Goal: Task Accomplishment & Management: Manage account settings

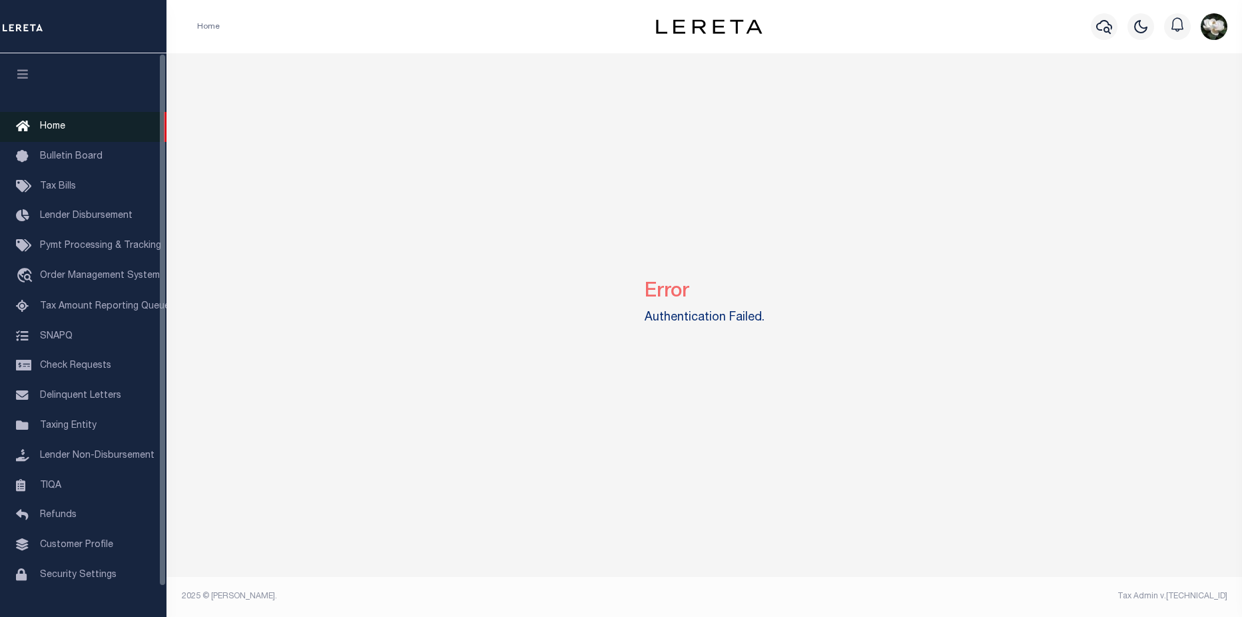
click at [73, 129] on link "Home" at bounding box center [83, 127] width 166 height 30
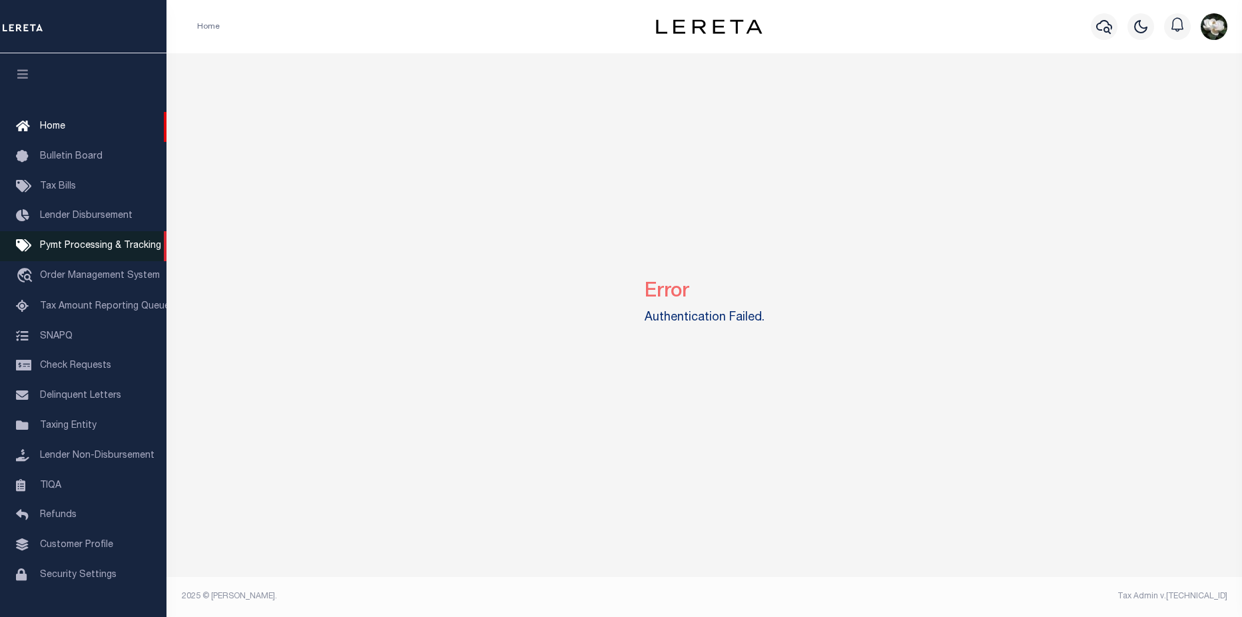
click at [90, 248] on span "Pymt Processing & Tracking" at bounding box center [100, 245] width 121 height 9
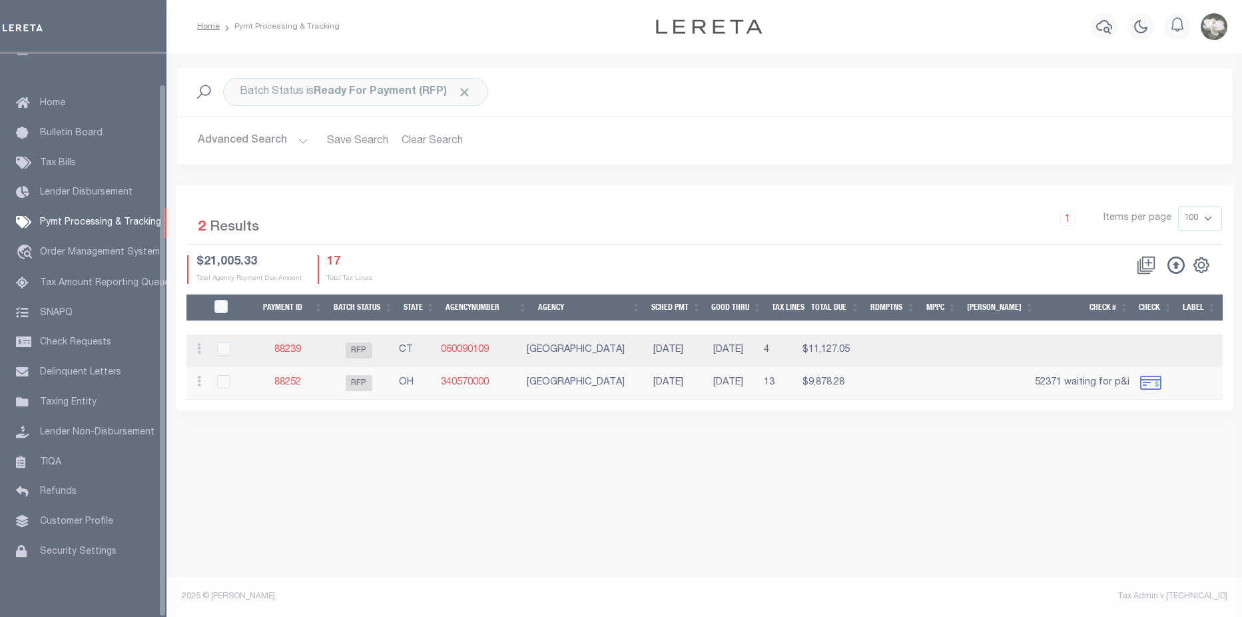
scroll to position [32, 0]
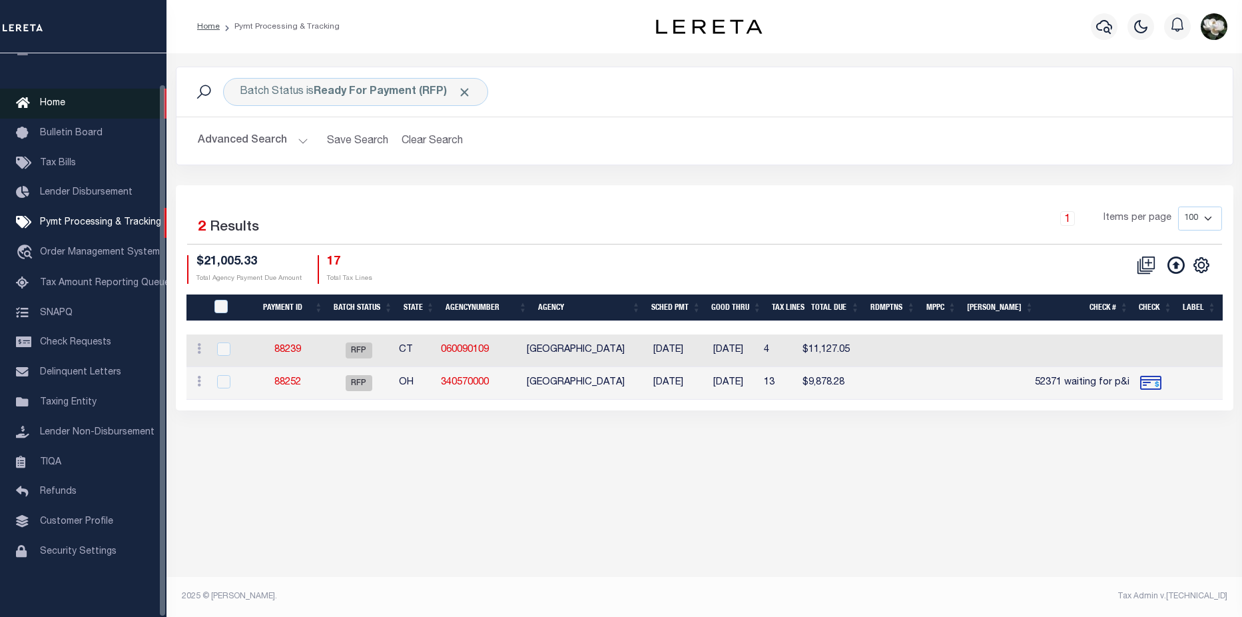
click at [73, 97] on link "Home" at bounding box center [83, 104] width 166 height 30
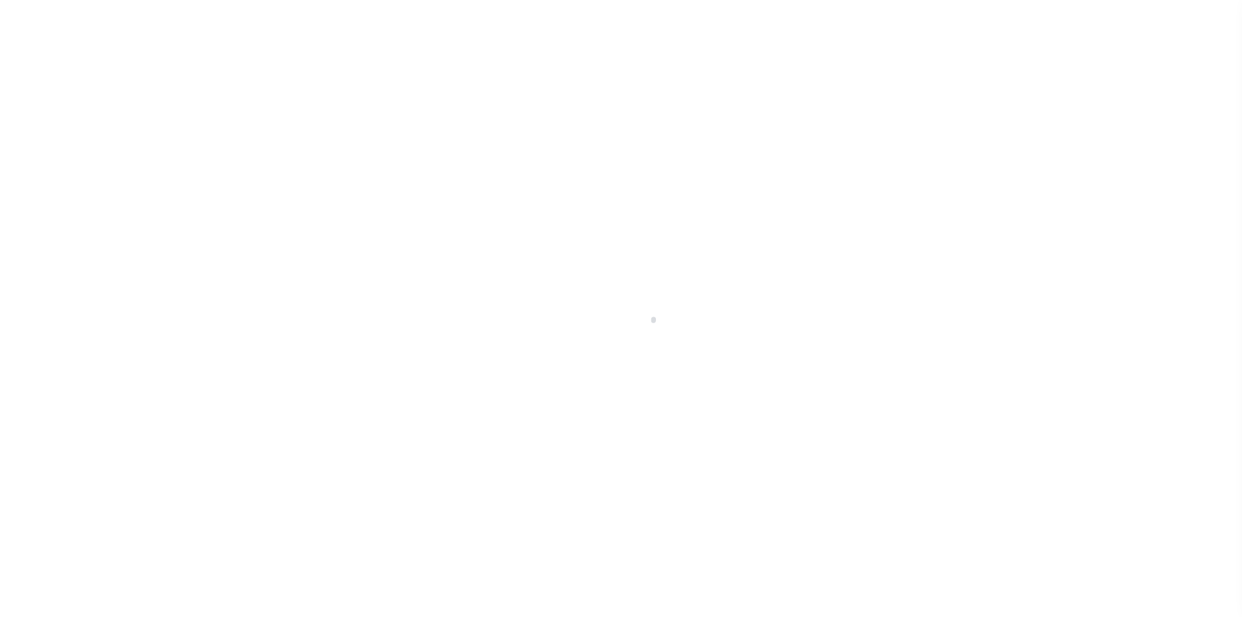
select select
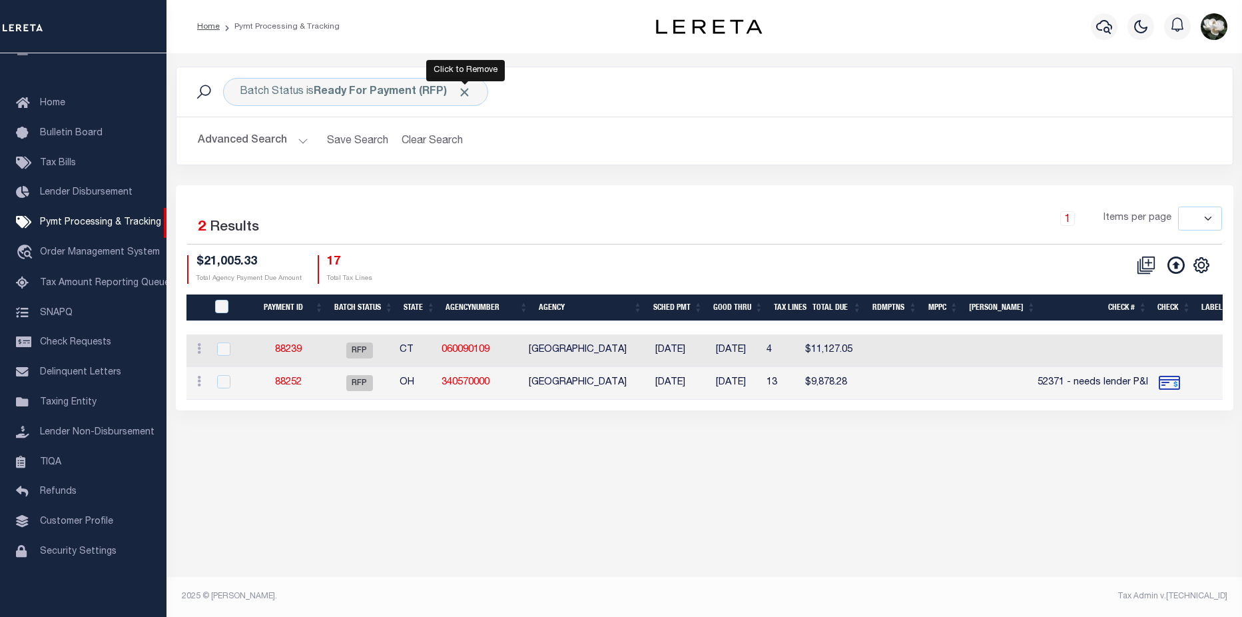
click at [466, 89] on span "Click to Remove" at bounding box center [464, 92] width 14 height 14
click at [236, 142] on button "Advanced Search" at bounding box center [253, 141] width 111 height 26
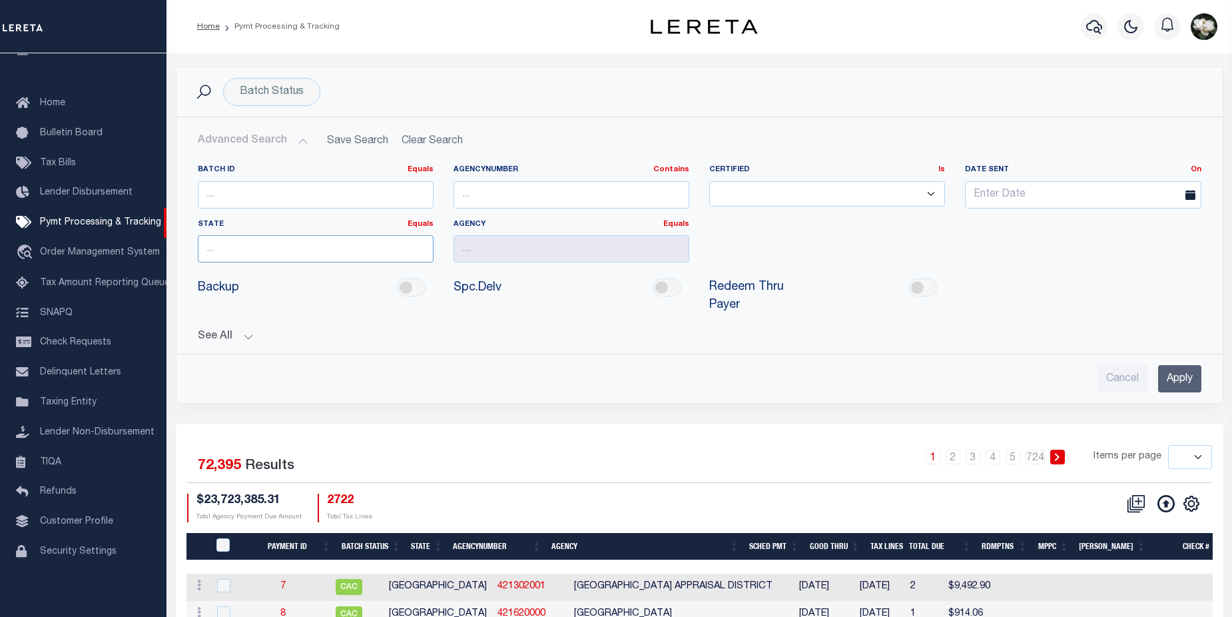
click at [286, 253] on input "text" at bounding box center [316, 248] width 236 height 27
type input "MI"
click at [644, 240] on input "text" at bounding box center [571, 248] width 236 height 27
drag, startPoint x: 541, startPoint y: 270, endPoint x: 1241, endPoint y: 441, distance: 721.0
click at [553, 270] on div "[PERSON_NAME][GEOGRAPHIC_DATA]" at bounding box center [571, 273] width 234 height 21
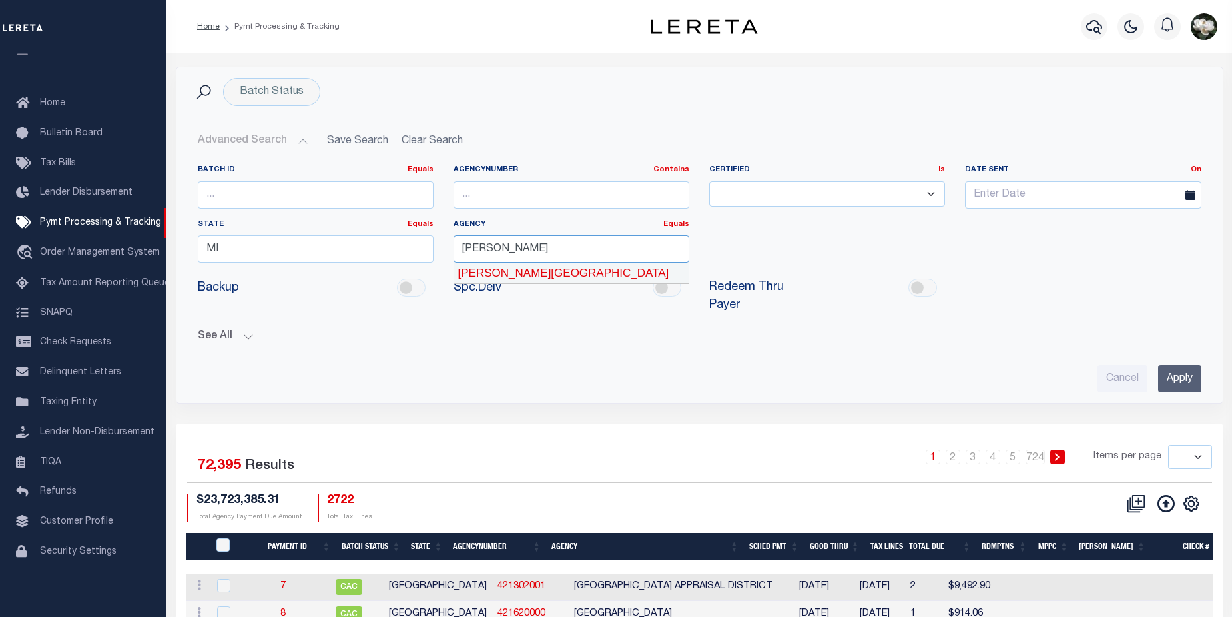
type input "[PERSON_NAME][GEOGRAPHIC_DATA]"
click at [1181, 378] on input "Apply" at bounding box center [1179, 378] width 43 height 27
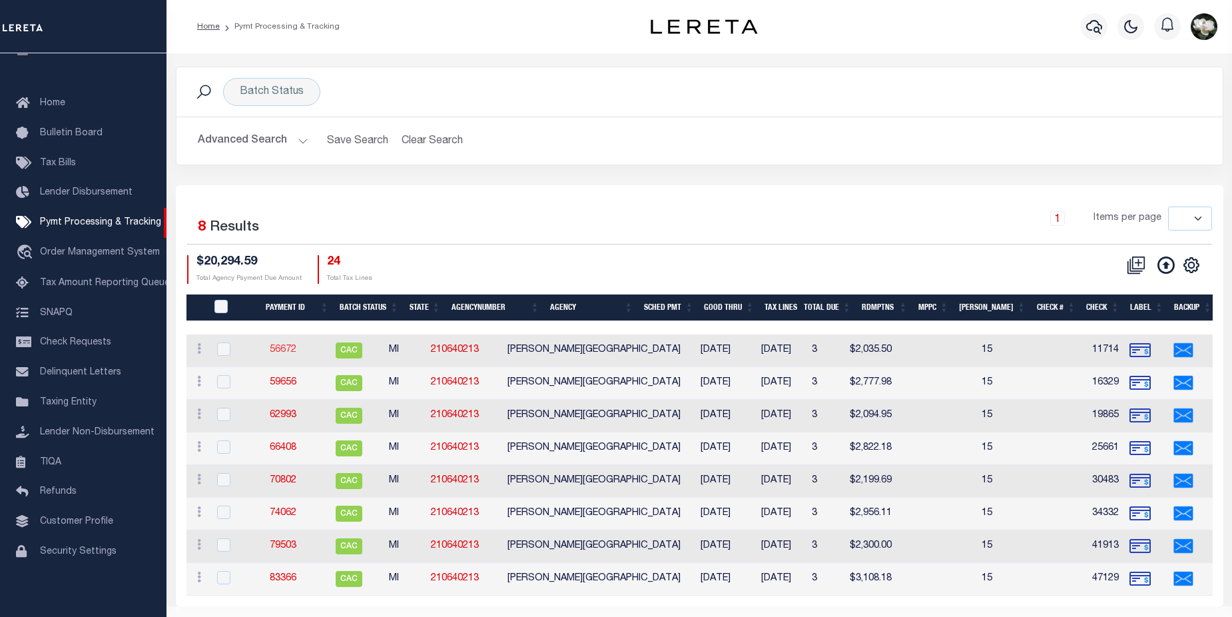
click at [290, 350] on link "56672" at bounding box center [283, 349] width 27 height 9
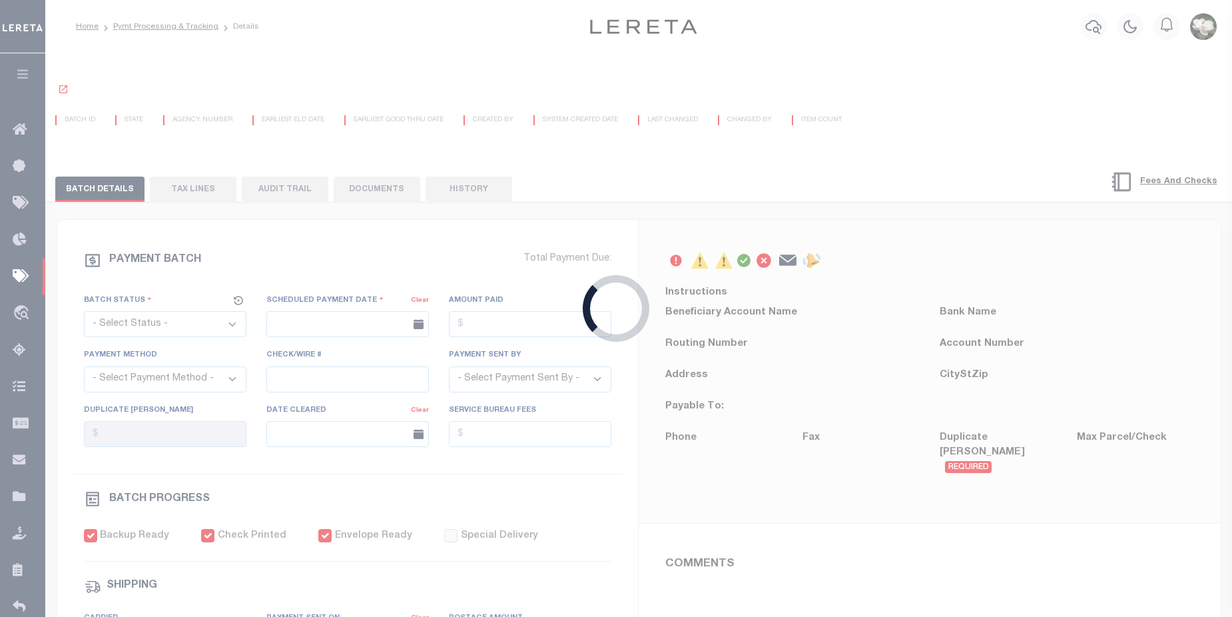
select select "CAC"
type input "08/16/2021"
type input "$2,035.5"
select select "CHK"
type input "11714"
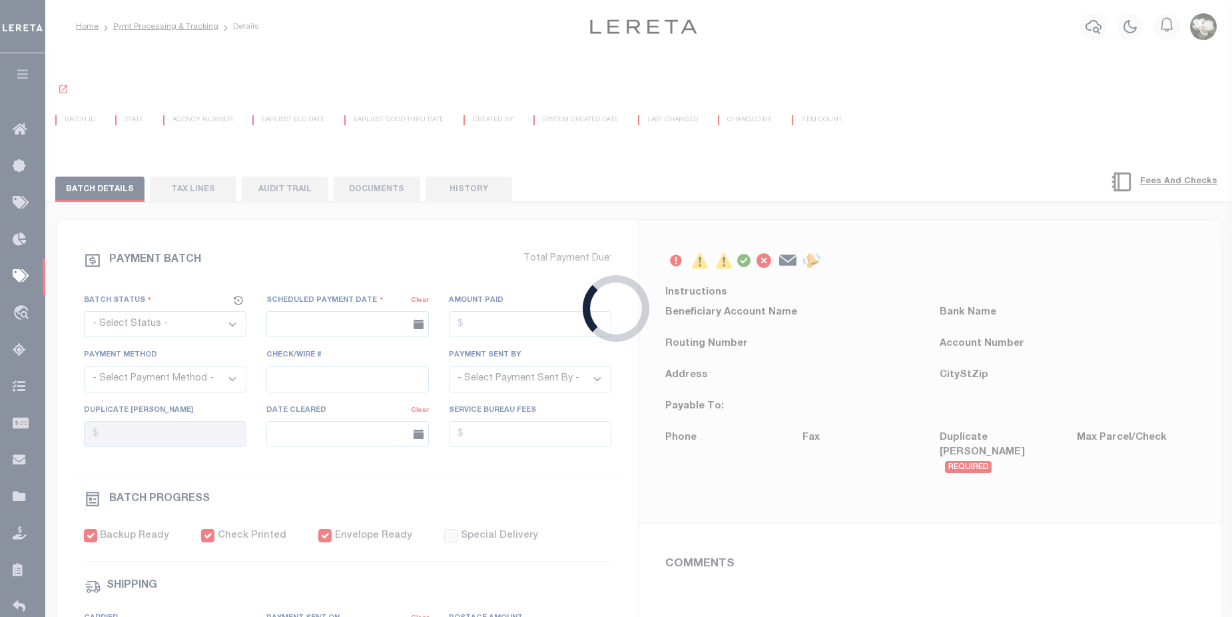
select select "Stacey Curtis"
type input "08/25/2021"
checkbox input "true"
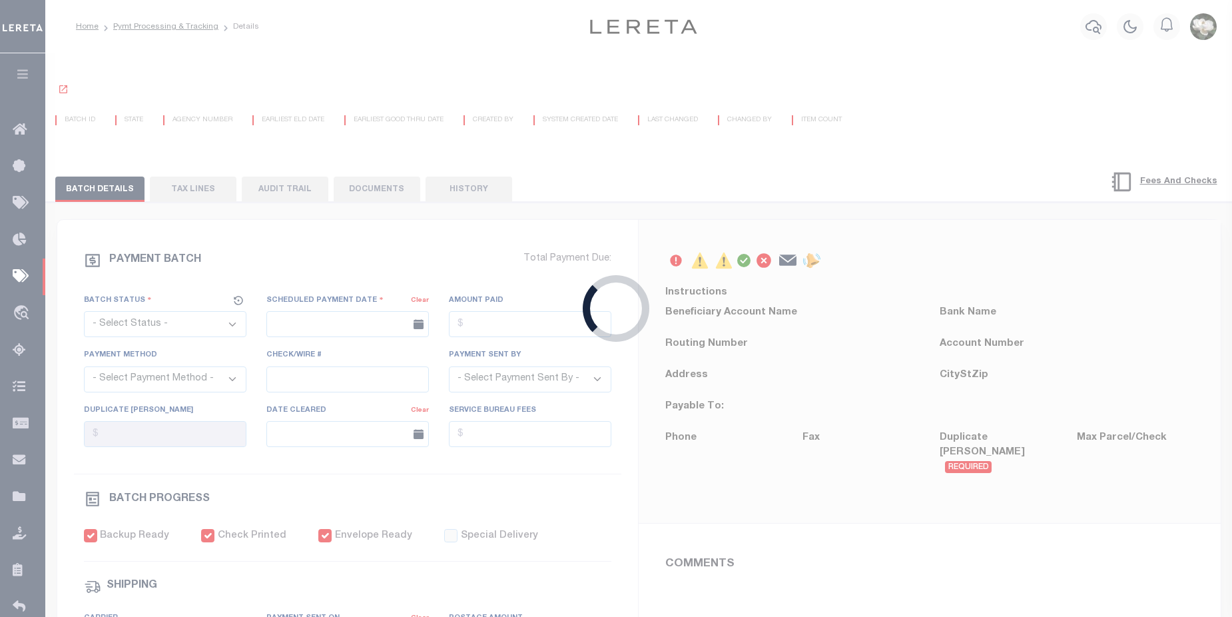
select select "FDX"
type input "08/16/2021"
type input "$19.95"
type input "774545731947"
type input "Signature not required"
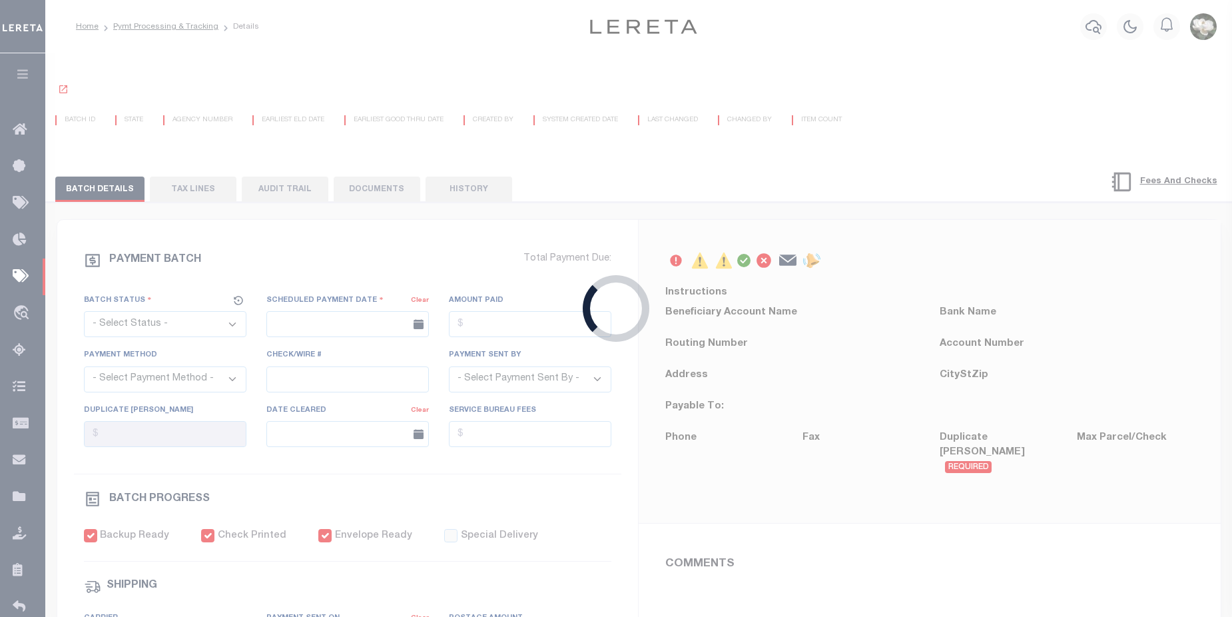
type input "08/17/2021"
type input "RG. 11.04.2021"
type input "N"
radio input "true"
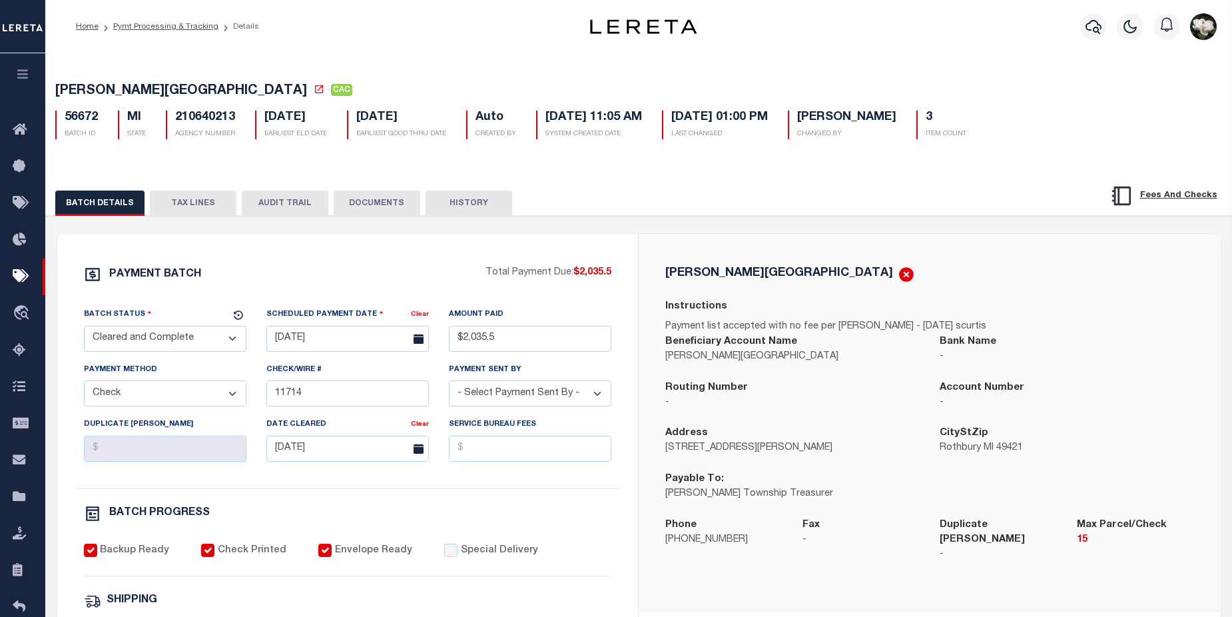
click at [194, 196] on button "TAX LINES" at bounding box center [193, 202] width 87 height 25
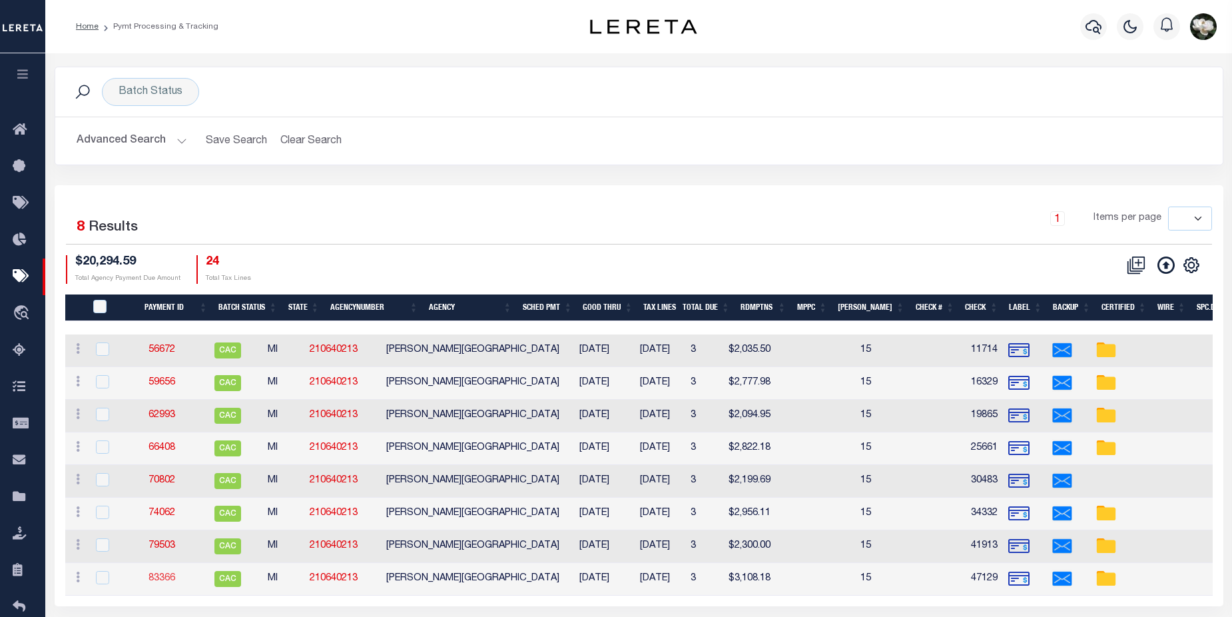
click at [175, 583] on link "83366" at bounding box center [161, 577] width 27 height 9
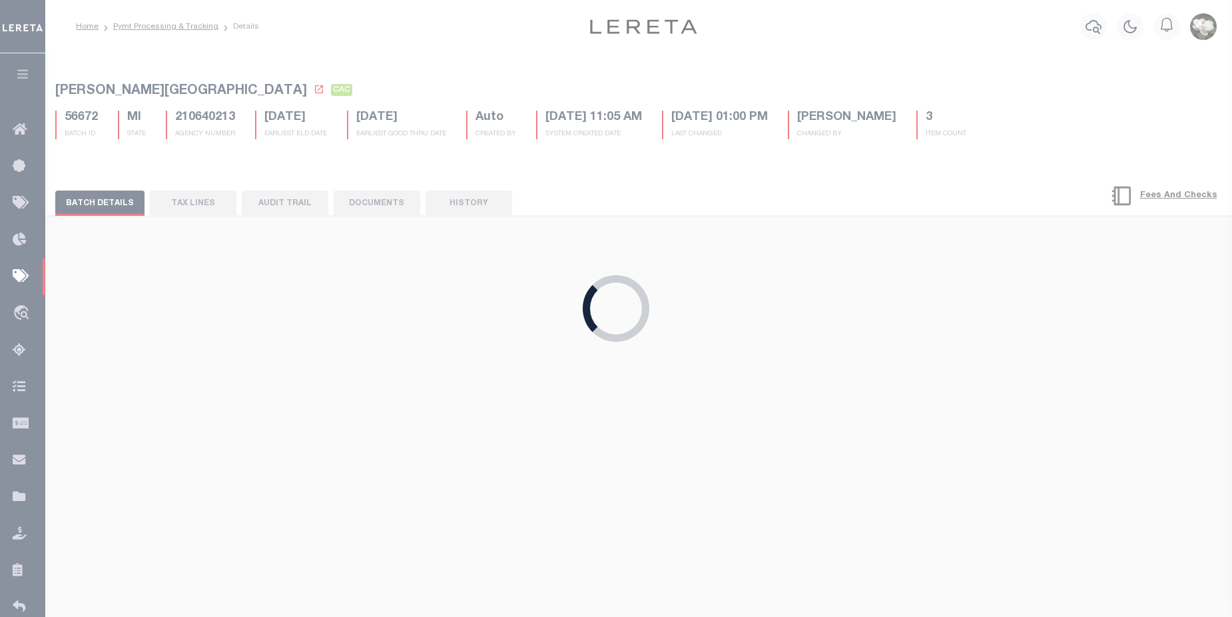
type input "01/03/2025"
type input "$3,108.18"
type input "47129"
select select "Urbina, Matthew"
type input "01/08/2025"
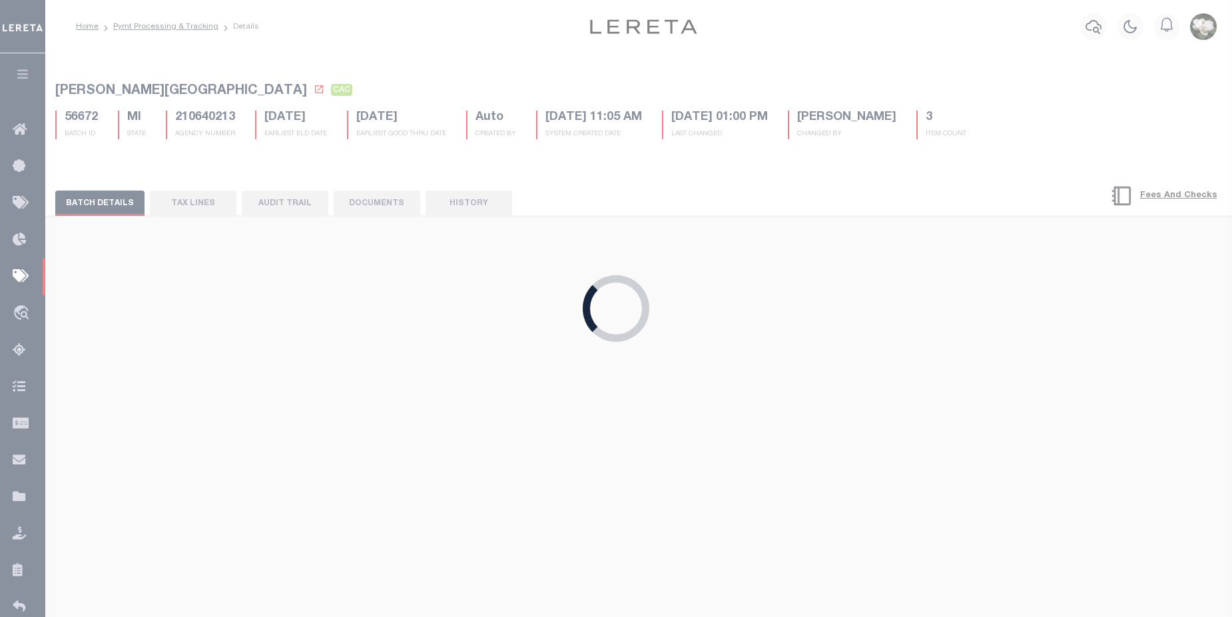
type input "$30.14"
type input "771296889364"
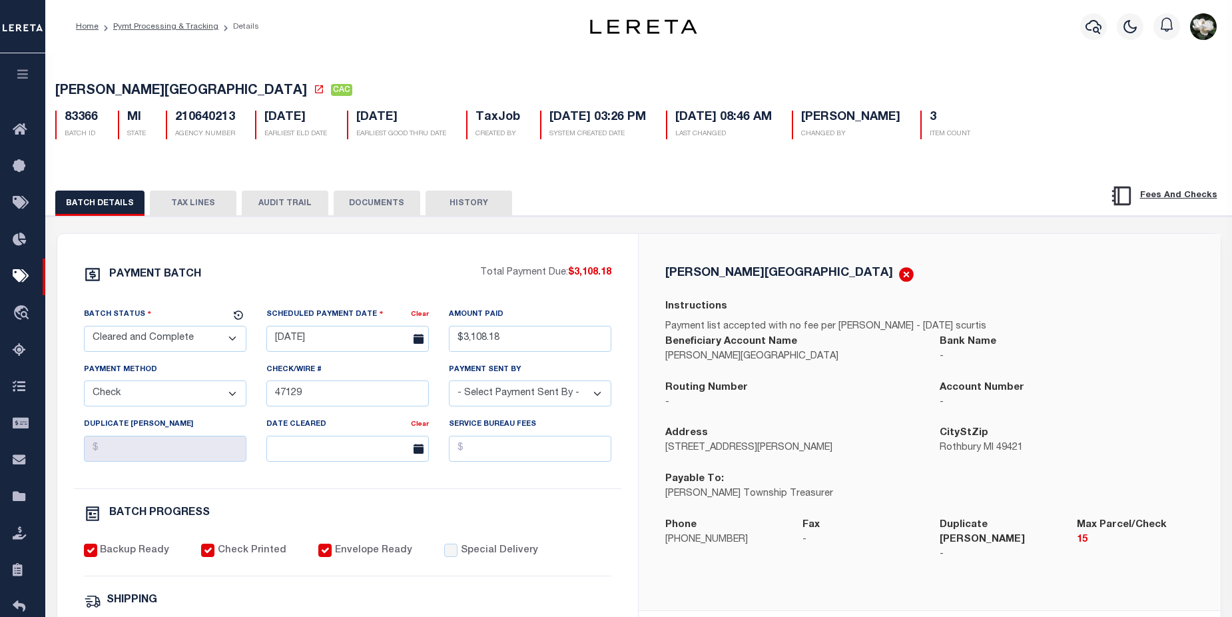
click at [197, 200] on button "TAX LINES" at bounding box center [193, 202] width 87 height 25
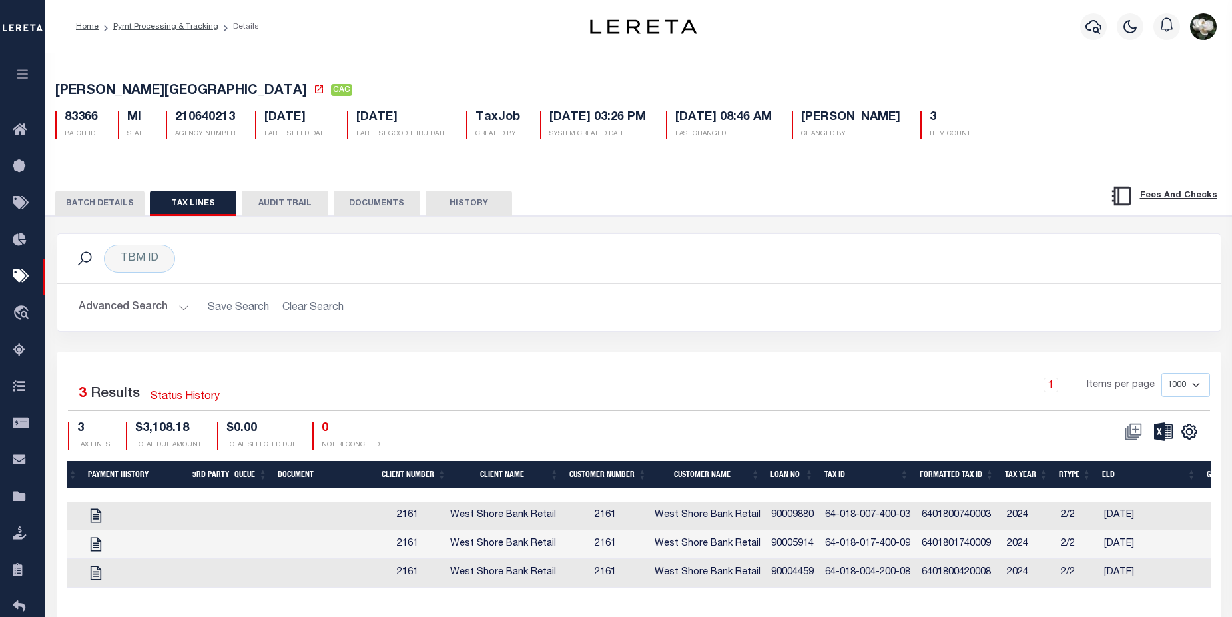
scroll to position [0, 205]
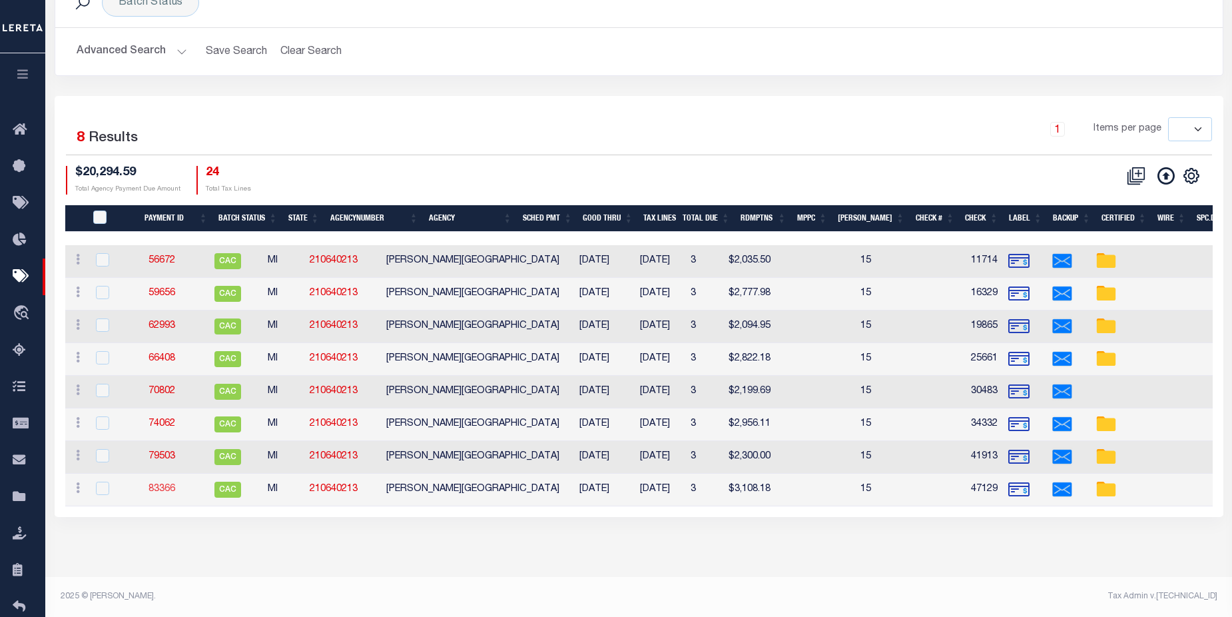
click at [174, 491] on link "83366" at bounding box center [161, 488] width 27 height 9
type input "$3,108.18"
type input "$30.14"
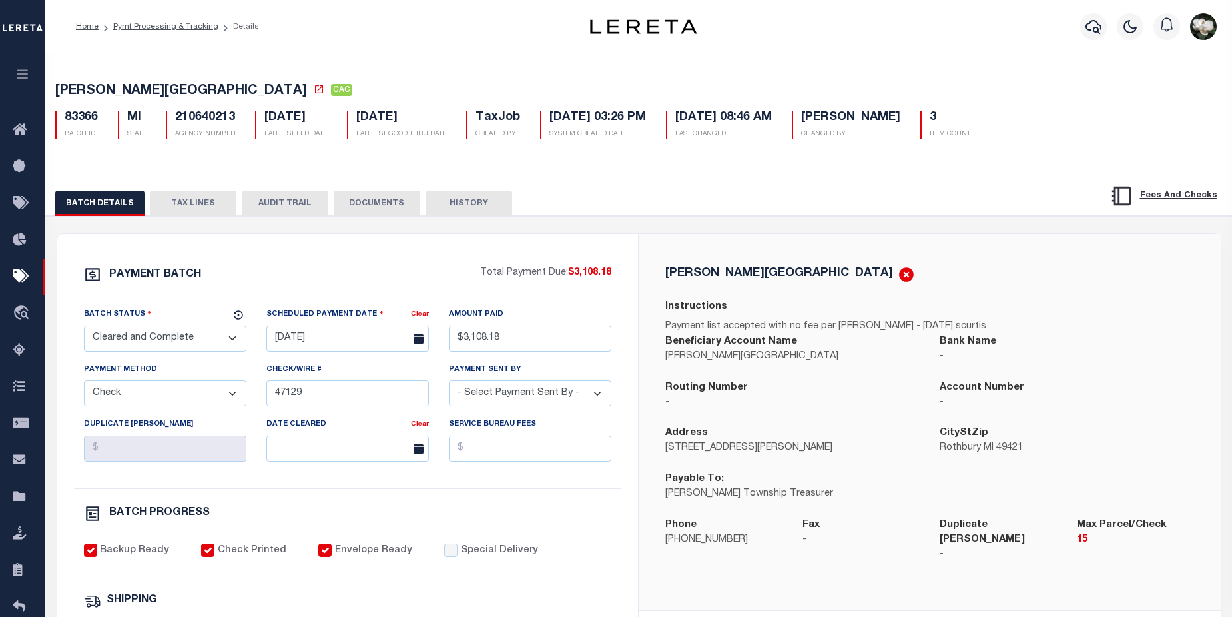
click at [195, 212] on button "TAX LINES" at bounding box center [193, 202] width 87 height 25
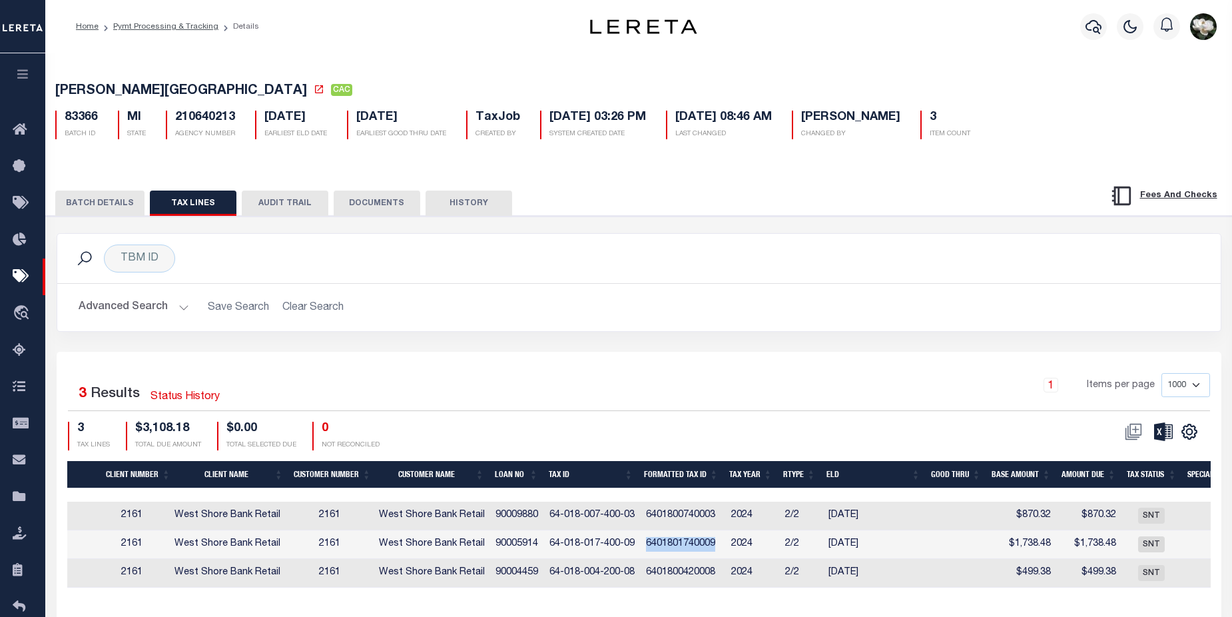
drag, startPoint x: 650, startPoint y: 549, endPoint x: 722, endPoint y: 549, distance: 71.2
click at [722, 549] on td "6401801740009" at bounding box center [682, 544] width 85 height 29
checkbox input "true"
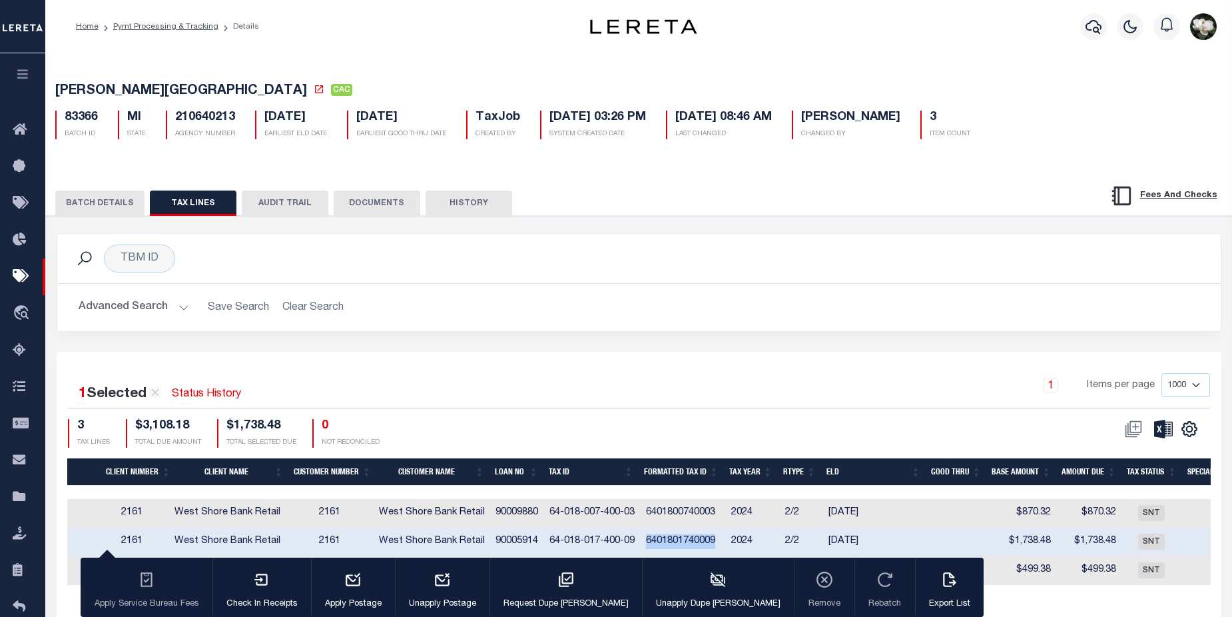
copy td "6401801740009"
click at [1105, 31] on button "button" at bounding box center [1093, 26] width 27 height 27
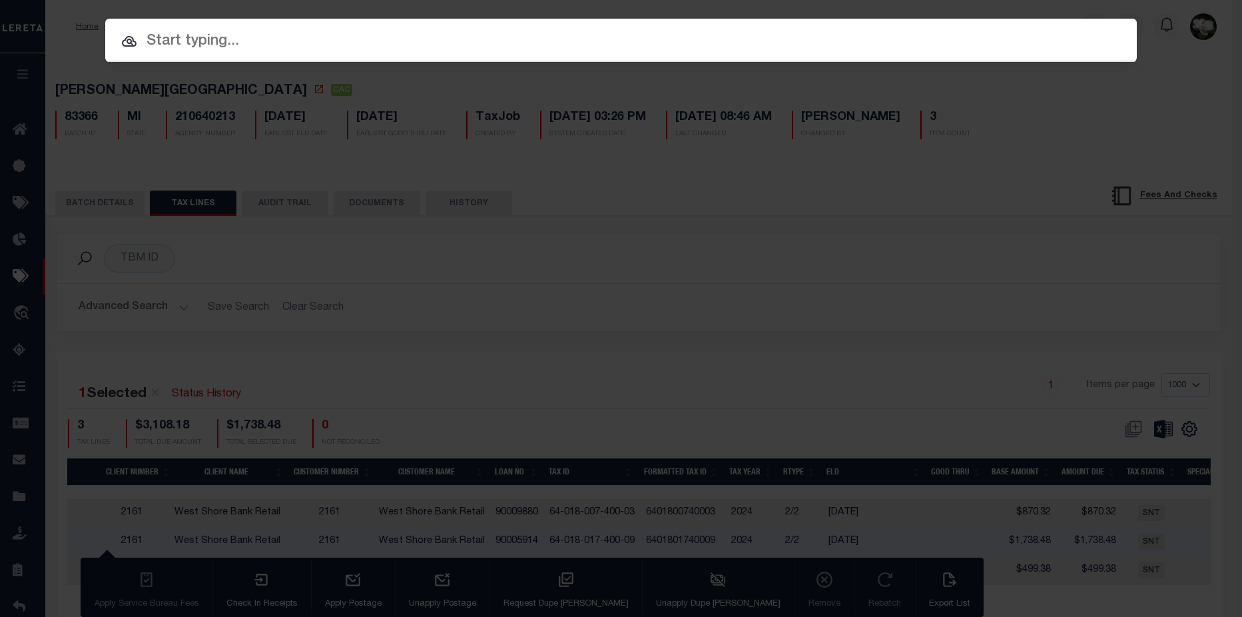
click at [251, 50] on input "text" at bounding box center [620, 41] width 1031 height 23
paste input "6401801740009"
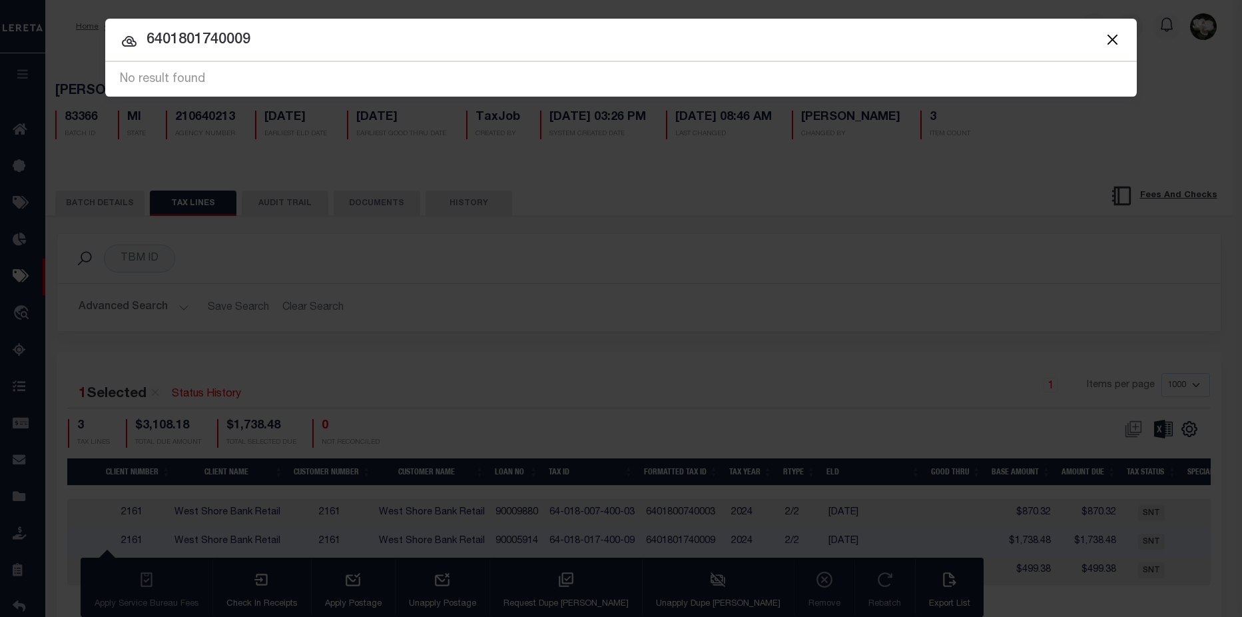
drag, startPoint x: 301, startPoint y: 42, endPoint x: 130, endPoint y: 35, distance: 170.6
click at [130, 62] on div "6401801740009 No result found" at bounding box center [620, 79] width 1031 height 35
drag, startPoint x: 198, startPoint y: 41, endPoint x: 212, endPoint y: 41, distance: 14.0
click at [212, 41] on input "6401801740009" at bounding box center [620, 40] width 1031 height 23
click at [218, 40] on input "6401800440009" at bounding box center [620, 40] width 1031 height 23
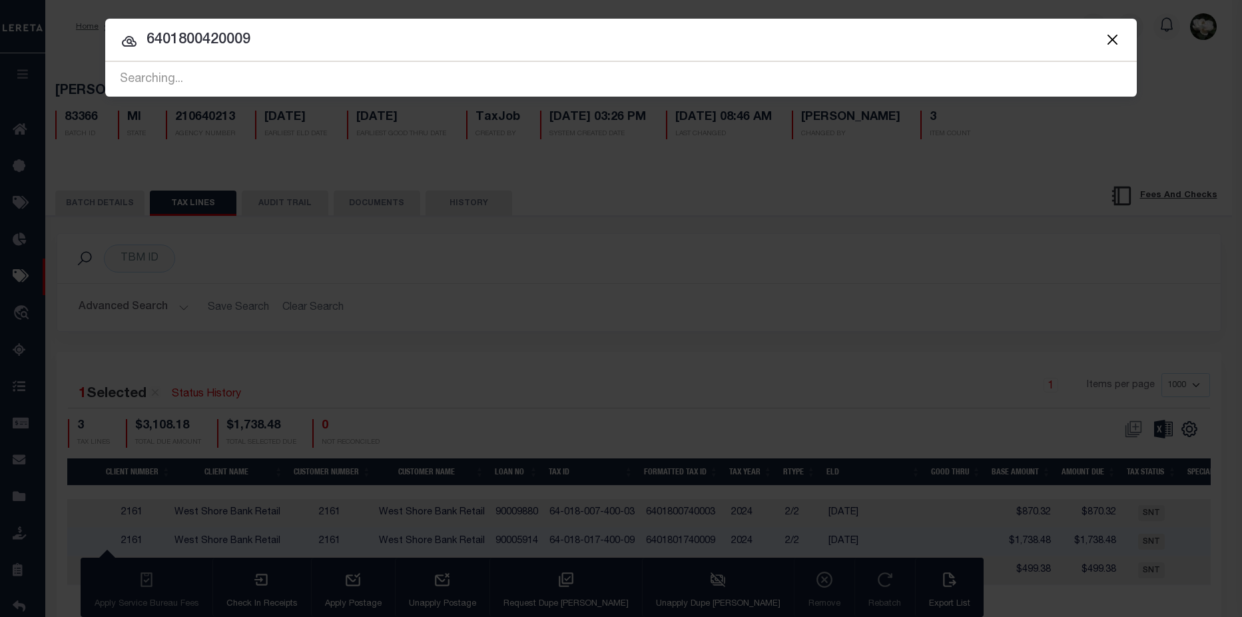
drag, startPoint x: 245, startPoint y: 40, endPoint x: 253, endPoint y: 40, distance: 8.0
click at [253, 40] on input "6401800420009" at bounding box center [620, 40] width 1031 height 23
type input "6401800420008"
click at [1107, 39] on button "Close" at bounding box center [1111, 39] width 17 height 17
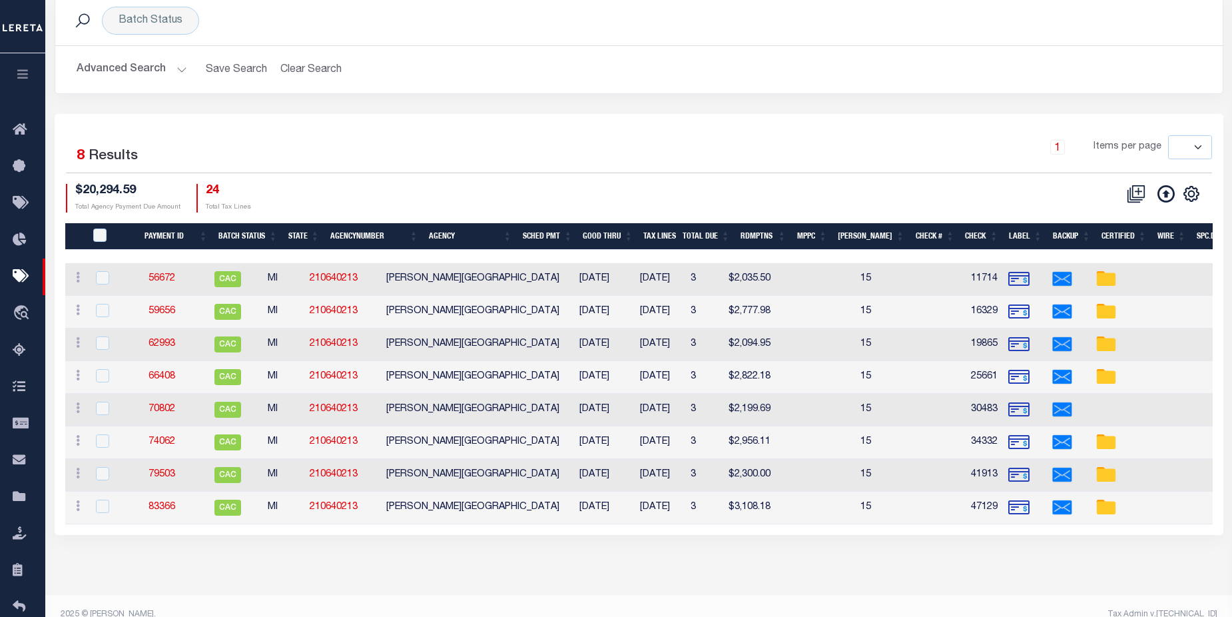
scroll to position [89, 0]
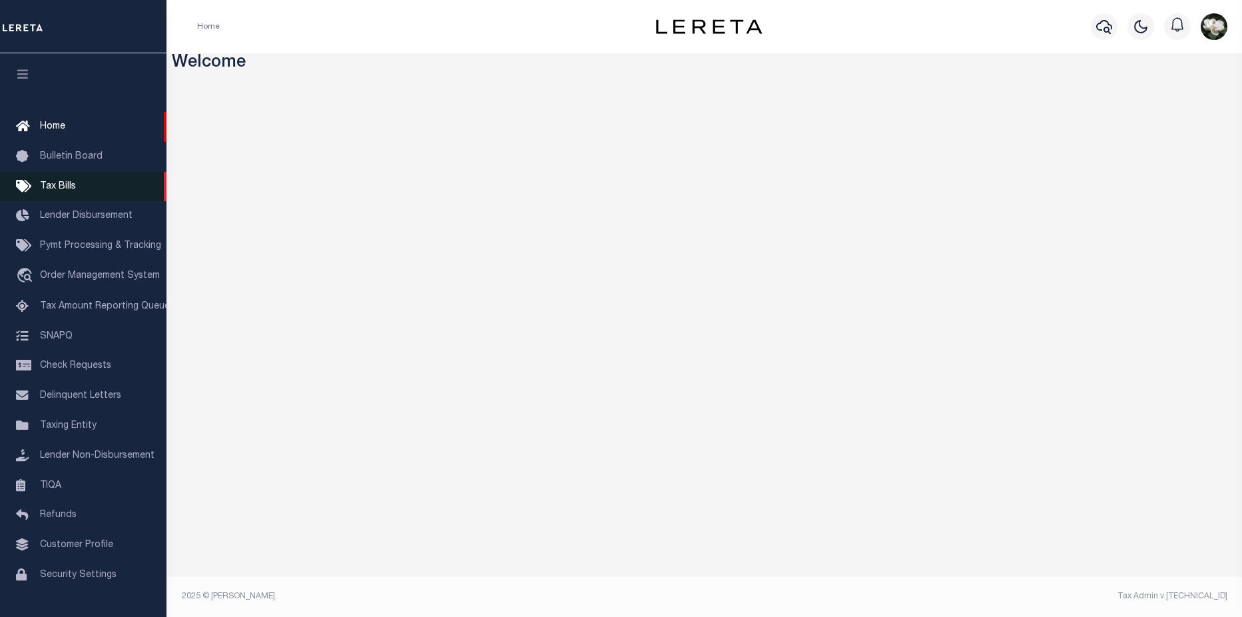
click at [59, 187] on span "Tax Bills" at bounding box center [58, 186] width 36 height 9
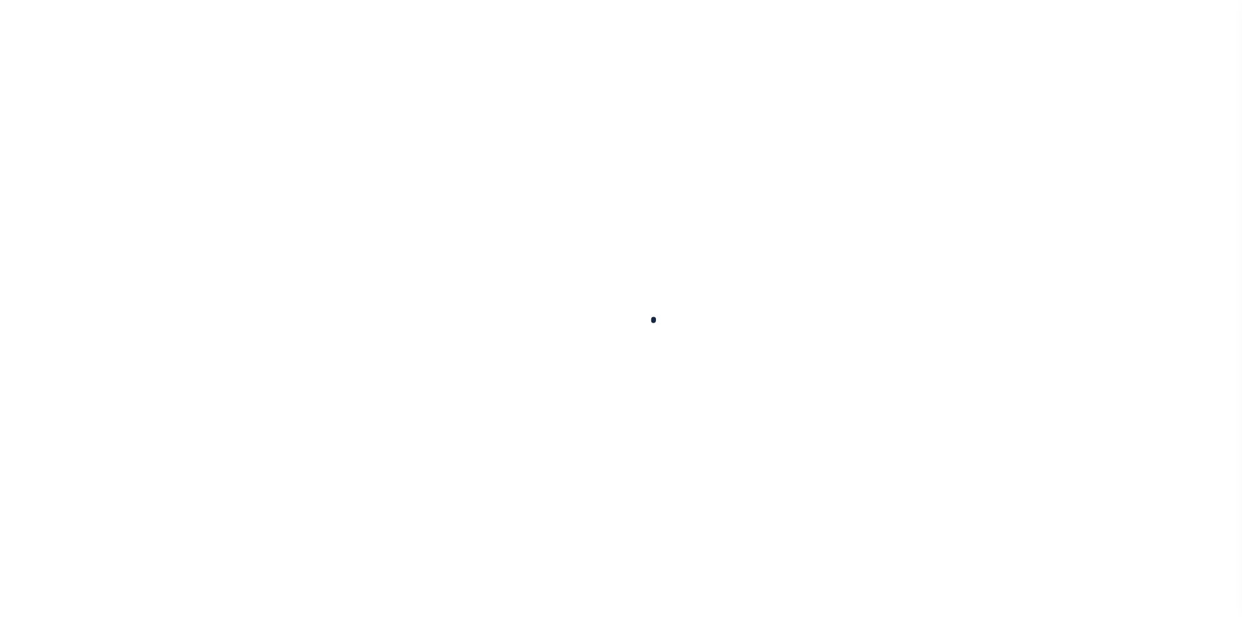
select select
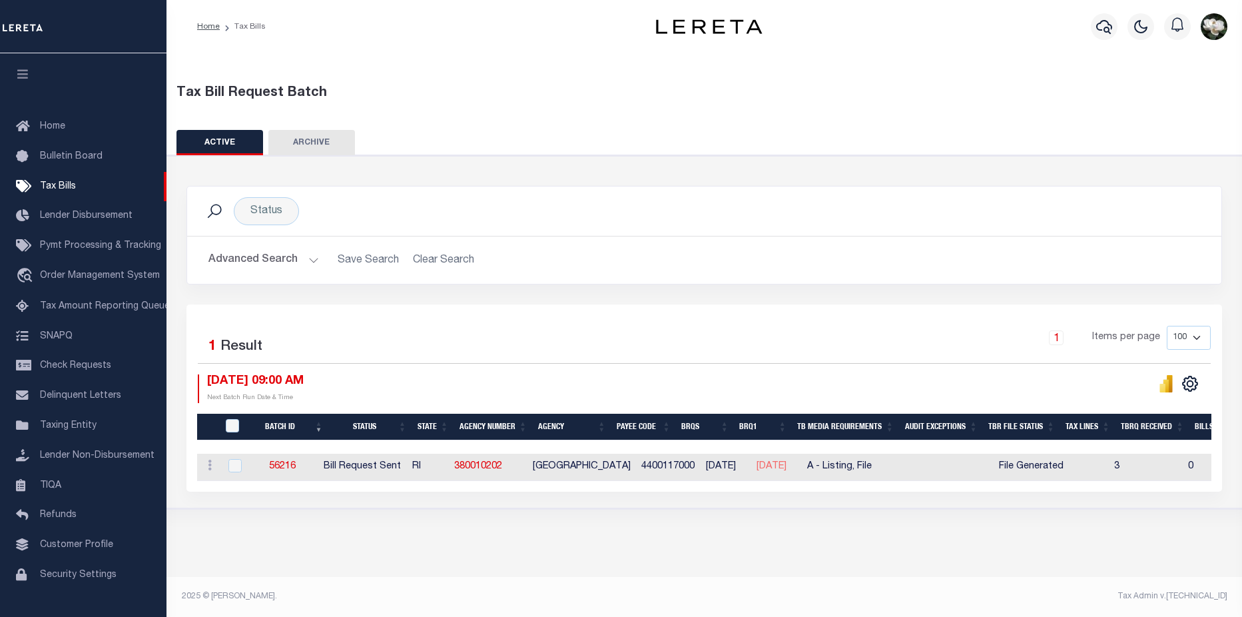
click at [282, 258] on button "Advanced Search" at bounding box center [263, 260] width 111 height 26
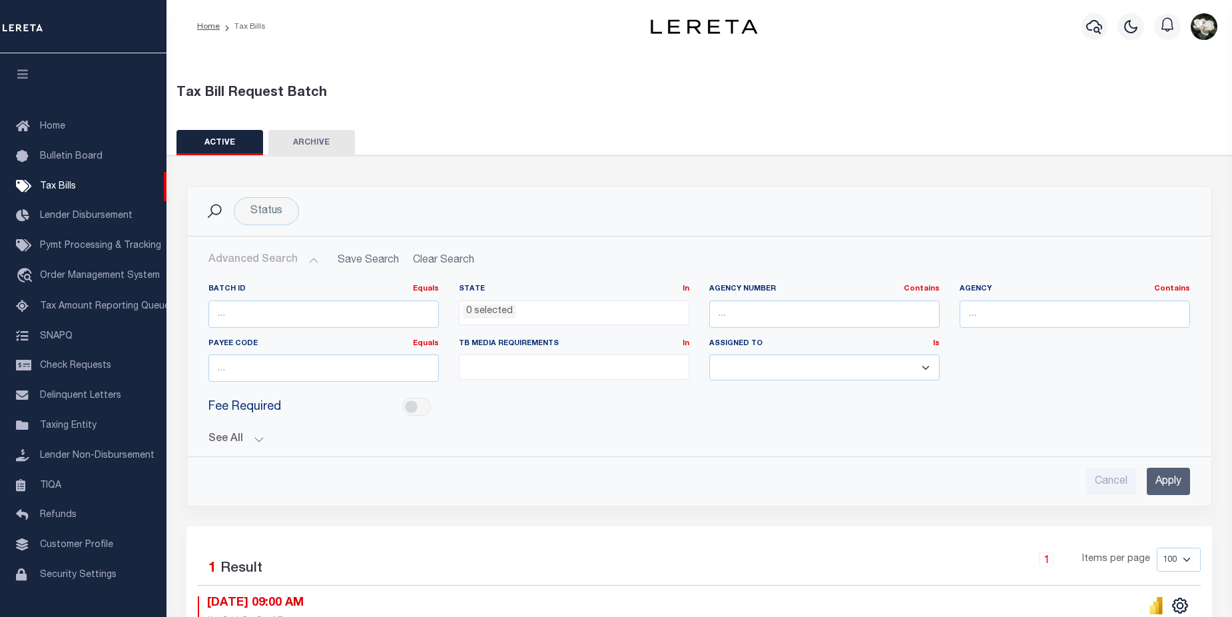
click at [630, 314] on ul "0 selected" at bounding box center [573, 310] width 229 height 18
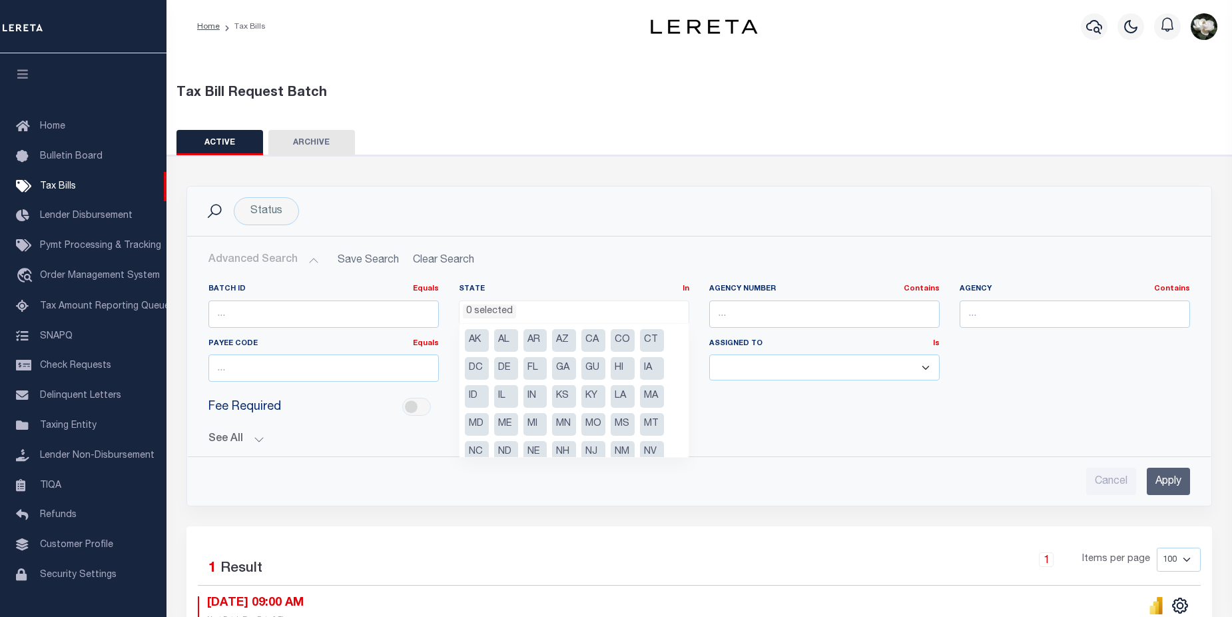
click at [517, 423] on li "ME" at bounding box center [506, 424] width 24 height 23
click at [531, 421] on li "MI" at bounding box center [535, 424] width 24 height 23
click at [507, 424] on li "ME" at bounding box center [506, 424] width 24 height 23
select select "MI"
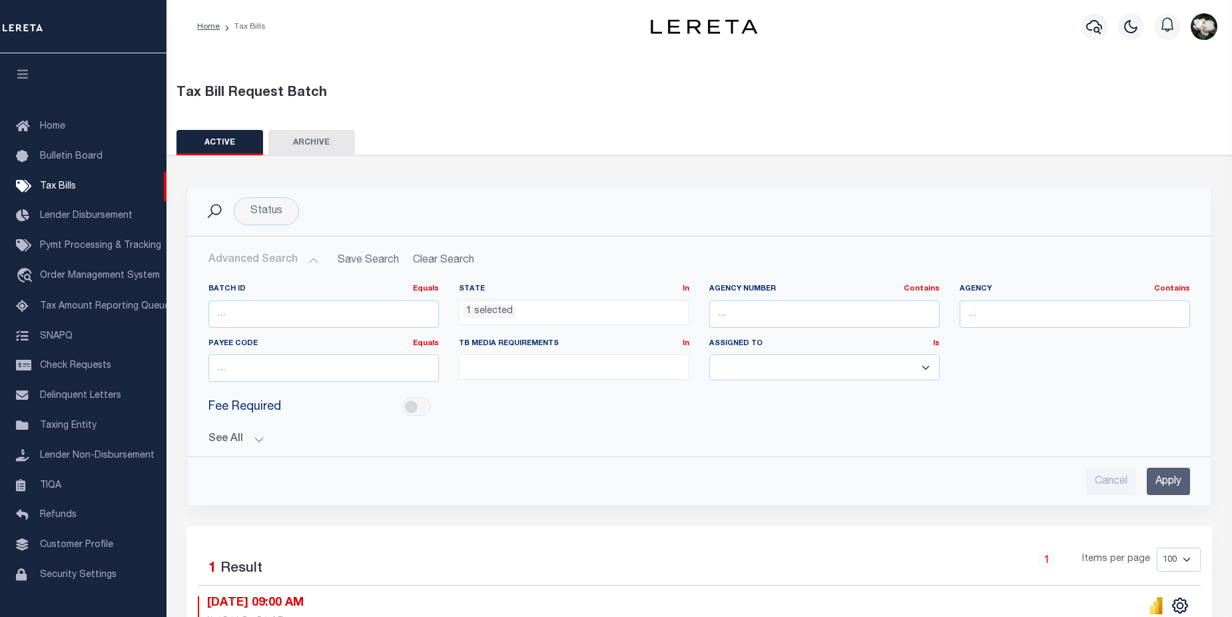
click at [797, 301] on div "Agency Number Contains Contains Is" at bounding box center [824, 306] width 230 height 44
click at [1001, 312] on input "text" at bounding box center [1074, 313] width 230 height 27
click at [1169, 476] on input "Apply" at bounding box center [1168, 480] width 43 height 27
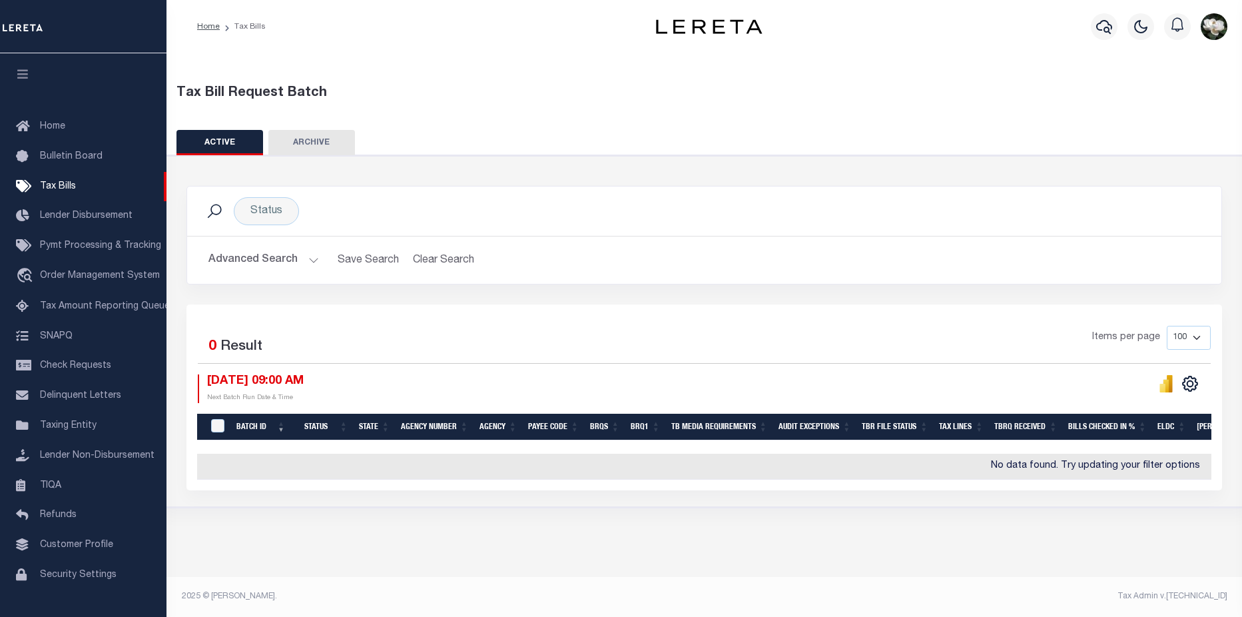
click at [269, 254] on button "Advanced Search" at bounding box center [263, 260] width 111 height 26
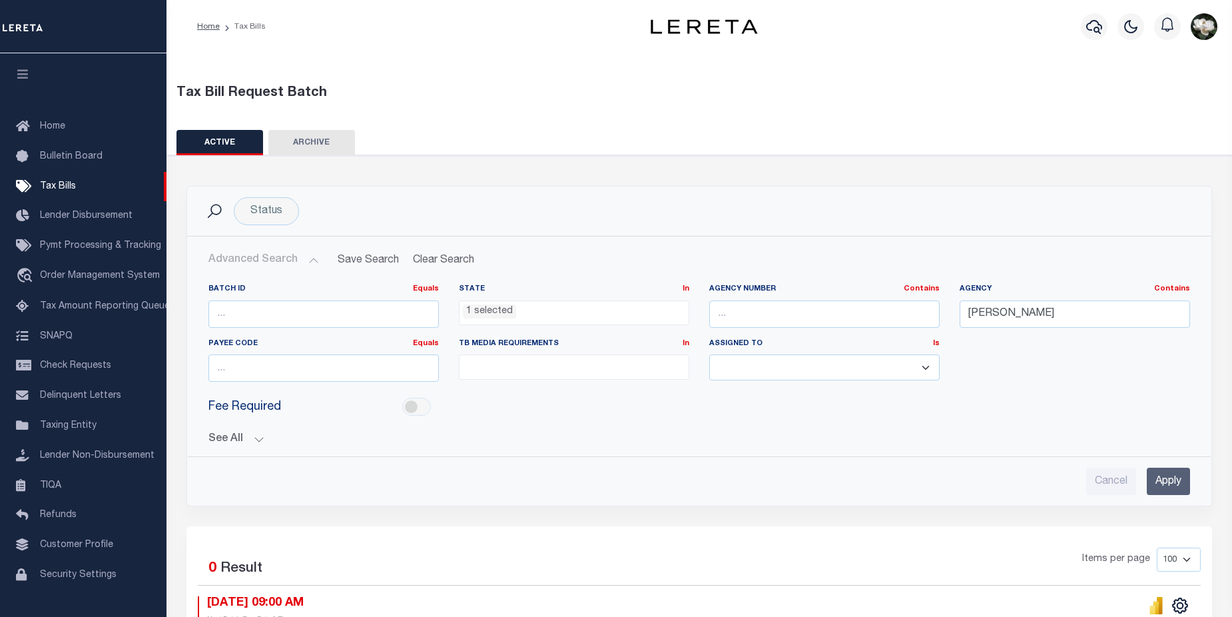
click at [576, 314] on ul "1 selected" at bounding box center [573, 310] width 229 height 18
click at [1041, 303] on input "otto" at bounding box center [1074, 313] width 230 height 27
type input "otto township"
click at [1178, 486] on input "Apply" at bounding box center [1168, 480] width 43 height 27
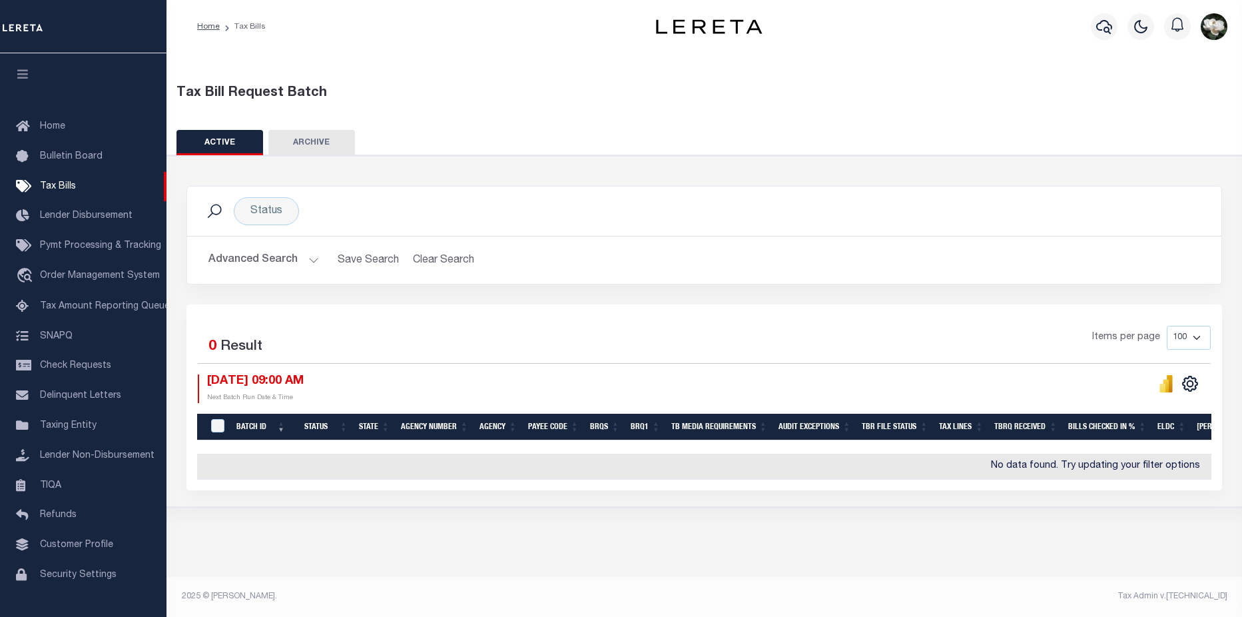
click at [264, 258] on button "Advanced Search" at bounding box center [263, 260] width 111 height 26
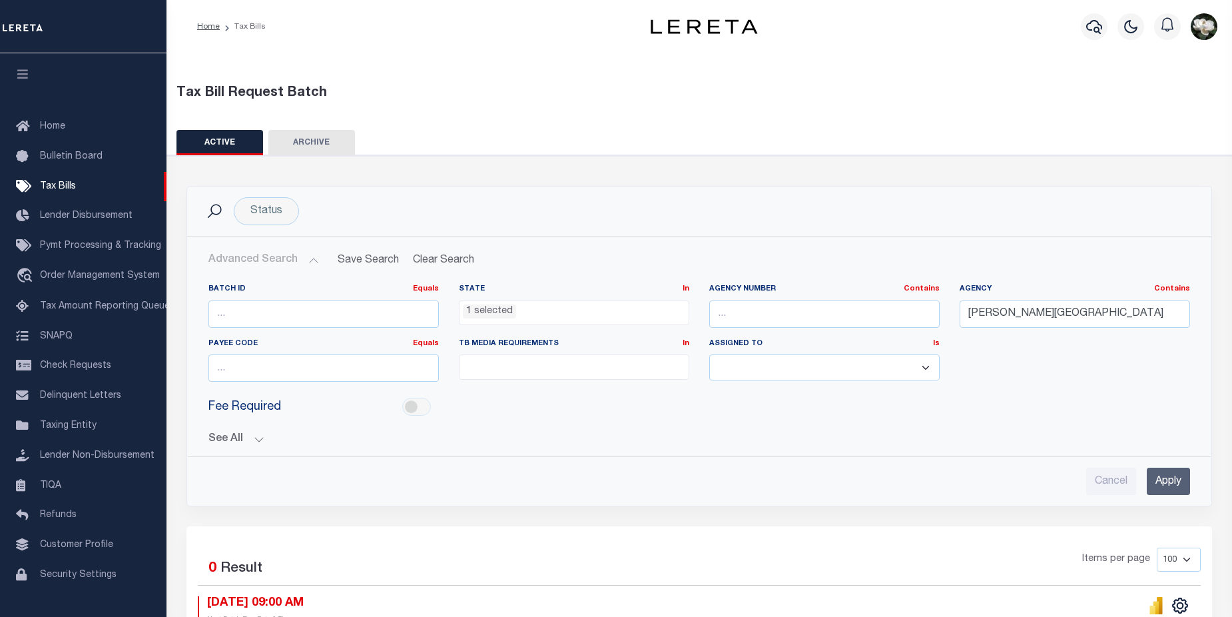
click at [635, 313] on ul "1 selected" at bounding box center [573, 310] width 229 height 18
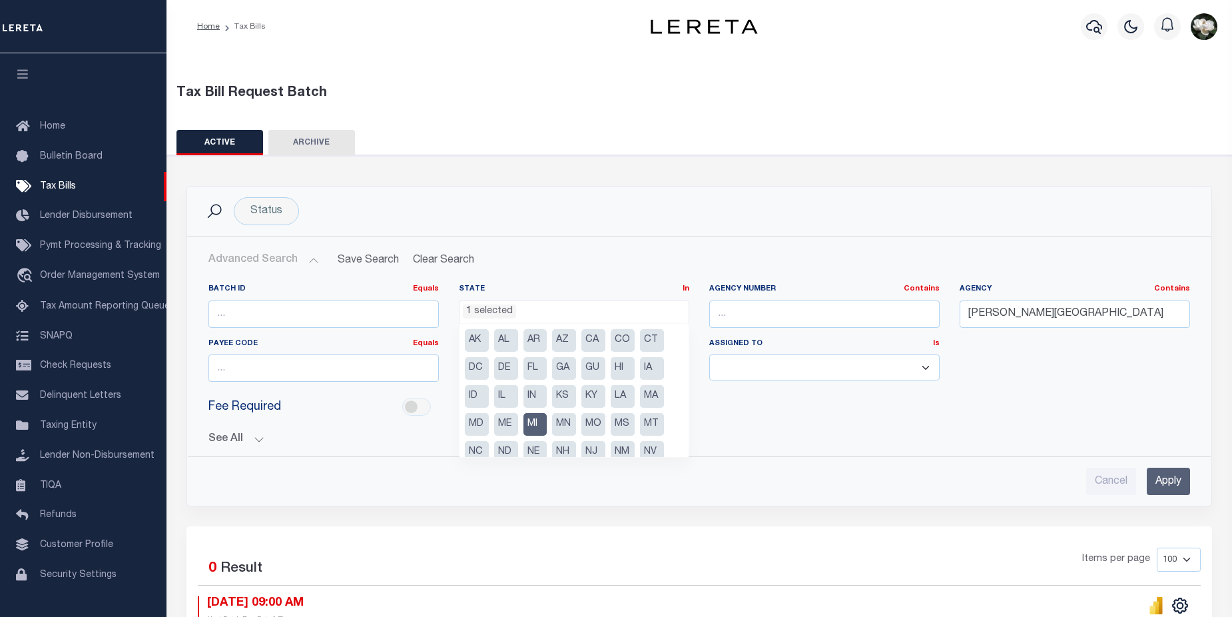
click at [541, 420] on li "MI" at bounding box center [535, 424] width 24 height 23
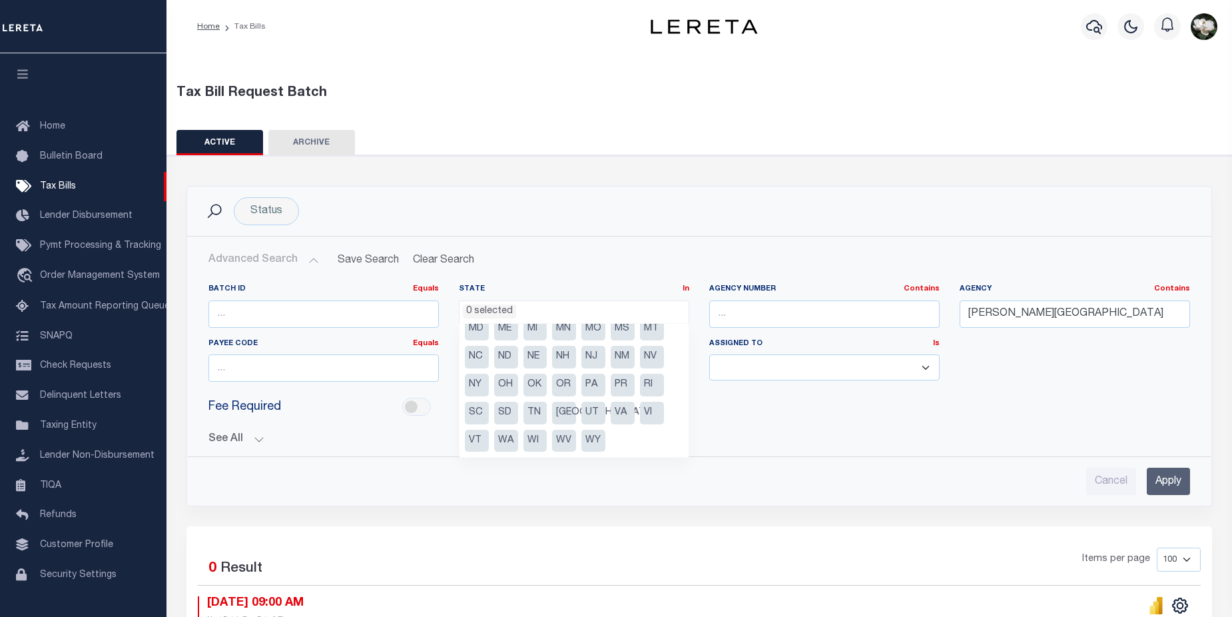
click at [501, 382] on li "OH" at bounding box center [506, 385] width 24 height 23
select select "OH"
click at [1081, 328] on div "Agency Contains Contains Is otto township" at bounding box center [1074, 311] width 250 height 55
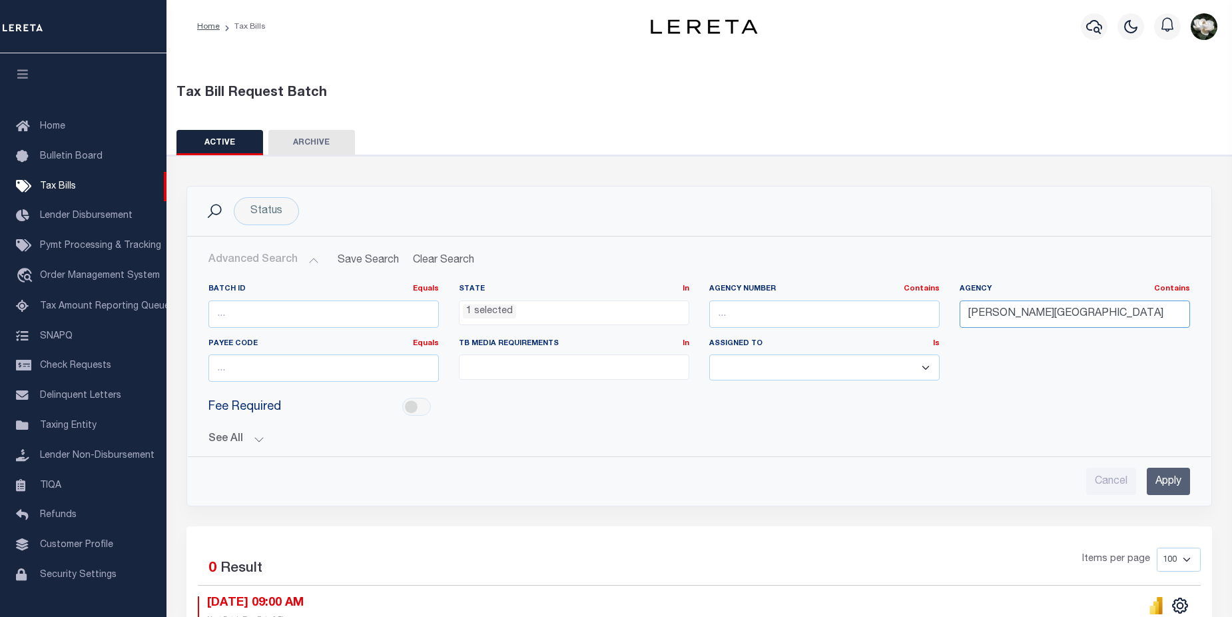
drag, startPoint x: 1081, startPoint y: 320, endPoint x: 916, endPoint y: 320, distance: 164.5
click at [916, 320] on div "Batch ID Equals Equals Is Not Equal To Is Greater Than Is Less Than State In In…" at bounding box center [698, 338] width 1001 height 109
type input "Franklin county"
click at [1164, 484] on input "Apply" at bounding box center [1168, 480] width 43 height 27
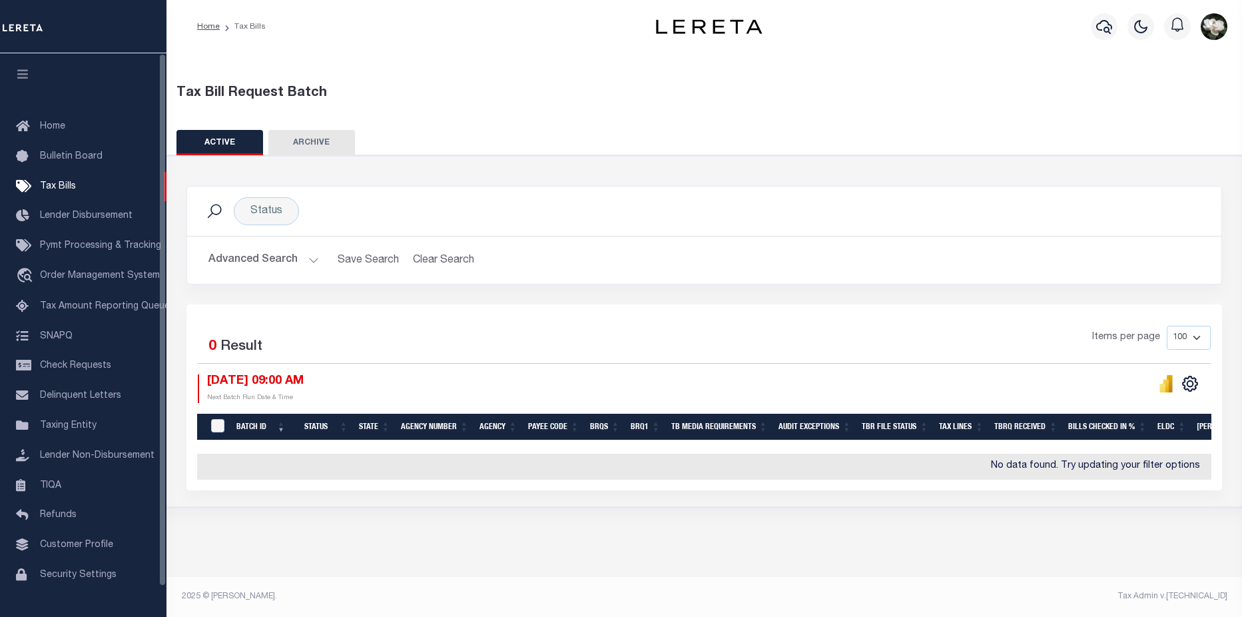
click at [252, 262] on button "Advanced Search" at bounding box center [263, 260] width 111 height 26
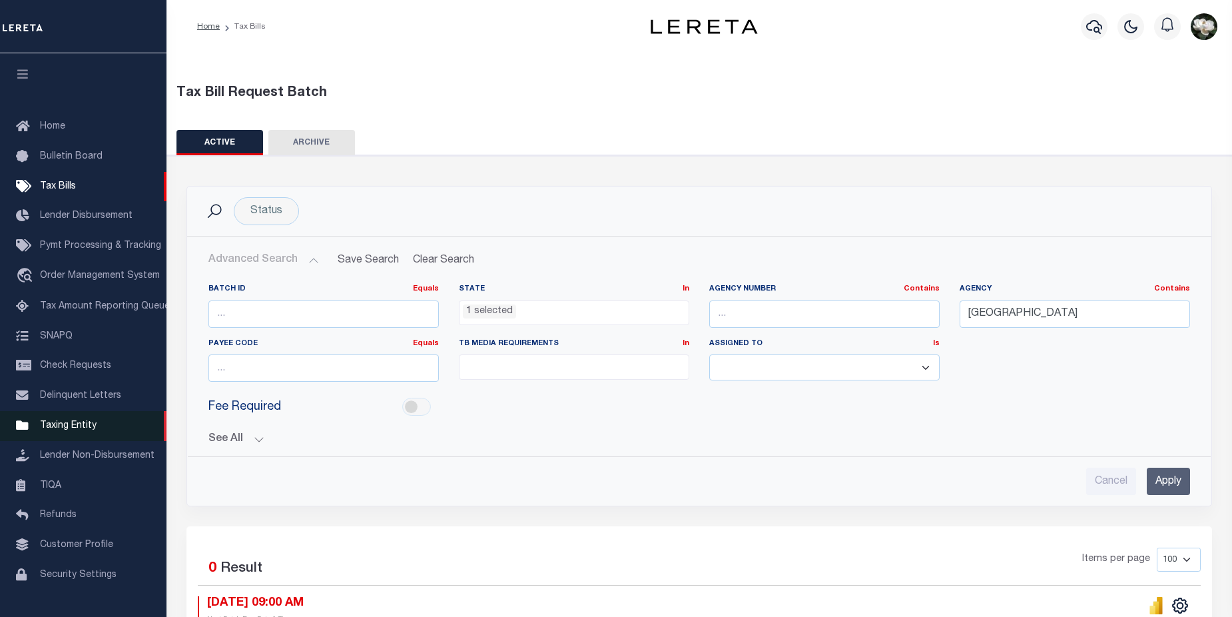
click at [49, 441] on link "Taxing Entity" at bounding box center [83, 426] width 166 height 30
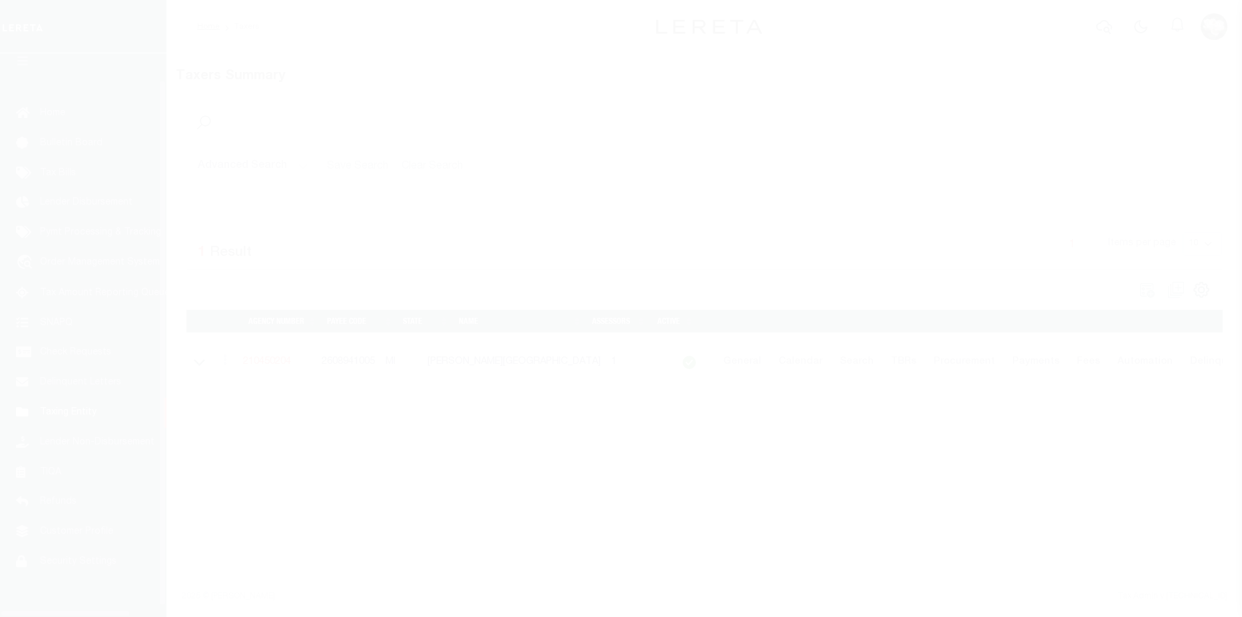
scroll to position [32, 0]
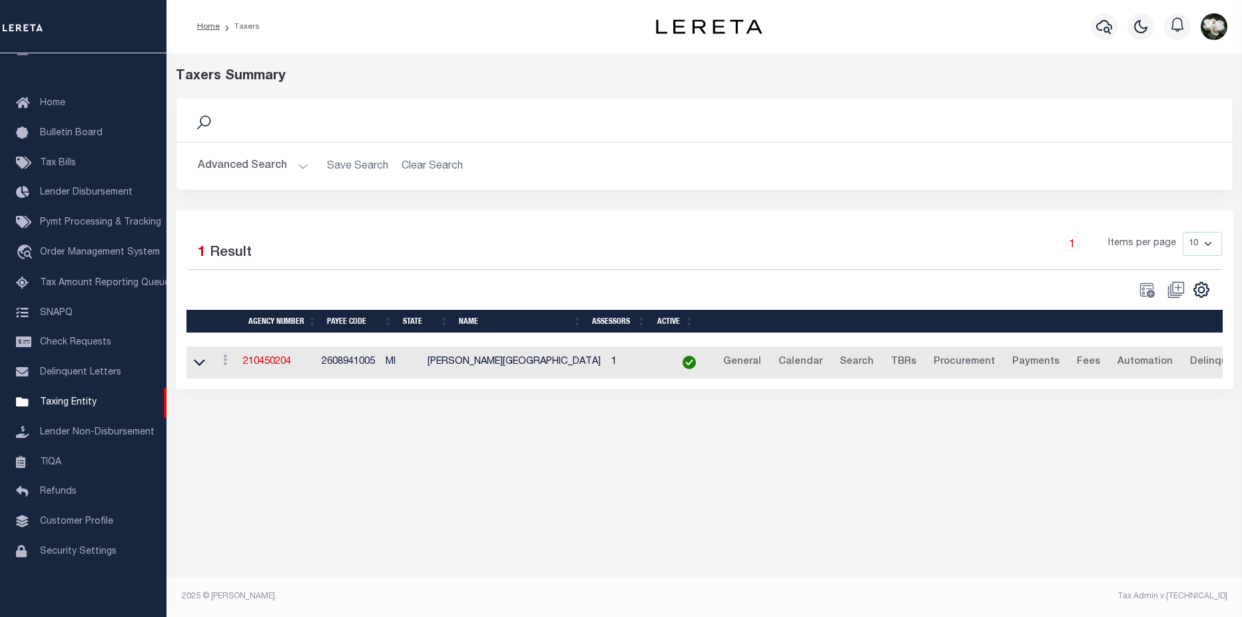
drag, startPoint x: 220, startPoint y: 163, endPoint x: 302, endPoint y: 175, distance: 82.8
click at [220, 163] on button "Advanced Search" at bounding box center [253, 166] width 111 height 26
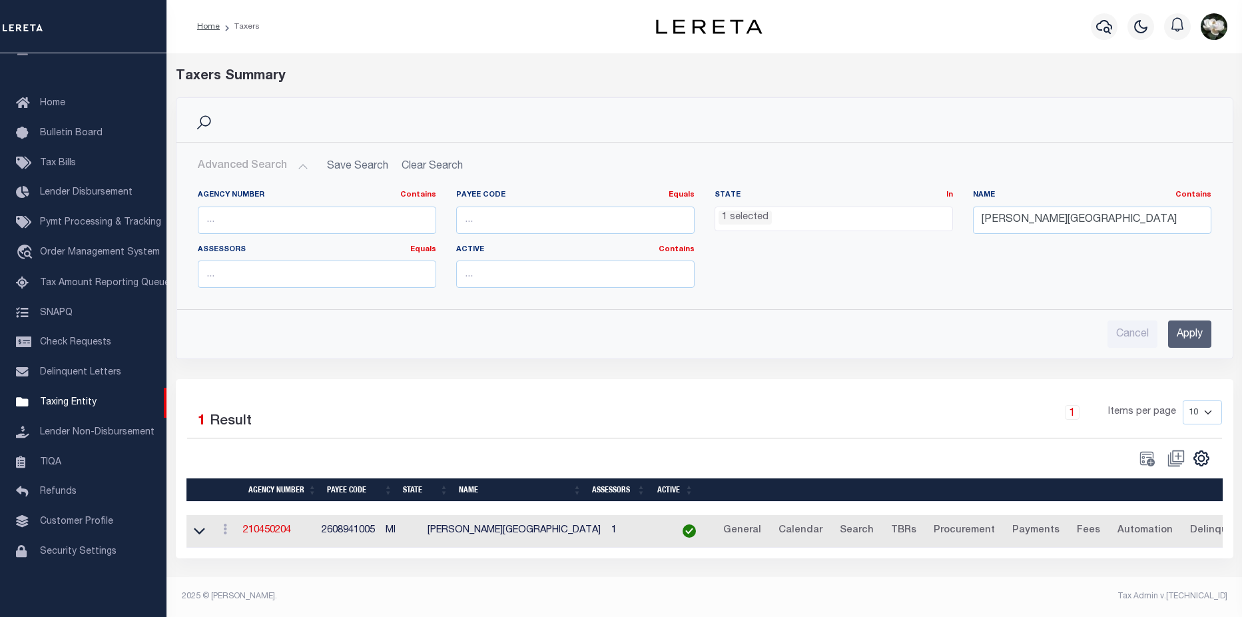
click at [837, 224] on ul "1 selected" at bounding box center [833, 216] width 237 height 18
drag, startPoint x: 1090, startPoint y: 224, endPoint x: 913, endPoint y: 208, distance: 177.8
click at [913, 208] on div "Agency Number Contains Contains Is Payee Code Equals Equals Is Not Equal To Is …" at bounding box center [704, 244] width 1033 height 109
type input "otto"
click at [1213, 334] on div "Cancel Apply" at bounding box center [704, 329] width 1035 height 38
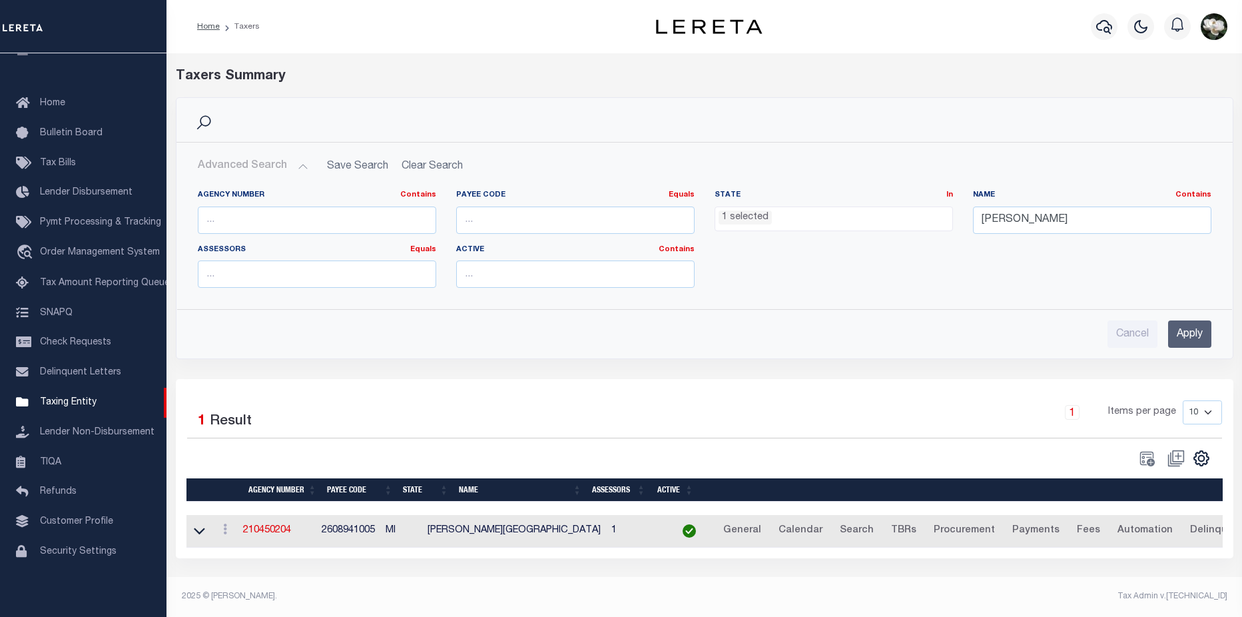
click at [1192, 334] on input "Apply" at bounding box center [1189, 333] width 43 height 27
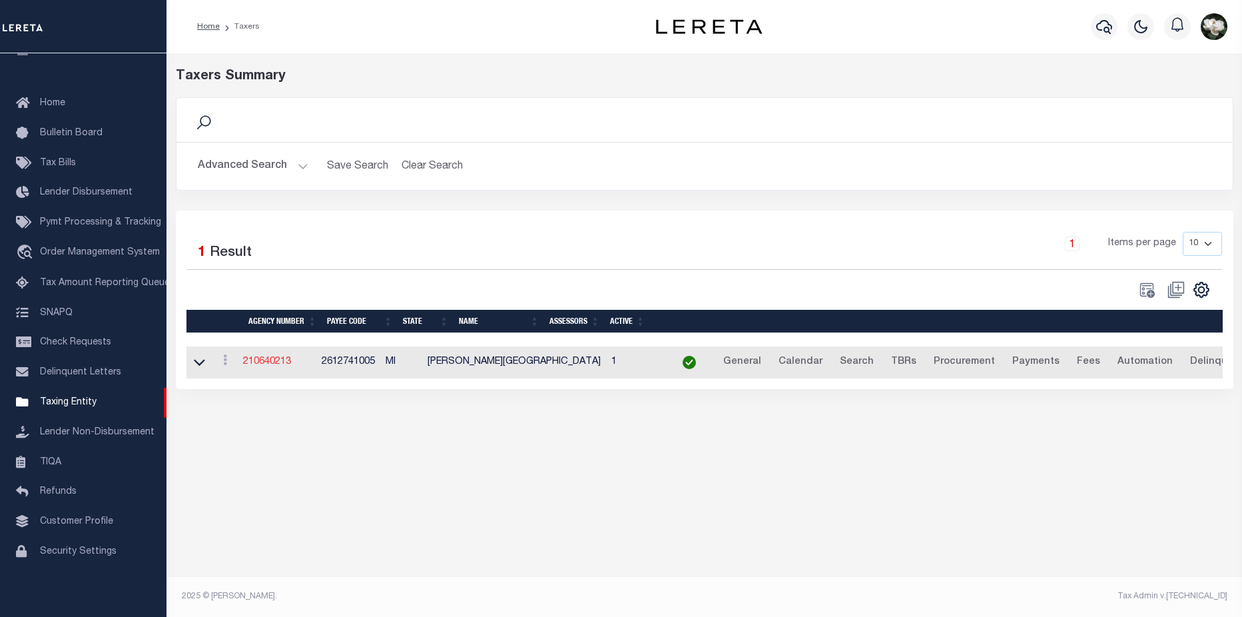
click at [270, 366] on link "210640213" at bounding box center [267, 361] width 48 height 9
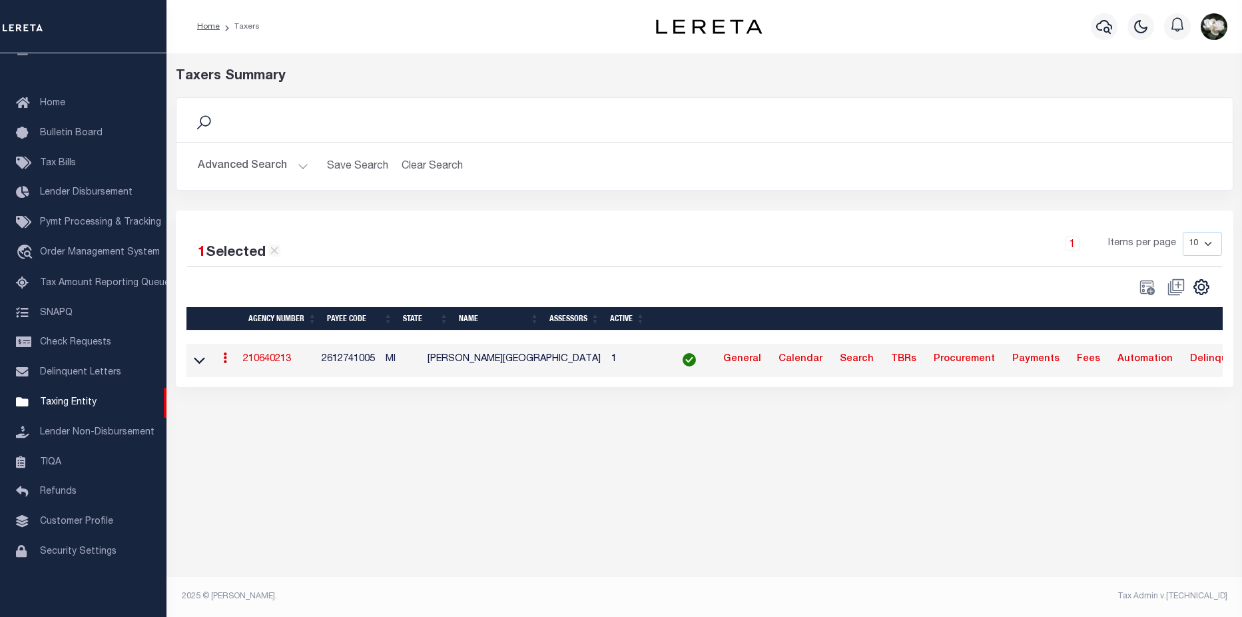
click at [248, 167] on button "Advanced Search" at bounding box center [253, 166] width 111 height 26
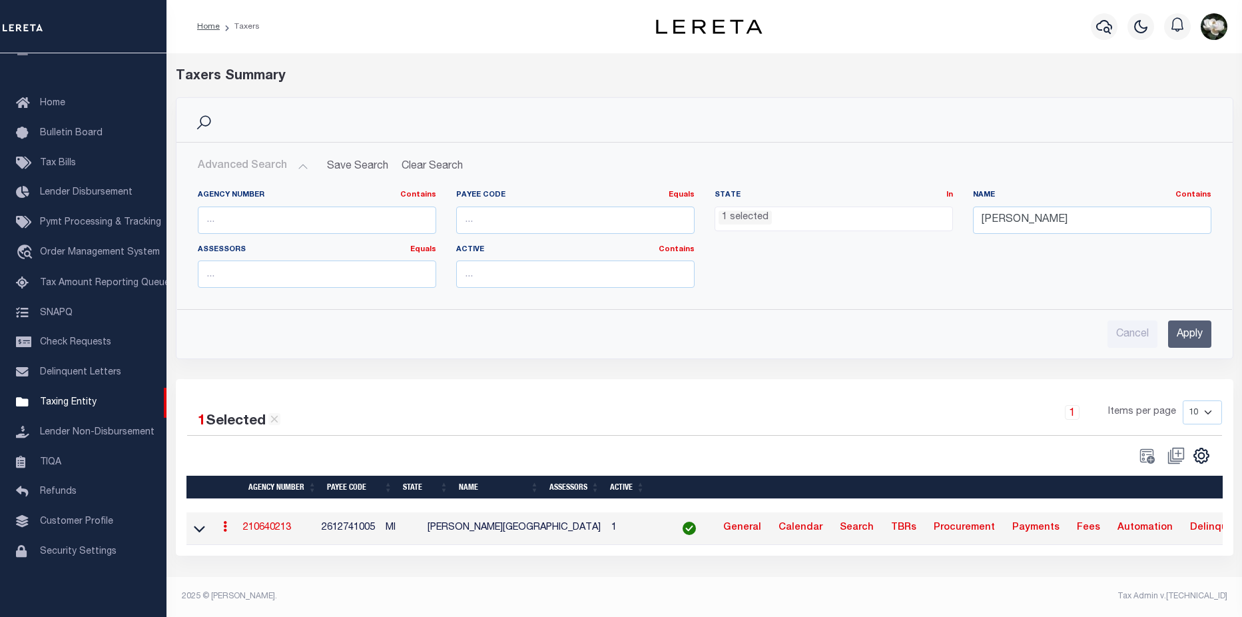
click at [825, 218] on ul "1 selected" at bounding box center [833, 216] width 237 height 18
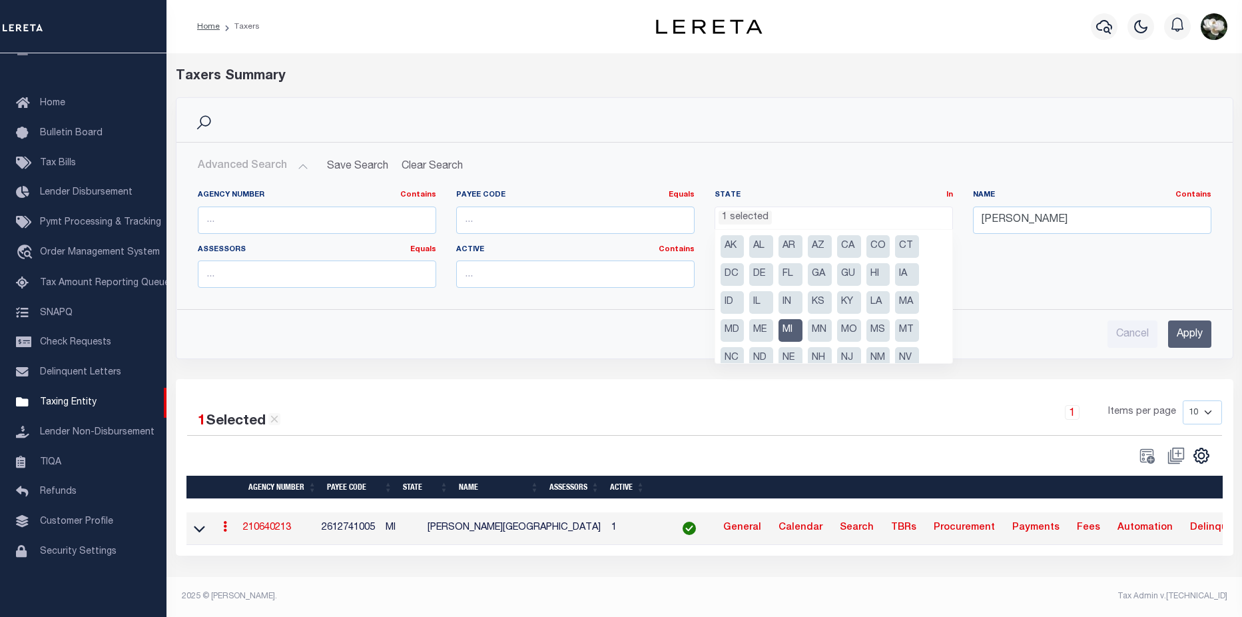
click at [792, 332] on li "MI" at bounding box center [790, 330] width 24 height 23
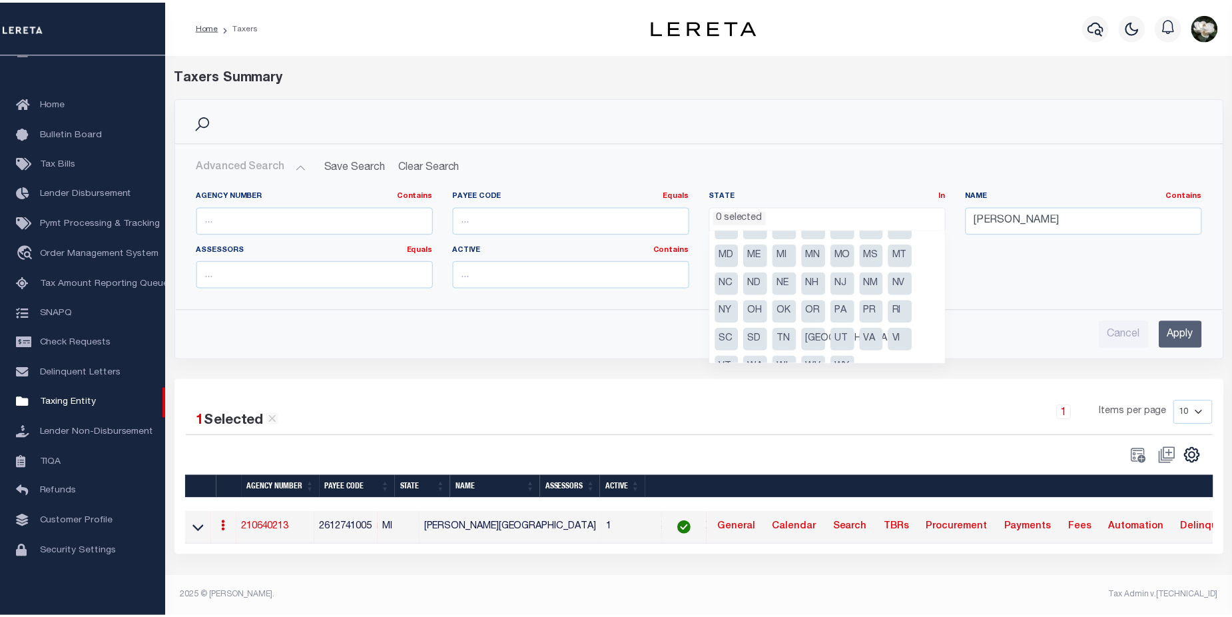
scroll to position [95, 0]
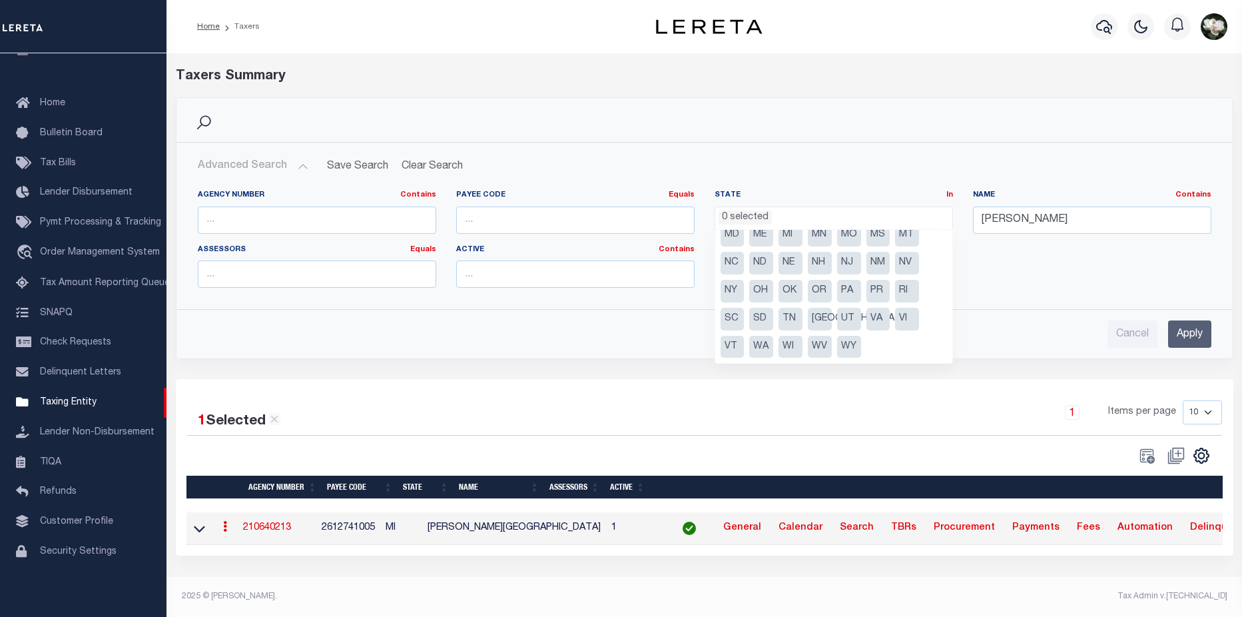
click at [754, 288] on li "OH" at bounding box center [761, 291] width 24 height 23
select select "OH"
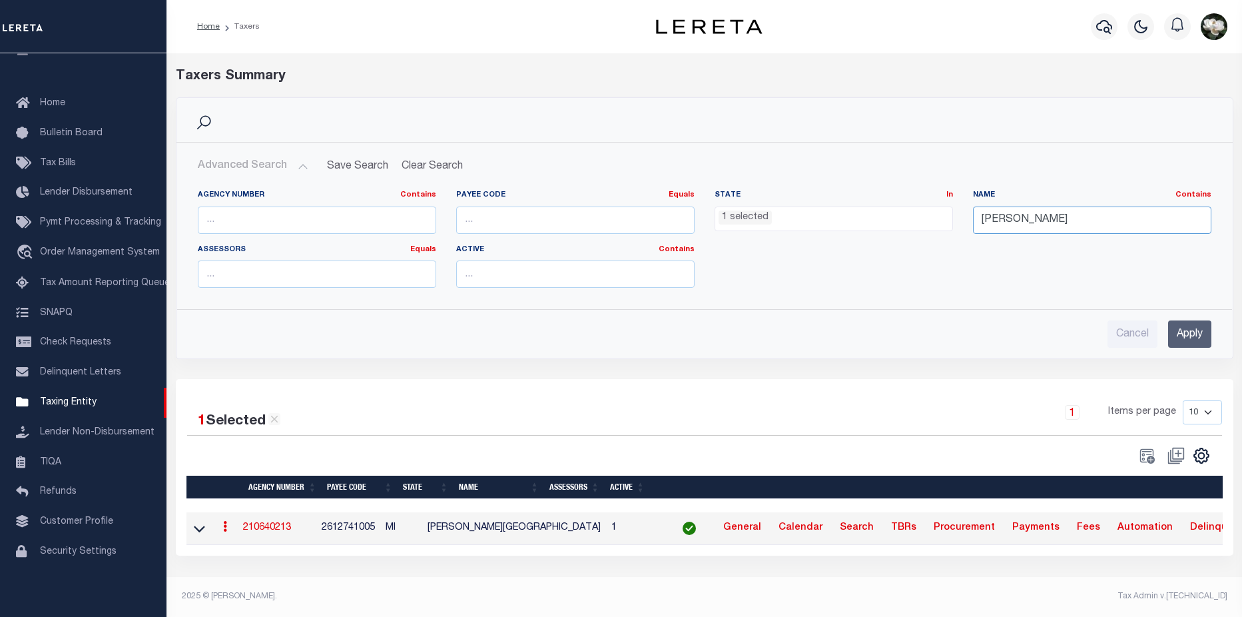
drag, startPoint x: 1040, startPoint y: 231, endPoint x: 969, endPoint y: 225, distance: 70.8
click at [969, 225] on div "Name Contains Contains Is otto" at bounding box center [1092, 217] width 258 height 55
type input "franklin"
click at [1196, 342] on input "Apply" at bounding box center [1189, 333] width 43 height 27
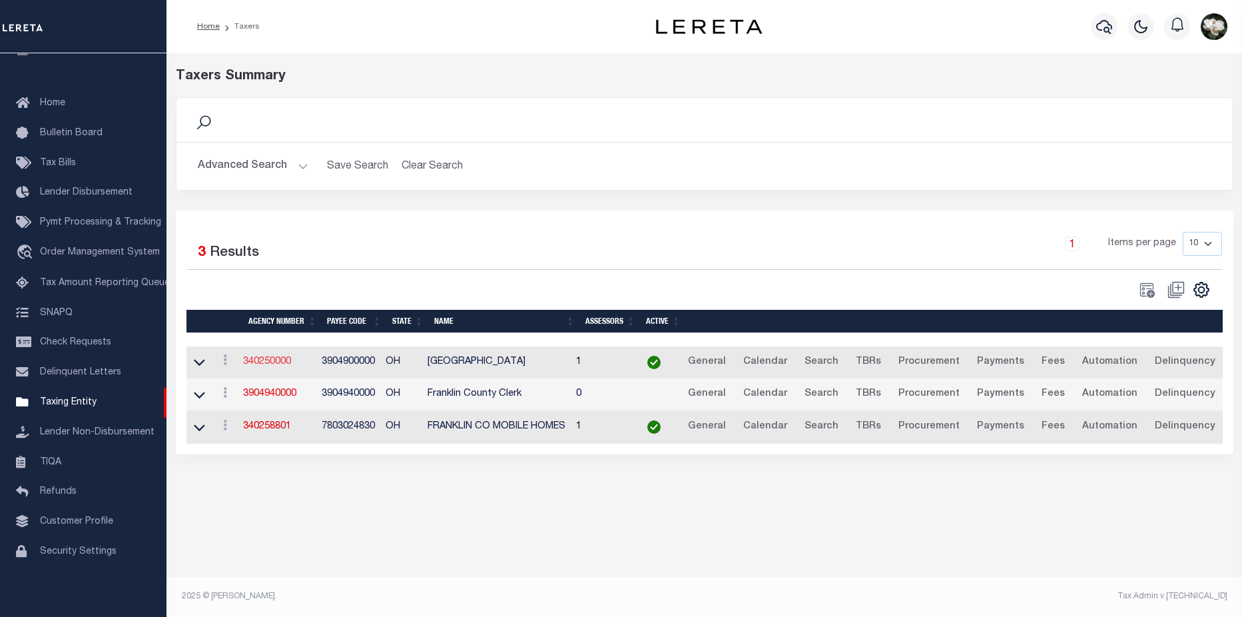
click at [265, 364] on link "340250000" at bounding box center [267, 361] width 48 height 9
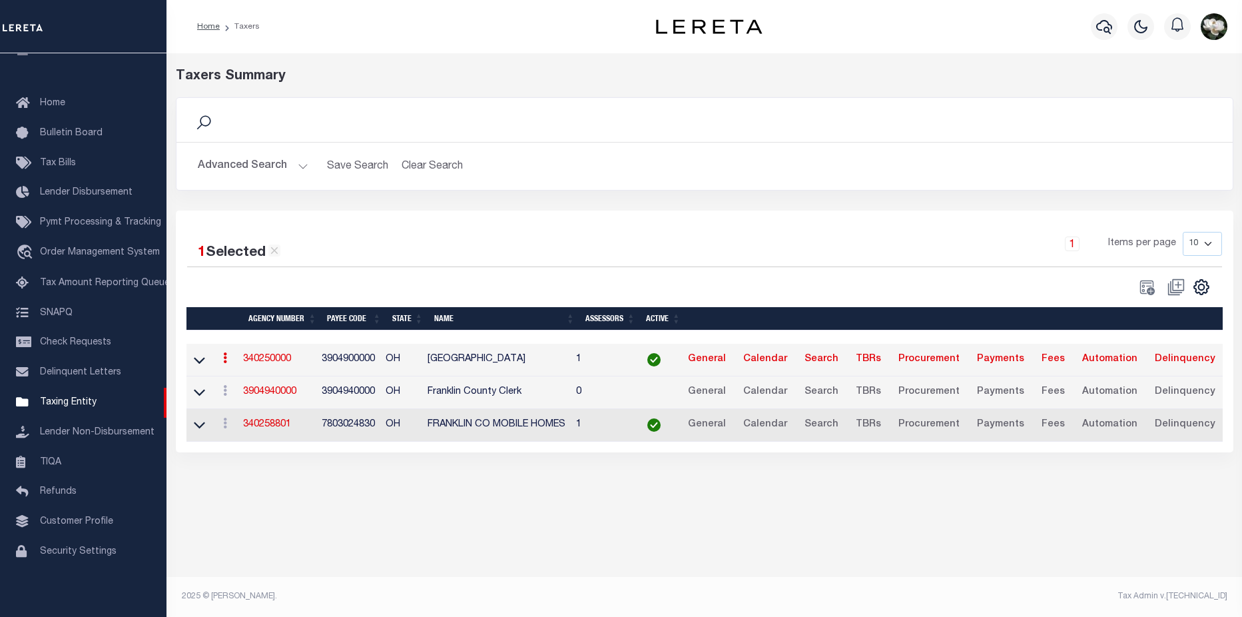
drag, startPoint x: 221, startPoint y: 162, endPoint x: 692, endPoint y: 176, distance: 471.6
click at [223, 162] on button "Advanced Search" at bounding box center [253, 166] width 111 height 26
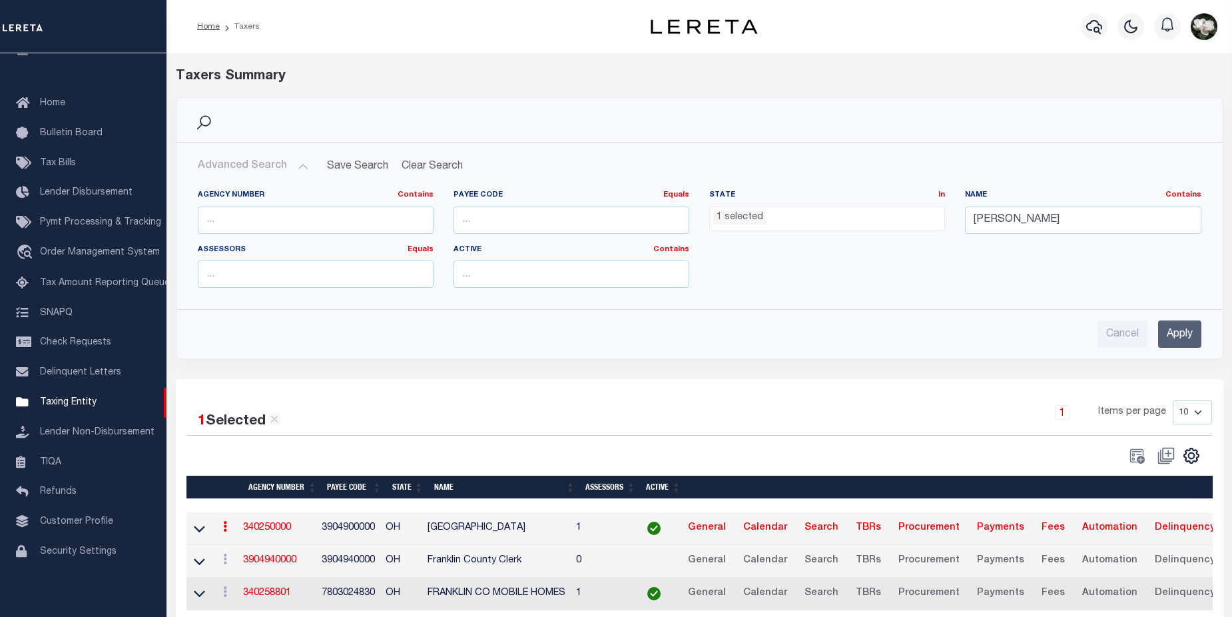
click at [788, 220] on ul "1 selected" at bounding box center [827, 216] width 234 height 18
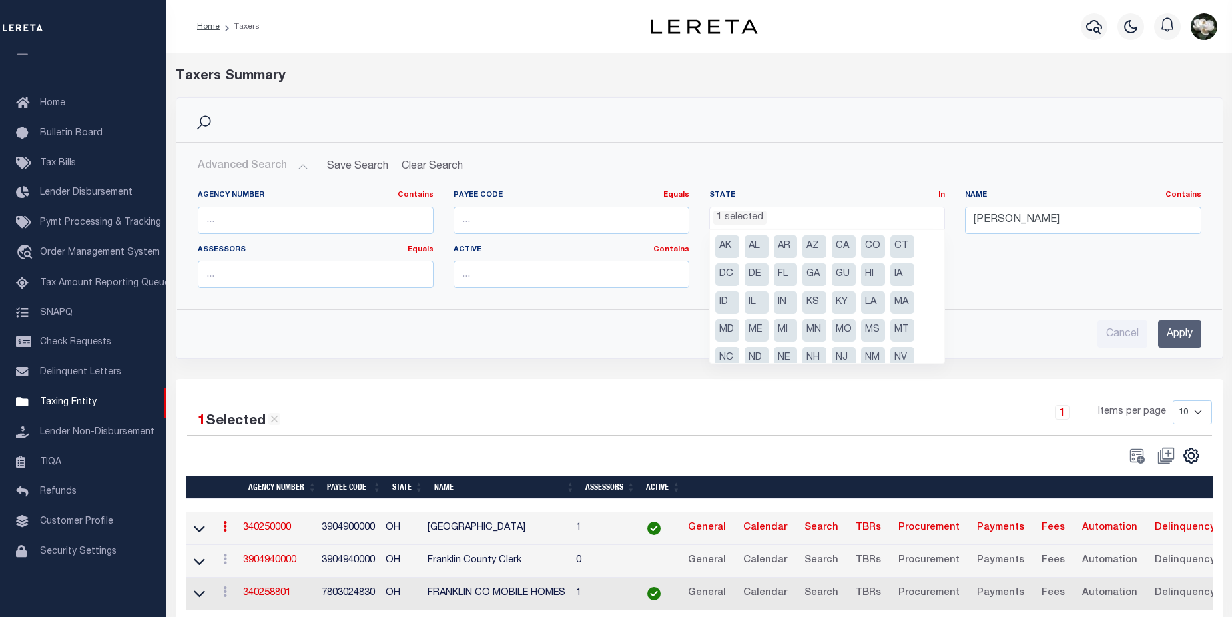
scroll to position [67, 0]
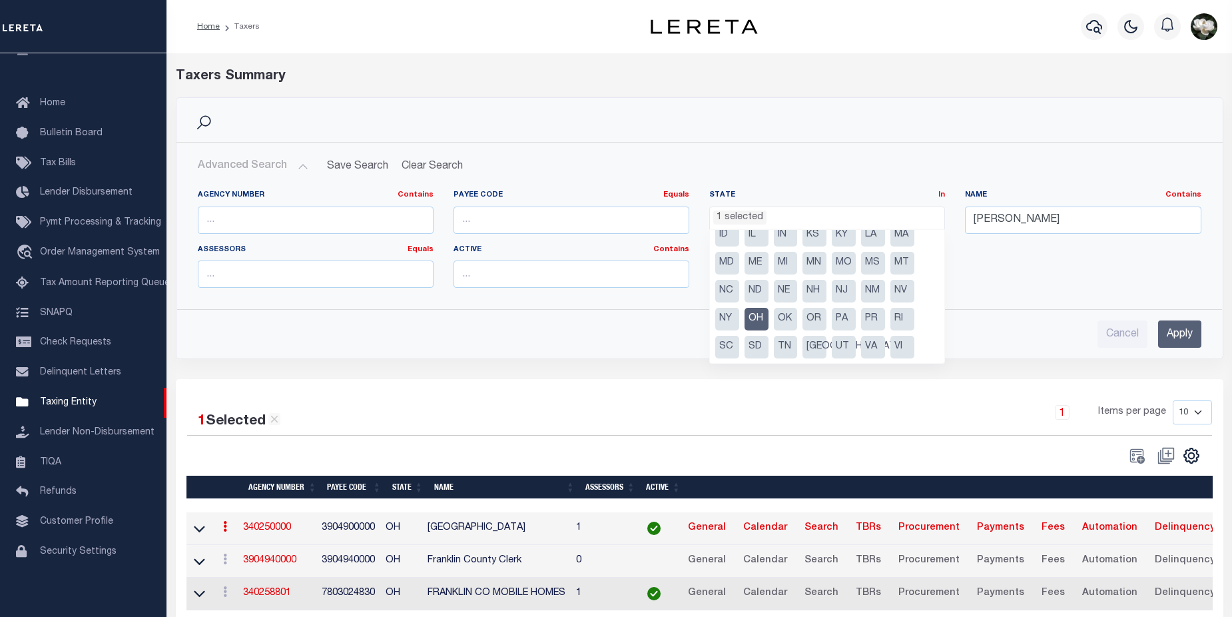
click at [755, 312] on li "OH" at bounding box center [756, 319] width 24 height 23
click at [841, 286] on li "NJ" at bounding box center [844, 291] width 24 height 23
select select "NJ"
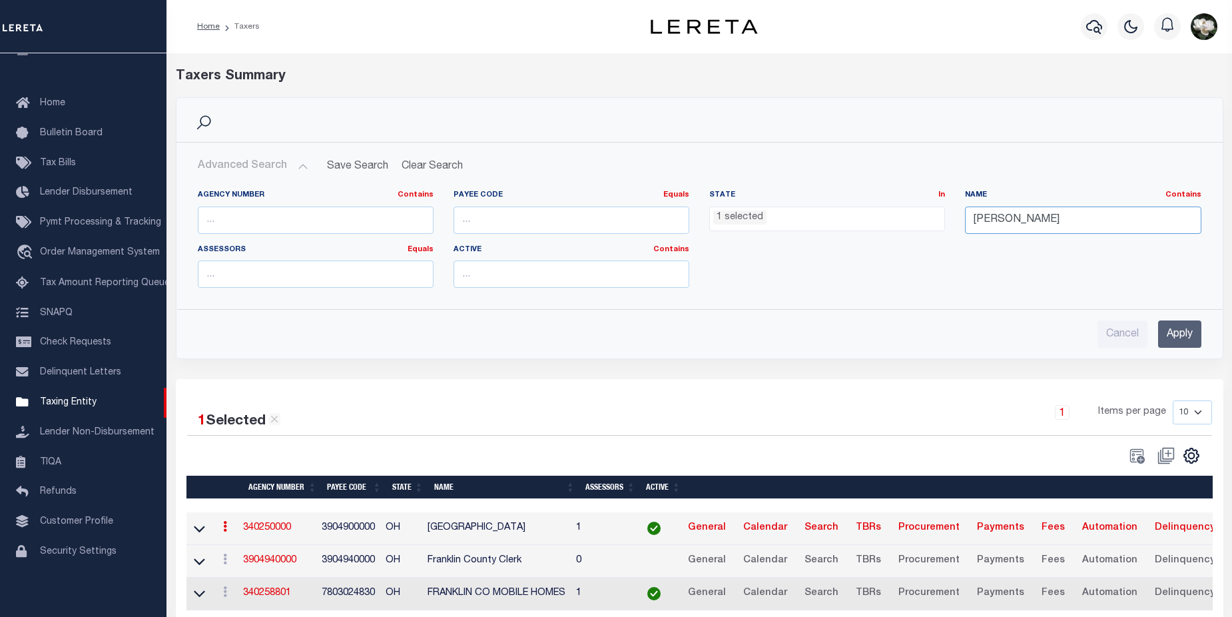
drag, startPoint x: 963, startPoint y: 210, endPoint x: 953, endPoint y: 210, distance: 10.0
click at [953, 210] on div "Agency Number Contains Contains Is Payee Code Equals Equals Is Not Equal To Is …" at bounding box center [699, 244] width 1023 height 109
click at [1172, 329] on input "Apply" at bounding box center [1179, 333] width 43 height 27
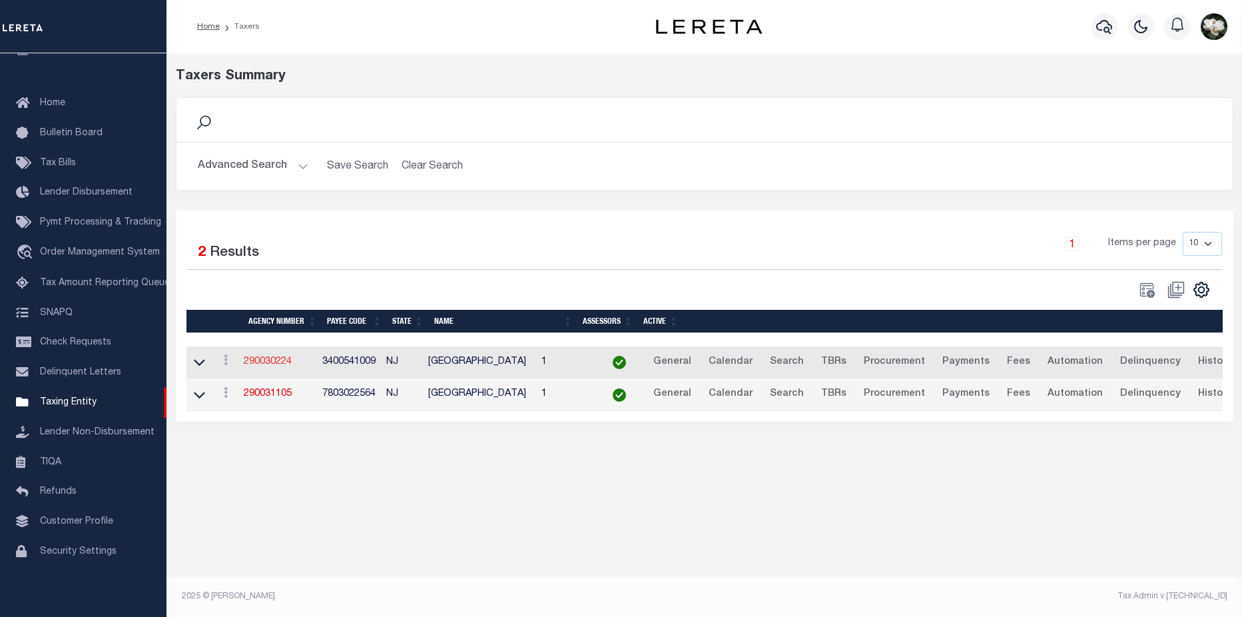
click at [262, 366] on link "290030224" at bounding box center [268, 361] width 48 height 9
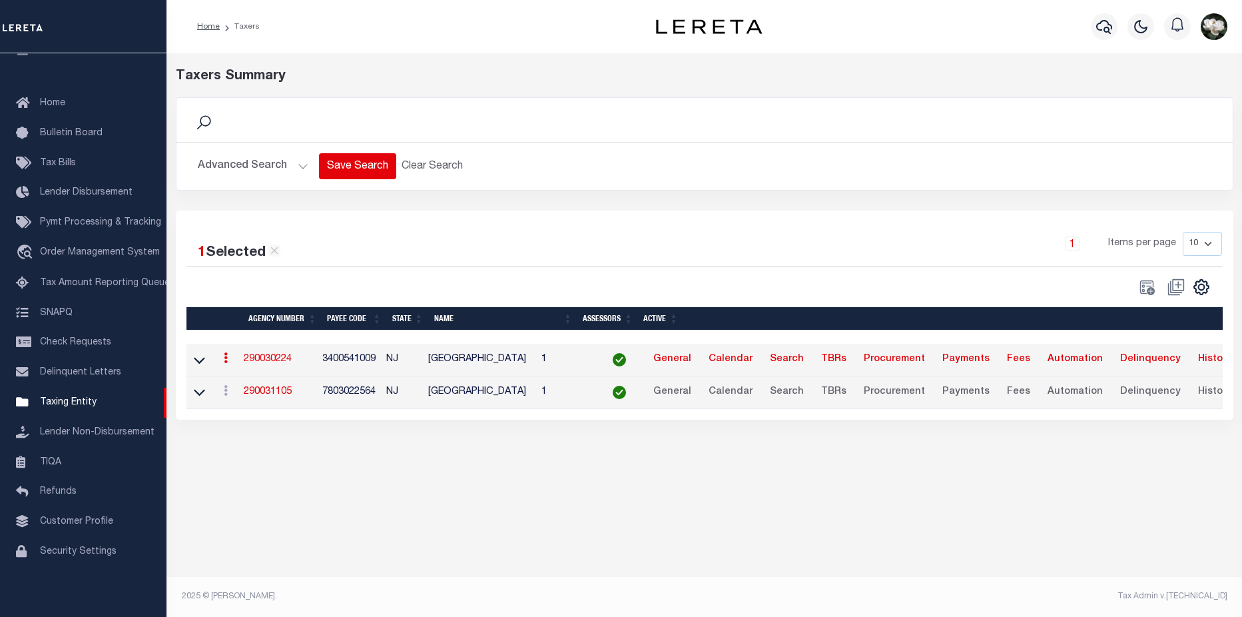
drag, startPoint x: 267, startPoint y: 160, endPoint x: 366, endPoint y: 179, distance: 100.9
click at [268, 161] on button "Advanced Search" at bounding box center [253, 166] width 111 height 26
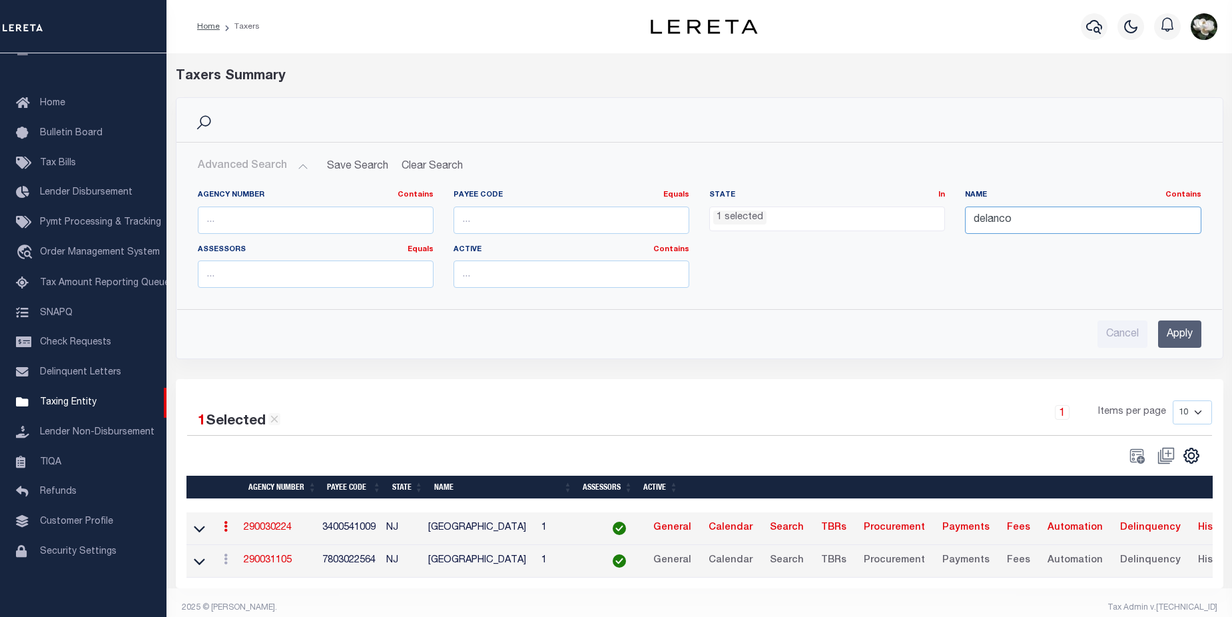
drag, startPoint x: 1058, startPoint y: 222, endPoint x: 927, endPoint y: 218, distance: 131.2
click at [927, 218] on div "Agency Number Contains Contains Is Payee Code Equals Equals Is Not Equal To Is …" at bounding box center [699, 244] width 1023 height 109
type input "washington"
click at [1174, 334] on input "Apply" at bounding box center [1179, 333] width 43 height 27
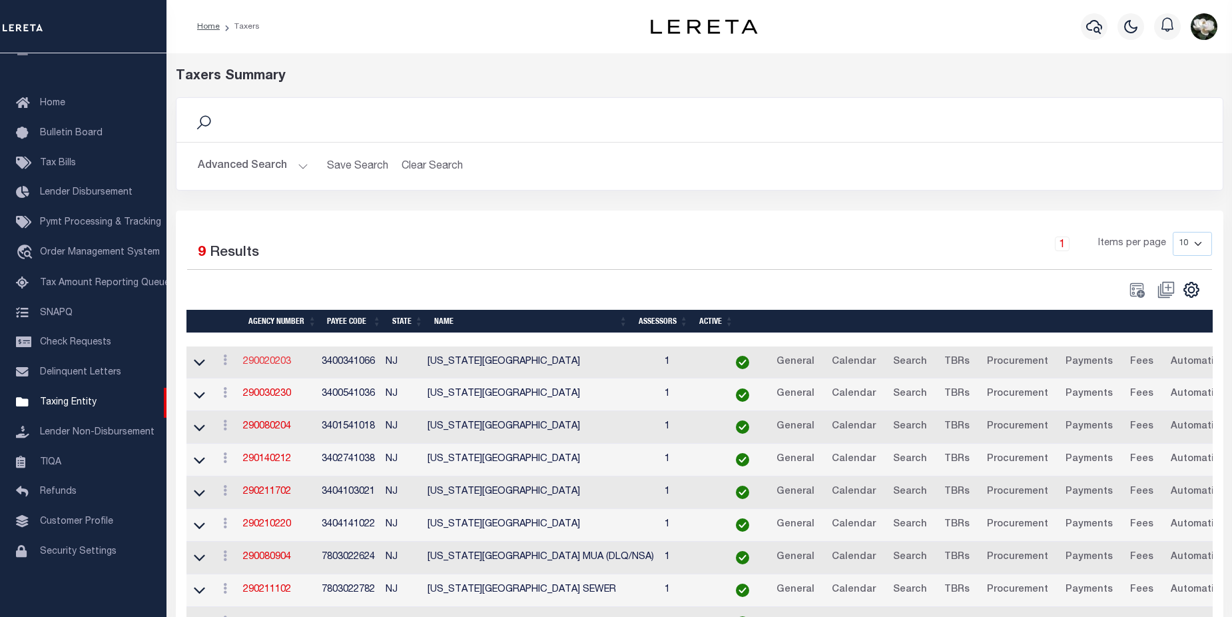
click at [264, 366] on link "290020203" at bounding box center [267, 361] width 48 height 9
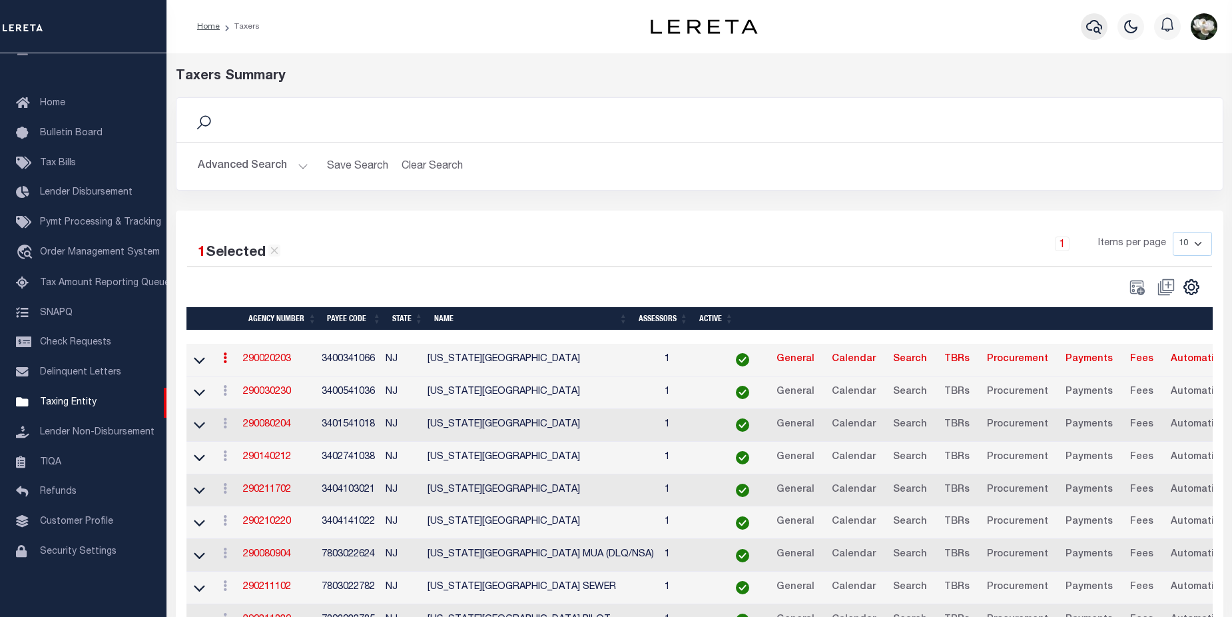
click at [1092, 21] on icon "button" at bounding box center [1094, 27] width 16 height 14
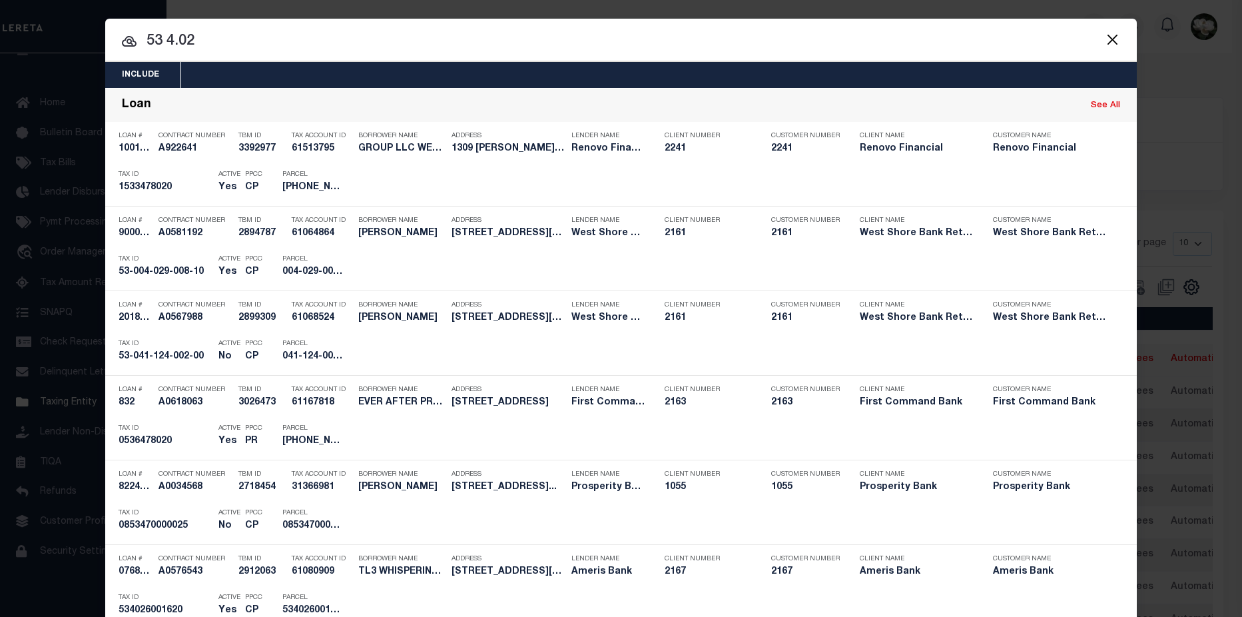
click at [226, 35] on input "53 4.02" at bounding box center [620, 41] width 1031 height 23
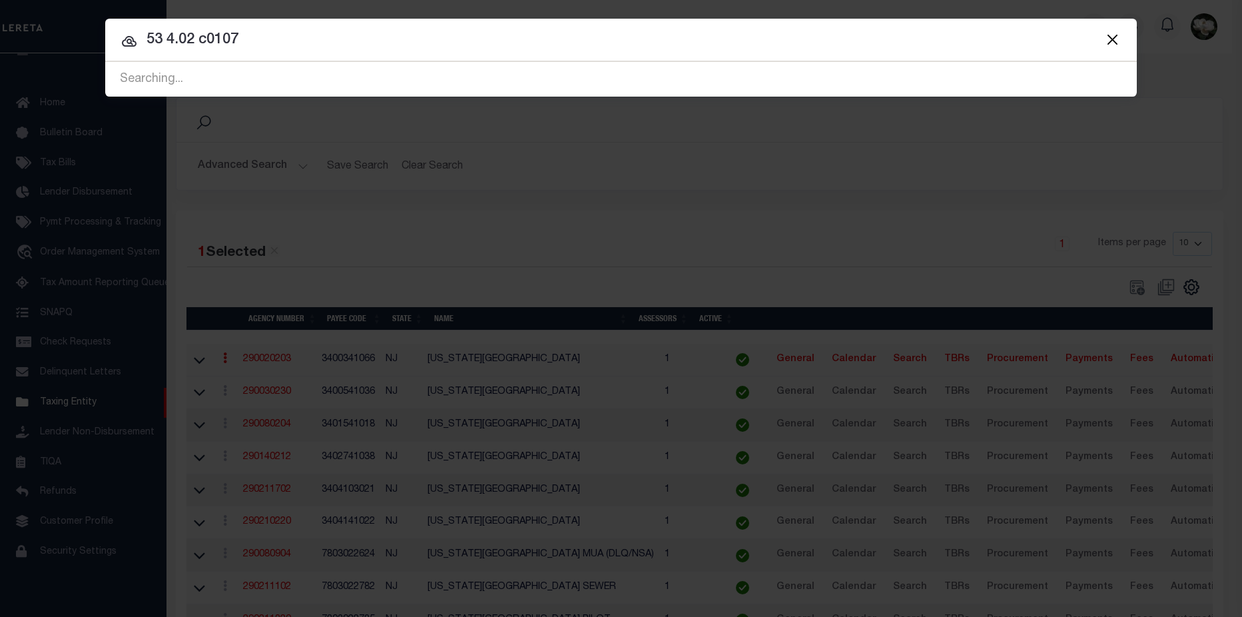
type input "53 4.02 c0107"
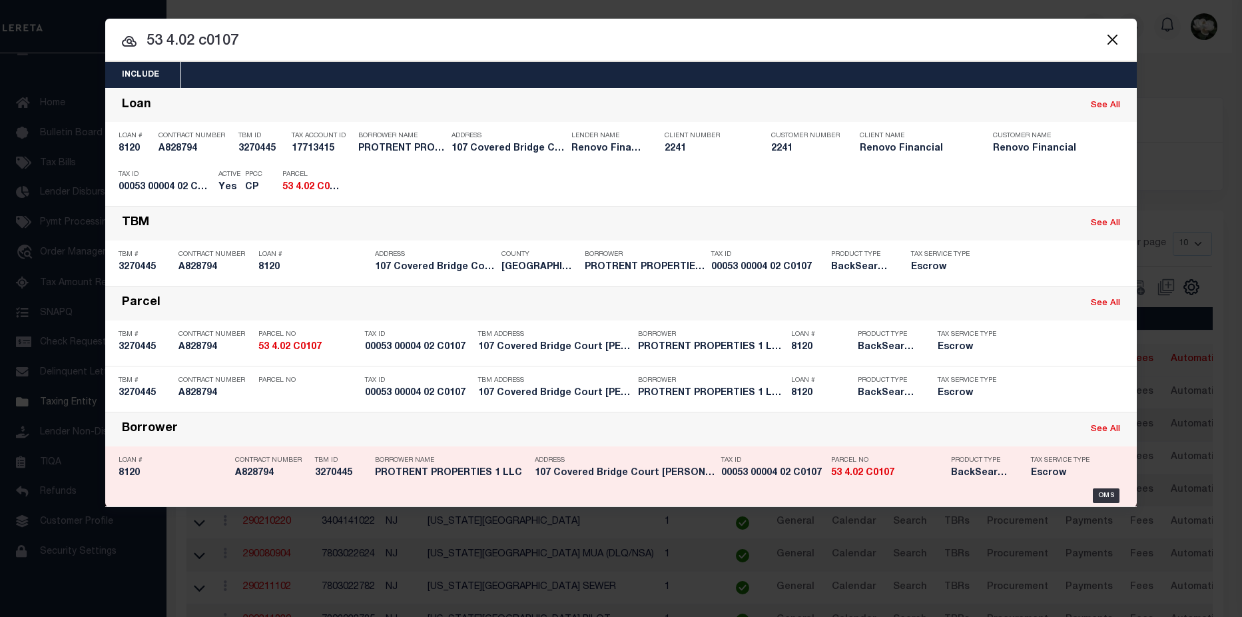
click at [985, 467] on div "Product Type BackSearch,Escrow" at bounding box center [981, 468] width 60 height 39
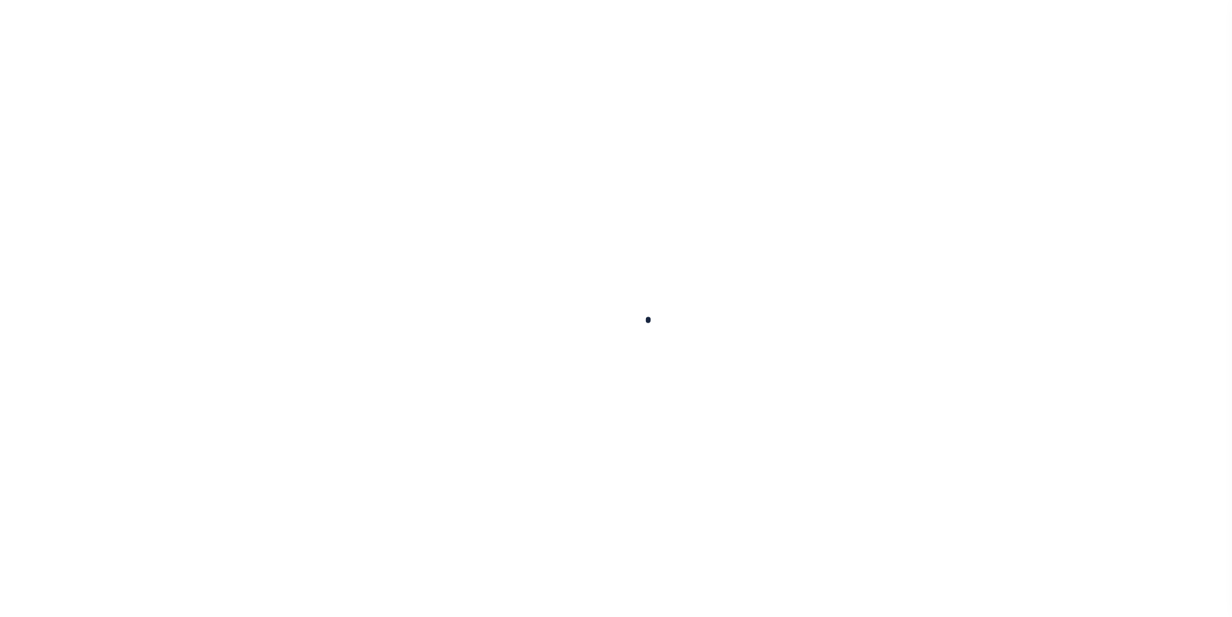
select select
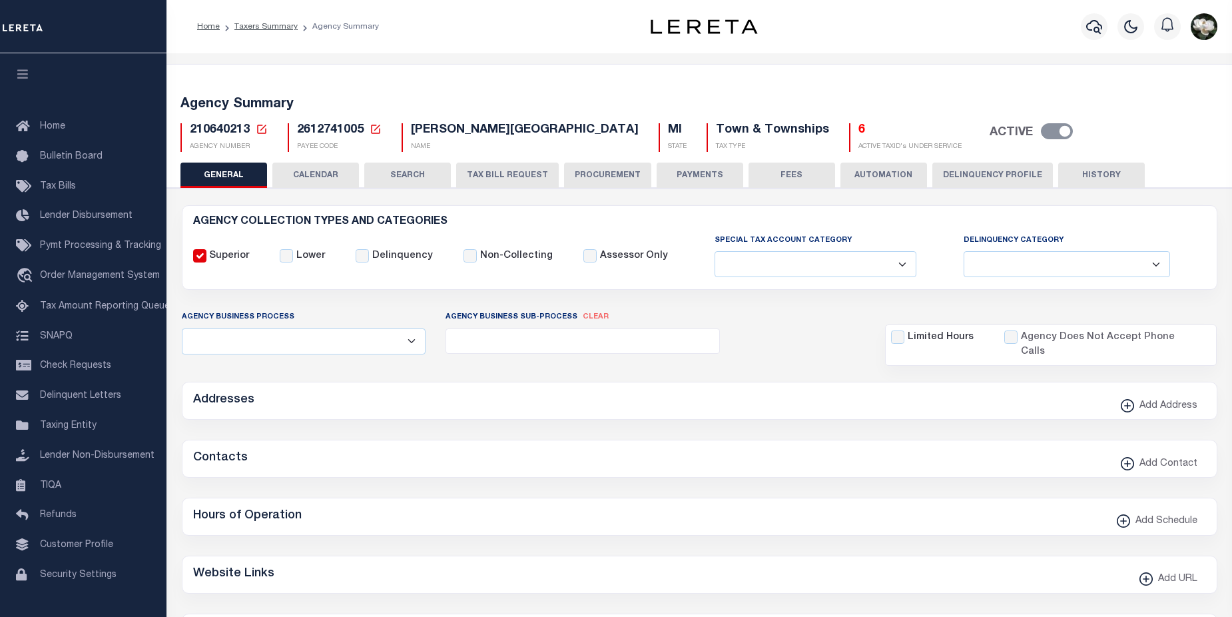
checkbox input "false"
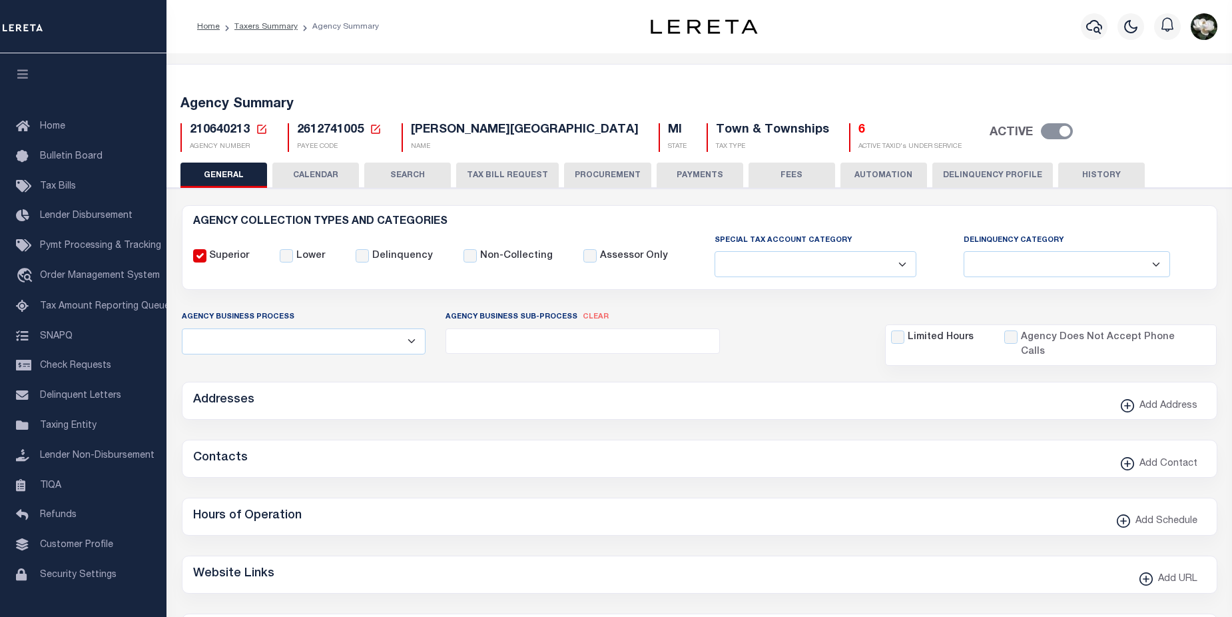
type input "2612741005"
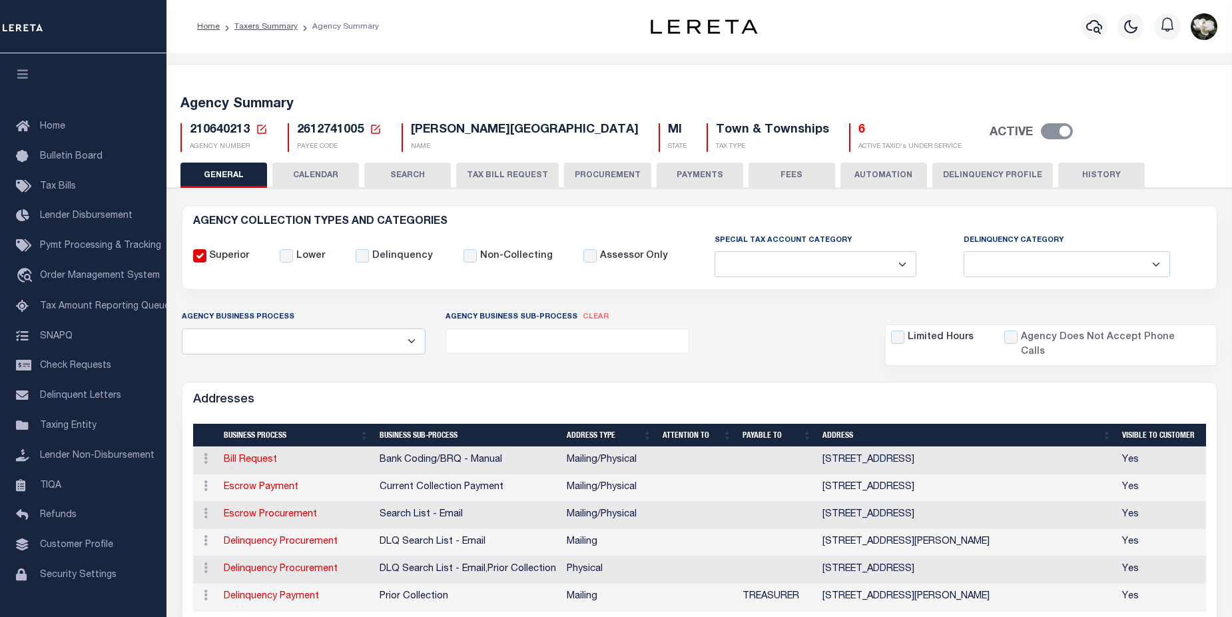
click at [597, 176] on button "PROCUREMENT" at bounding box center [607, 174] width 87 height 25
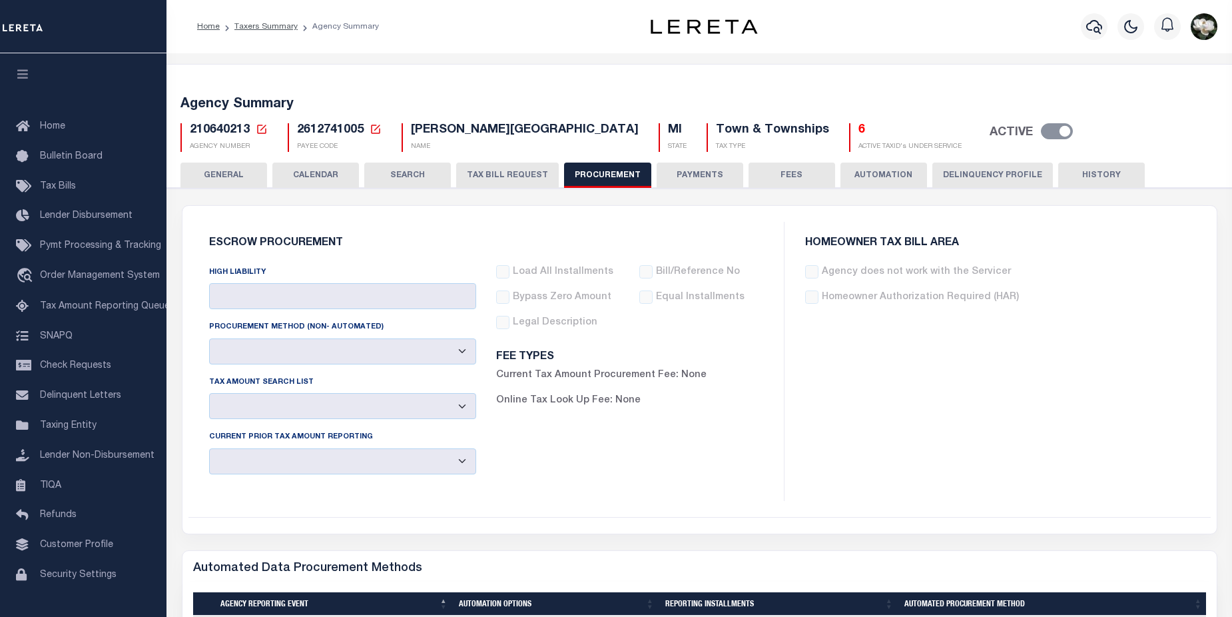
type input "$9,999"
select select "6"
select select "3"
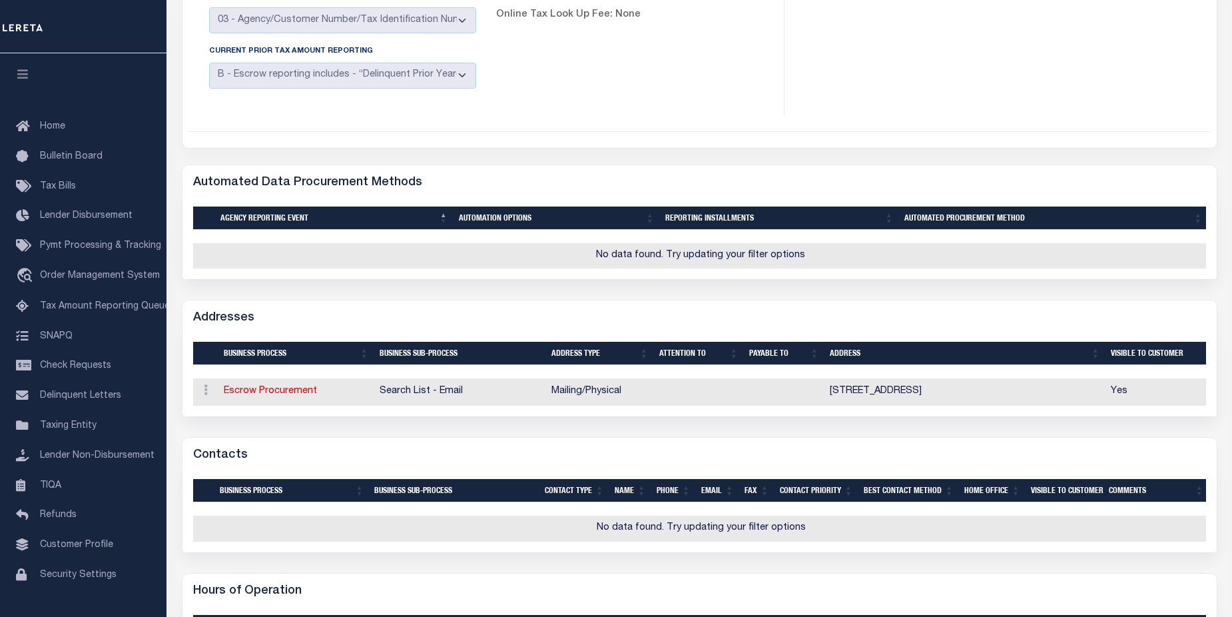
scroll to position [391, 0]
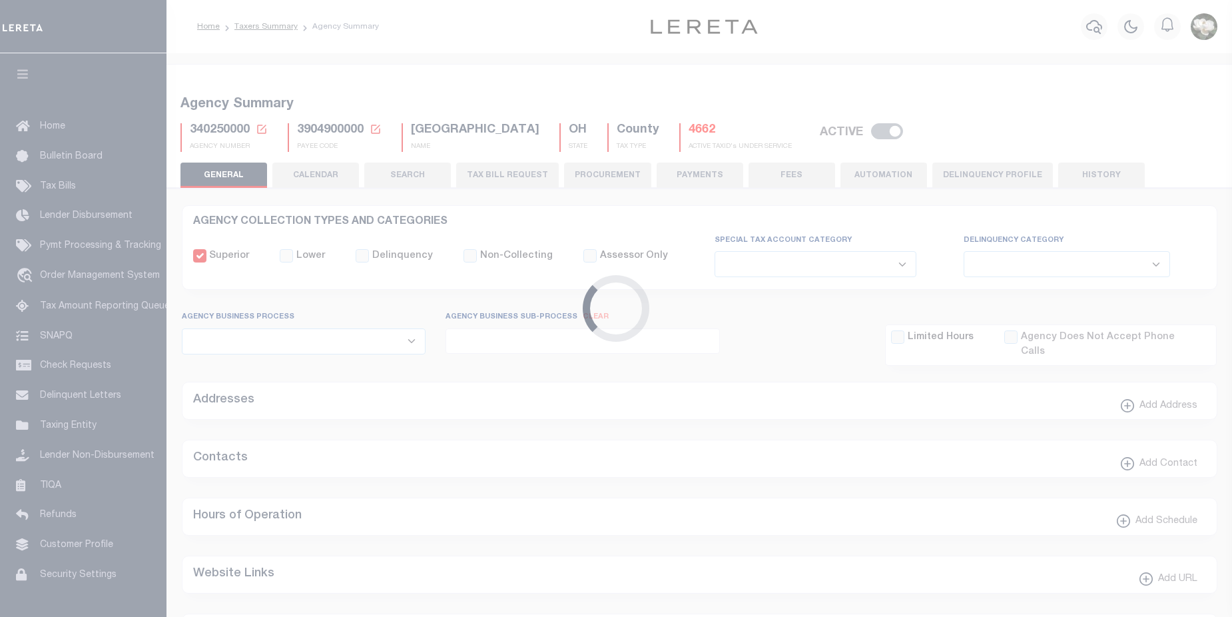
select select
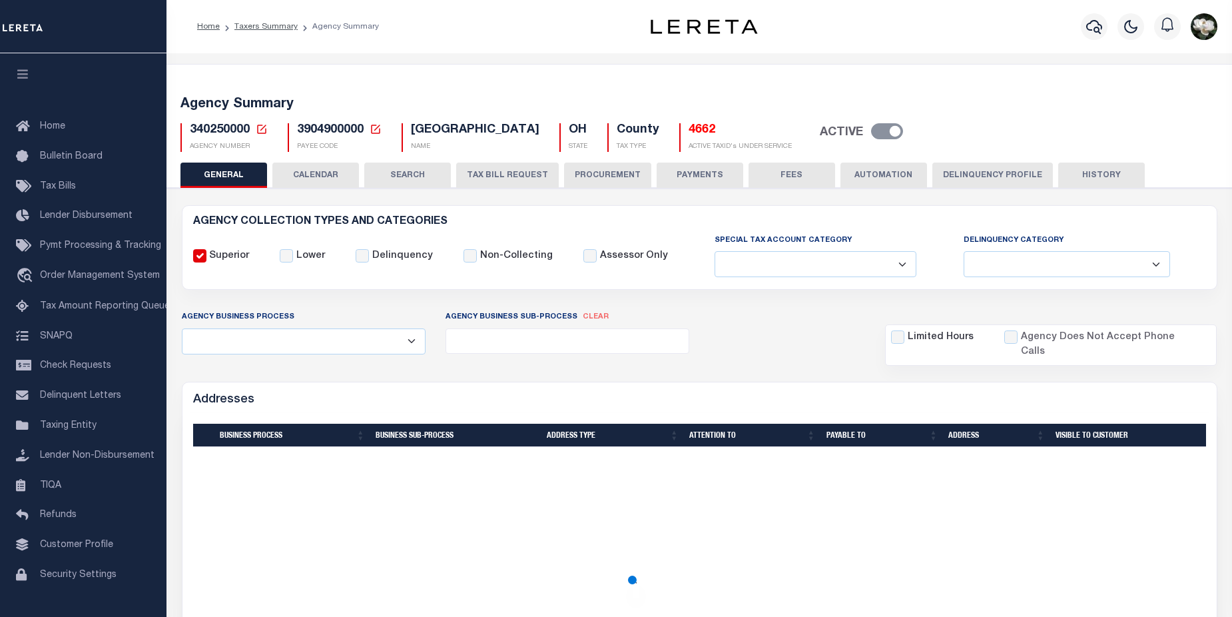
click at [606, 172] on button "PROCUREMENT" at bounding box center [607, 174] width 87 height 25
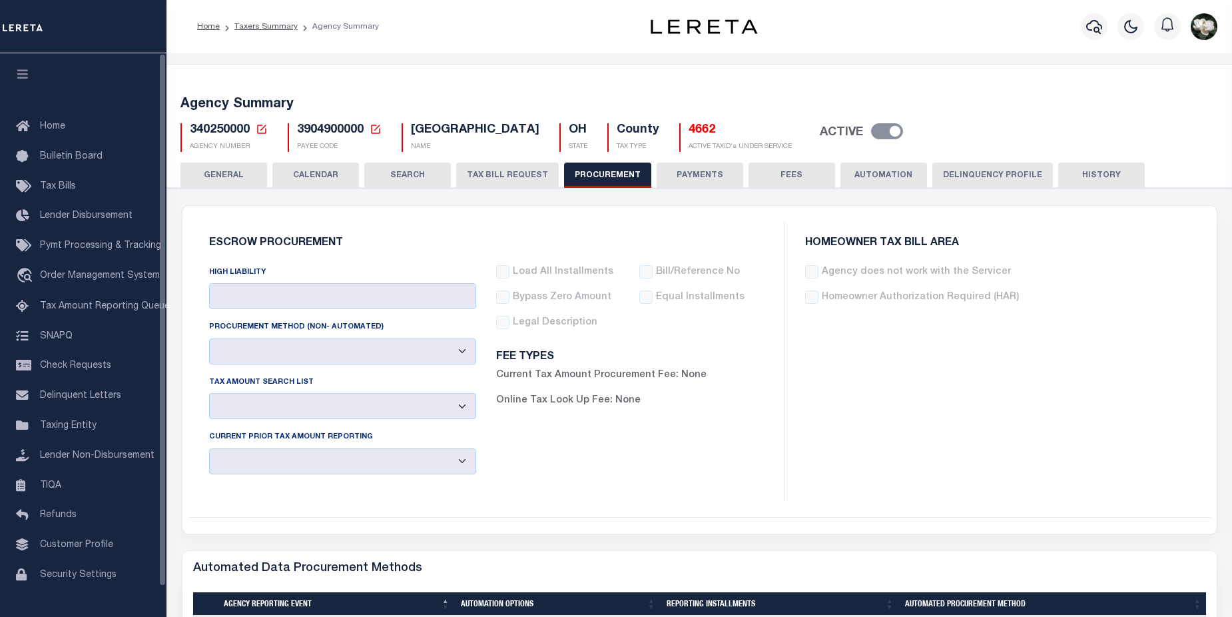
type input "$12,000"
select select "1"
select select "4"
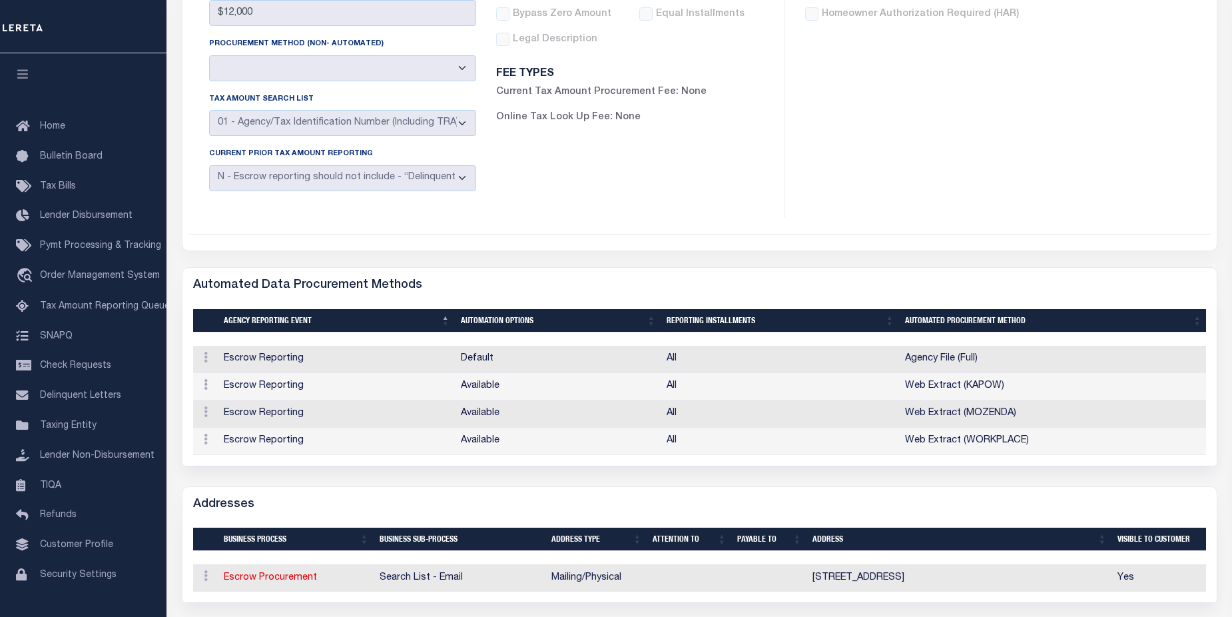
scroll to position [253, 0]
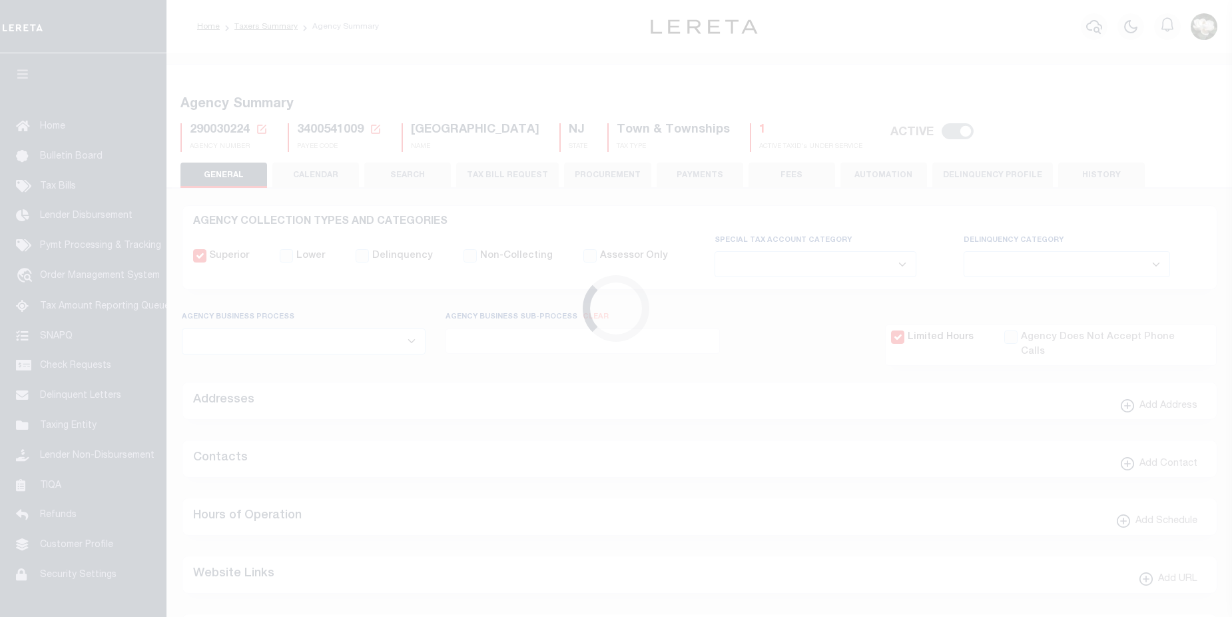
select select
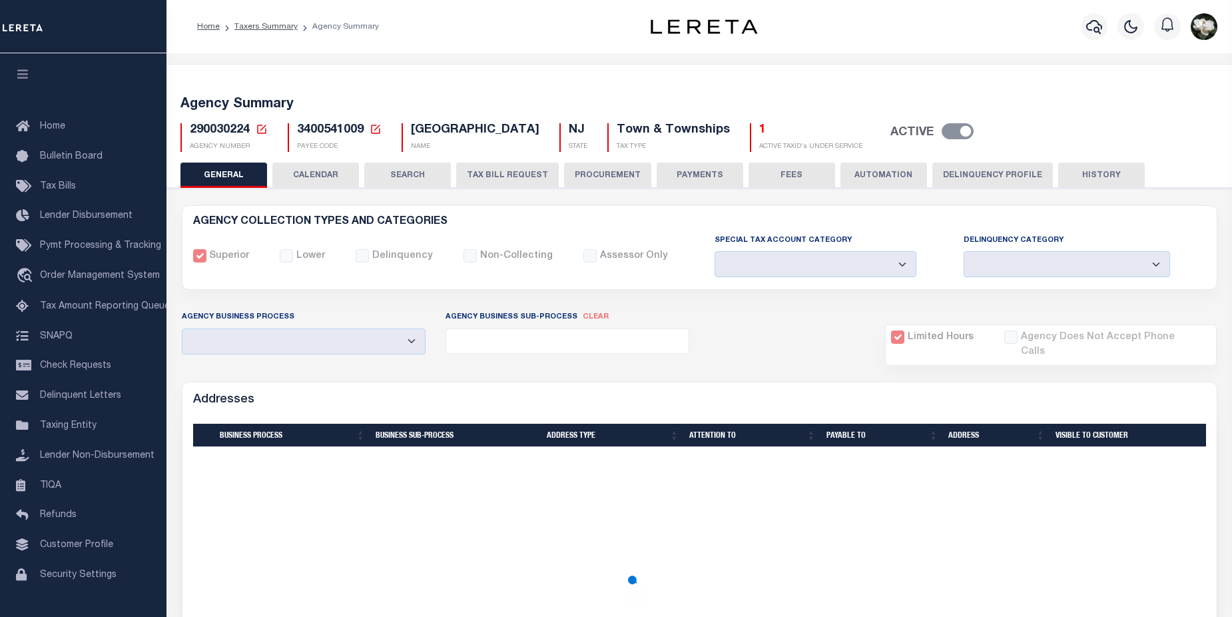
click at [597, 175] on button "PROCUREMENT" at bounding box center [607, 174] width 87 height 25
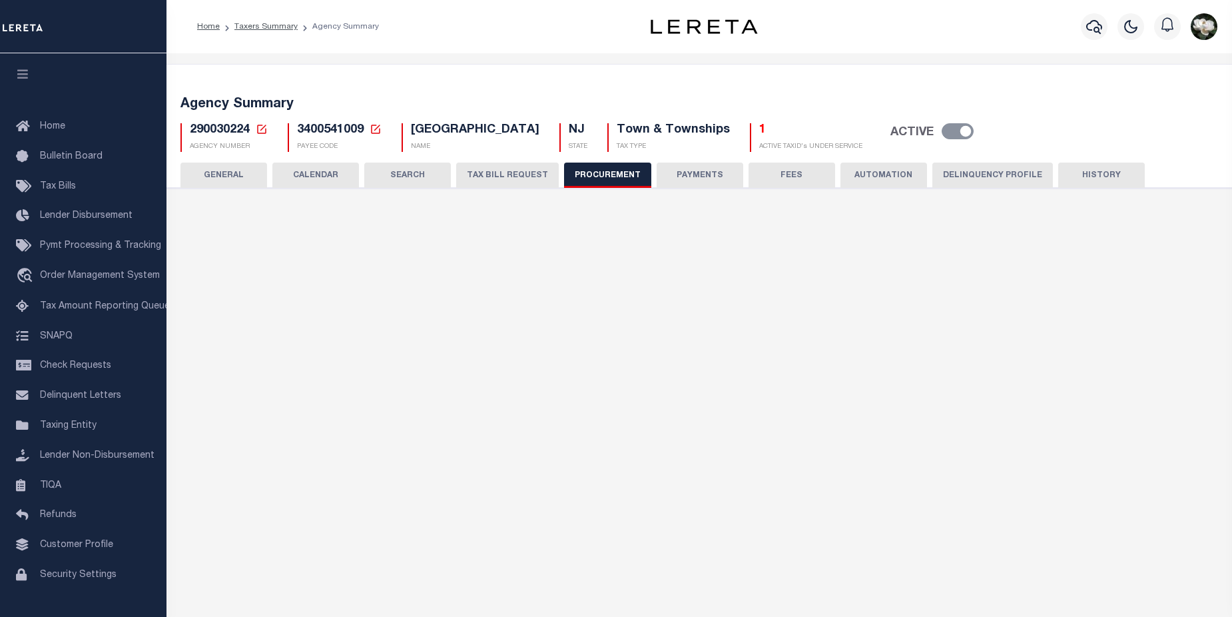
type input "$15,000"
select select "1"
select select "4"
checkbox input "true"
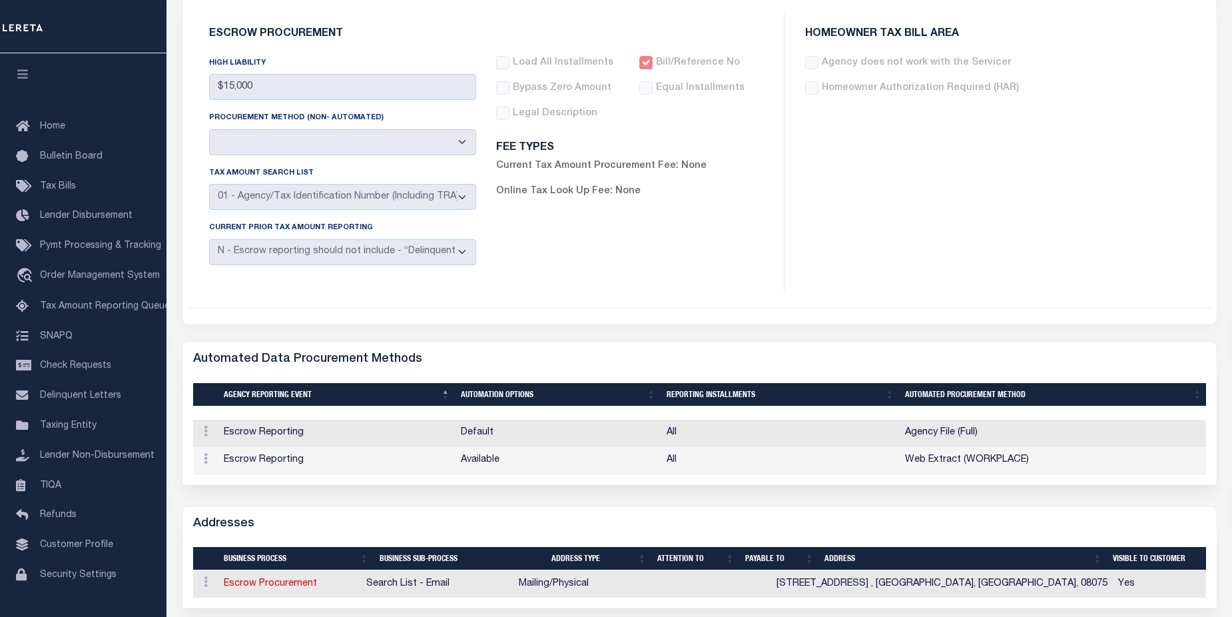
scroll to position [271, 0]
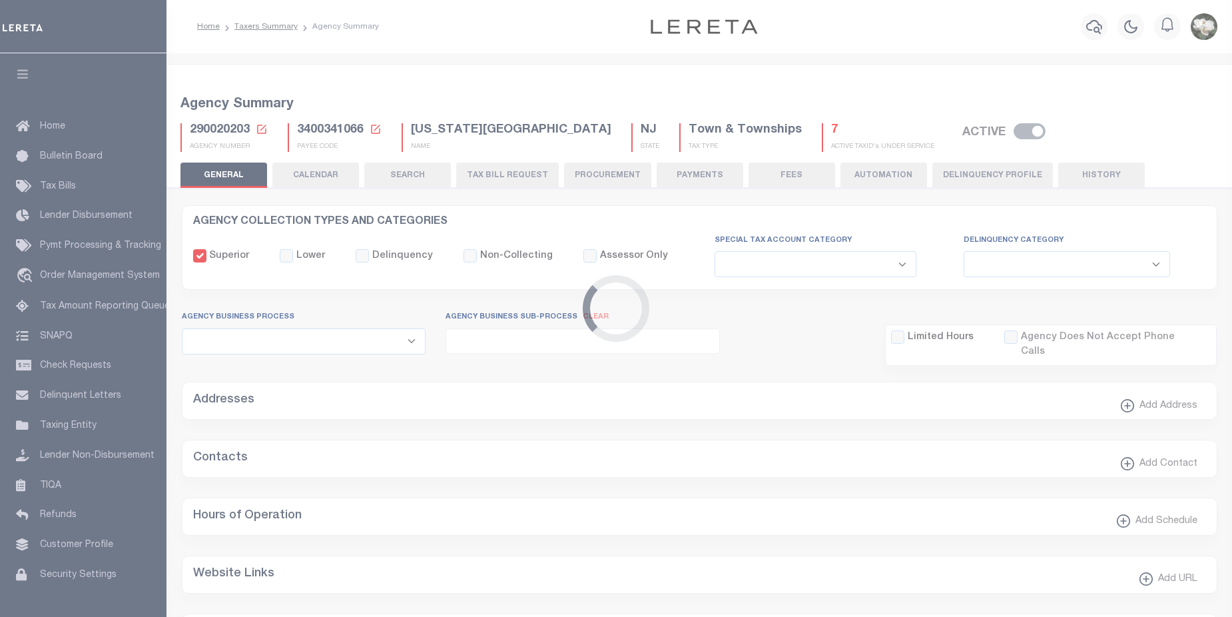
select select
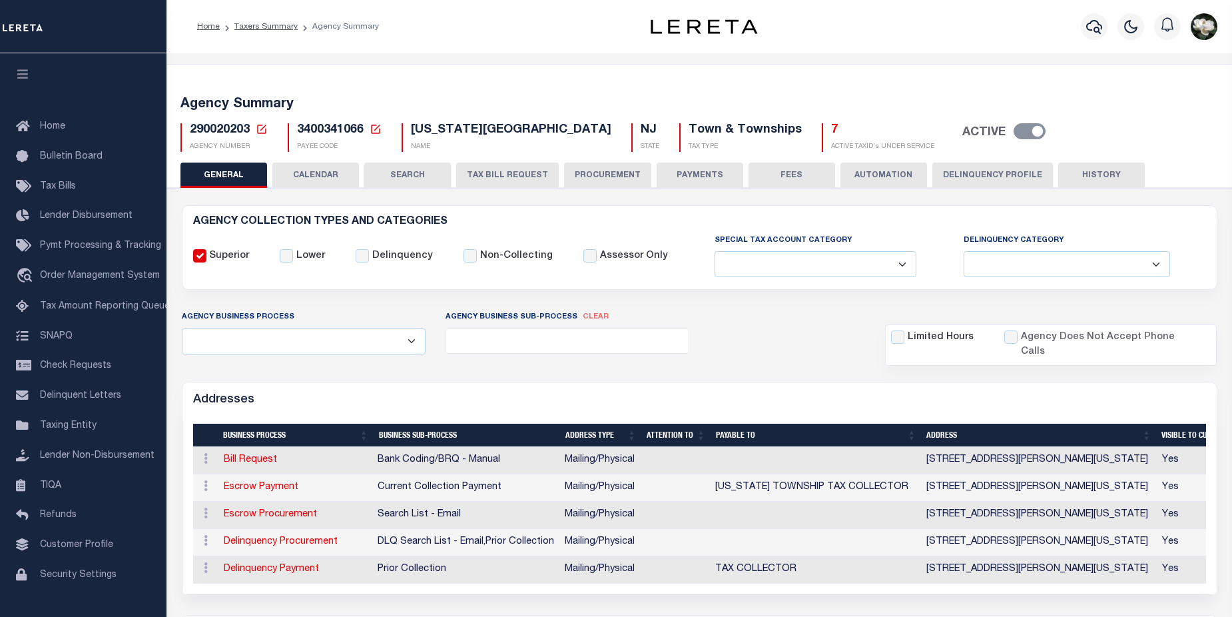
click at [590, 173] on button "PROCUREMENT" at bounding box center [607, 174] width 87 height 25
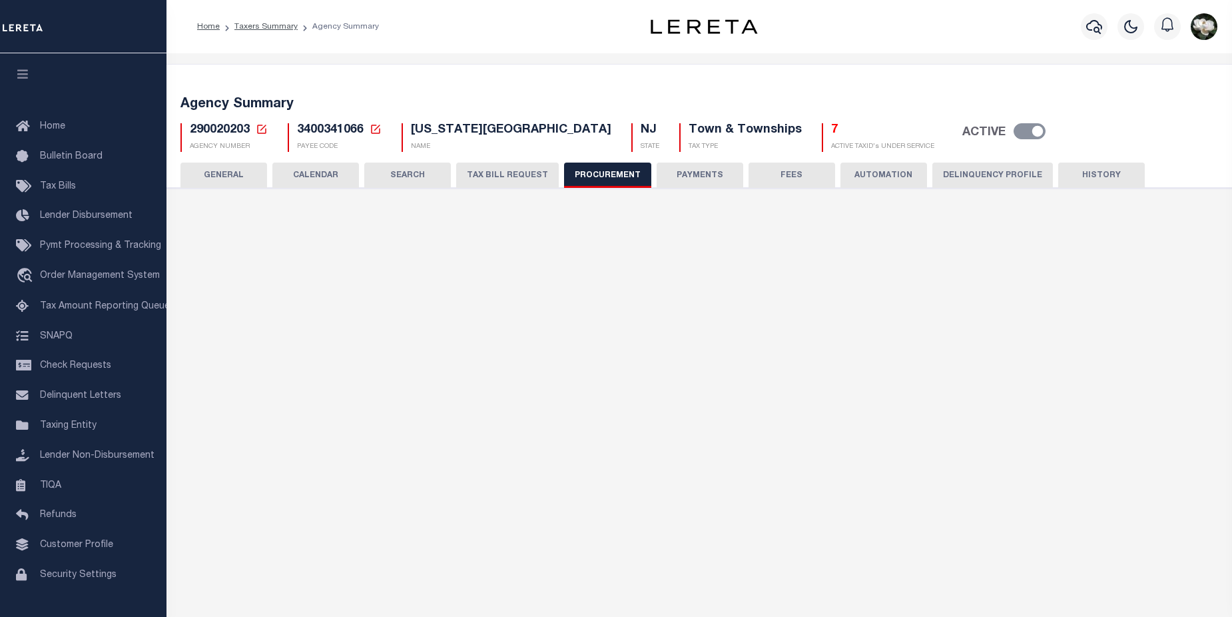
type input "$15,000"
select select "1"
select select "4"
checkbox input "true"
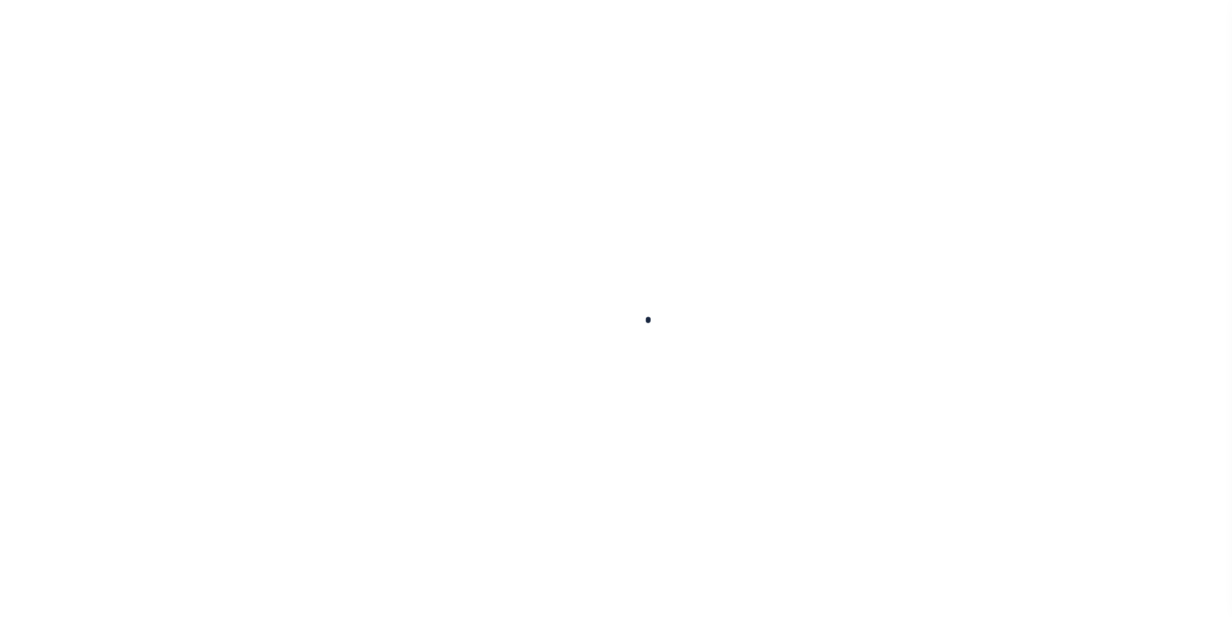
type input "8120"
type input "PROTRENT PROPERTIES 1 LLC"
select select
type input "41 [PERSON_NAME]"
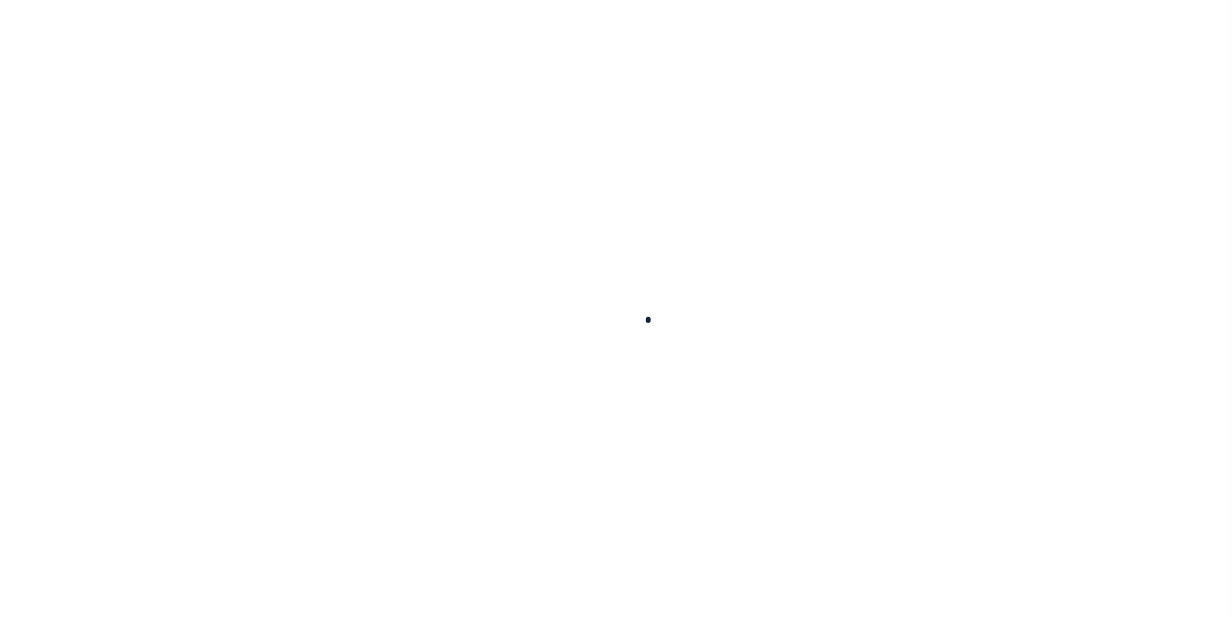
type input "[GEOGRAPHIC_DATA]"
select select
select select "Escrow"
type input "107 Covered Bridge Court"
select select
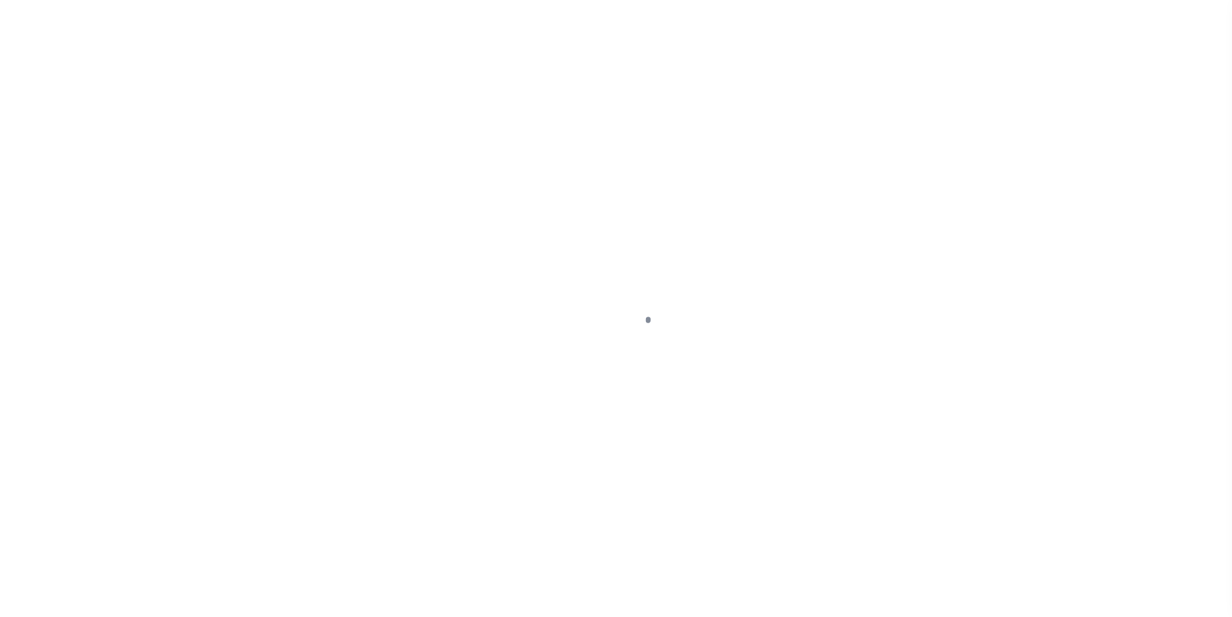
type input "[PERSON_NAME][GEOGRAPHIC_DATA]"
type input "a0k8Y00000d1Um0"
type input "NJ"
select select
select select "14701"
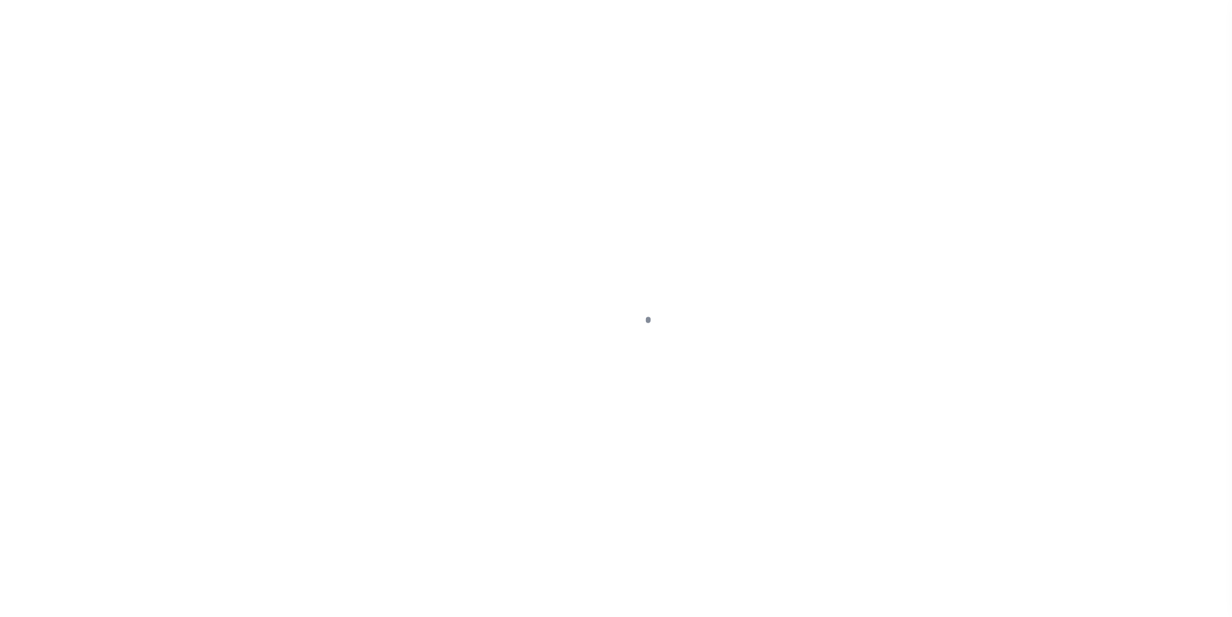
select select "25066"
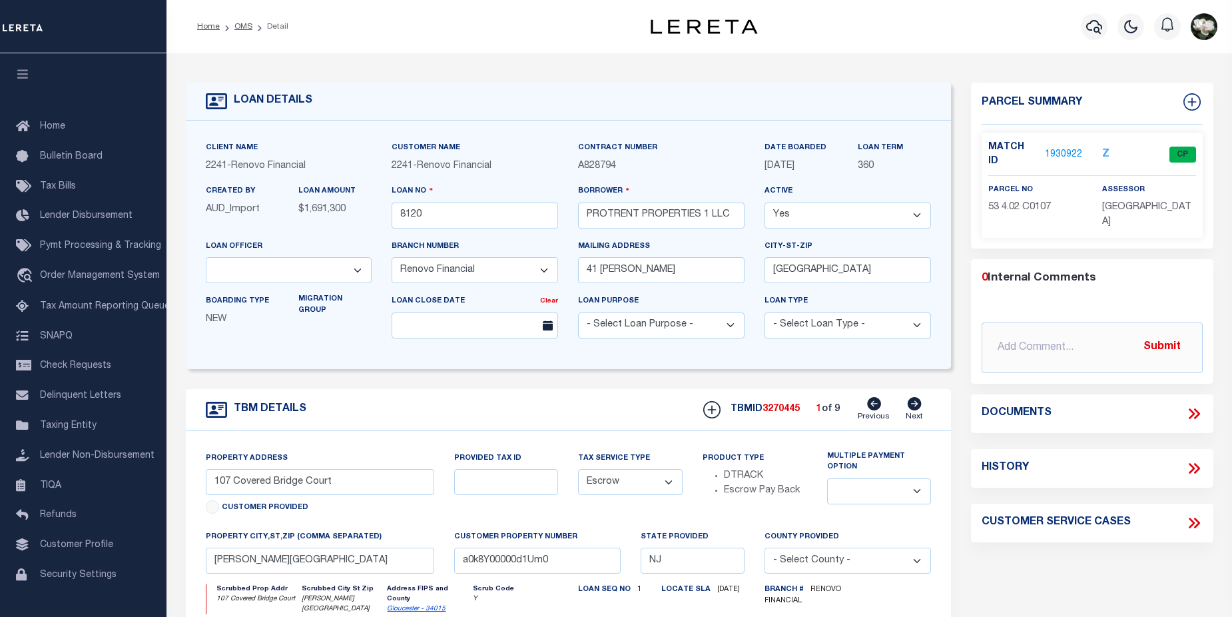
click at [1064, 148] on link "1930922" at bounding box center [1063, 155] width 37 height 14
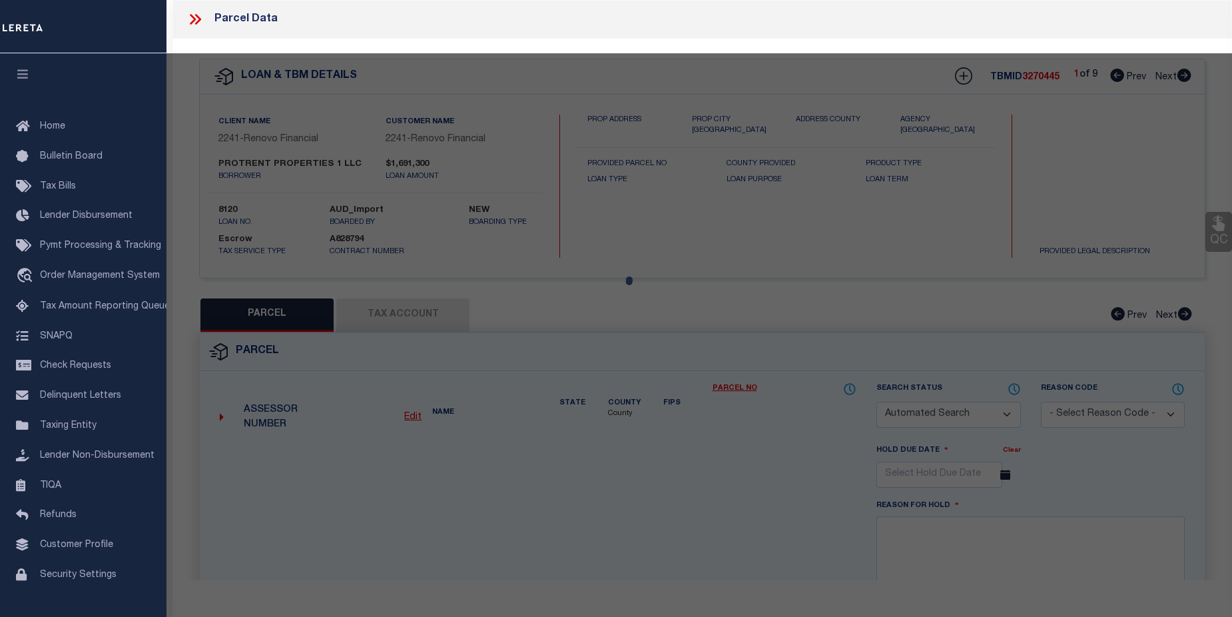
checkbox input "false"
select select "CP"
type input "PROTRENT PROPERTIES LLC"
select select
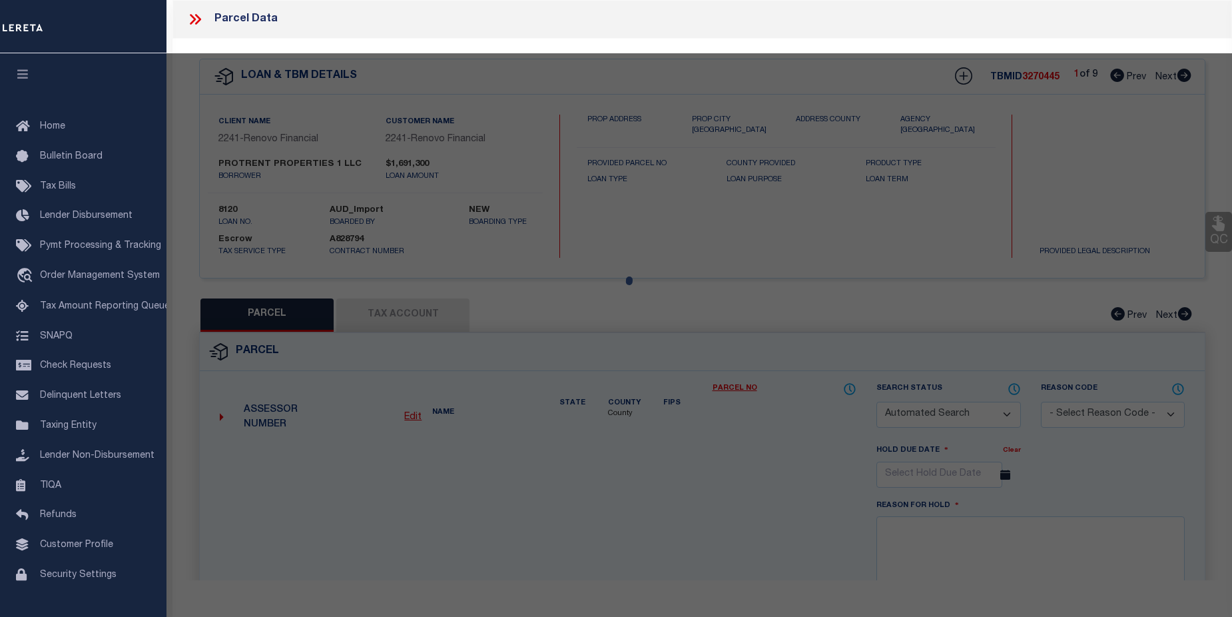
type input "107 COVERED [GEOGRAPHIC_DATA]"
checkbox input "false"
type input "Sewell, NJ 08080"
type textarea "Block: 53 Lot 4.02"
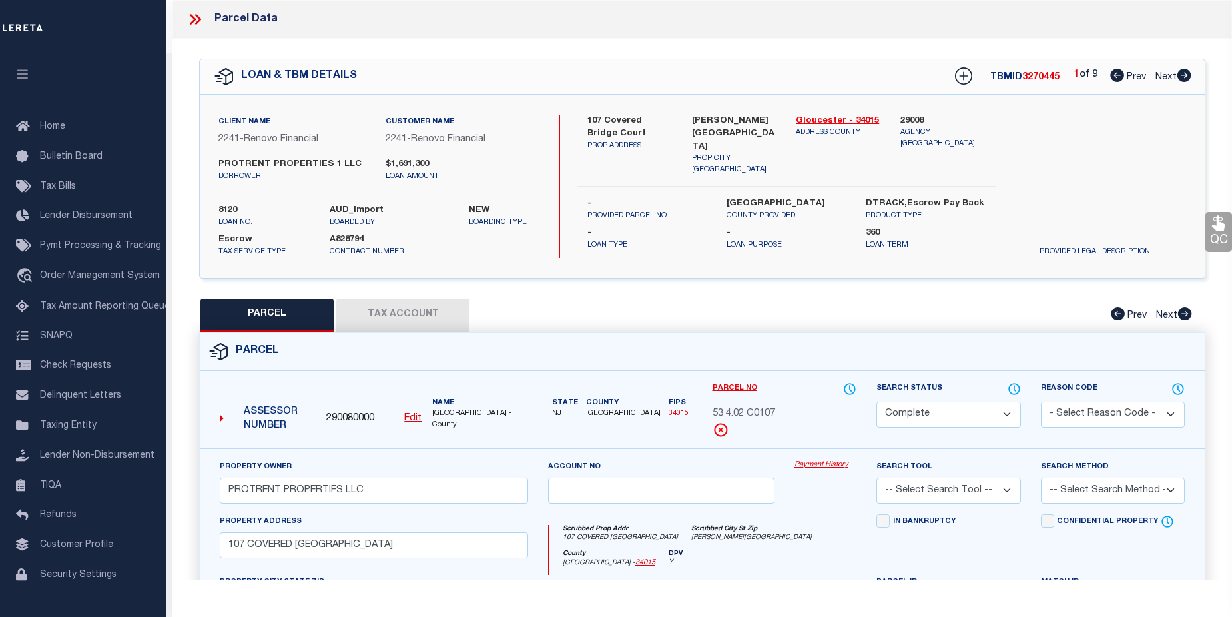
click at [823, 465] on link "Payment History" at bounding box center [825, 464] width 62 height 11
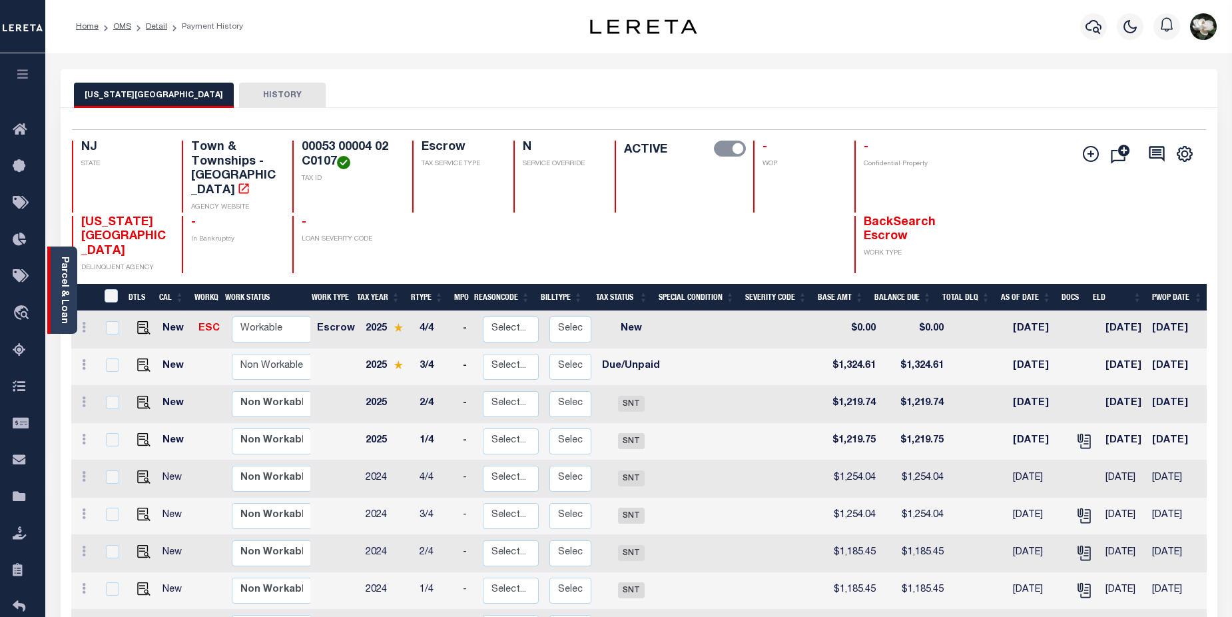
click at [57, 288] on div "Parcel & Loan" at bounding box center [62, 289] width 30 height 87
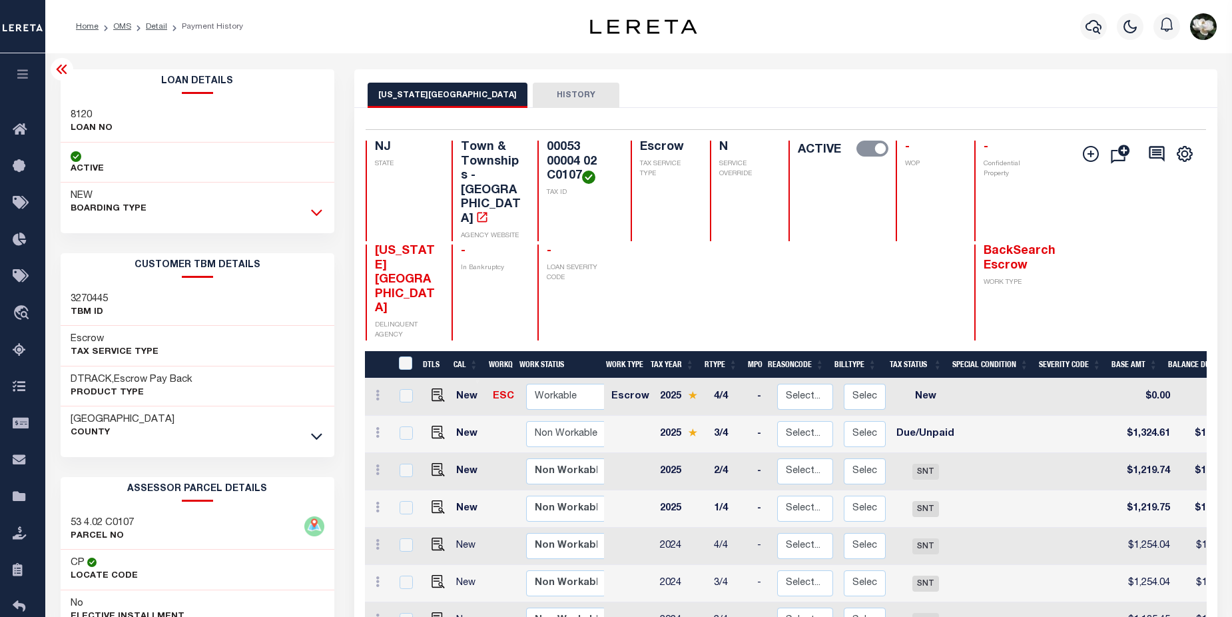
click at [315, 208] on icon at bounding box center [316, 212] width 11 height 14
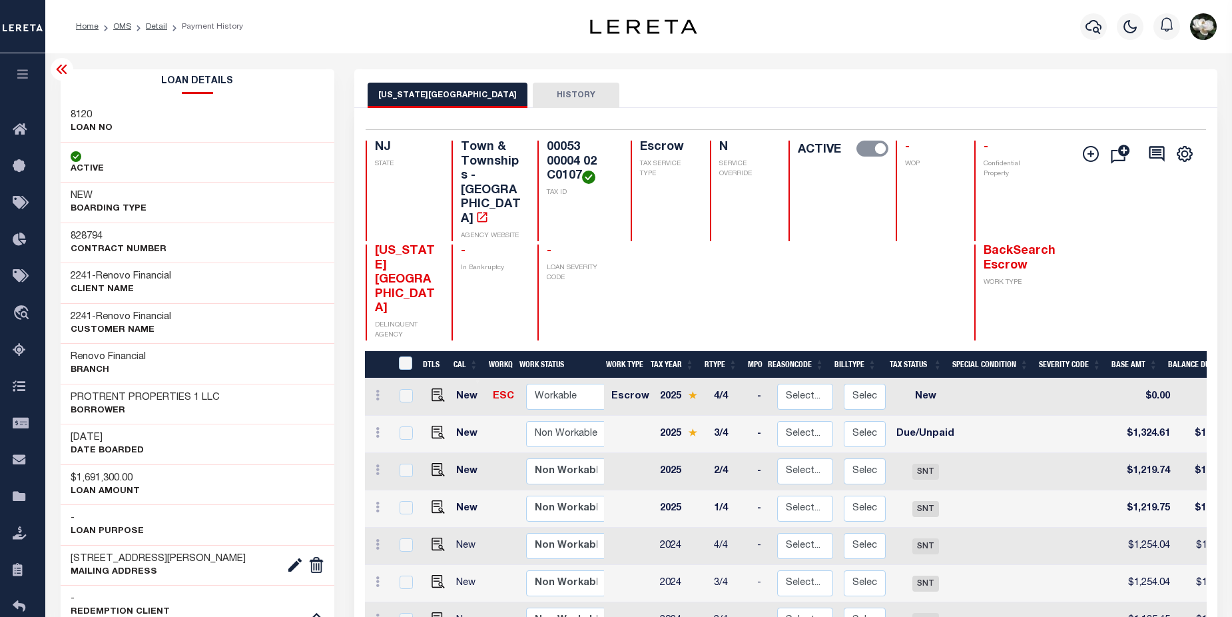
click at [59, 73] on icon at bounding box center [61, 69] width 11 height 9
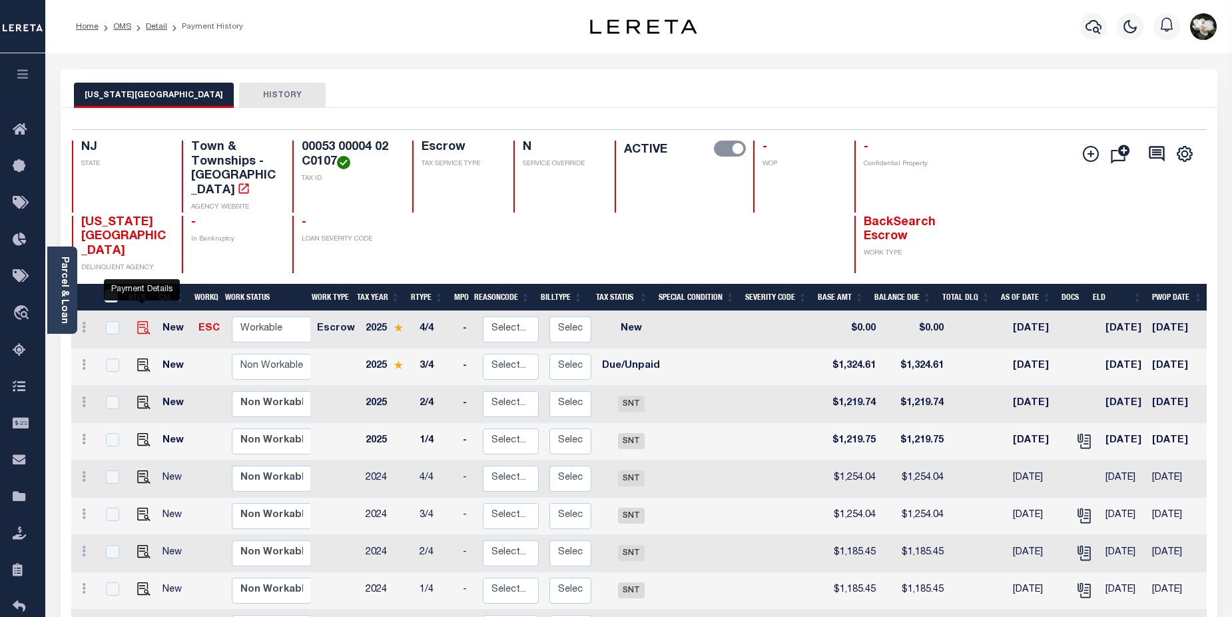
click at [144, 321] on img "" at bounding box center [143, 327] width 13 height 13
checkbox input "true"
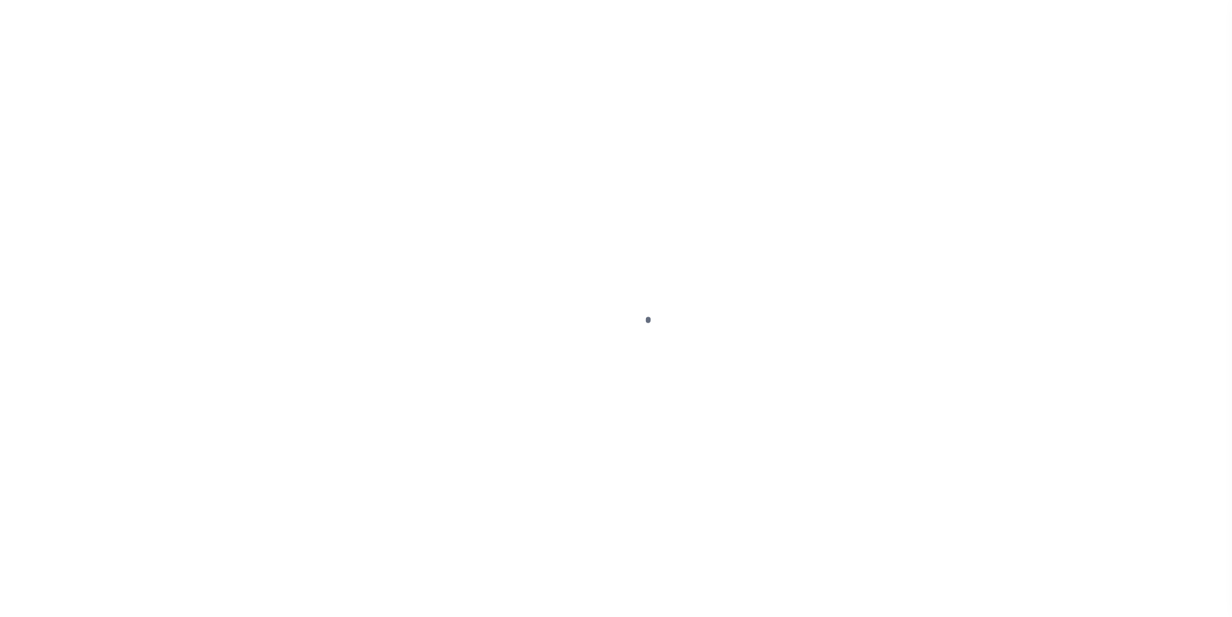
select select "NW2"
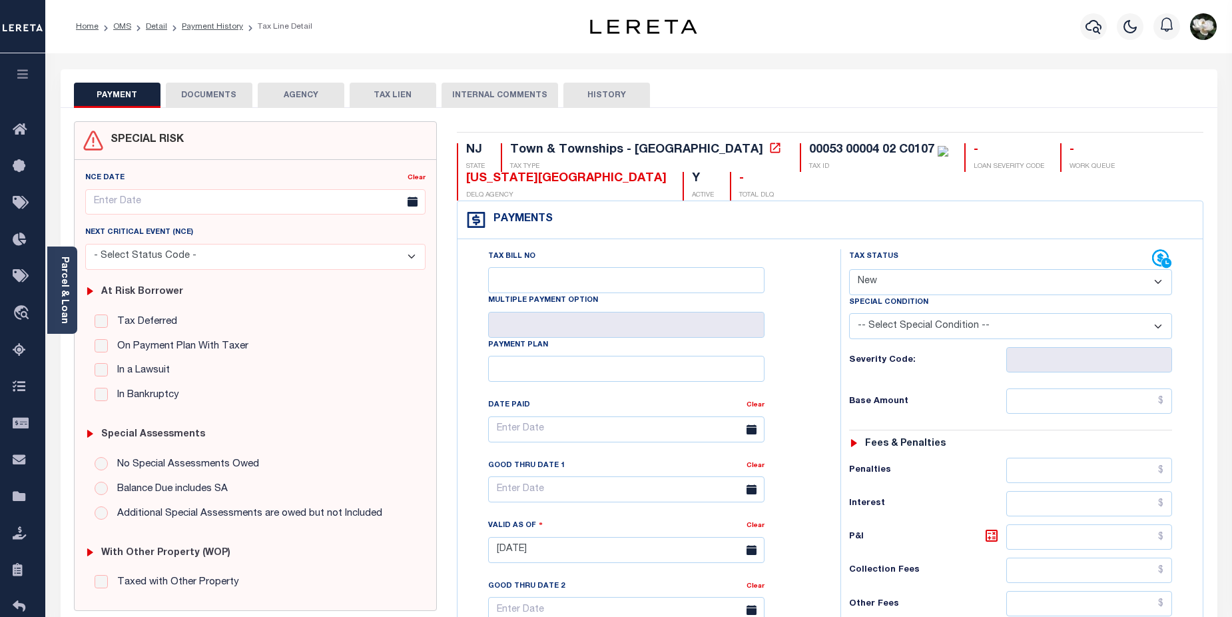
click at [300, 101] on button "AGENCY" at bounding box center [301, 95] width 87 height 25
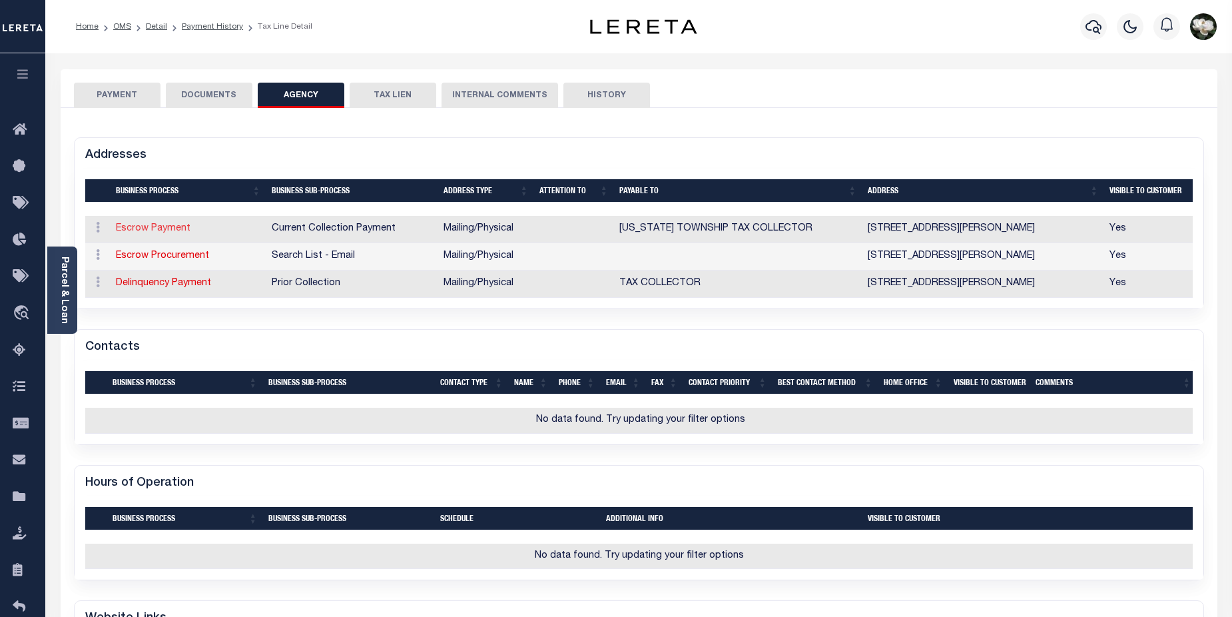
click at [152, 232] on link "Escrow Payment" at bounding box center [153, 228] width 75 height 9
select select "1"
checkbox input "false"
select select
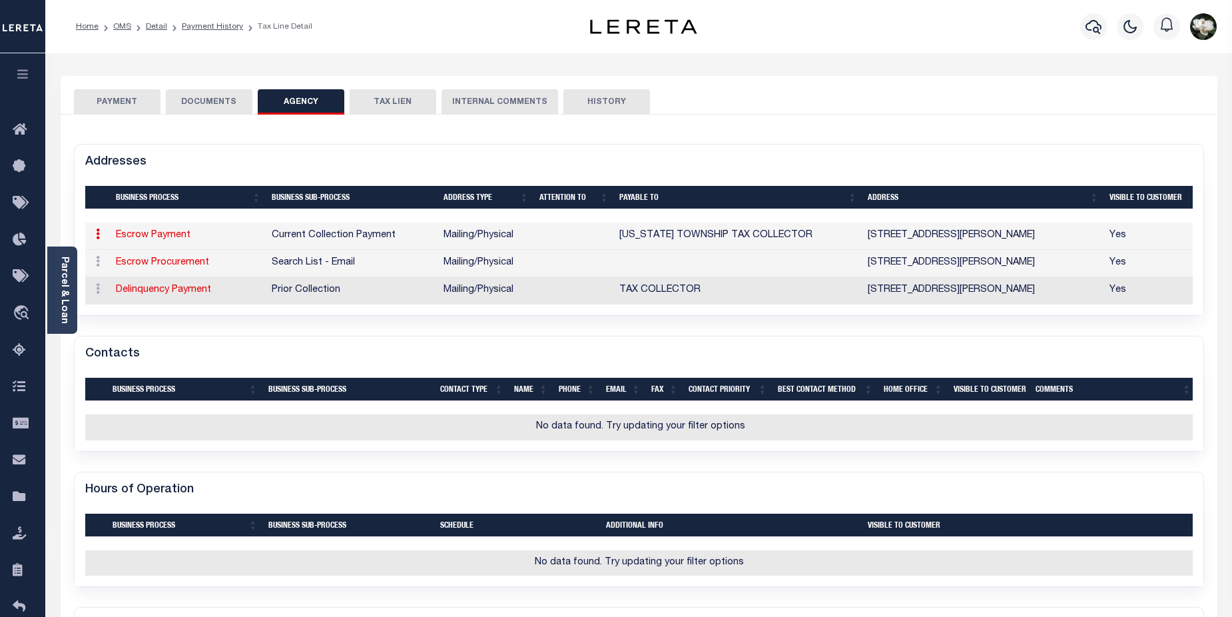
type input "523 EGG HARBOR RD"
type input "SEWELL"
select select "NJ"
type input "08080"
select select "5"
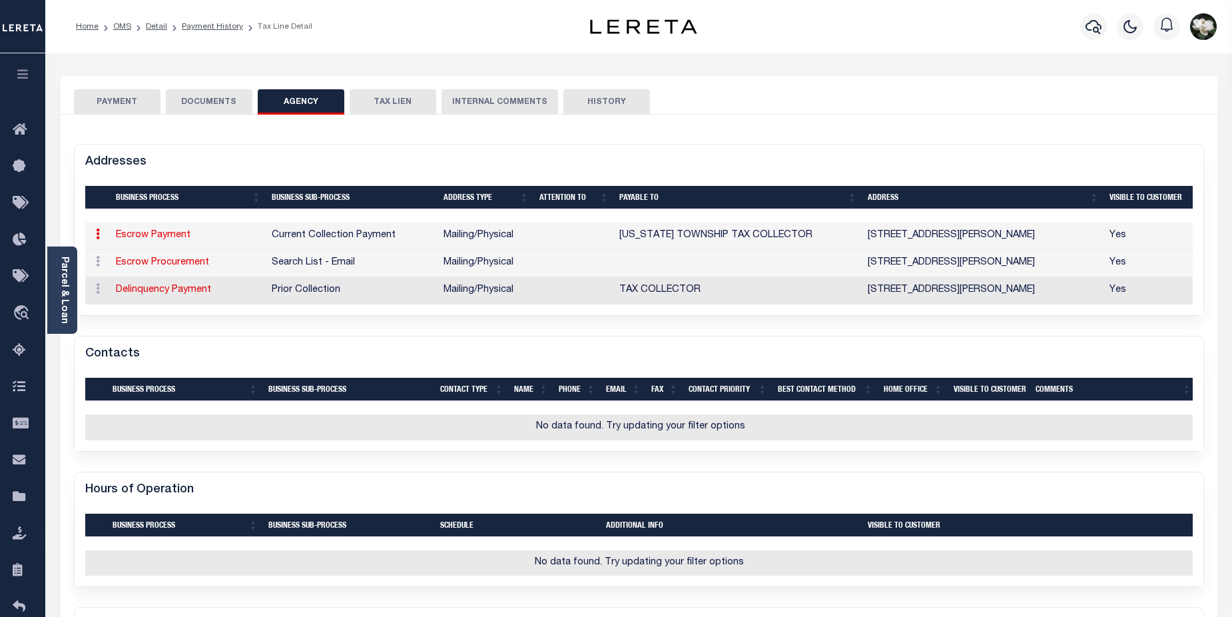
checkbox input "true"
type input "[US_STATE] TOWNSHIP TAX COLLECTOR"
select select "11"
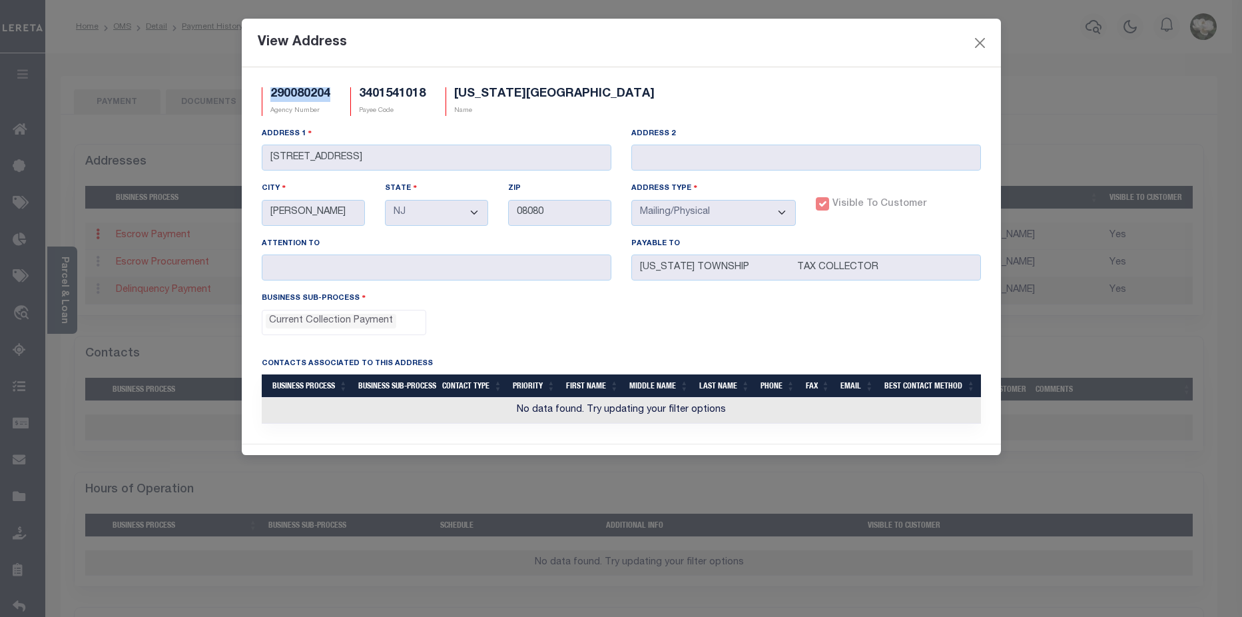
drag, startPoint x: 272, startPoint y: 91, endPoint x: 329, endPoint y: 92, distance: 56.6
click at [329, 92] on h5 "290080204" at bounding box center [300, 94] width 60 height 15
copy h5 "290080204"
click at [983, 45] on button "Close" at bounding box center [979, 42] width 17 height 17
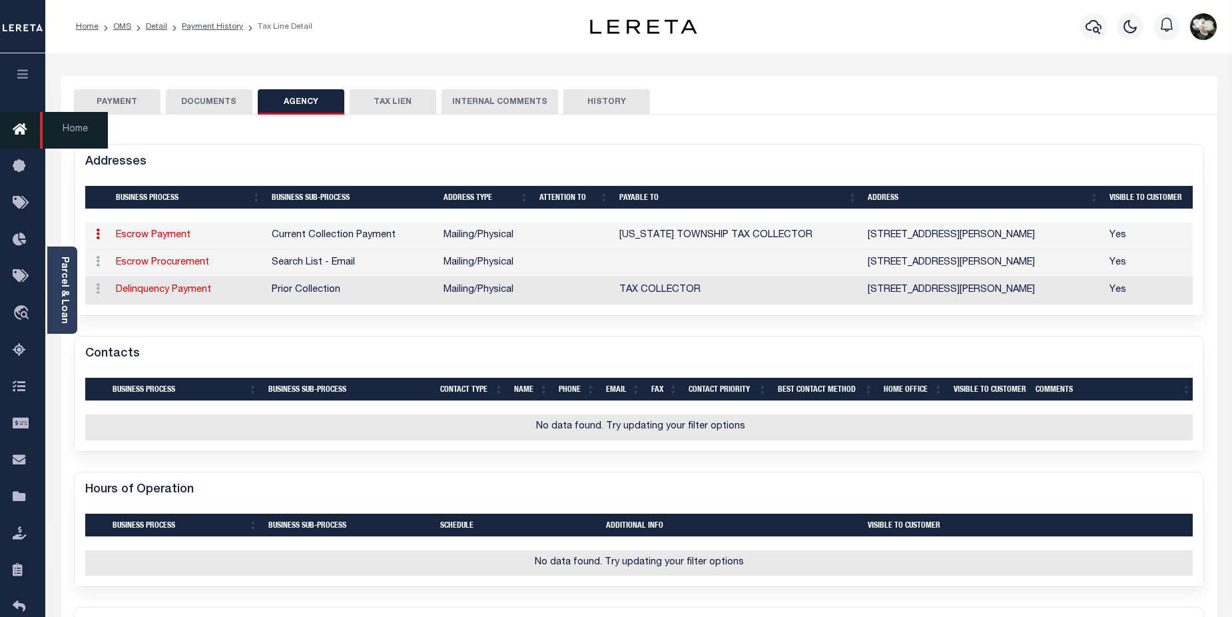
click at [22, 131] on icon at bounding box center [23, 130] width 21 height 17
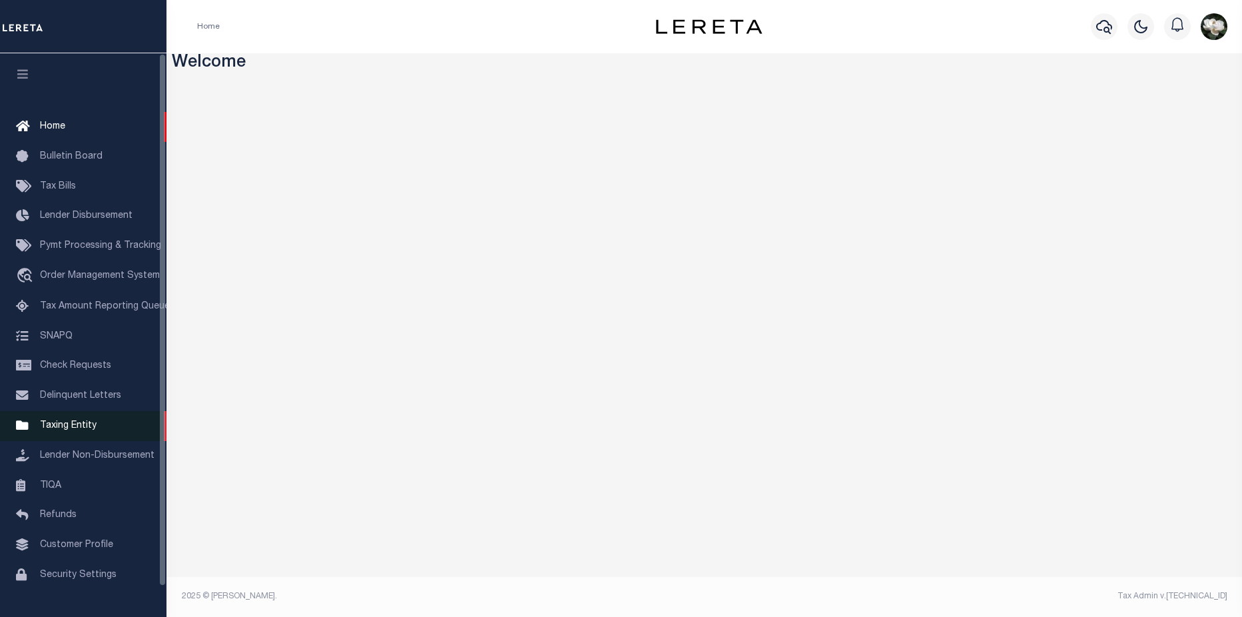
click at [59, 430] on span "Taxing Entity" at bounding box center [68, 425] width 57 height 9
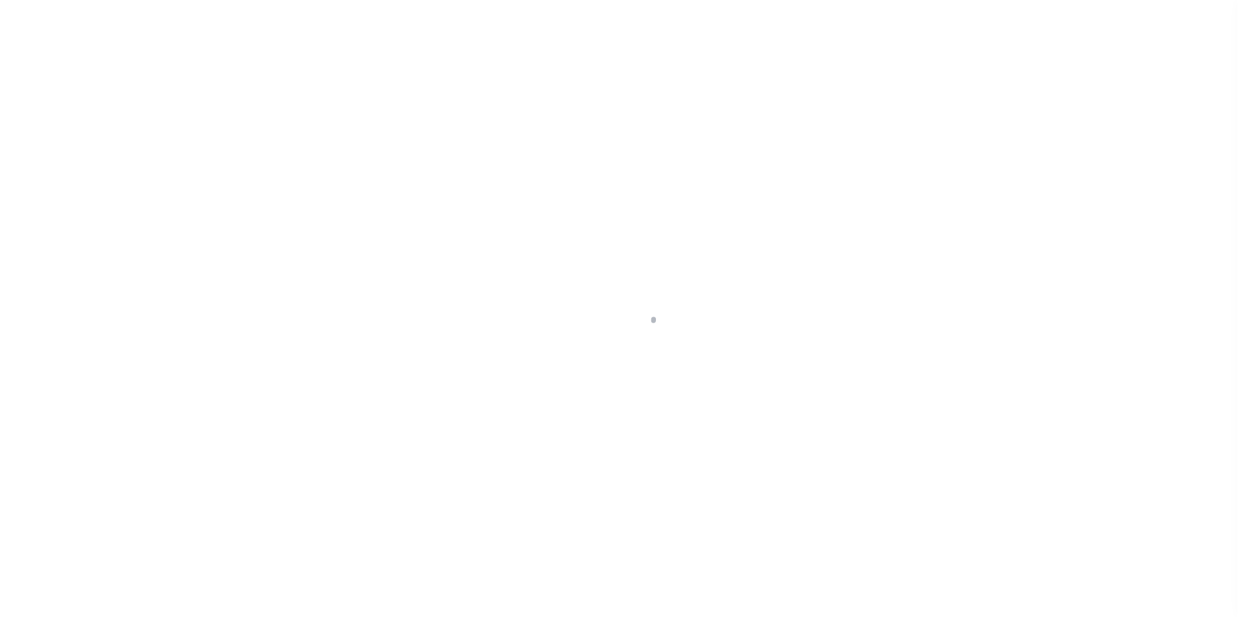
scroll to position [32, 0]
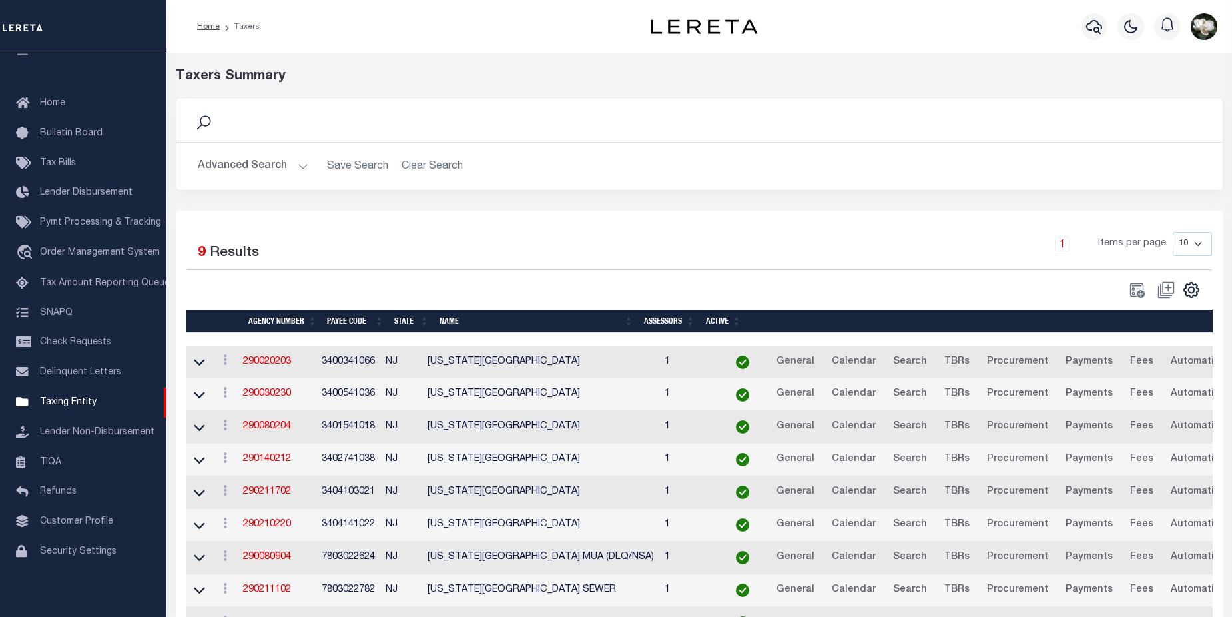
click at [229, 168] on button "Advanced Search" at bounding box center [253, 166] width 111 height 26
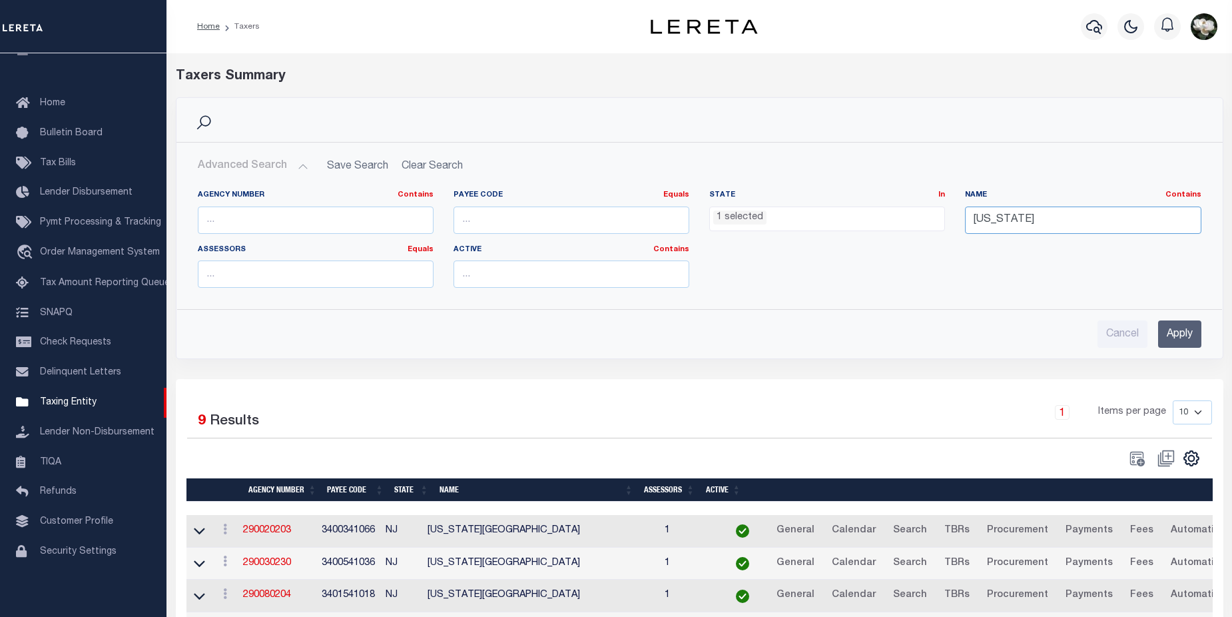
drag, startPoint x: 1074, startPoint y: 222, endPoint x: 818, endPoint y: 198, distance: 257.5
click at [818, 198] on div "Agency Number Contains Contains Is Payee Code Equals Equals Is Not Equal To Is …" at bounding box center [699, 244] width 1023 height 109
click at [284, 227] on input "text" at bounding box center [316, 219] width 236 height 27
paste input "290080204"
type input "290080204"
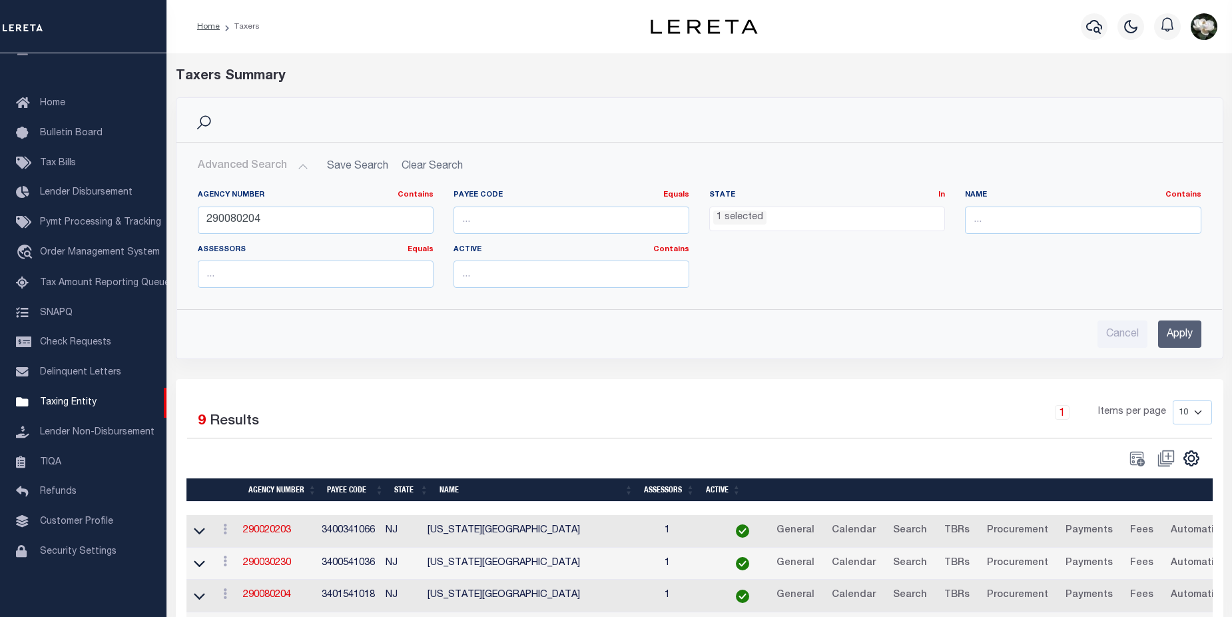
click at [1187, 338] on input "Apply" at bounding box center [1179, 333] width 43 height 27
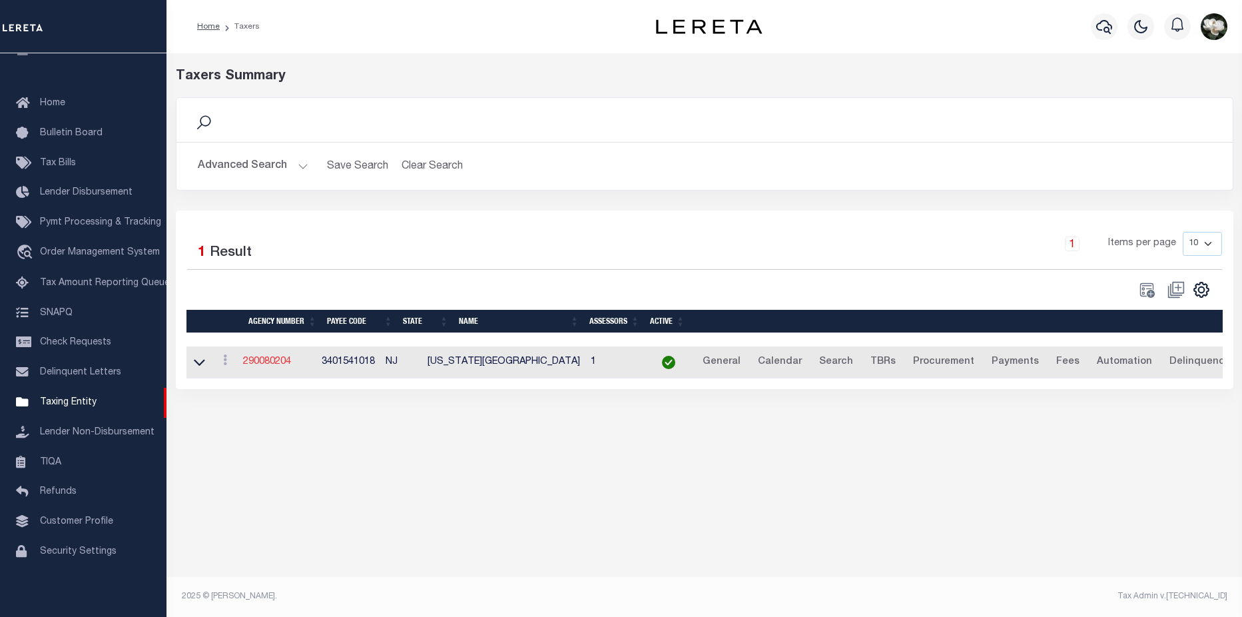
click at [280, 366] on link "290080204" at bounding box center [267, 361] width 48 height 9
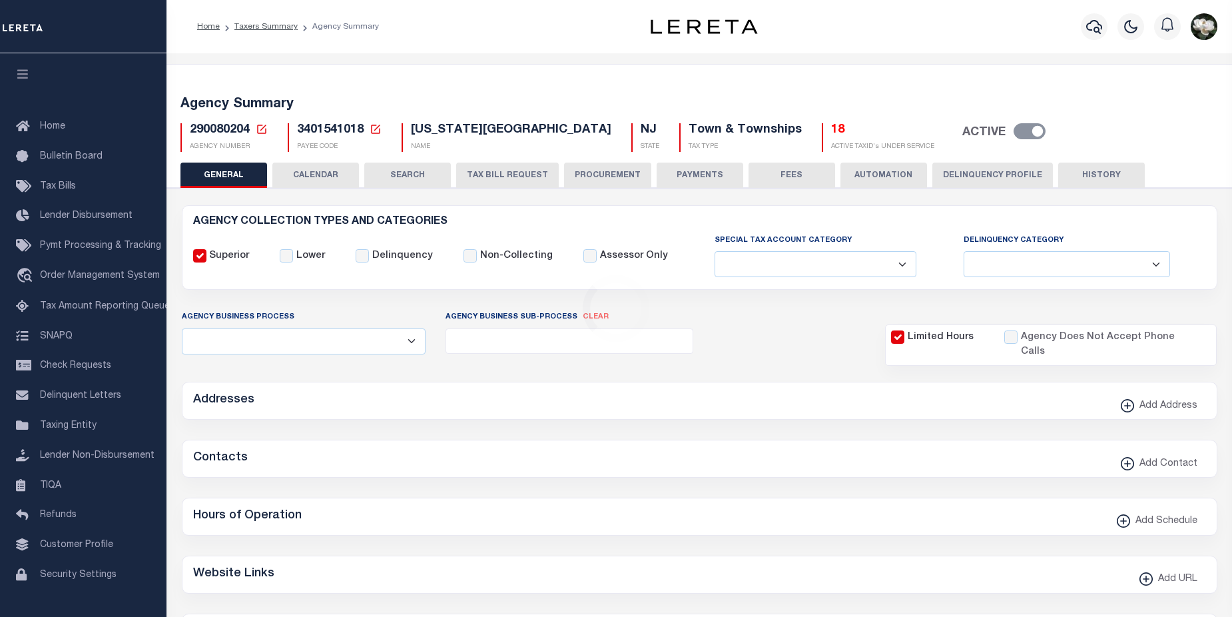
select select
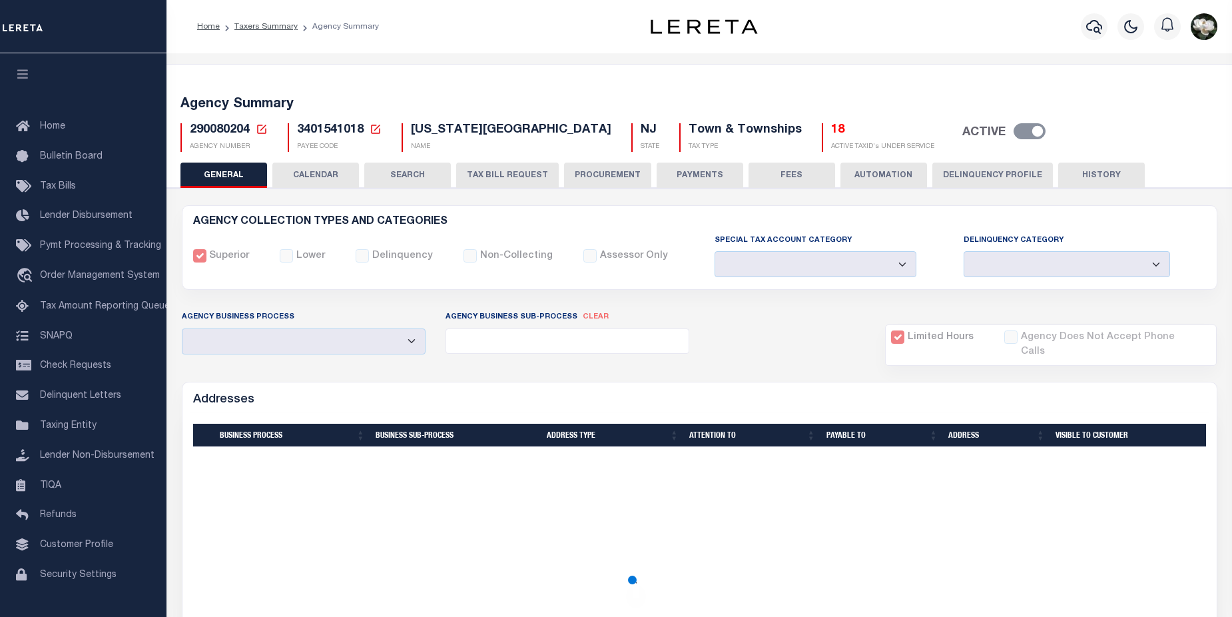
click at [611, 176] on button "PROCUREMENT" at bounding box center [607, 174] width 87 height 25
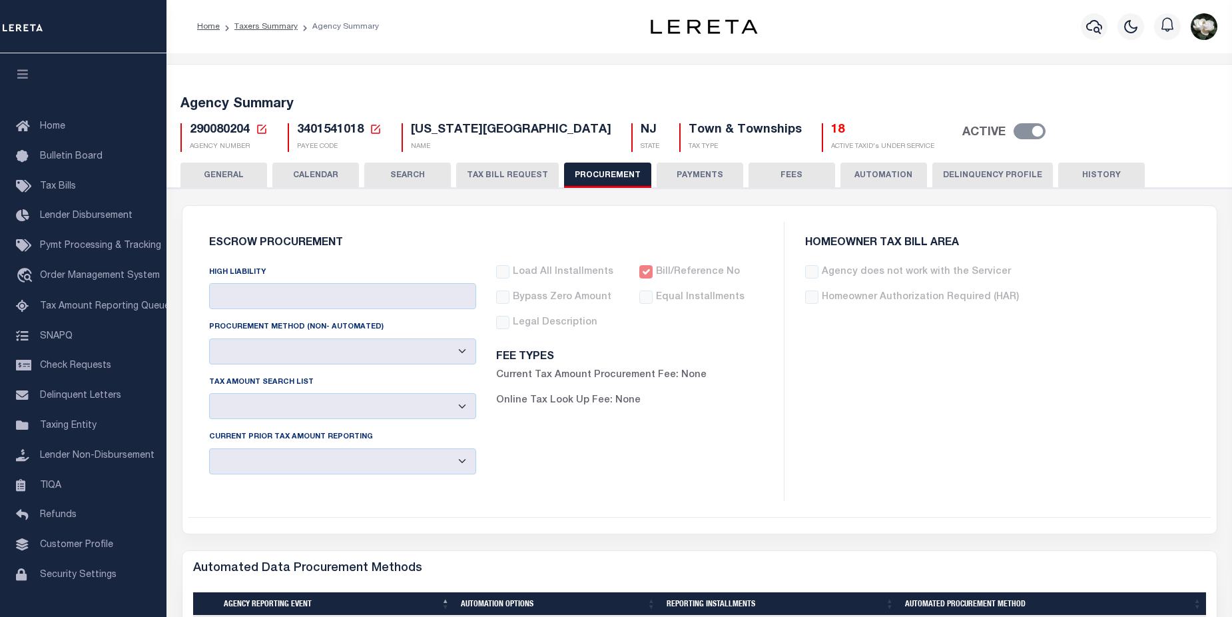
type input "$15,000"
select select "1"
select select "4"
checkbox input "true"
click at [1094, 28] on icon "button" at bounding box center [1094, 27] width 16 height 16
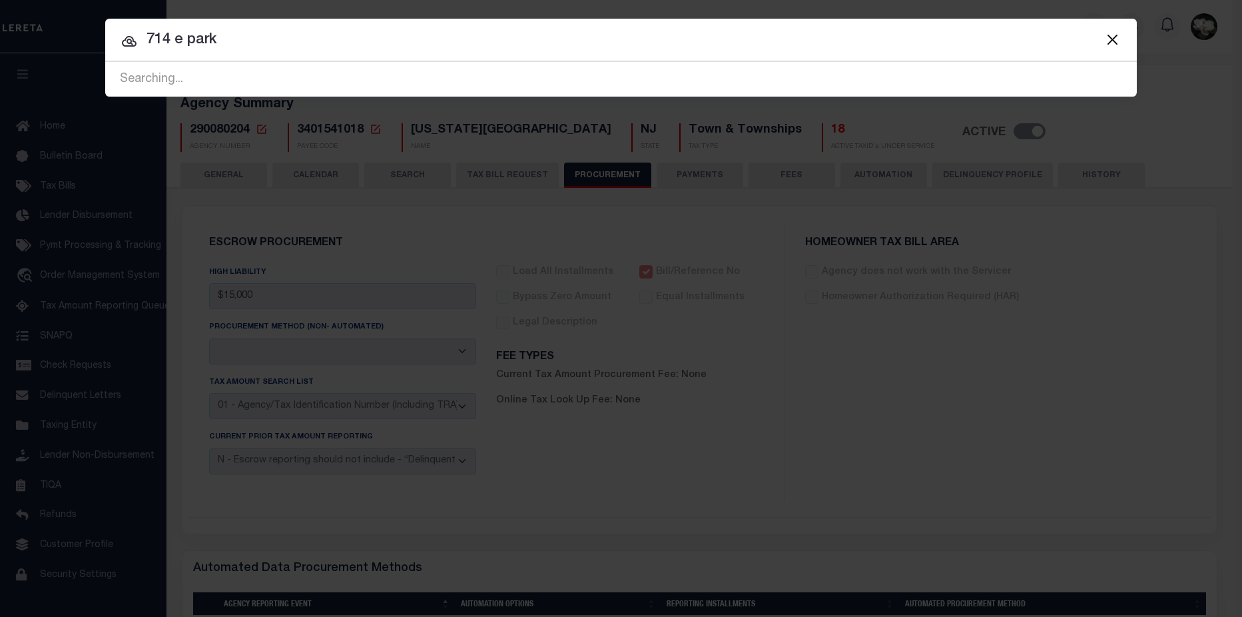
type input "714 e park"
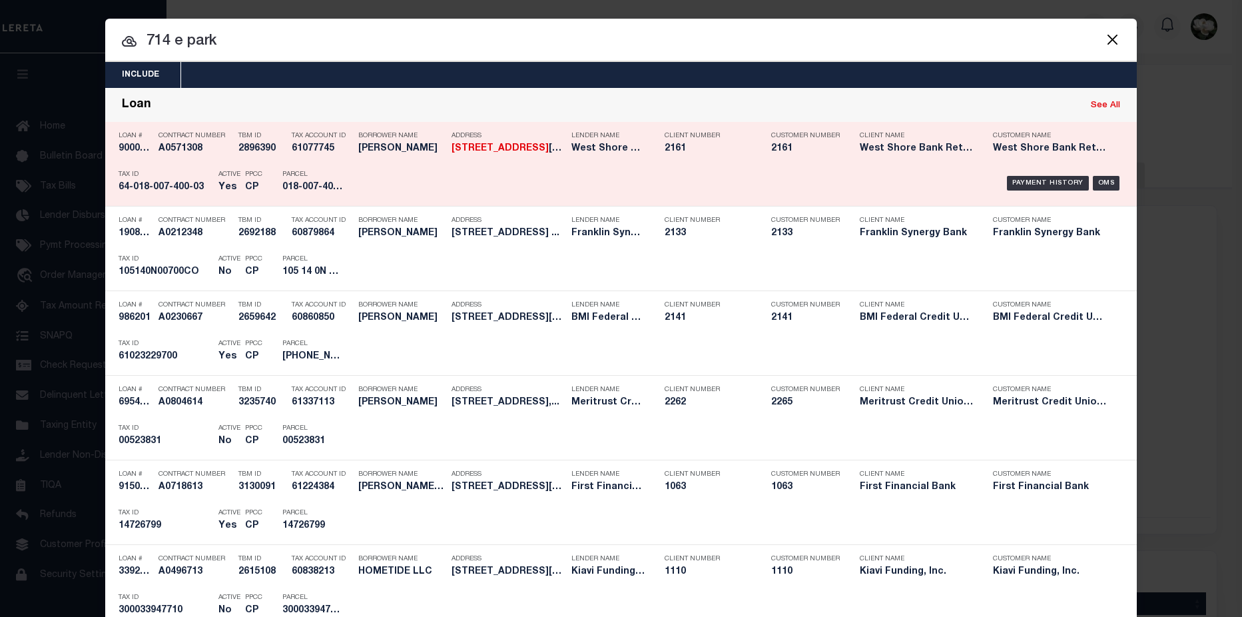
click at [282, 194] on div "Parcel 018-007-400-03" at bounding box center [312, 183] width 60 height 39
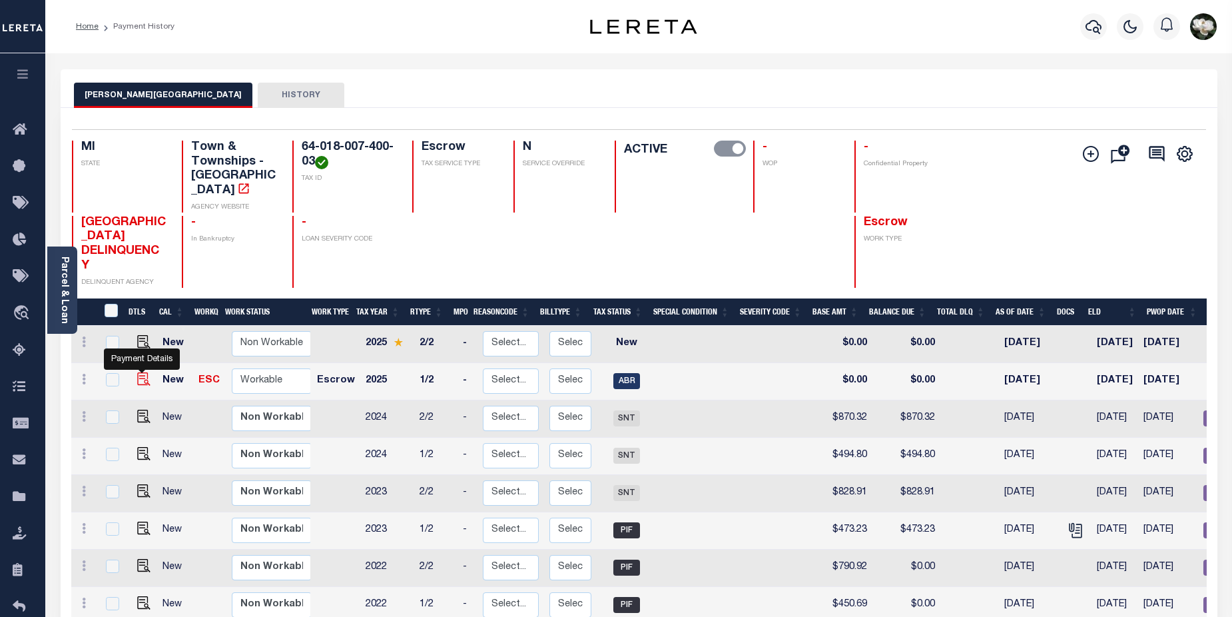
click at [138, 372] on img "" at bounding box center [143, 378] width 13 height 13
checkbox input "true"
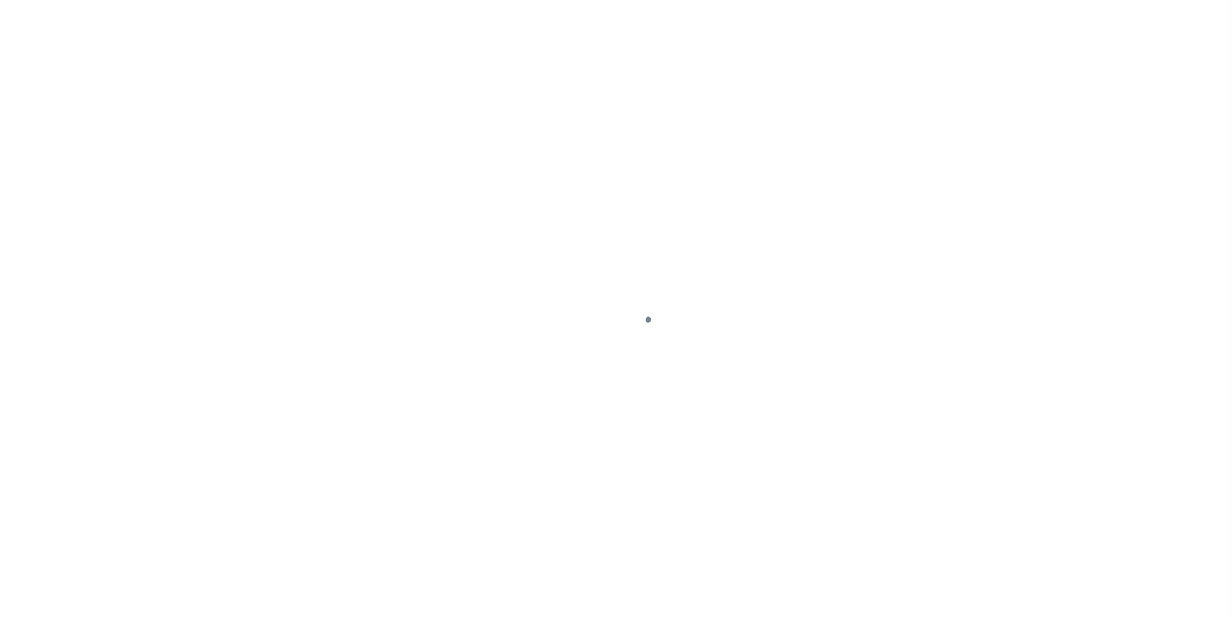
select select "ABR"
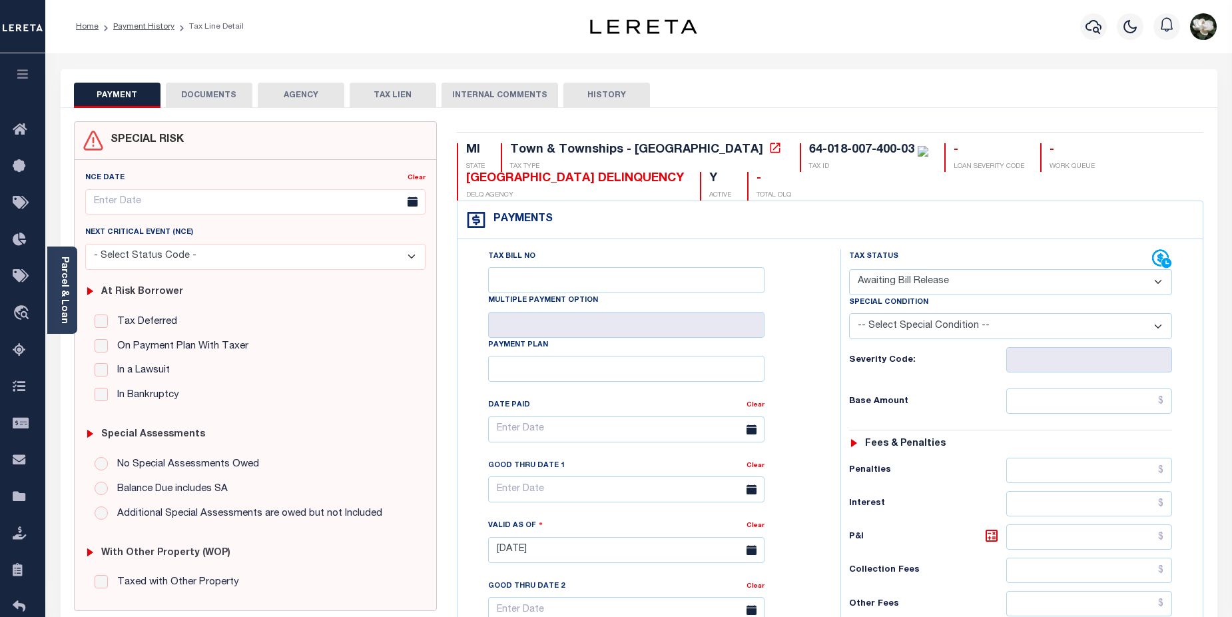
click at [300, 94] on button "AGENCY" at bounding box center [301, 95] width 87 height 25
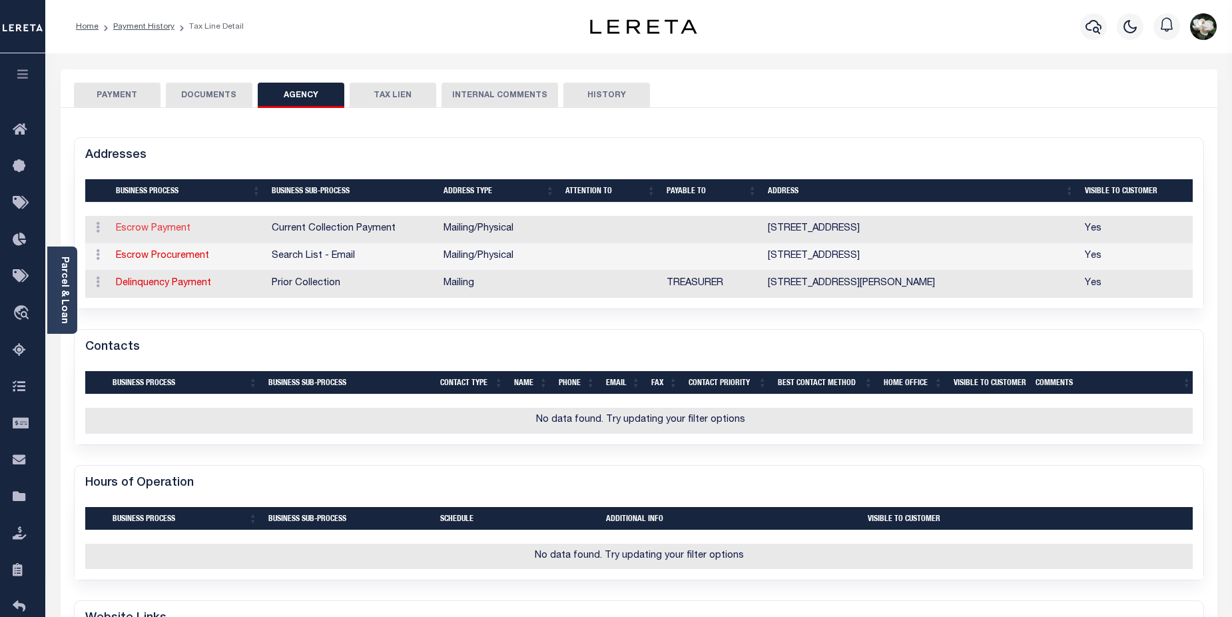
click at [146, 228] on link "Escrow Payment" at bounding box center [153, 228] width 75 height 9
select select "1"
checkbox input "false"
type input "1444 E ARTHUR RD,"
type input "ROTHBURY"
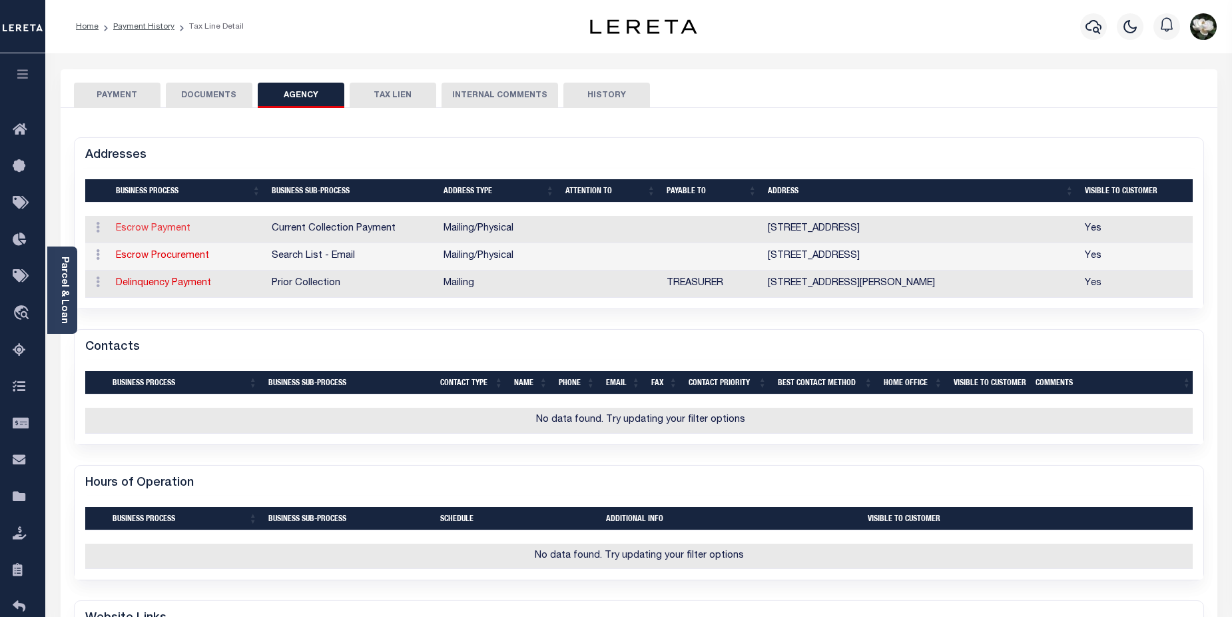
select select "MI"
type input "49452"
select select "5"
checkbox input "true"
select select "11"
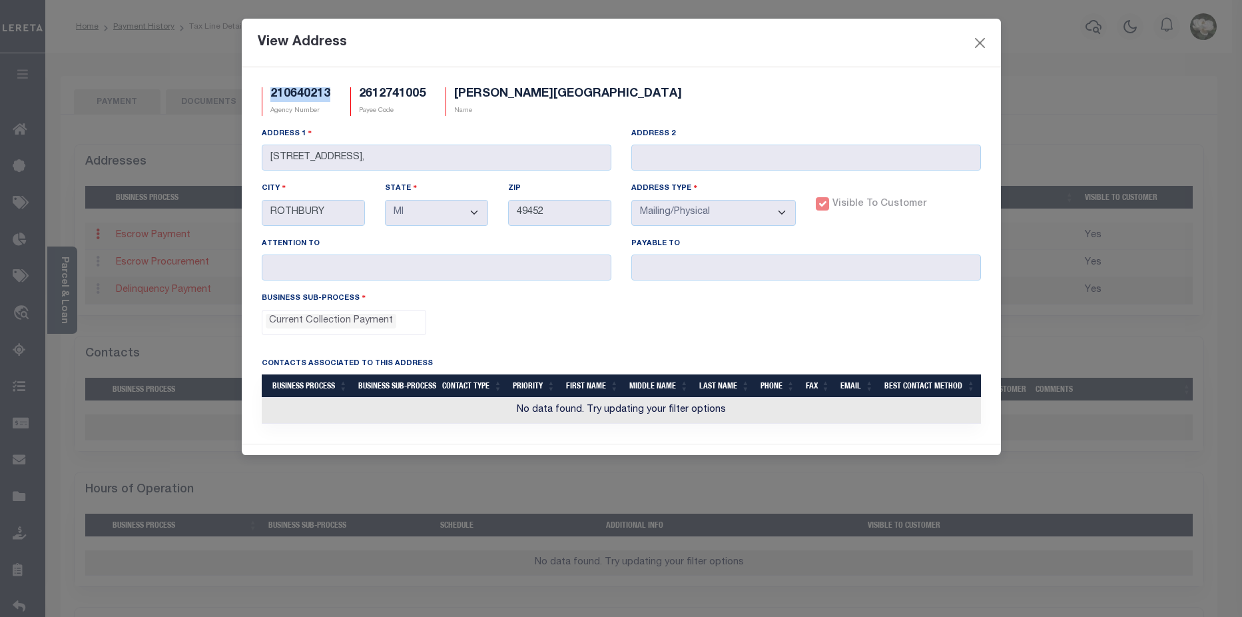
drag, startPoint x: 331, startPoint y: 90, endPoint x: 268, endPoint y: 90, distance: 62.6
click at [268, 90] on div "210640213 Agency Number" at bounding box center [296, 101] width 89 height 29
copy h5 "210640213"
click at [15, 128] on div "View Address 210640213 Agency Number 2612741005 Payee Code OTTO TOWNSHIP Name A…" at bounding box center [621, 308] width 1242 height 617
click at [982, 41] on button "Close" at bounding box center [979, 42] width 17 height 17
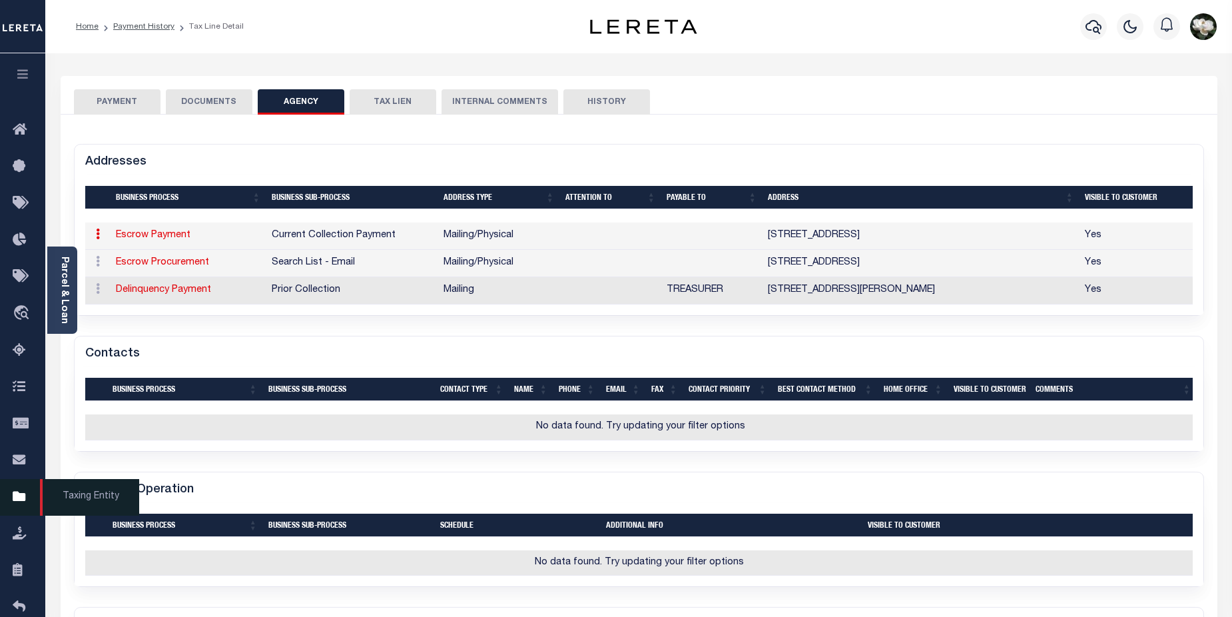
click at [17, 499] on icon at bounding box center [23, 497] width 21 height 17
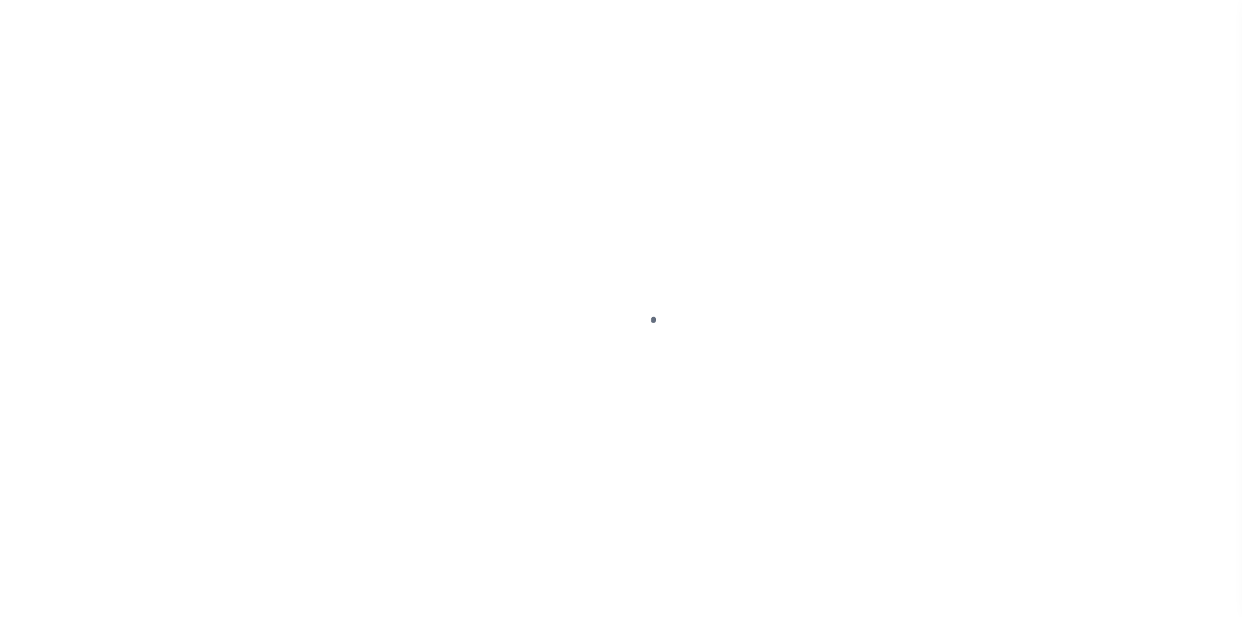
scroll to position [32, 0]
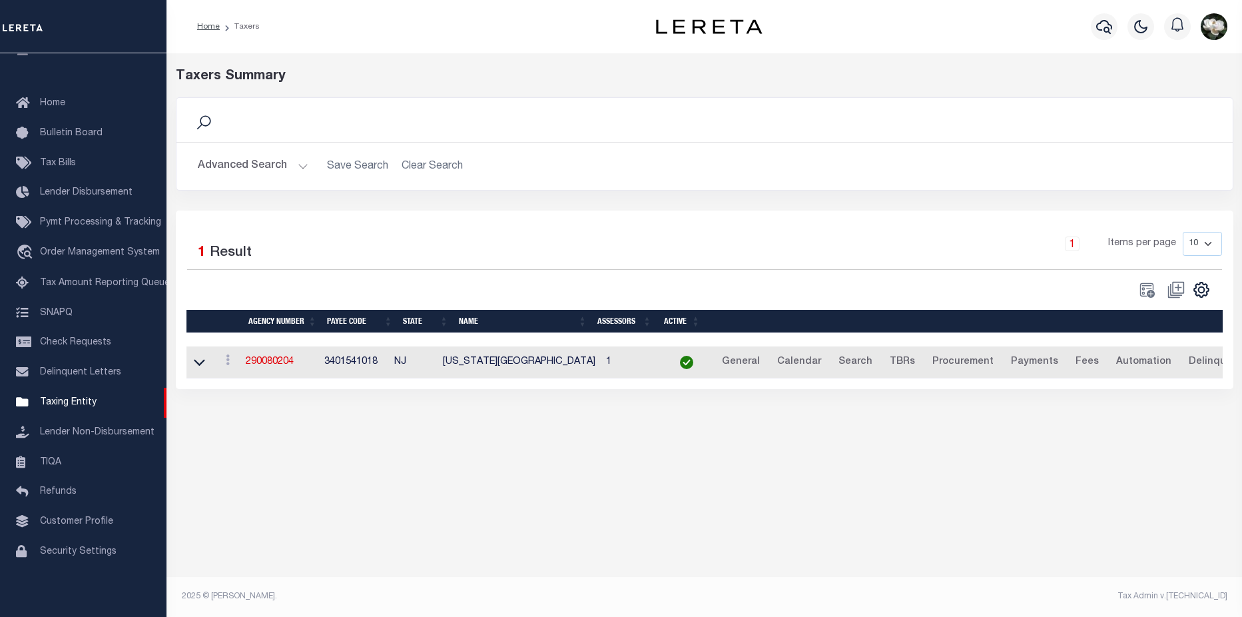
click at [256, 168] on button "Advanced Search" at bounding box center [253, 166] width 111 height 26
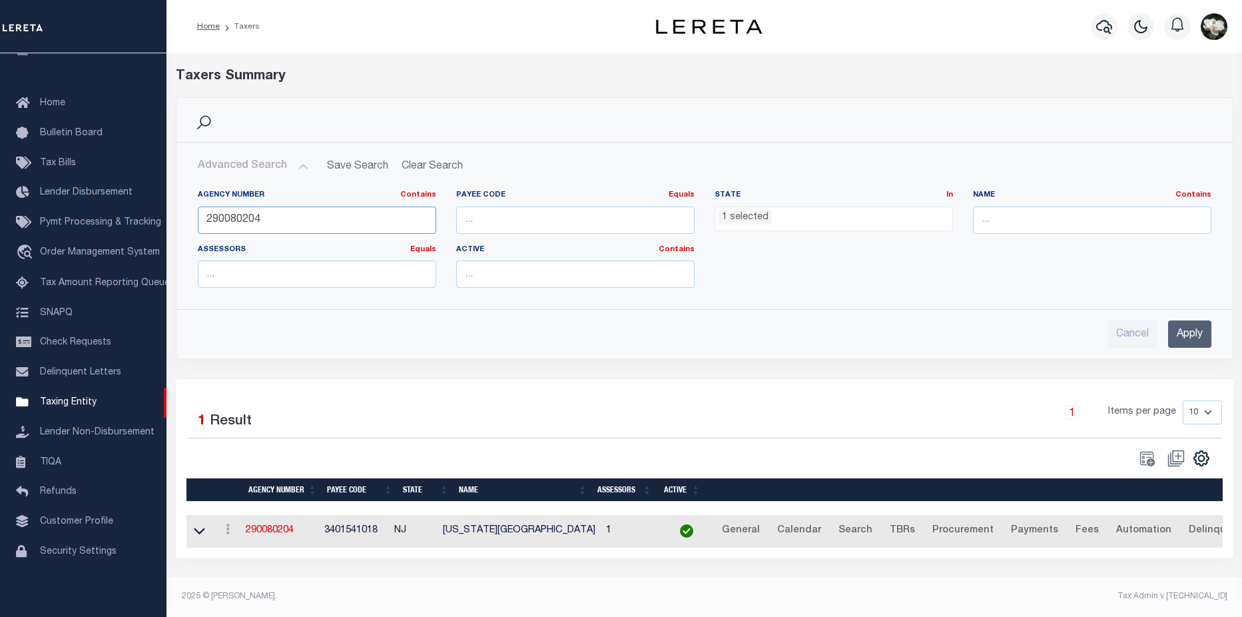
drag, startPoint x: 311, startPoint y: 228, endPoint x: 190, endPoint y: 222, distance: 121.3
click at [190, 222] on div "Agency Number Contains Contains Is 290080204" at bounding box center [317, 217] width 258 height 55
paste input "10640213"
type input "210640213"
click at [1197, 335] on input "Apply" at bounding box center [1189, 333] width 43 height 27
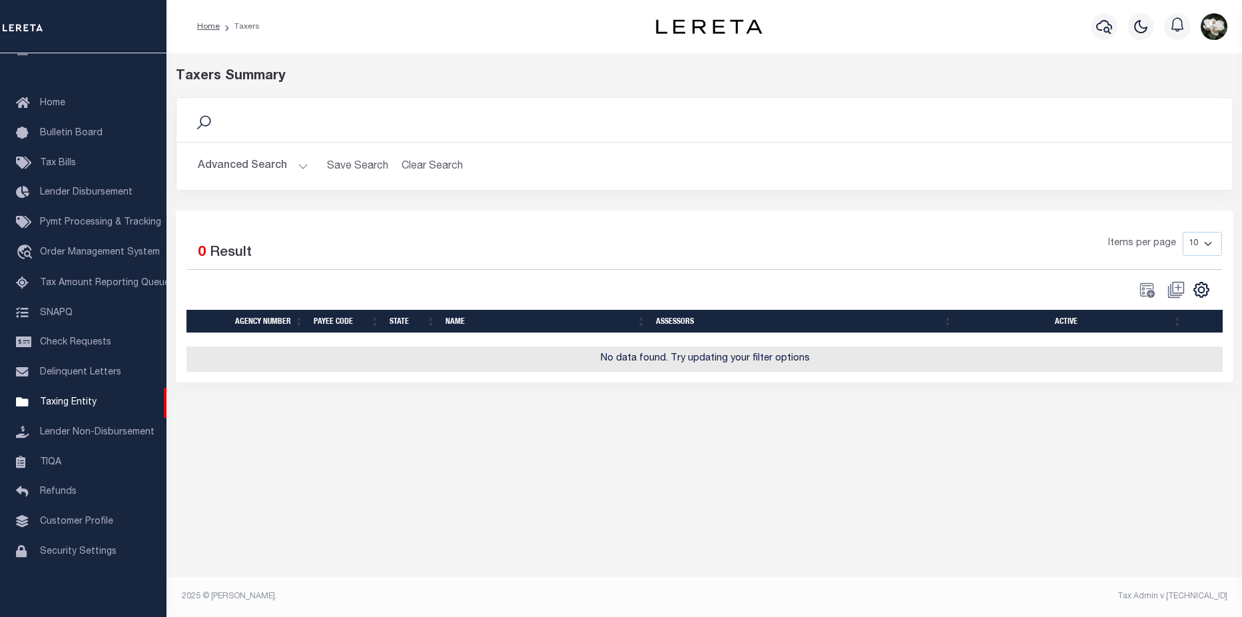
click at [208, 163] on button "Advanced Search" at bounding box center [253, 166] width 111 height 26
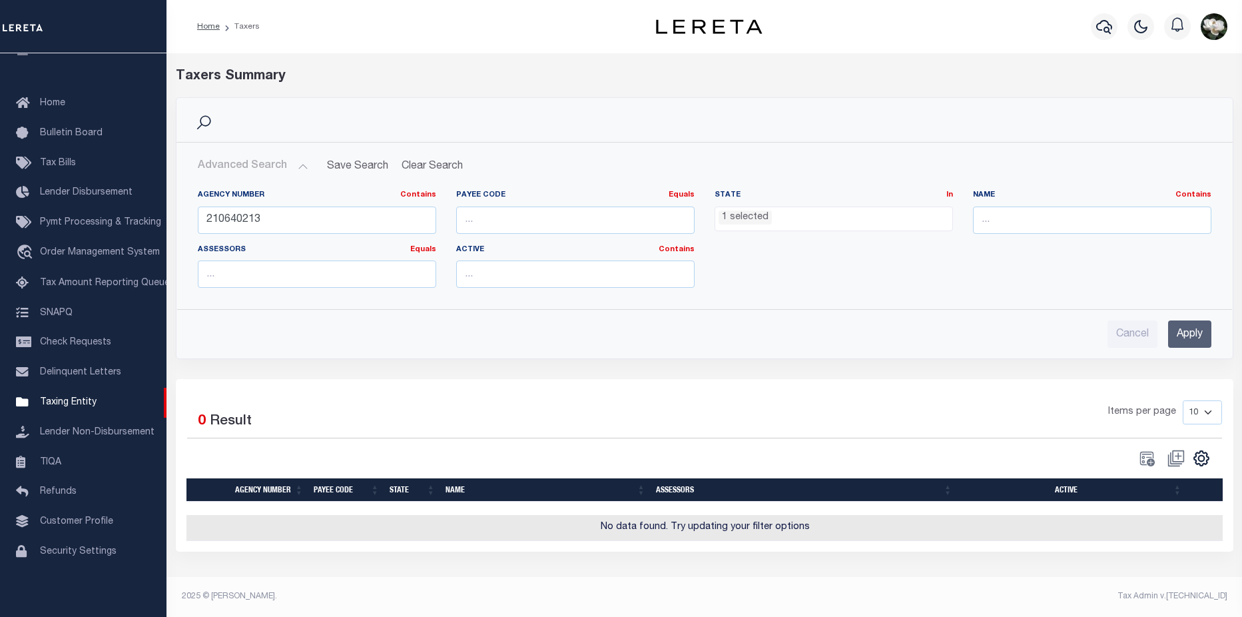
click at [811, 214] on ul "1 selected" at bounding box center [833, 216] width 237 height 18
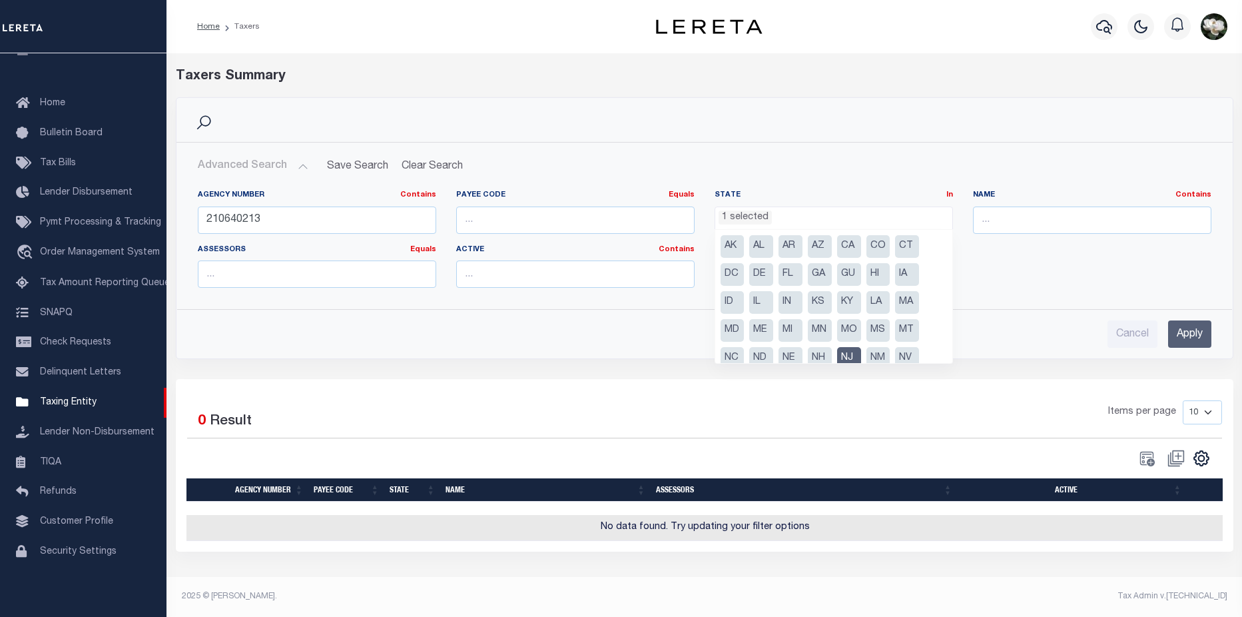
click at [852, 356] on li "NJ" at bounding box center [849, 358] width 24 height 23
click at [779, 326] on li "MI" at bounding box center [790, 330] width 24 height 23
select select "MI"
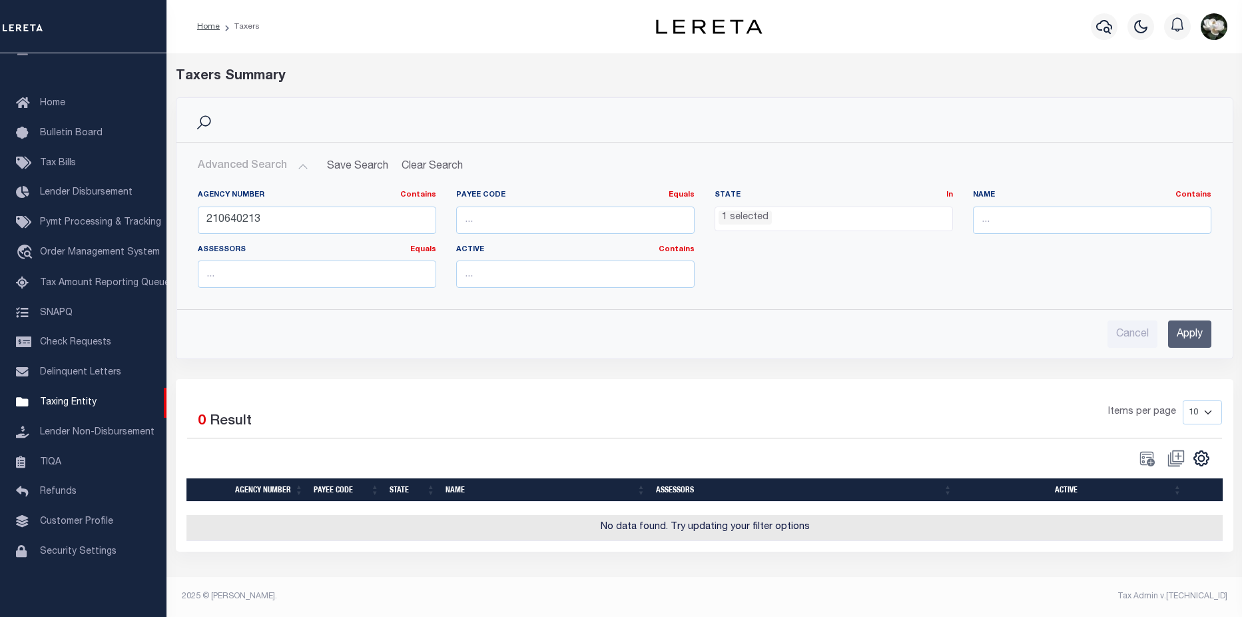
click at [1190, 326] on input "Apply" at bounding box center [1189, 333] width 43 height 27
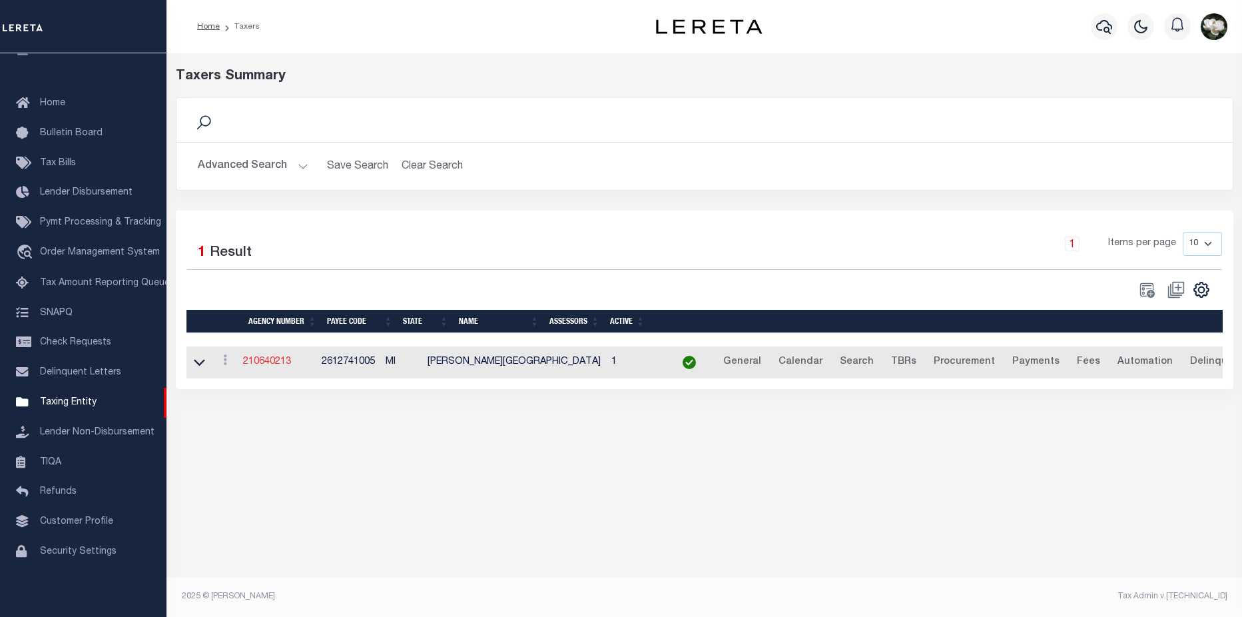
click at [280, 364] on link "210640213" at bounding box center [267, 361] width 48 height 9
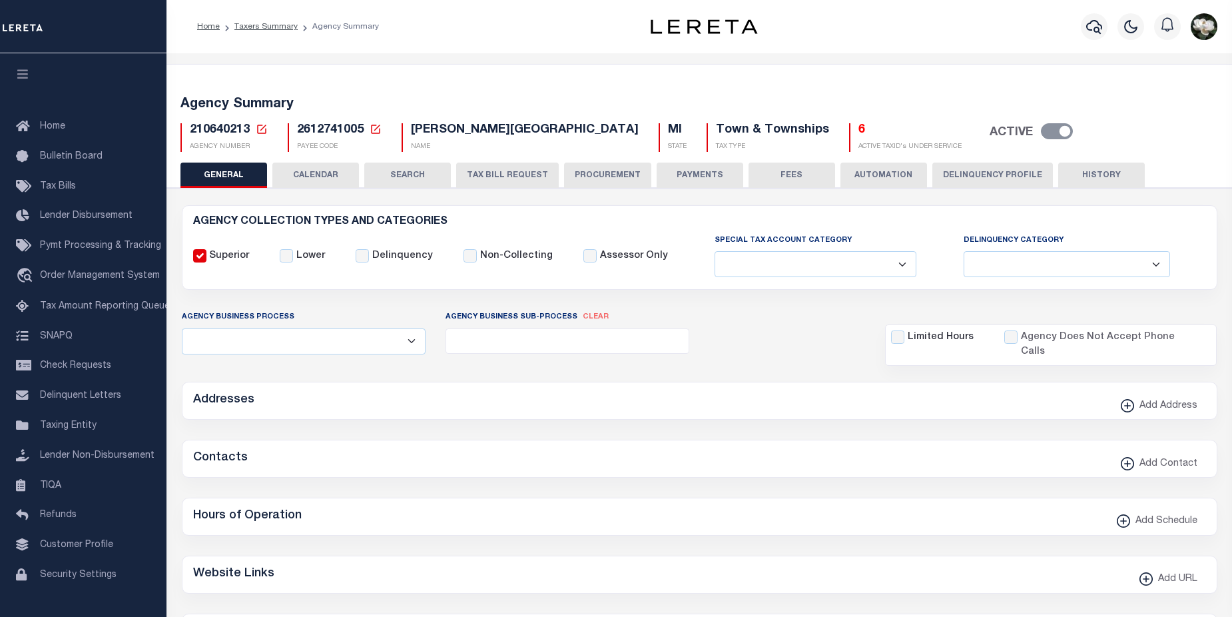
click at [607, 166] on button "PROCUREMENT" at bounding box center [607, 174] width 87 height 25
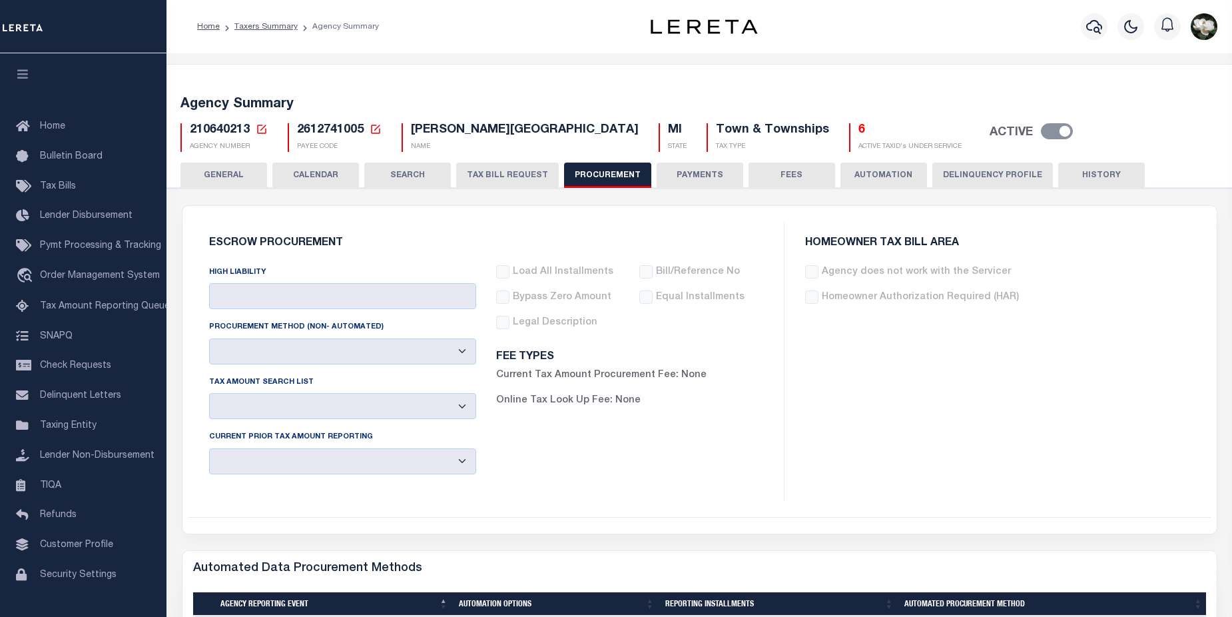
type input "$9,999"
select select "6"
select select "3"
drag, startPoint x: 1227, startPoint y: 109, endPoint x: 1227, endPoint y: 148, distance: 39.3
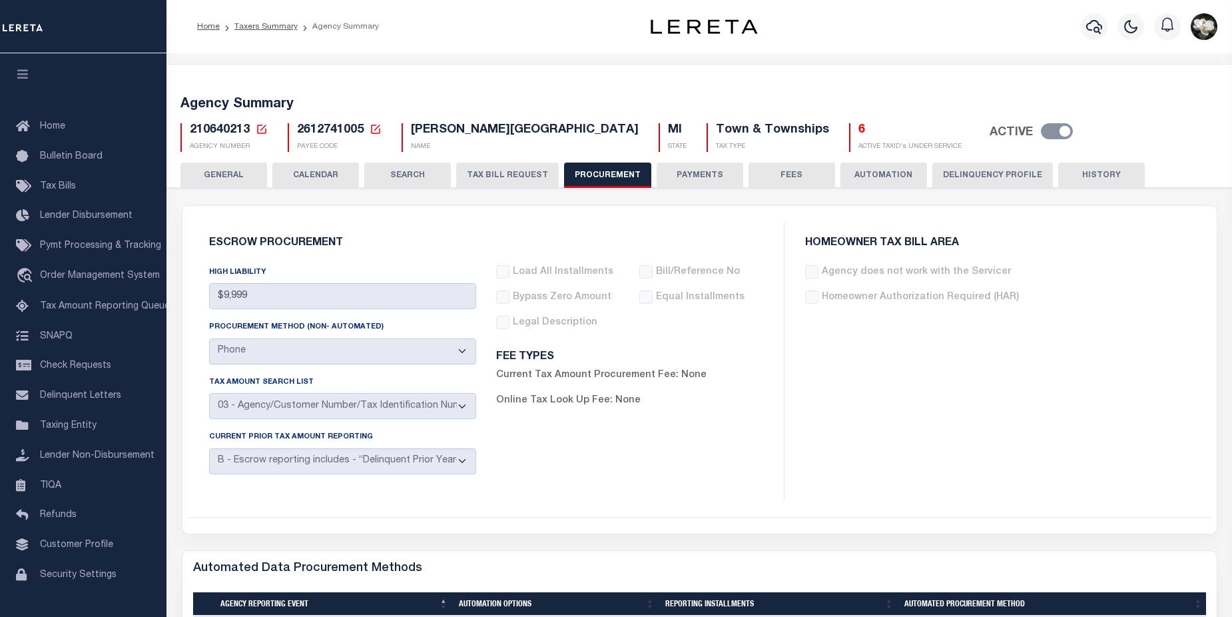
click at [1057, 436] on div "HOMEOWNER TAX BILL AREA Agency does not work with the Servicer Homeowner Author…" at bounding box center [997, 361] width 426 height 279
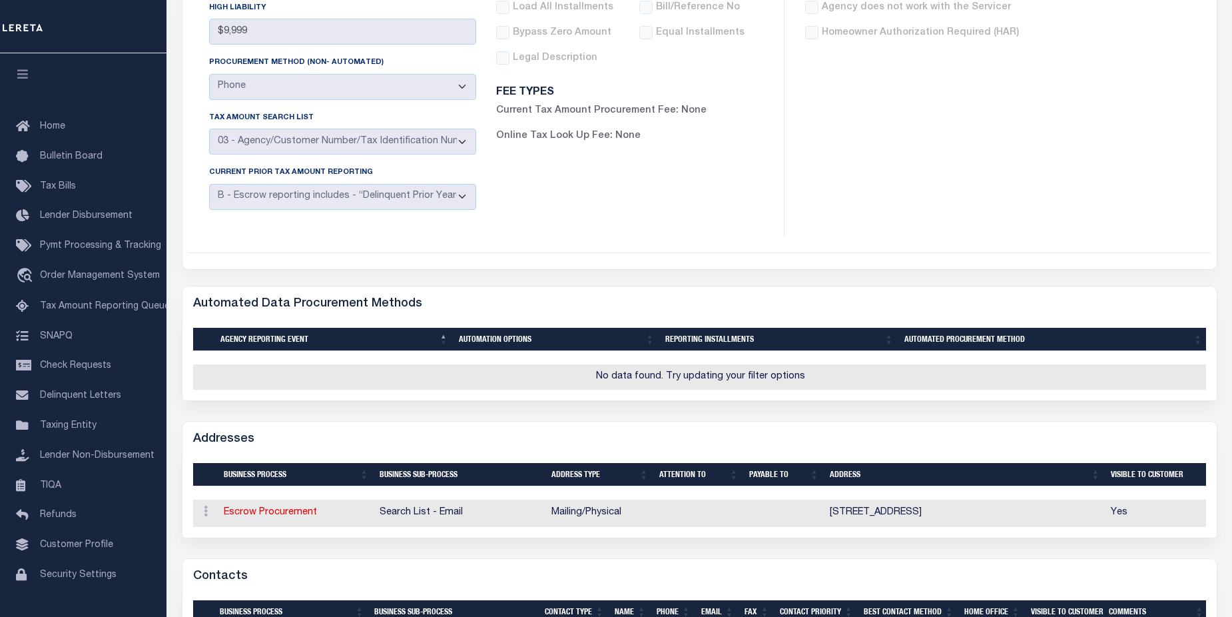
scroll to position [298, 0]
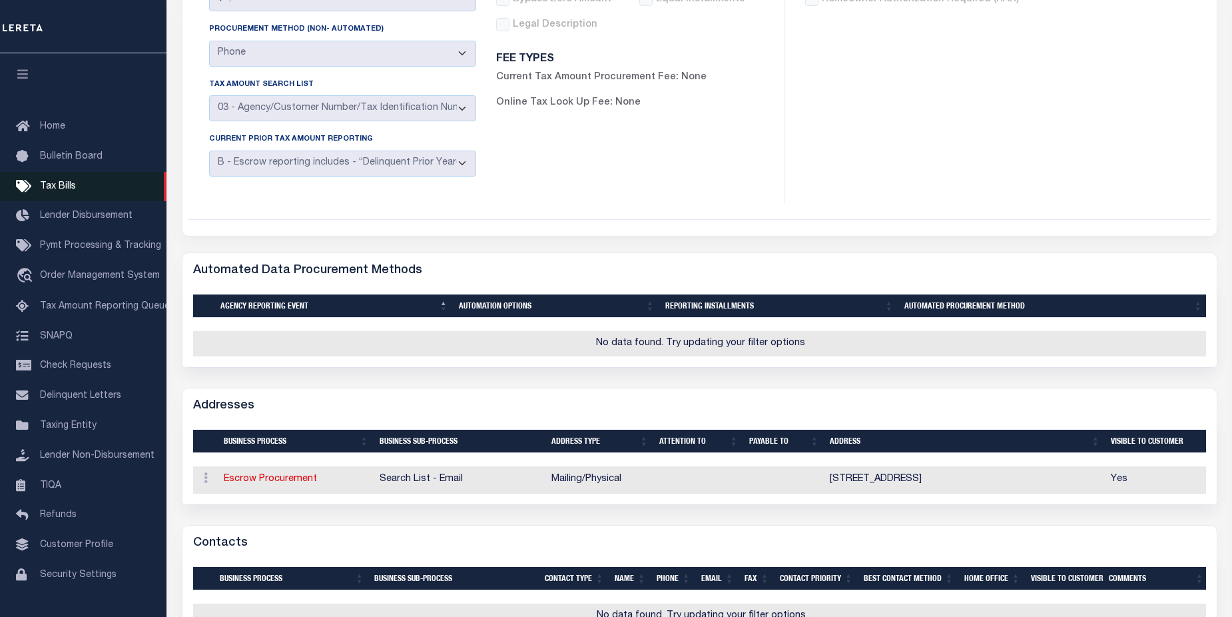
click at [53, 191] on span "Tax Bills" at bounding box center [58, 186] width 36 height 9
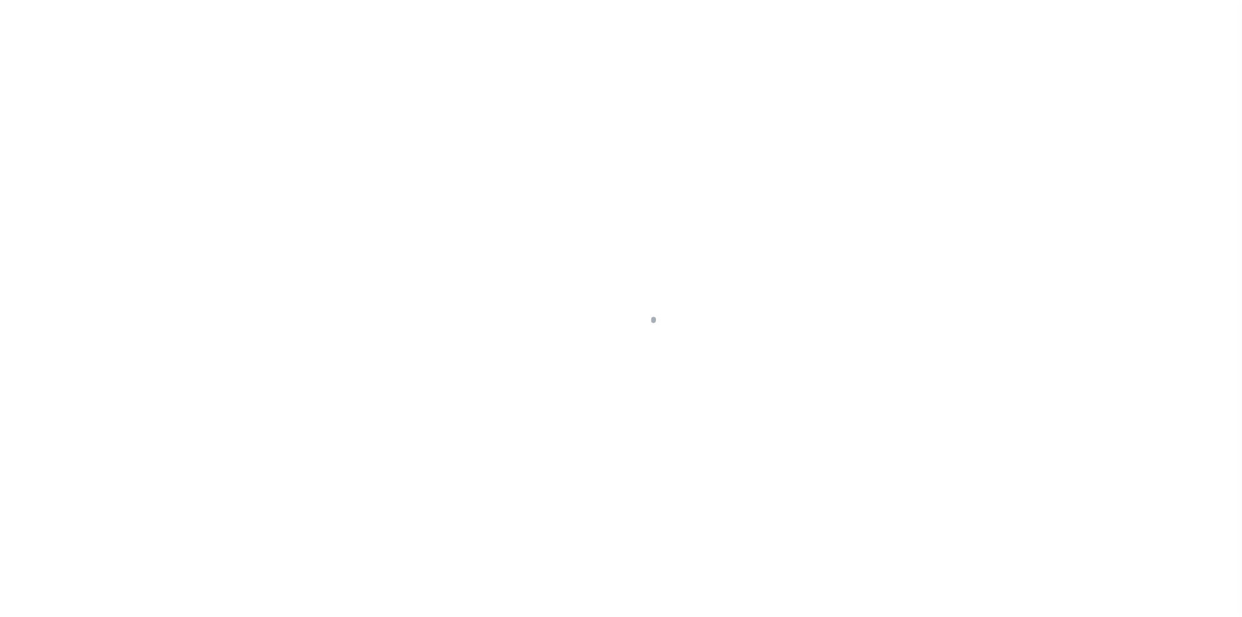
select select "OH"
select select
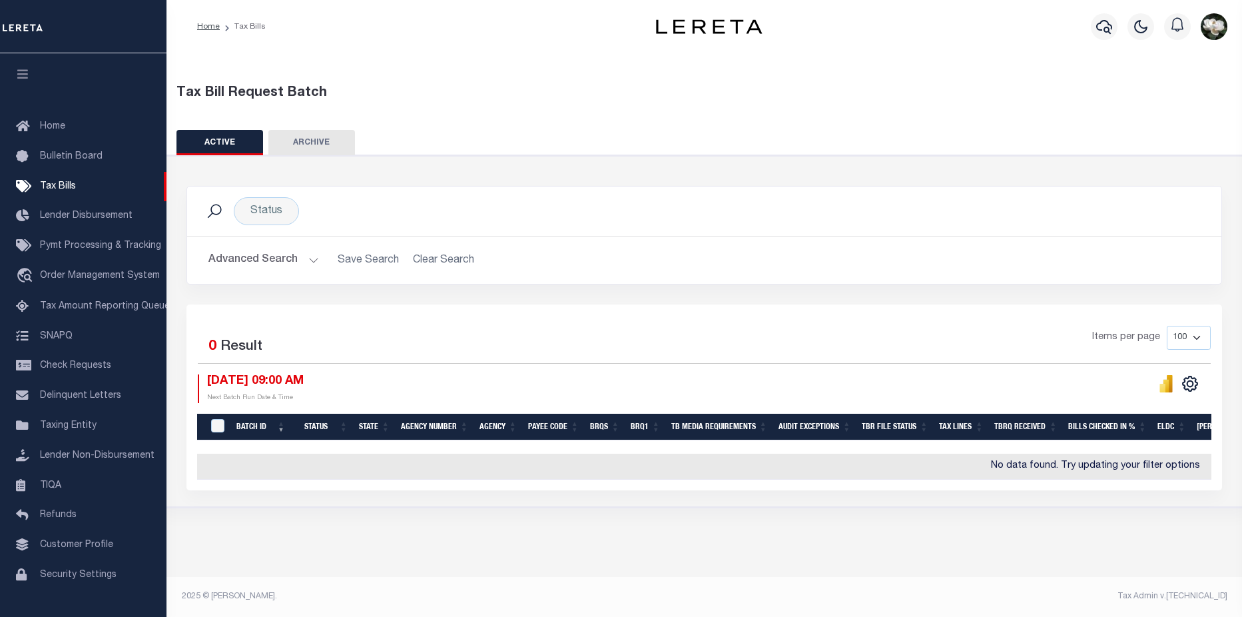
click at [273, 263] on button "Advanced Search" at bounding box center [263, 260] width 111 height 26
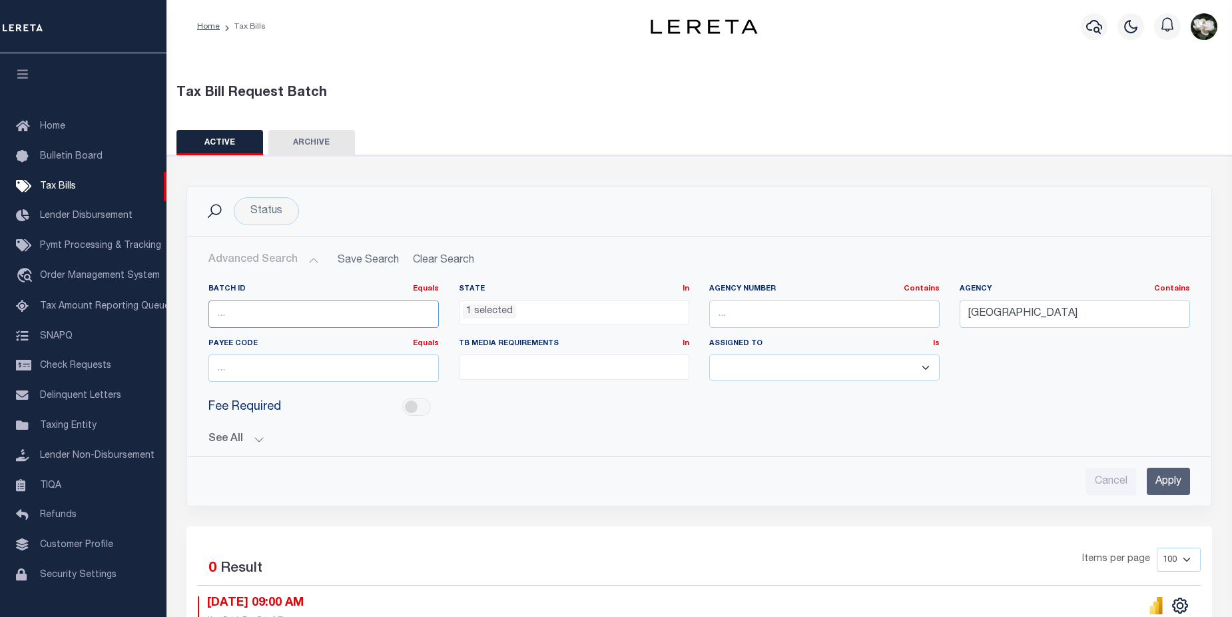
click at [325, 310] on input "number" at bounding box center [323, 313] width 230 height 27
click at [793, 312] on input "text" at bounding box center [824, 313] width 230 height 27
paste input "210640213"
type input "210640213"
drag, startPoint x: 1098, startPoint y: 306, endPoint x: 914, endPoint y: 313, distance: 183.9
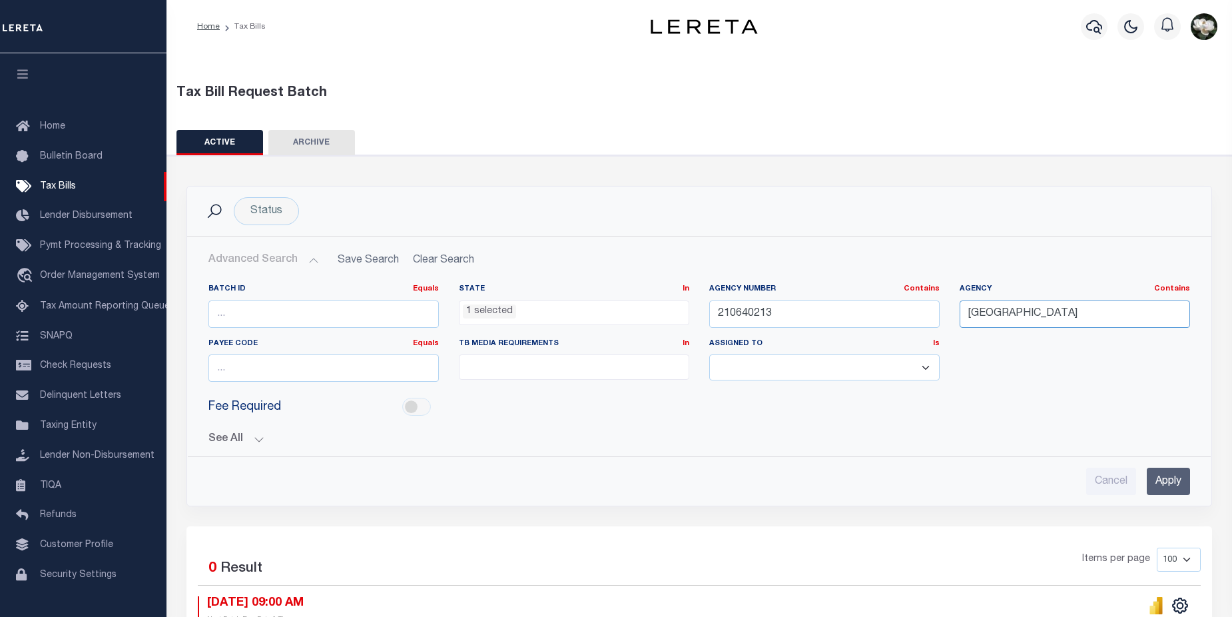
click at [914, 313] on div "Batch ID Equals Equals Is Not Equal To Is Greater Than Is Less Than State In In…" at bounding box center [698, 338] width 1001 height 109
click at [613, 308] on ul "1 selected" at bounding box center [573, 310] width 229 height 18
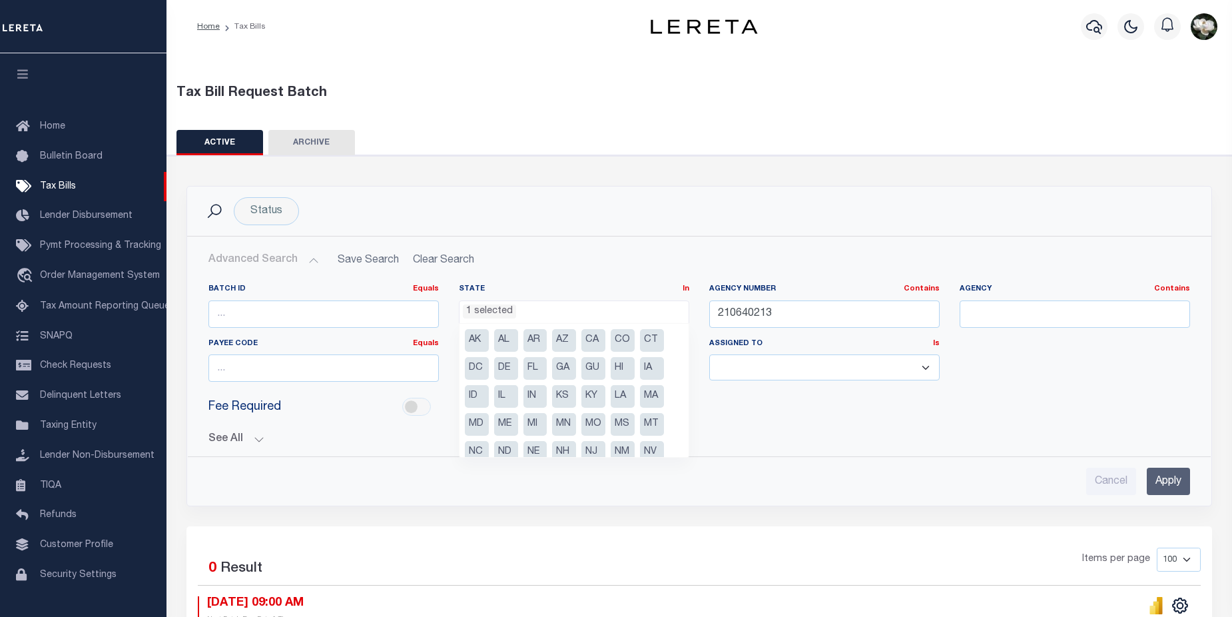
scroll to position [7, 0]
click at [535, 417] on li "MI" at bounding box center [535, 416] width 24 height 23
select select "MI"
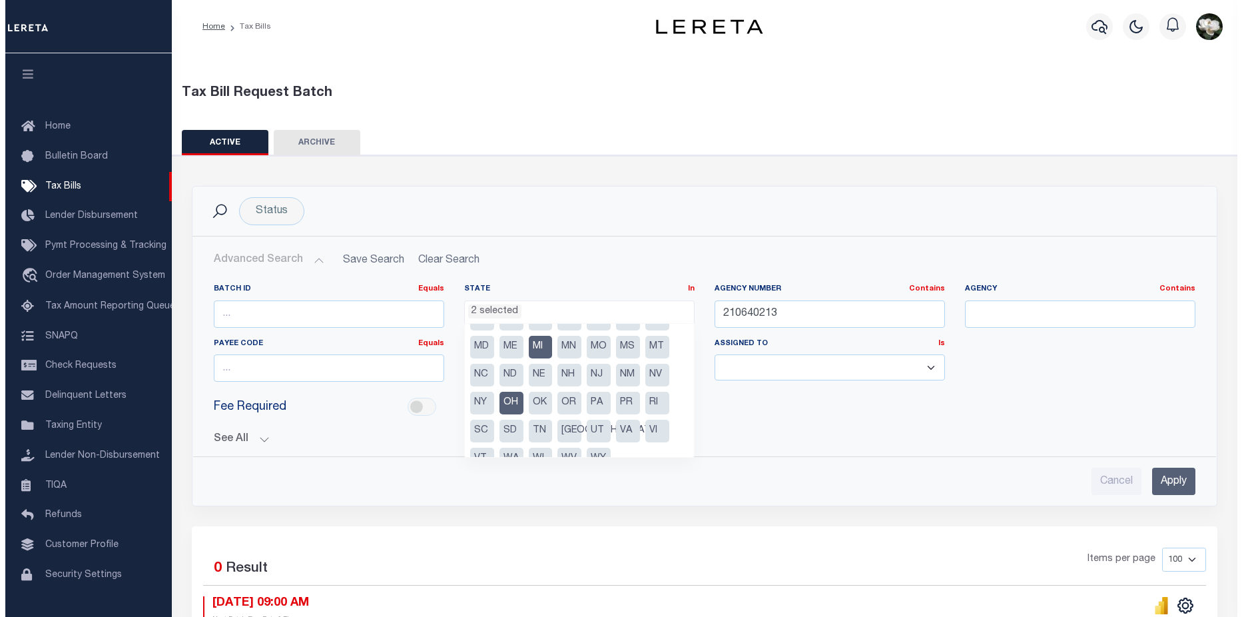
scroll to position [95, 0]
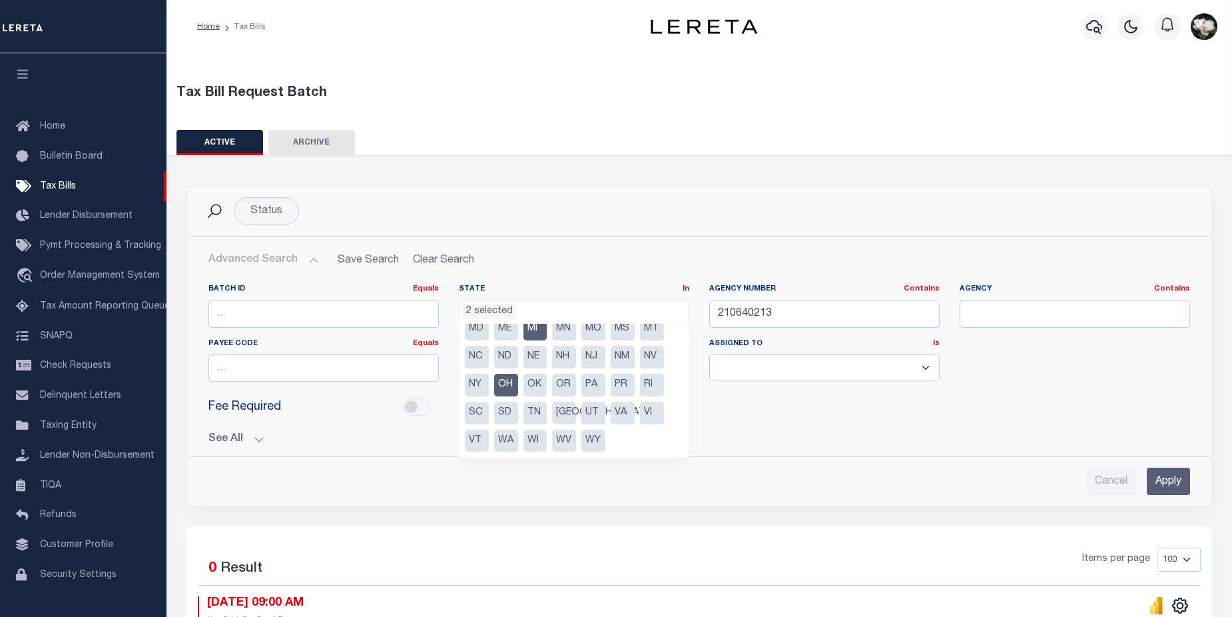
click at [498, 385] on li "OH" at bounding box center [506, 385] width 24 height 23
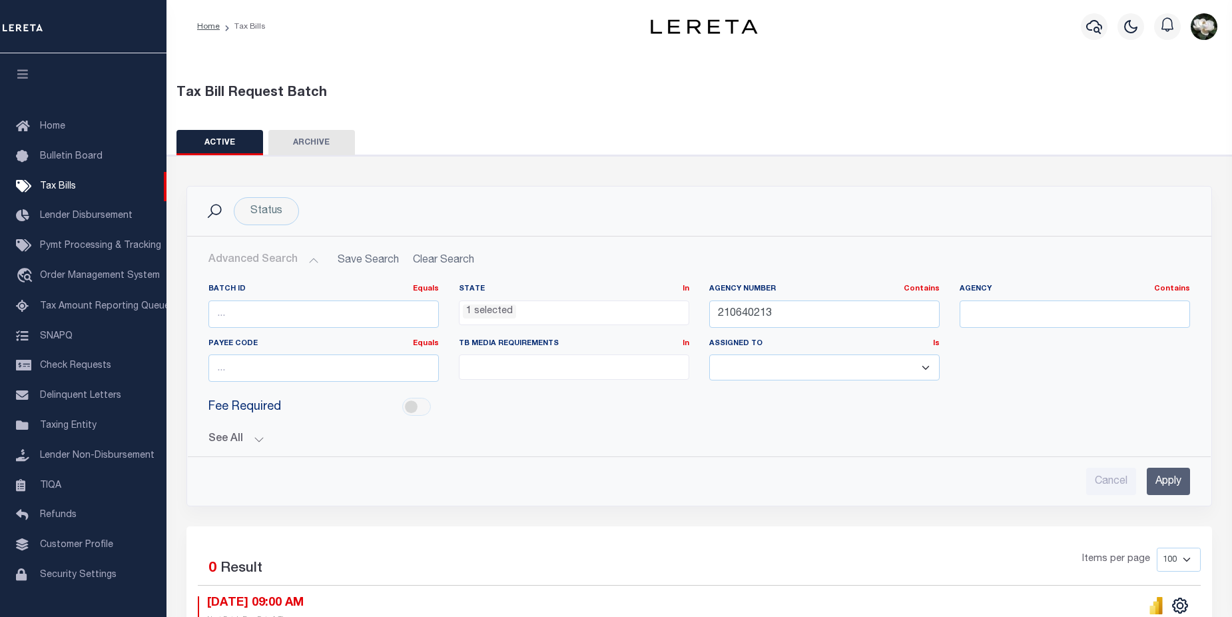
click at [1156, 481] on input "Apply" at bounding box center [1168, 480] width 43 height 27
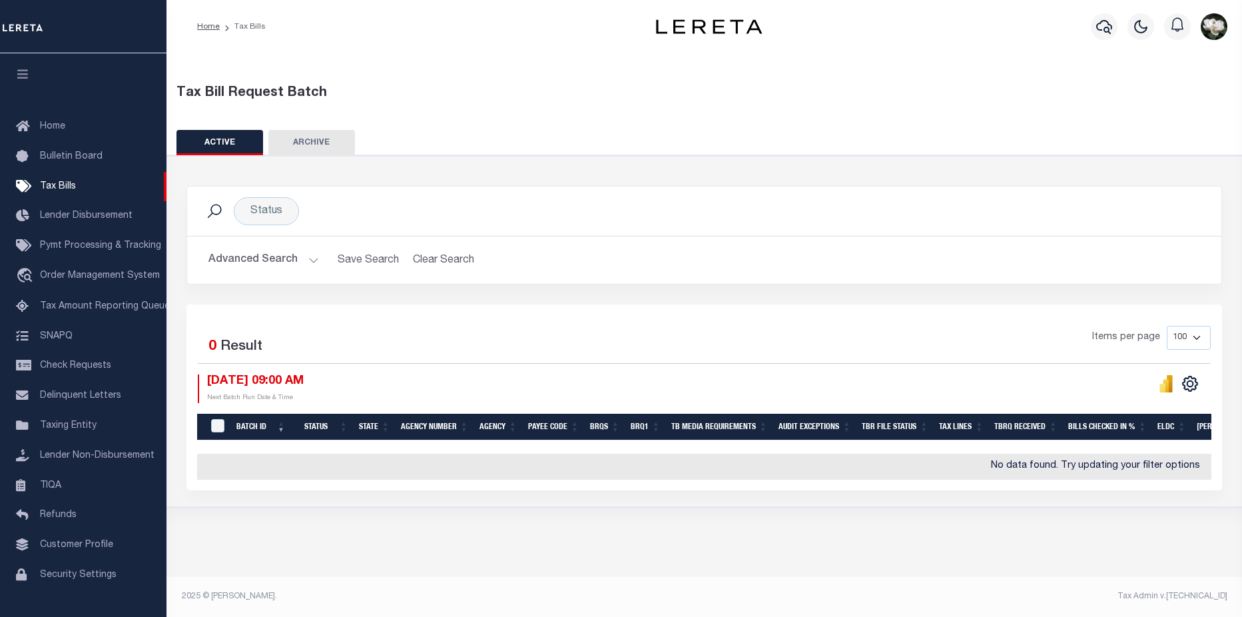
click at [264, 264] on button "Advanced Search" at bounding box center [263, 260] width 111 height 26
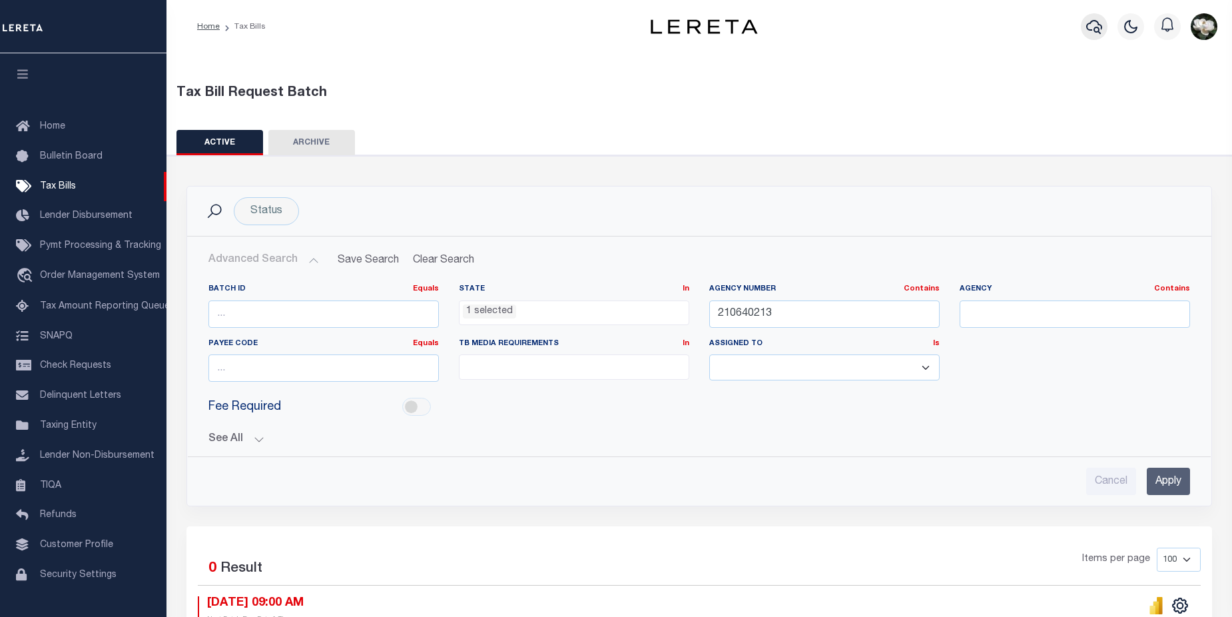
click at [1106, 25] on button "button" at bounding box center [1094, 26] width 27 height 27
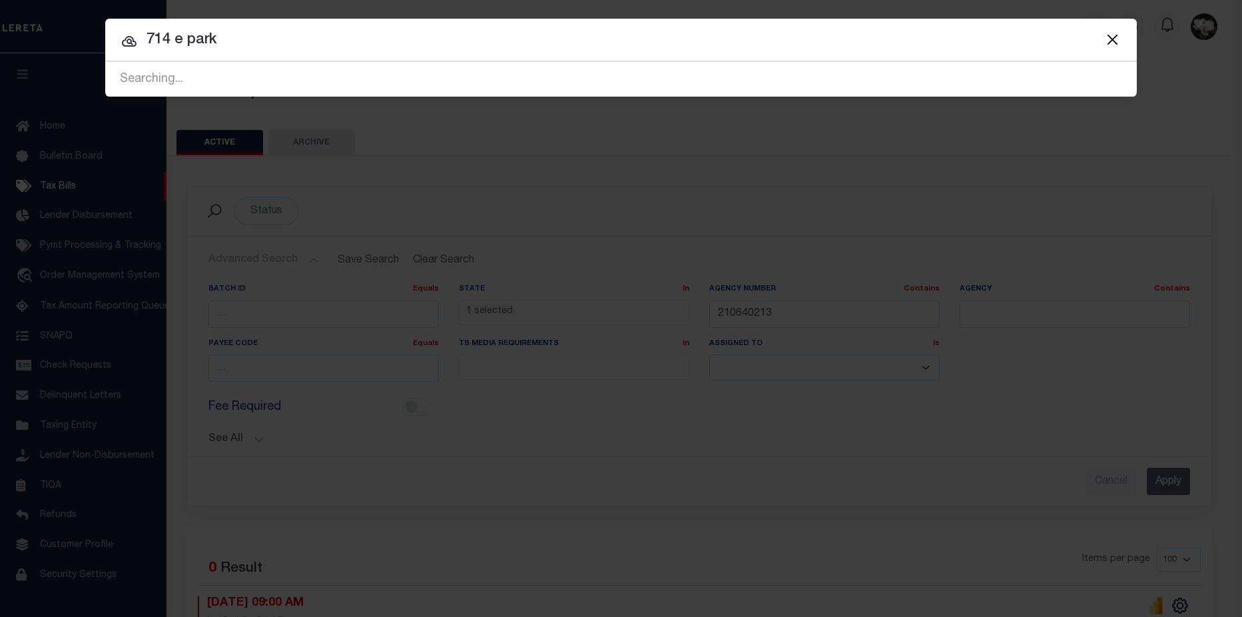
type input "714 e park"
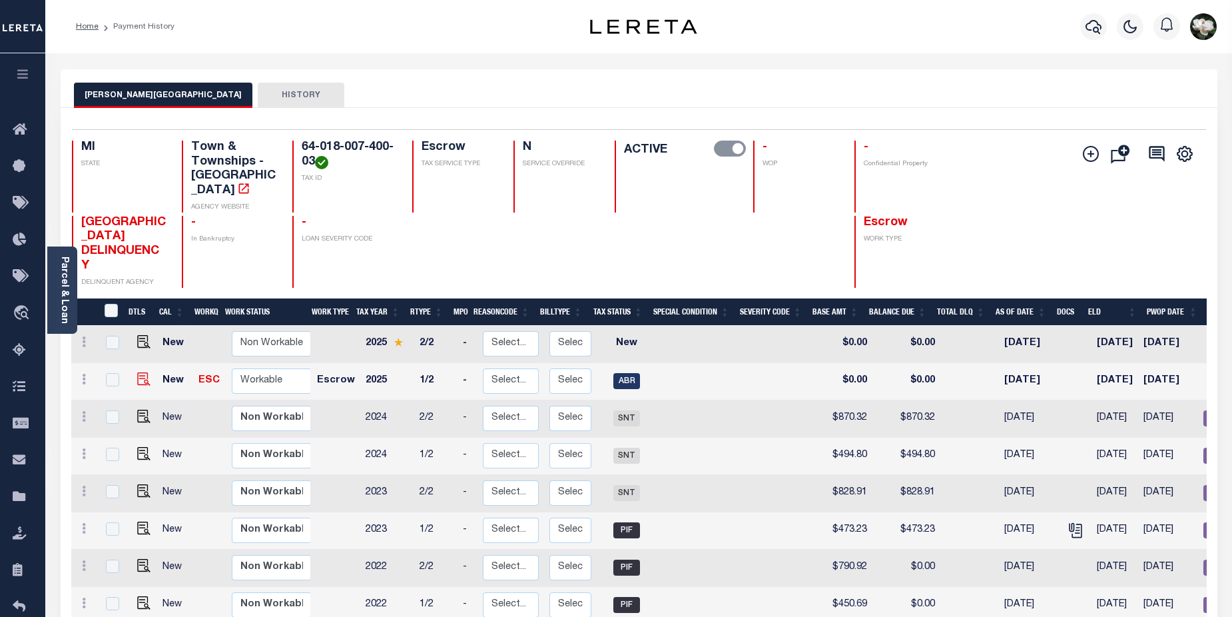
click at [137, 372] on img "" at bounding box center [143, 378] width 13 height 13
checkbox input "true"
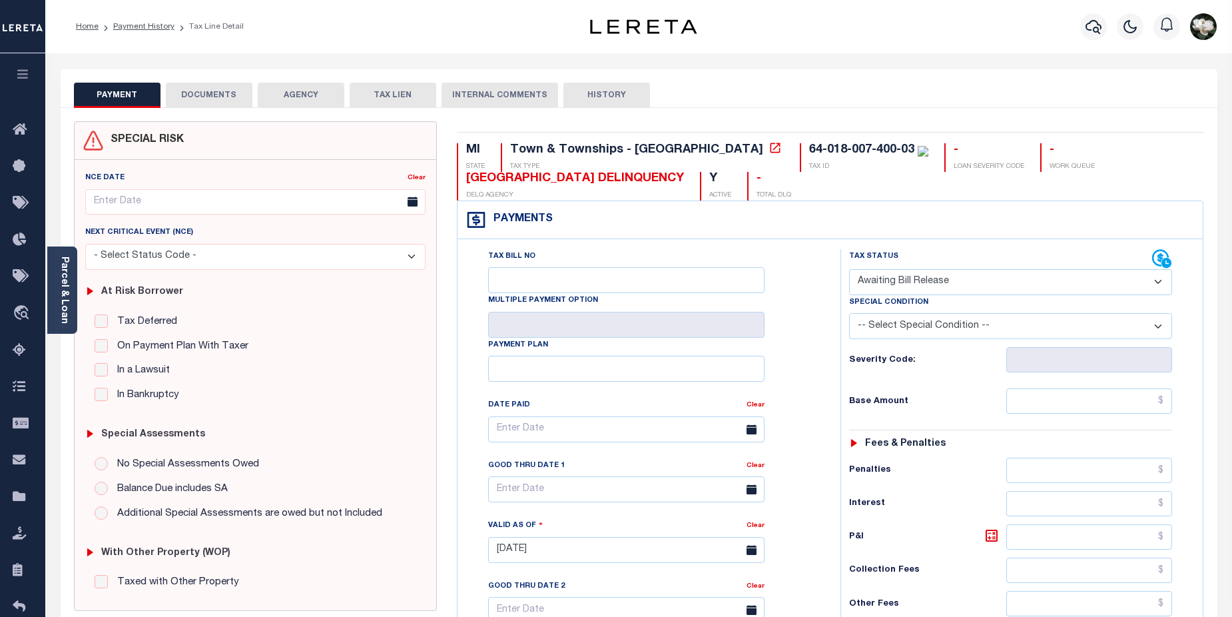
click at [1158, 284] on select "- Select Status Code - Open Due/Unpaid Paid Incomplete No Tax Due Internal Refu…" at bounding box center [1011, 282] width 324 height 26
select select "DUE"
click at [849, 270] on select "- Select Status Code - Open Due/Unpaid Paid Incomplete No Tax Due Internal Refu…" at bounding box center [1011, 282] width 324 height 26
type input "[DATE]"
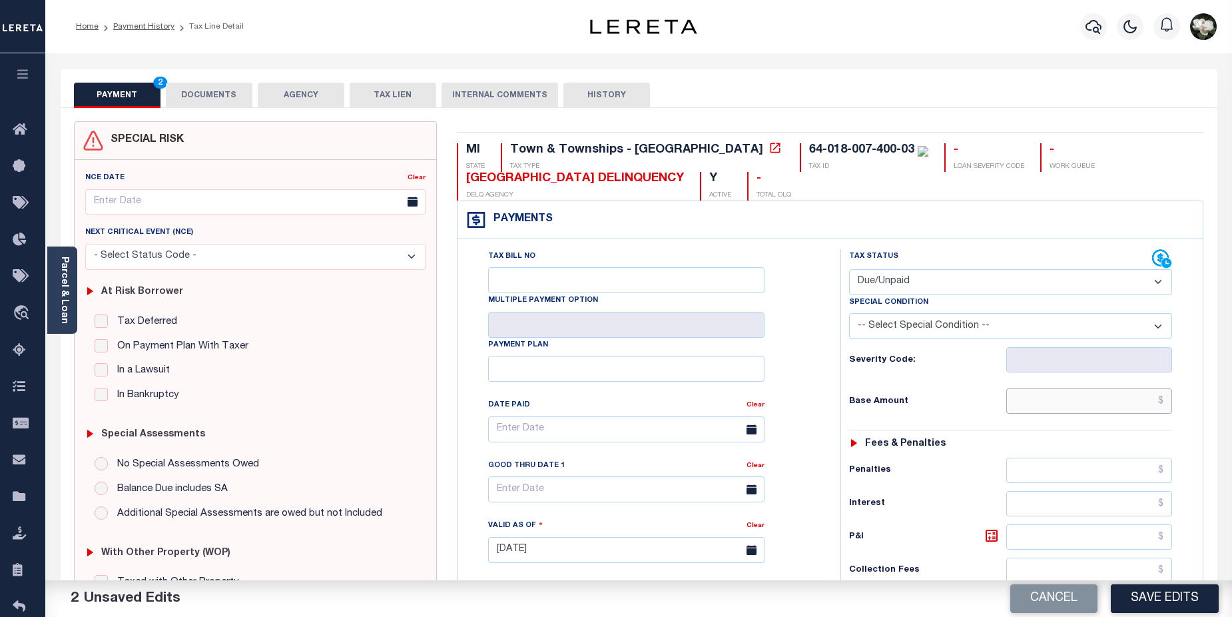
click at [1105, 400] on input "text" at bounding box center [1089, 400] width 166 height 25
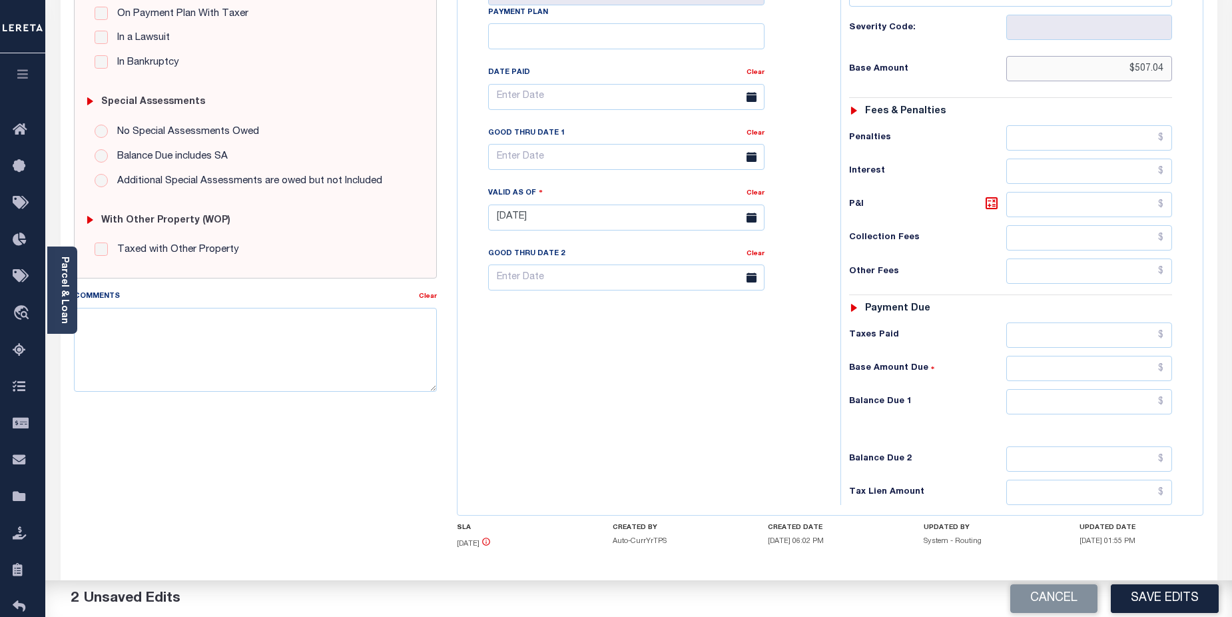
scroll to position [394, 0]
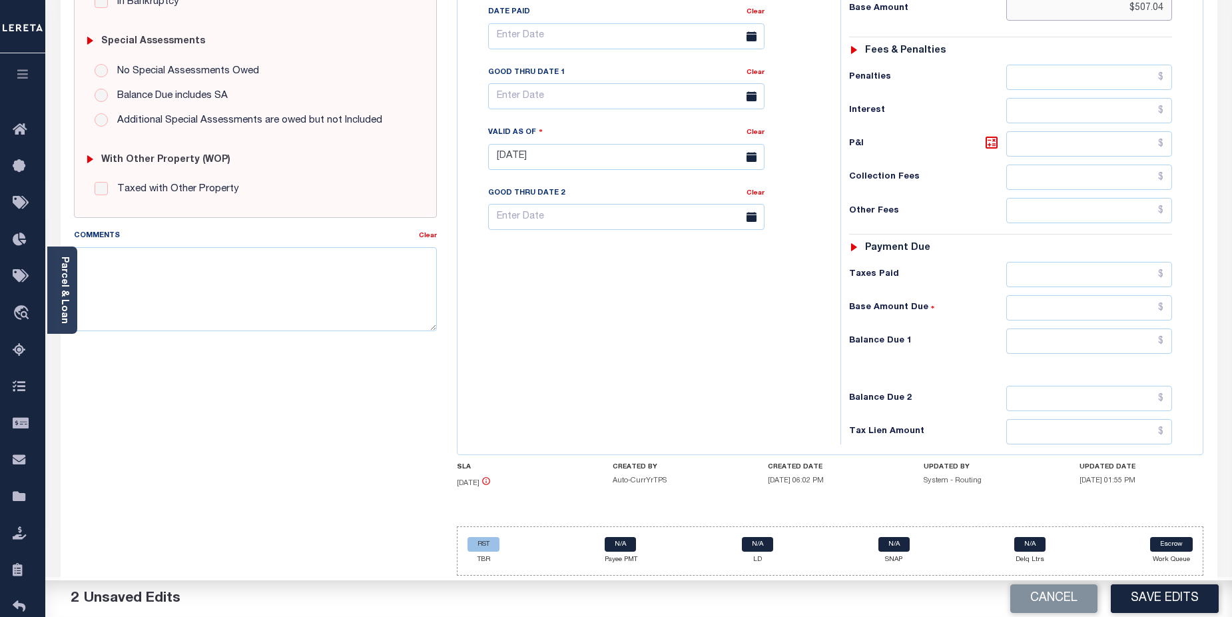
type input "$507.04"
click at [1097, 342] on input "text" at bounding box center [1089, 340] width 166 height 25
type input "$507.04"
click at [1160, 604] on button "Save Edits" at bounding box center [1165, 598] width 108 height 29
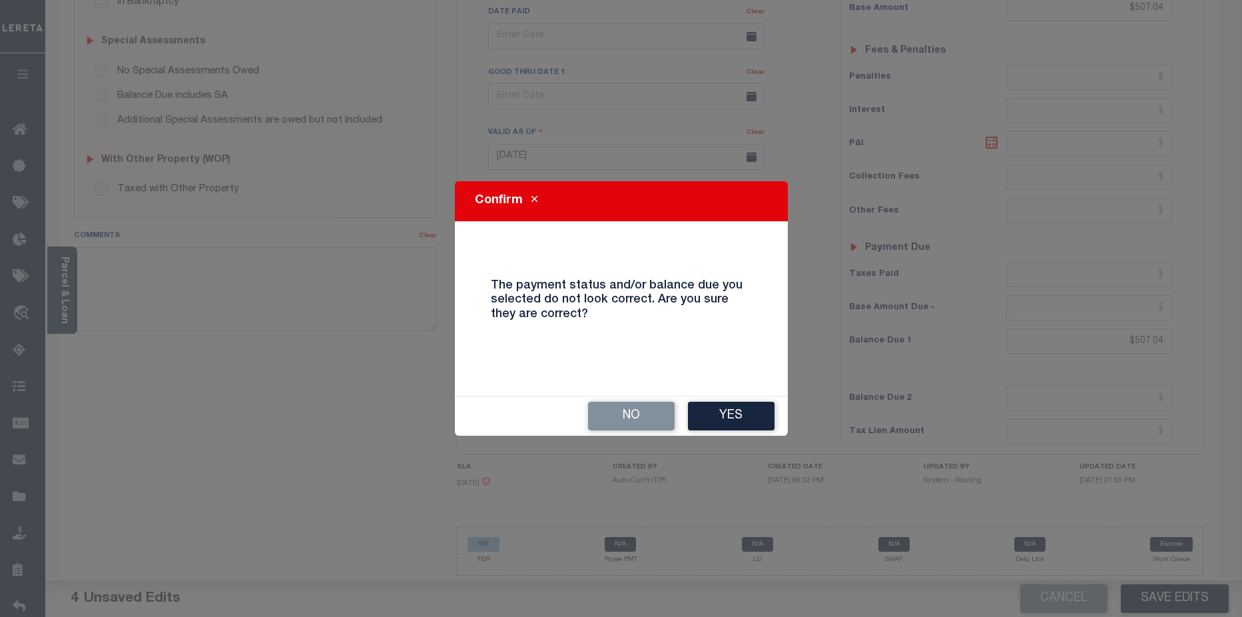
click at [722, 384] on div "Confirm The payment status and/or balance due you selected do not look correct.…" at bounding box center [621, 308] width 333 height 254
click at [732, 421] on button "Yes" at bounding box center [731, 415] width 87 height 29
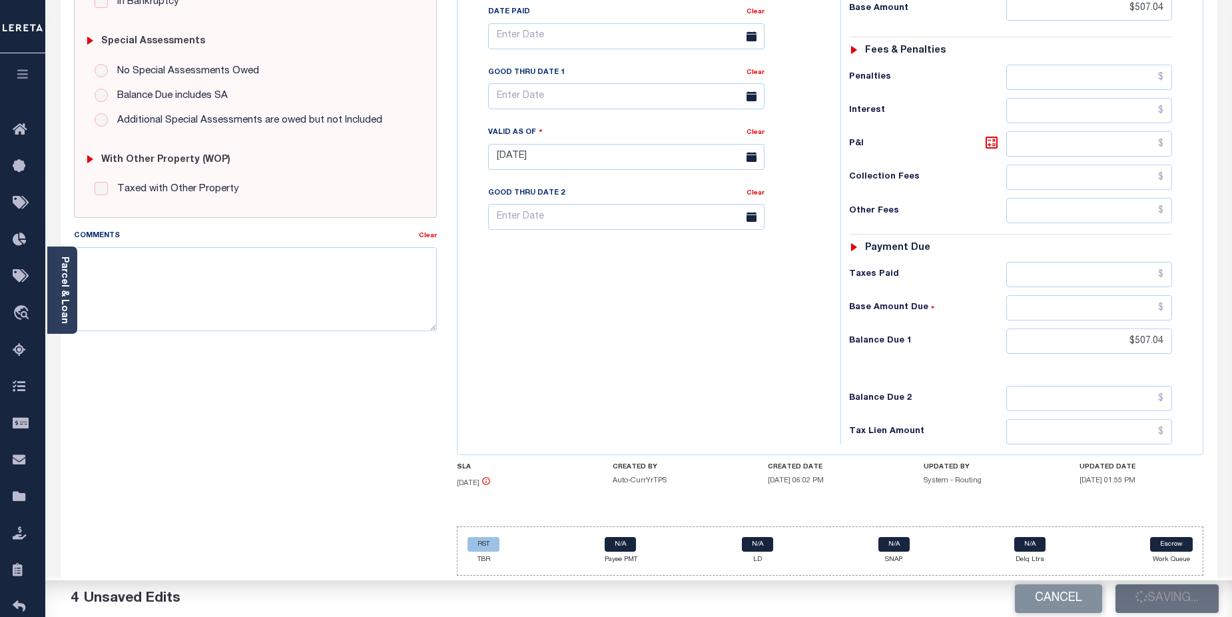
checkbox input "false"
type input "$507.04"
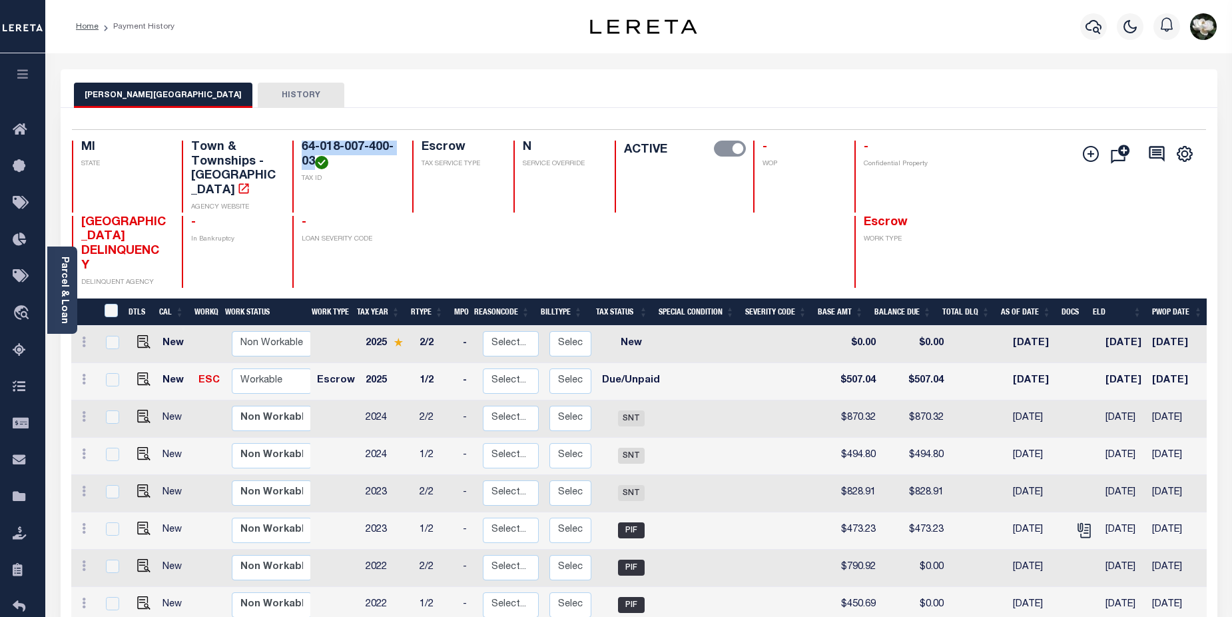
drag, startPoint x: 302, startPoint y: 142, endPoint x: 314, endPoint y: 155, distance: 17.9
click at [314, 155] on h4 "64-018-007-400-03" at bounding box center [349, 154] width 95 height 29
copy h4 "64-018-007-400-03"
click at [1092, 24] on icon "button" at bounding box center [1093, 27] width 16 height 16
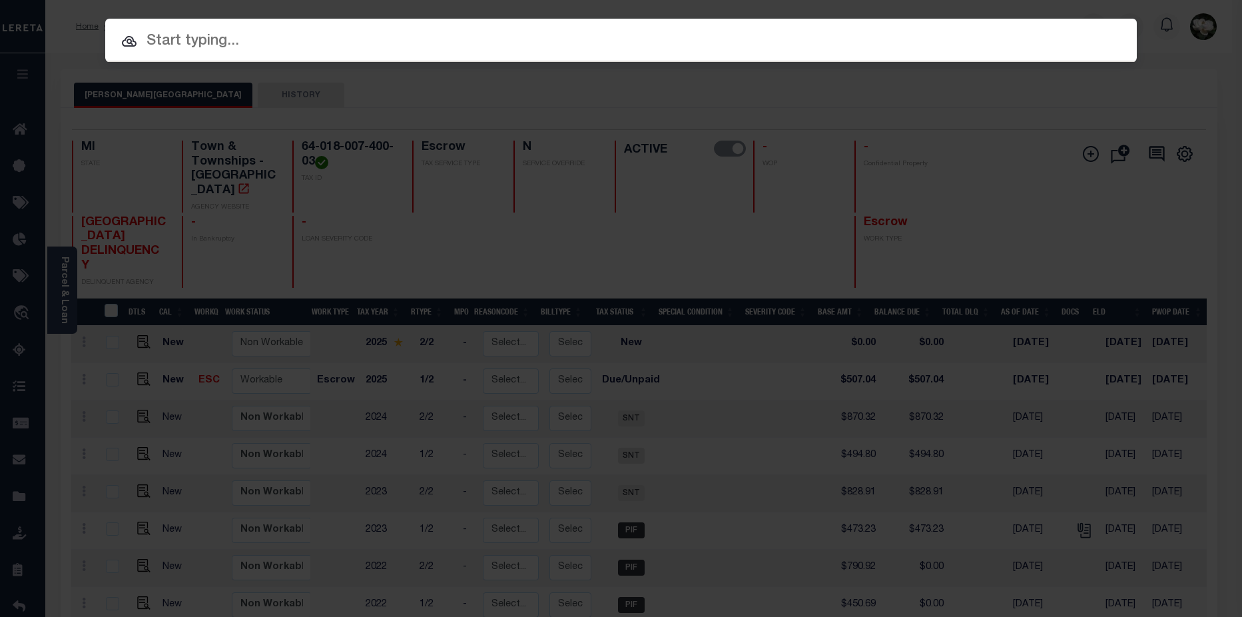
click at [157, 39] on input "text" at bounding box center [620, 41] width 1031 height 23
paste input "64-018-007-400-03"
drag, startPoint x: 214, startPoint y: 41, endPoint x: 222, endPoint y: 41, distance: 8.0
click at [222, 41] on input "64-018-007-400-03" at bounding box center [620, 41] width 1031 height 23
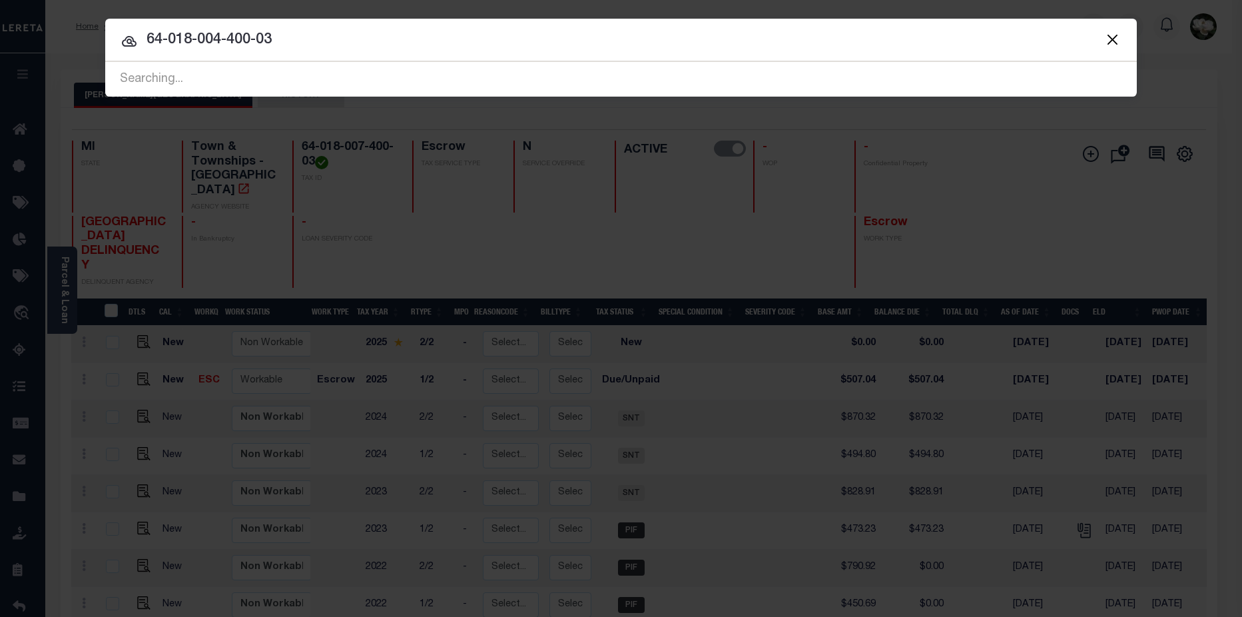
drag, startPoint x: 231, startPoint y: 38, endPoint x: 238, endPoint y: 38, distance: 7.3
click at [238, 38] on input "64-018-004-400-03" at bounding box center [620, 40] width 1031 height 23
drag, startPoint x: 266, startPoint y: 41, endPoint x: 274, endPoint y: 41, distance: 8.0
click at [274, 41] on input "64-018-004-200-03" at bounding box center [620, 40] width 1031 height 23
type input "64-018-004-200-08"
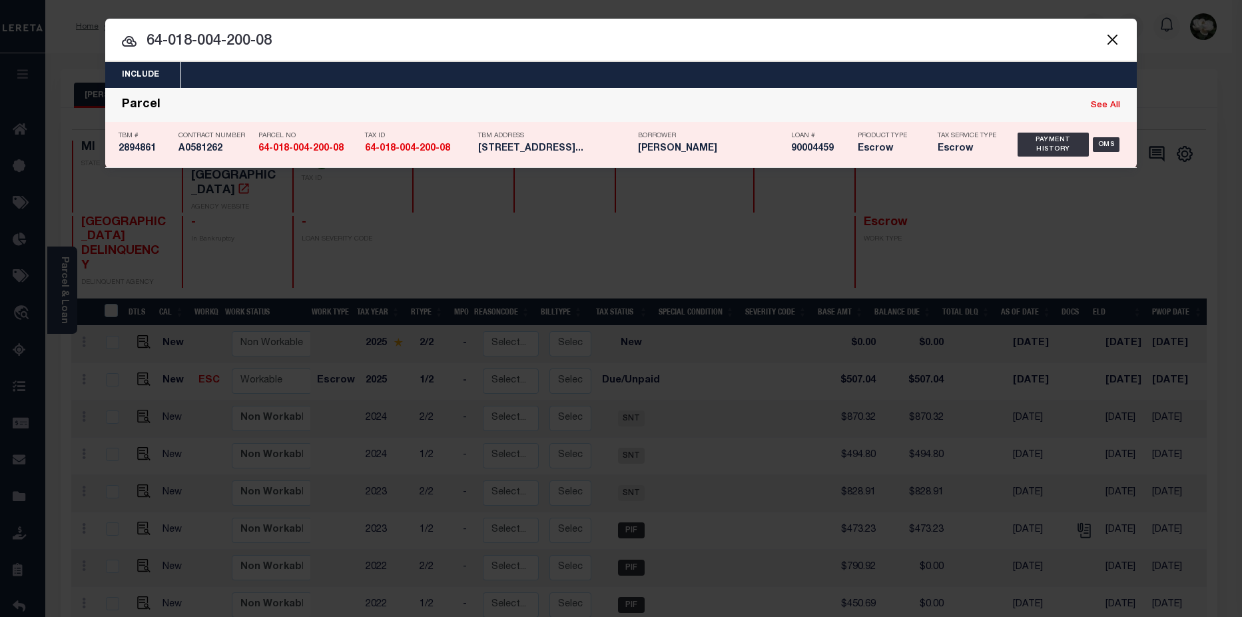
click at [999, 151] on div "Tax Service Type Escrow" at bounding box center [967, 144] width 80 height 39
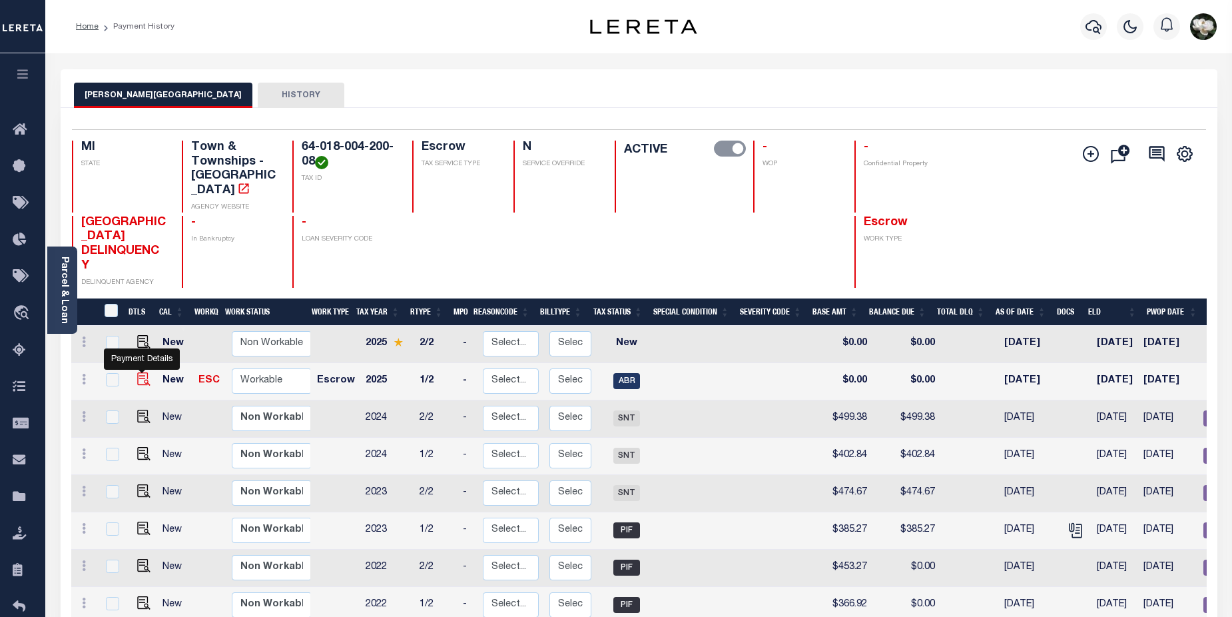
click at [144, 372] on img "" at bounding box center [143, 378] width 13 height 13
checkbox input "true"
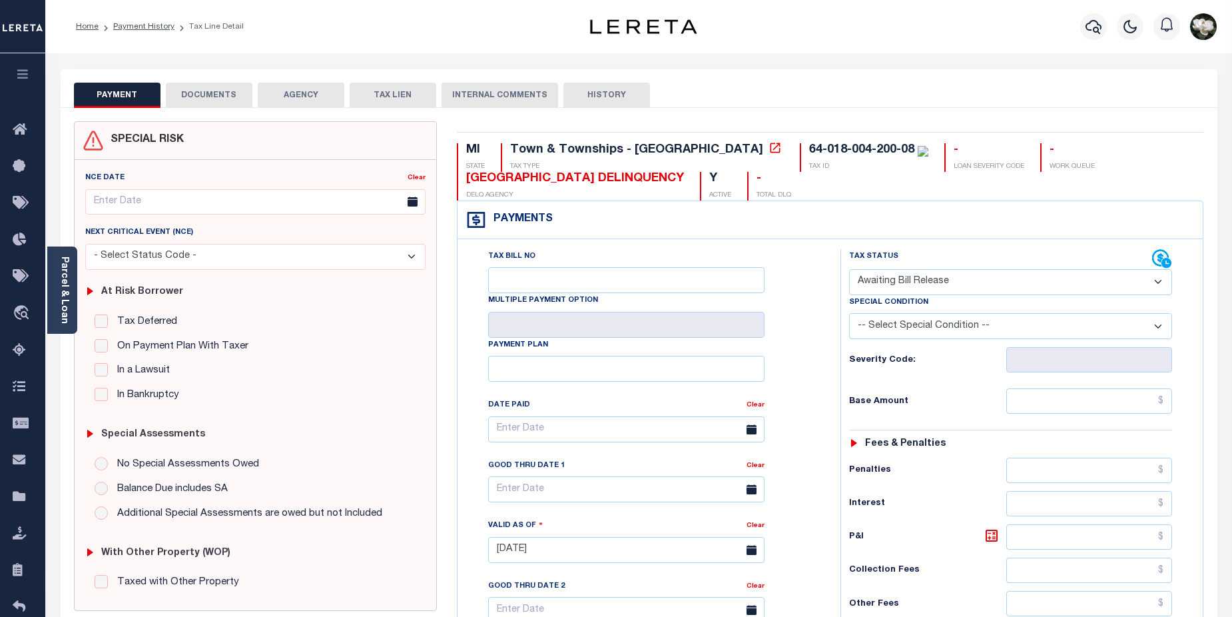
drag, startPoint x: 1151, startPoint y: 280, endPoint x: 1162, endPoint y: 286, distance: 12.6
click at [1151, 280] on select "- Select Status Code - Open Due/Unpaid Paid Incomplete No Tax Due Internal Refu…" at bounding box center [1011, 282] width 324 height 26
select select "DUE"
click at [849, 270] on select "- Select Status Code - Open Due/Unpaid Paid Incomplete No Tax Due Internal Refu…" at bounding box center [1011, 282] width 324 height 26
type input "[DATE]"
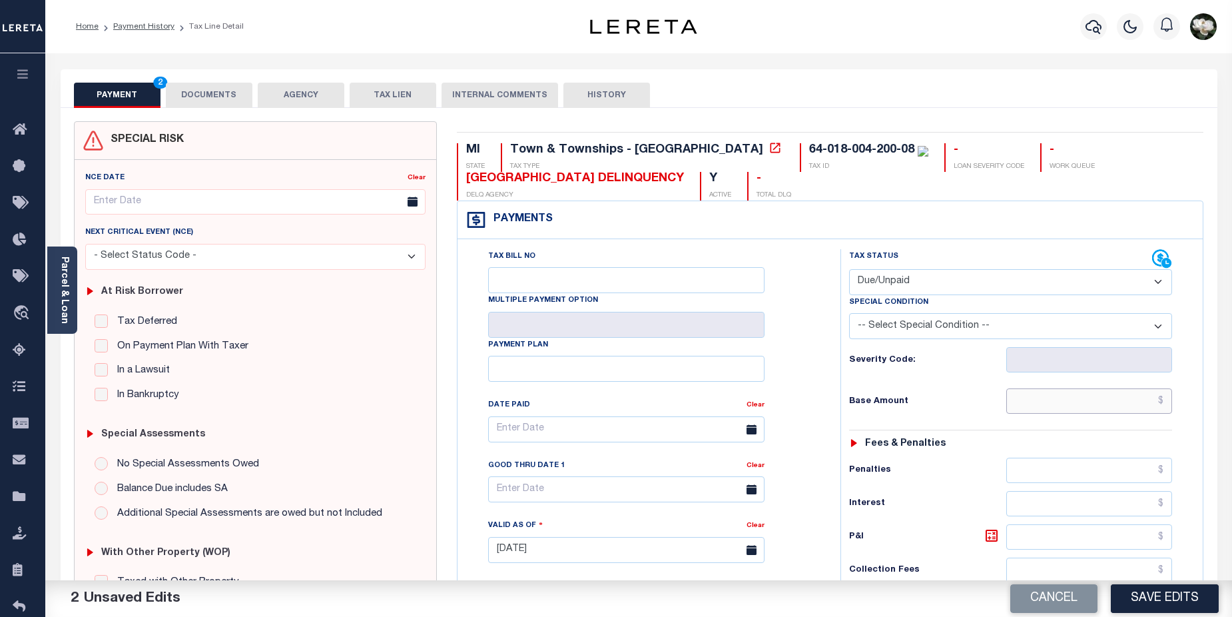
click at [1133, 400] on input "text" at bounding box center [1089, 400] width 166 height 25
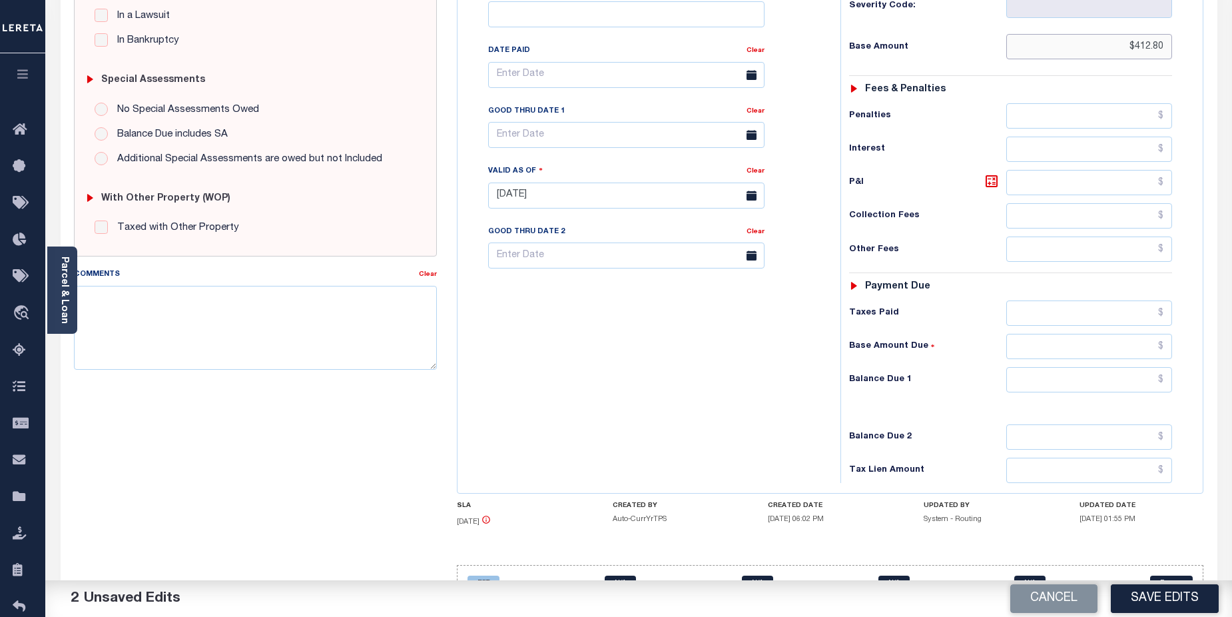
scroll to position [394, 0]
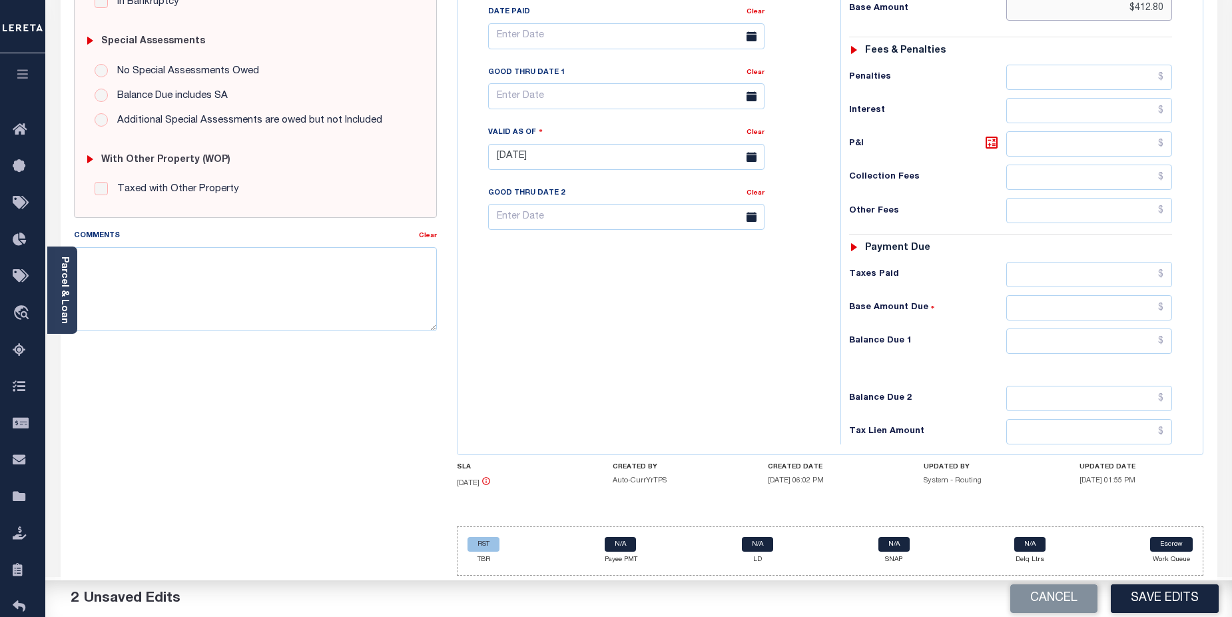
type input "$412.80"
click at [1072, 335] on input "text" at bounding box center [1089, 340] width 166 height 25
type input "$412.80"
click at [1210, 586] on button "Save Edits" at bounding box center [1165, 598] width 108 height 29
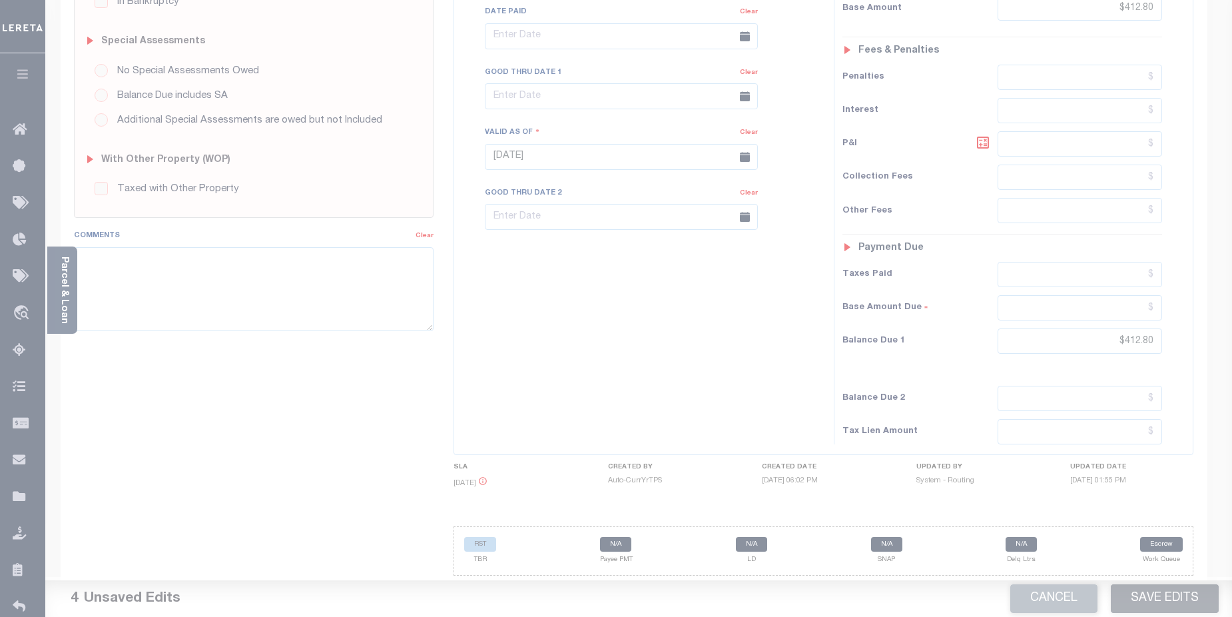
scroll to position [381, 0]
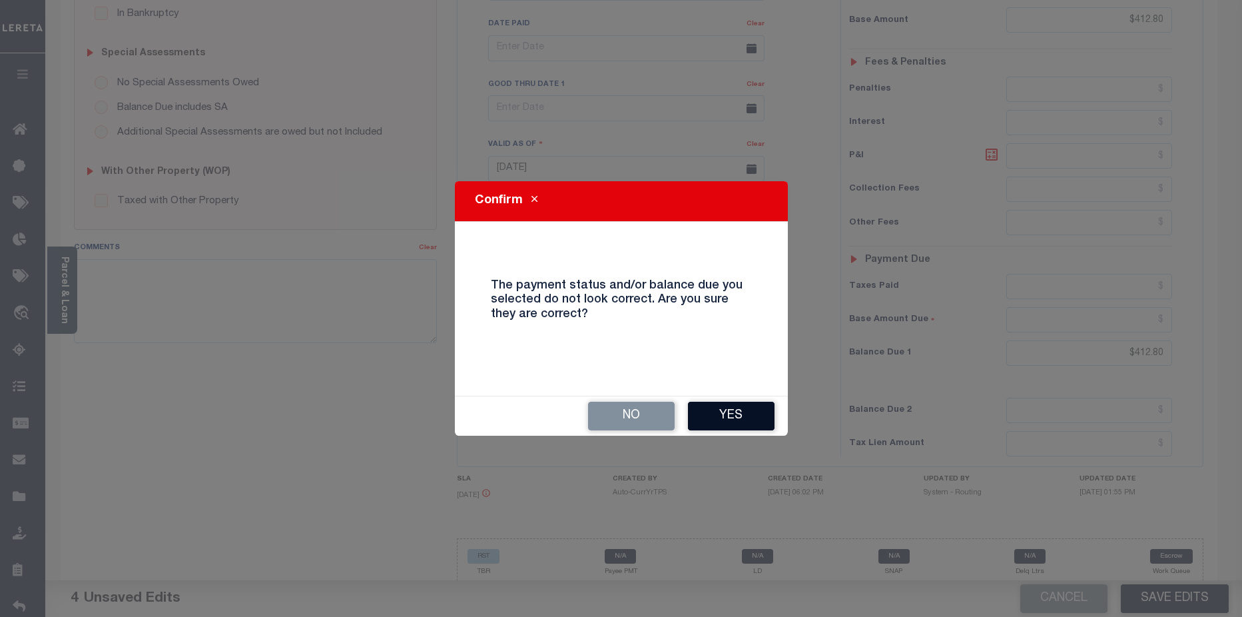
click at [722, 409] on button "Yes" at bounding box center [731, 415] width 87 height 29
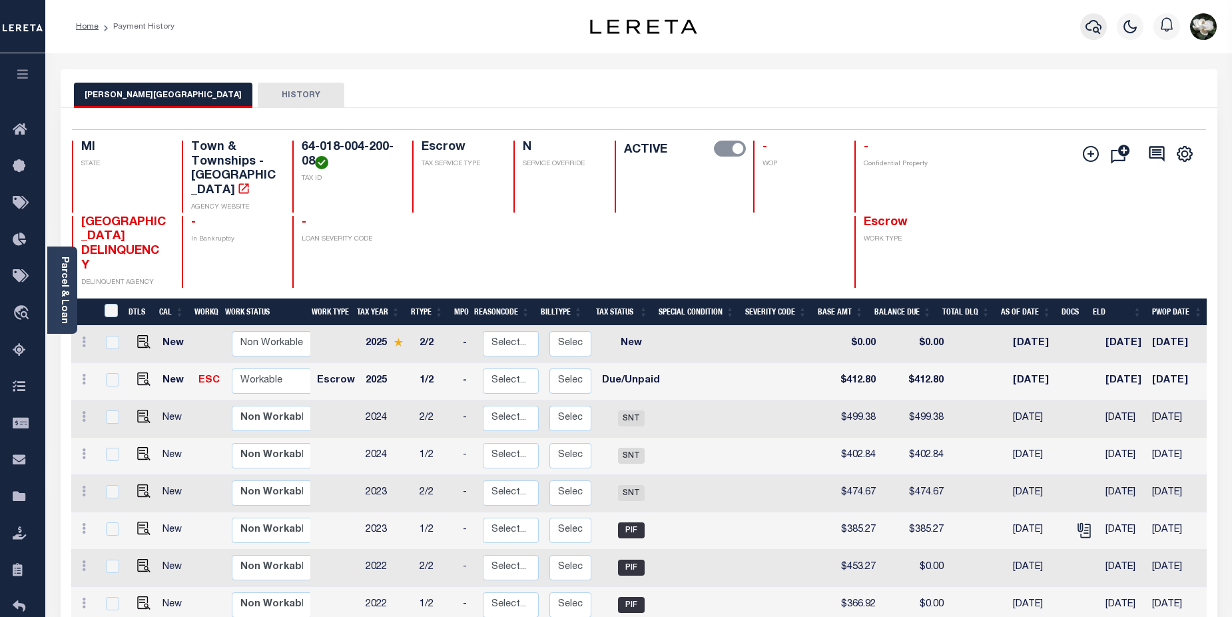
click at [1101, 24] on icon "button" at bounding box center [1093, 27] width 16 height 16
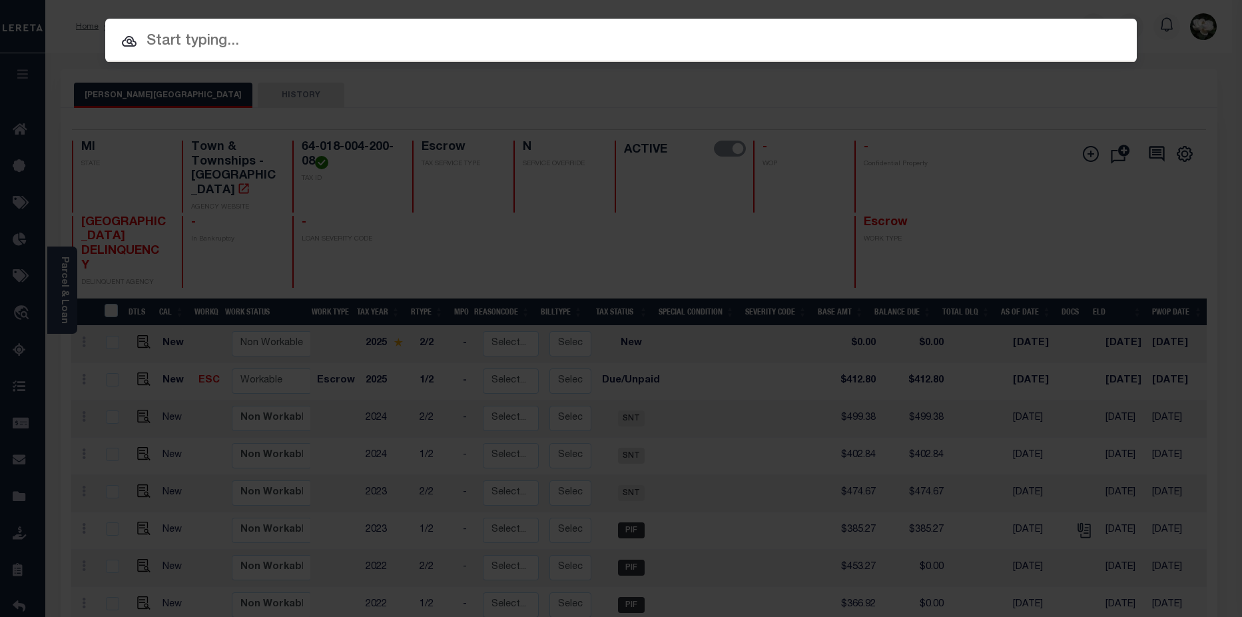
click at [287, 33] on input "text" at bounding box center [620, 41] width 1031 height 23
paste input "full file , filed"
type input "full file , filed"
drag, startPoint x: 274, startPoint y: 46, endPoint x: 116, endPoint y: 46, distance: 158.5
click at [116, 46] on input "full file , filed" at bounding box center [620, 41] width 1031 height 23
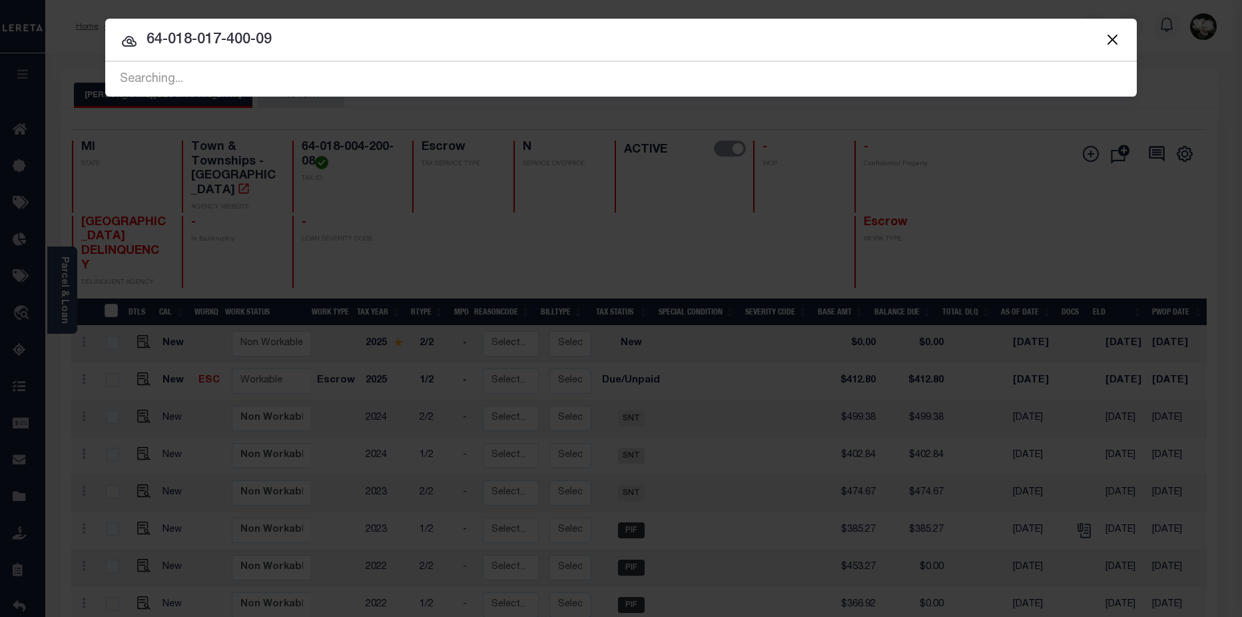
type input "64-018-017-400-09"
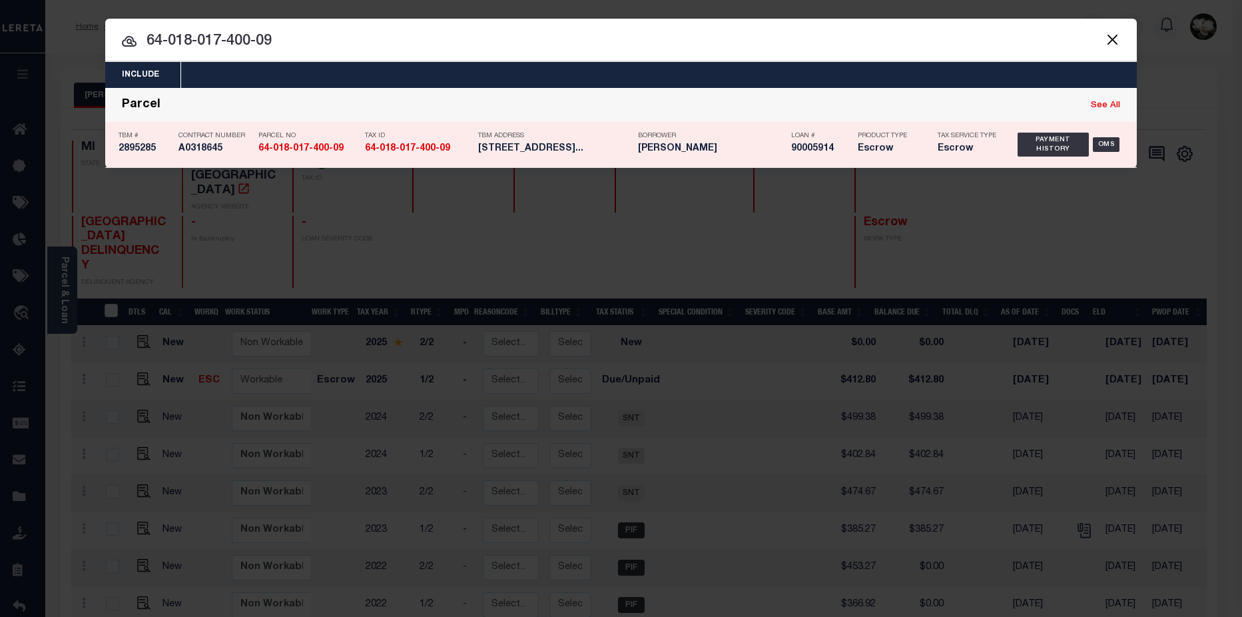
click at [844, 151] on h5 "90005914" at bounding box center [821, 148] width 60 height 11
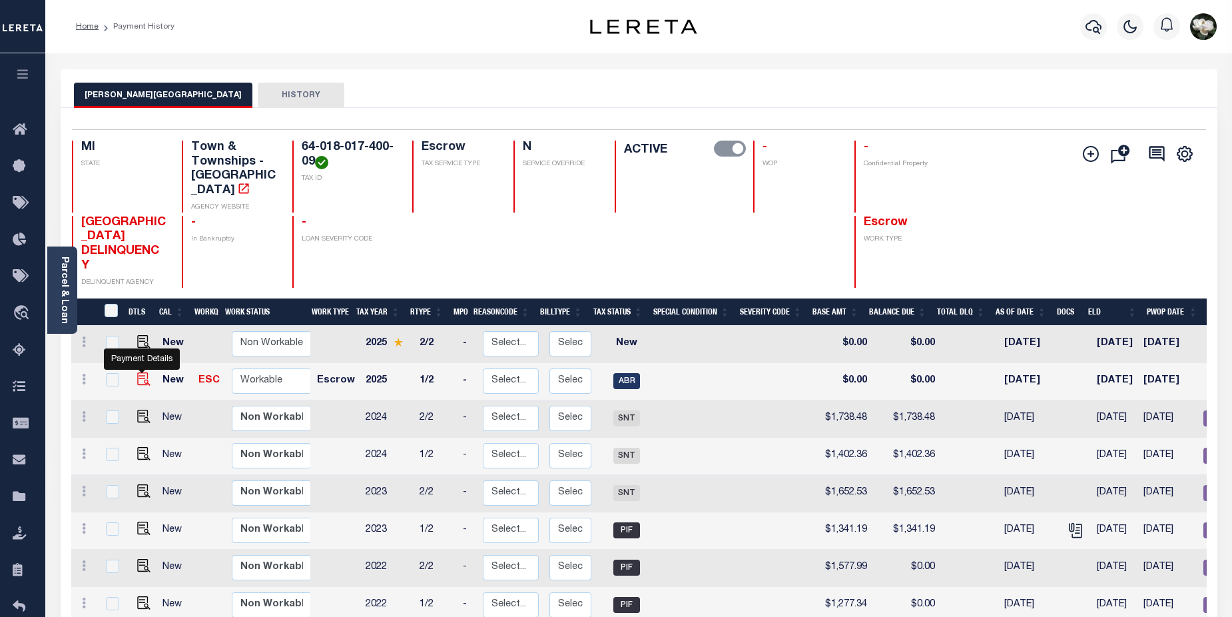
click at [137, 372] on img "" at bounding box center [143, 378] width 13 height 13
checkbox input "true"
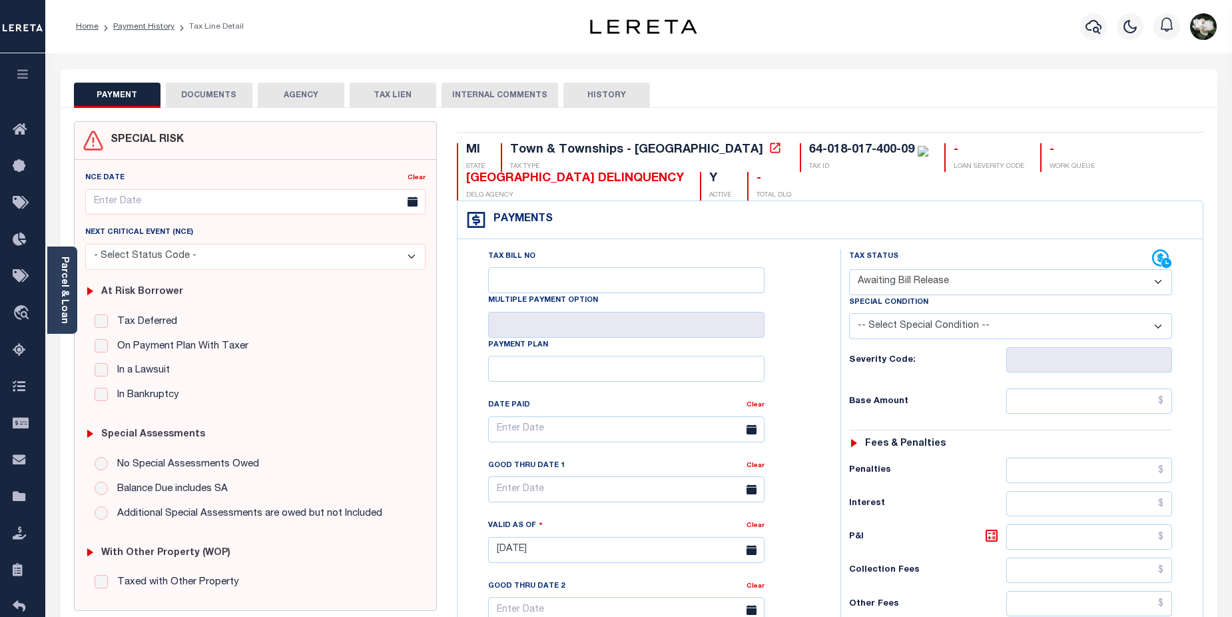
click at [1131, 277] on select "- Select Status Code - Open Due/Unpaid Paid Incomplete No Tax Due Internal Refu…" at bounding box center [1011, 282] width 324 height 26
select select "DUE"
click at [849, 270] on select "- Select Status Code - Open Due/Unpaid Paid Incomplete No Tax Due Internal Refu…" at bounding box center [1011, 282] width 324 height 26
type input "[DATE]"
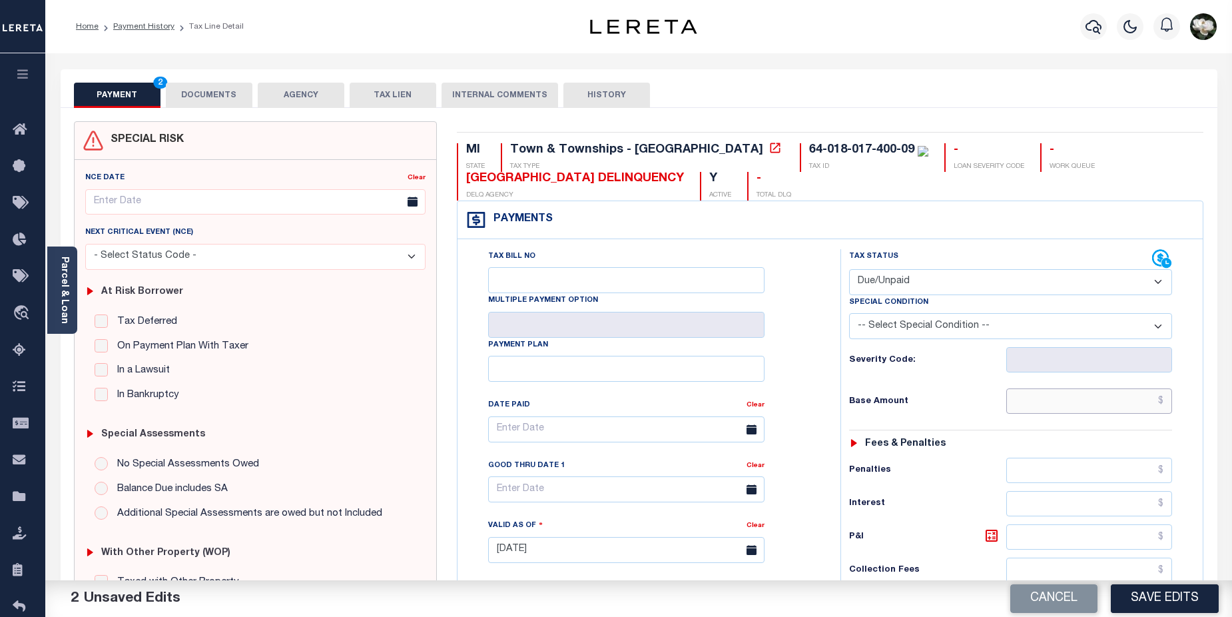
click at [1093, 410] on input "text" at bounding box center [1089, 400] width 166 height 25
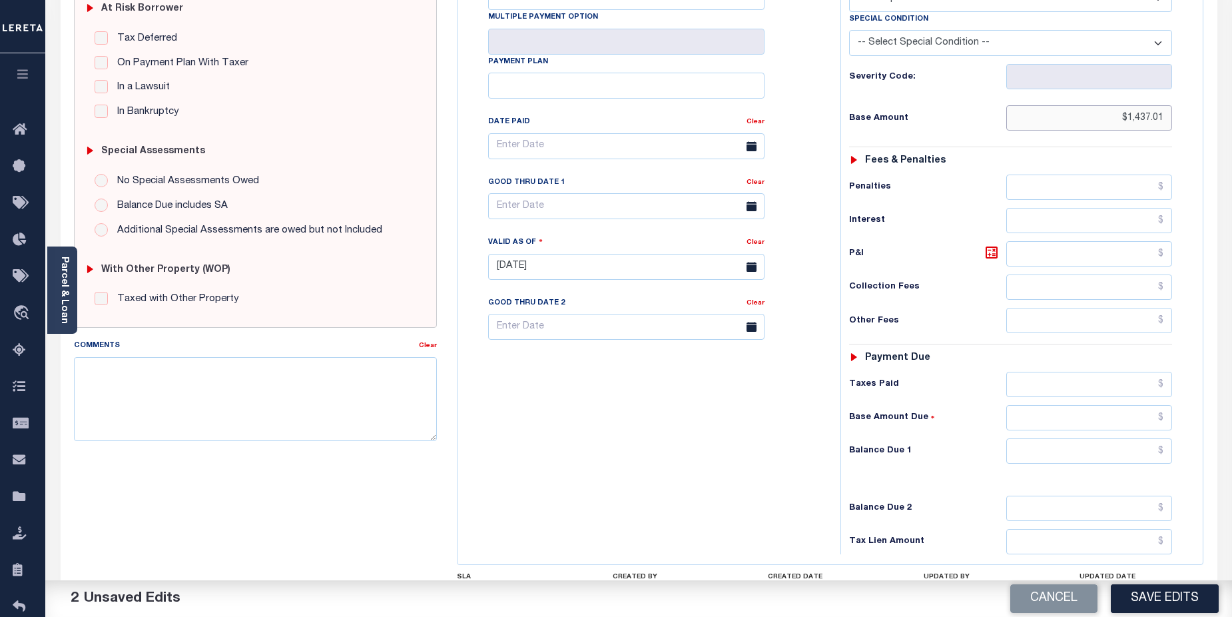
scroll to position [290, 0]
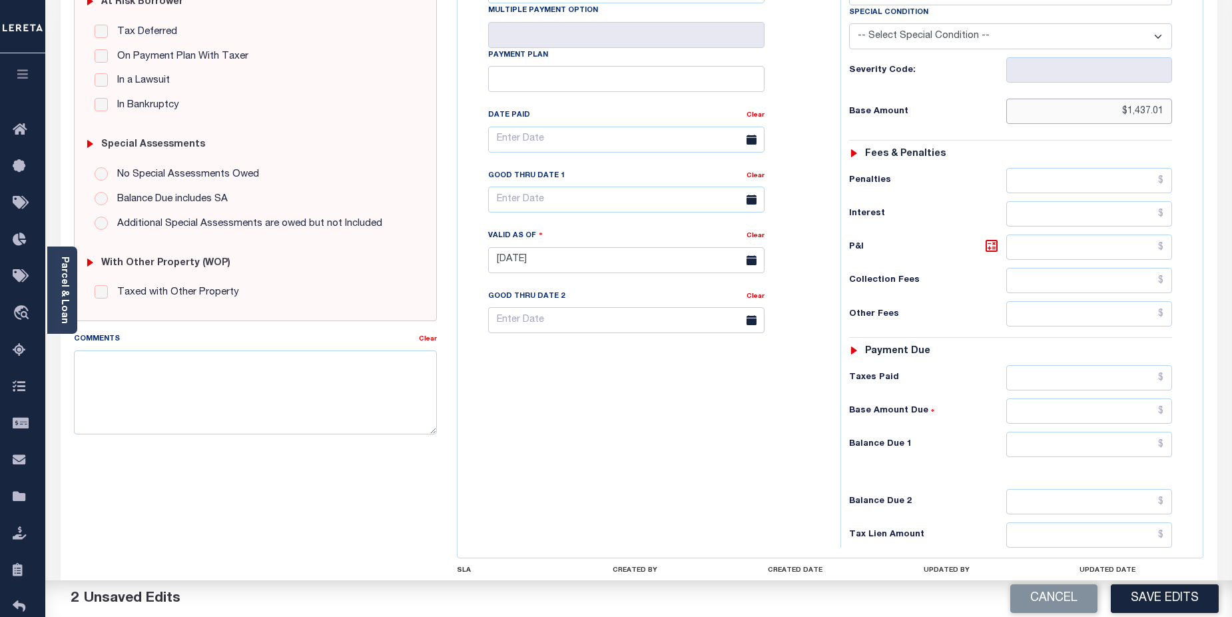
type input "$1,437.01"
click at [1085, 444] on input "text" at bounding box center [1089, 443] width 166 height 25
type input "$1,437.01"
click at [1160, 605] on button "Save Edits" at bounding box center [1165, 598] width 108 height 29
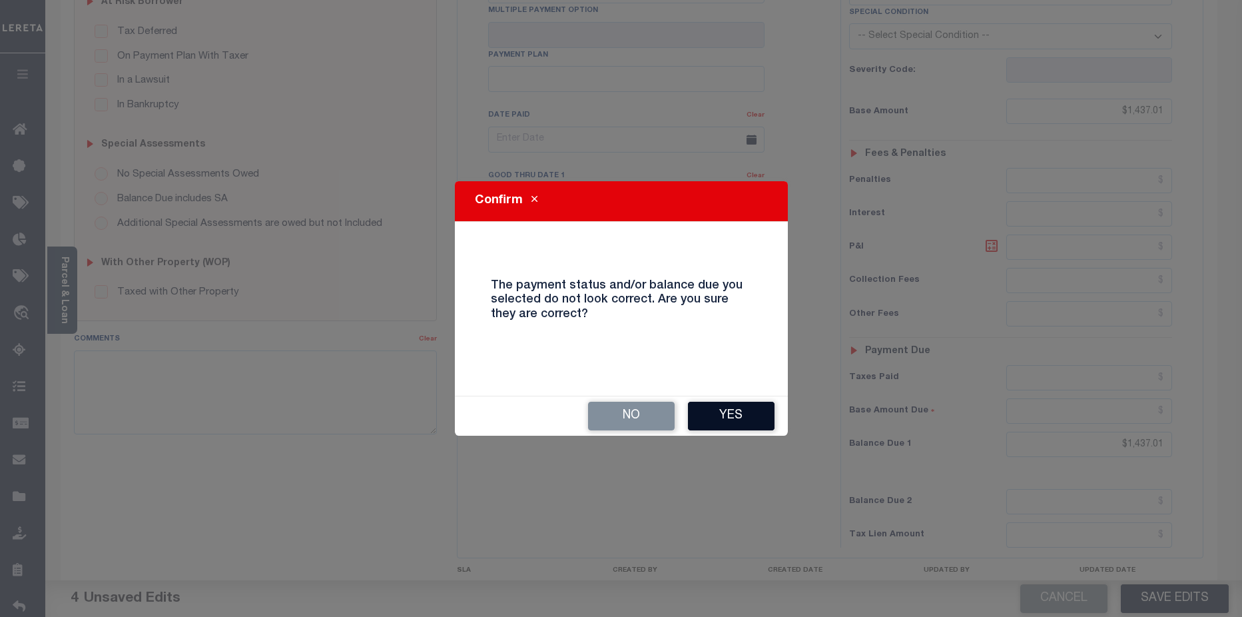
click at [749, 419] on button "Yes" at bounding box center [731, 415] width 87 height 29
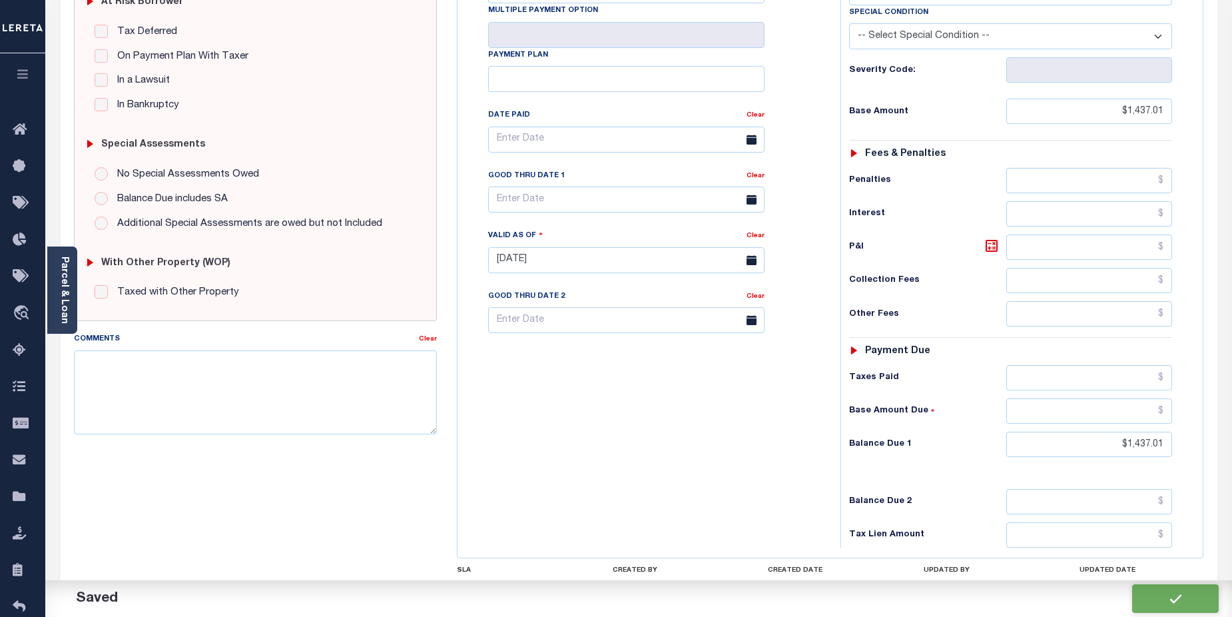
checkbox input "false"
type input "$1,437.01"
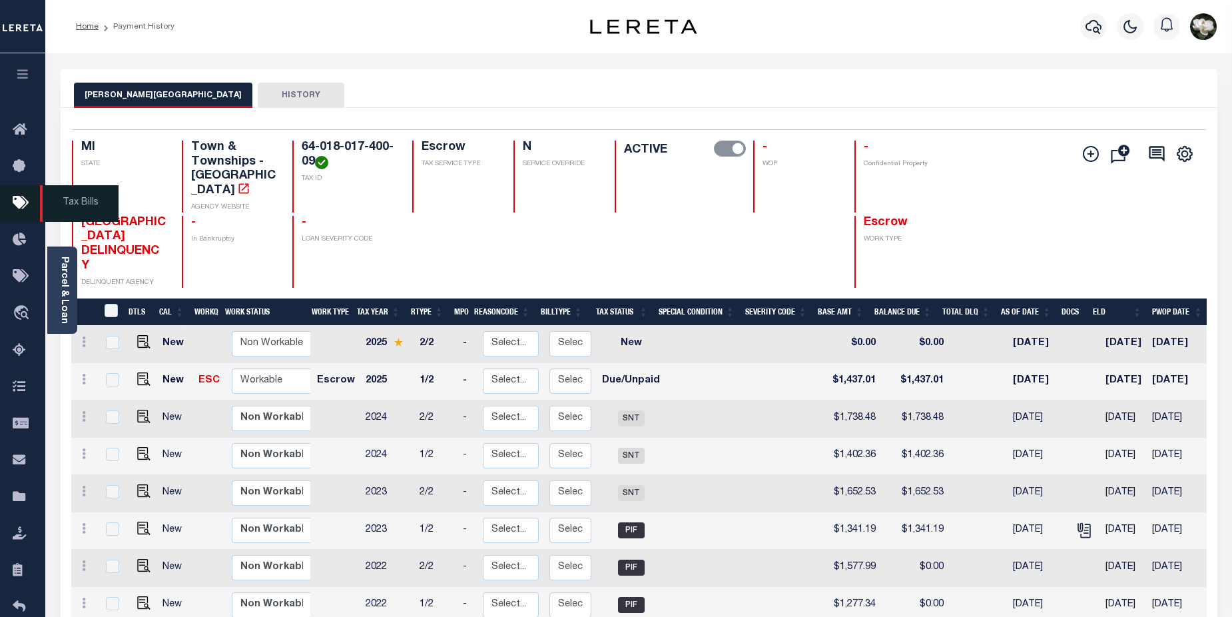
click at [23, 206] on icon at bounding box center [23, 203] width 21 height 17
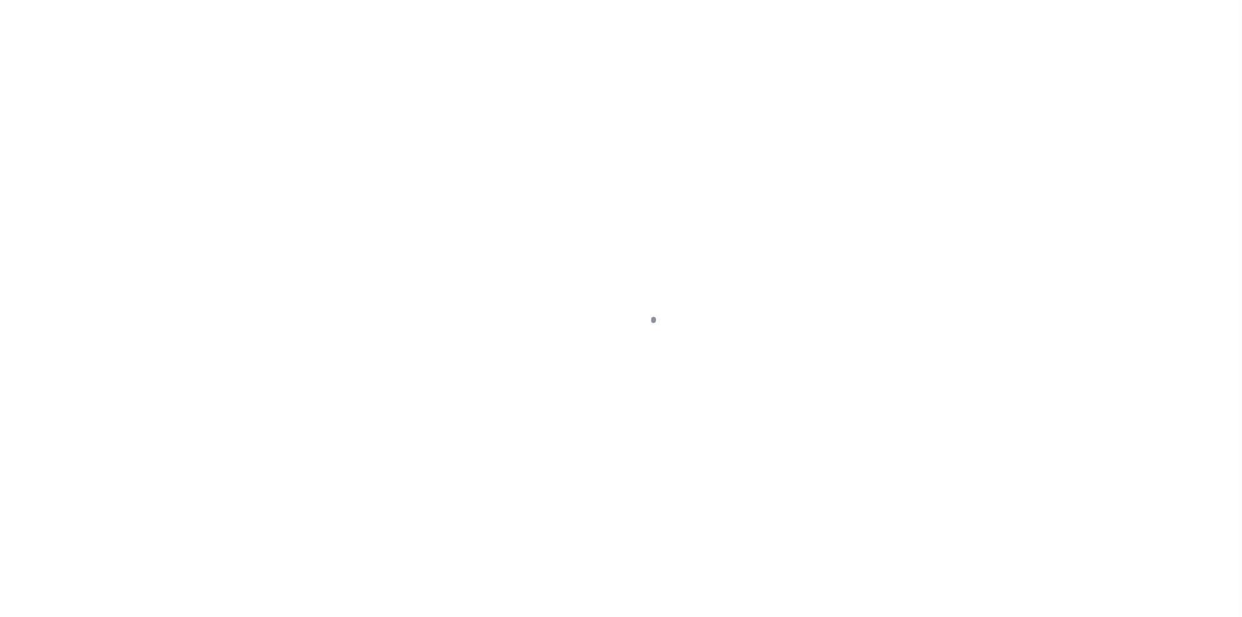
select select "MI"
select select
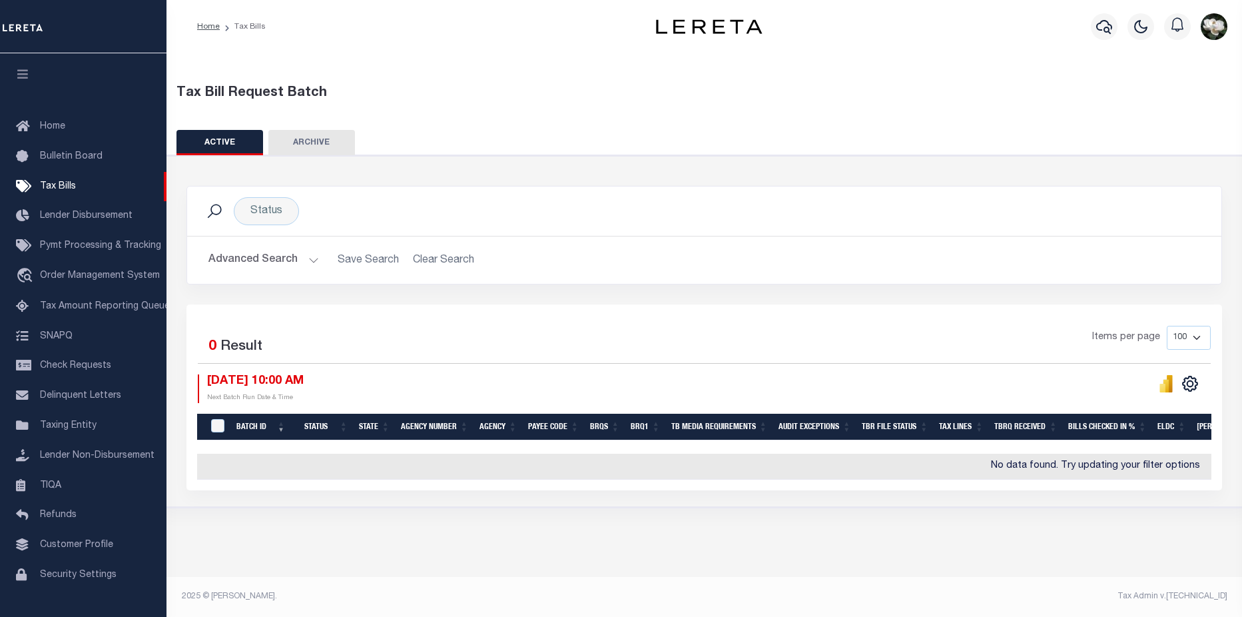
click at [262, 262] on button "Advanced Search" at bounding box center [263, 260] width 111 height 26
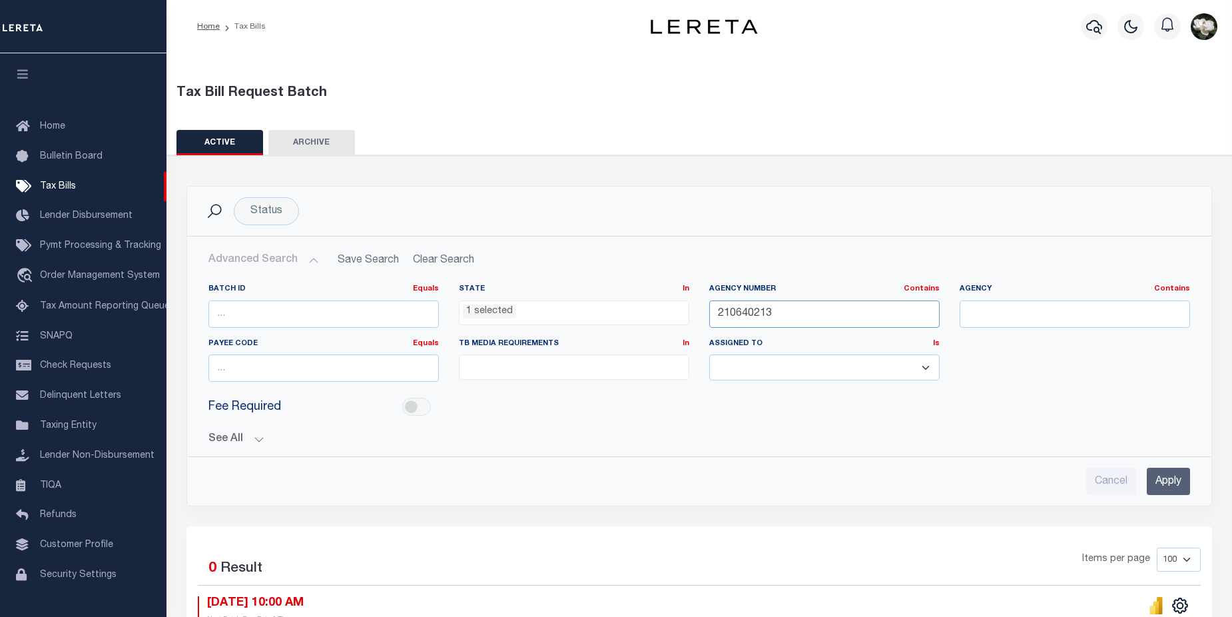
drag, startPoint x: 801, startPoint y: 327, endPoint x: 674, endPoint y: 310, distance: 128.3
click at [674, 310] on div "Batch ID Equals Equals Is Not Equal To Is Greater Than Is Less Than State In In…" at bounding box center [698, 338] width 1001 height 109
click at [568, 313] on ul "1 selected" at bounding box center [573, 310] width 229 height 18
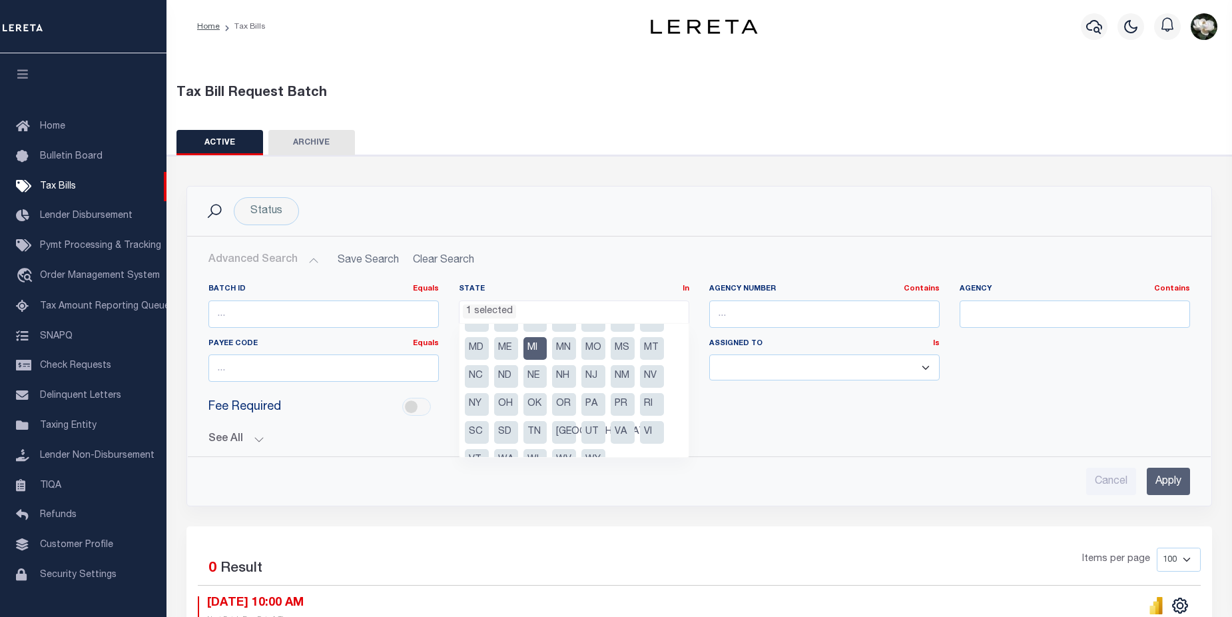
scroll to position [95, 0]
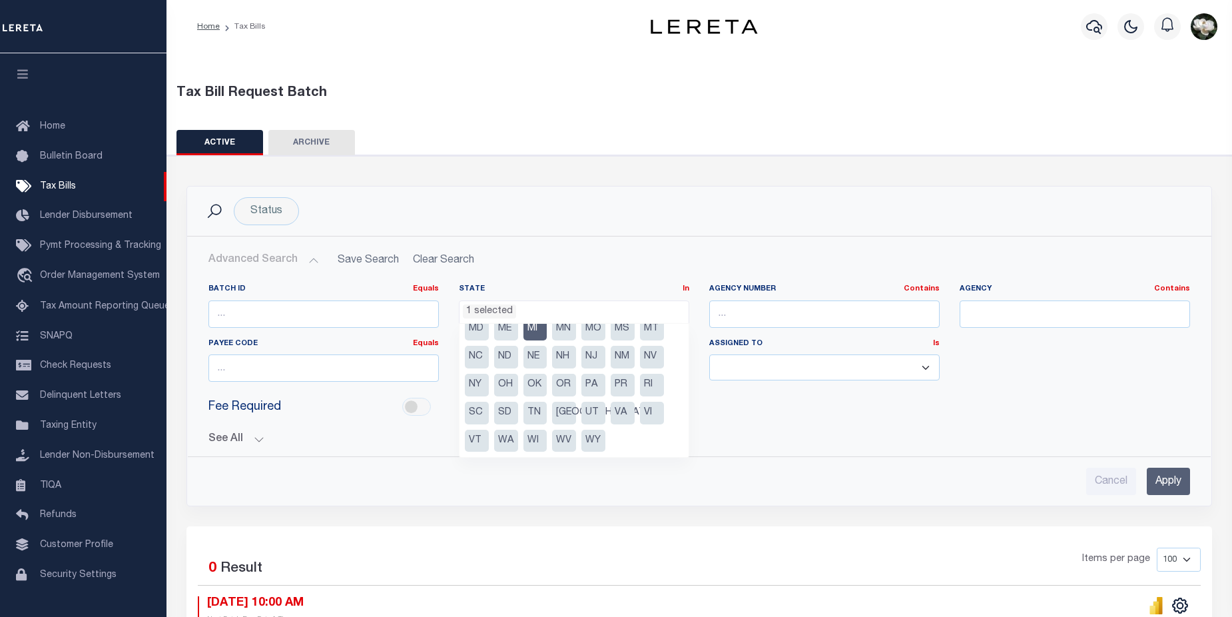
click at [632, 433] on ul "AK AL AR AZ CA CO CT DC DE FL GA GU HI IA ID IL IN KS KY LA MA MD ME MI MN MO M…" at bounding box center [573, 390] width 229 height 133
click at [1156, 489] on input "Apply" at bounding box center [1168, 480] width 43 height 27
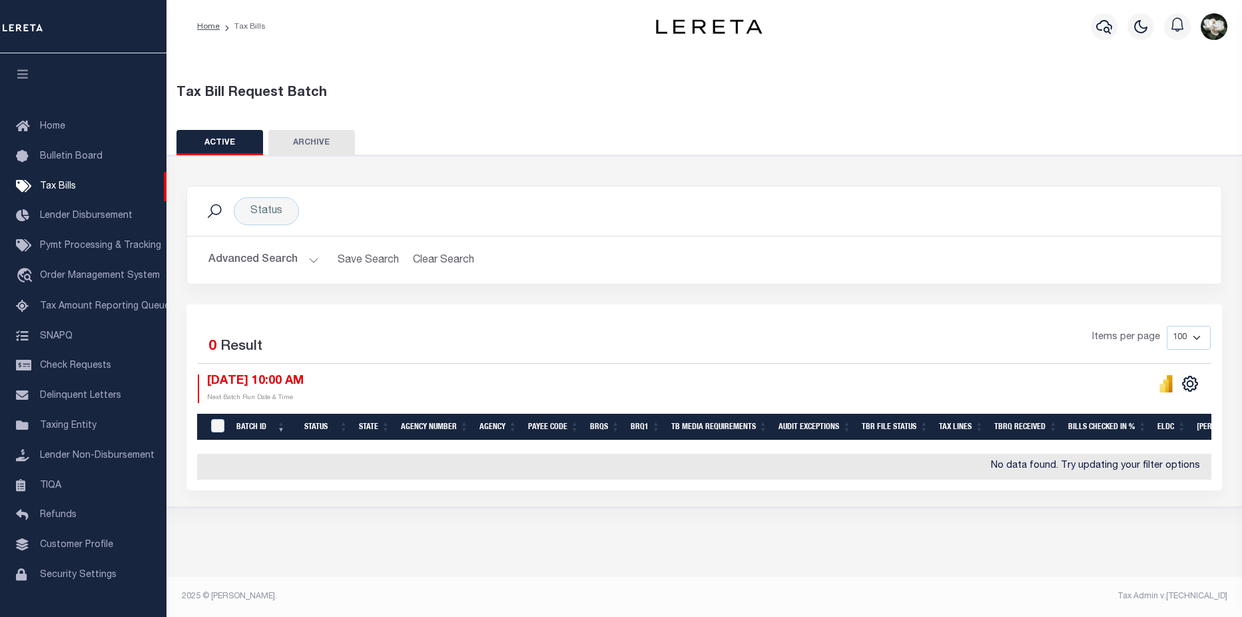
click at [257, 256] on button "Advanced Search" at bounding box center [263, 260] width 111 height 26
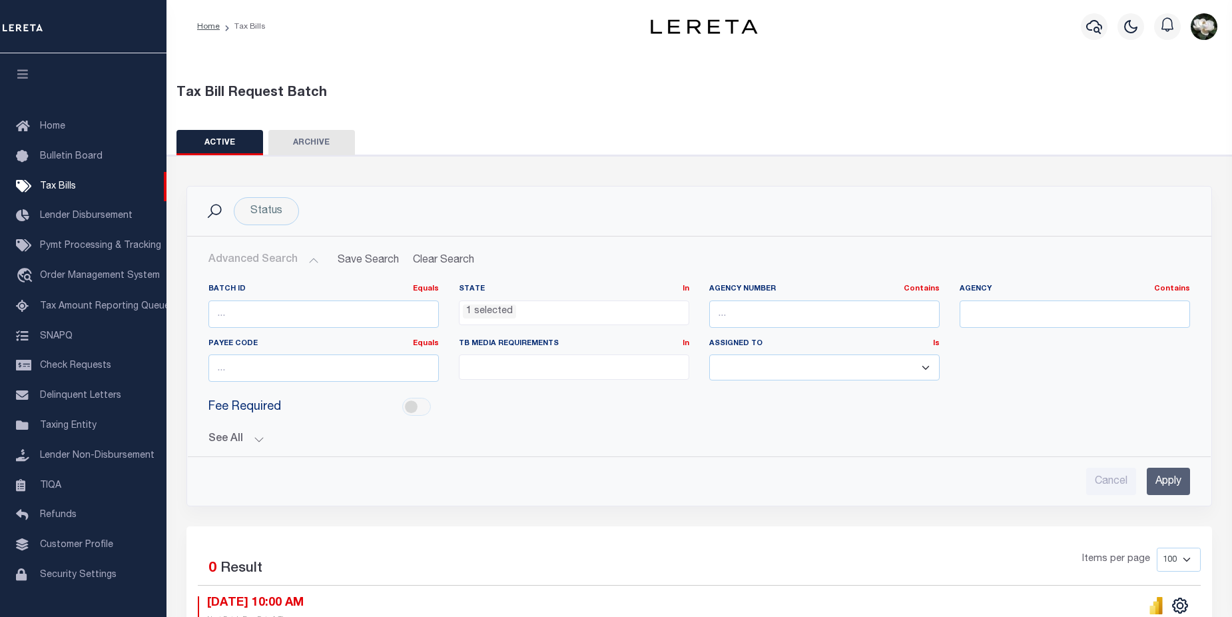
click at [577, 316] on ul "1 selected" at bounding box center [573, 310] width 229 height 18
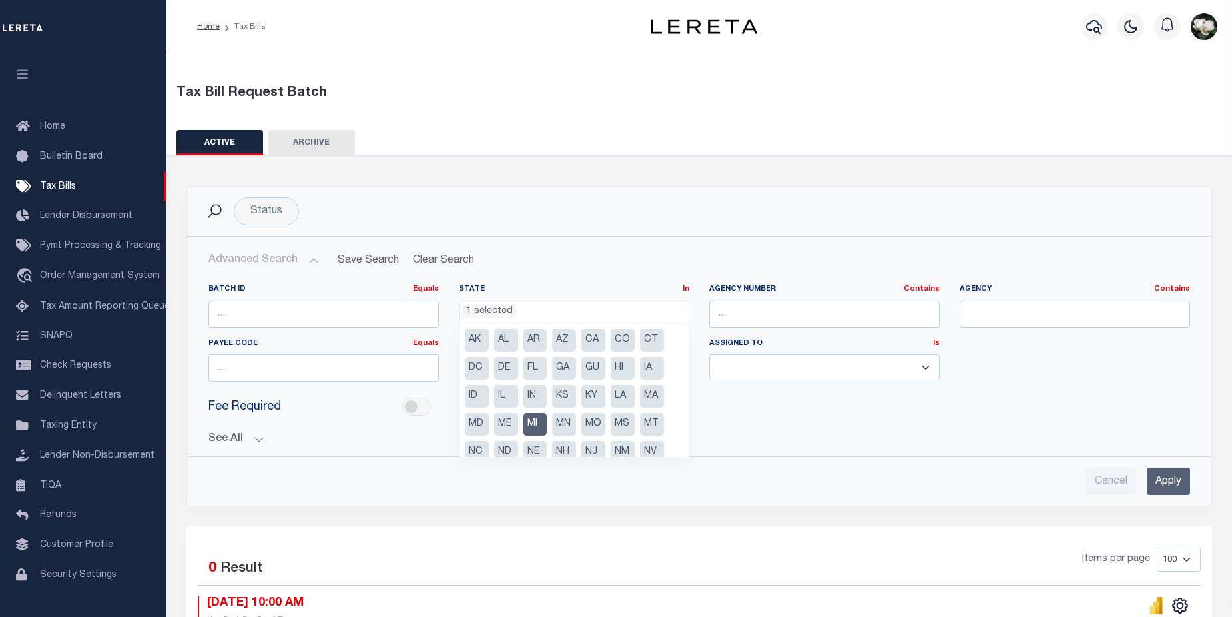
click at [532, 428] on li "MI" at bounding box center [535, 424] width 24 height 23
select select
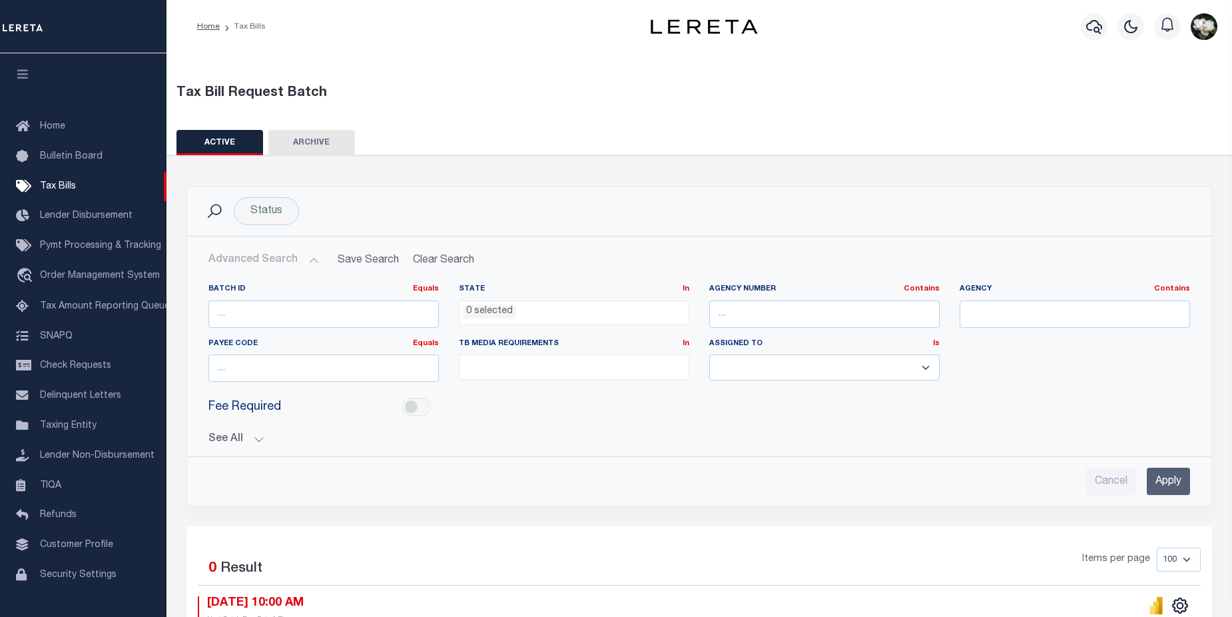
click at [1172, 483] on input "Apply" at bounding box center [1168, 480] width 43 height 27
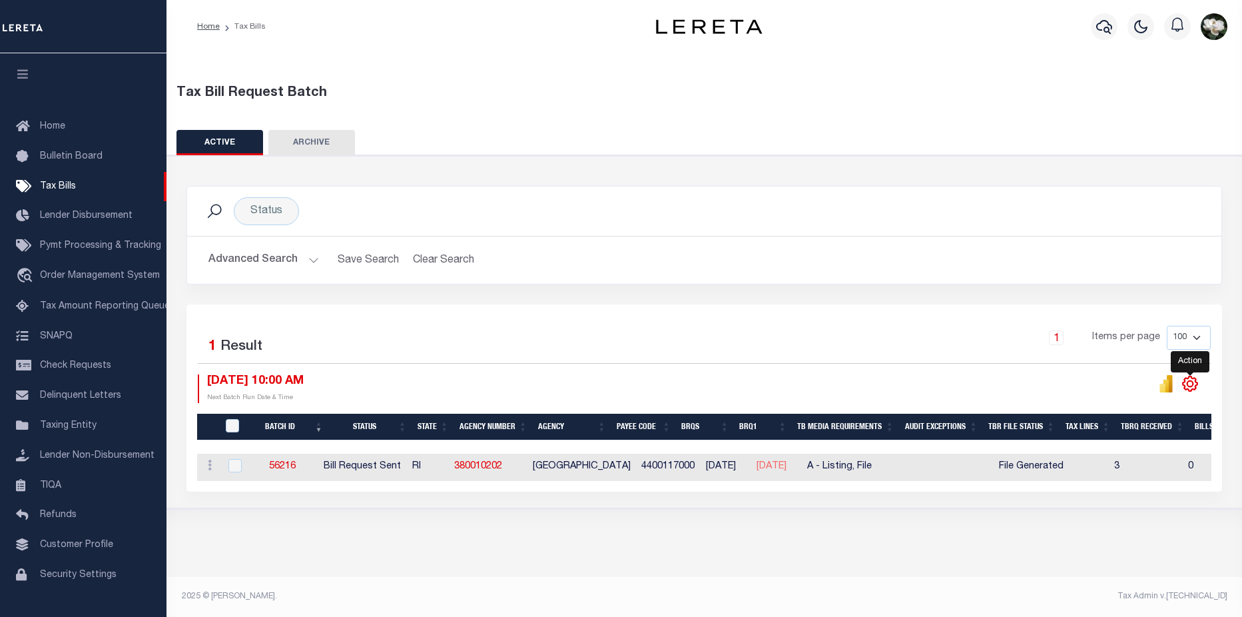
click at [1184, 384] on icon "" at bounding box center [1189, 383] width 15 height 15
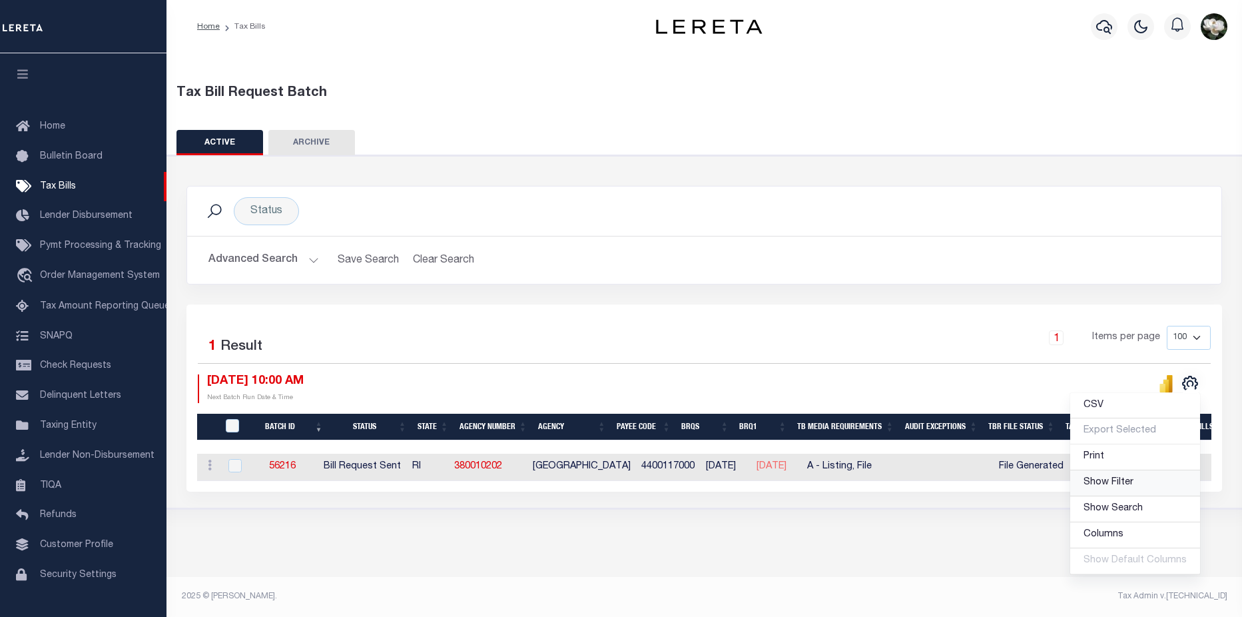
click at [1162, 489] on link "Show Filter" at bounding box center [1135, 483] width 130 height 26
select select
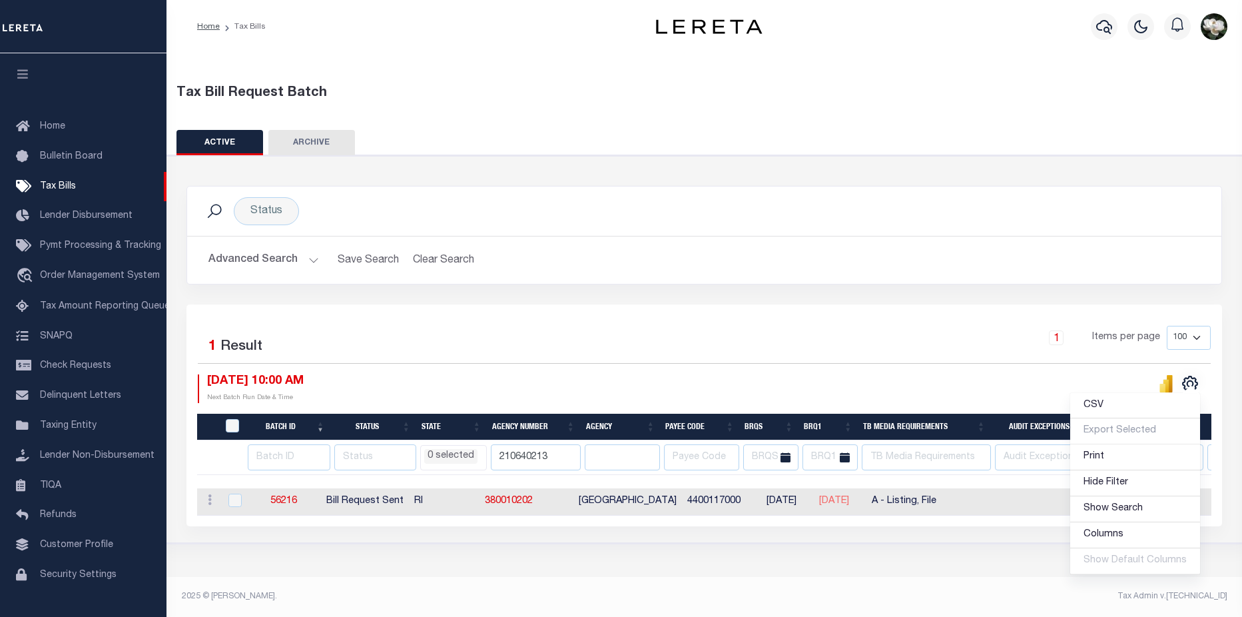
click at [850, 459] on icon at bounding box center [845, 457] width 10 height 10
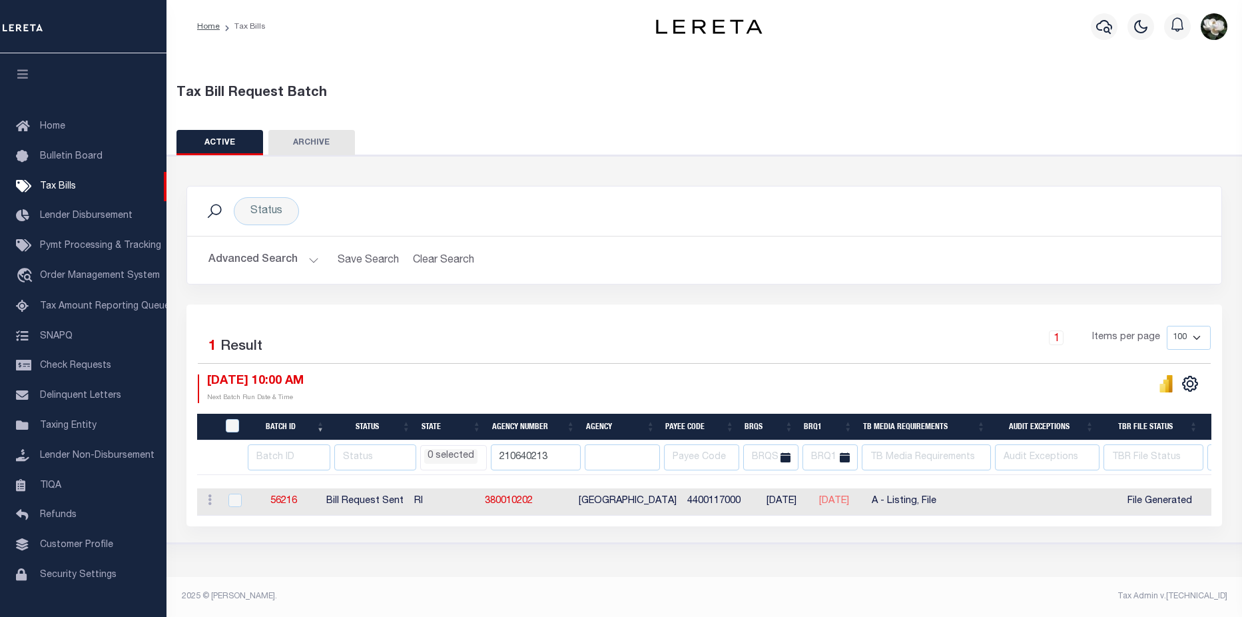
click at [857, 446] on span at bounding box center [845, 457] width 26 height 26
click at [850, 453] on icon at bounding box center [845, 457] width 10 height 10
click at [790, 459] on icon at bounding box center [785, 457] width 10 height 10
click at [1057, 342] on link "1" at bounding box center [1056, 337] width 15 height 15
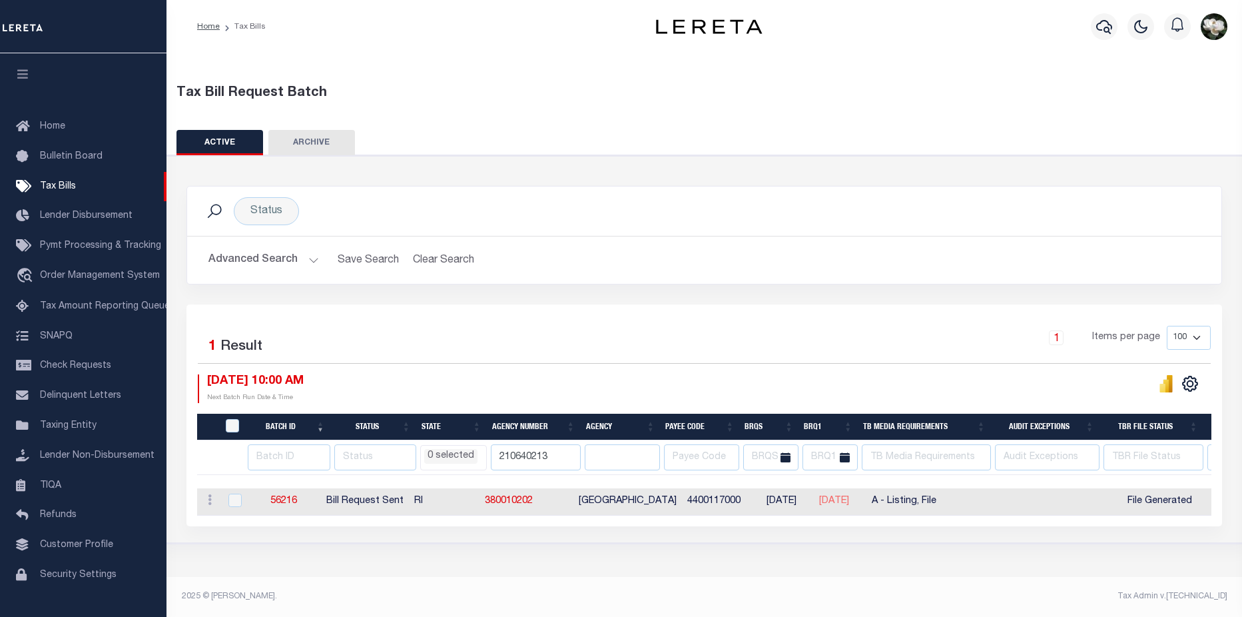
click at [232, 262] on button "Advanced Search" at bounding box center [263, 260] width 111 height 26
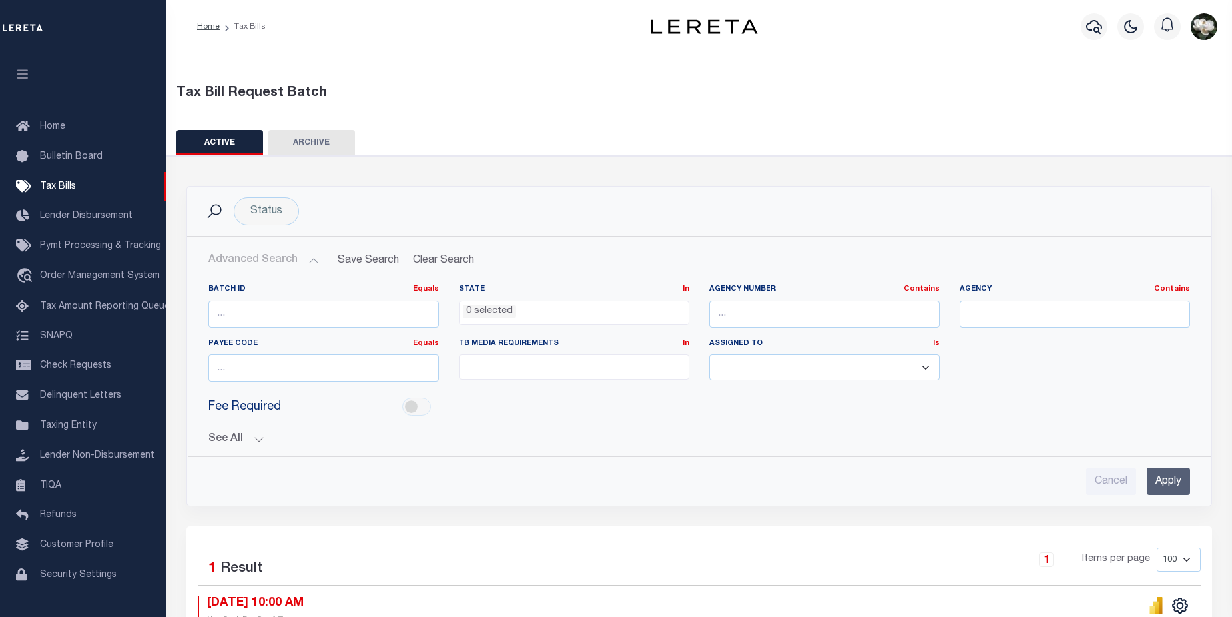
click at [256, 443] on button "See All" at bounding box center [698, 439] width 981 height 13
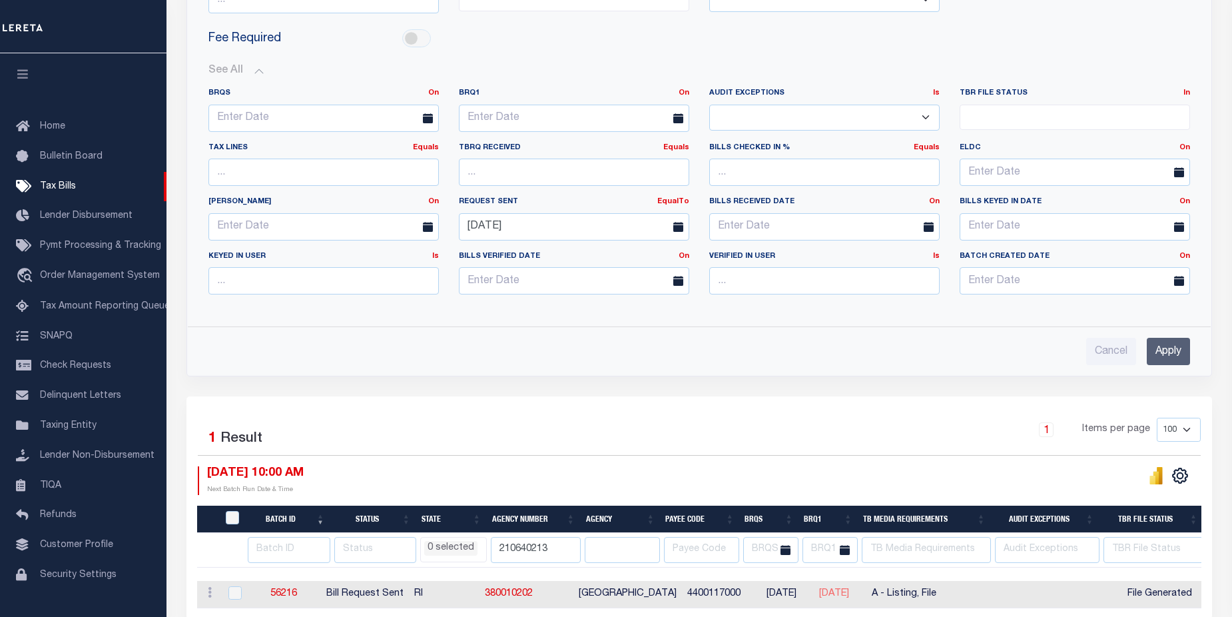
scroll to position [370, 0]
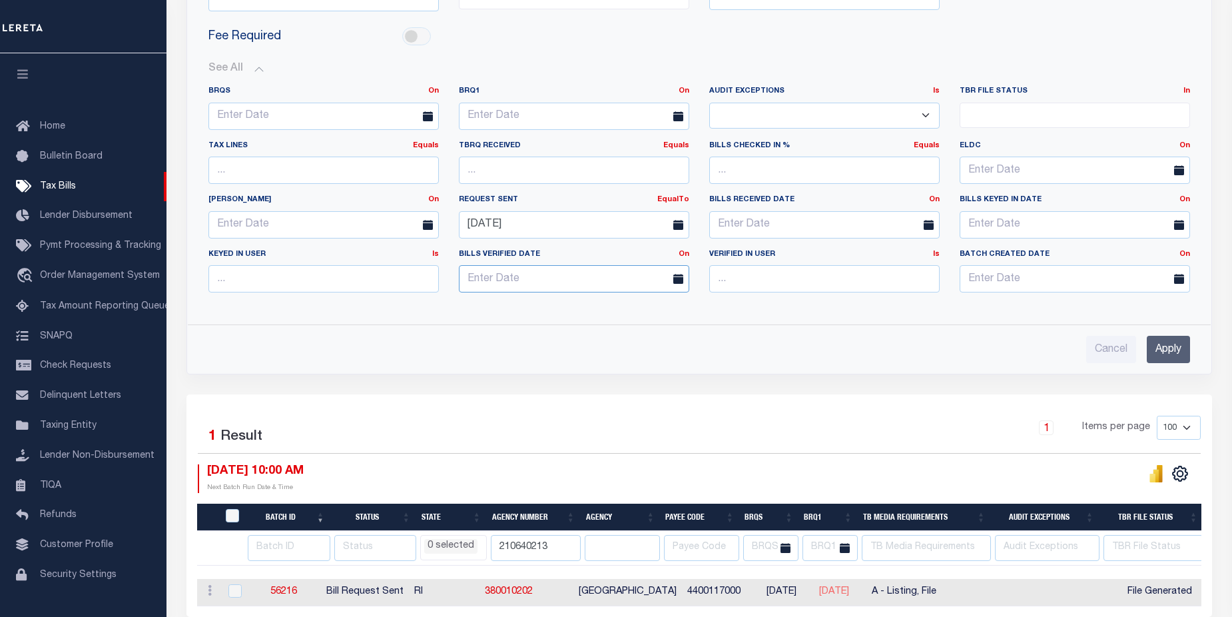
click at [611, 292] on body "Home Tax Bills" at bounding box center [616, 152] width 1232 height 1045
click at [574, 220] on input "04-25-2025" at bounding box center [574, 224] width 230 height 27
drag, startPoint x: 574, startPoint y: 220, endPoint x: 418, endPoint y: 214, distance: 155.9
click at [418, 214] on div "BRQS On On After Before Between BRQ1 On On After Before Between Is Is Contains …" at bounding box center [698, 194] width 1001 height 217
click at [937, 326] on div "Cancel Apply" at bounding box center [699, 344] width 1003 height 38
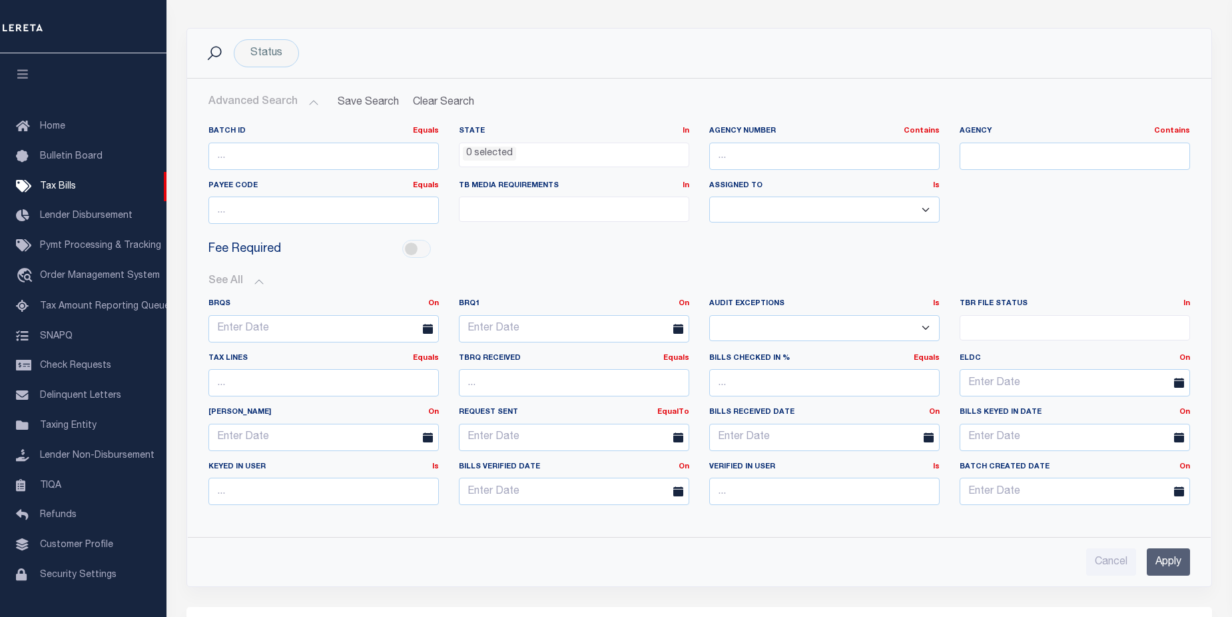
scroll to position [170, 0]
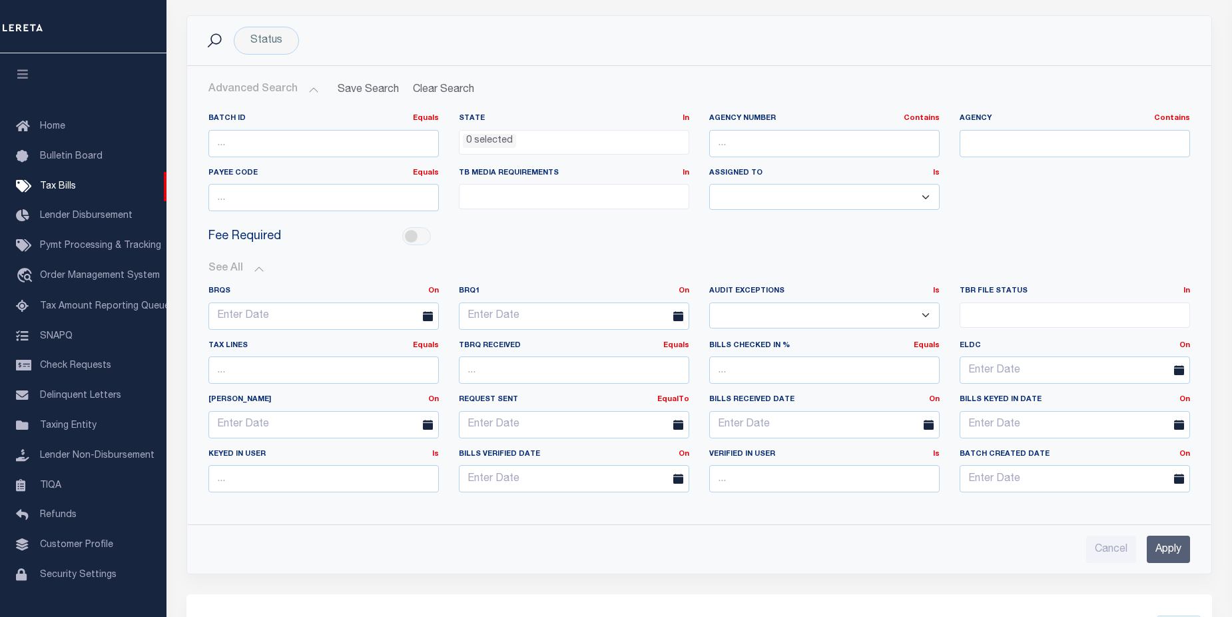
click at [271, 87] on button "Advanced Search" at bounding box center [263, 90] width 111 height 26
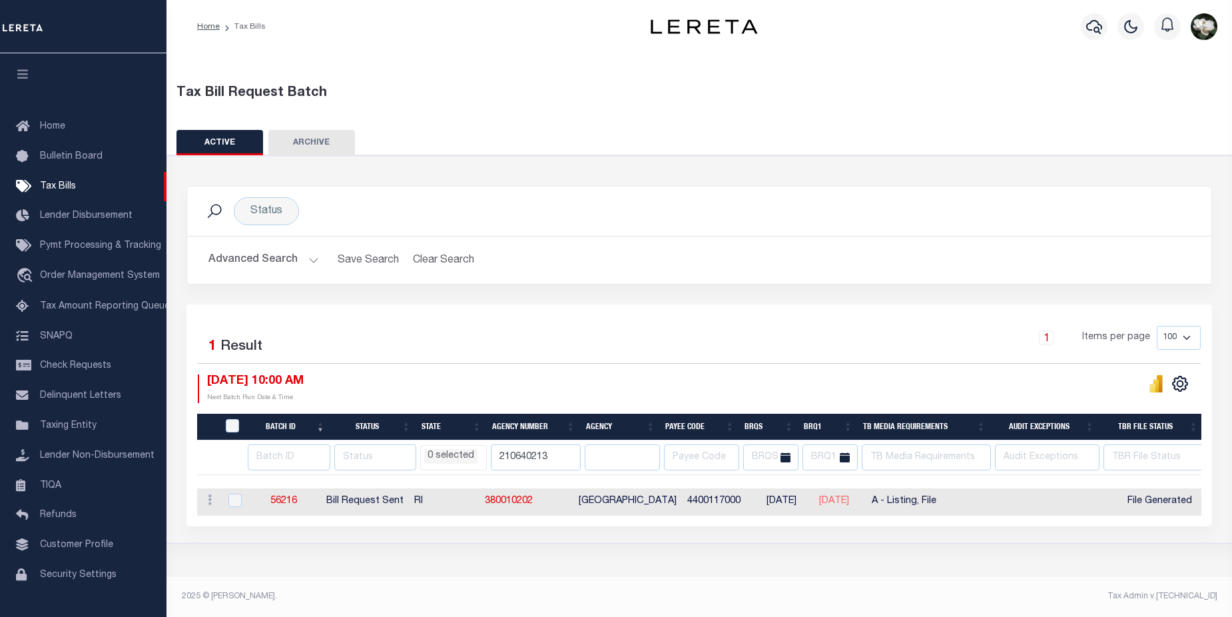
scroll to position [0, 0]
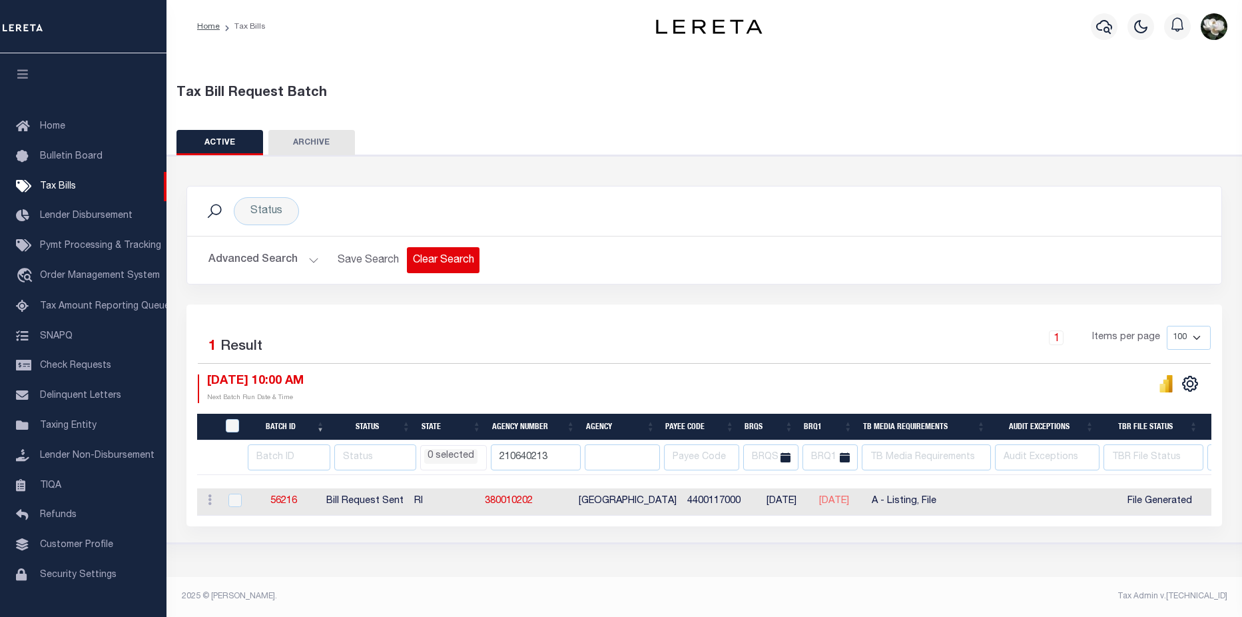
click at [437, 266] on button "Clear Search" at bounding box center [443, 260] width 73 height 26
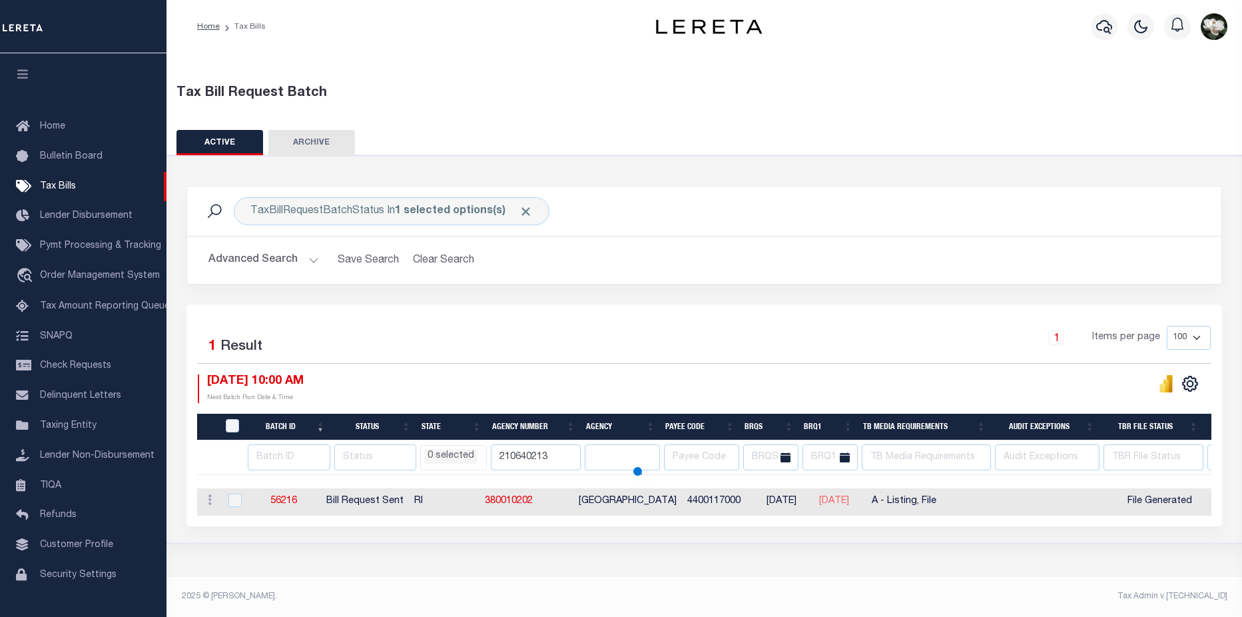
select select
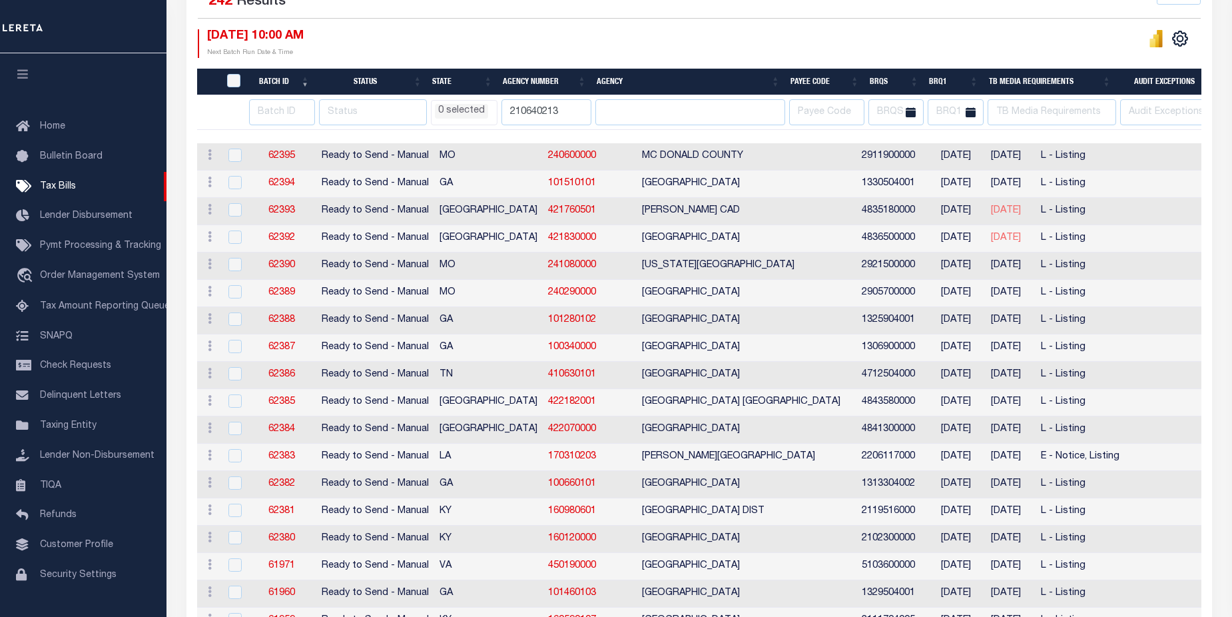
select select
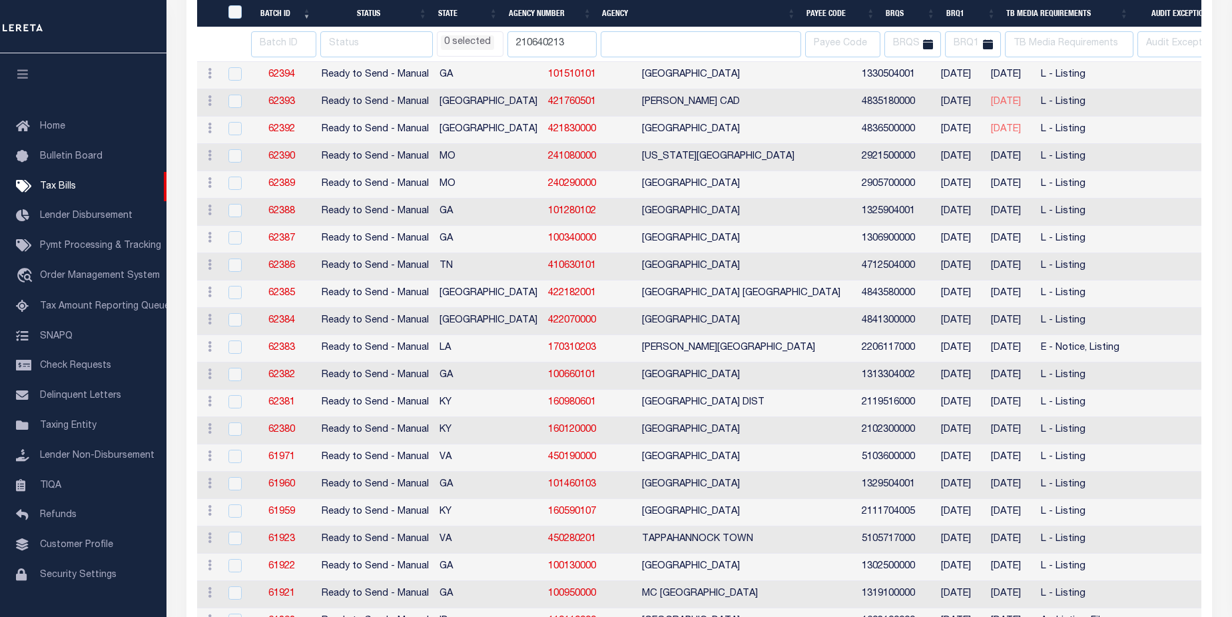
select select
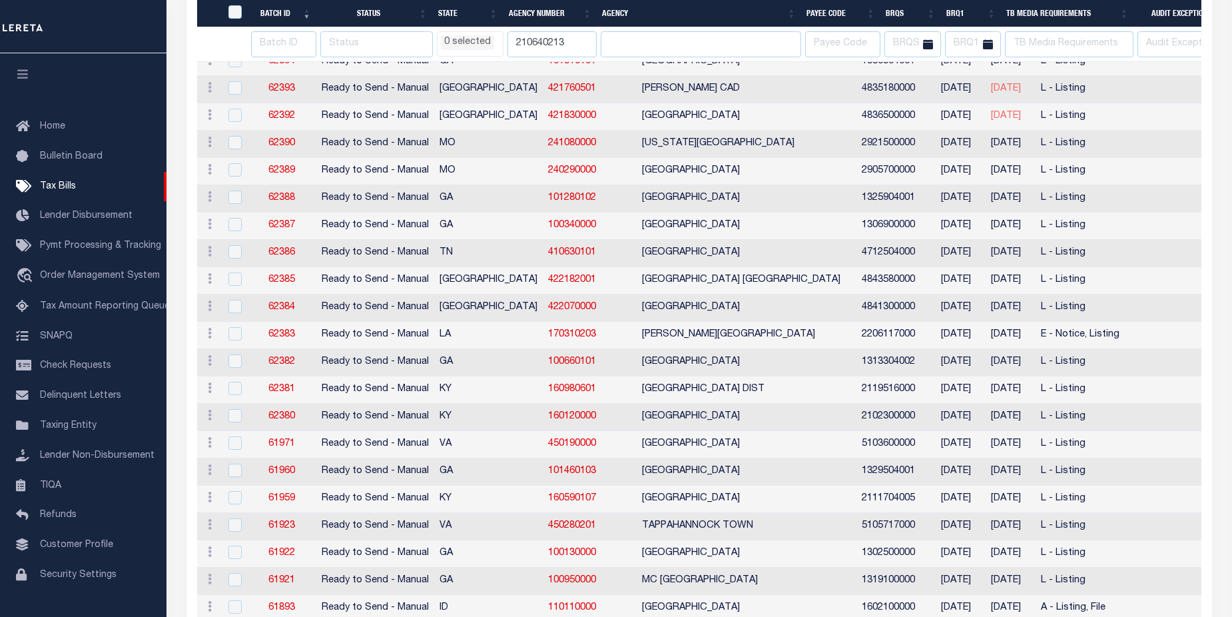
select select
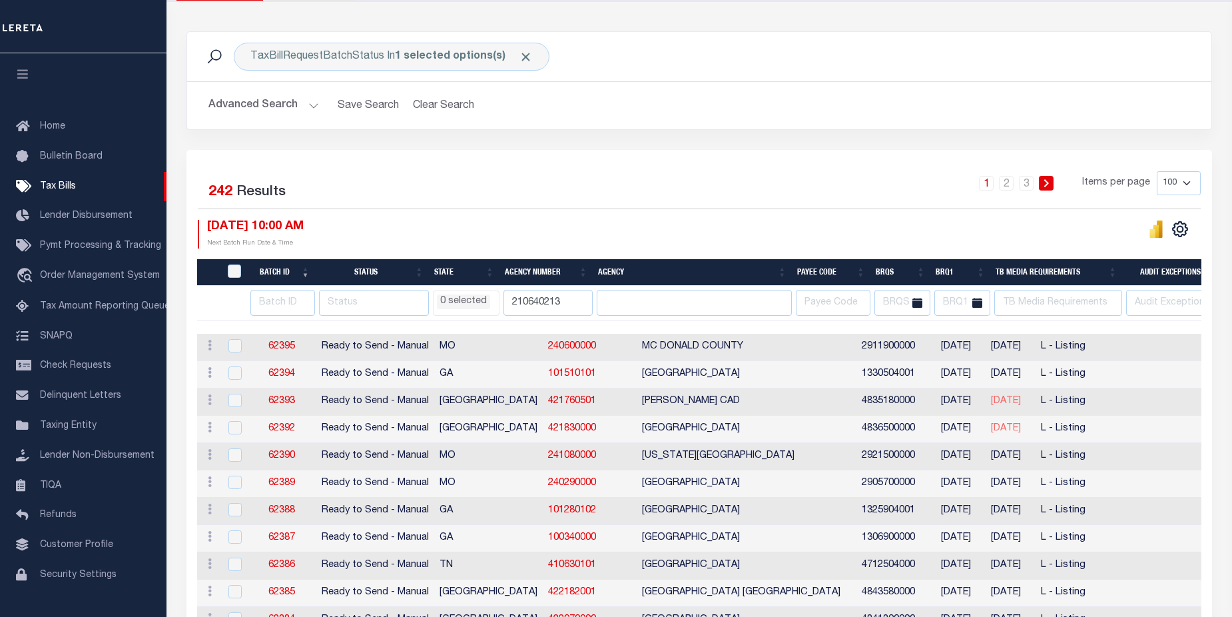
scroll to position [83, 0]
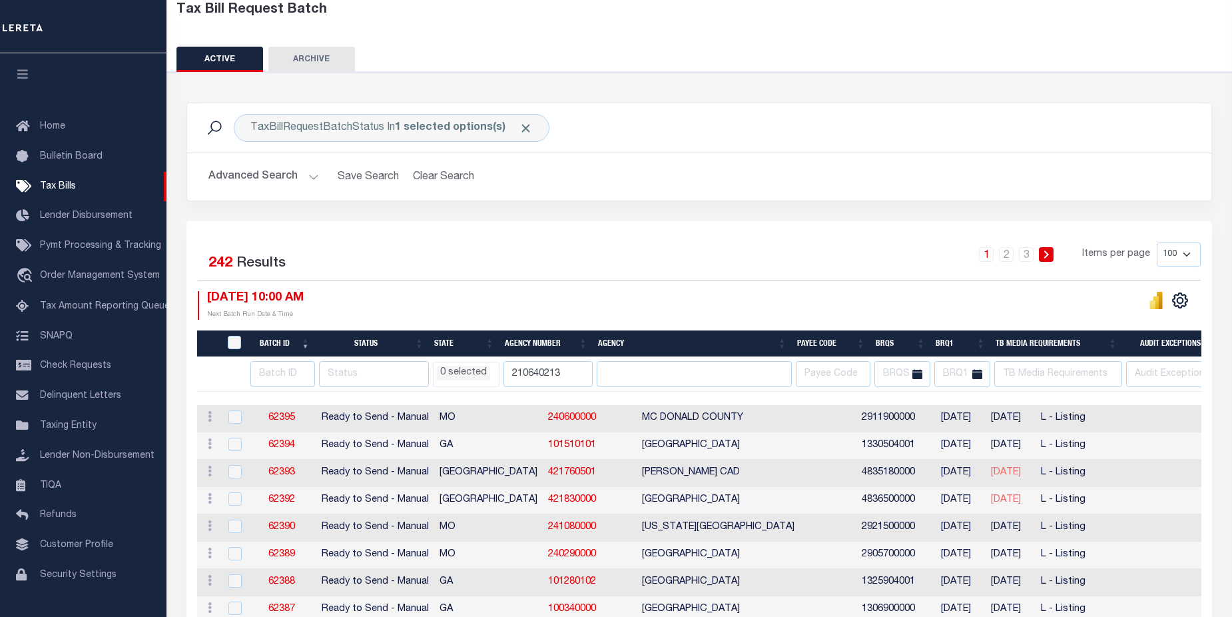
click at [310, 173] on button "Advanced Search" at bounding box center [263, 177] width 111 height 26
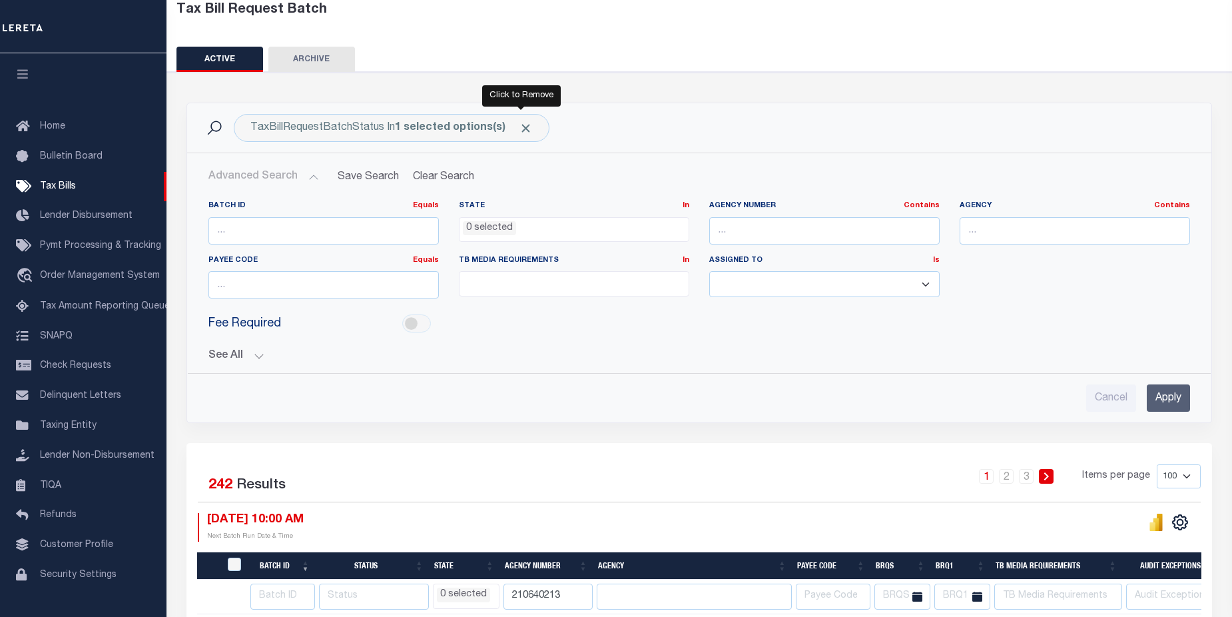
drag, startPoint x: 520, startPoint y: 131, endPoint x: 578, endPoint y: 138, distance: 58.4
click at [519, 132] on span "Click to Remove" at bounding box center [526, 128] width 14 height 14
select select
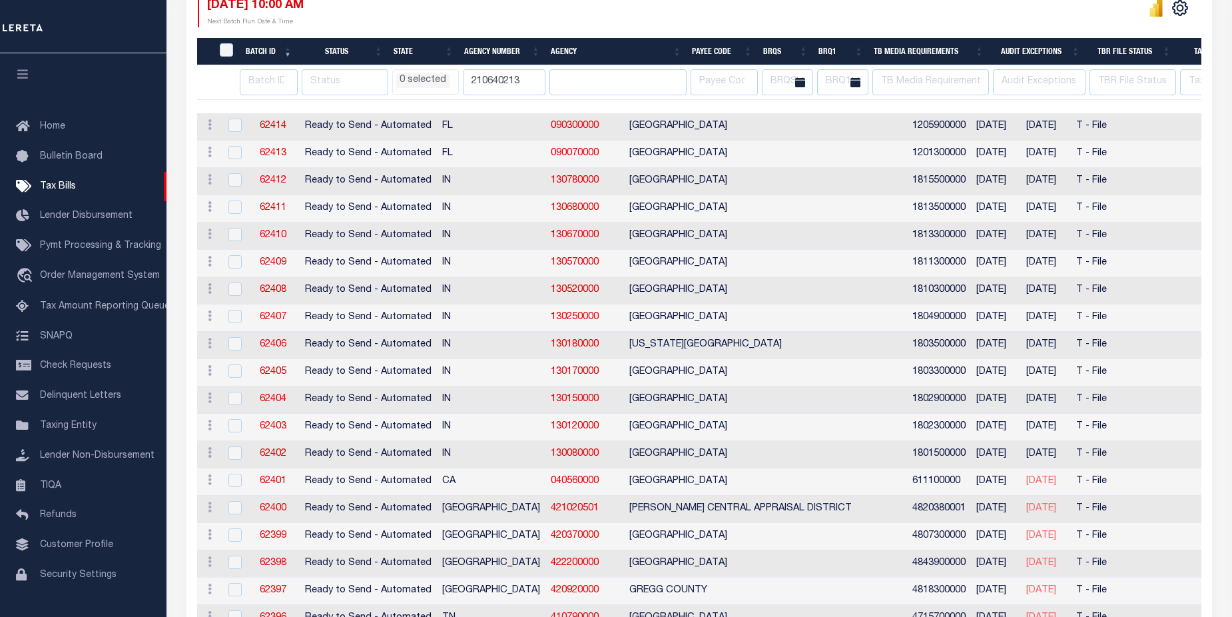
scroll to position [357, 0]
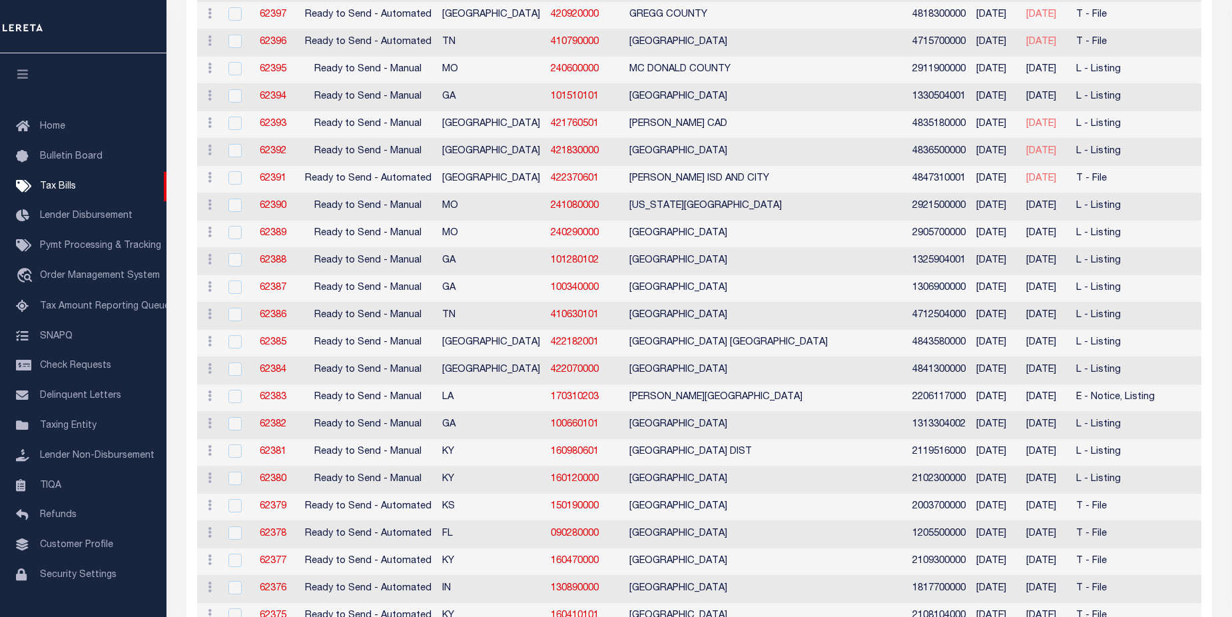
select select
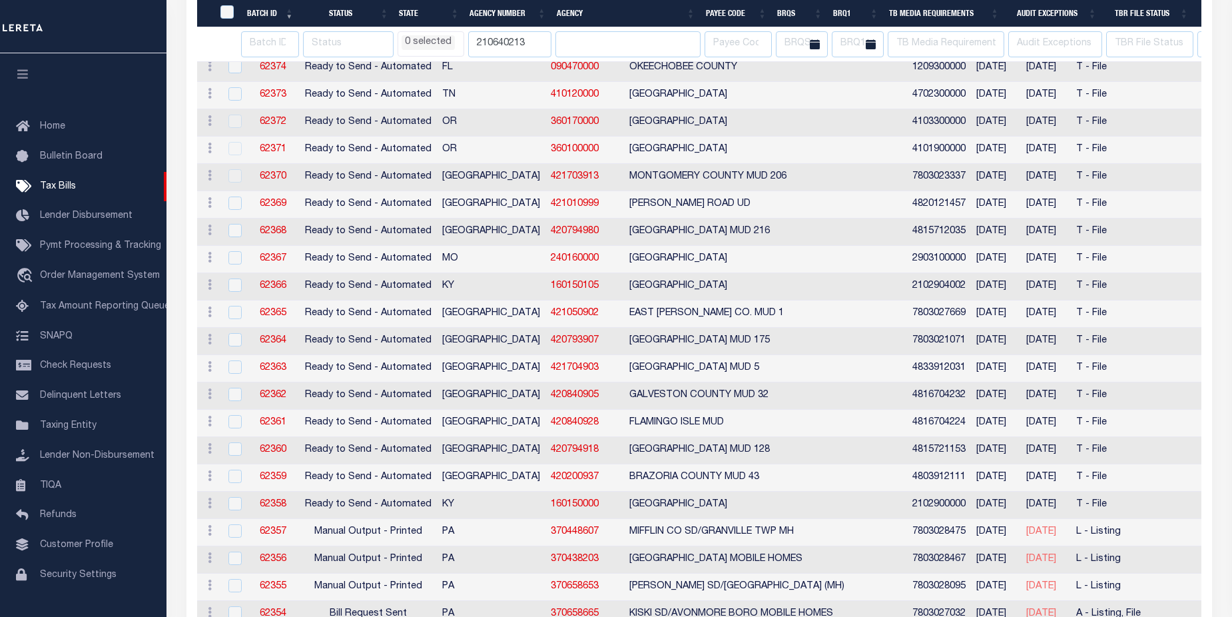
select select
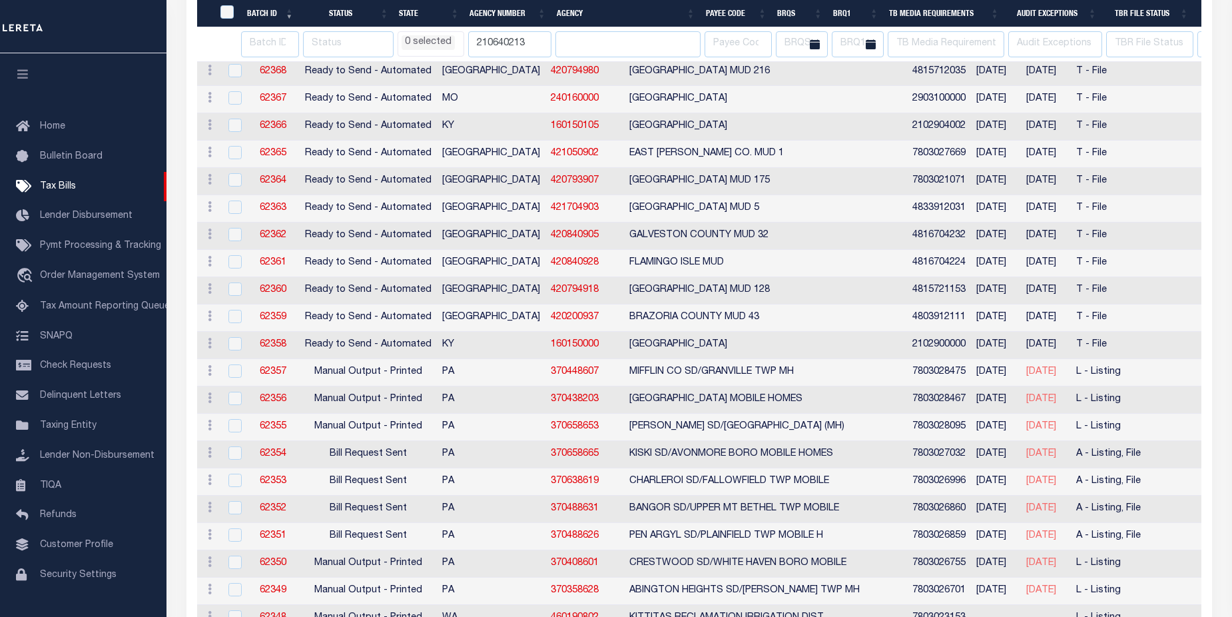
select select
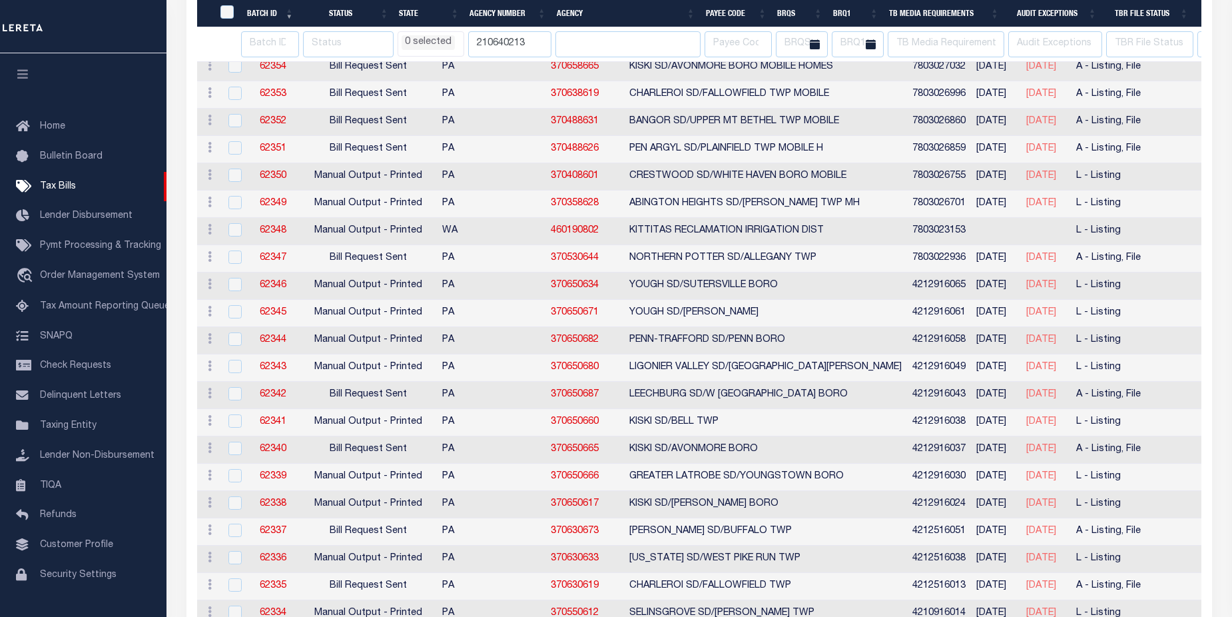
select select
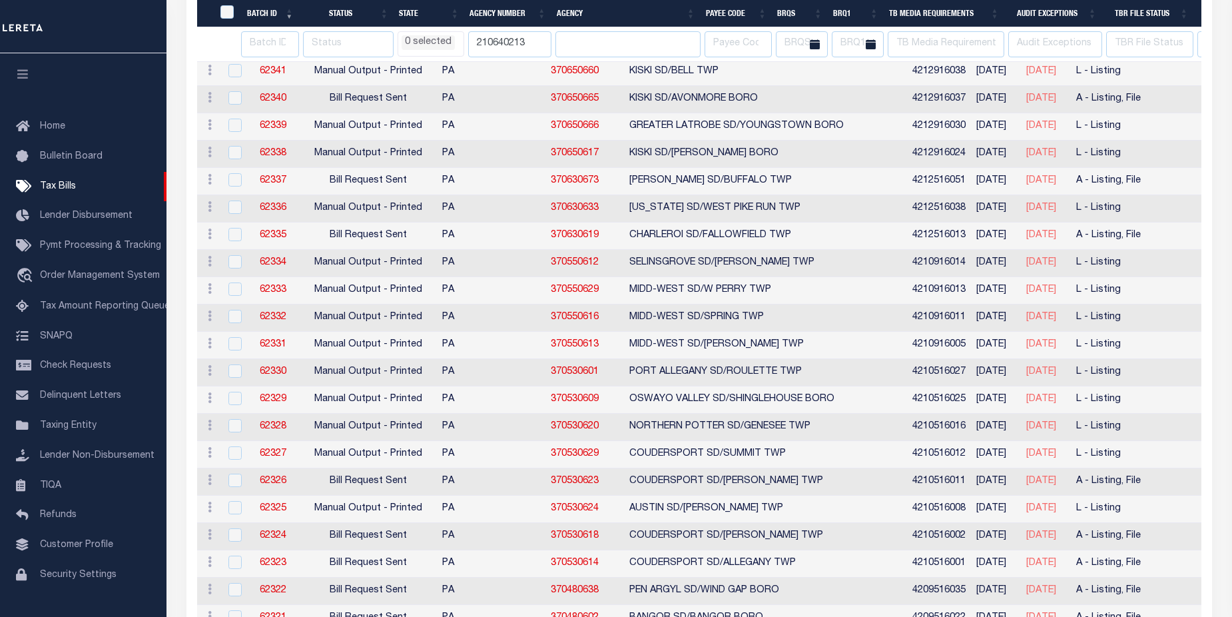
select select
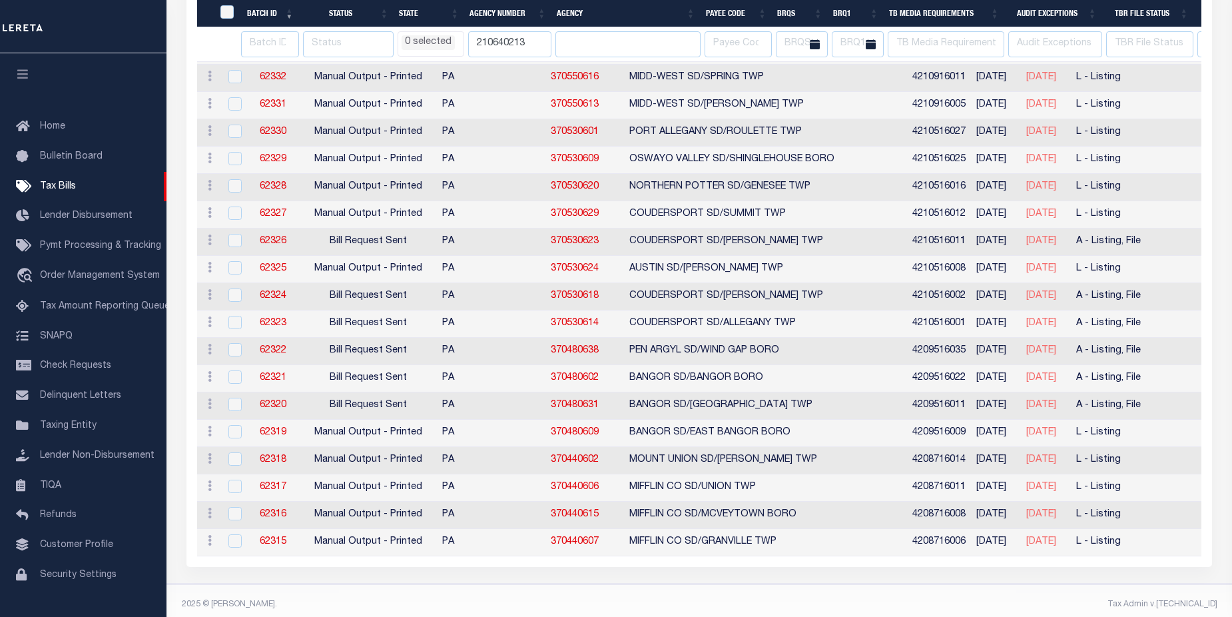
select select
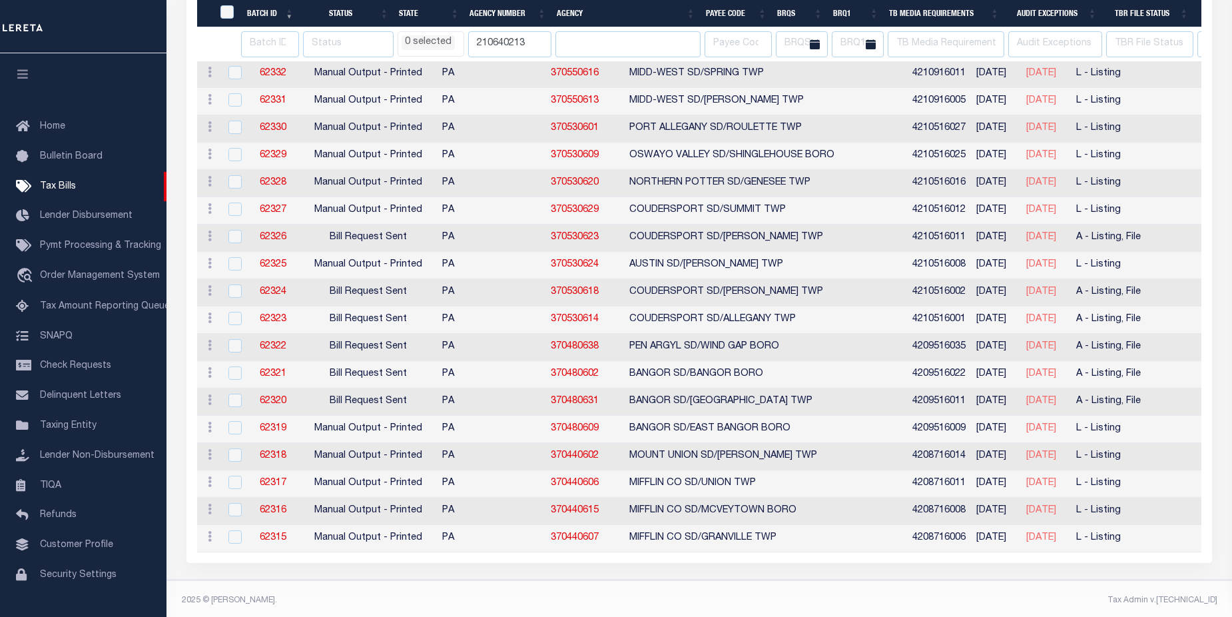
select select
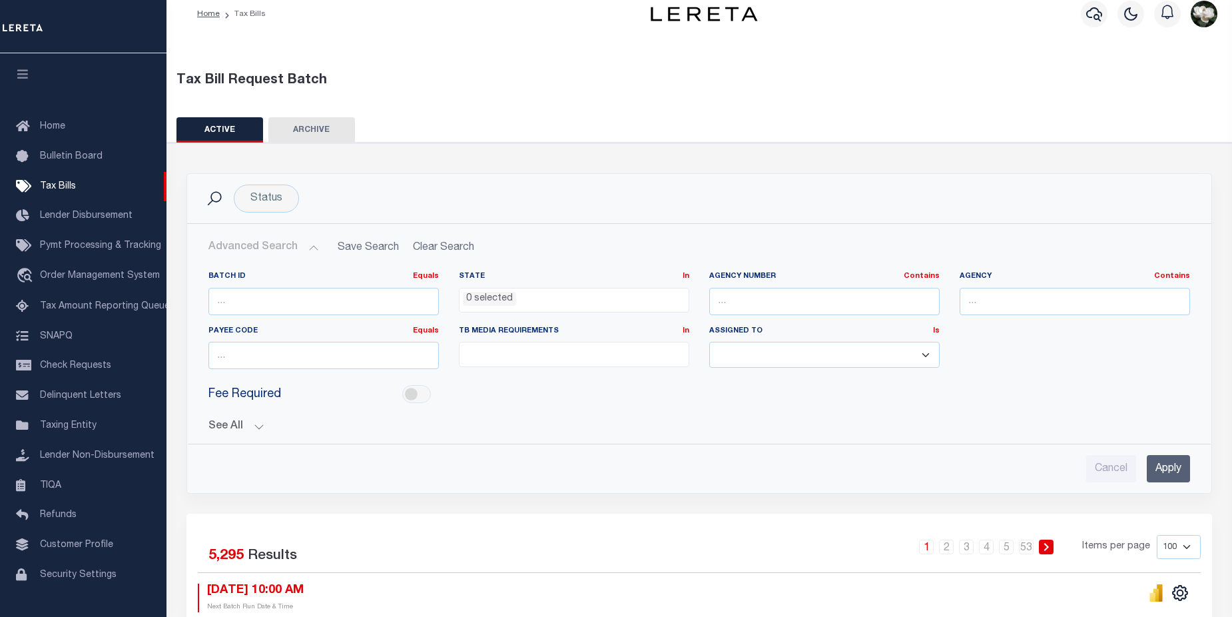
scroll to position [49, 0]
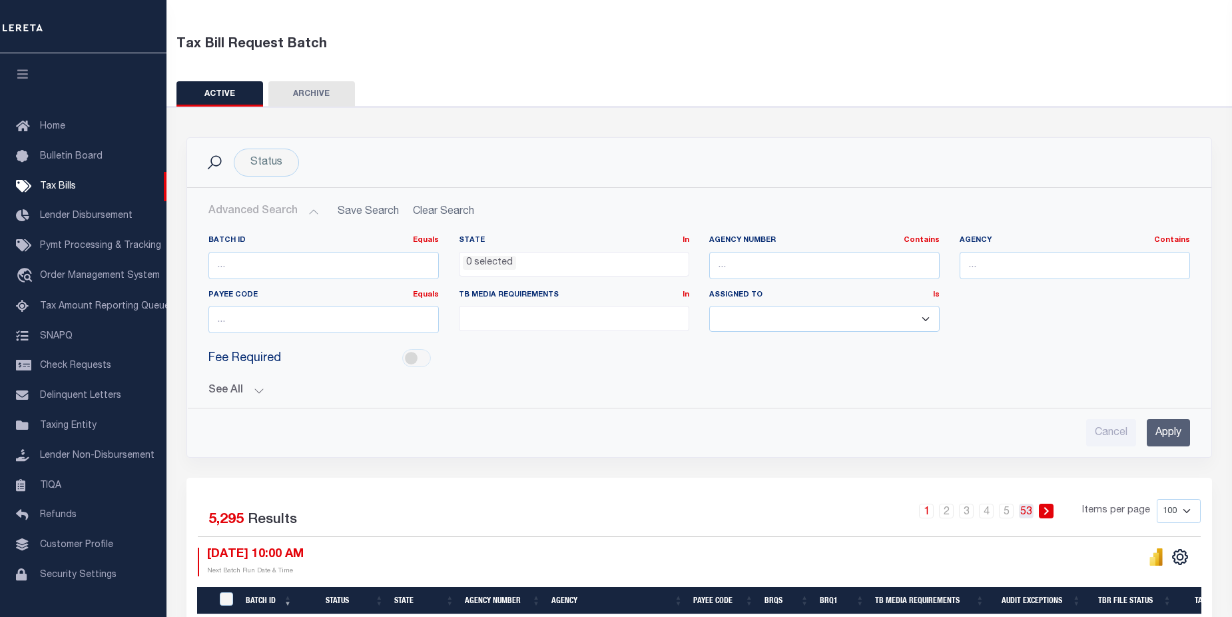
click at [1026, 510] on link "53" at bounding box center [1026, 510] width 15 height 15
select select
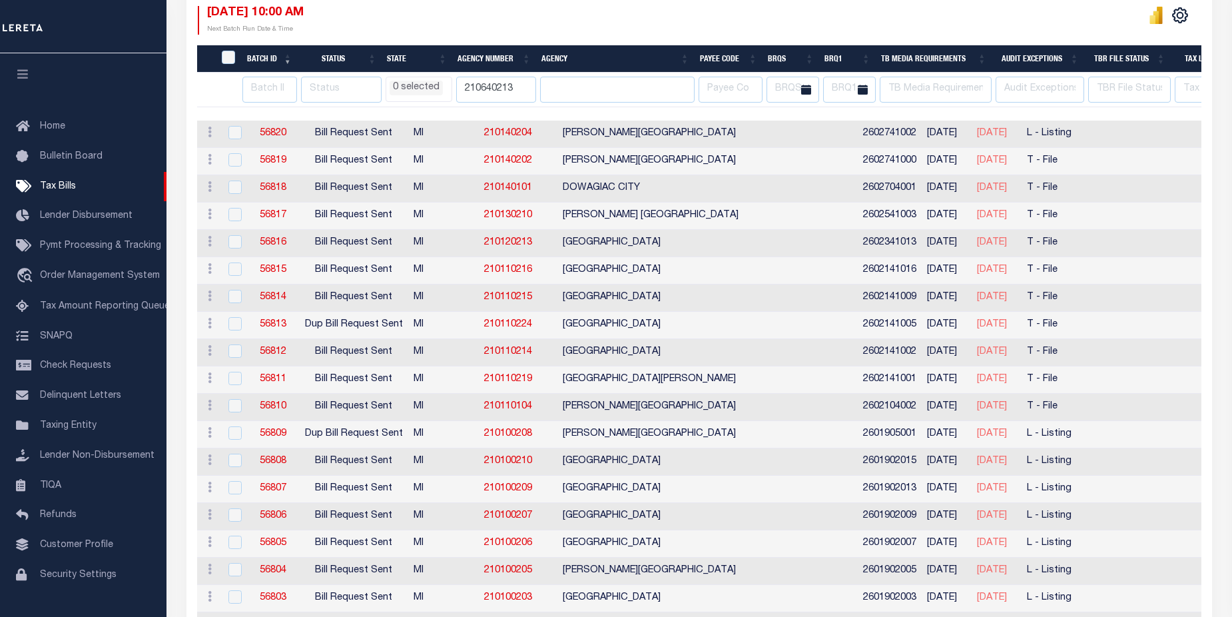
select select
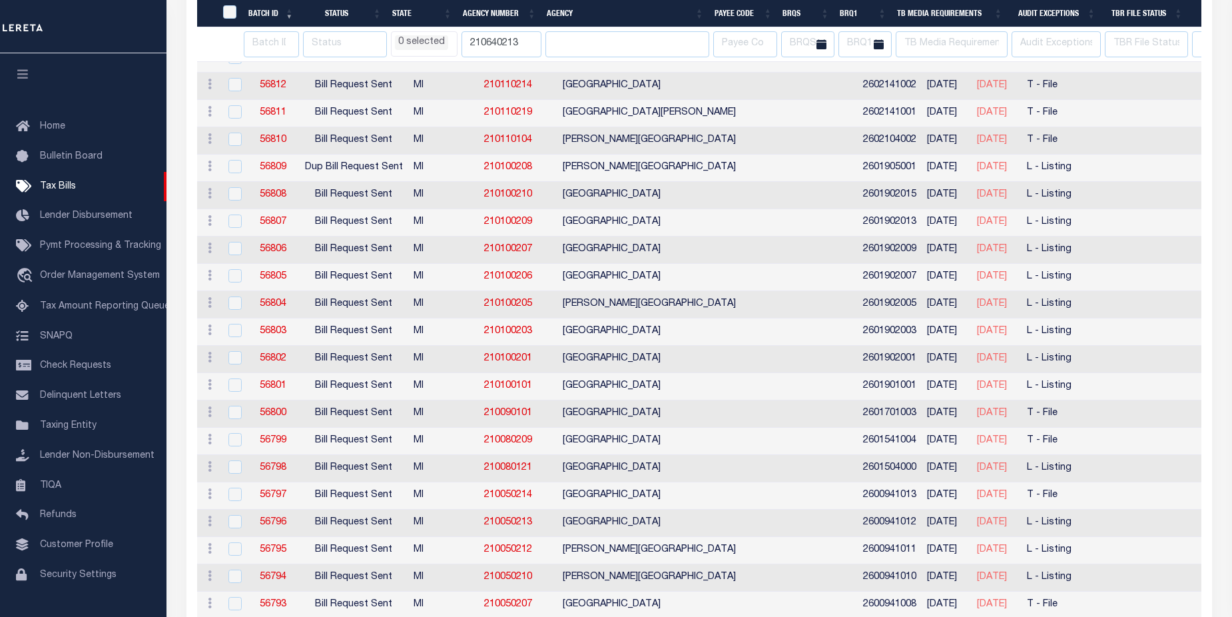
select select
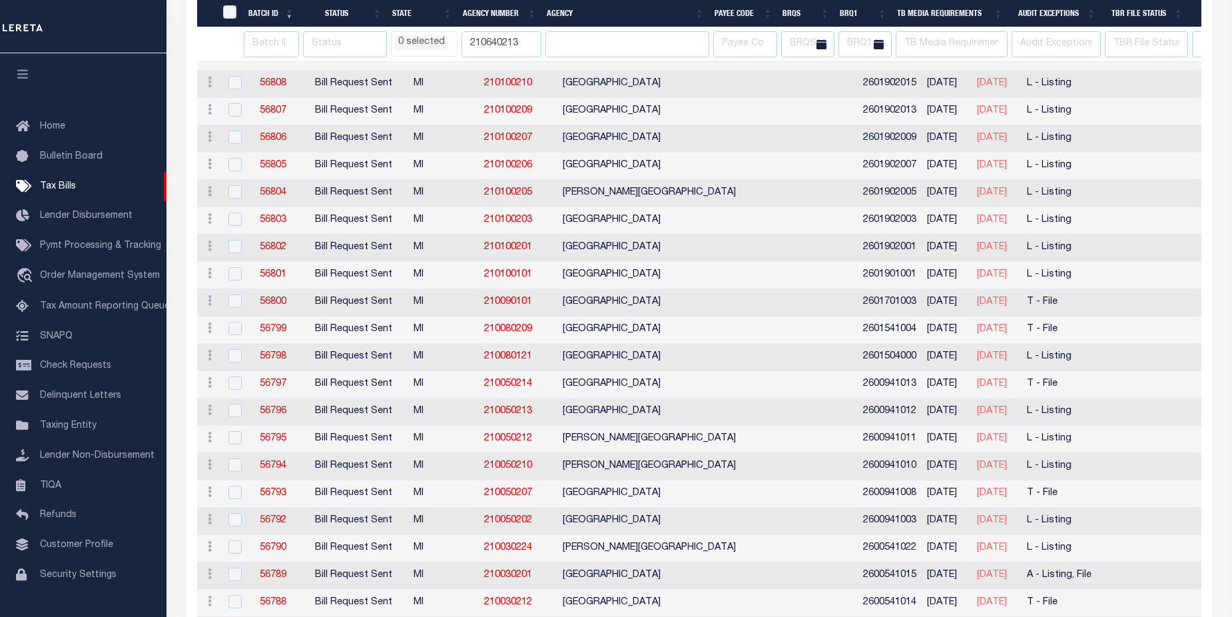
select select
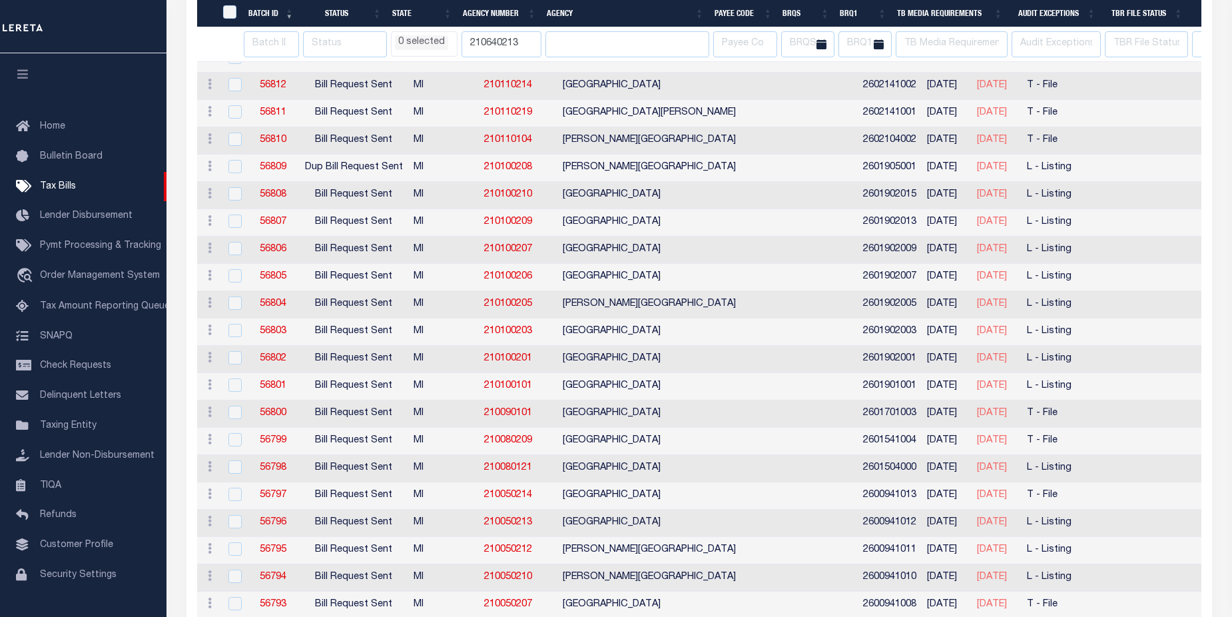
select select
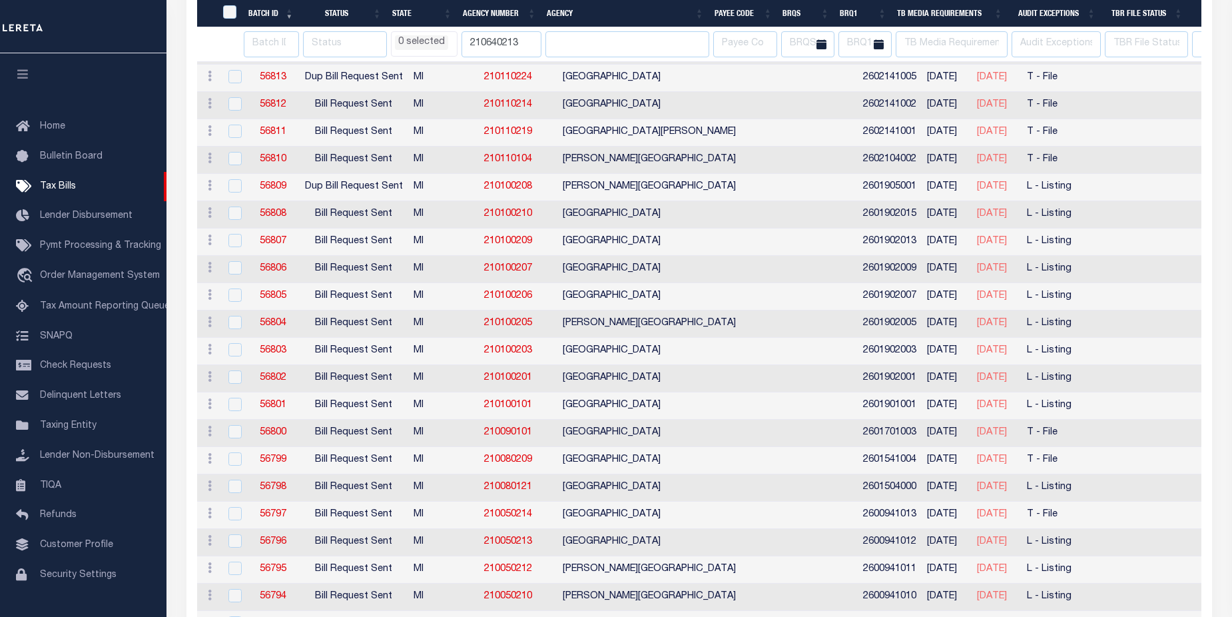
select select
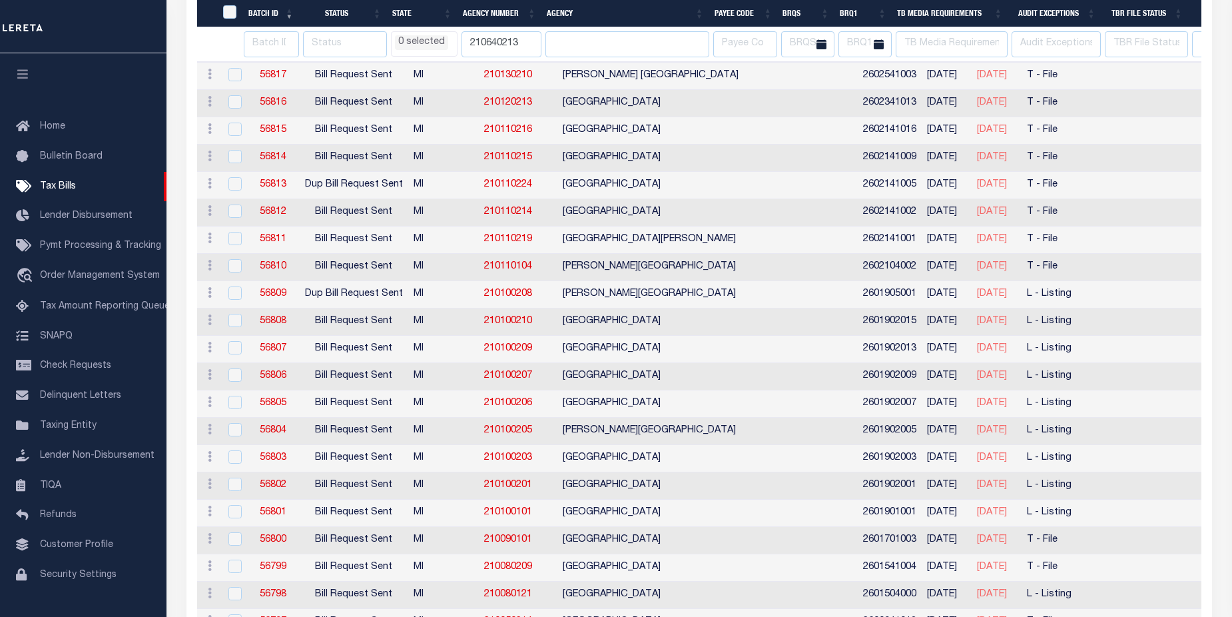
select select
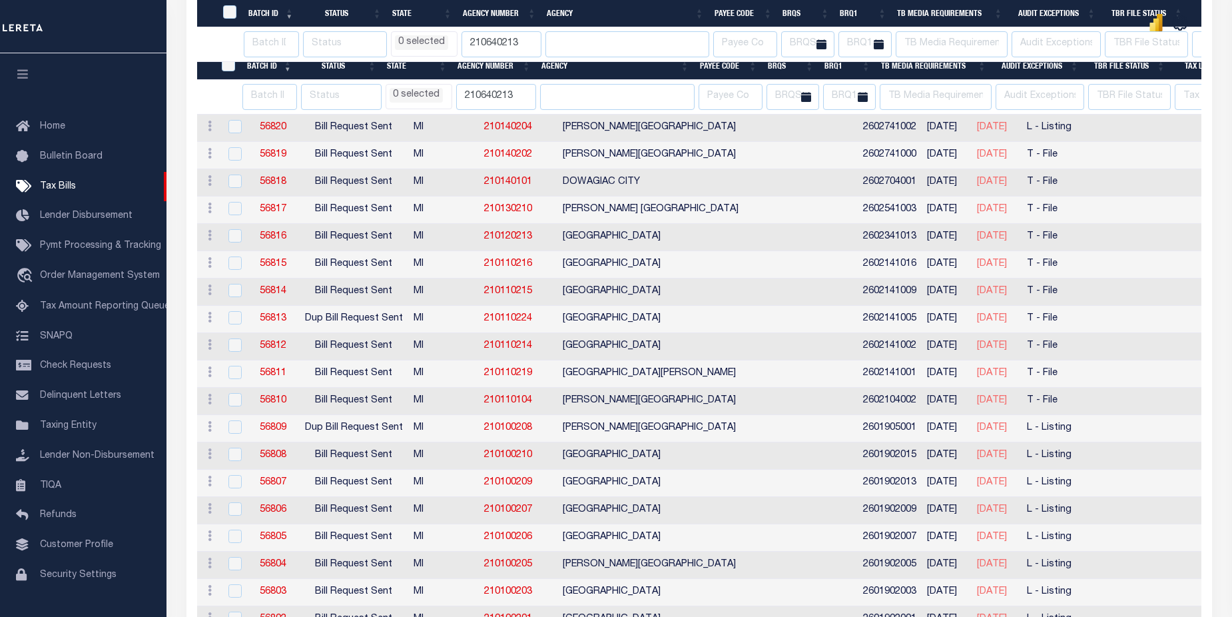
select select
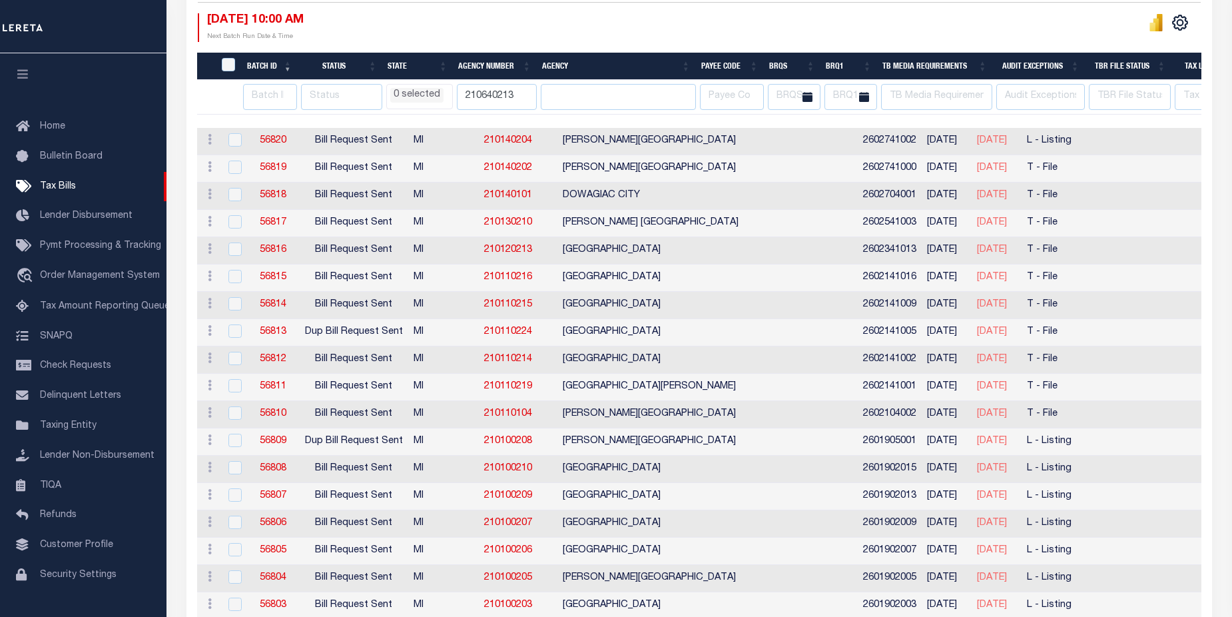
select select
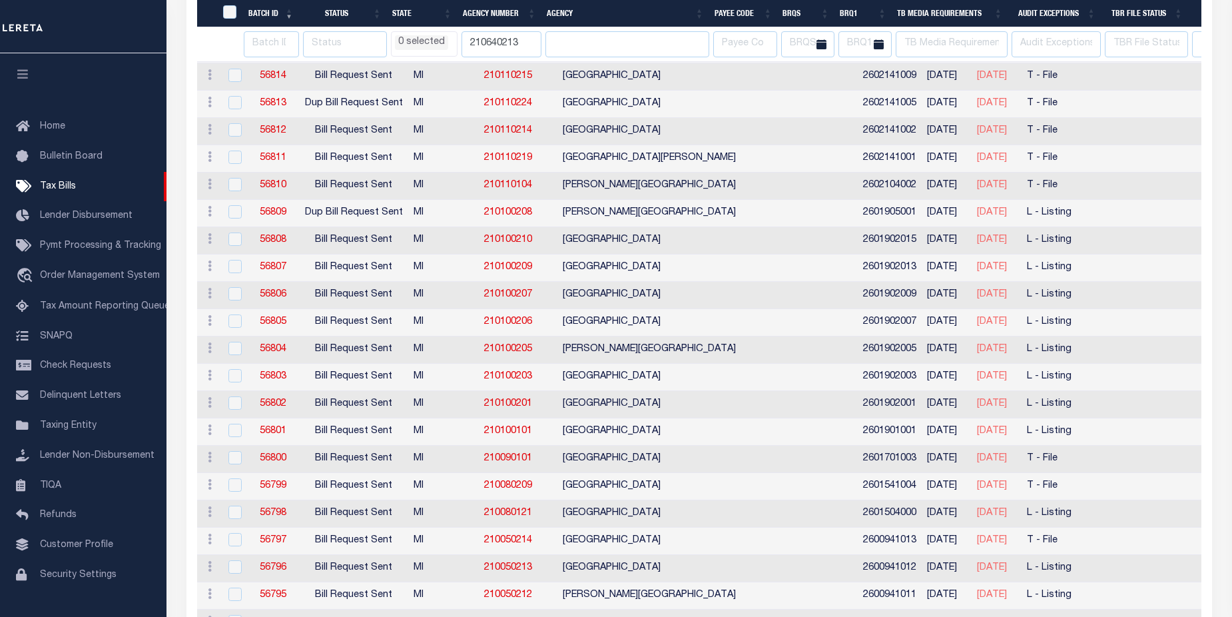
select select
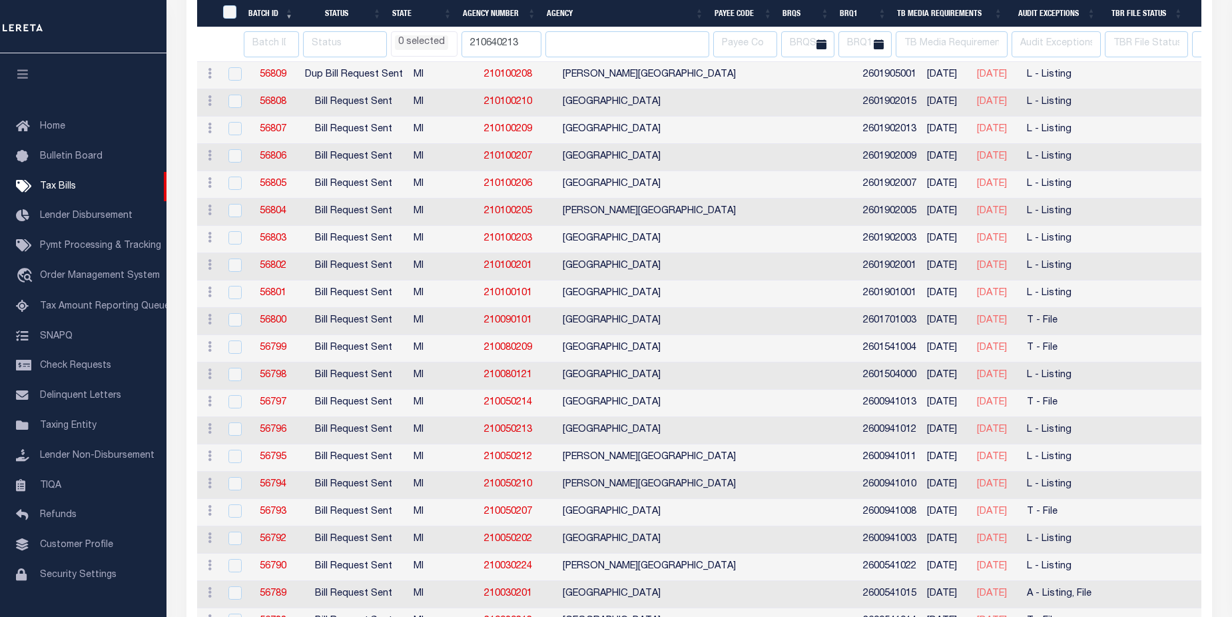
select select
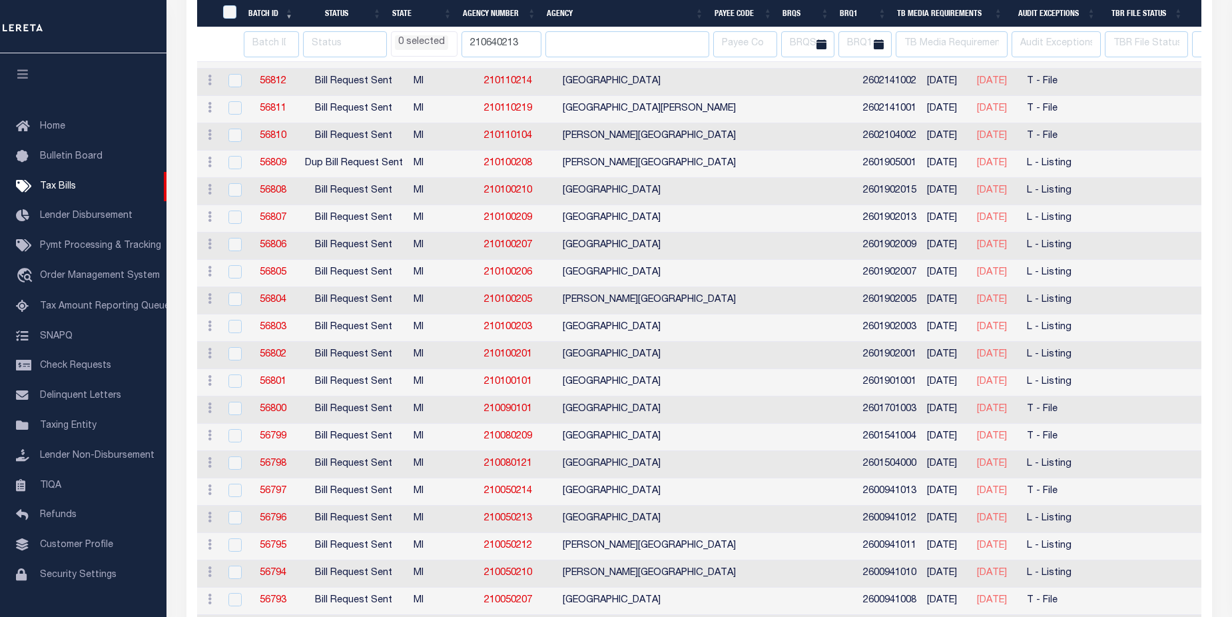
select select
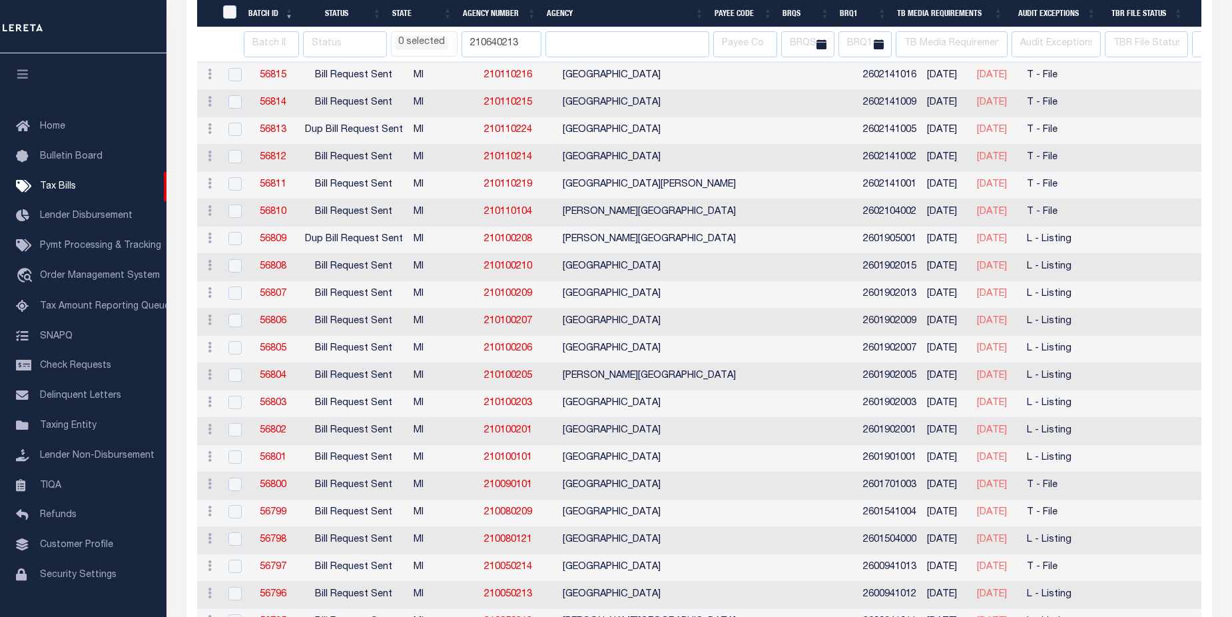
select select
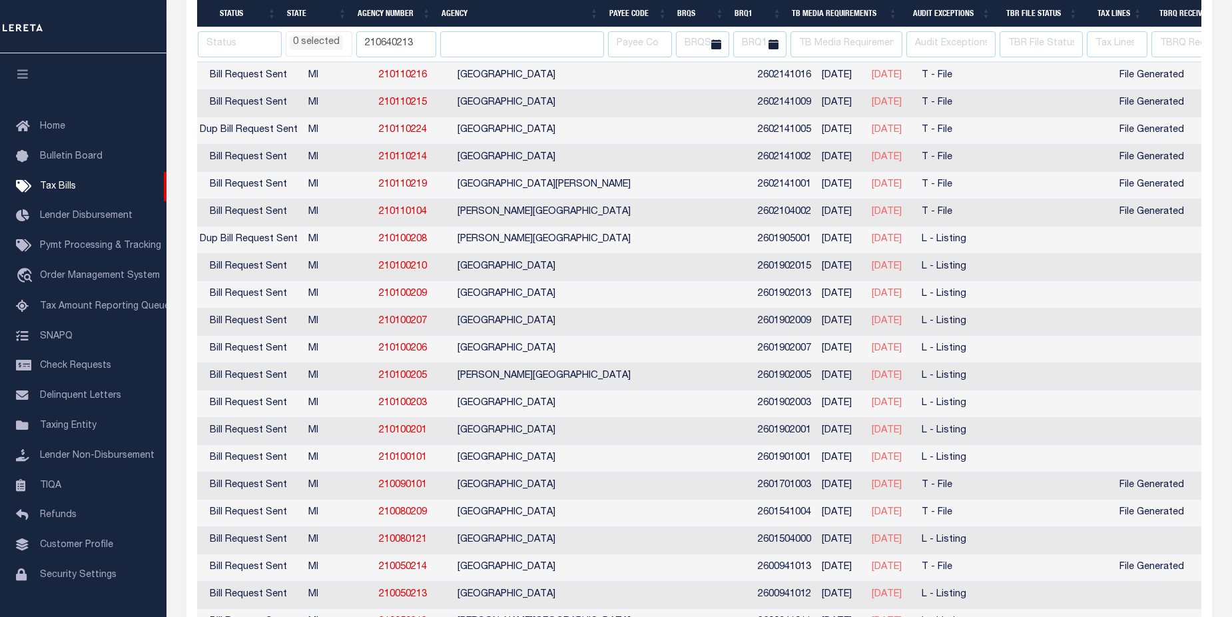
scroll to position [0, 0]
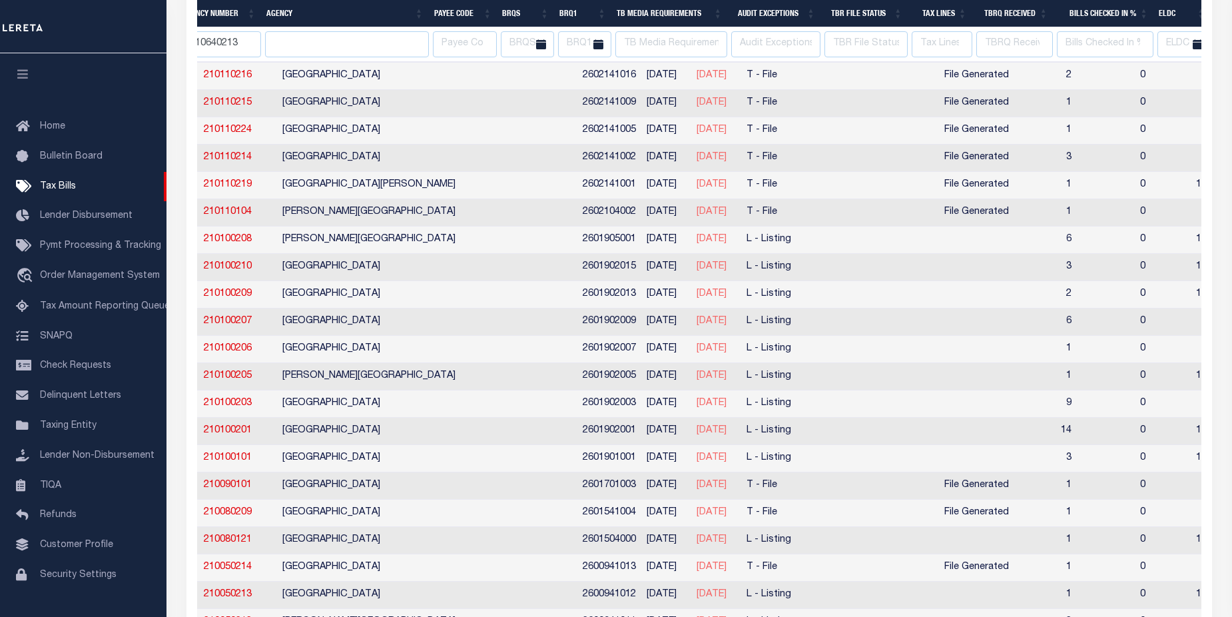
select select
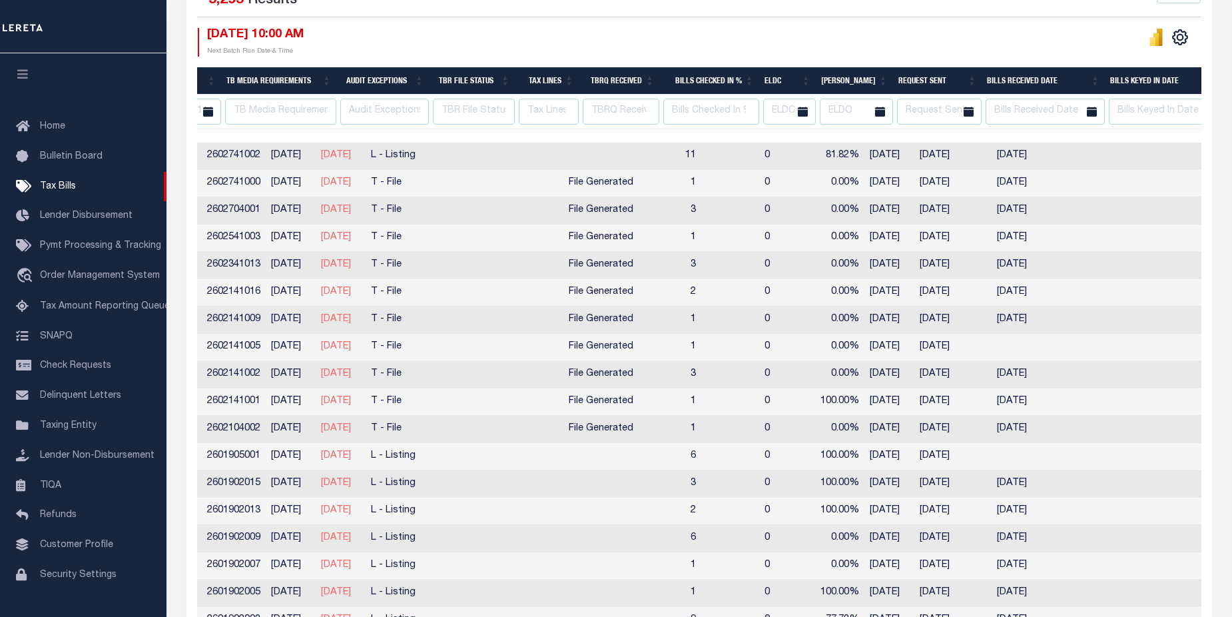
scroll to position [0, 723]
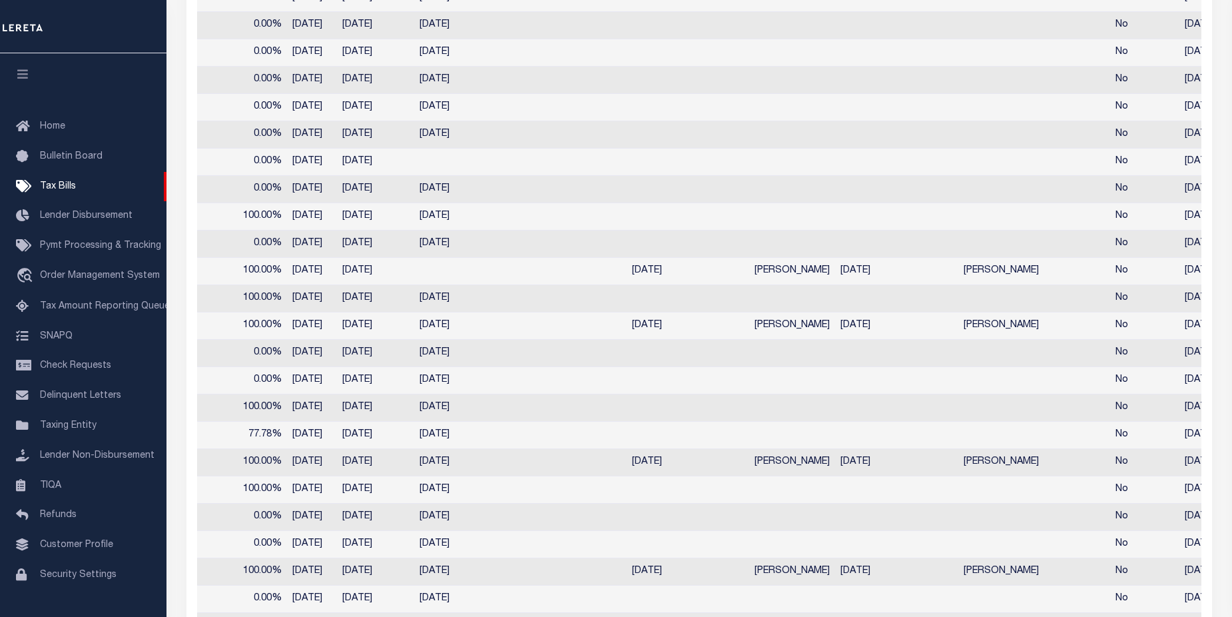
select select
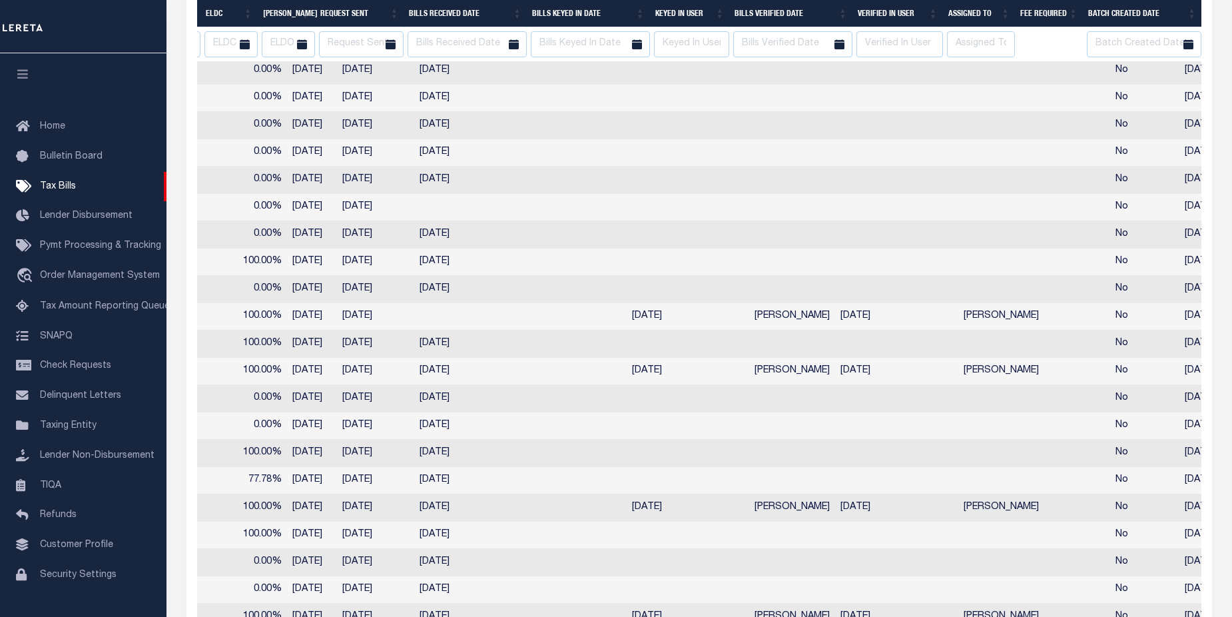
select select
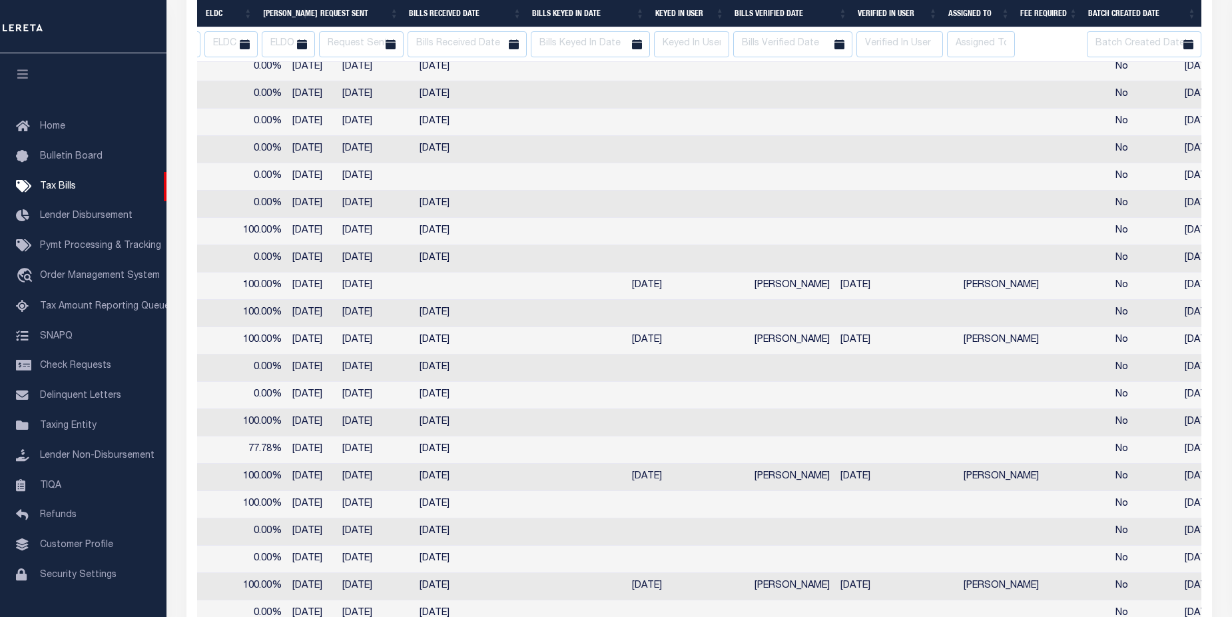
select select
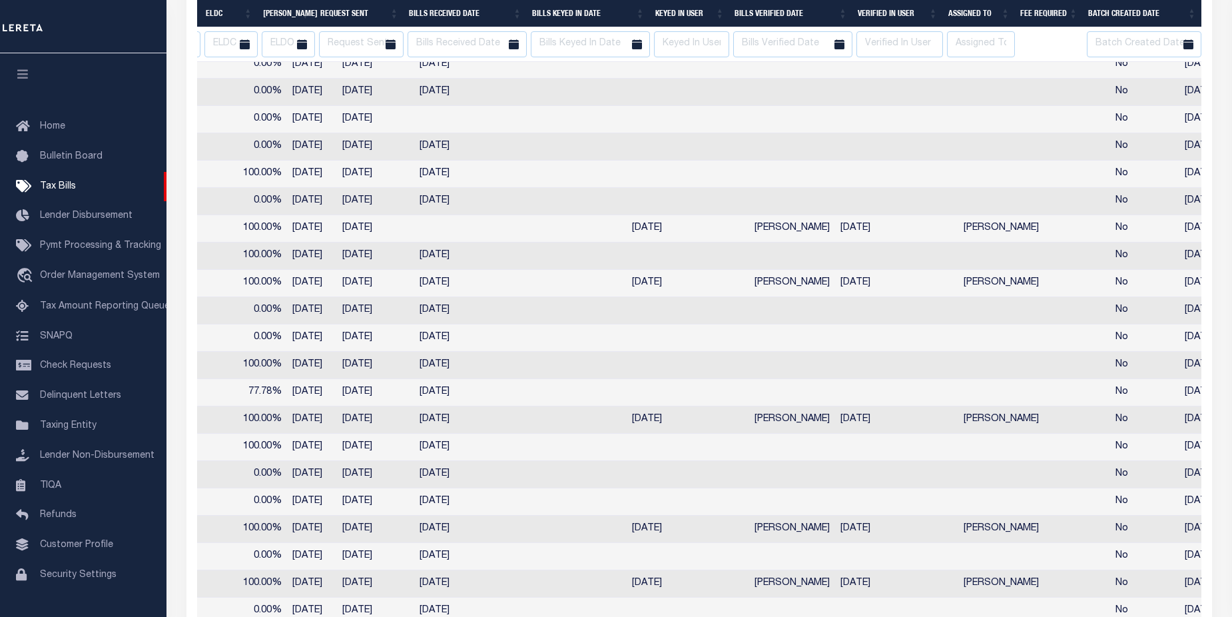
select select
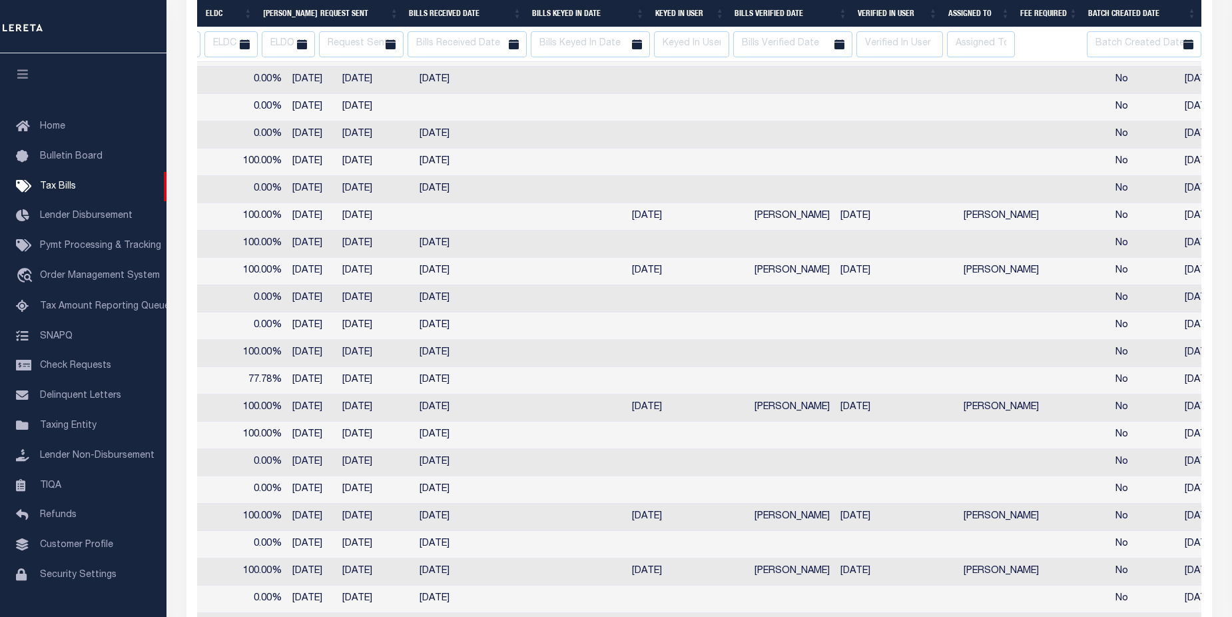
select select
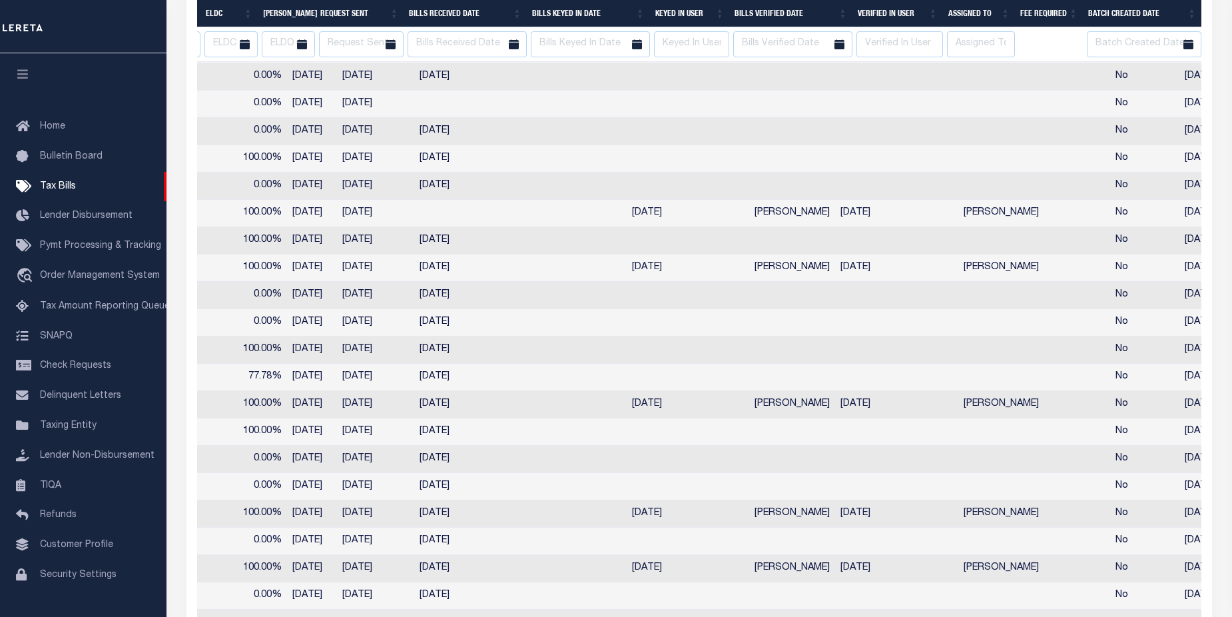
select select
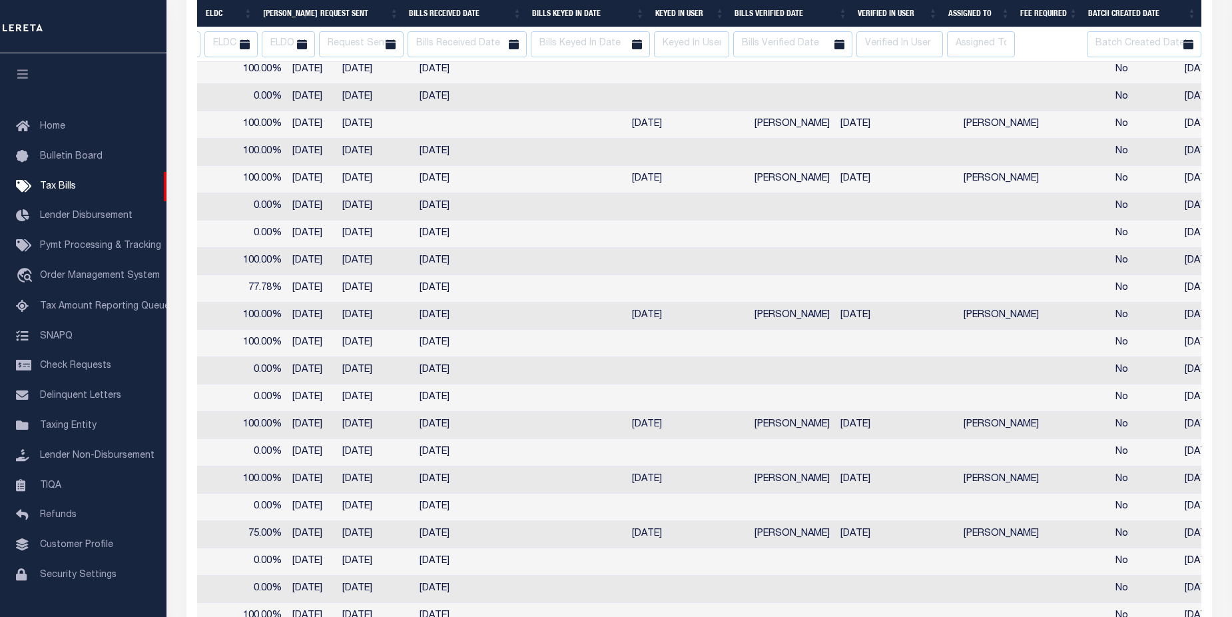
select select
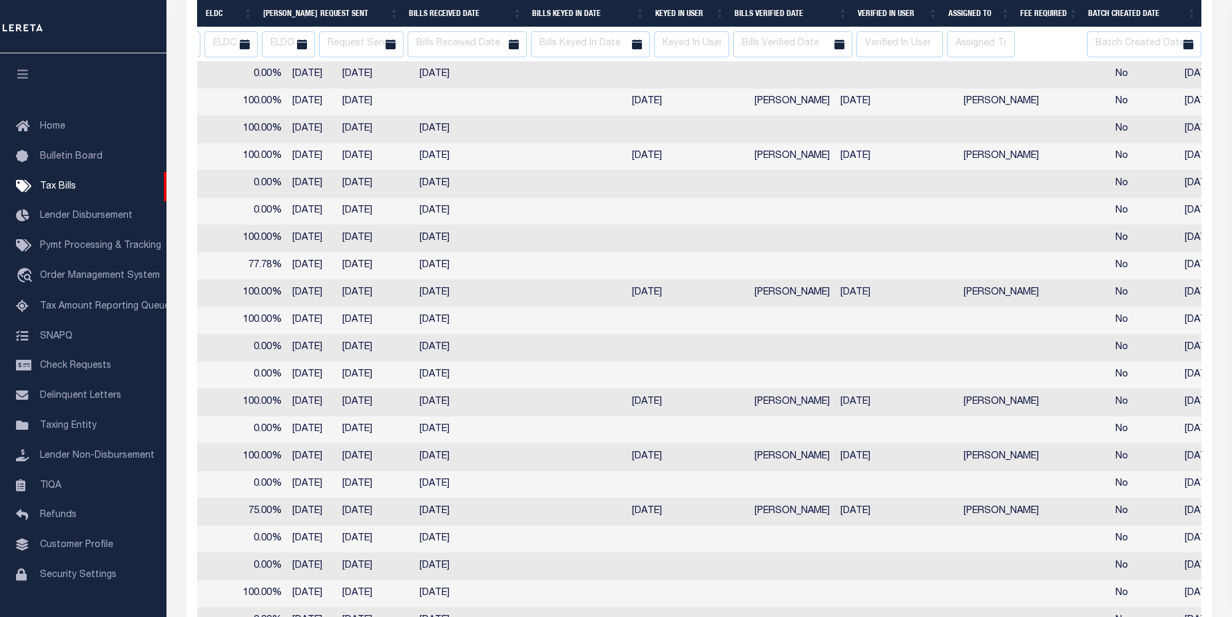
select select
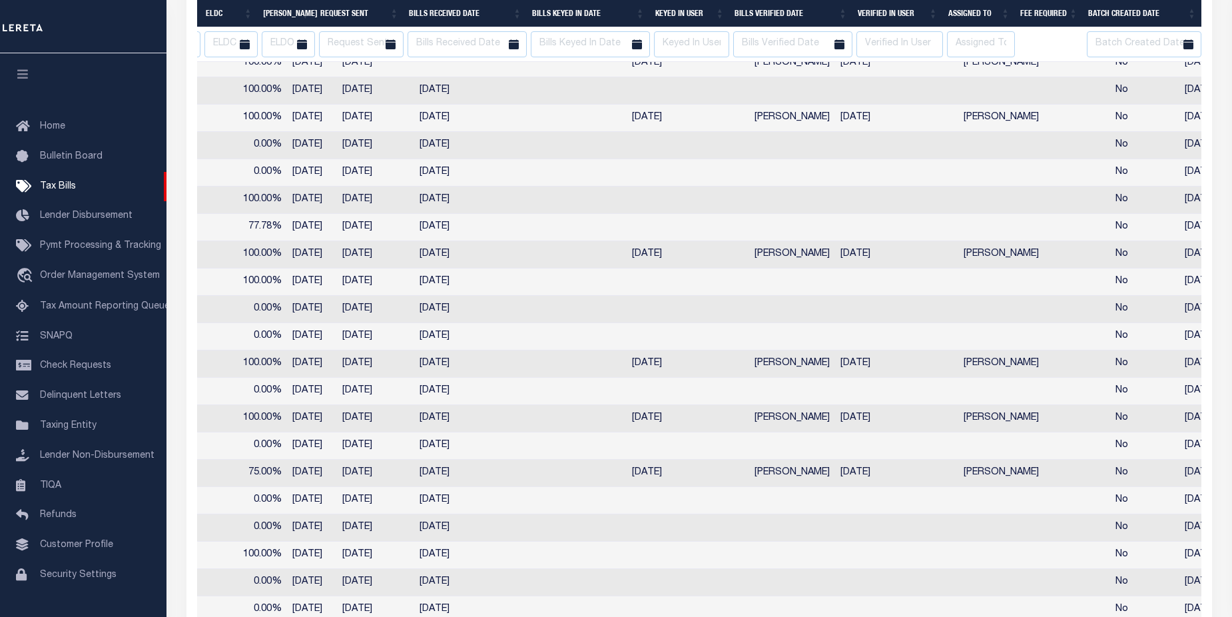
select select
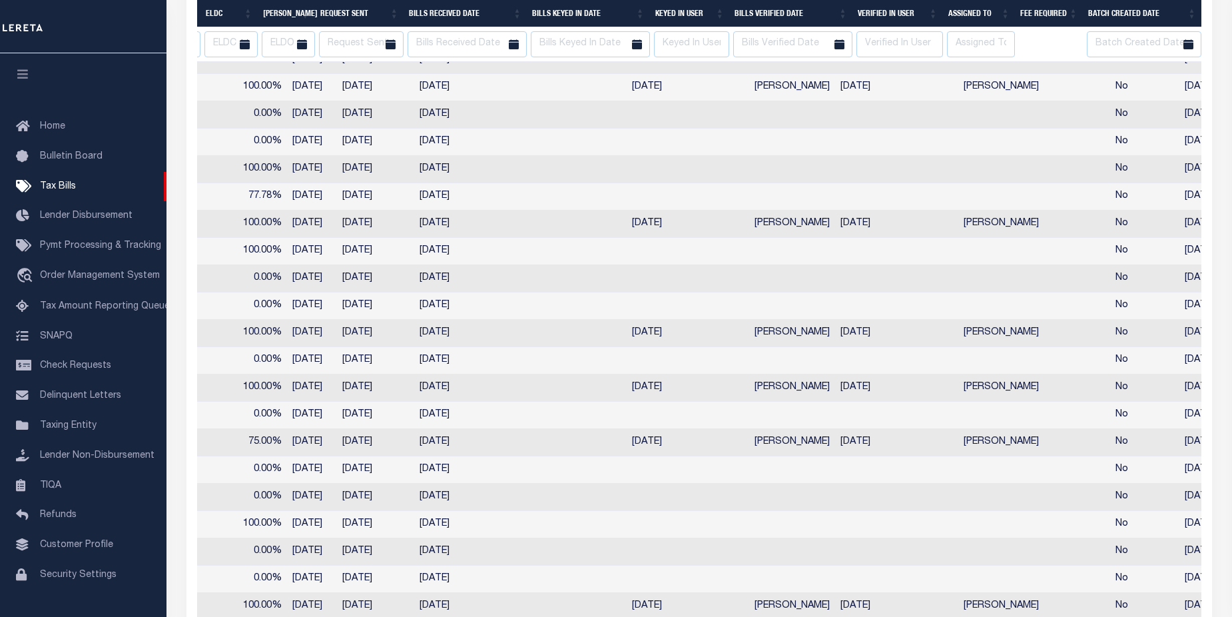
select select
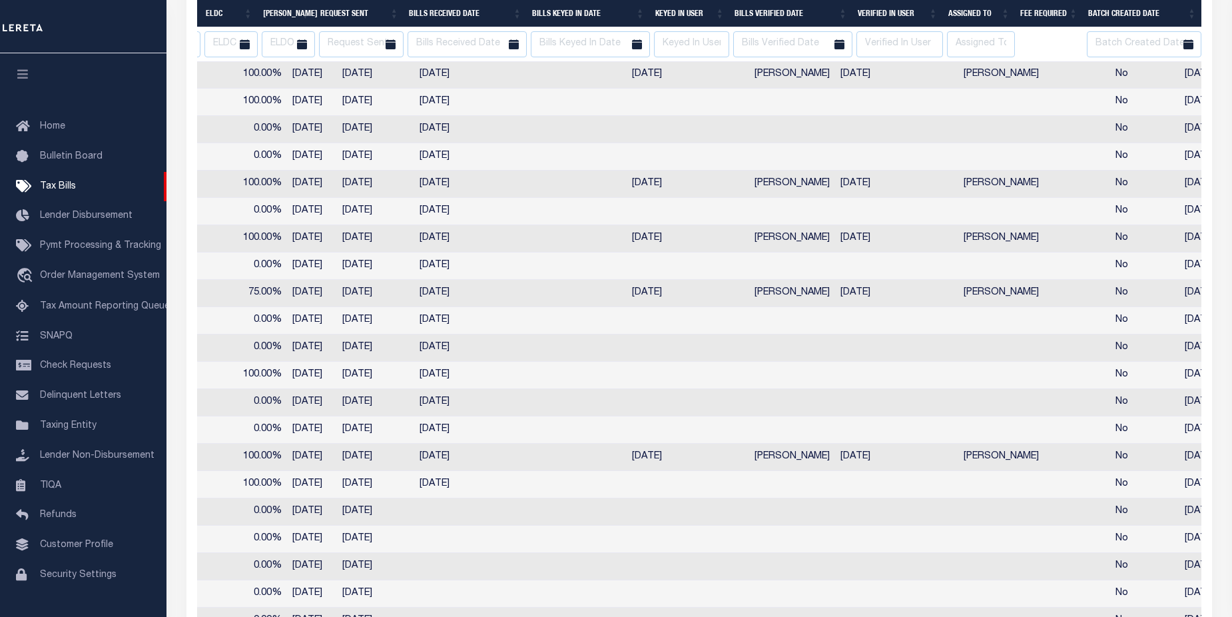
select select
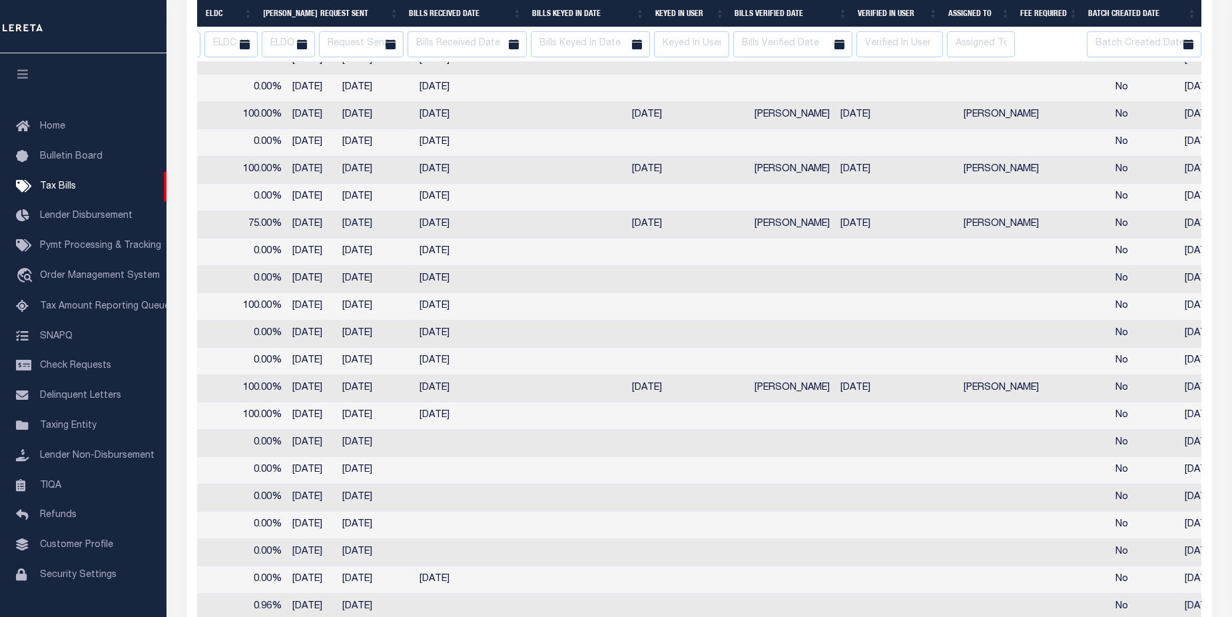
select select
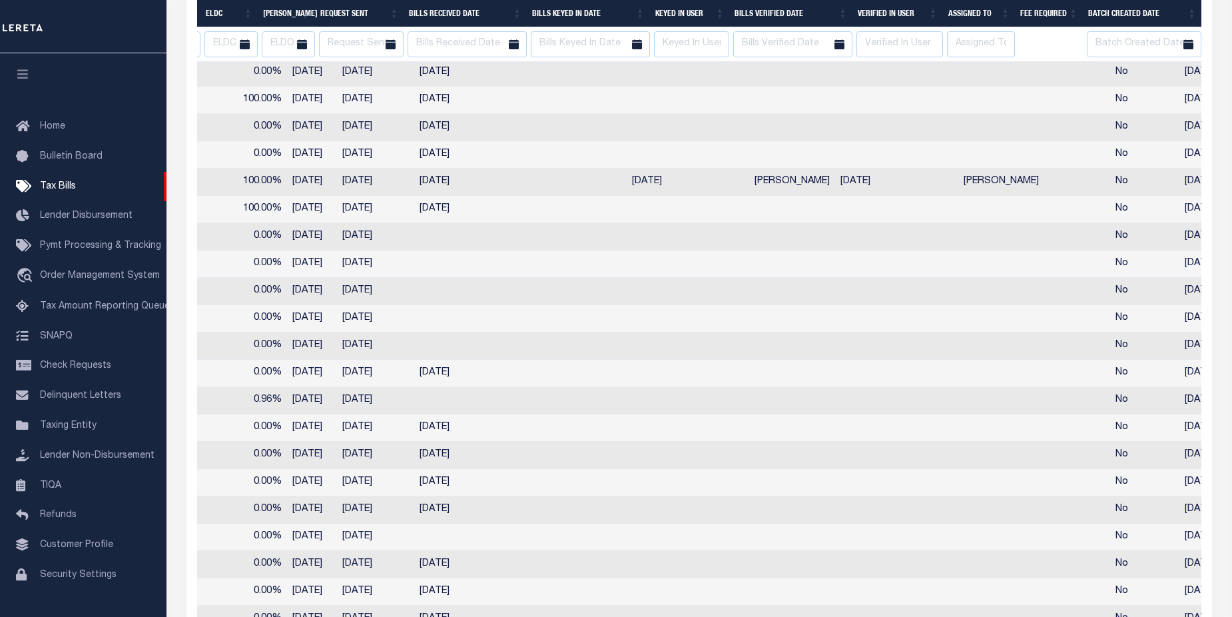
select select
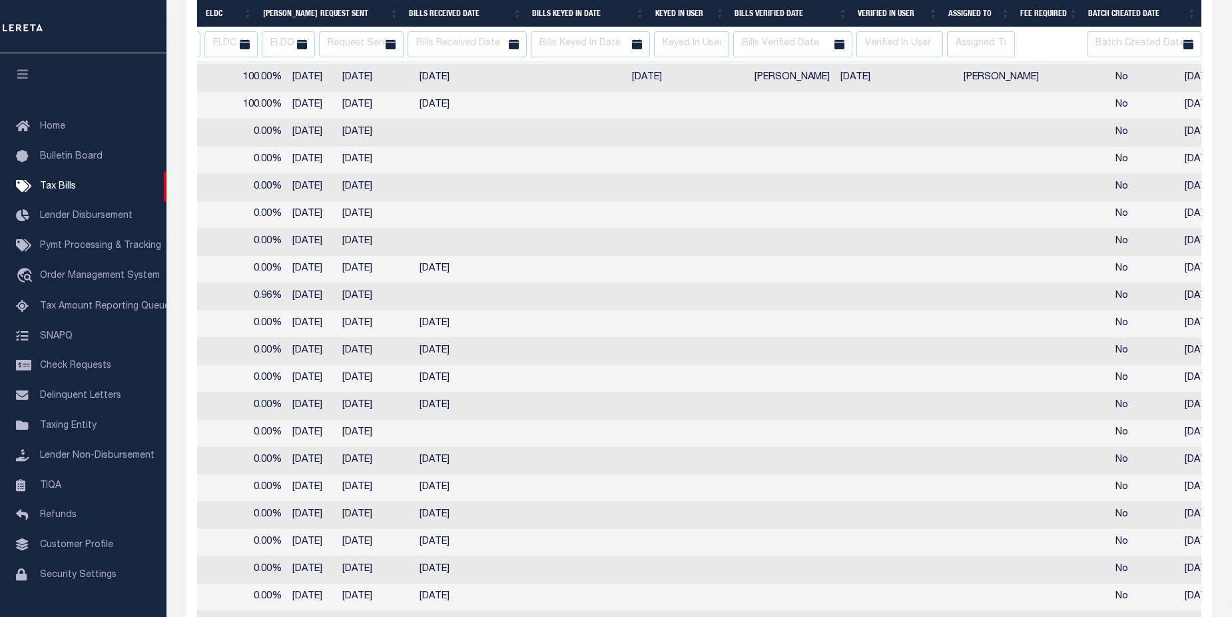
select select
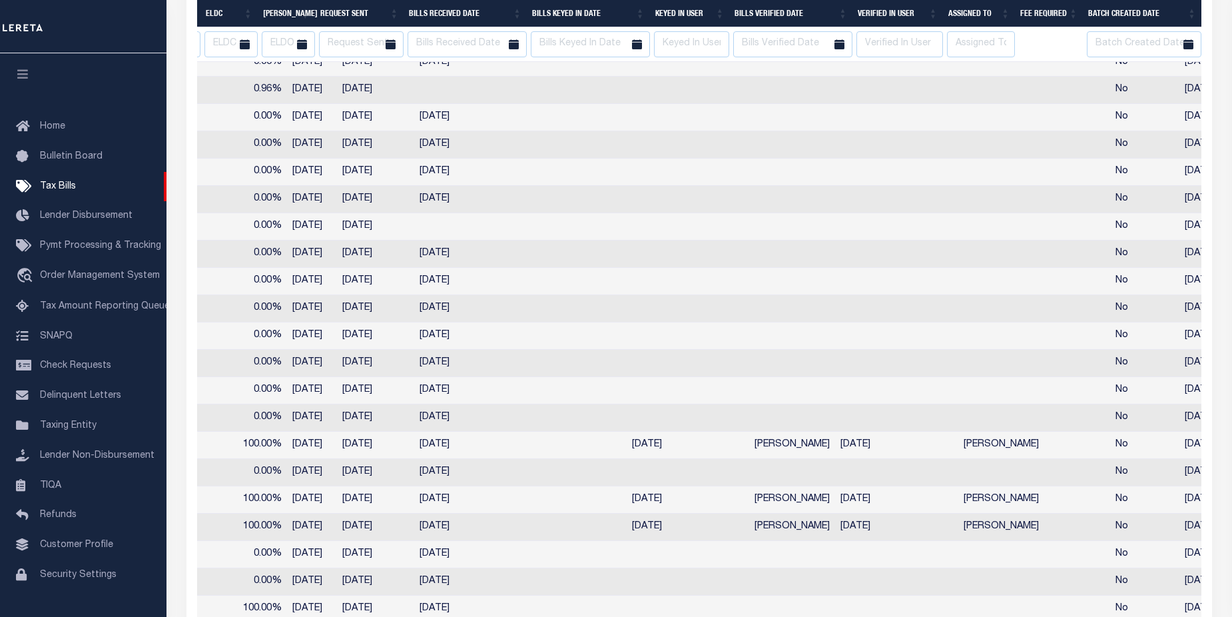
select select
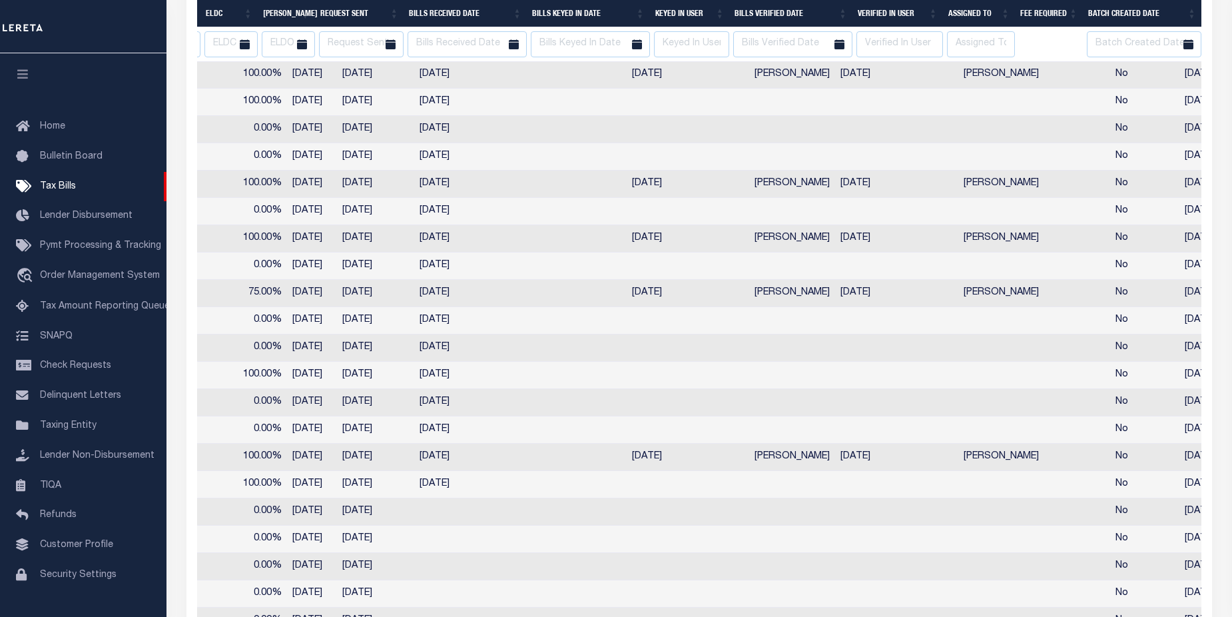
select select
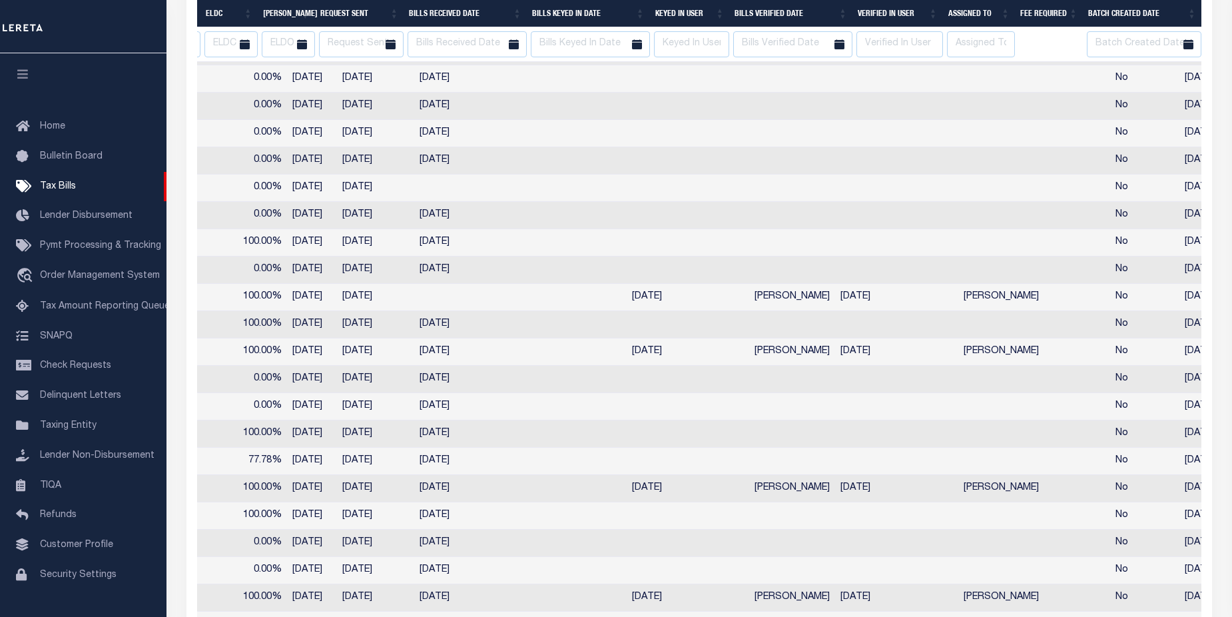
select select
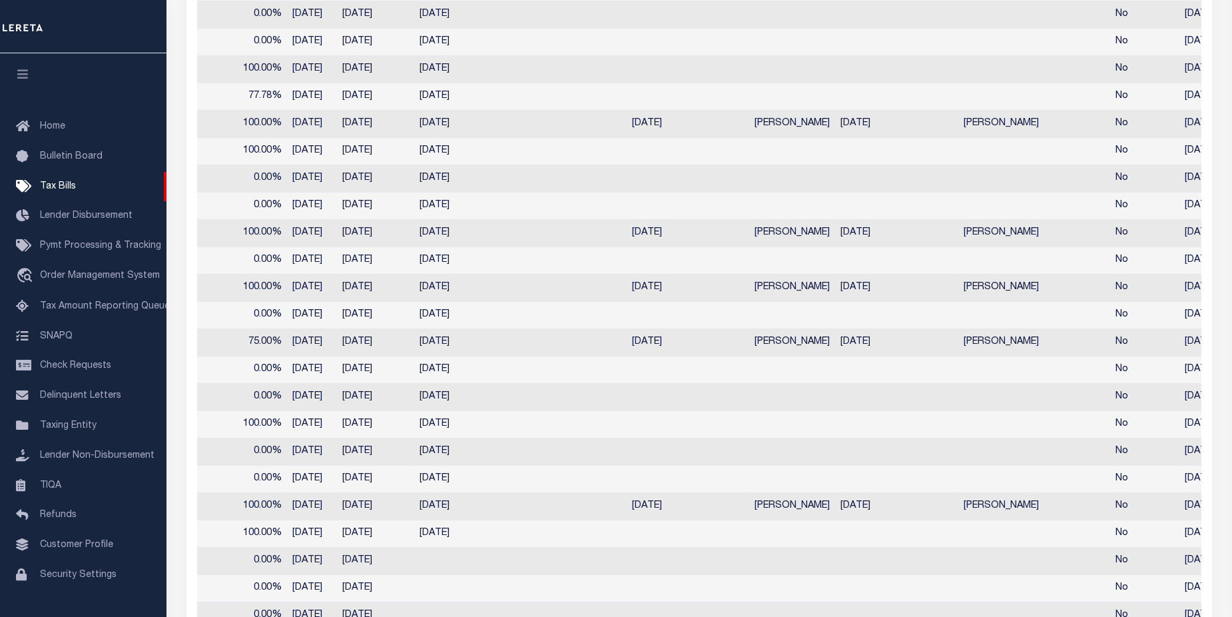
select select
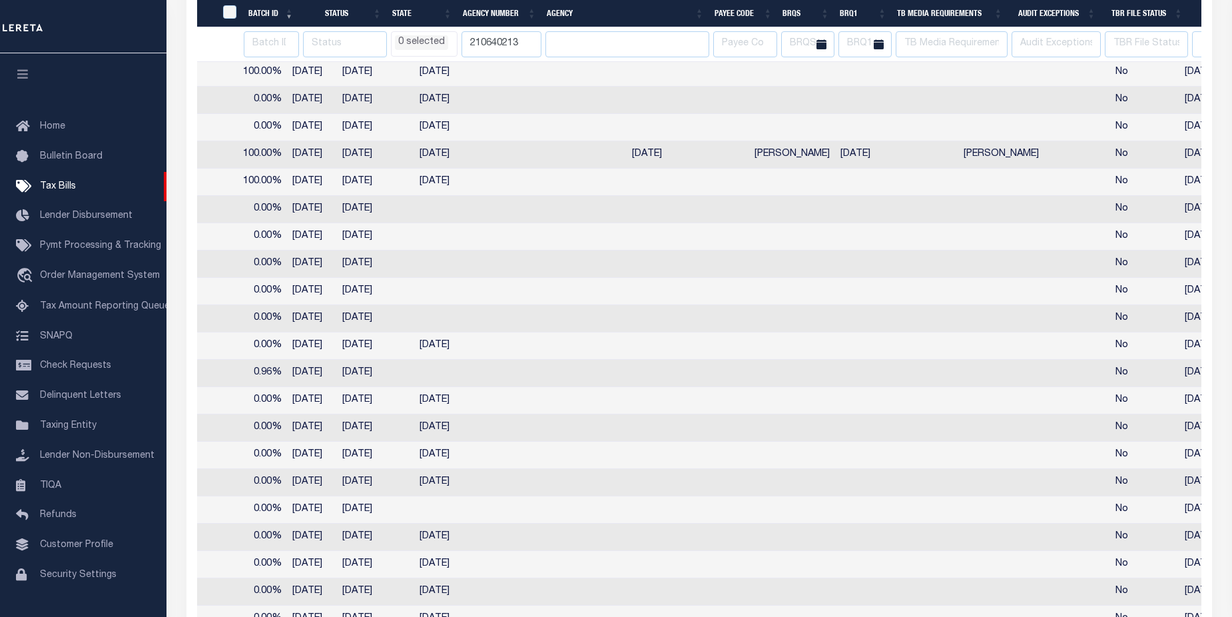
select select
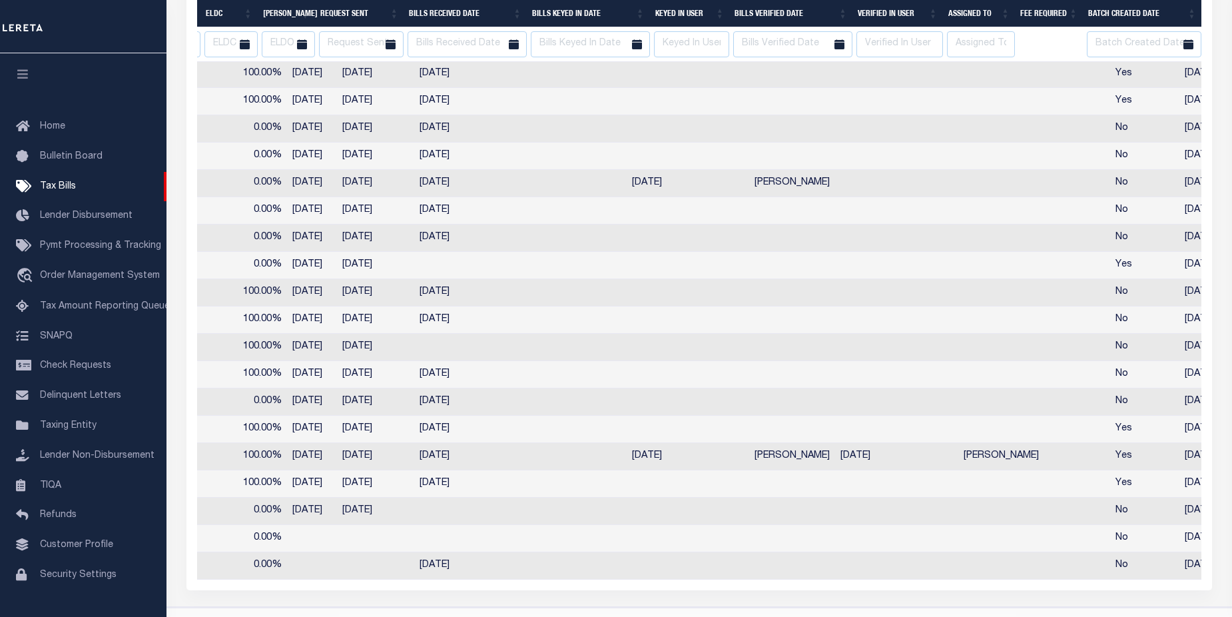
select select
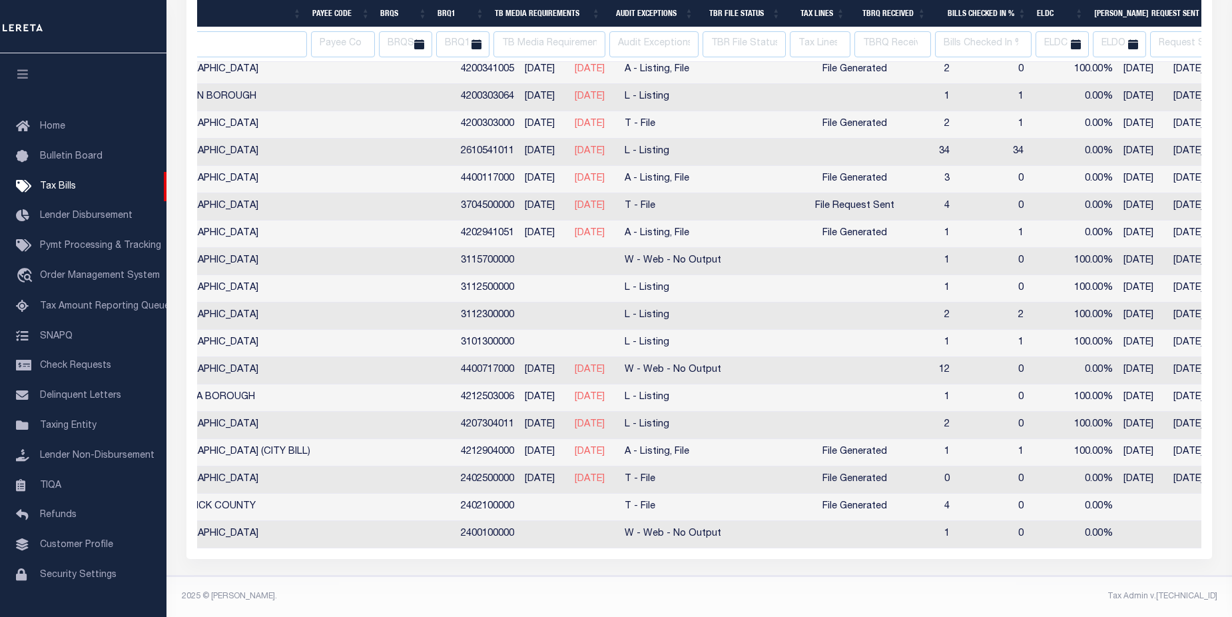
scroll to position [0, 473]
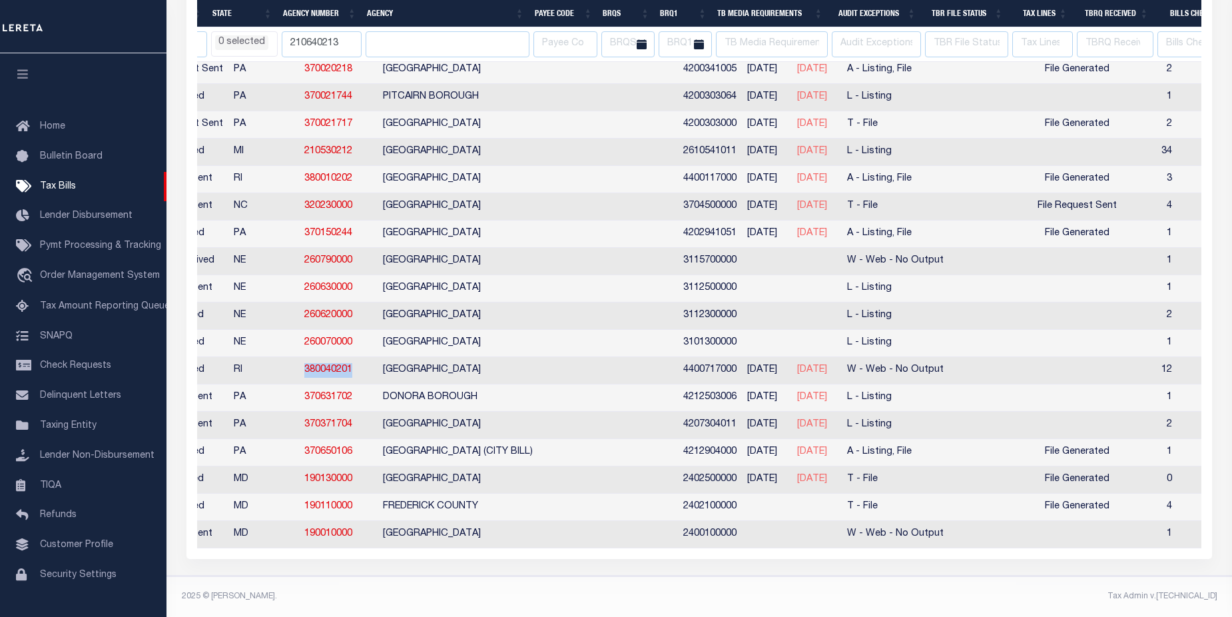
drag, startPoint x: 299, startPoint y: 363, endPoint x: 352, endPoint y: 365, distance: 52.6
click at [352, 365] on td "380040201" at bounding box center [338, 370] width 79 height 27
checkbox input "true"
select select
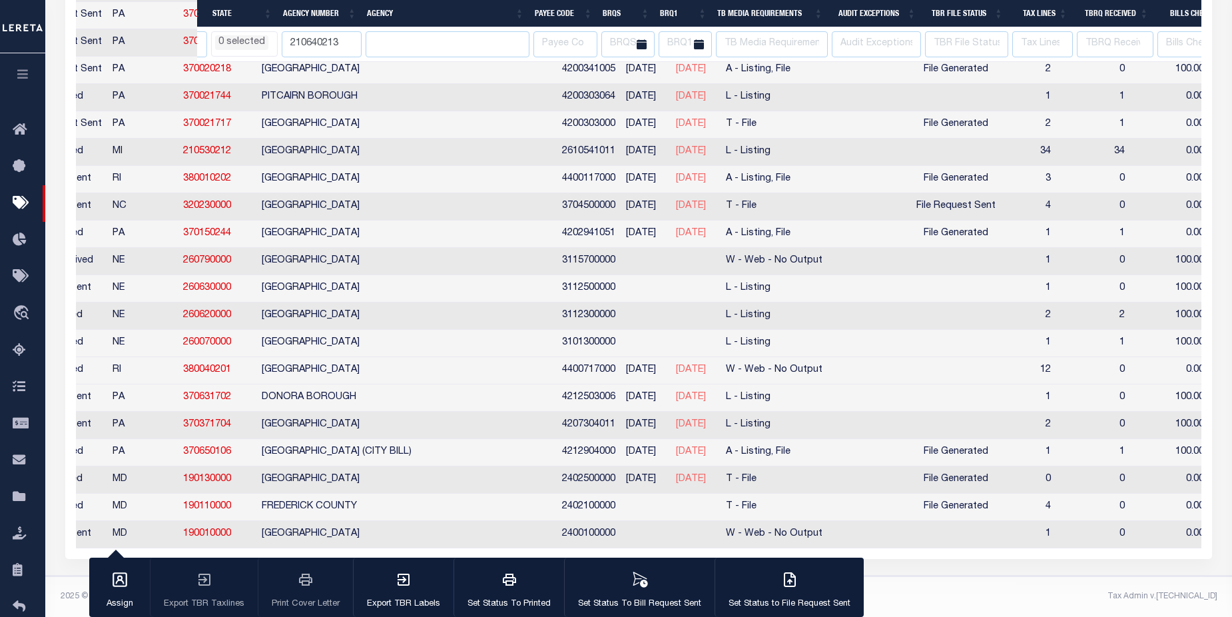
select select
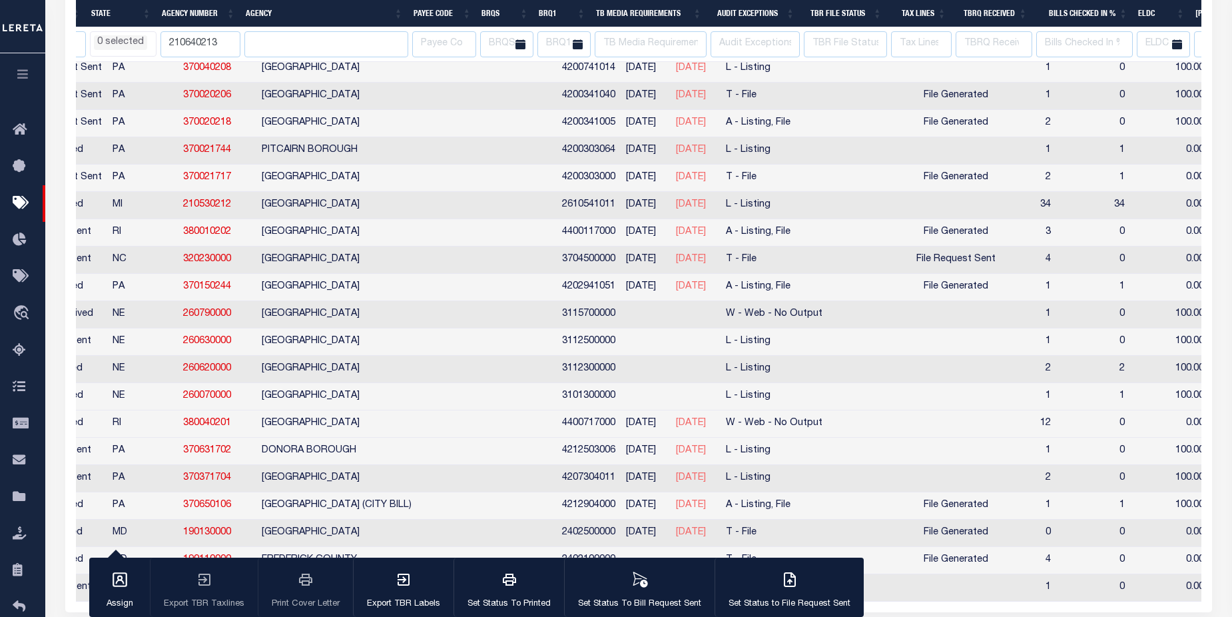
select select
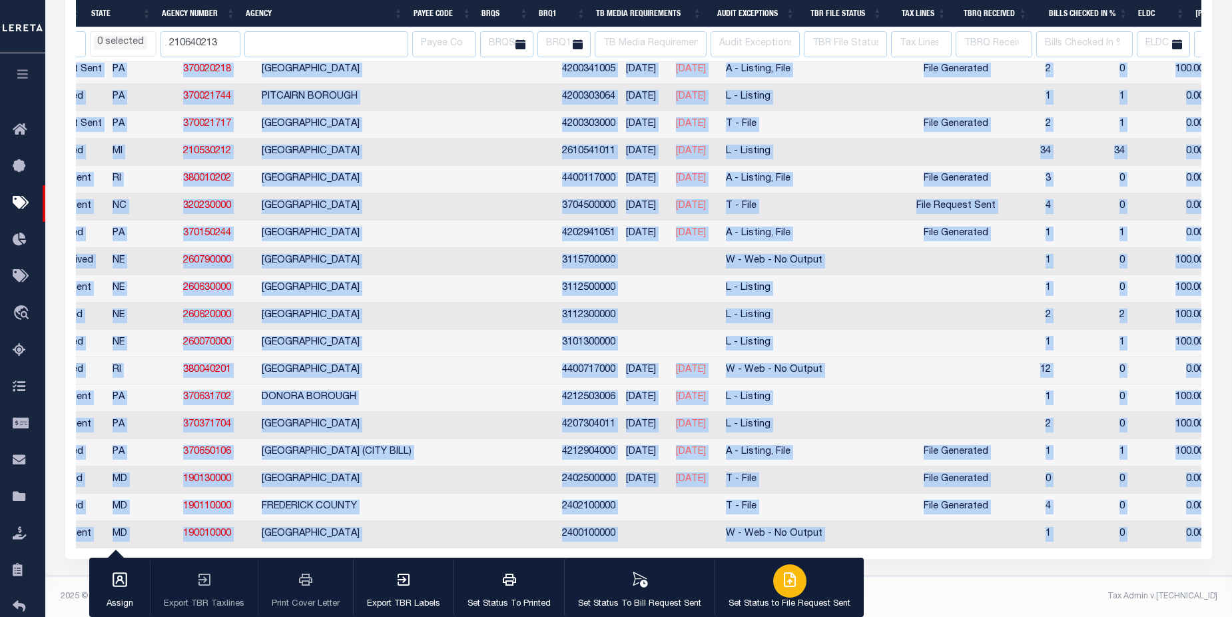
drag, startPoint x: 666, startPoint y: 548, endPoint x: 832, endPoint y: 559, distance: 166.1
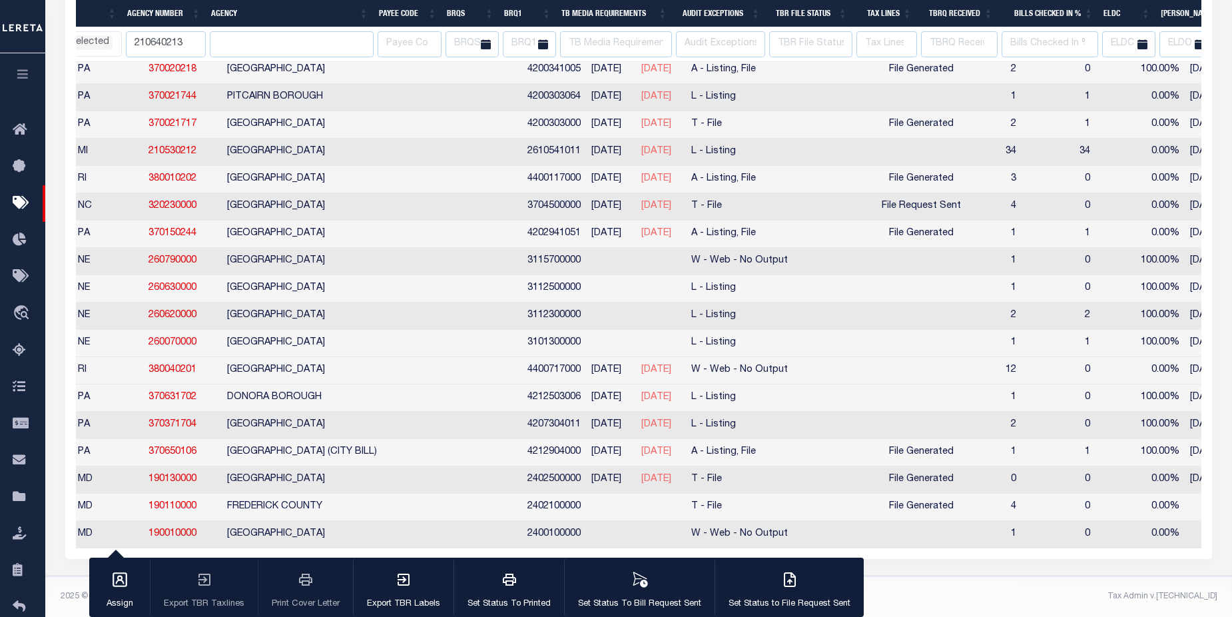
scroll to position [0, 382]
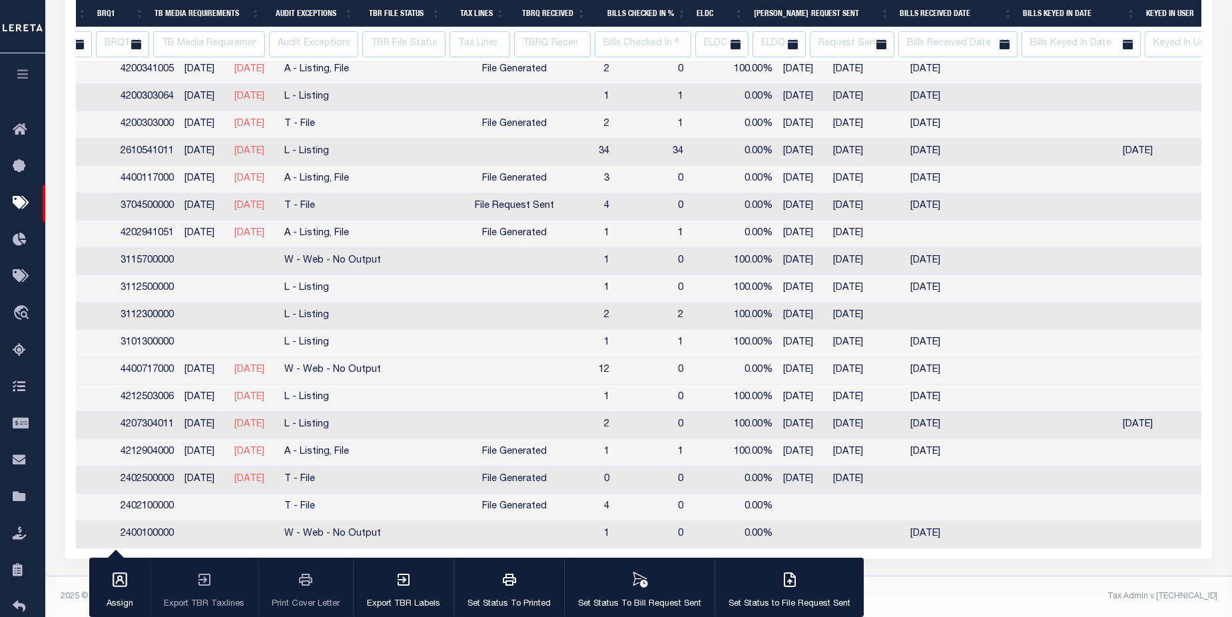
select select
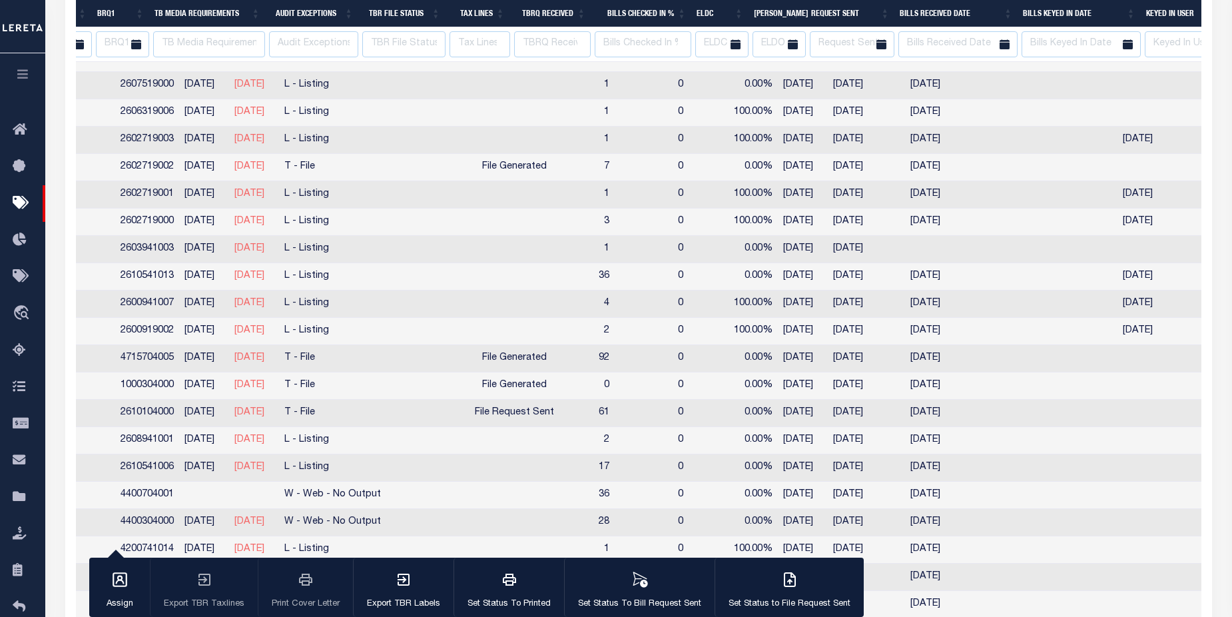
select select
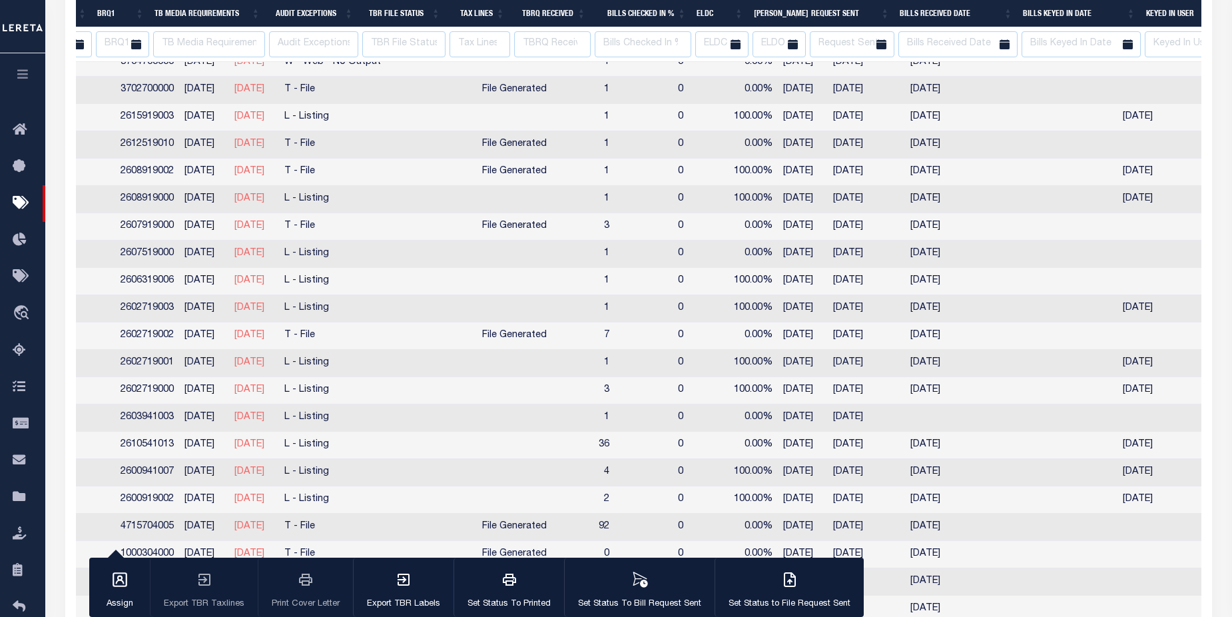
select select
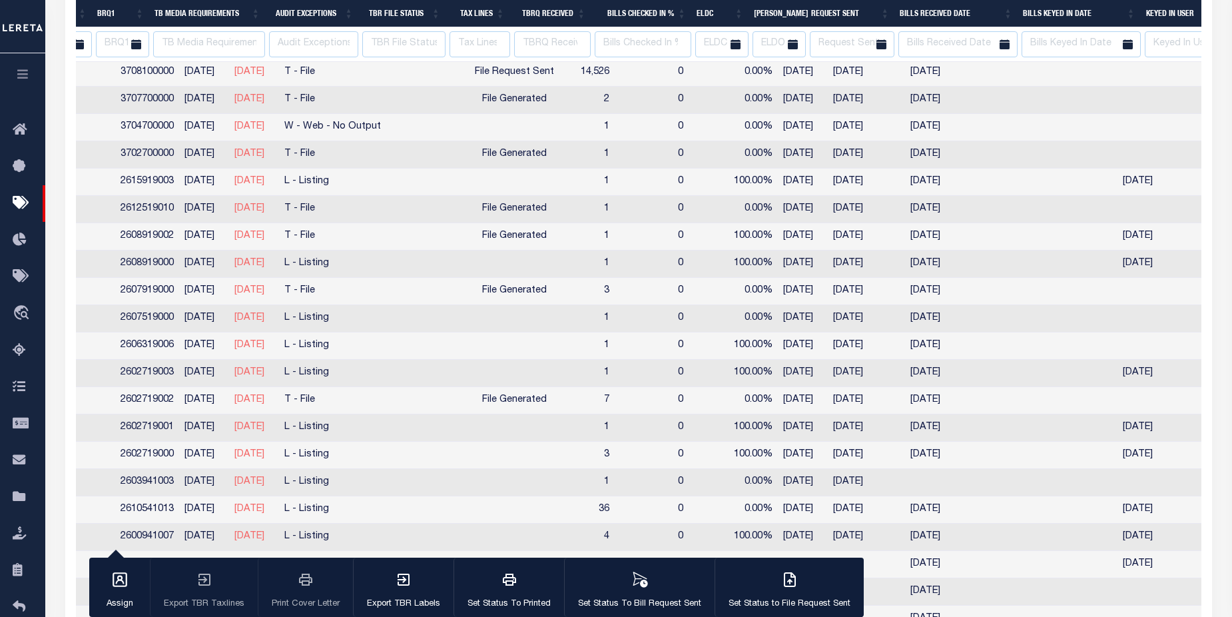
select select
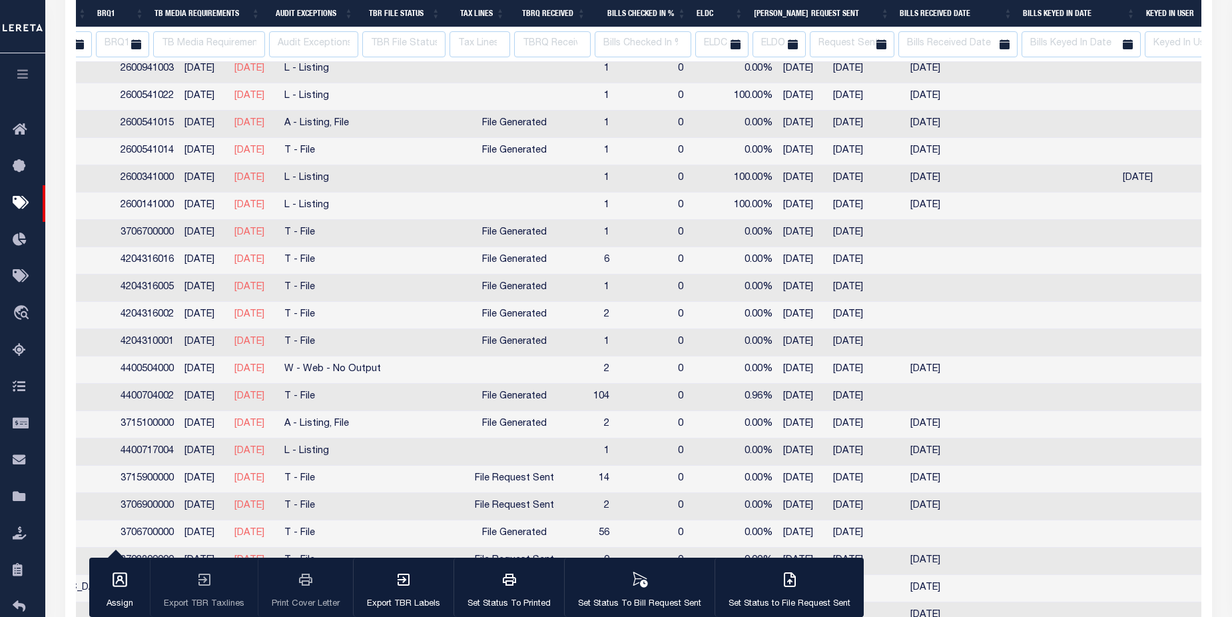
select select
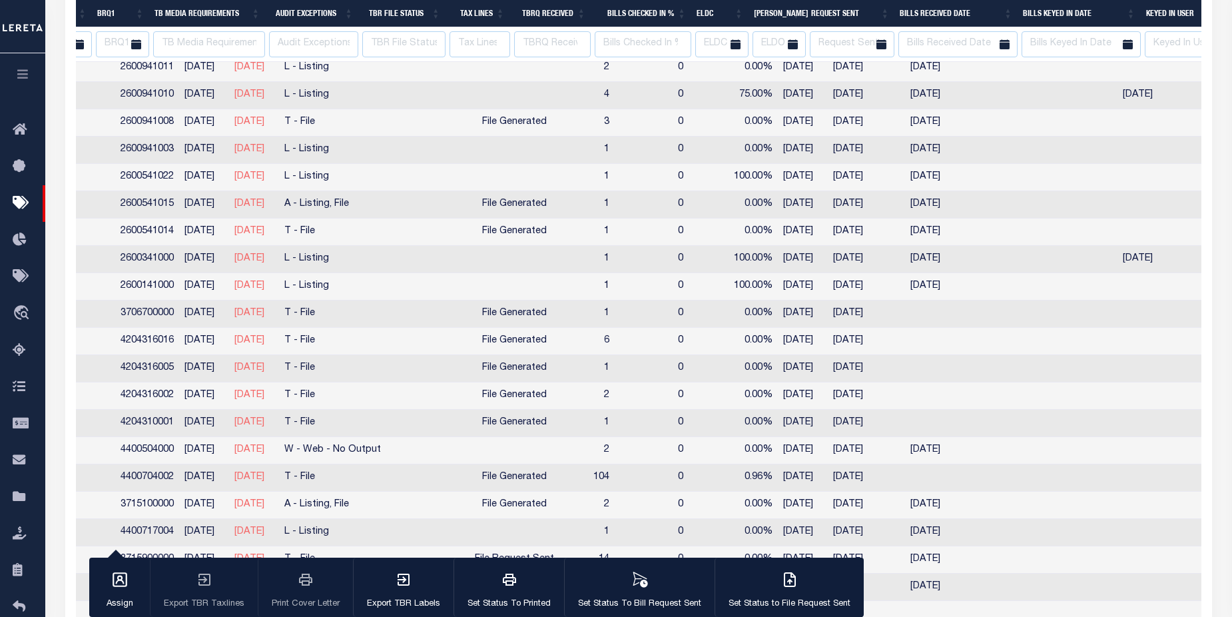
select select
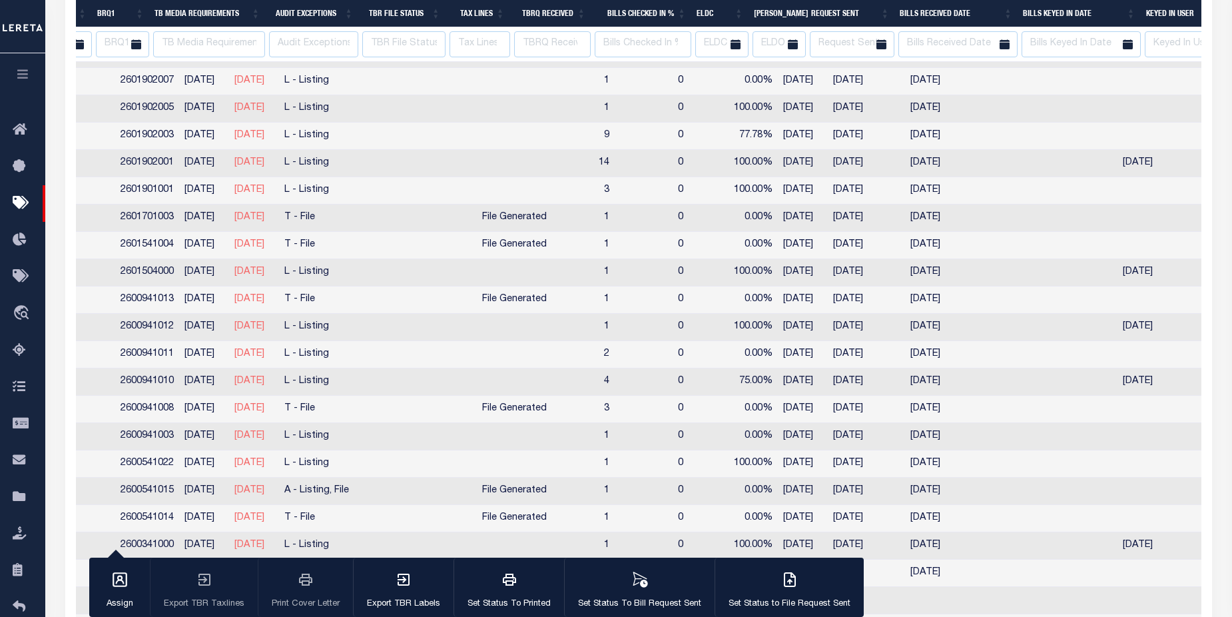
select select
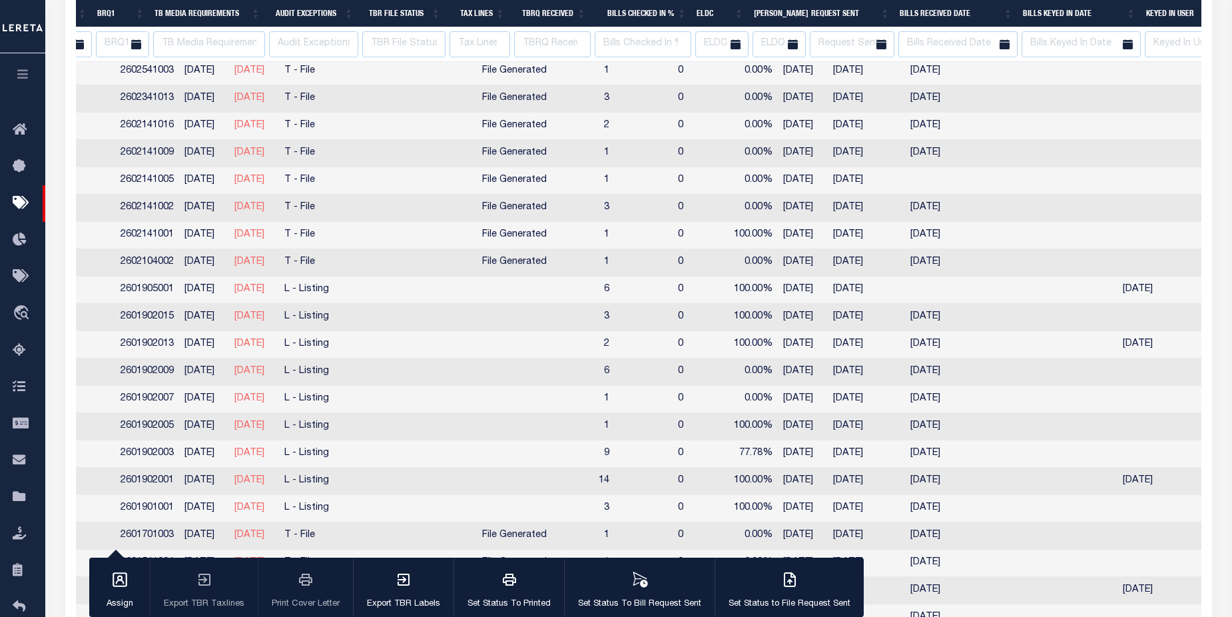
select select
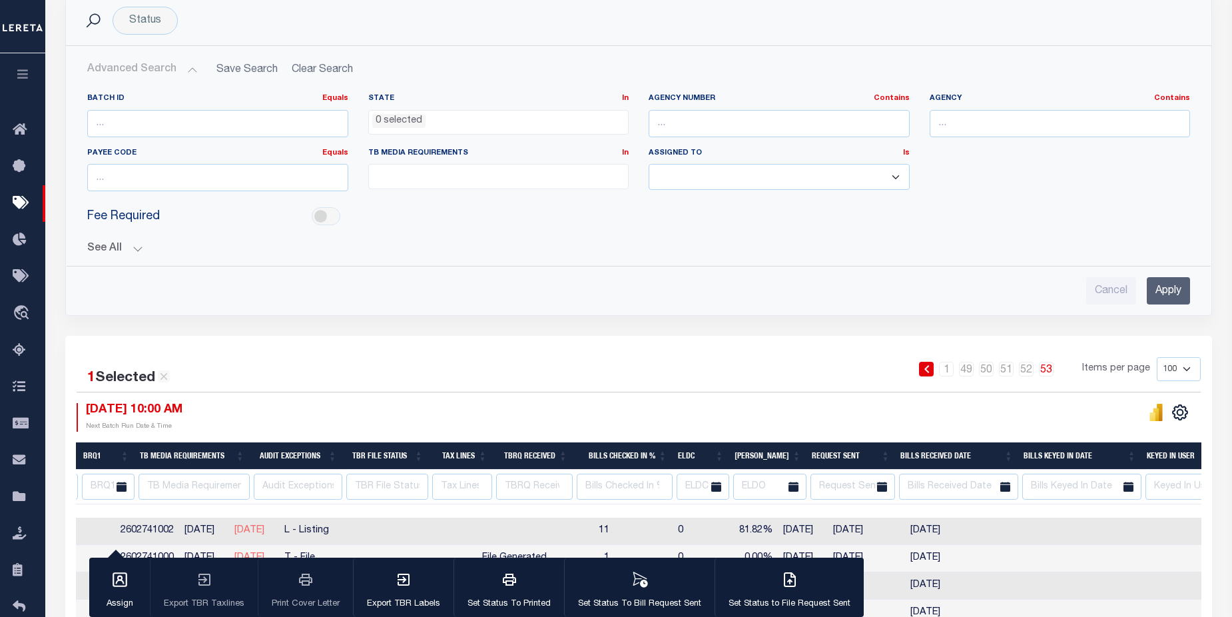
scroll to position [340, 0]
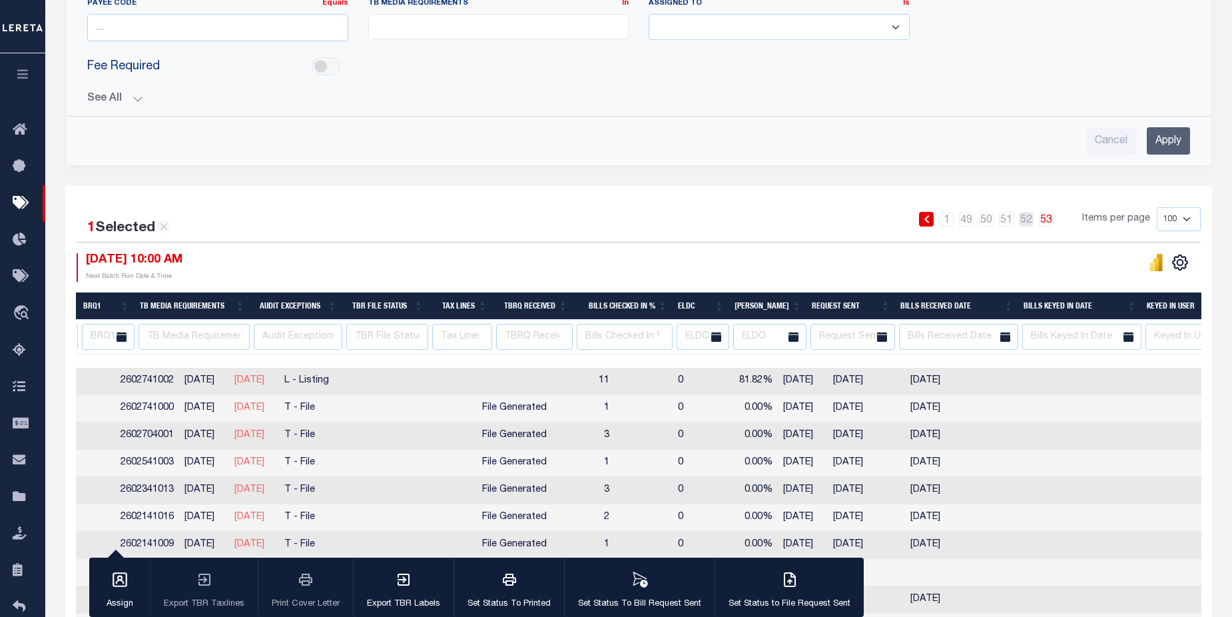
drag, startPoint x: 1027, startPoint y: 222, endPoint x: 1199, endPoint y: 320, distance: 198.6
click at [1027, 222] on link "52" at bounding box center [1026, 219] width 15 height 15
select select
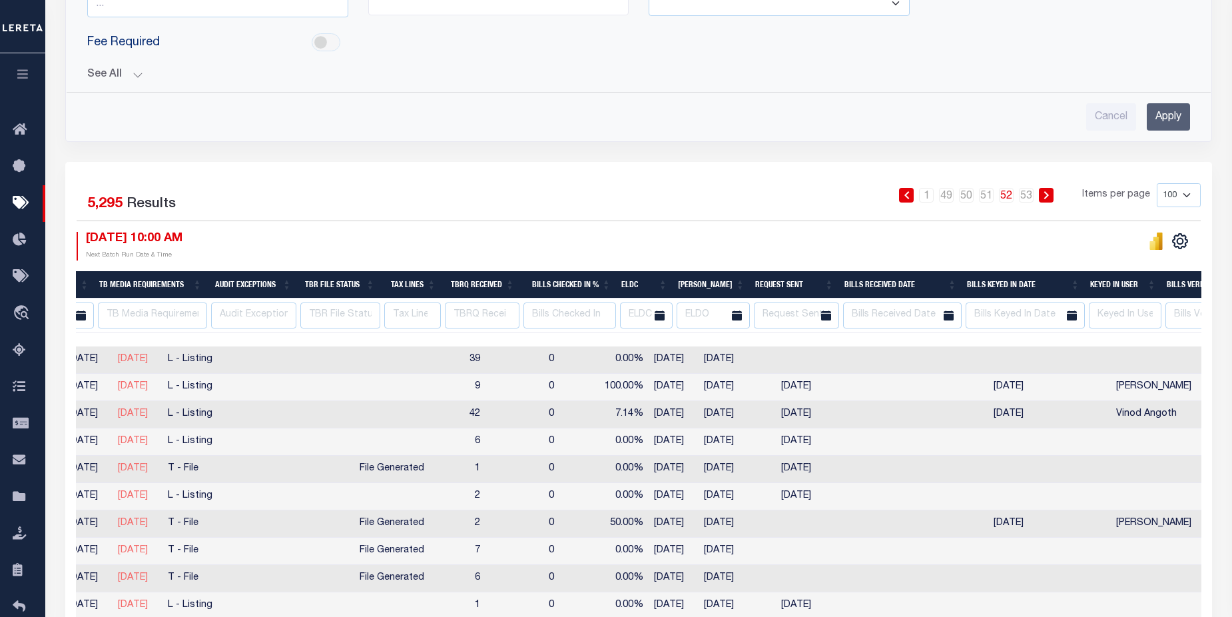
scroll to position [0, 615]
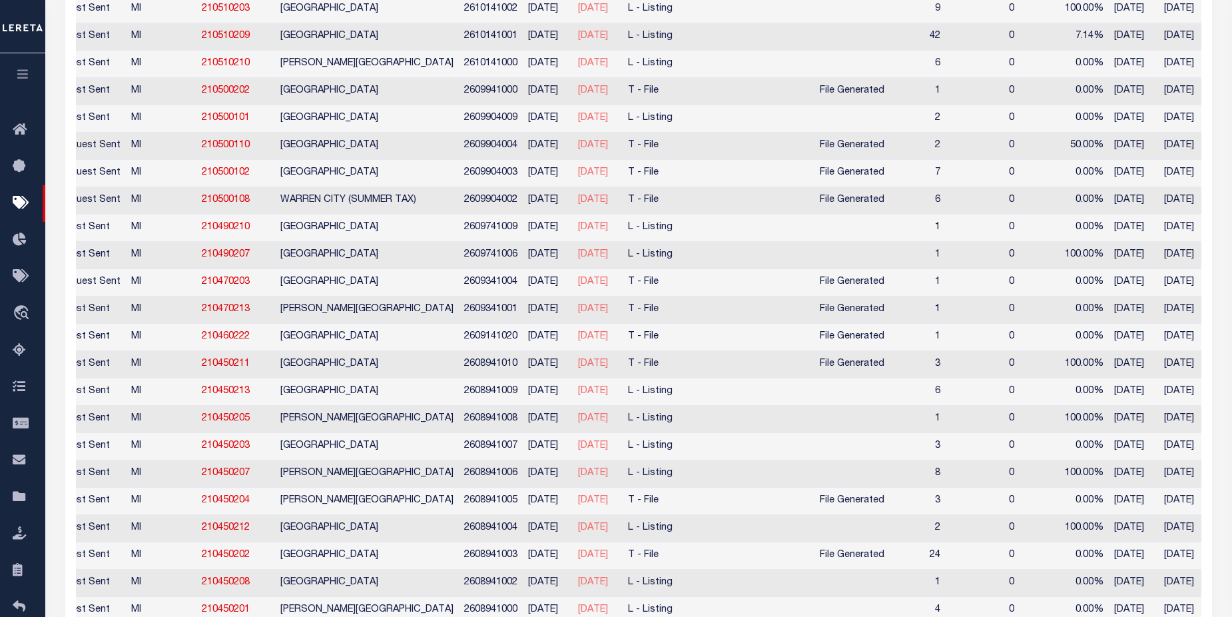
select select
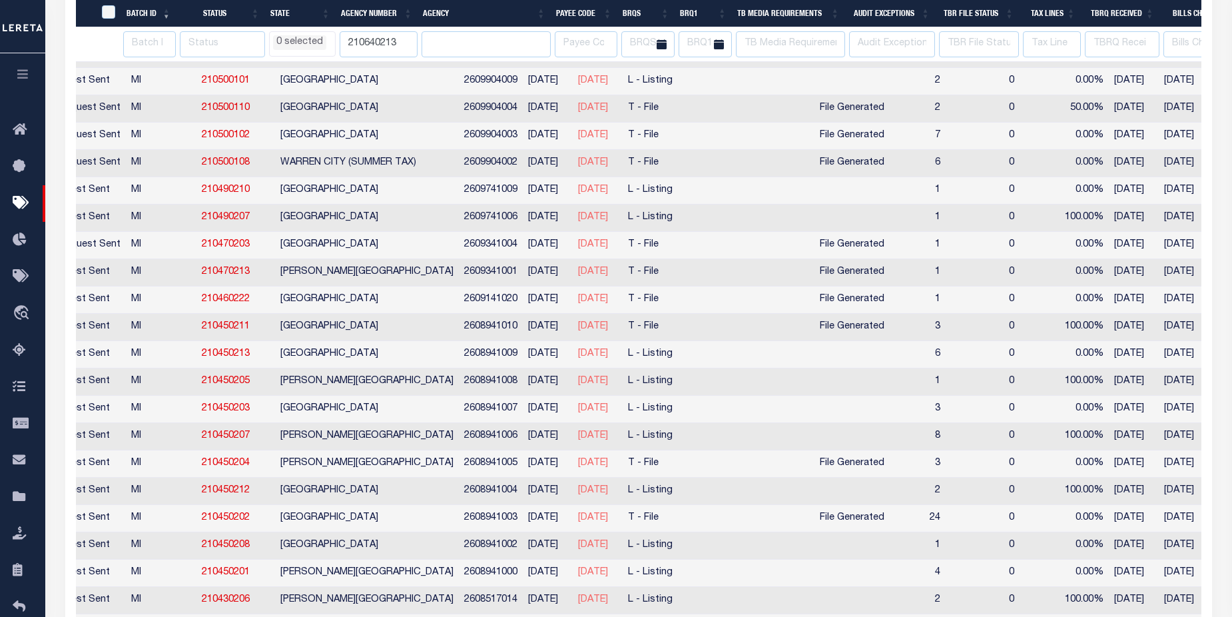
select select
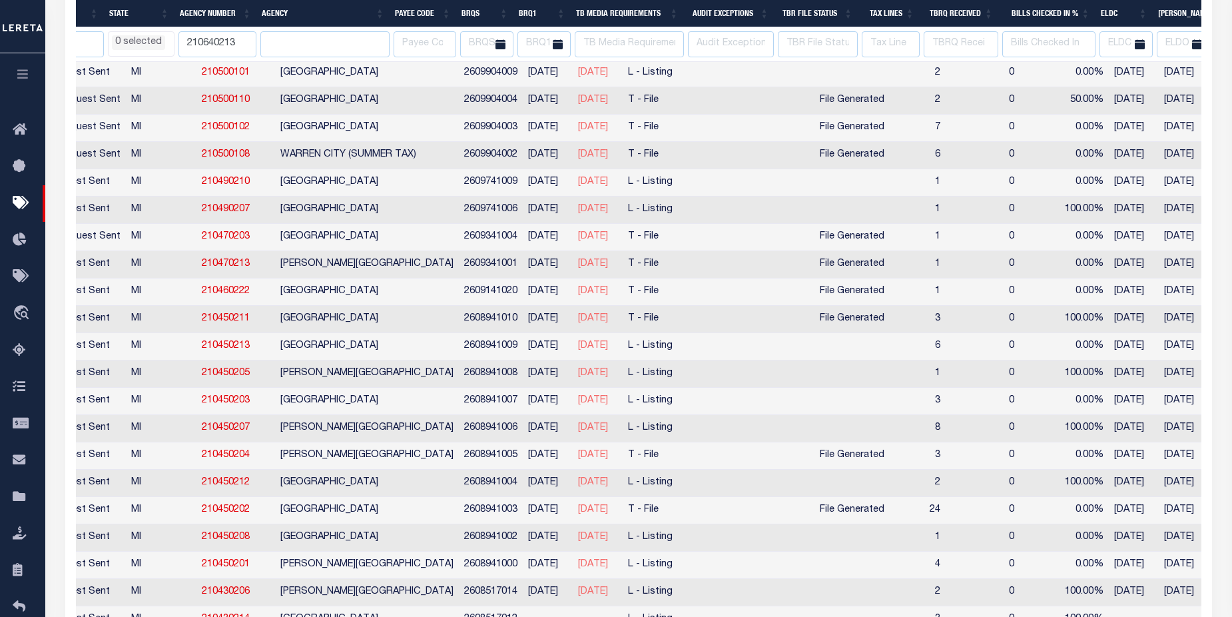
select select
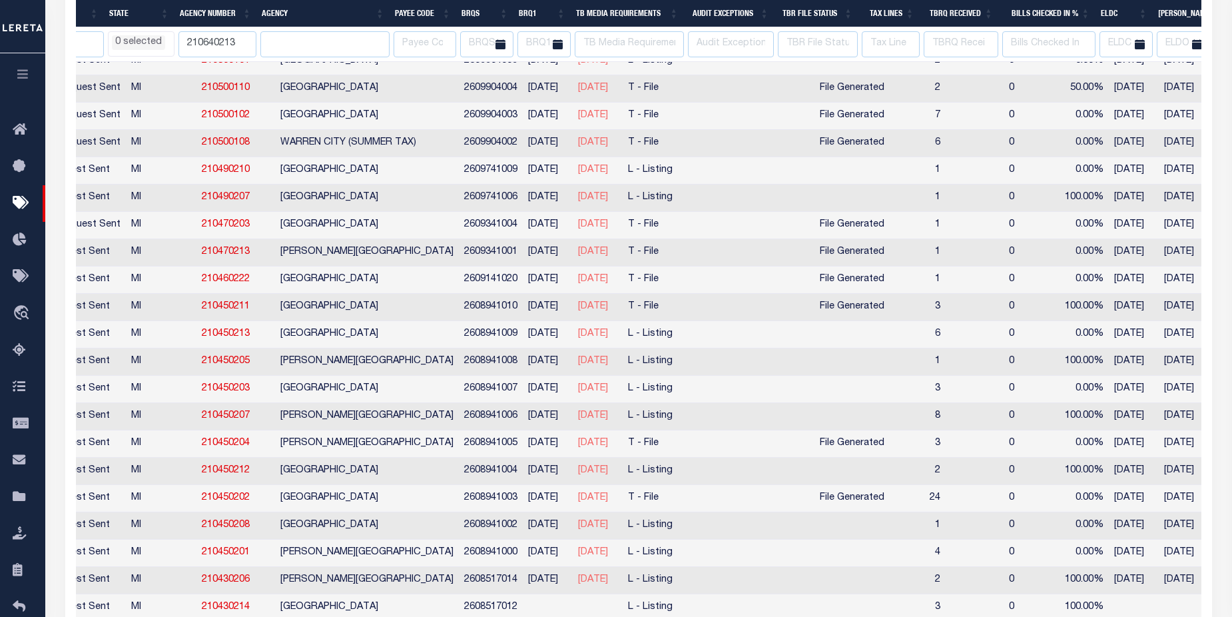
select select
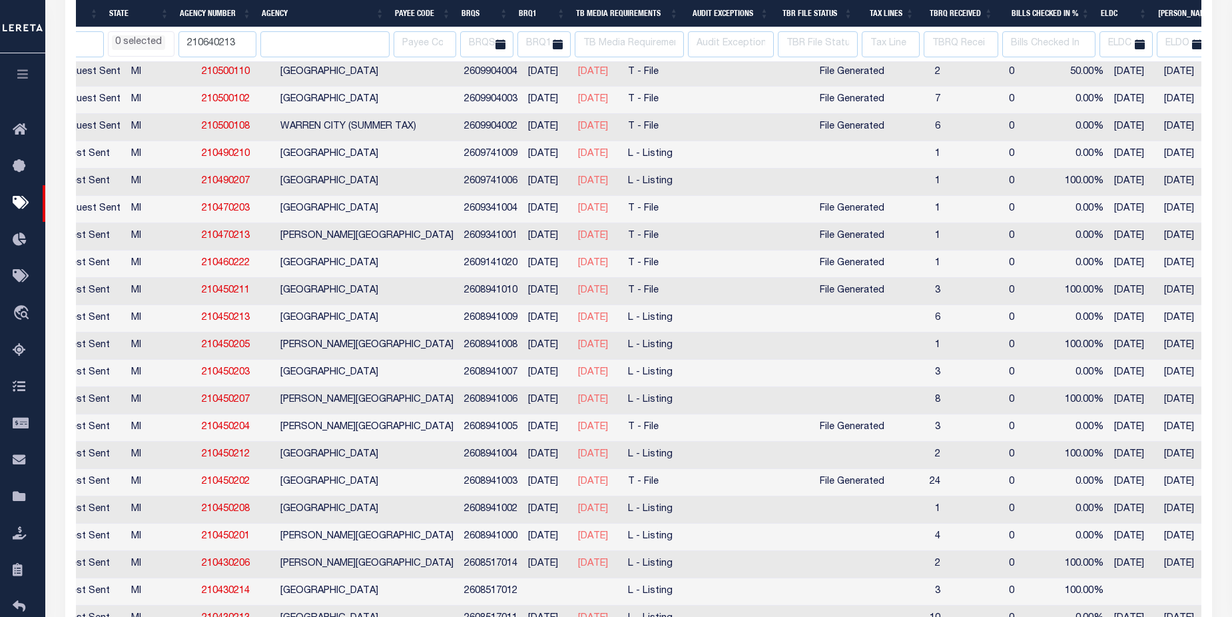
select select
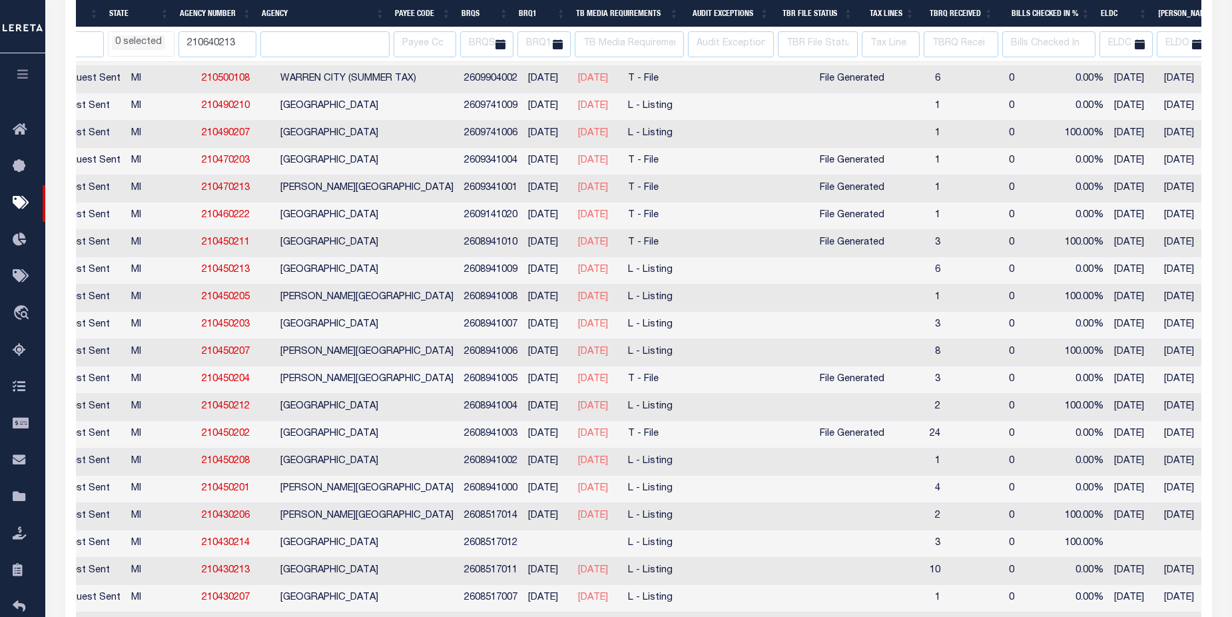
select select
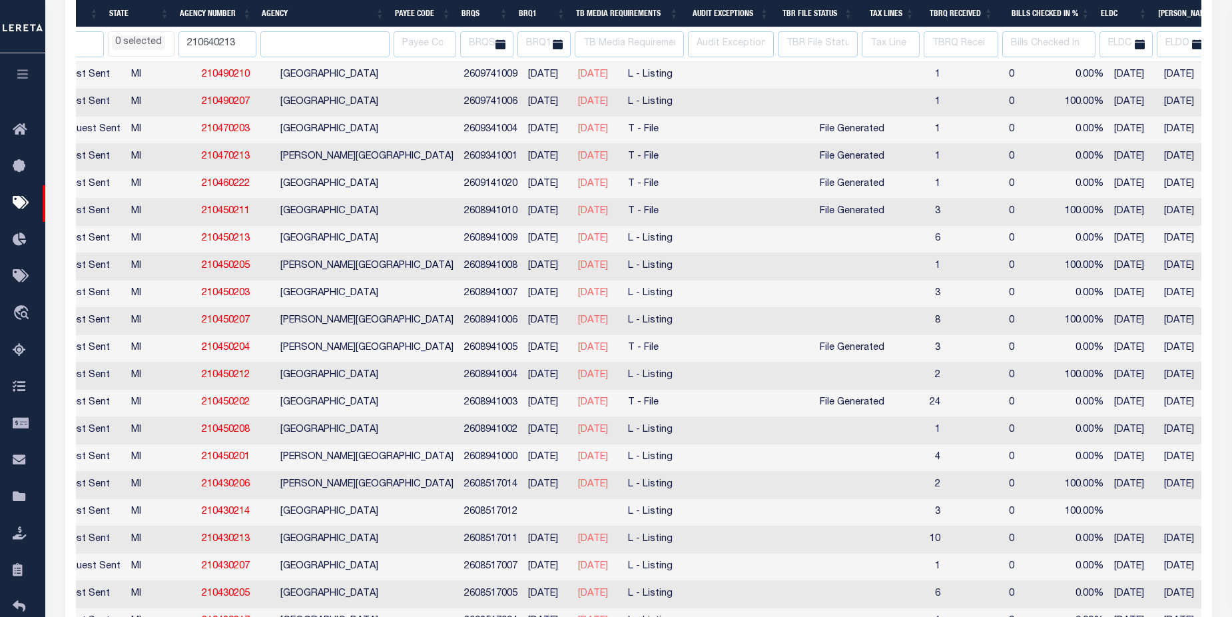
select select
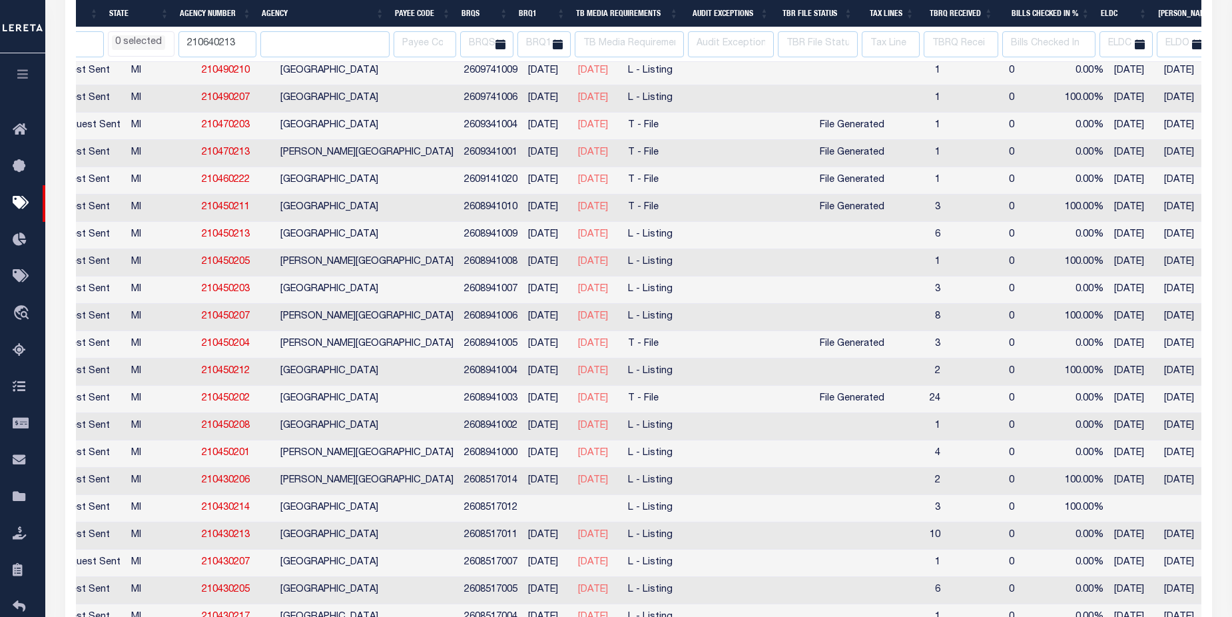
select select
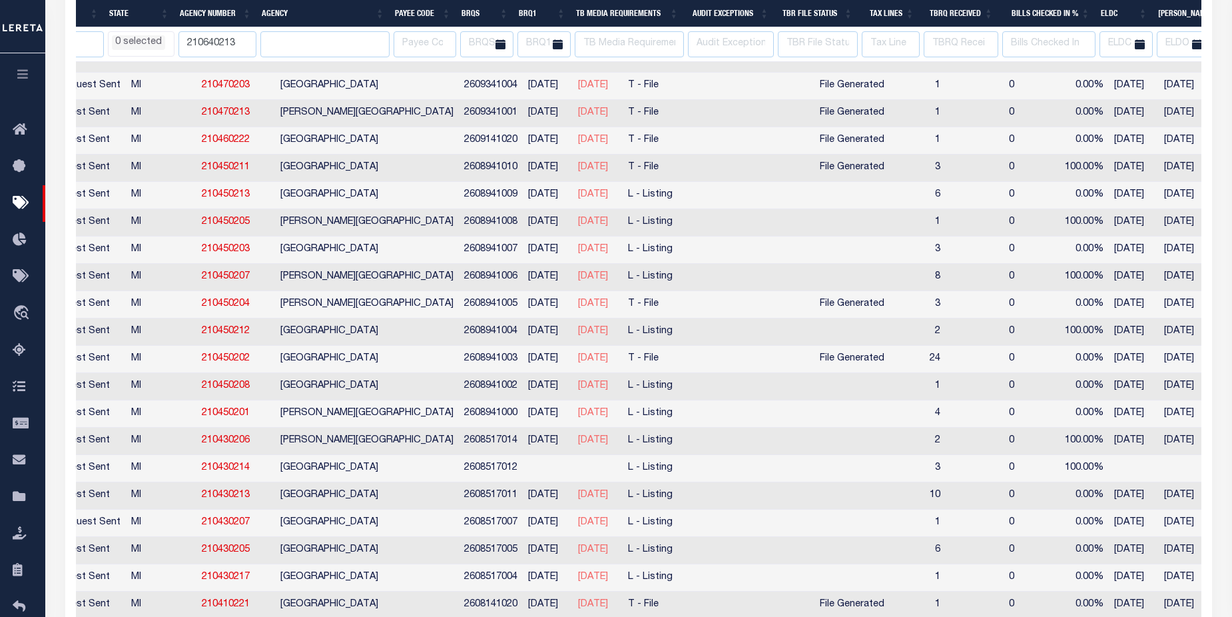
select select
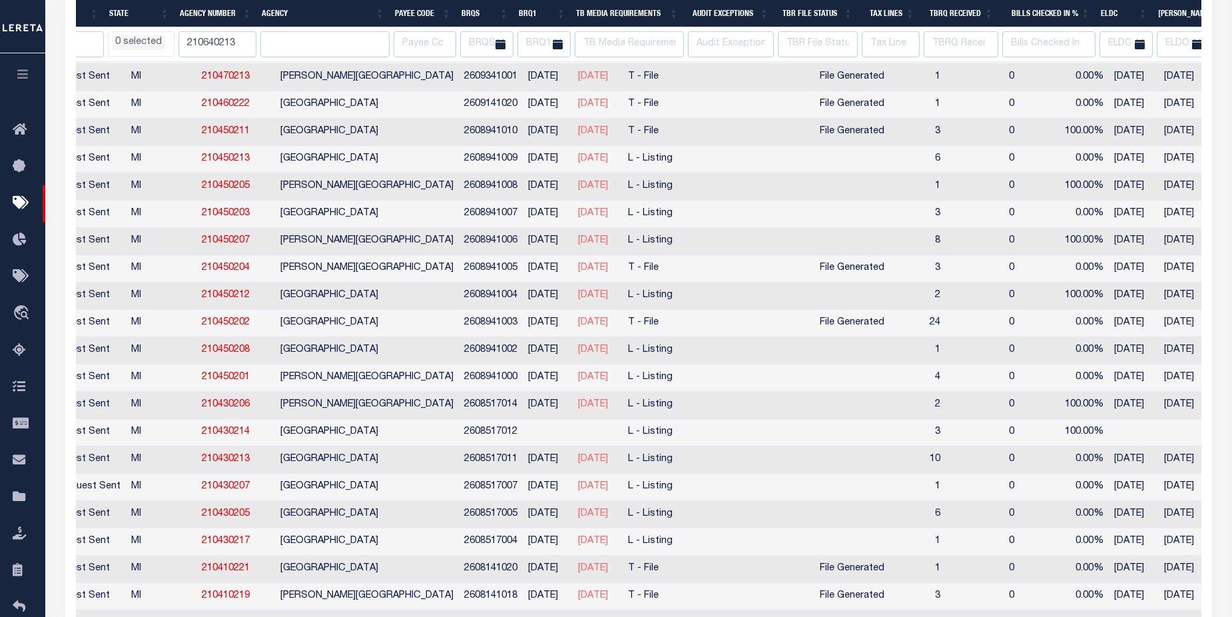
select select
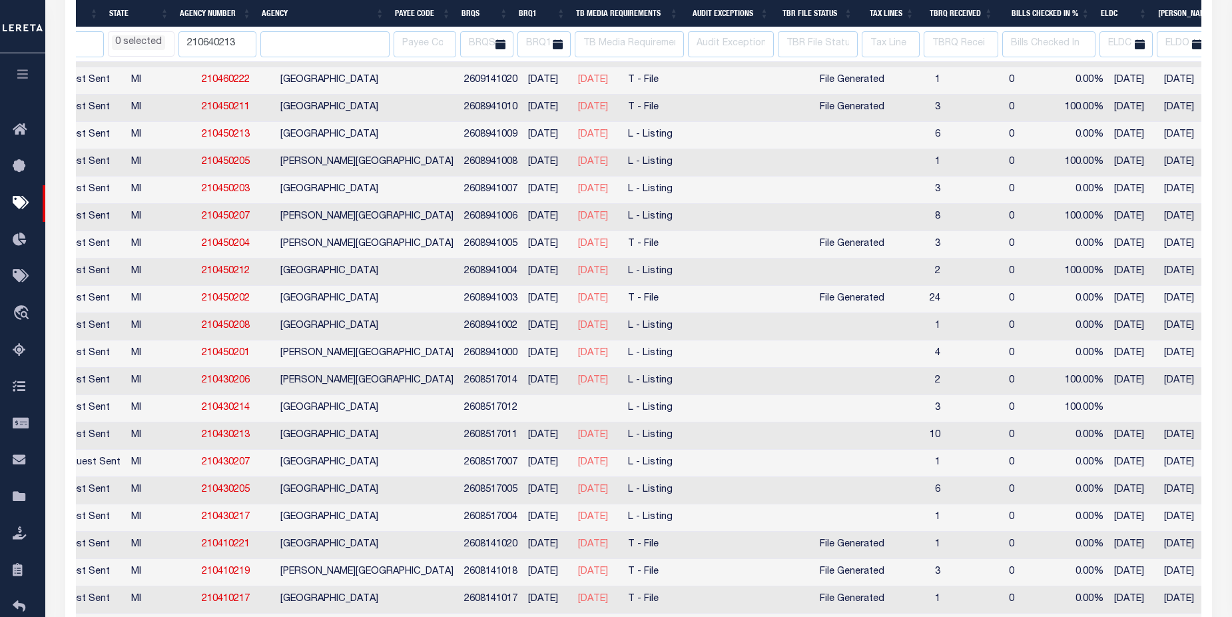
select select
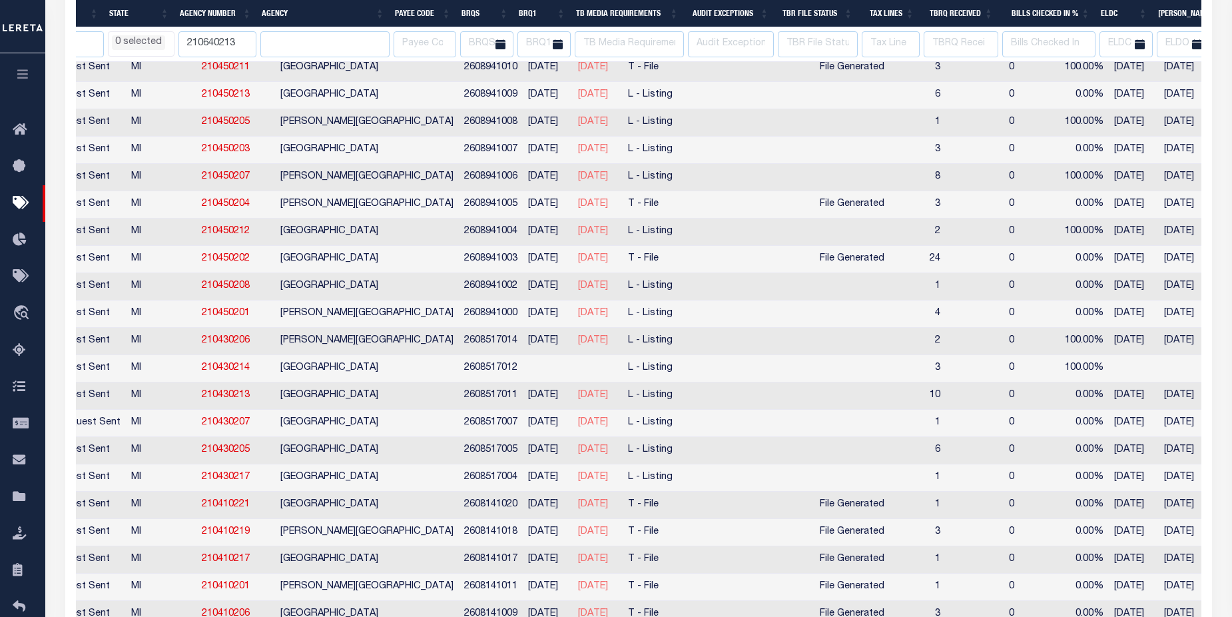
select select
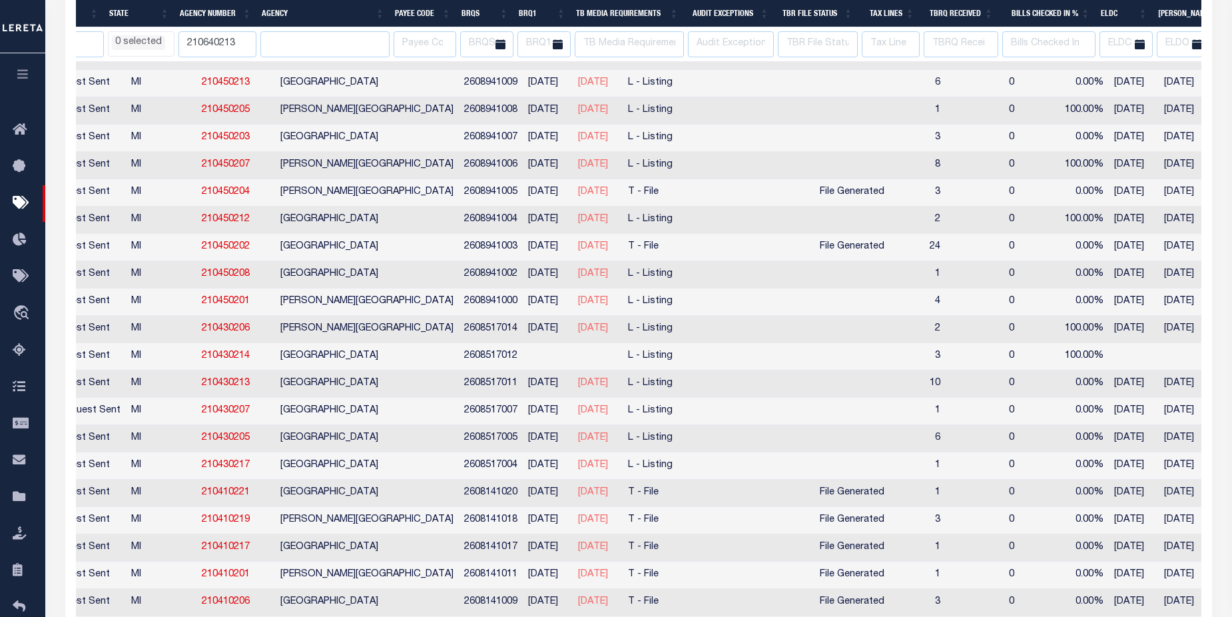
select select
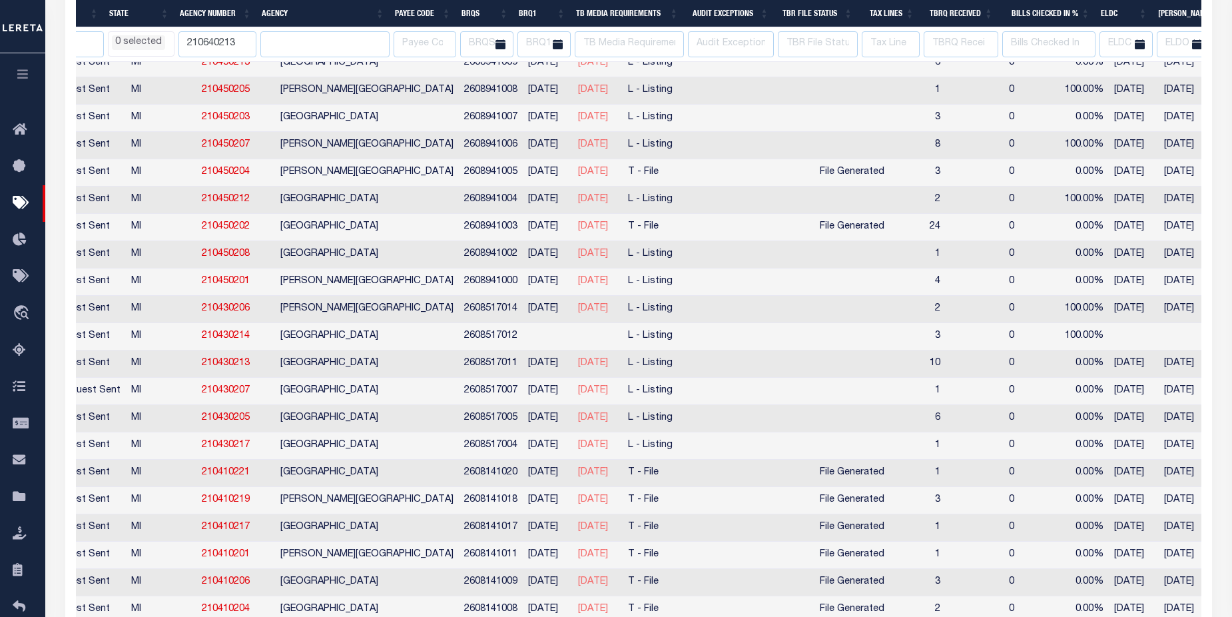
select select
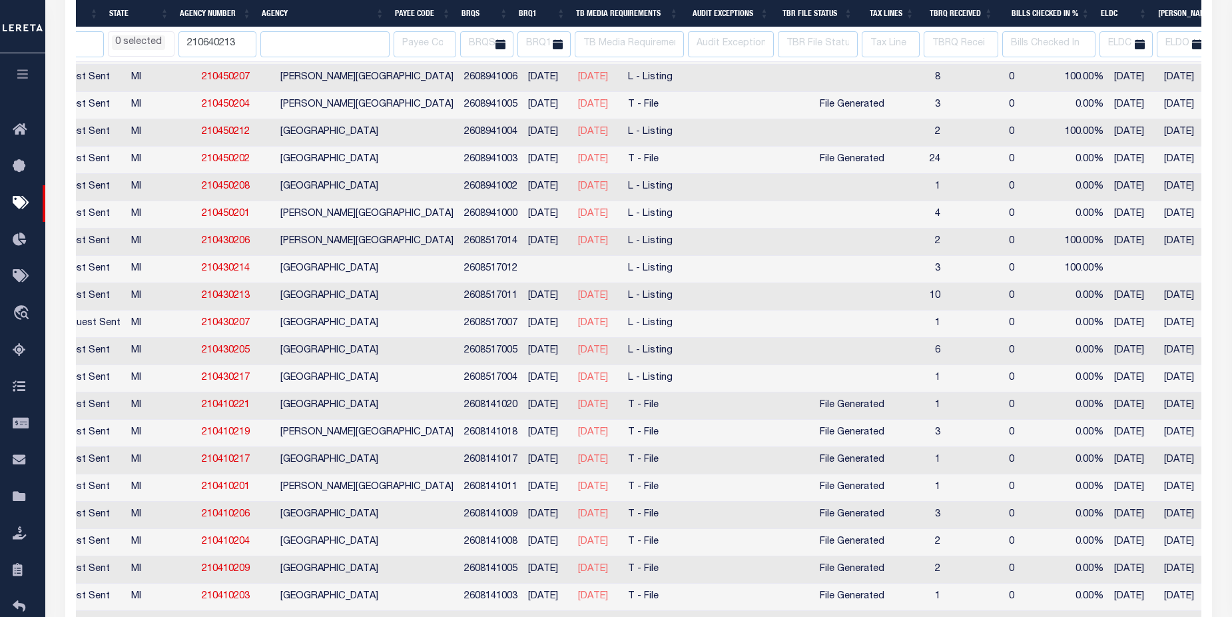
select select
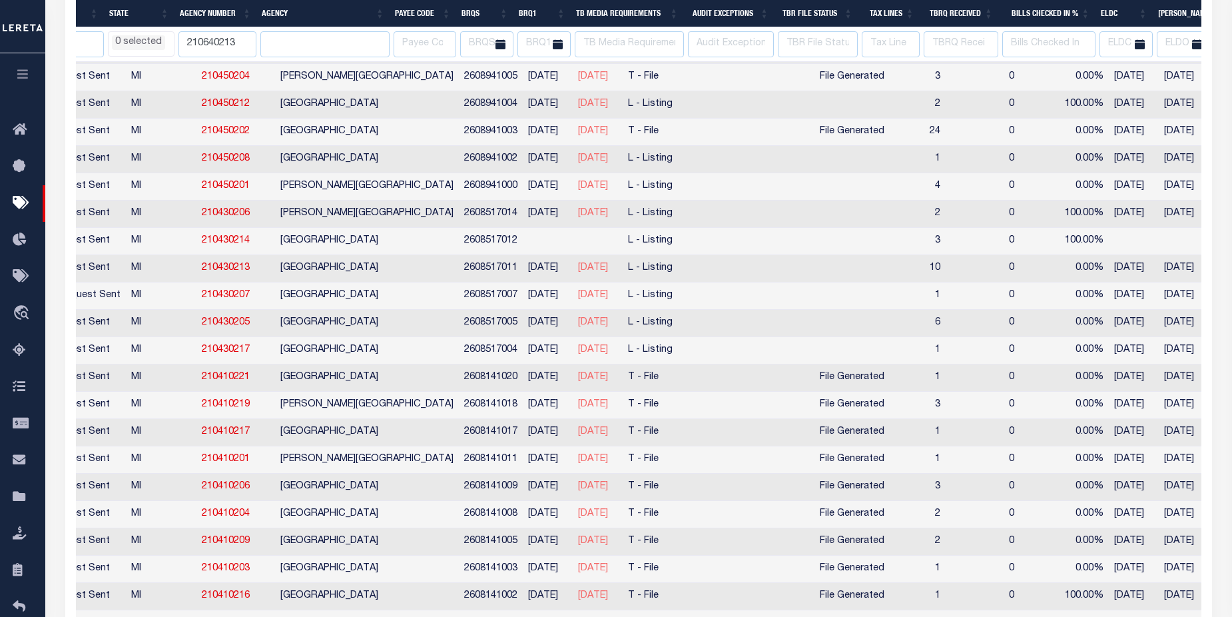
select select
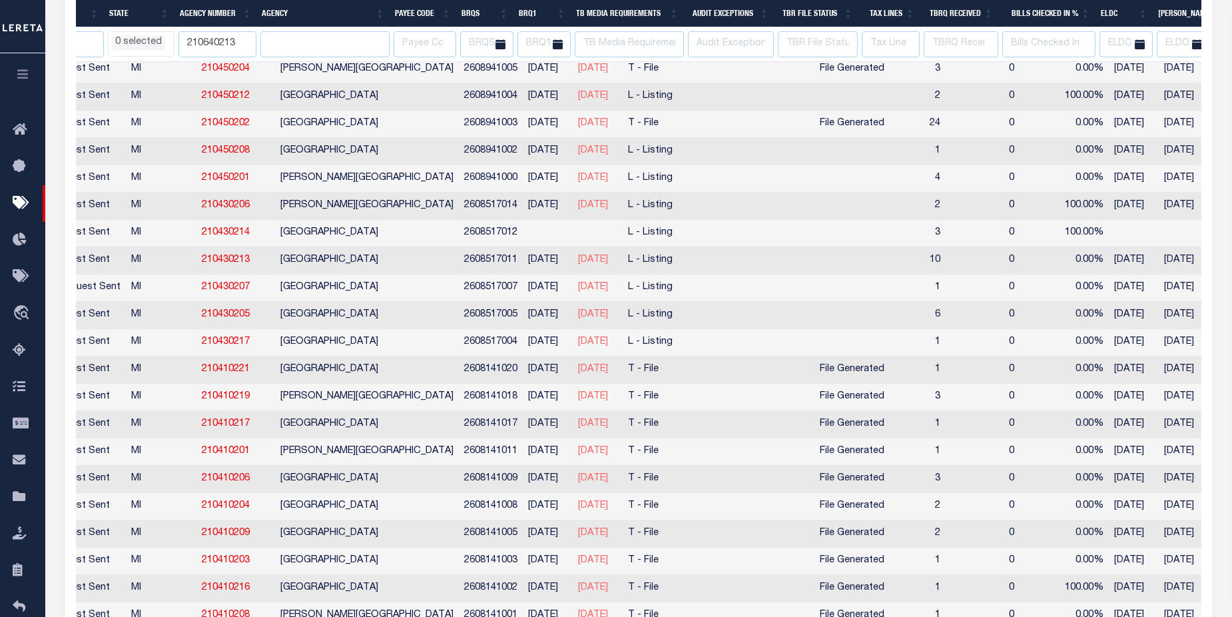
select select
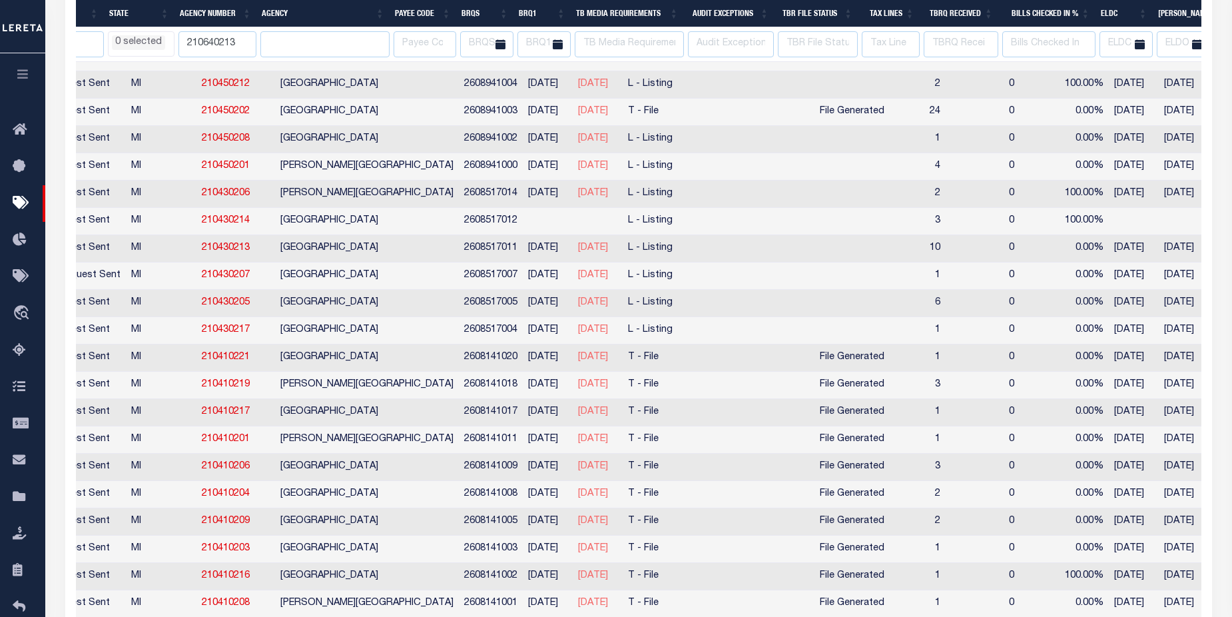
select select
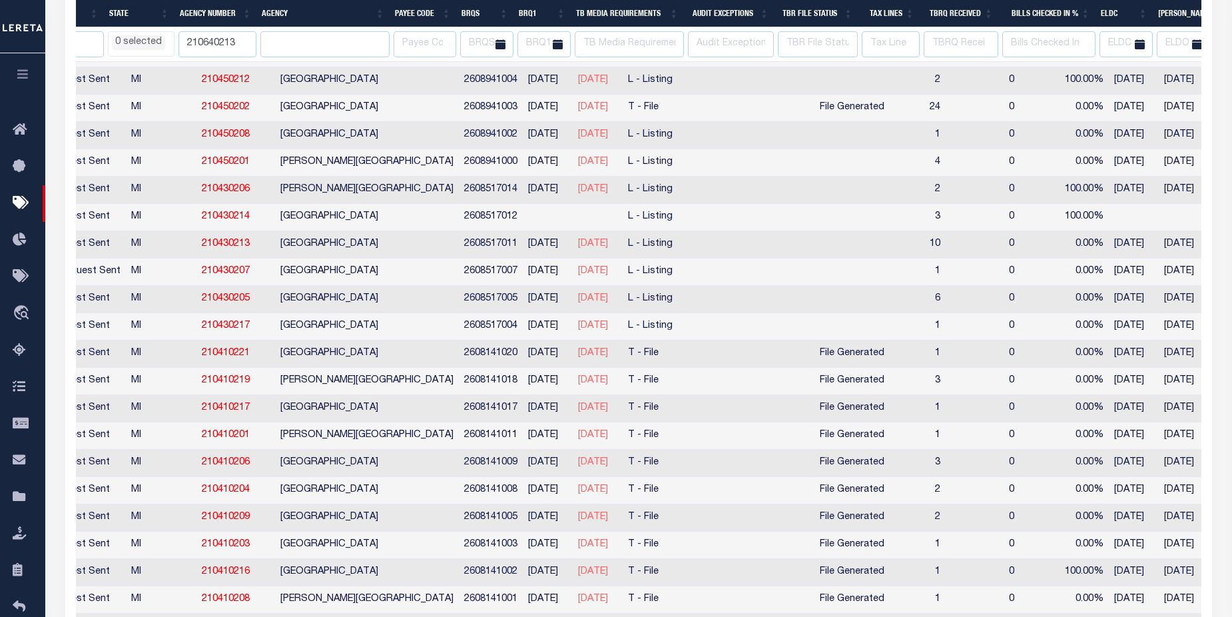
select select
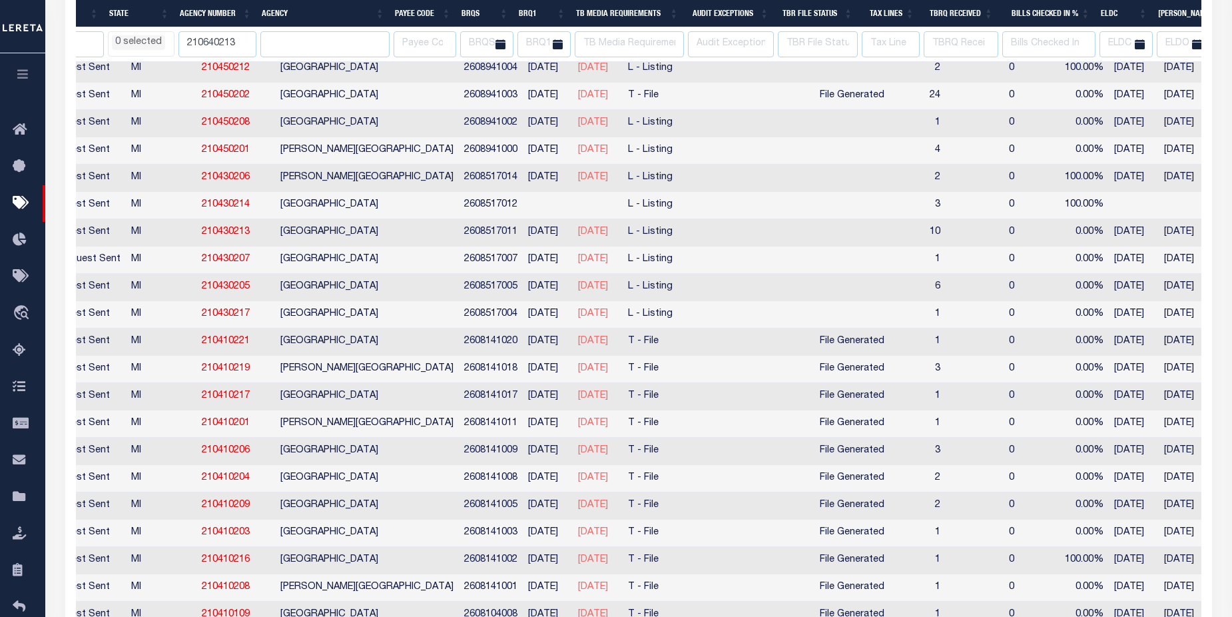
select select
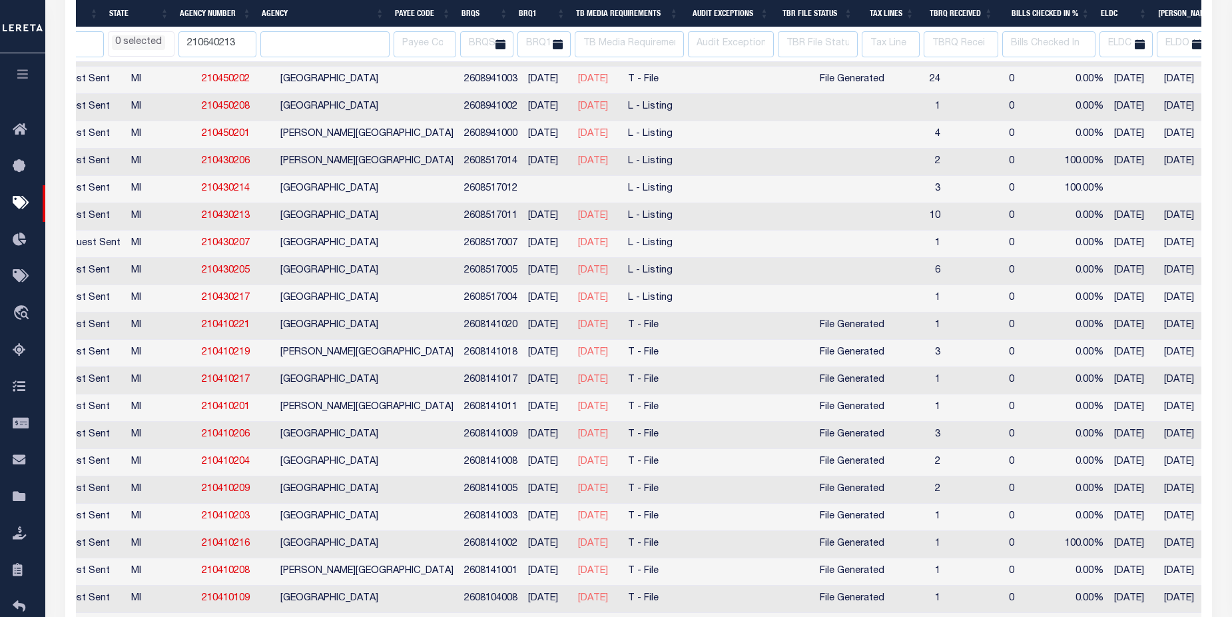
select select
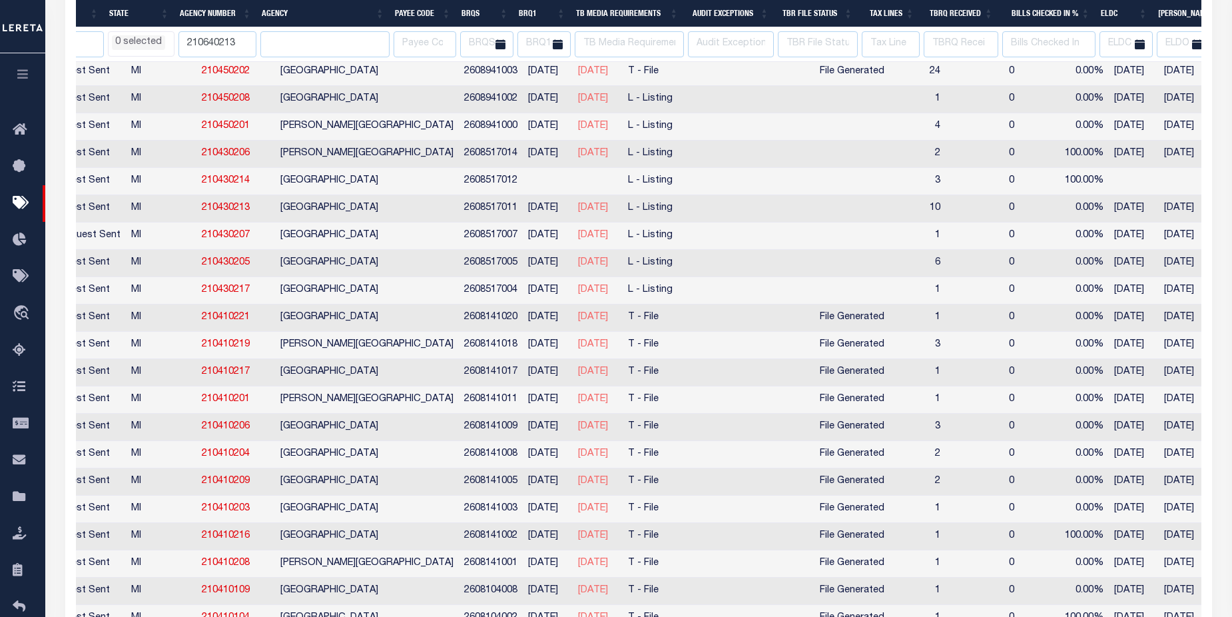
select select
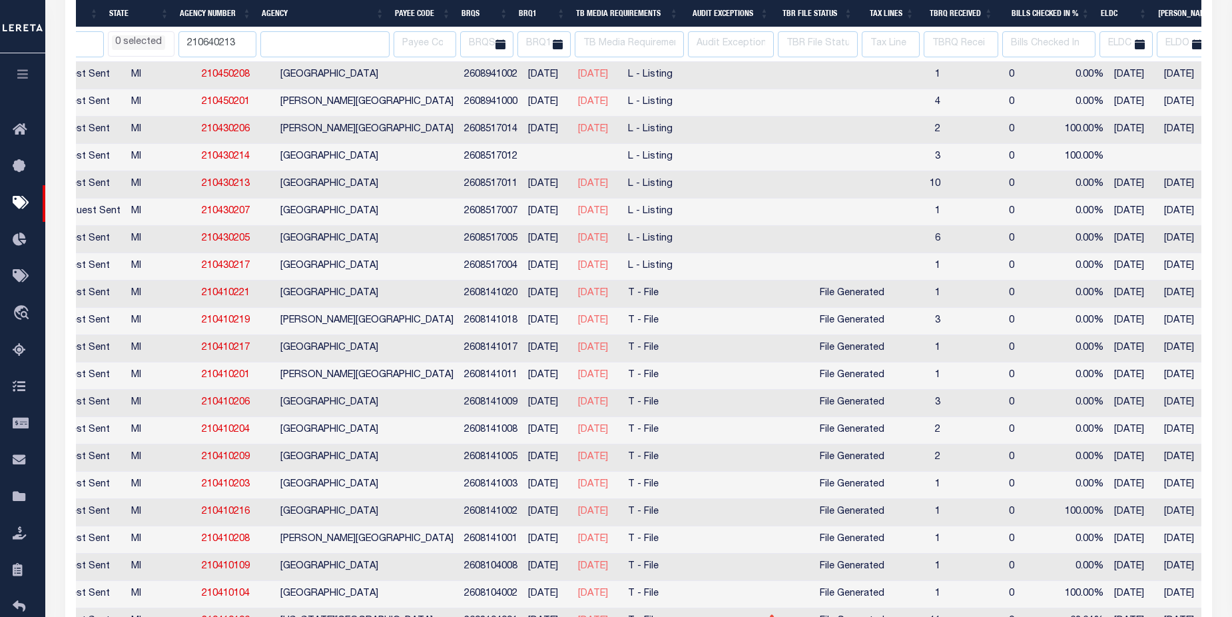
select select
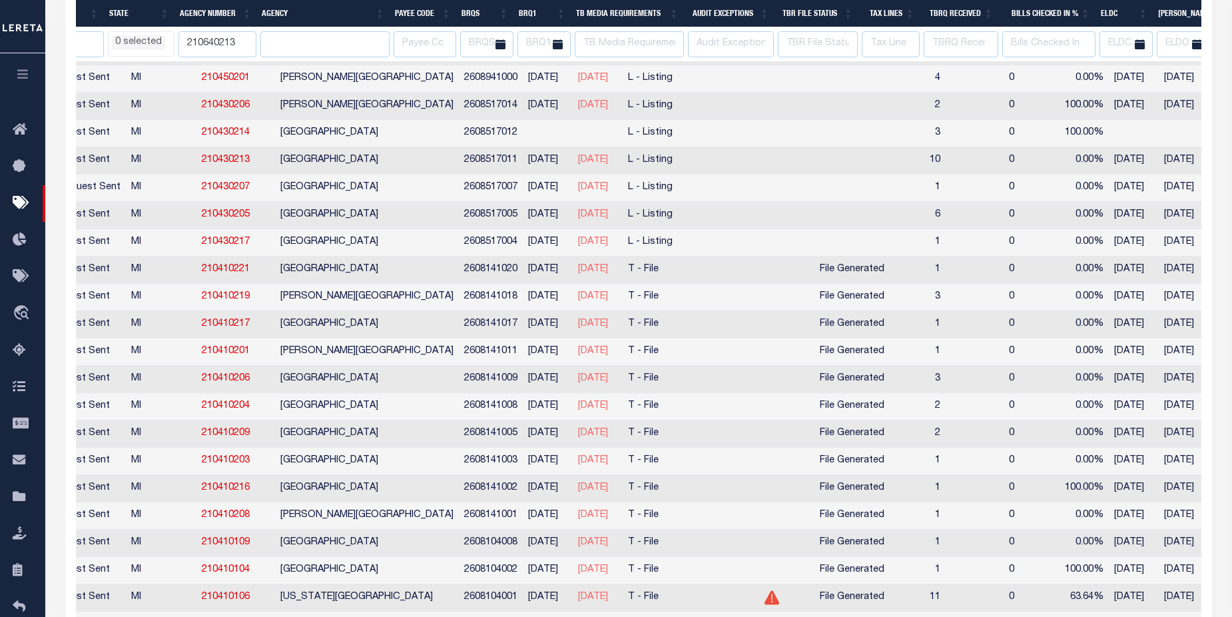
select select
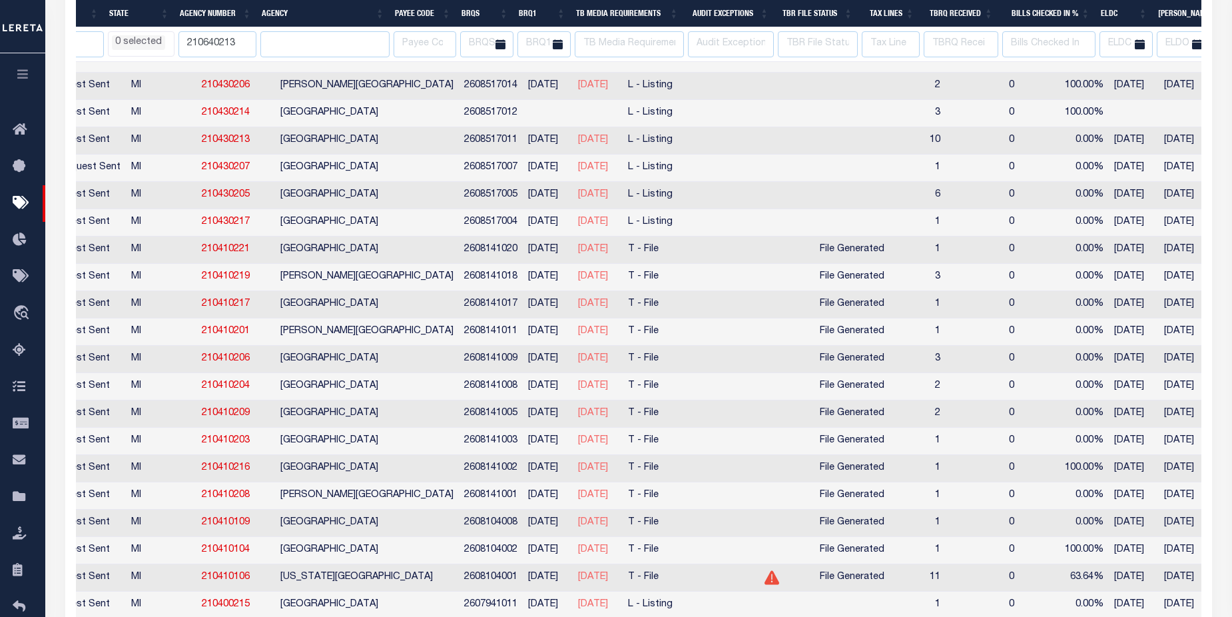
select select
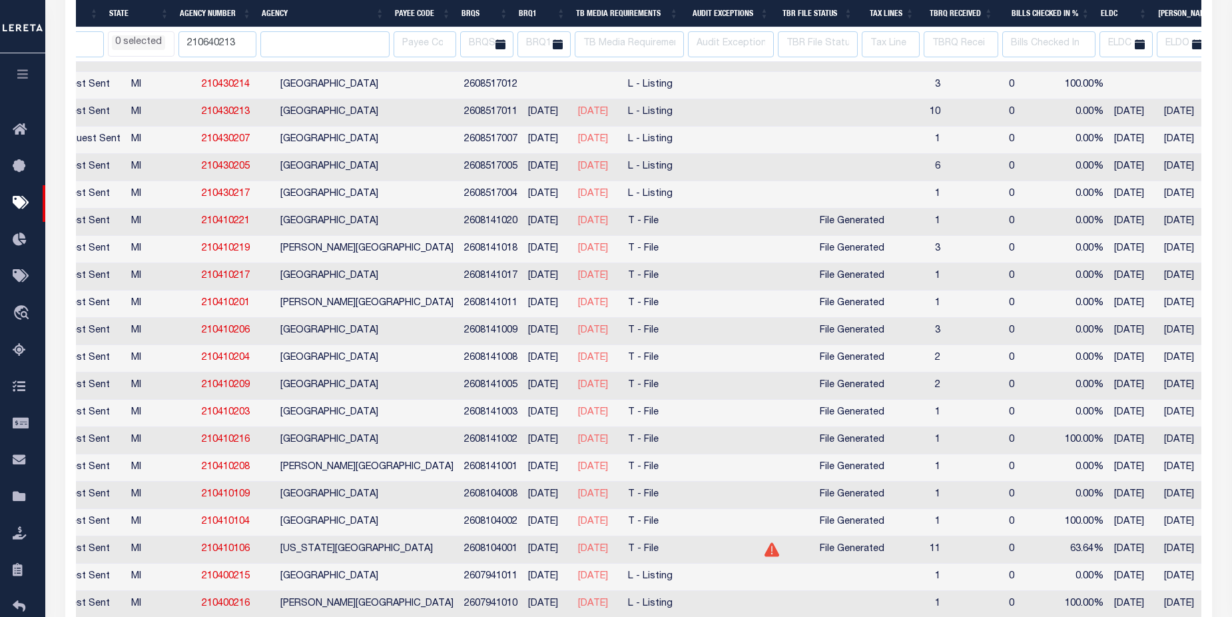
scroll to position [1355, 0]
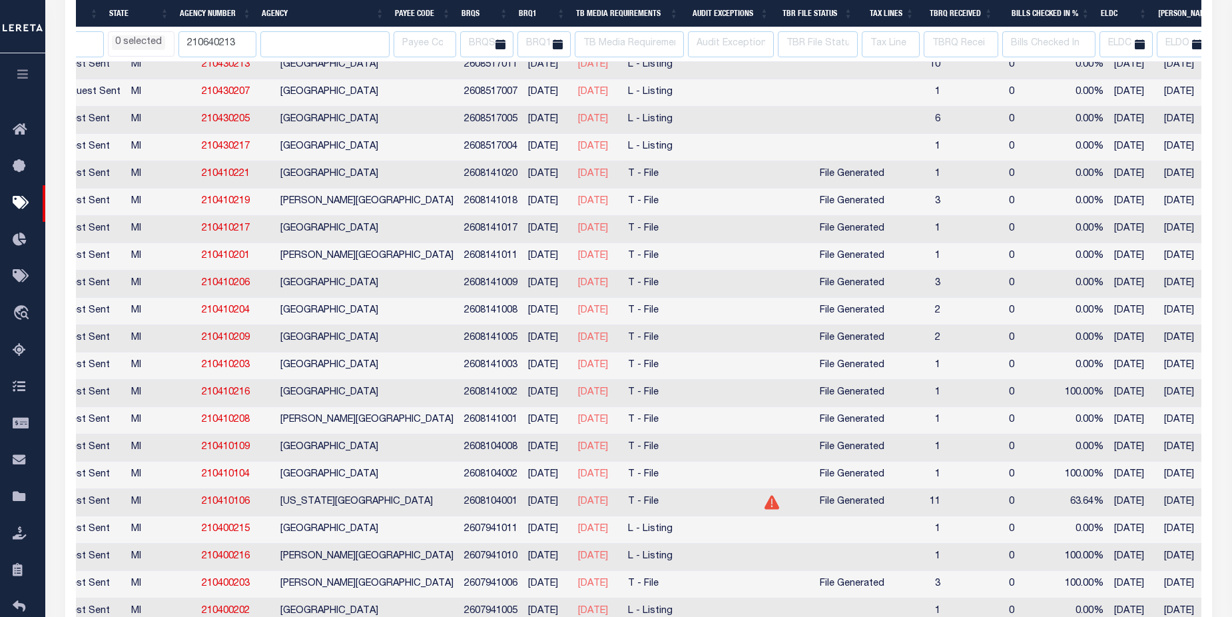
select select
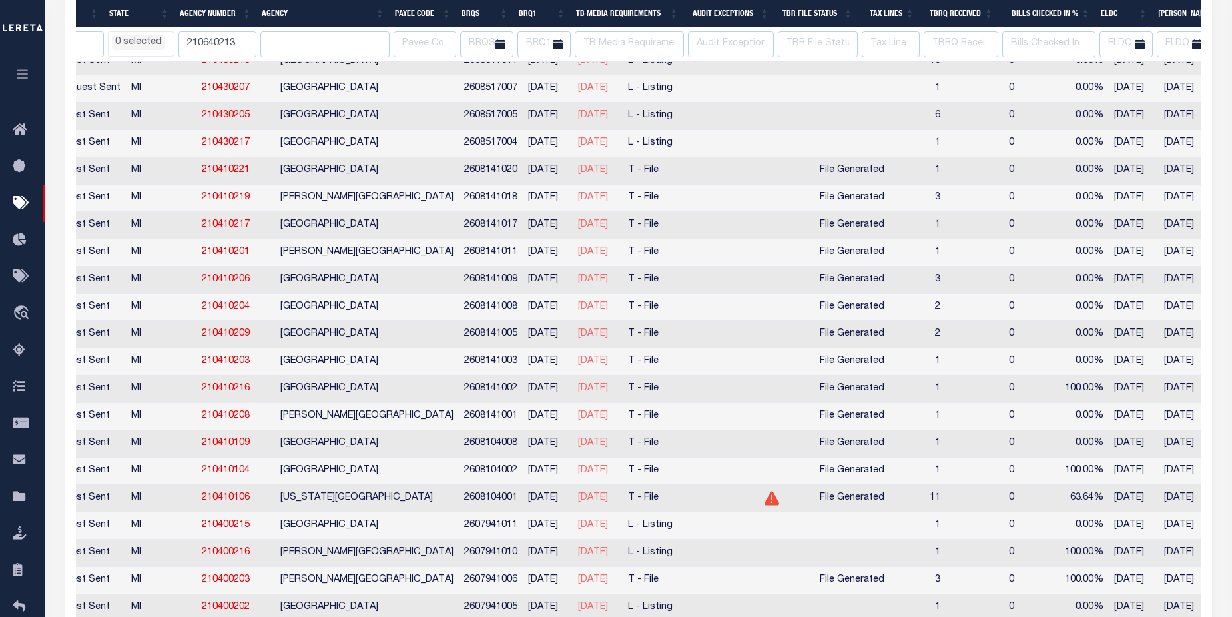
select select
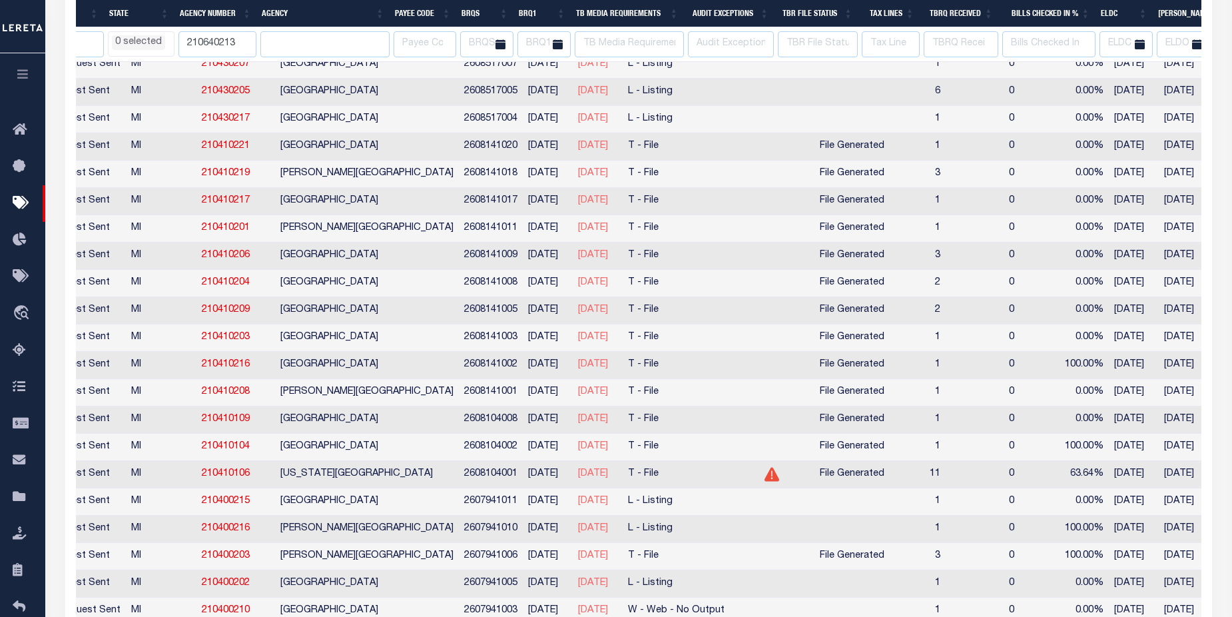
select select
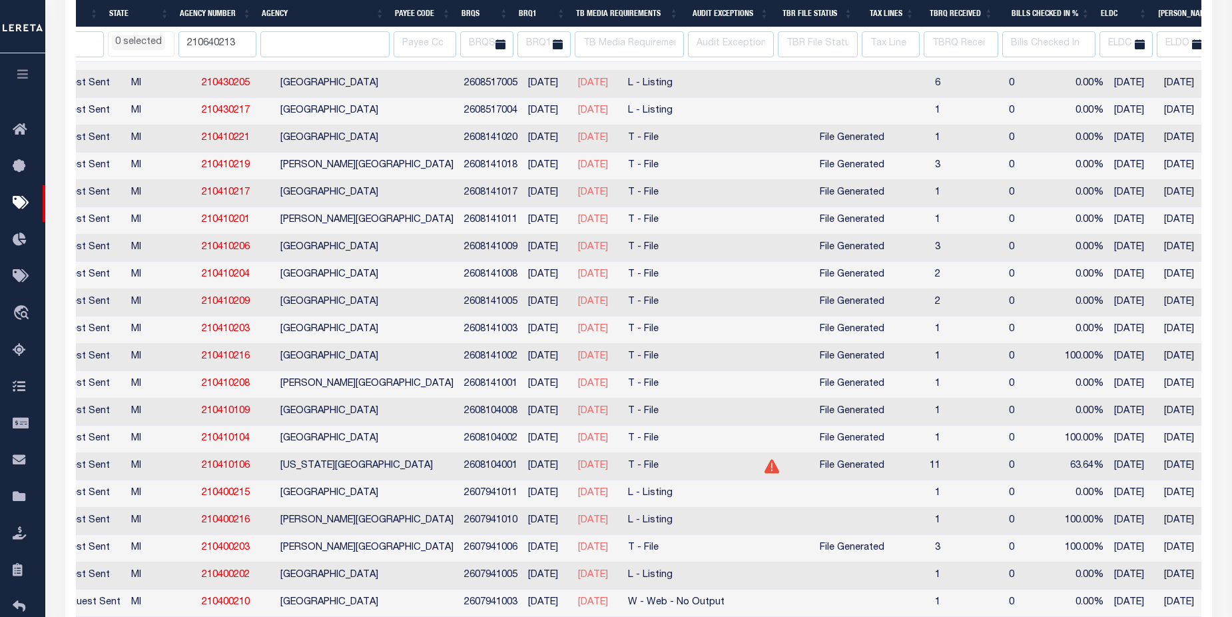
select select
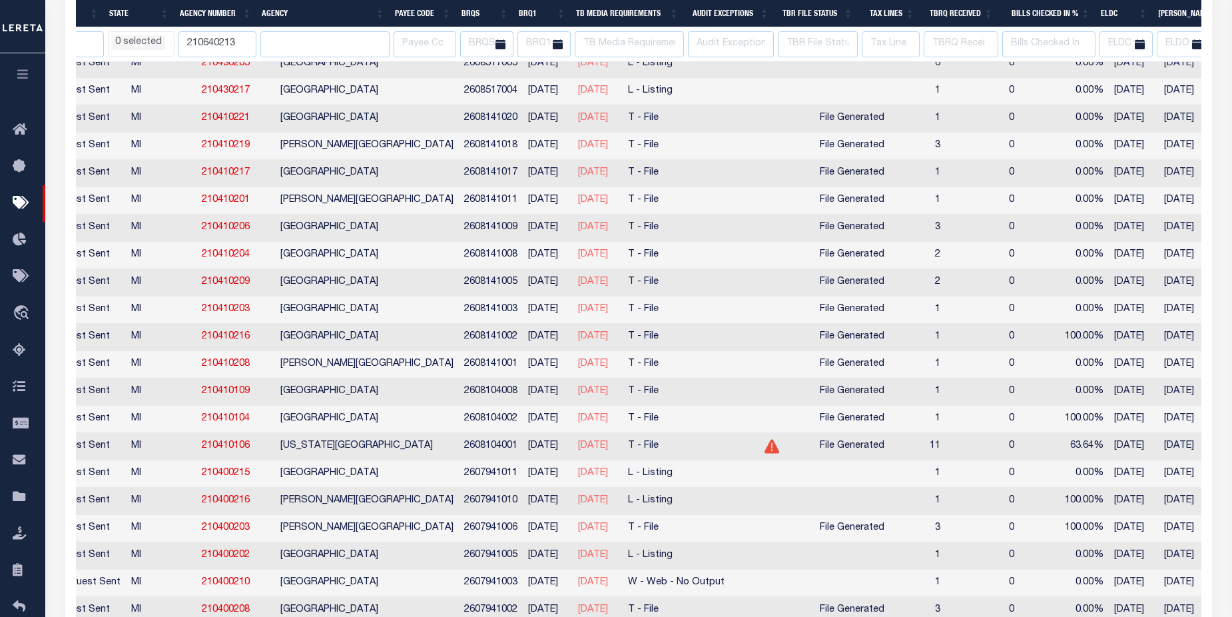
select select
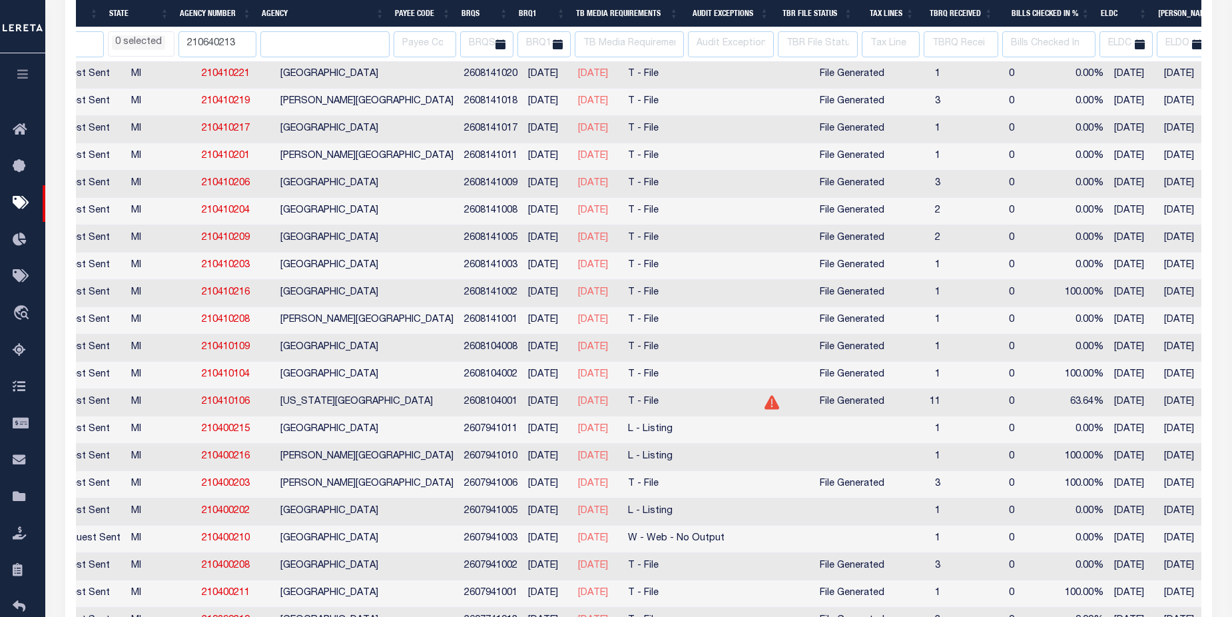
select select
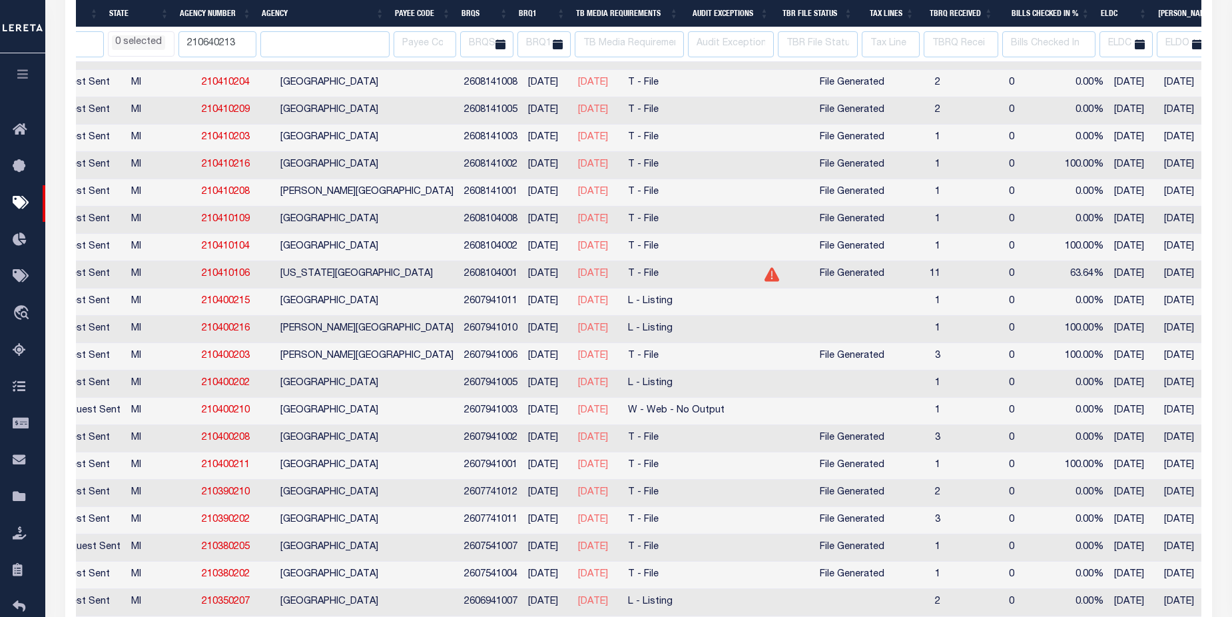
select select
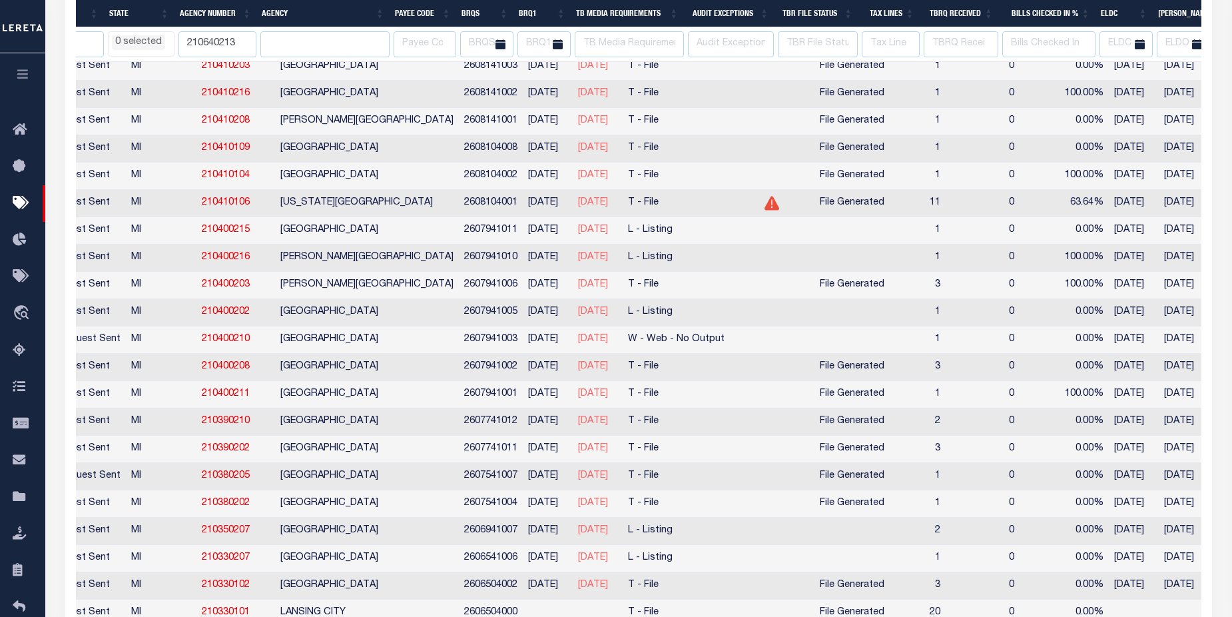
scroll to position [1698, 0]
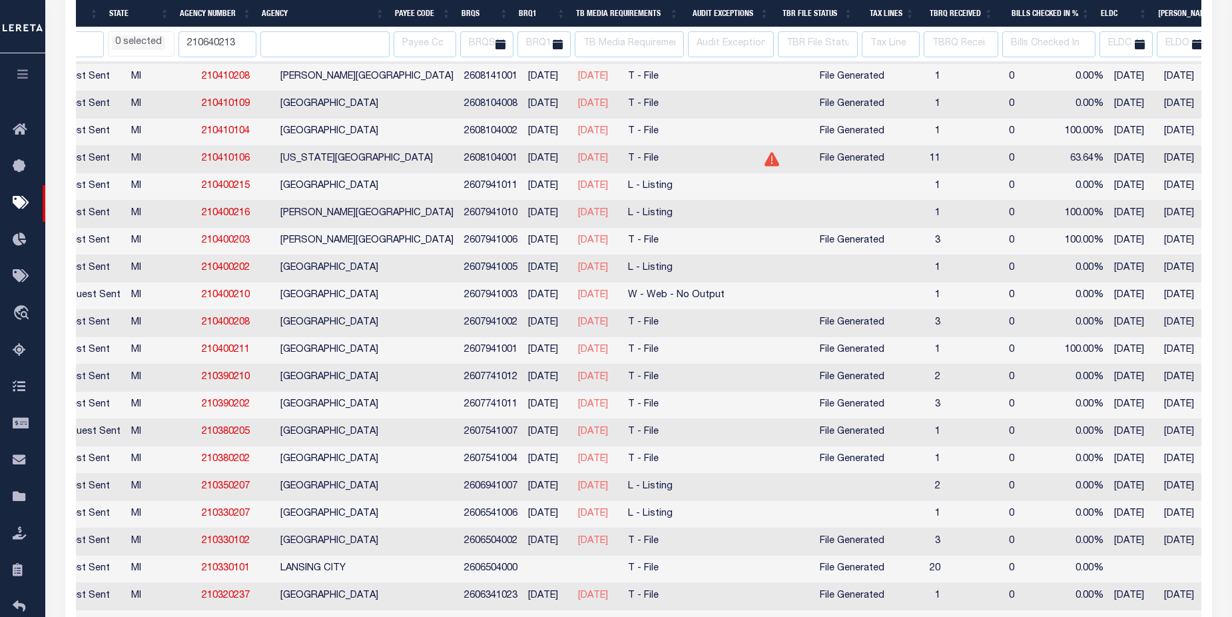
select select
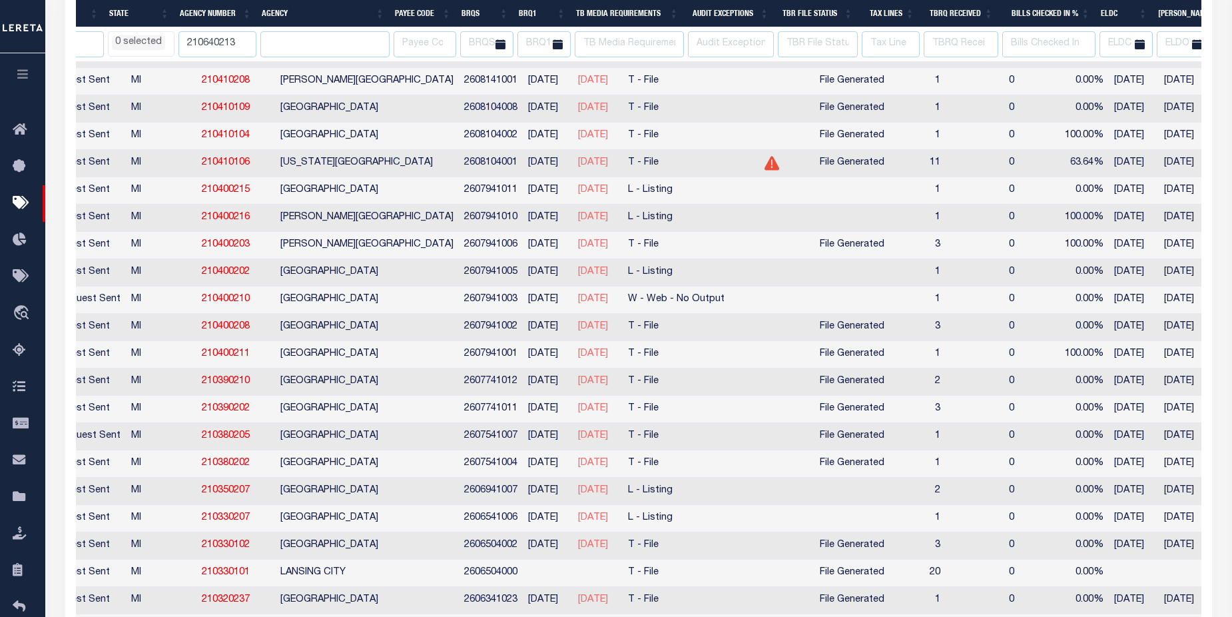
select select
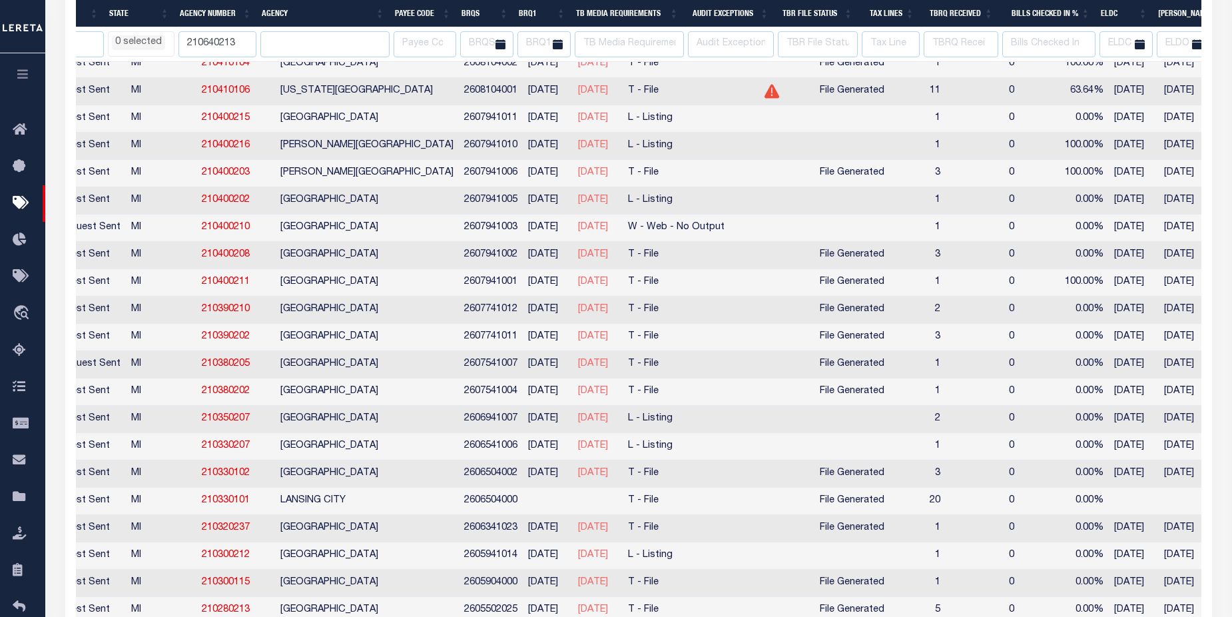
select select
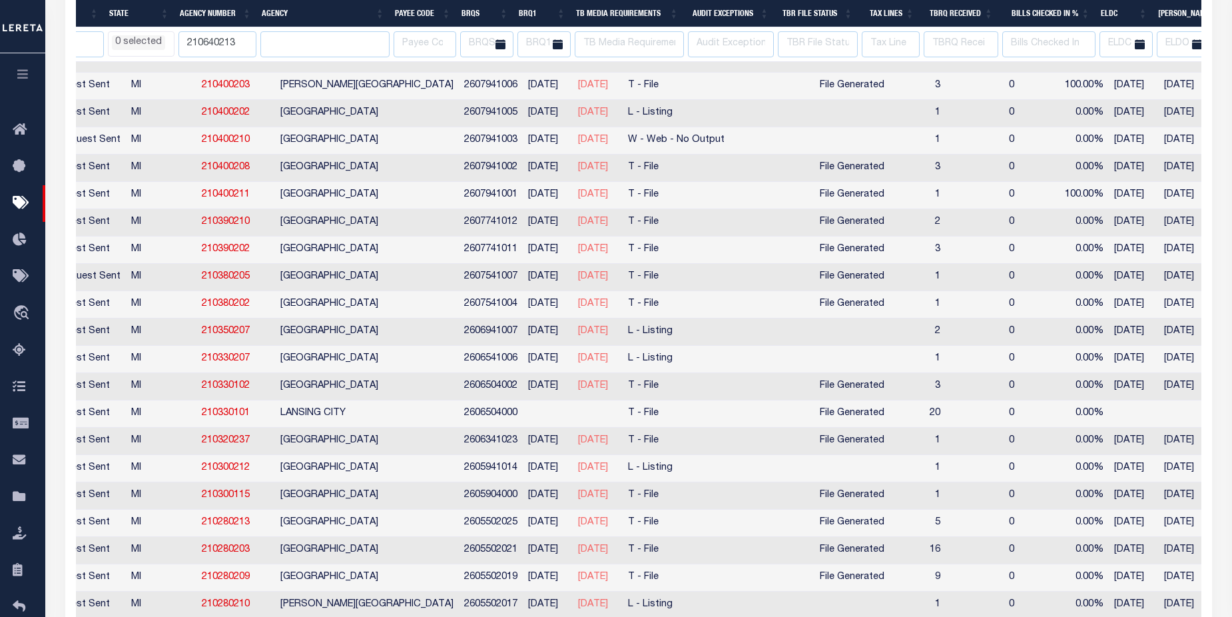
select select
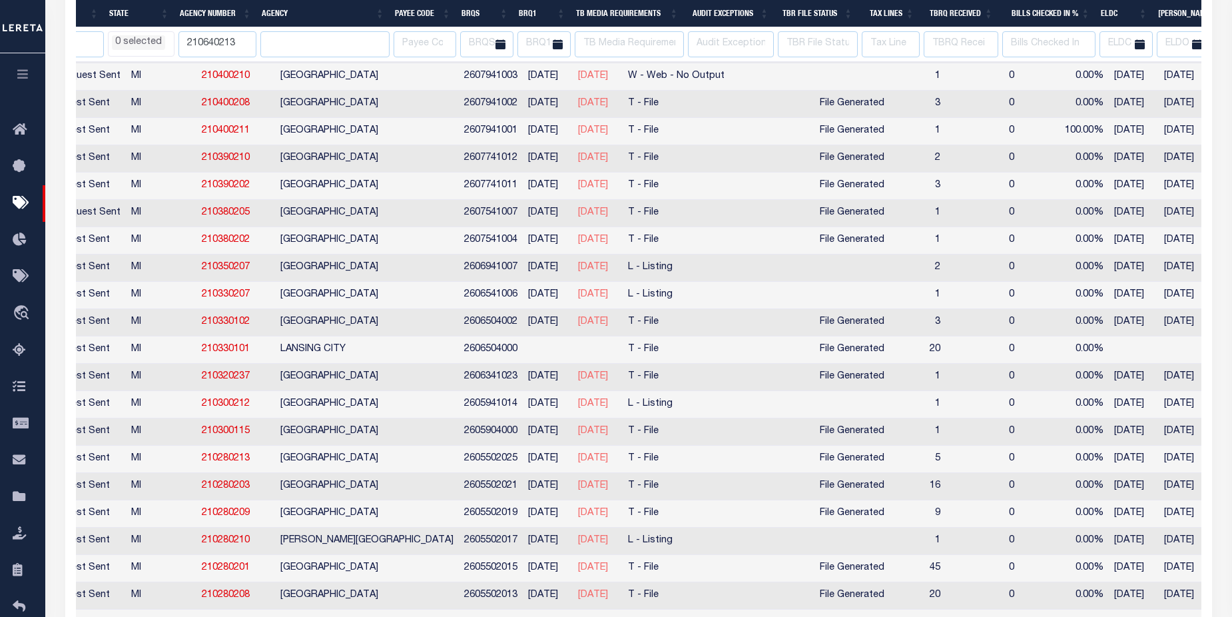
select select
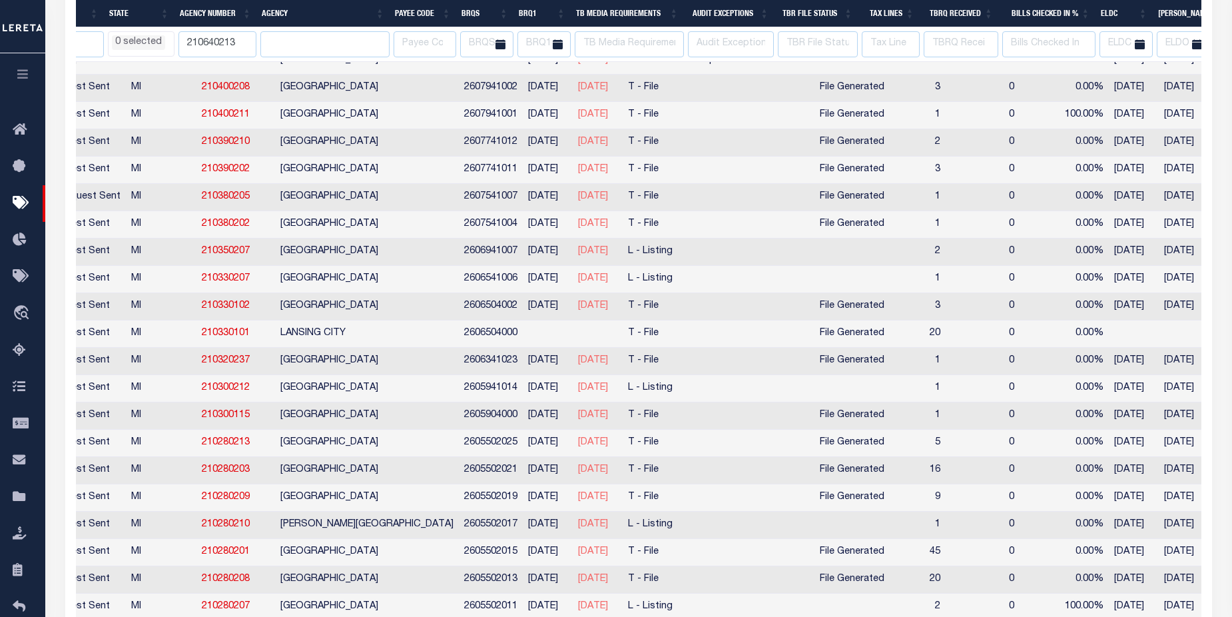
select select
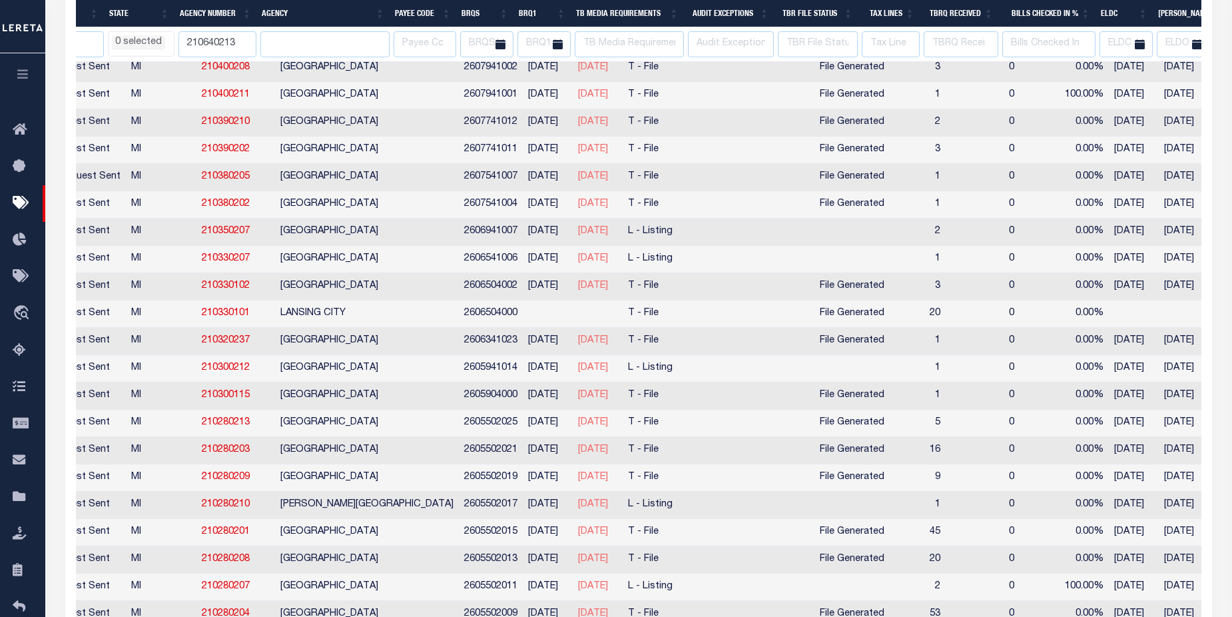
select select
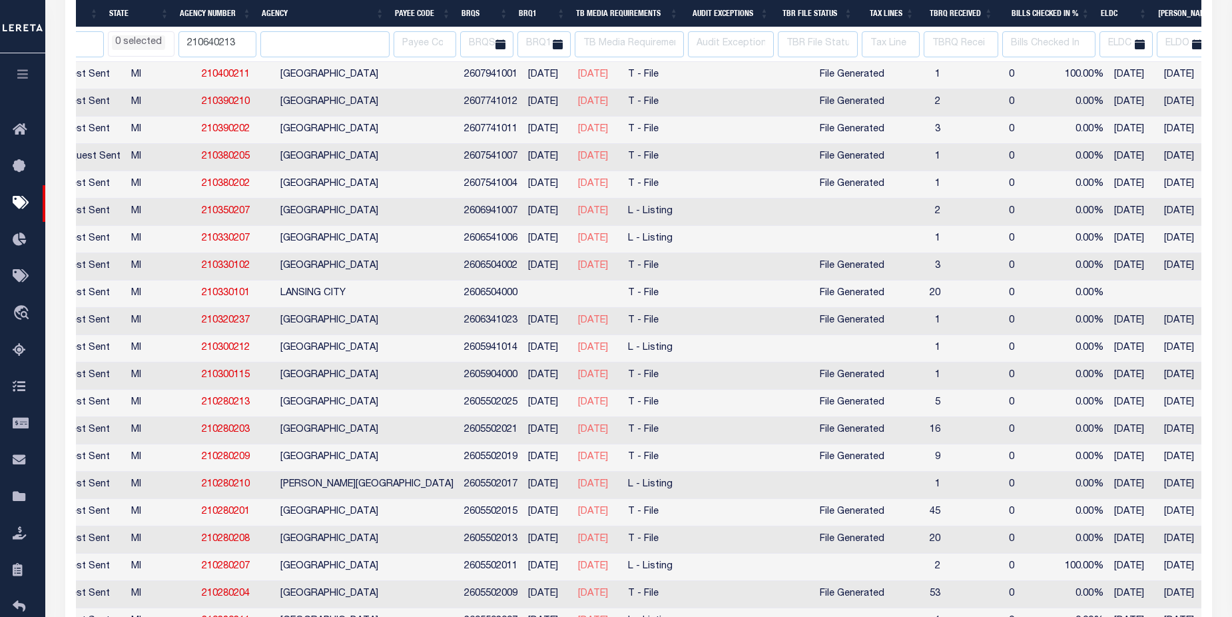
select select
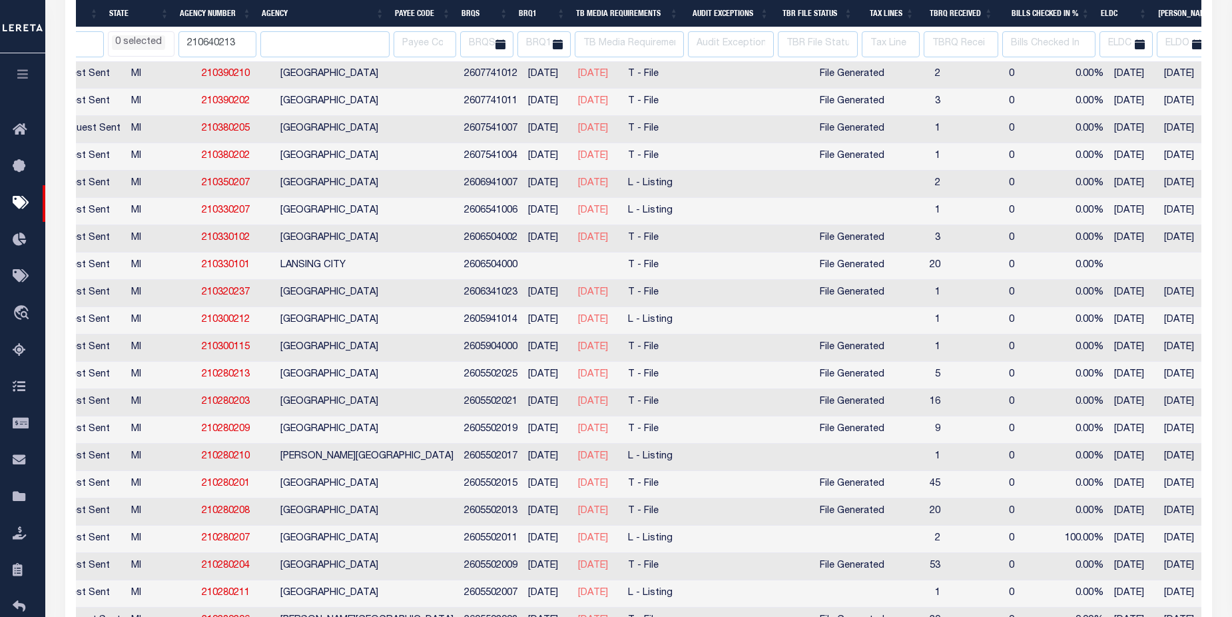
select select
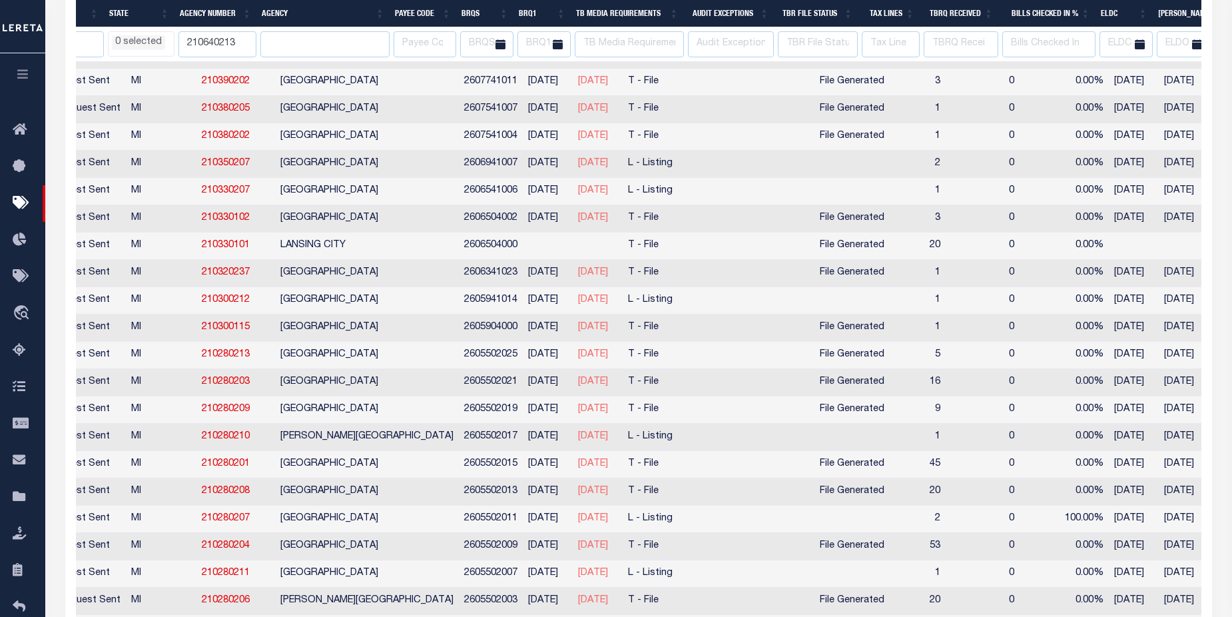
select select
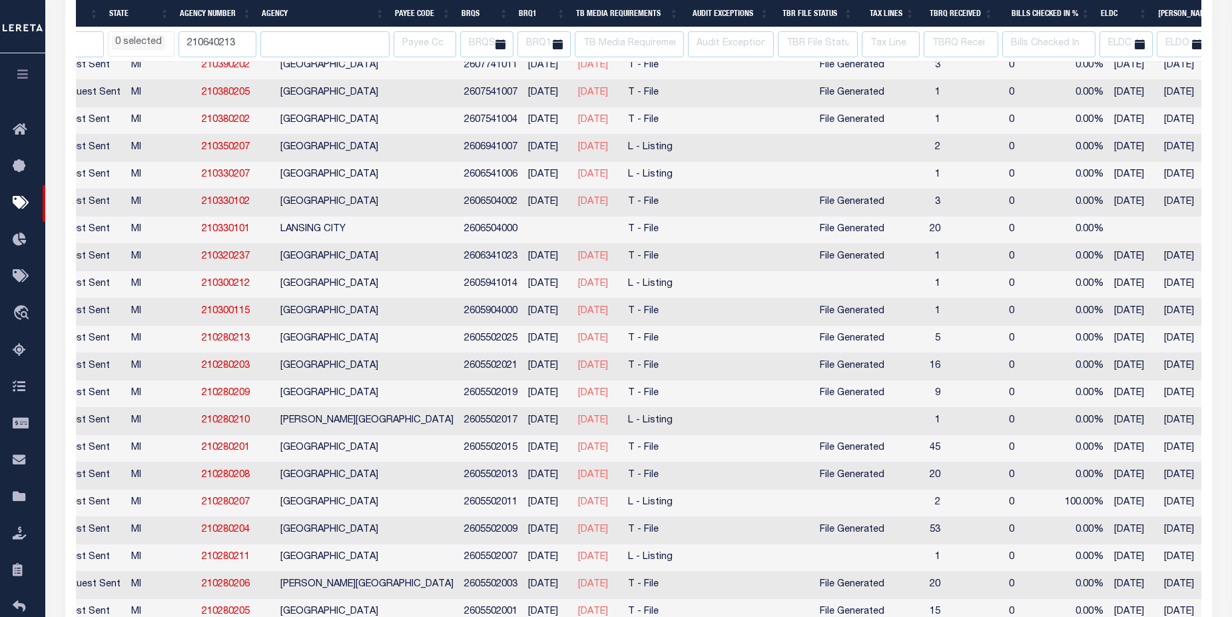
select select
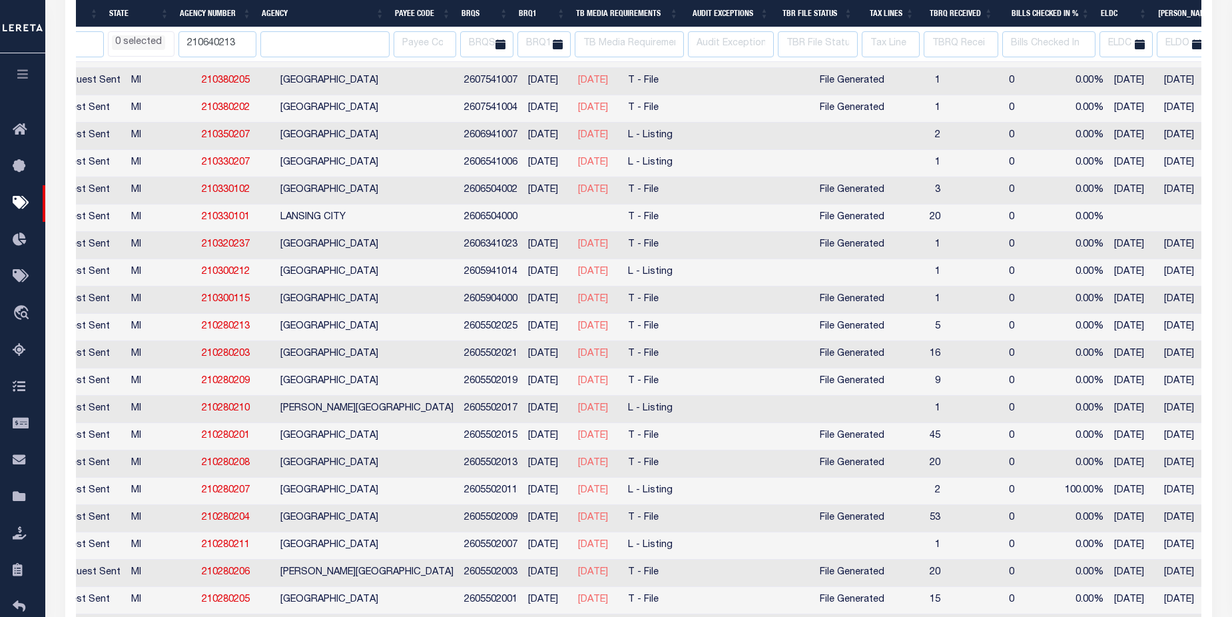
select select
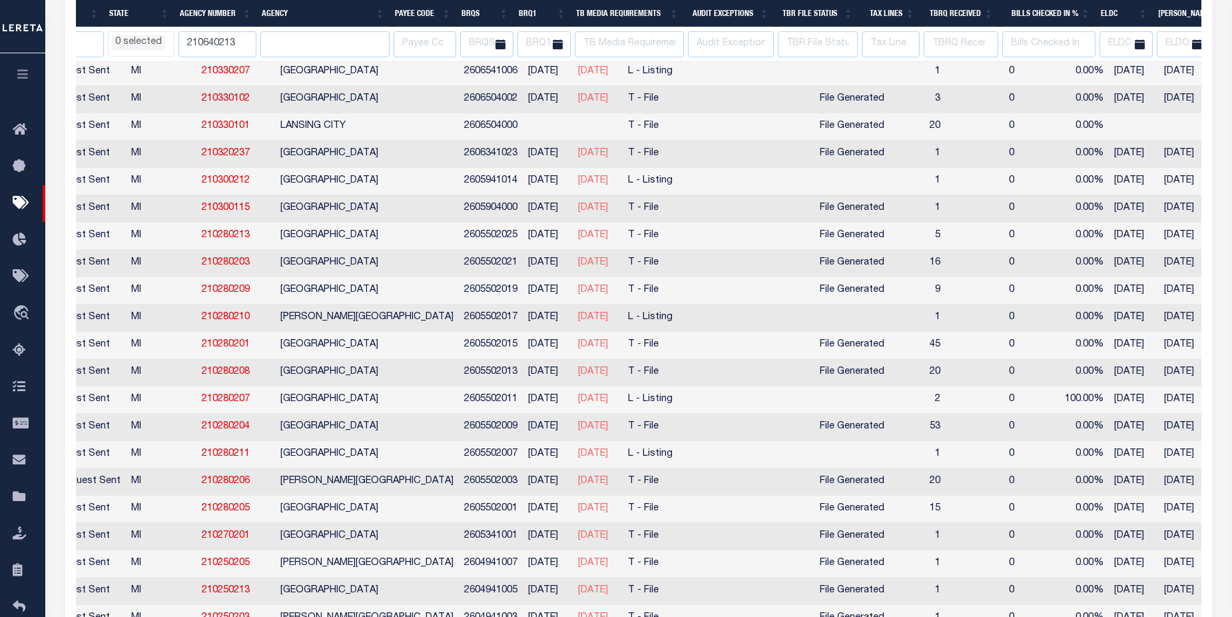
select select
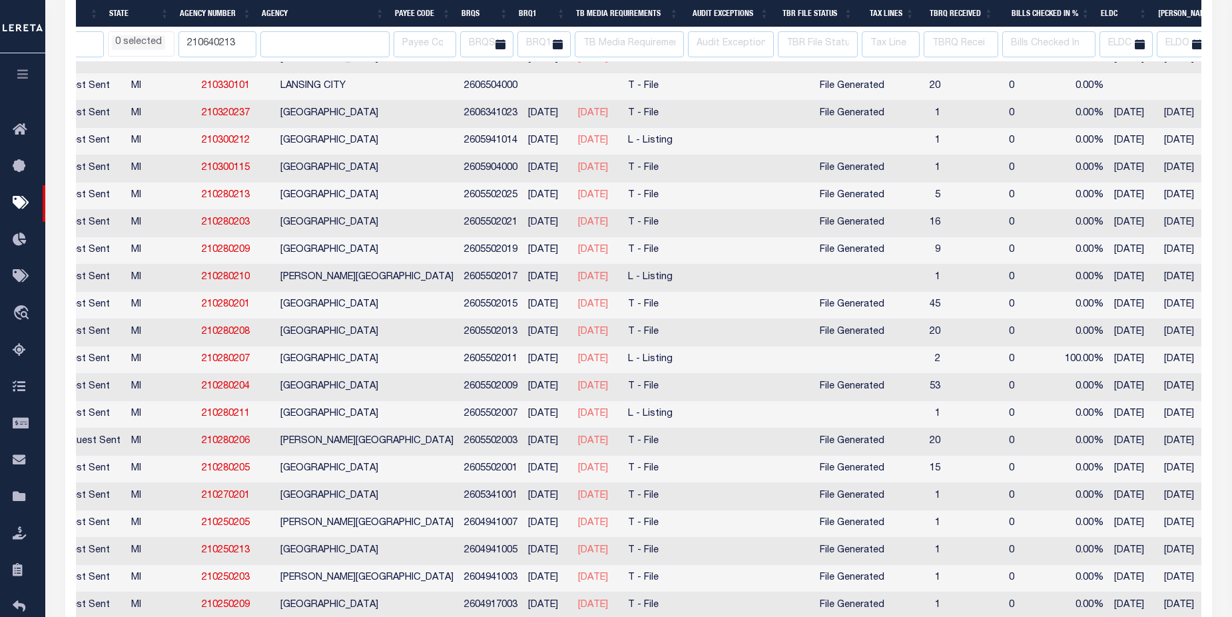
select select
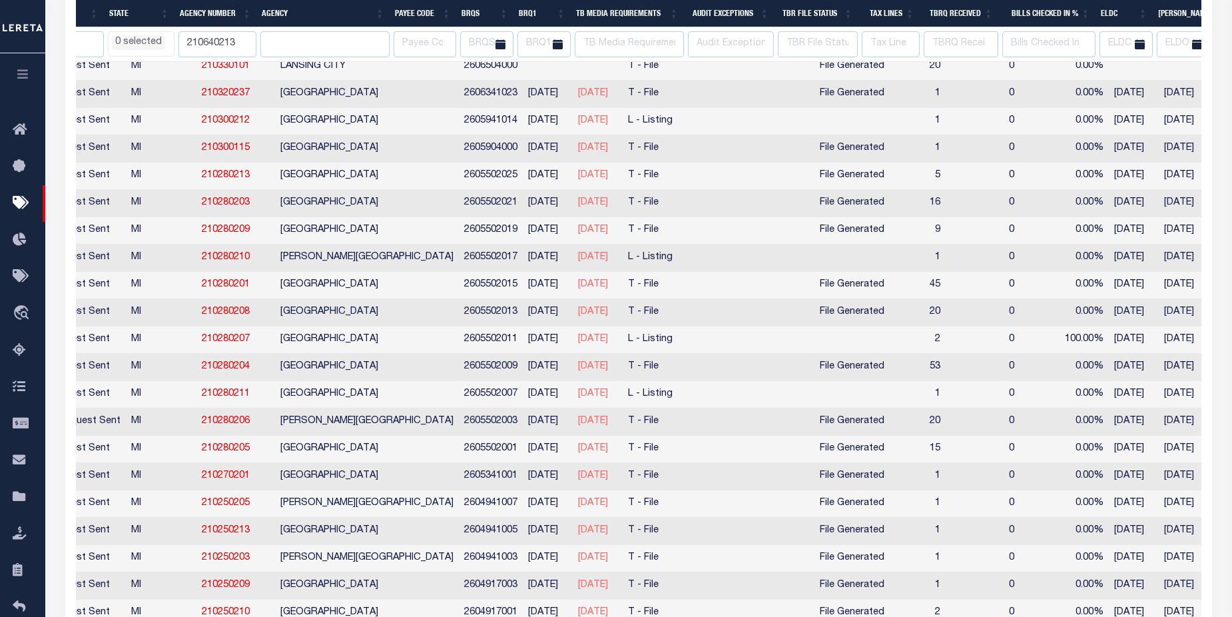
select select
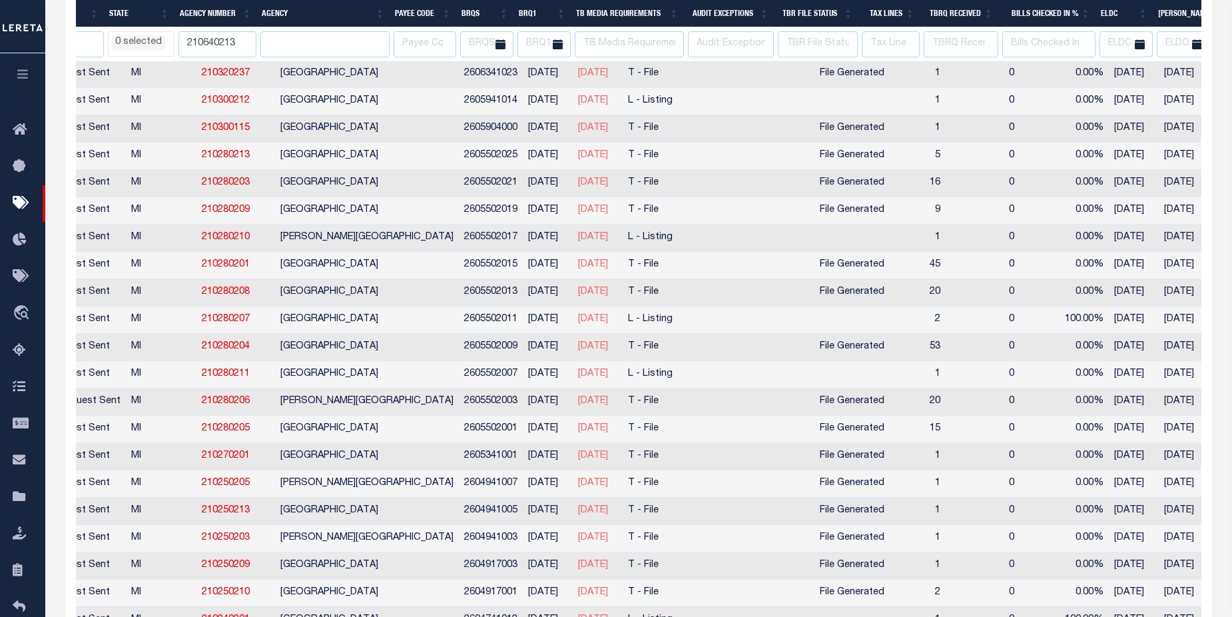
select select
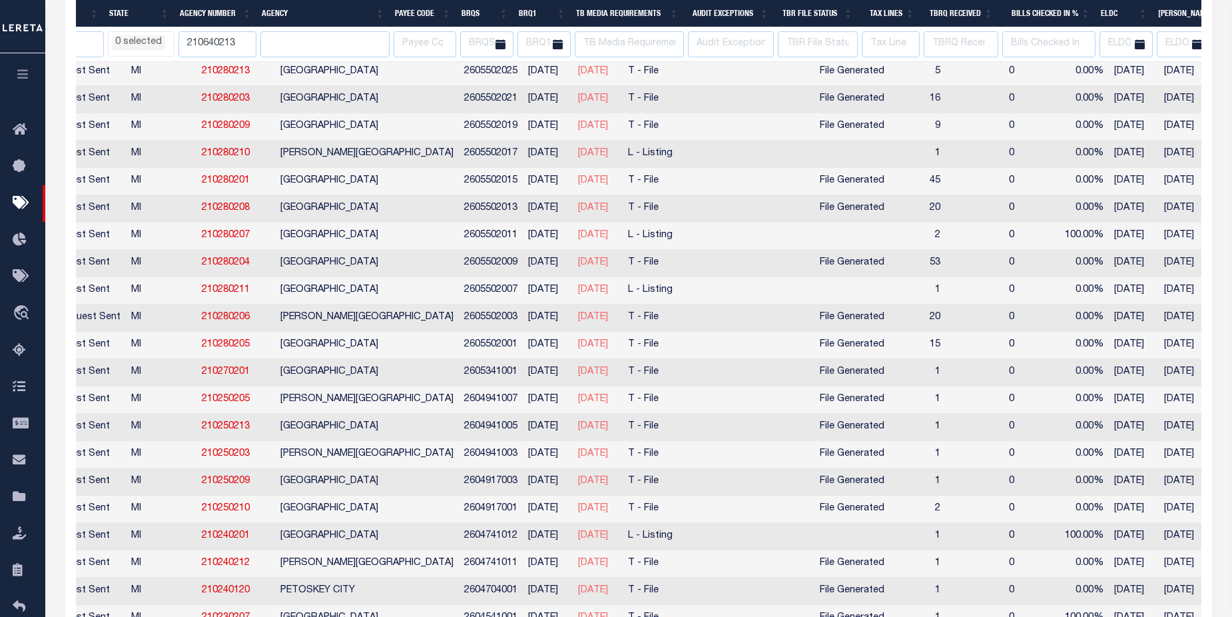
select select
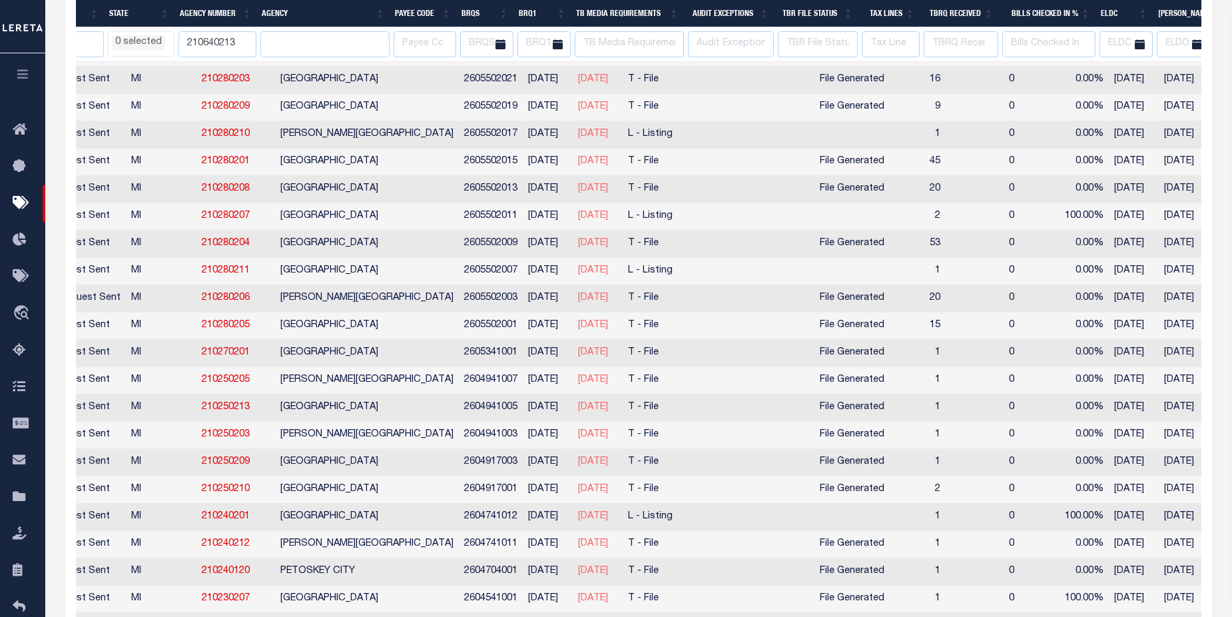
select select
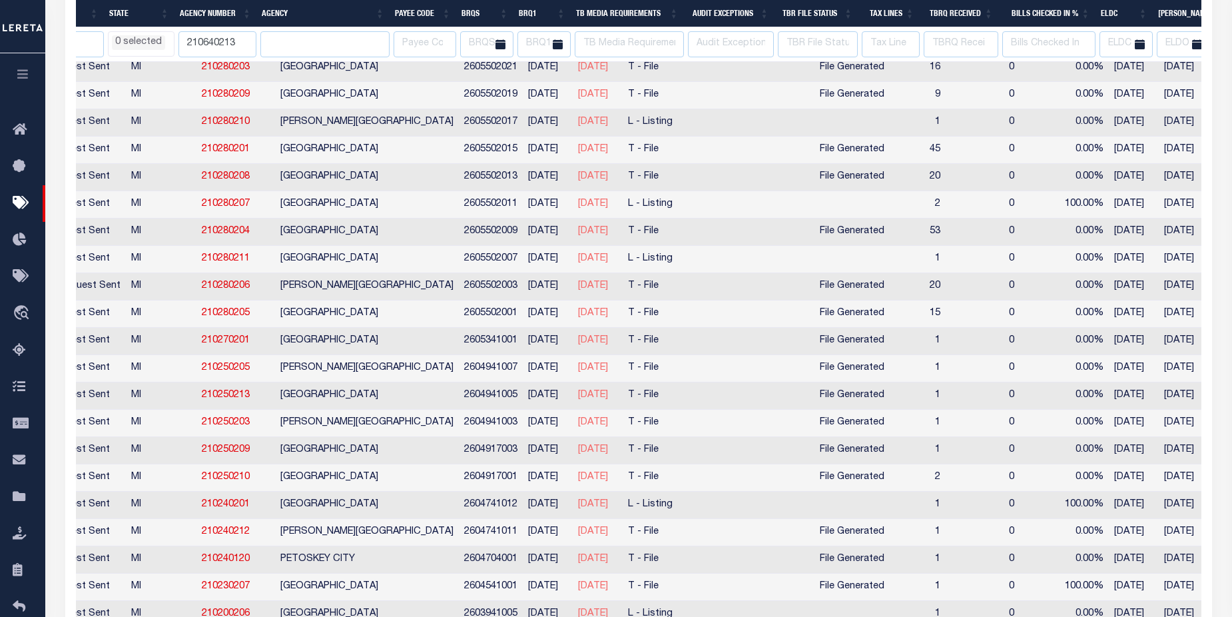
scroll to position [2339, 0]
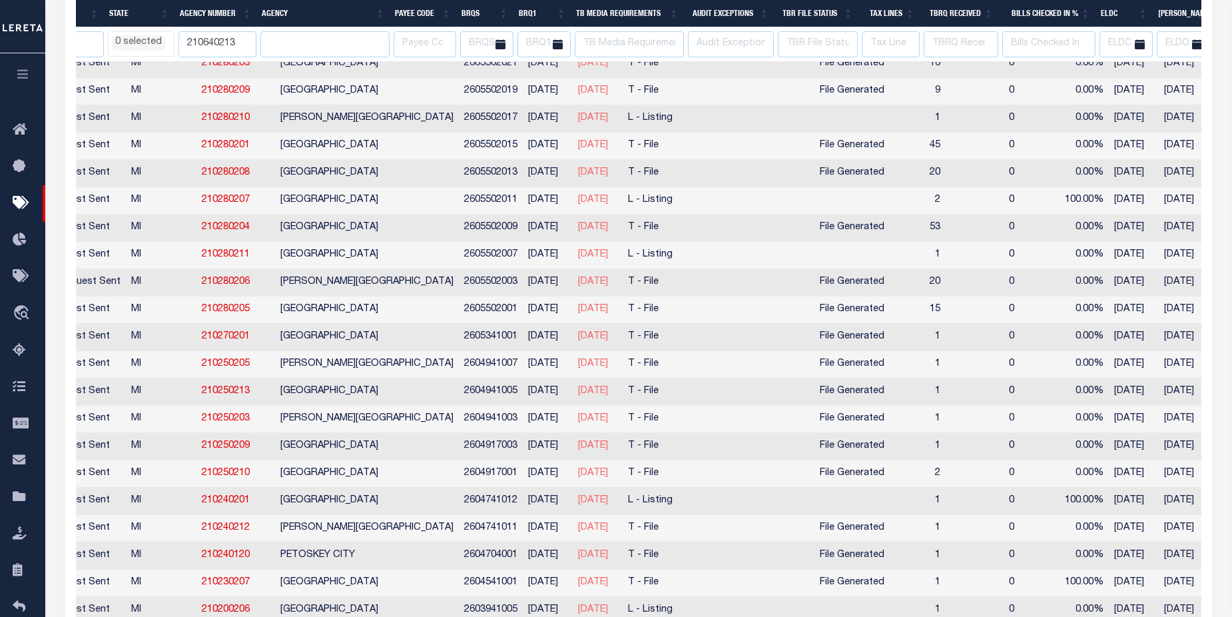
select select
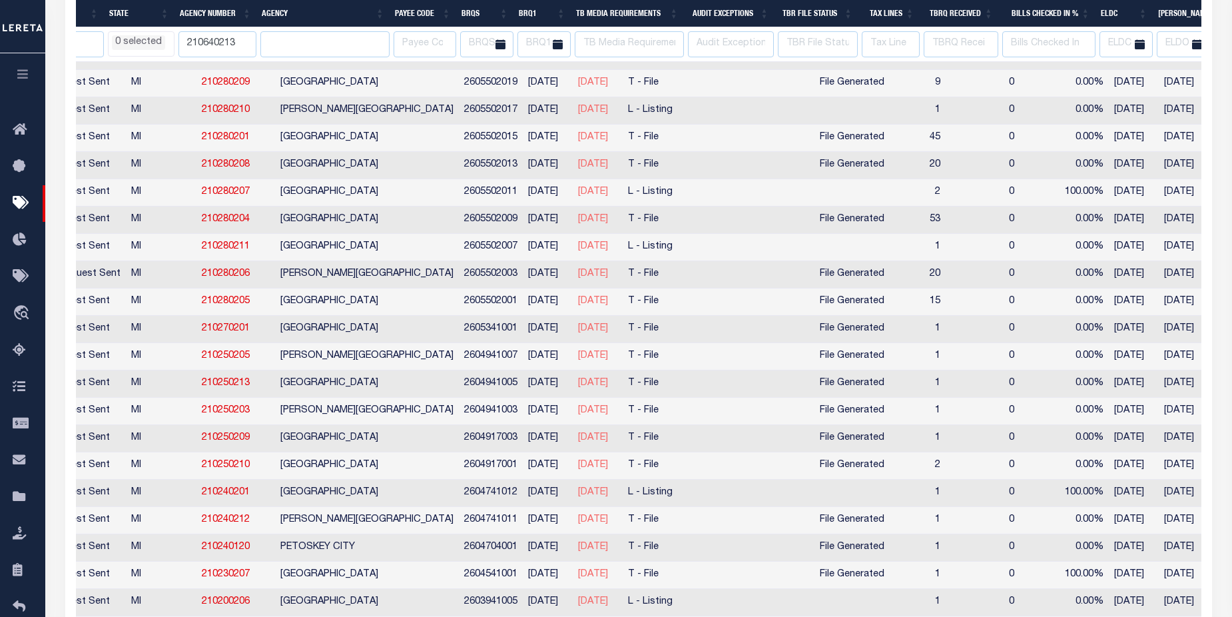
select select
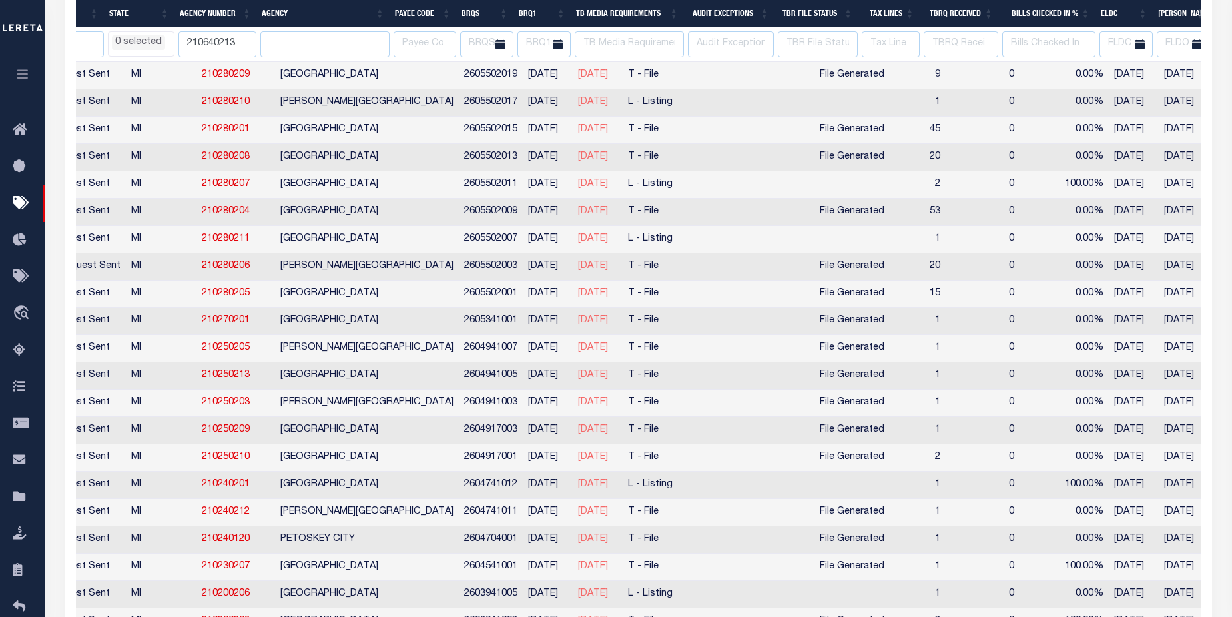
select select
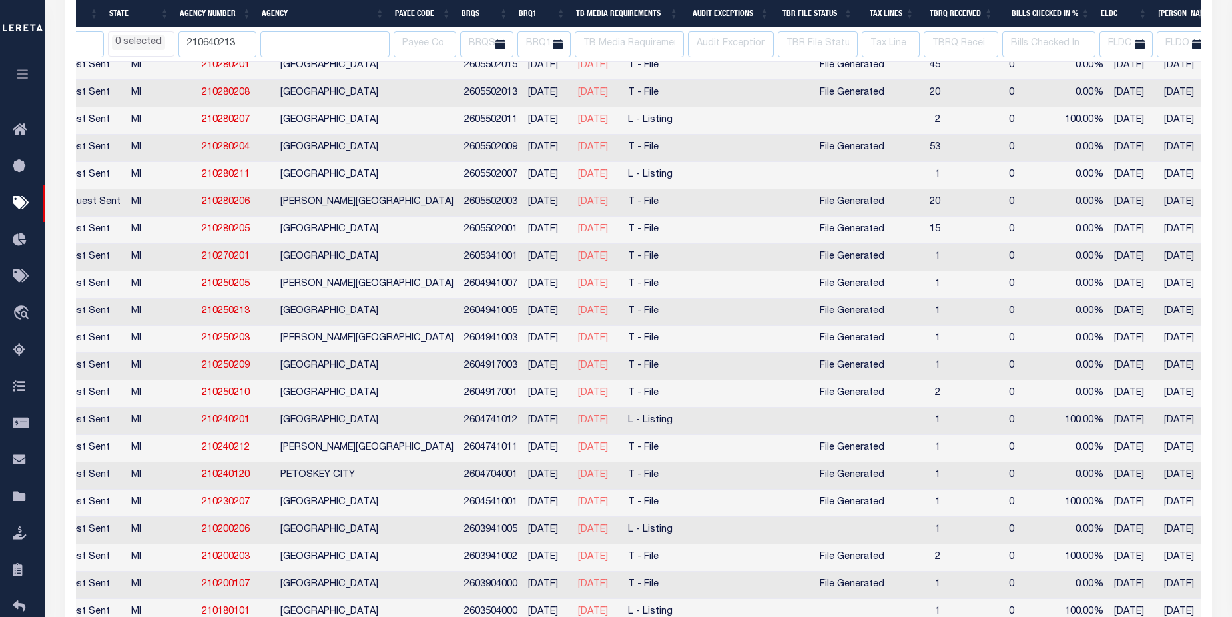
select select
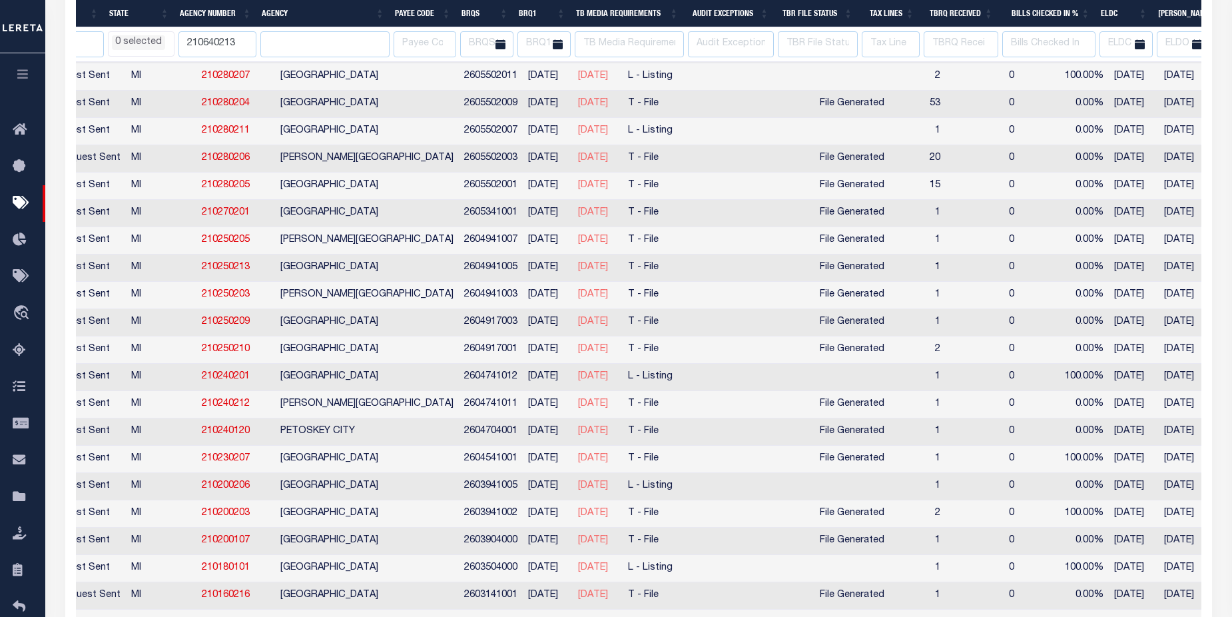
select select
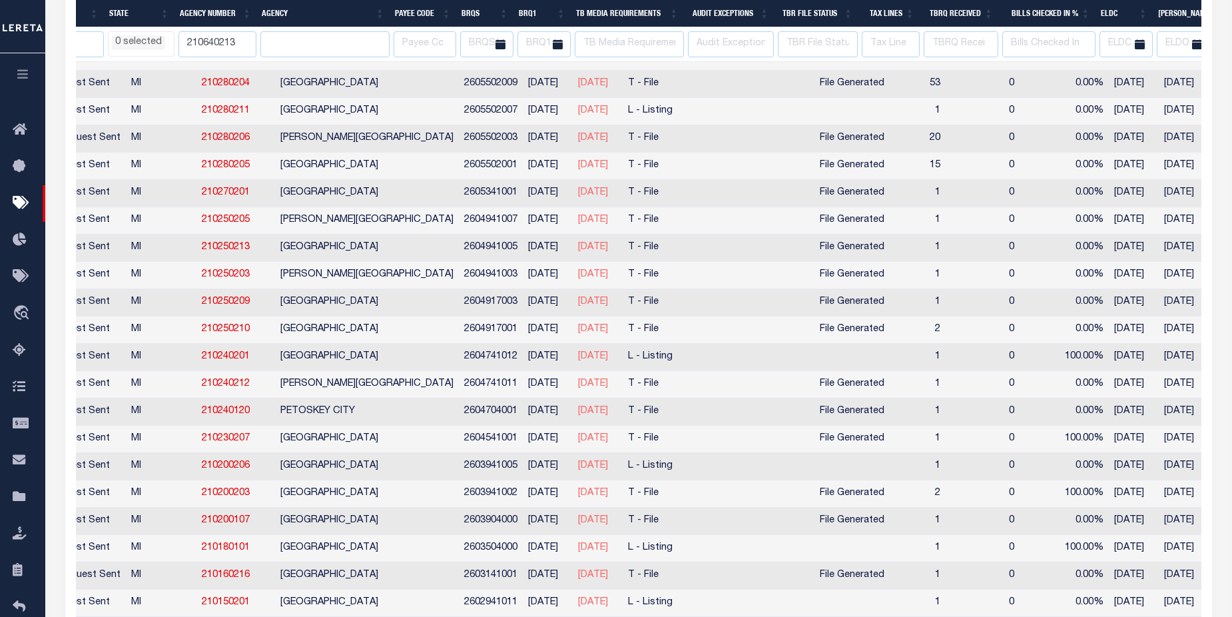
select select
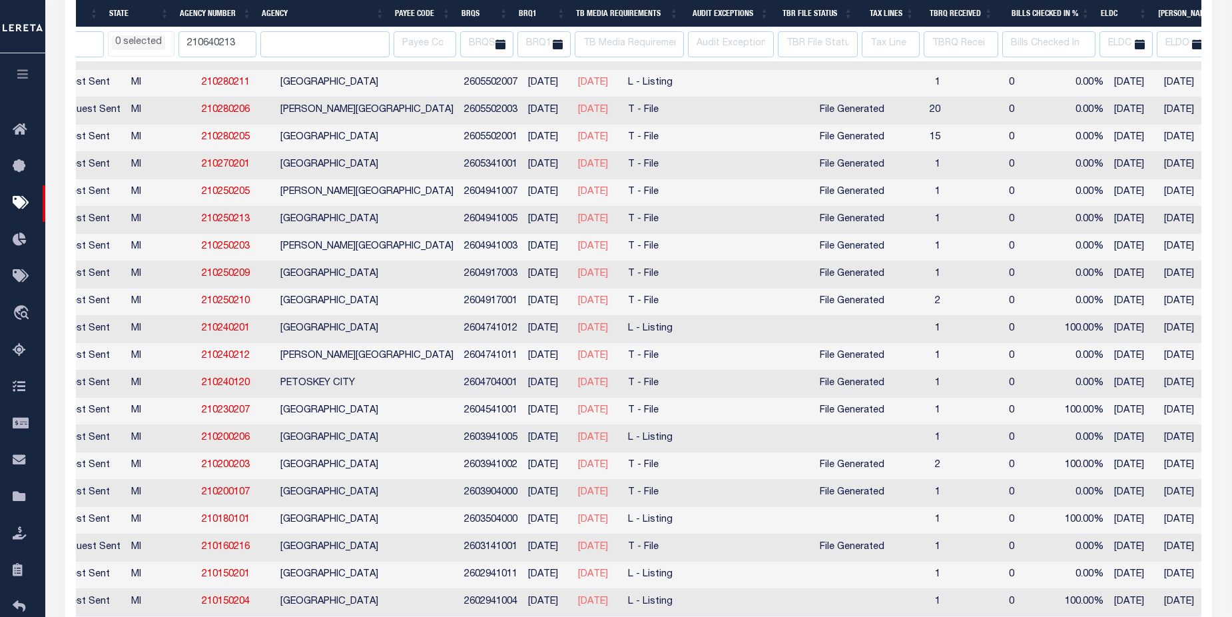
select select
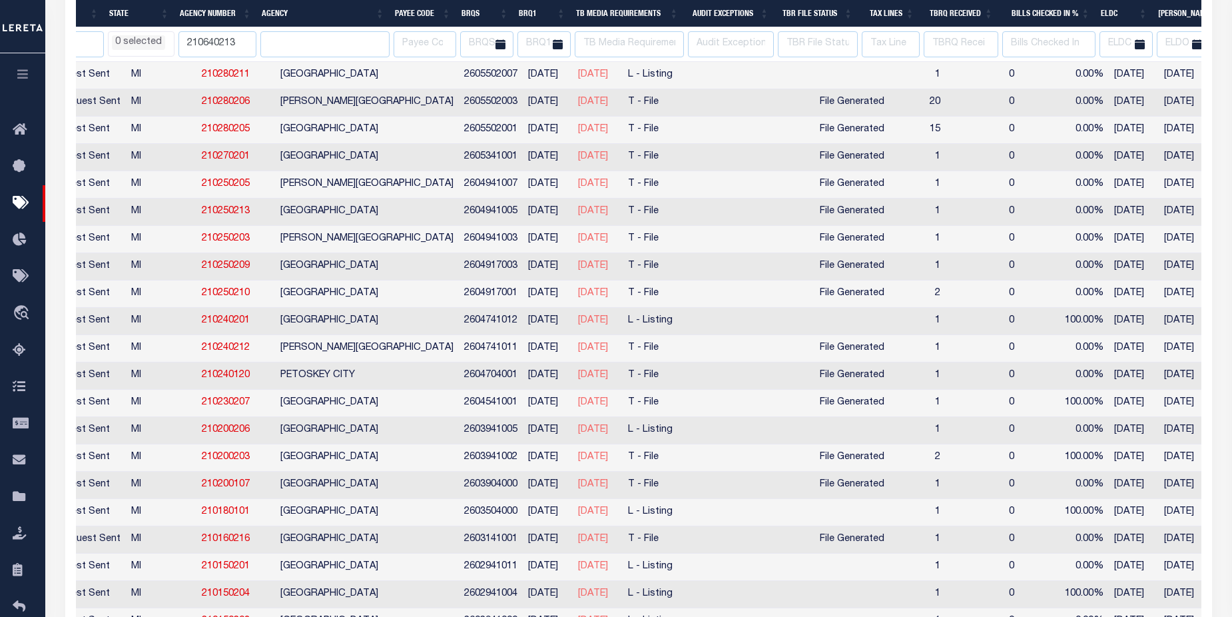
select select
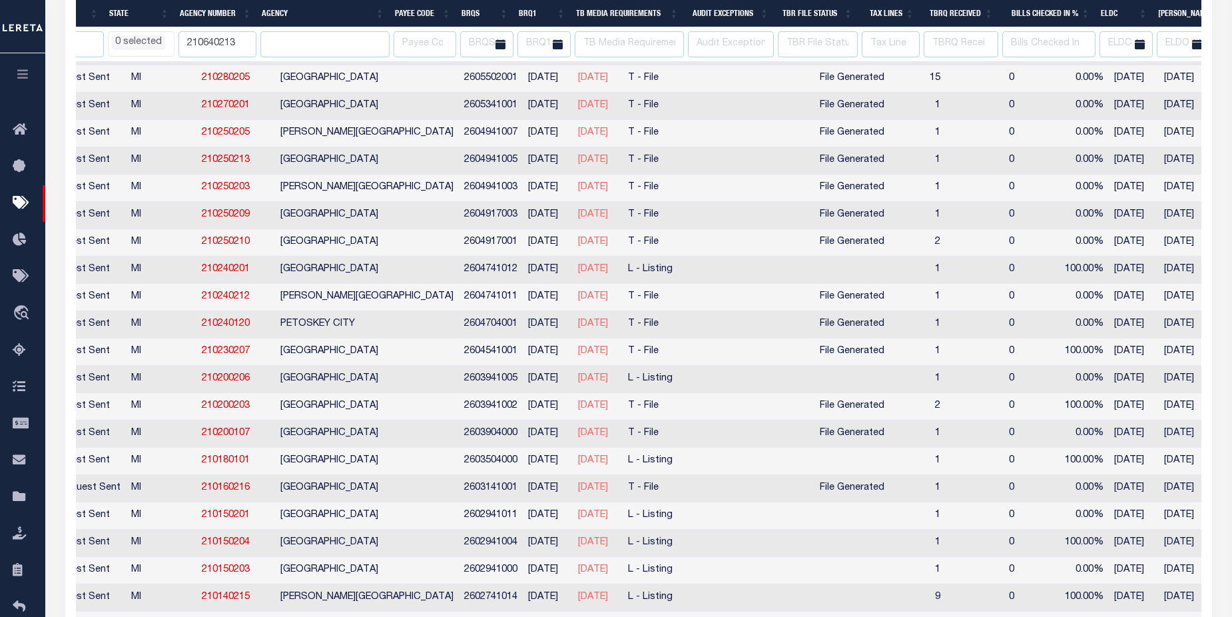
select select
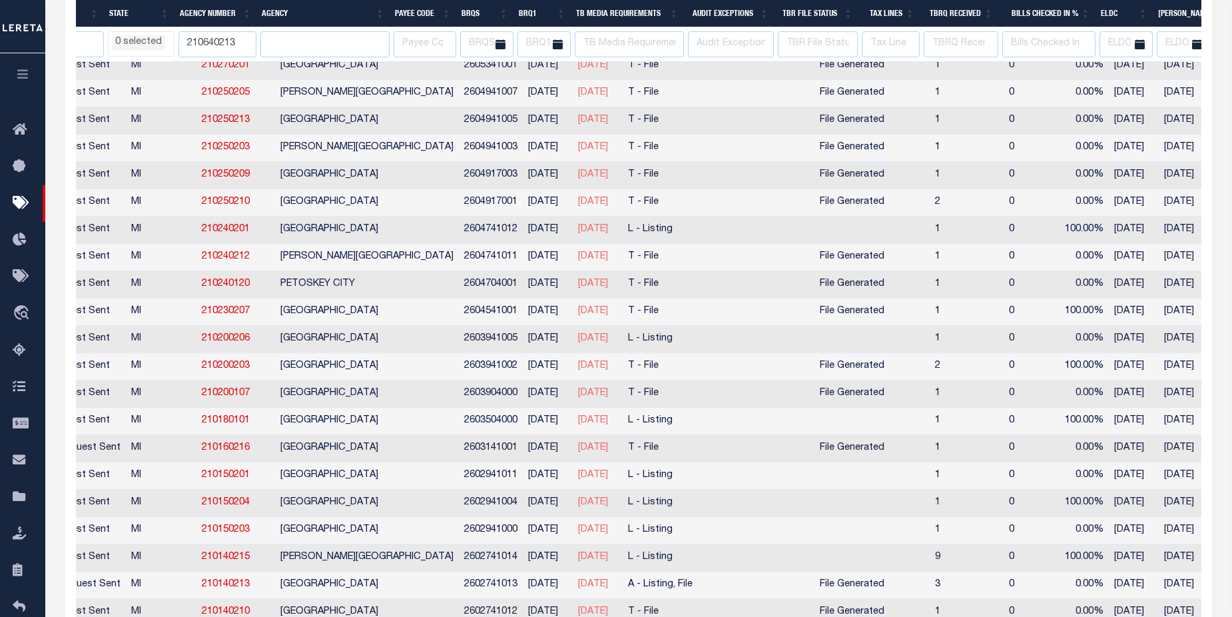
select select
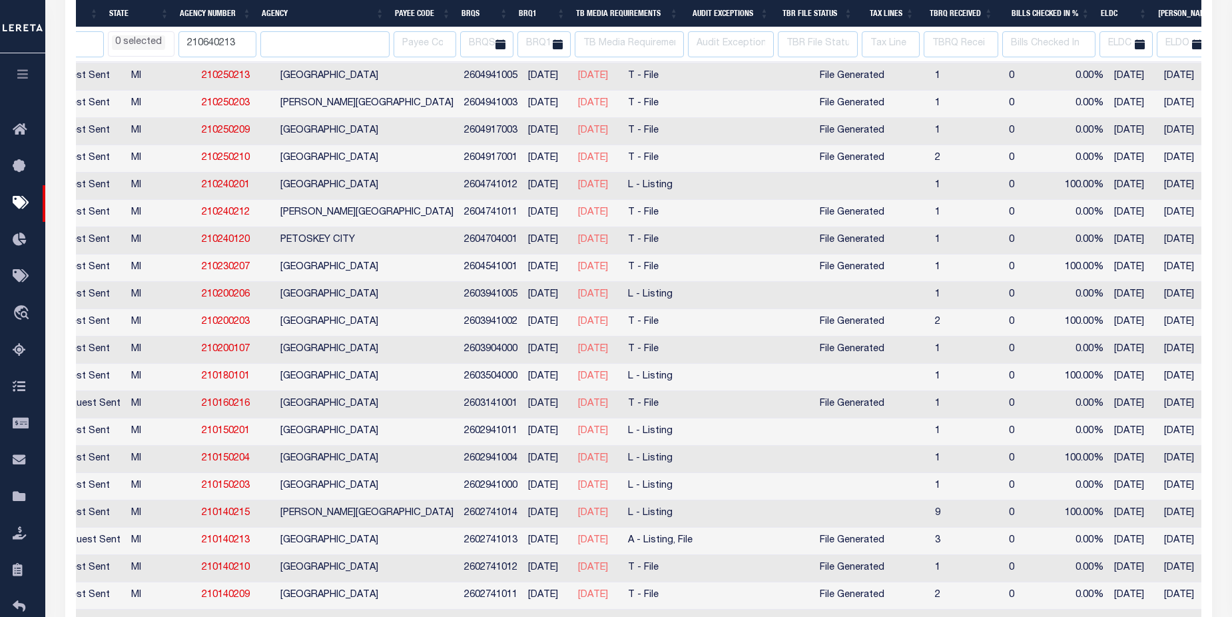
select select
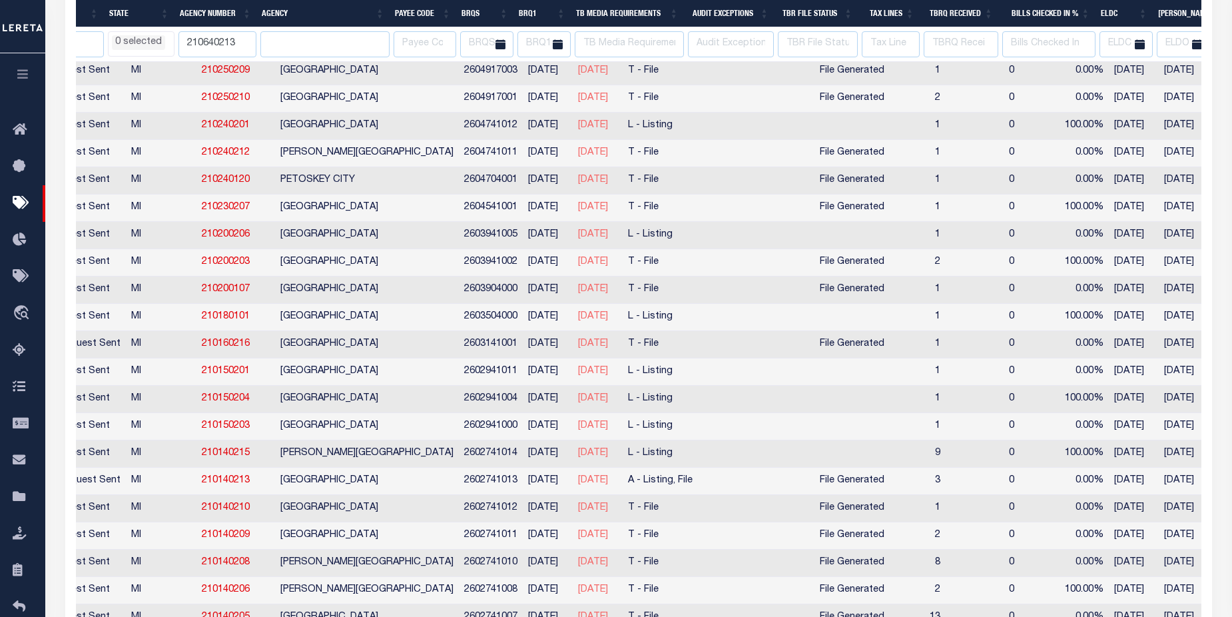
select select
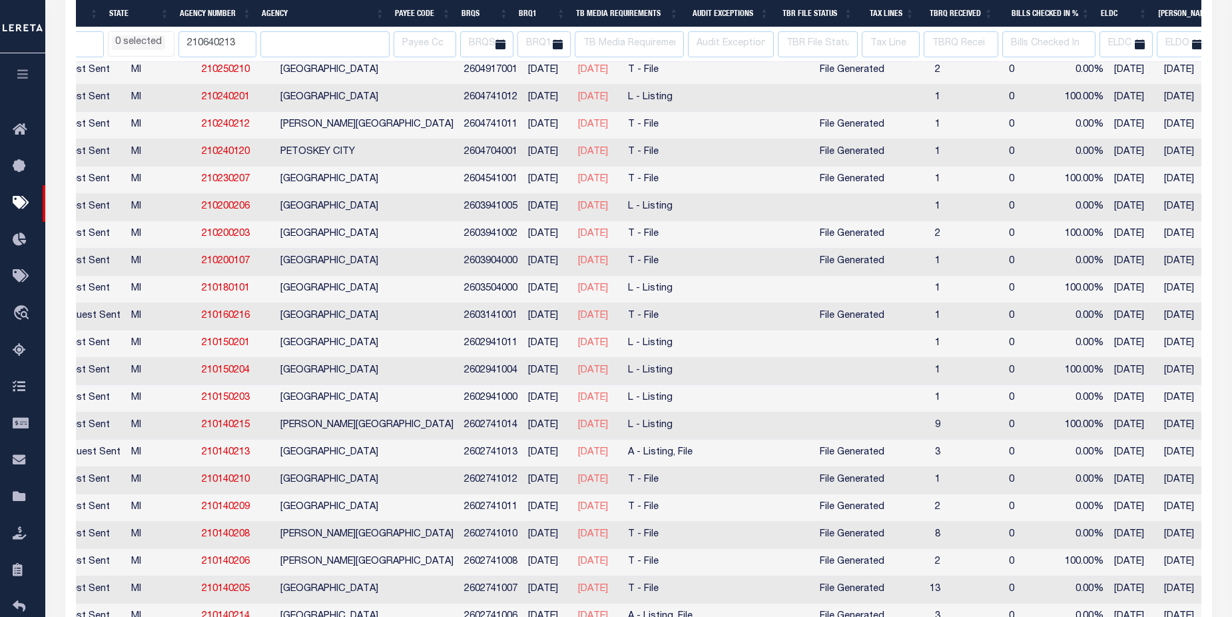
select select
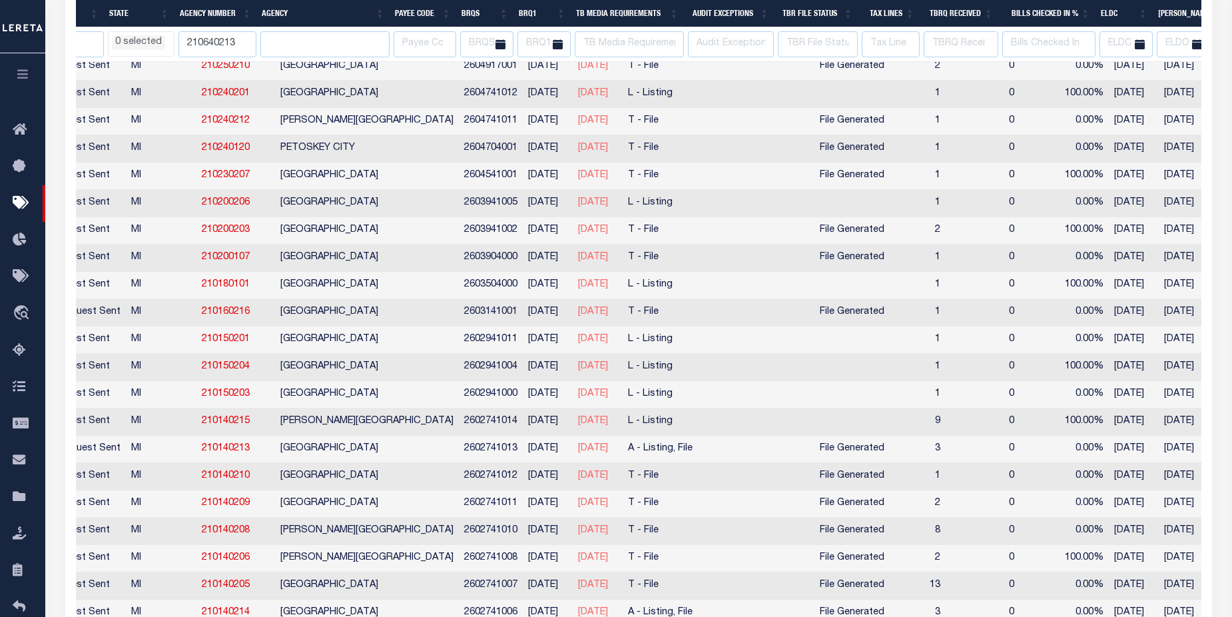
select select
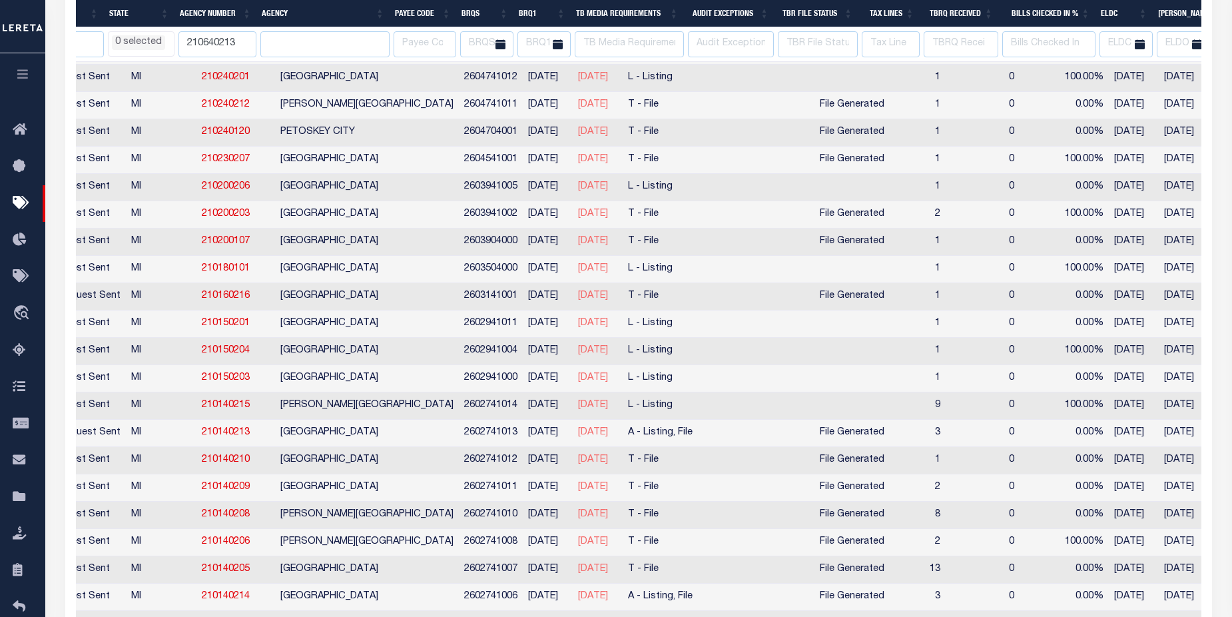
select select
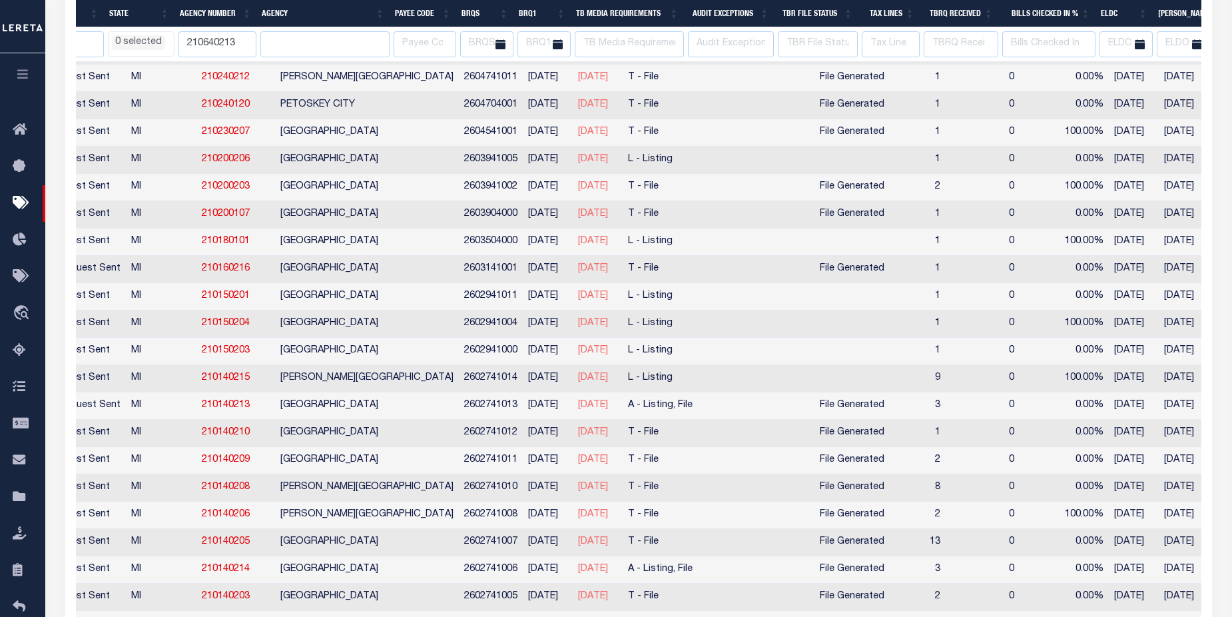
select select
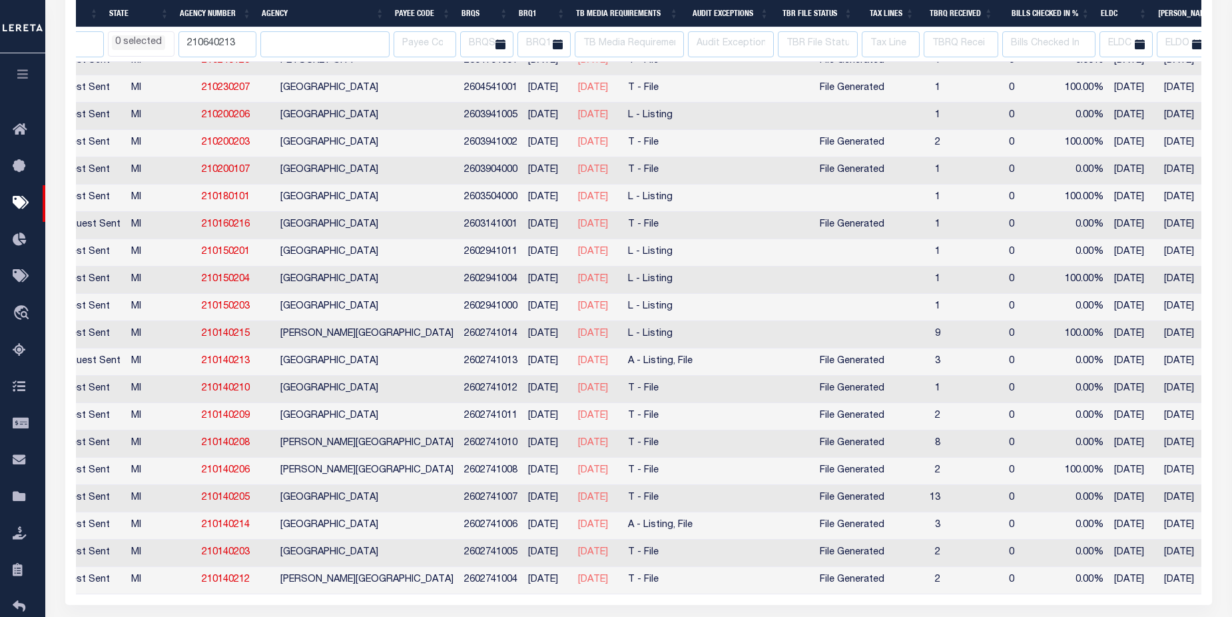
select select
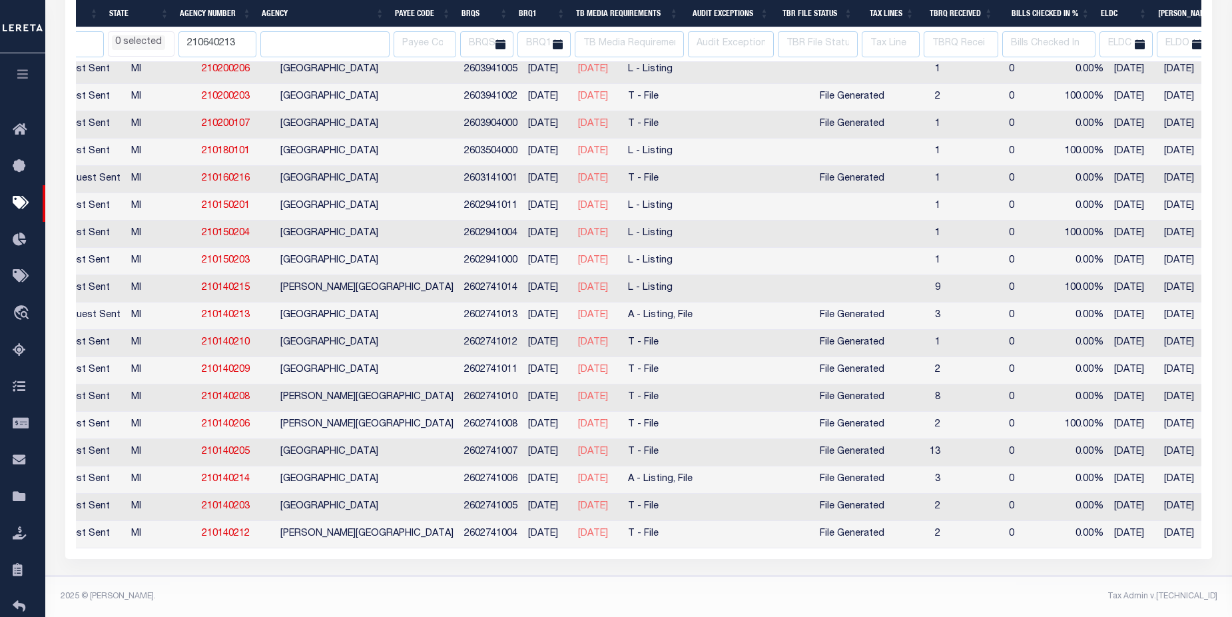
select select
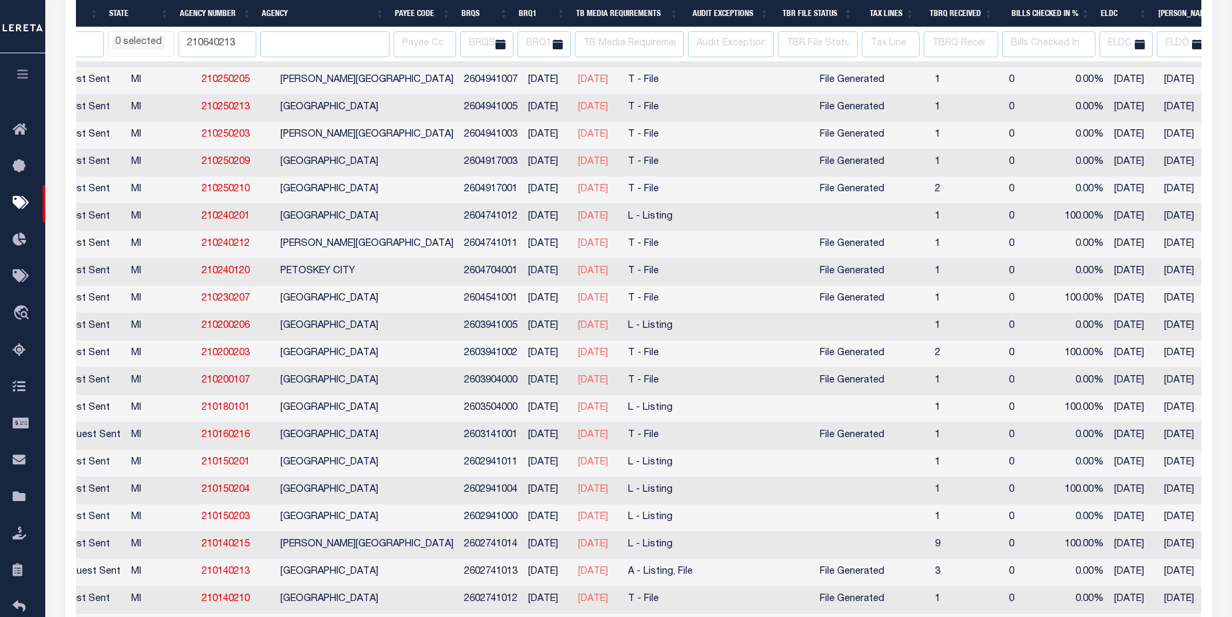
select select
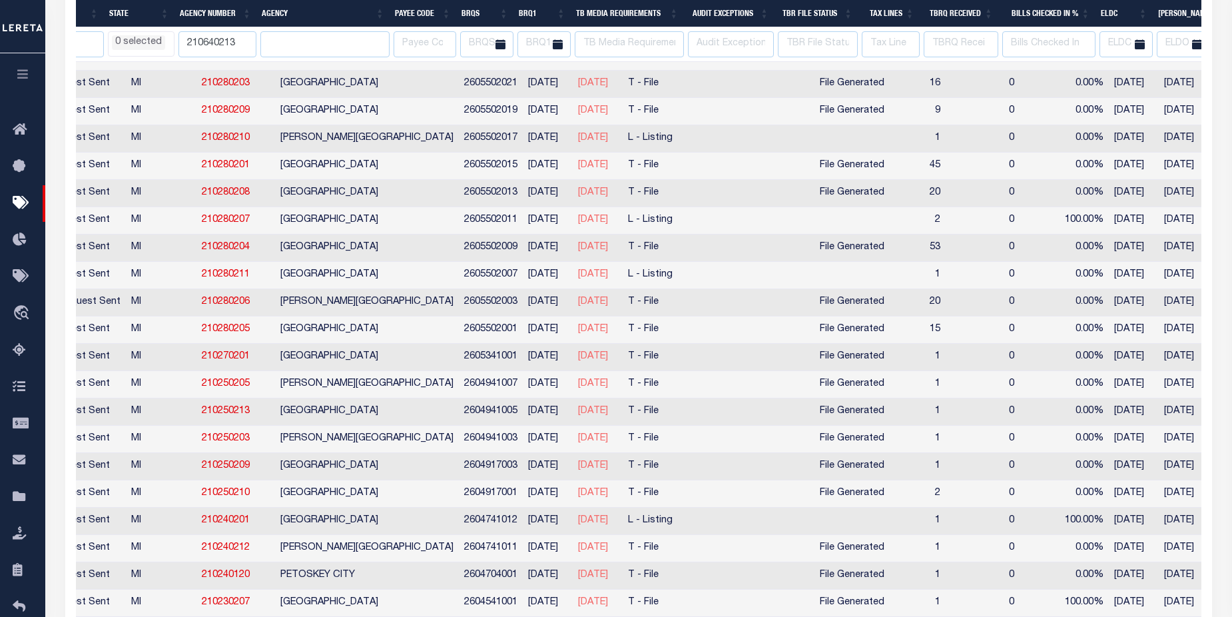
select select
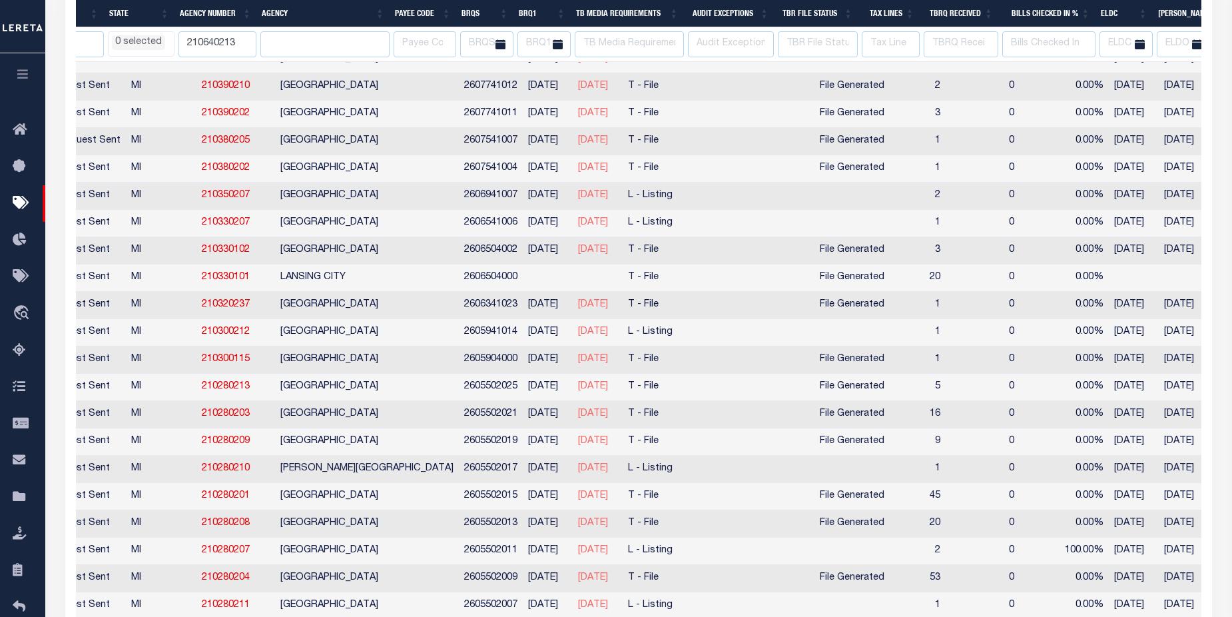
select select
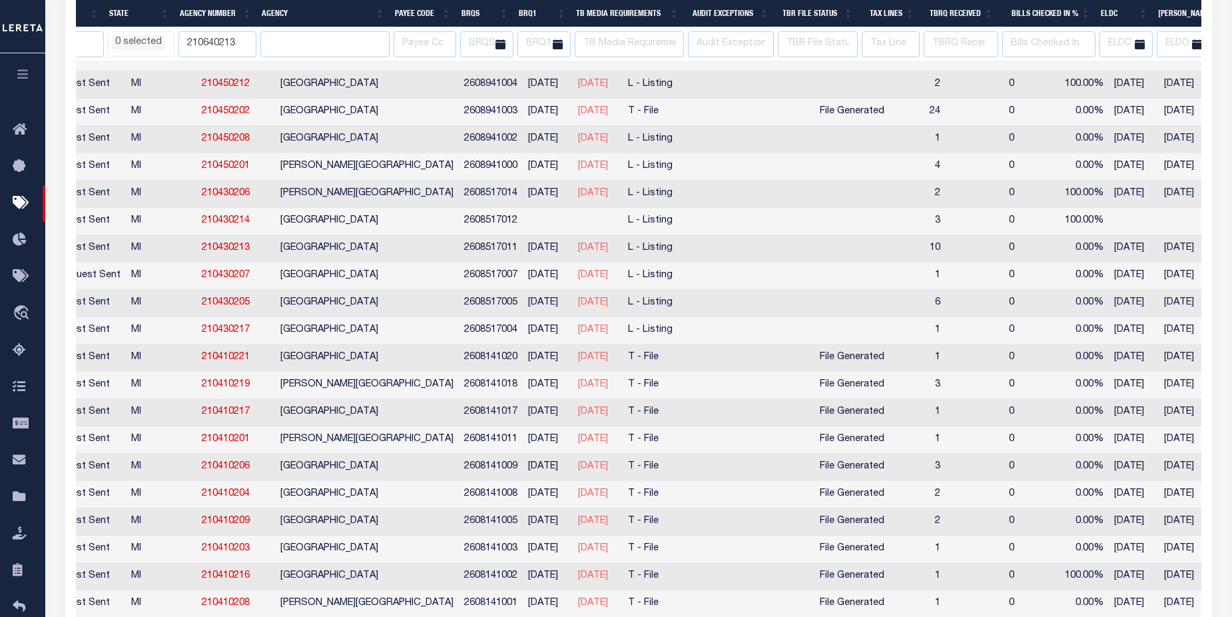
select select
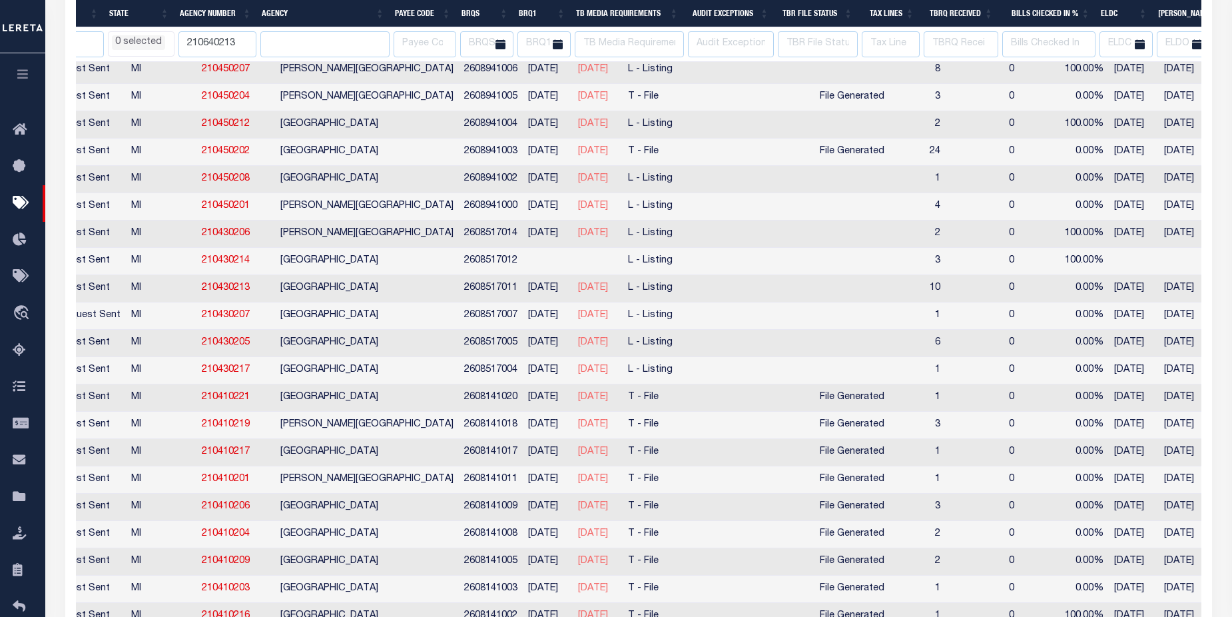
select select
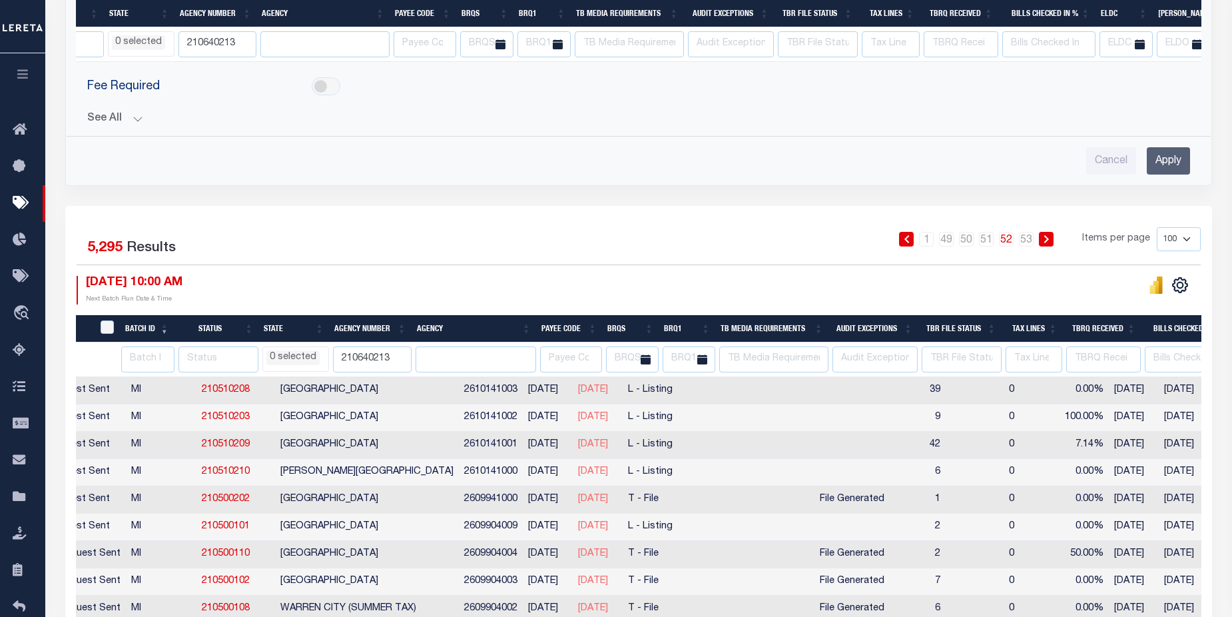
scroll to position [0, 161]
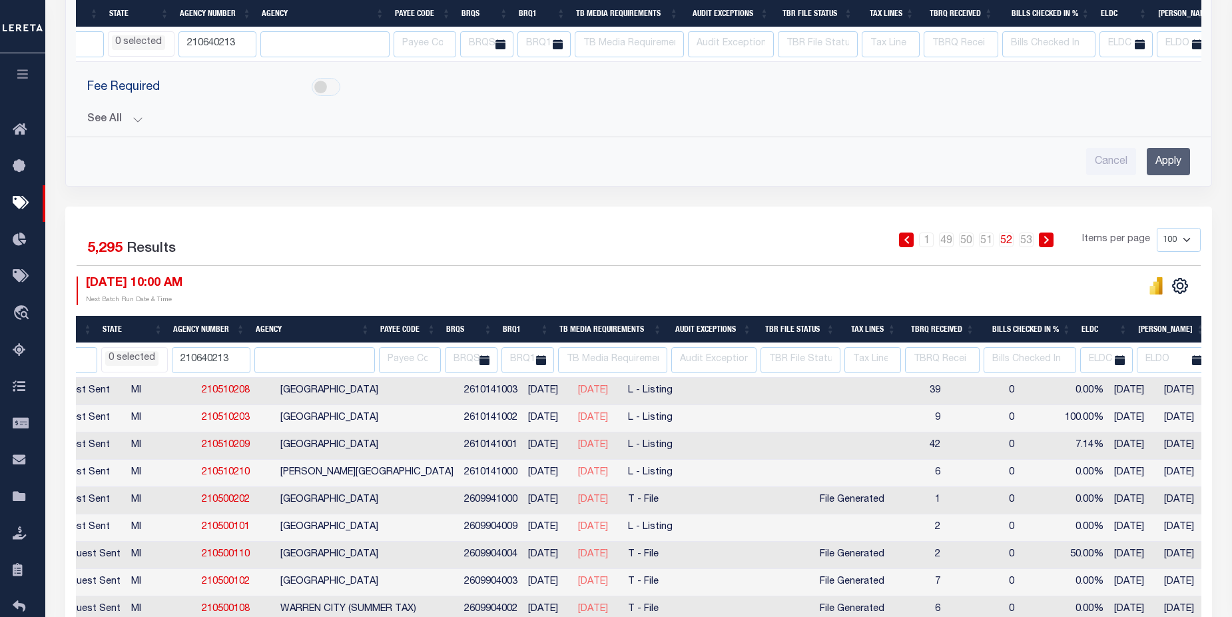
select select
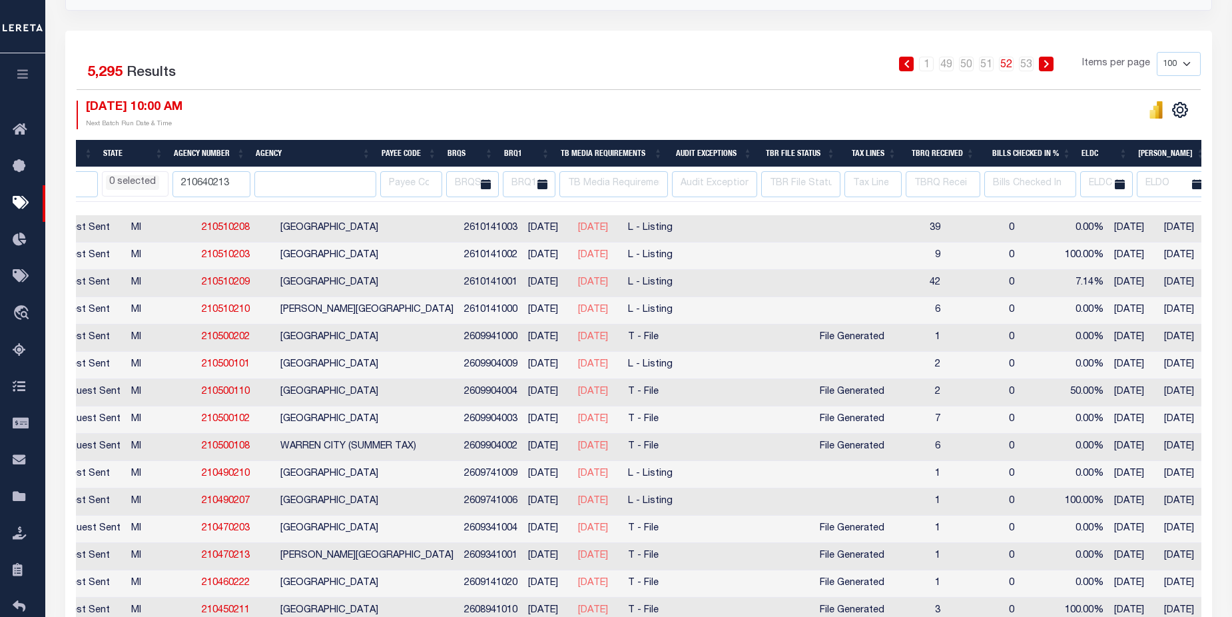
scroll to position [503, 0]
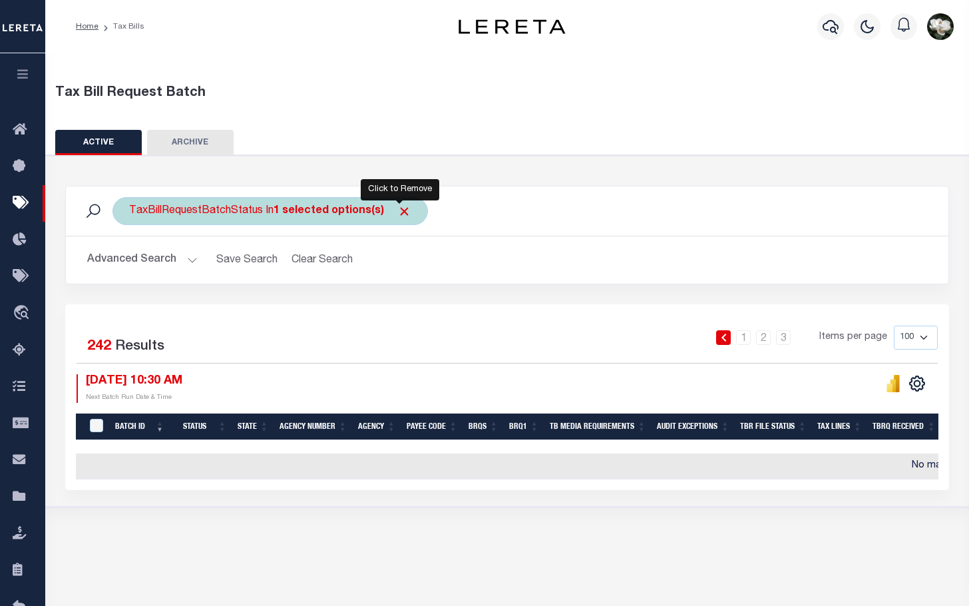
click at [397, 215] on span "Click to Remove" at bounding box center [404, 211] width 14 height 14
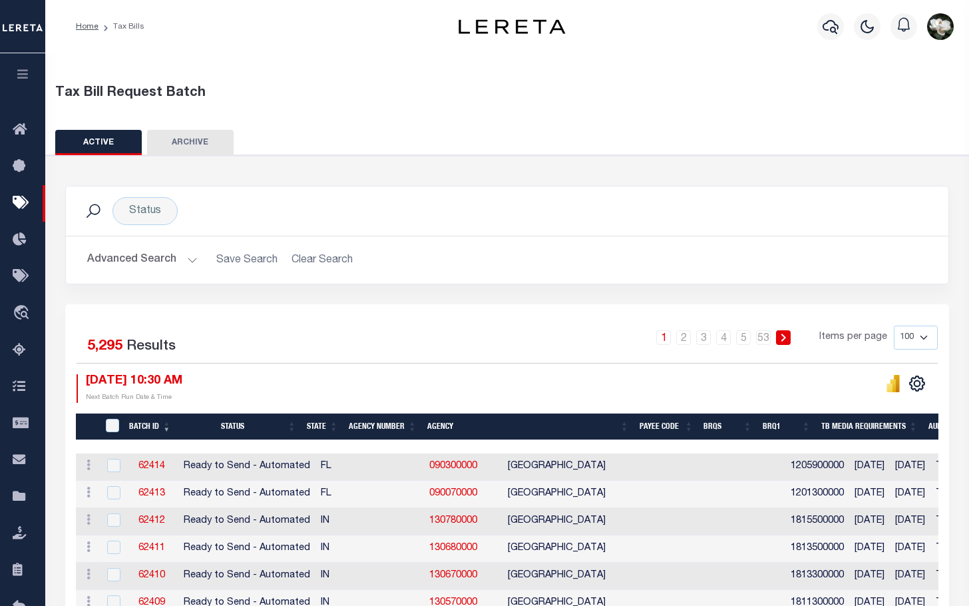
click at [160, 261] on button "Advanced Search" at bounding box center [142, 260] width 111 height 26
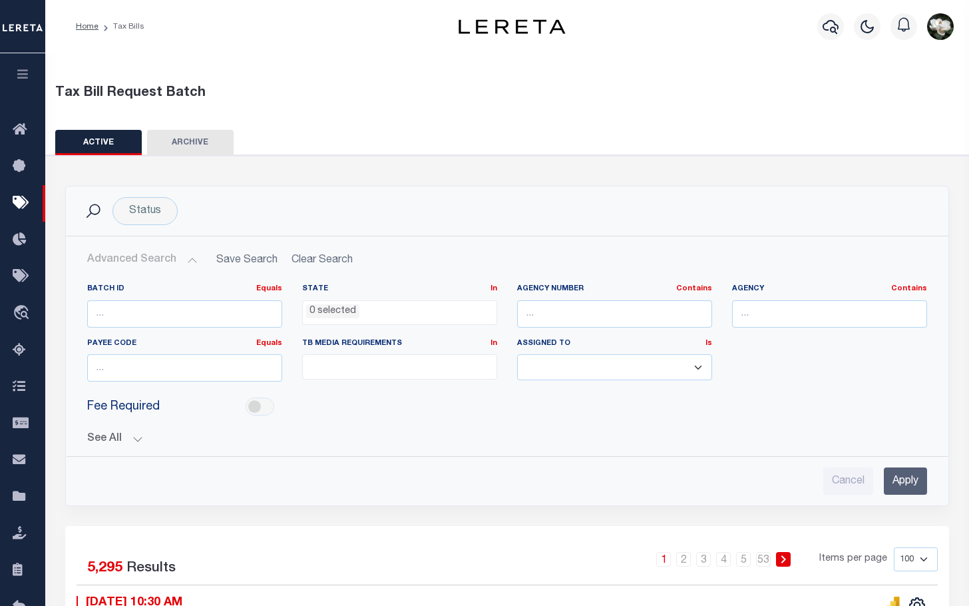
click at [401, 305] on ul "0 selected" at bounding box center [400, 310] width 194 height 18
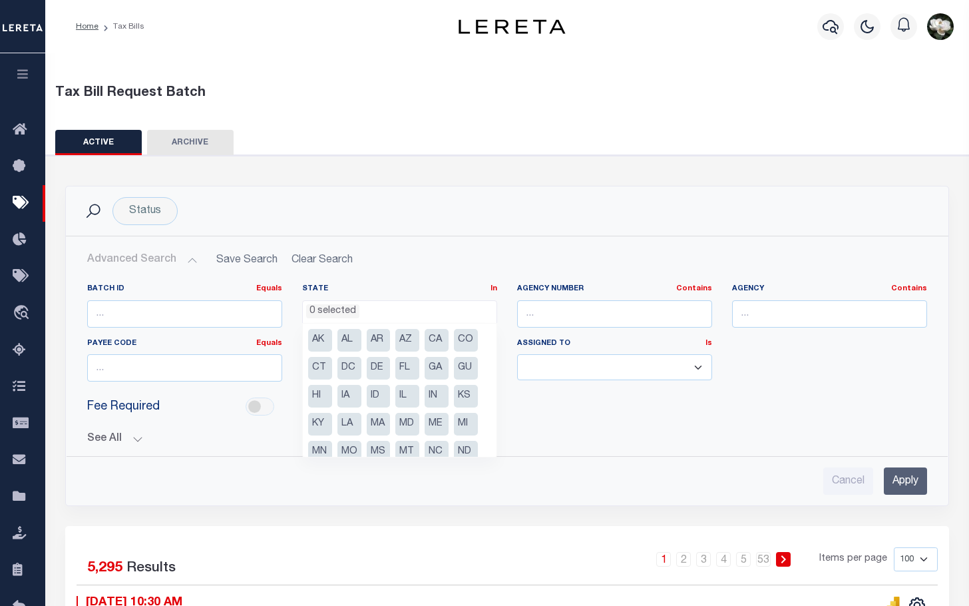
click at [459, 428] on li "MI" at bounding box center [466, 424] width 24 height 23
select select "MI"
click at [818, 320] on input "text" at bounding box center [829, 313] width 195 height 27
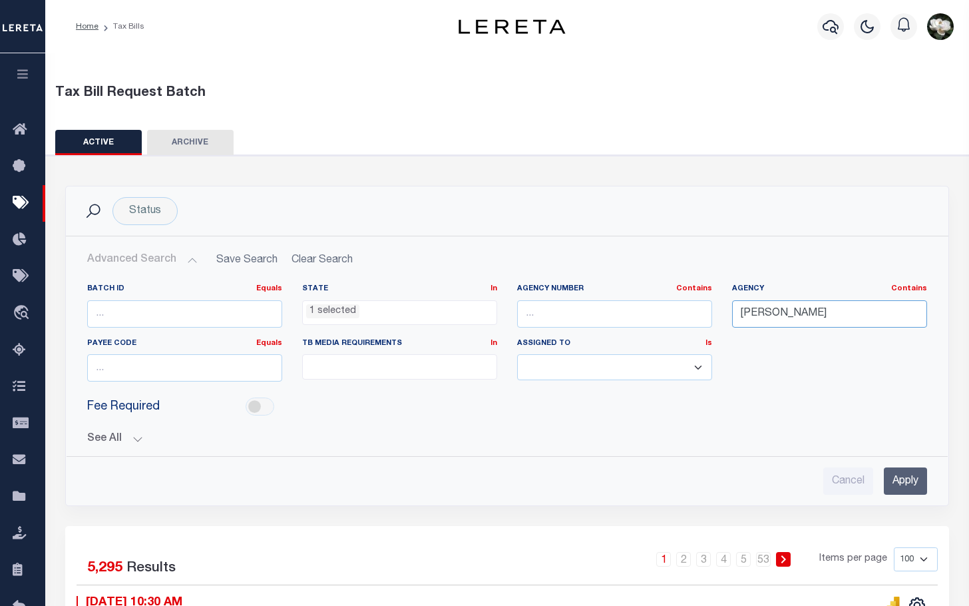
type input "calvin"
click at [911, 483] on input "Apply" at bounding box center [905, 480] width 43 height 27
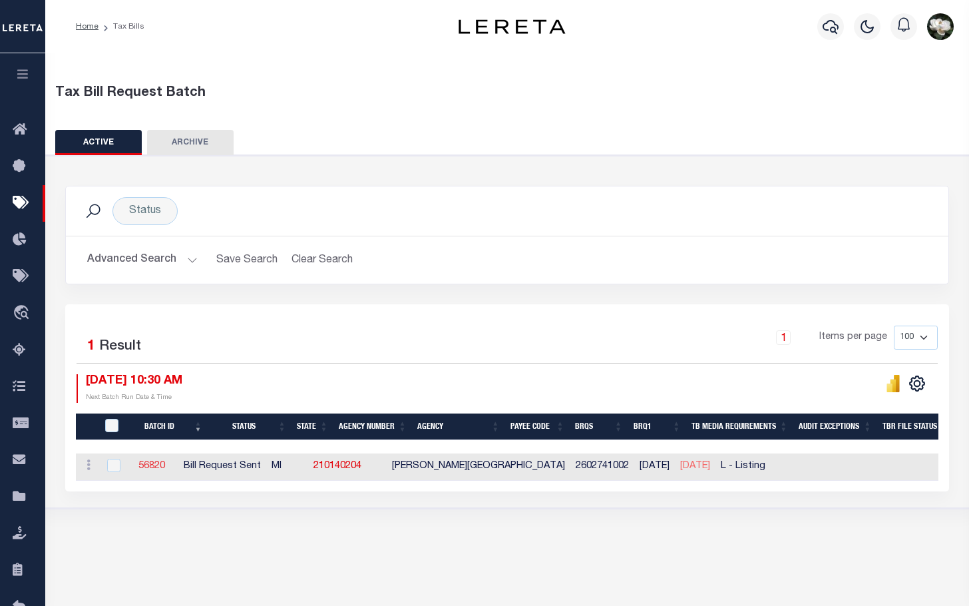
click at [164, 471] on link "56820" at bounding box center [151, 465] width 27 height 9
select select "RST"
type input "[DATE]"
select select "[PERSON_NAME]"
type input "No"
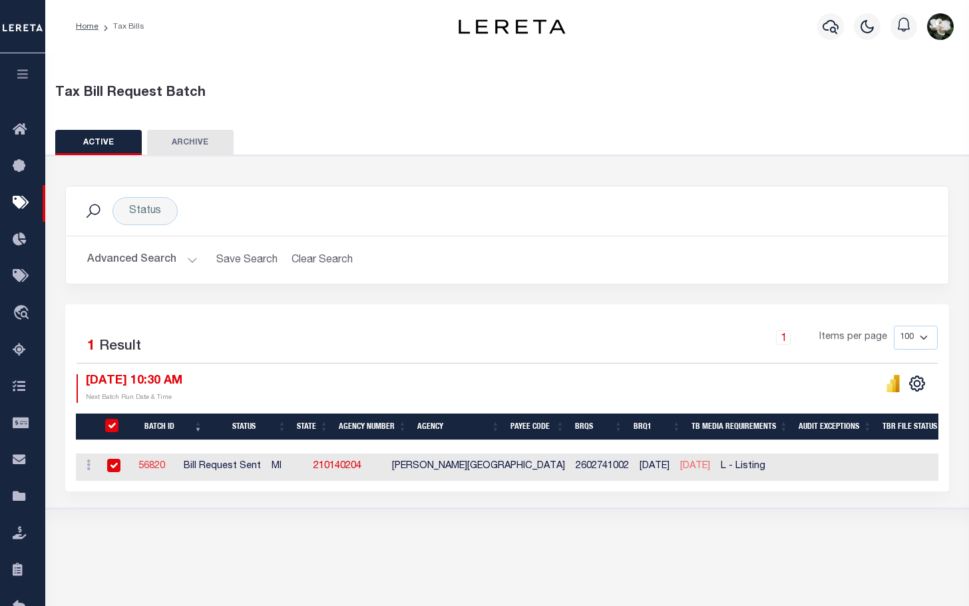
type input "Yes"
select select
select select "20"
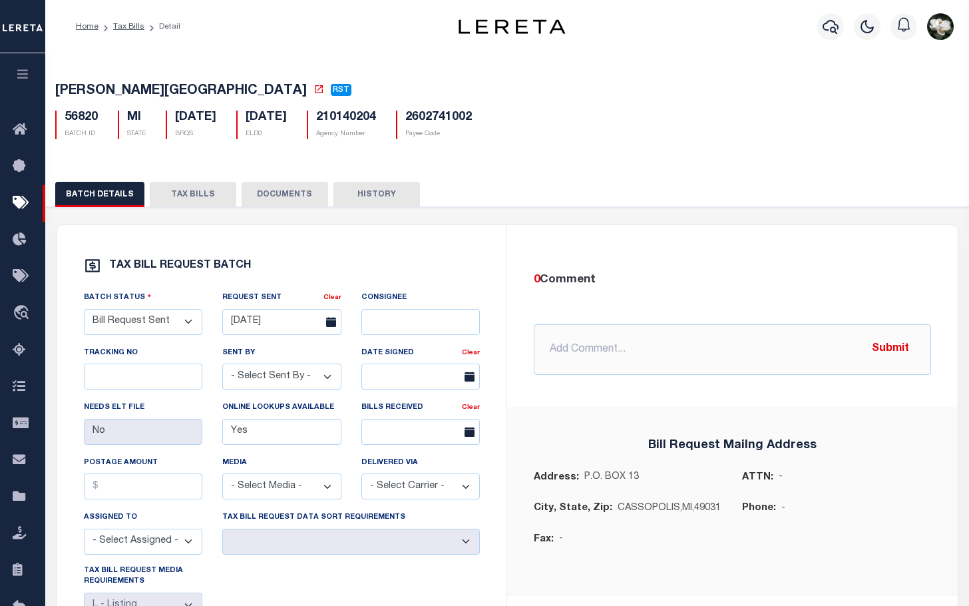
click at [171, 198] on button "TAX BILLS" at bounding box center [193, 194] width 87 height 25
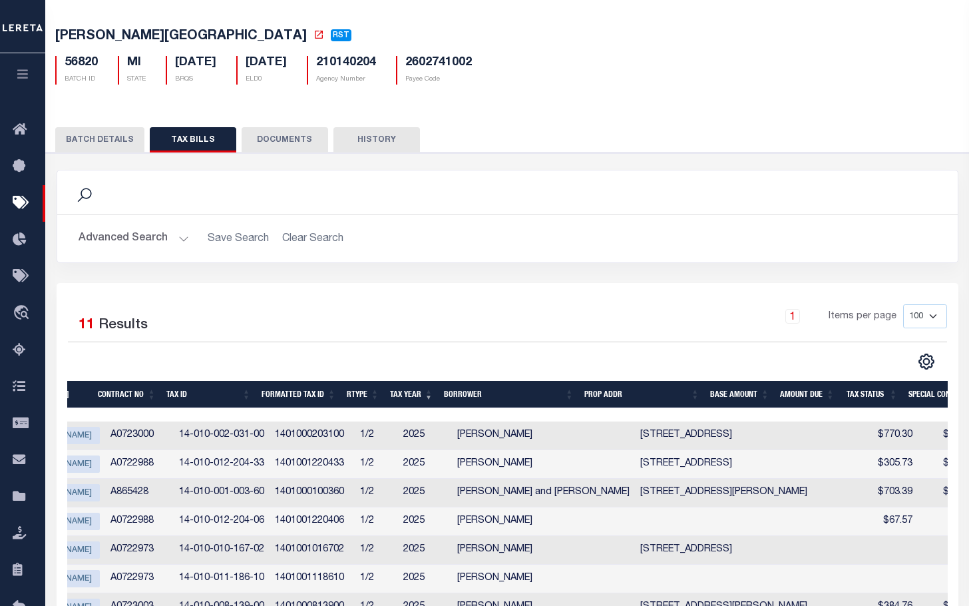
scroll to position [349, 0]
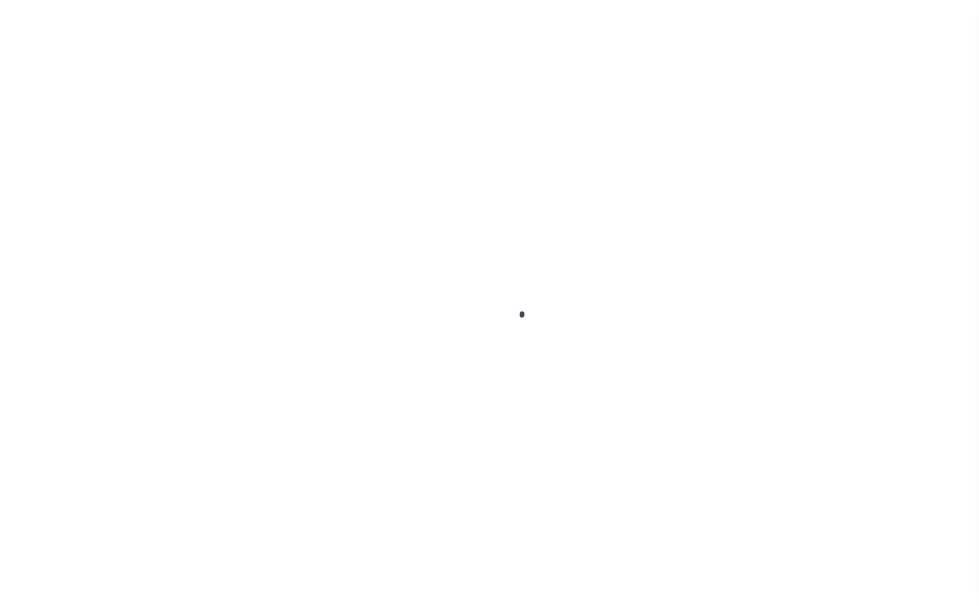
select select "MI"
select select
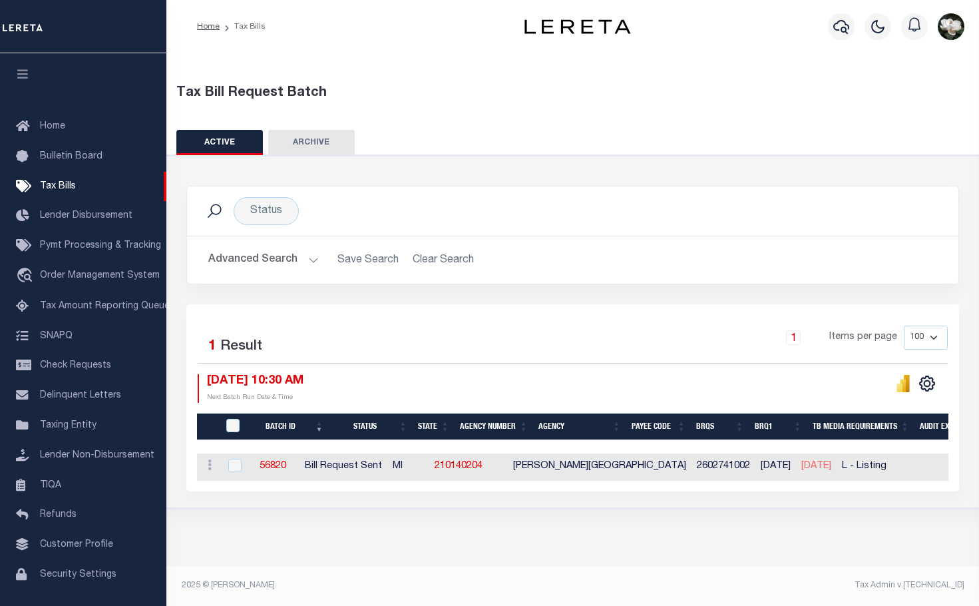
click at [278, 265] on button "Advanced Search" at bounding box center [263, 260] width 111 height 26
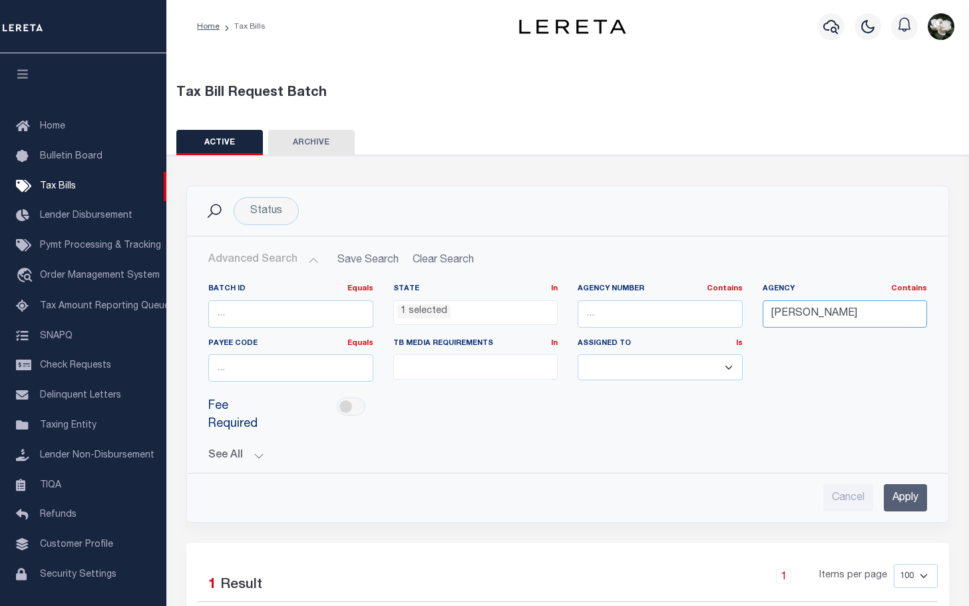
drag, startPoint x: 753, startPoint y: 322, endPoint x: 730, endPoint y: 322, distance: 23.3
click at [730, 322] on div "Batch ID Equals Equals Is Not Equal To Is Greater Than Is Less Than State In In…" at bounding box center [567, 338] width 739 height 109
click at [911, 501] on input "Apply" at bounding box center [905, 497] width 43 height 27
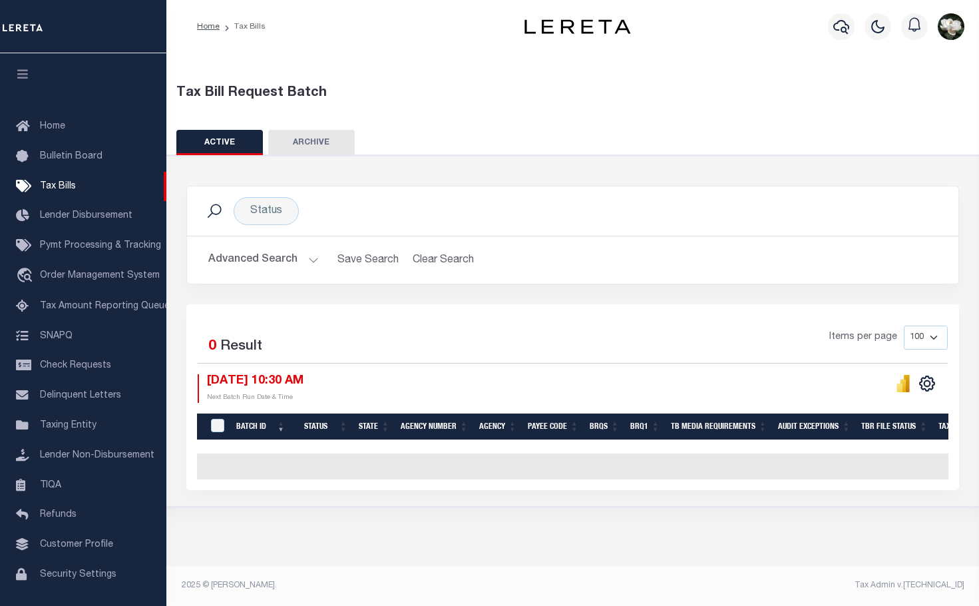
click at [260, 253] on button "Advanced Search" at bounding box center [263, 260] width 111 height 26
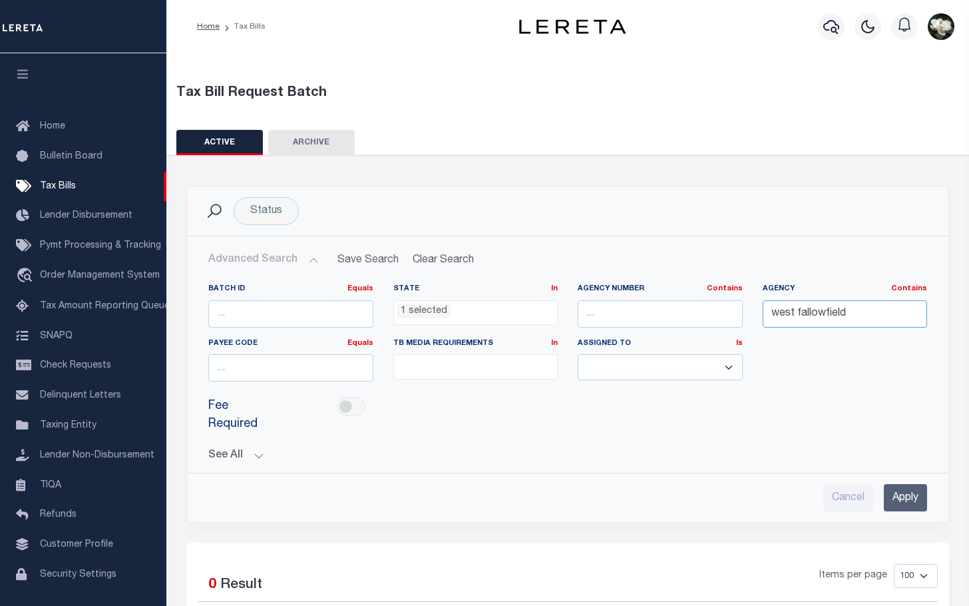
click at [824, 316] on input "west fallowfield" at bounding box center [845, 313] width 165 height 27
type input "west fallow field"
click at [899, 493] on input "Apply" at bounding box center [905, 497] width 43 height 27
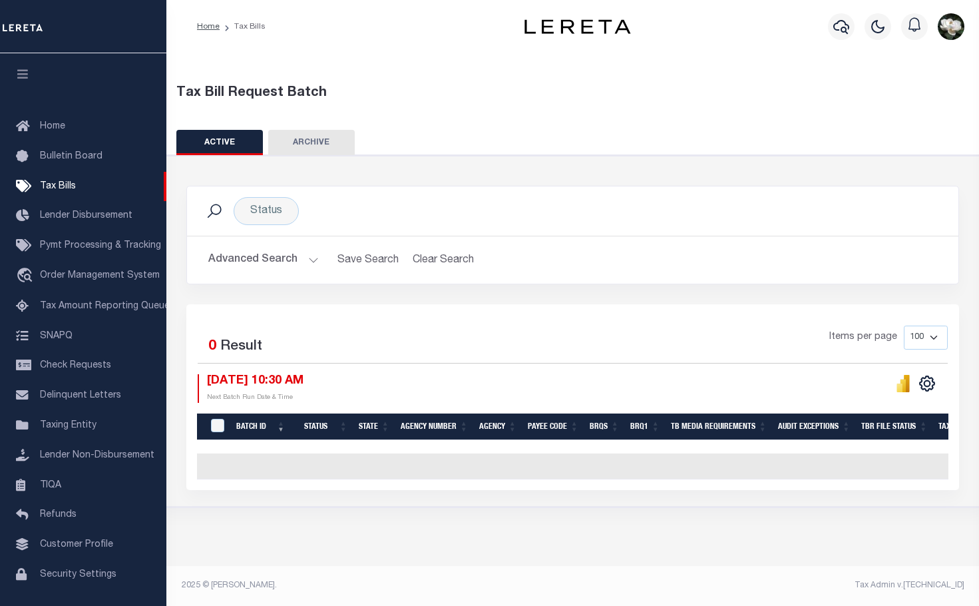
click at [256, 271] on button "Advanced Search" at bounding box center [263, 260] width 111 height 26
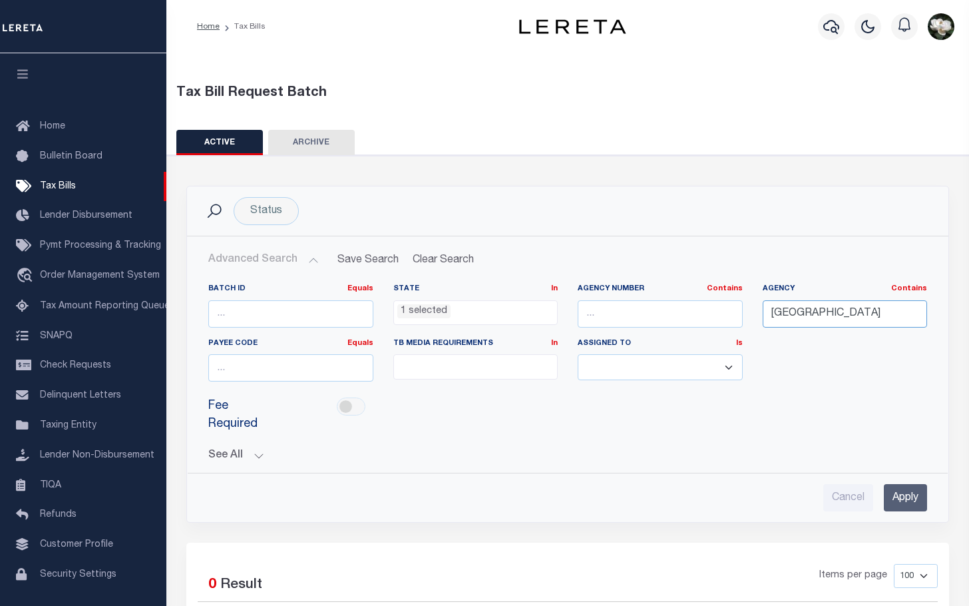
drag, startPoint x: 859, startPoint y: 313, endPoint x: 756, endPoint y: 309, distance: 102.6
click at [756, 309] on div "Agency Contains Contains Is west fallow field" at bounding box center [845, 311] width 185 height 55
click at [482, 320] on span "1 selected" at bounding box center [475, 312] width 165 height 25
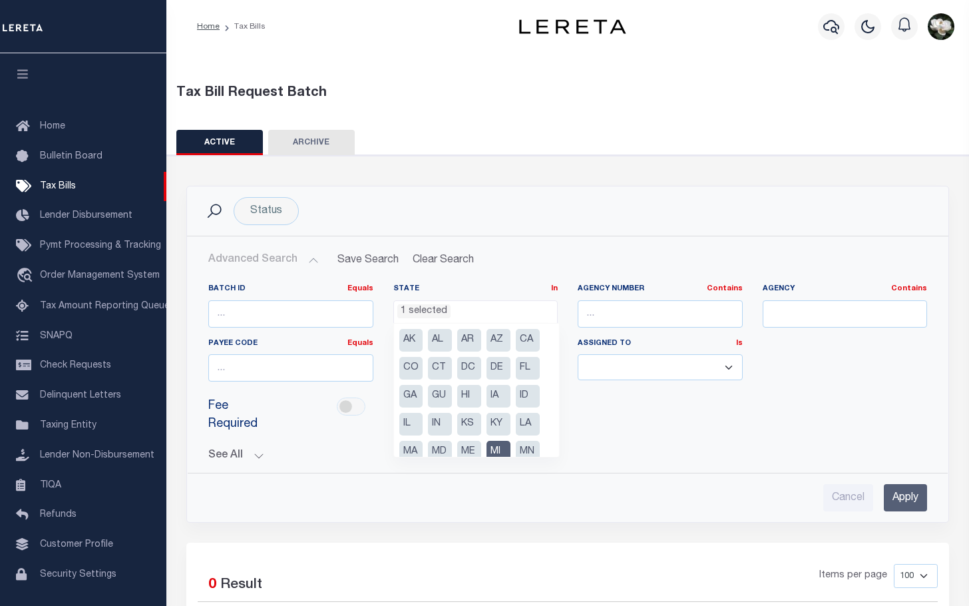
scroll to position [43, 0]
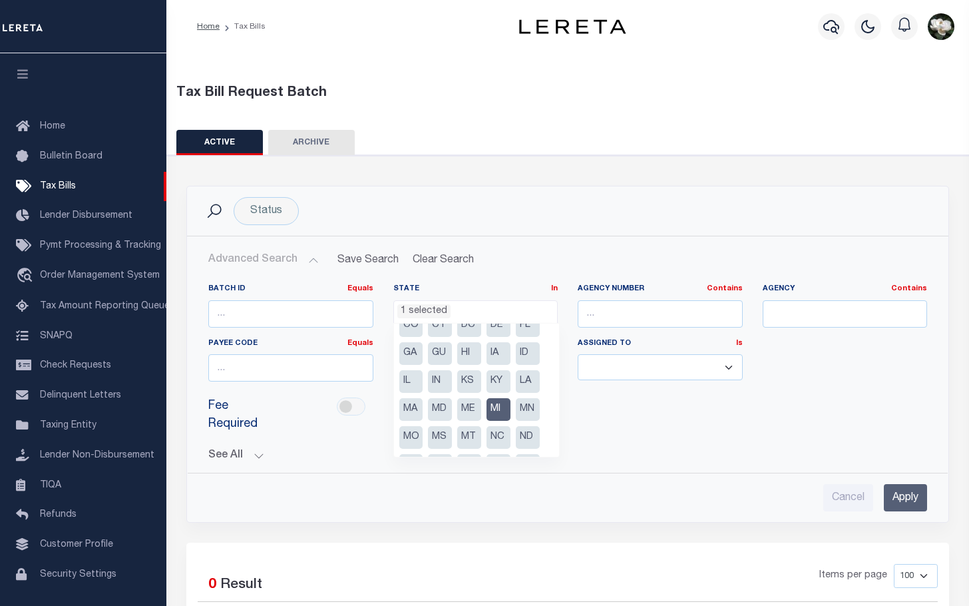
click at [490, 403] on li "MI" at bounding box center [499, 409] width 24 height 23
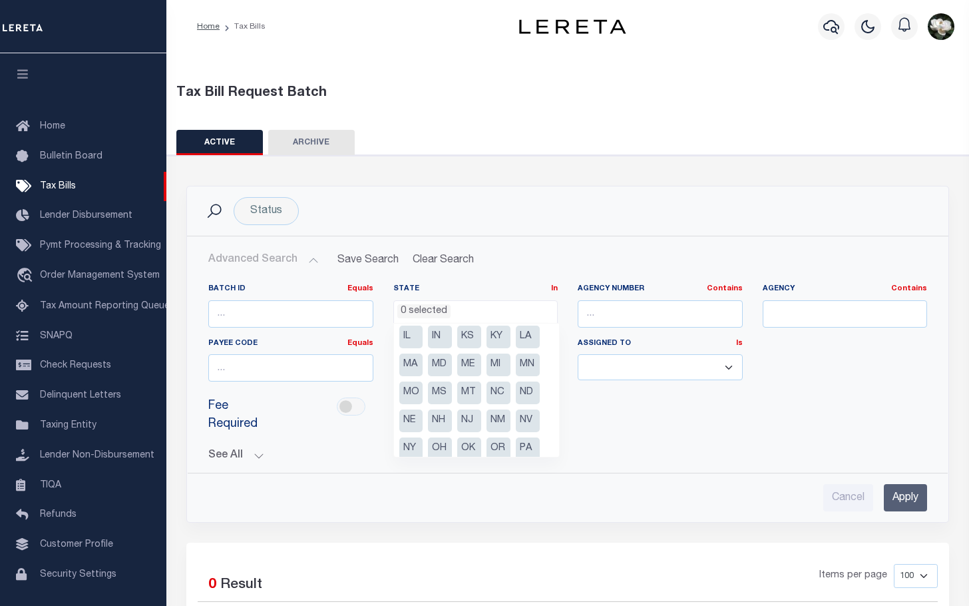
click at [522, 447] on li "PA" at bounding box center [528, 448] width 24 height 23
select select "PA"
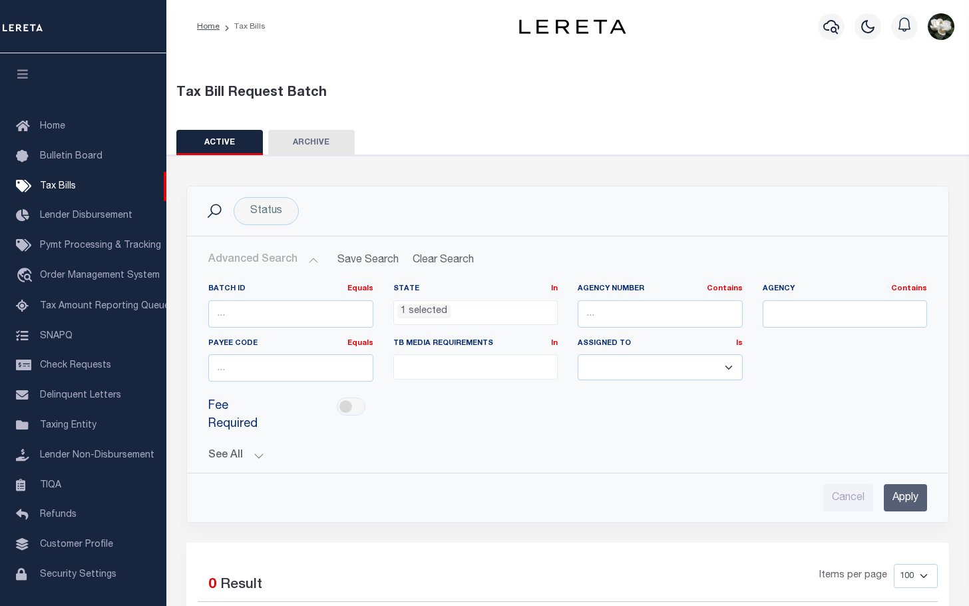
click at [716, 426] on div "Fee Required" at bounding box center [567, 415] width 739 height 47
click at [798, 306] on input "text" at bounding box center [845, 313] width 165 height 27
type input "west fallowfield"
click at [913, 496] on input "Apply" at bounding box center [905, 497] width 43 height 27
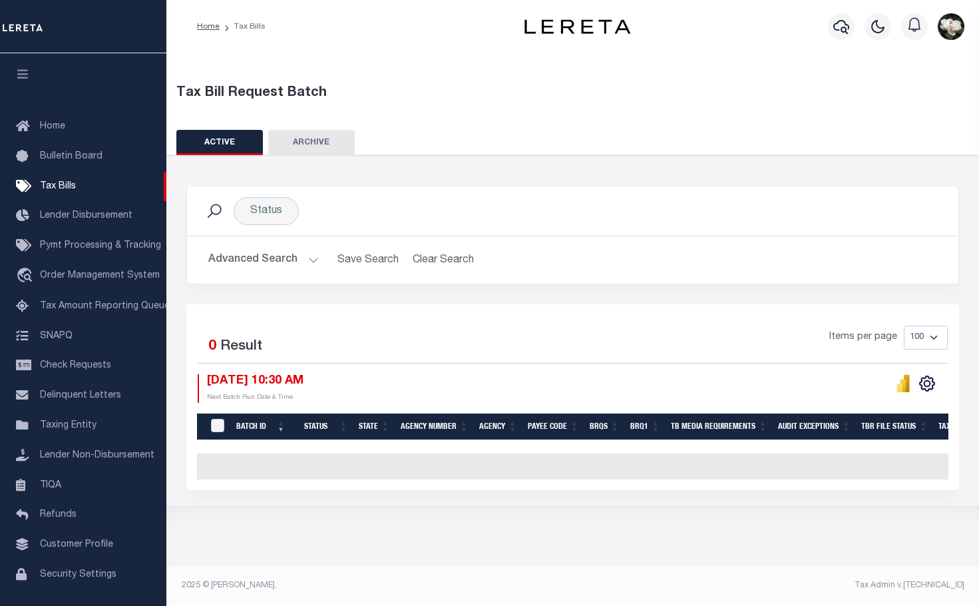
click at [257, 260] on button "Advanced Search" at bounding box center [263, 260] width 111 height 26
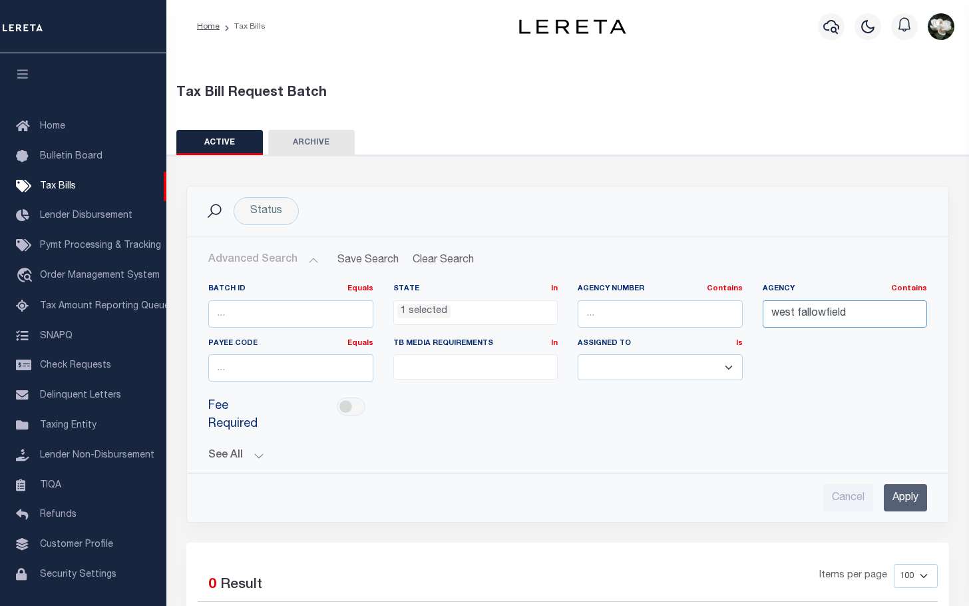
drag, startPoint x: 860, startPoint y: 313, endPoint x: 775, endPoint y: 310, distance: 84.6
click at [775, 310] on input "west fallowfield" at bounding box center [845, 313] width 165 height 27
click at [666, 312] on input "text" at bounding box center [660, 313] width 165 height 27
type input "370150244"
click at [911, 503] on input "Apply" at bounding box center [905, 497] width 43 height 27
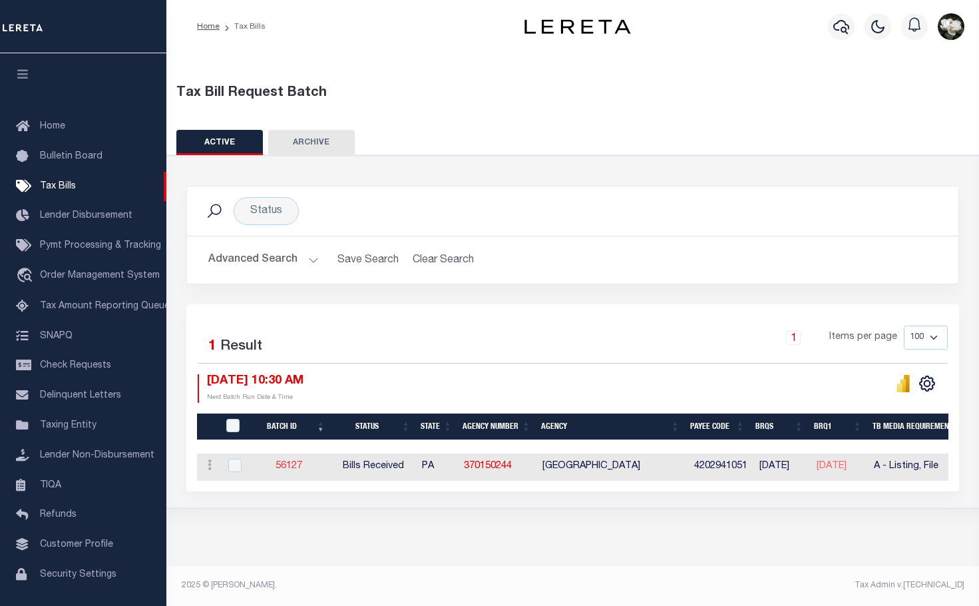
click at [298, 471] on link "56127" at bounding box center [289, 465] width 27 height 9
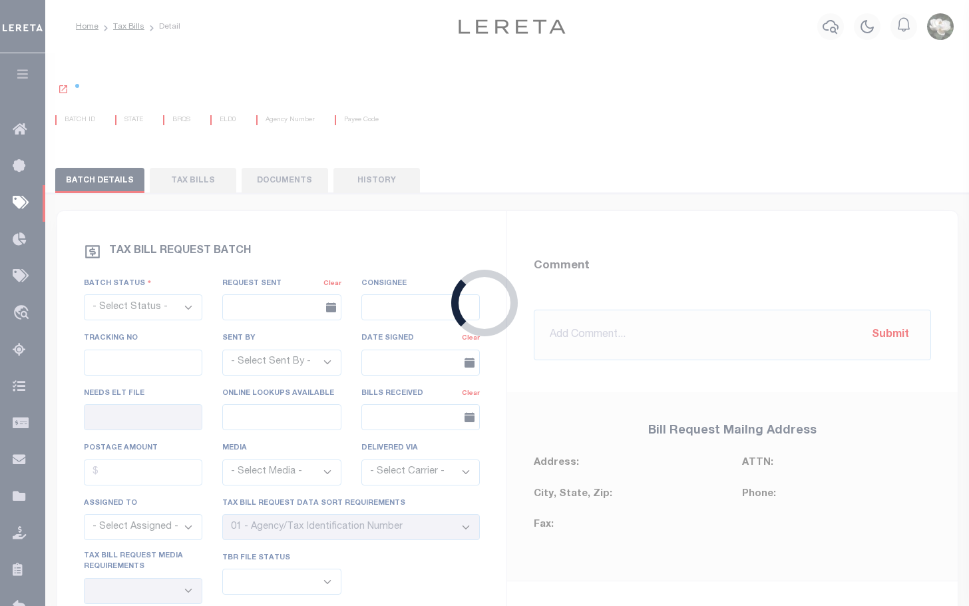
select select "RCD"
type input "No"
select select "29"
select select "16"
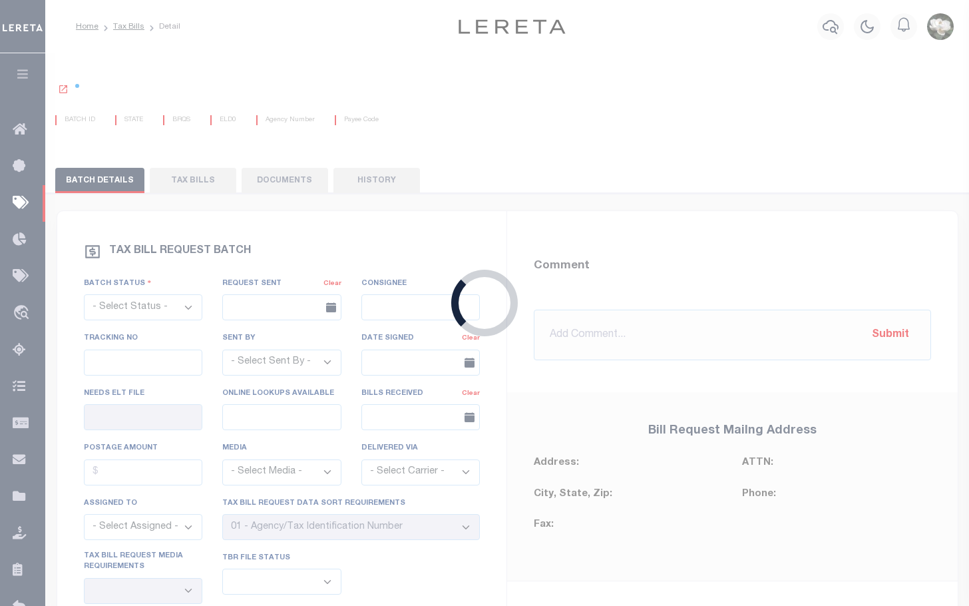
select select "2"
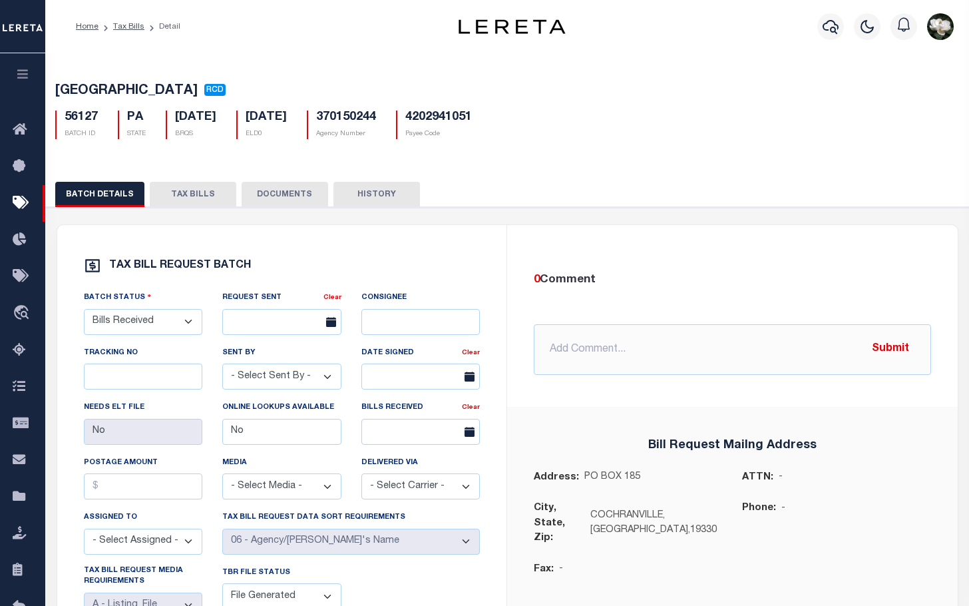
click at [186, 197] on button "TAX BILLS" at bounding box center [193, 194] width 87 height 25
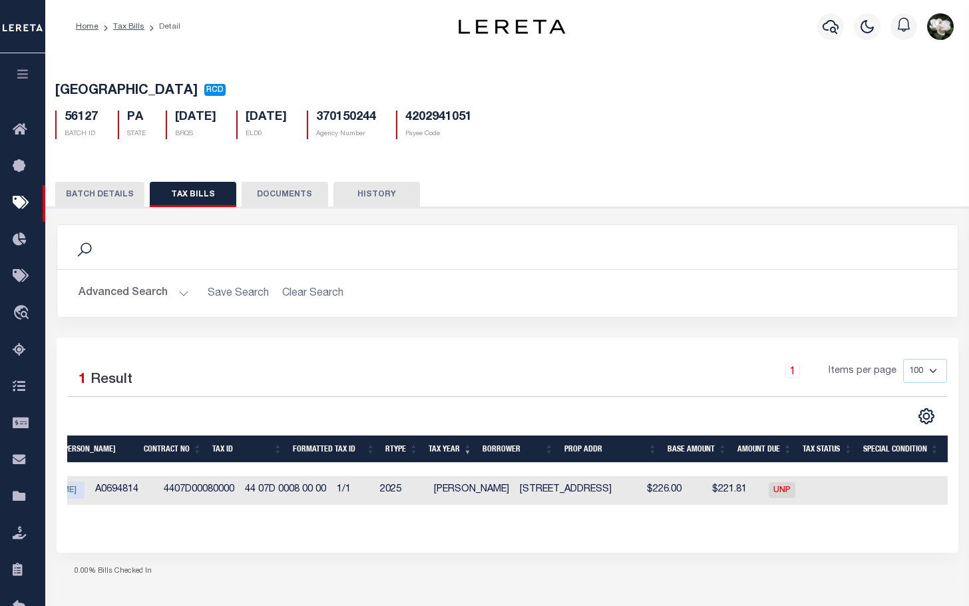
scroll to position [0, 222]
click at [87, 196] on button "BATCH DETAILS" at bounding box center [99, 194] width 89 height 25
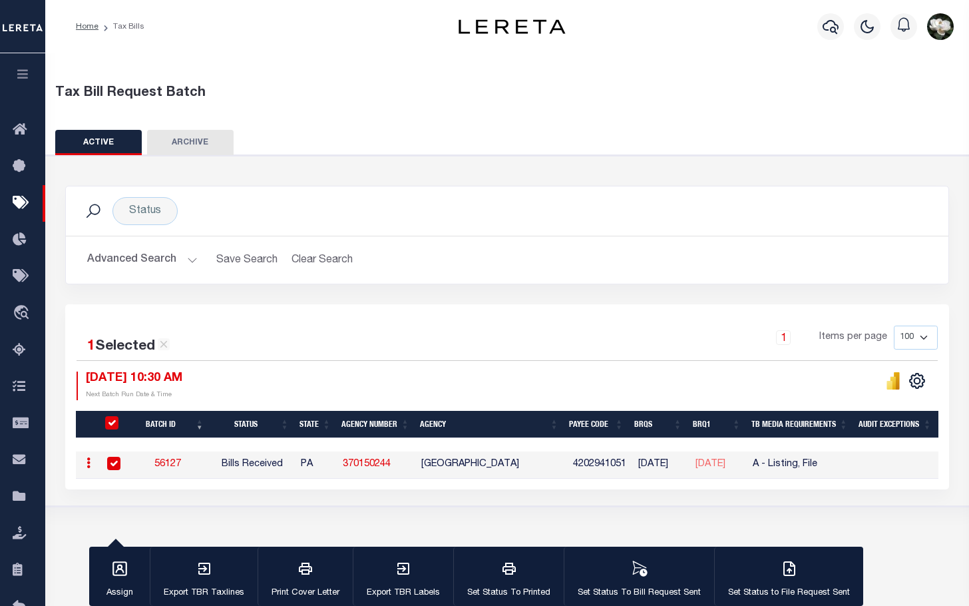
click at [110, 257] on button "Advanced Search" at bounding box center [142, 260] width 111 height 26
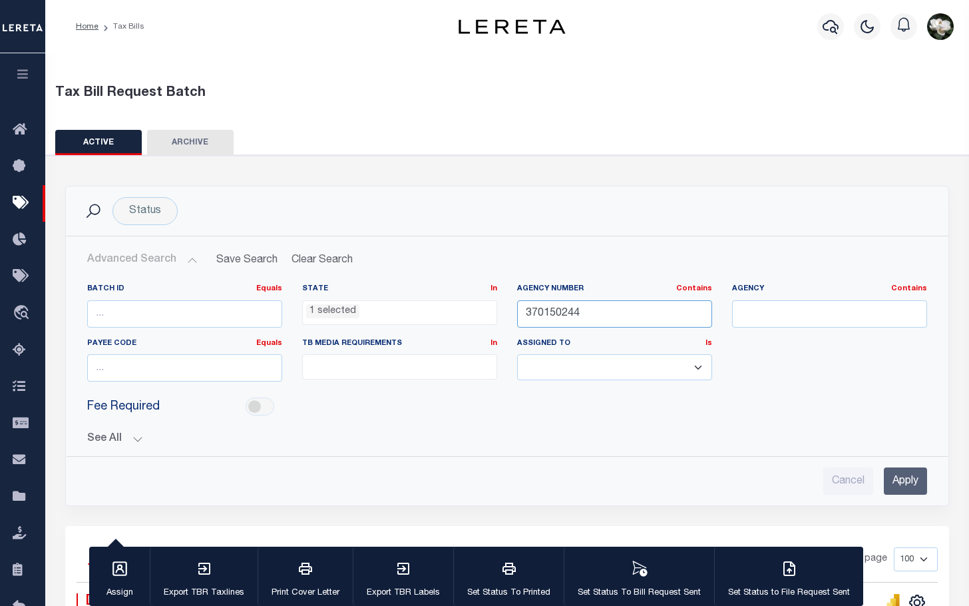
drag, startPoint x: 622, startPoint y: 320, endPoint x: 457, endPoint y: 319, distance: 164.5
click at [457, 319] on div "Batch ID Equals Equals Is Not Equal To Is Greater Than Is Less Than State In In…" at bounding box center [507, 338] width 860 height 109
type input "38004021"
click at [915, 485] on input "Apply" at bounding box center [905, 480] width 43 height 27
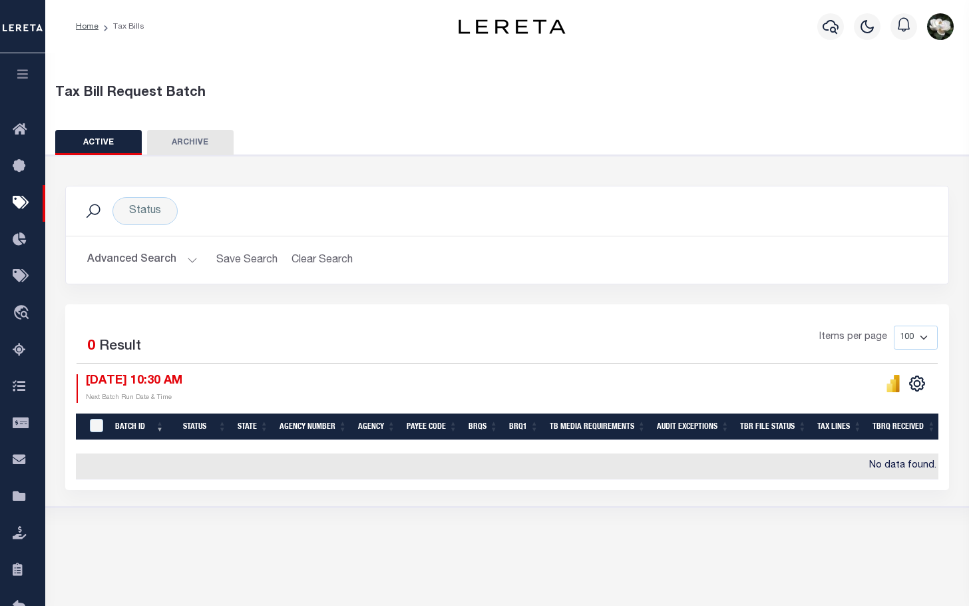
drag, startPoint x: 98, startPoint y: 261, endPoint x: 106, endPoint y: 261, distance: 8.0
click at [98, 261] on button "Advanced Search" at bounding box center [142, 260] width 111 height 26
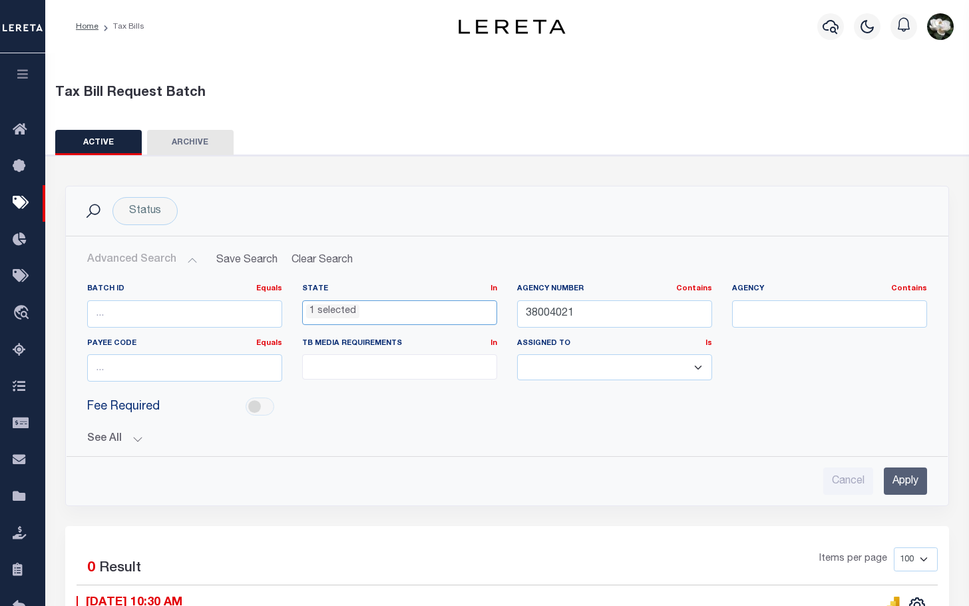
click at [437, 310] on ul "1 selected" at bounding box center [400, 310] width 194 height 18
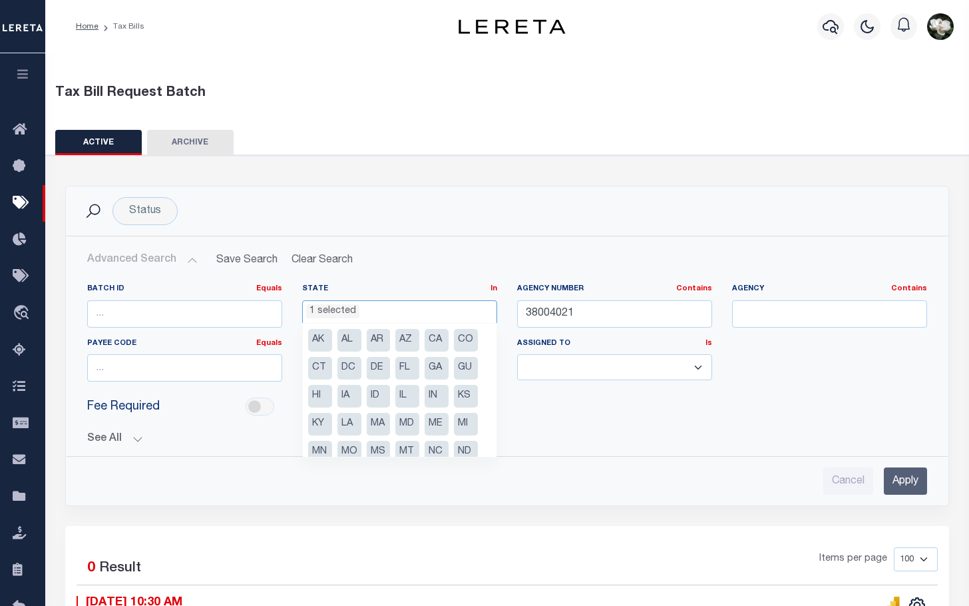
scroll to position [123, 0]
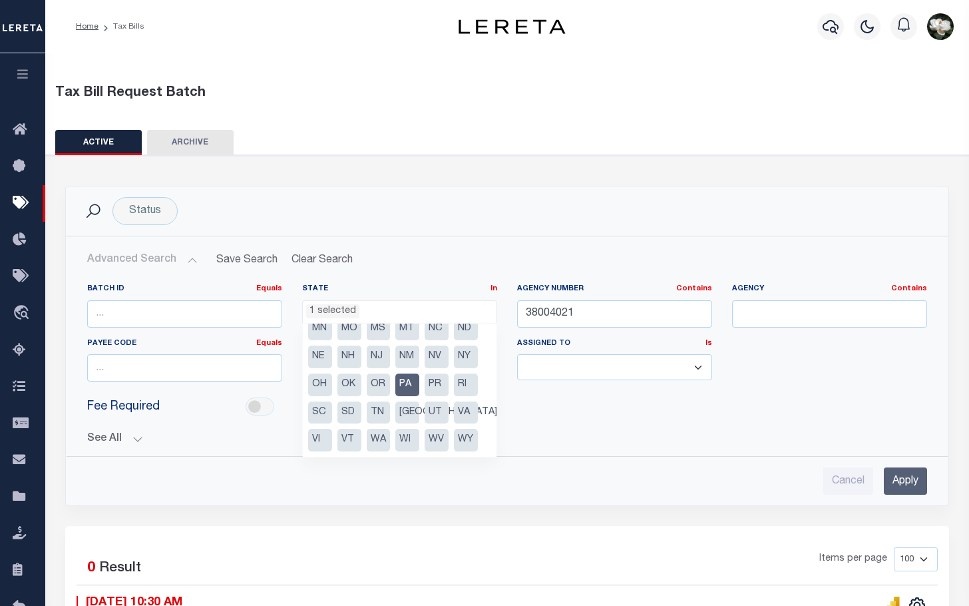
click at [395, 383] on li "PA" at bounding box center [407, 385] width 24 height 23
select select
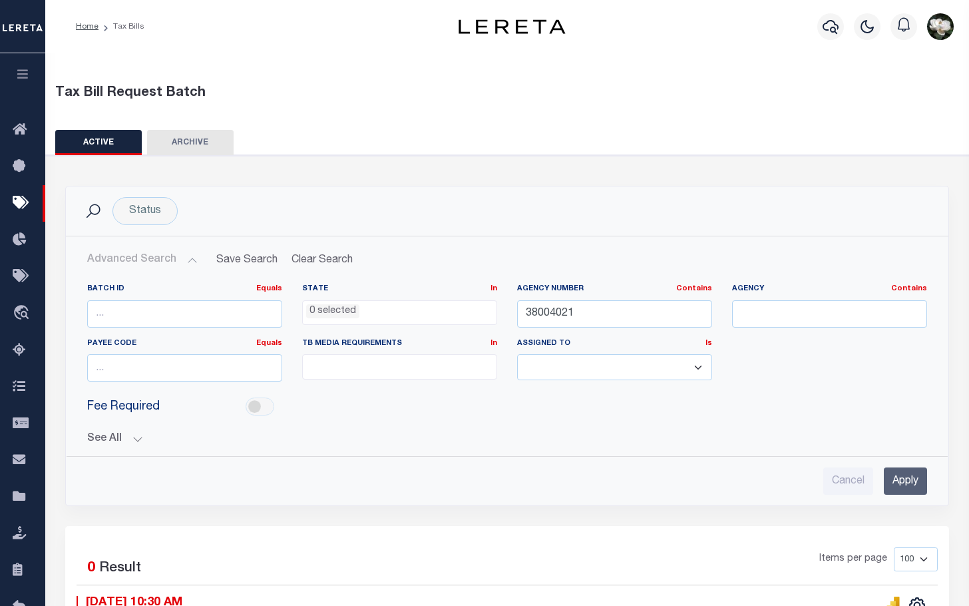
click at [903, 479] on input "Apply" at bounding box center [905, 480] width 43 height 27
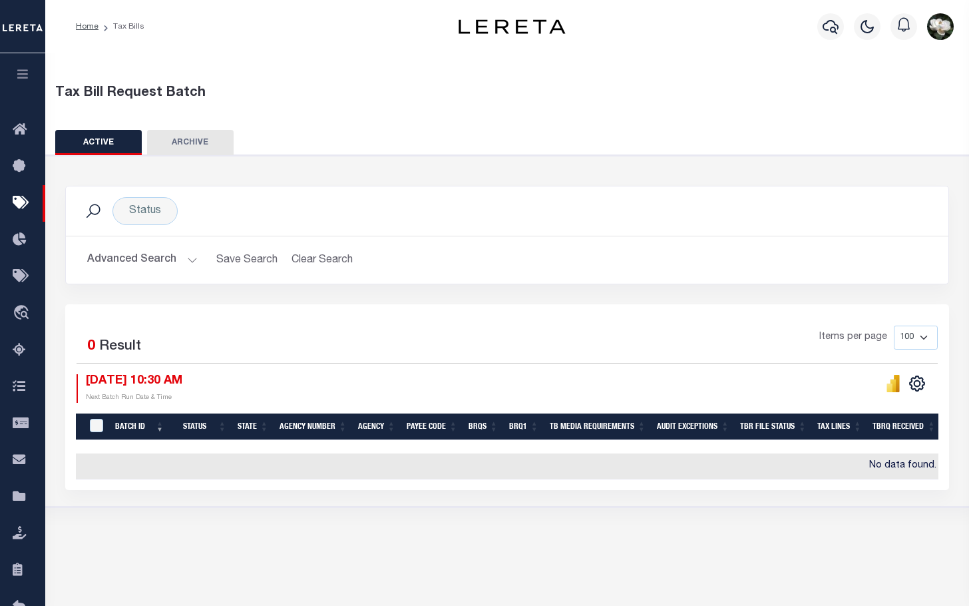
click at [145, 260] on button "Advanced Search" at bounding box center [142, 260] width 111 height 26
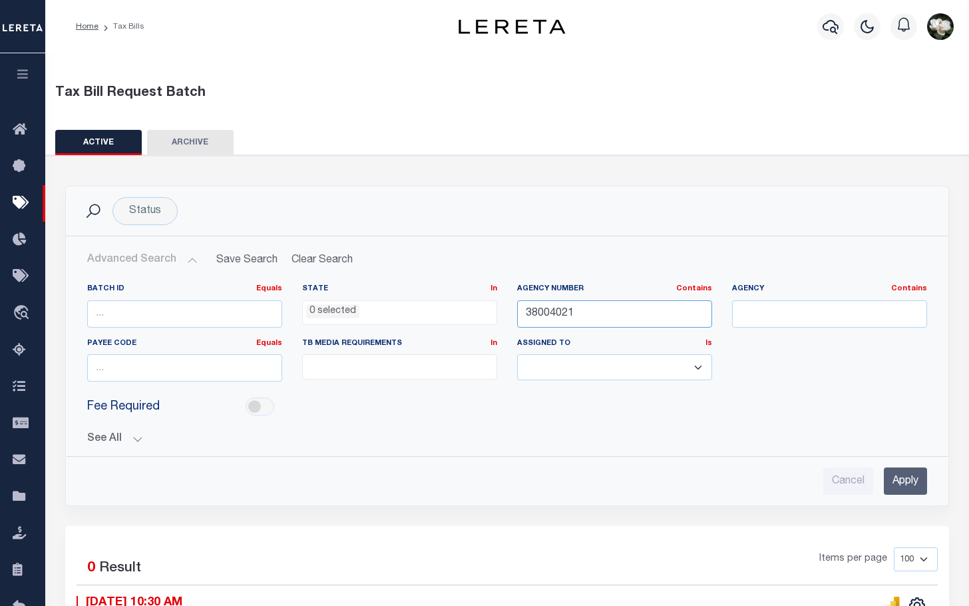
click at [611, 306] on input "38004021" at bounding box center [614, 313] width 195 height 27
drag, startPoint x: 960, startPoint y: 282, endPoint x: 607, endPoint y: 312, distance: 354.8
click at [607, 312] on input "38004021" at bounding box center [614, 313] width 195 height 27
drag, startPoint x: 607, startPoint y: 312, endPoint x: 567, endPoint y: 313, distance: 40.0
click at [567, 313] on input "38004021" at bounding box center [614, 313] width 195 height 27
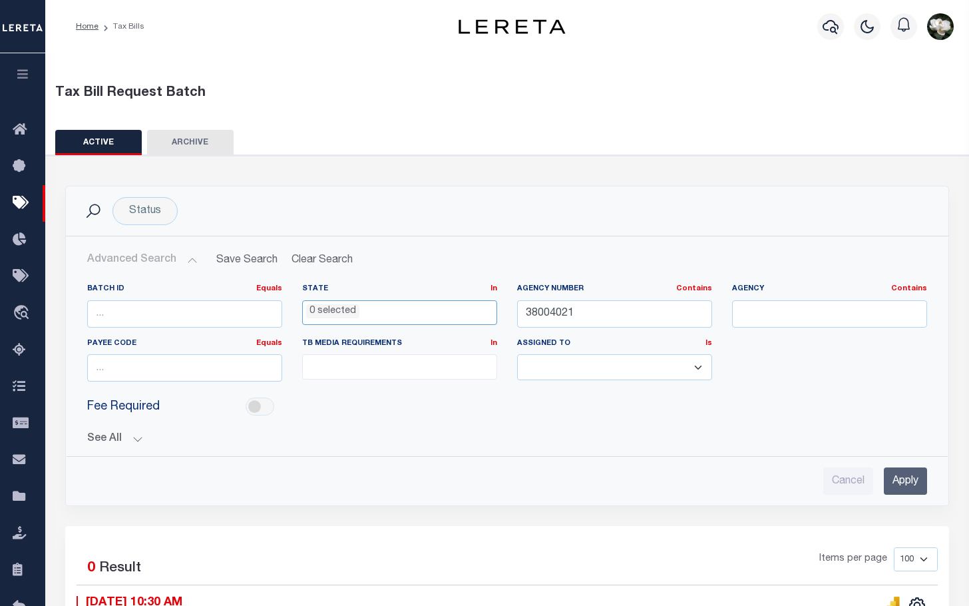
click at [449, 307] on ul "0 selected" at bounding box center [400, 310] width 194 height 18
type input "3800402"
drag, startPoint x: 597, startPoint y: 314, endPoint x: 509, endPoint y: 307, distance: 87.5
click at [509, 307] on div "Agency Number Contains Contains Is 3800402" at bounding box center [614, 311] width 215 height 55
click at [376, 314] on ul "0 selected" at bounding box center [400, 310] width 194 height 18
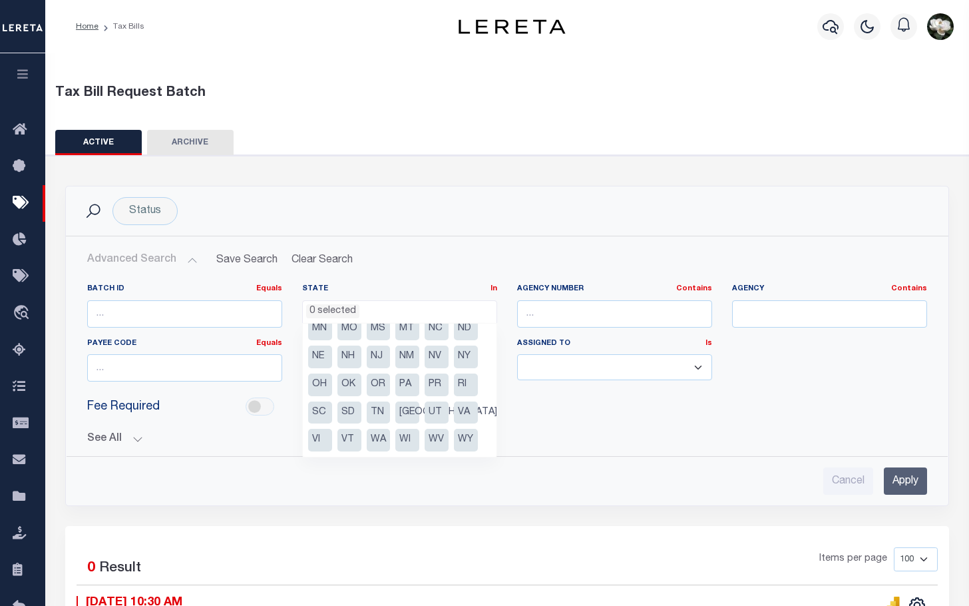
click at [457, 381] on li "RI" at bounding box center [466, 385] width 24 height 23
select select "RI"
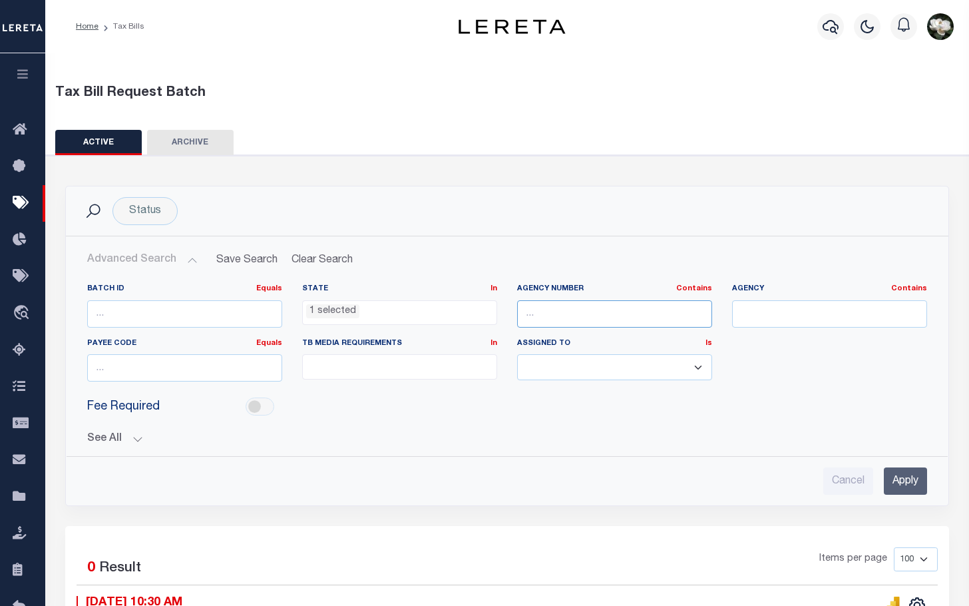
click at [657, 313] on input "text" at bounding box center [614, 313] width 195 height 27
click at [763, 322] on input "text" at bounding box center [829, 313] width 195 height 27
type input "cumberland"
click at [901, 483] on input "Apply" at bounding box center [905, 480] width 43 height 27
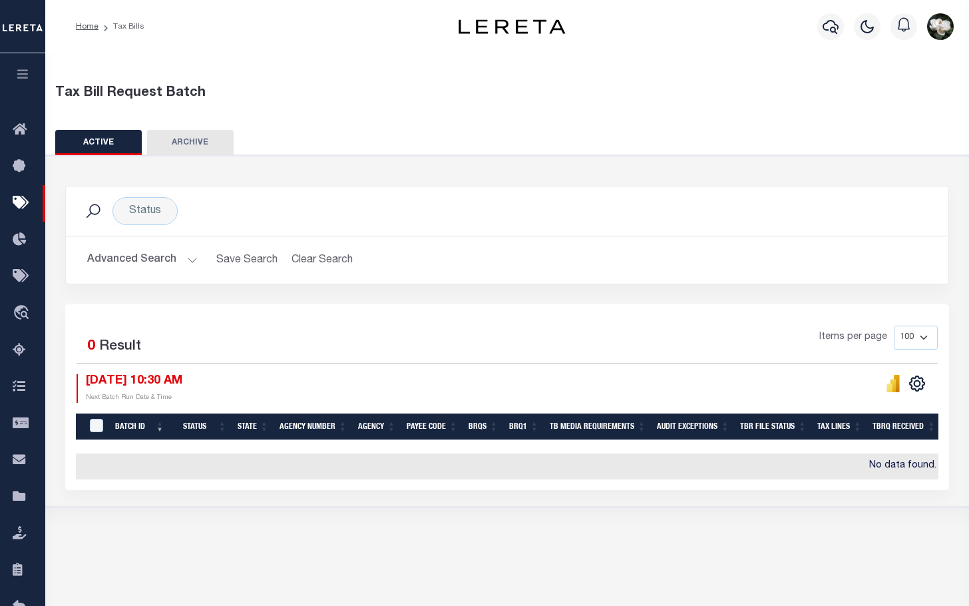
click at [128, 262] on button "Advanced Search" at bounding box center [142, 260] width 111 height 26
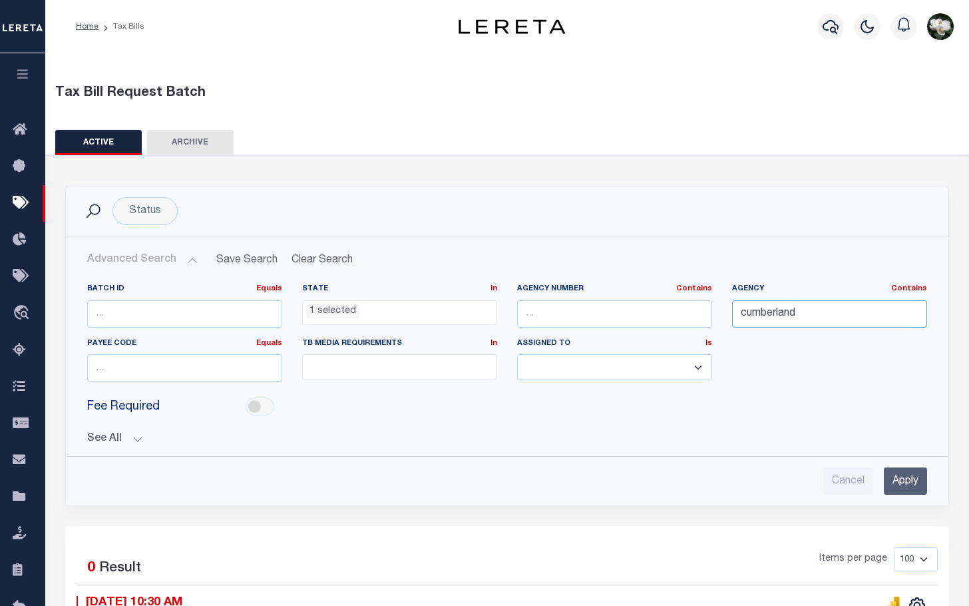
drag, startPoint x: 790, startPoint y: 315, endPoint x: 694, endPoint y: 306, distance: 95.7
click at [694, 306] on div "Batch ID Equals Equals Is Not Equal To Is Greater Than Is Less Than State In In…" at bounding box center [507, 338] width 860 height 109
click at [563, 321] on input "text" at bounding box center [614, 313] width 195 height 27
click at [572, 314] on input "37004021" at bounding box center [614, 313] width 195 height 27
click at [569, 315] on input "37004021" at bounding box center [614, 313] width 195 height 27
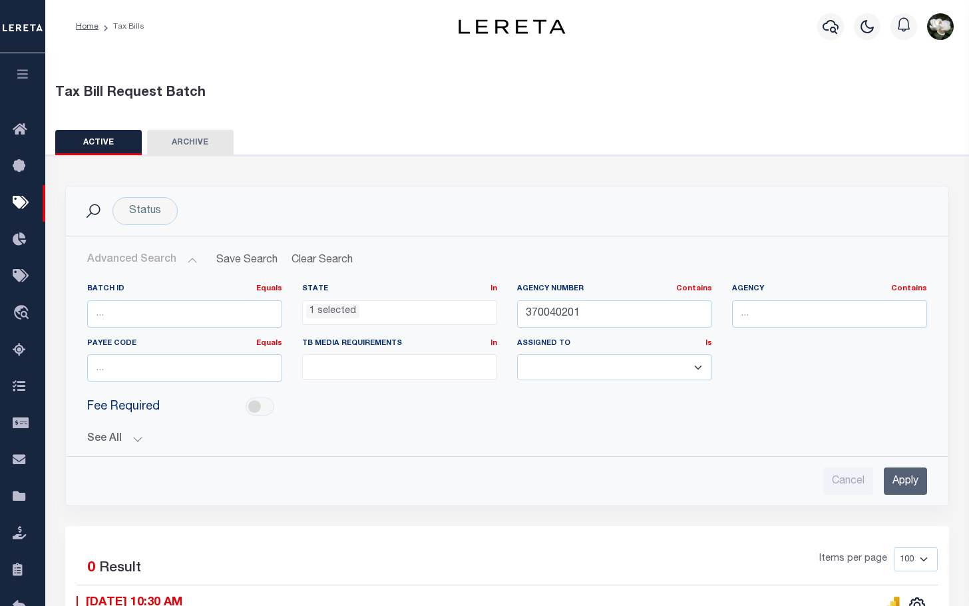
click at [907, 483] on input "Apply" at bounding box center [905, 480] width 43 height 27
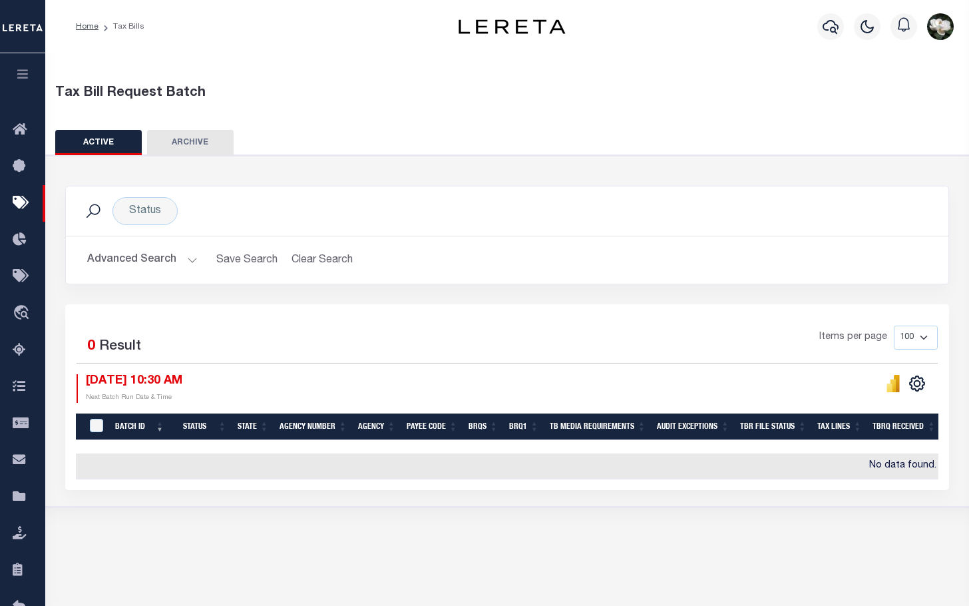
click at [128, 254] on button "Advanced Search" at bounding box center [142, 260] width 111 height 26
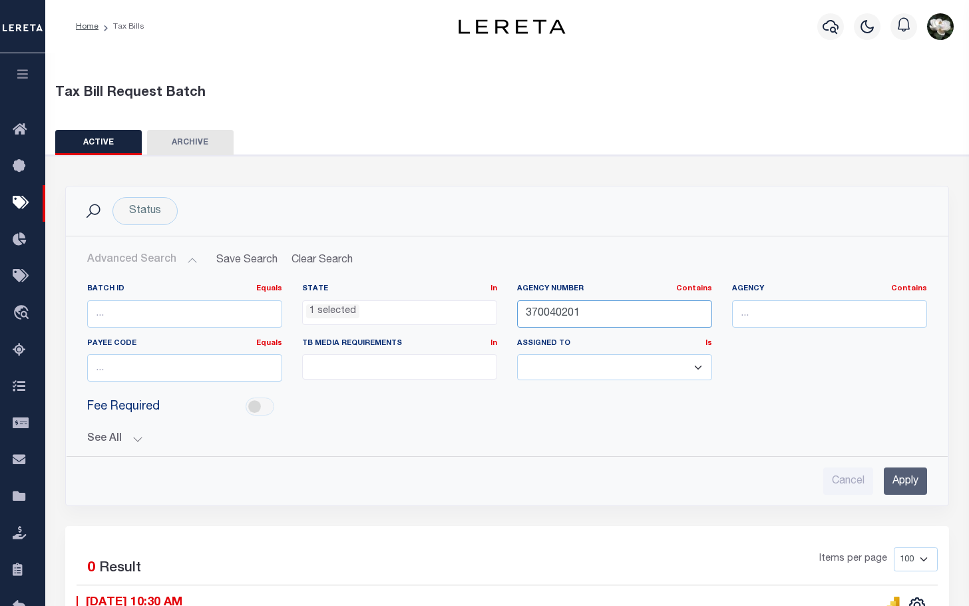
click at [536, 315] on input "370040201" at bounding box center [614, 313] width 195 height 27
type input "380040201"
click at [905, 485] on div "Cancel Apply" at bounding box center [508, 476] width 862 height 38
click at [905, 485] on input "Apply" at bounding box center [905, 480] width 43 height 27
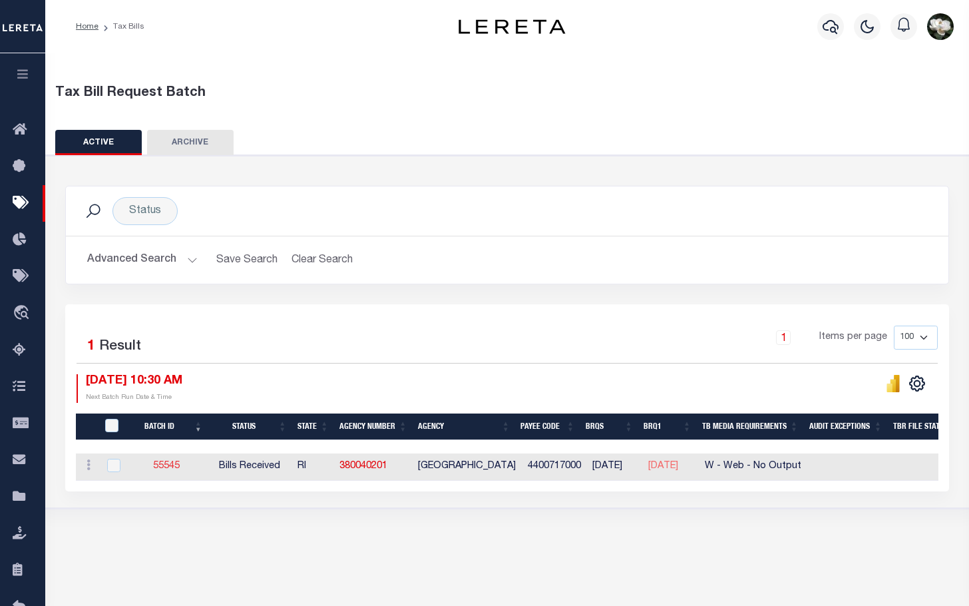
click at [175, 469] on link "55545" at bounding box center [166, 465] width 27 height 9
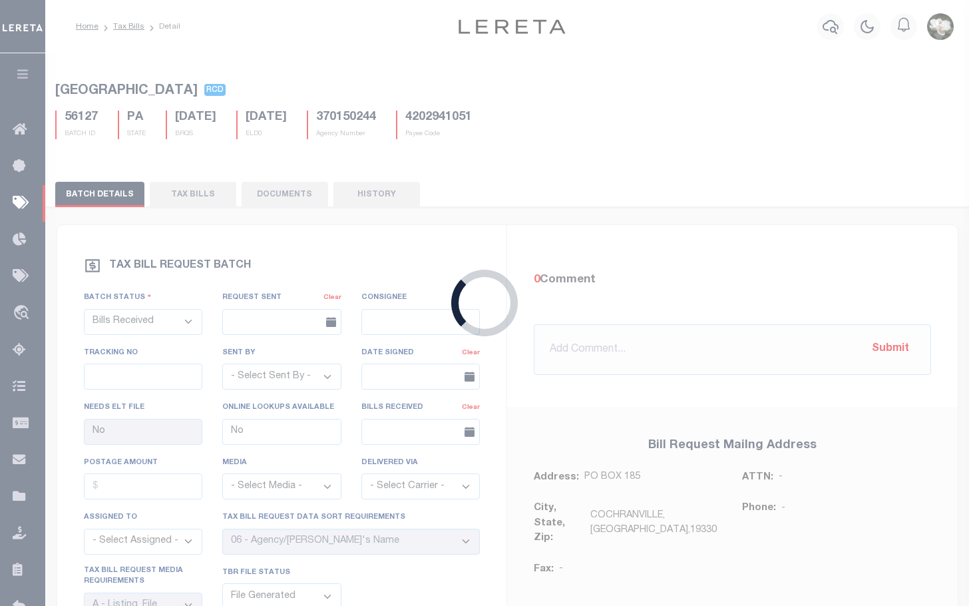
type input "03/05/2025"
select select "Harris, Cynthia"
type input "Yes"
select select "25"
select select "23"
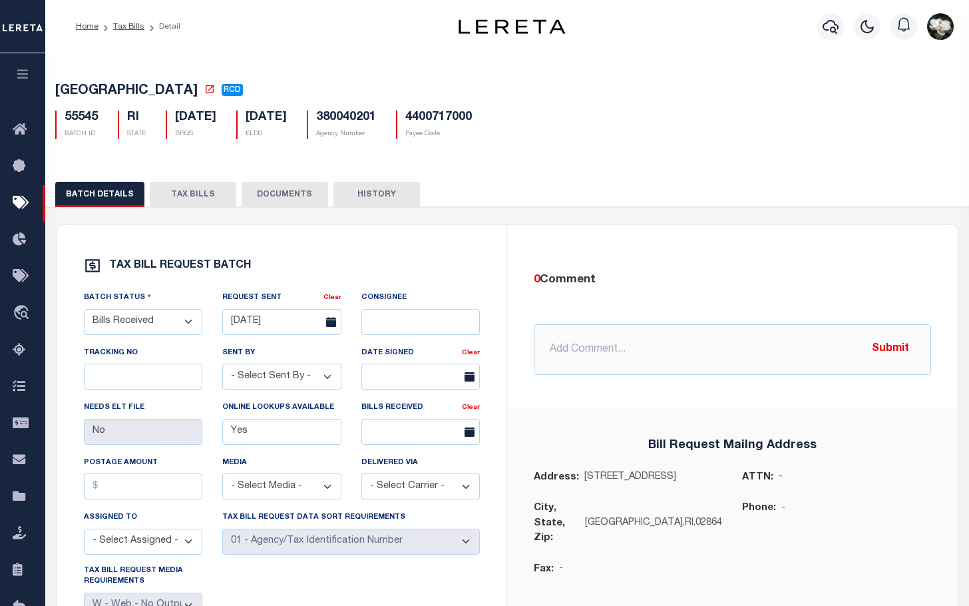
click at [190, 200] on button "TAX BILLS" at bounding box center [193, 194] width 87 height 25
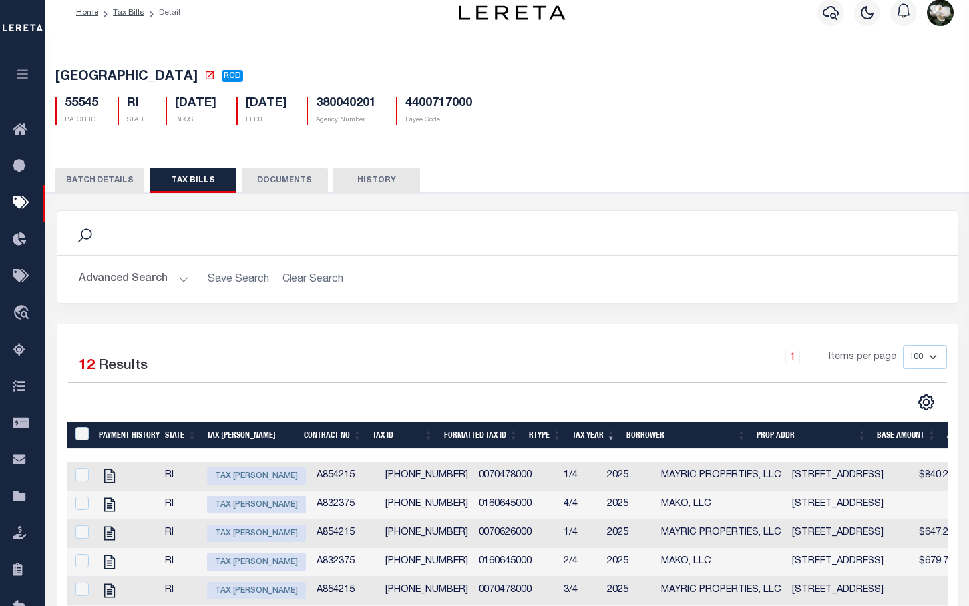
scroll to position [8, 0]
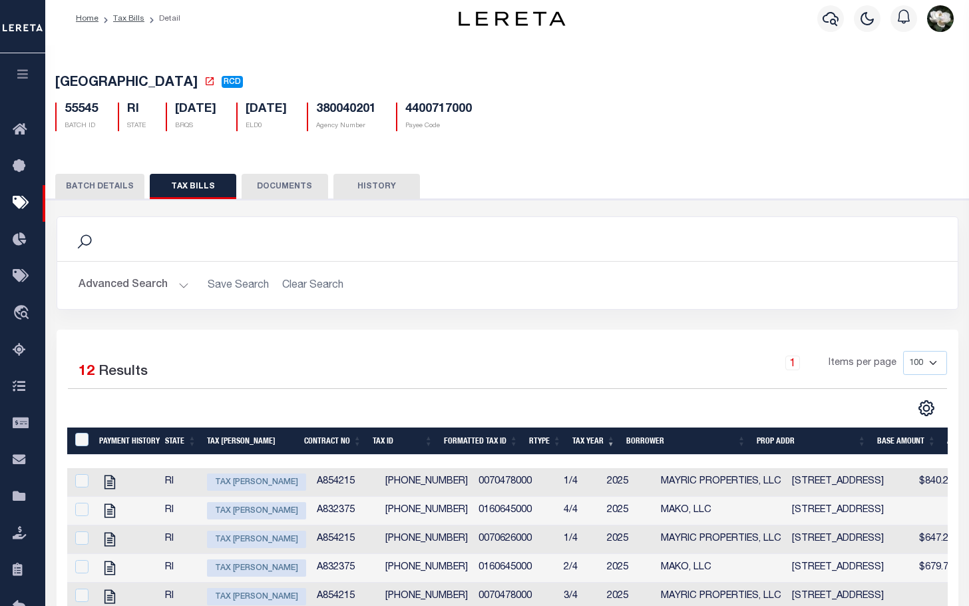
click at [915, 443] on th "Base Amount" at bounding box center [907, 440] width 70 height 27
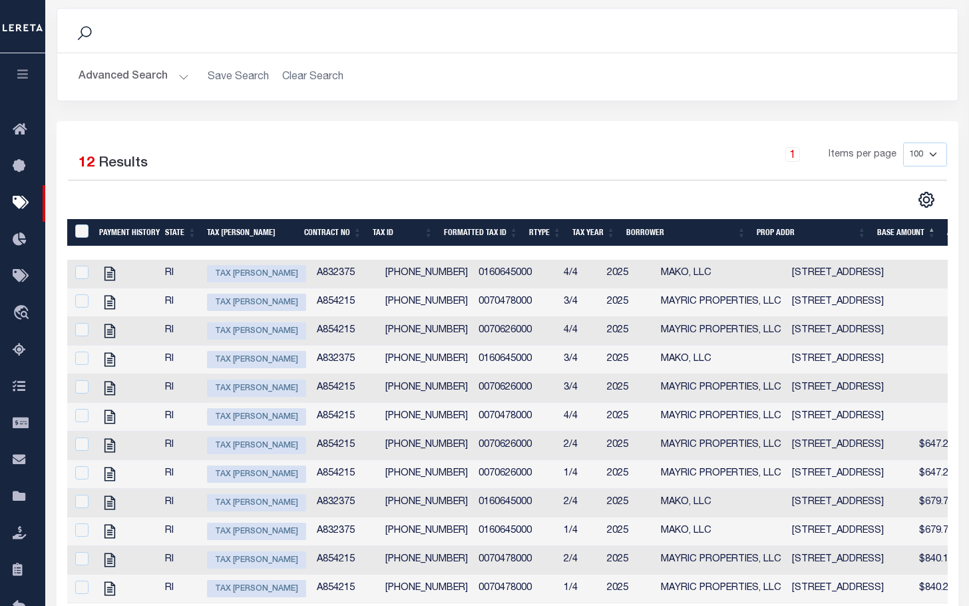
scroll to position [220, 0]
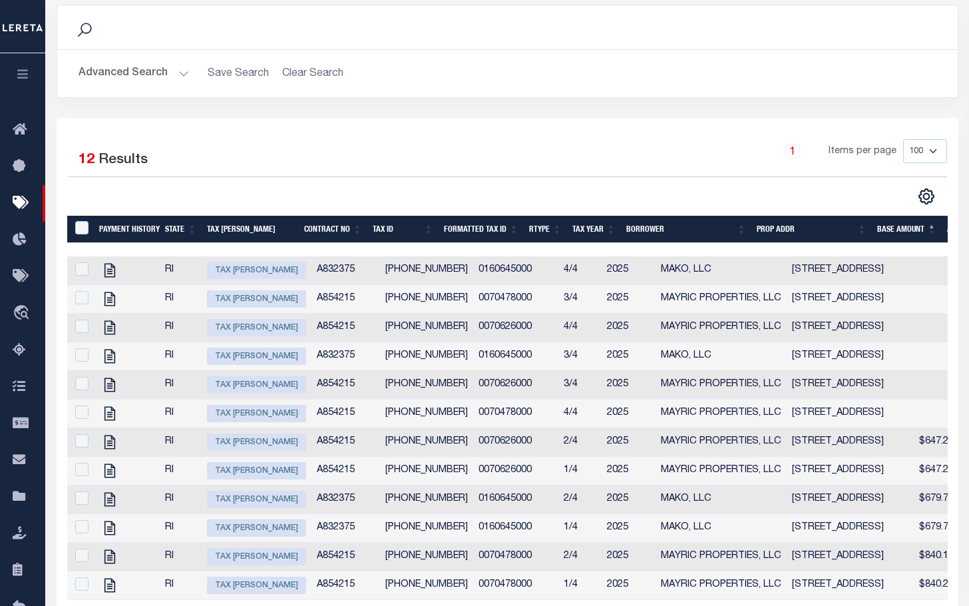
click at [481, 228] on th "Formatted Tax Id" at bounding box center [481, 229] width 85 height 27
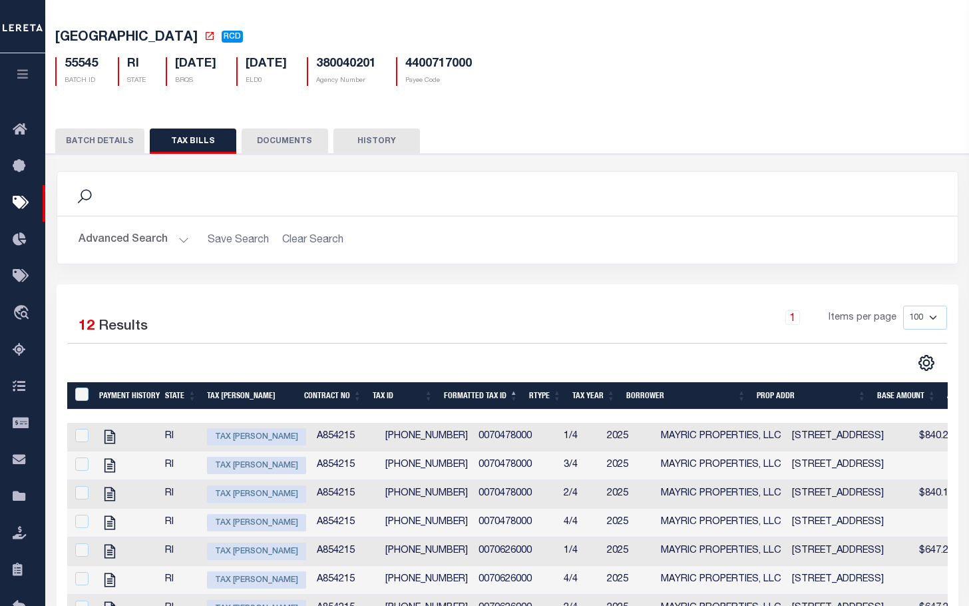
scroll to position [6, 0]
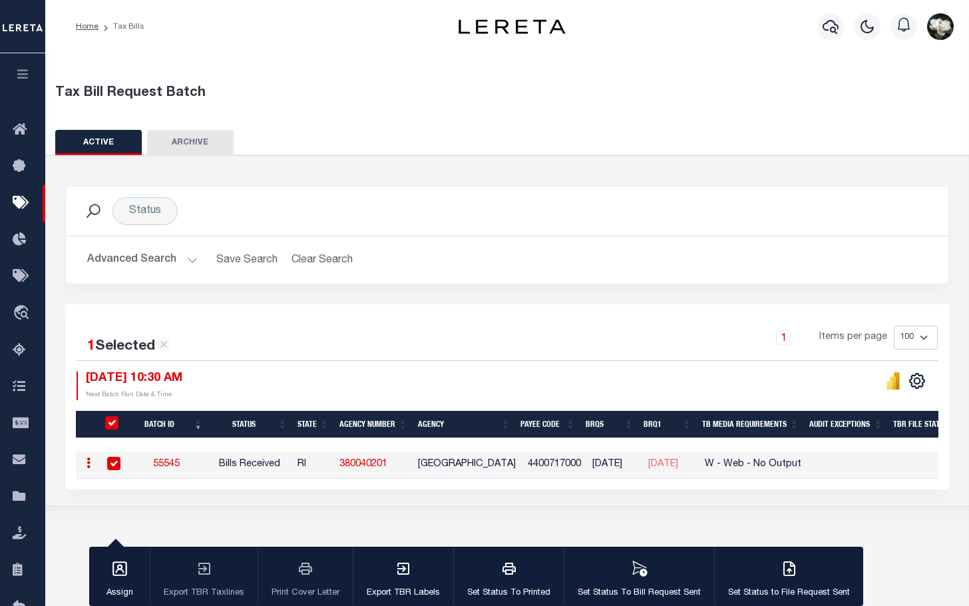
click at [130, 263] on button "Advanced Search" at bounding box center [142, 260] width 111 height 26
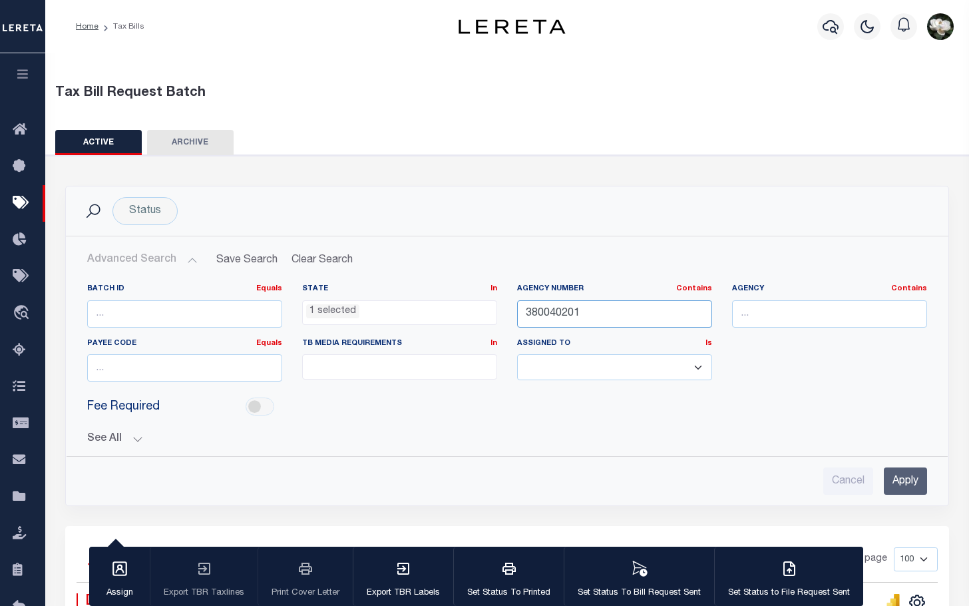
drag, startPoint x: 597, startPoint y: 318, endPoint x: 477, endPoint y: 305, distance: 120.6
click at [477, 305] on div "Batch ID Equals Equals Is Not Equal To Is Greater Than Is Less Than State In In…" at bounding box center [507, 338] width 860 height 109
type input "190110000"
click at [904, 485] on input "Apply" at bounding box center [905, 480] width 43 height 27
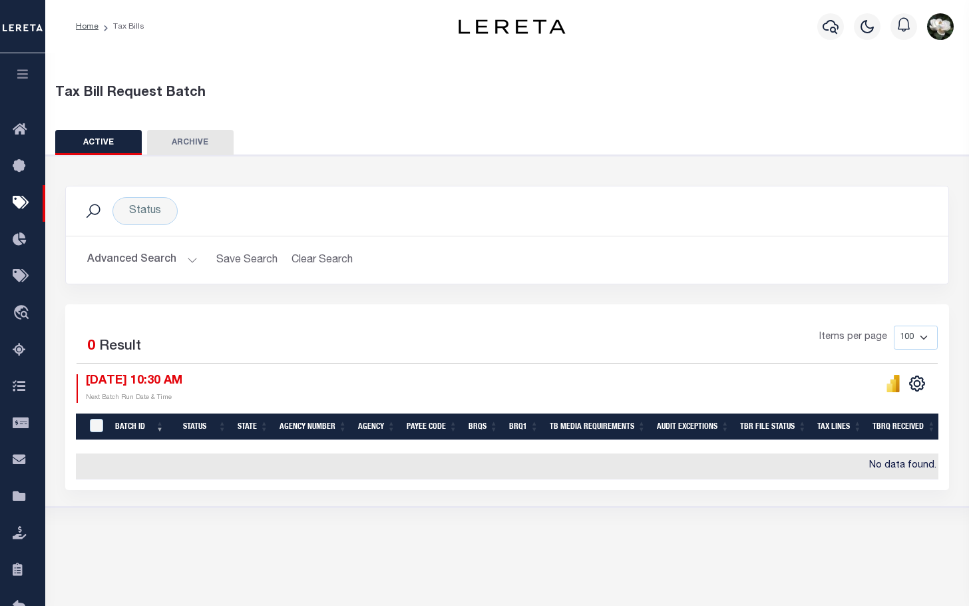
drag, startPoint x: 118, startPoint y: 266, endPoint x: 158, endPoint y: 273, distance: 41.2
click at [118, 266] on button "Advanced Search" at bounding box center [142, 260] width 111 height 26
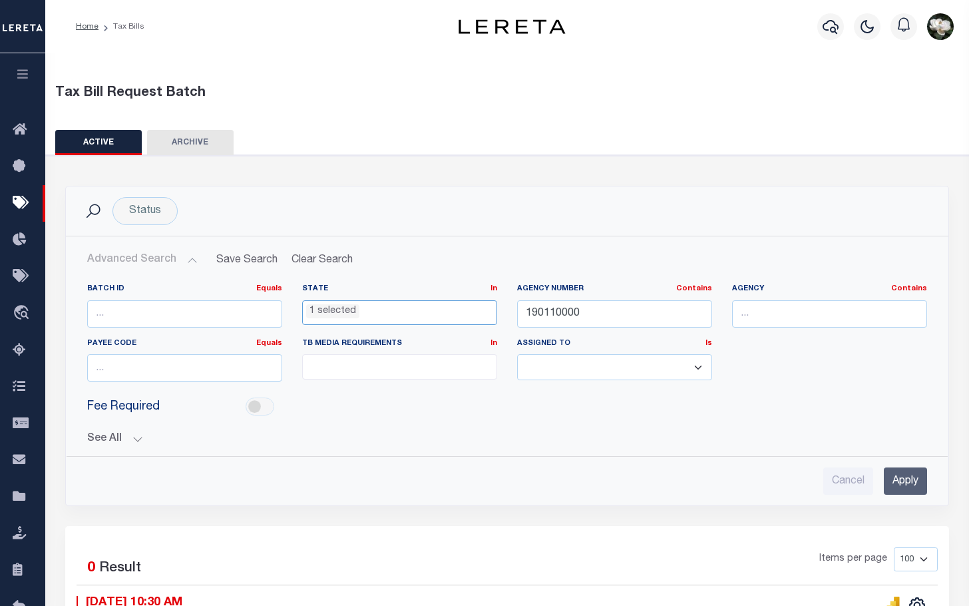
click at [428, 309] on ul "1 selected" at bounding box center [400, 310] width 194 height 18
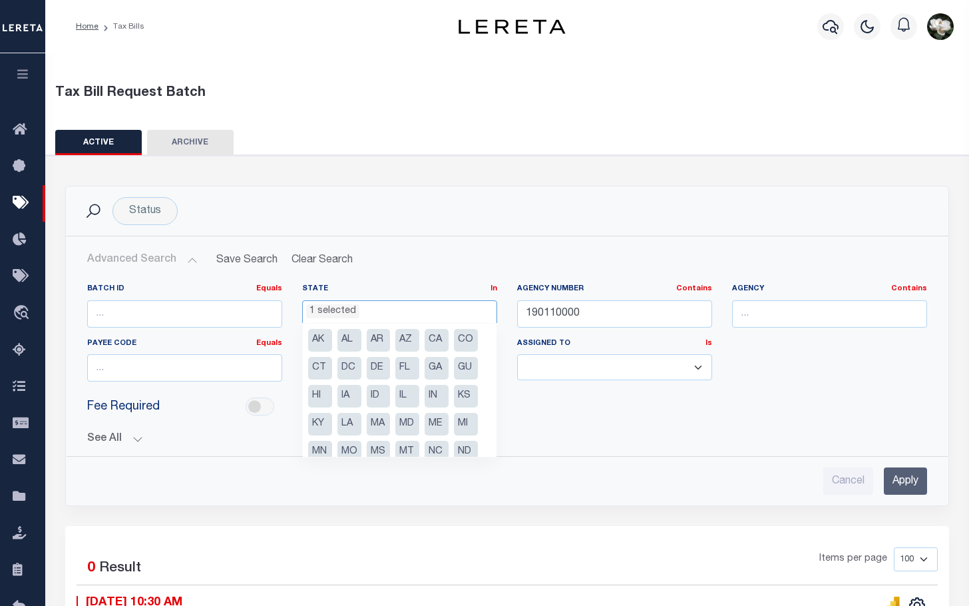
scroll to position [123, 0]
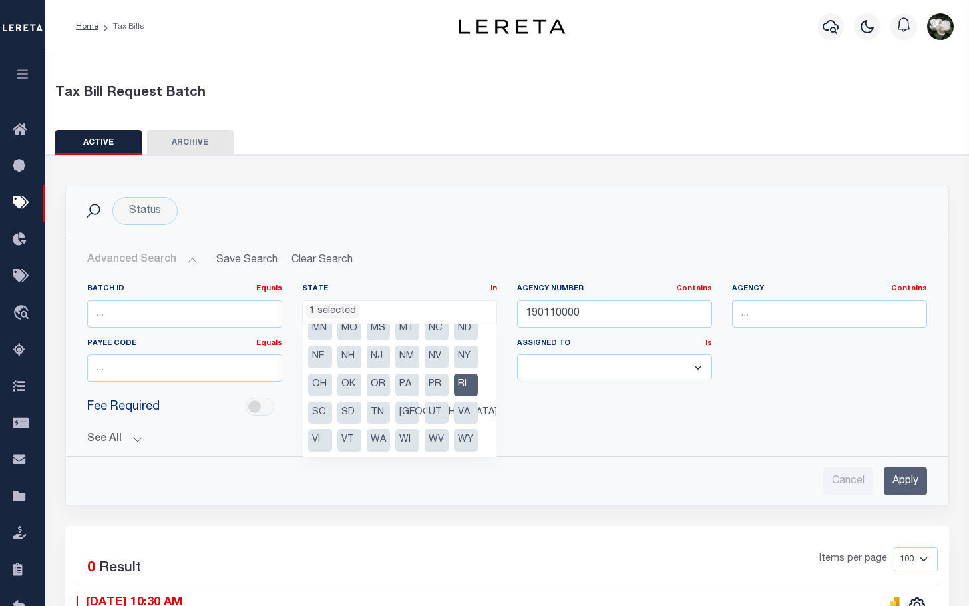
click at [463, 383] on li "RI" at bounding box center [466, 385] width 24 height 23
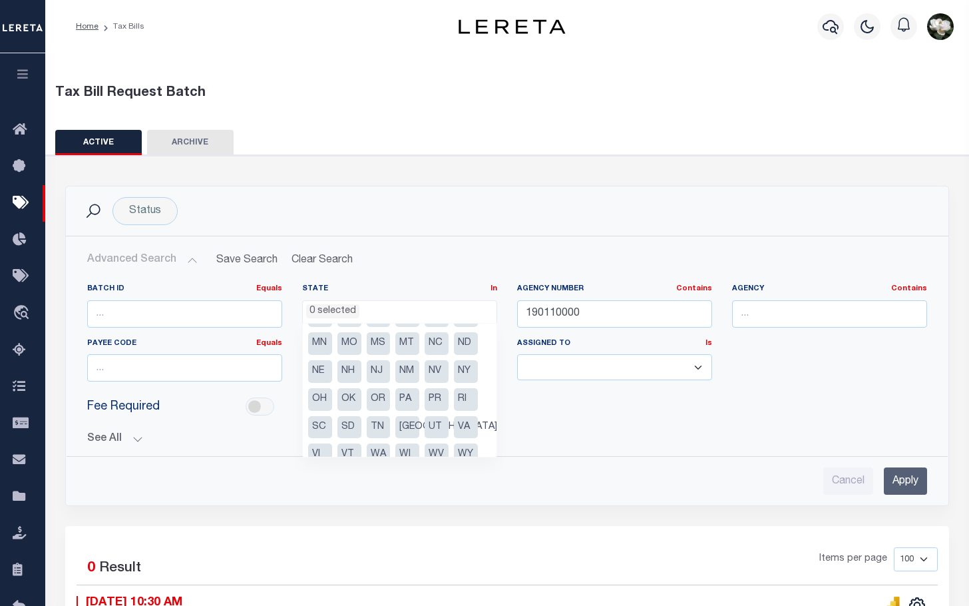
scroll to position [67, 0]
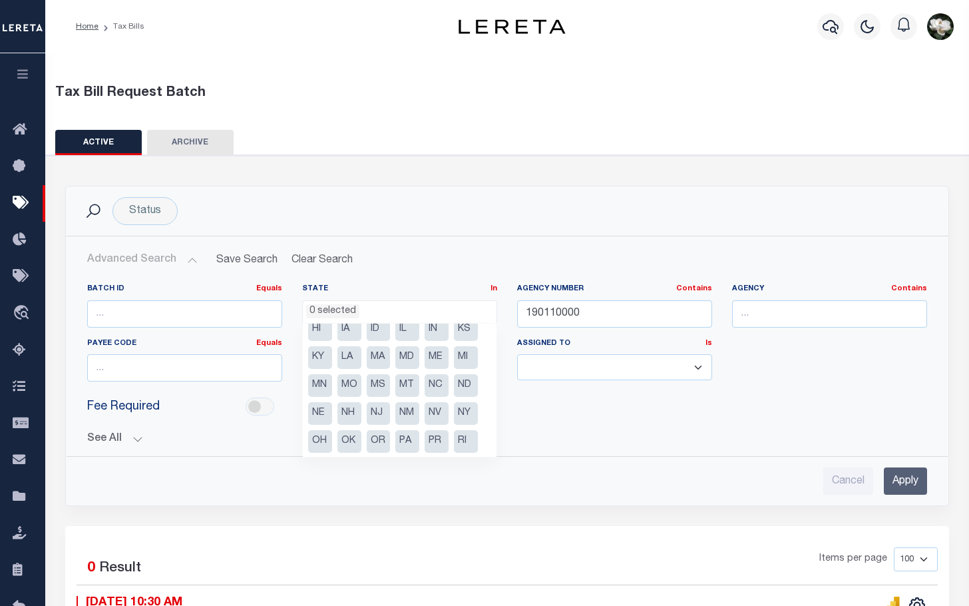
click at [405, 359] on li "MD" at bounding box center [407, 357] width 24 height 23
select select "MD"
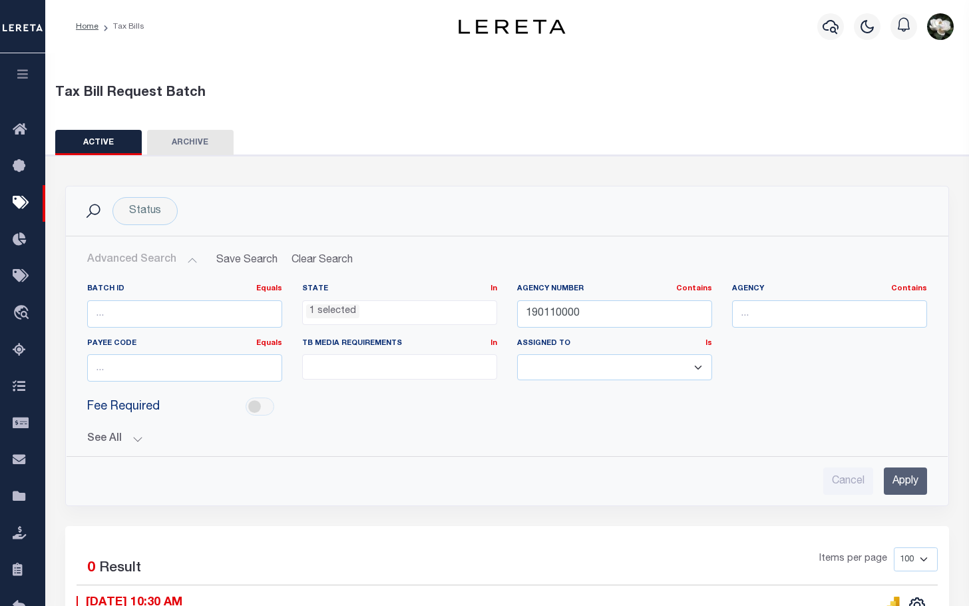
click at [896, 477] on input "Apply" at bounding box center [905, 480] width 43 height 27
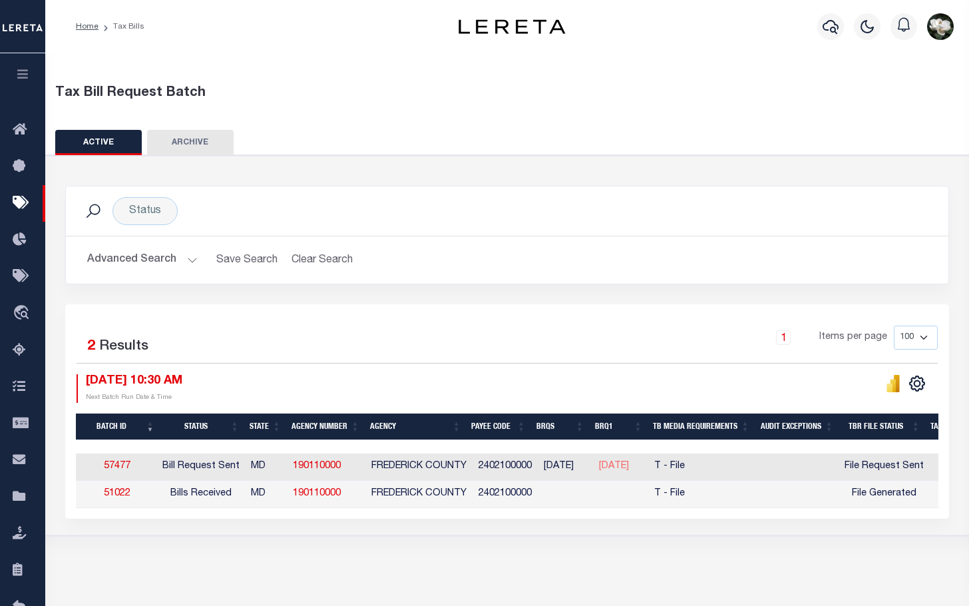
scroll to position [0, 0]
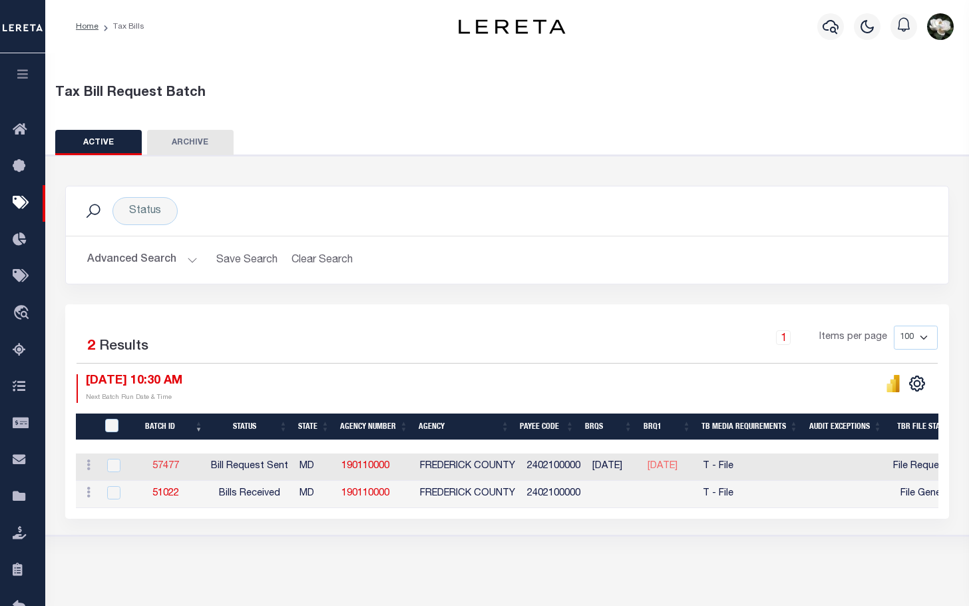
click at [178, 468] on link "57477" at bounding box center [165, 465] width 27 height 9
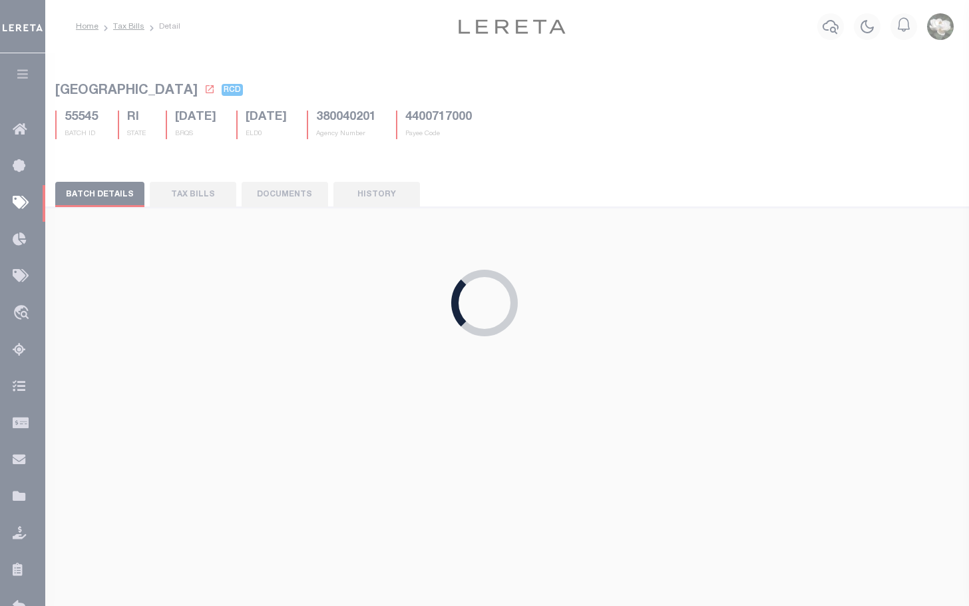
select select "RST"
type input "06/26/2025"
select select
type input "Yes"
select select "27"
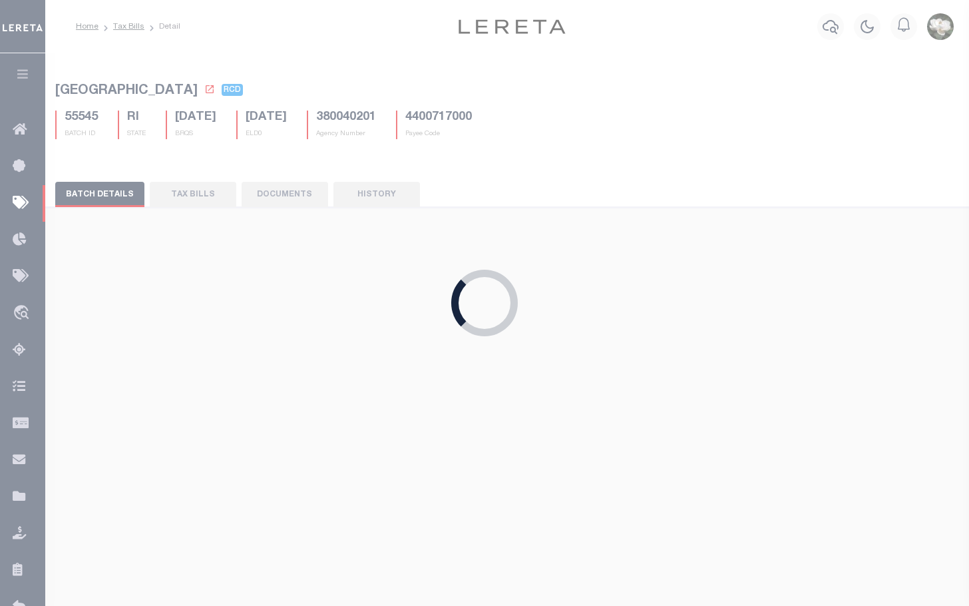
select select "22"
select select "3"
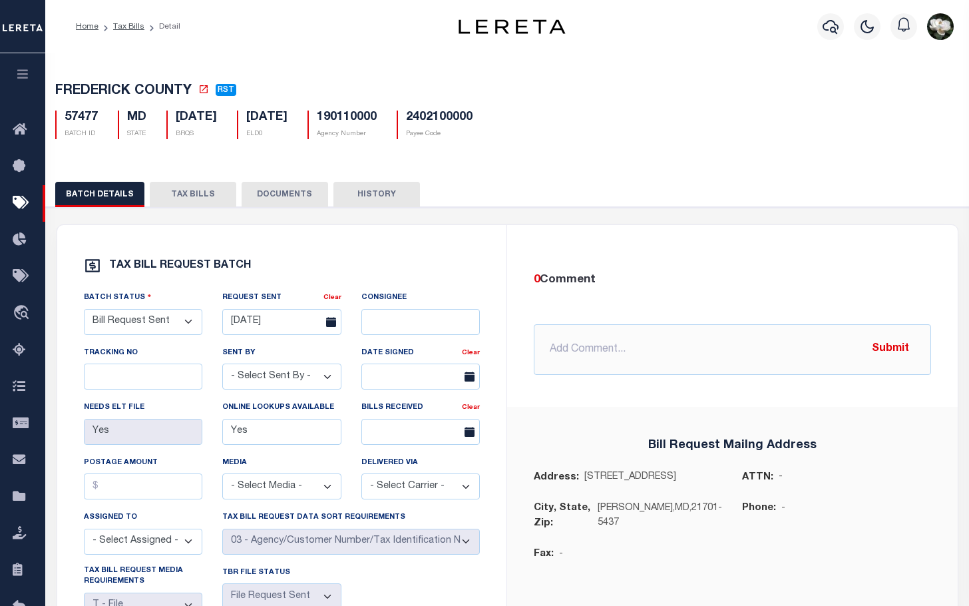
click at [196, 193] on button "TAX BILLS" at bounding box center [193, 194] width 87 height 25
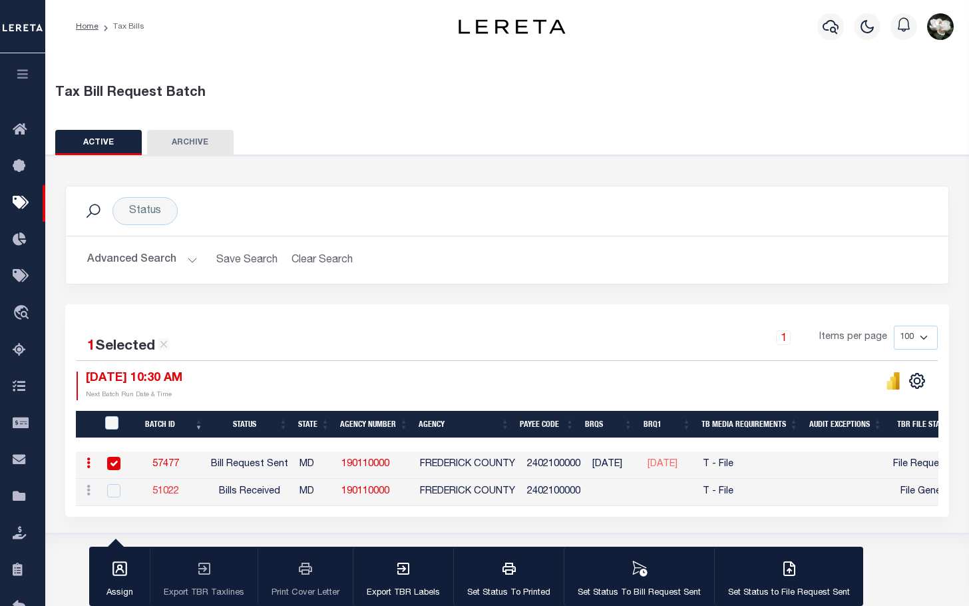
click at [172, 494] on link "51022" at bounding box center [165, 491] width 27 height 9
checkbox input "true"
select select "RCD"
select select "2"
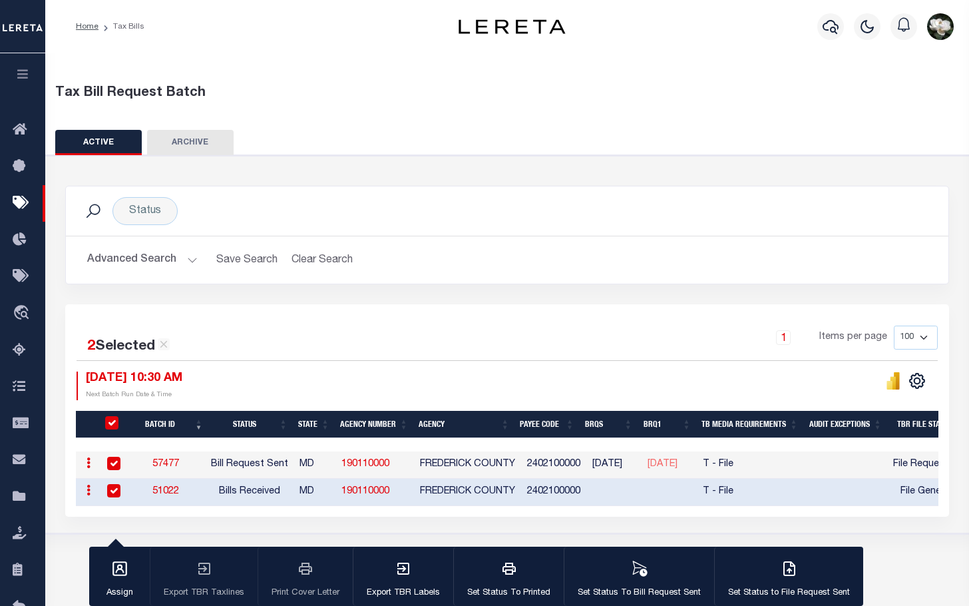
click at [111, 467] on input "checkbox" at bounding box center [113, 463] width 13 height 13
checkbox input "false"
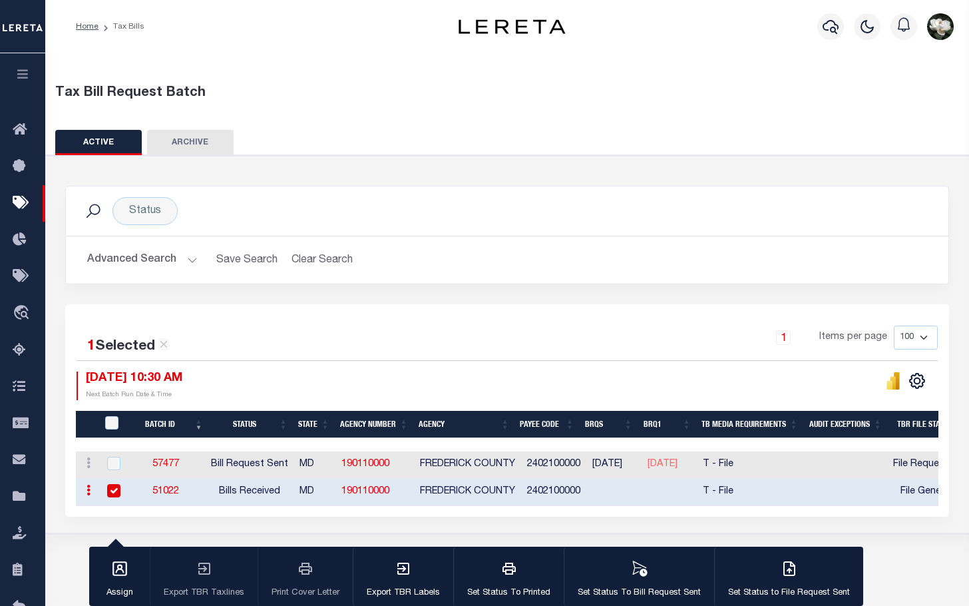
click at [112, 493] on input "checkbox" at bounding box center [113, 490] width 13 height 13
checkbox input "false"
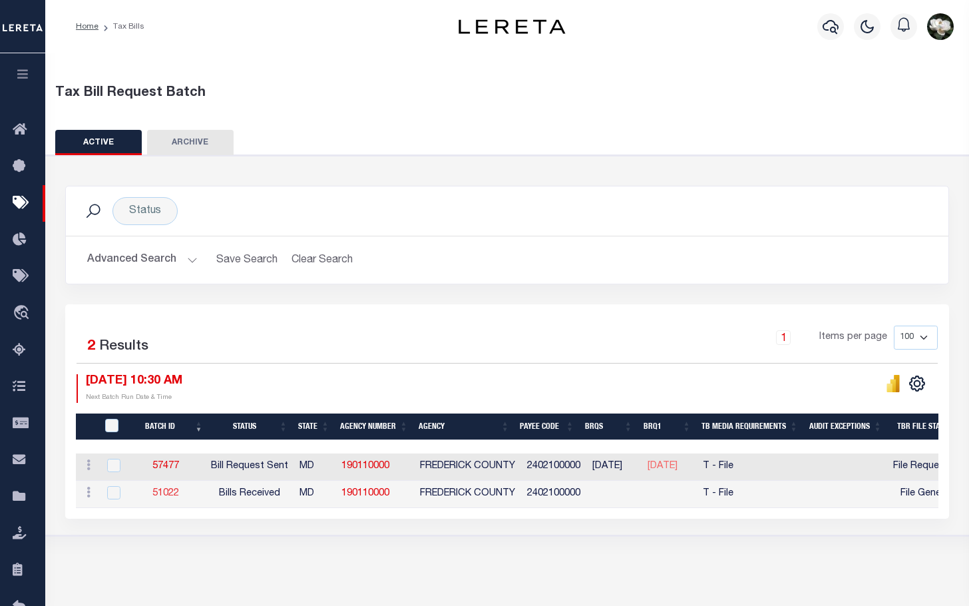
click at [164, 497] on link "51022" at bounding box center [165, 493] width 27 height 9
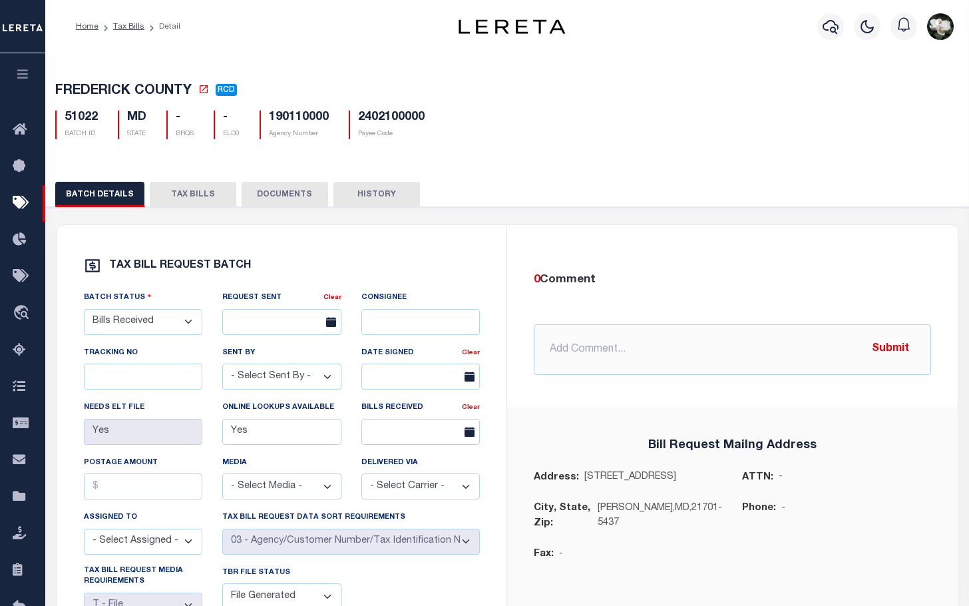
click at [185, 192] on button "TAX BILLS" at bounding box center [193, 194] width 87 height 25
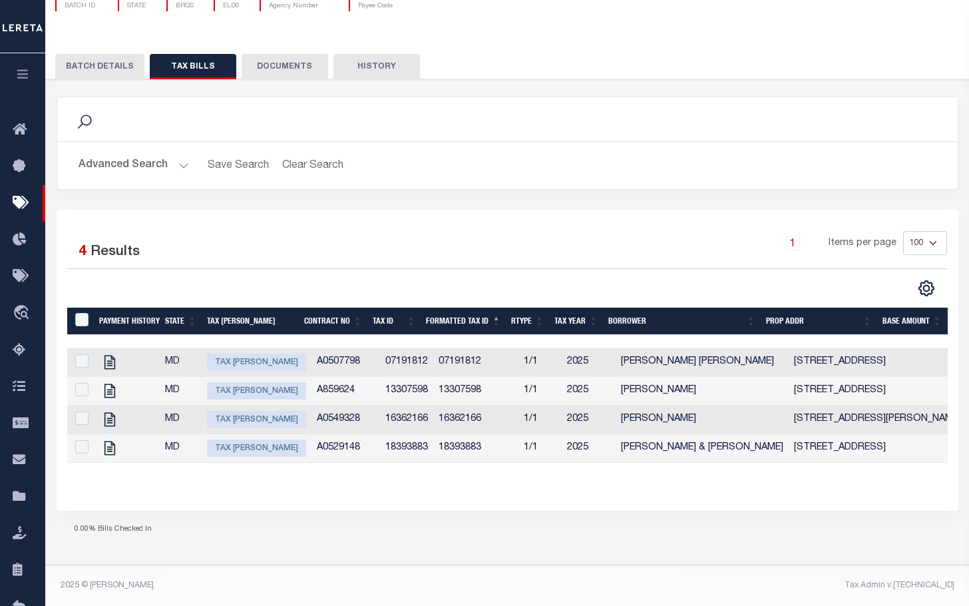
click at [88, 152] on button "Advanced Search" at bounding box center [134, 165] width 111 height 26
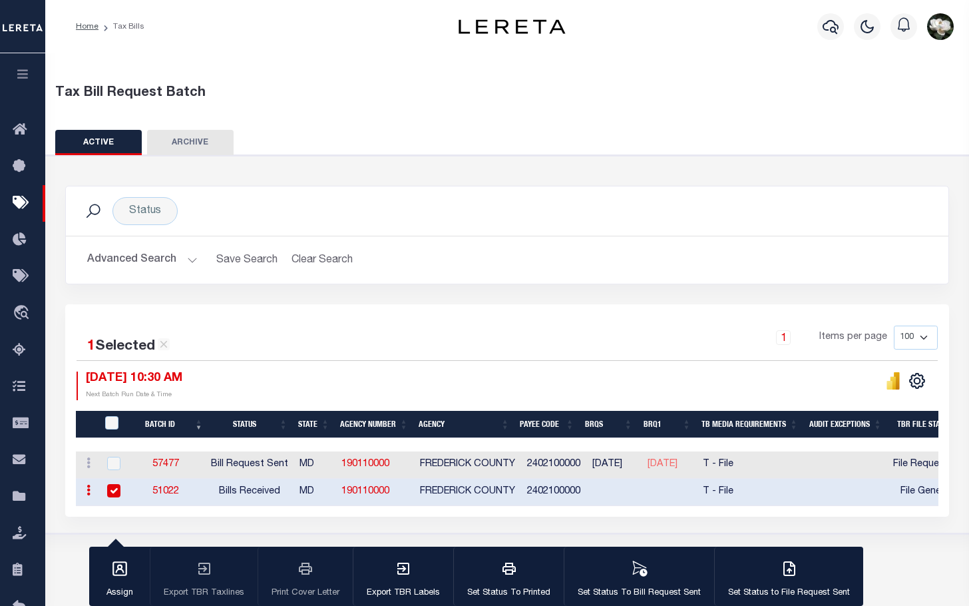
click at [128, 259] on button "Advanced Search" at bounding box center [142, 260] width 111 height 26
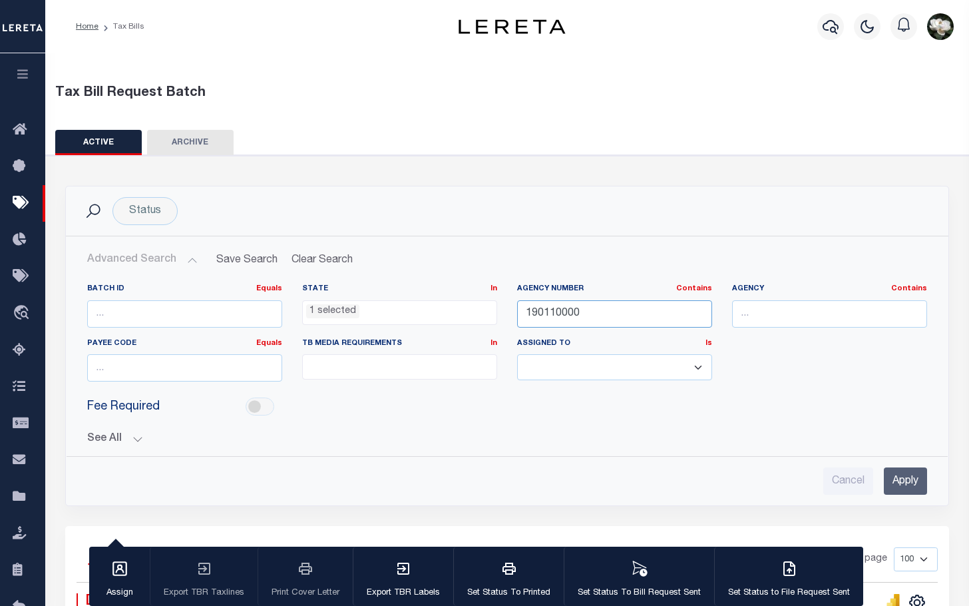
drag, startPoint x: 613, startPoint y: 309, endPoint x: 421, endPoint y: 306, distance: 191.8
click at [421, 306] on div "Batch ID Equals Equals Is Not Equal To Is Greater Than Is Less Than State In In…" at bounding box center [507, 338] width 860 height 109
type input "190010000"
click at [901, 480] on input "Apply" at bounding box center [905, 480] width 43 height 27
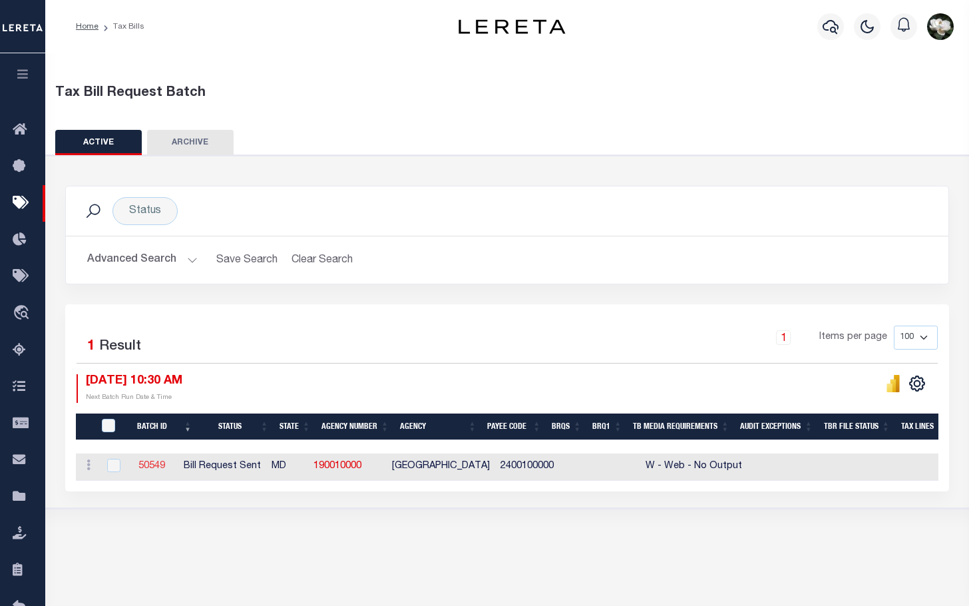
click at [158, 467] on link "50549" at bounding box center [151, 465] width 27 height 9
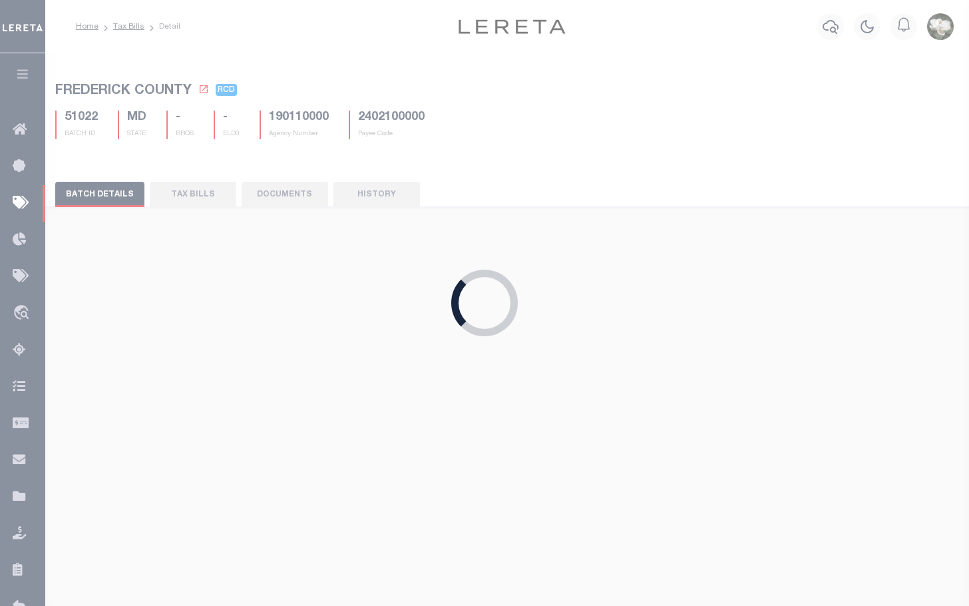
select select "RST"
type input "06/20/2024"
select select "[PERSON_NAME]"
type input "No"
select select "23"
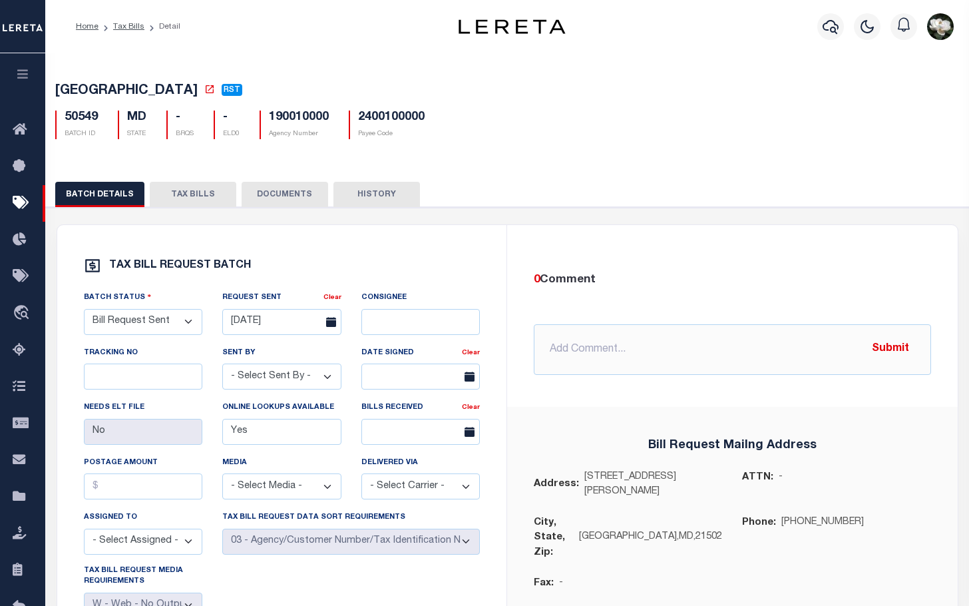
click at [208, 181] on div "BATCH DETAILS TAX BILLS DOCUMENTS HISTORY" at bounding box center [507, 496] width 937 height 660
click at [165, 200] on button "TAX BILLS" at bounding box center [193, 194] width 87 height 25
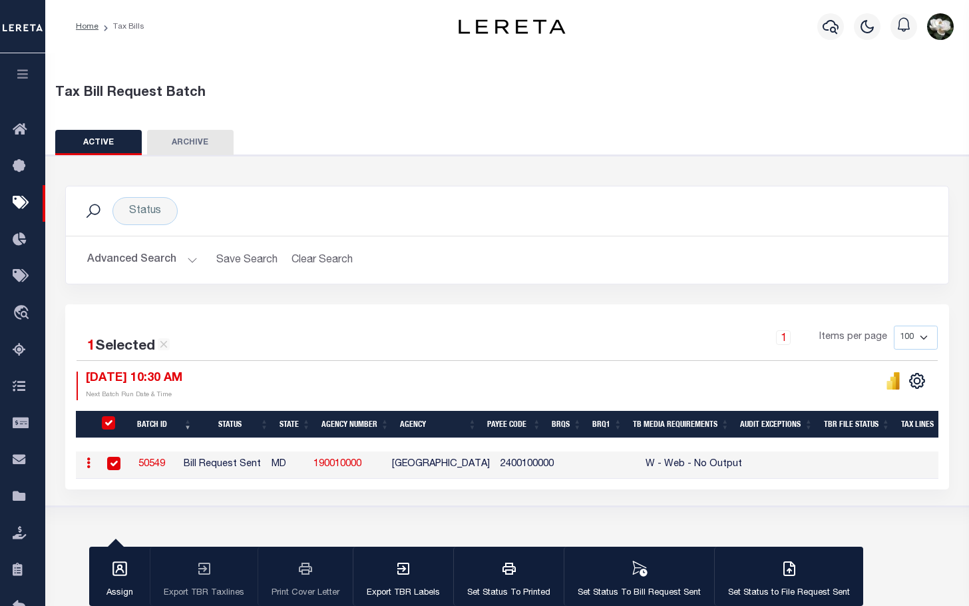
click at [122, 254] on button "Advanced Search" at bounding box center [142, 260] width 111 height 26
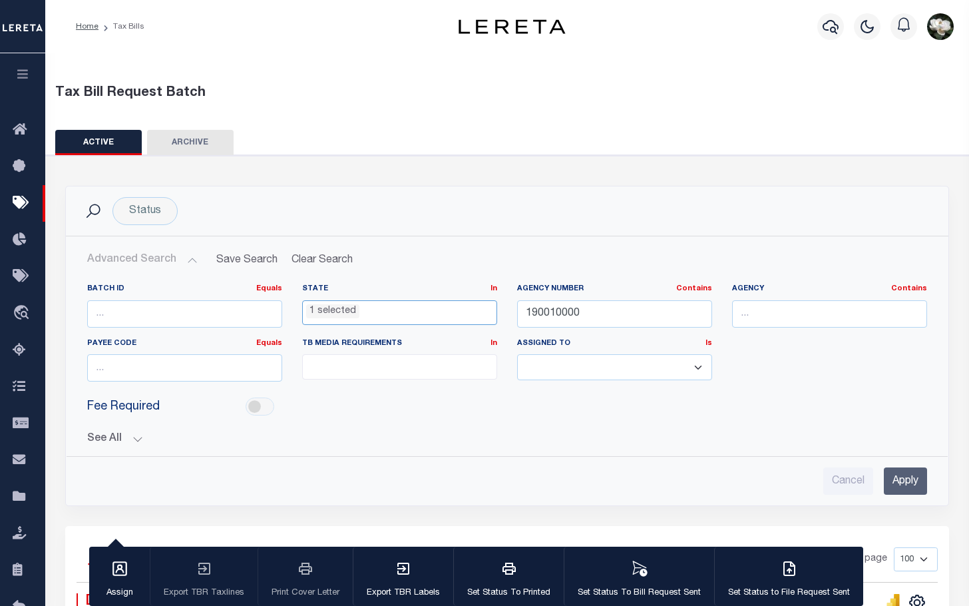
click at [379, 313] on ul "1 selected" at bounding box center [400, 310] width 194 height 18
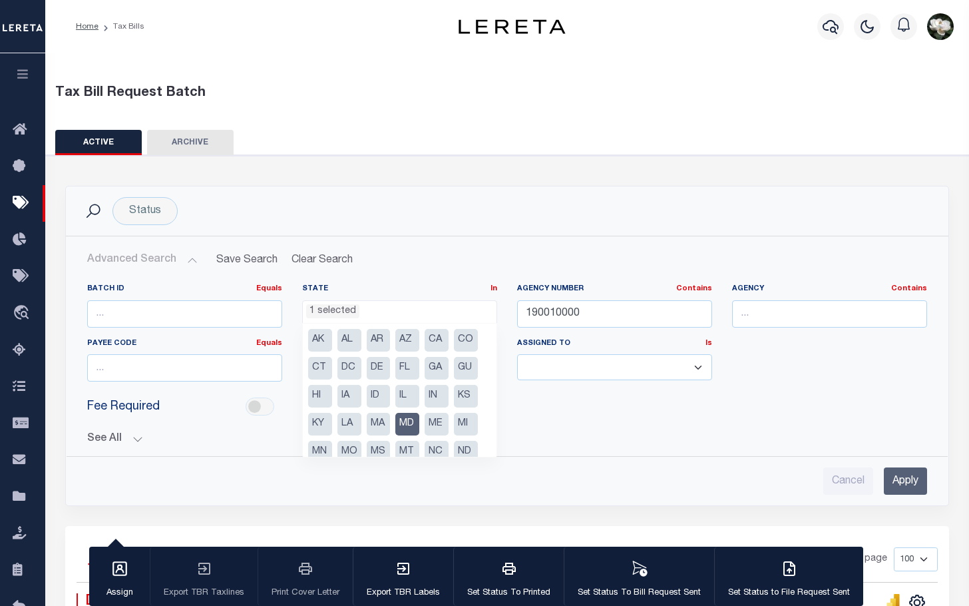
click at [406, 423] on li "MD" at bounding box center [407, 424] width 24 height 23
click at [459, 422] on li "MI" at bounding box center [466, 424] width 24 height 23
select select "MI"
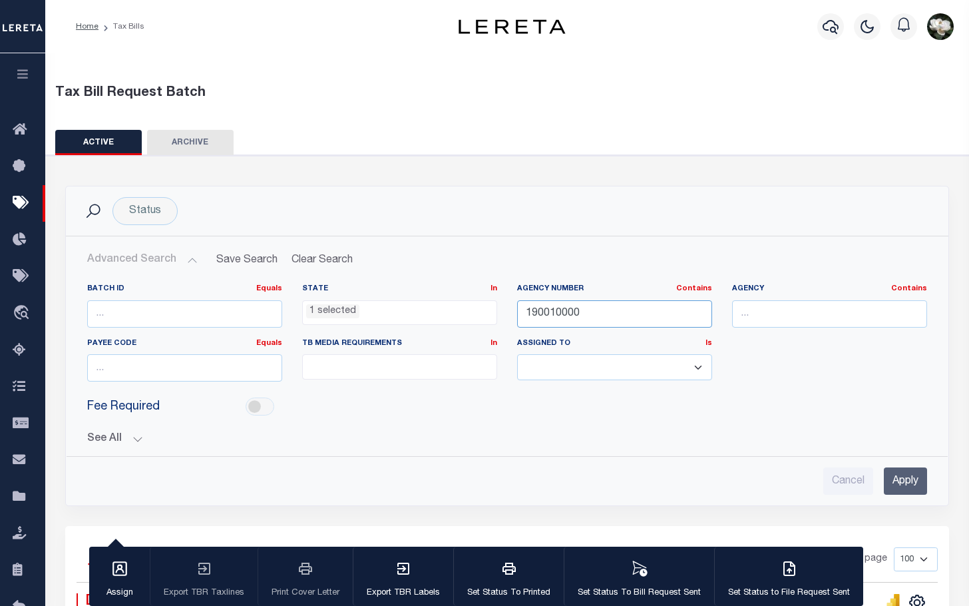
drag, startPoint x: 619, startPoint y: 312, endPoint x: 504, endPoint y: 287, distance: 117.3
click at [497, 296] on div "Batch ID Equals Equals Is Not Equal To Is Greater Than Is Less Than State In In…" at bounding box center [507, 338] width 860 height 109
drag, startPoint x: 630, startPoint y: 311, endPoint x: 461, endPoint y: 282, distance: 171.5
click at [461, 282] on div "Batch ID Equals Equals Is Not Equal To Is Greater Than Is Less Than State In In…" at bounding box center [508, 359] width 882 height 172
type input "210500110"
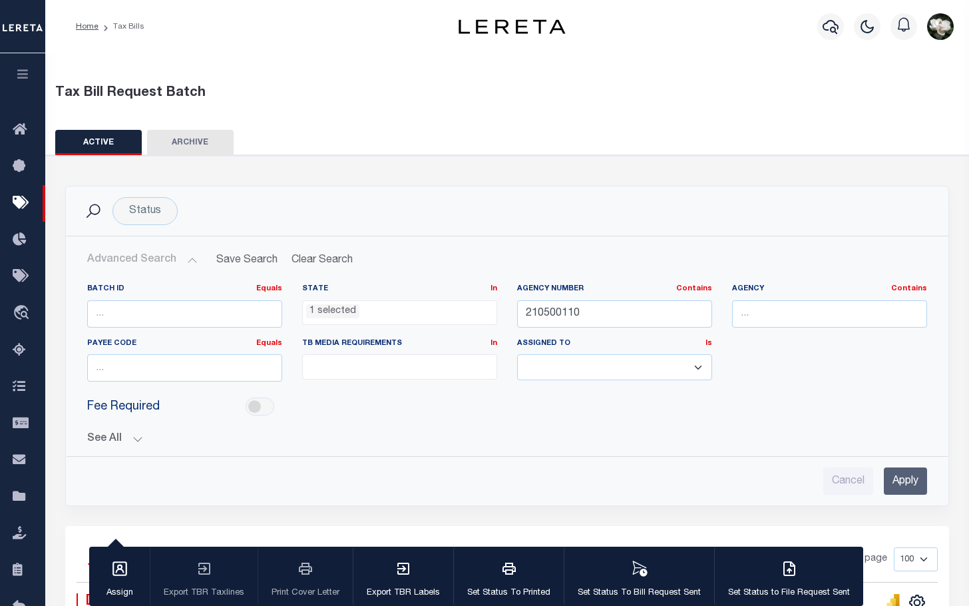
click at [925, 494] on input "Apply" at bounding box center [905, 480] width 43 height 27
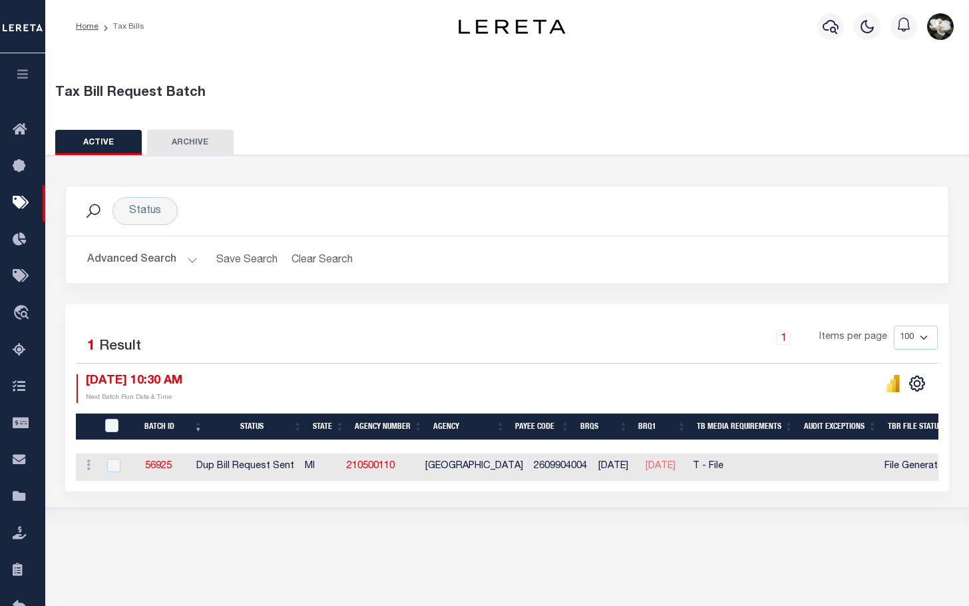
click at [162, 475] on td "56925" at bounding box center [158, 466] width 65 height 27
checkbox input "true"
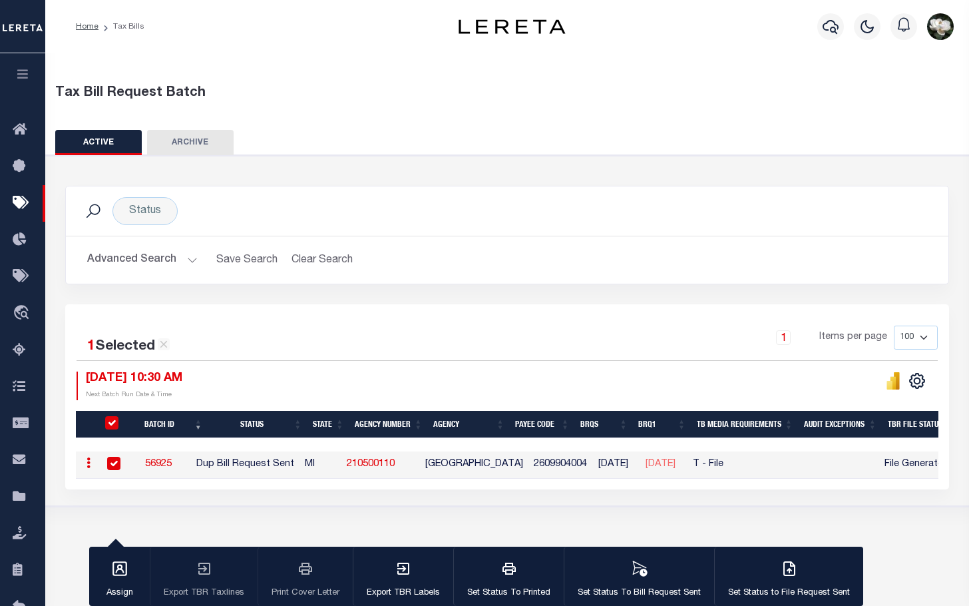
click at [164, 466] on link "56925" at bounding box center [158, 463] width 27 height 9
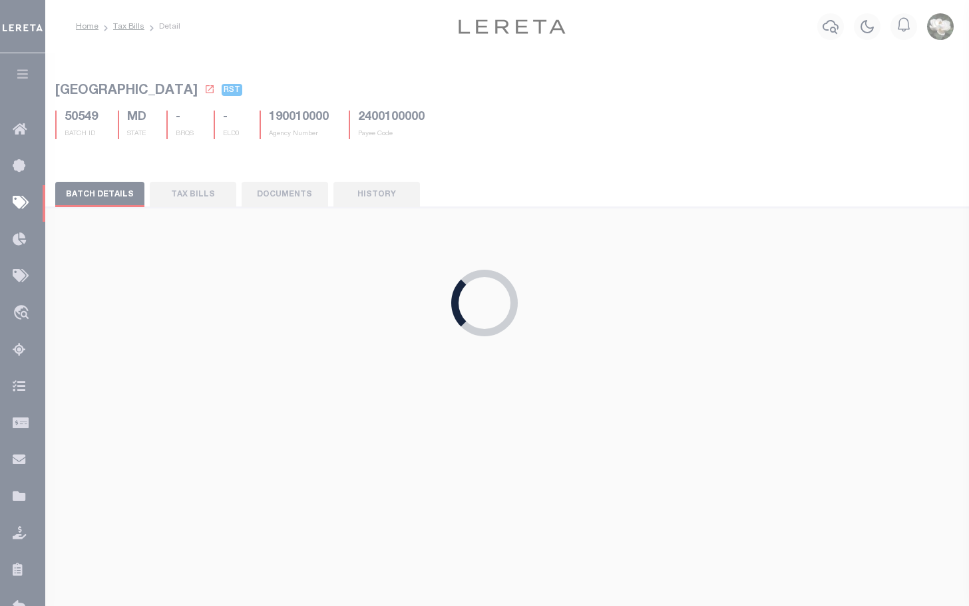
select select "DST"
select select
select select "25"
select select "22"
select select "2"
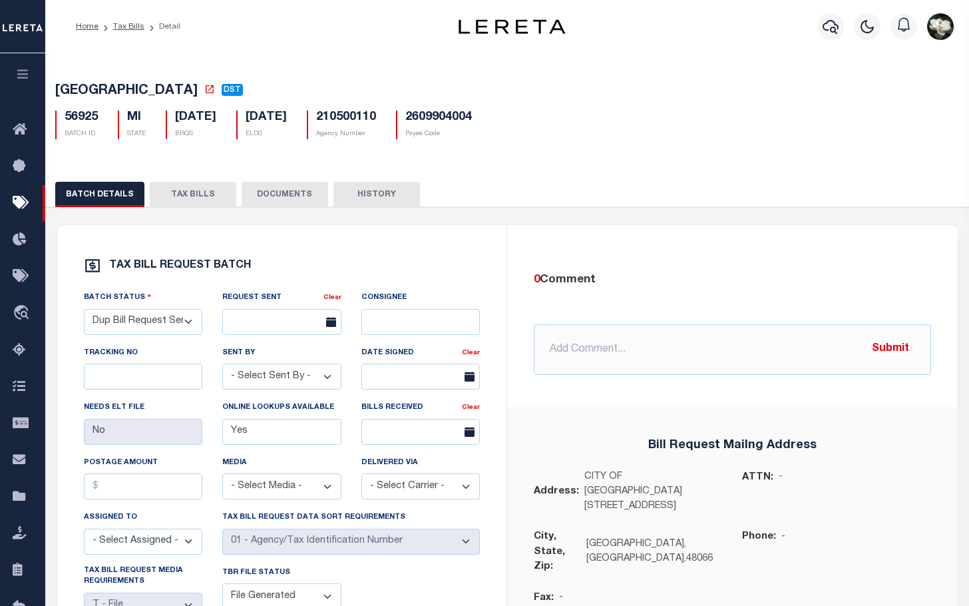
click at [201, 195] on button "TAX BILLS" at bounding box center [193, 194] width 87 height 25
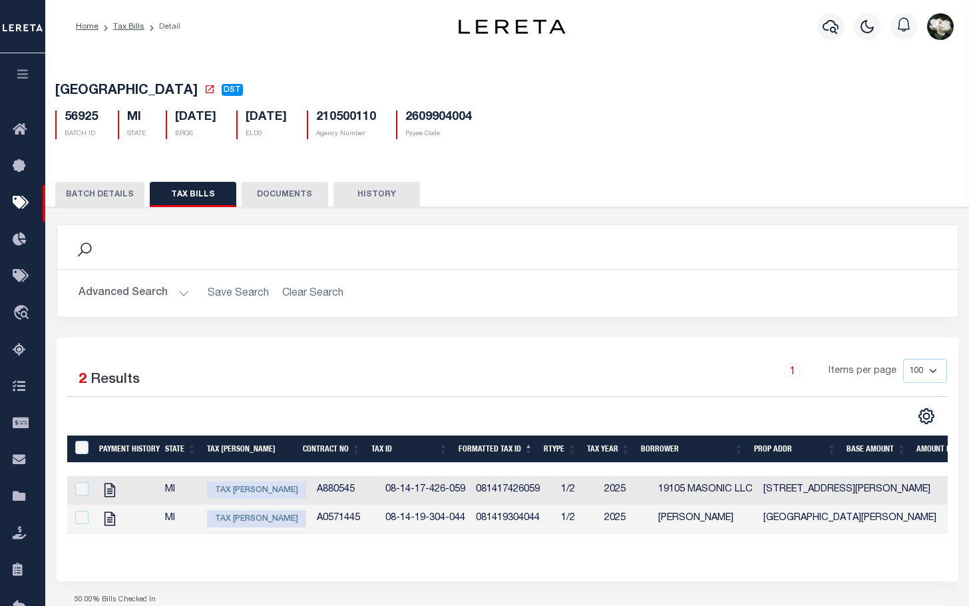
click at [123, 294] on button "Advanced Search" at bounding box center [134, 293] width 111 height 26
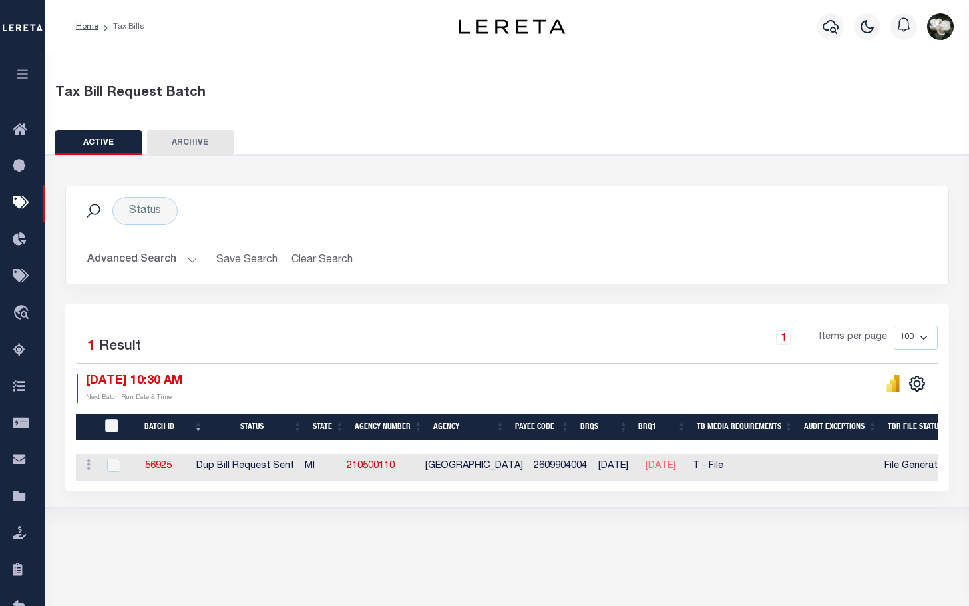
click at [109, 265] on button "Advanced Search" at bounding box center [142, 260] width 111 height 26
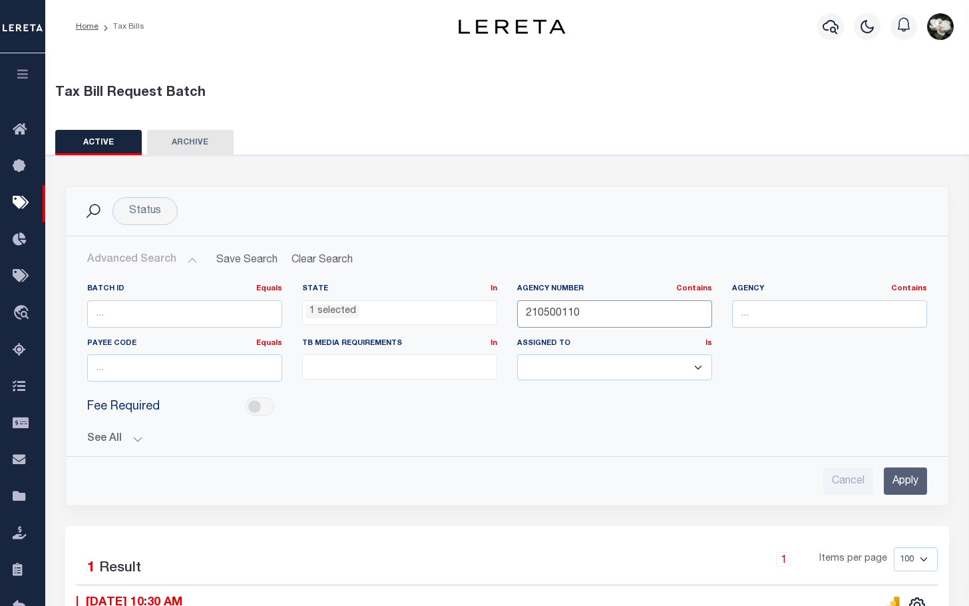
drag, startPoint x: 589, startPoint y: 321, endPoint x: 451, endPoint y: 291, distance: 141.0
click at [418, 302] on div "Batch ID Equals Equals Is Not Equal To Is Greater Than Is Less Than State In In…" at bounding box center [507, 338] width 860 height 109
type input "210240120"
click at [912, 478] on input "Apply" at bounding box center [905, 480] width 43 height 27
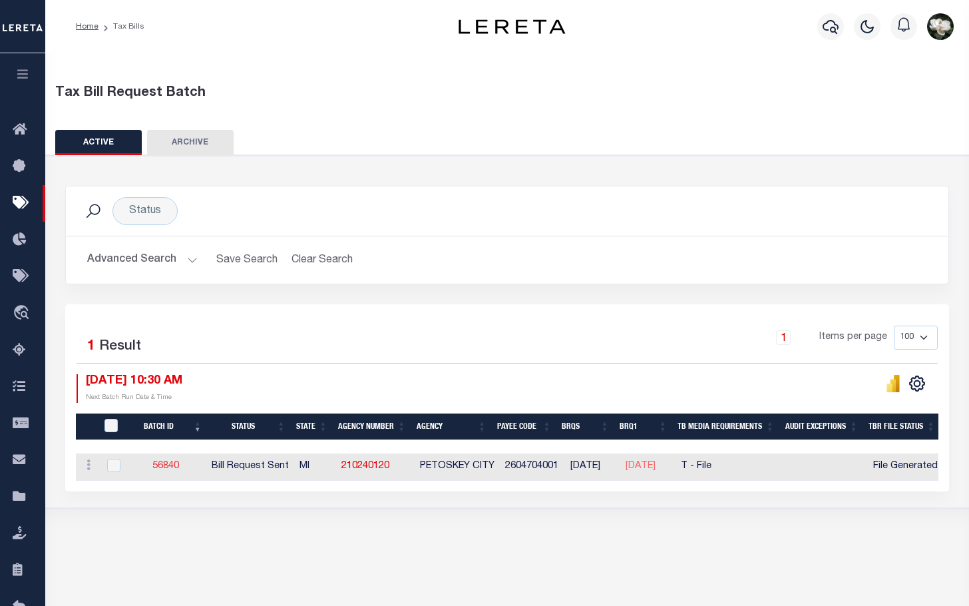
click at [160, 464] on link "56840" at bounding box center [165, 465] width 27 height 9
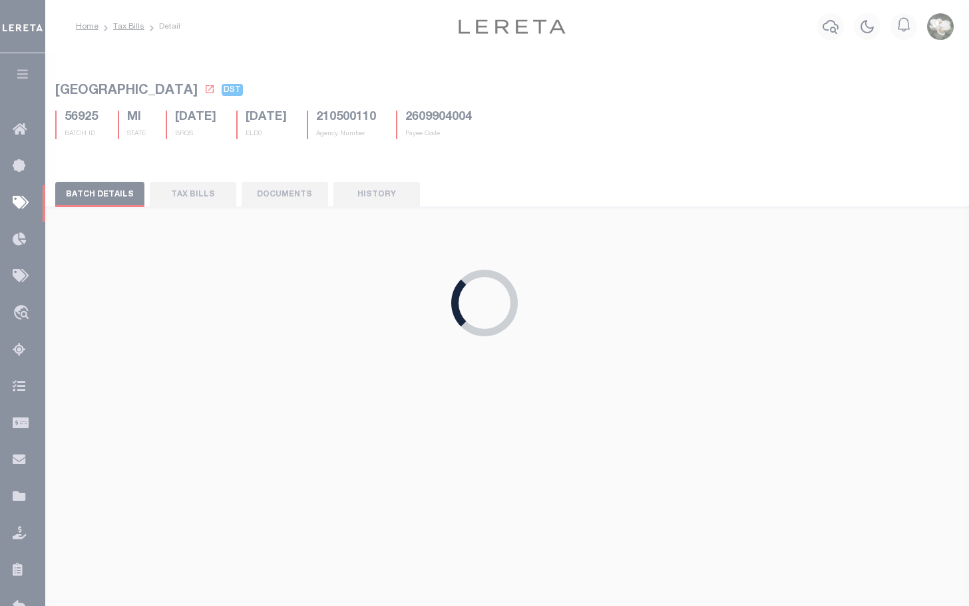
select select "RST"
type input "05/23/2025"
select select "[PERSON_NAME]"
type input "No"
select select "27"
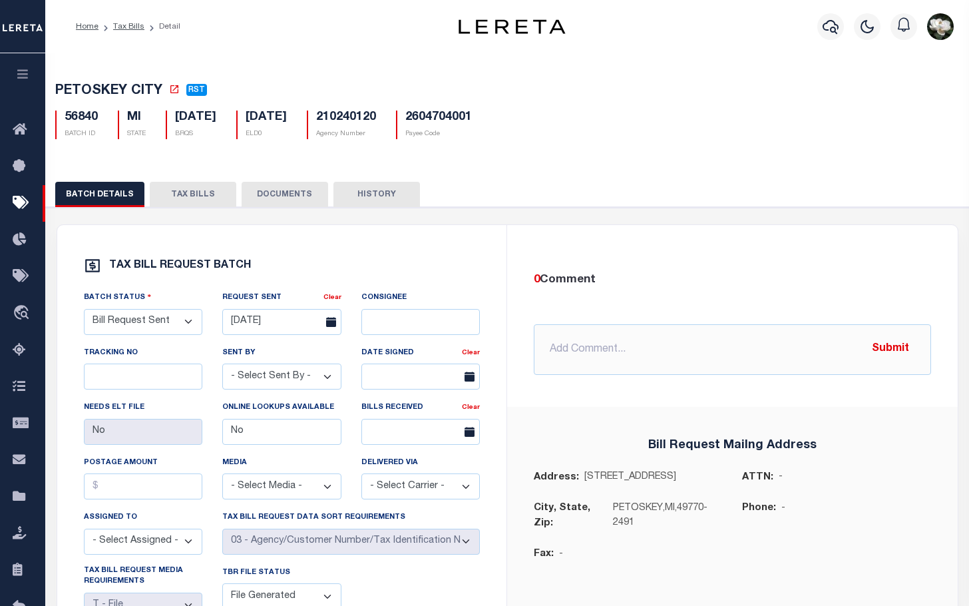
click at [191, 199] on button "TAX BILLS" at bounding box center [193, 194] width 87 height 25
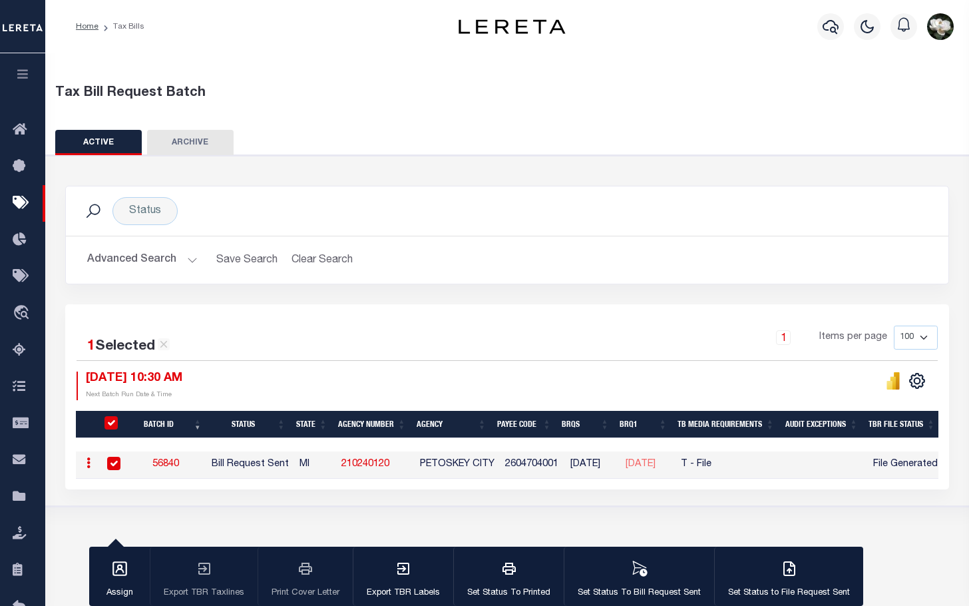
click at [111, 258] on button "Advanced Search" at bounding box center [142, 260] width 111 height 26
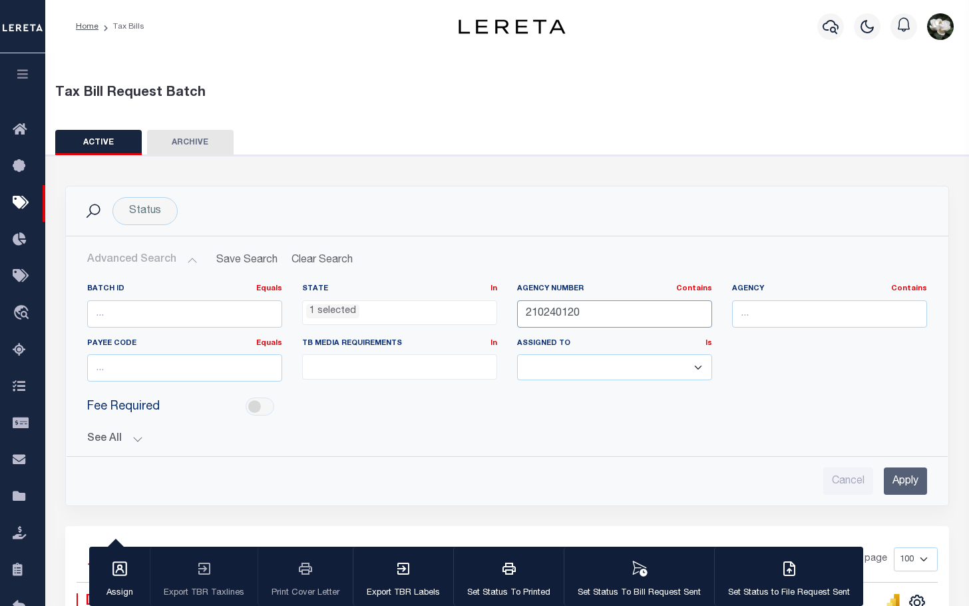
drag, startPoint x: 605, startPoint y: 318, endPoint x: 360, endPoint y: 307, distance: 245.9
click at [360, 307] on div "Batch ID Equals Equals Is Not Equal To Is Greater Than Is Less Than State In In…" at bounding box center [507, 338] width 860 height 109
type input "210510209"
click at [899, 478] on input "Apply" at bounding box center [905, 480] width 43 height 27
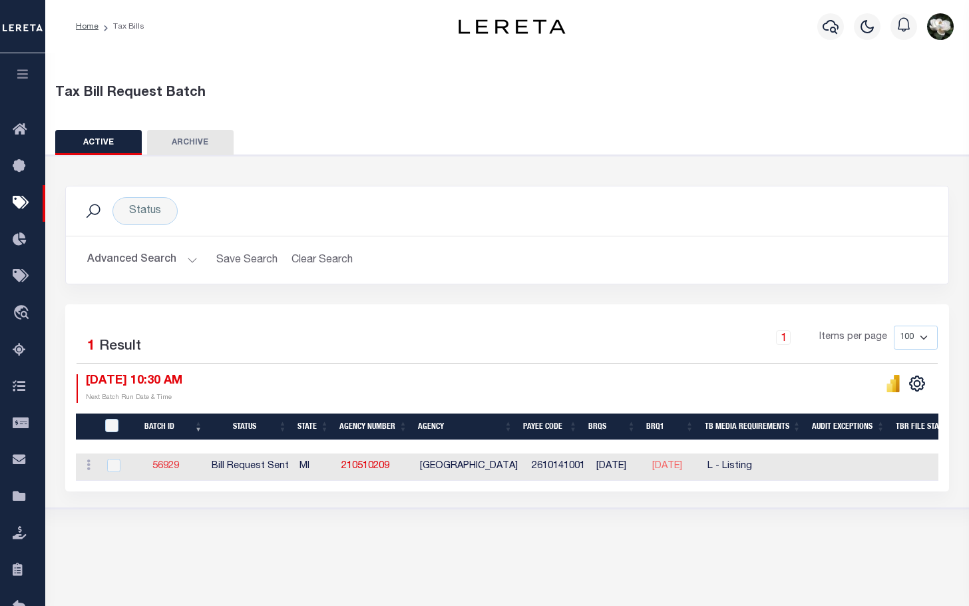
click at [171, 468] on link "56929" at bounding box center [165, 465] width 27 height 9
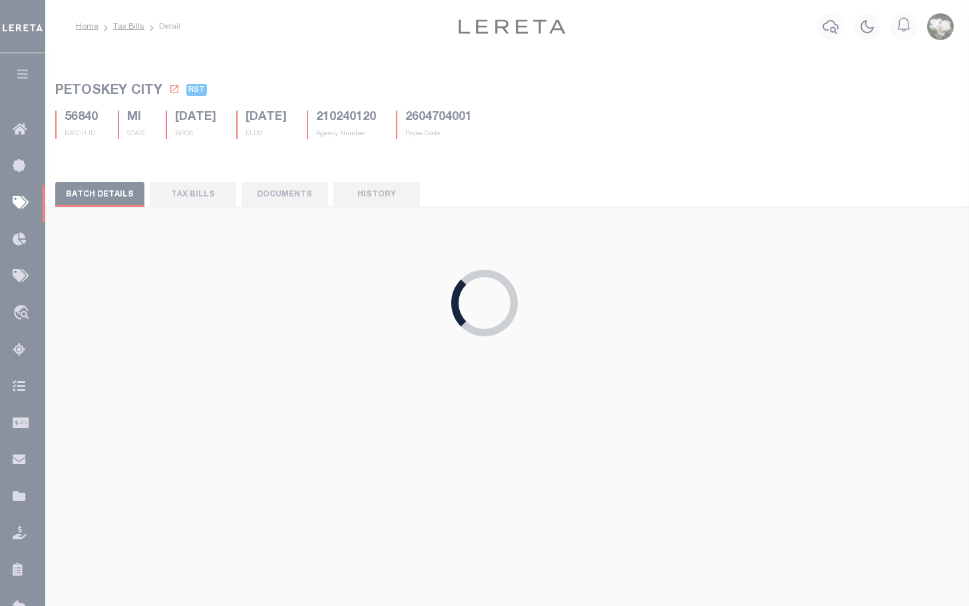
type input "05/22/2025"
select select "25"
select select "20"
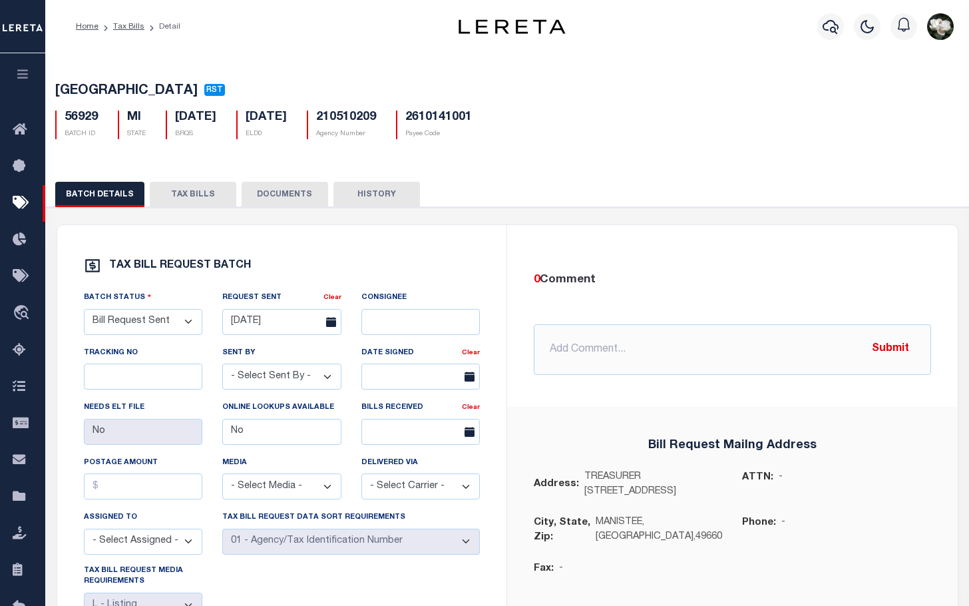
click at [182, 192] on button "TAX BILLS" at bounding box center [193, 194] width 87 height 25
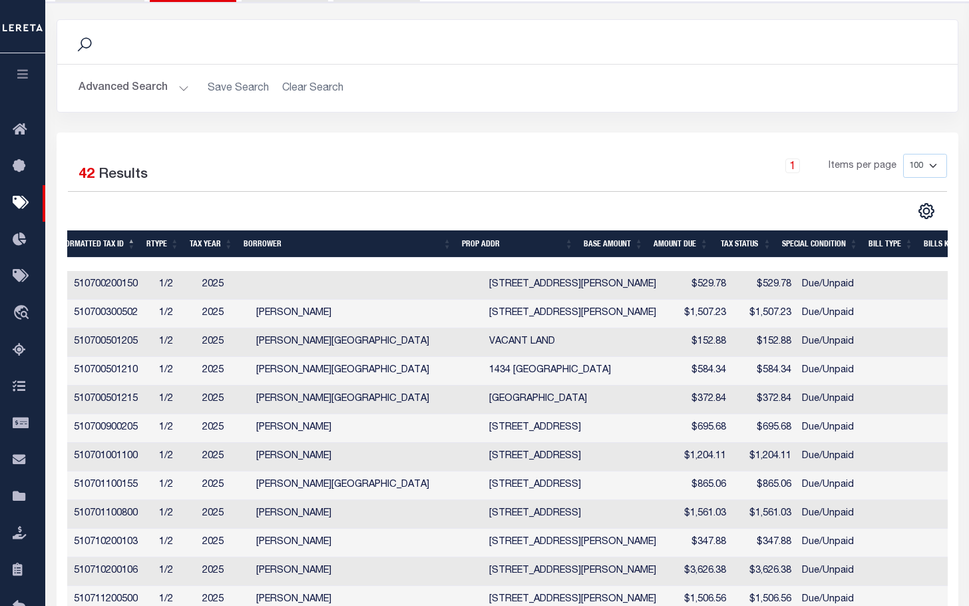
scroll to position [201, 0]
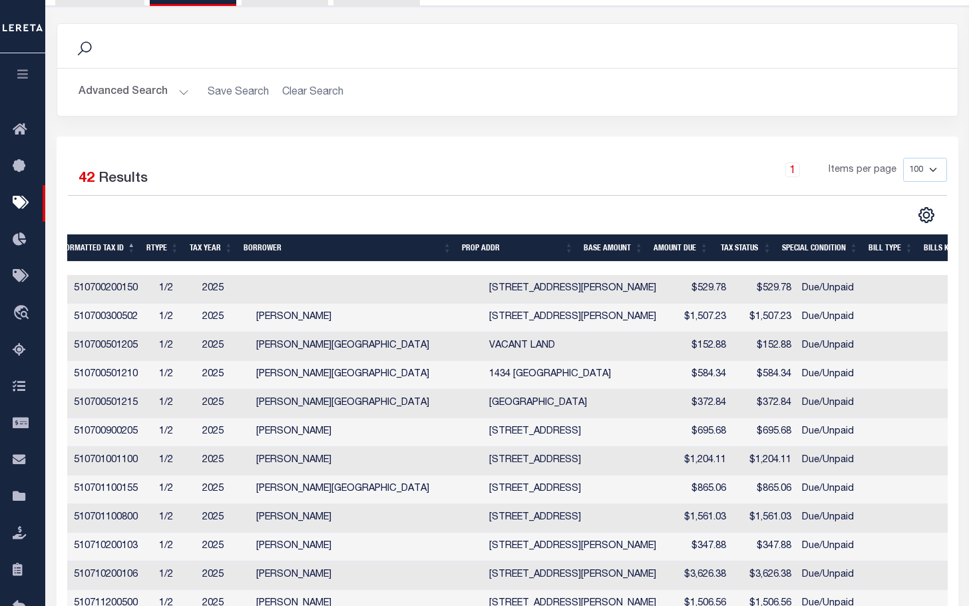
click at [117, 93] on button "Advanced Search" at bounding box center [134, 92] width 111 height 26
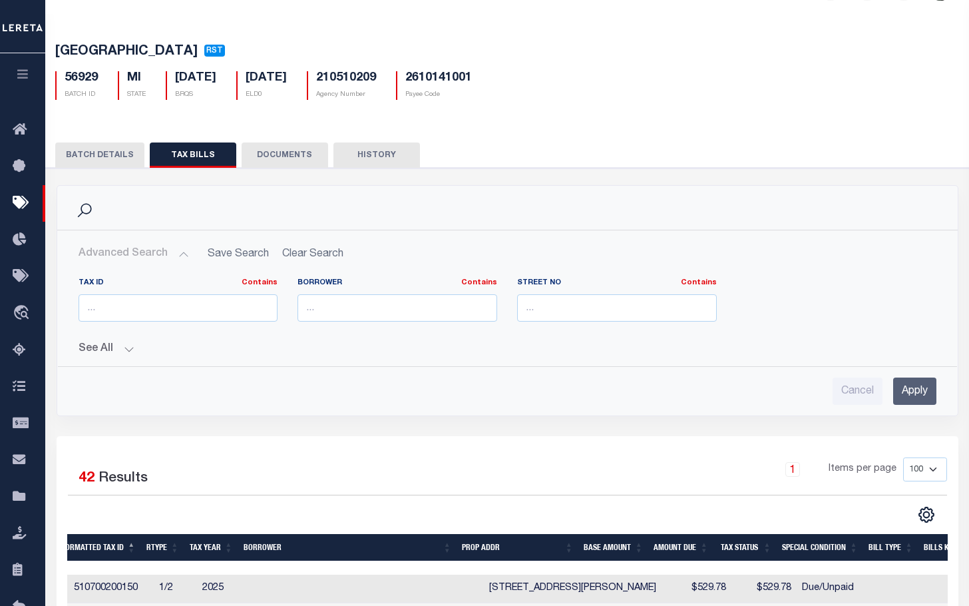
scroll to position [0, 0]
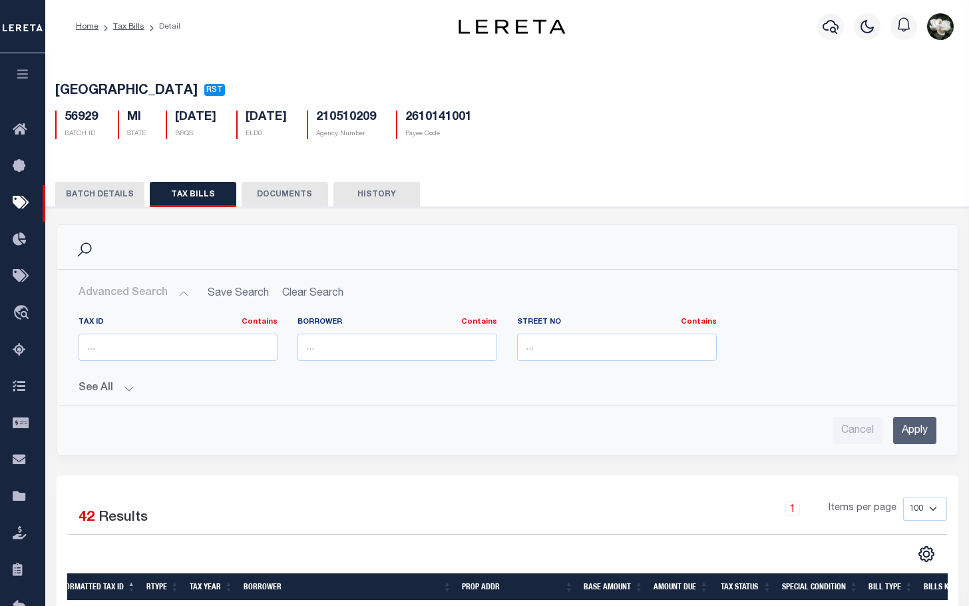
click at [188, 196] on button "TAX BILLS" at bounding box center [193, 194] width 87 height 25
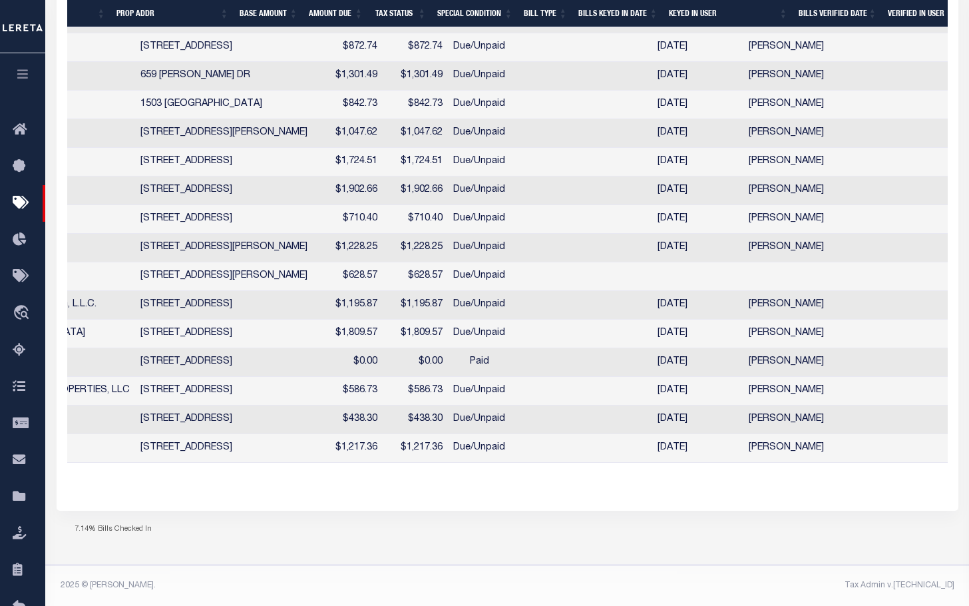
scroll to position [1052, 0]
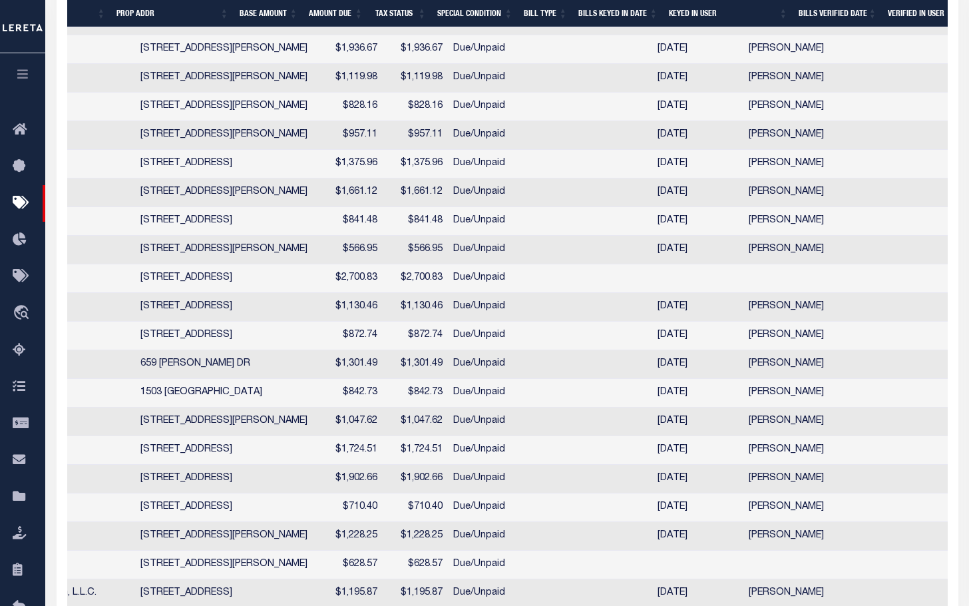
scroll to position [25, 0]
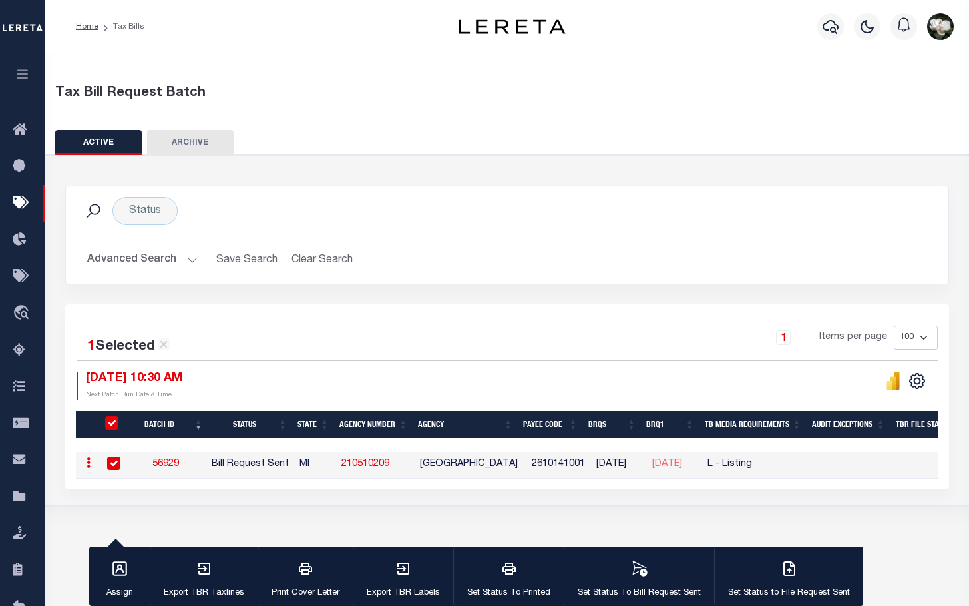
click at [119, 260] on button "Advanced Search" at bounding box center [142, 260] width 111 height 26
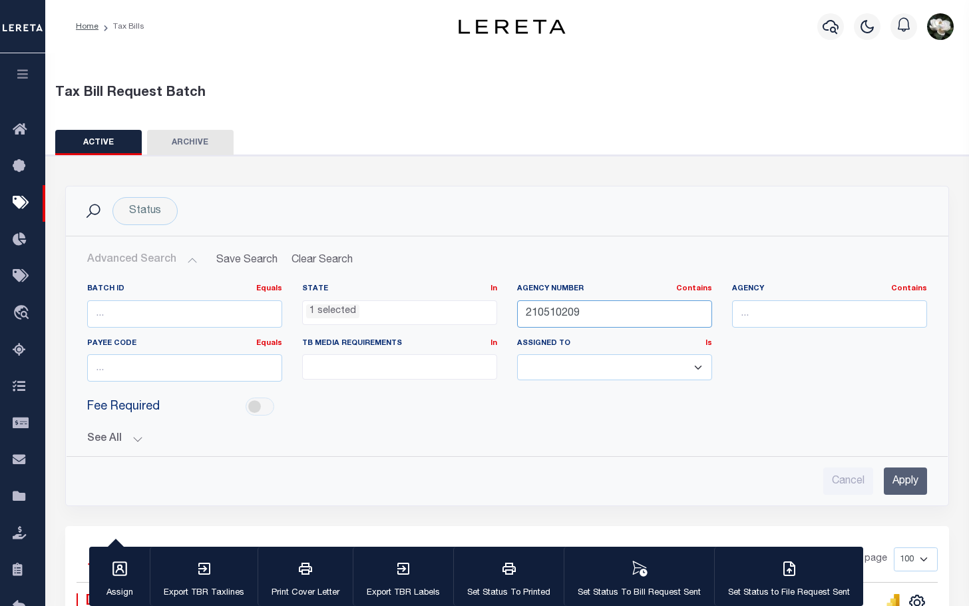
drag, startPoint x: 611, startPoint y: 316, endPoint x: 514, endPoint y: 316, distance: 97.2
click at [514, 316] on div "Agency Number Contains Contains Is 210510209" at bounding box center [614, 311] width 215 height 55
type input "210500202"
click at [913, 484] on input "Apply" at bounding box center [905, 480] width 43 height 27
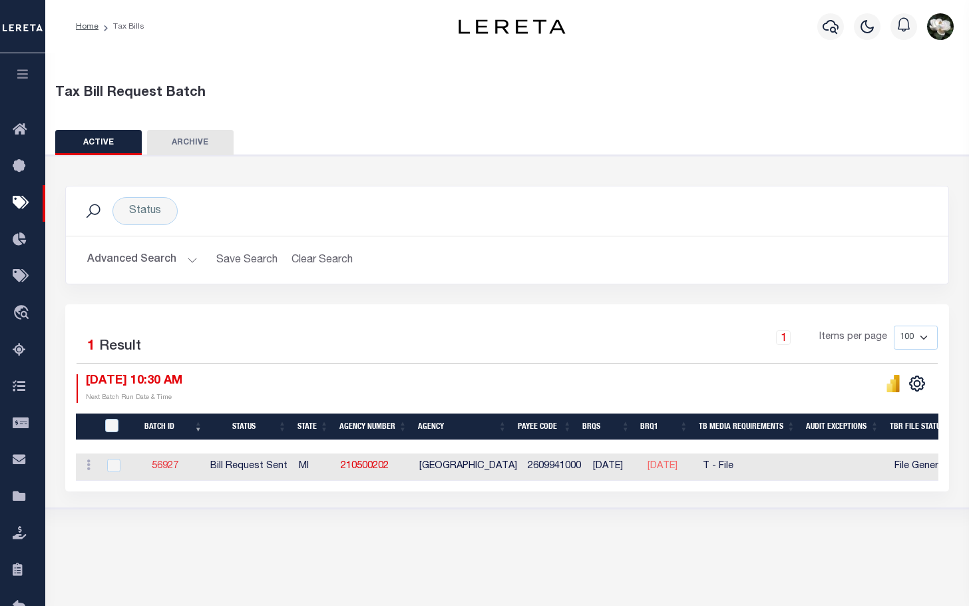
click at [170, 469] on link "56927" at bounding box center [165, 465] width 27 height 9
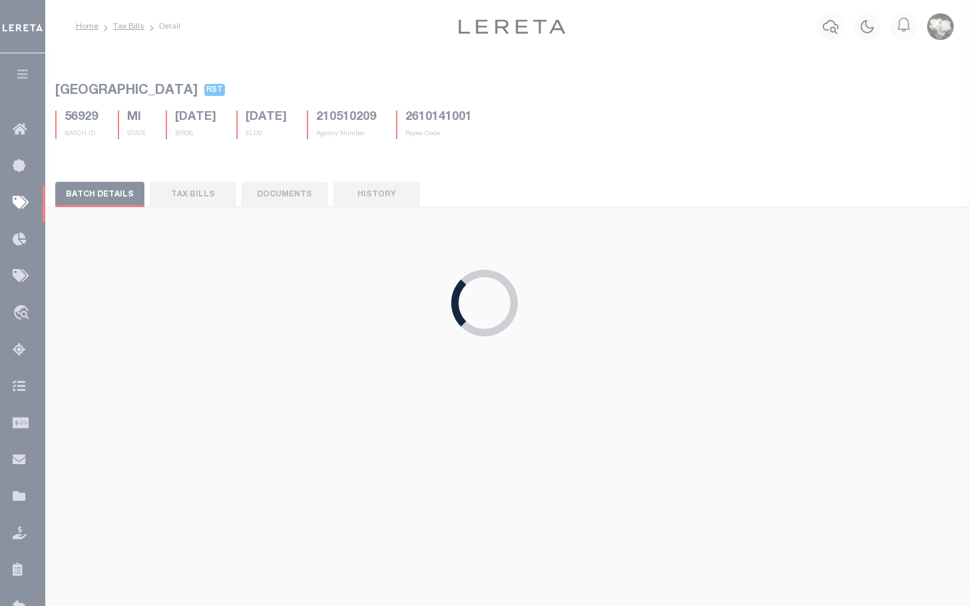
type input "Yes"
select select "22"
select select "2"
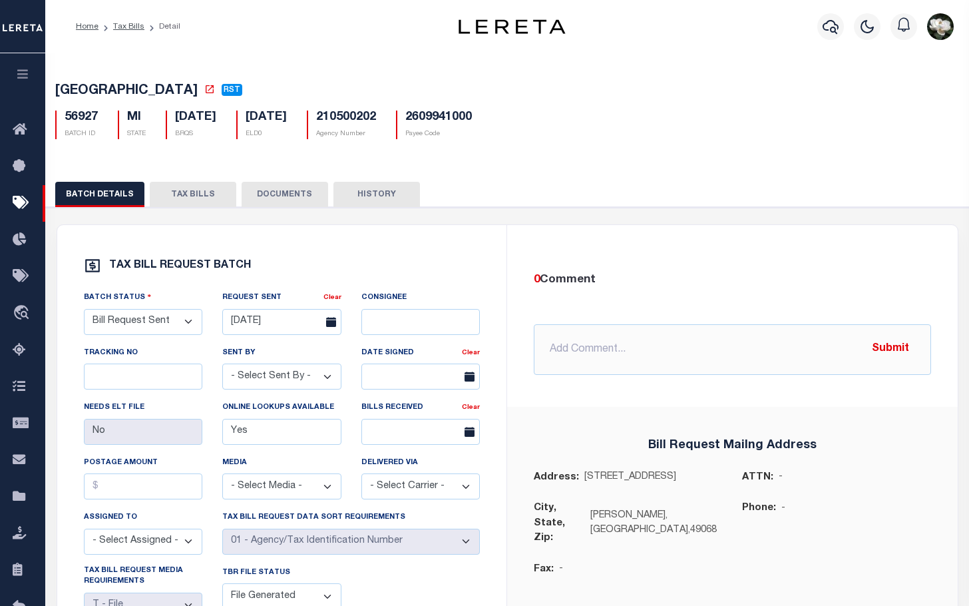
click at [182, 198] on button "TAX BILLS" at bounding box center [193, 194] width 87 height 25
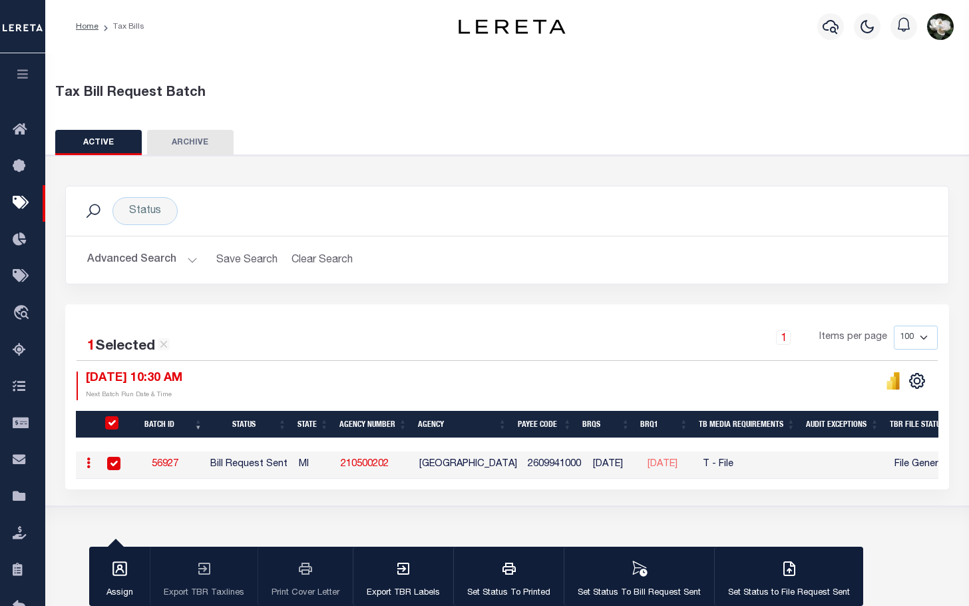
drag, startPoint x: 140, startPoint y: 263, endPoint x: 185, endPoint y: 264, distance: 45.3
click at [140, 263] on button "Advanced Search" at bounding box center [142, 260] width 111 height 26
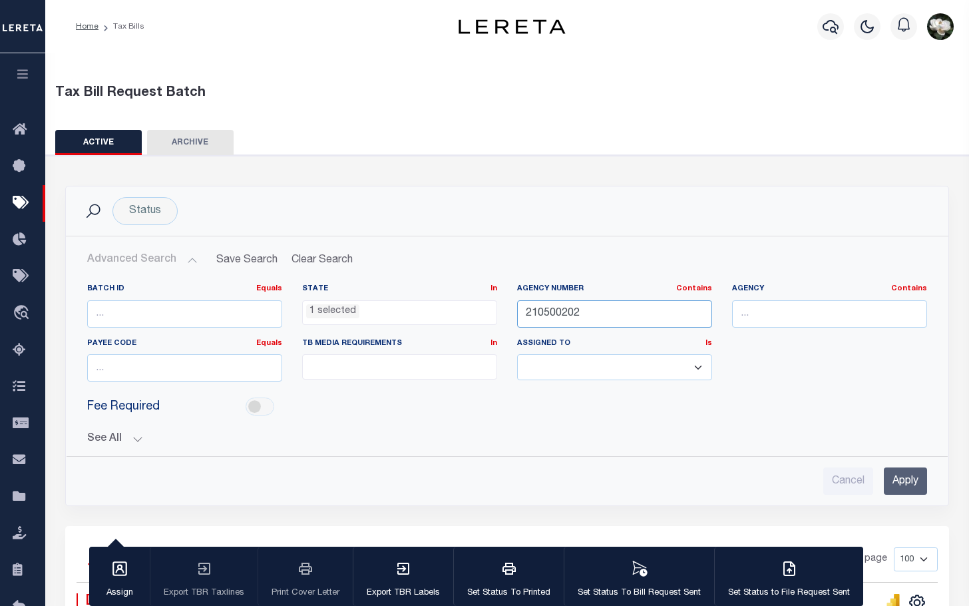
drag, startPoint x: 599, startPoint y: 314, endPoint x: 477, endPoint y: 302, distance: 122.4
click at [477, 302] on div "Batch ID Equals Equals Is Not Equal To Is Greater Than Is Less Than State In In…" at bounding box center [507, 338] width 860 height 109
type input "210500101"
click at [897, 505] on div "Advanced Search Save Search Clear Search TaxBillBatches_dynamictable_____Defaul…" at bounding box center [507, 370] width 883 height 269
click at [898, 482] on input "Apply" at bounding box center [905, 480] width 43 height 27
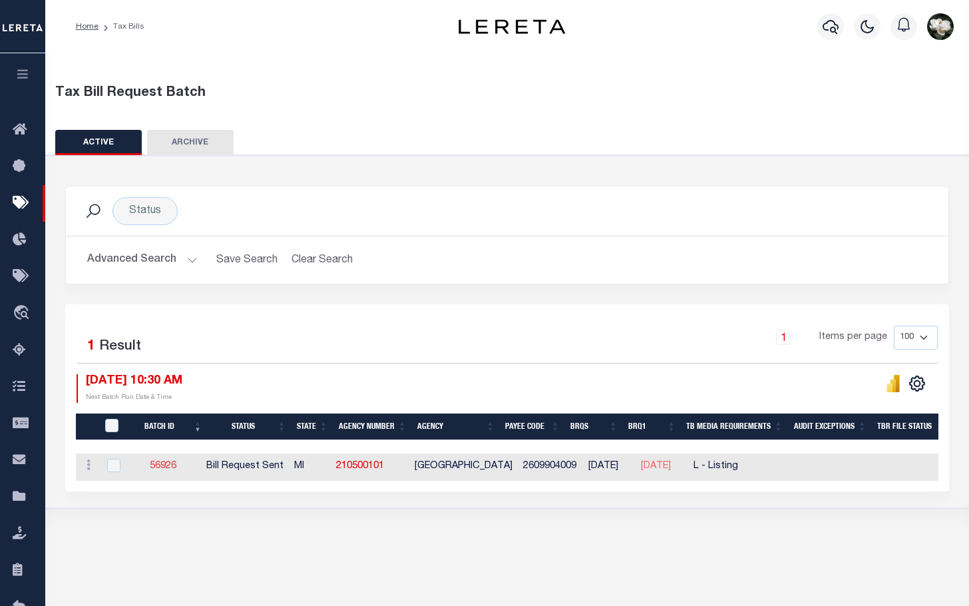
click at [172, 468] on link "56926" at bounding box center [163, 465] width 27 height 9
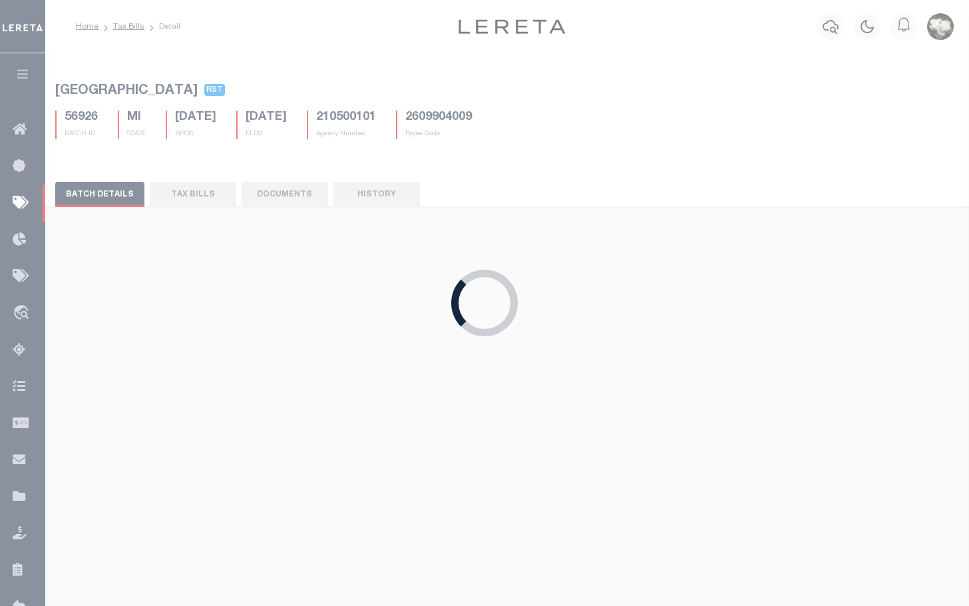
type input "No"
select select "27"
select select "20"
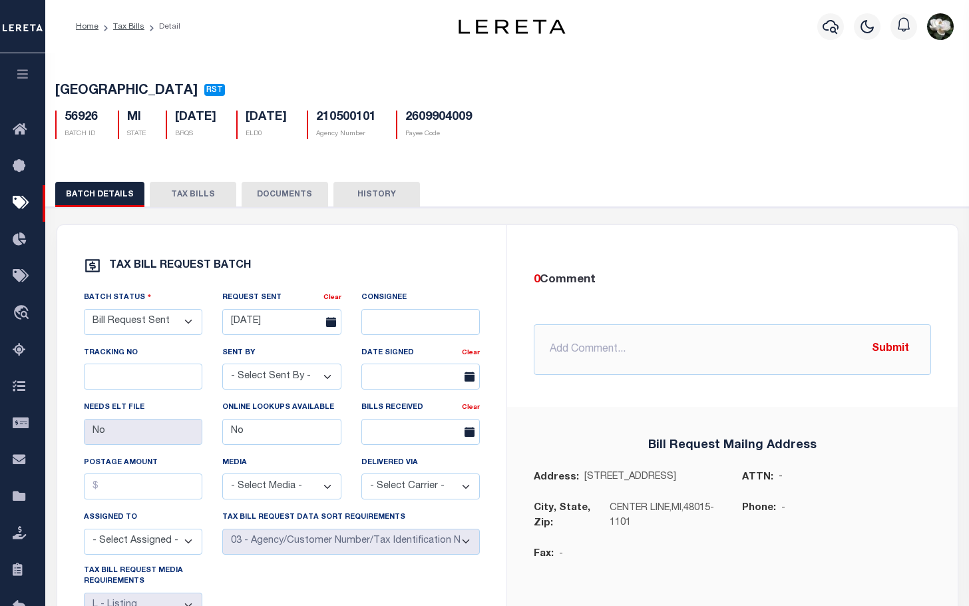
click at [196, 194] on button "TAX BILLS" at bounding box center [193, 194] width 87 height 25
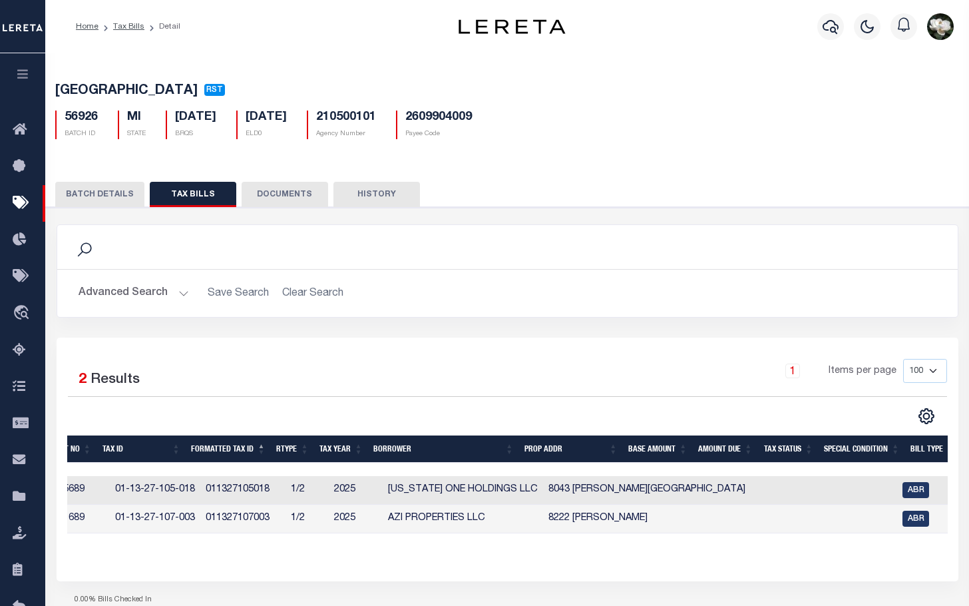
scroll to position [0, 403]
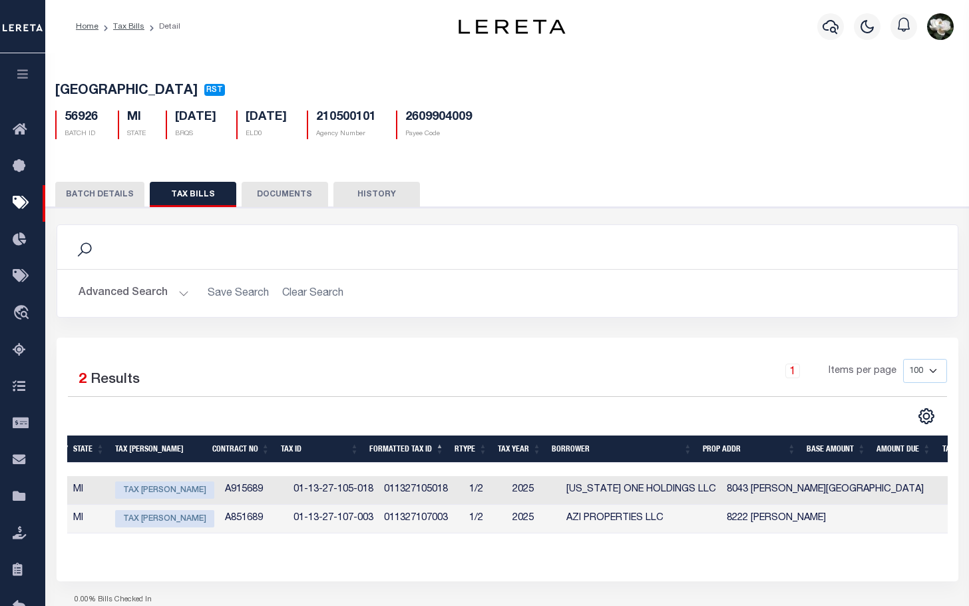
click at [540, 555] on div "Payment History State Tax Bill Amount Contract No Tax Id Formatted Tax Id Rtype…" at bounding box center [507, 494] width 881 height 119
click at [660, 274] on div "Advanced Search Save Search Clear Search Tax Id Contains Contains Is Contains C…" at bounding box center [507, 293] width 901 height 47
click at [654, 569] on div "Selected 2 Results 1 Items per page 100 200 500 1000" at bounding box center [508, 459] width 902 height 243
click at [173, 493] on span "Tax [PERSON_NAME]" at bounding box center [164, 489] width 99 height 17
checkbox input "true"
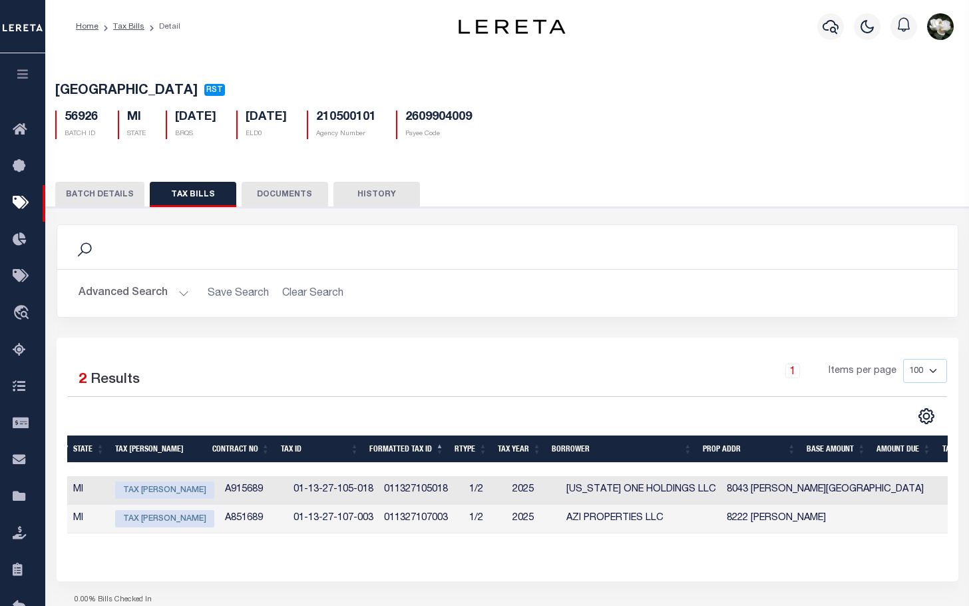
select select "ABR"
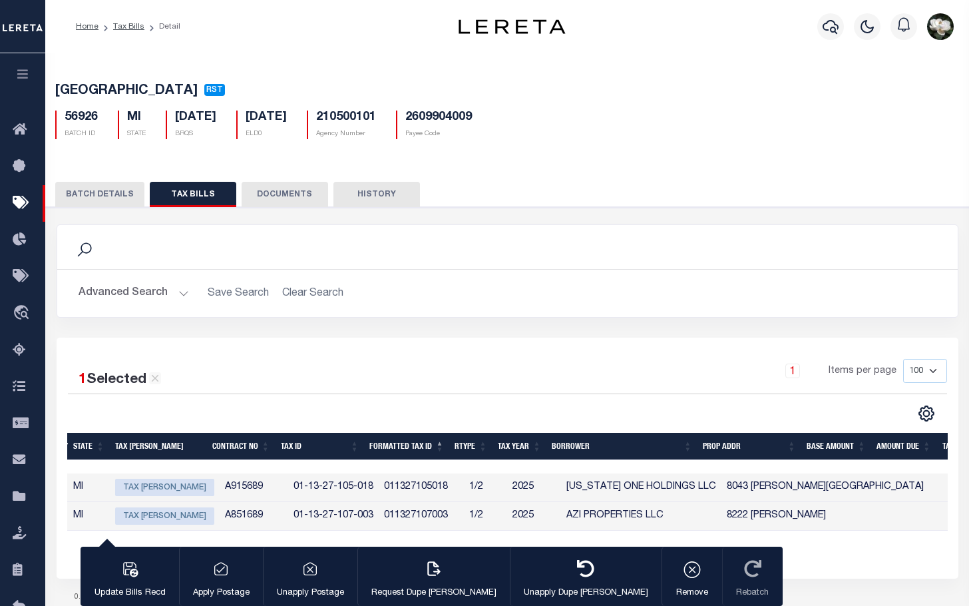
type input "08/11/2025"
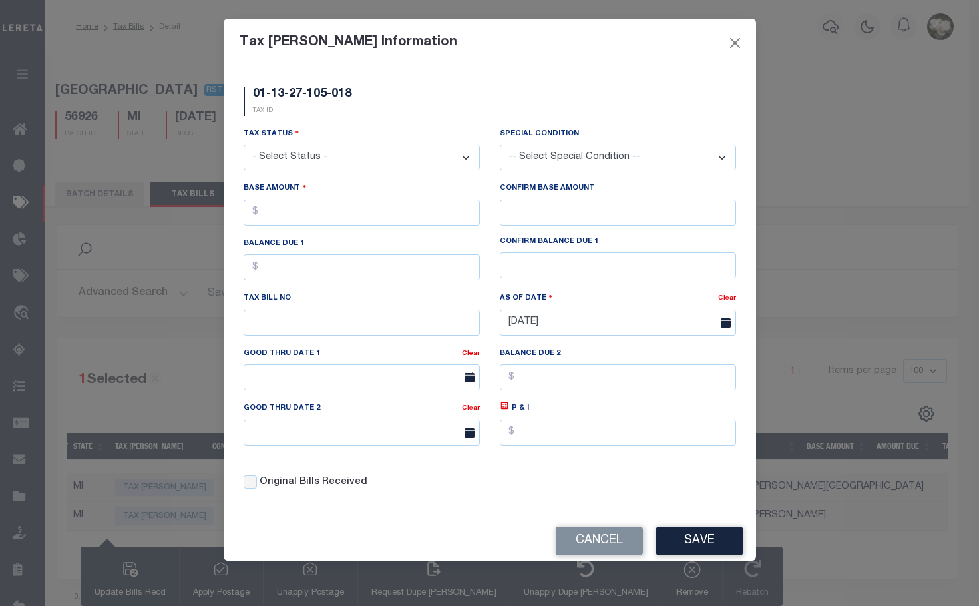
click at [718, 156] on select "-- Select Special Condition -- 3RD PARTY TAX LIEN AGENCY TAX LIEN (A.K.A Inside…" at bounding box center [618, 157] width 236 height 26
click at [401, 159] on select "- Select Status - Open Due/Unpaid Paid Incomplete No Tax Due Internal Refund Pr…" at bounding box center [362, 157] width 236 height 26
select select "DUE"
click at [244, 145] on select "- Select Status - Open Due/Unpaid Paid Incomplete No Tax Due Internal Refund Pr…" at bounding box center [362, 157] width 236 height 26
drag, startPoint x: 411, startPoint y: 216, endPoint x: 943, endPoint y: 143, distance: 537.0
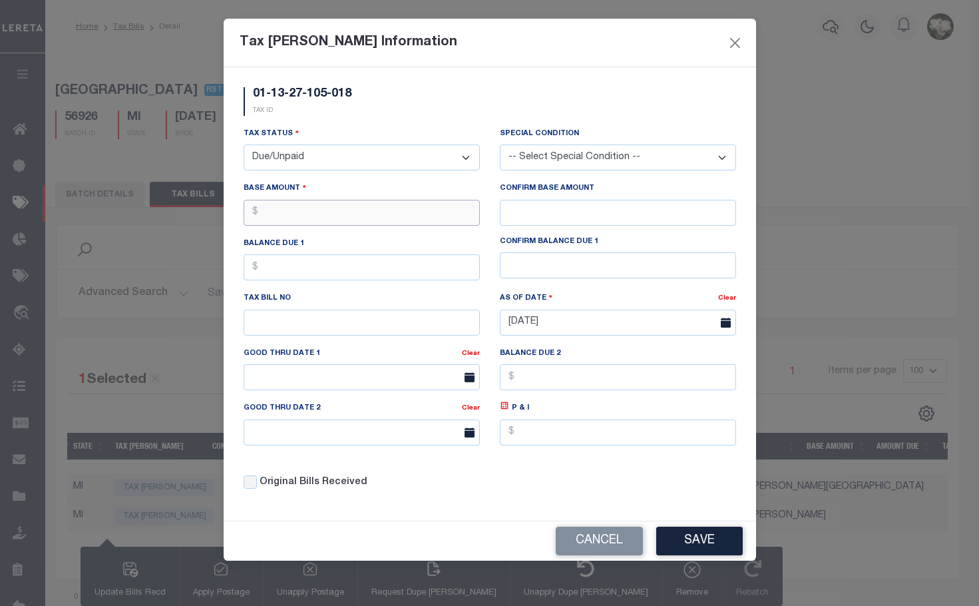
click at [417, 216] on input "text" at bounding box center [362, 213] width 236 height 26
type input "$2,771.68"
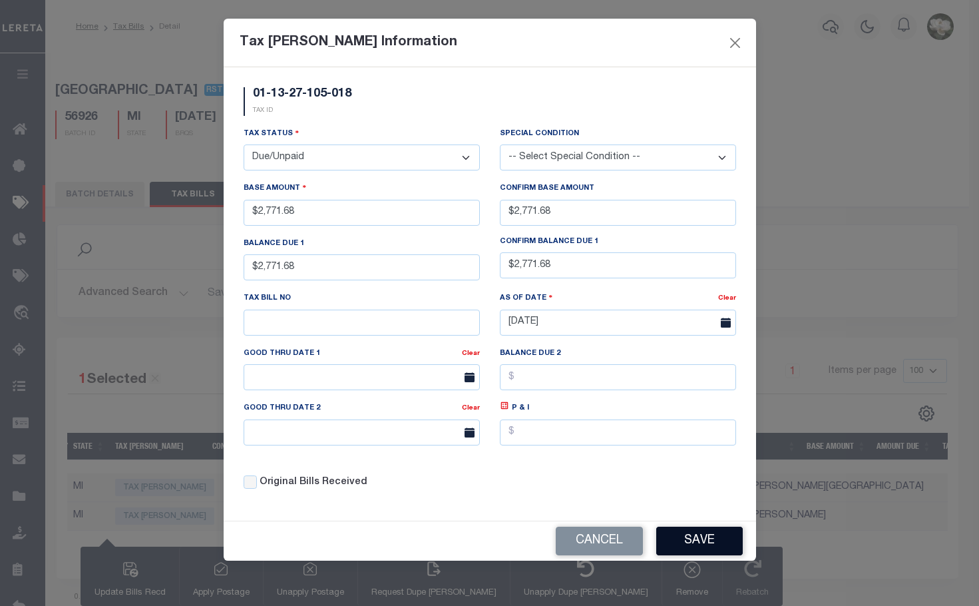
click at [688, 537] on button "Save" at bounding box center [699, 541] width 87 height 29
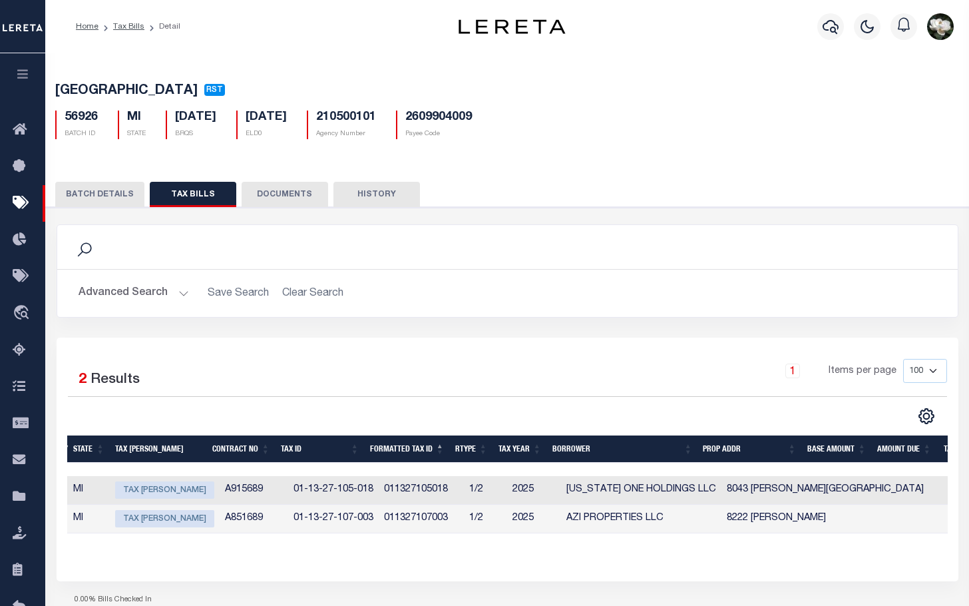
click at [174, 521] on span "Tax [PERSON_NAME]" at bounding box center [164, 518] width 99 height 17
checkbox input "true"
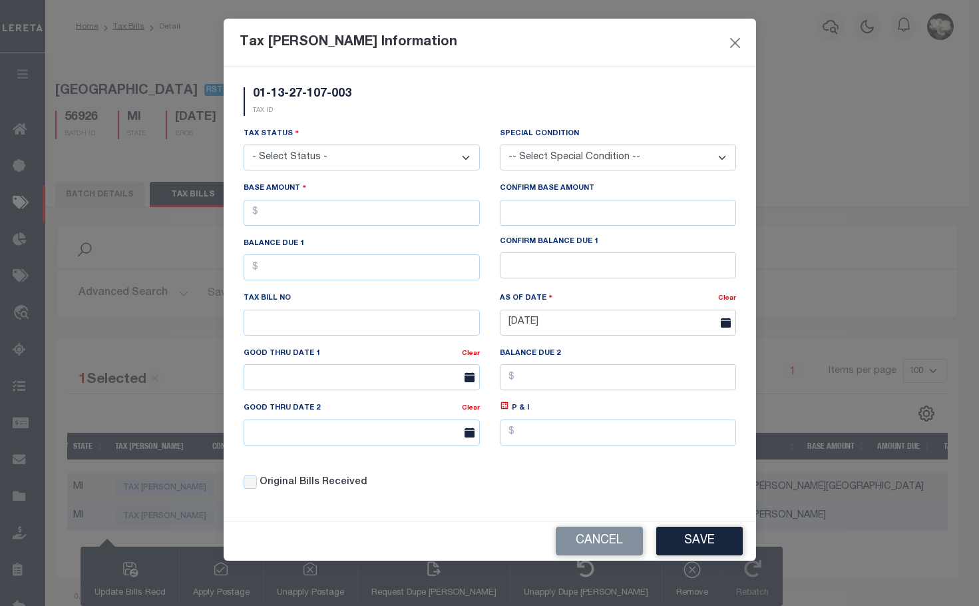
click at [420, 151] on select "- Select Status - Open Due/Unpaid Paid Incomplete No Tax Due Internal Refund Pr…" at bounding box center [362, 157] width 236 height 26
select select "DUE"
click at [244, 145] on select "- Select Status - Open Due/Unpaid Paid Incomplete No Tax Due Internal Refund Pr…" at bounding box center [362, 157] width 236 height 26
drag, startPoint x: 424, startPoint y: 213, endPoint x: 470, endPoint y: 206, distance: 46.4
click at [430, 213] on input "text" at bounding box center [362, 213] width 236 height 26
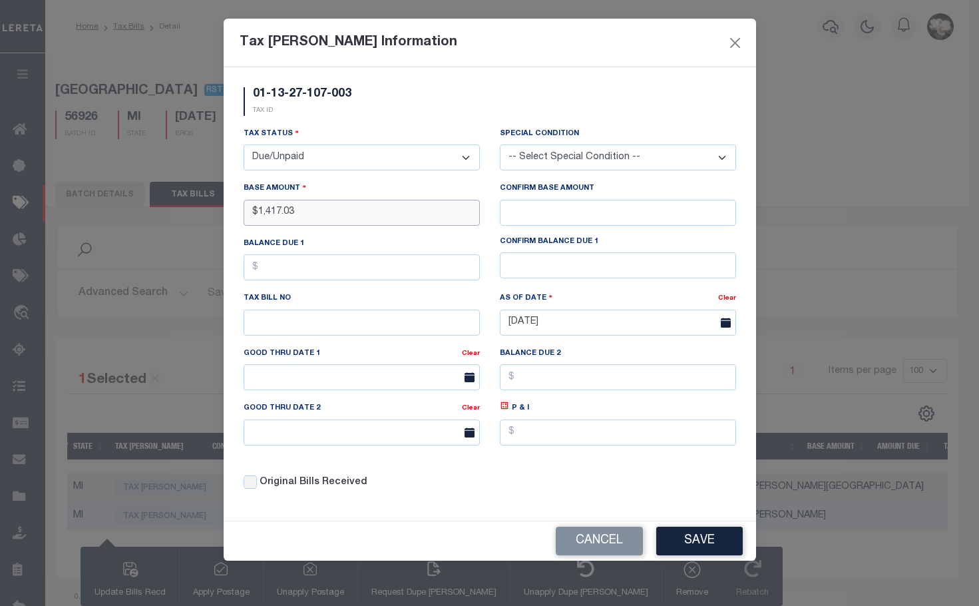
type input "$1,417.03"
drag, startPoint x: 690, startPoint y: 545, endPoint x: 713, endPoint y: 541, distance: 23.0
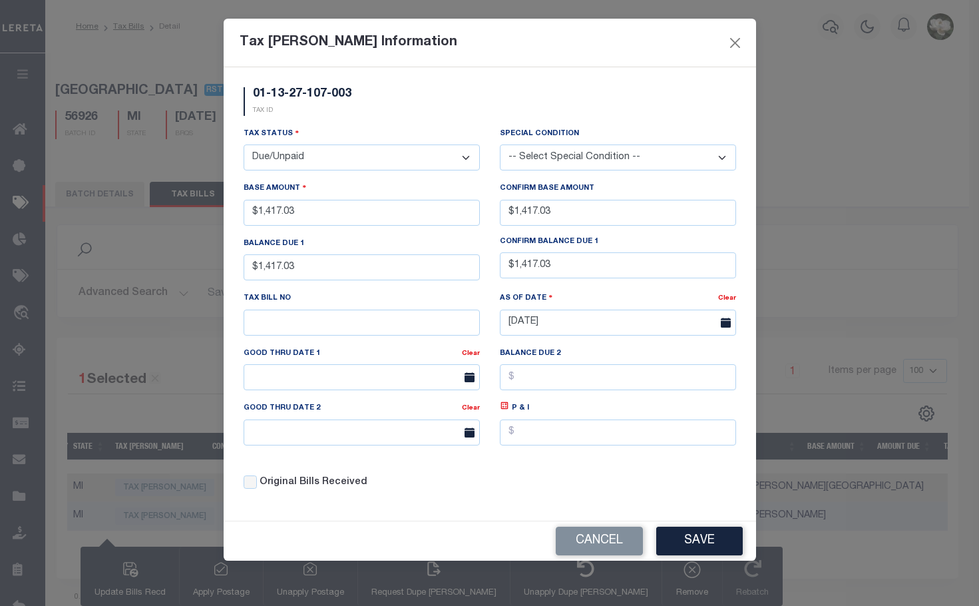
click at [705, 542] on button "Save" at bounding box center [699, 541] width 87 height 29
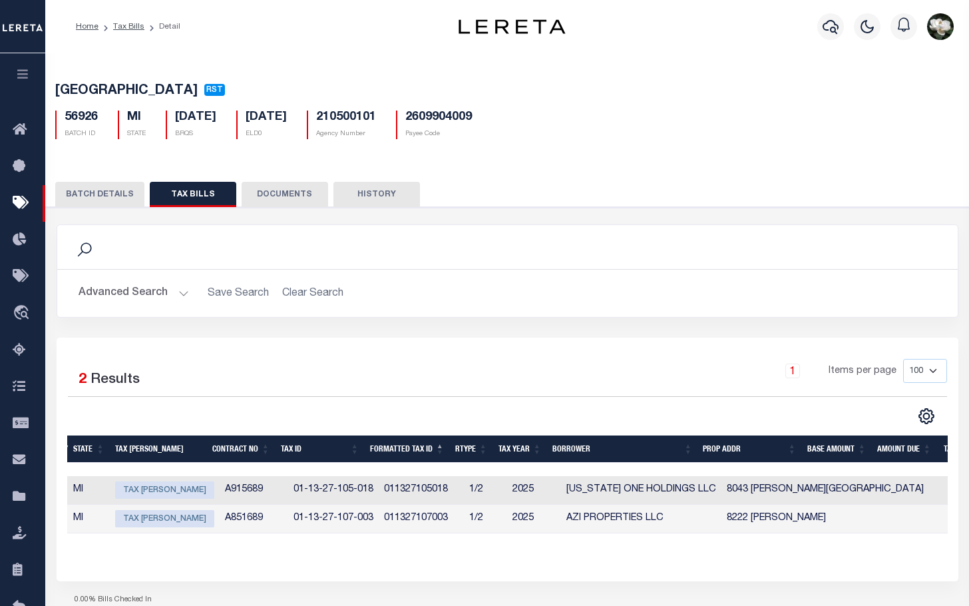
click at [931, 269] on div "Search" at bounding box center [507, 247] width 901 height 44
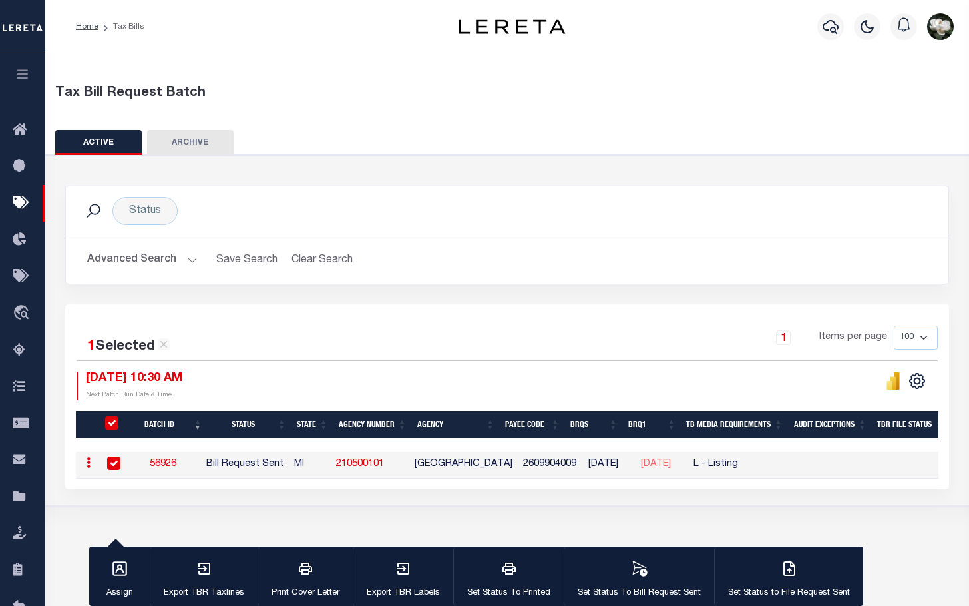
click at [91, 255] on button "Advanced Search" at bounding box center [142, 260] width 111 height 26
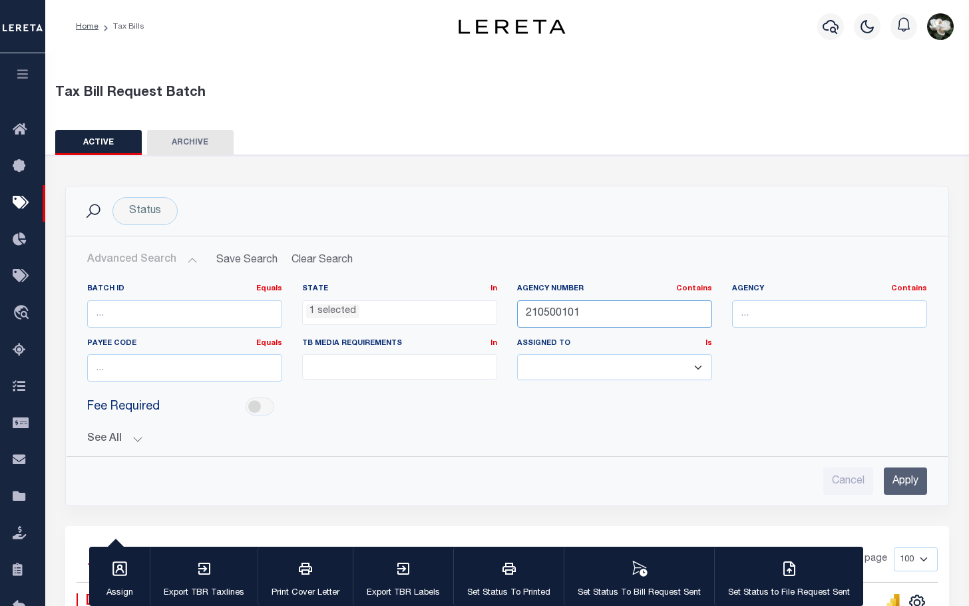
drag, startPoint x: 496, startPoint y: 316, endPoint x: 464, endPoint y: 312, distance: 32.3
click at [431, 316] on div "Batch ID Equals Equals Is Not Equal To Is Greater Than Is Less Than State In In…" at bounding box center [507, 338] width 860 height 109
type input "440080411"
click at [469, 316] on ul "1 selected" at bounding box center [400, 310] width 194 height 18
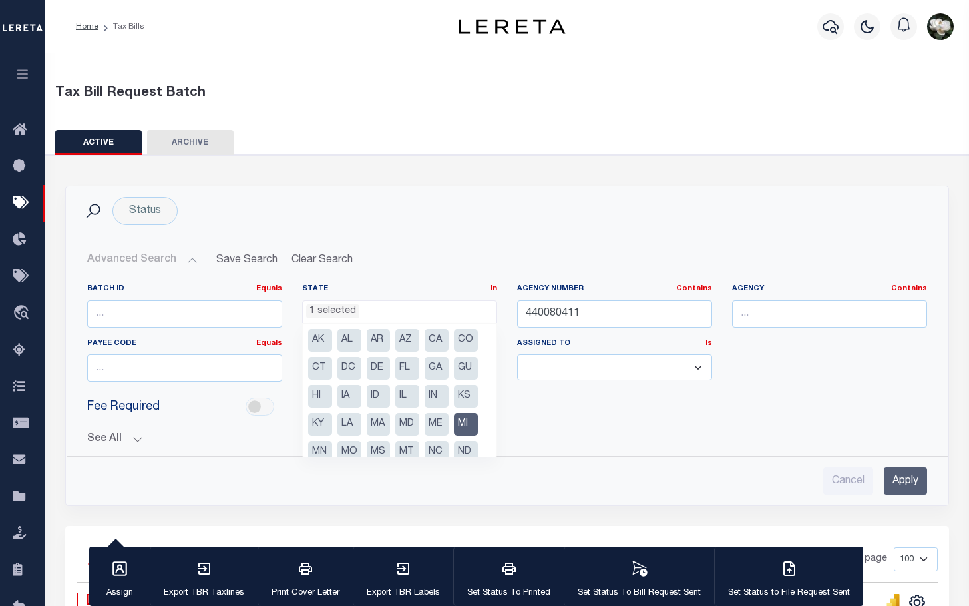
click at [465, 424] on li "MI" at bounding box center [466, 424] width 24 height 23
select select
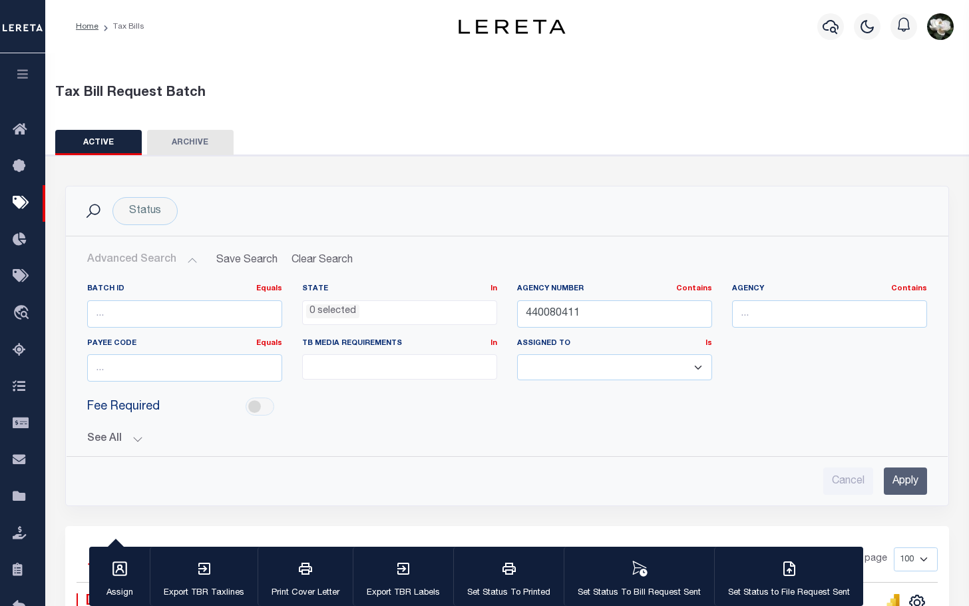
click at [904, 484] on input "Apply" at bounding box center [905, 480] width 43 height 27
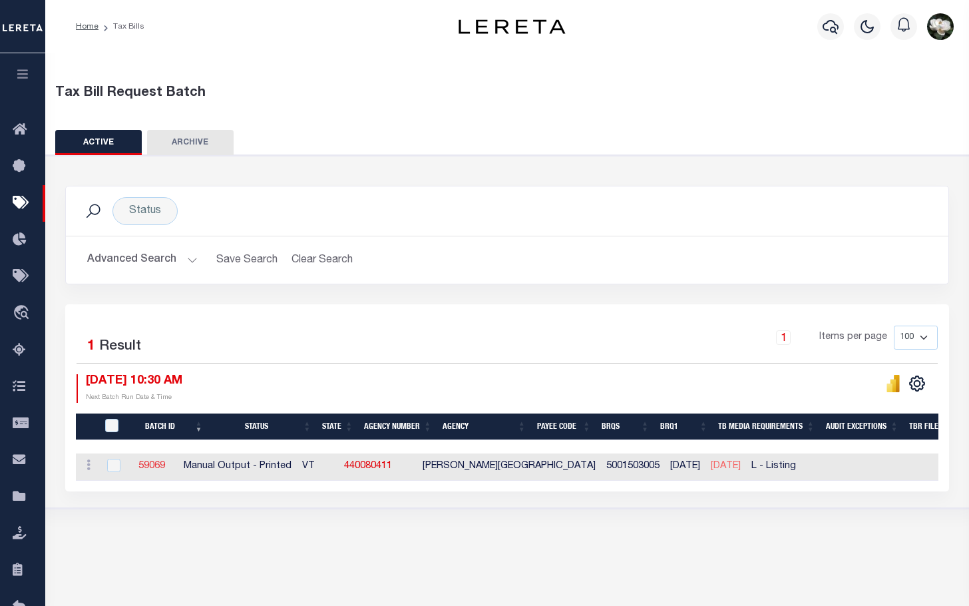
click at [165, 467] on link "59069" at bounding box center [151, 465] width 27 height 9
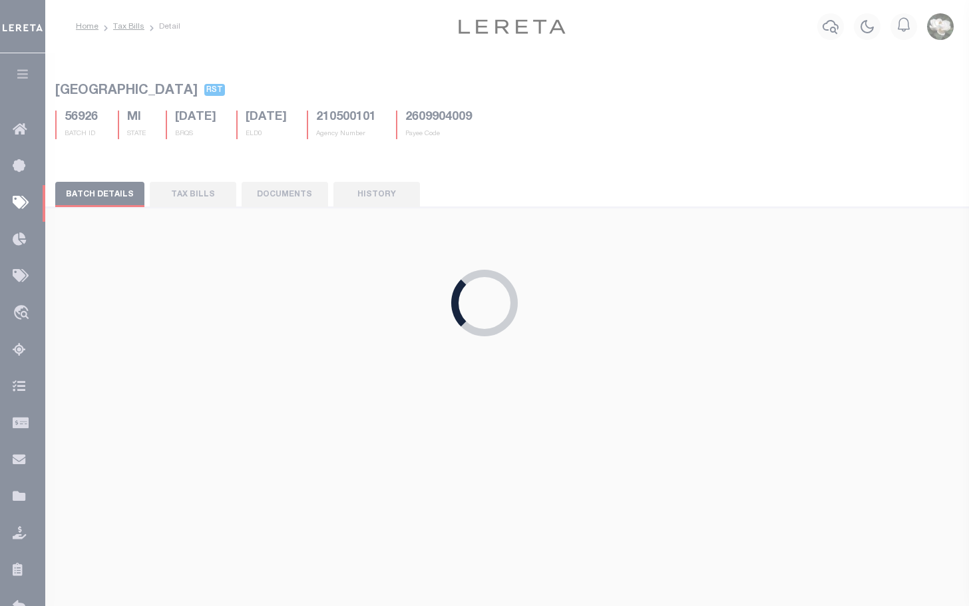
select select "PRT"
select select
select select "29"
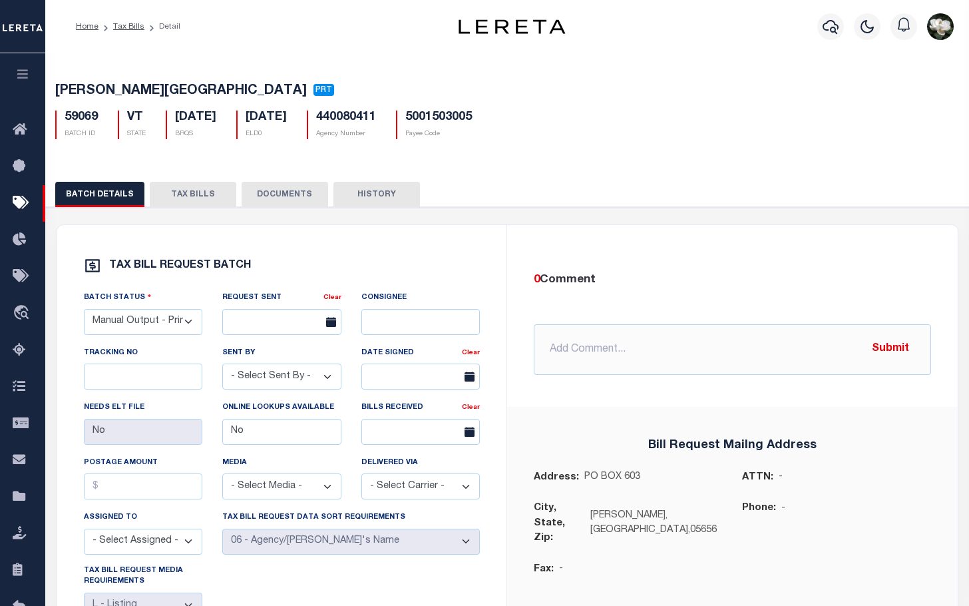
click at [187, 193] on button "TAX BILLS" at bounding box center [193, 194] width 87 height 25
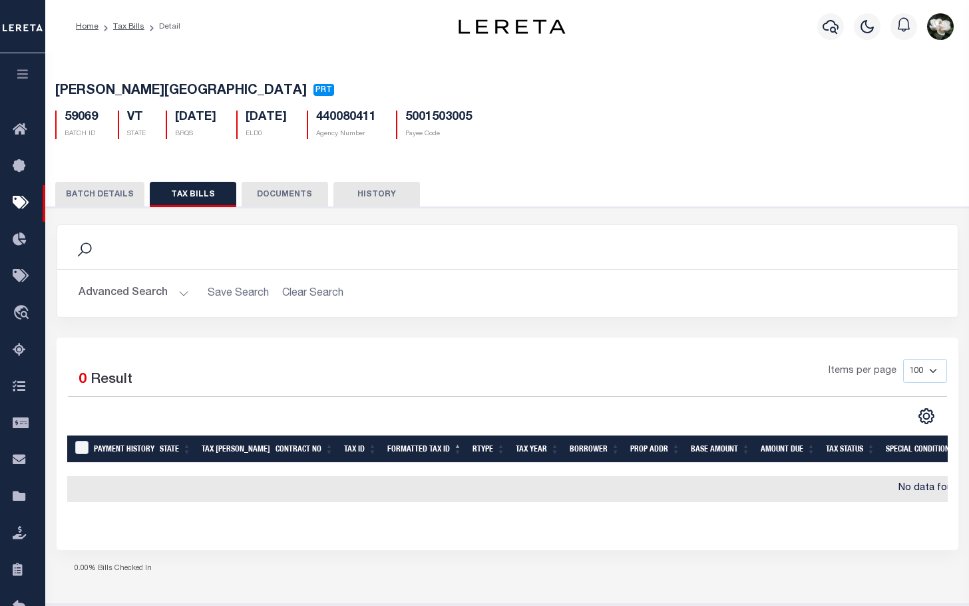
click at [91, 196] on button "BATCH DETAILS" at bounding box center [99, 194] width 89 height 25
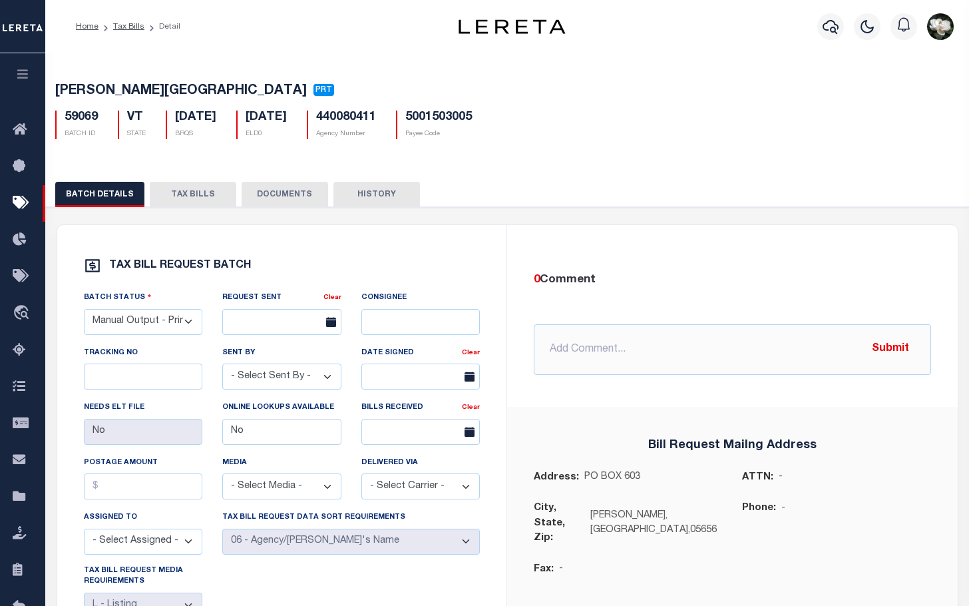
click at [206, 194] on button "TAX BILLS" at bounding box center [193, 194] width 87 height 25
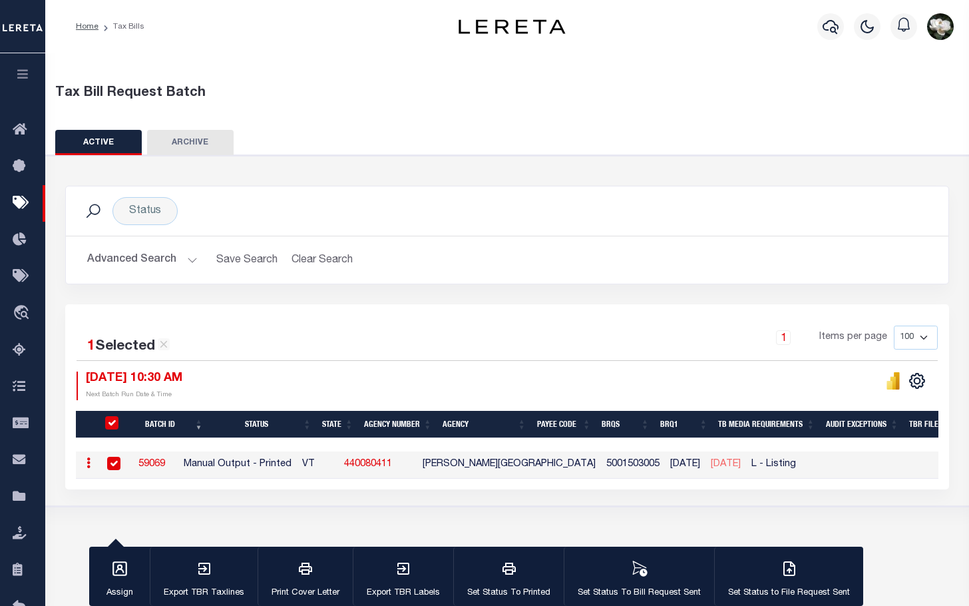
click at [93, 256] on button "Advanced Search" at bounding box center [142, 260] width 111 height 26
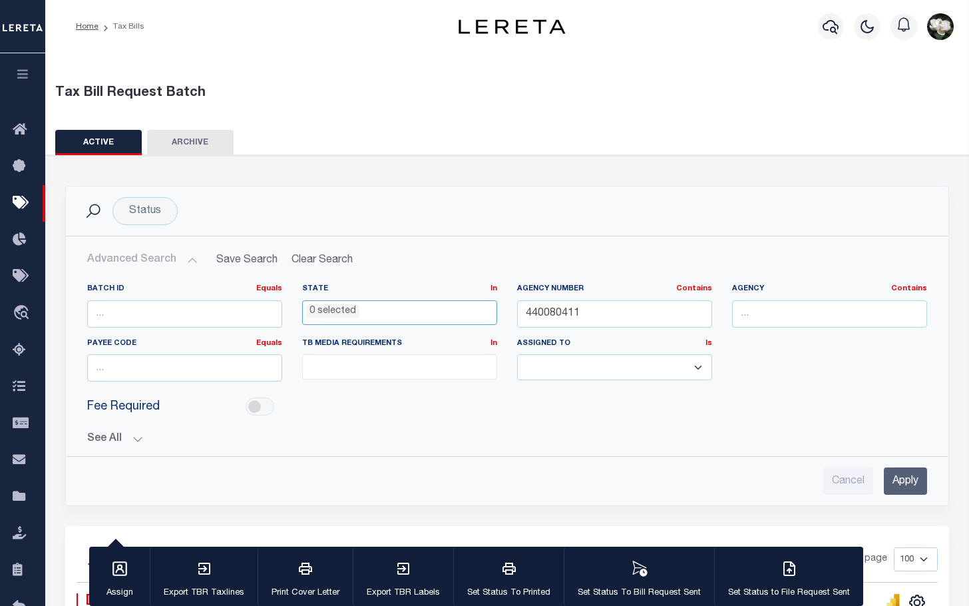
click at [387, 309] on ul "0 selected" at bounding box center [400, 310] width 194 height 18
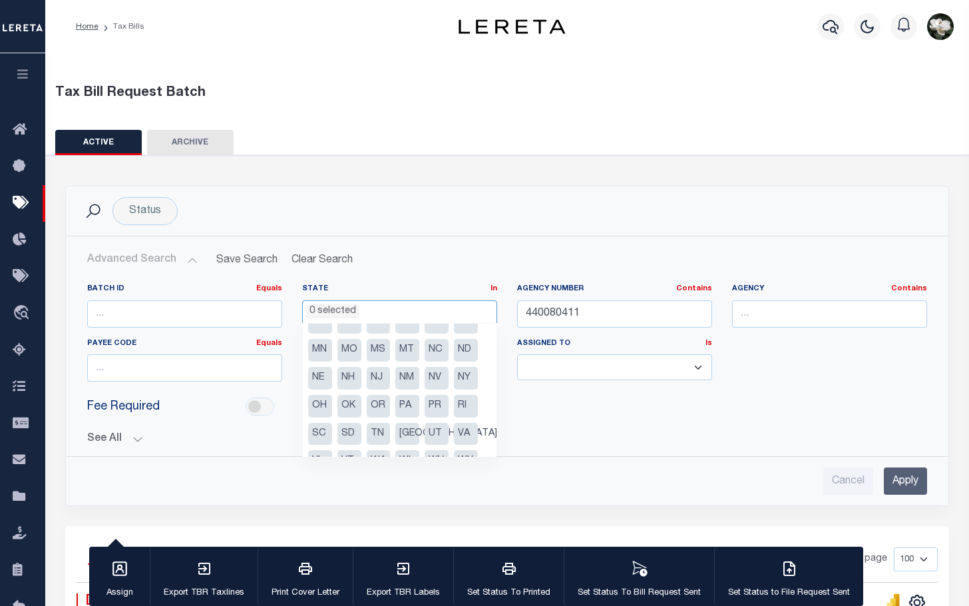
scroll to position [123, 0]
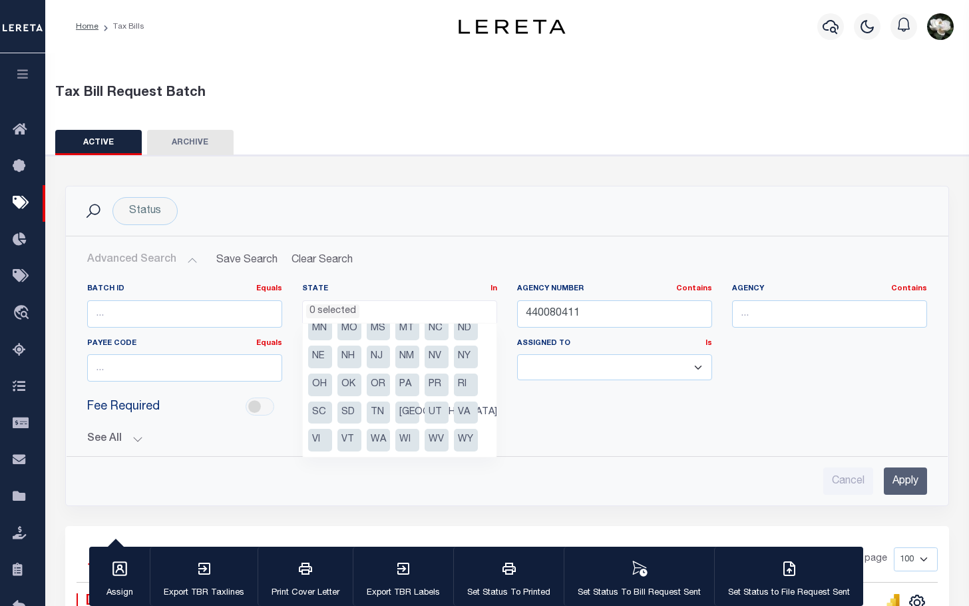
click at [339, 438] on li "VT" at bounding box center [350, 440] width 24 height 23
select select "VT"
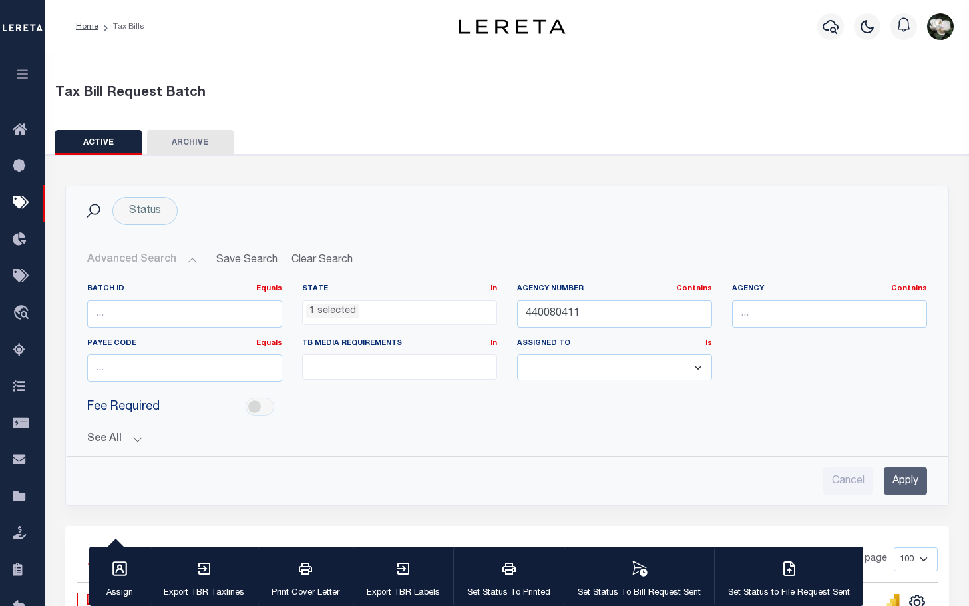
click at [905, 483] on input "Apply" at bounding box center [905, 480] width 43 height 27
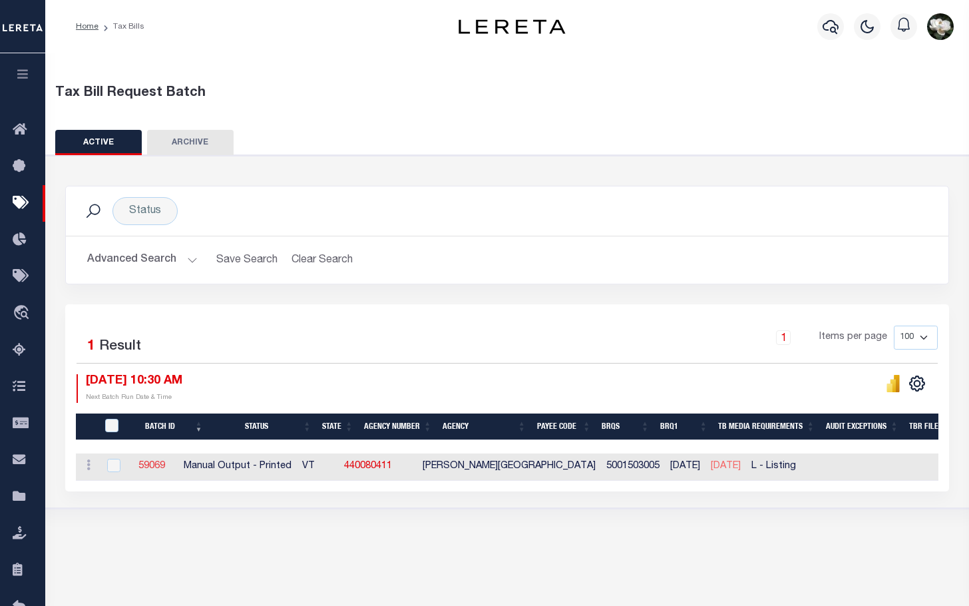
click at [165, 464] on link "59069" at bounding box center [151, 465] width 27 height 9
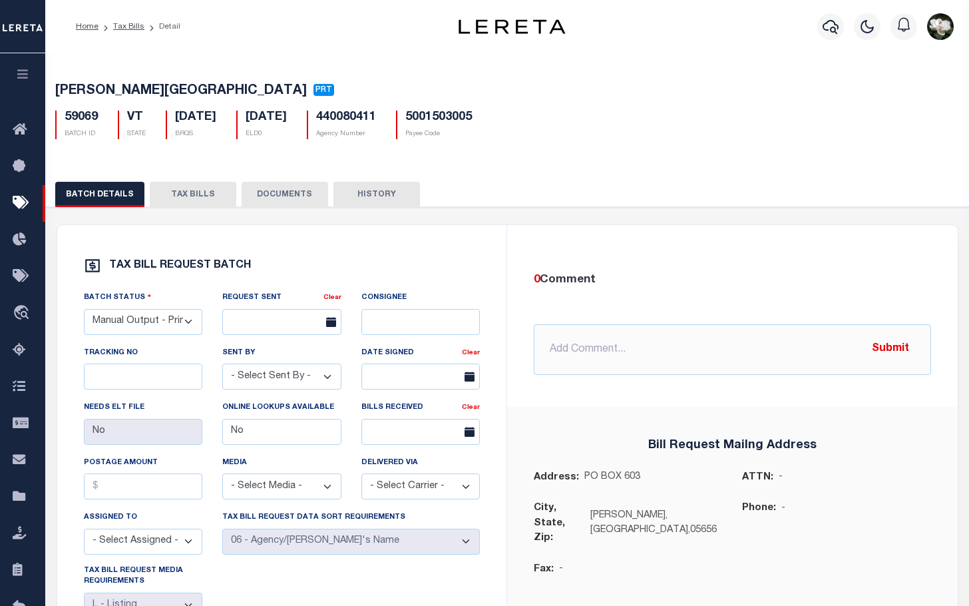
click at [199, 200] on button "TAX BILLS" at bounding box center [193, 194] width 87 height 25
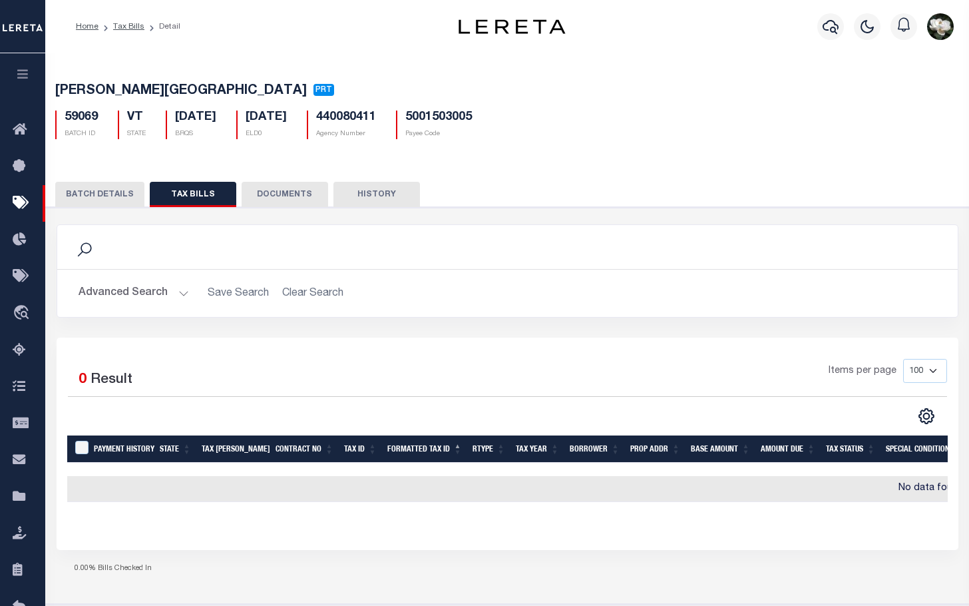
click at [81, 204] on button "BATCH DETAILS" at bounding box center [99, 194] width 89 height 25
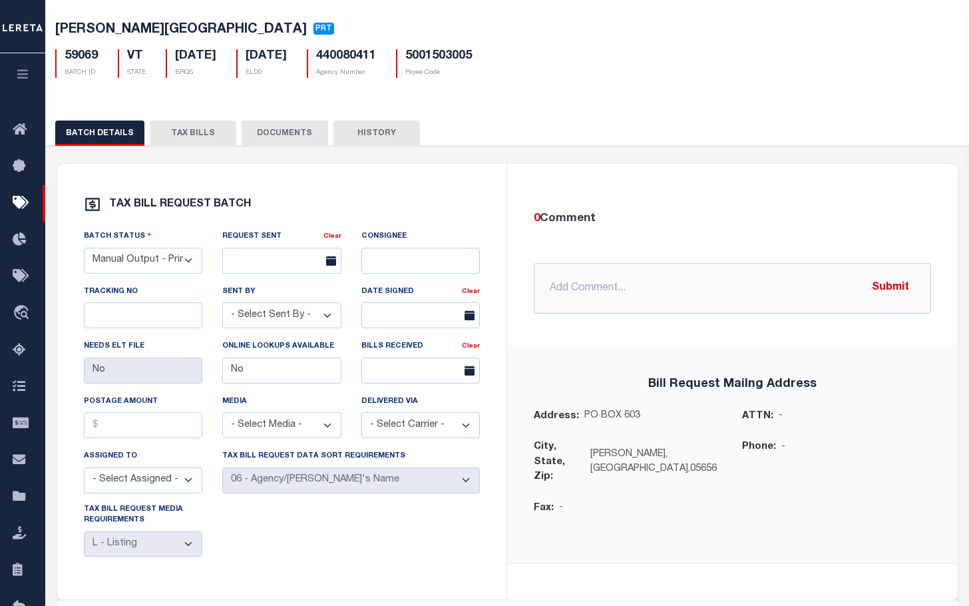
scroll to position [54, 0]
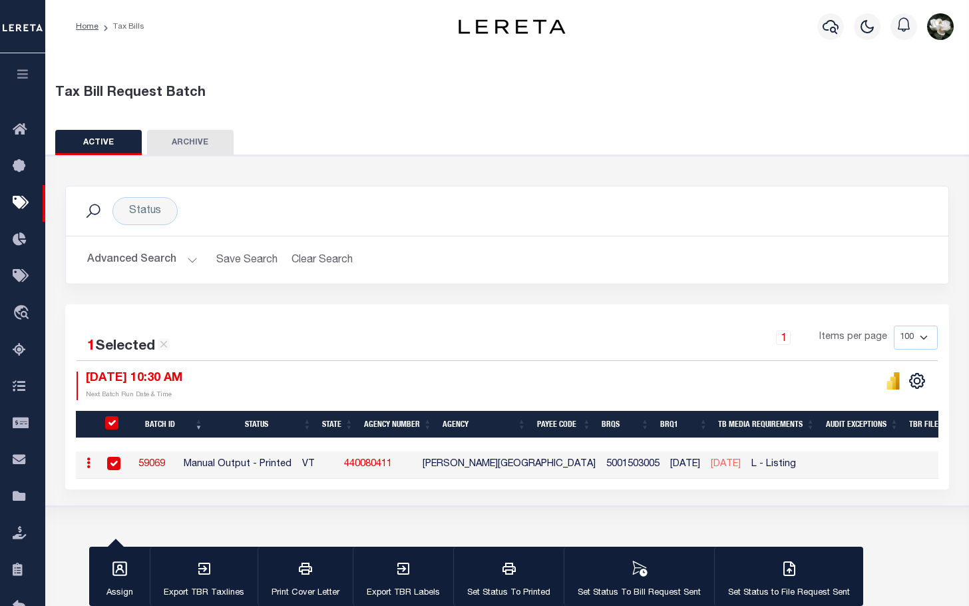
drag, startPoint x: 102, startPoint y: 258, endPoint x: 118, endPoint y: 258, distance: 16.0
click at [102, 258] on button "Advanced Search" at bounding box center [142, 260] width 111 height 26
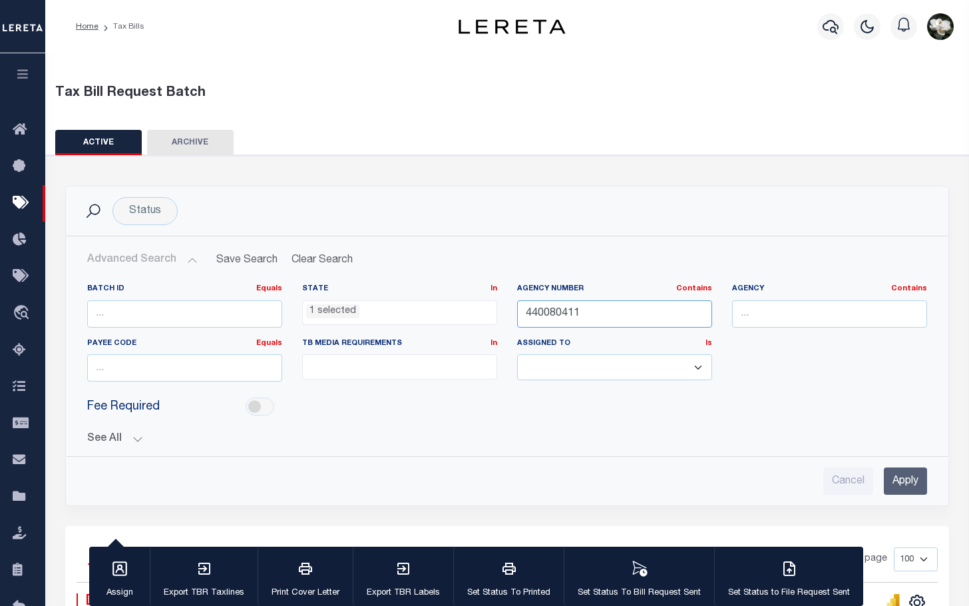
drag, startPoint x: 591, startPoint y: 318, endPoint x: 351, endPoint y: 302, distance: 240.2
click at [351, 302] on div "Batch ID Equals Equals Is Not Equal To Is Greater Than Is Less Than State In In…" at bounding box center [507, 338] width 860 height 109
type input "440120217"
click at [908, 479] on input "Apply" at bounding box center [905, 480] width 43 height 27
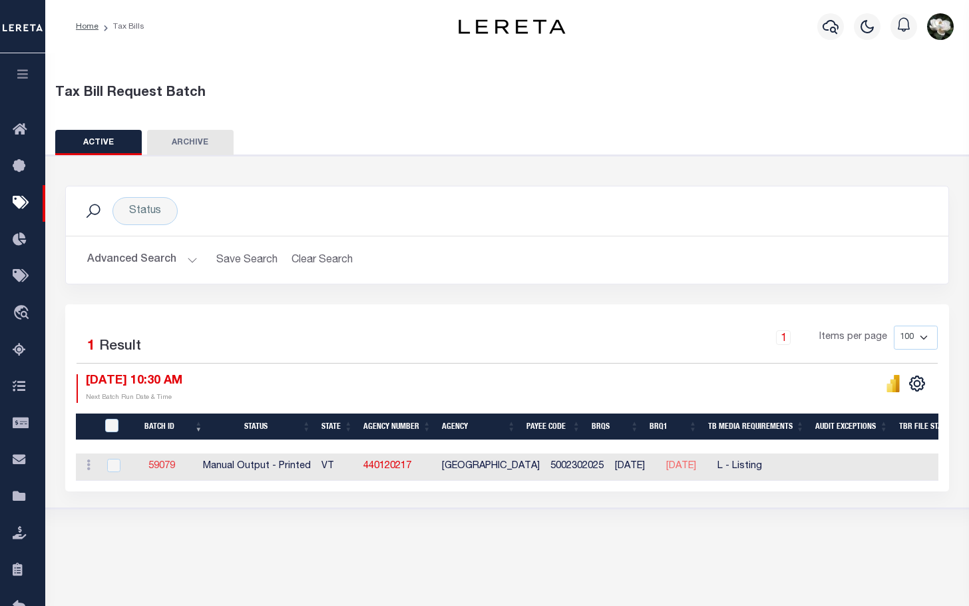
click at [165, 464] on link "59079" at bounding box center [161, 465] width 27 height 9
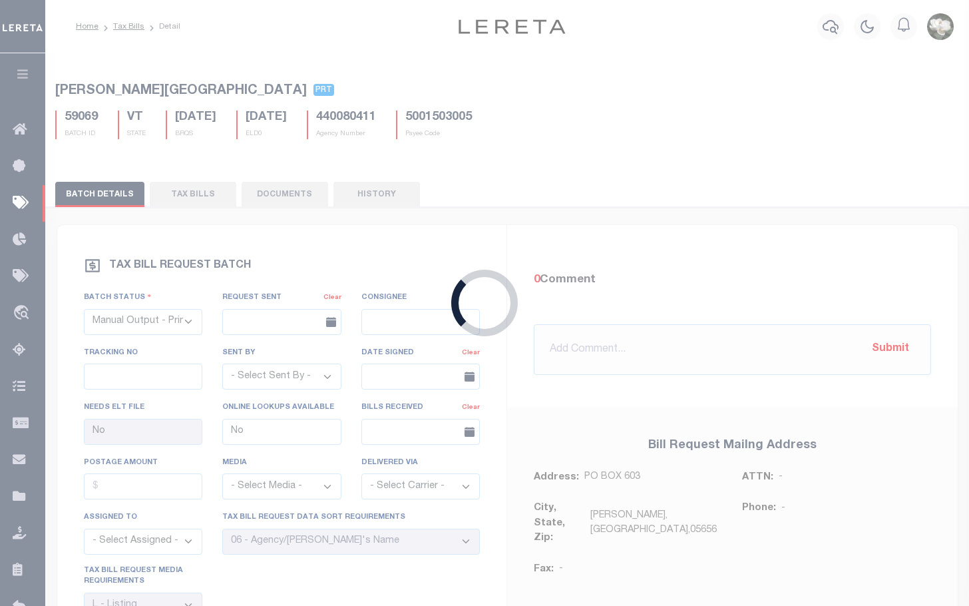
select select "30"
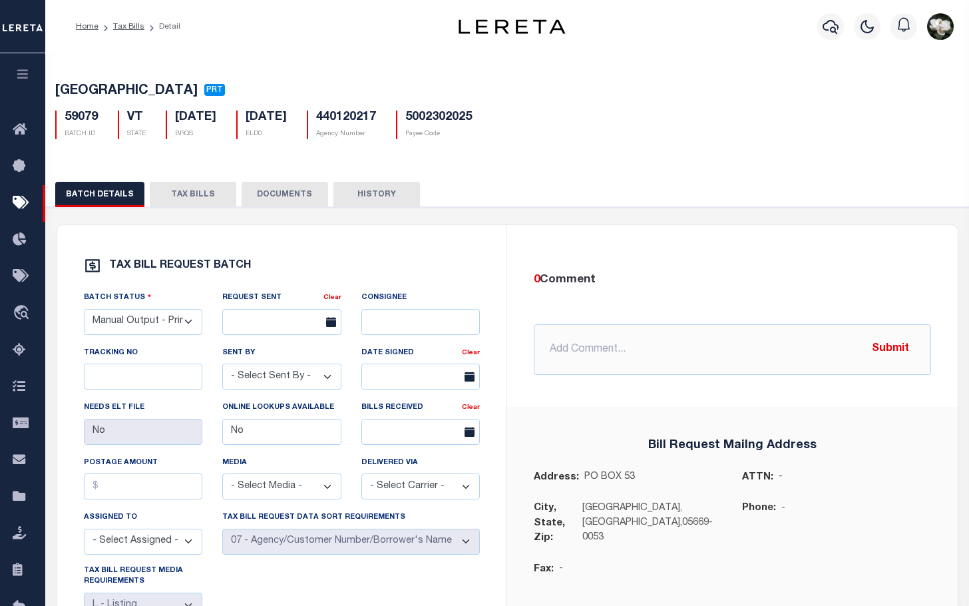
click at [200, 193] on button "TAX BILLS" at bounding box center [193, 194] width 87 height 25
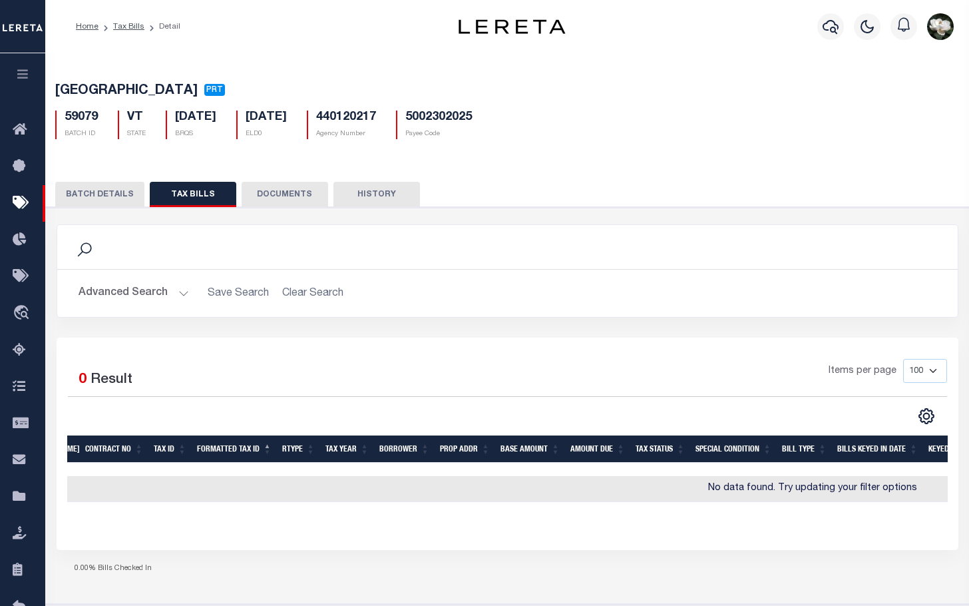
scroll to position [0, 300]
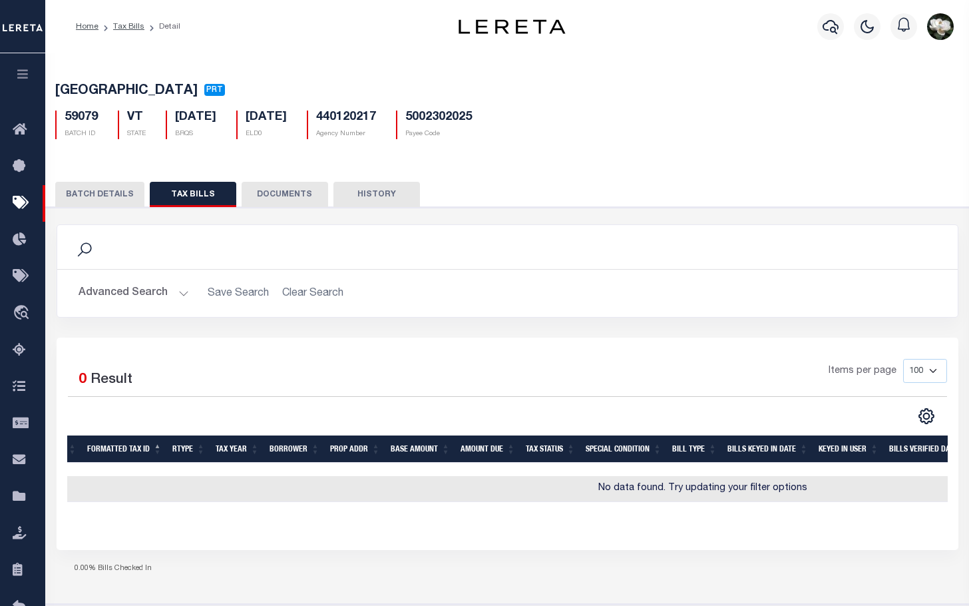
click at [104, 197] on button "BATCH DETAILS" at bounding box center [99, 194] width 89 height 25
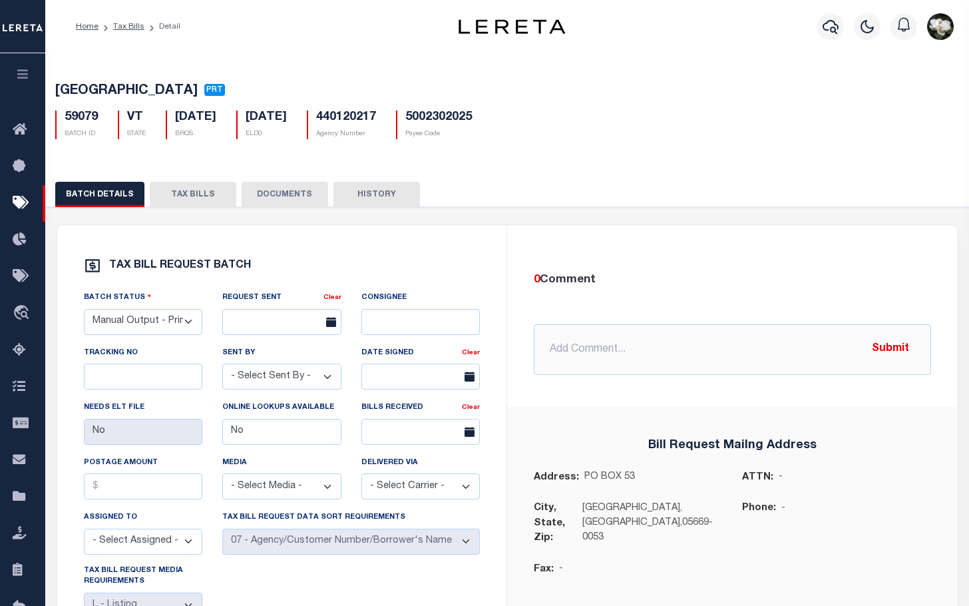
click at [207, 196] on button "TAX BILLS" at bounding box center [193, 194] width 87 height 25
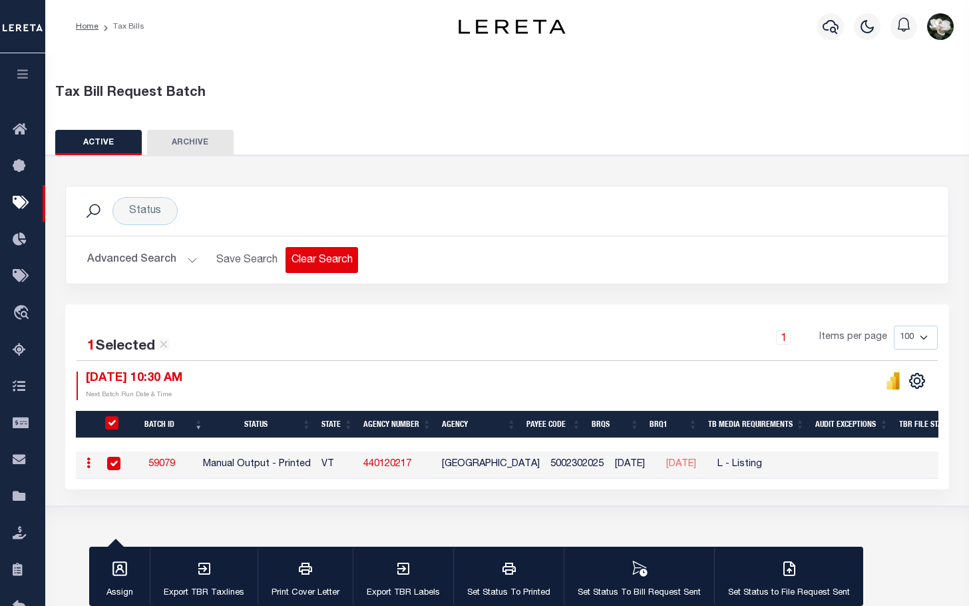
click at [332, 262] on button "Clear Search" at bounding box center [322, 260] width 73 height 26
select select
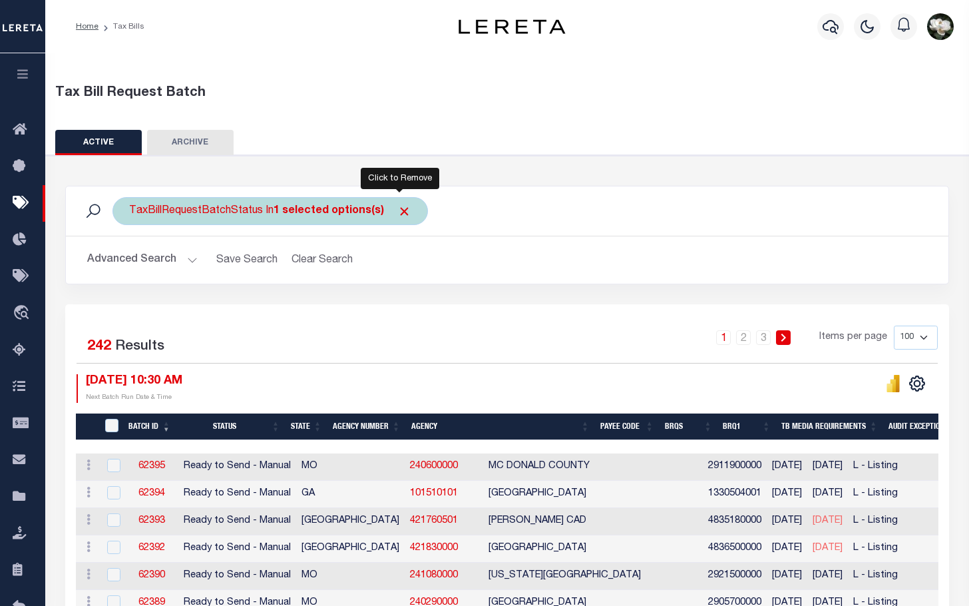
click at [397, 214] on span "Click to Remove" at bounding box center [404, 211] width 14 height 14
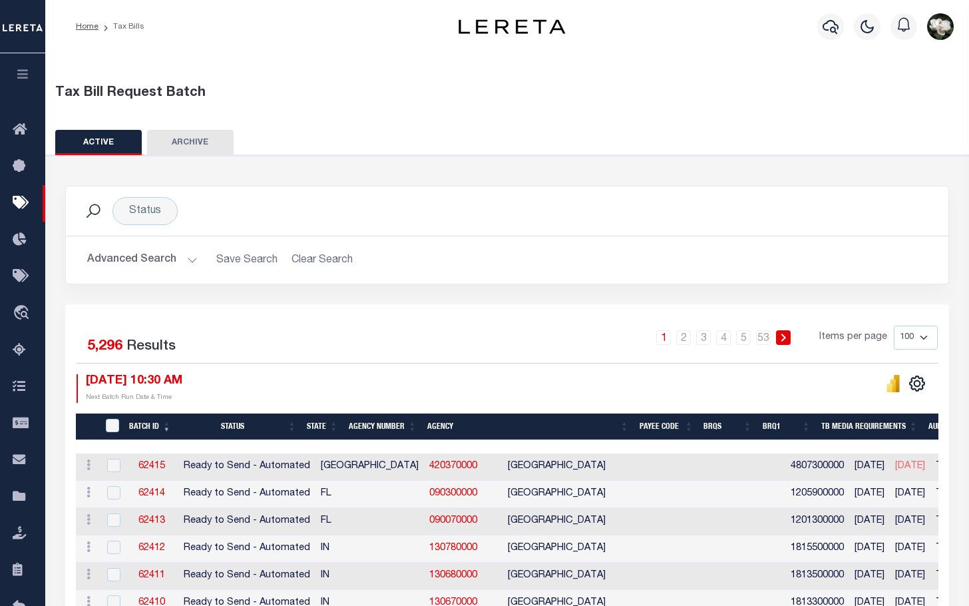
click at [144, 256] on button "Advanced Search" at bounding box center [142, 260] width 111 height 26
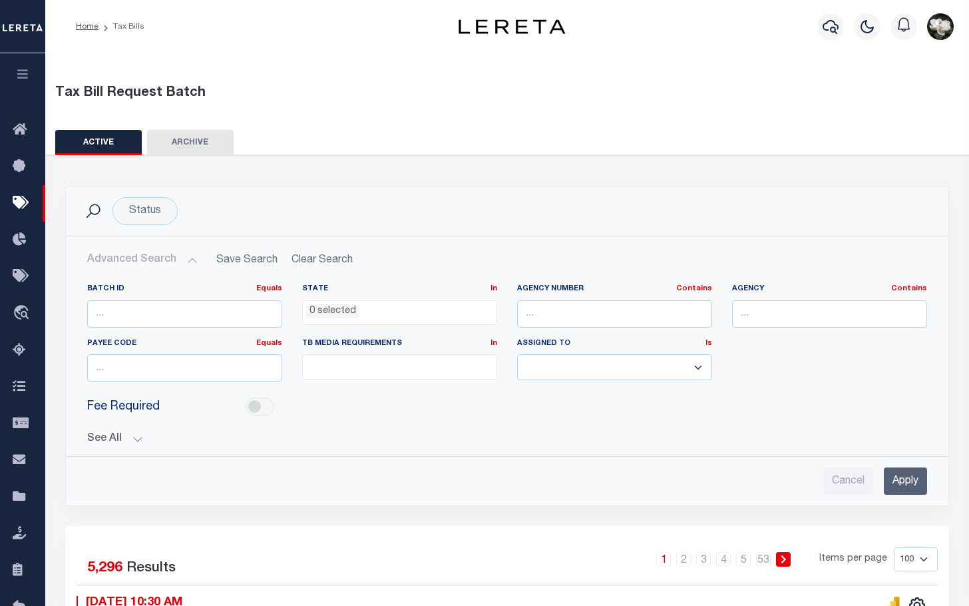
click at [421, 317] on ul "0 selected" at bounding box center [400, 310] width 194 height 18
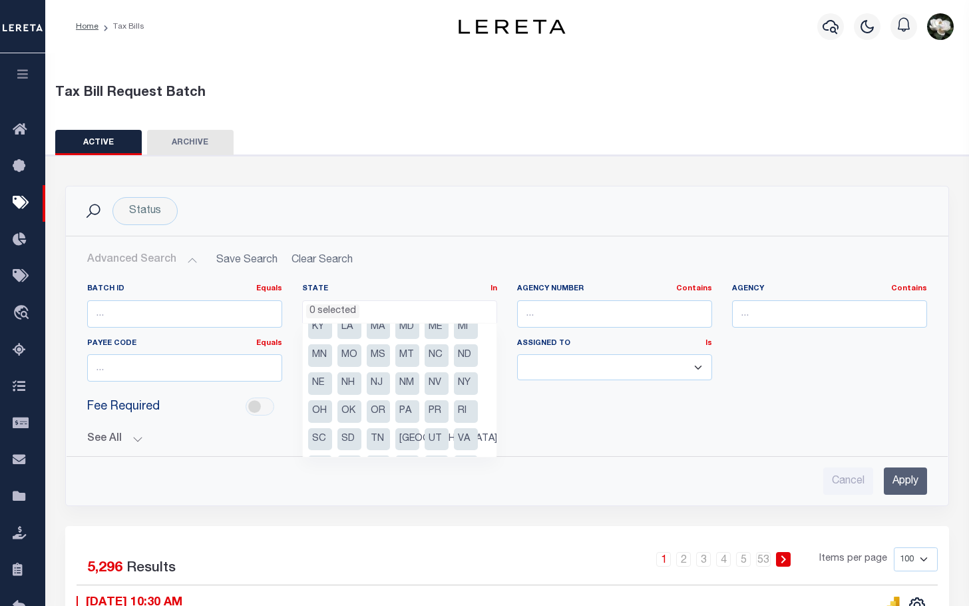
scroll to position [123, 0]
click at [350, 446] on li "VT" at bounding box center [350, 440] width 24 height 23
select select "VT"
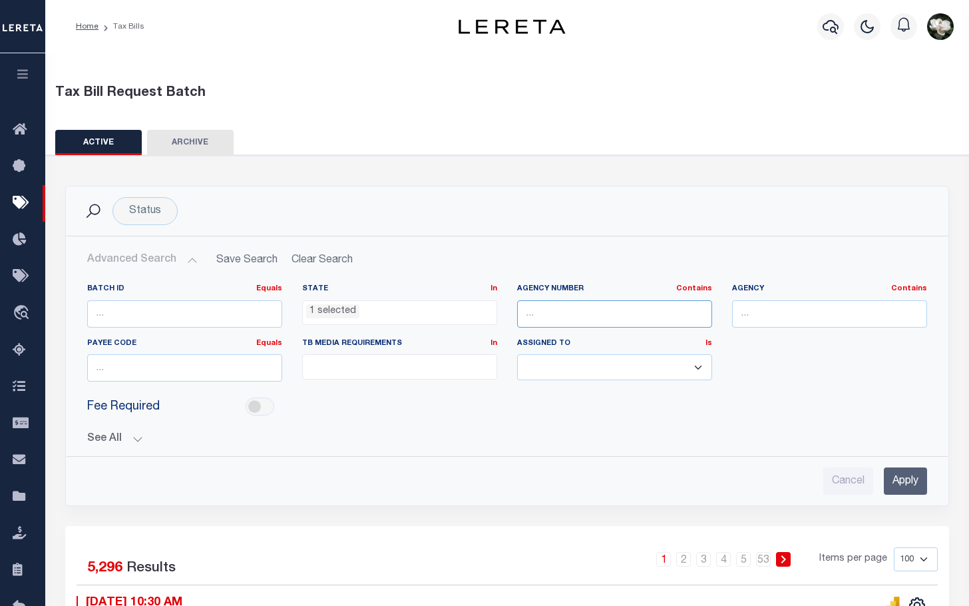
click at [569, 314] on input "text" at bounding box center [614, 313] width 195 height 27
click at [906, 478] on input "Apply" at bounding box center [905, 480] width 43 height 27
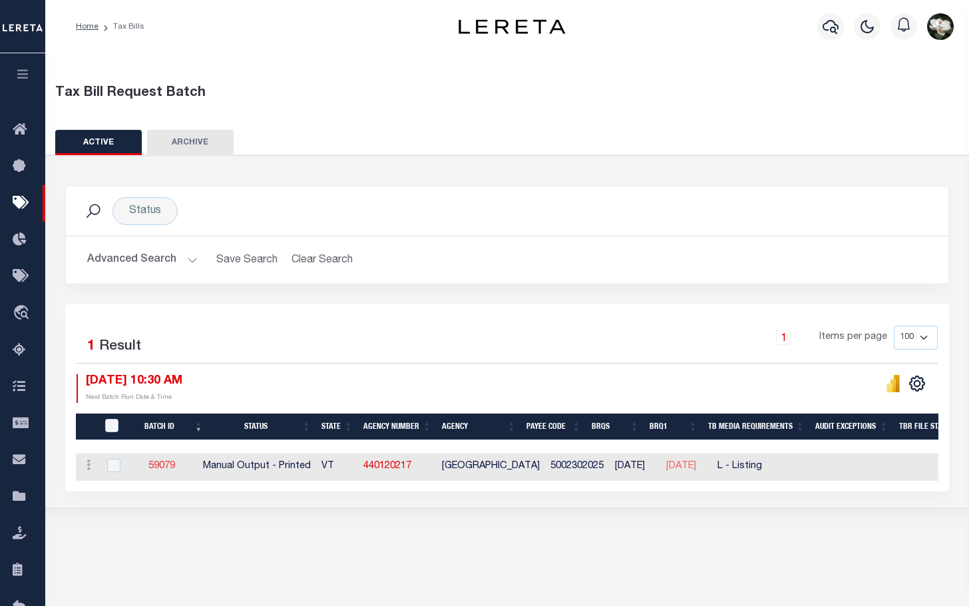
click at [168, 468] on link "59079" at bounding box center [161, 465] width 27 height 9
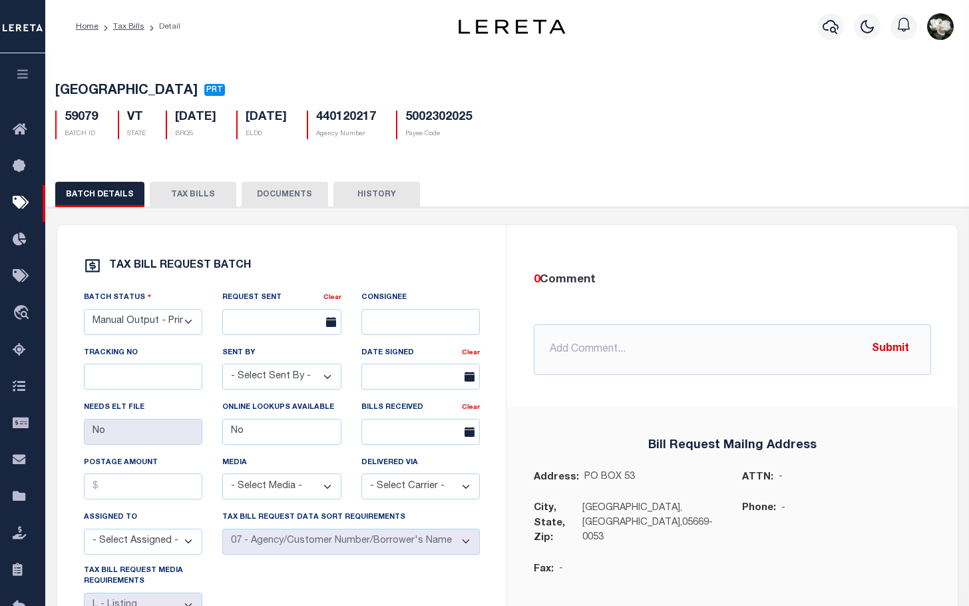
drag, startPoint x: 188, startPoint y: 195, endPoint x: 258, endPoint y: 204, distance: 70.5
click at [188, 196] on button "TAX BILLS" at bounding box center [193, 194] width 87 height 25
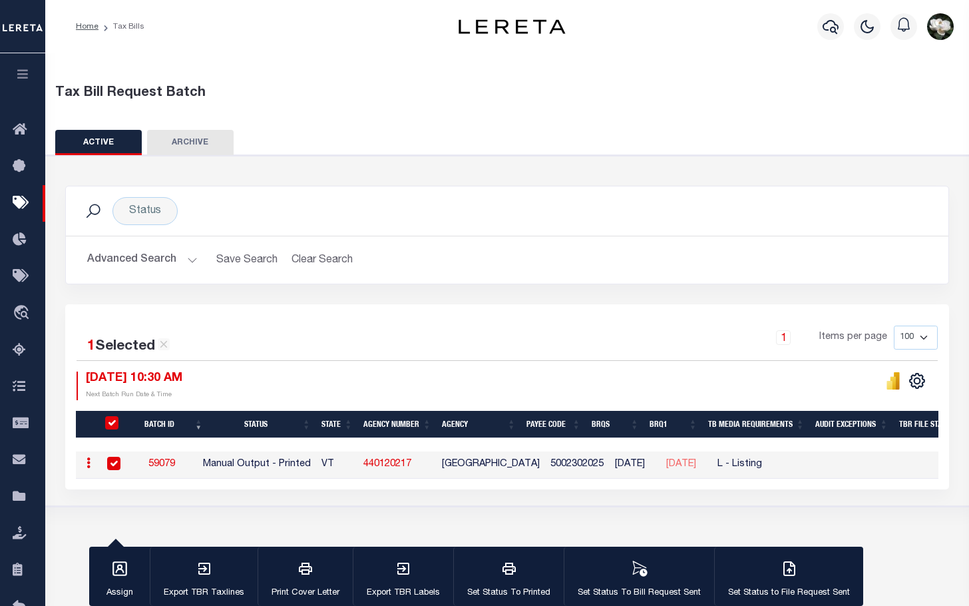
click at [123, 250] on button "Advanced Search" at bounding box center [142, 260] width 111 height 26
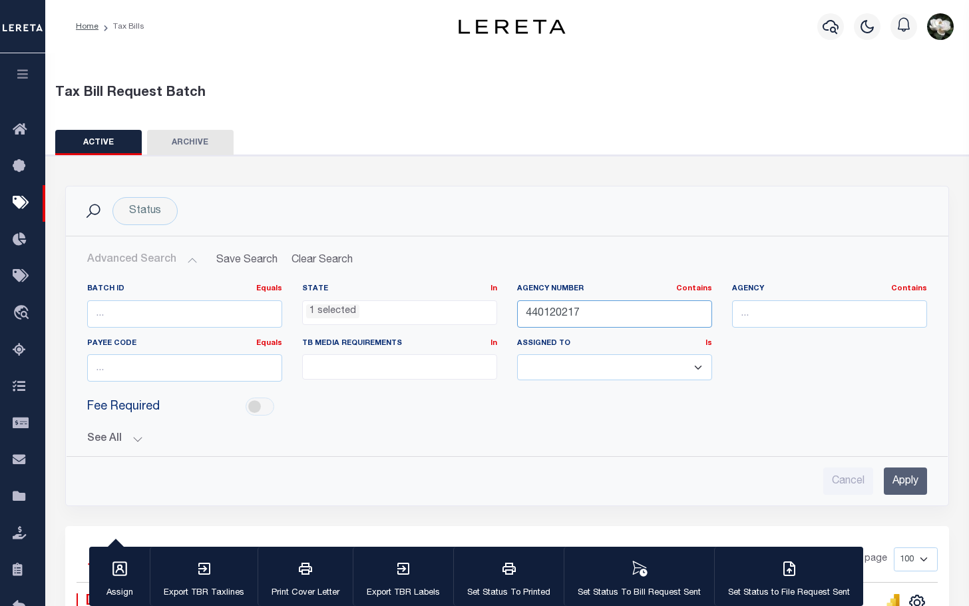
drag, startPoint x: 626, startPoint y: 314, endPoint x: 535, endPoint y: 308, distance: 91.5
click at [535, 308] on input "440120217" at bounding box center [614, 313] width 195 height 27
drag, startPoint x: 538, startPoint y: 308, endPoint x: 641, endPoint y: 308, distance: 103.2
click at [541, 308] on input "4440130207" at bounding box center [614, 313] width 195 height 27
type input "440130207"
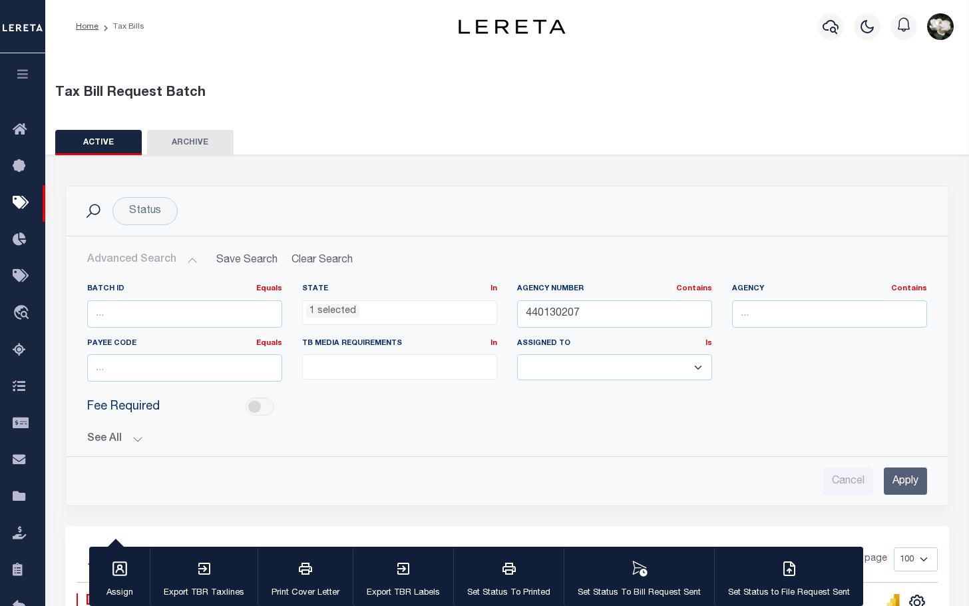
click at [910, 481] on input "Apply" at bounding box center [905, 480] width 43 height 27
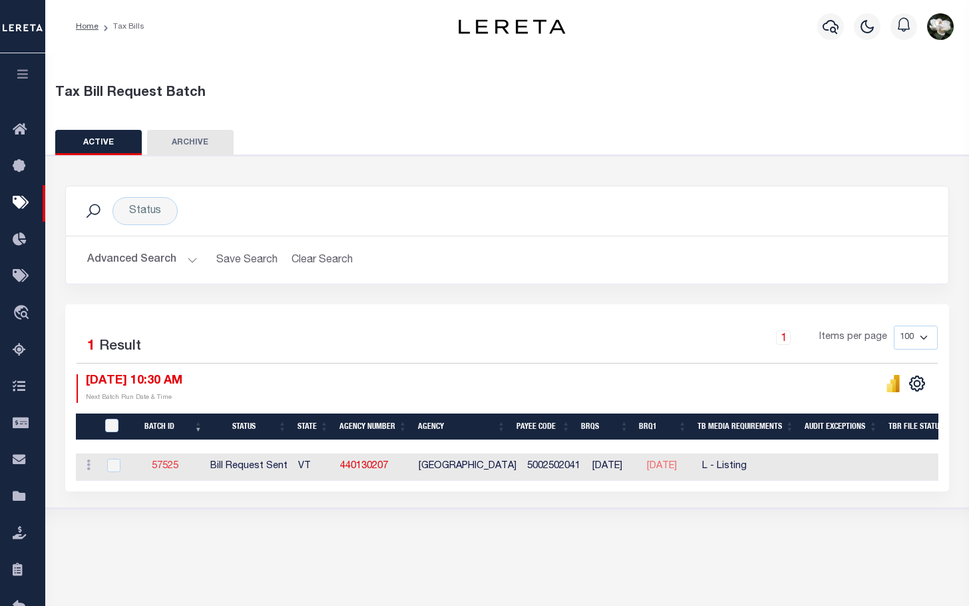
click at [172, 465] on link "57525" at bounding box center [165, 465] width 27 height 9
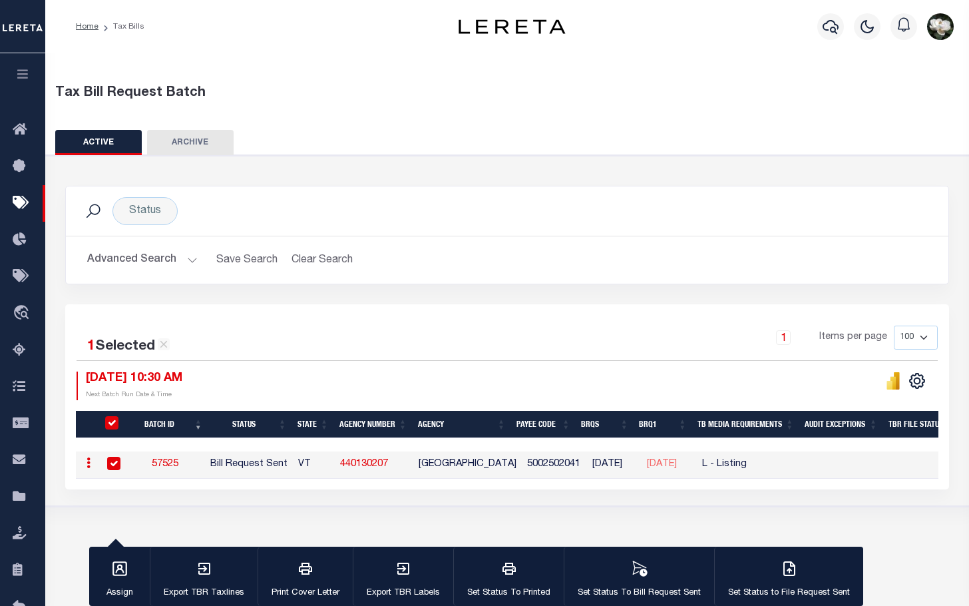
select select "RST"
type input "06/18/2025"
select select
select select "25"
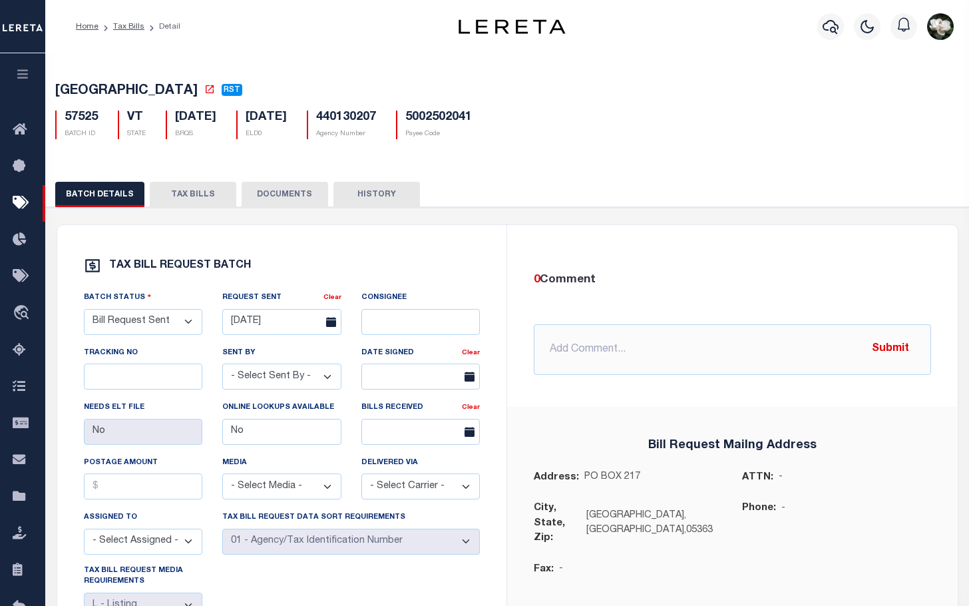
click at [189, 192] on button "TAX BILLS" at bounding box center [193, 194] width 87 height 25
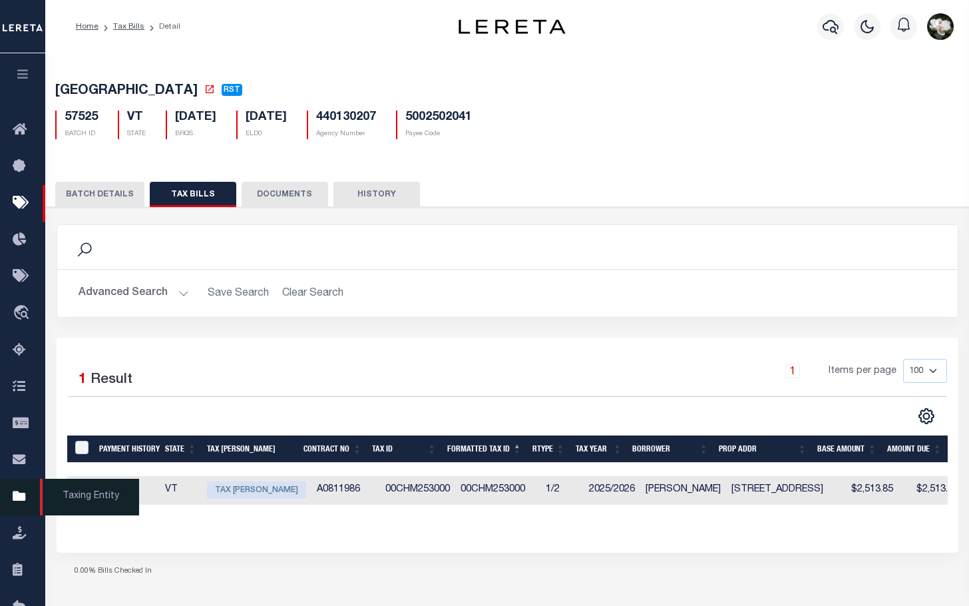
click at [15, 499] on icon at bounding box center [23, 497] width 21 height 17
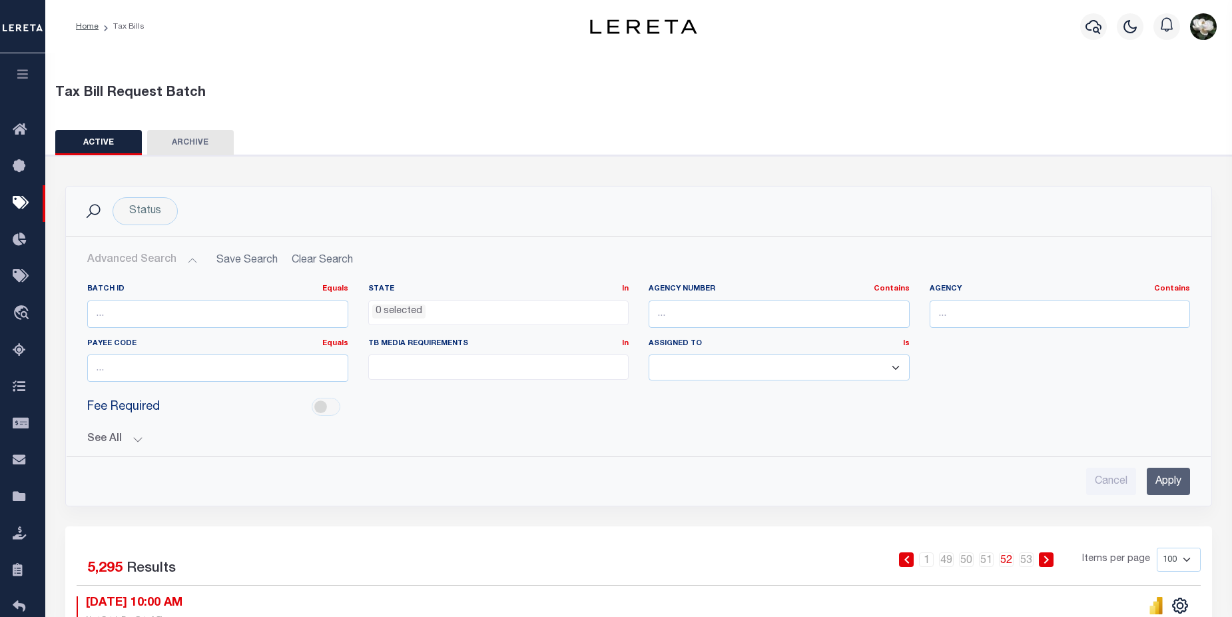
select select
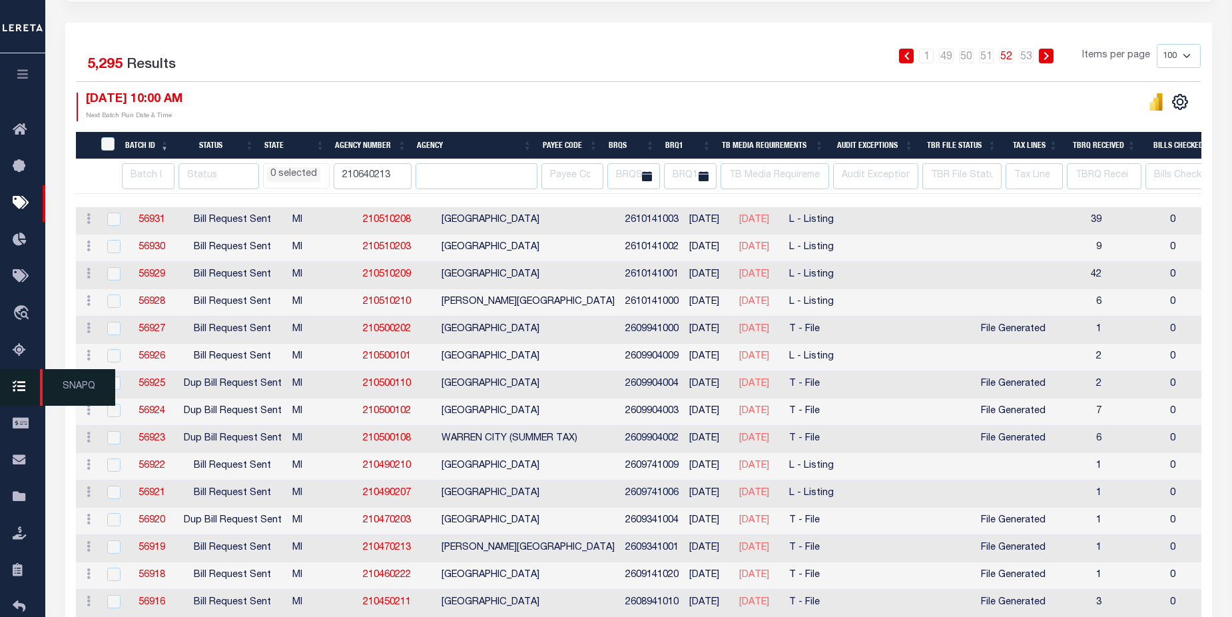
scroll to position [0, 161]
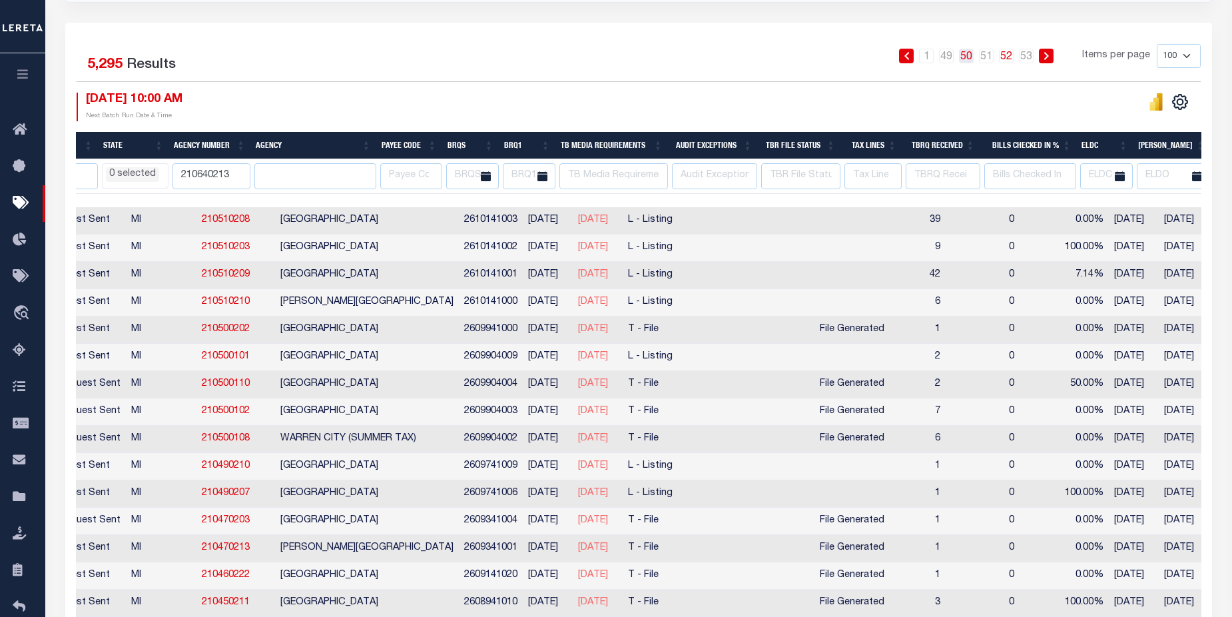
click at [963, 59] on link "50" at bounding box center [966, 56] width 15 height 15
select select
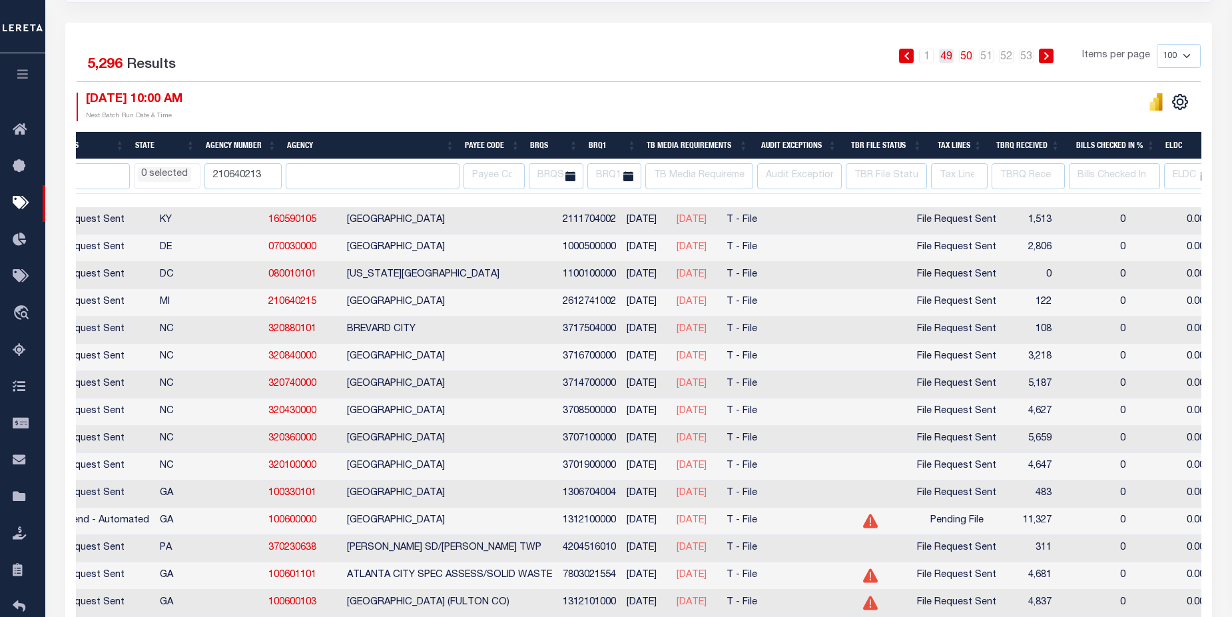
click at [947, 56] on link "49" at bounding box center [946, 56] width 15 height 15
select select
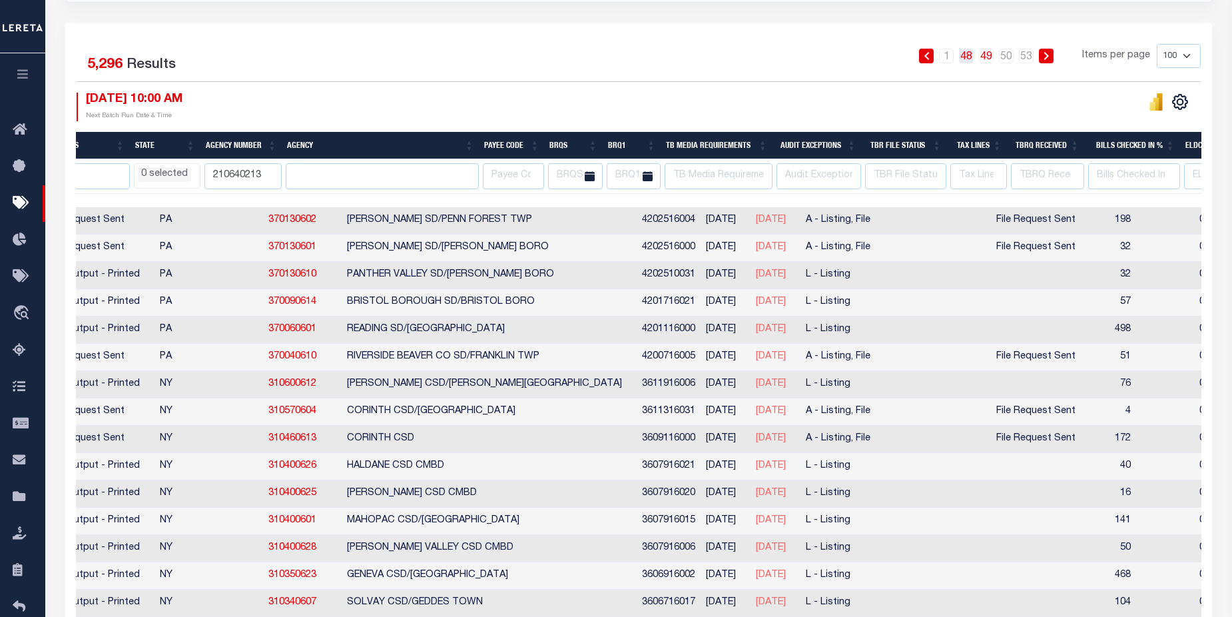
click at [964, 62] on link "48" at bounding box center [966, 56] width 15 height 15
select select
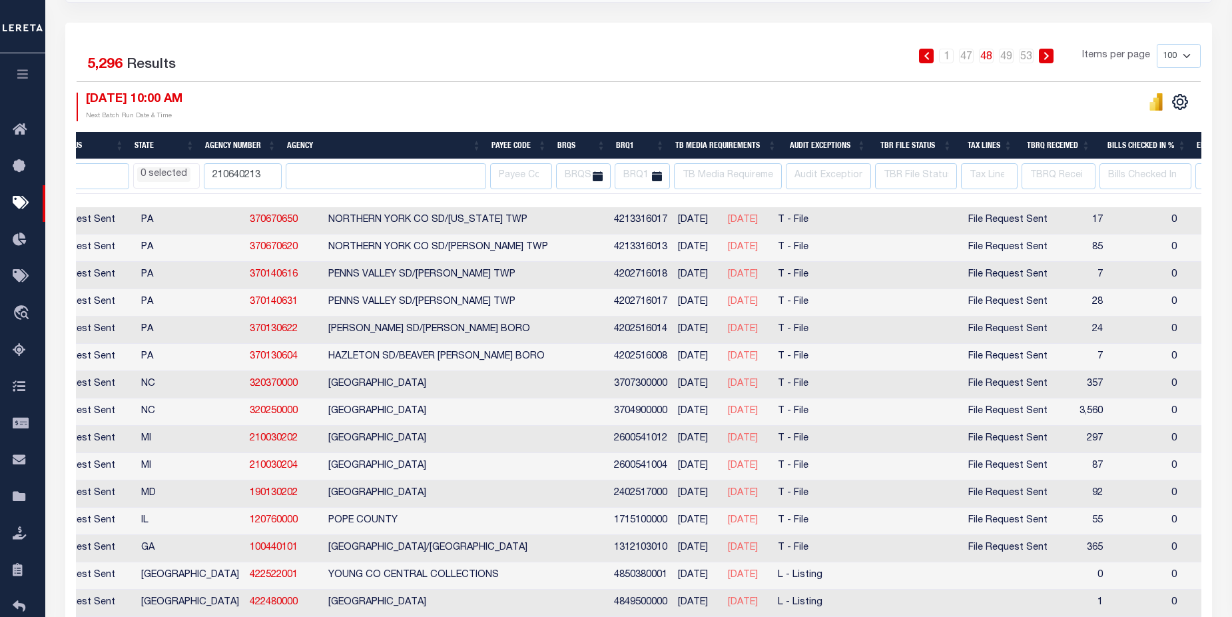
click at [586, 146] on th "BRQS" at bounding box center [581, 145] width 59 height 27
select select
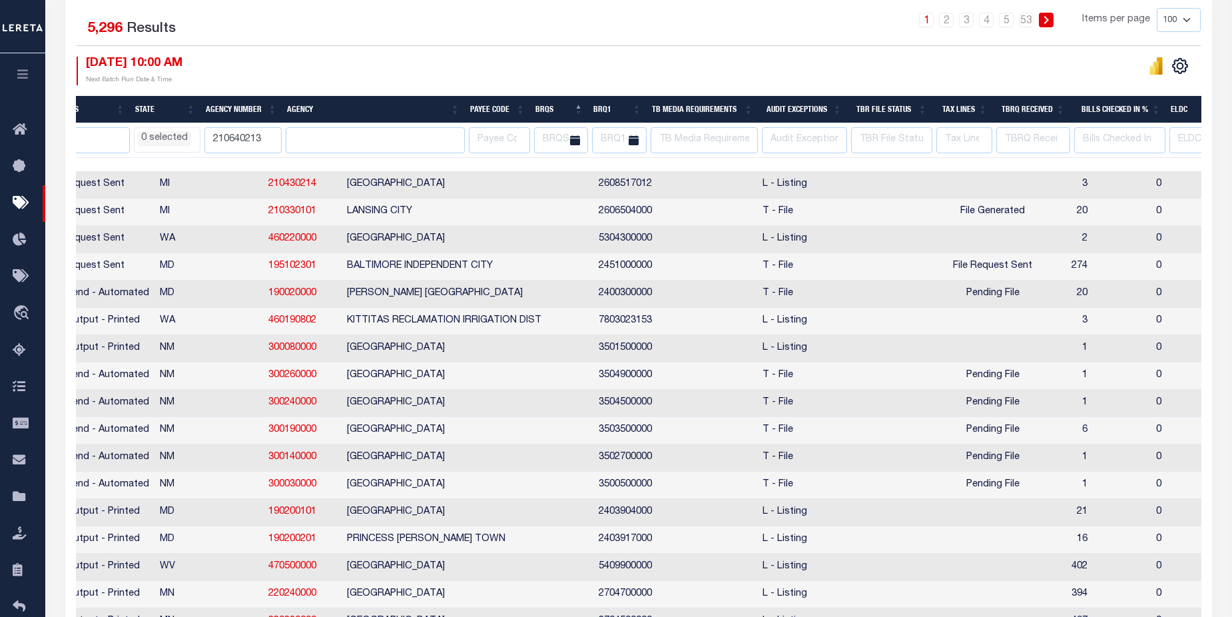
select select
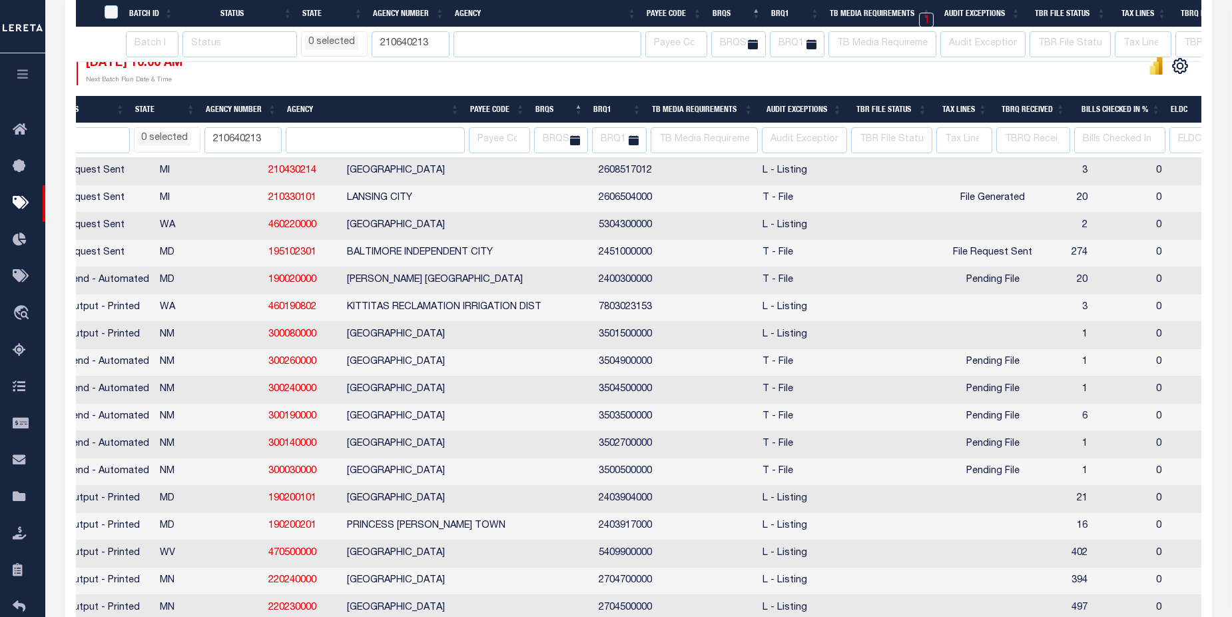
scroll to position [0, 0]
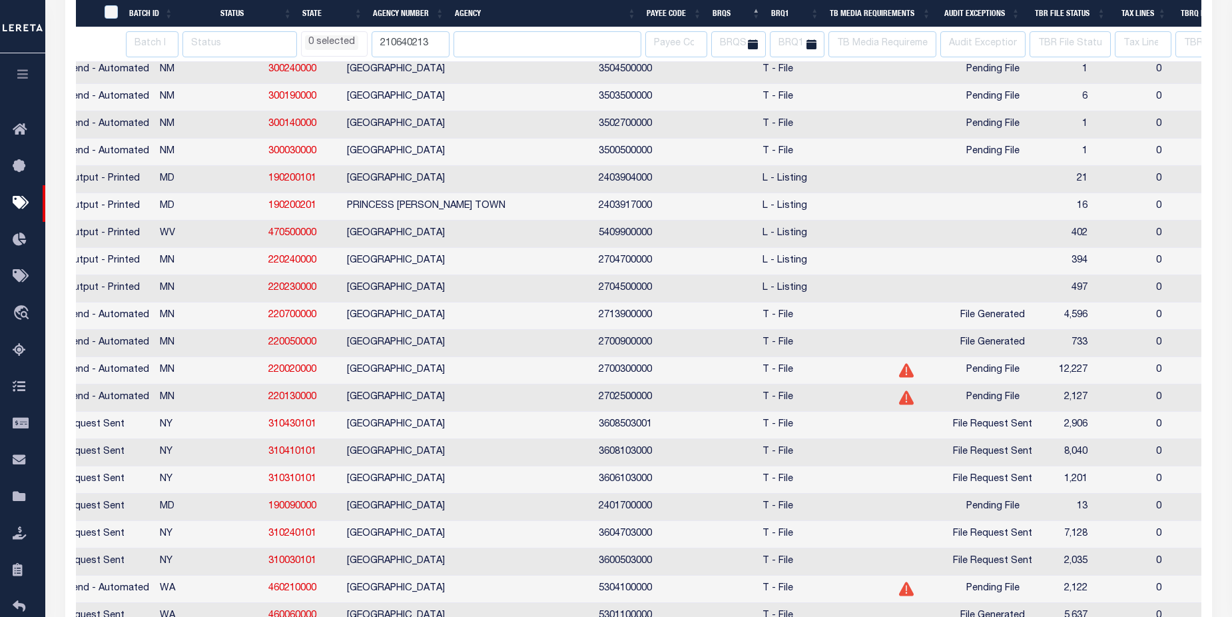
select select
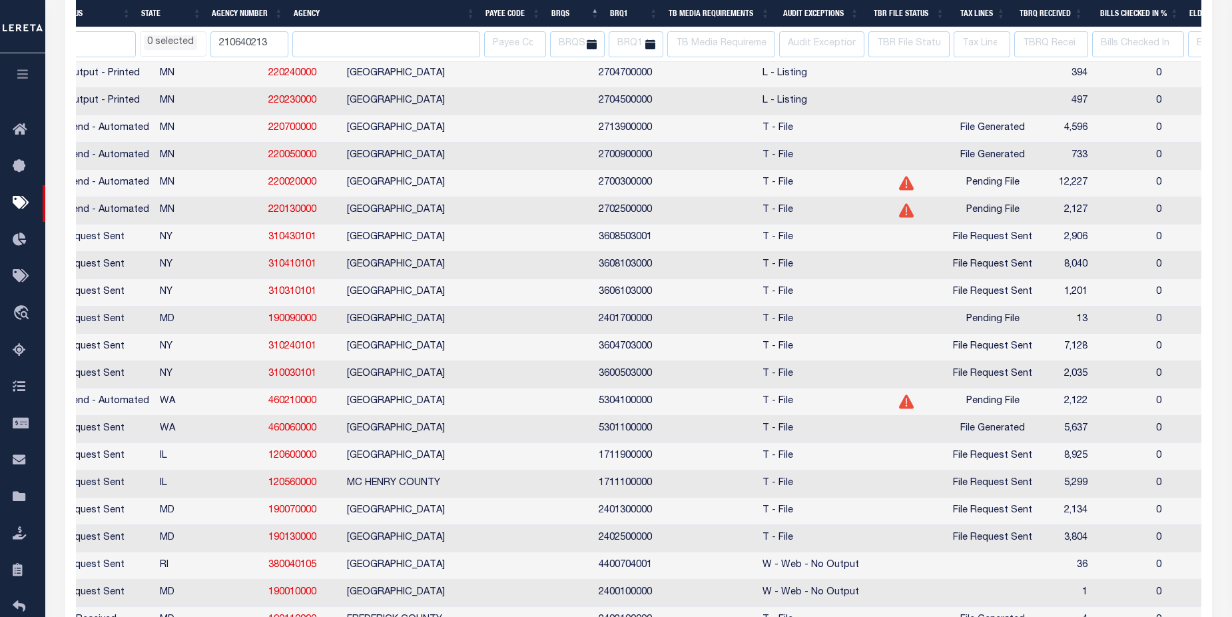
select select
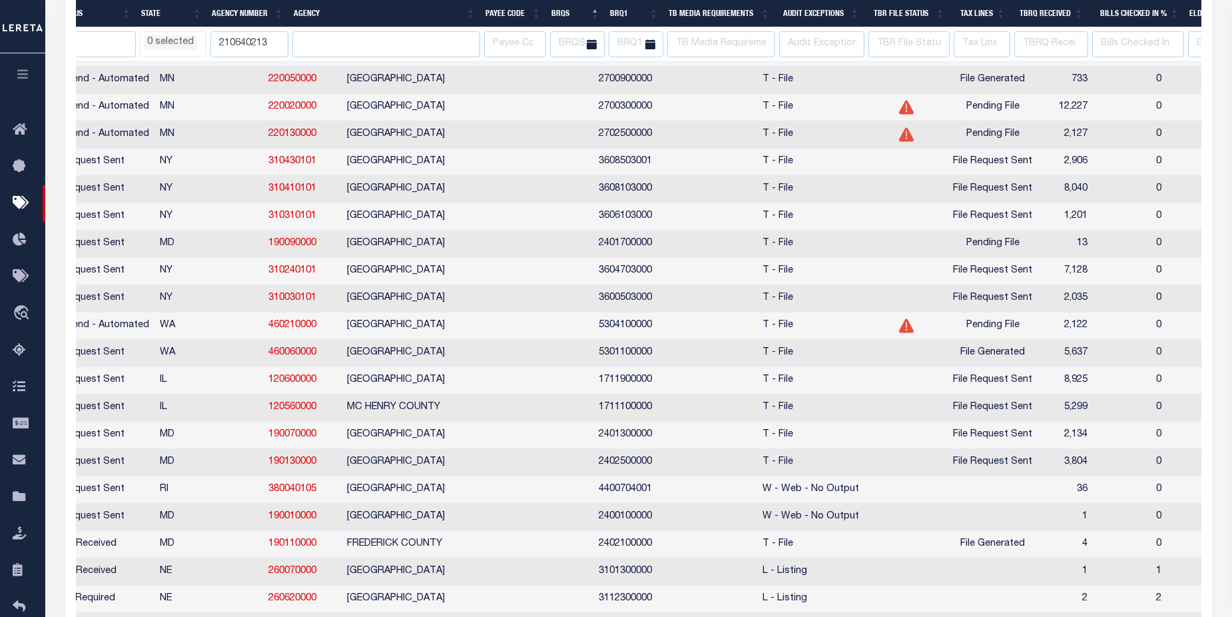
select select
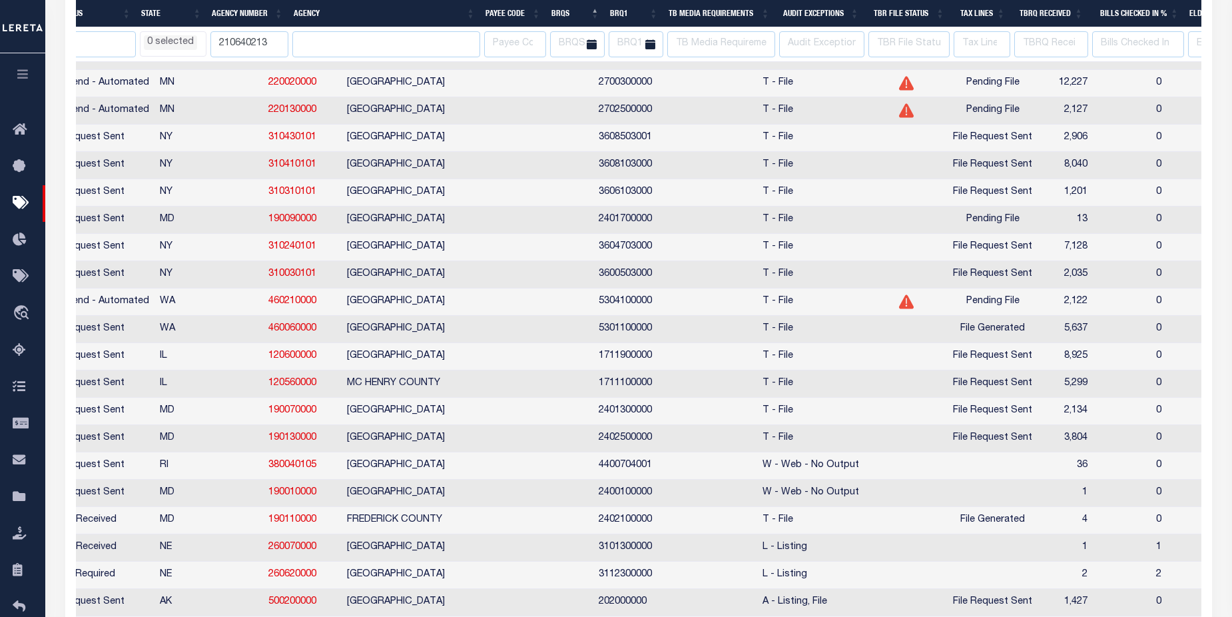
select select
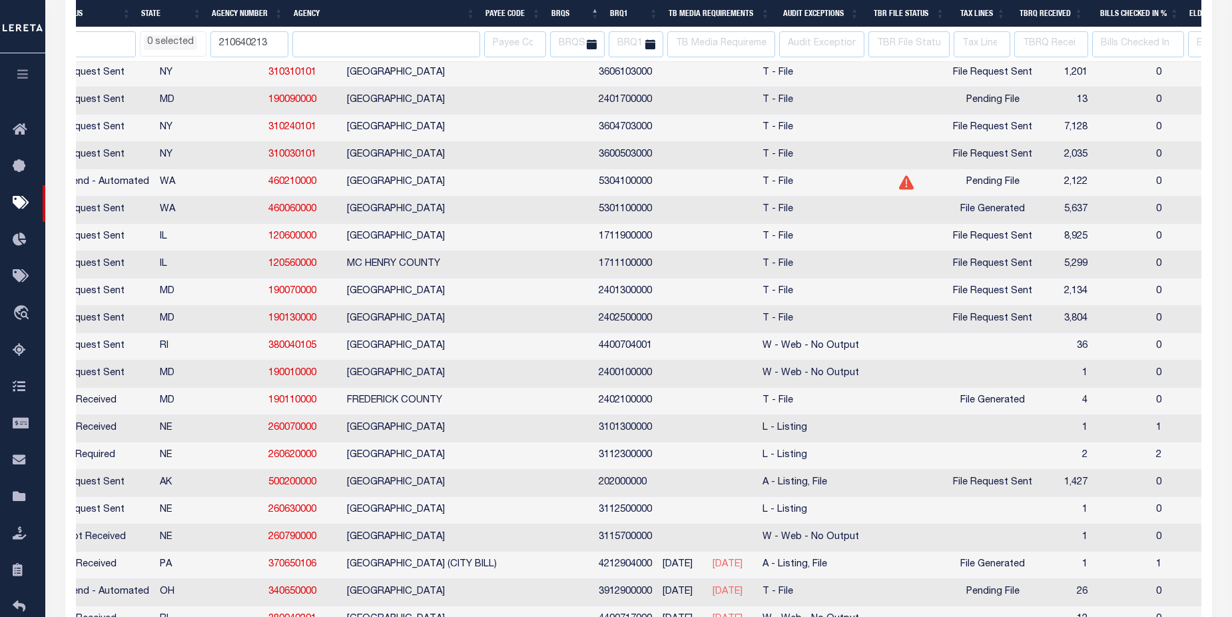
select select
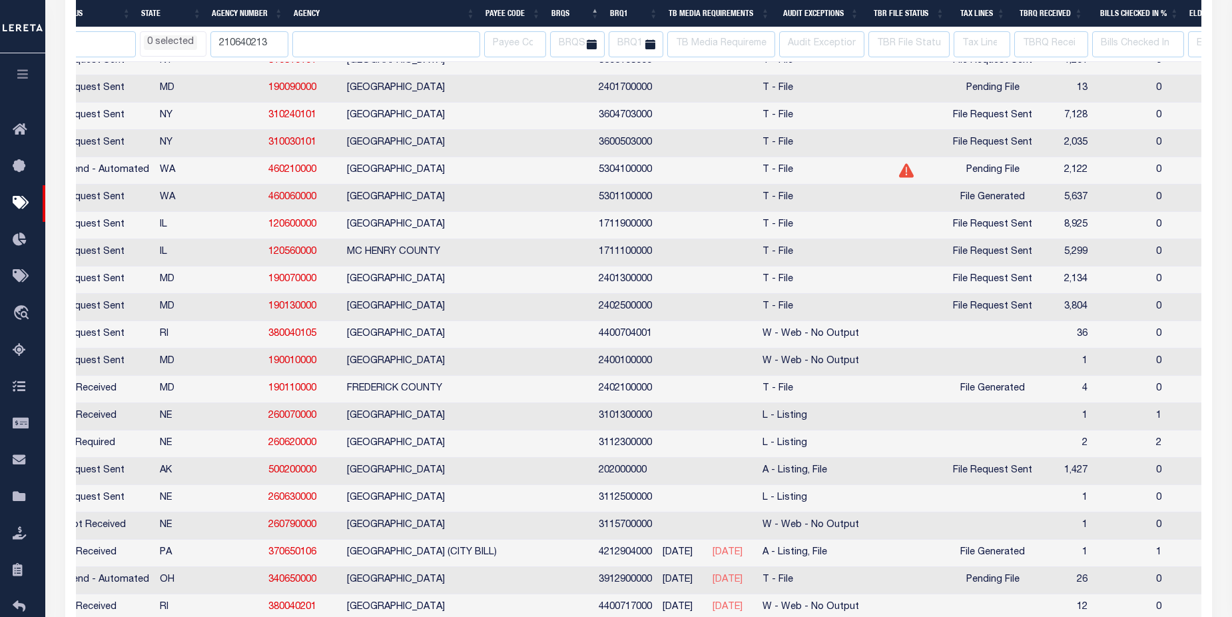
select select
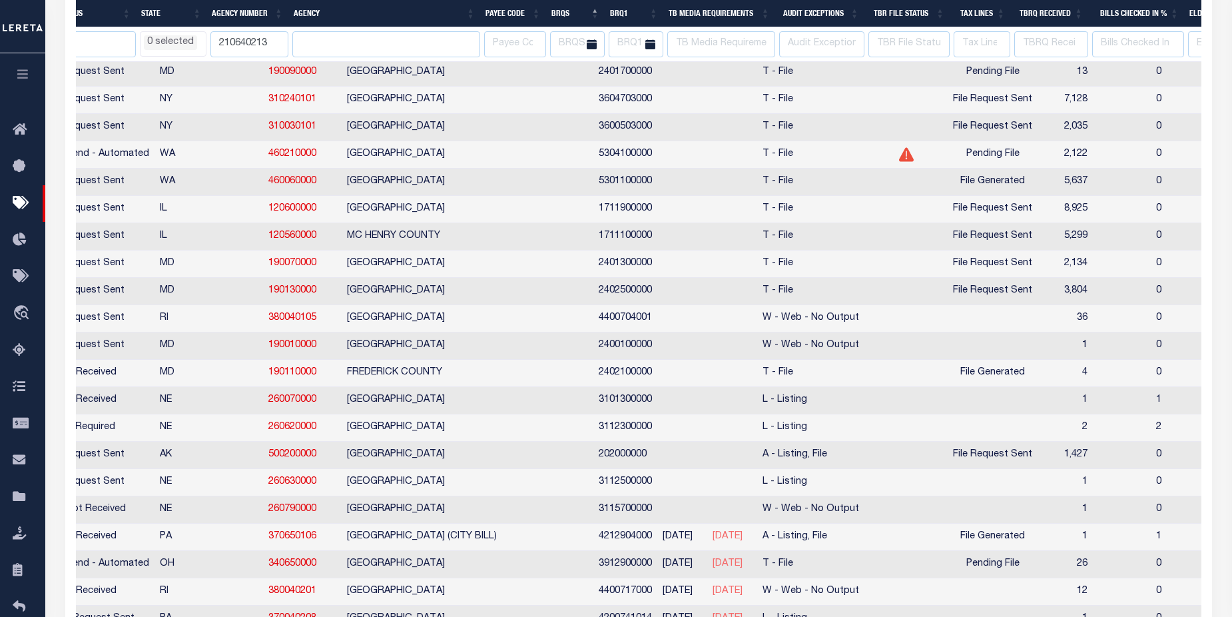
select select
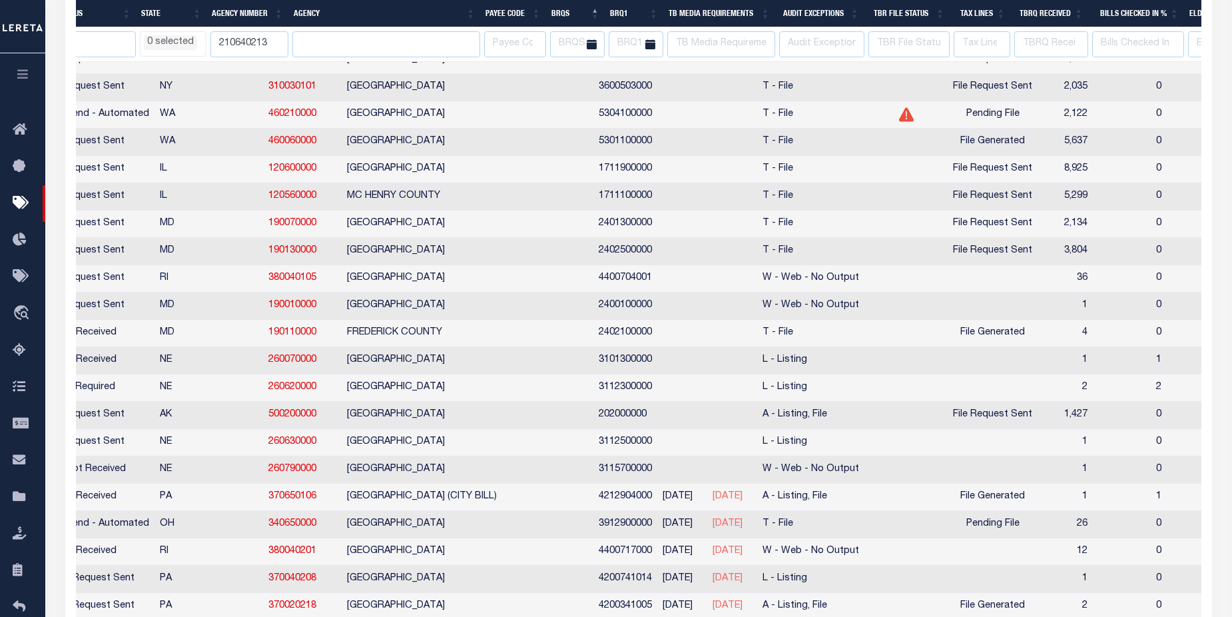
select select
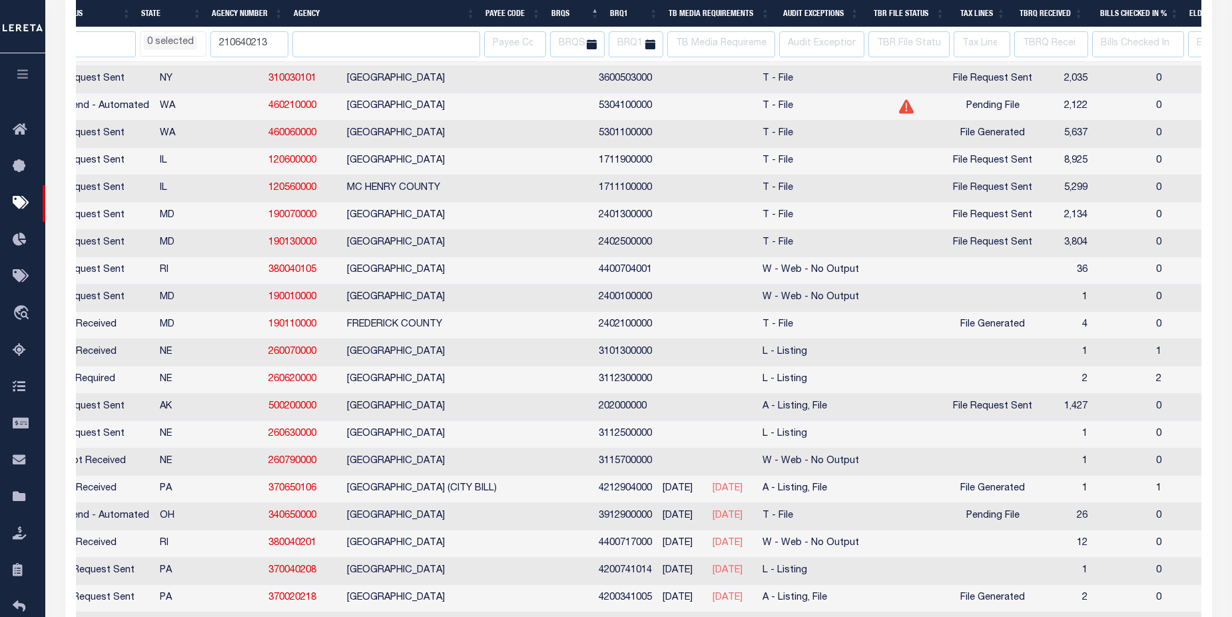
scroll to position [1353, 0]
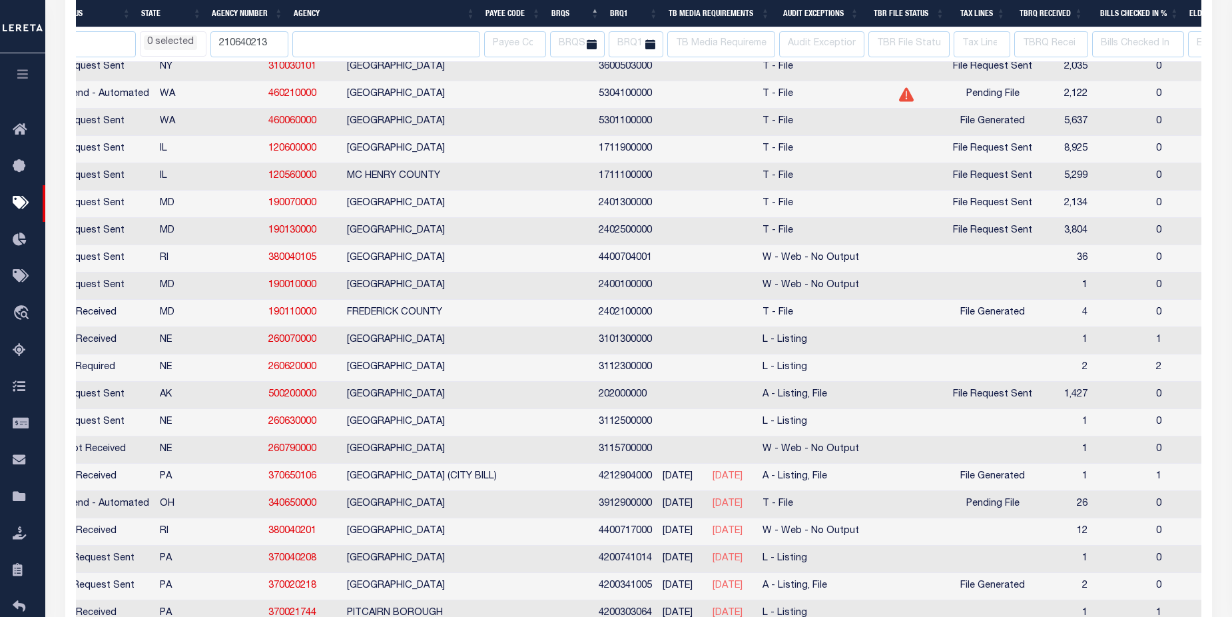
select select
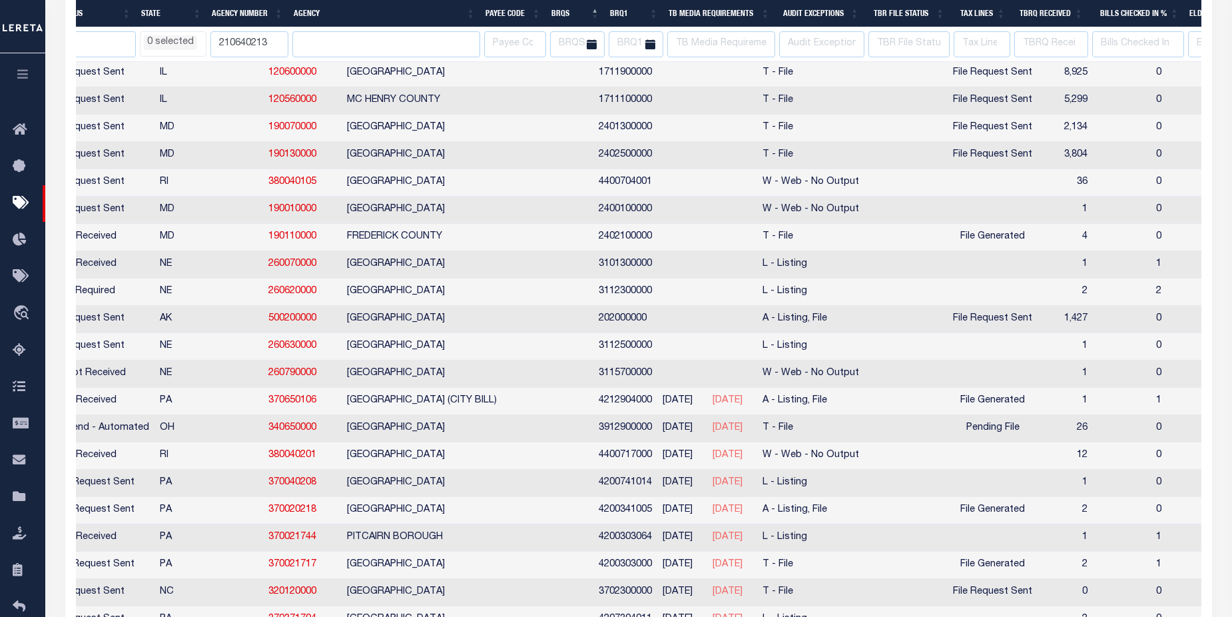
click at [558, 13] on th "BRQS" at bounding box center [575, 13] width 59 height 27
select select
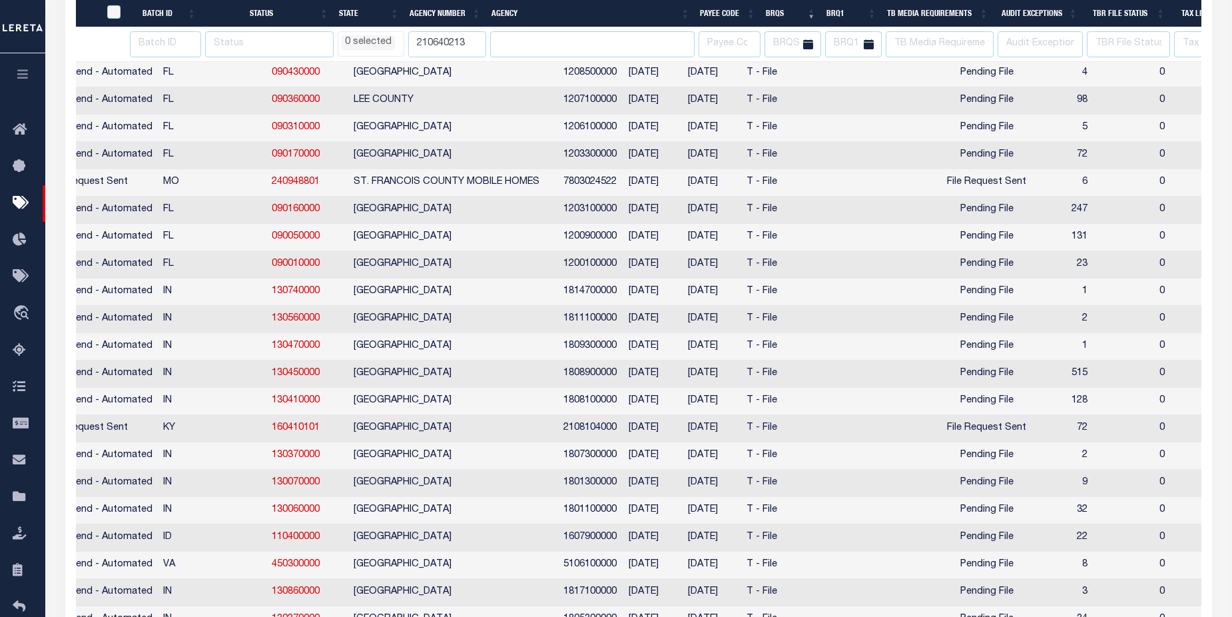
scroll to position [0, 161]
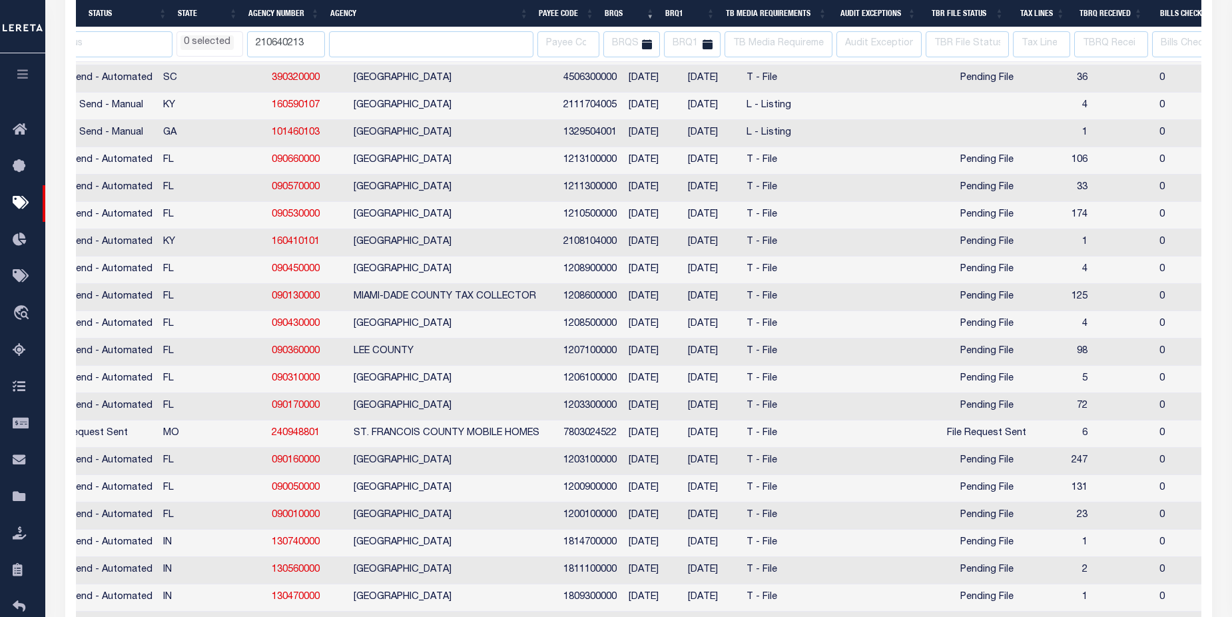
select select
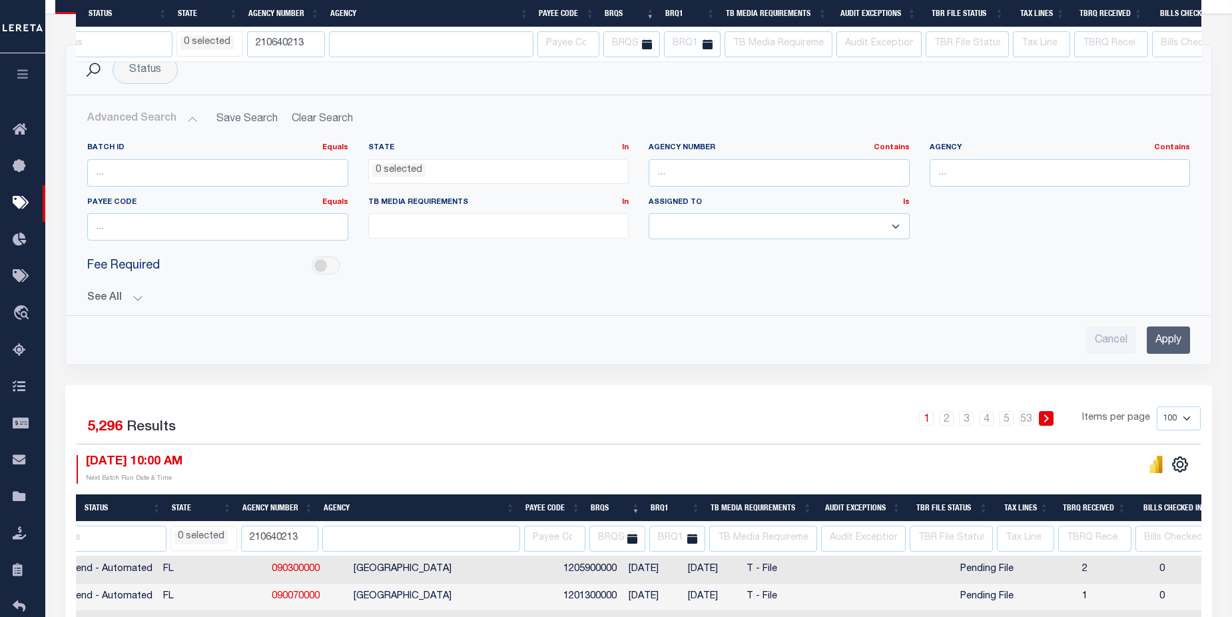
select select
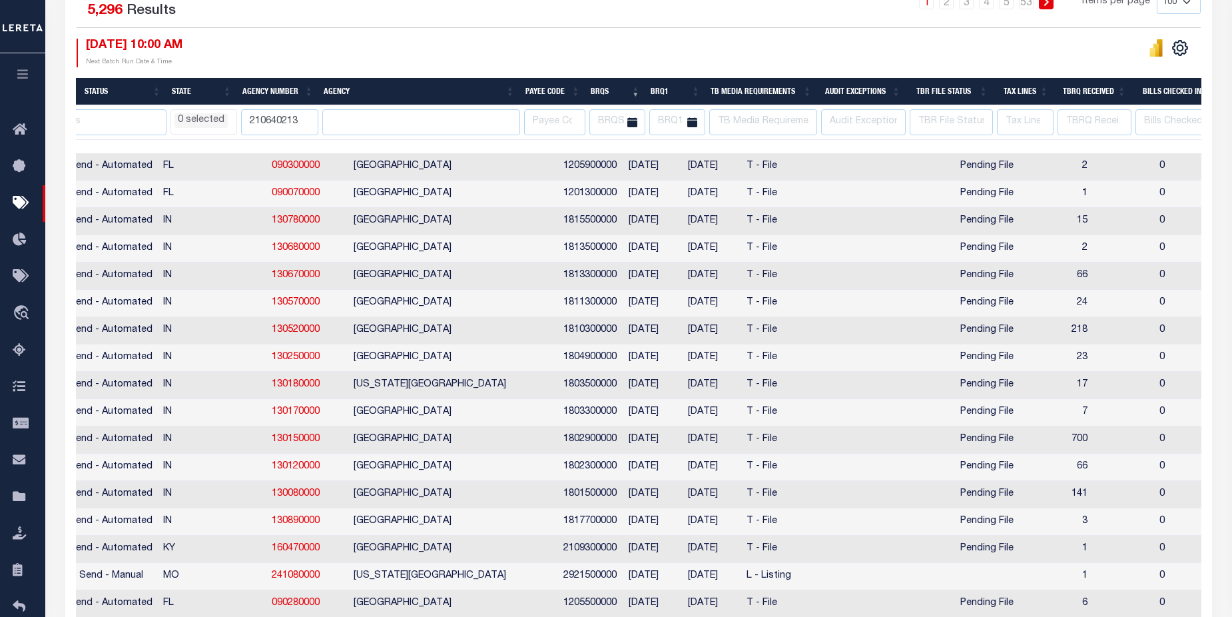
scroll to position [711, 0]
select select
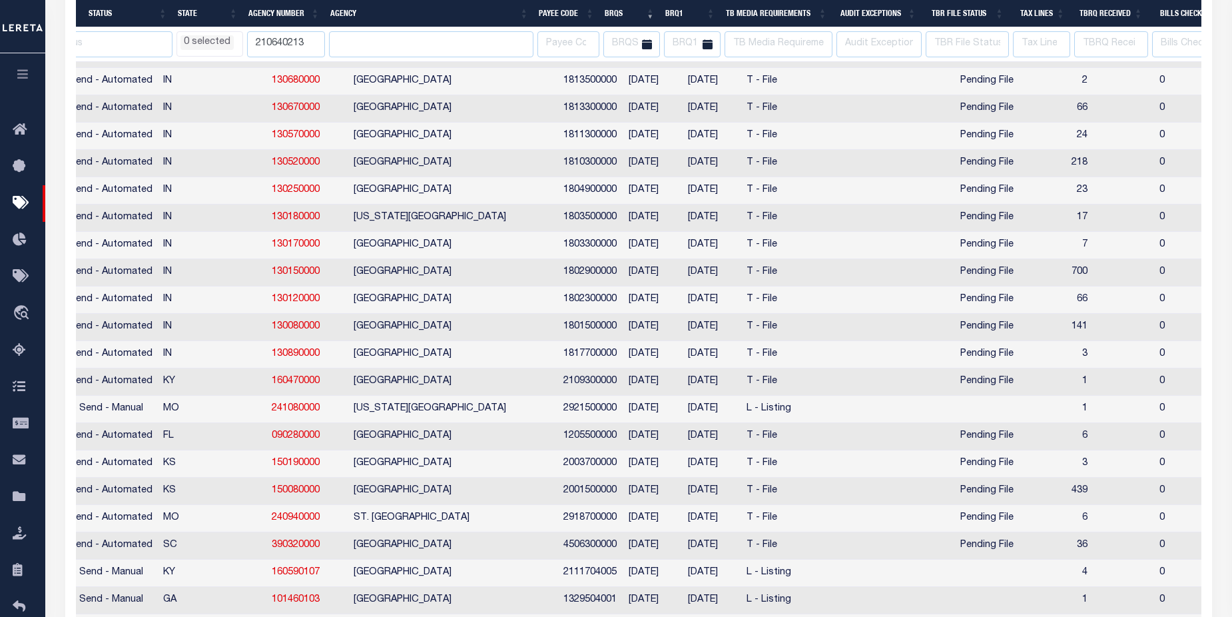
scroll to position [0, 161]
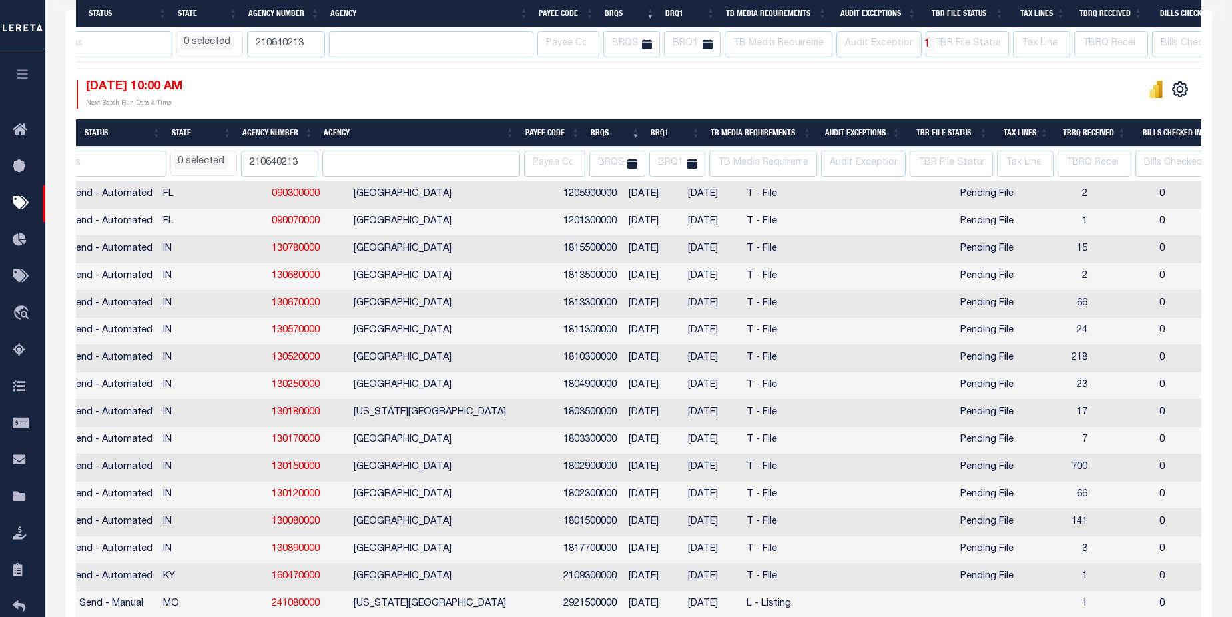
select select
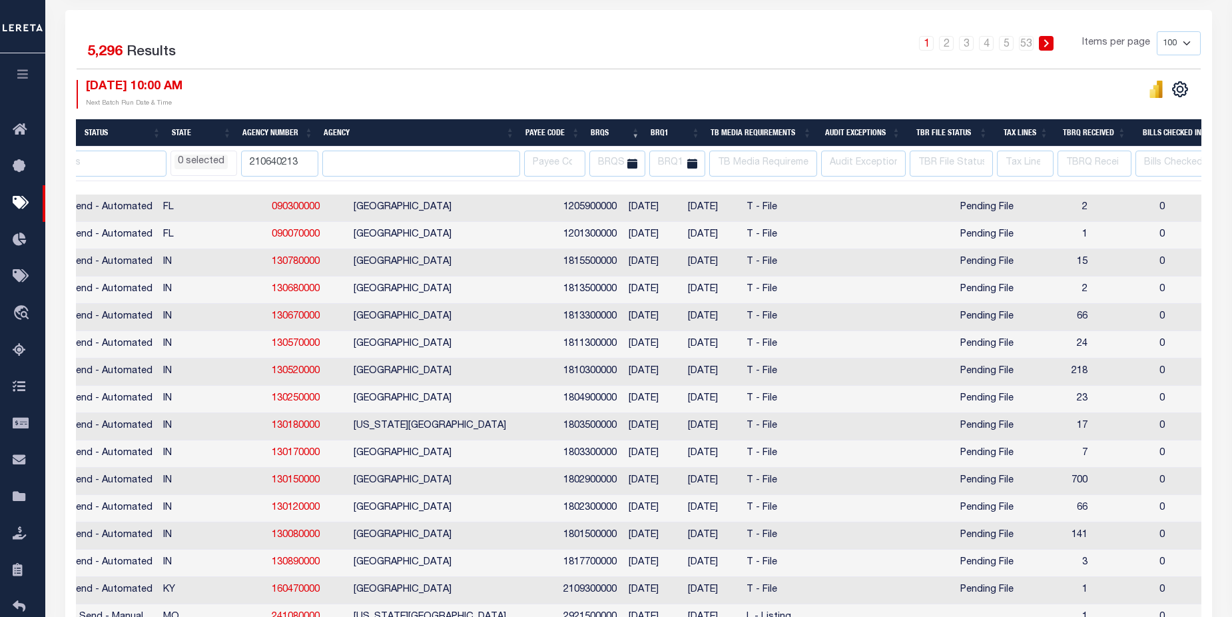
scroll to position [395, 0]
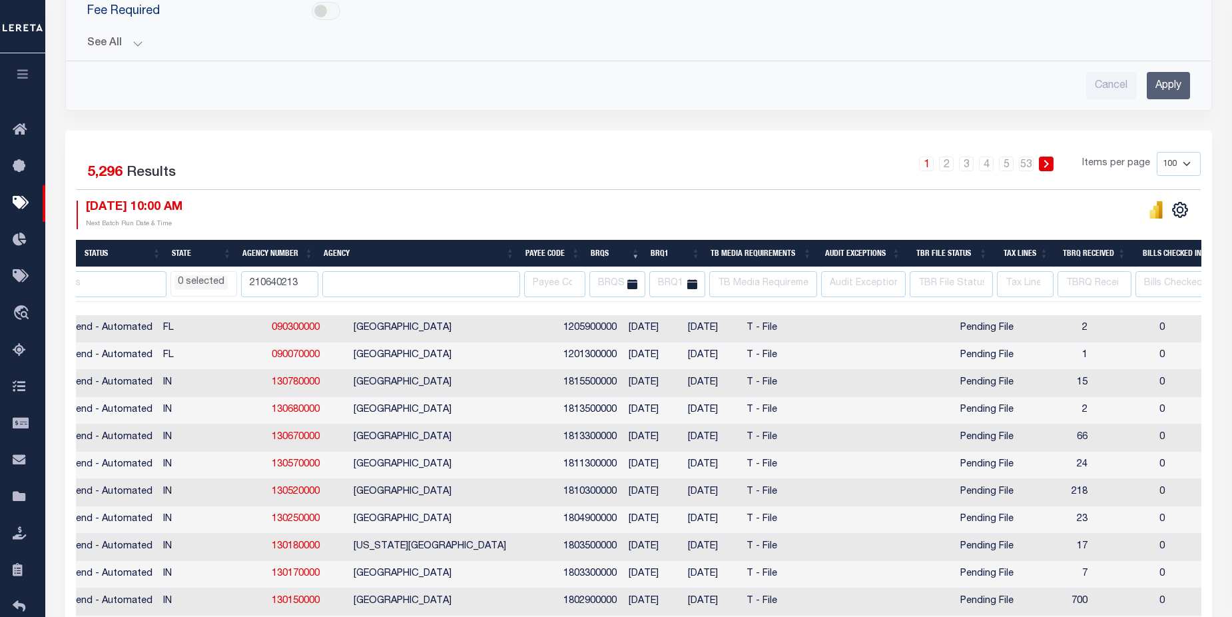
click at [617, 249] on th "BRQS" at bounding box center [615, 253] width 60 height 27
select select
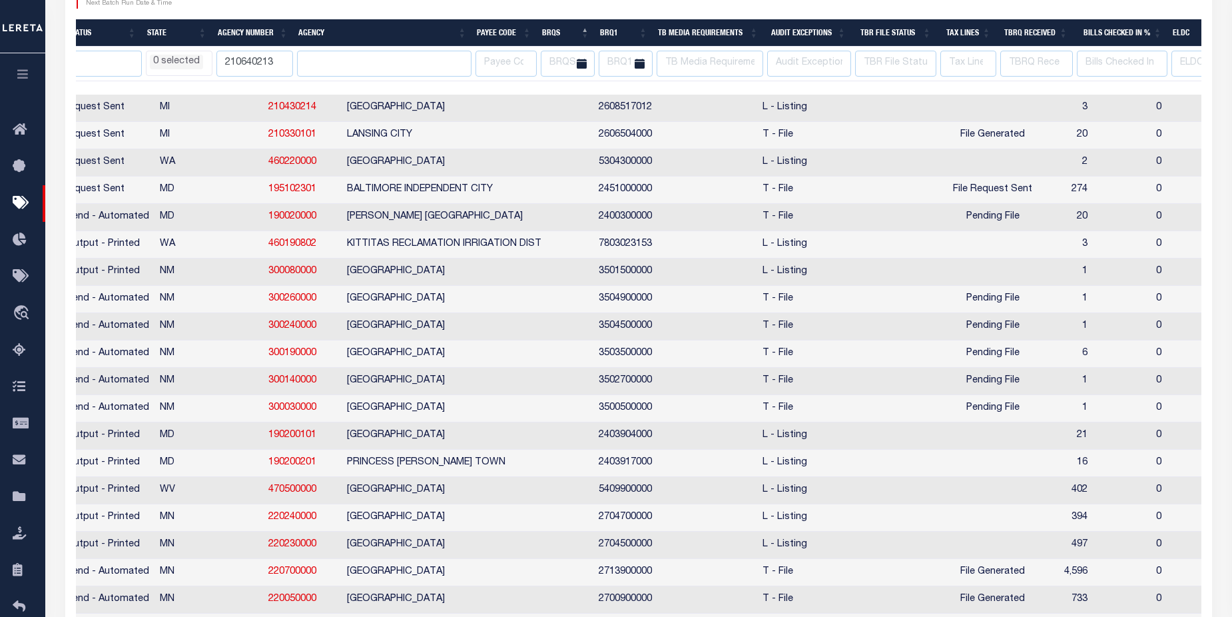
scroll to position [0, 0]
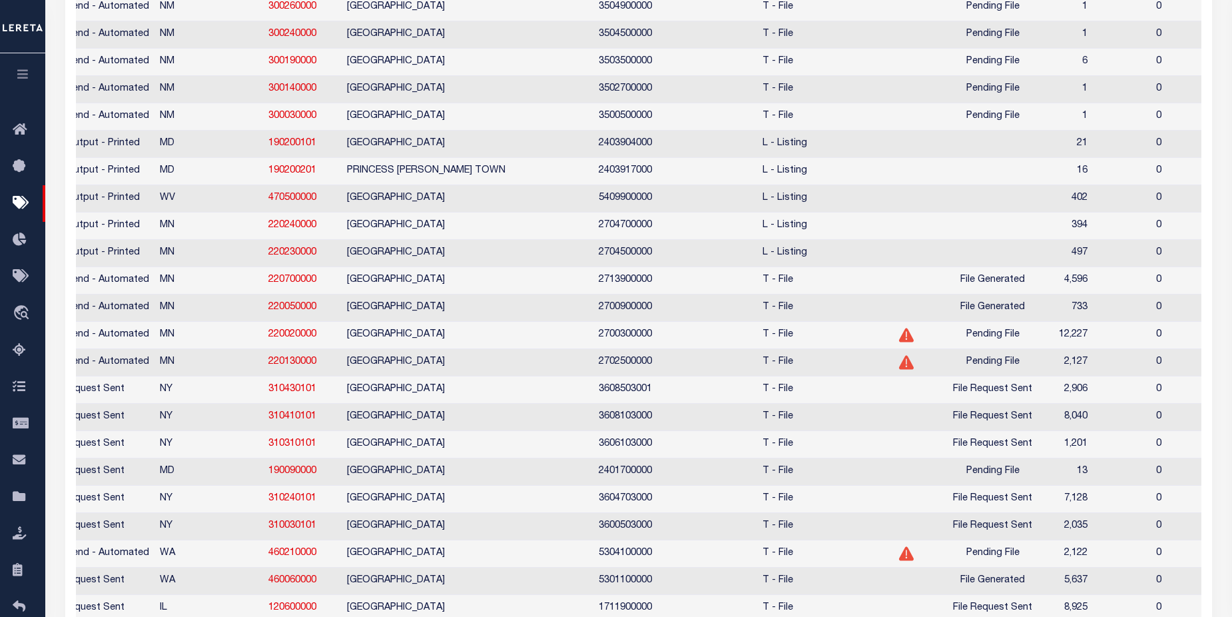
select select
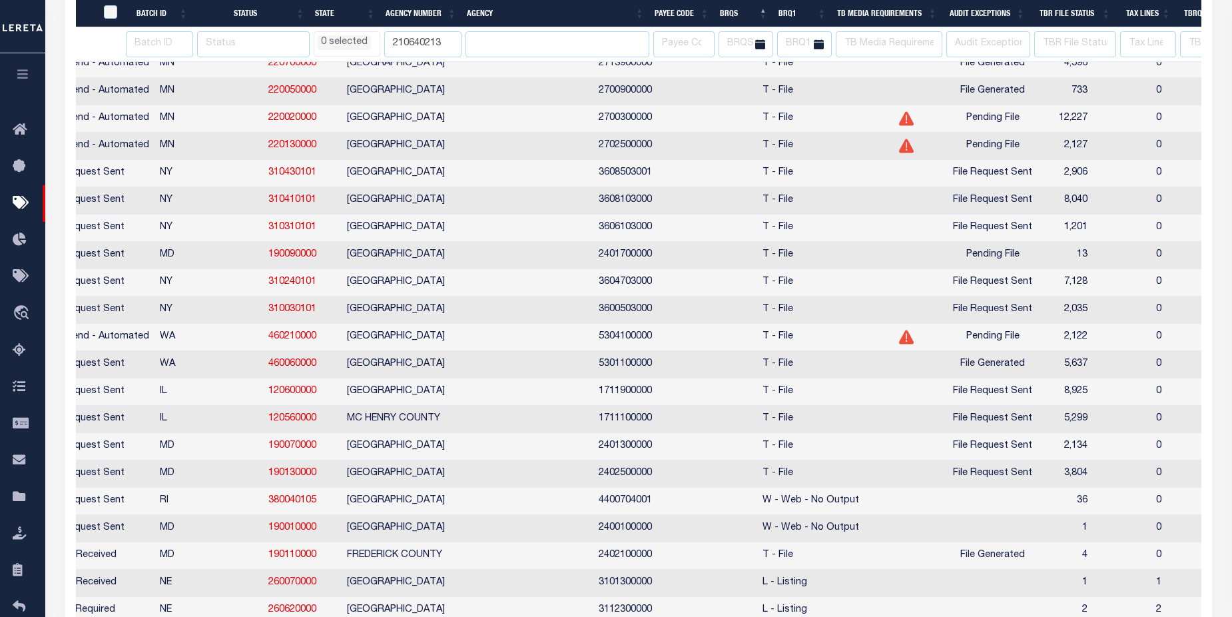
scroll to position [0, 161]
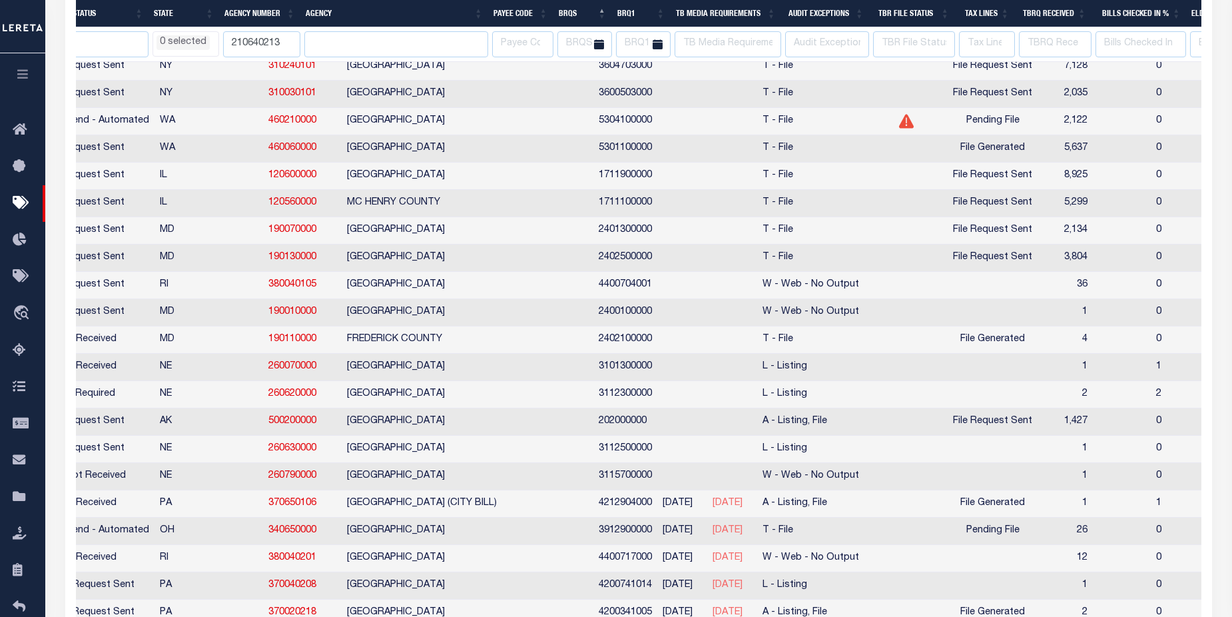
select select
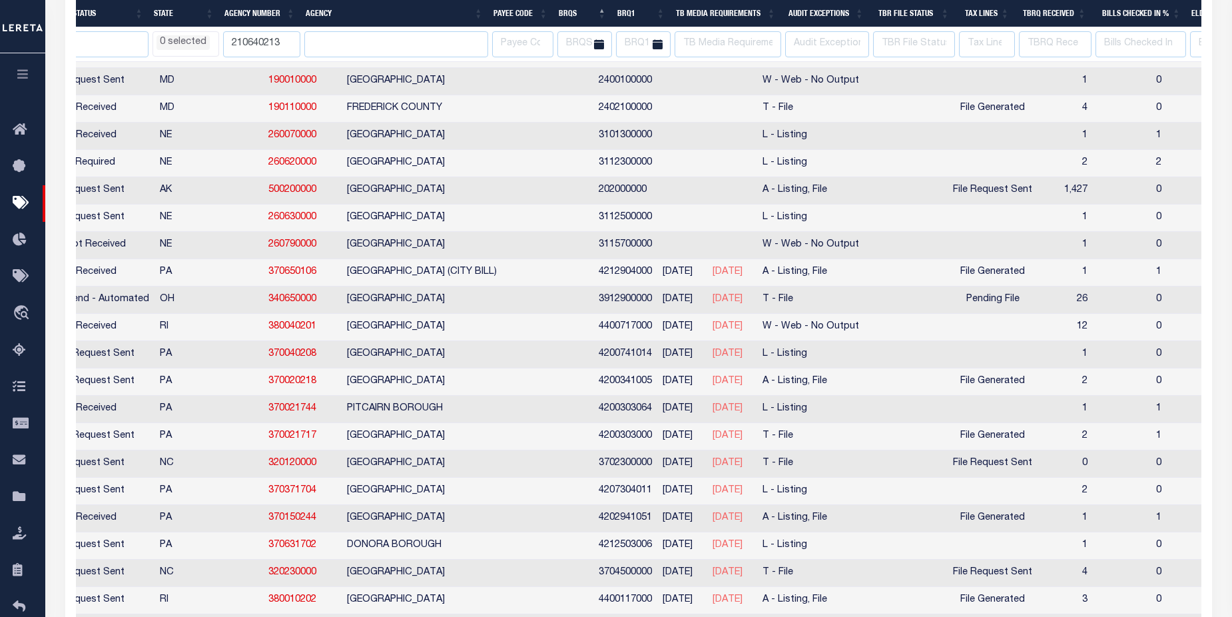
select select
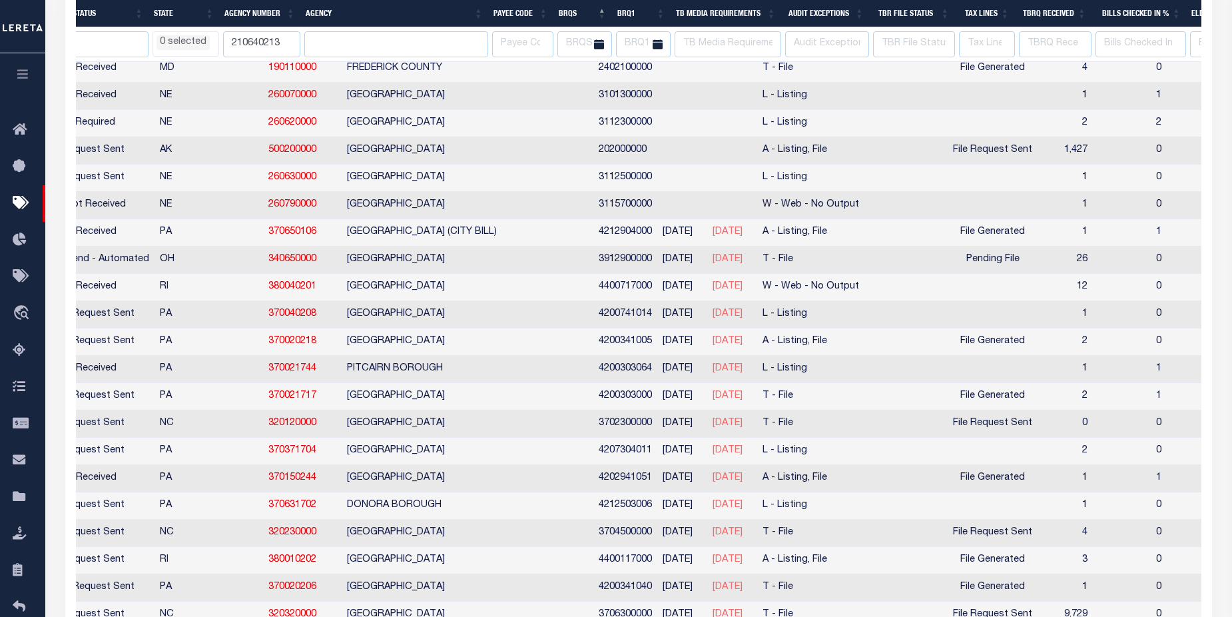
scroll to position [1796, 0]
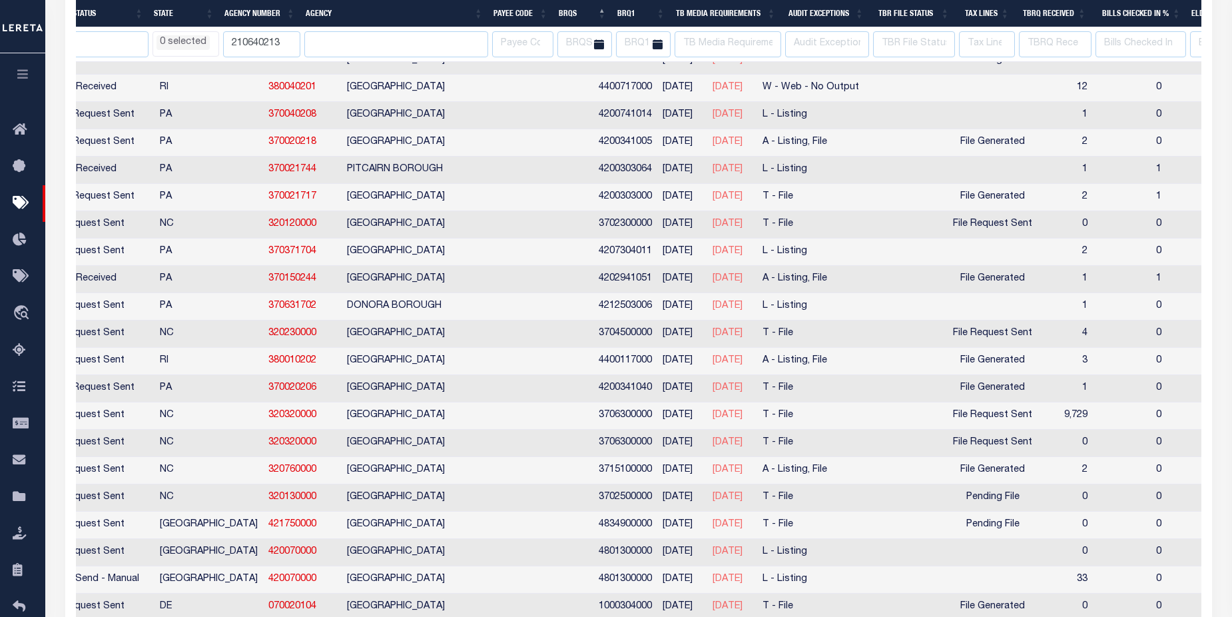
select select
click at [601, 10] on th "BRQS" at bounding box center [582, 13] width 59 height 27
select select
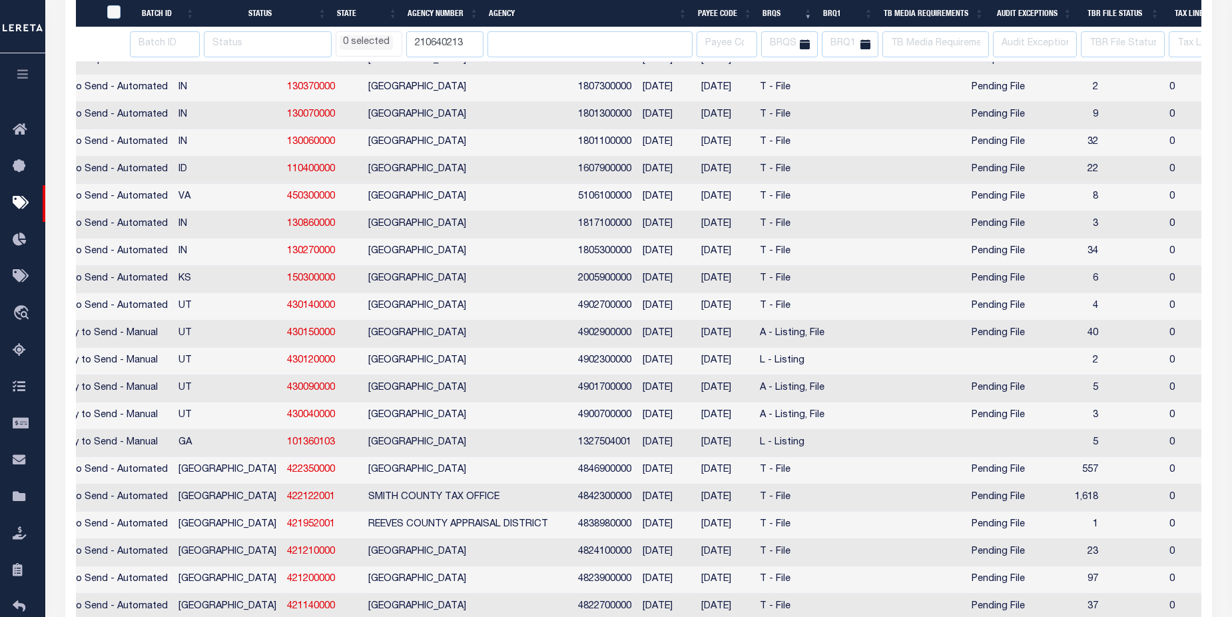
scroll to position [0, 161]
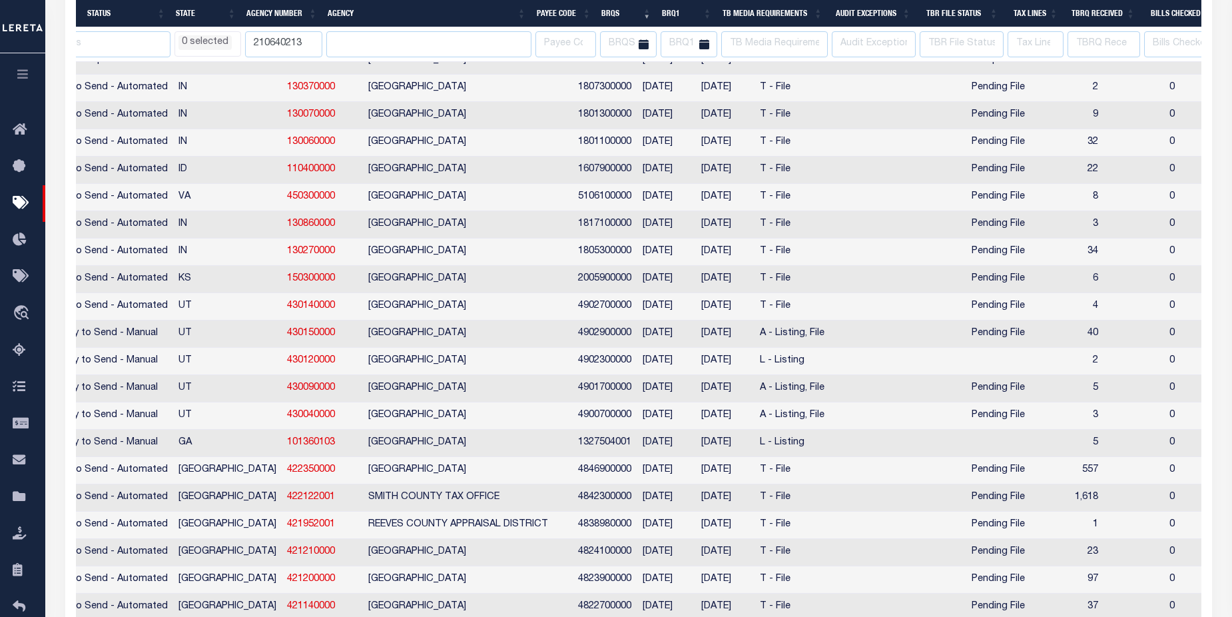
click at [645, 15] on th "BRQS" at bounding box center [626, 13] width 61 height 27
select select
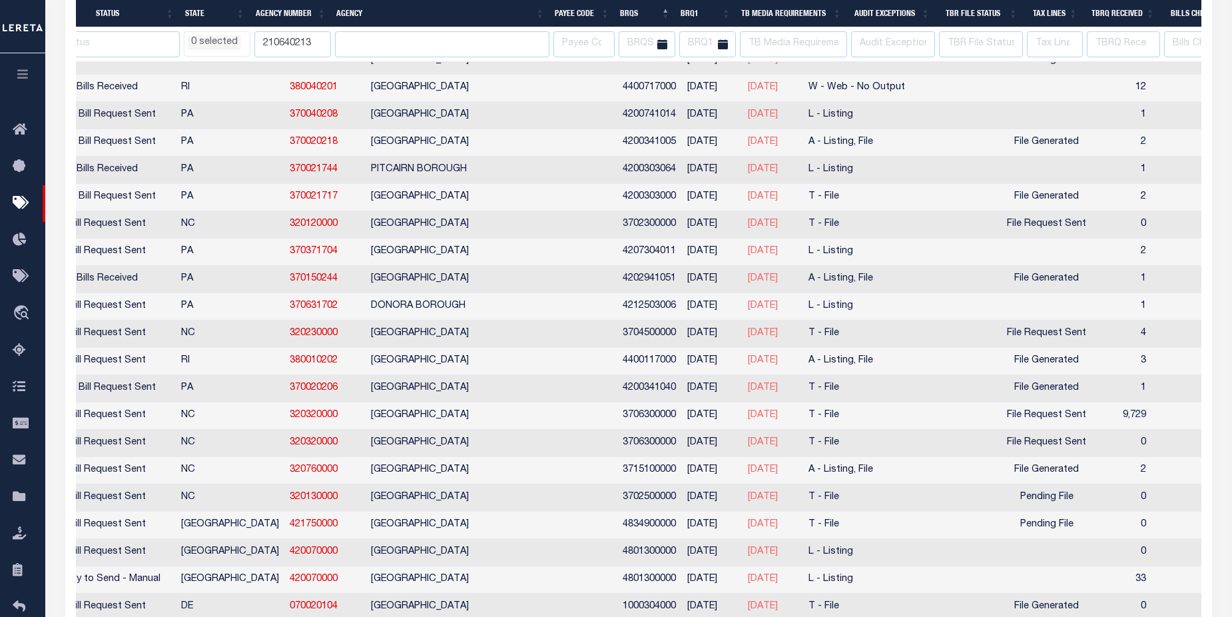
select select
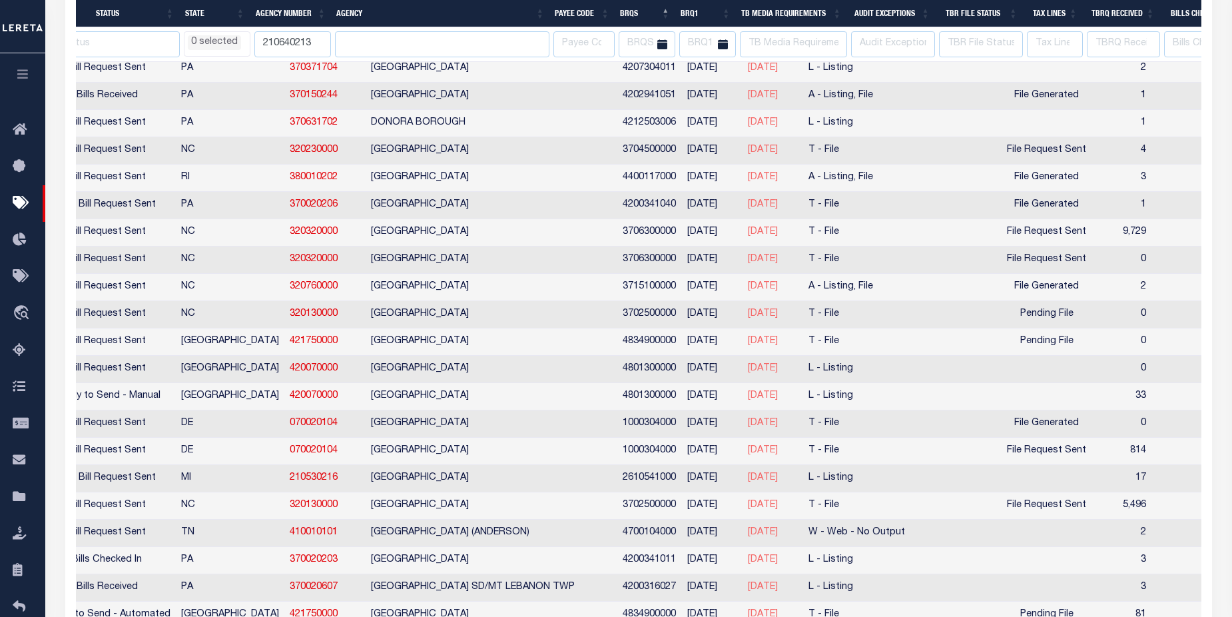
select select
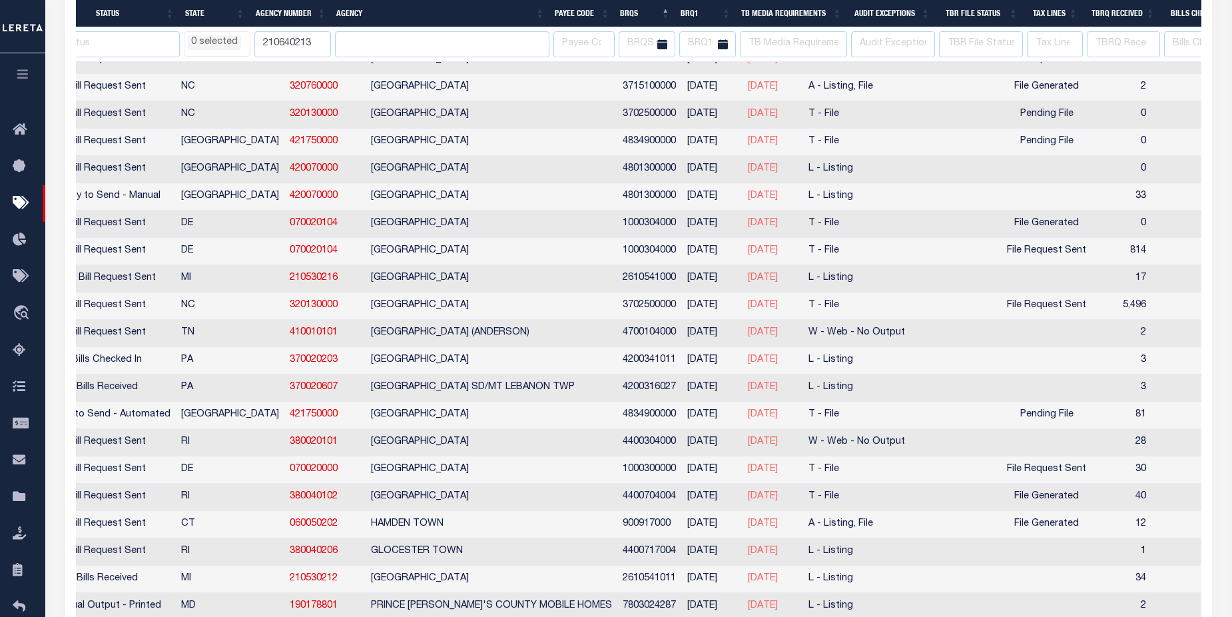
select select
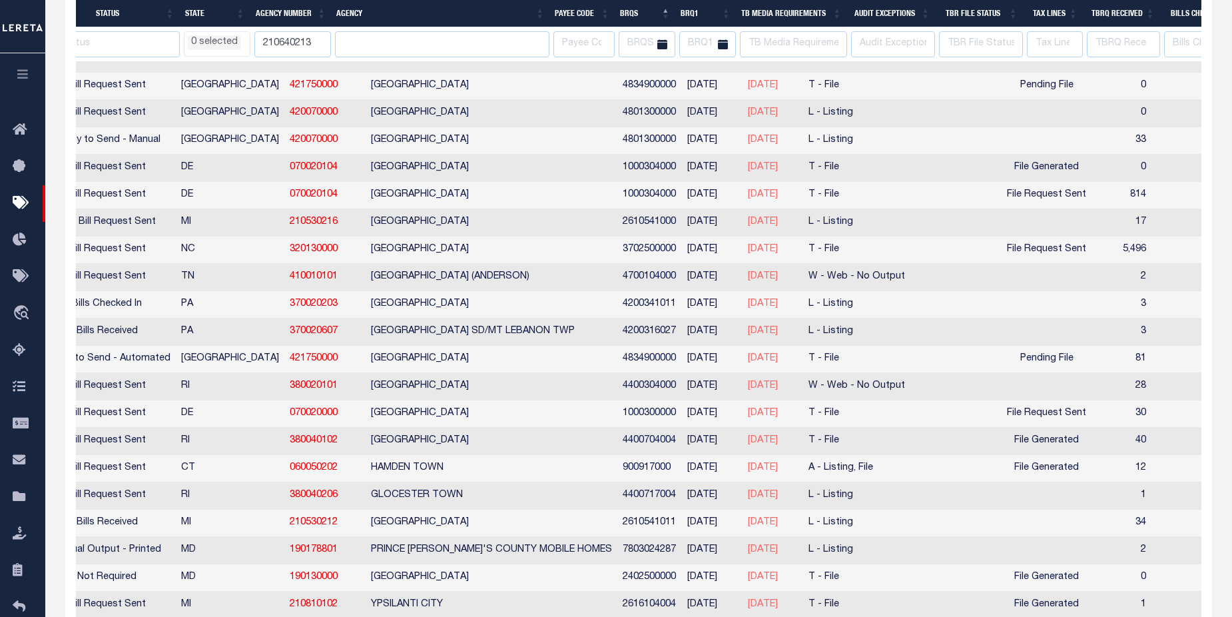
select select
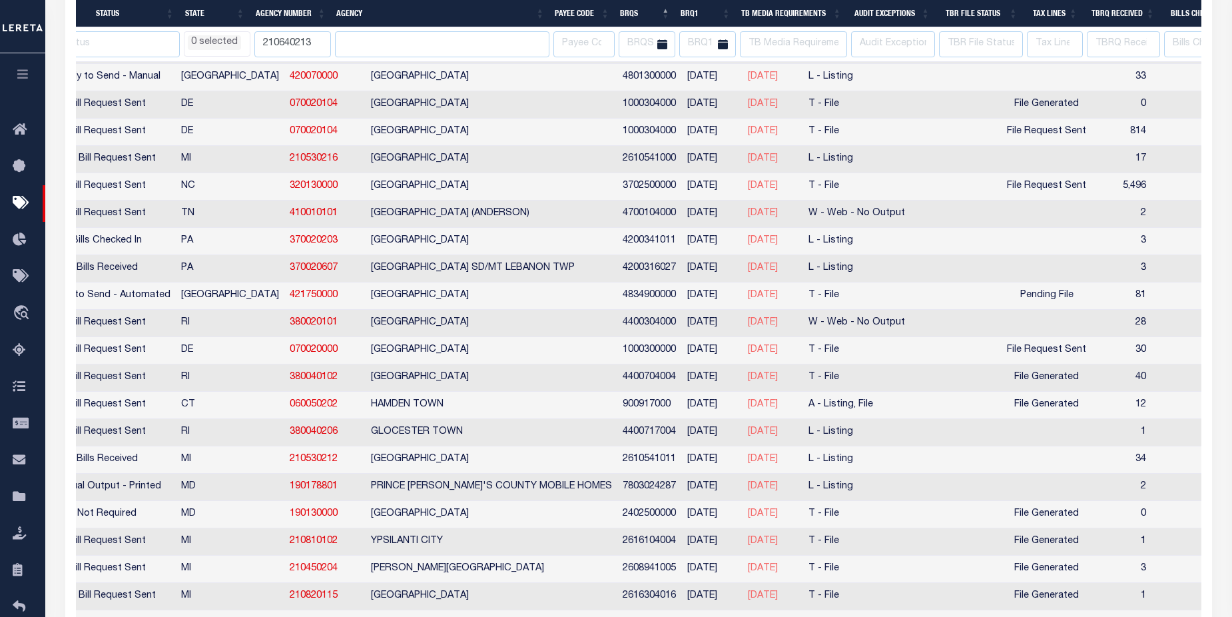
select select
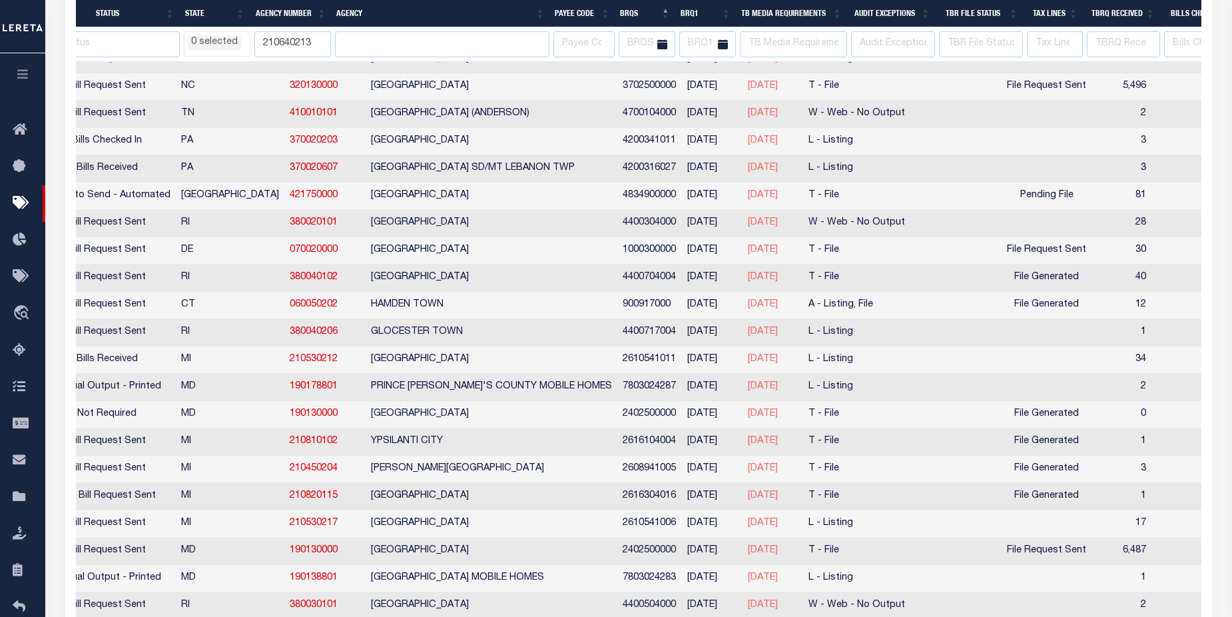
select select
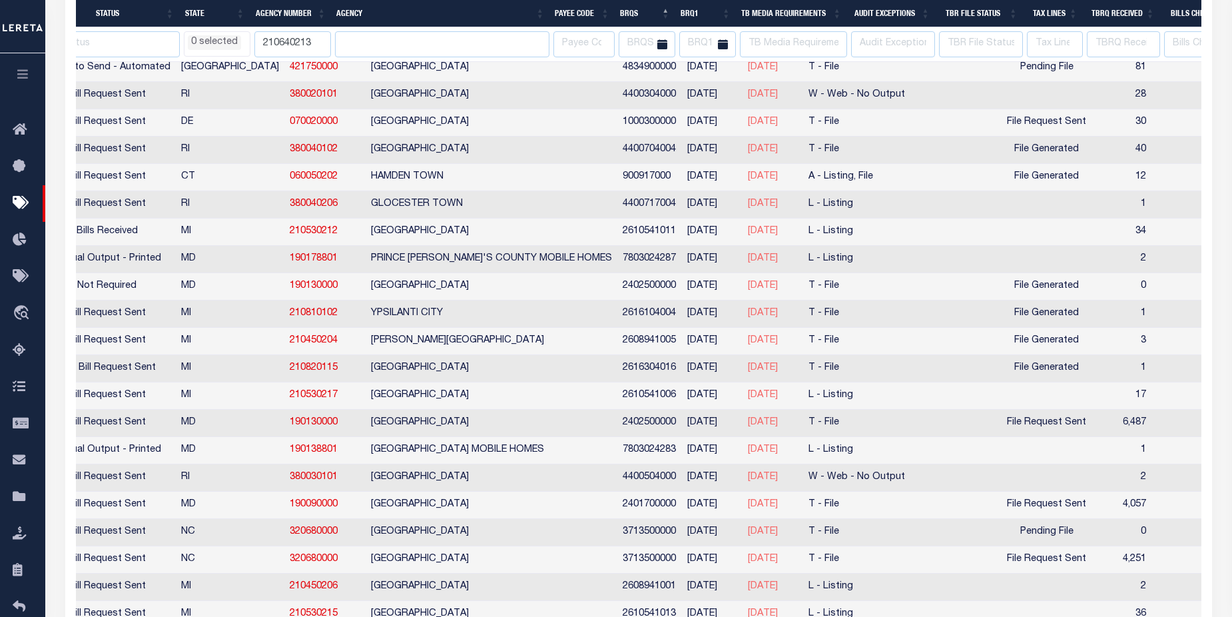
select select
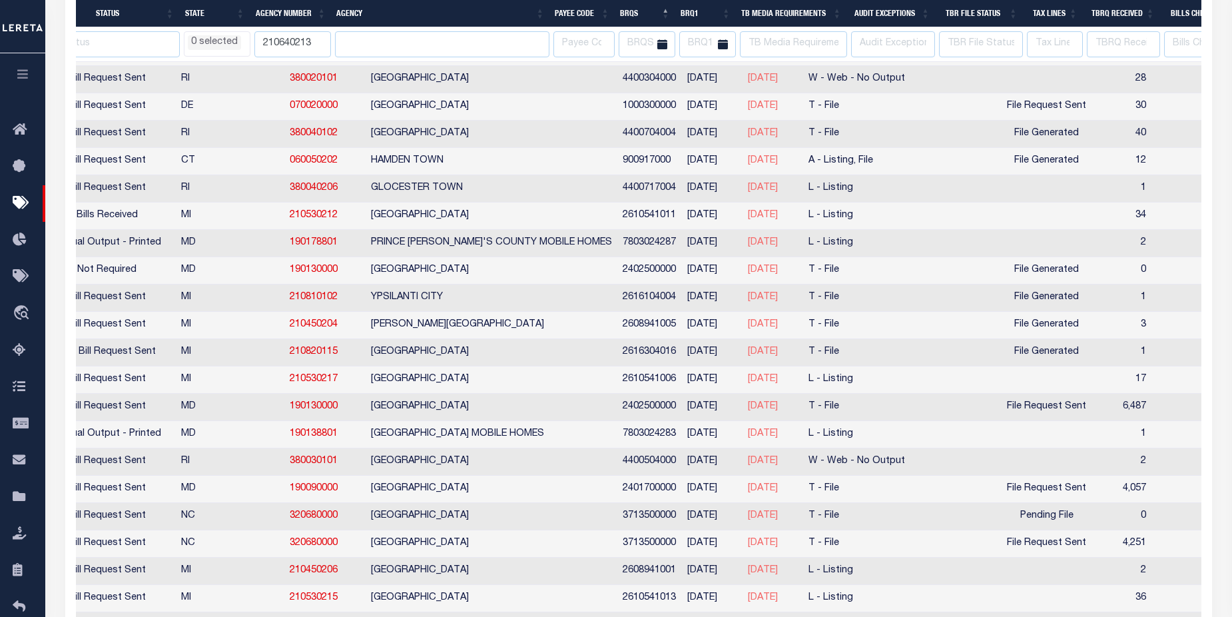
select select
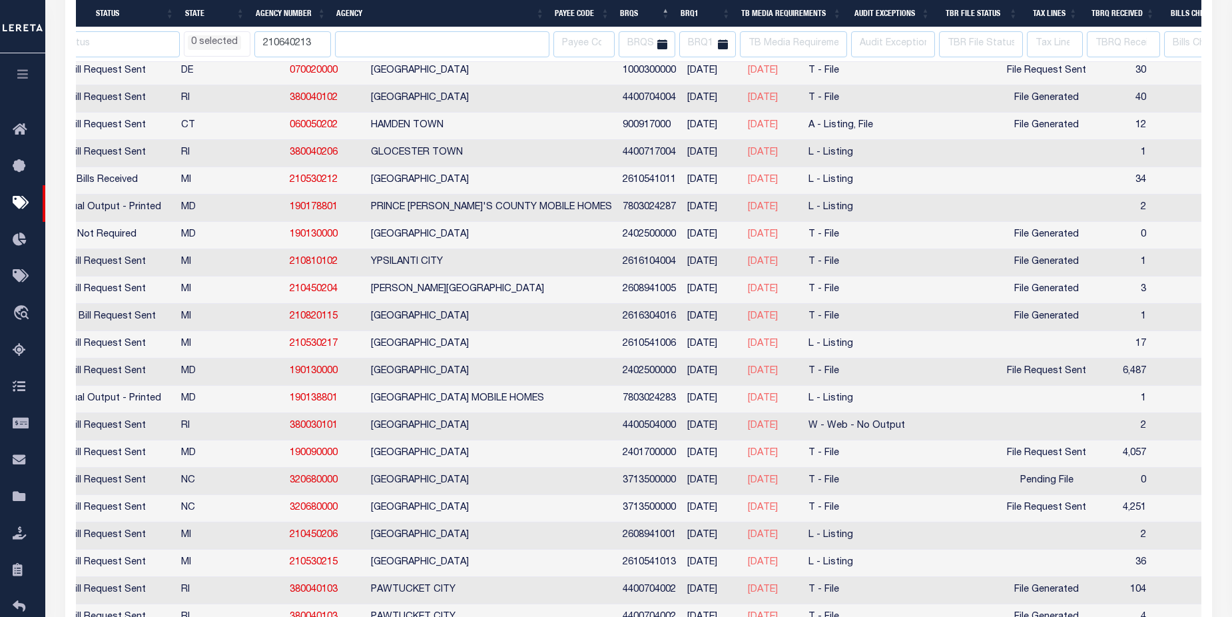
select select
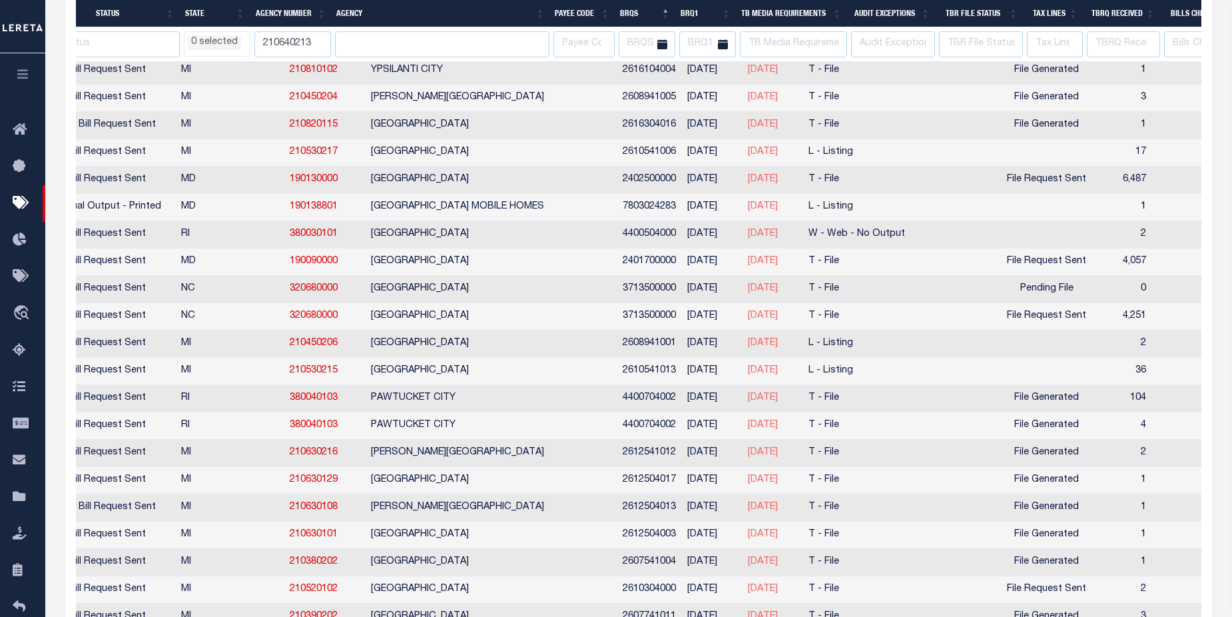
select select
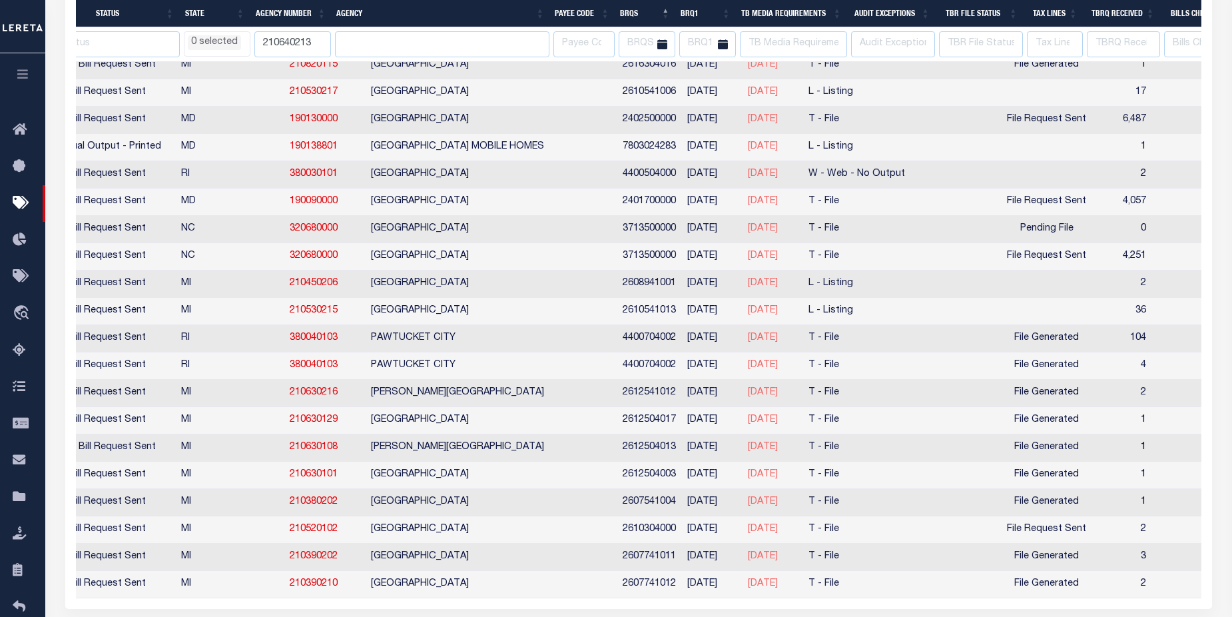
select select
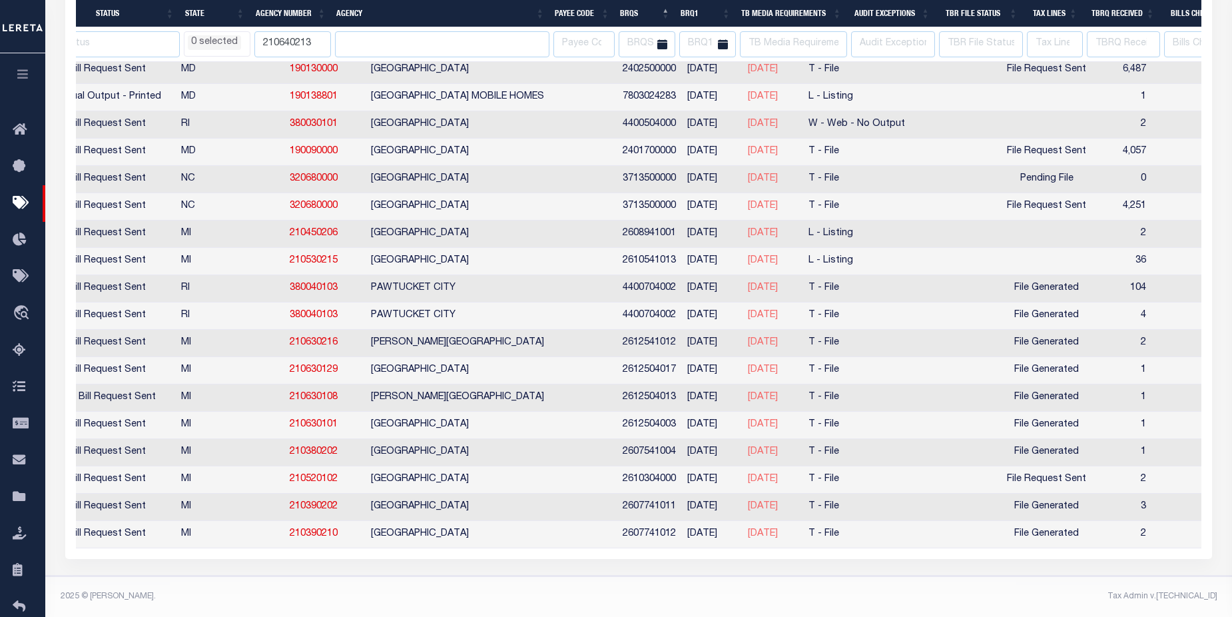
select select
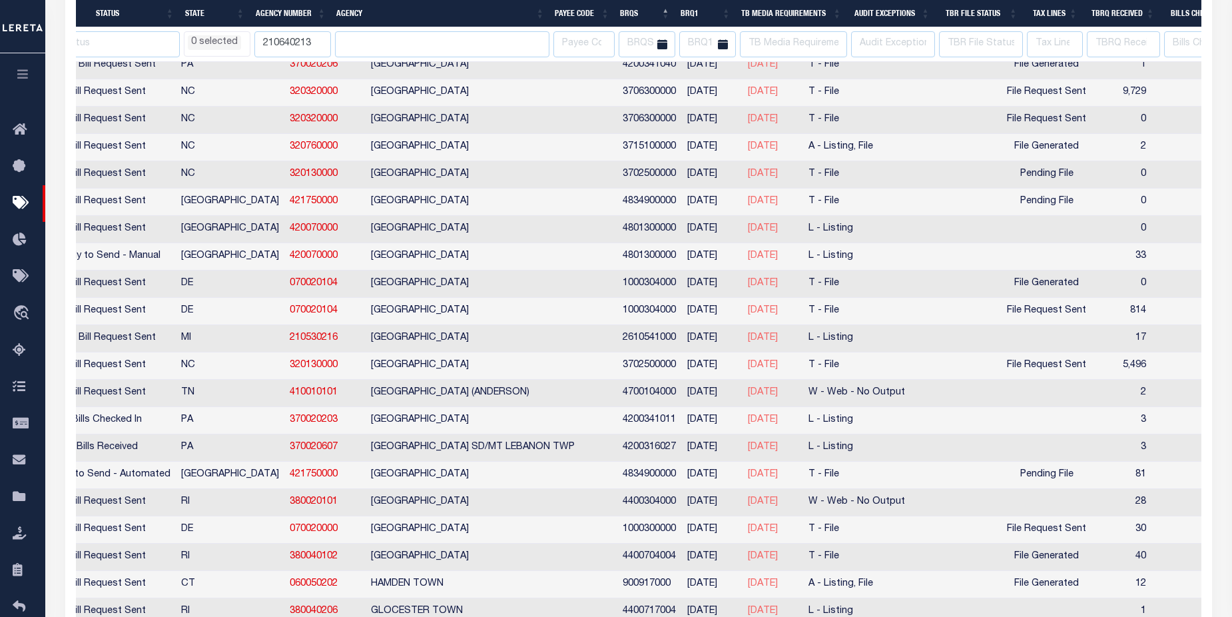
select select
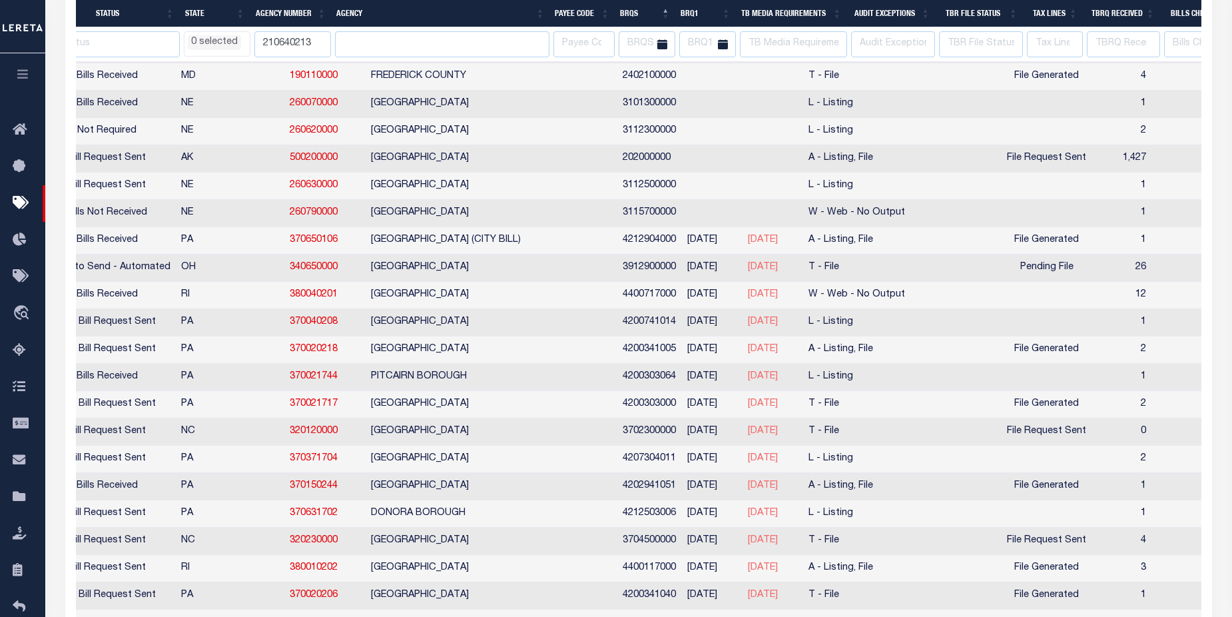
select select
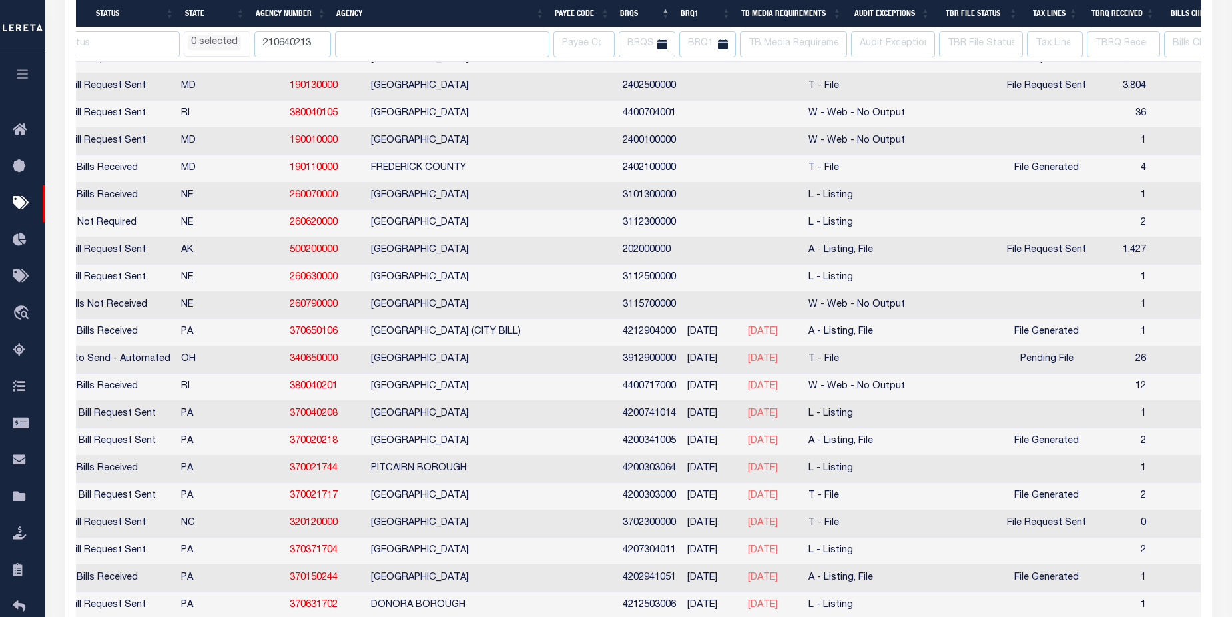
select select
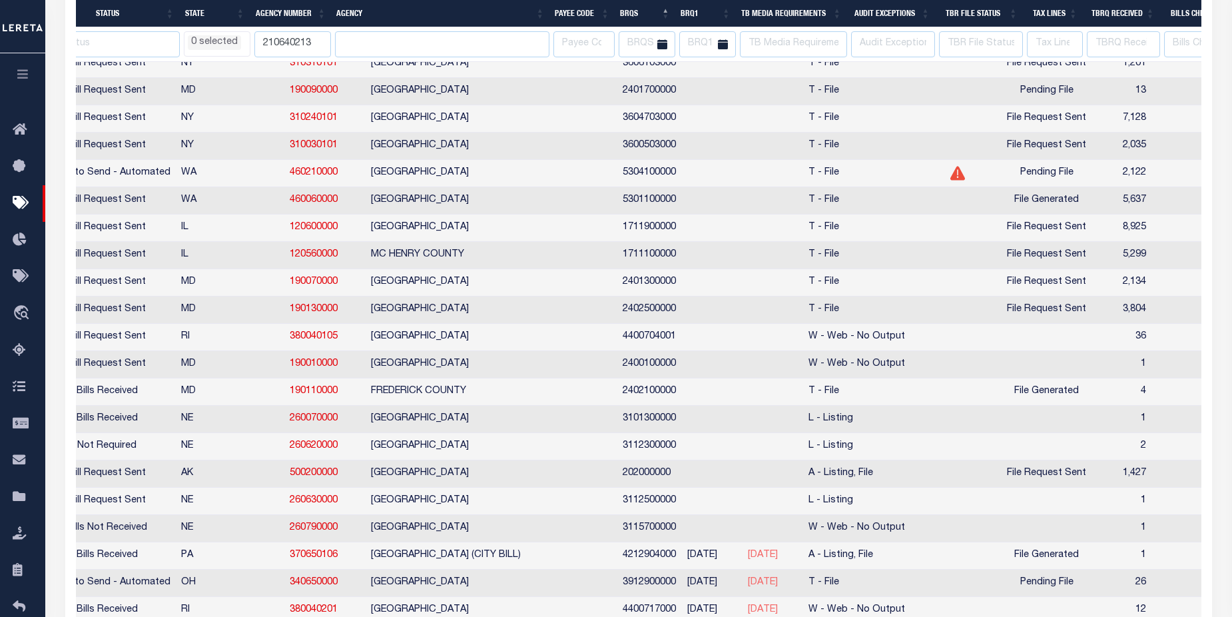
select select
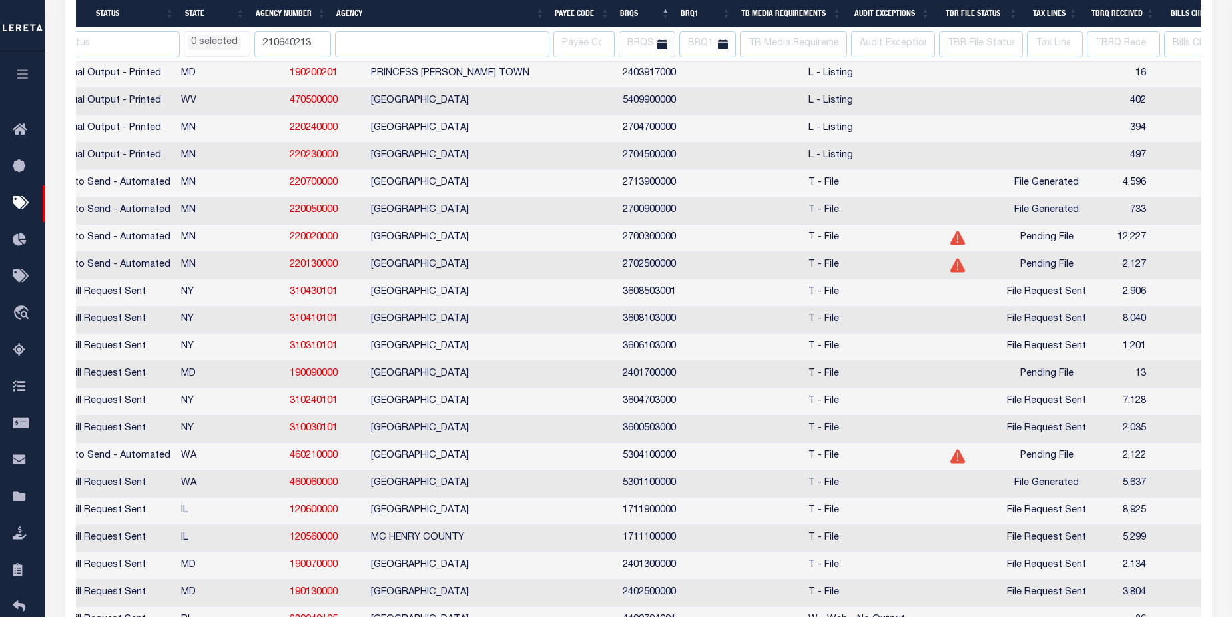
scroll to position [493, 0]
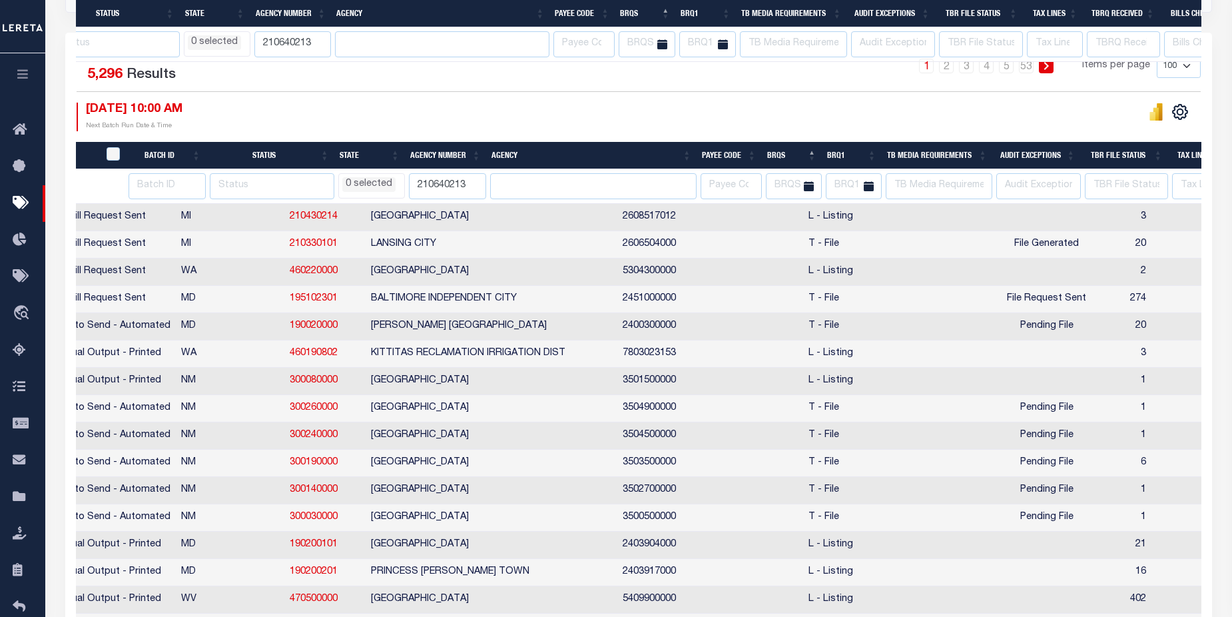
select select
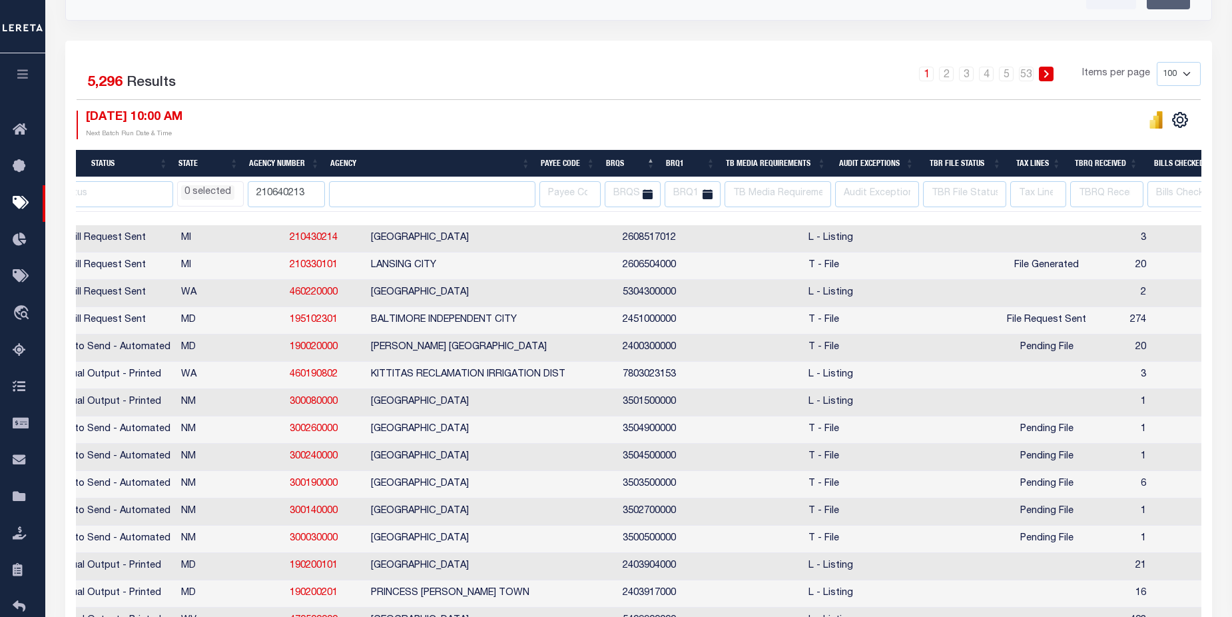
scroll to position [265, 0]
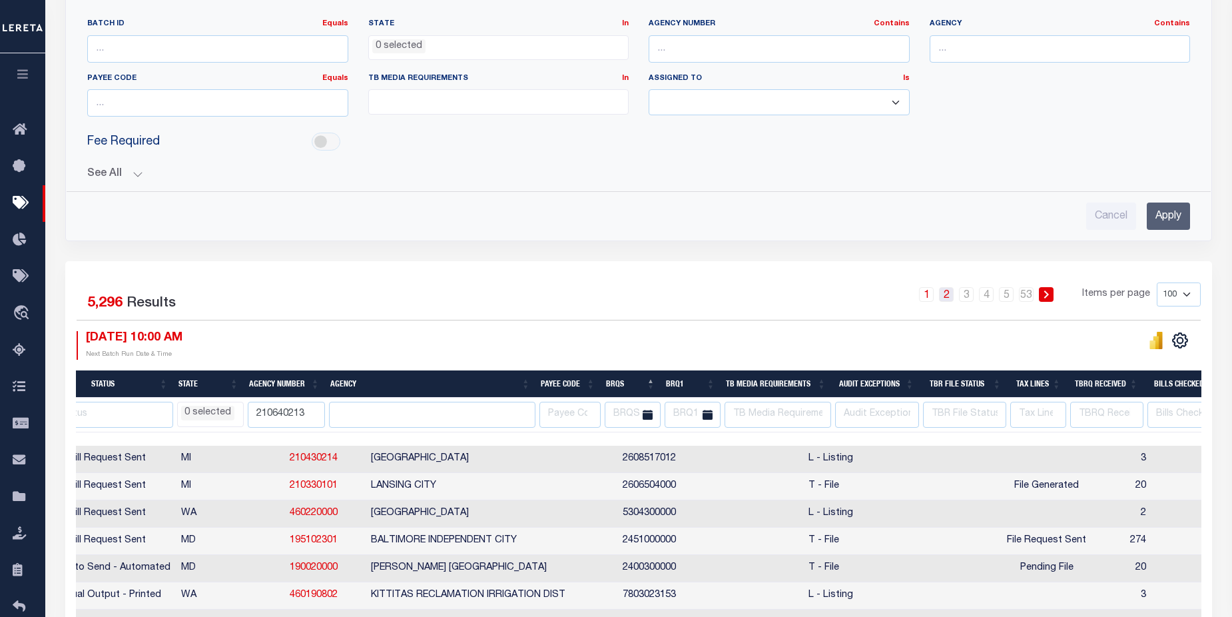
click at [947, 296] on link "2" at bounding box center [946, 294] width 15 height 15
select select
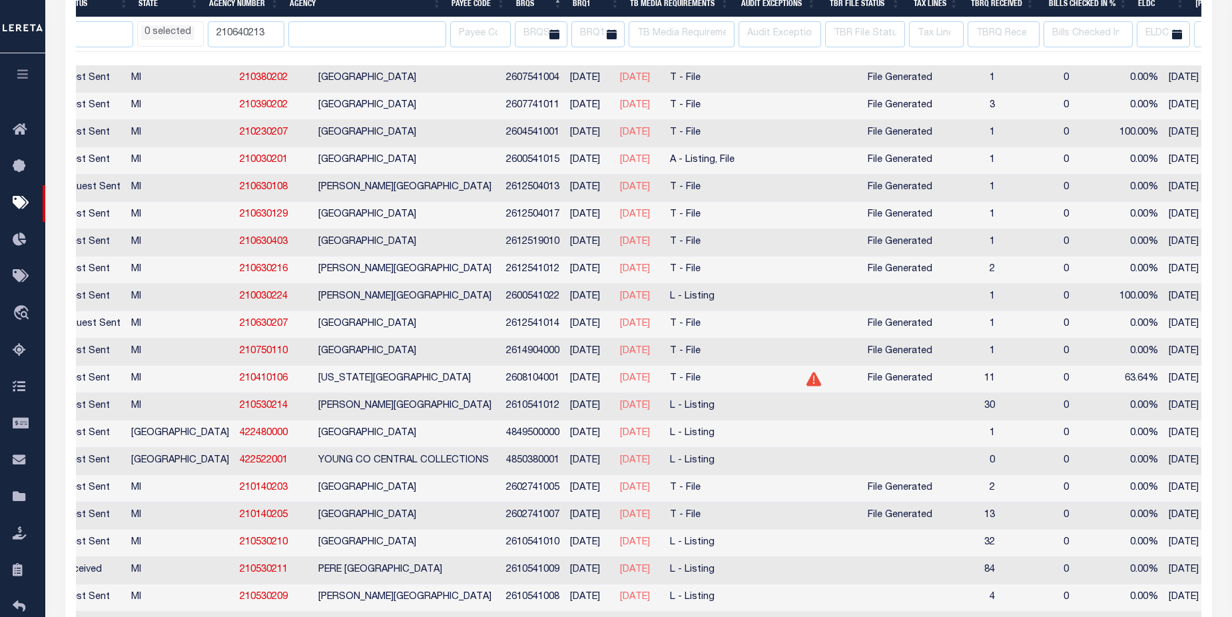
scroll to position [641, 0]
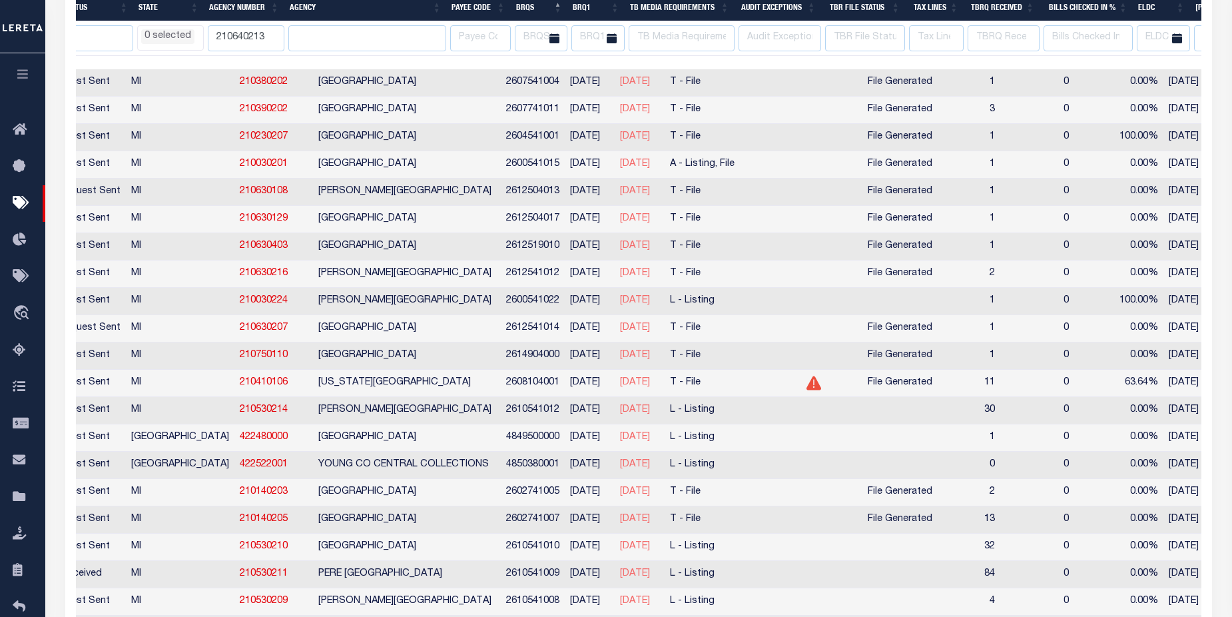
select select
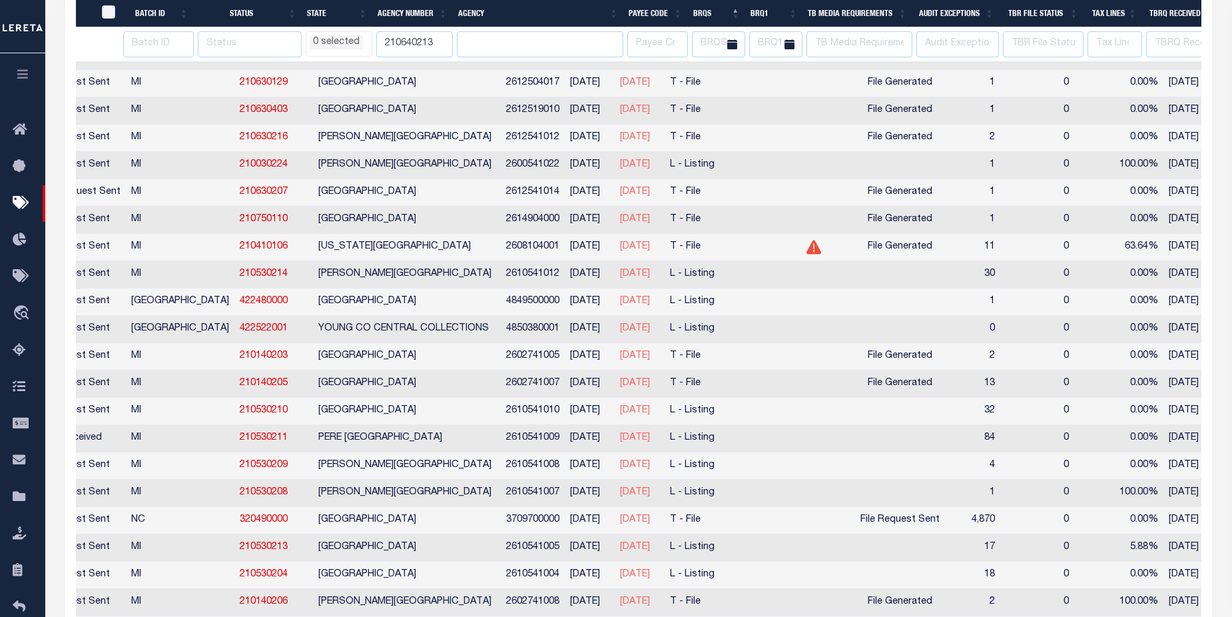
scroll to position [0, 0]
select select
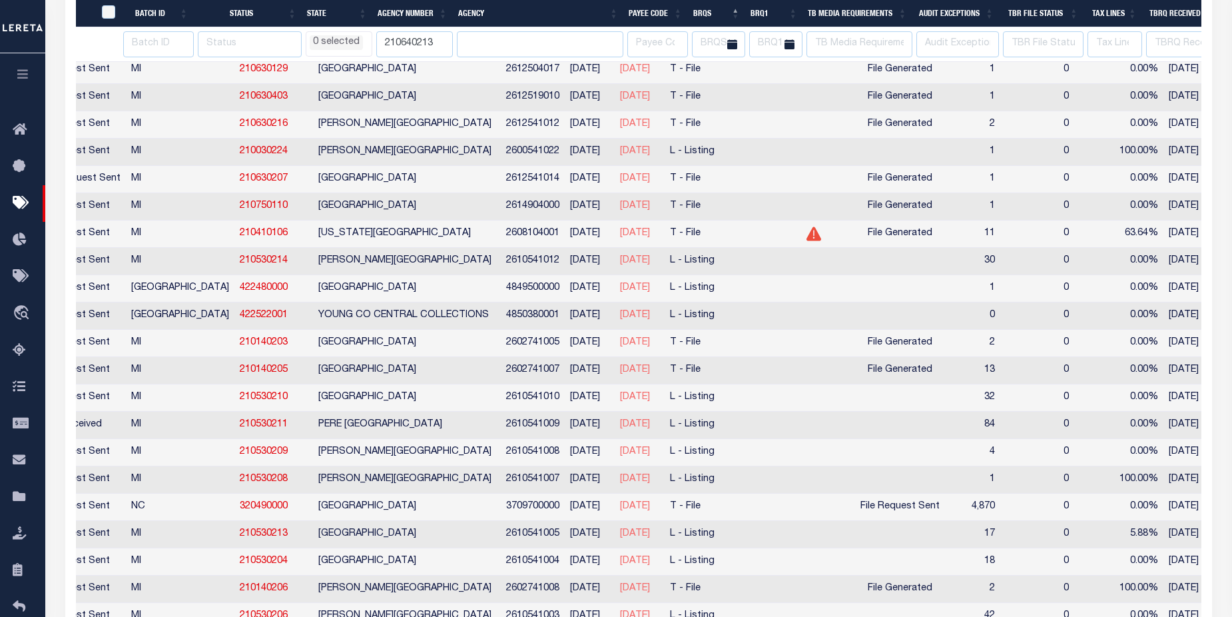
scroll to position [0, 161]
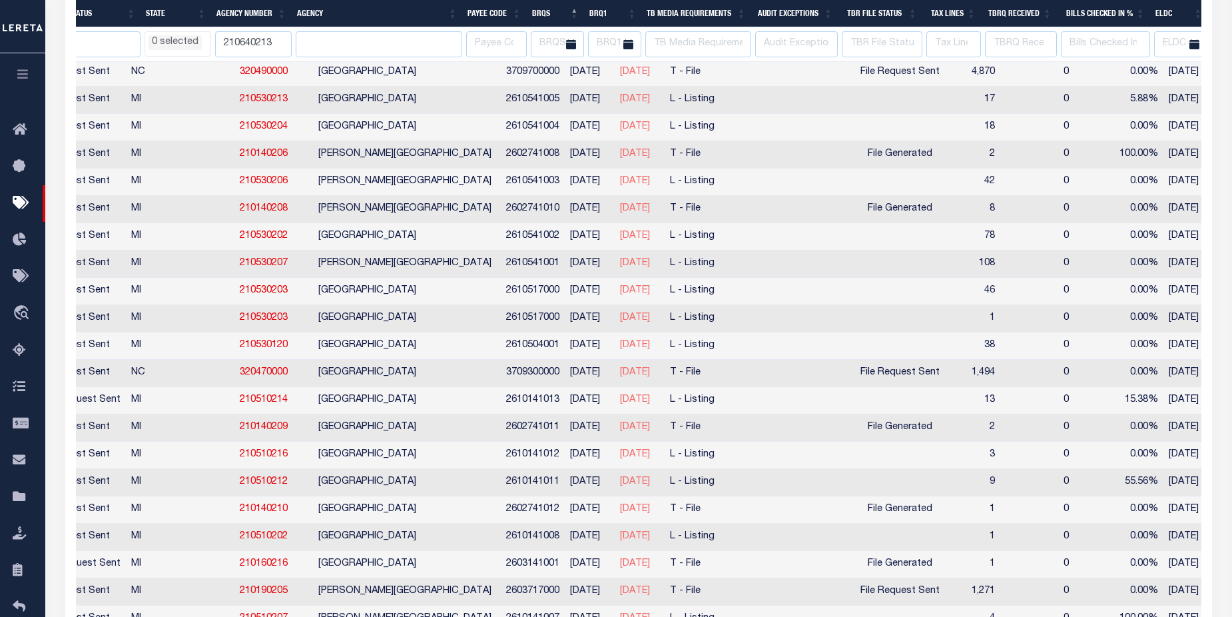
select select
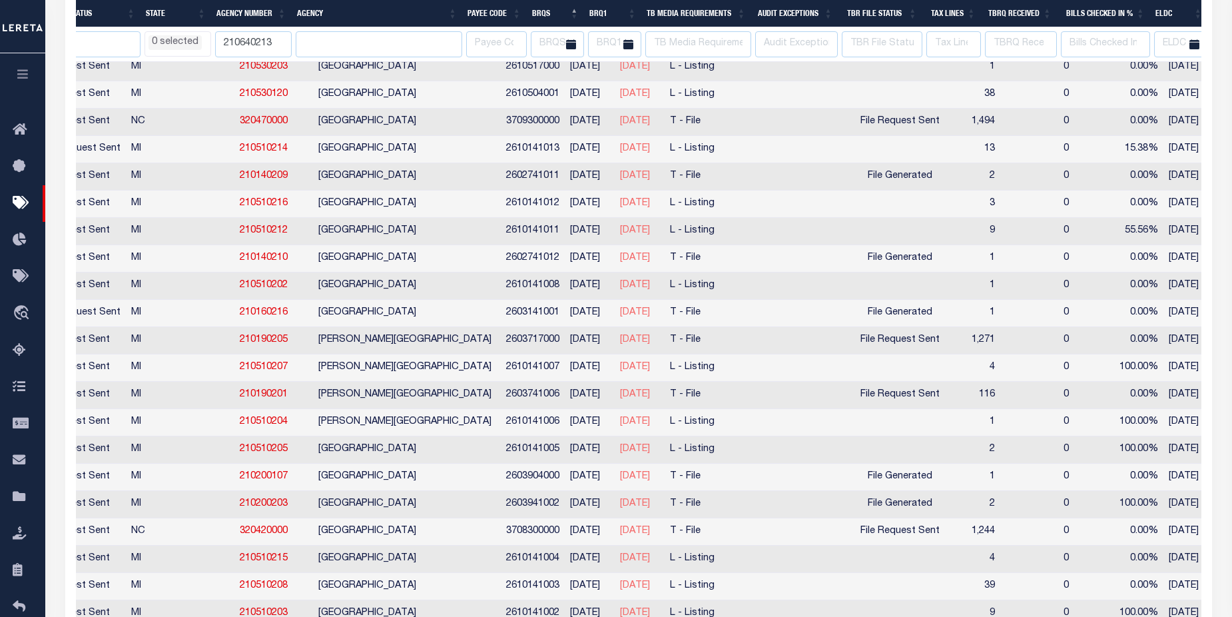
select select
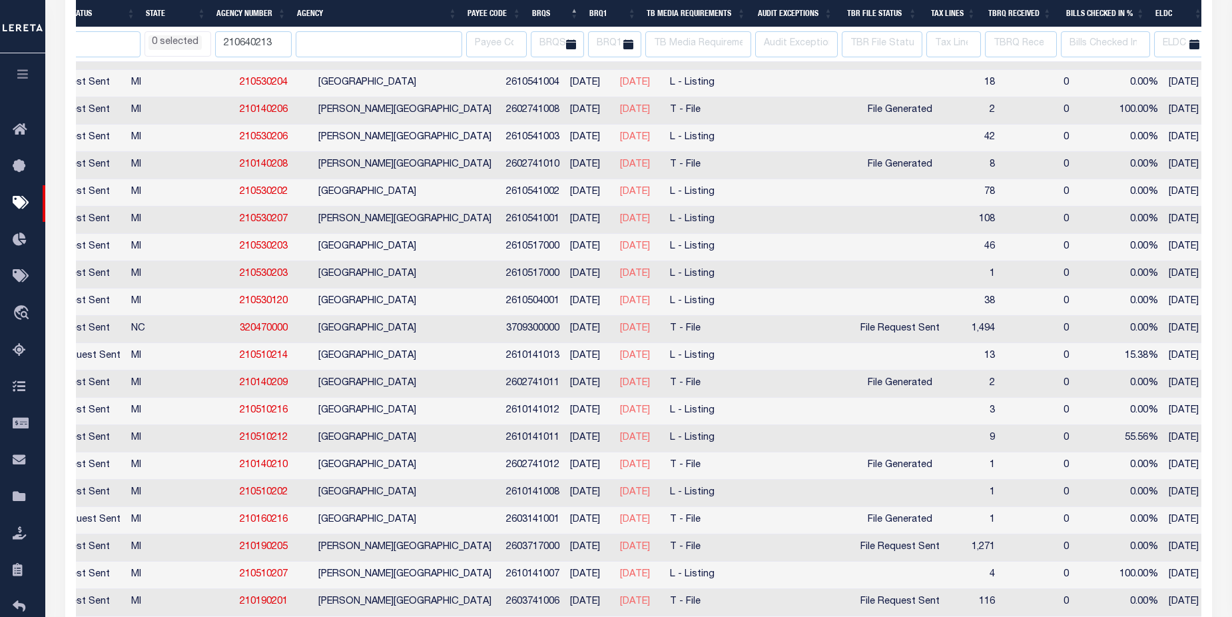
select select
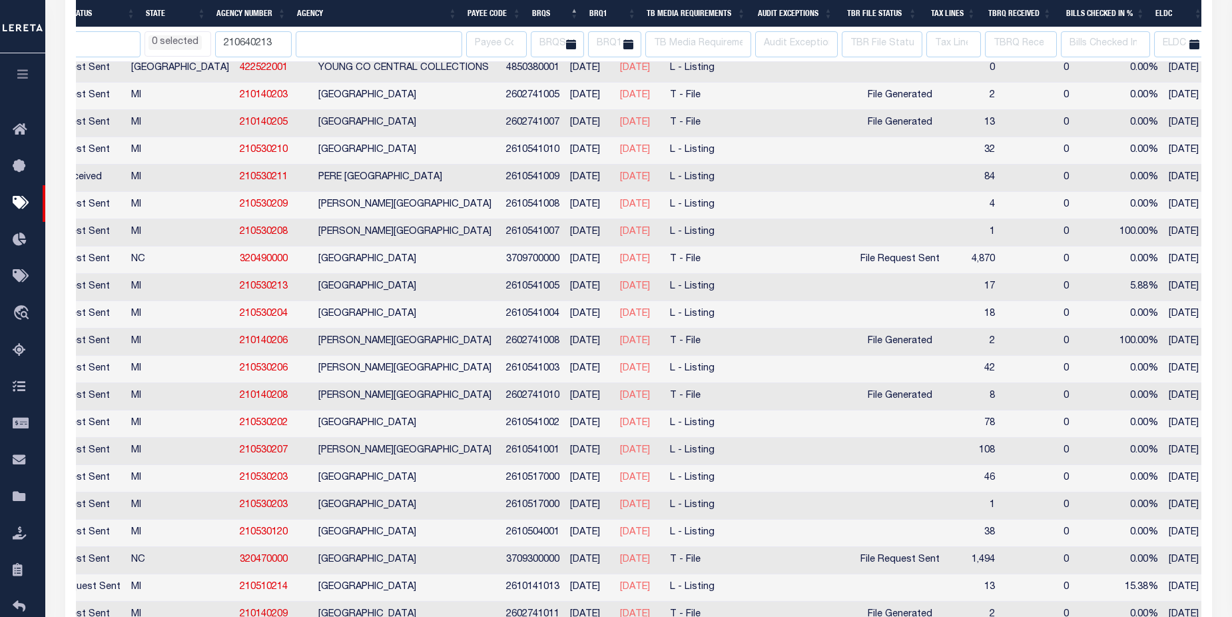
select select
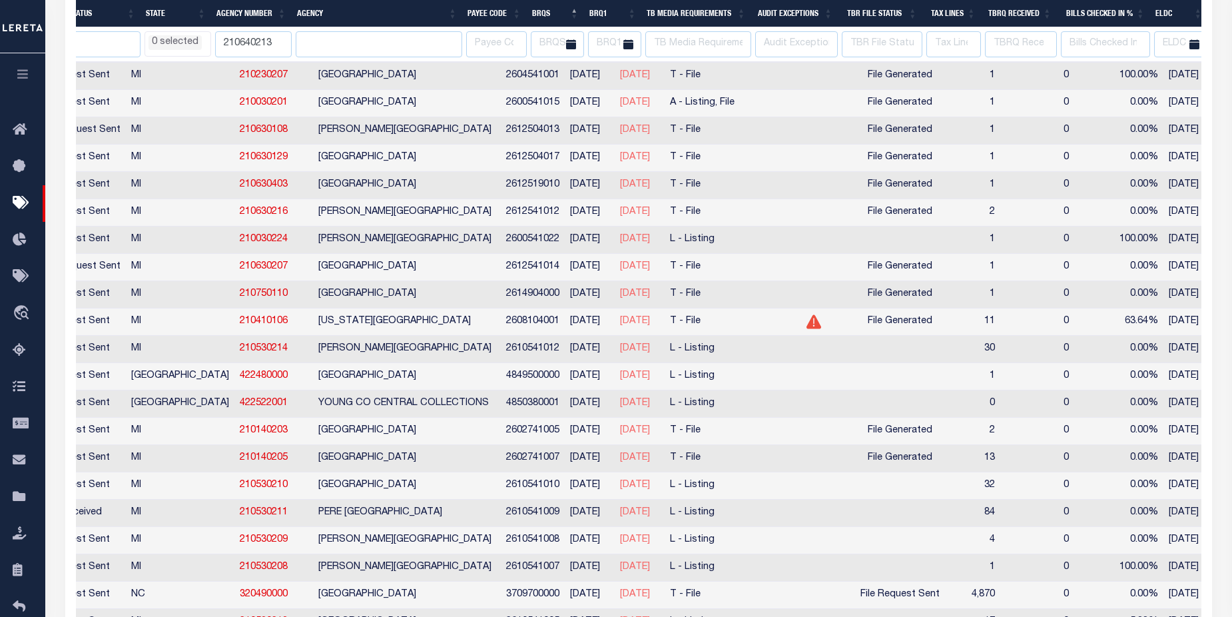
select select
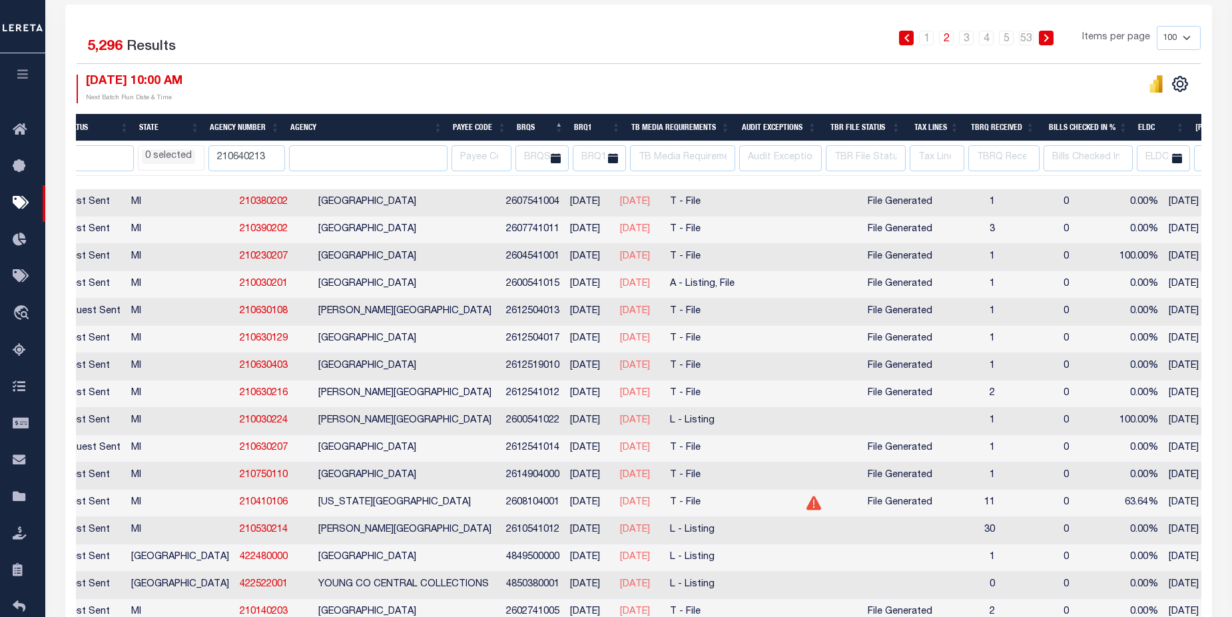
scroll to position [0, 0]
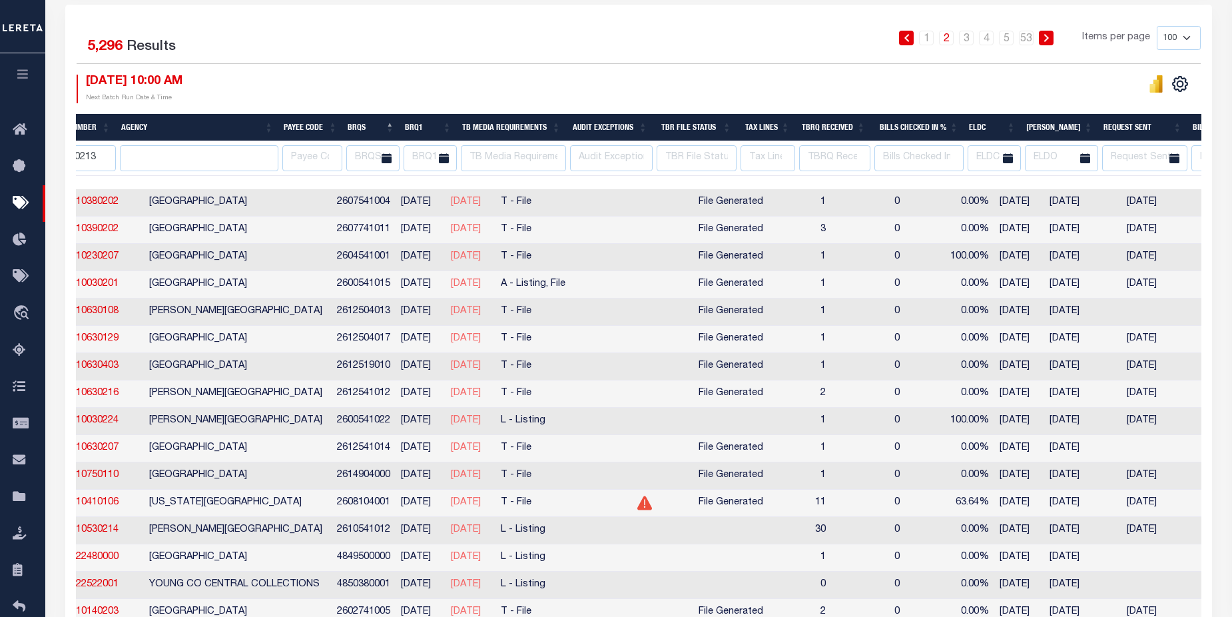
click at [1129, 123] on th "Request Sent" at bounding box center [1142, 127] width 89 height 27
select select
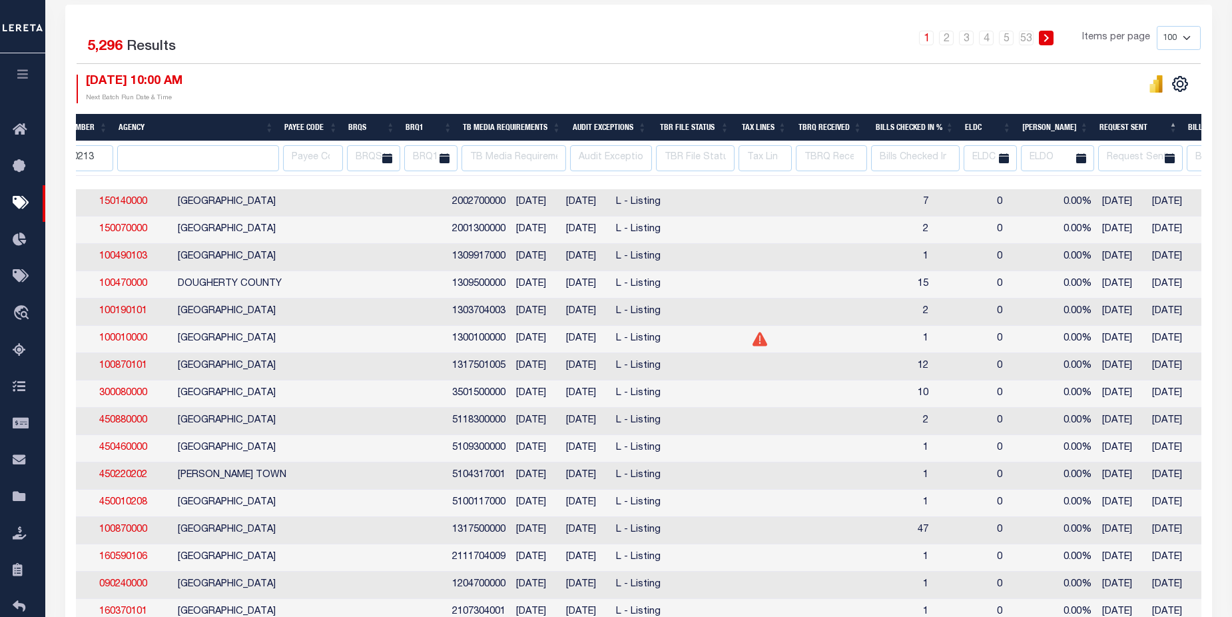
click at [1129, 123] on th "Request Sent" at bounding box center [1138, 127] width 89 height 27
select select
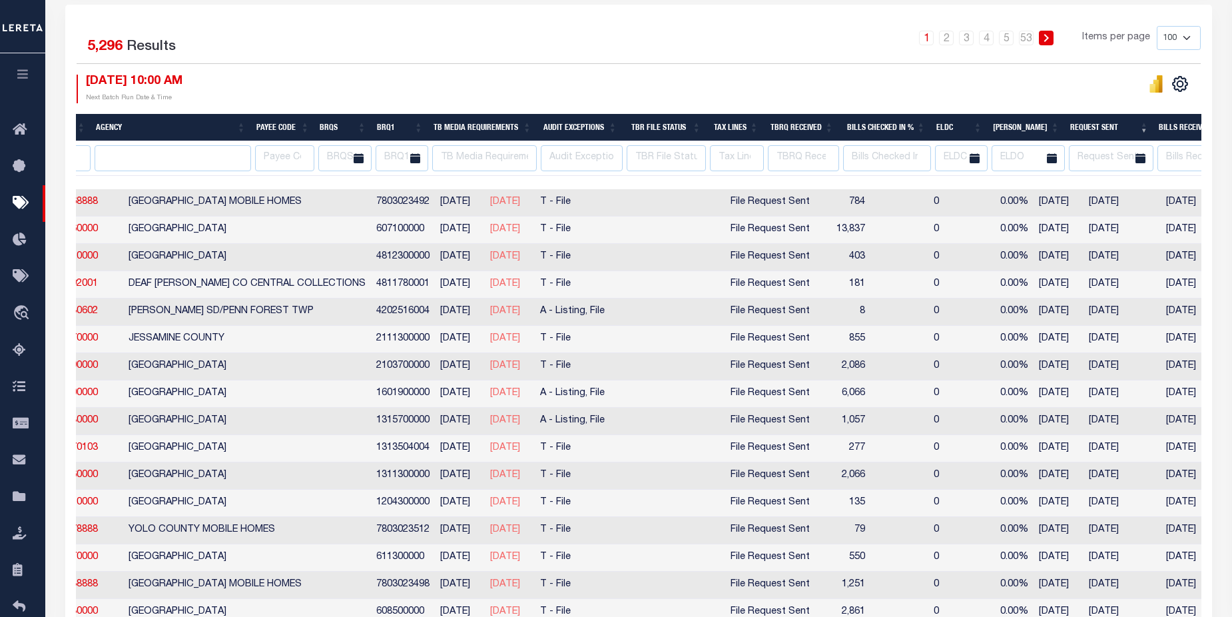
click at [1093, 121] on th "Request Sent" at bounding box center [1109, 127] width 89 height 27
select select
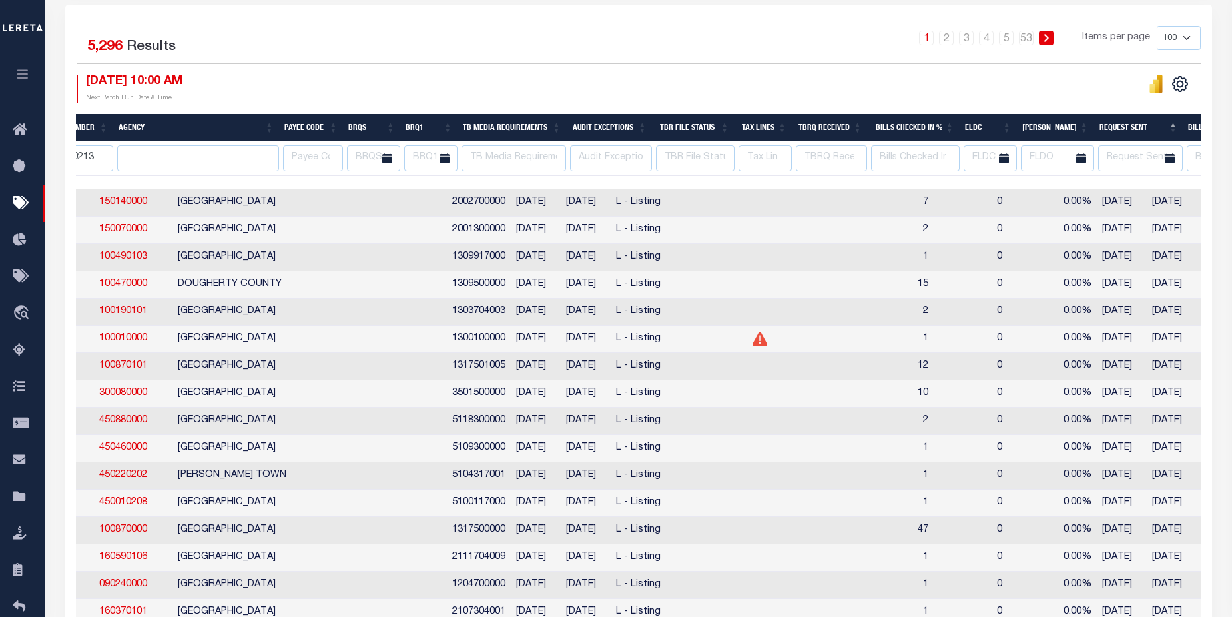
click at [1171, 125] on th "Request Sent" at bounding box center [1138, 127] width 89 height 27
select select
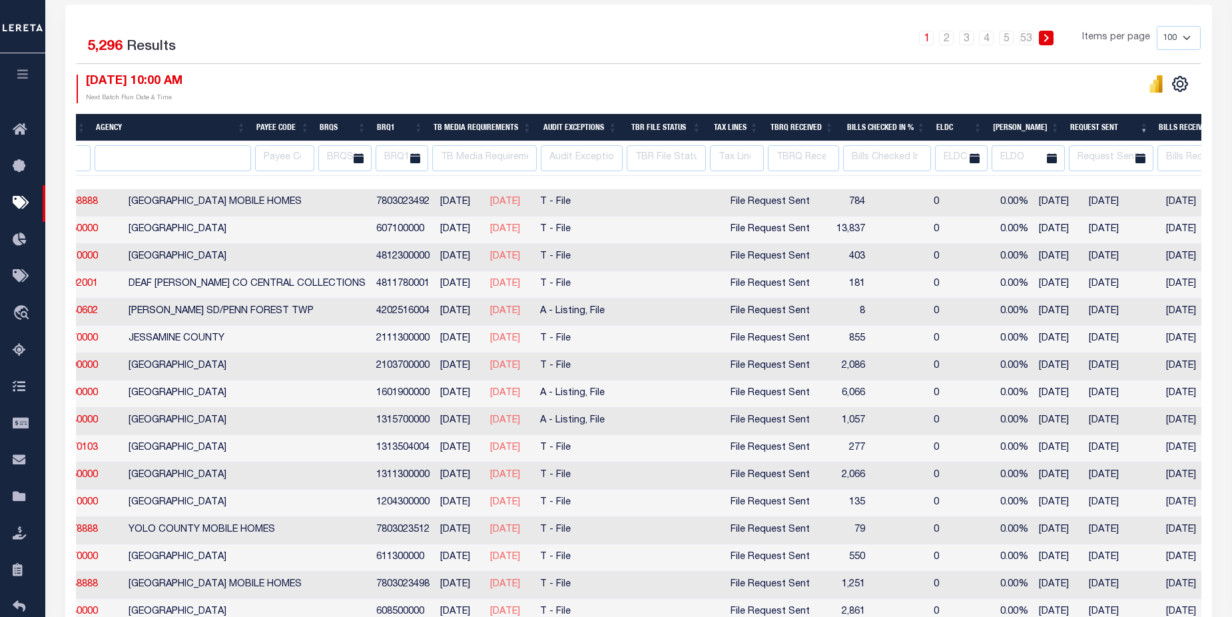
click at [927, 41] on link "1" at bounding box center [926, 38] width 15 height 15
click at [1145, 121] on th "Request Sent" at bounding box center [1109, 127] width 89 height 27
select select
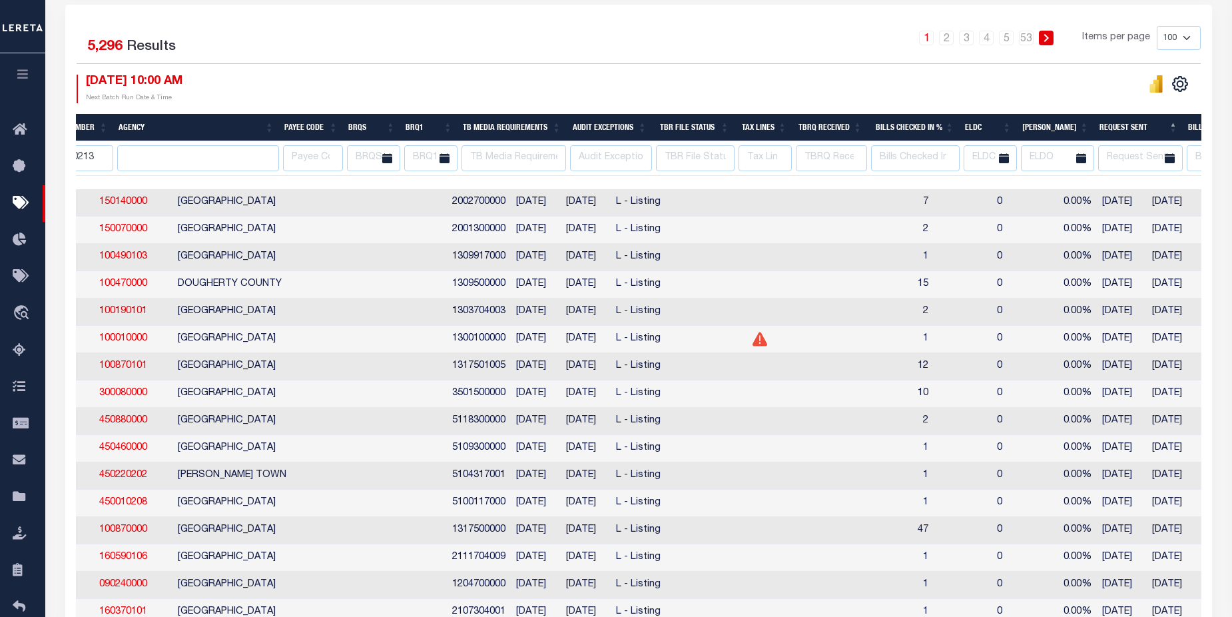
click at [1174, 130] on th "Request Sent" at bounding box center [1138, 127] width 89 height 27
select select
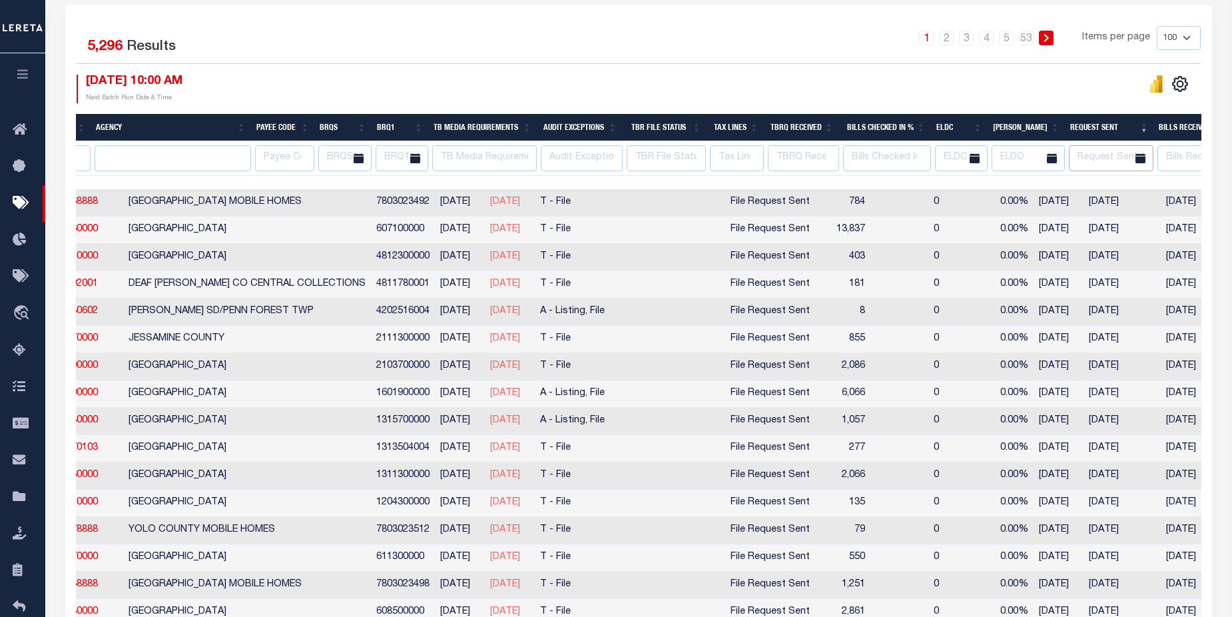
click at [1100, 158] on input "text" at bounding box center [1111, 158] width 85 height 26
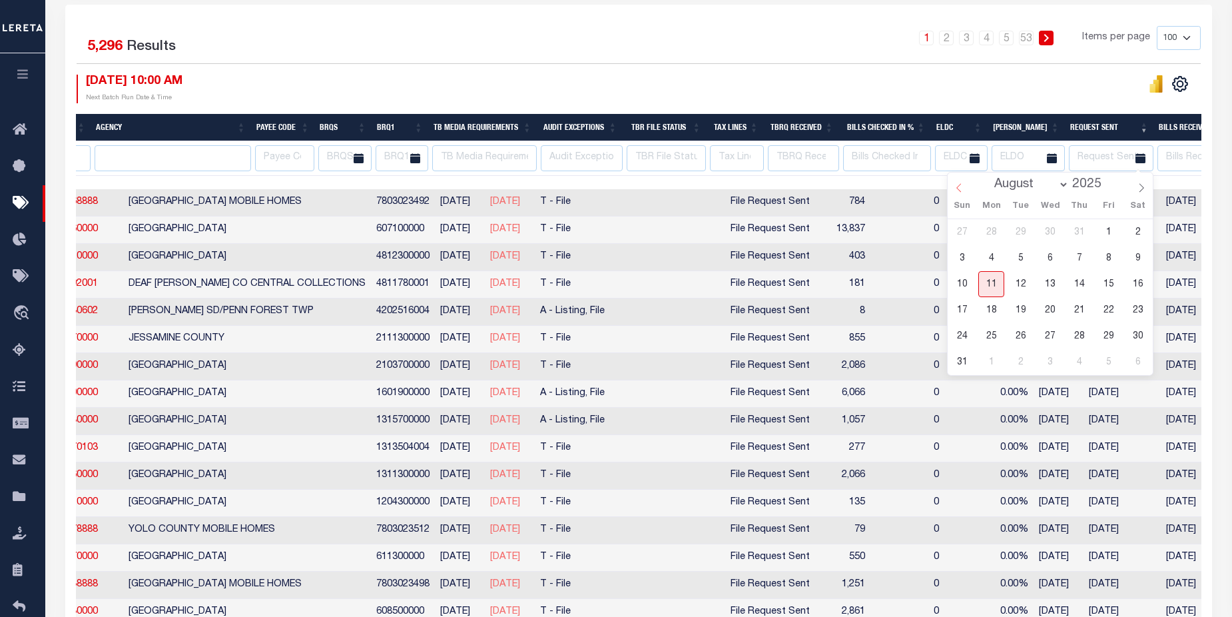
click at [959, 187] on icon at bounding box center [958, 187] width 5 height 9
select select "3"
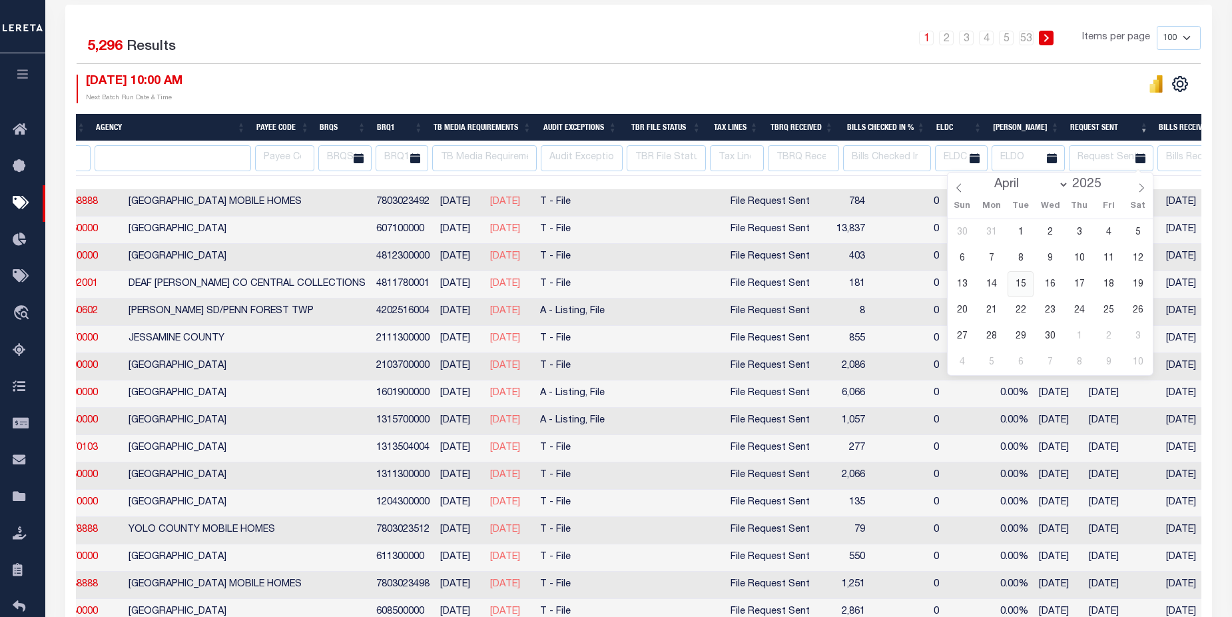
click at [1021, 283] on span "15" at bounding box center [1020, 284] width 26 height 26
type input "04-15-2025"
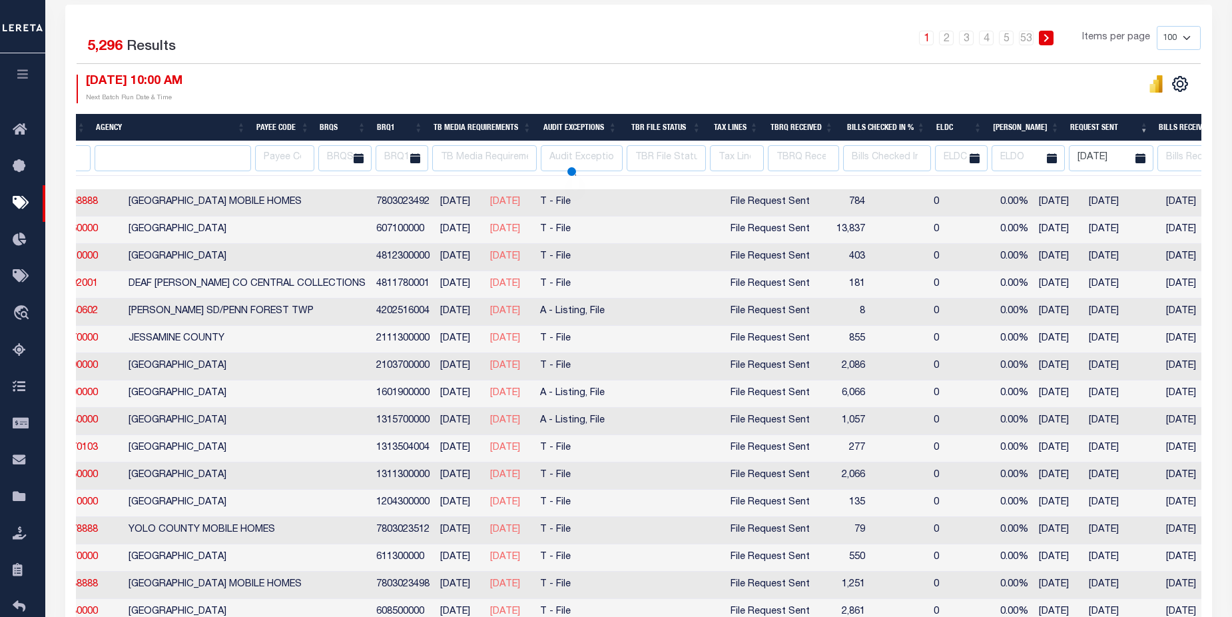
scroll to position [197, 0]
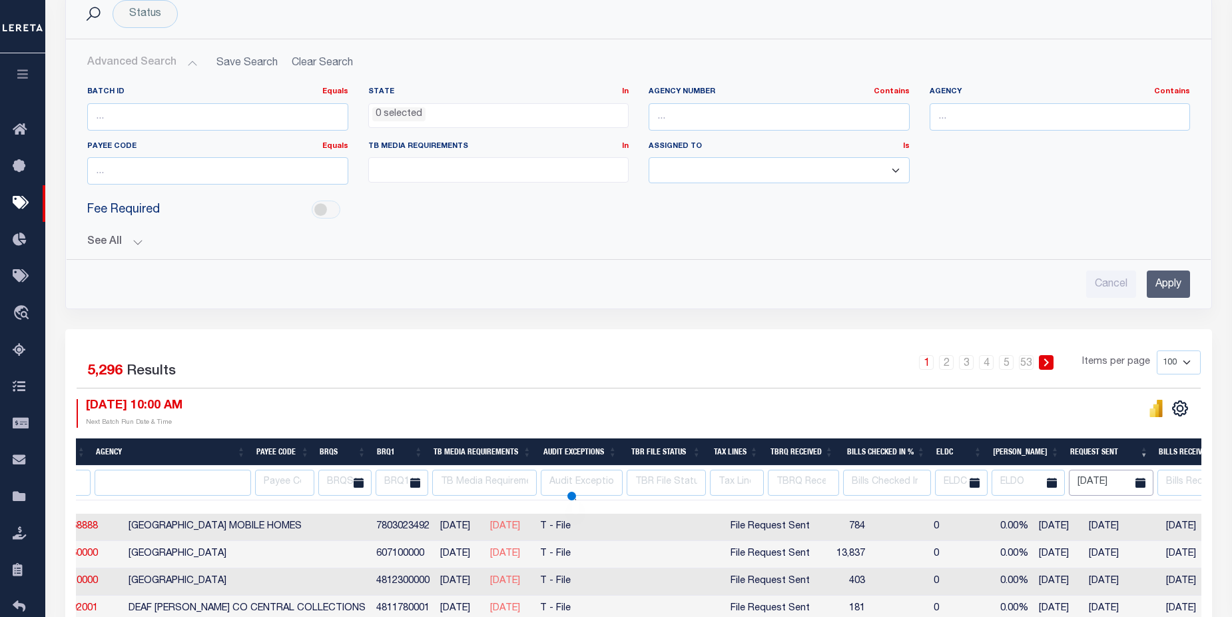
select select
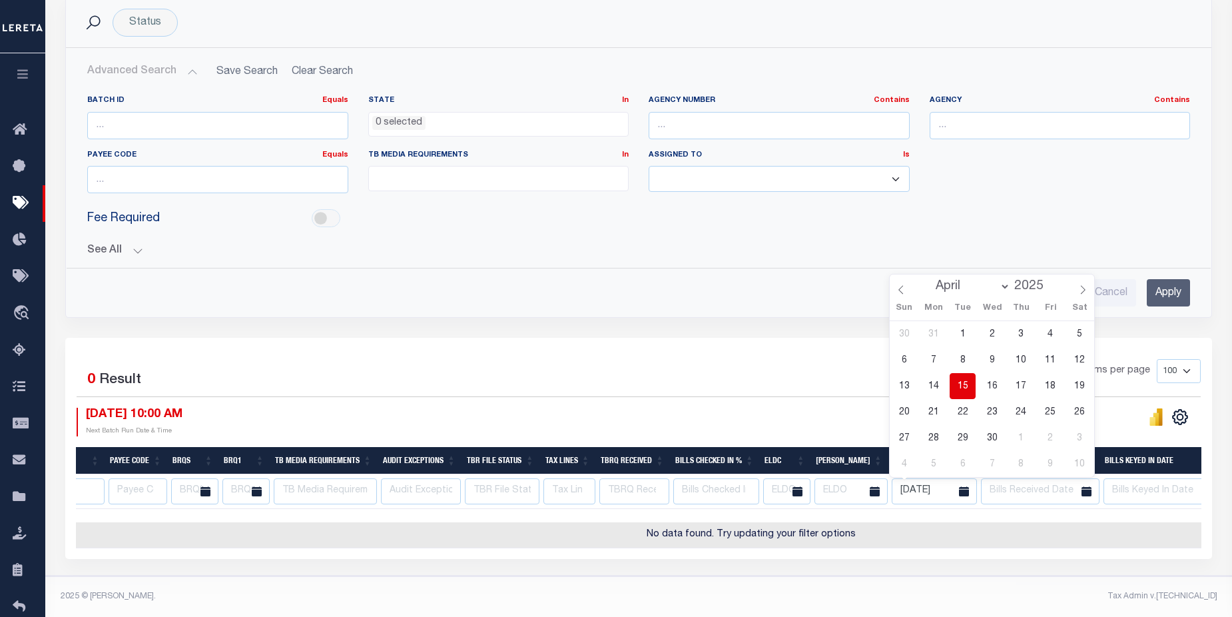
click at [959, 374] on span "15" at bounding box center [962, 386] width 26 height 26
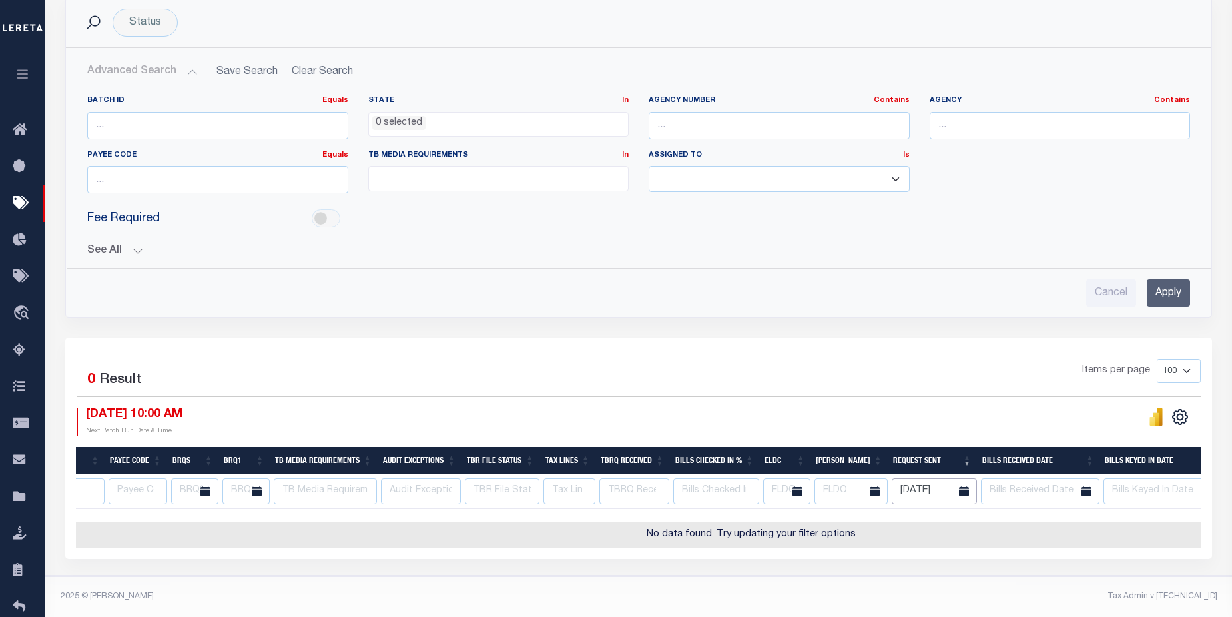
select select
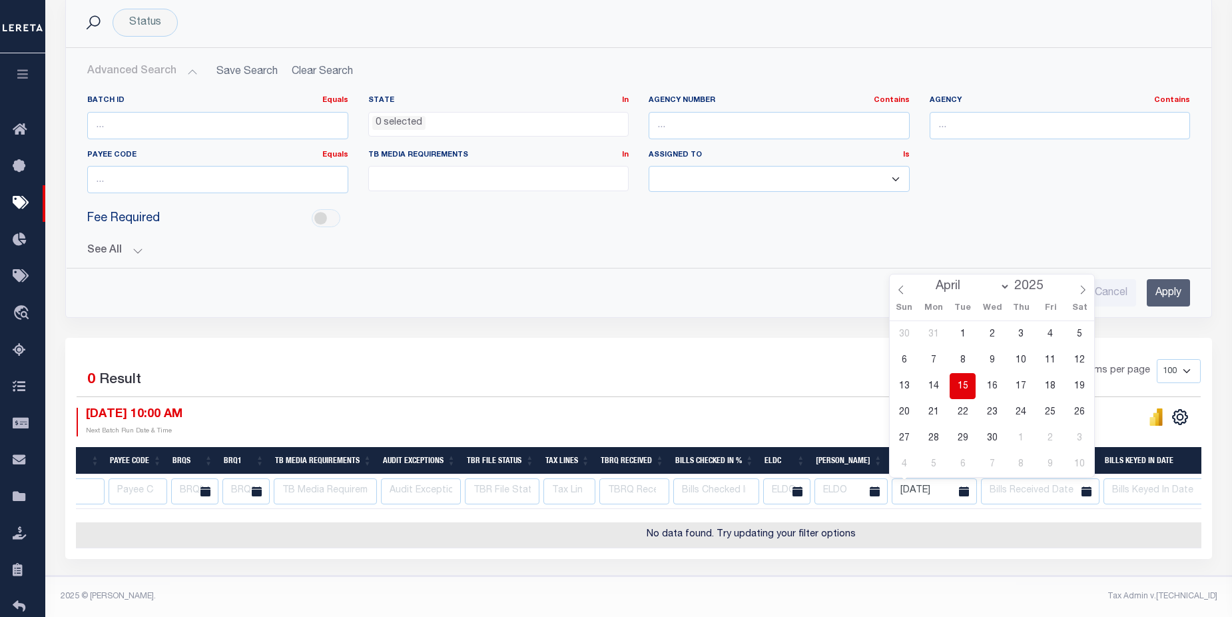
click at [951, 480] on span at bounding box center [964, 491] width 26 height 26
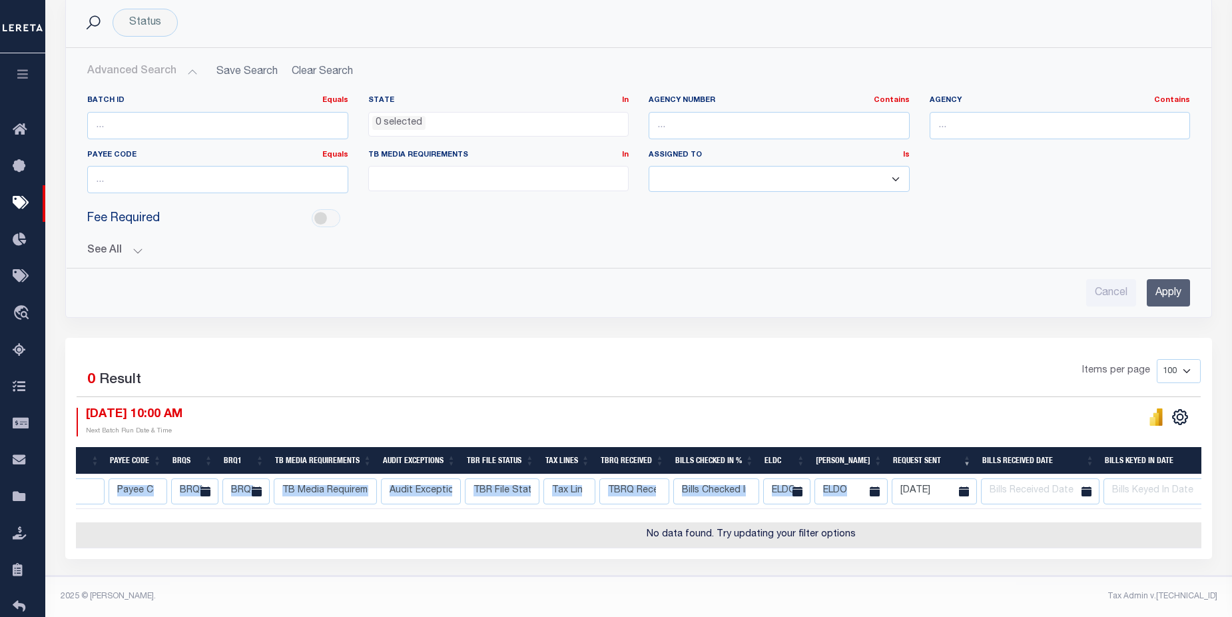
drag, startPoint x: 950, startPoint y: 480, endPoint x: 877, endPoint y: 483, distance: 73.3
click at [871, 483] on tr "AK AL AR AZ CA CO CT DC DE FL GA GU HI IA ID IL IN KS KY LA MA MD ME MI MN MO M…" at bounding box center [751, 491] width 2011 height 35
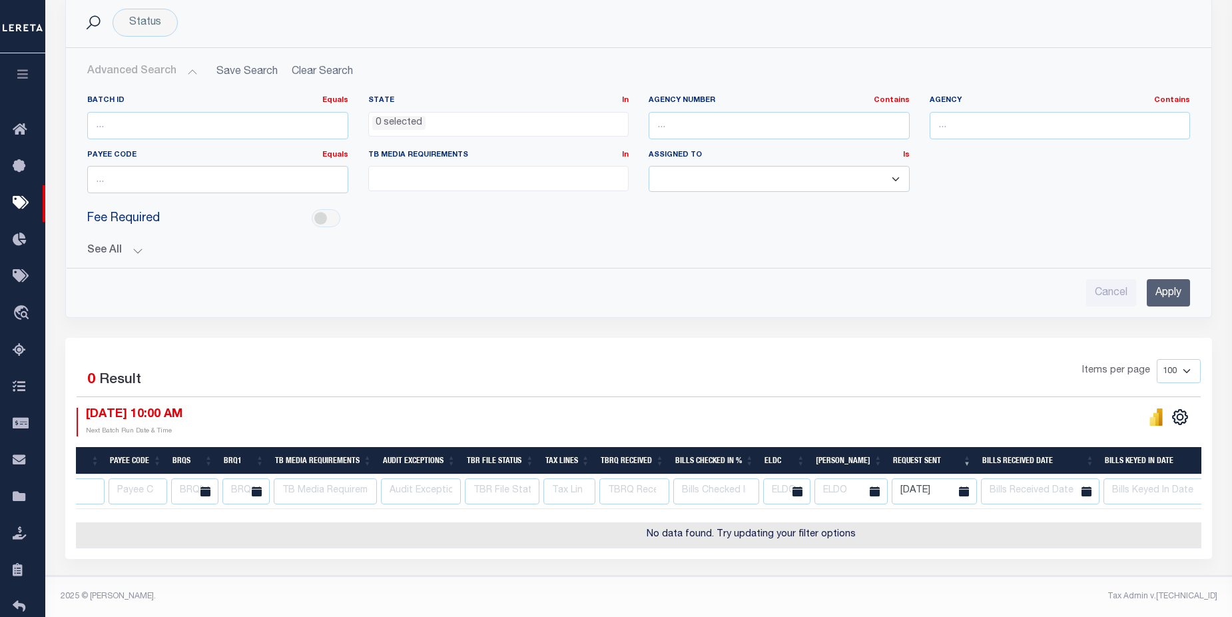
click at [981, 338] on div "1 Selected 0 Result Items per page 100 200 500 1000 08/11/2025 10:00 AM" at bounding box center [638, 448] width 1147 height 220
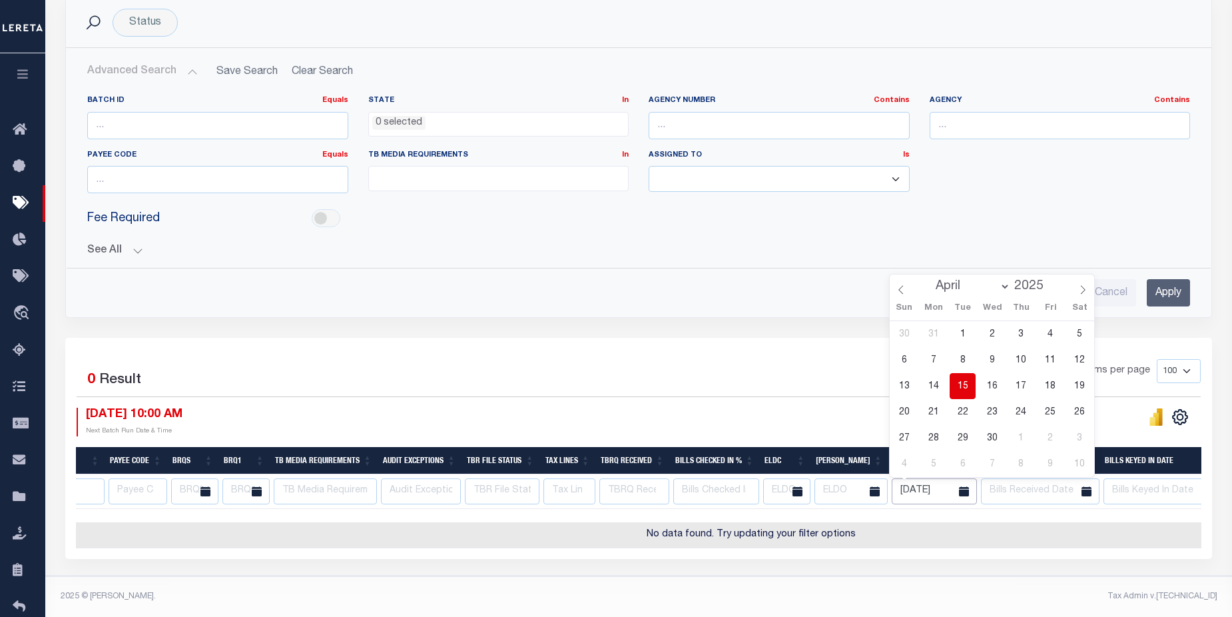
drag, startPoint x: 946, startPoint y: 481, endPoint x: 900, endPoint y: 482, distance: 45.9
click at [900, 482] on input "04-15-2025" at bounding box center [934, 491] width 85 height 26
select select "7"
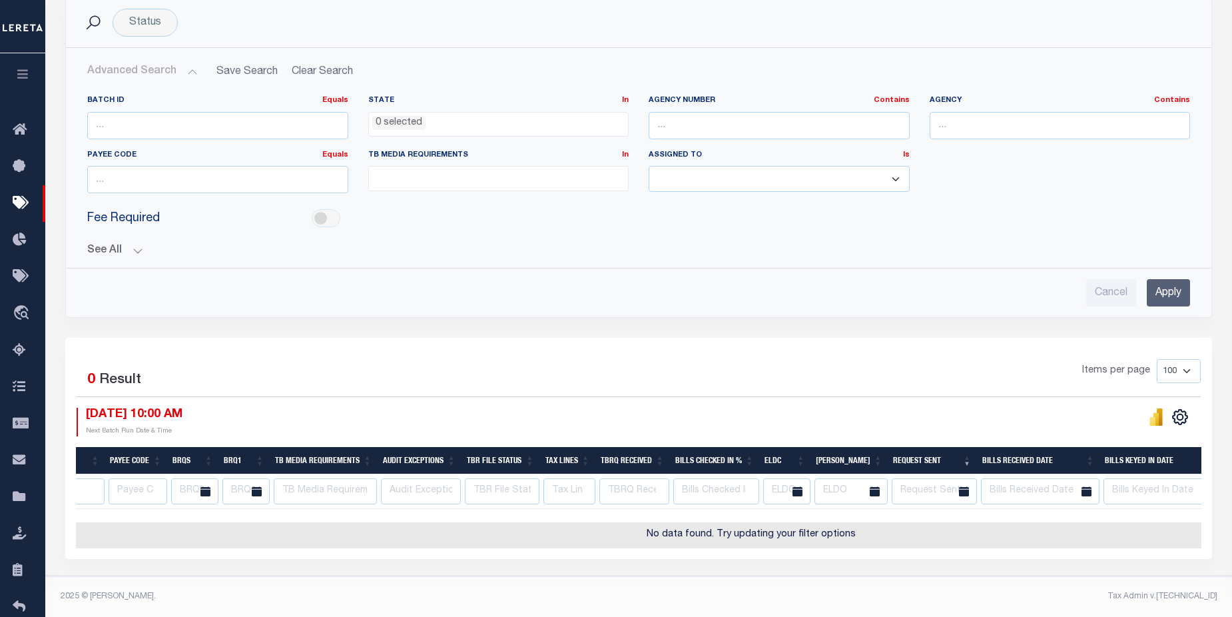
click at [1071, 180] on div "Batch ID Equals Equals Is Not Equal To Is Greater Than Is Less Than State In In…" at bounding box center [638, 149] width 1123 height 109
select select
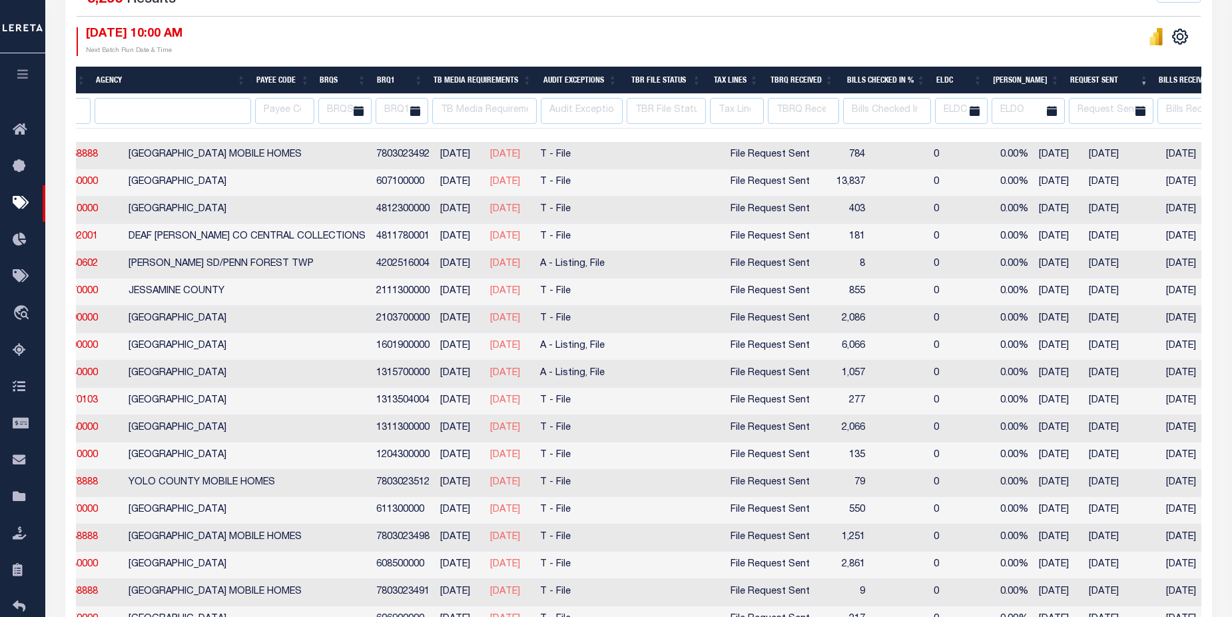
select select
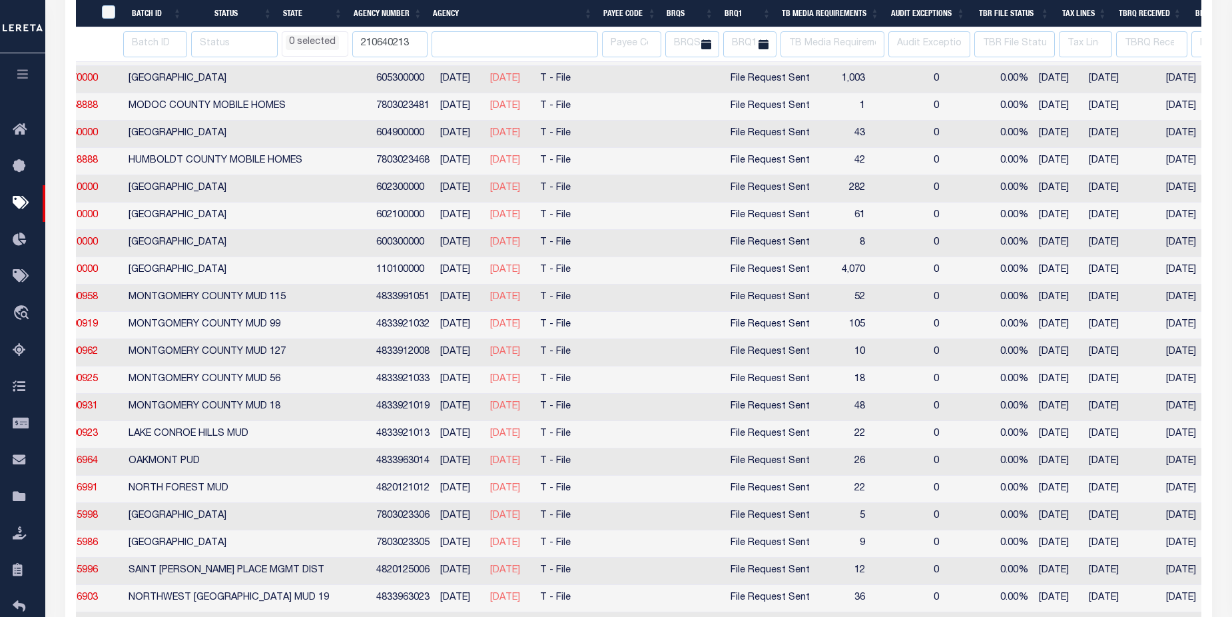
scroll to position [0, 0]
select select
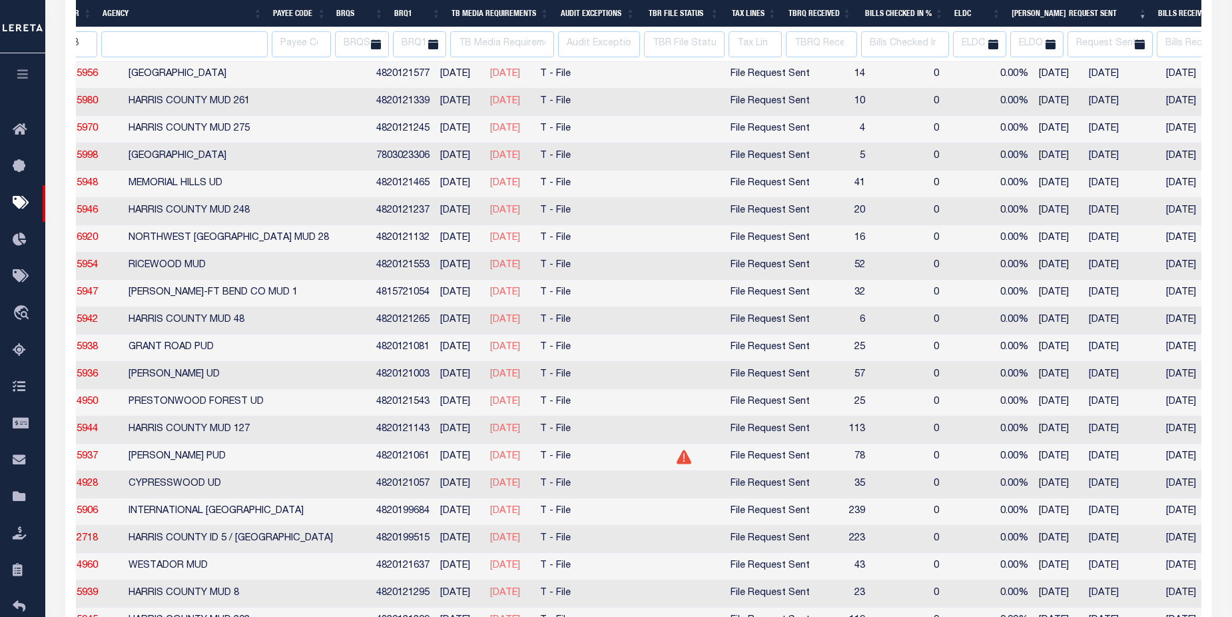
select select
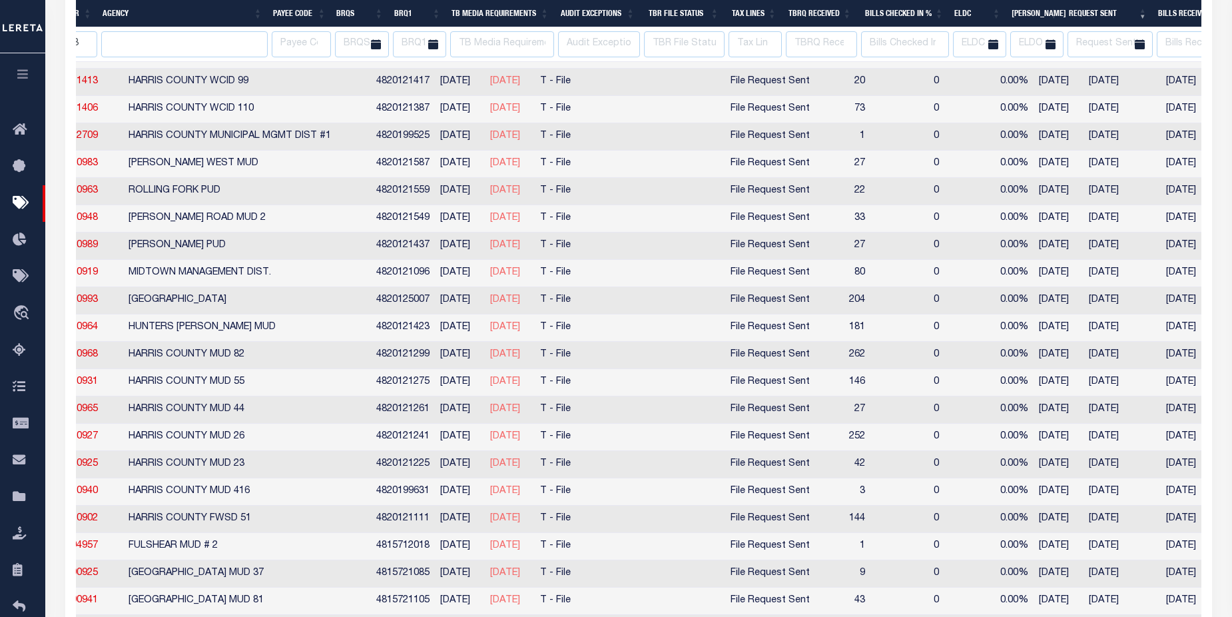
select select
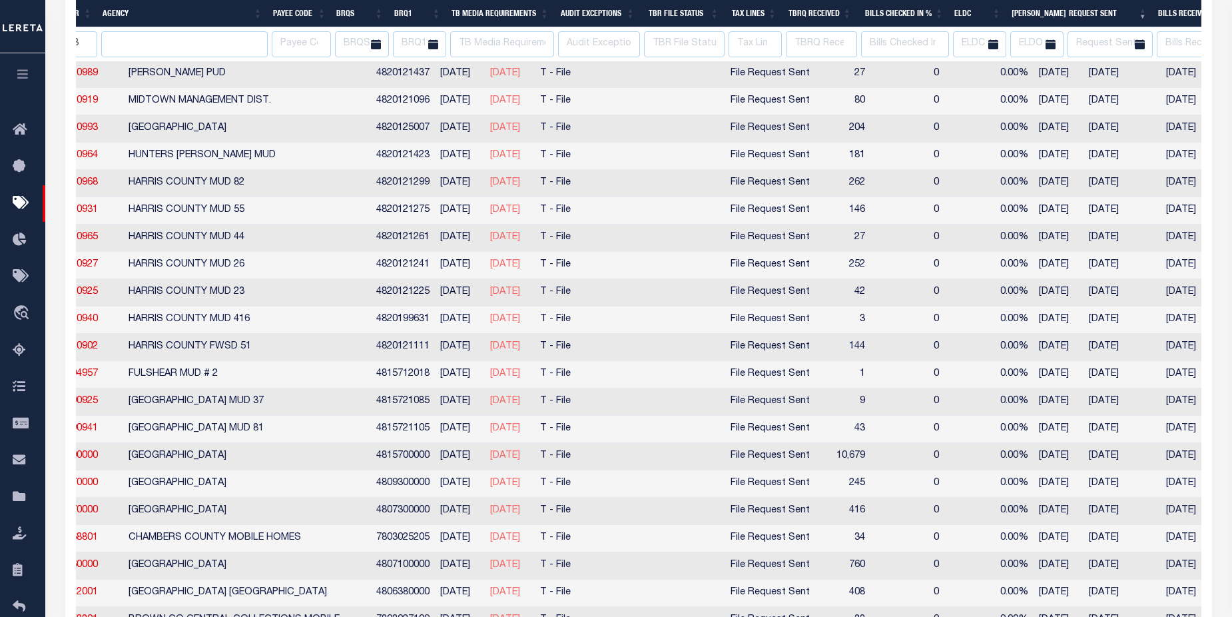
select select
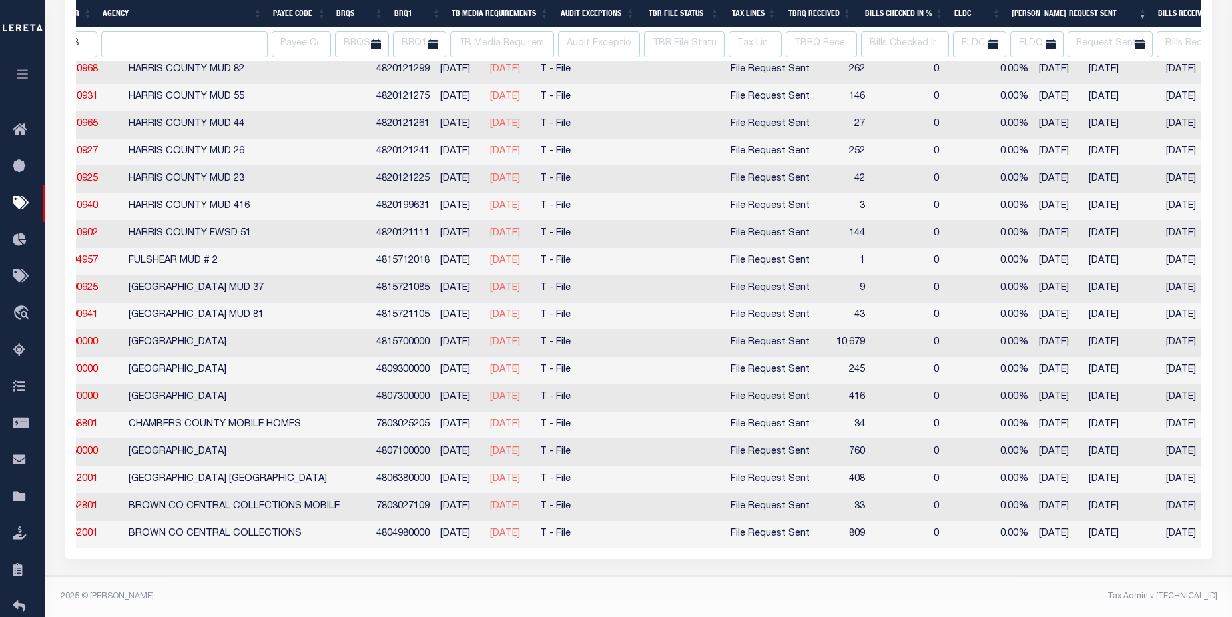
select select
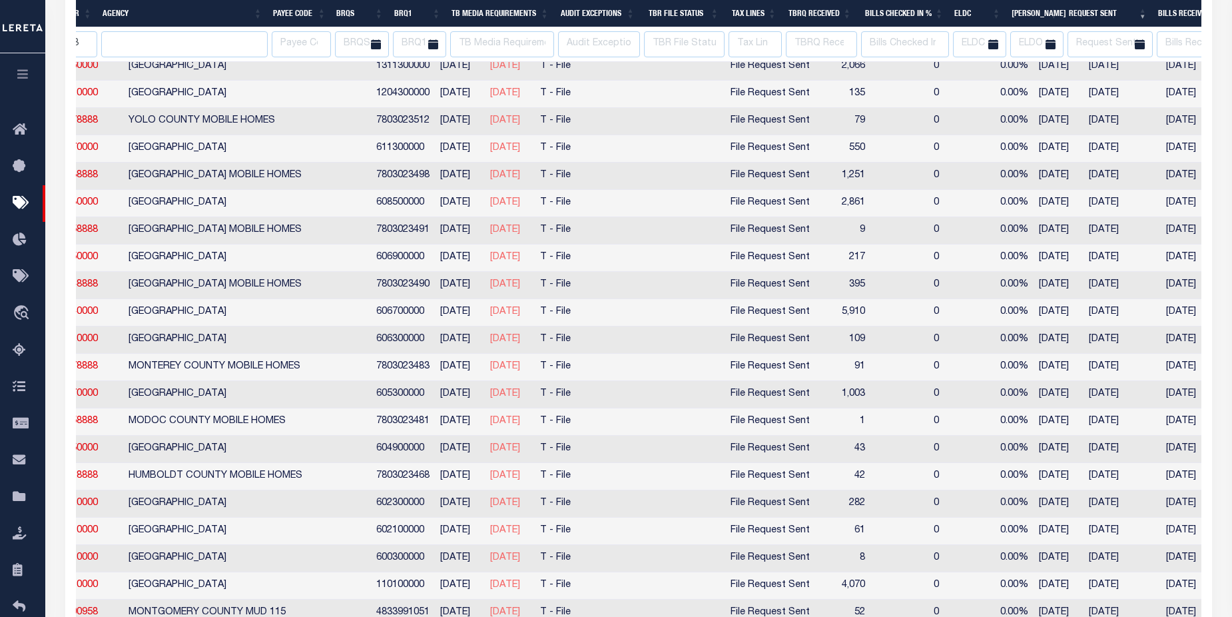
select select
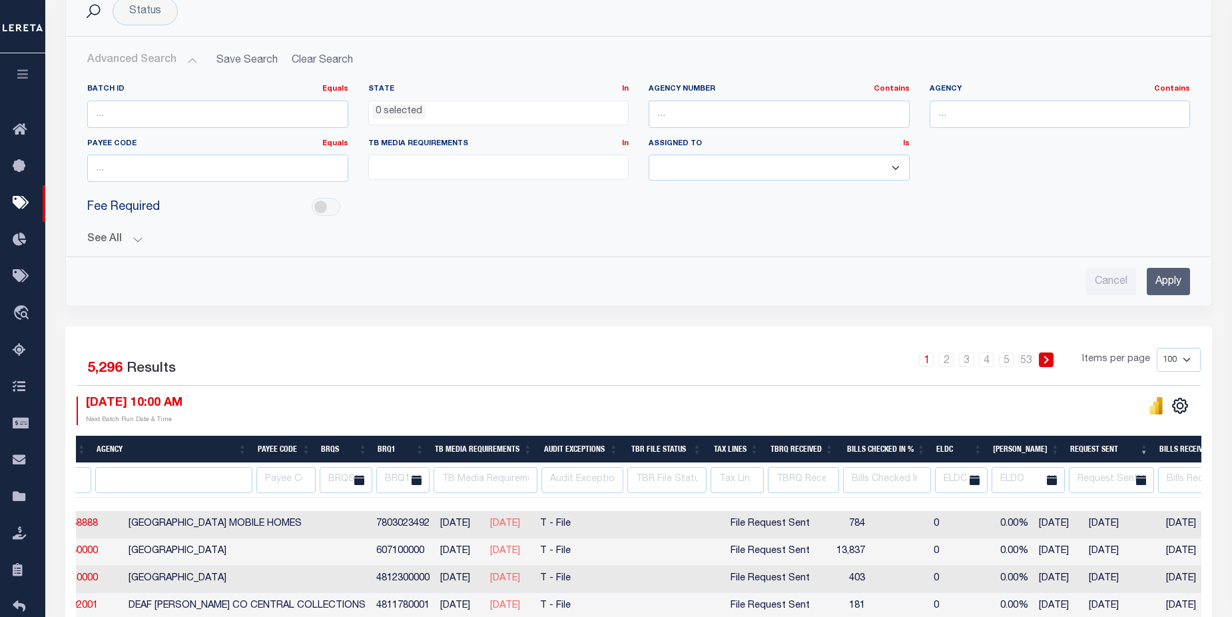
scroll to position [276, 0]
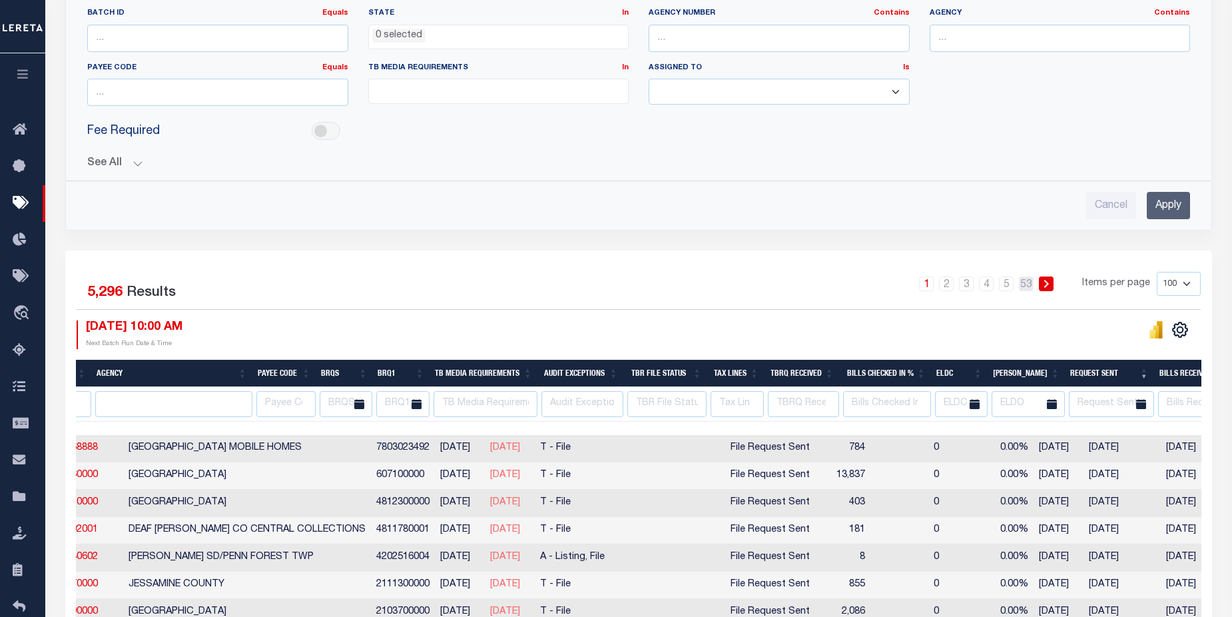
drag, startPoint x: 1028, startPoint y: 290, endPoint x: 1052, endPoint y: 288, distance: 24.1
click at [1028, 290] on link "53" at bounding box center [1026, 283] width 15 height 15
select select
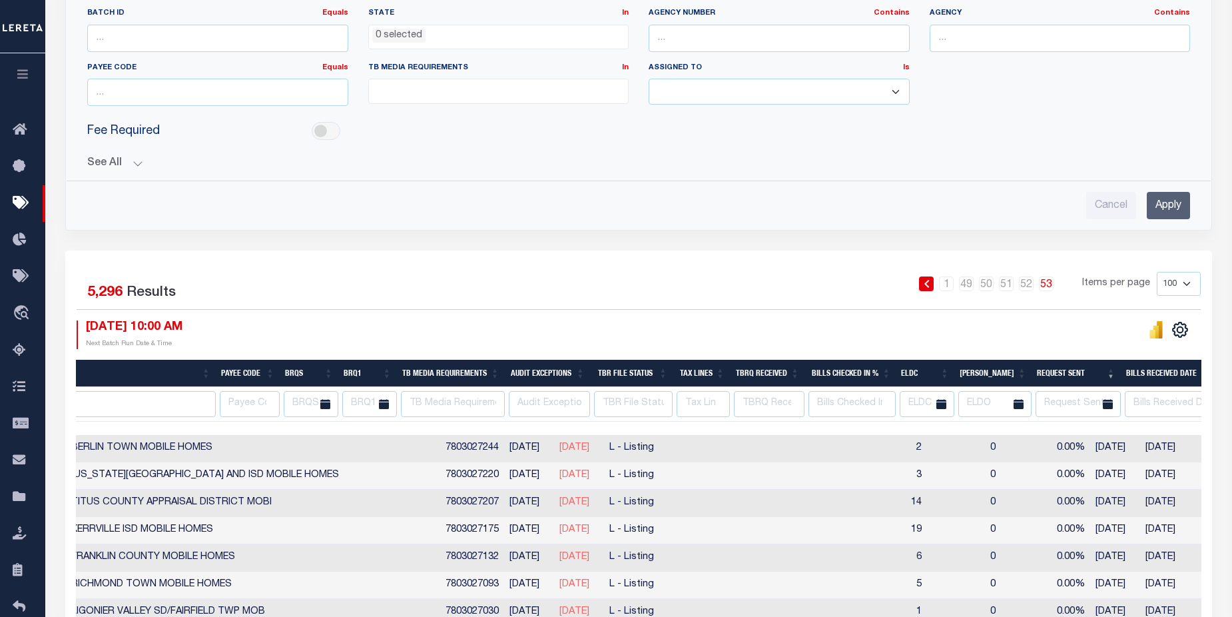
scroll to position [0, 439]
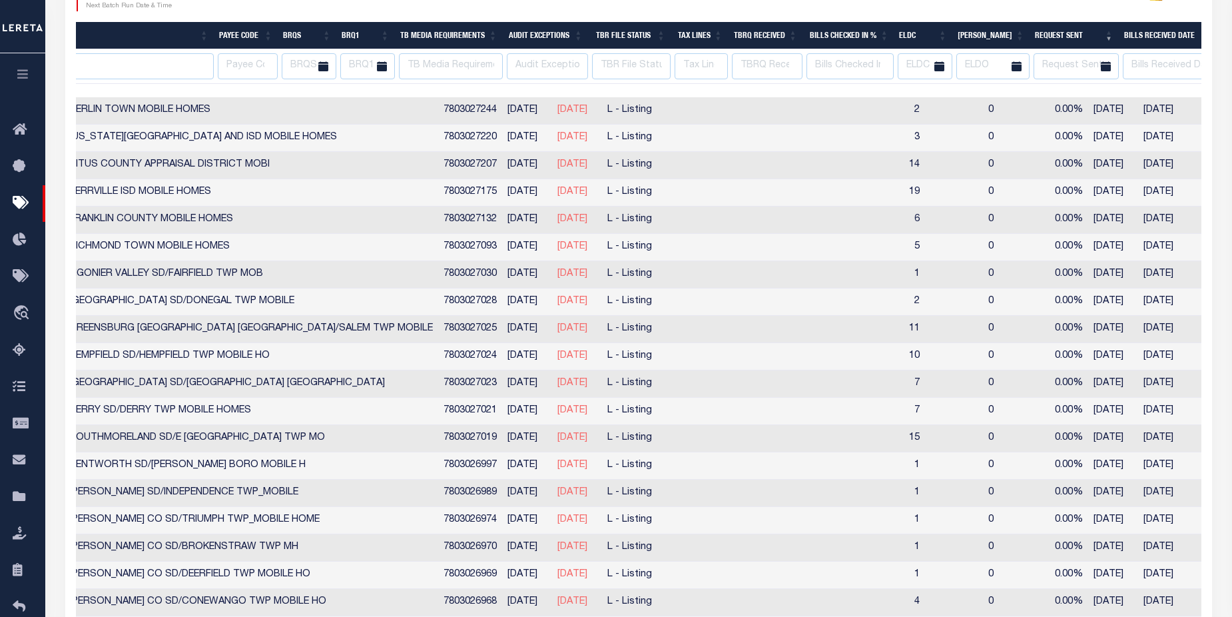
select select
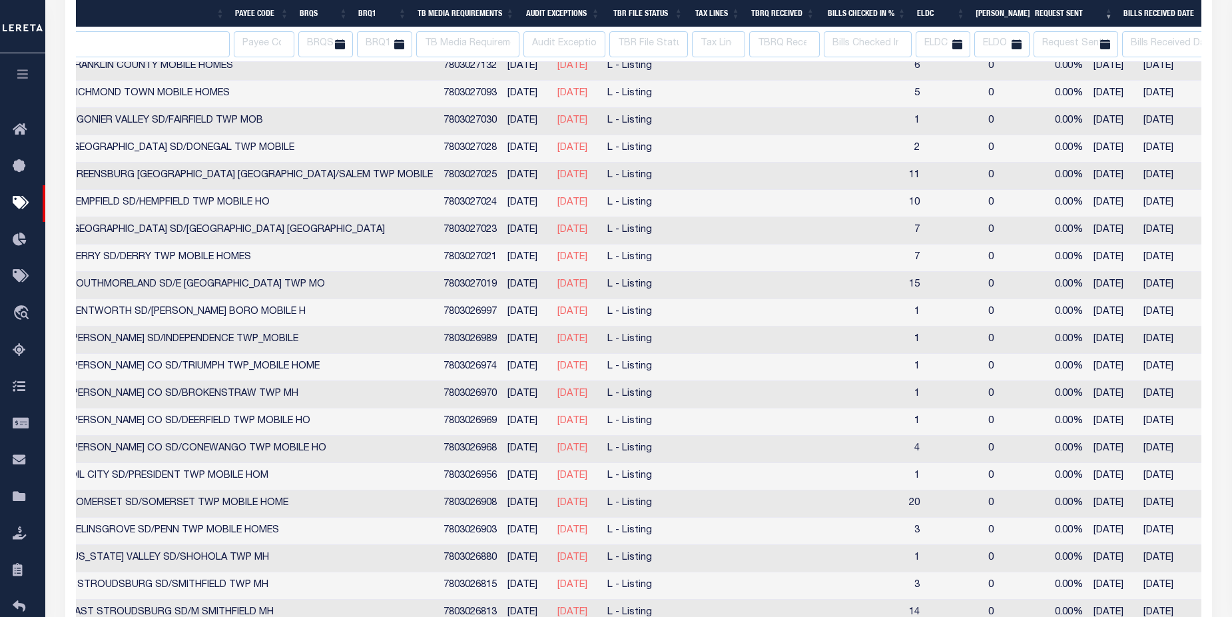
select select
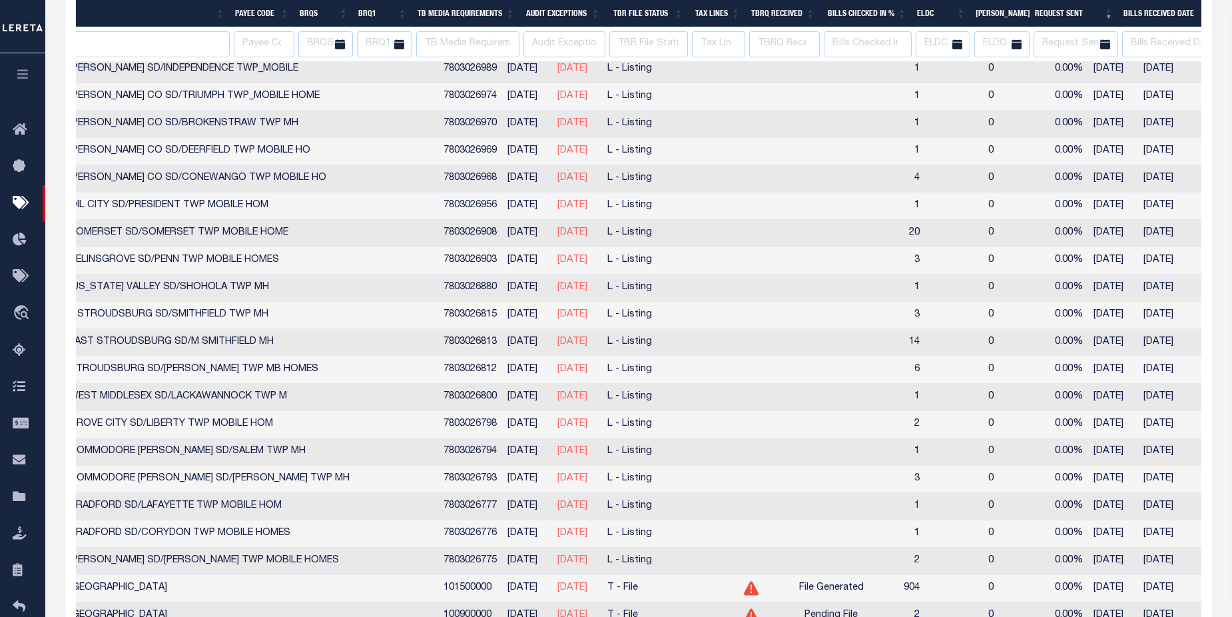
select select
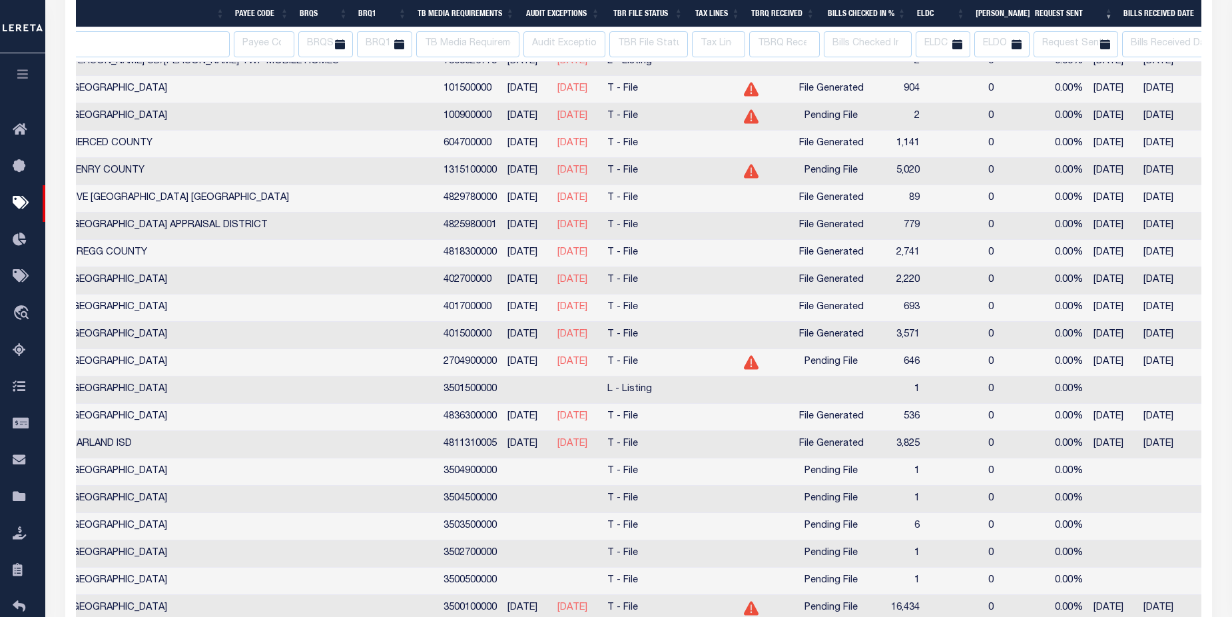
select select
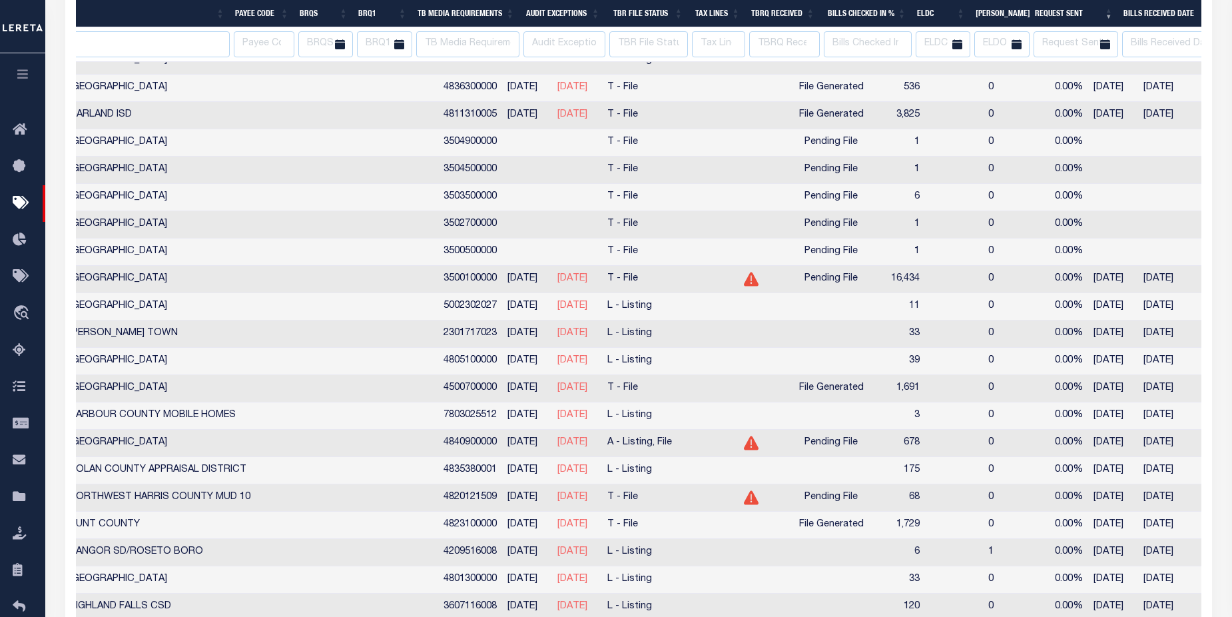
select select
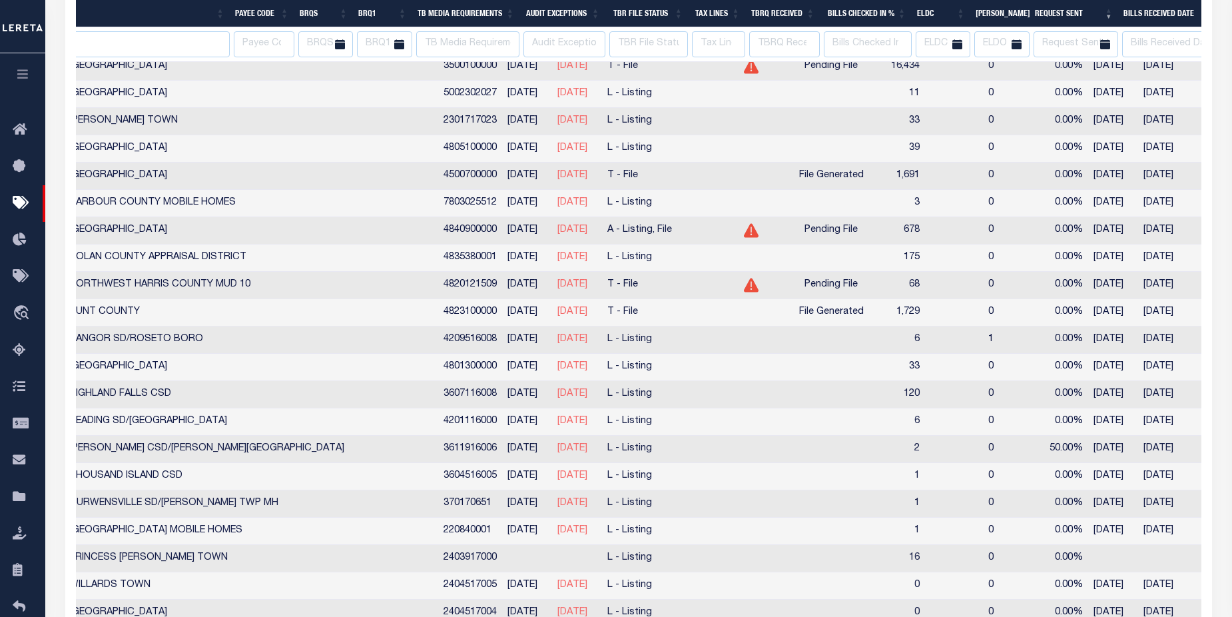
select select
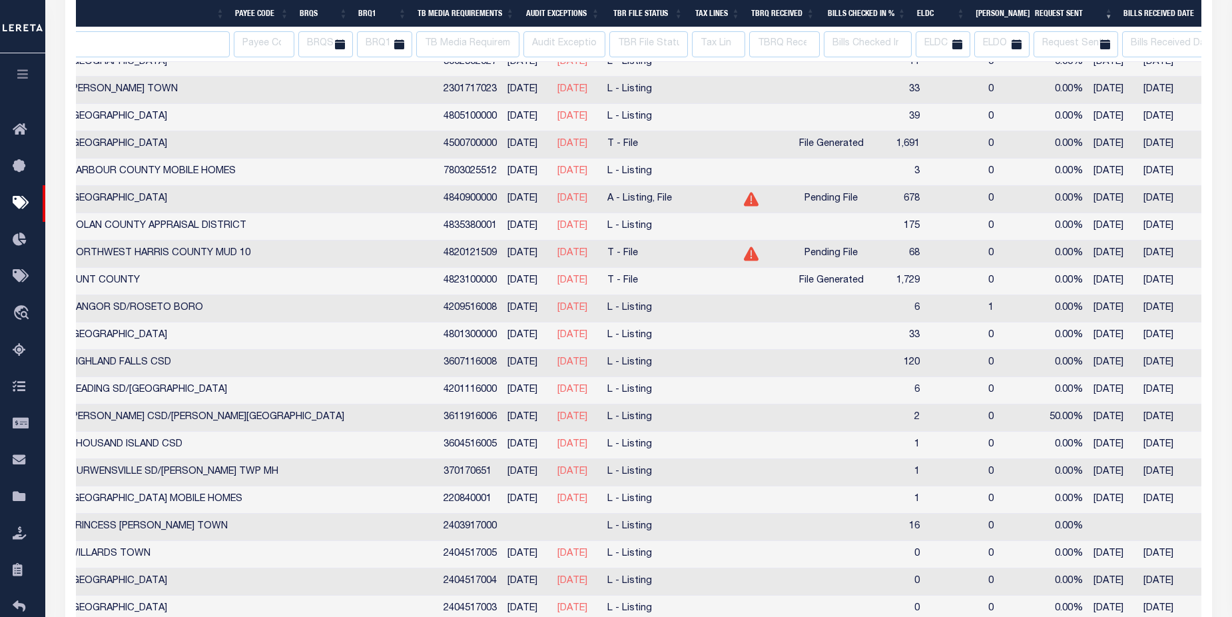
select select
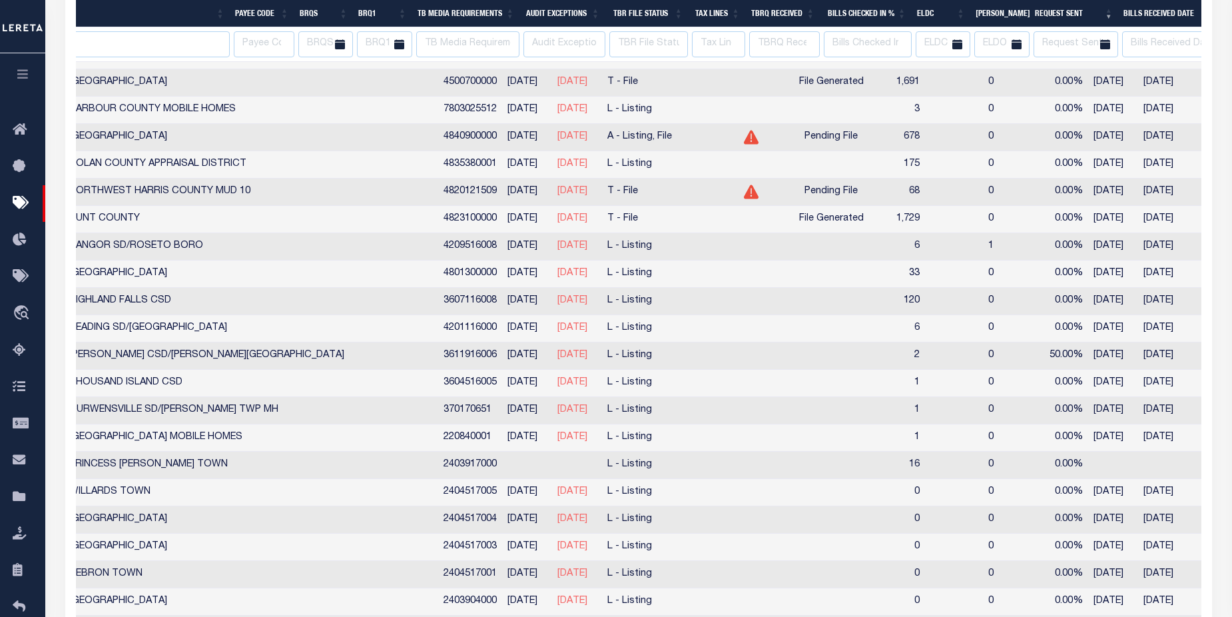
select select
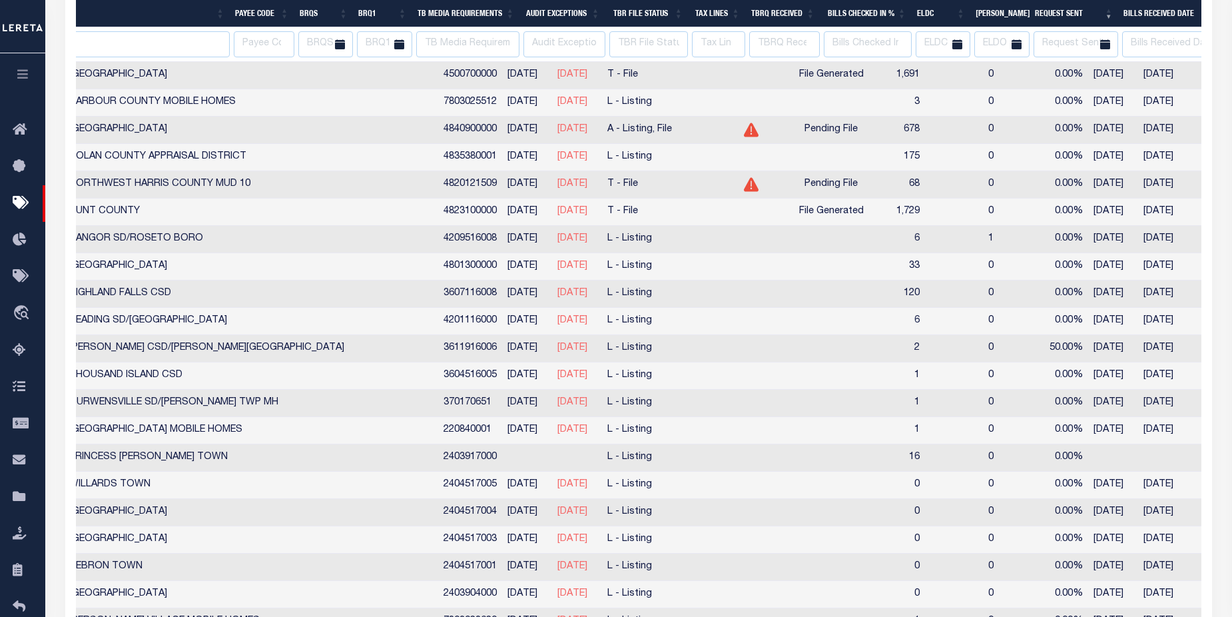
select select
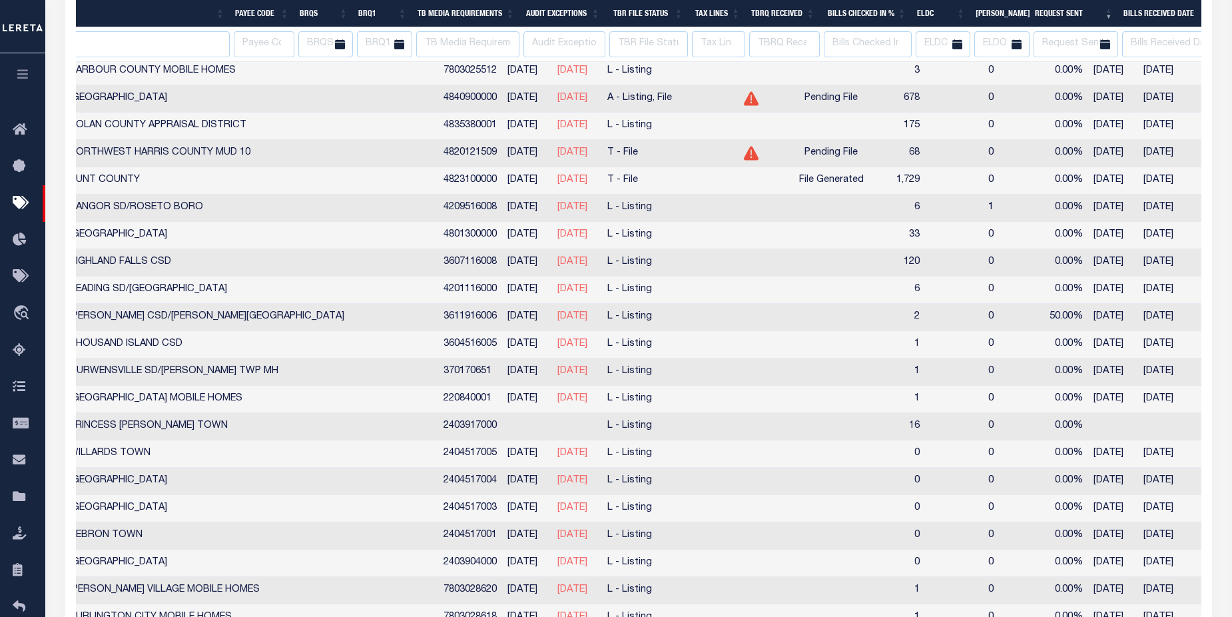
select select
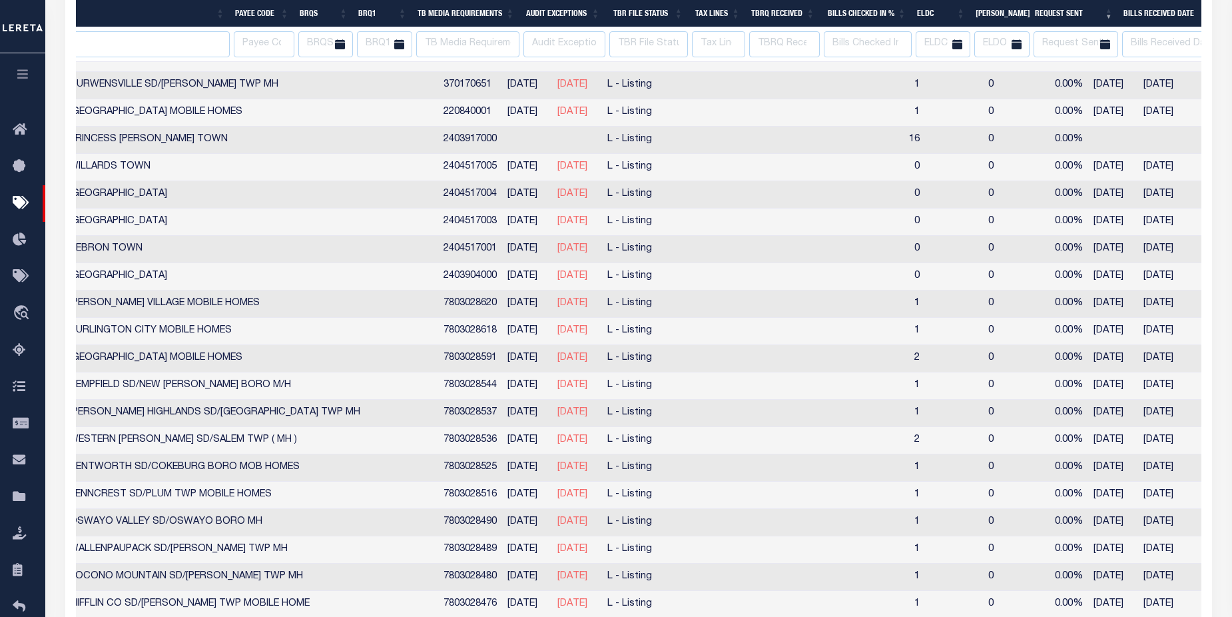
select select
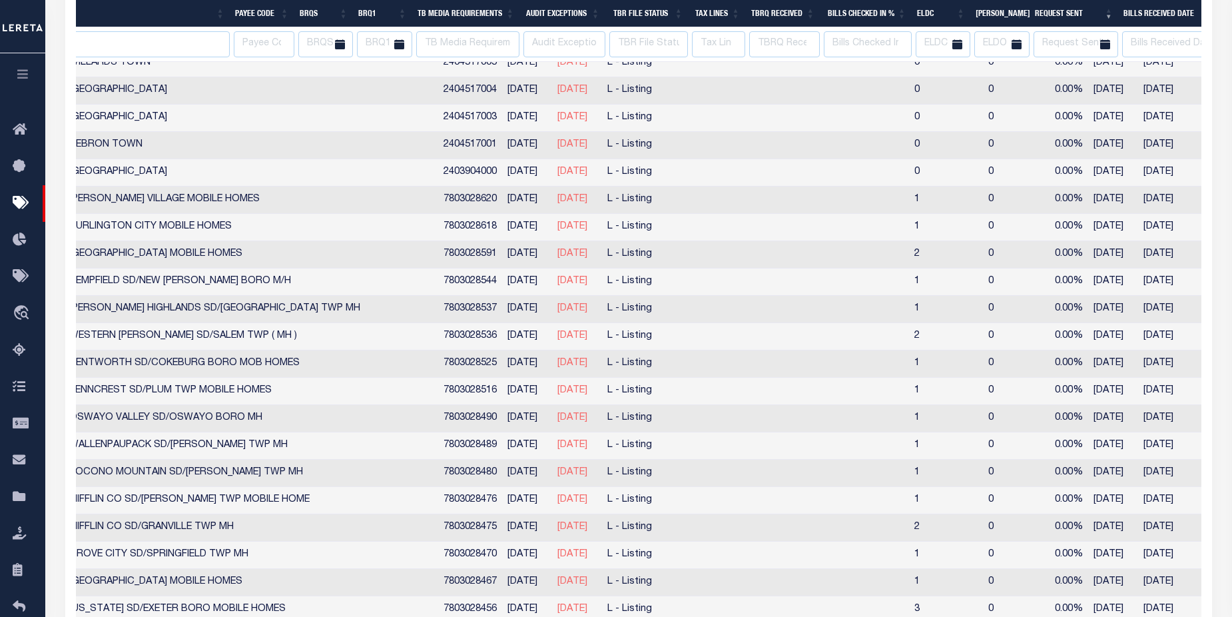
select select
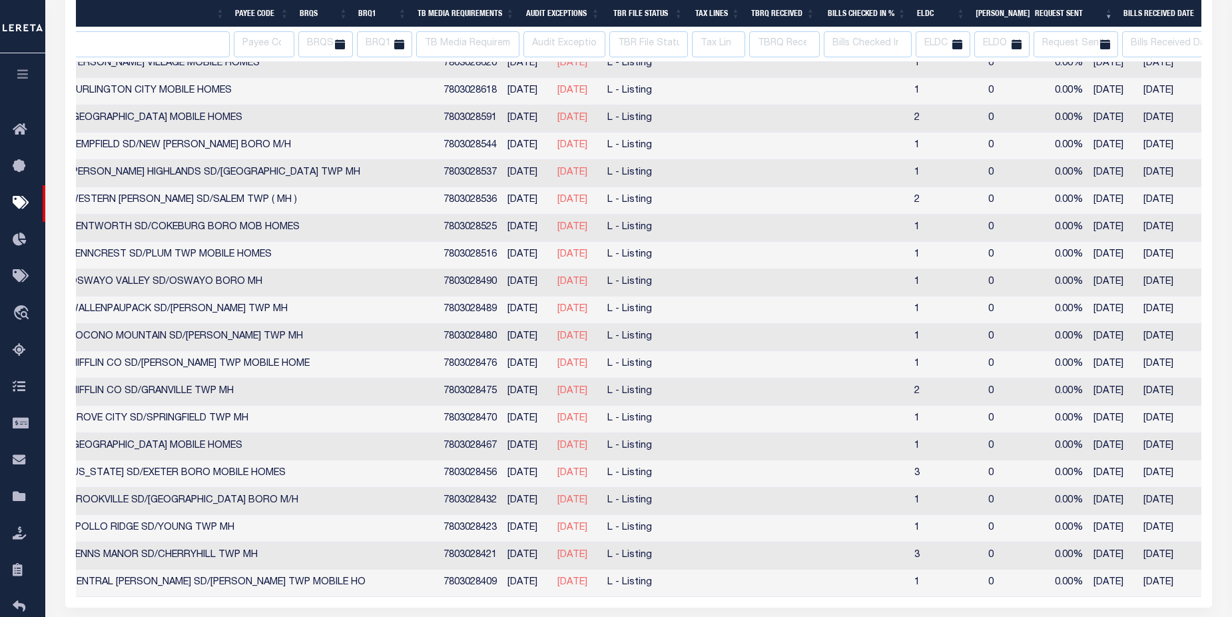
select select
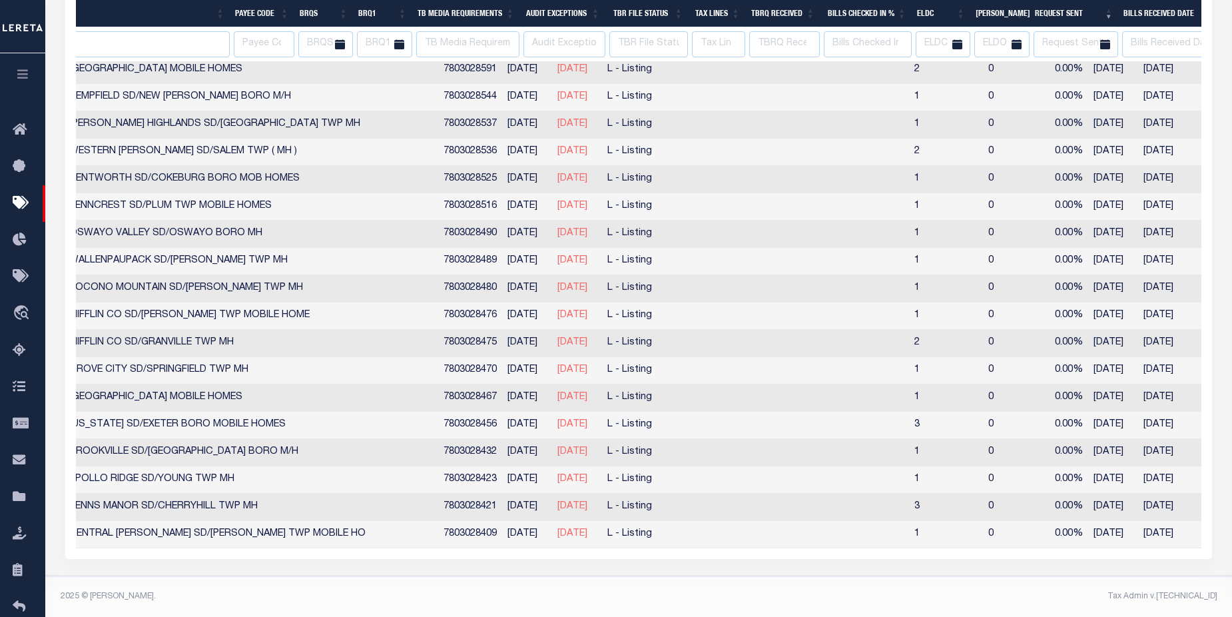
select select
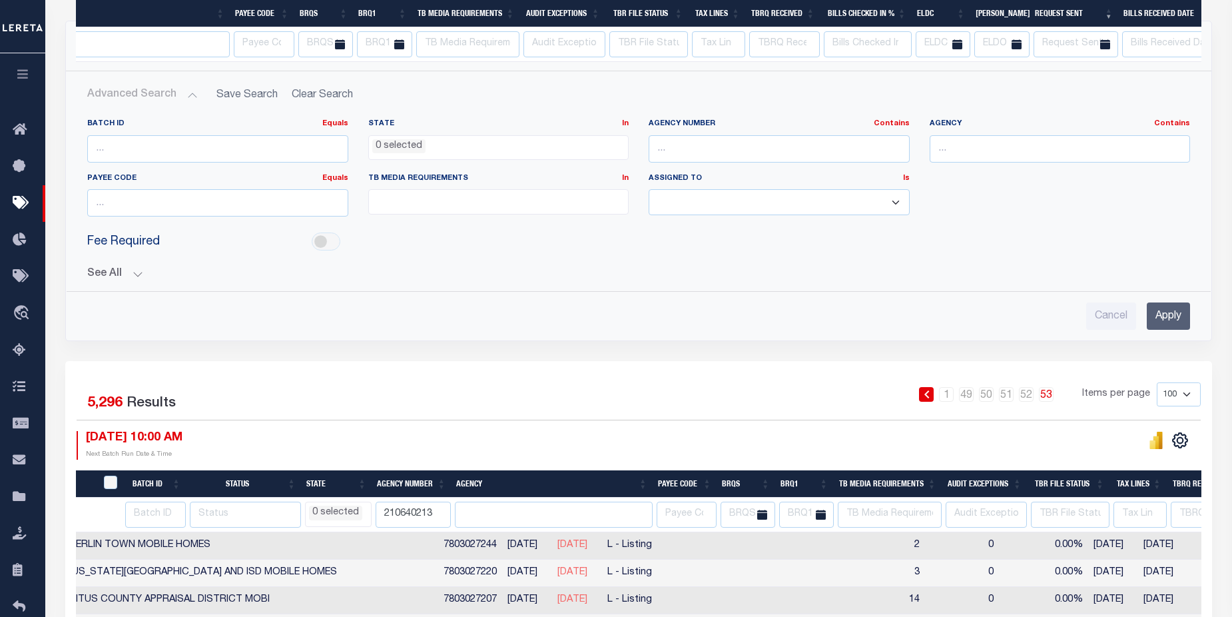
select select
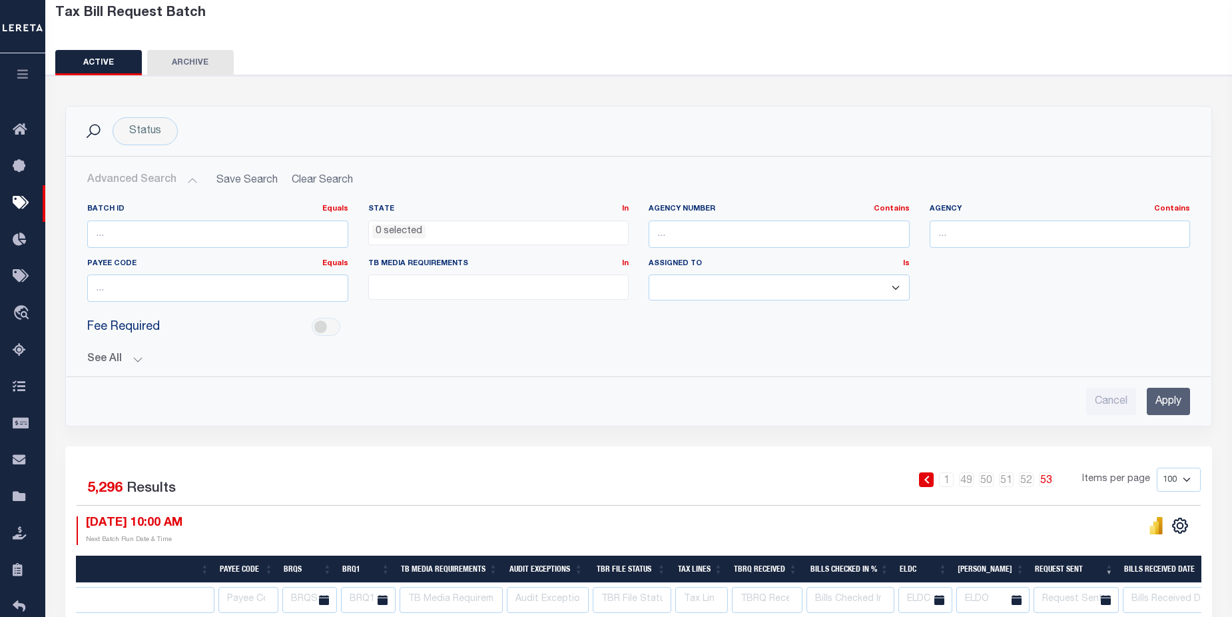
scroll to position [166, 0]
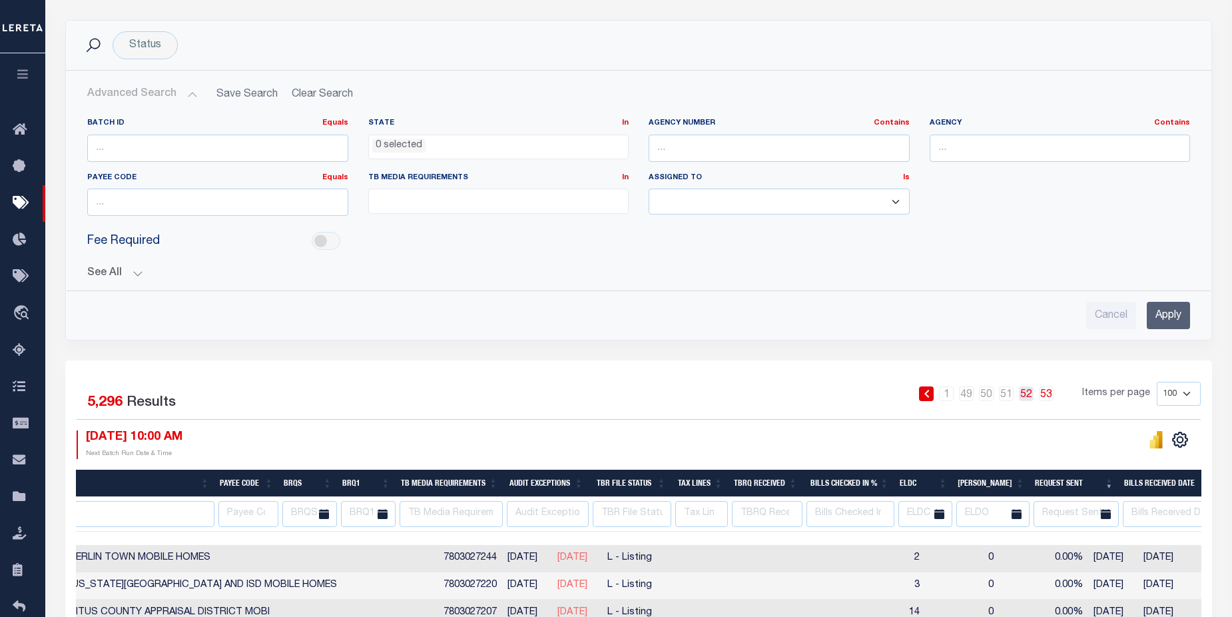
click at [1029, 396] on link "52" at bounding box center [1026, 393] width 15 height 15
select select
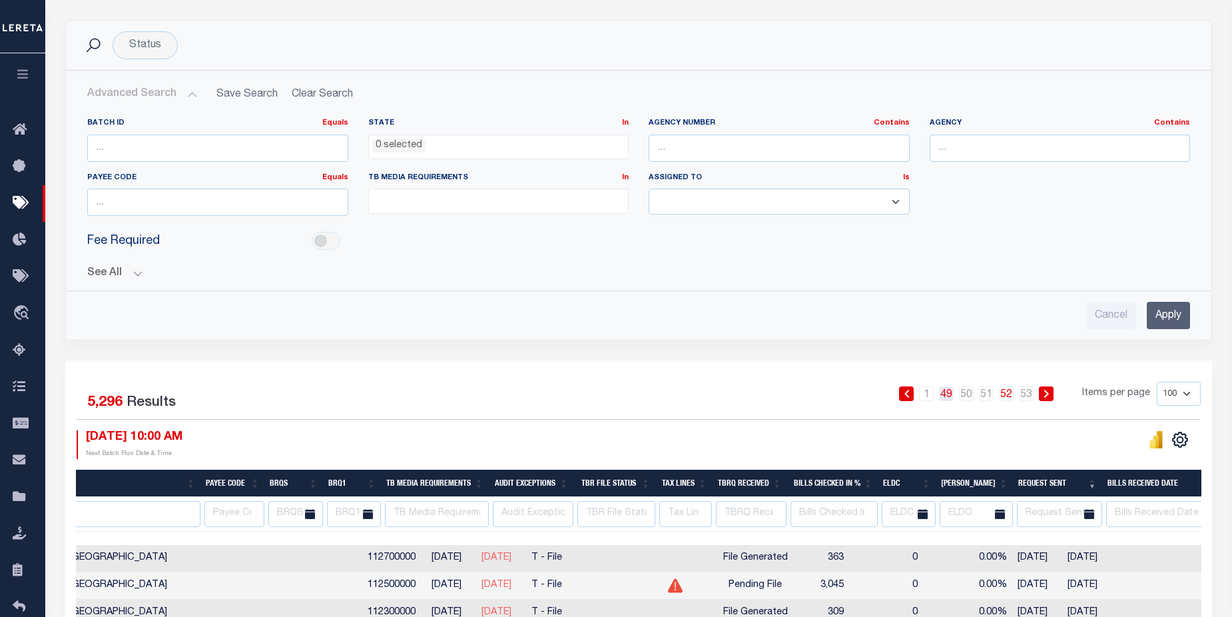
click at [947, 395] on link "49" at bounding box center [946, 393] width 15 height 15
select select
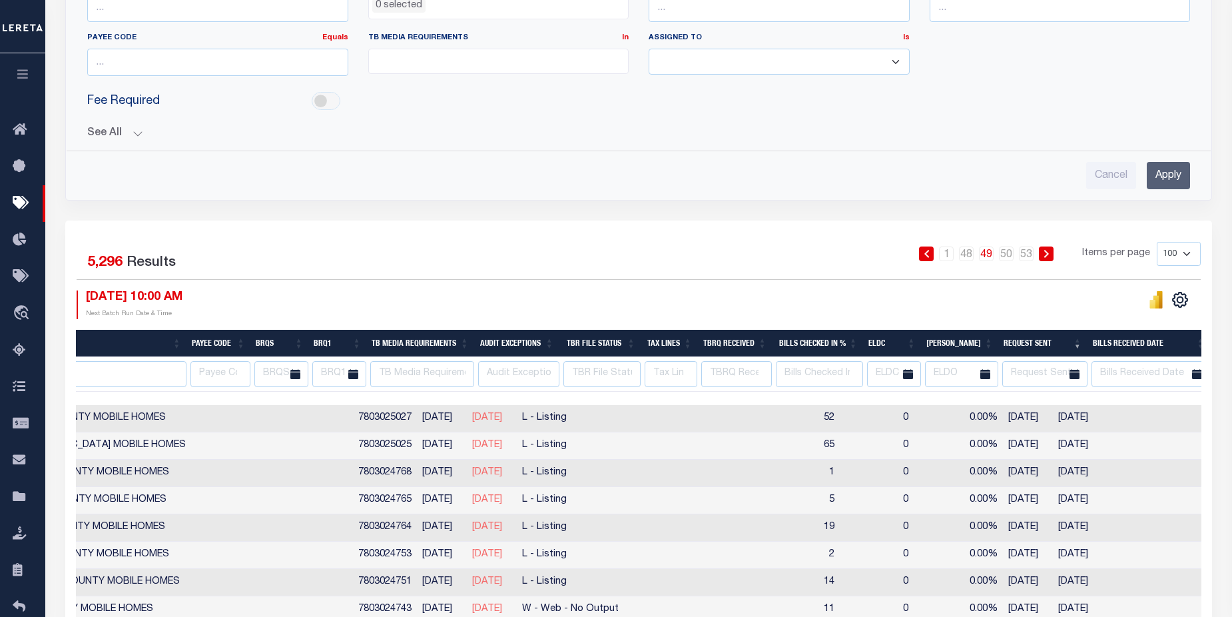
scroll to position [322, 0]
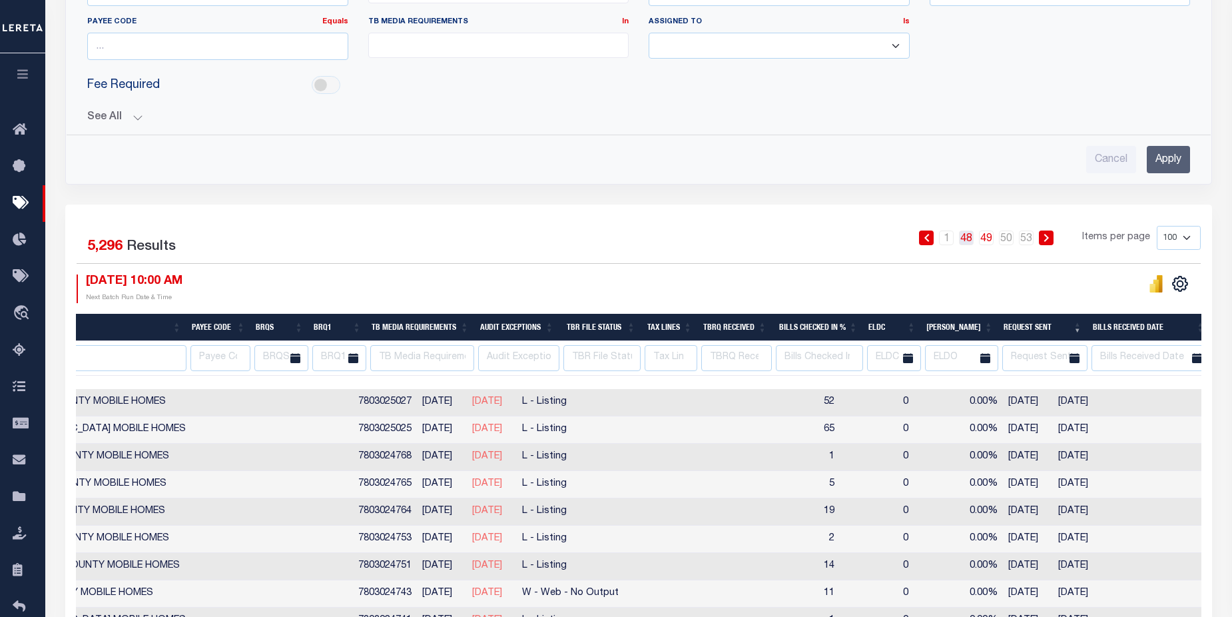
click at [964, 241] on link "48" at bounding box center [966, 237] width 15 height 15
select select
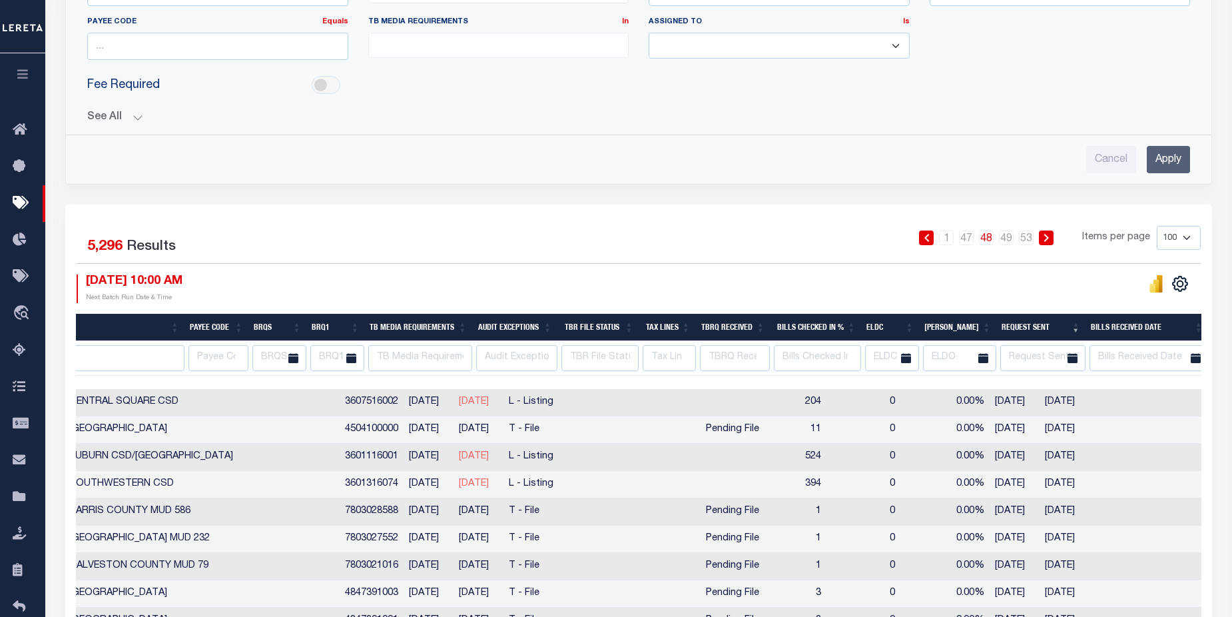
click at [987, 324] on th "[PERSON_NAME]" at bounding box center [957, 327] width 77 height 27
select select
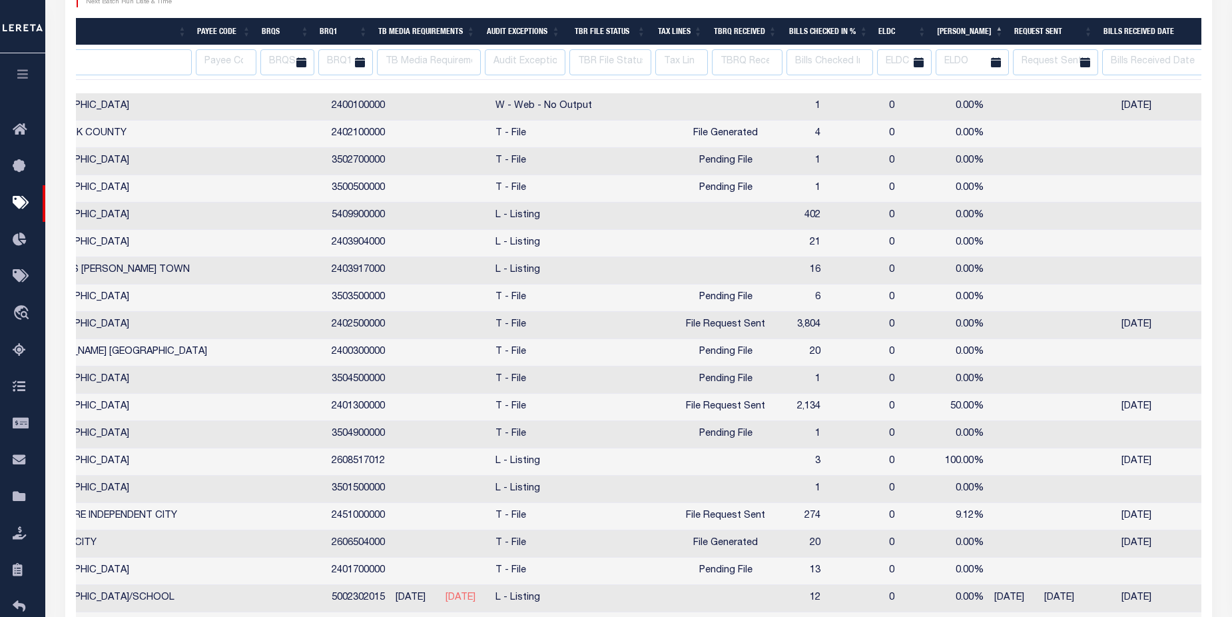
select select
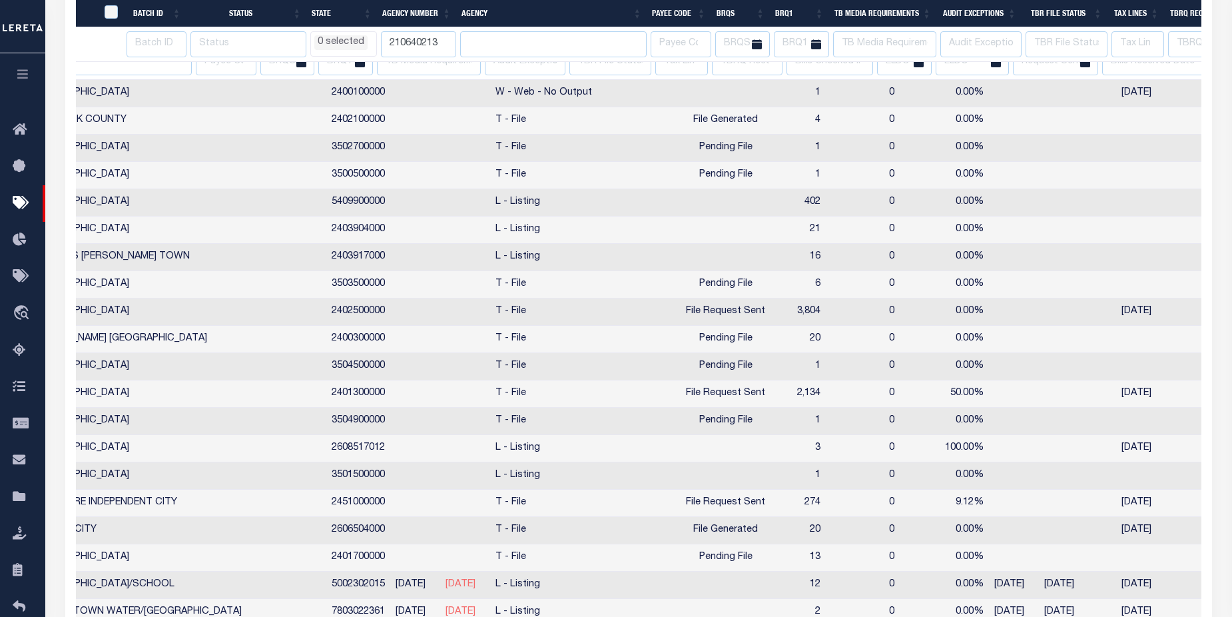
scroll to position [0, 0]
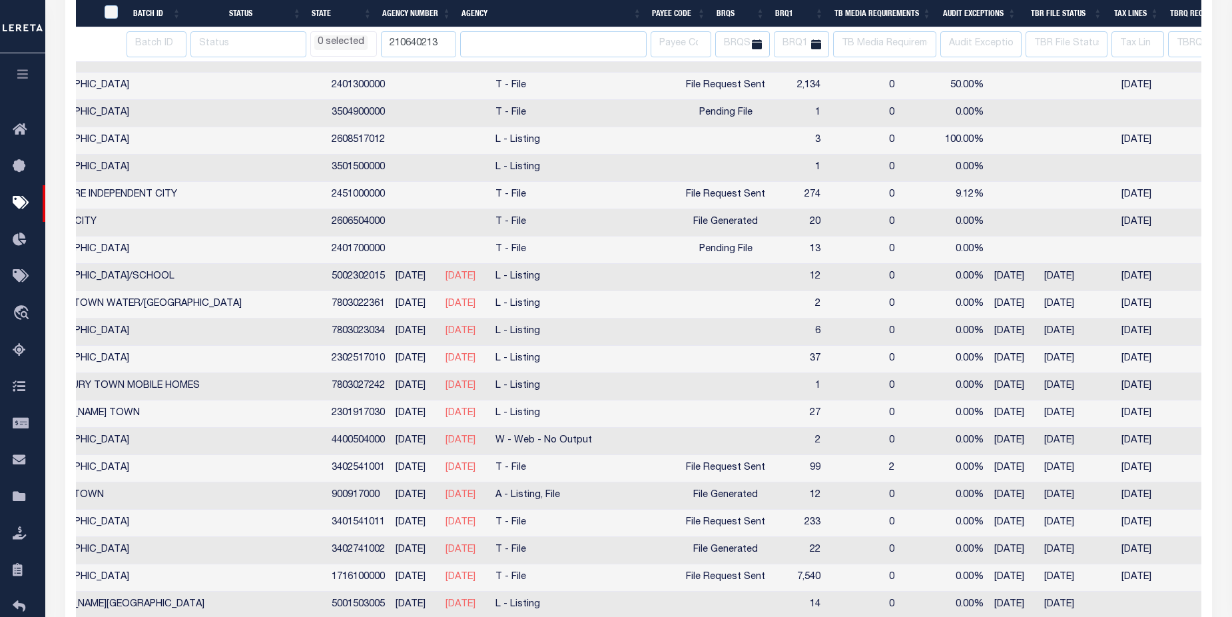
select select
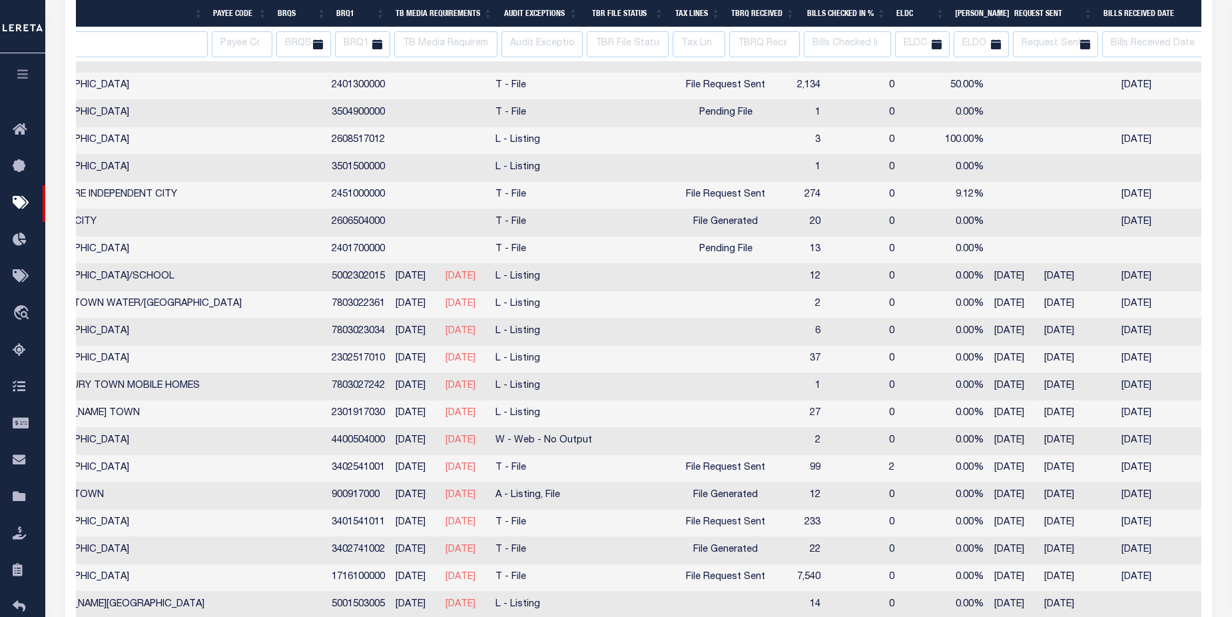
select select
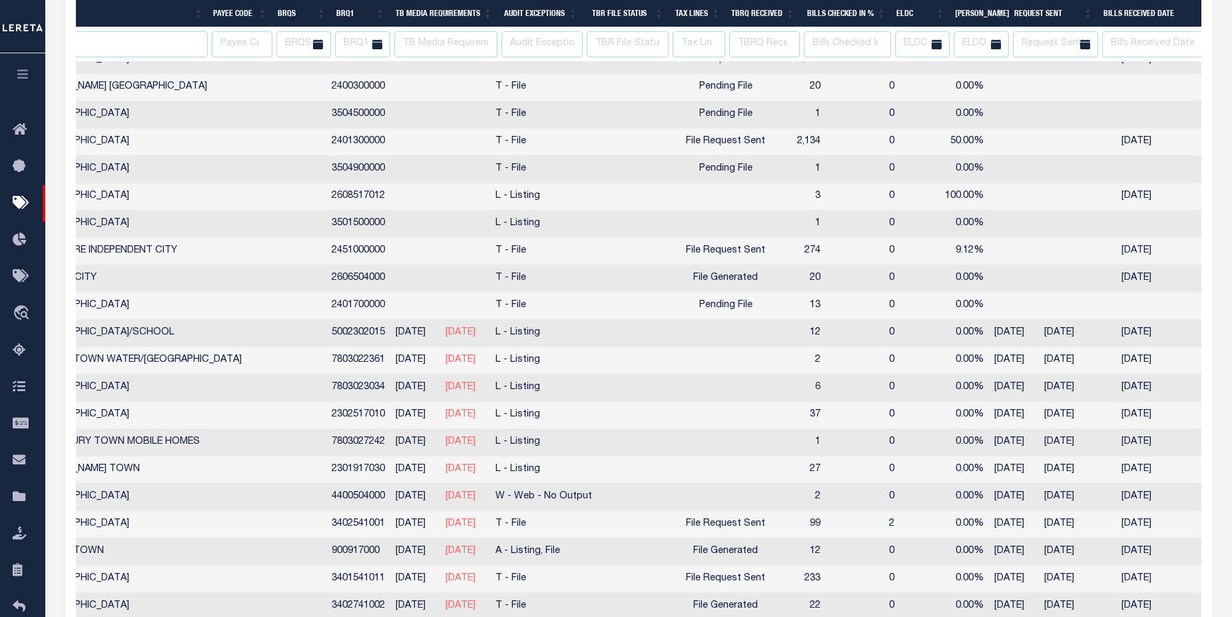
select select
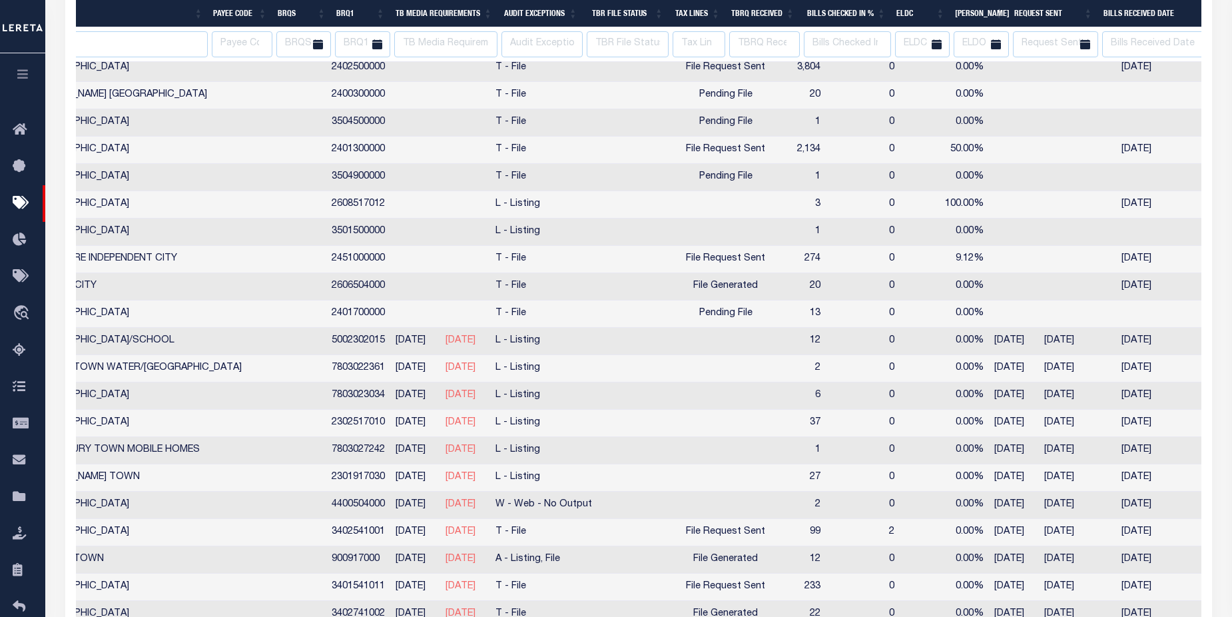
select select
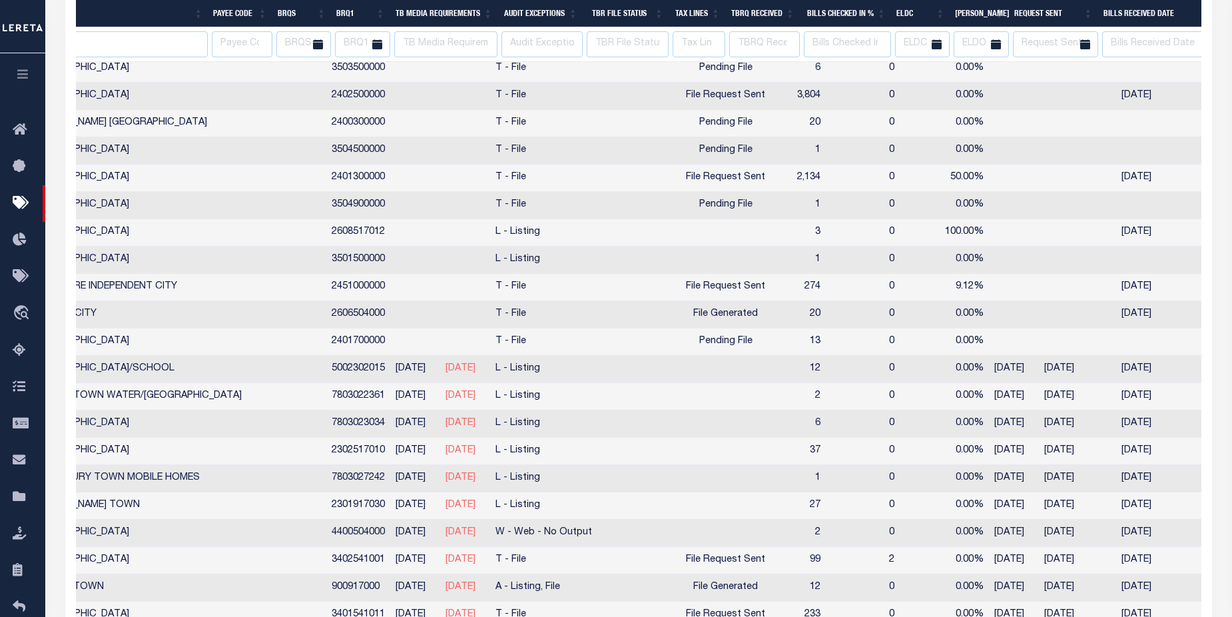
select select
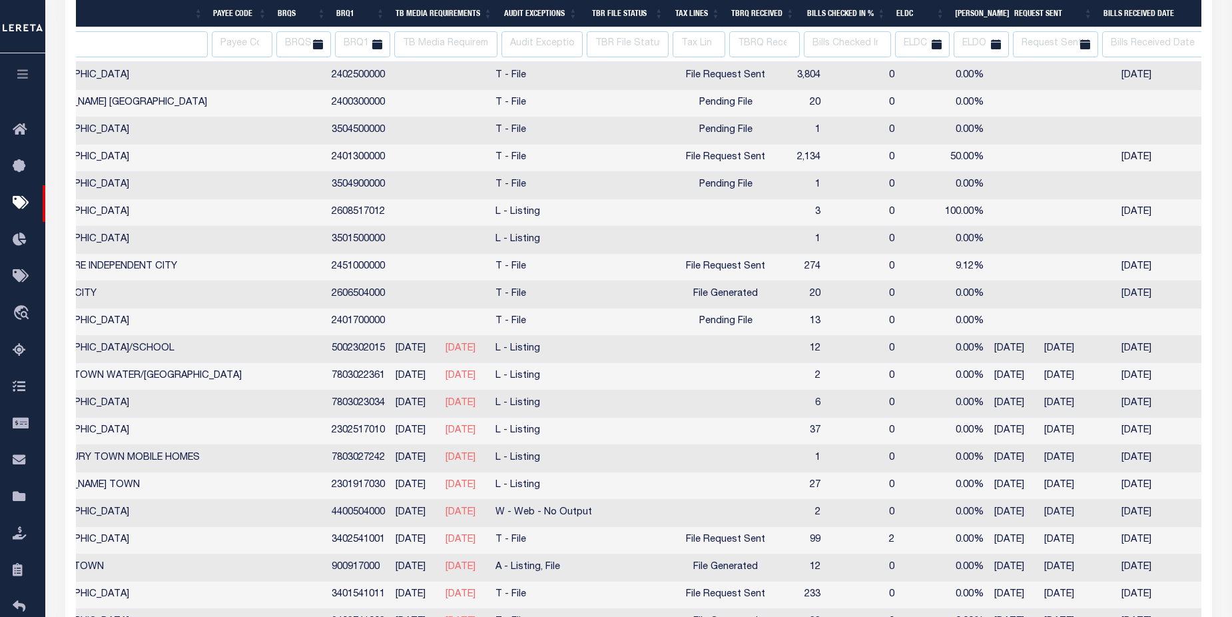
select select
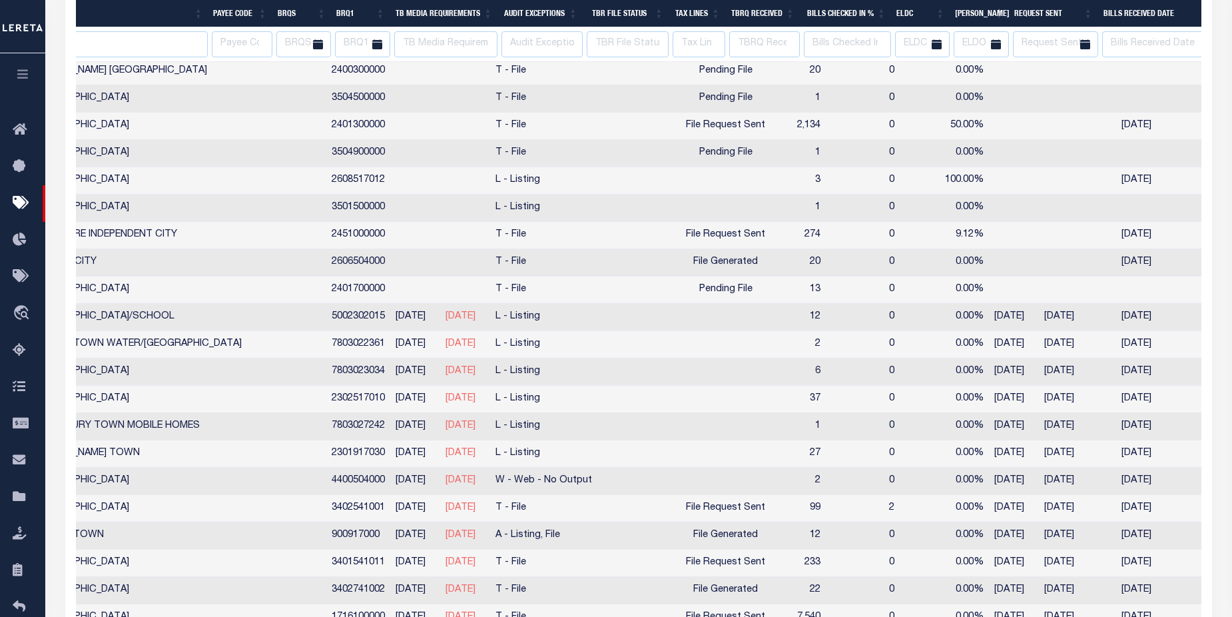
select select
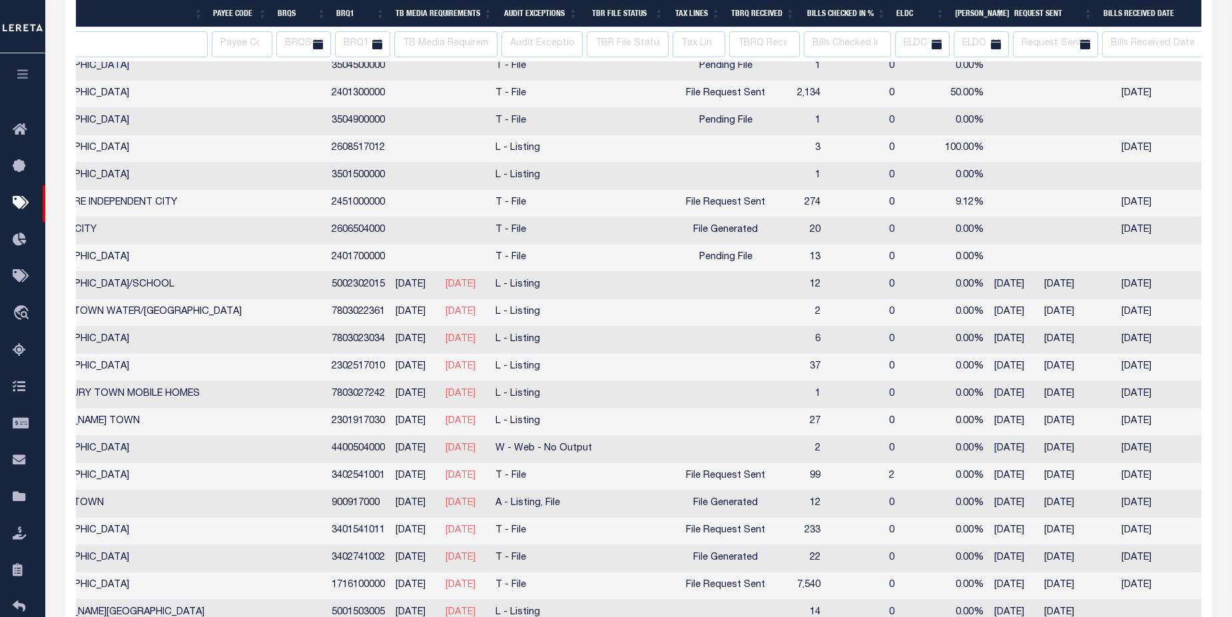
select select
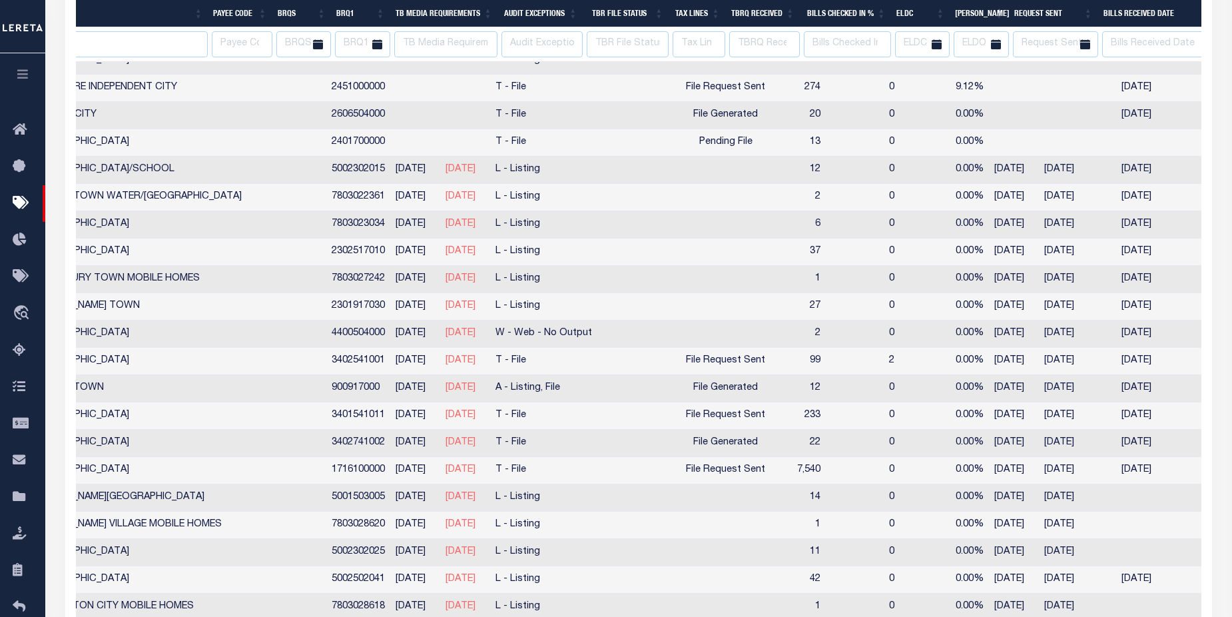
select select
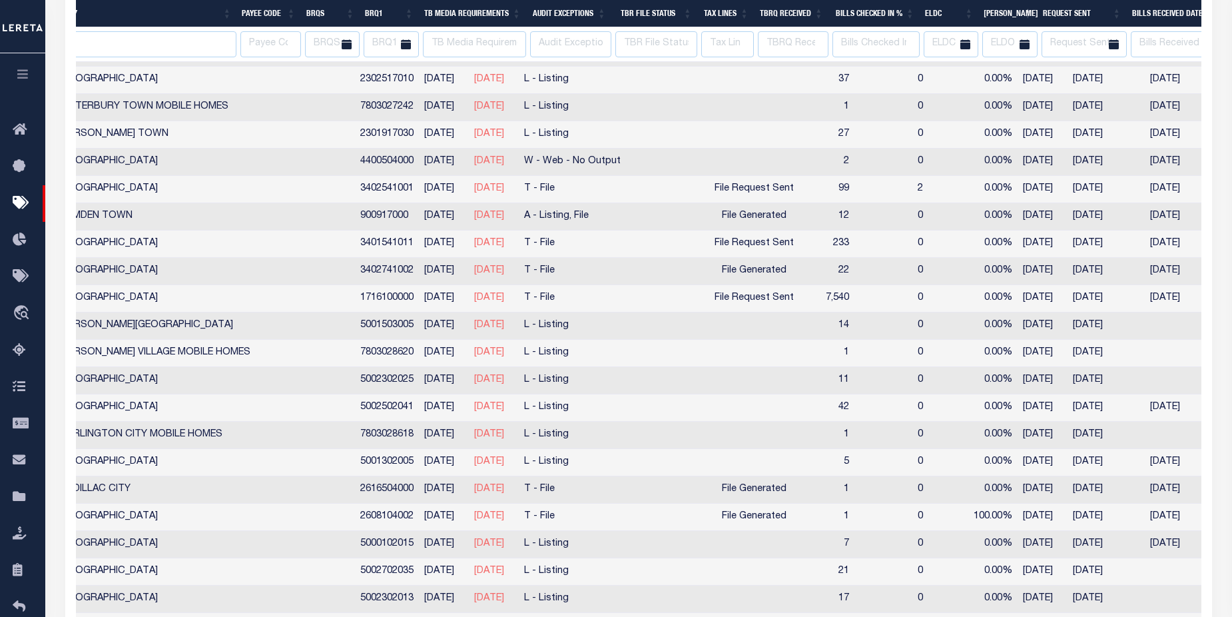
scroll to position [0, 395]
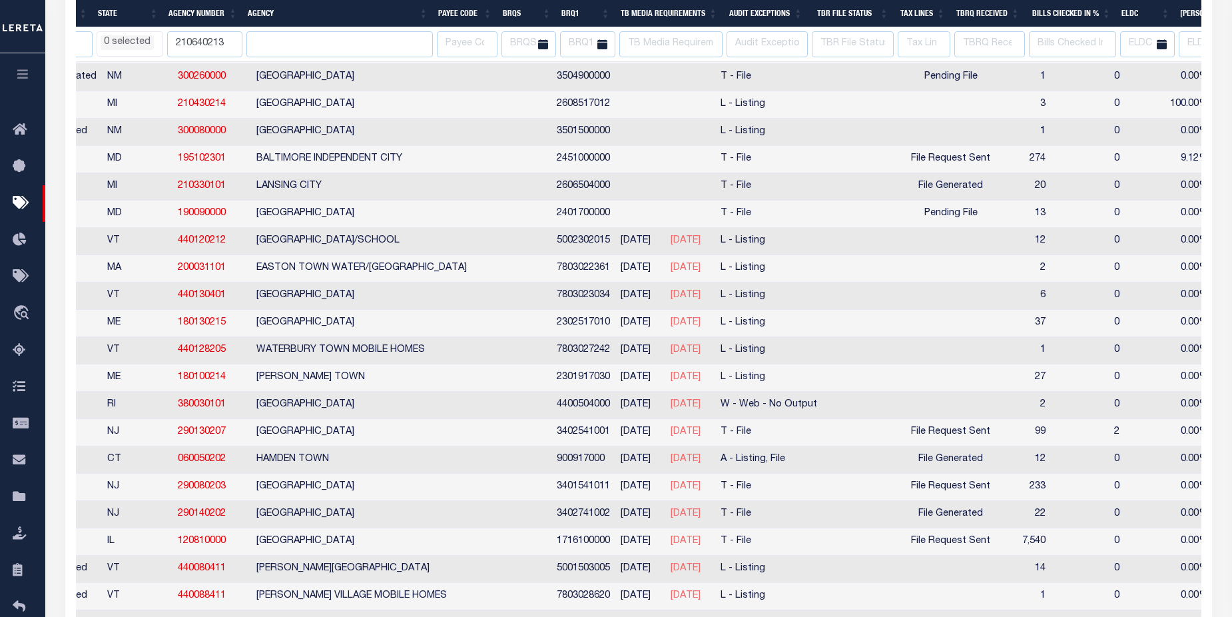
select select
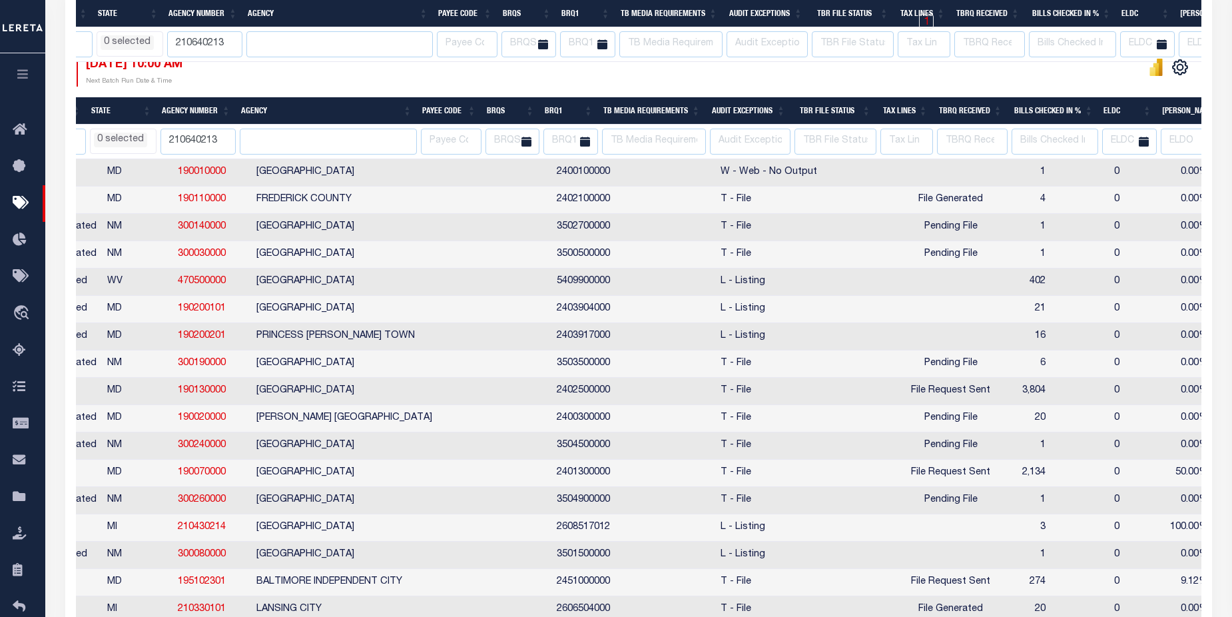
select select
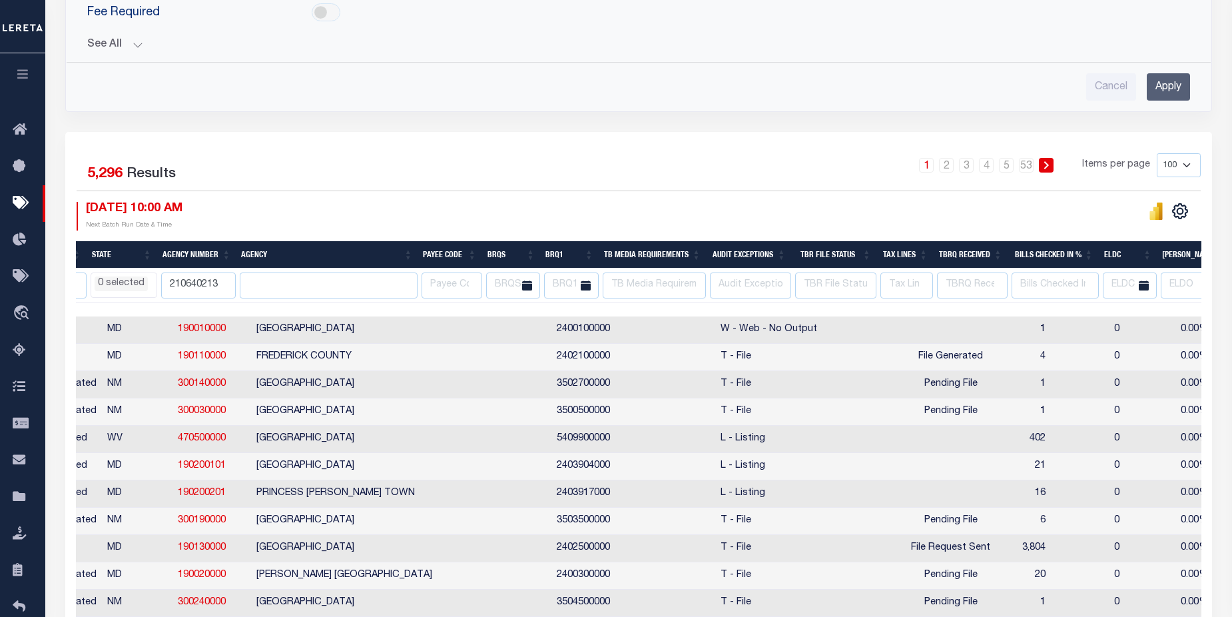
scroll to position [290, 0]
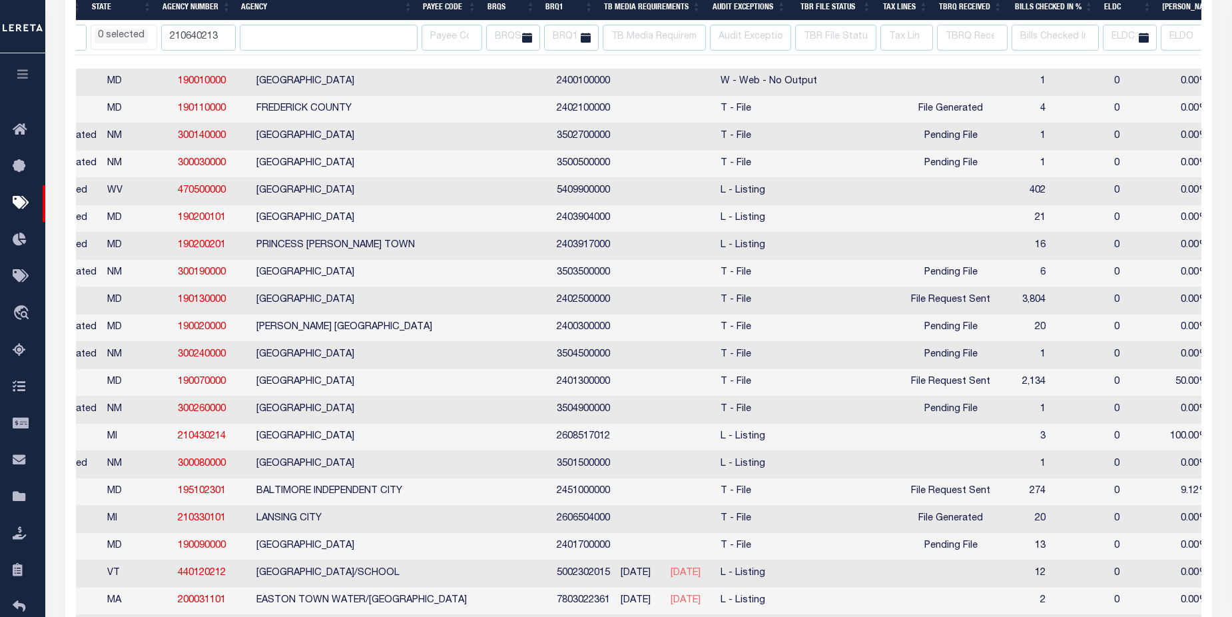
select select
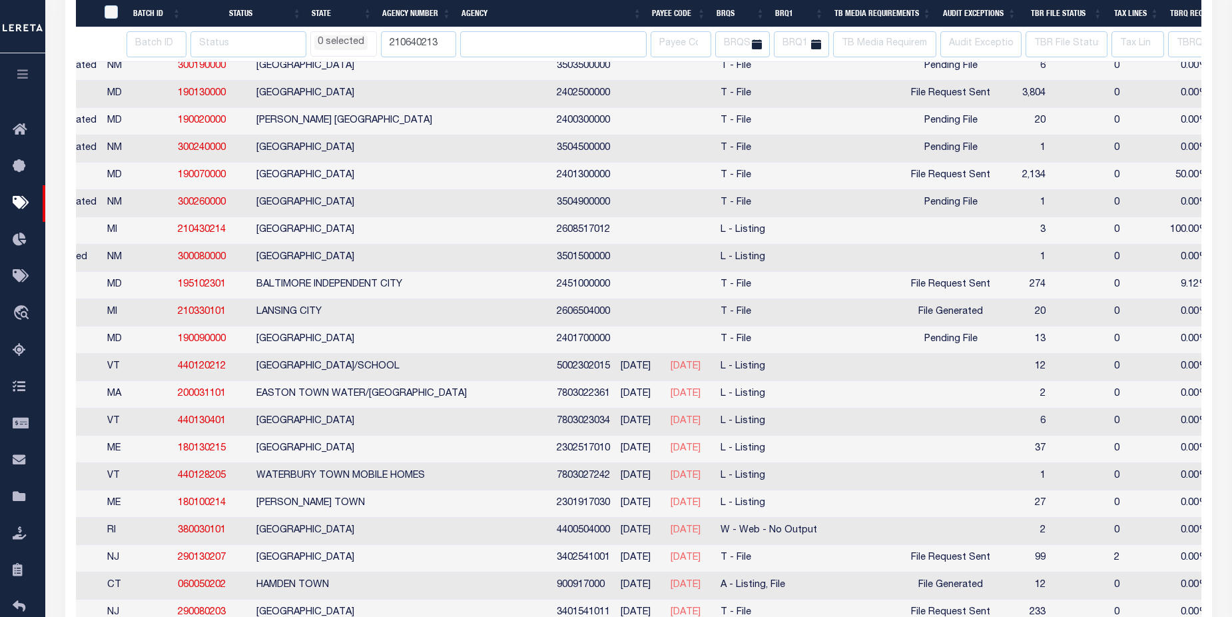
scroll to position [0, 214]
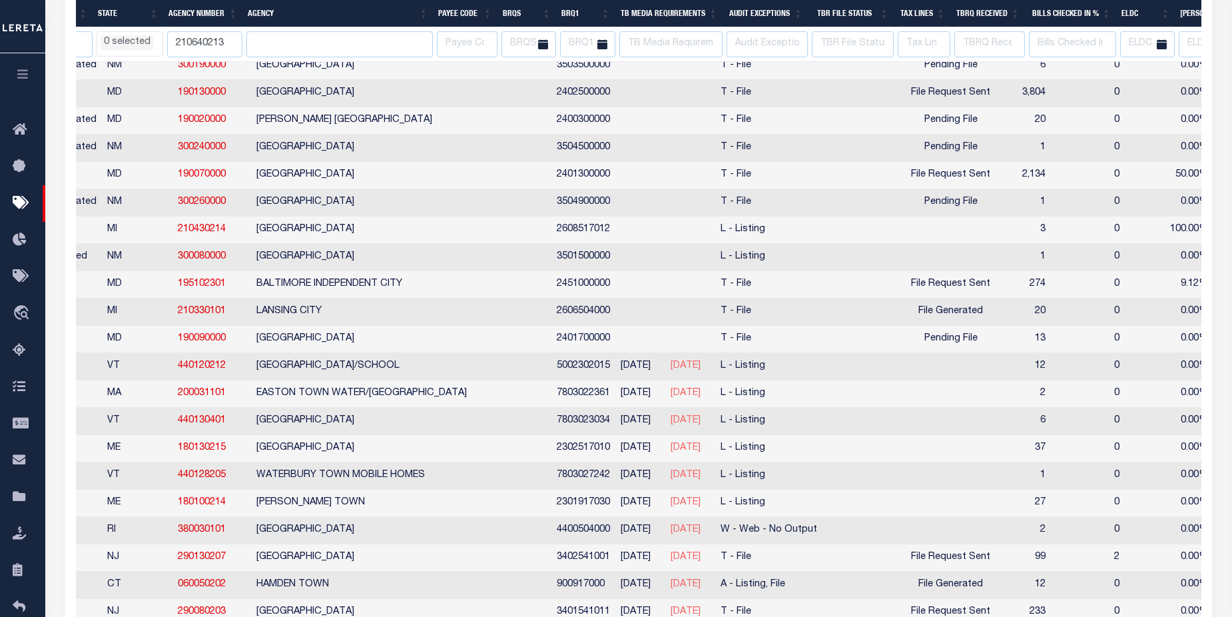
select select
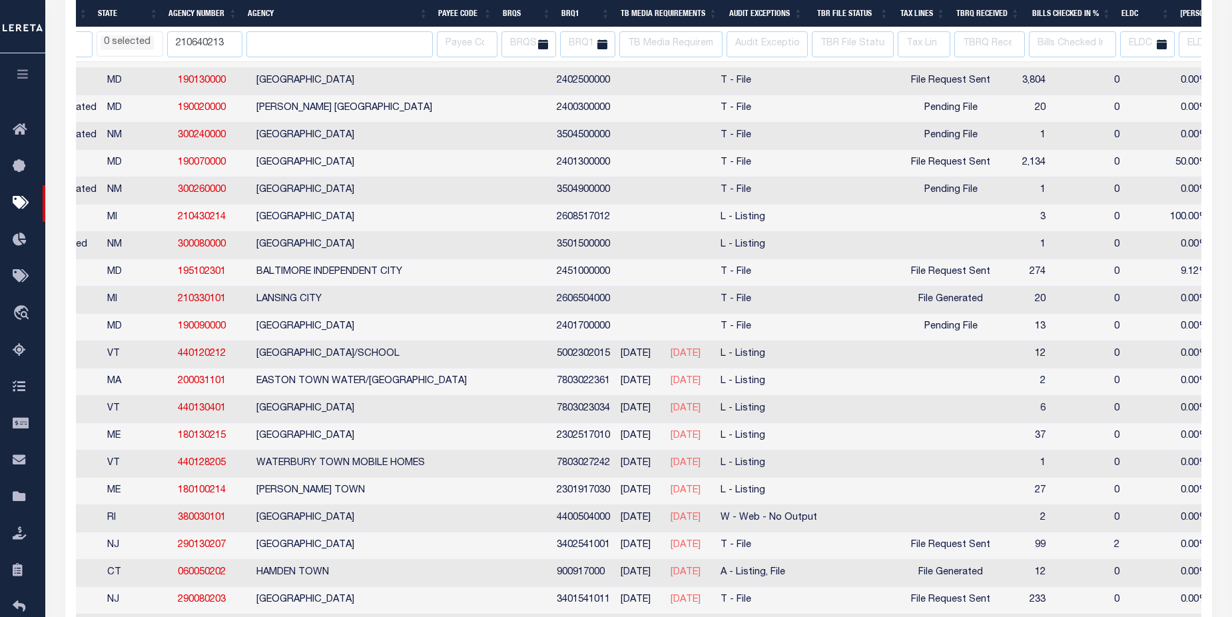
select select
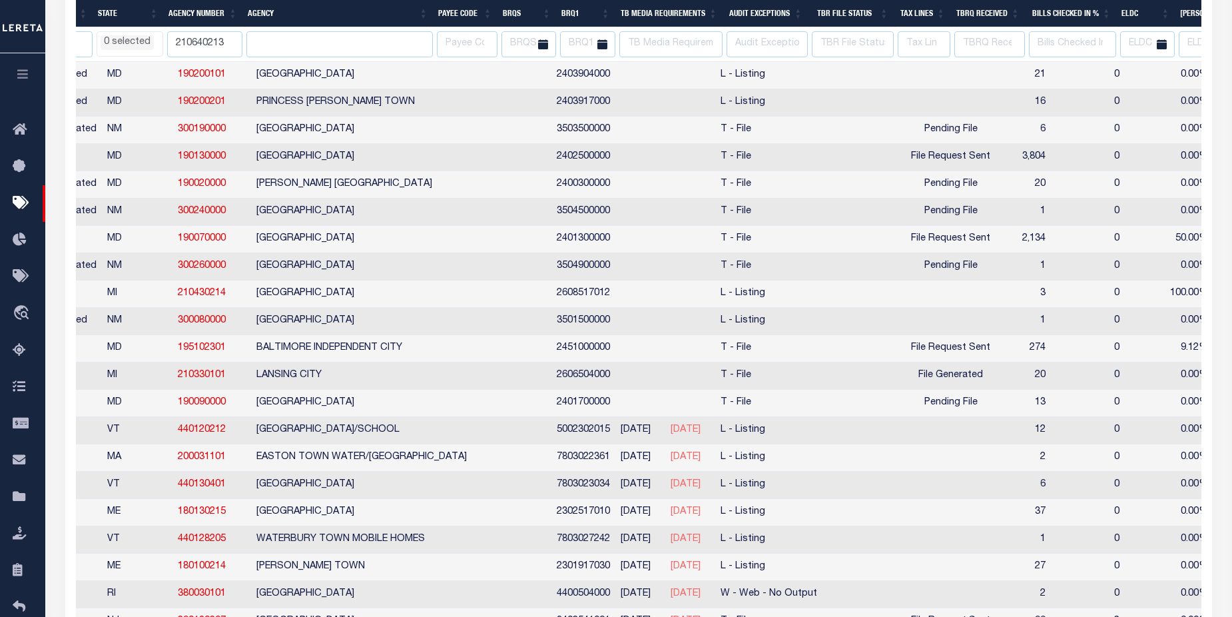
select select
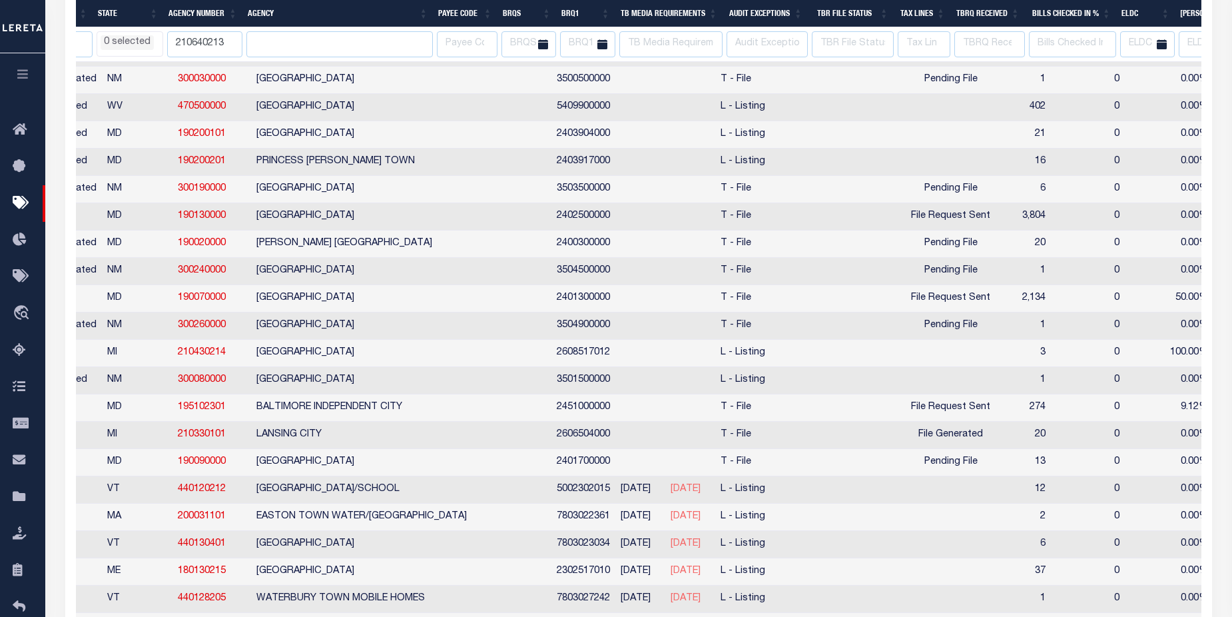
select select
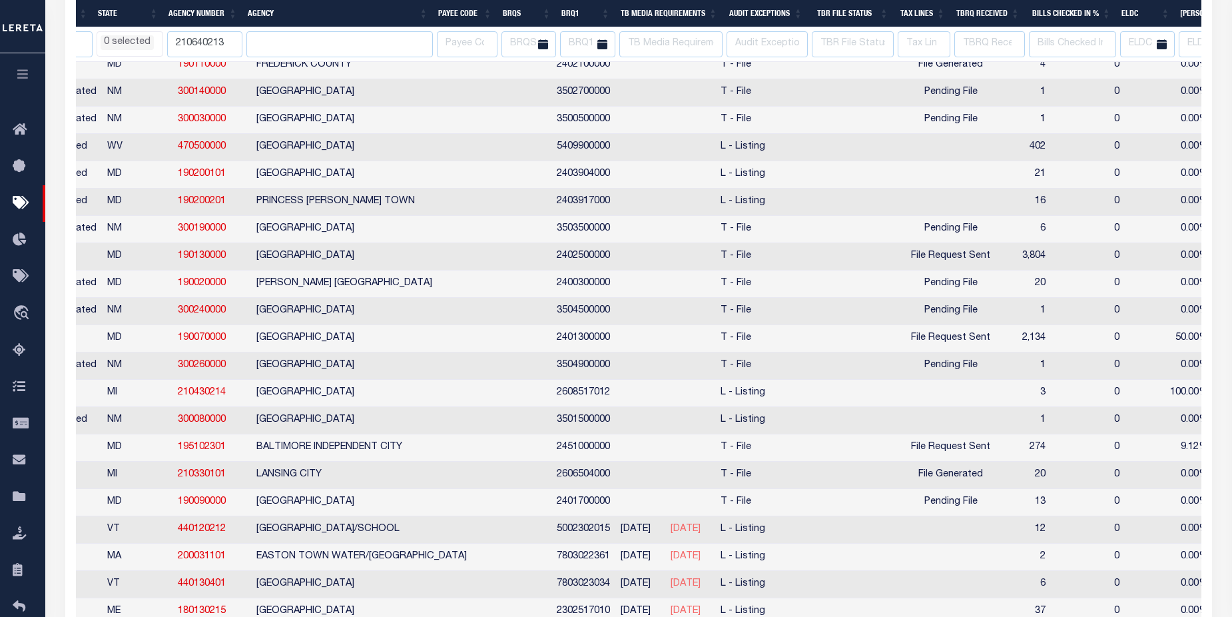
select select
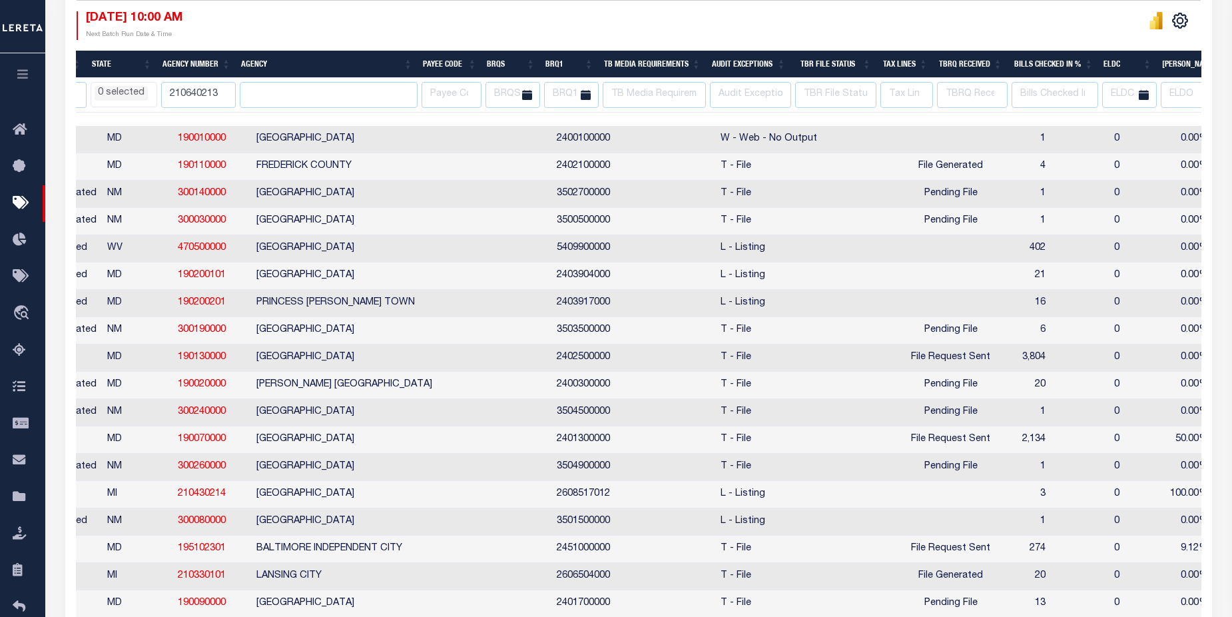
scroll to position [856, 0]
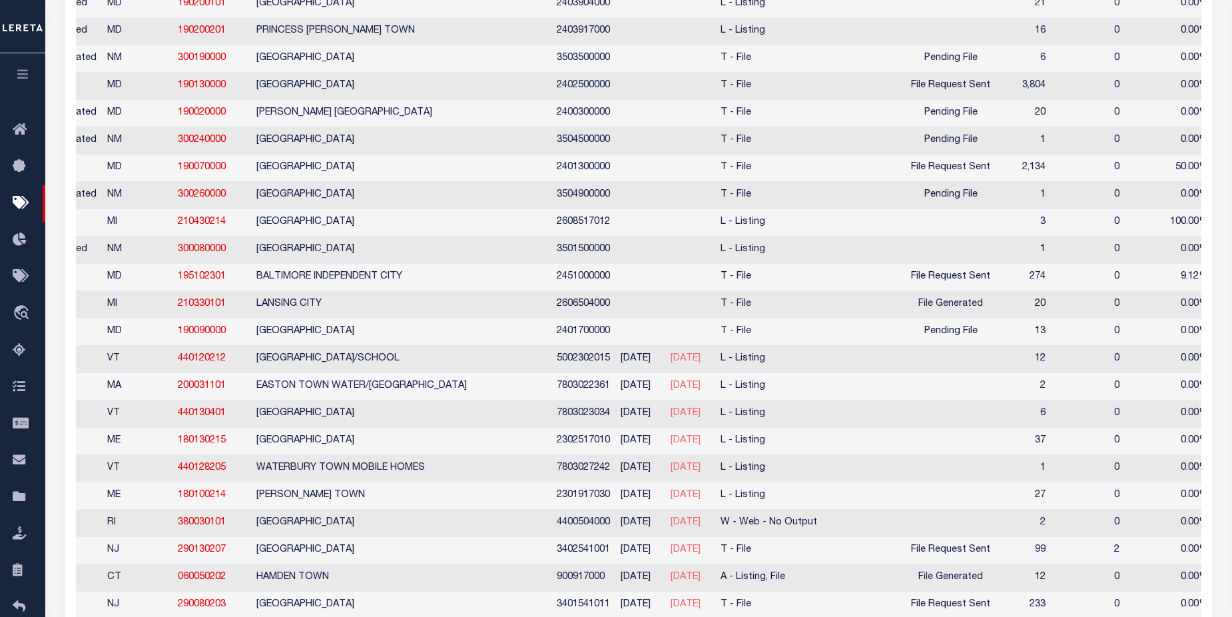
select select
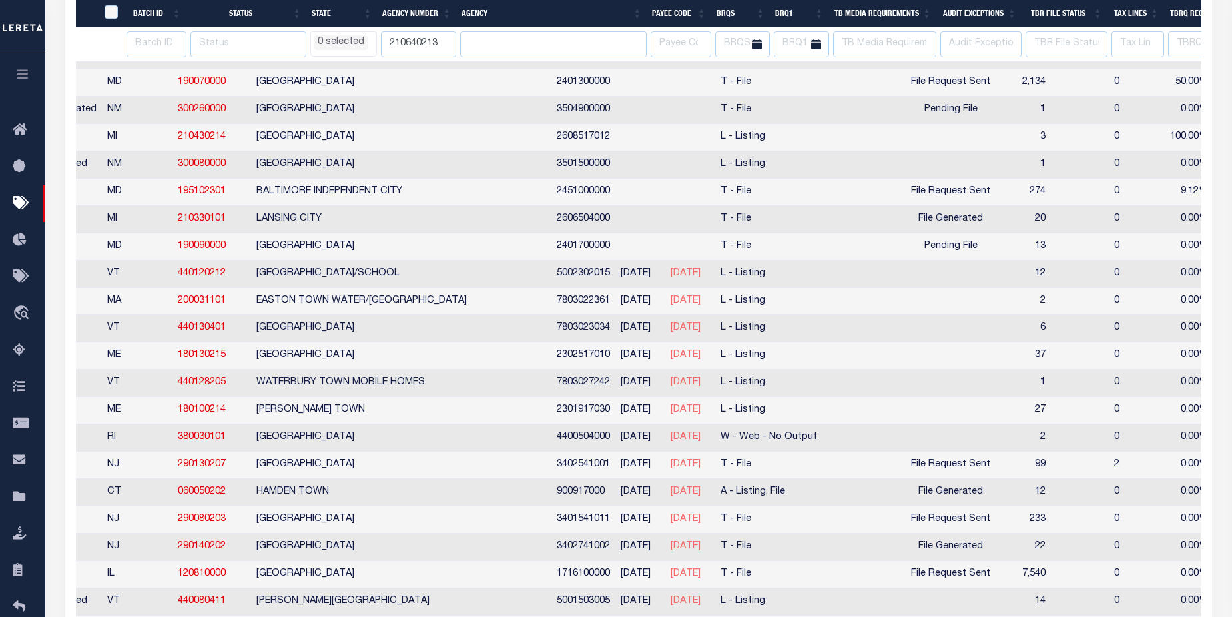
scroll to position [0, 214]
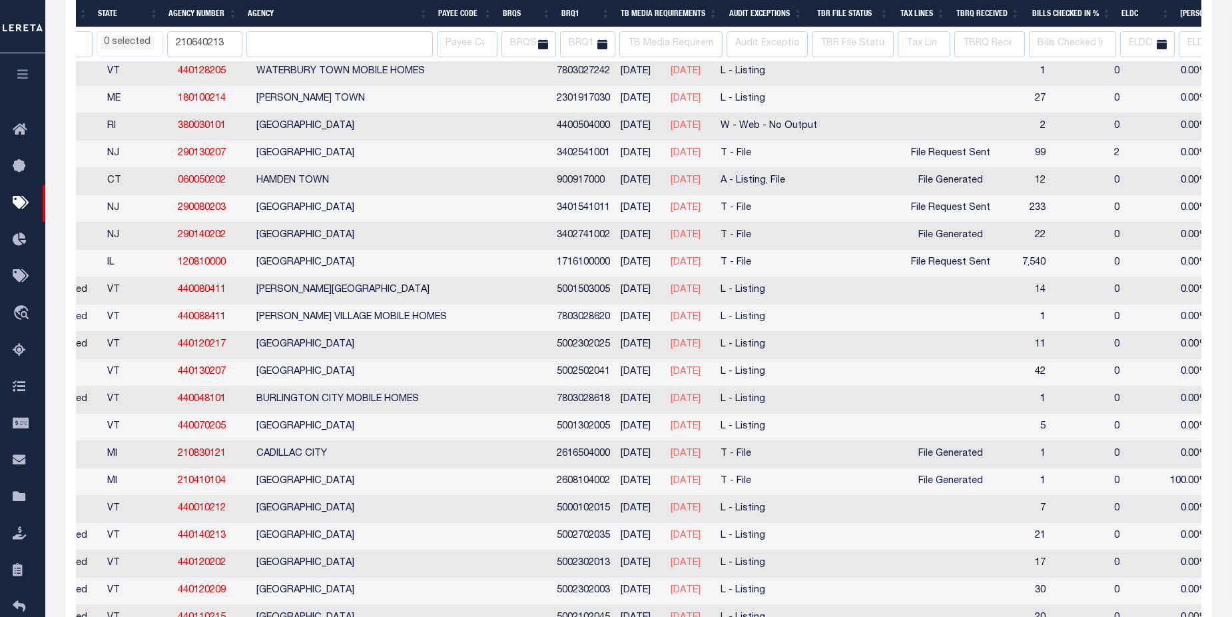
select select
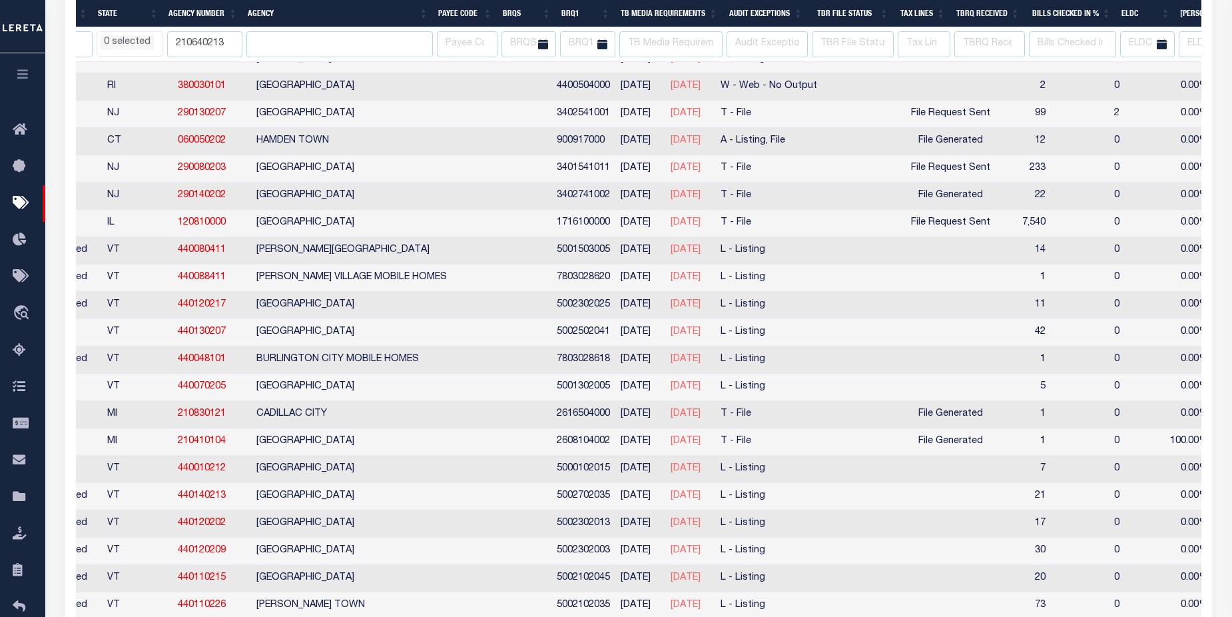
select select
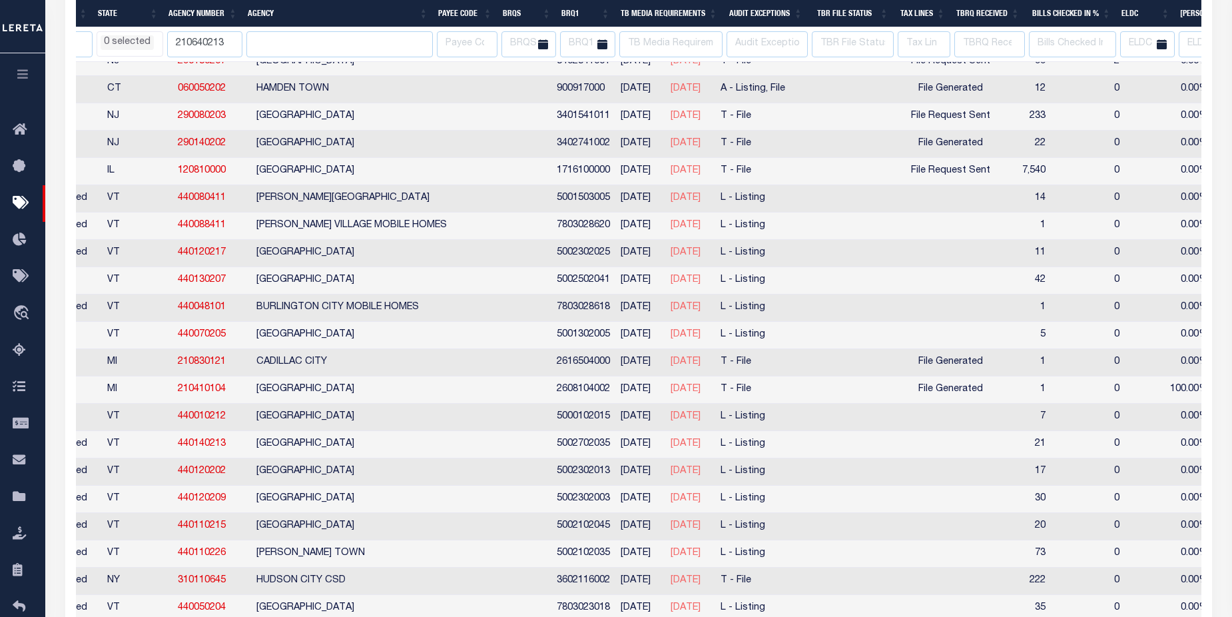
select select
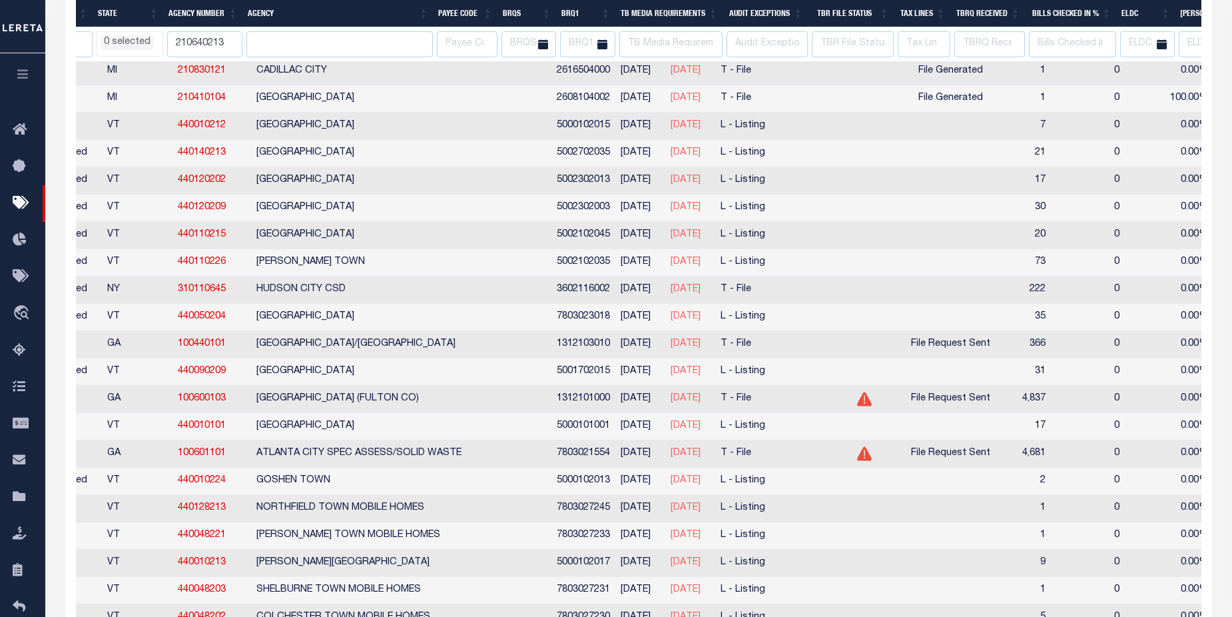
select select
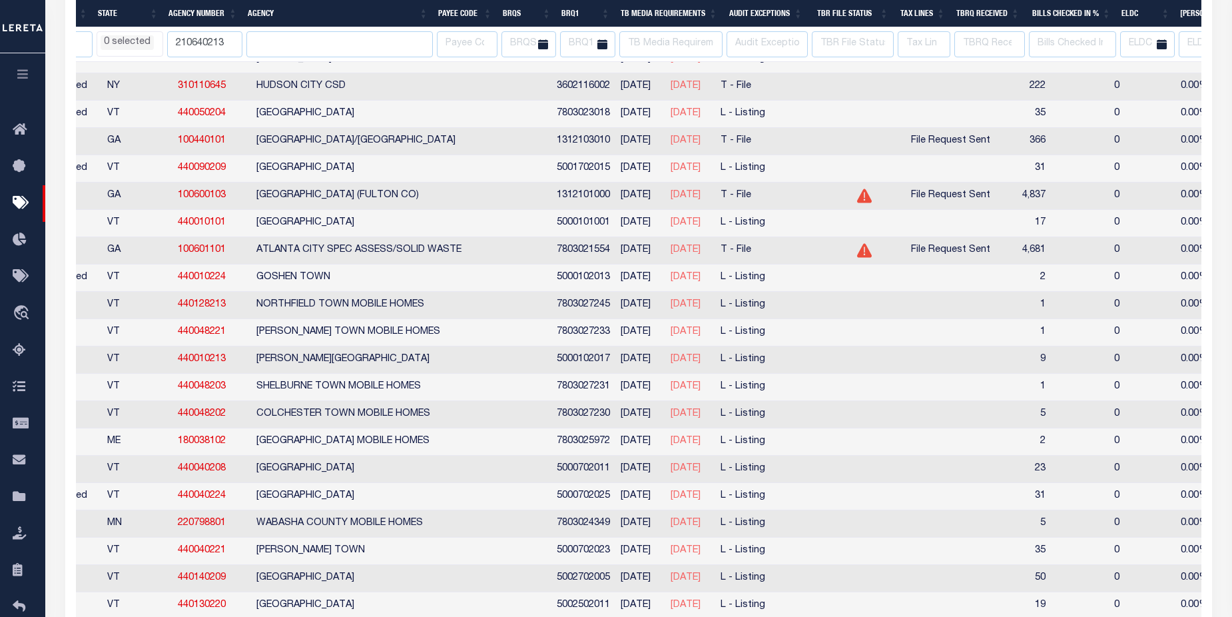
select select
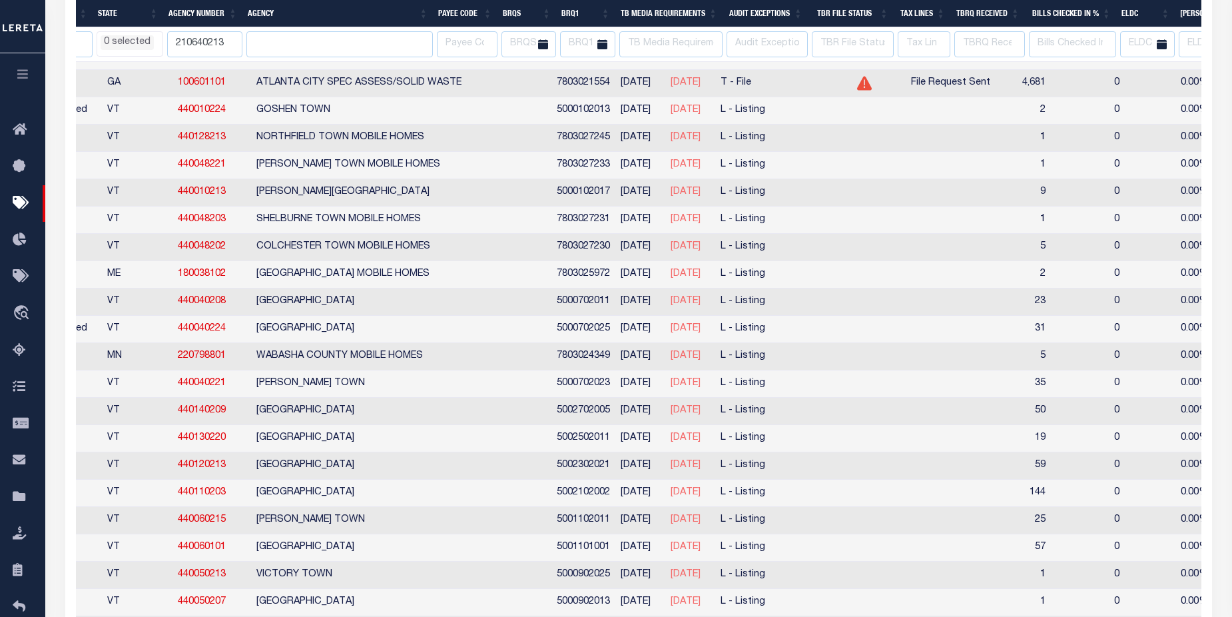
select select
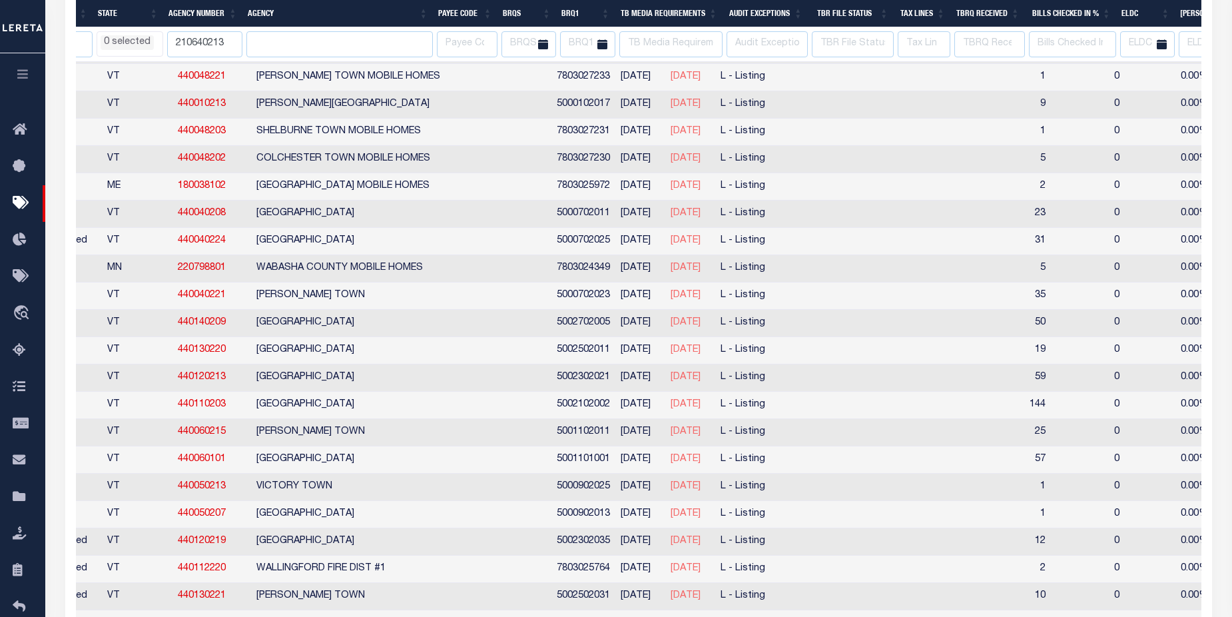
select select
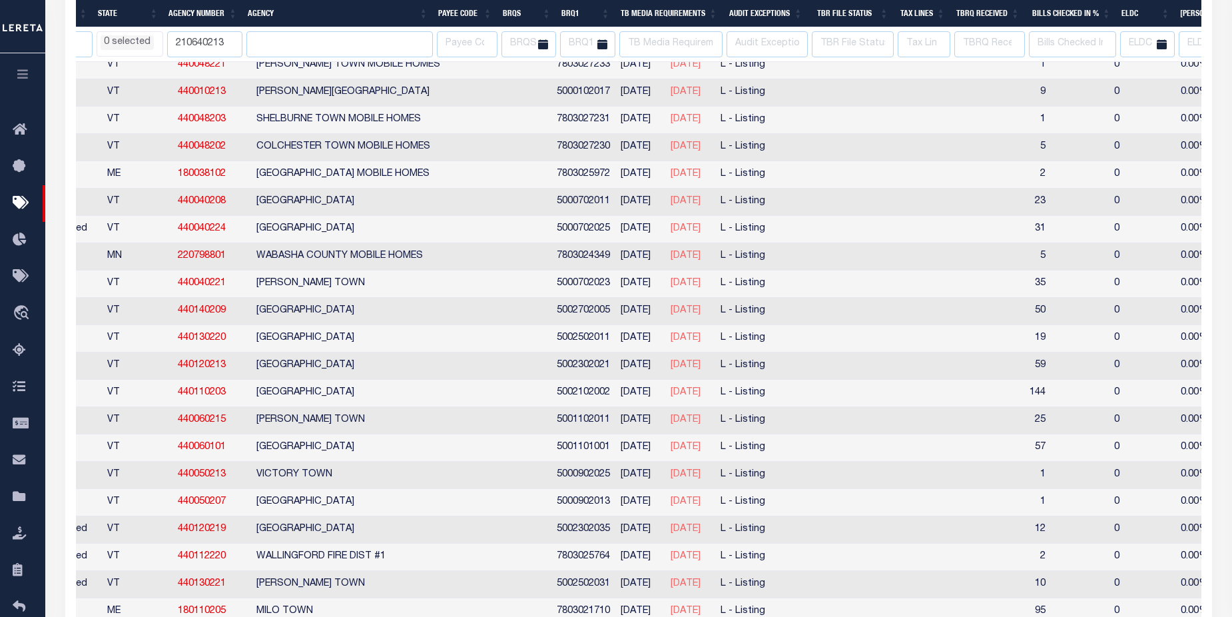
select select
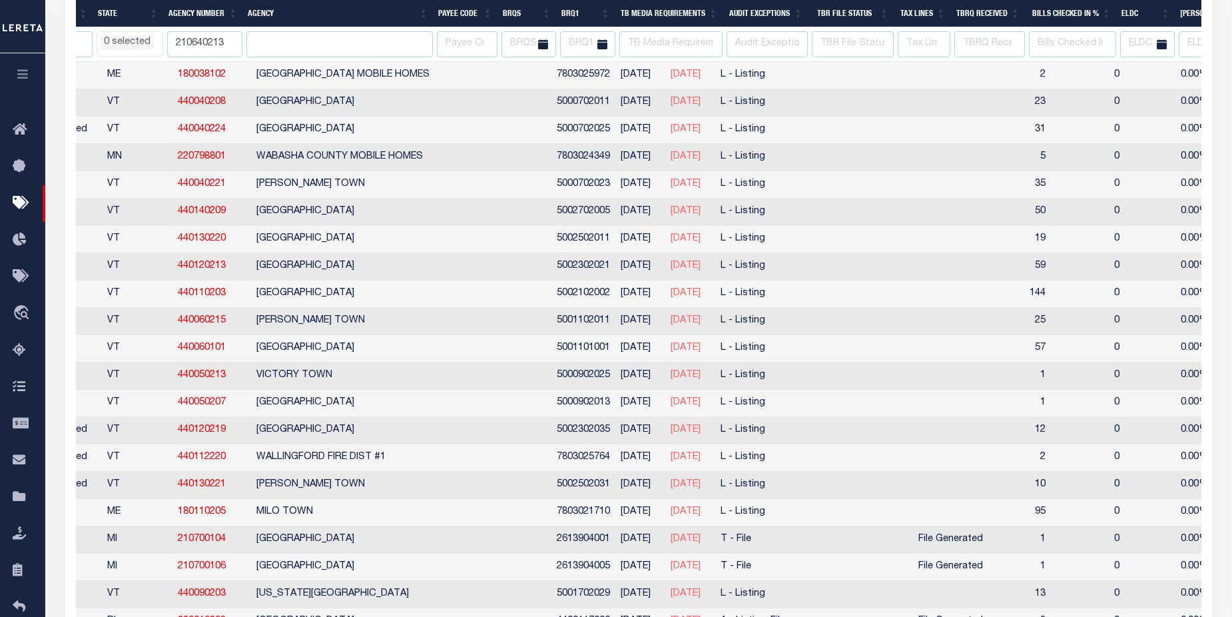
select select
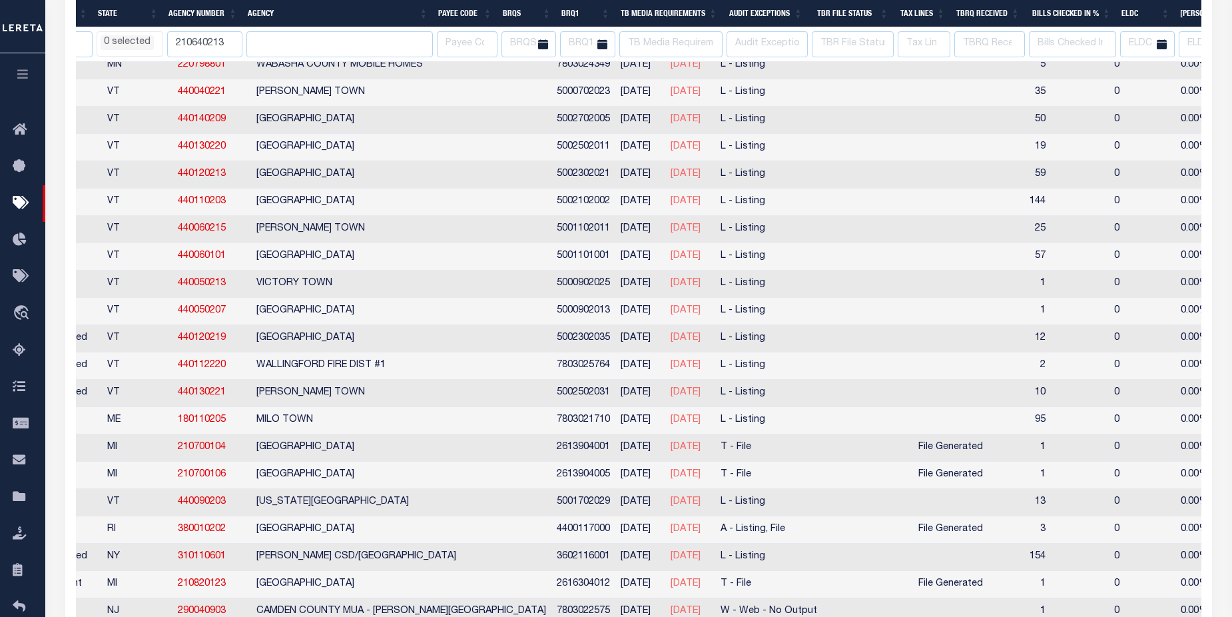
select select
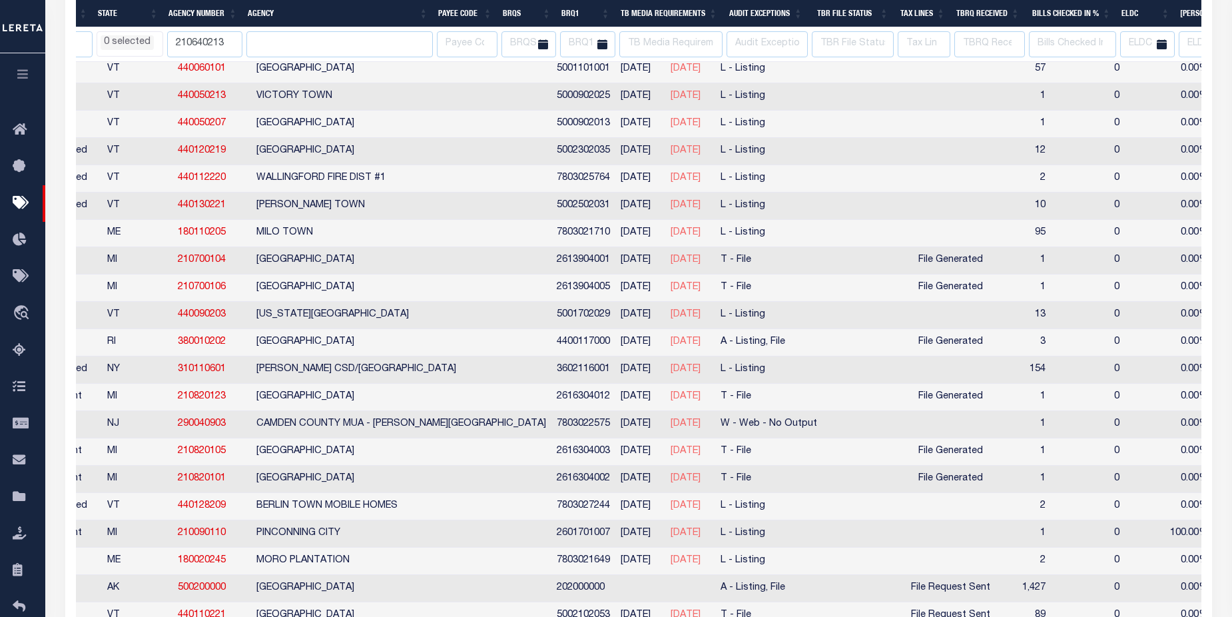
select select
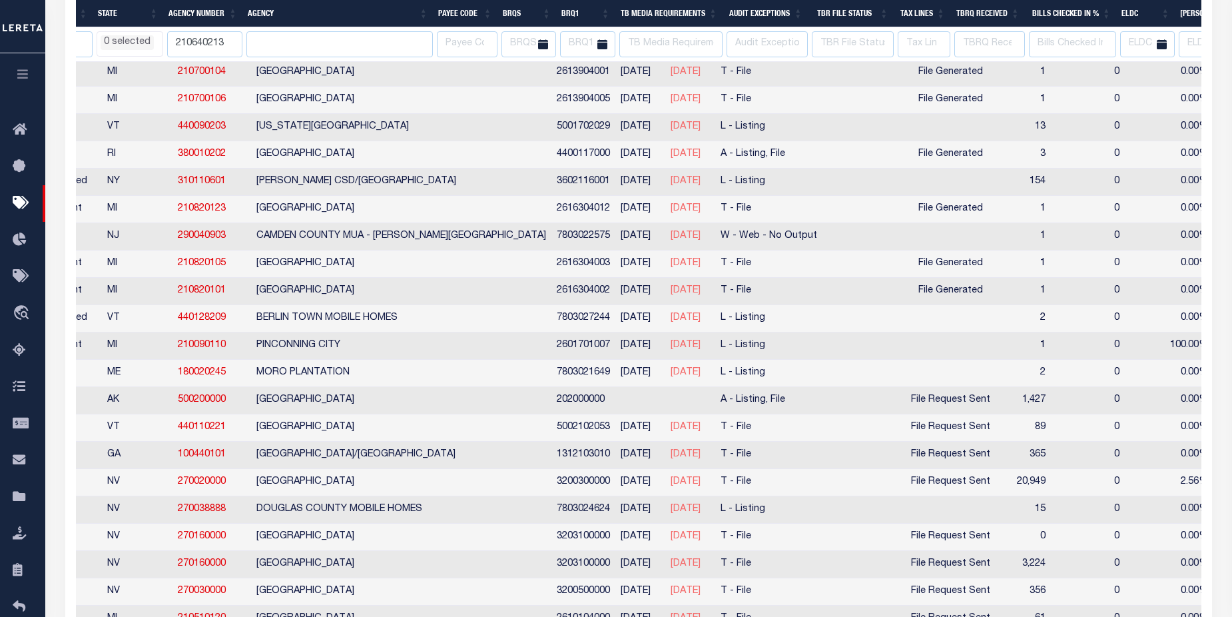
select select
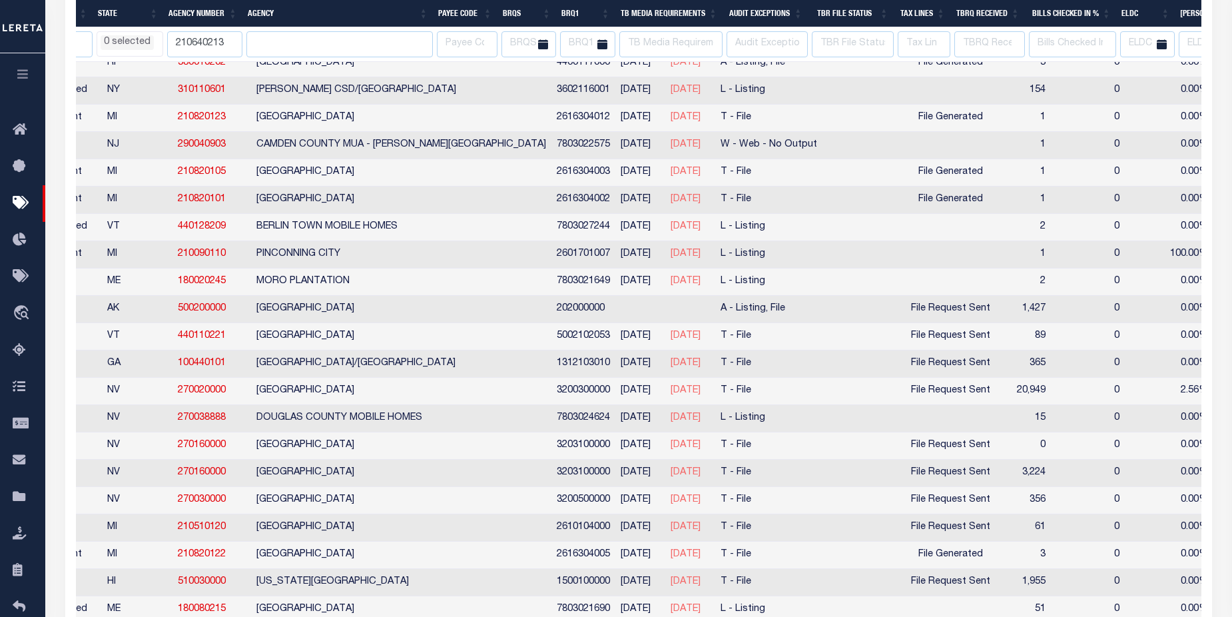
select select
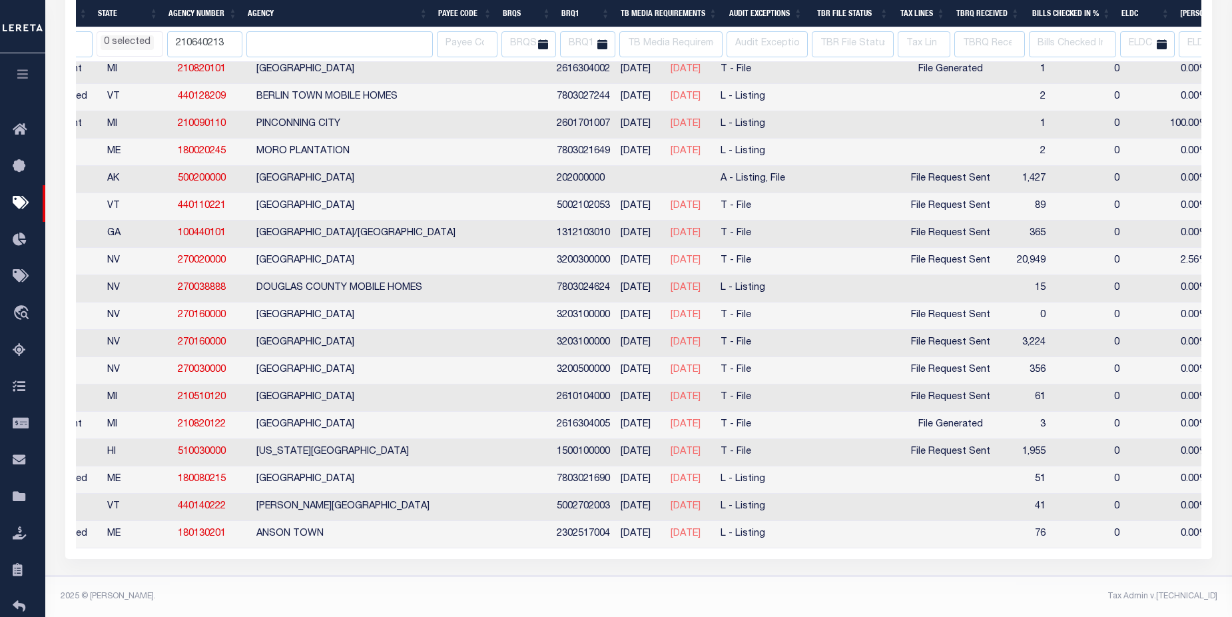
select select
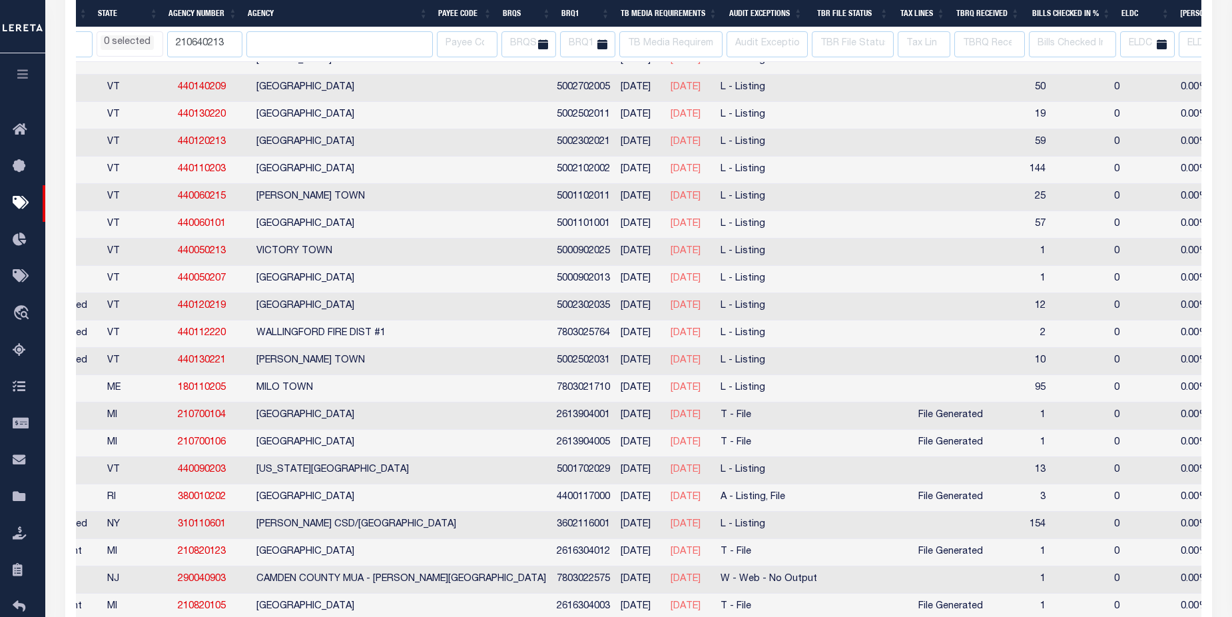
select select
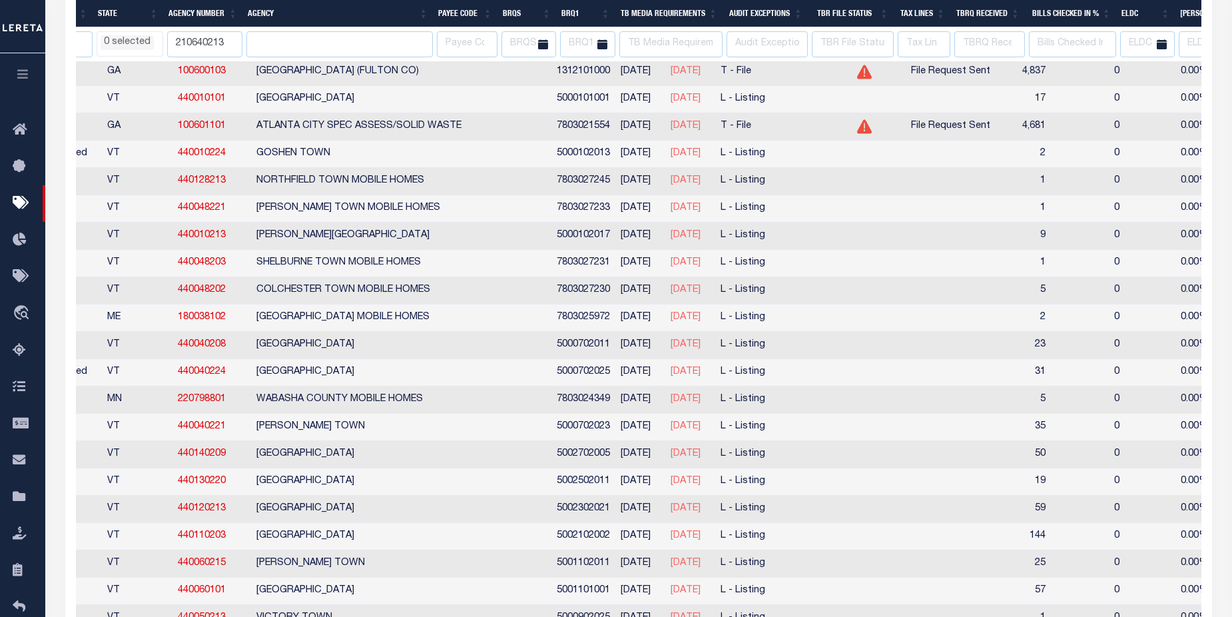
select select
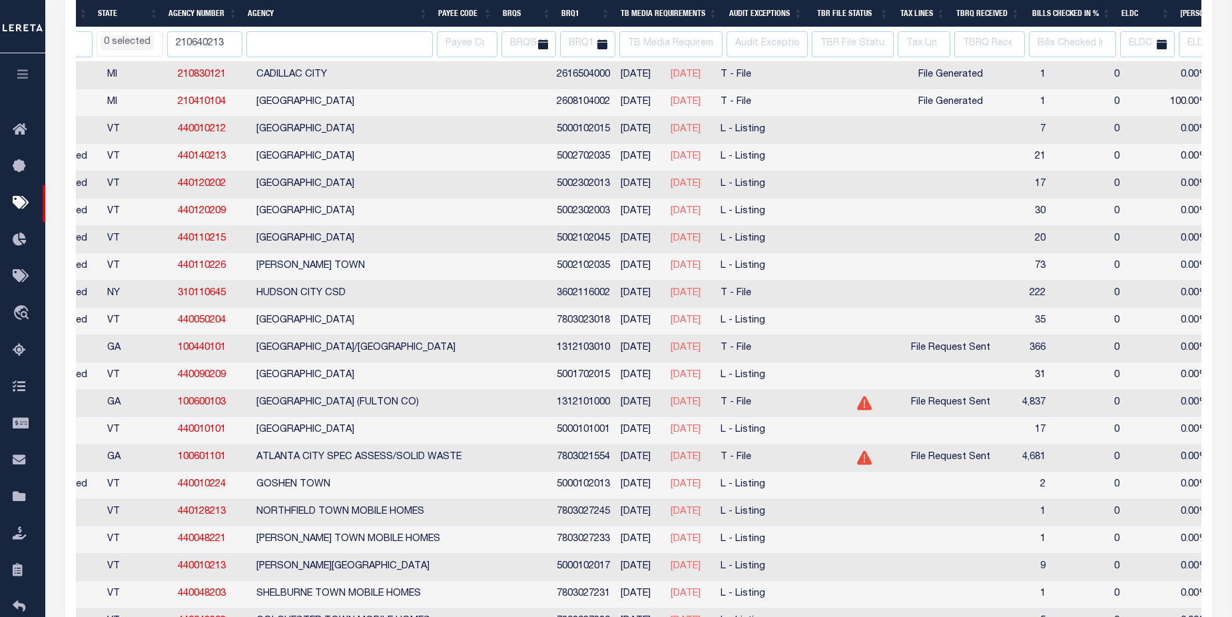
select select
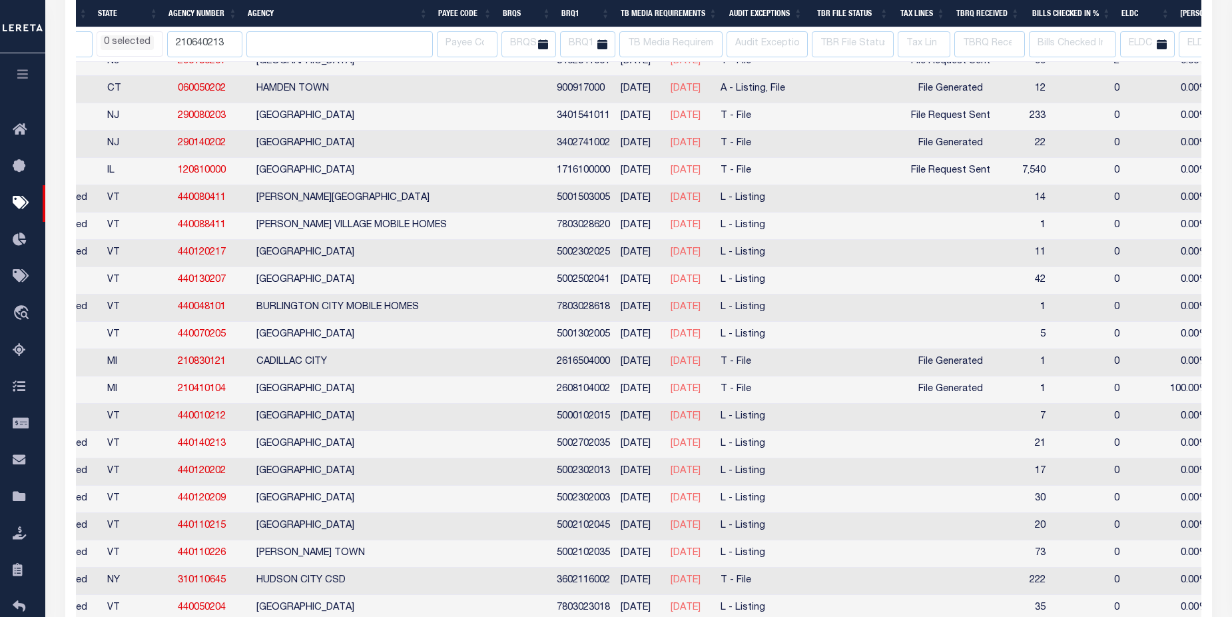
select select
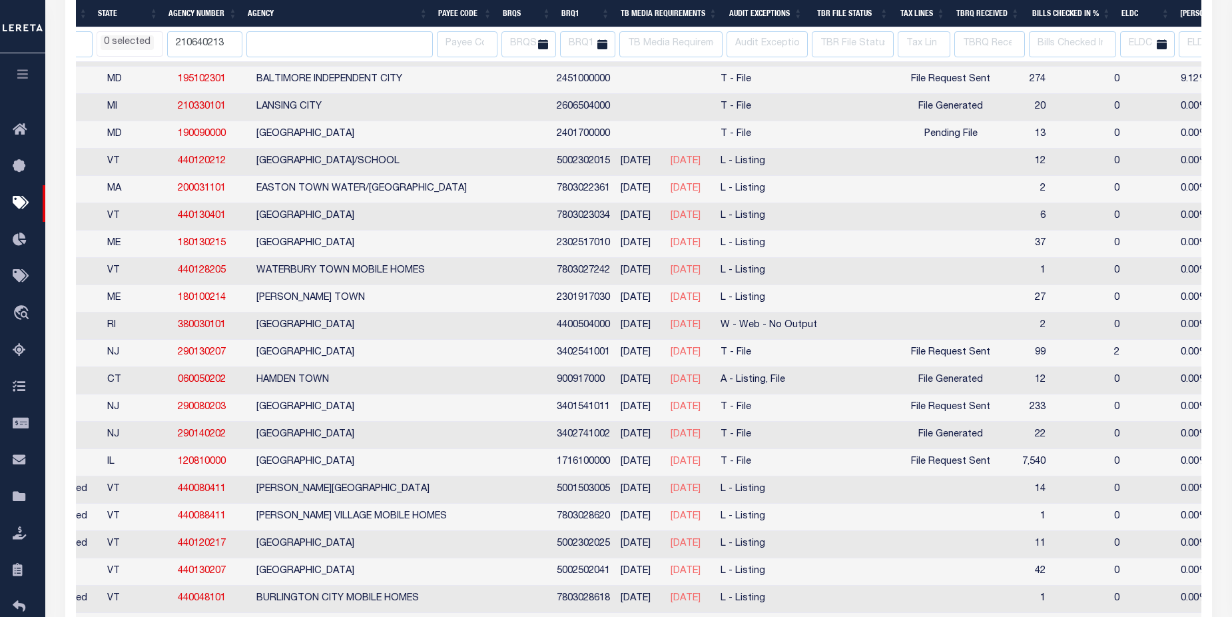
select select
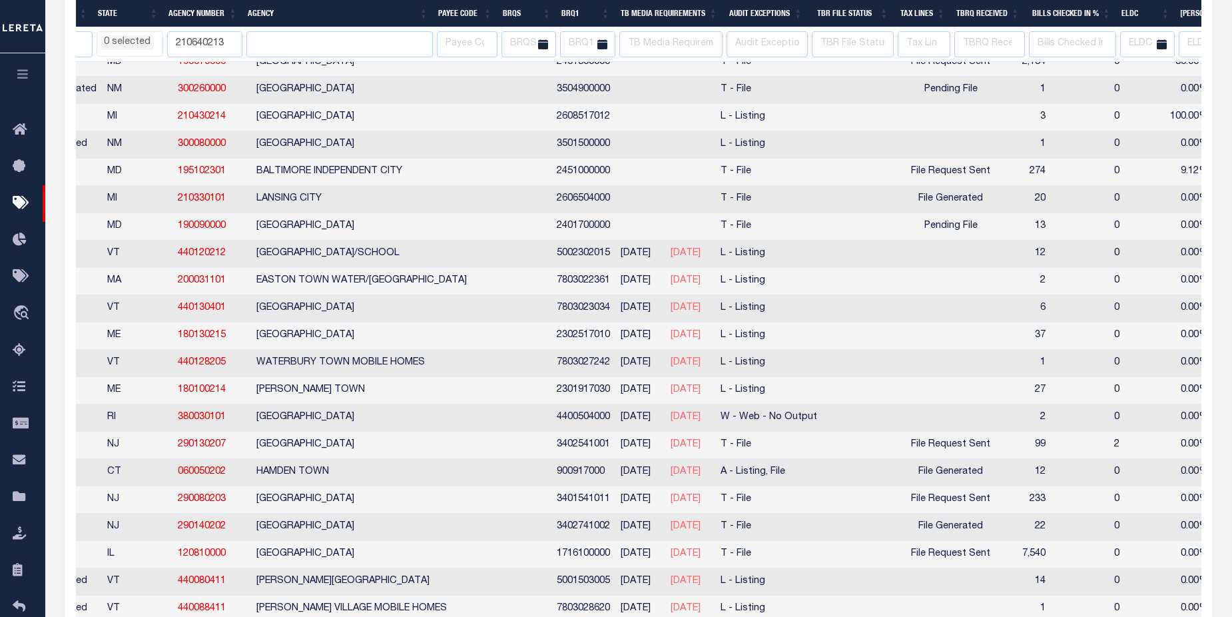
select select
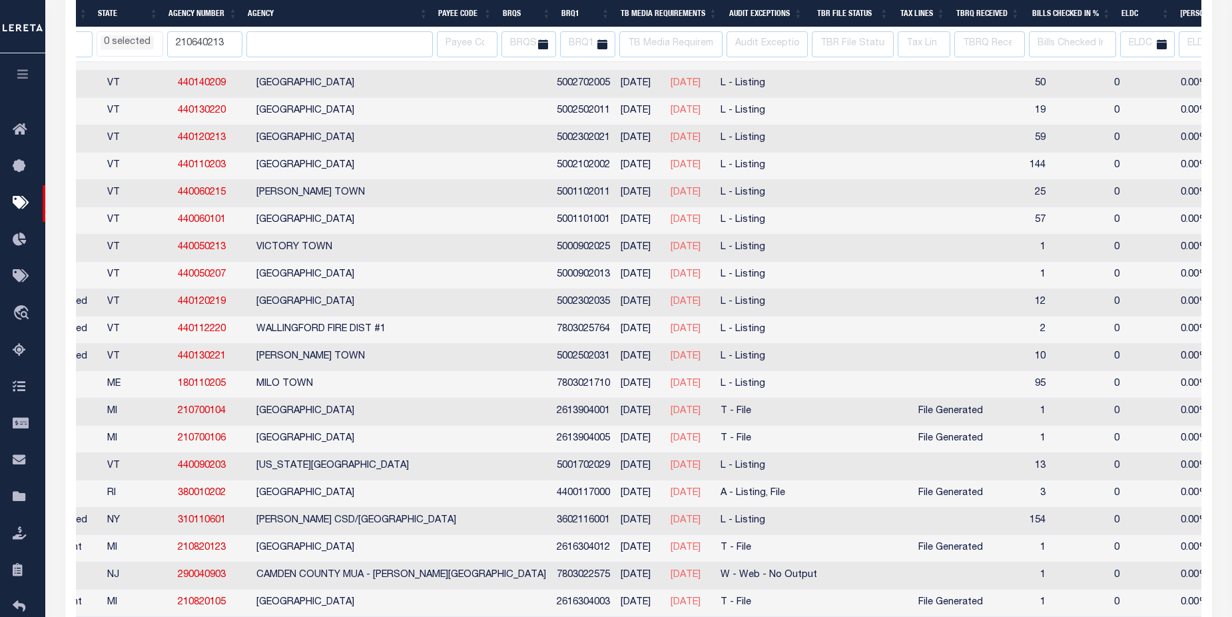
select select
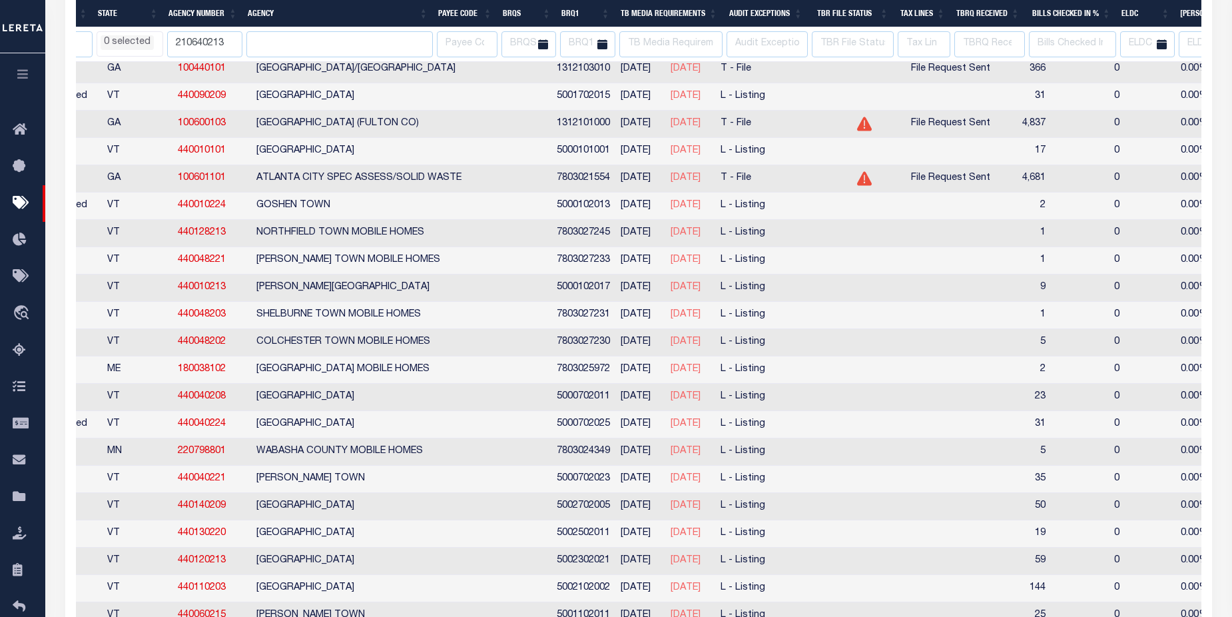
select select
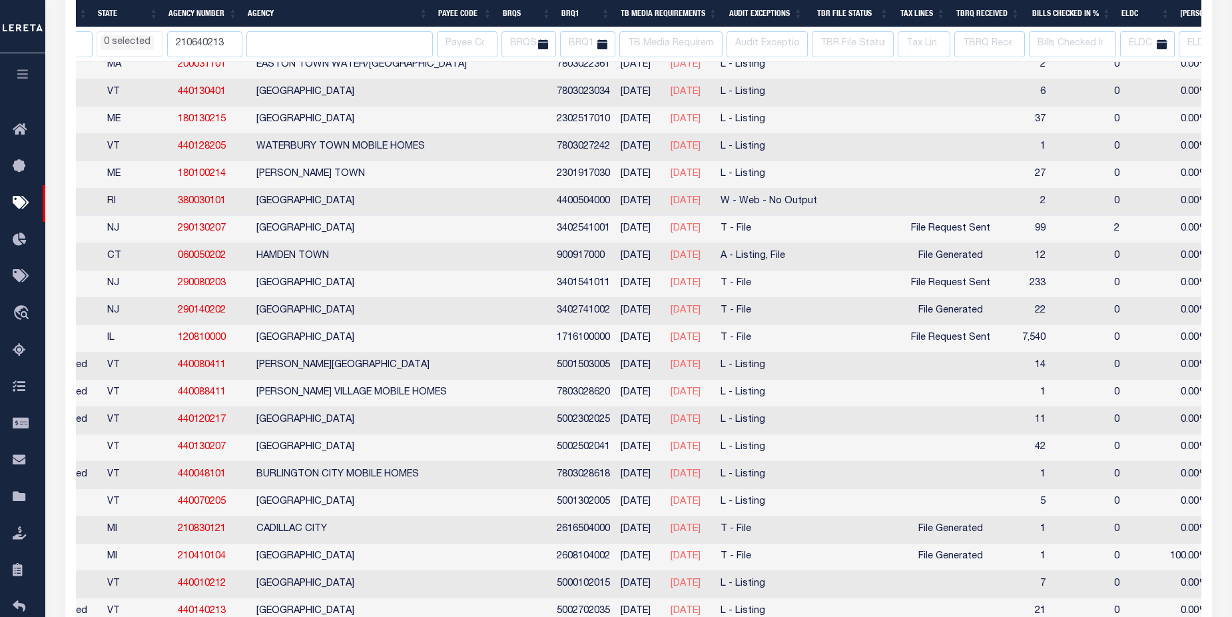
select select
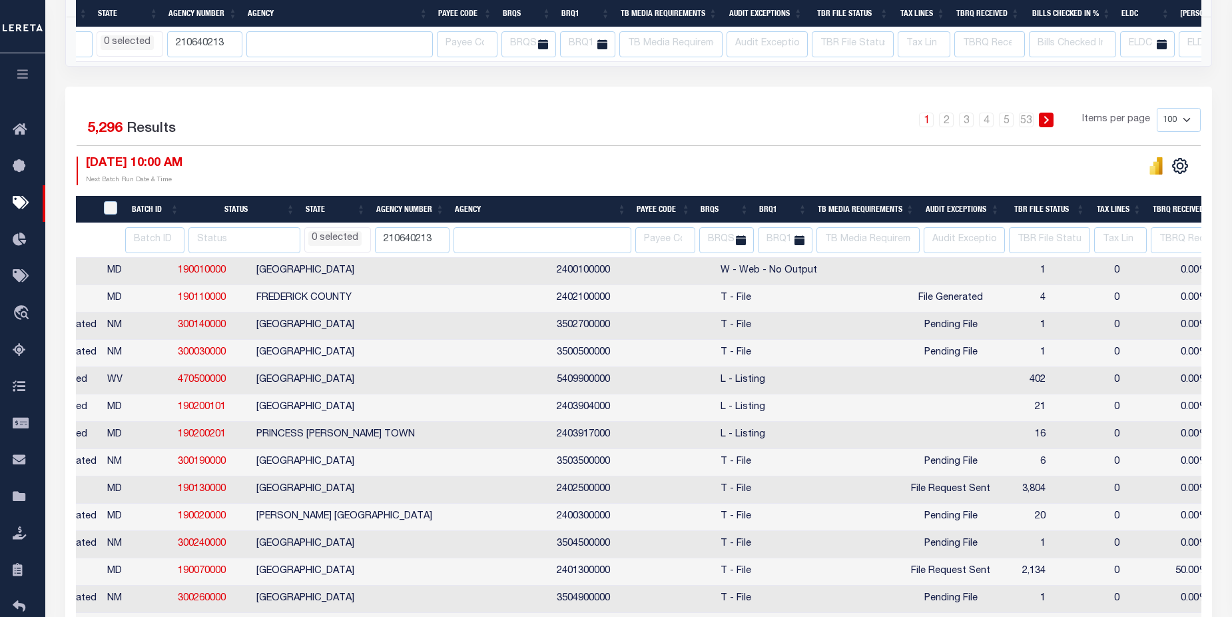
scroll to position [0, 214]
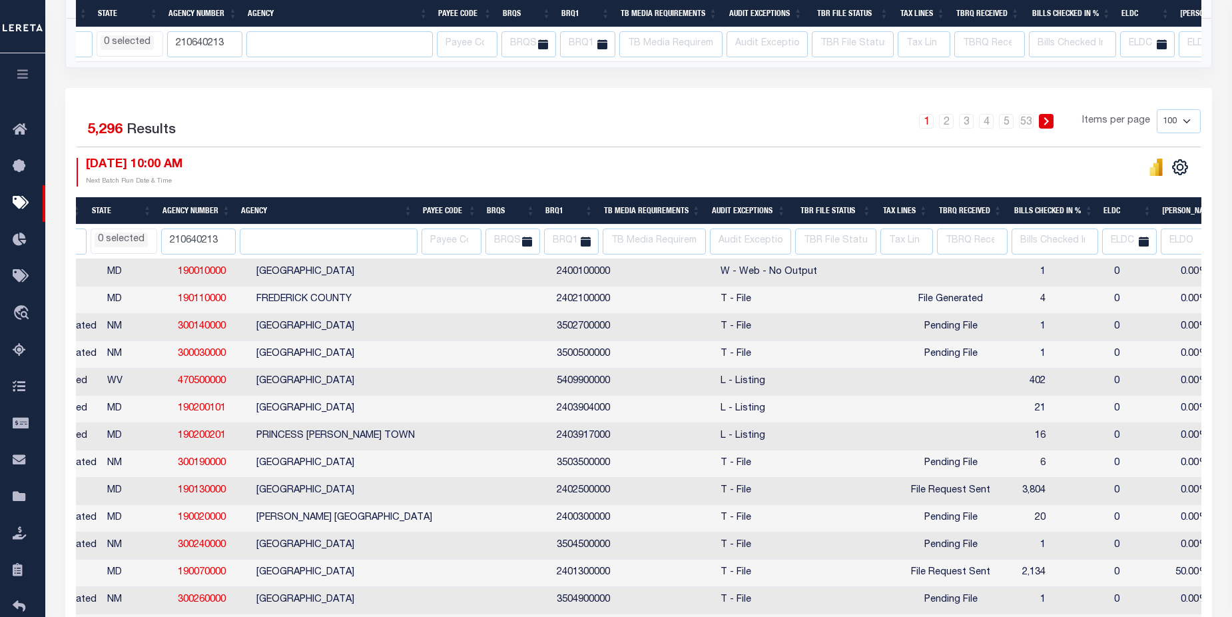
select select
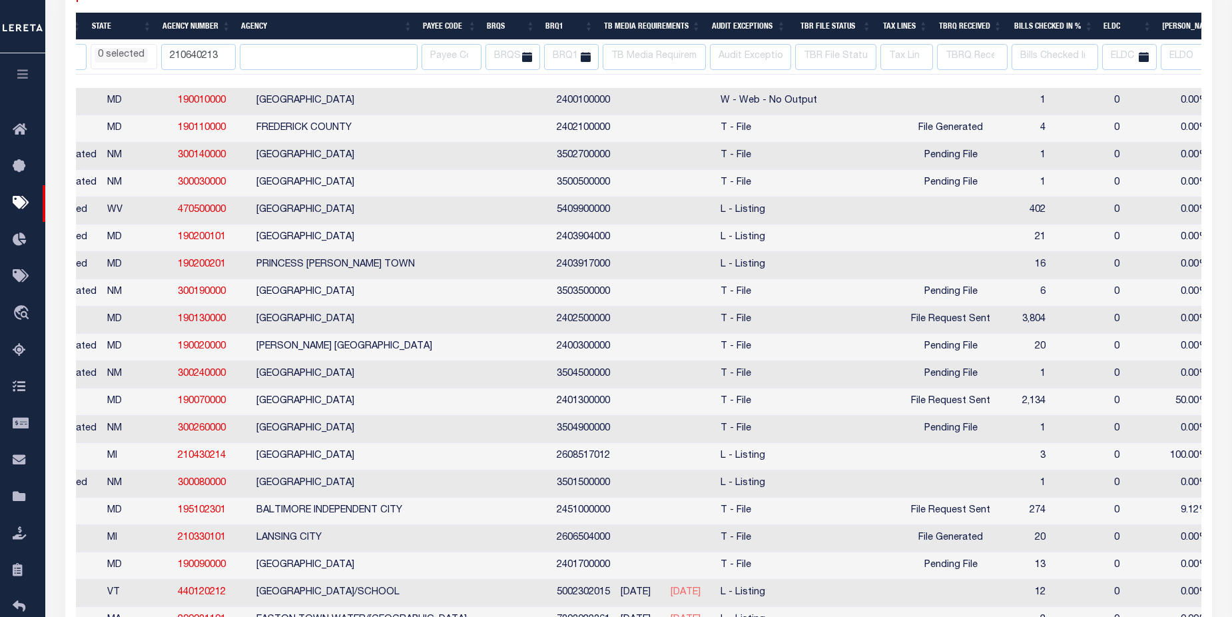
scroll to position [0, 0]
select select
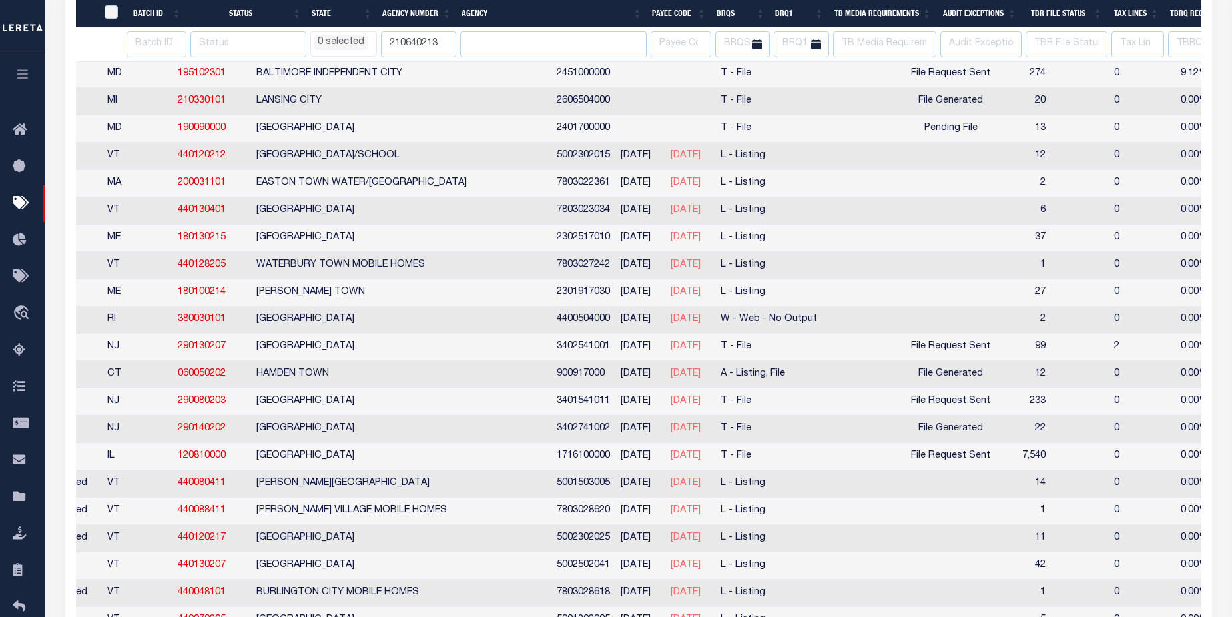
scroll to position [1146, 0]
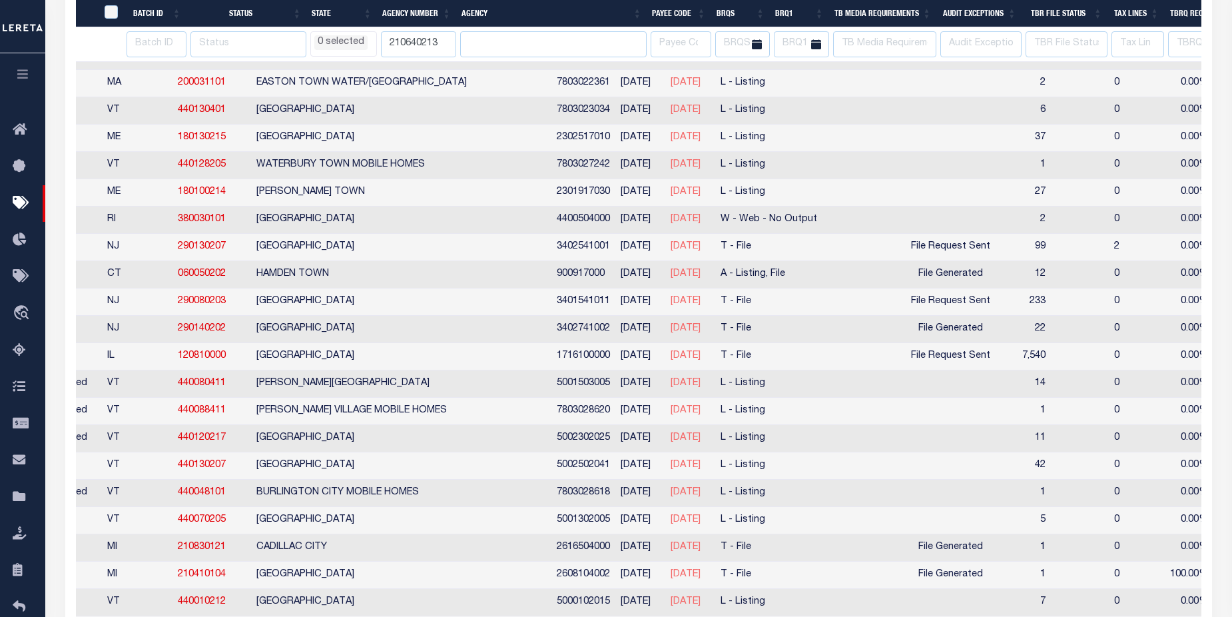
select select
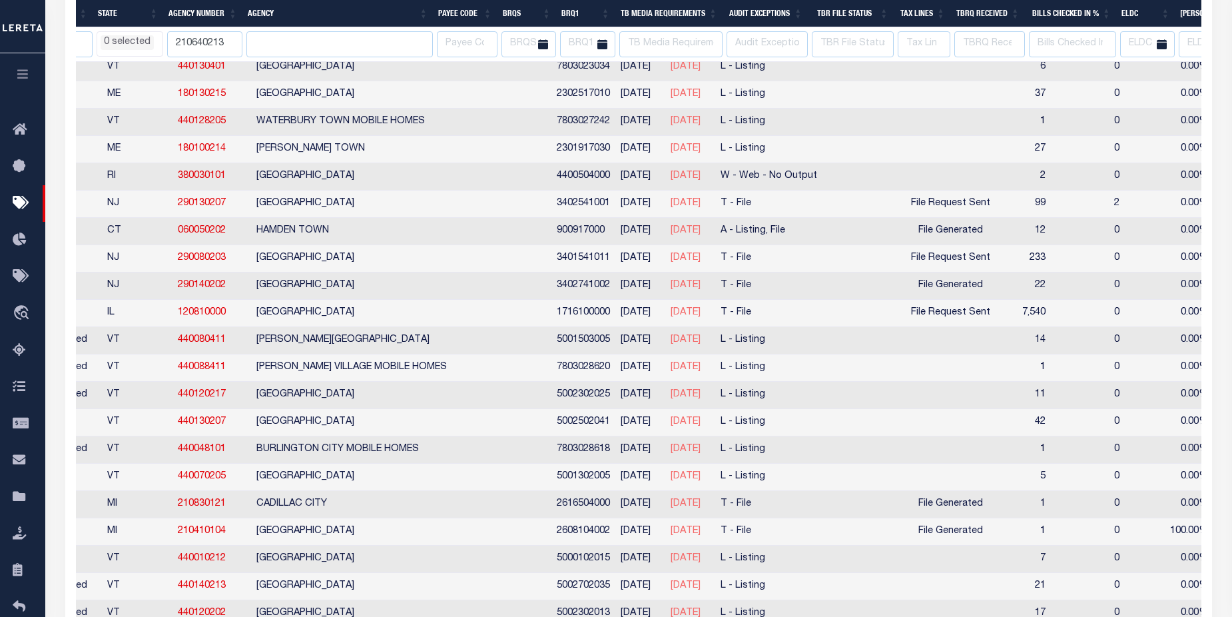
select select
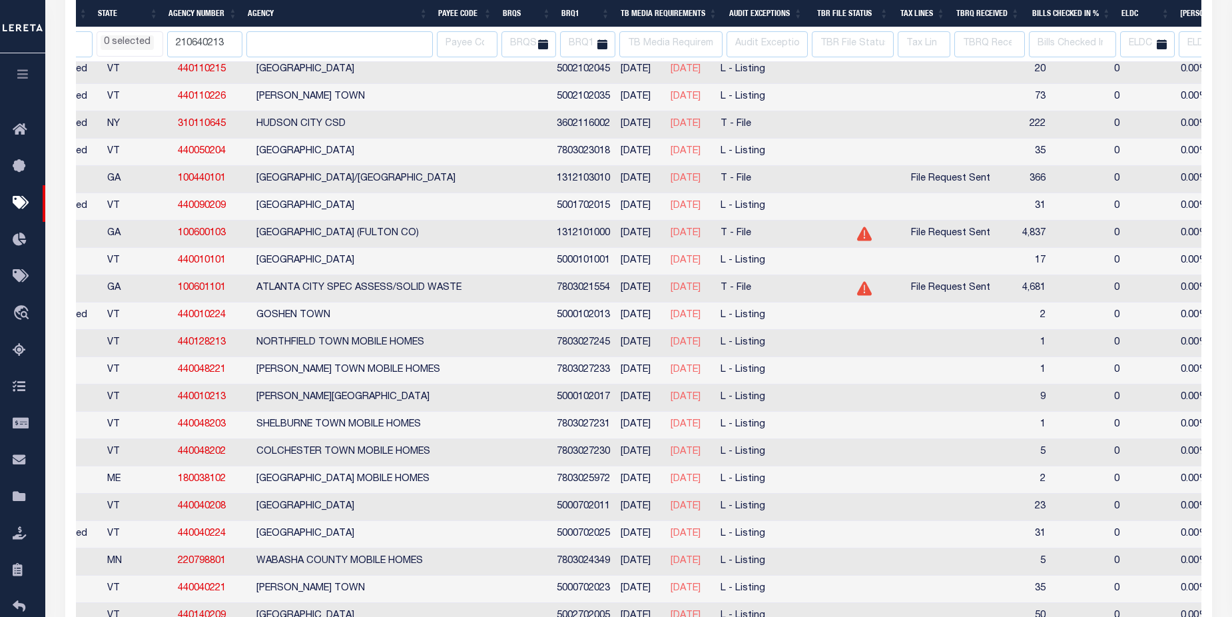
select select
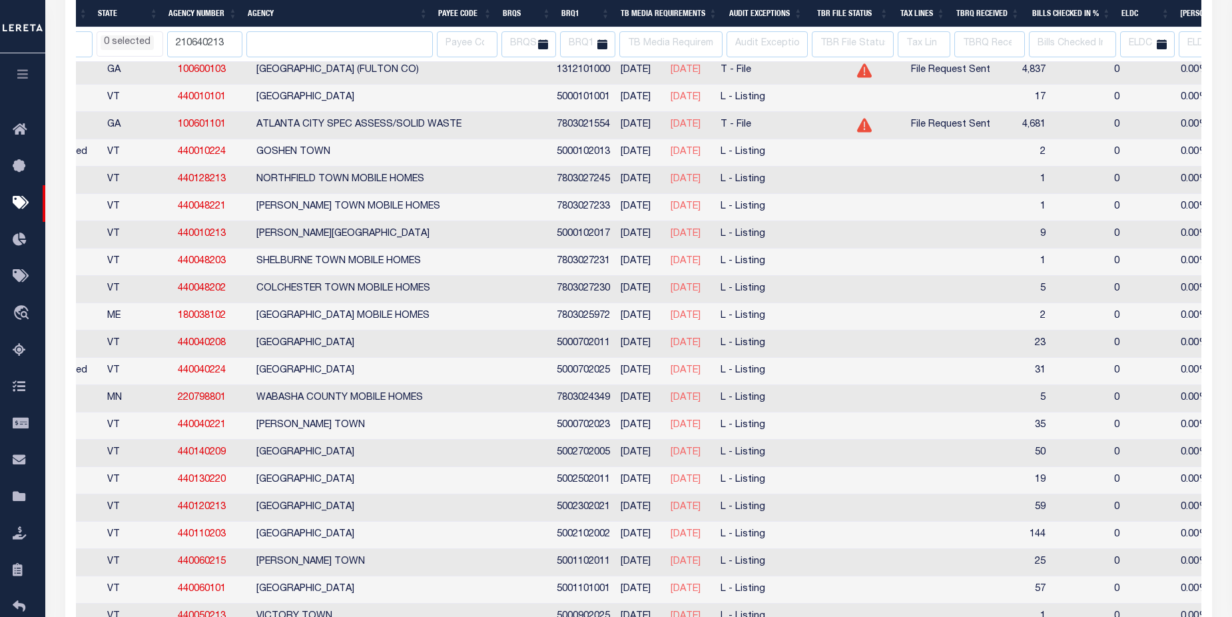
select select
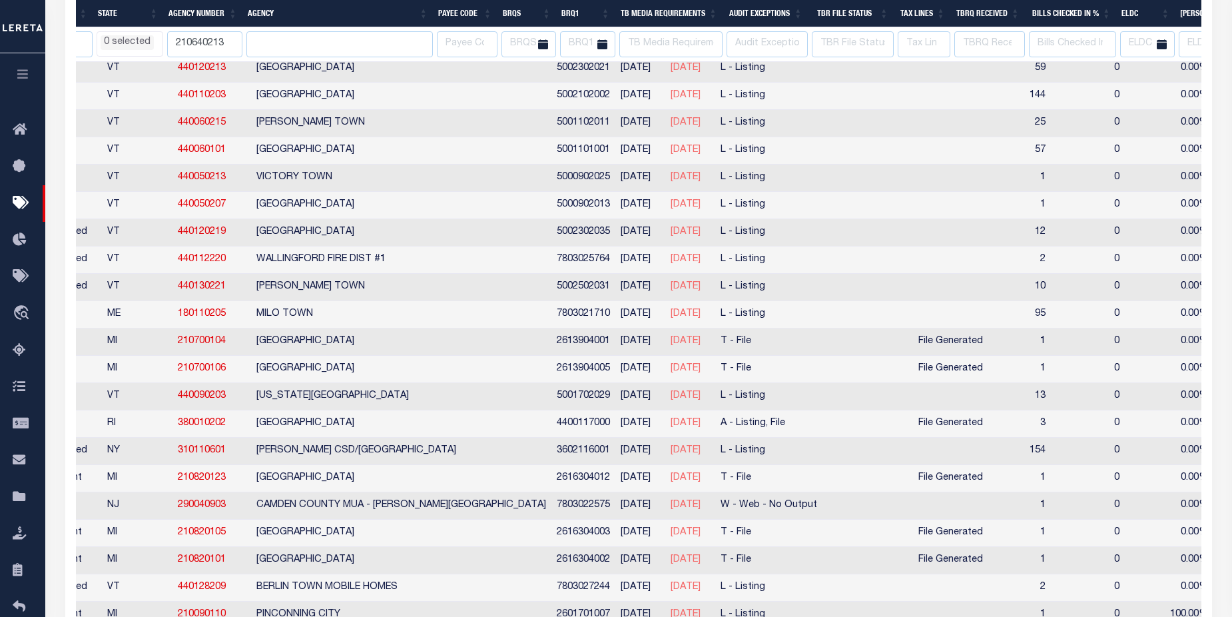
select select
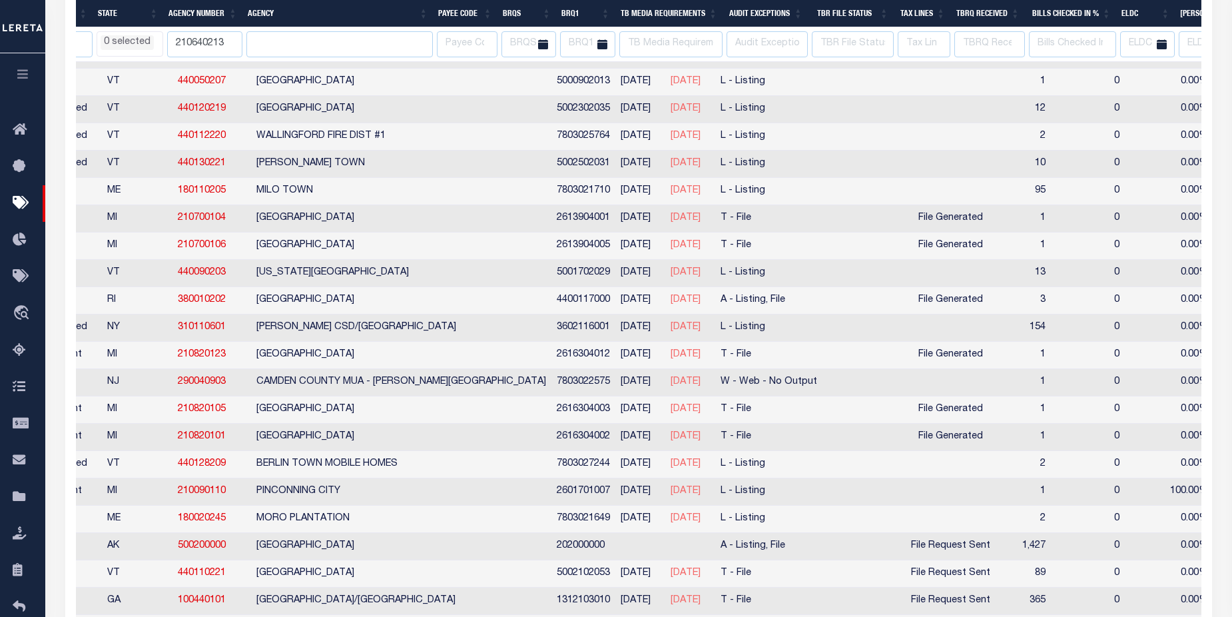
select select
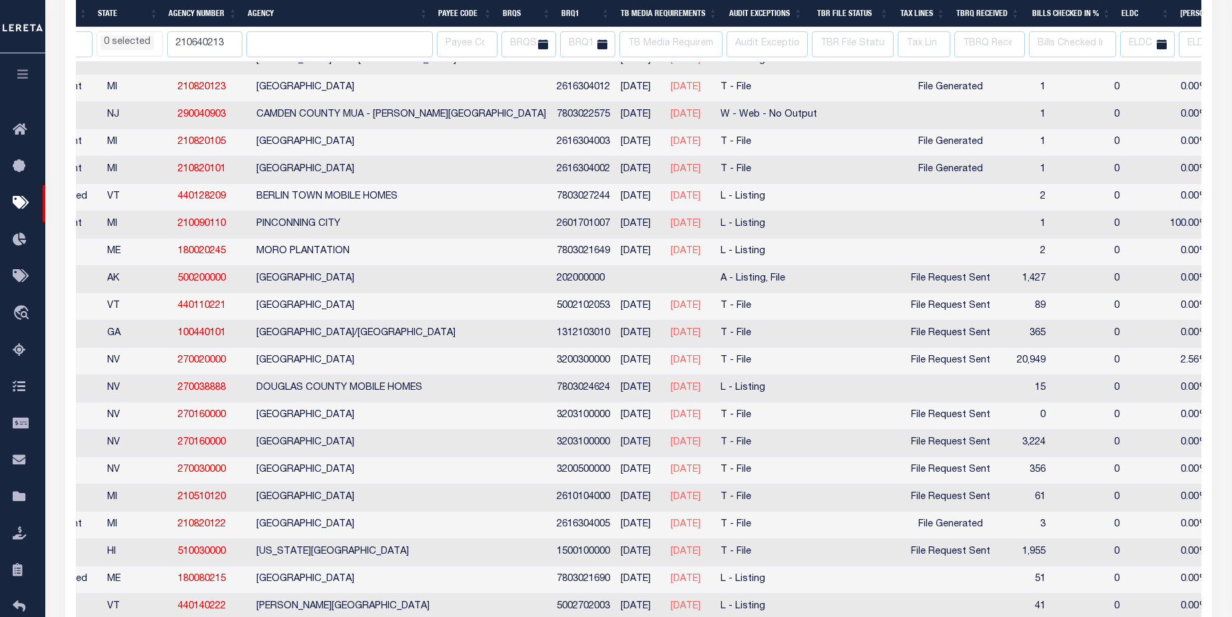
select select
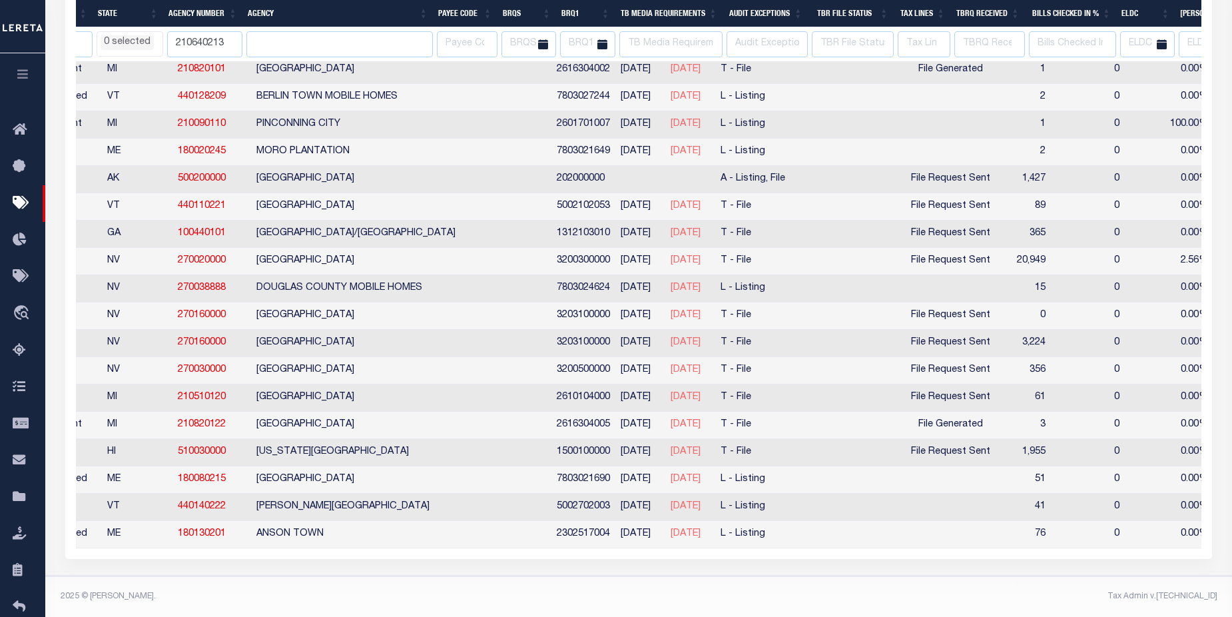
select select
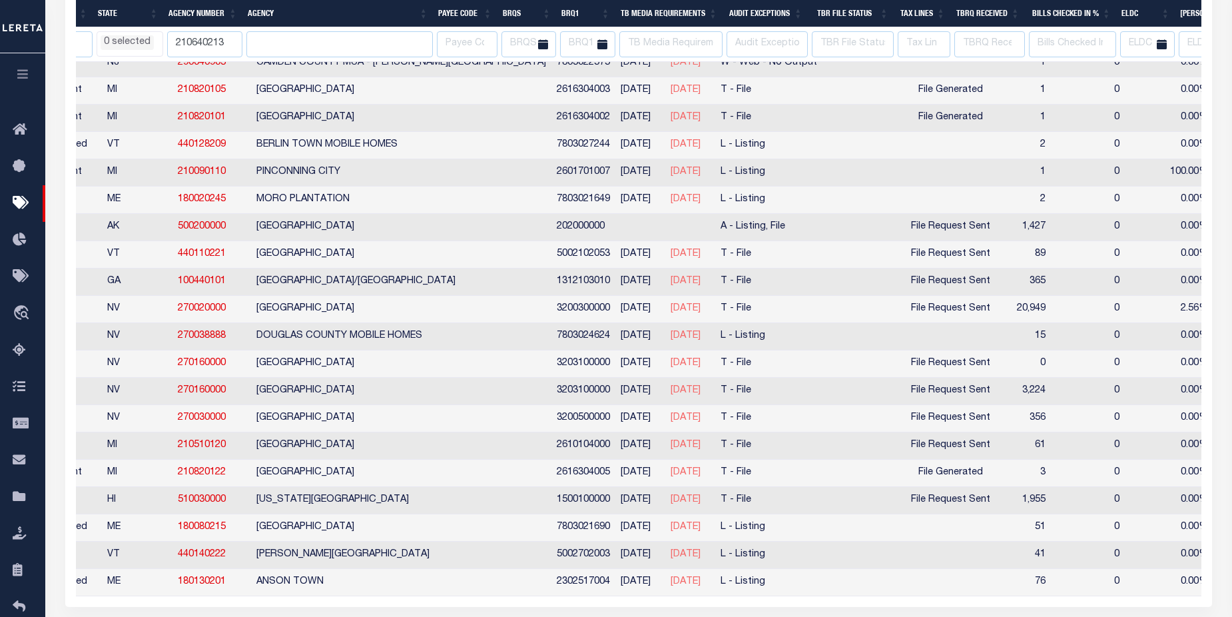
select select
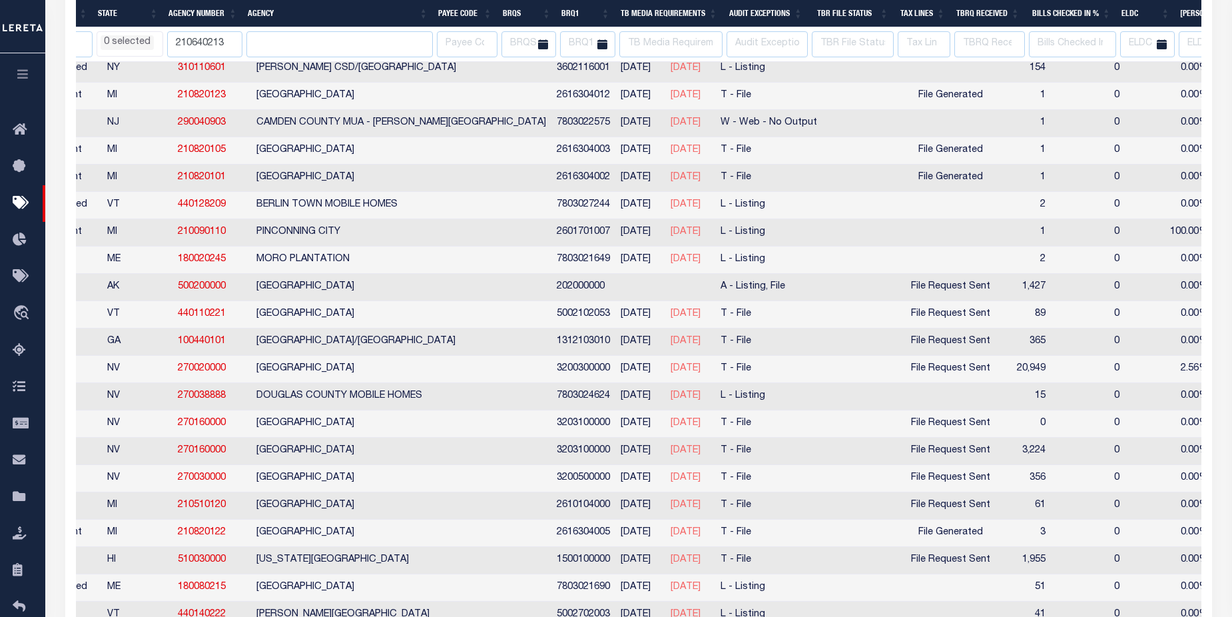
select select
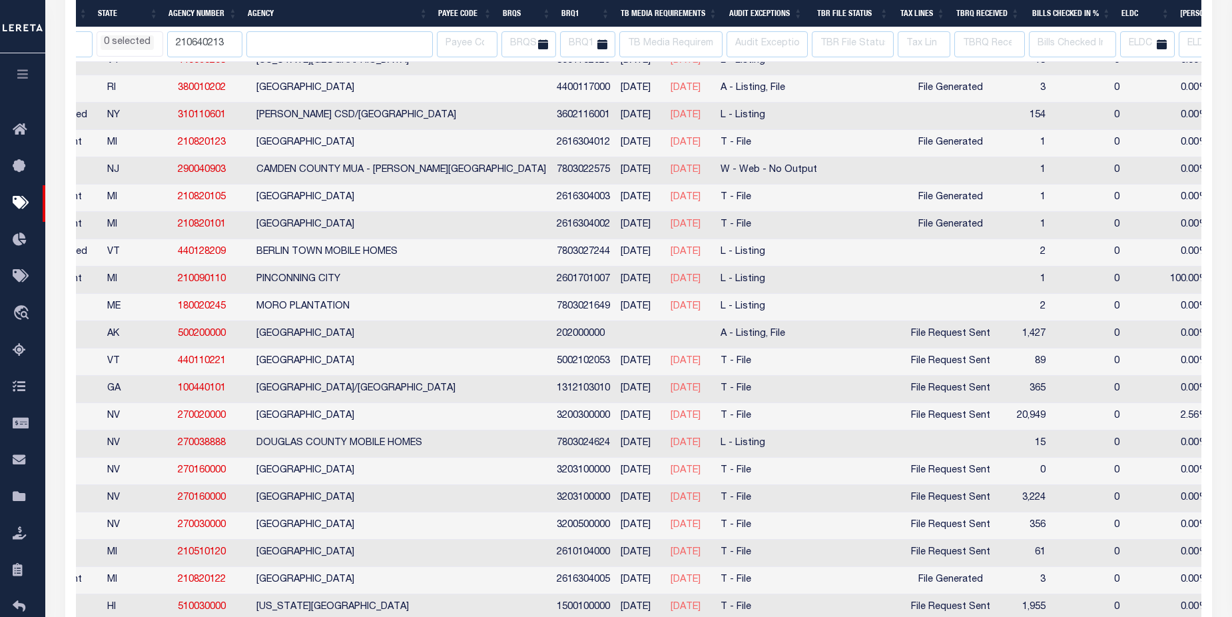
select select
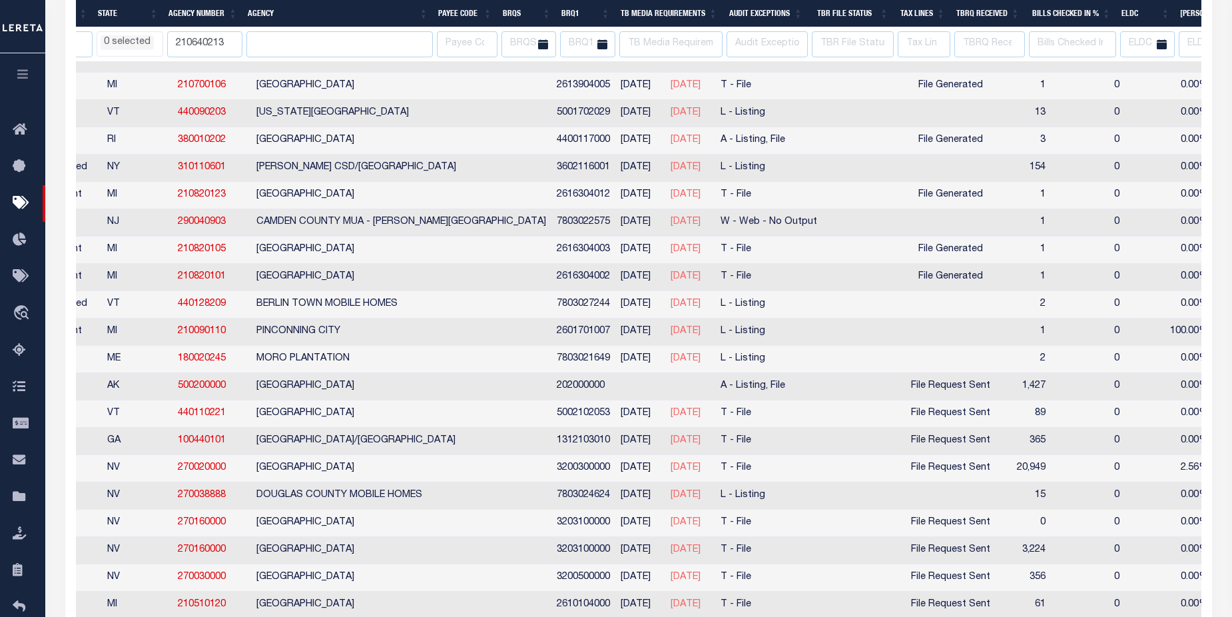
select select
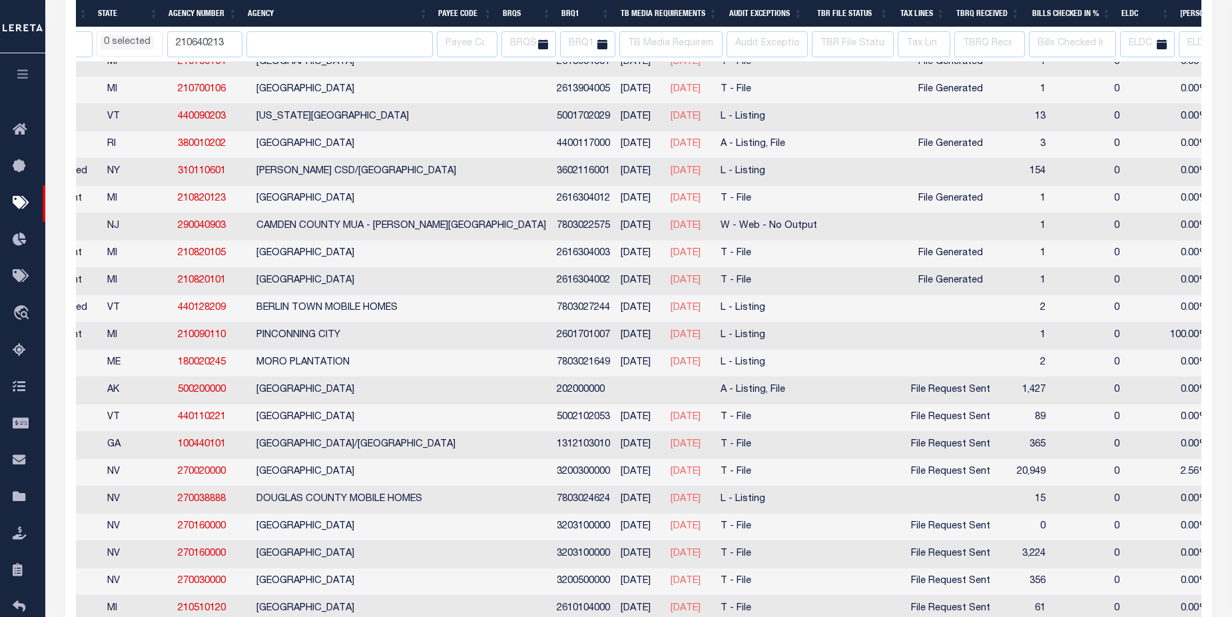
select select
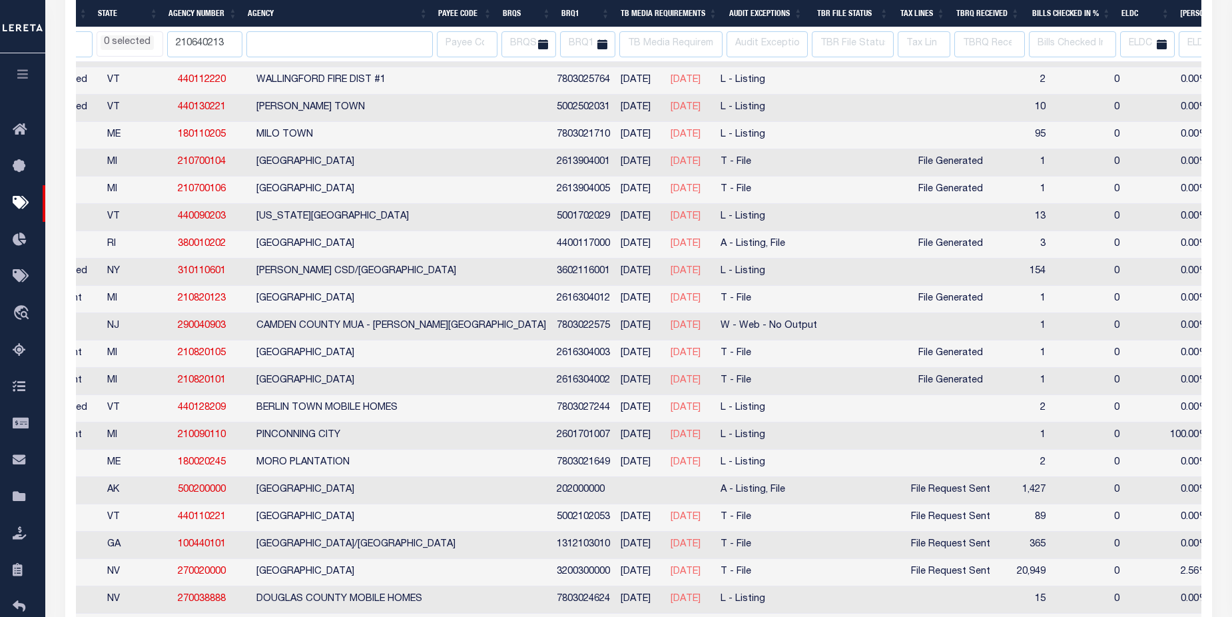
select select
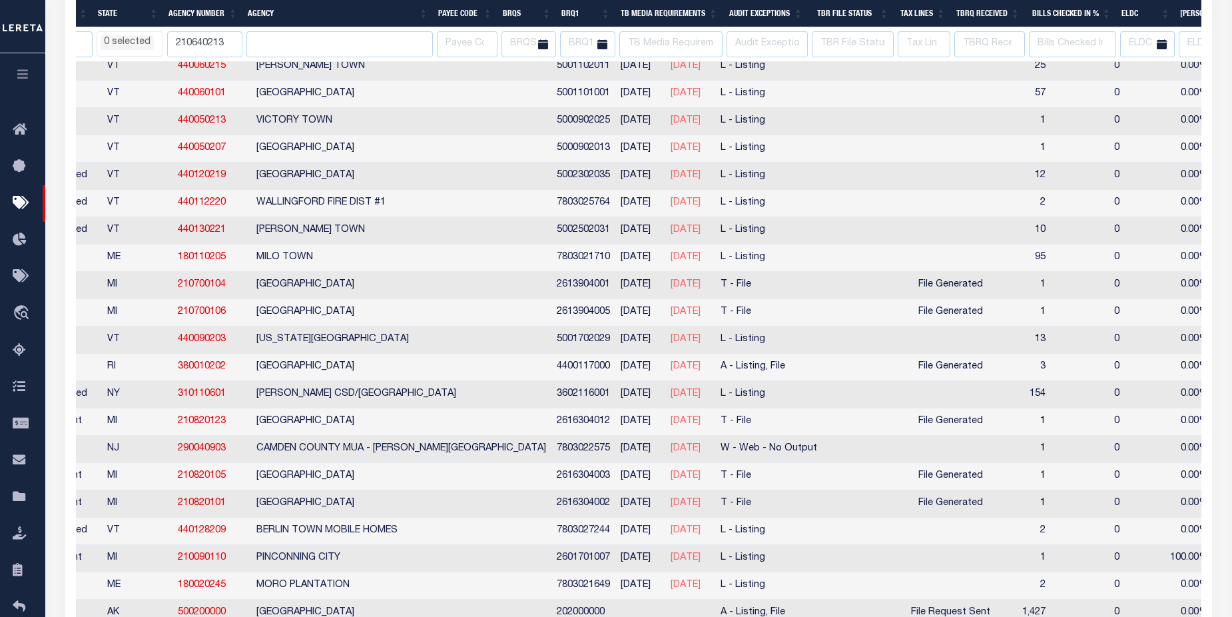
scroll to position [2441, 0]
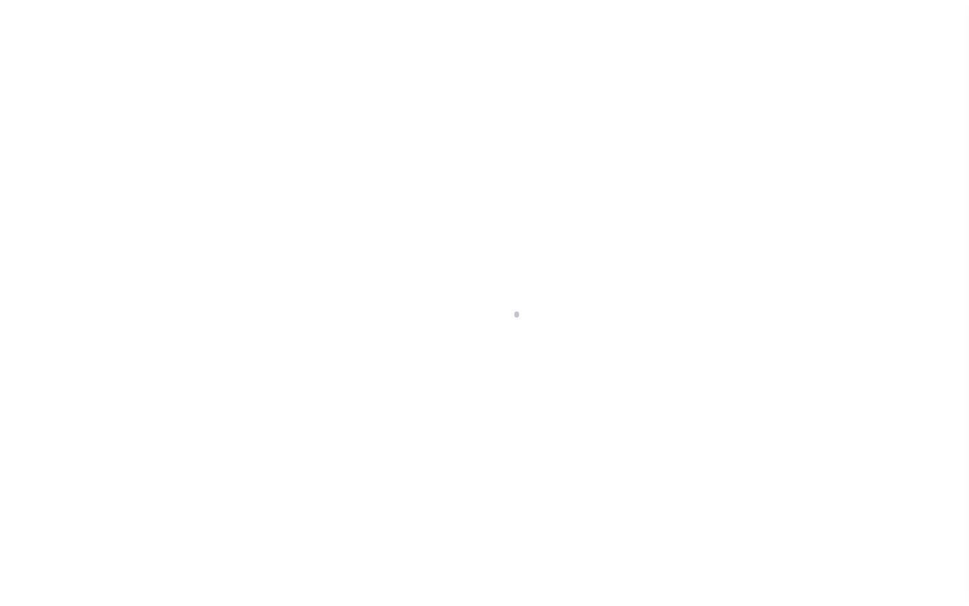
scroll to position [43, 0]
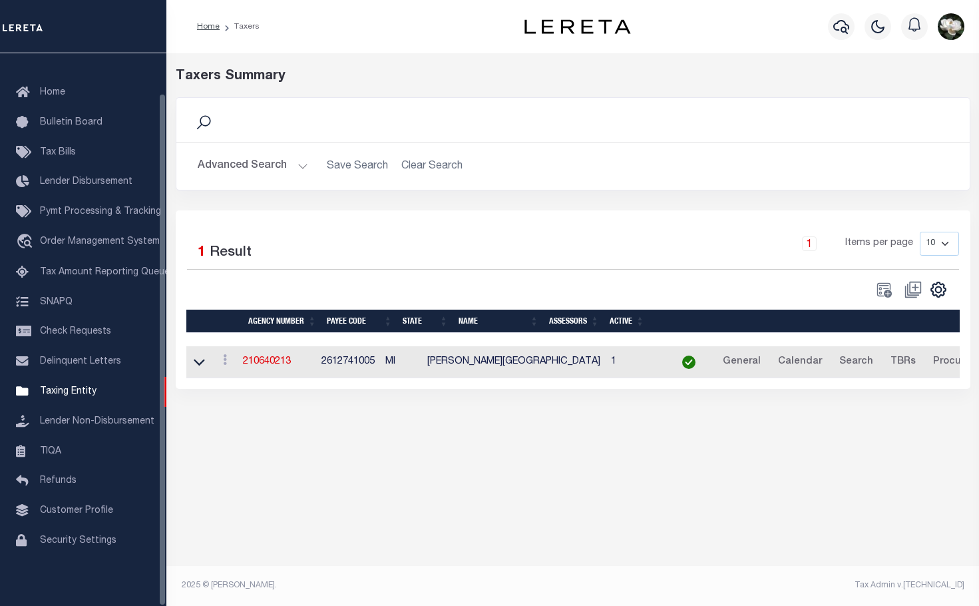
click at [257, 160] on button "Advanced Search" at bounding box center [253, 166] width 111 height 26
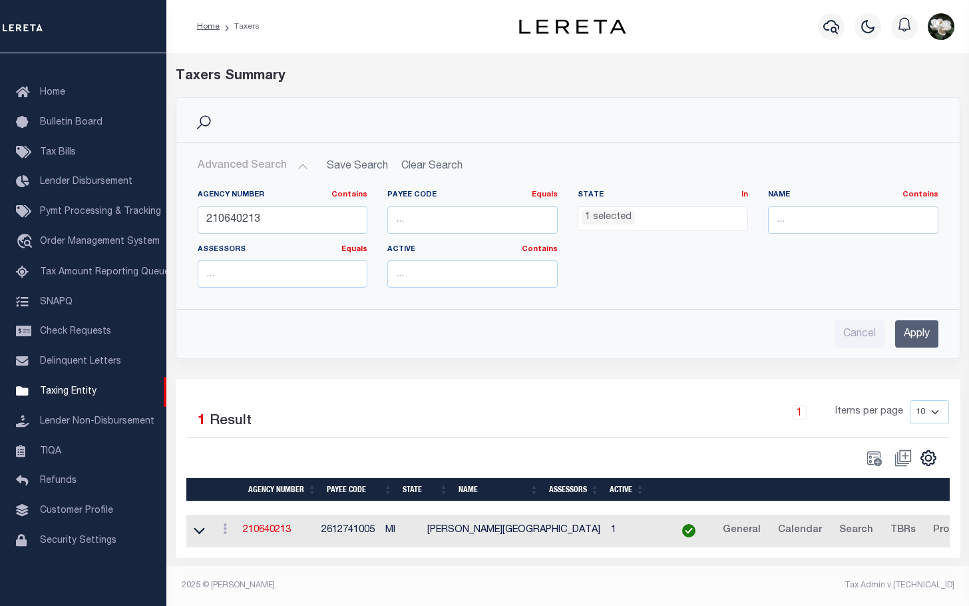
click at [716, 216] on ul "1 selected" at bounding box center [663, 216] width 169 height 18
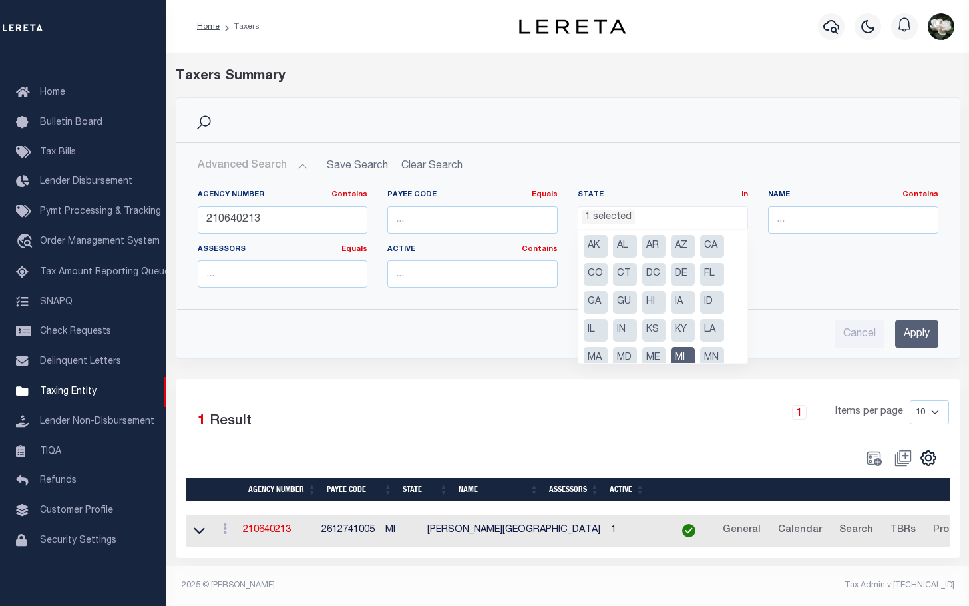
click at [737, 267] on ul "AK AL AR AZ CA CO CT DC DE FL [GEOGRAPHIC_DATA] GU HI IA ID IL IN KS [GEOGRAPHI…" at bounding box center [663, 296] width 169 height 133
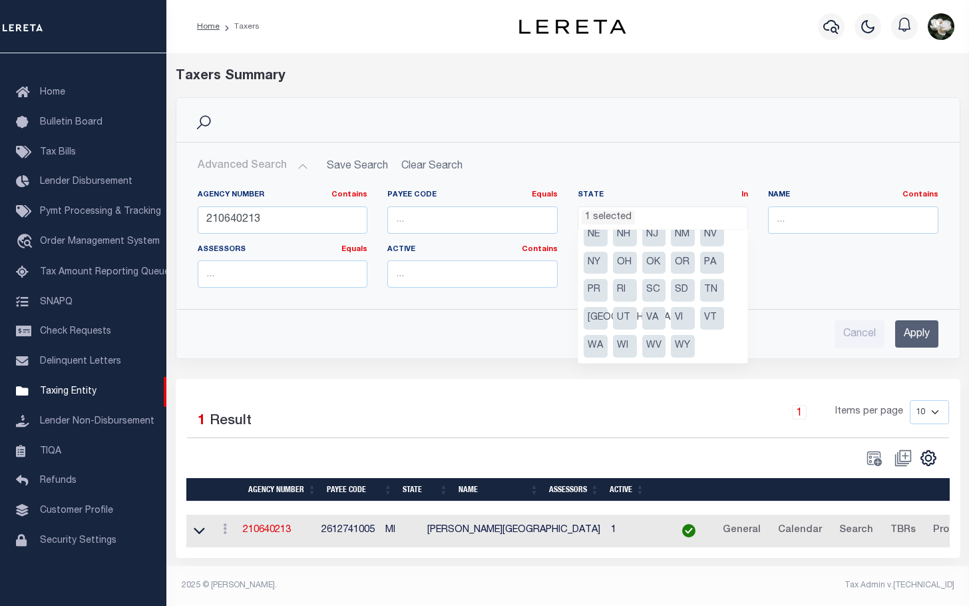
click at [708, 318] on li "VT" at bounding box center [712, 318] width 24 height 23
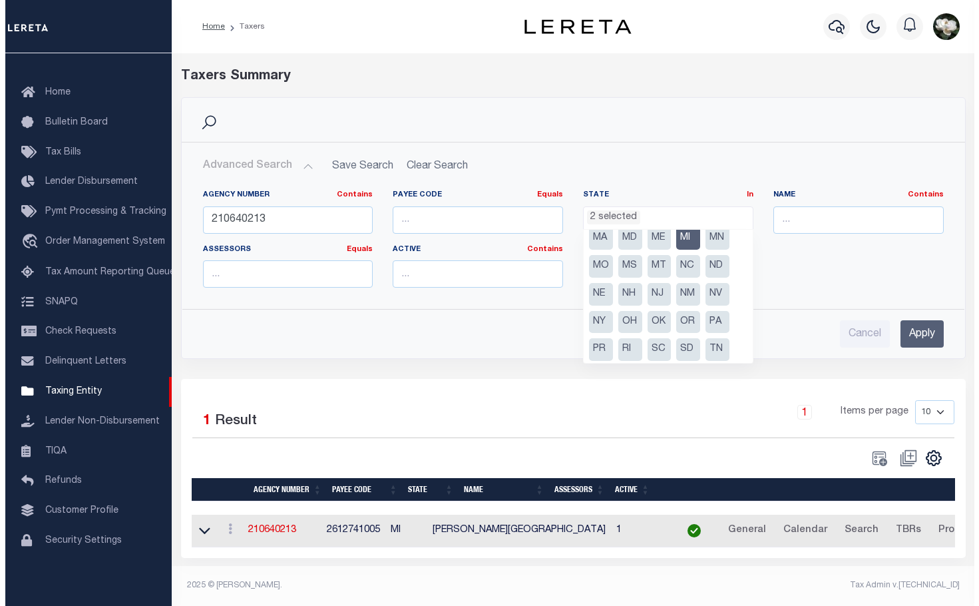
scroll to position [104, 0]
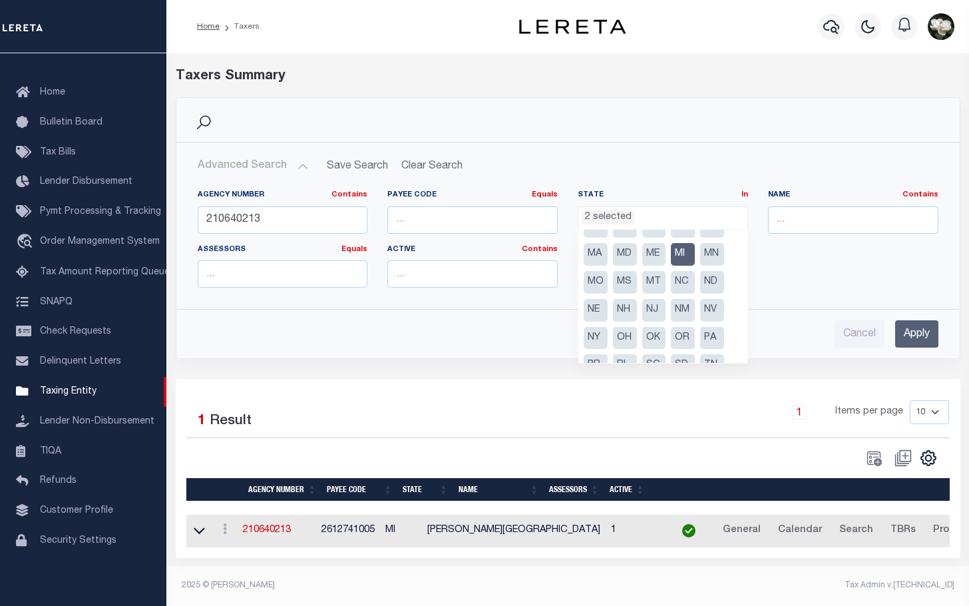
click at [674, 256] on li "MI" at bounding box center [683, 254] width 24 height 23
select select "VT"
click at [845, 222] on input "text" at bounding box center [853, 219] width 170 height 27
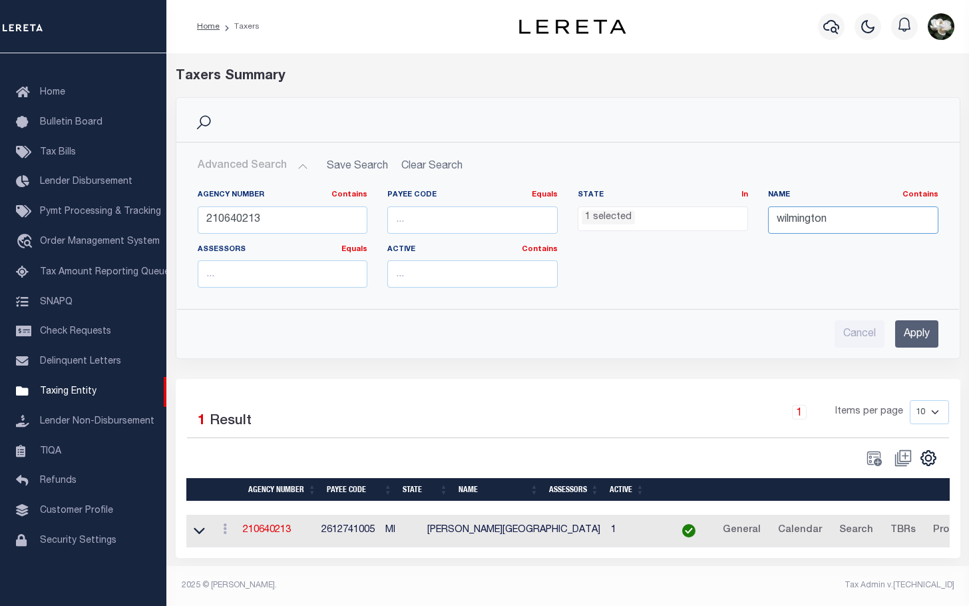
type input "wilmington"
click at [920, 334] on input "Apply" at bounding box center [917, 333] width 43 height 27
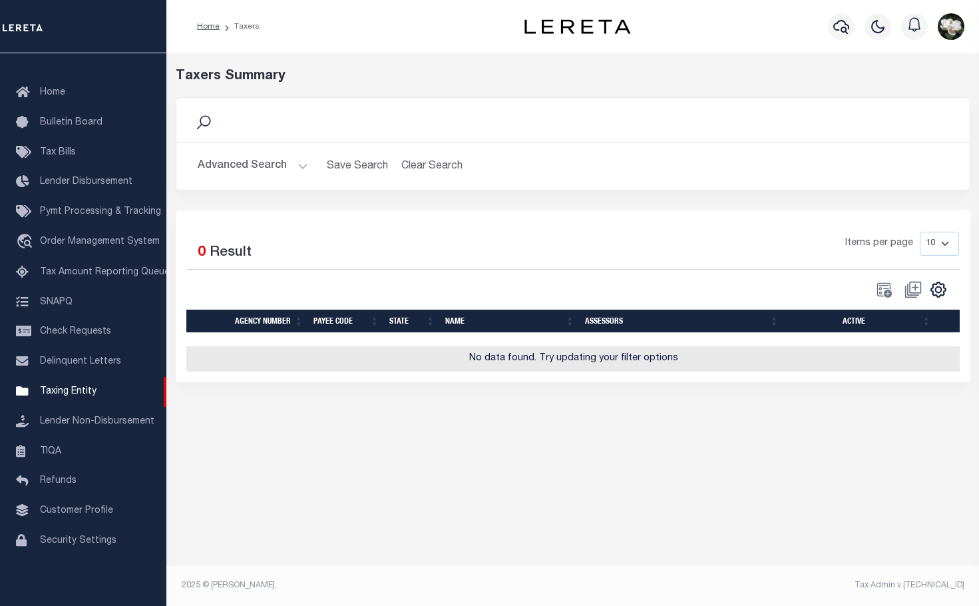
click at [236, 169] on button "Advanced Search" at bounding box center [253, 166] width 111 height 26
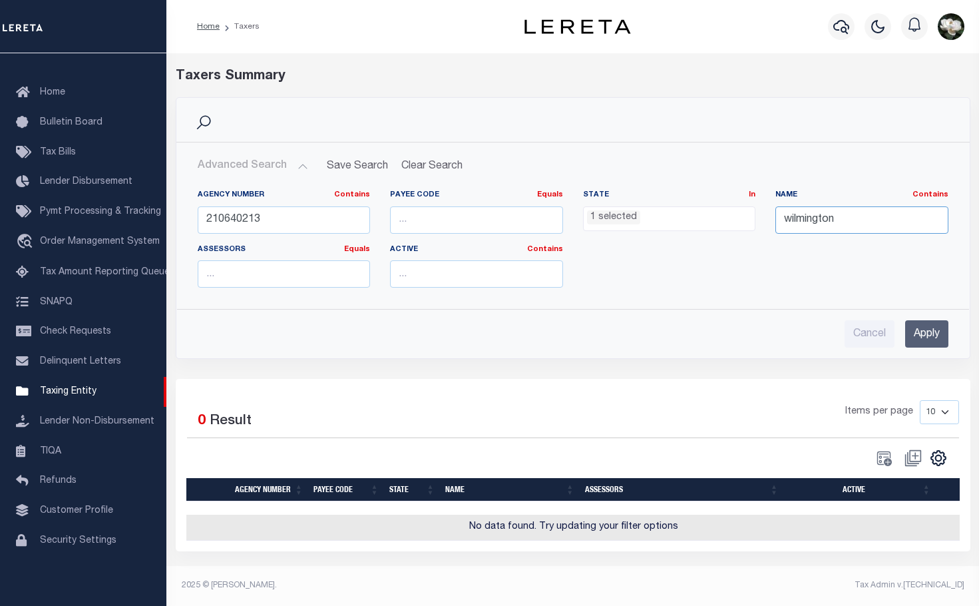
drag, startPoint x: 852, startPoint y: 225, endPoint x: 733, endPoint y: 206, distance: 120.1
click at [733, 206] on div "Agency Number Contains Contains Is 210640213 Payee Code Equals Equals Is Not Eq…" at bounding box center [573, 244] width 771 height 109
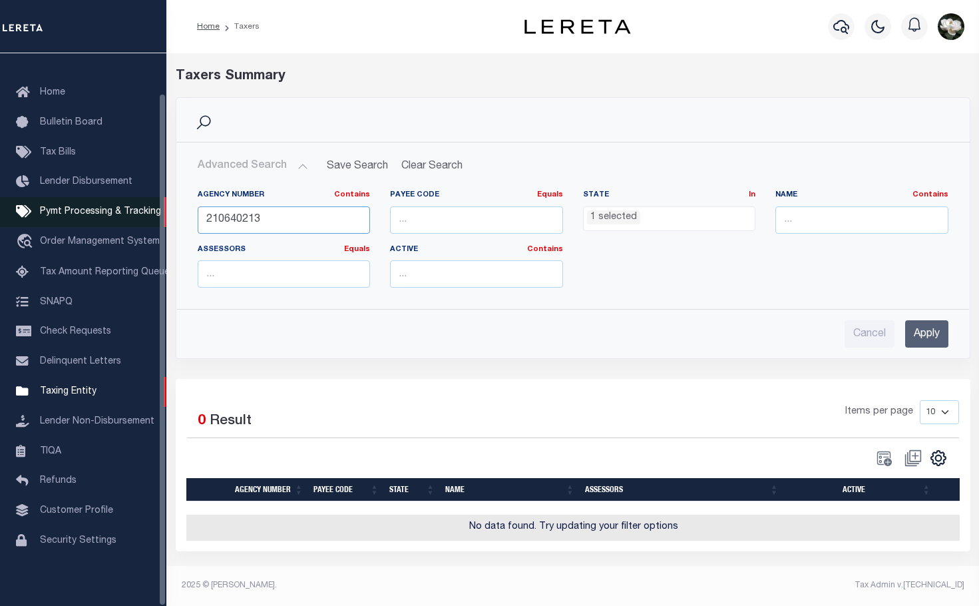
drag, startPoint x: 276, startPoint y: 222, endPoint x: 144, endPoint y: 218, distance: 131.2
click at [144, 218] on div "Home Taxers Profile" at bounding box center [489, 299] width 979 height 599
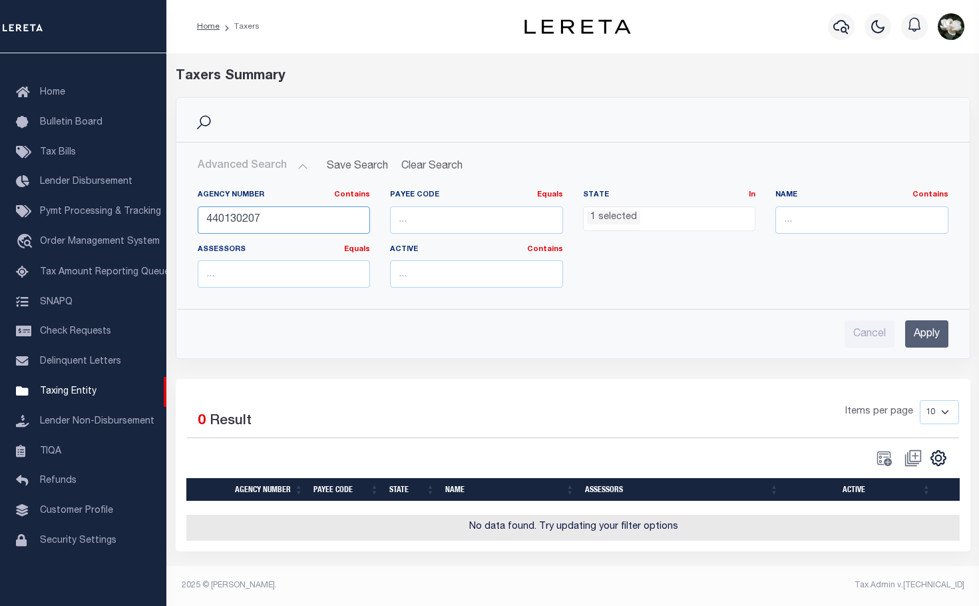
type input "440130207"
click at [931, 336] on input "Apply" at bounding box center [926, 333] width 43 height 27
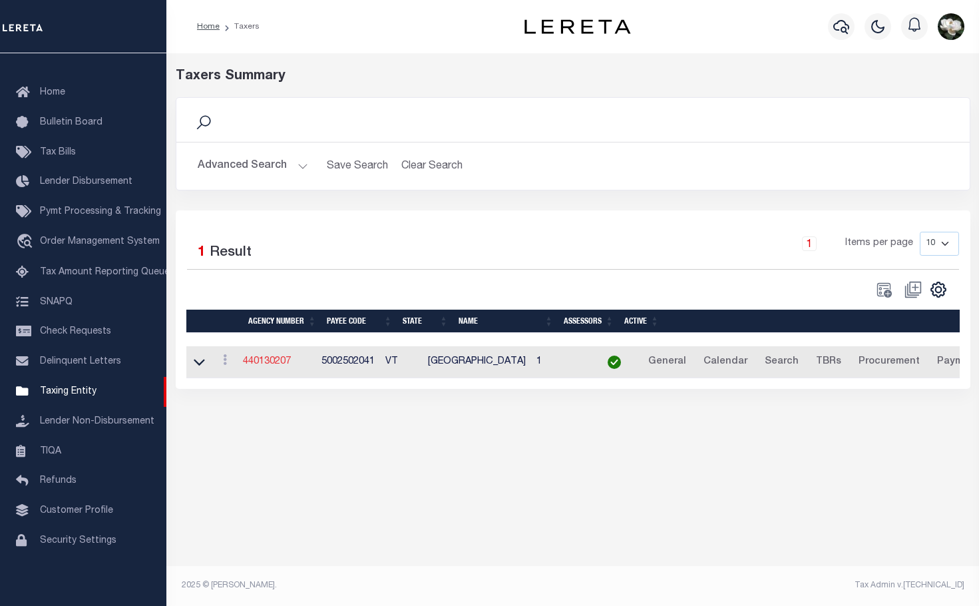
click at [254, 366] on link "440130207" at bounding box center [267, 361] width 48 height 9
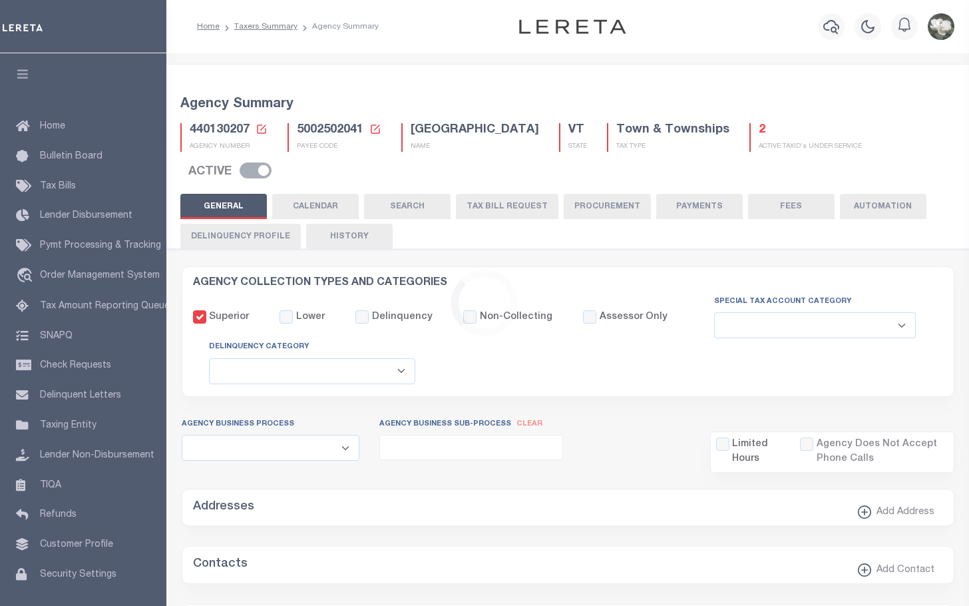
select select
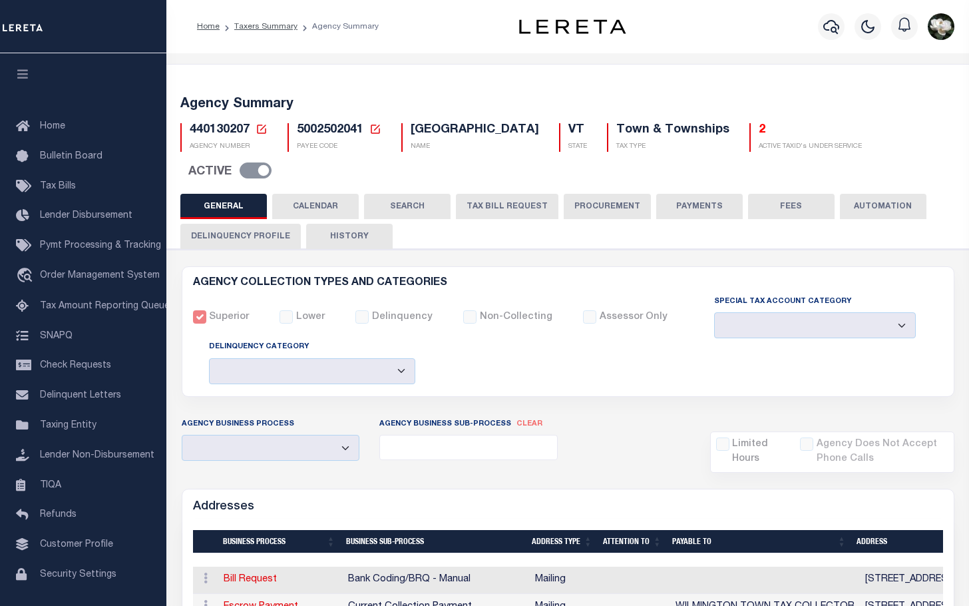
drag, startPoint x: 929, startPoint y: 133, endPoint x: 970, endPoint y: 144, distance: 42.8
click at [929, 133] on div "440130207 Agency Number Edit Cancel Ok" at bounding box center [568, 148] width 796 height 71
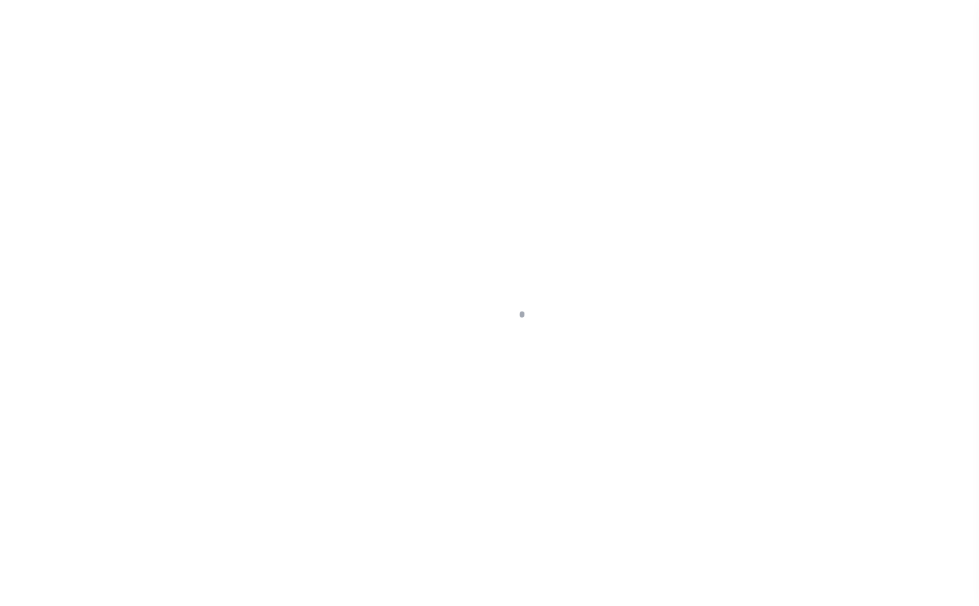
select select "VT"
select select
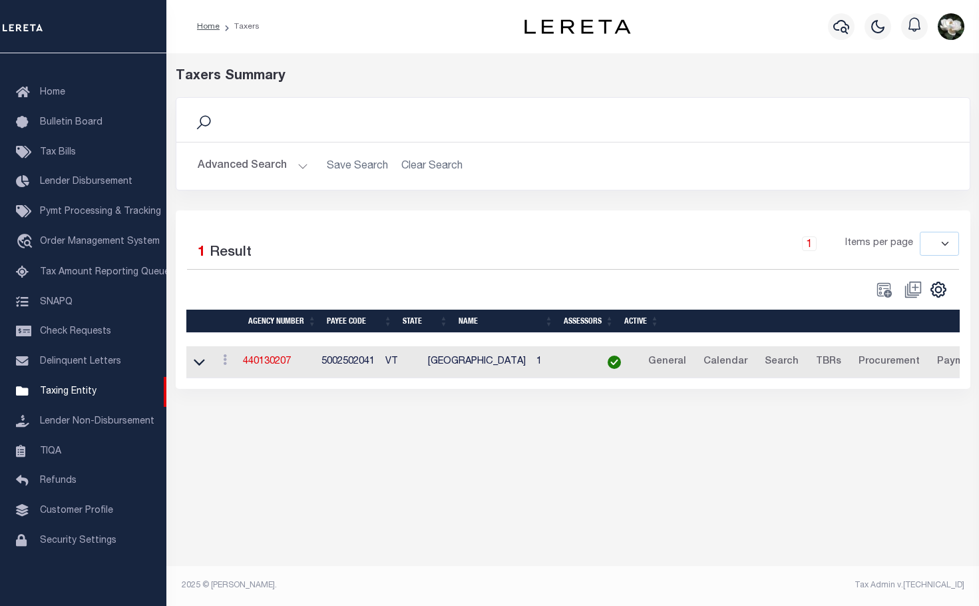
drag, startPoint x: 222, startPoint y: 164, endPoint x: 231, endPoint y: 166, distance: 9.4
click at [222, 164] on button "Advanced Search" at bounding box center [253, 166] width 111 height 26
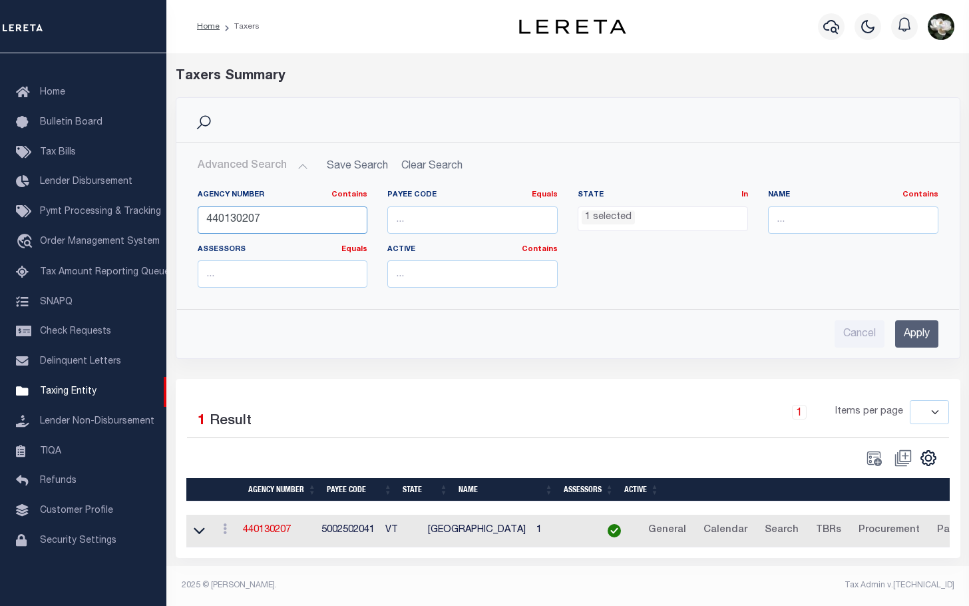
drag, startPoint x: 276, startPoint y: 220, endPoint x: 216, endPoint y: 221, distance: 60.6
click at [216, 221] on input "440130207" at bounding box center [283, 219] width 170 height 27
type input "440070205"
click at [915, 331] on input "Apply" at bounding box center [917, 333] width 43 height 27
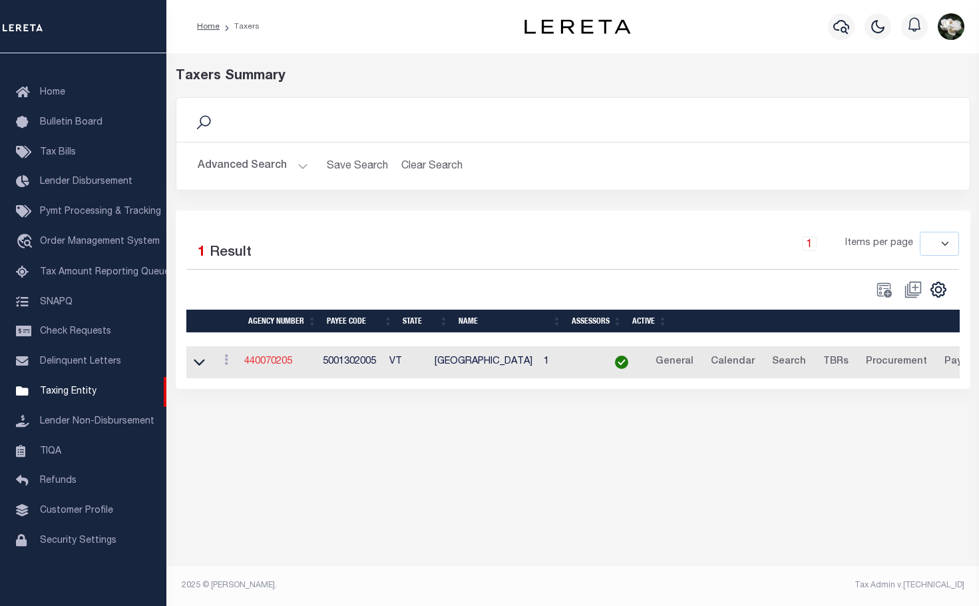
click at [280, 364] on link "440070205" at bounding box center [268, 361] width 48 height 9
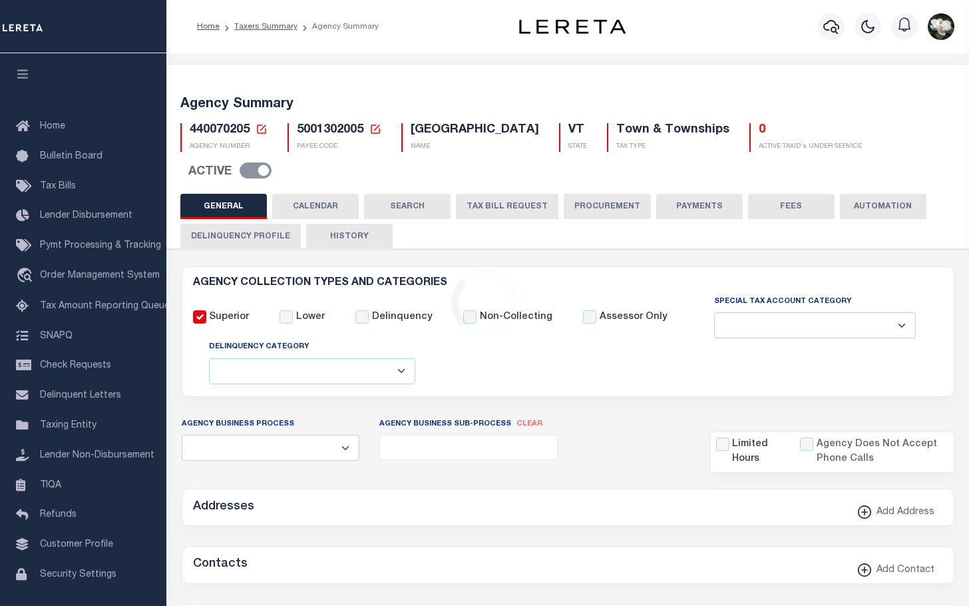
select select
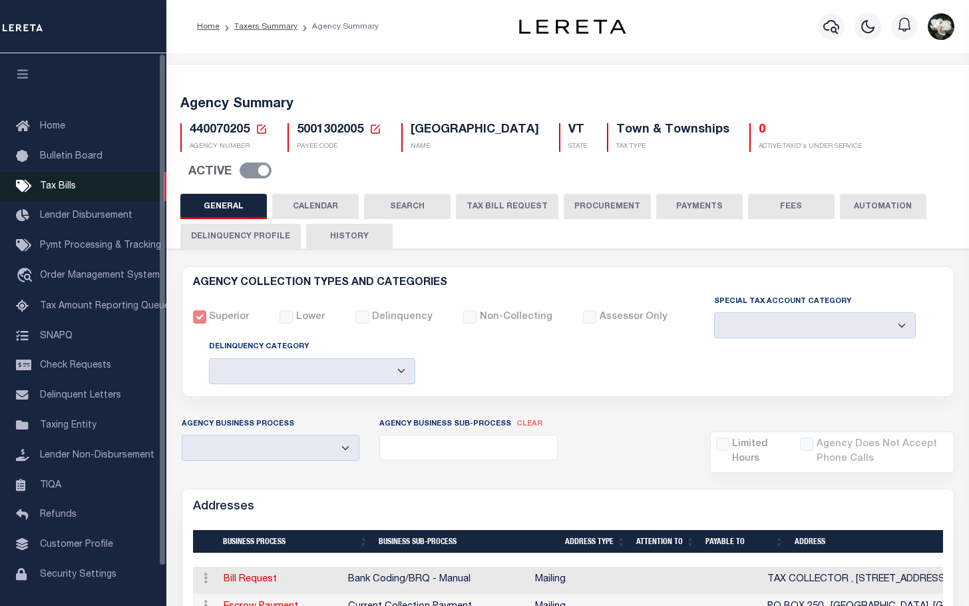
click at [54, 186] on span "Tax Bills" at bounding box center [58, 186] width 36 height 9
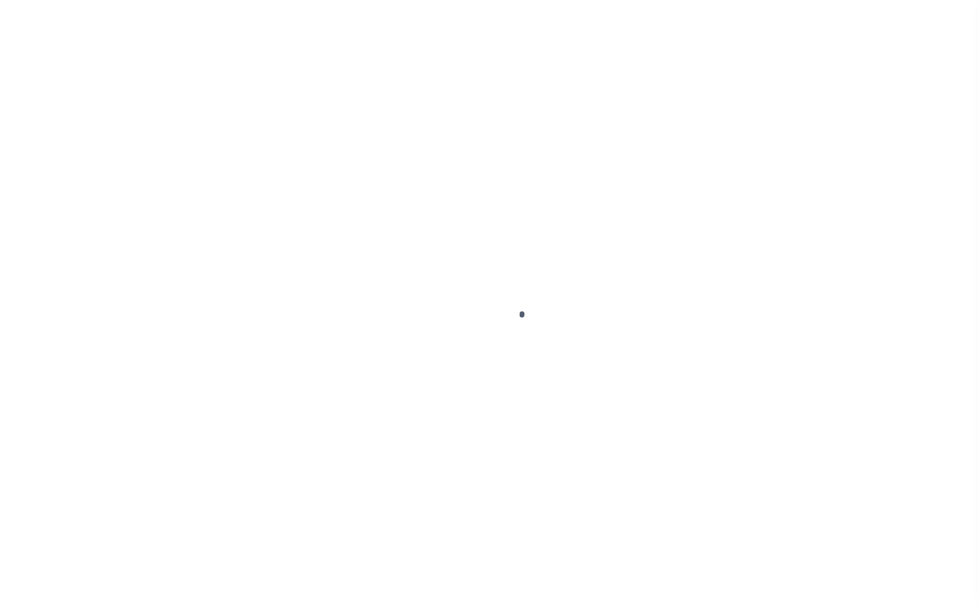
select select "VT"
select select
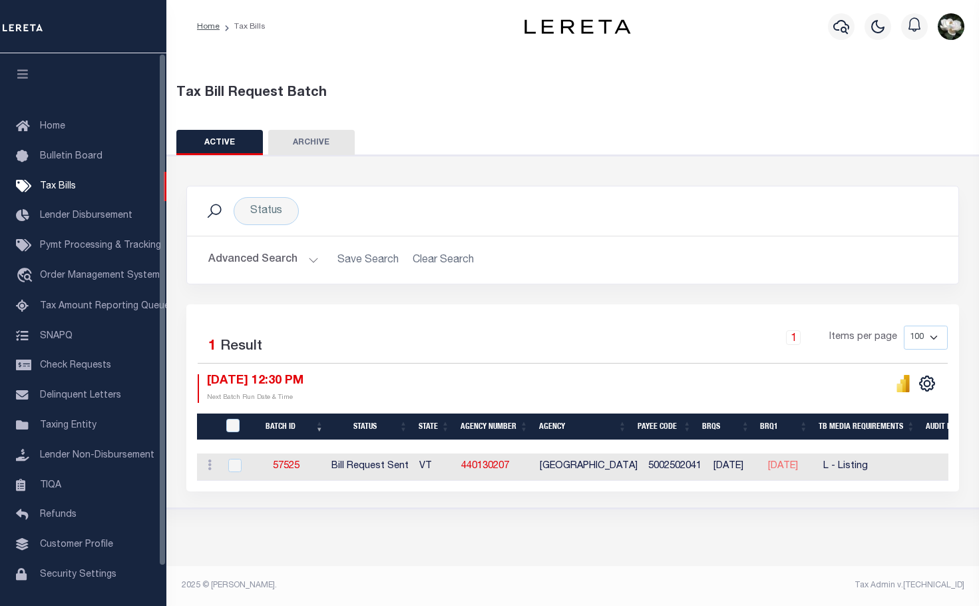
click at [280, 257] on button "Advanced Search" at bounding box center [263, 260] width 111 height 26
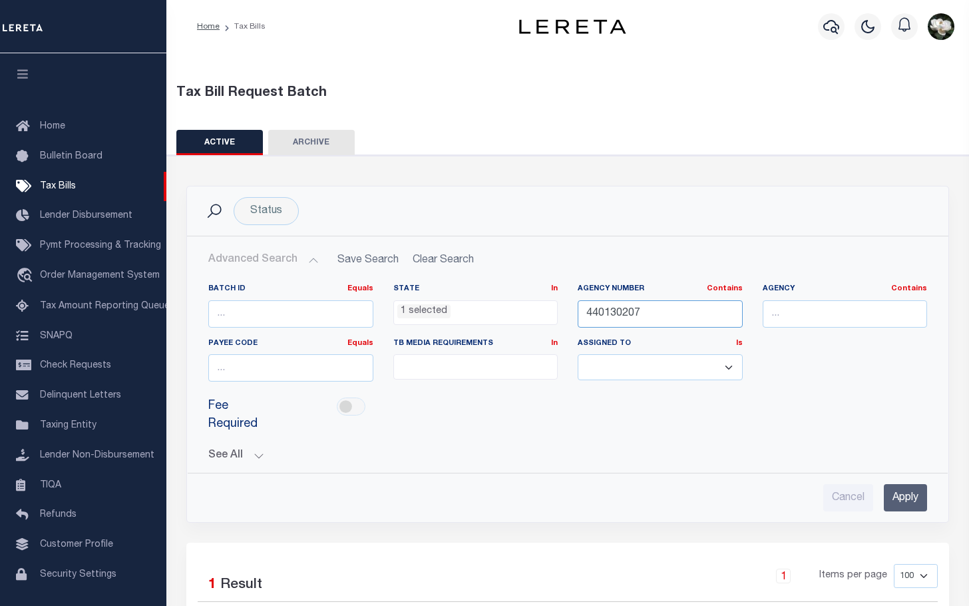
drag, startPoint x: 676, startPoint y: 320, endPoint x: 577, endPoint y: 315, distance: 100.0
click at [577, 315] on div "Agency Number Contains Contains Is 440130207" at bounding box center [660, 311] width 185 height 55
type input "440070205"
click at [923, 492] on input "Apply" at bounding box center [905, 497] width 43 height 27
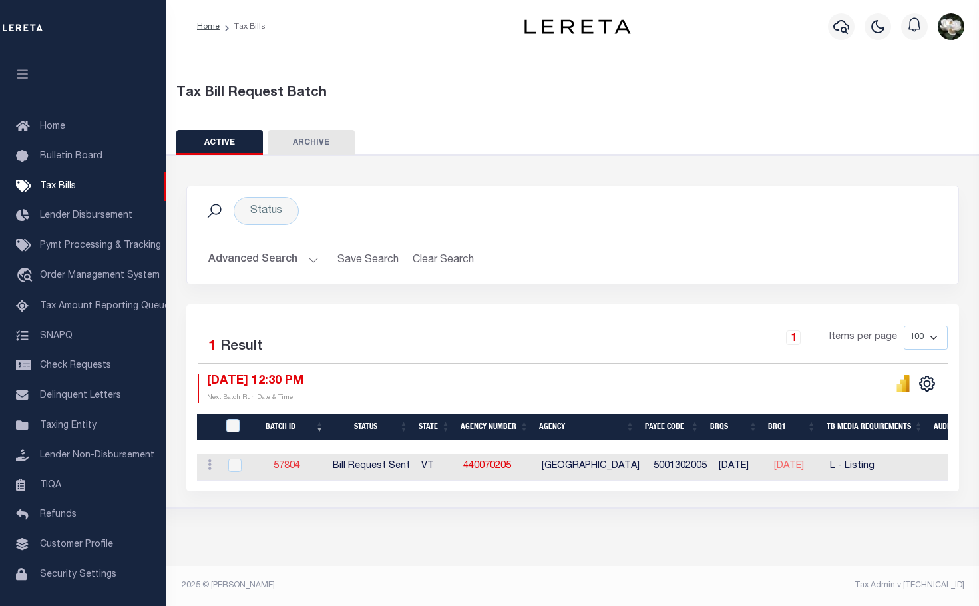
click at [292, 465] on link "57804" at bounding box center [287, 465] width 27 height 9
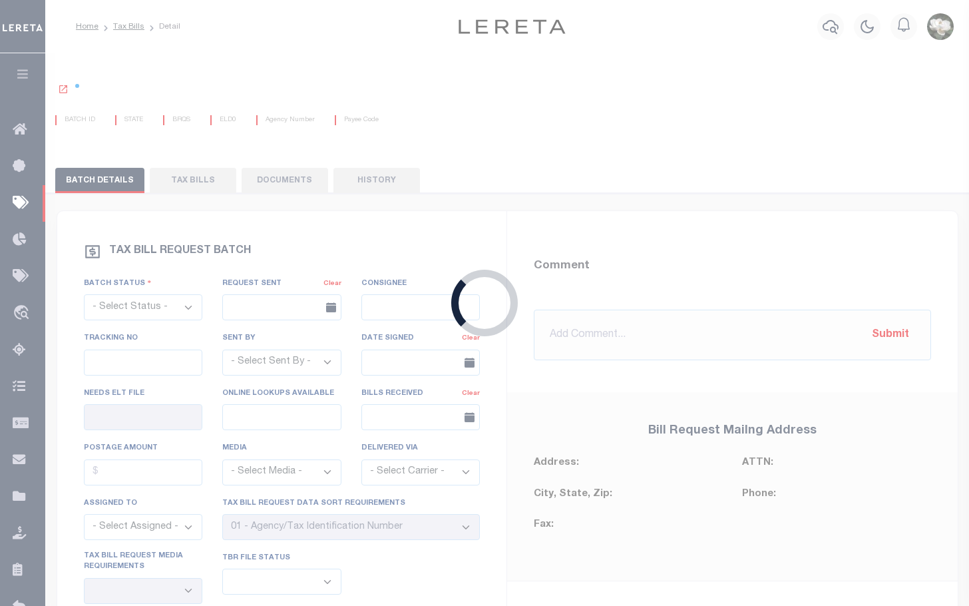
select select "RST"
type input "[DATE]"
select select
type input "No"
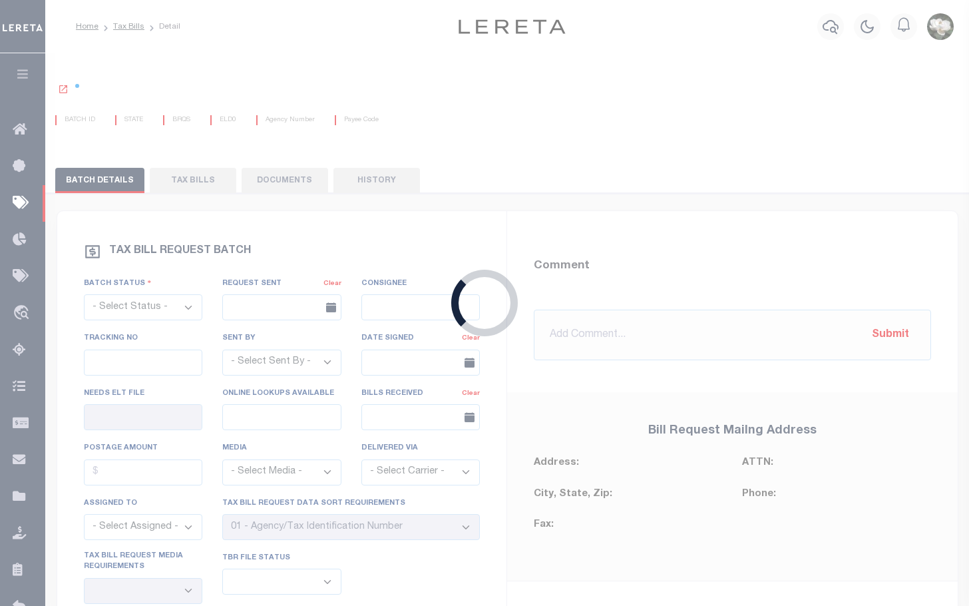
select select "27"
select select "20"
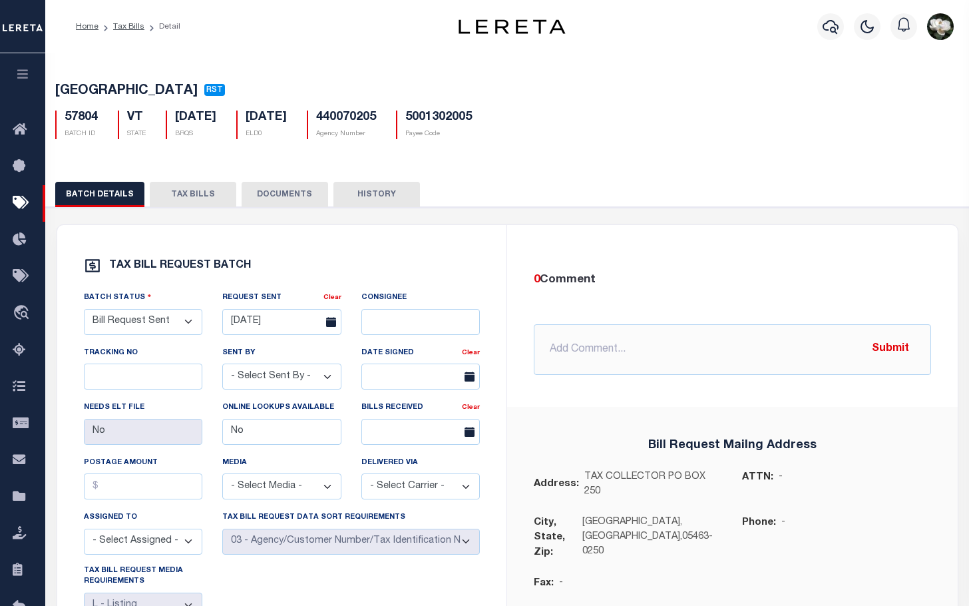
click at [199, 194] on button "TAX BILLS" at bounding box center [193, 194] width 87 height 25
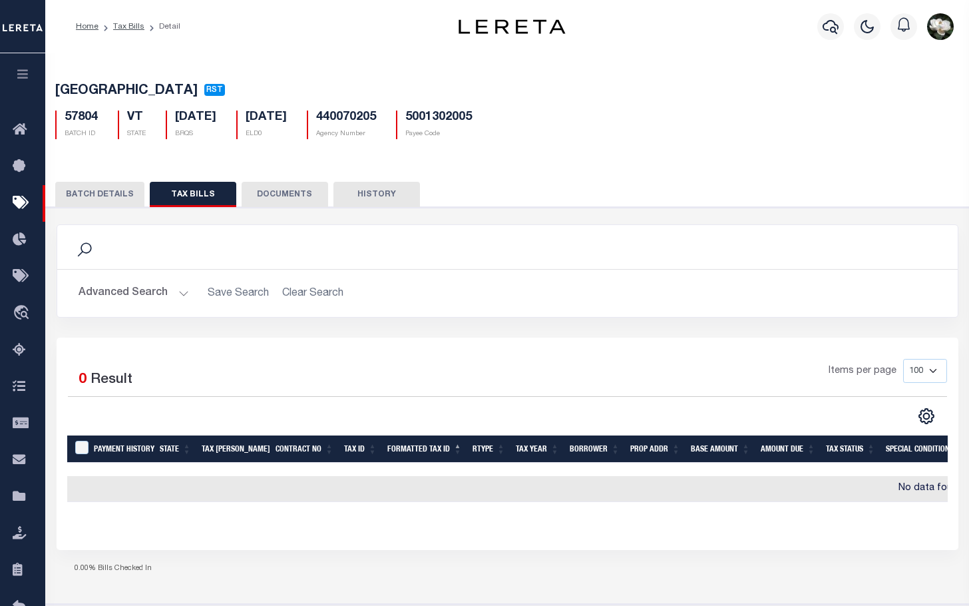
click at [95, 198] on button "BATCH DETAILS" at bounding box center [99, 194] width 89 height 25
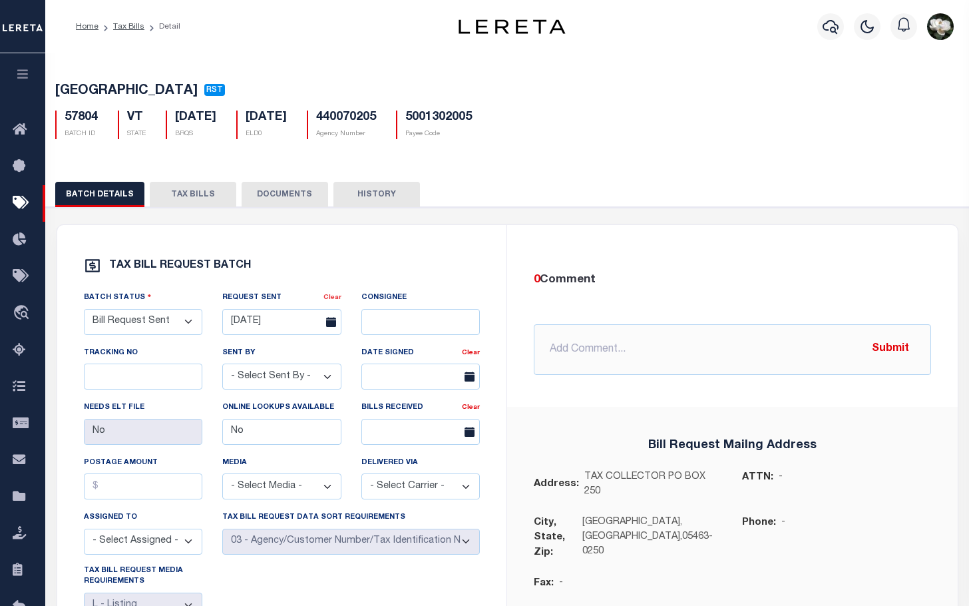
click at [332, 301] on link "Clear" at bounding box center [333, 297] width 18 height 7
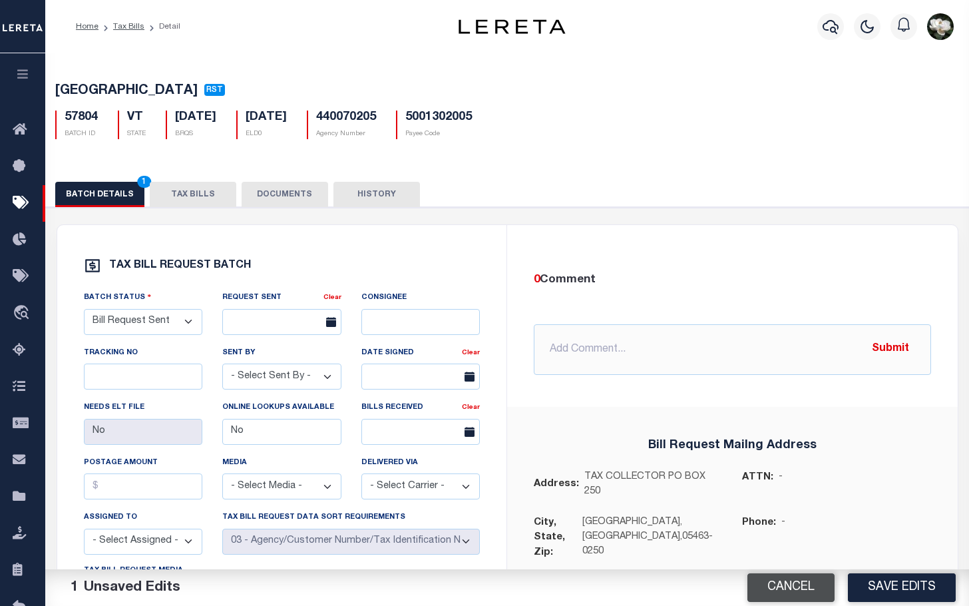
click at [799, 589] on button "Cancel" at bounding box center [791, 587] width 87 height 29
type input "[DATE]"
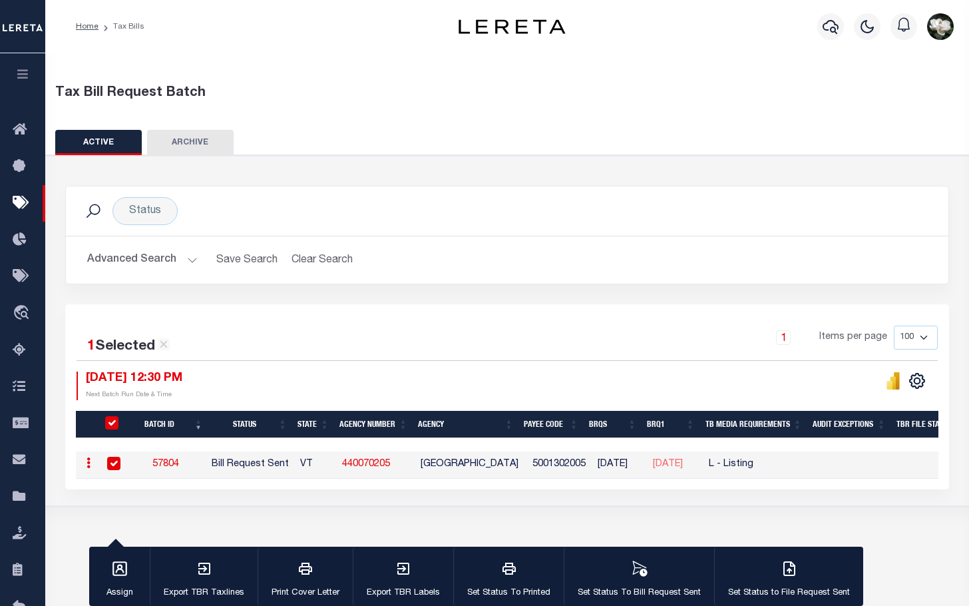
click at [162, 467] on link "57804" at bounding box center [165, 463] width 27 height 9
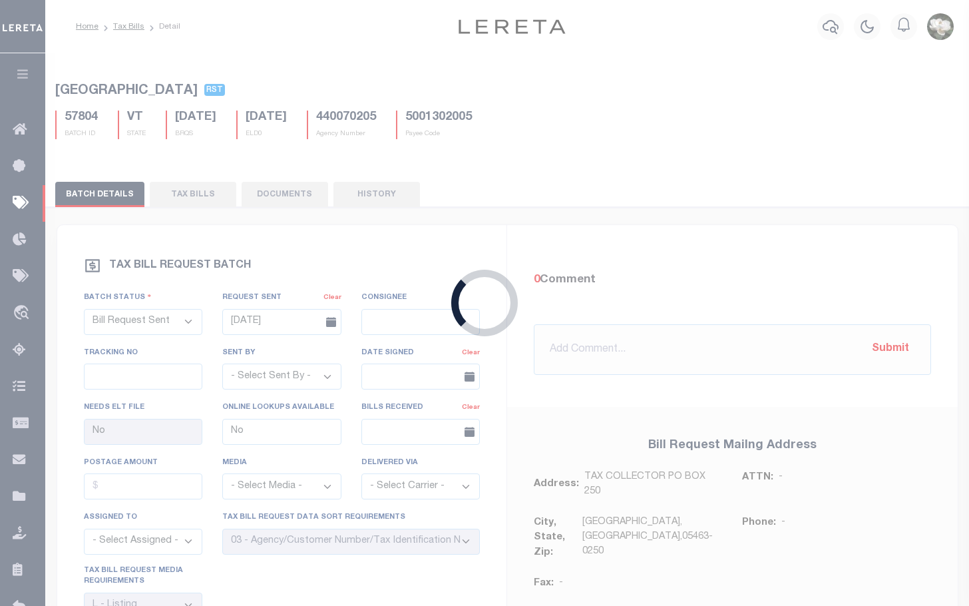
select select
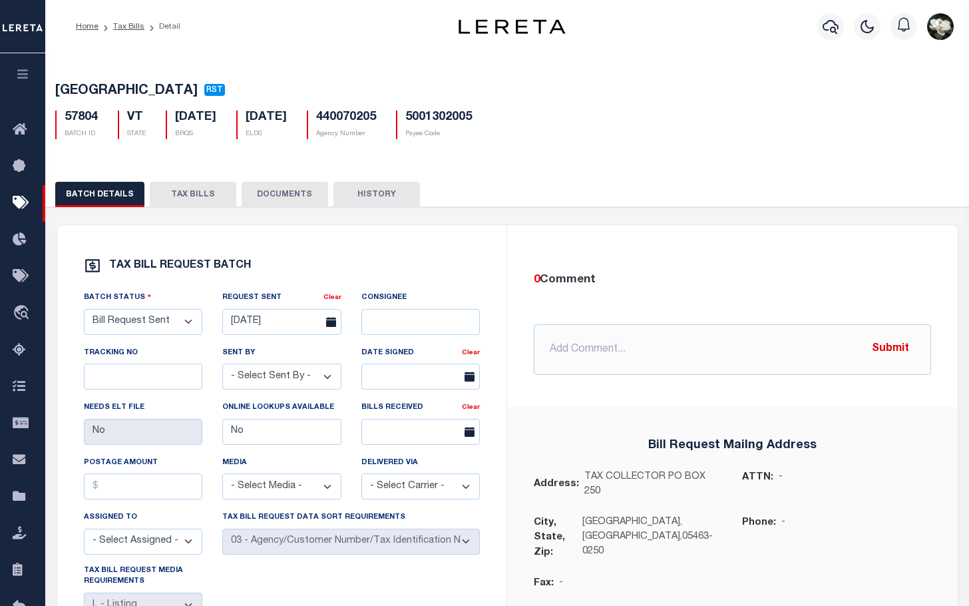
click at [188, 182] on div "BATCH DETAILS TAX BILLS DOCUMENTS HISTORY" at bounding box center [507, 496] width 937 height 660
click at [183, 201] on button "TAX BILLS" at bounding box center [193, 194] width 87 height 25
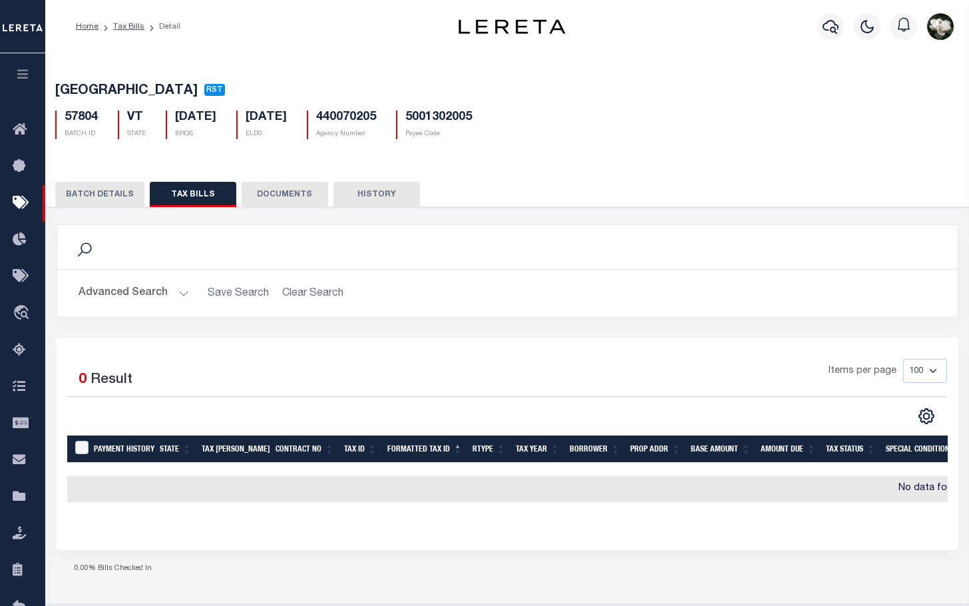
click at [87, 196] on button "BATCH DETAILS" at bounding box center [99, 194] width 89 height 25
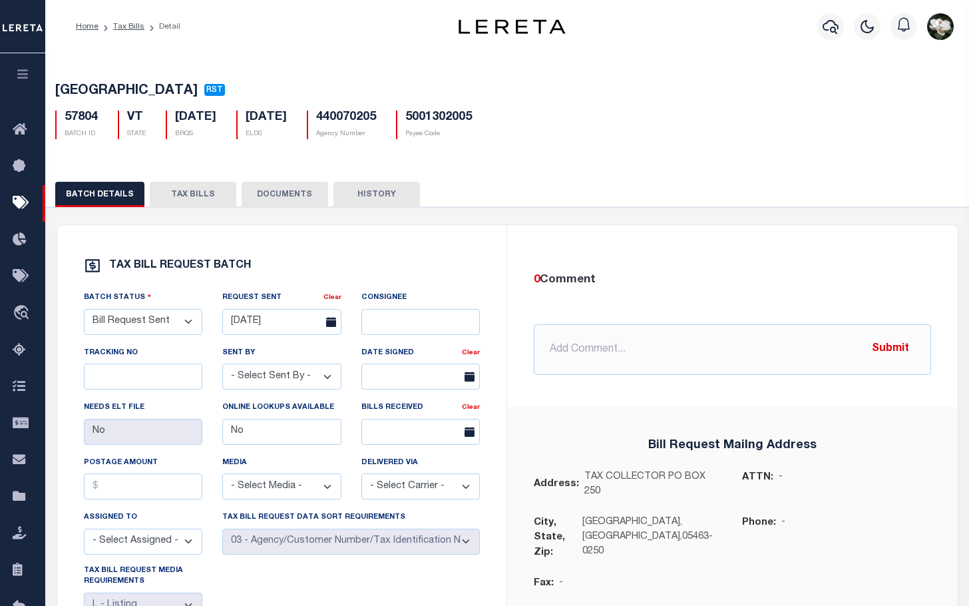
click at [192, 194] on button "TAX BILLS" at bounding box center [193, 194] width 87 height 25
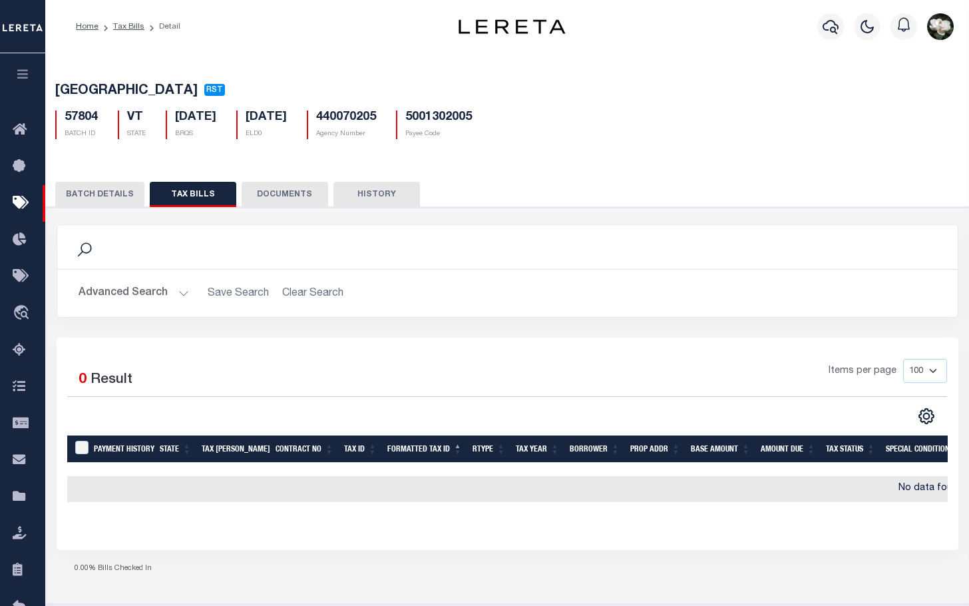
click at [144, 292] on button "Advanced Search" at bounding box center [134, 293] width 111 height 26
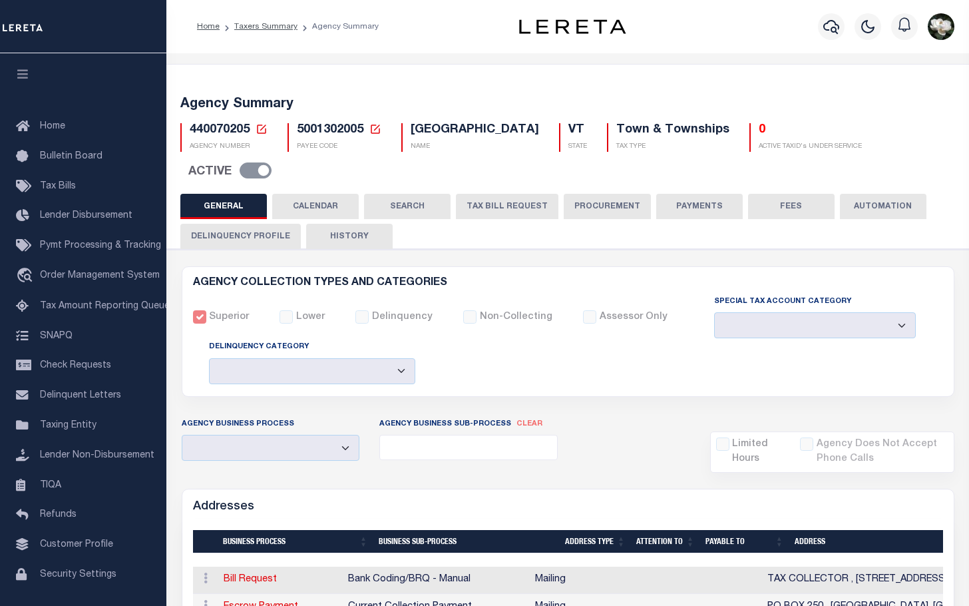
select select
click at [491, 202] on button "TAX BILL REQUEST" at bounding box center [507, 206] width 103 height 25
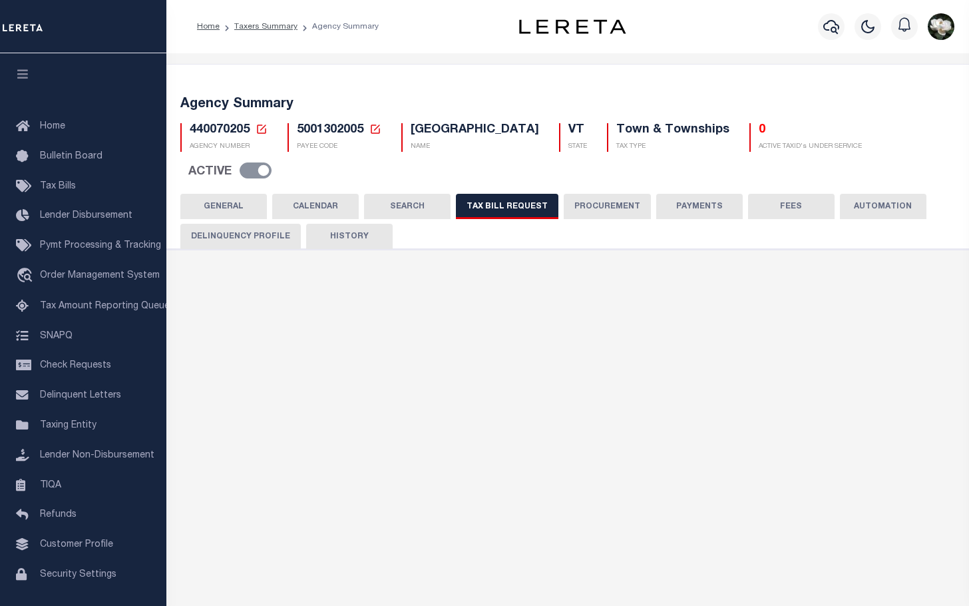
select select "27"
checkbox input "false"
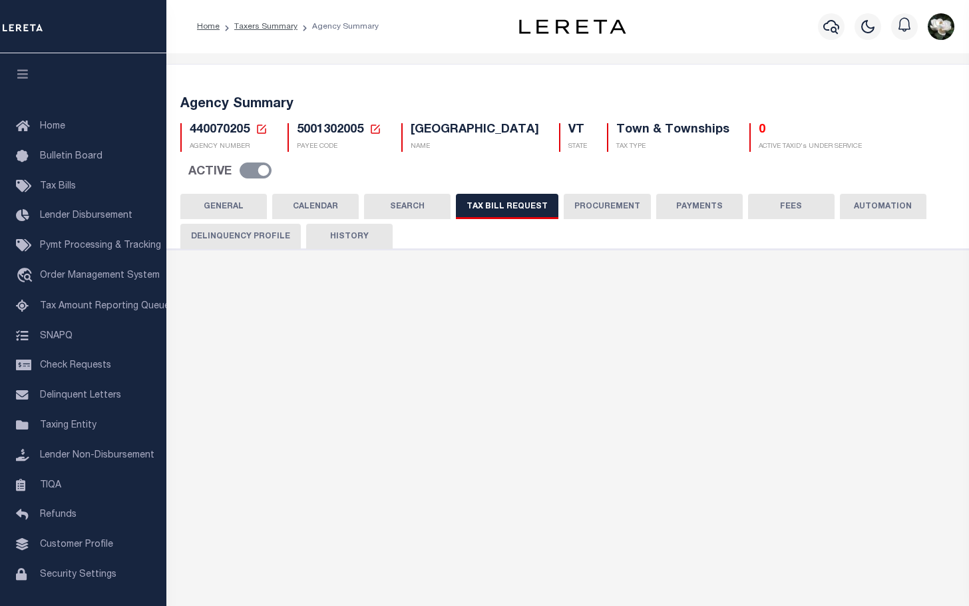
select select "20"
select select "false"
select select
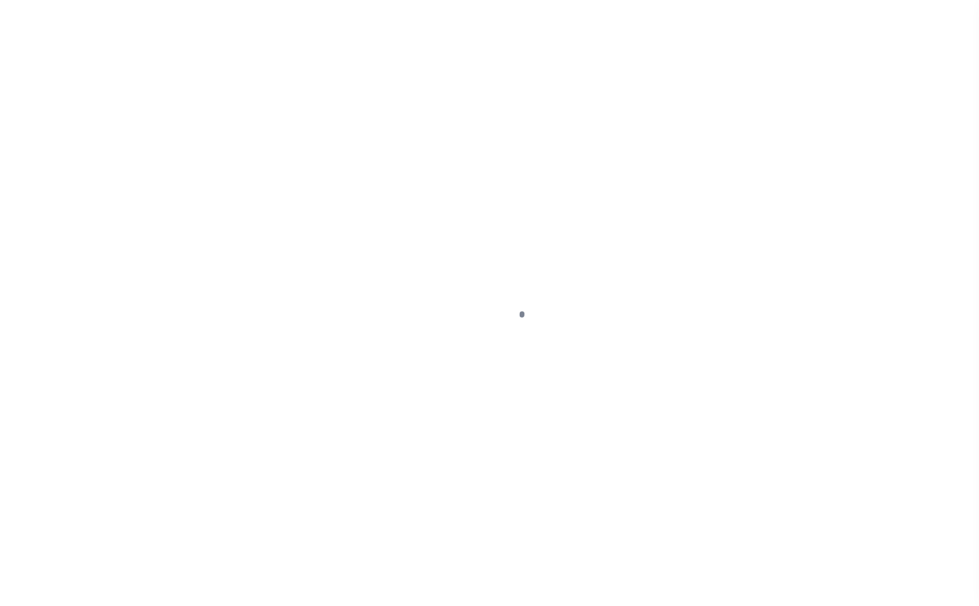
select select "VT"
select select
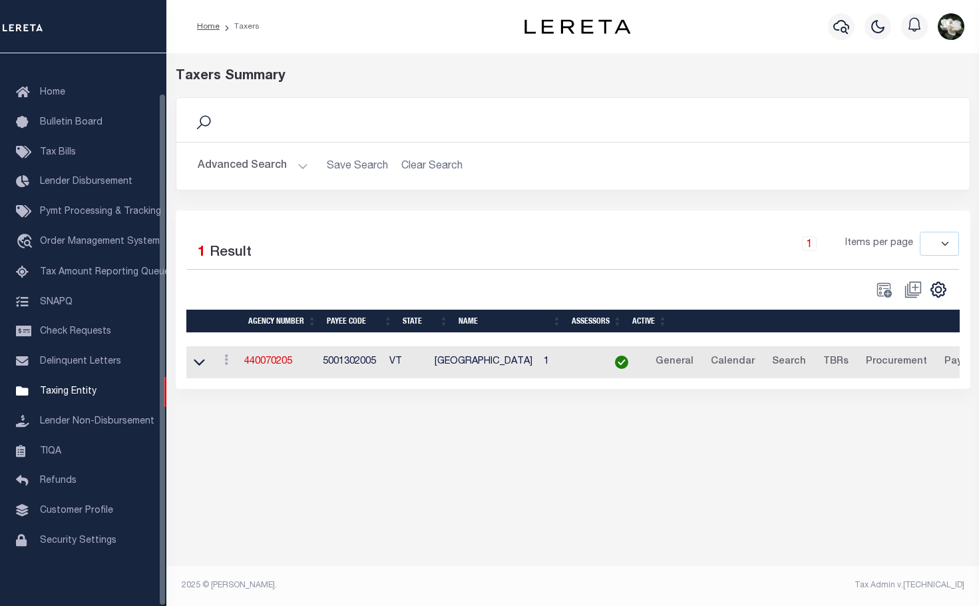
drag, startPoint x: 225, startPoint y: 164, endPoint x: 357, endPoint y: 180, distance: 132.8
click at [225, 164] on button "Advanced Search" at bounding box center [253, 166] width 111 height 26
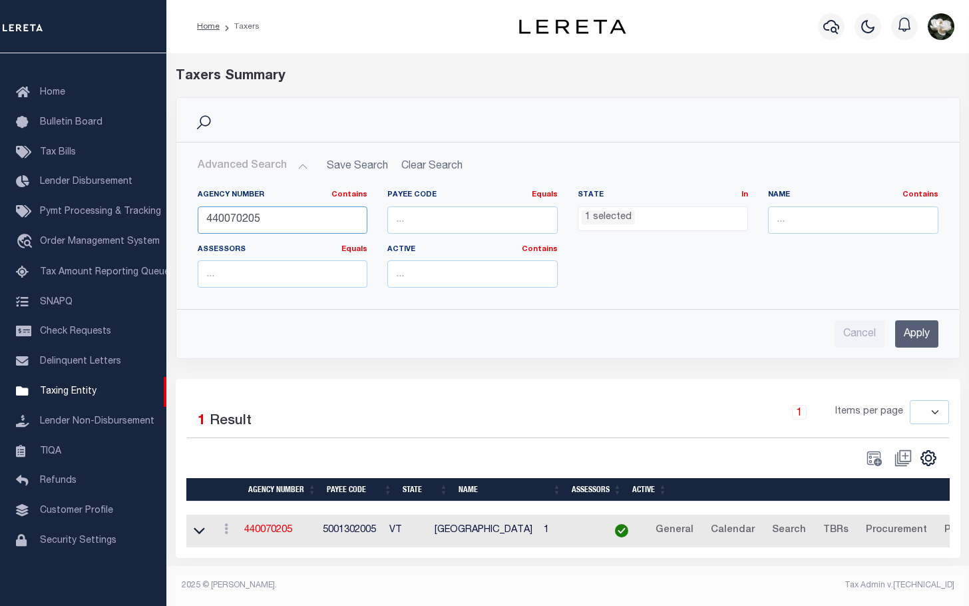
drag, startPoint x: 221, startPoint y: 218, endPoint x: 349, endPoint y: 218, distance: 127.8
click at [316, 220] on input "440070205" at bounding box center [283, 219] width 170 height 27
type input "440010212"
click at [934, 336] on input "Apply" at bounding box center [917, 333] width 43 height 27
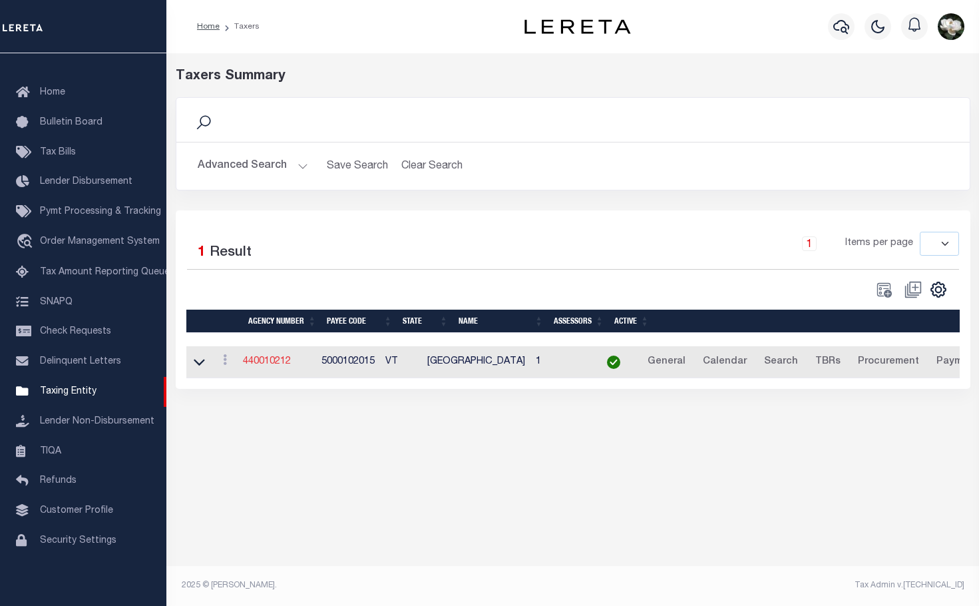
click at [262, 361] on link "440010212" at bounding box center [267, 361] width 48 height 9
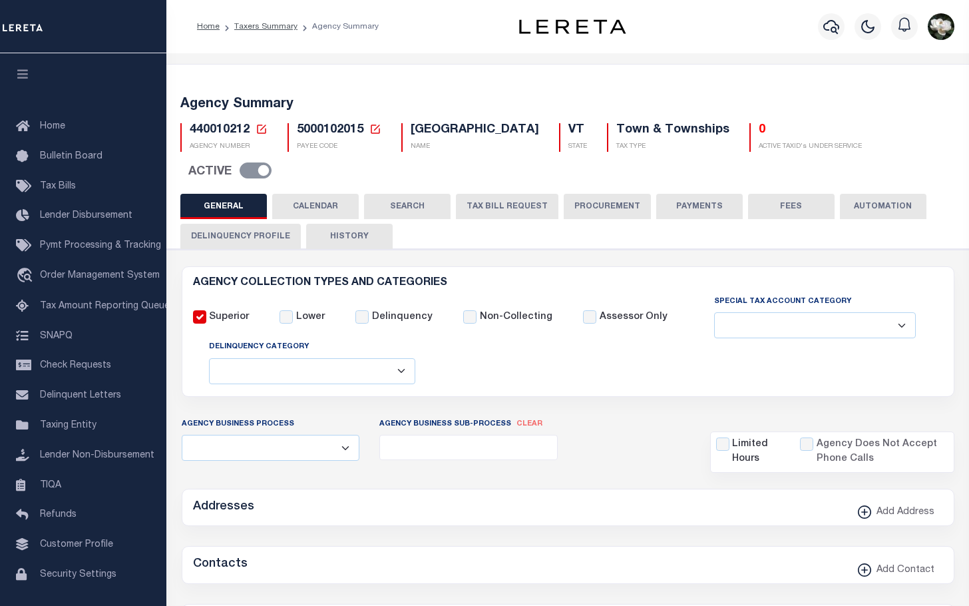
select select
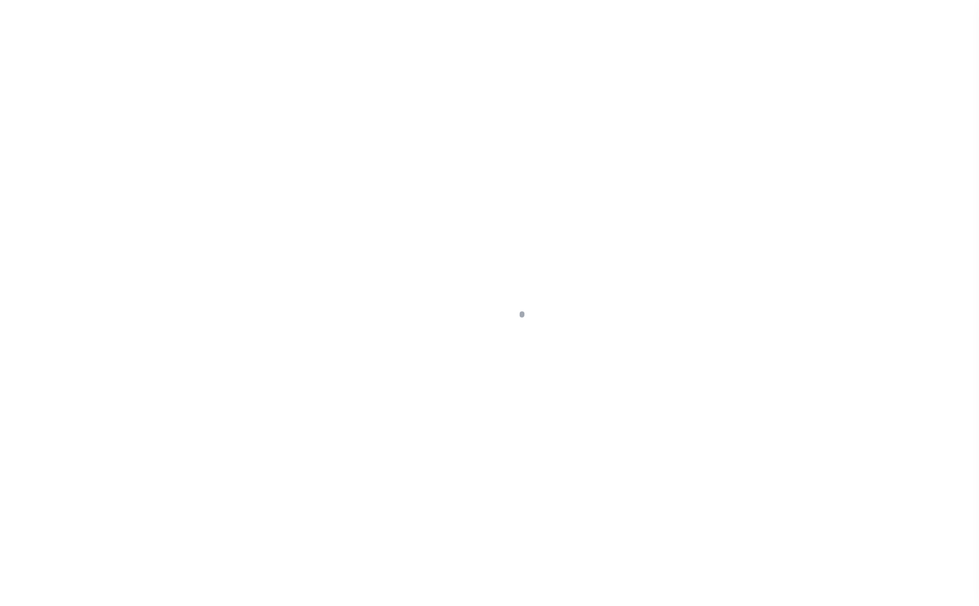
select select "VT"
select select
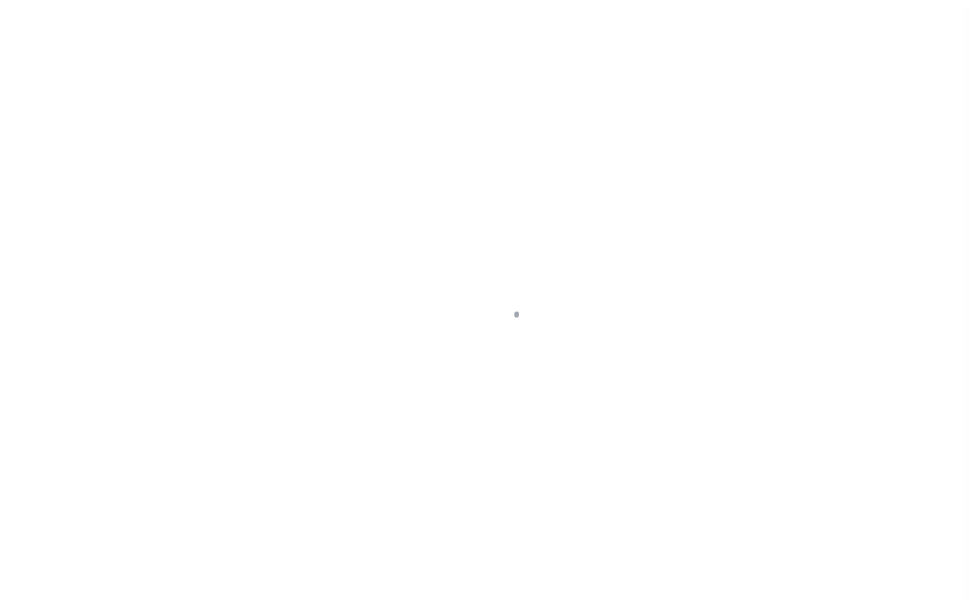
scroll to position [43, 0]
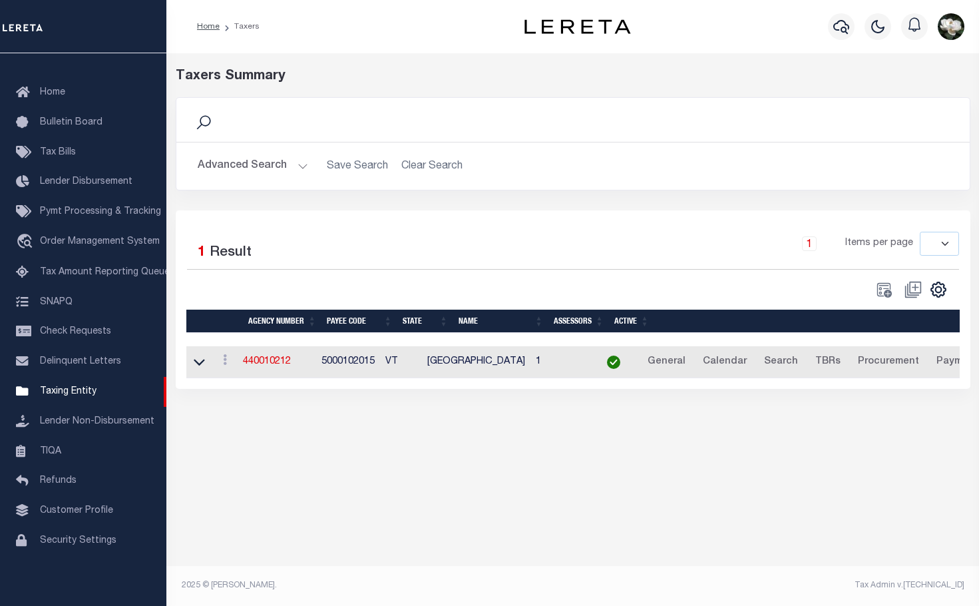
click at [229, 164] on button "Advanced Search" at bounding box center [253, 166] width 111 height 26
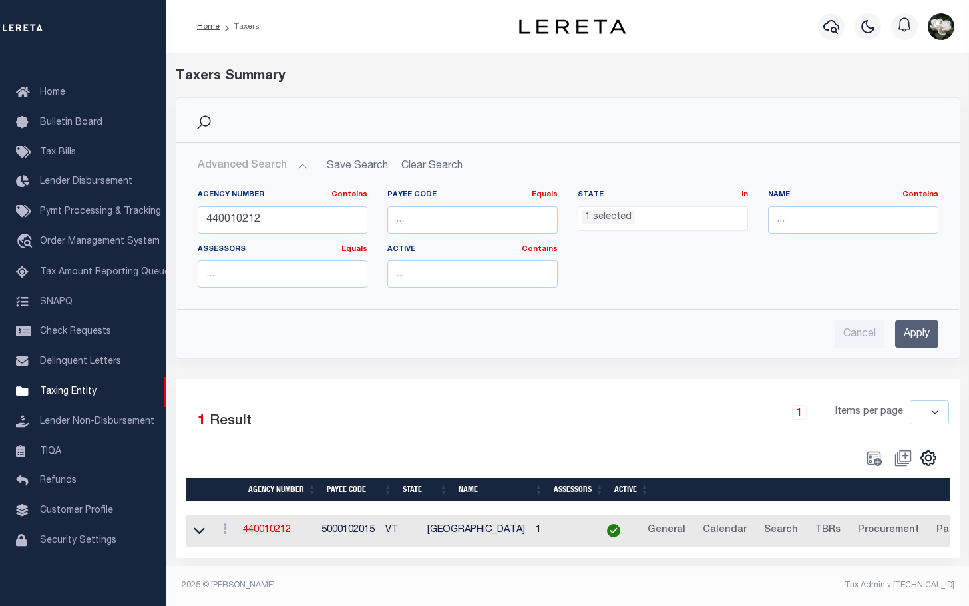
click at [680, 222] on ul "1 selected" at bounding box center [663, 216] width 169 height 18
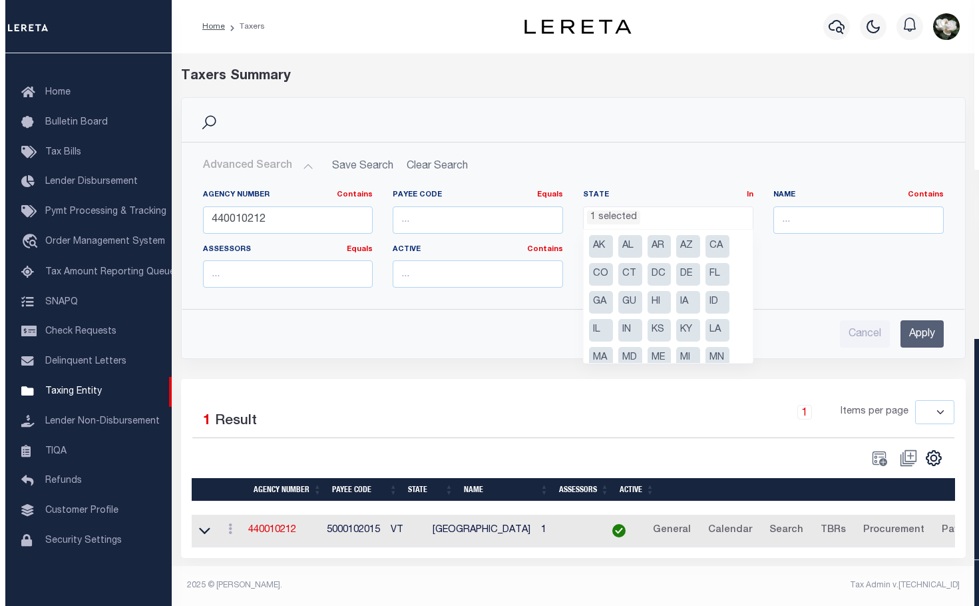
scroll to position [179, 0]
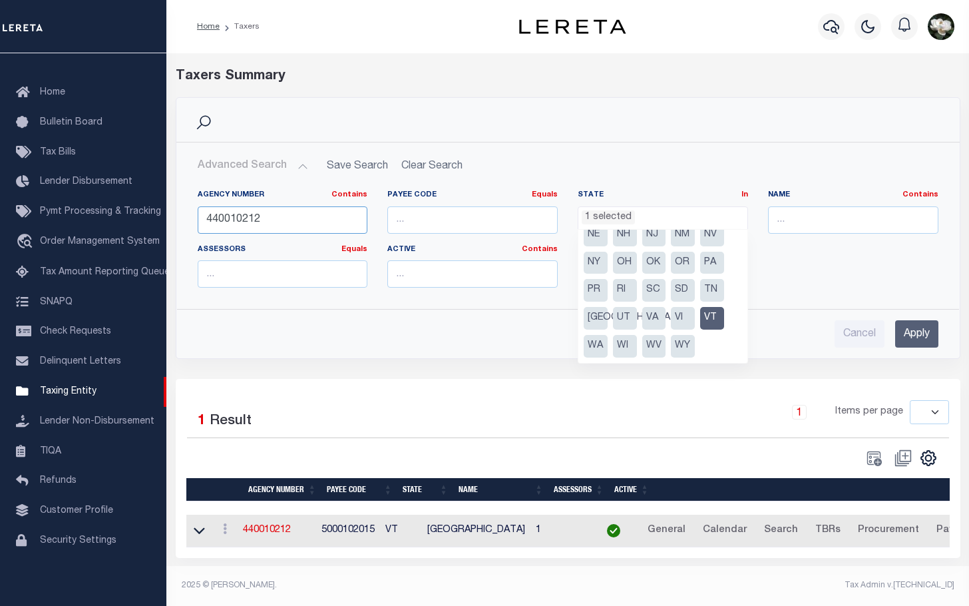
drag, startPoint x: 282, startPoint y: 219, endPoint x: -23, endPoint y: 201, distance: 305.5
click at [0, 201] on html "Home Taxers" at bounding box center [484, 303] width 969 height 606
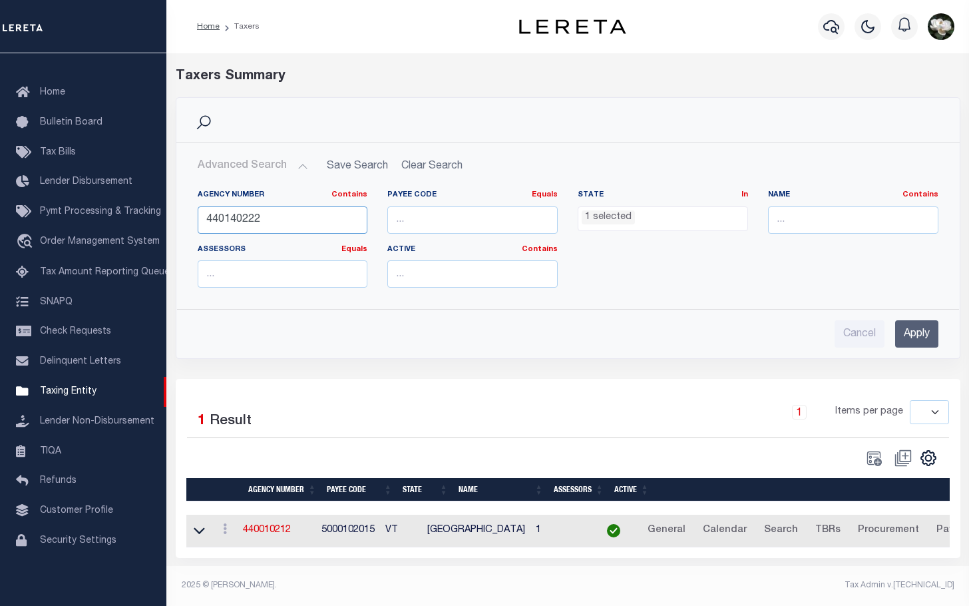
type input "440140222"
click at [910, 340] on input "Apply" at bounding box center [917, 333] width 43 height 27
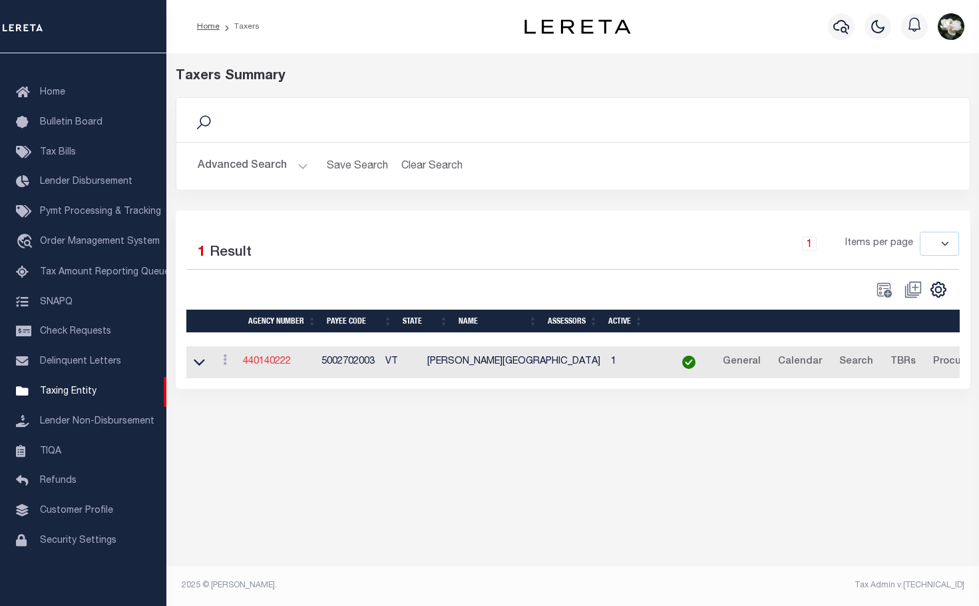
click at [274, 366] on link "440140222" at bounding box center [267, 361] width 48 height 9
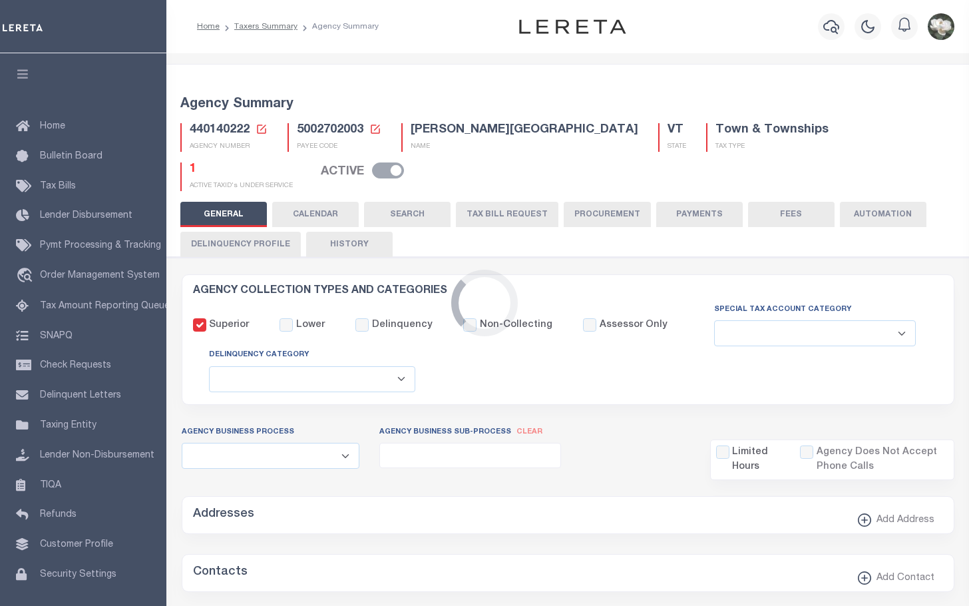
select select
click at [497, 202] on button "TAX BILL REQUEST" at bounding box center [507, 214] width 103 height 25
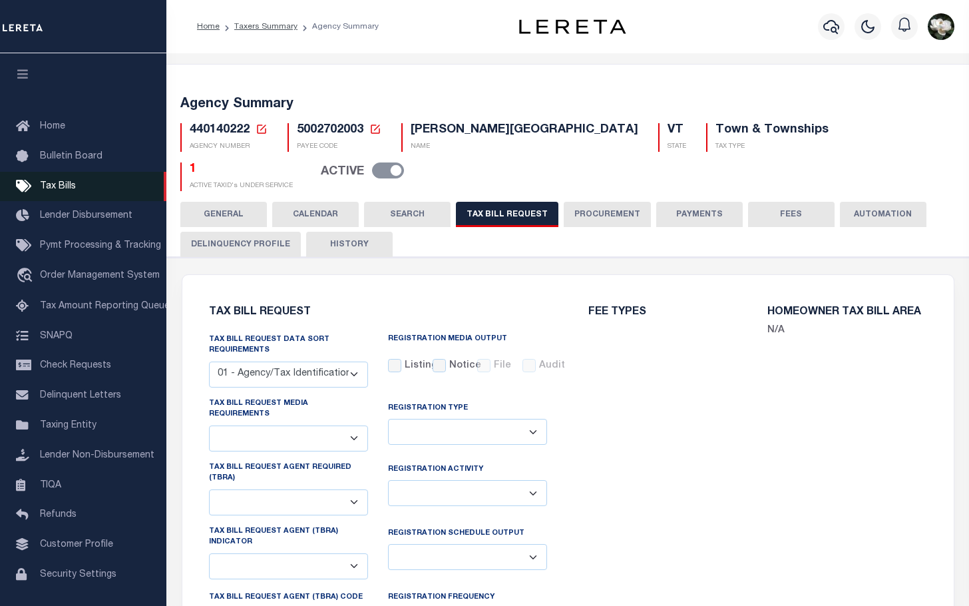
select select "29"
checkbox input "false"
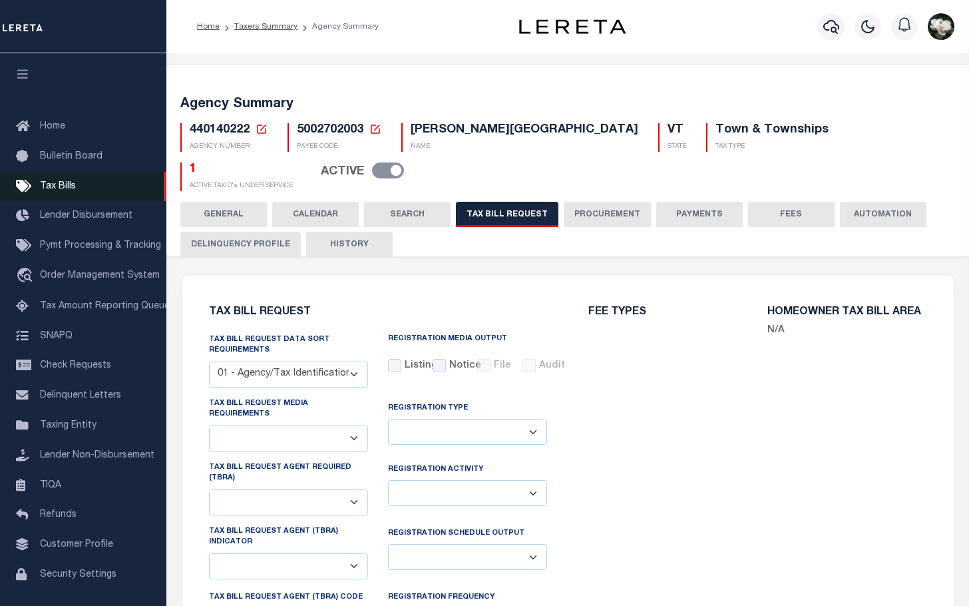
select select "20"
select select "false"
select select
click at [58, 184] on span "Tax Bills" at bounding box center [58, 186] width 36 height 9
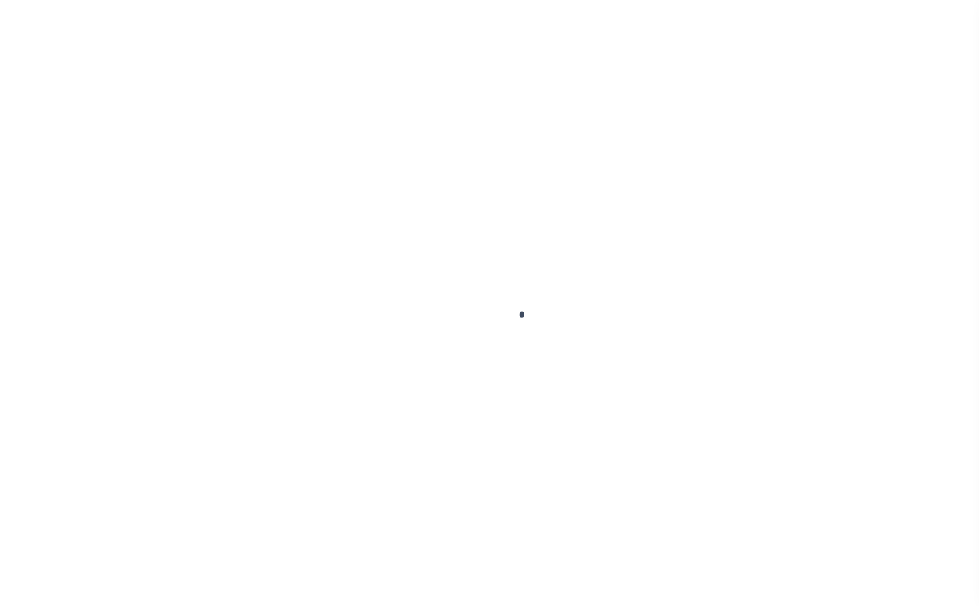
select select "VT"
select select
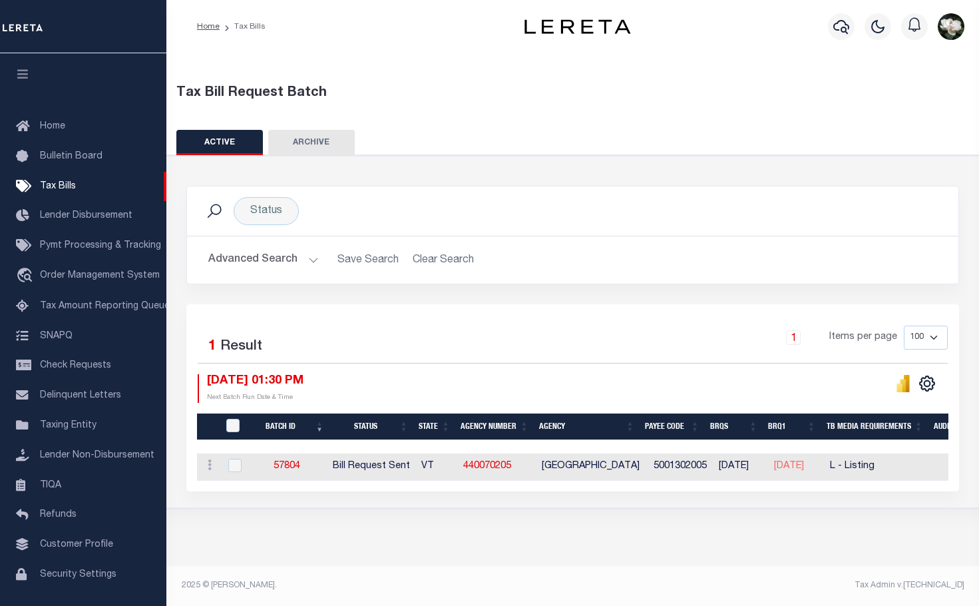
click at [260, 255] on button "Advanced Search" at bounding box center [263, 260] width 111 height 26
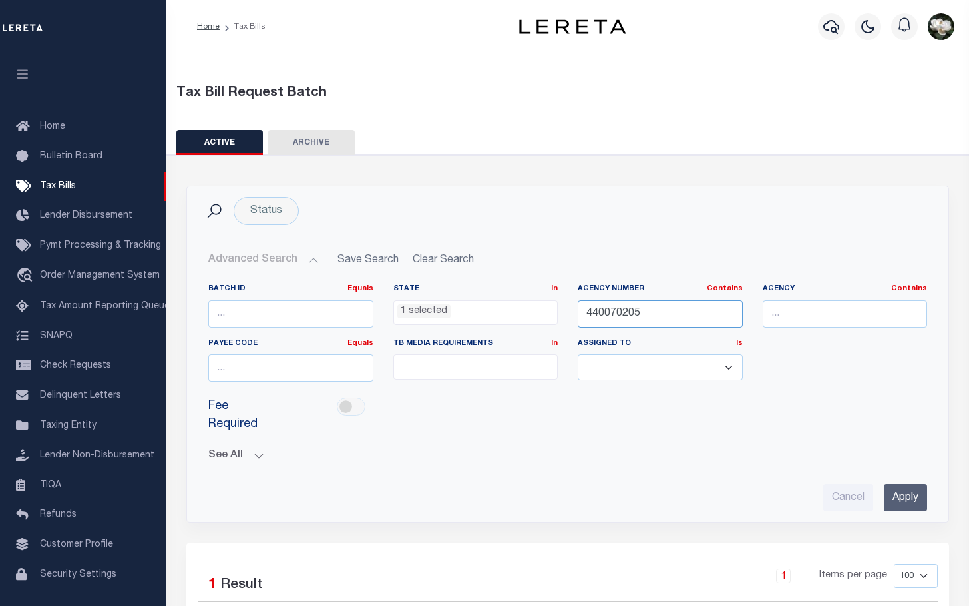
drag, startPoint x: 637, startPoint y: 311, endPoint x: 401, endPoint y: 292, distance: 236.5
click at [399, 292] on div "Batch ID Equals Equals Is Not Equal To Is Greater Than Is Less Than State In In…" at bounding box center [567, 338] width 739 height 109
type input "440140222"
click at [896, 490] on input "Apply" at bounding box center [905, 497] width 43 height 27
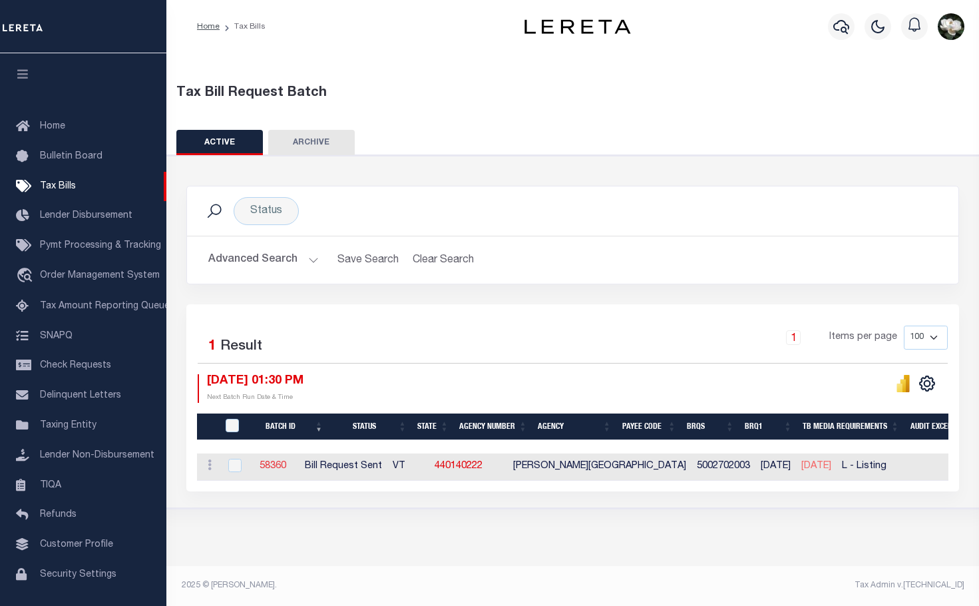
click at [286, 465] on link "58360" at bounding box center [273, 465] width 27 height 9
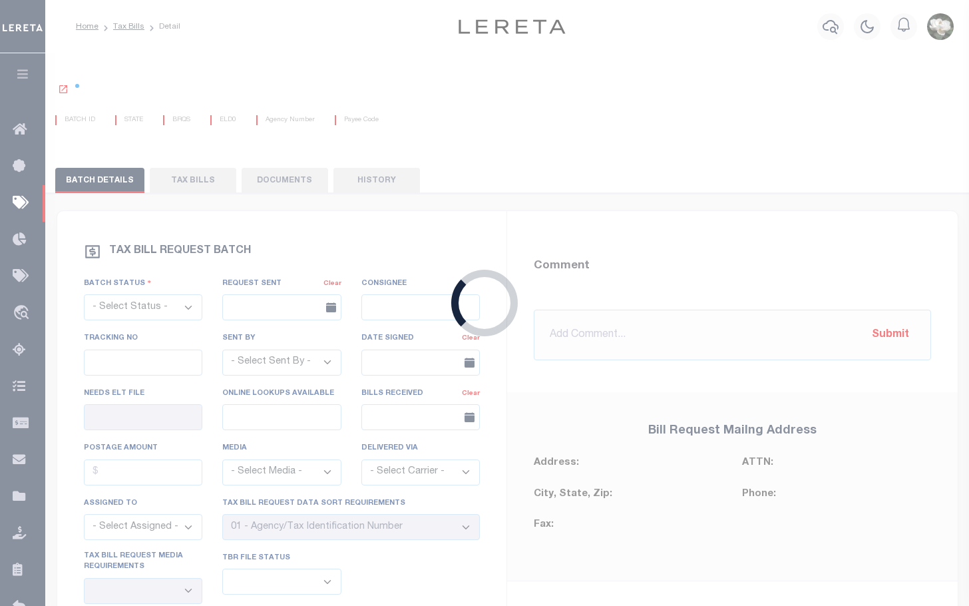
select select "RST"
type input "[DATE]"
select select
type input "No"
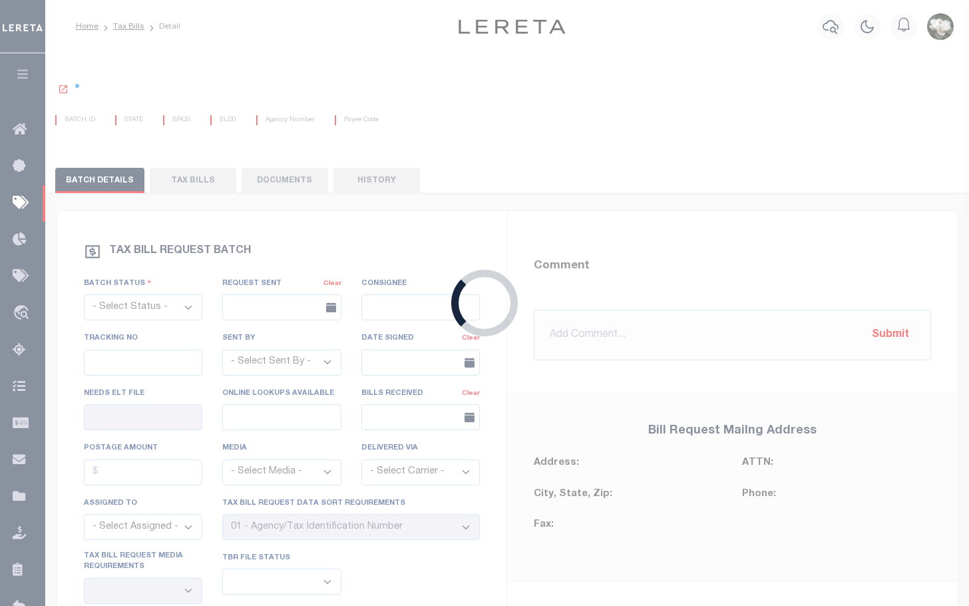
select select "29"
select select "20"
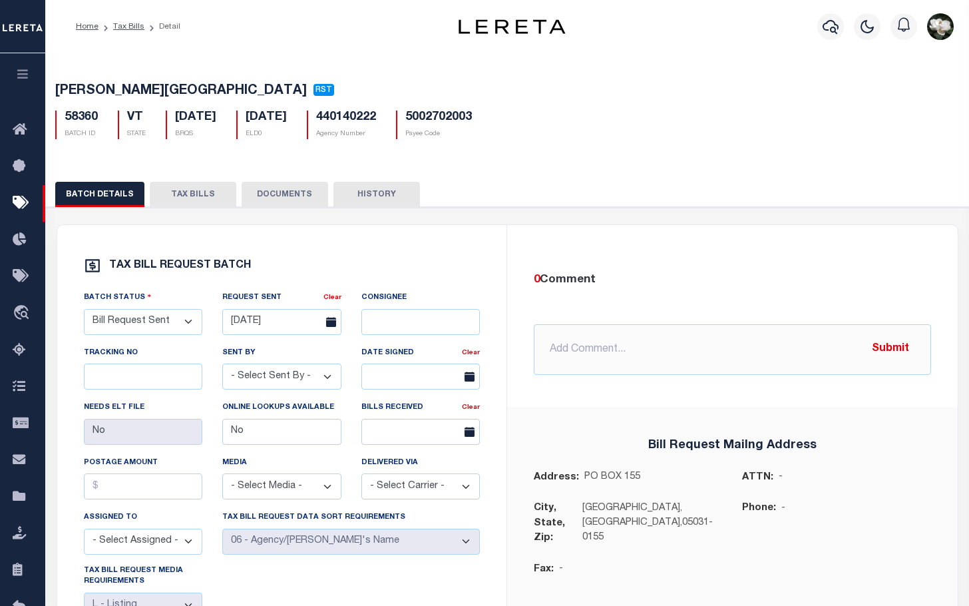
click at [190, 200] on button "TAX BILLS" at bounding box center [193, 194] width 87 height 25
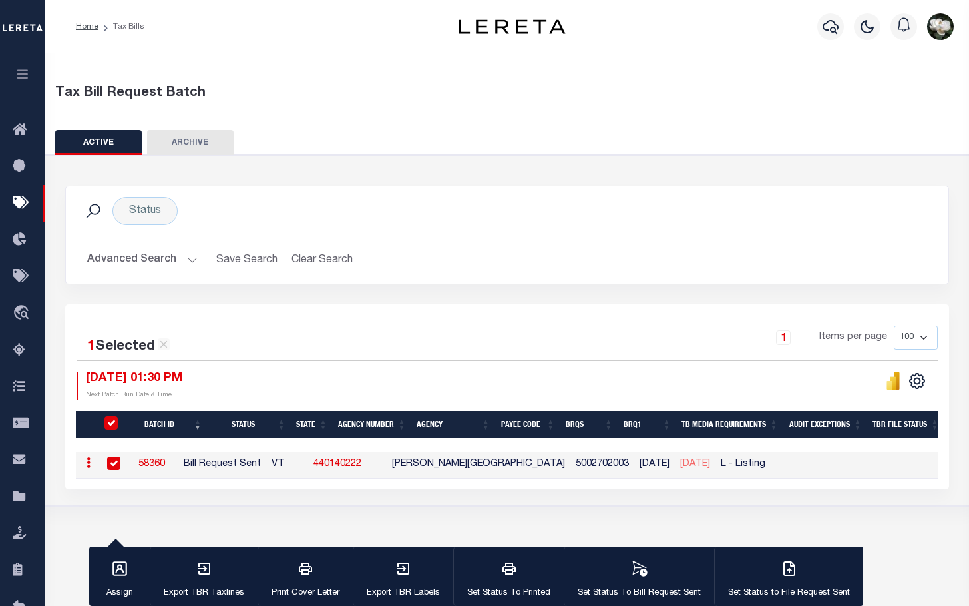
click at [121, 258] on button "Advanced Search" at bounding box center [142, 260] width 111 height 26
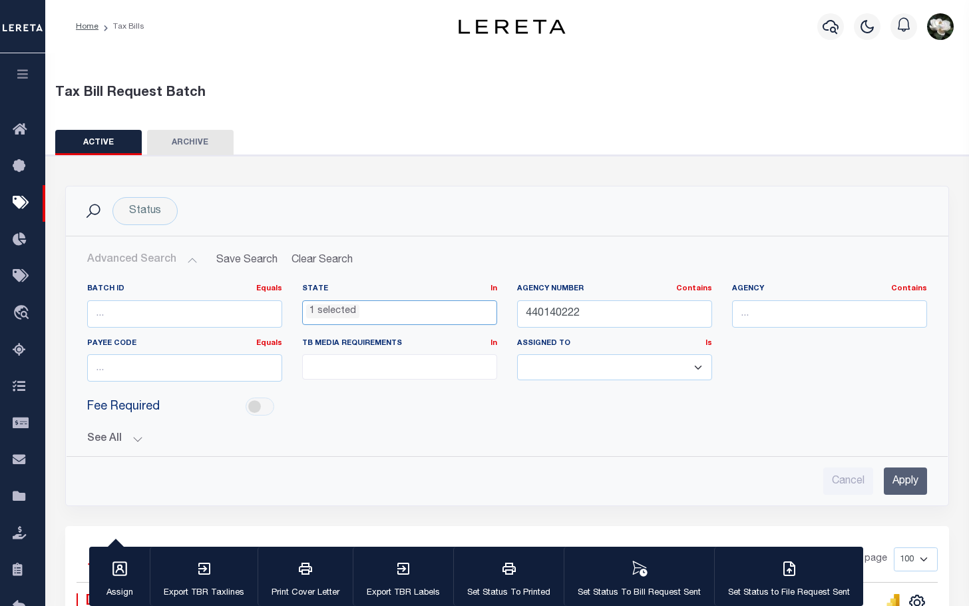
click at [461, 304] on ul "1 selected" at bounding box center [400, 310] width 194 height 18
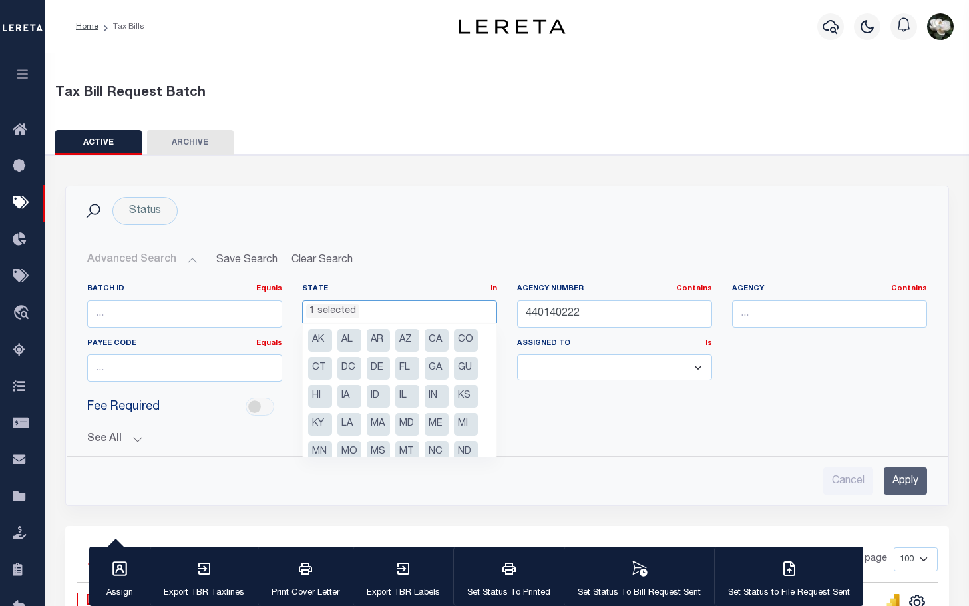
scroll to position [123, 0]
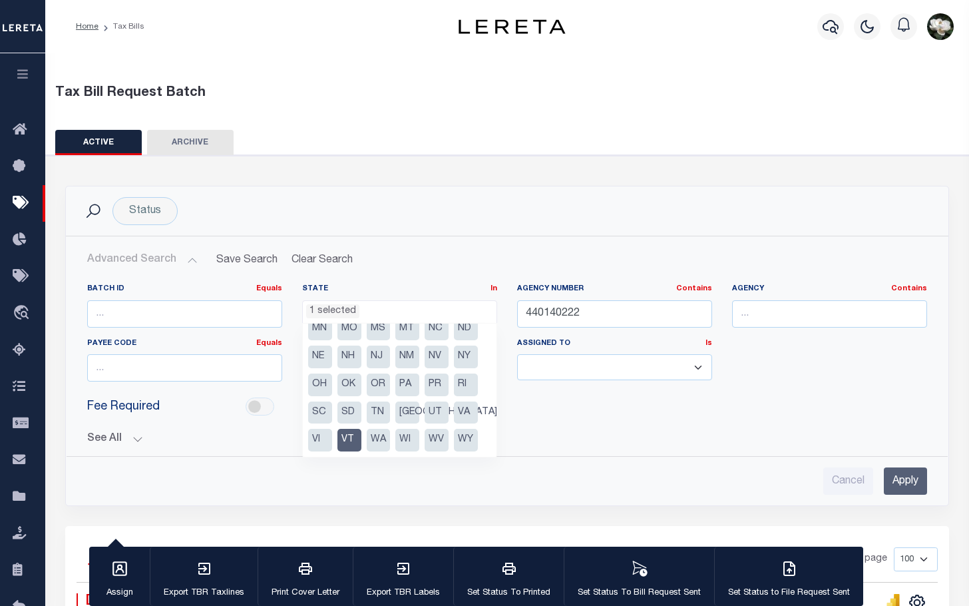
click at [341, 431] on li "VT" at bounding box center [350, 440] width 24 height 23
select select
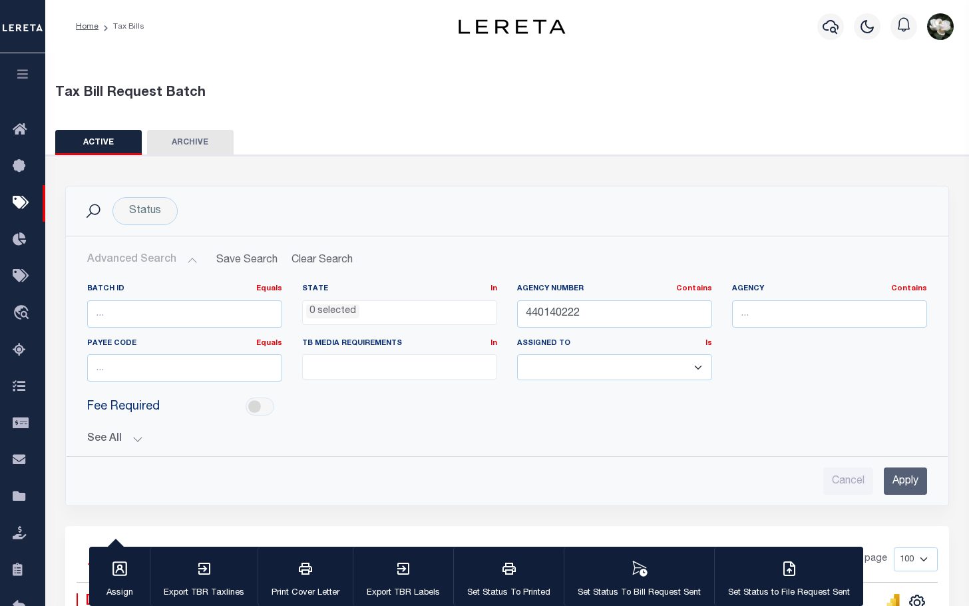
click at [915, 481] on input "Apply" at bounding box center [905, 480] width 43 height 27
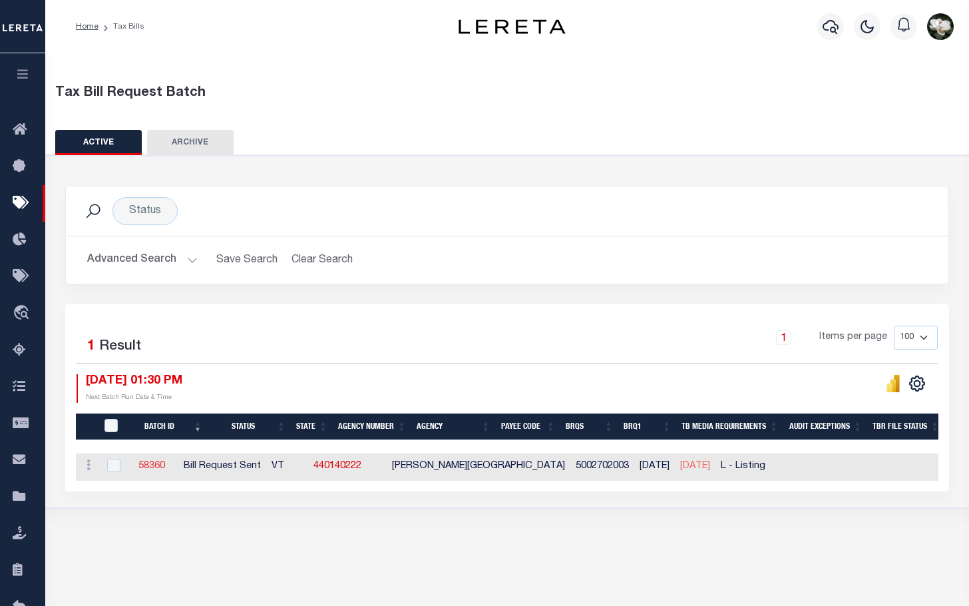
click at [165, 467] on link "58360" at bounding box center [151, 465] width 27 height 9
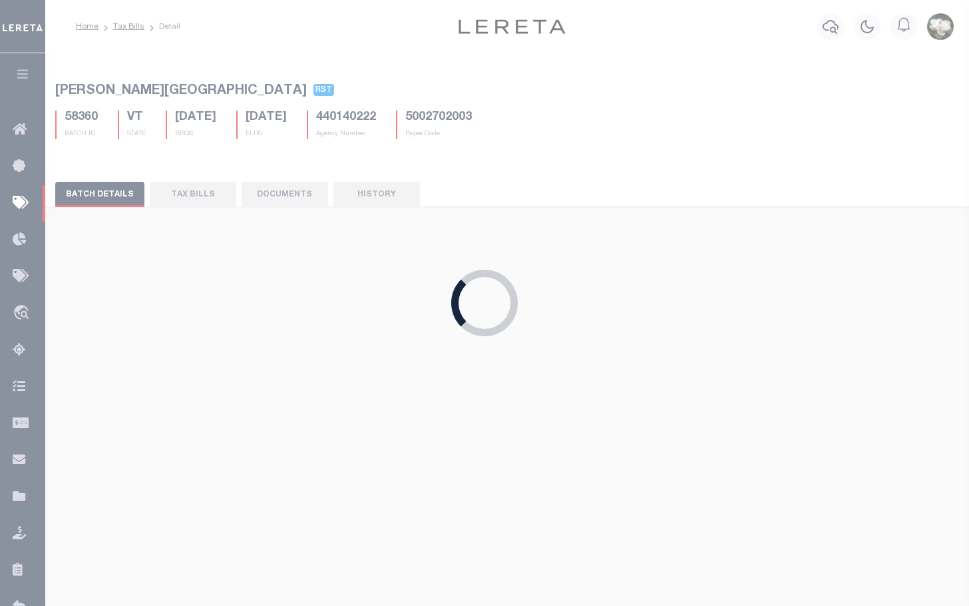
select select
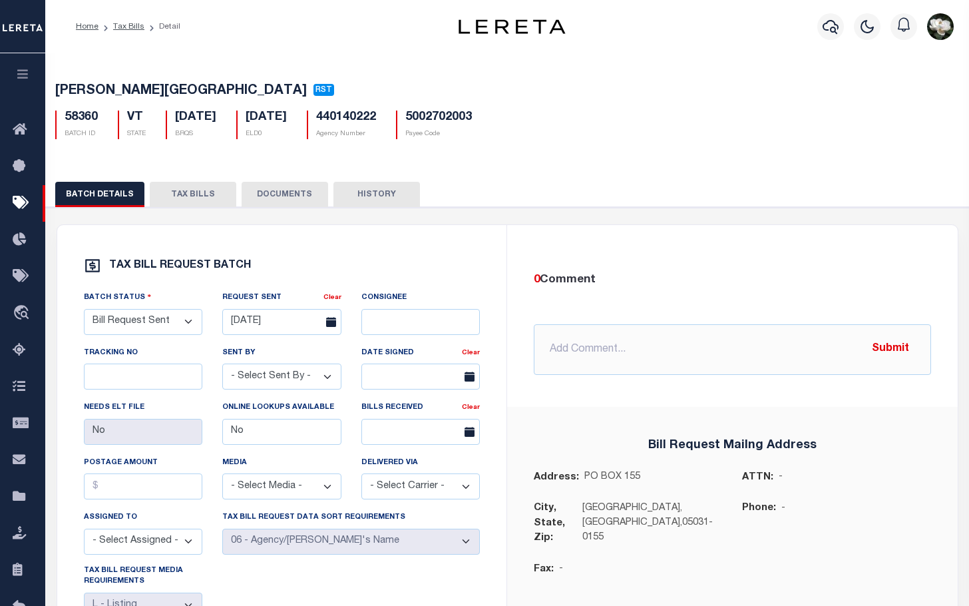
click at [192, 189] on button "TAX BILLS" at bounding box center [193, 194] width 87 height 25
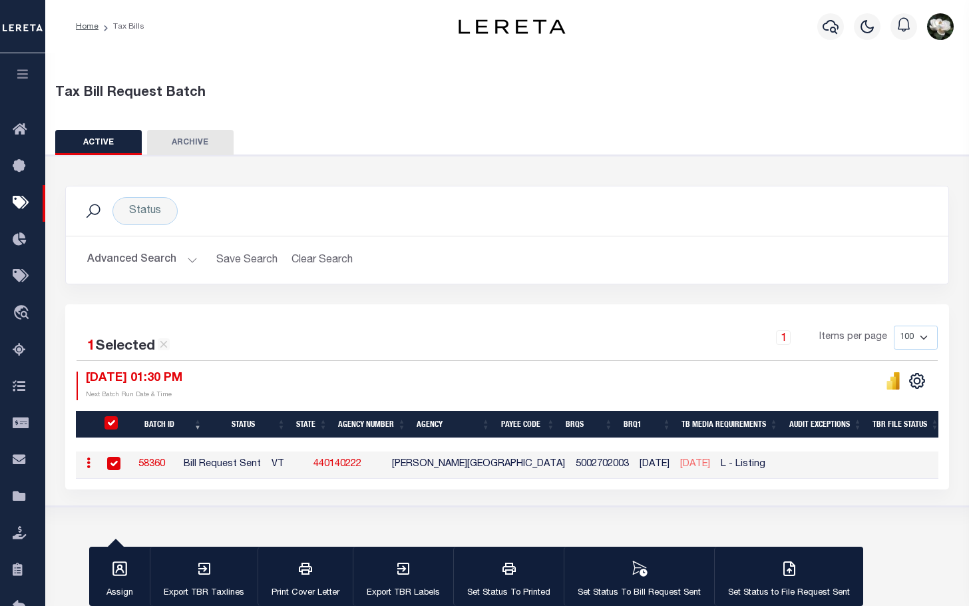
click at [132, 260] on button "Advanced Search" at bounding box center [142, 260] width 111 height 26
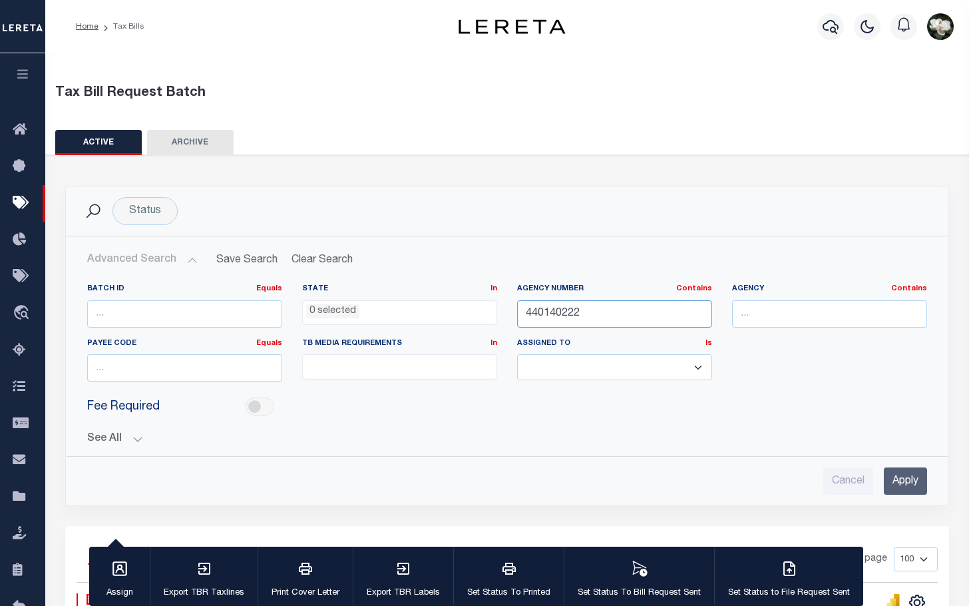
drag, startPoint x: 607, startPoint y: 317, endPoint x: 319, endPoint y: 301, distance: 288.1
click at [308, 302] on div "Batch ID Equals Equals Is Not Equal To Is Greater Than Is Less Than State In In…" at bounding box center [507, 338] width 860 height 109
type input "440120212"
click at [903, 474] on input "Apply" at bounding box center [905, 480] width 43 height 27
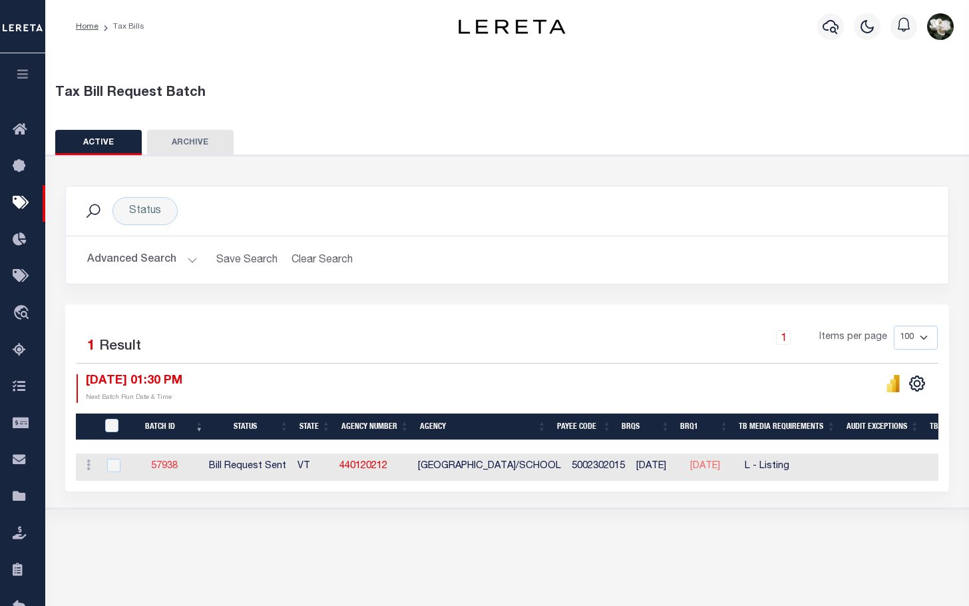
click at [172, 467] on link "57938" at bounding box center [164, 465] width 27 height 9
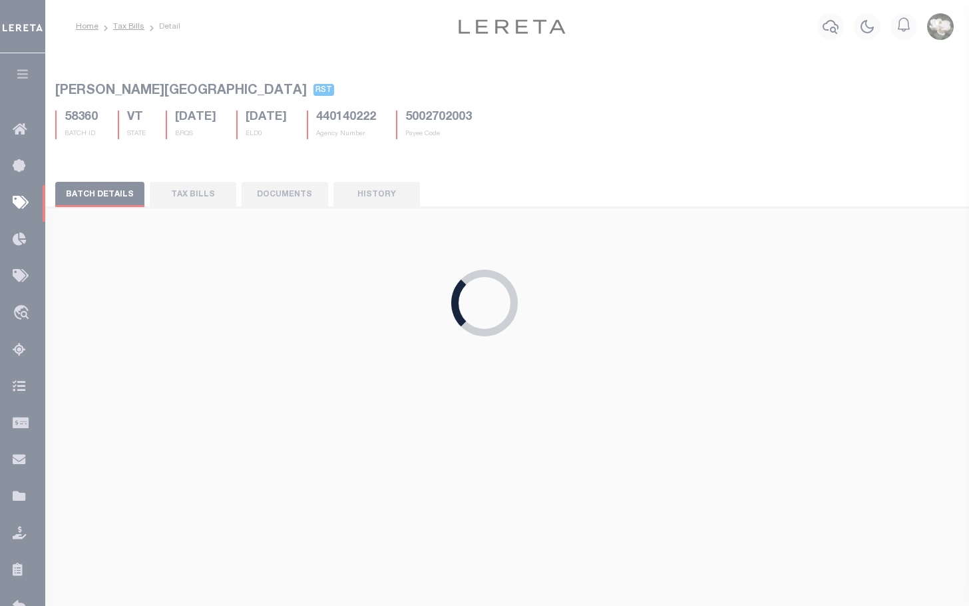
type input "[DATE]"
select select
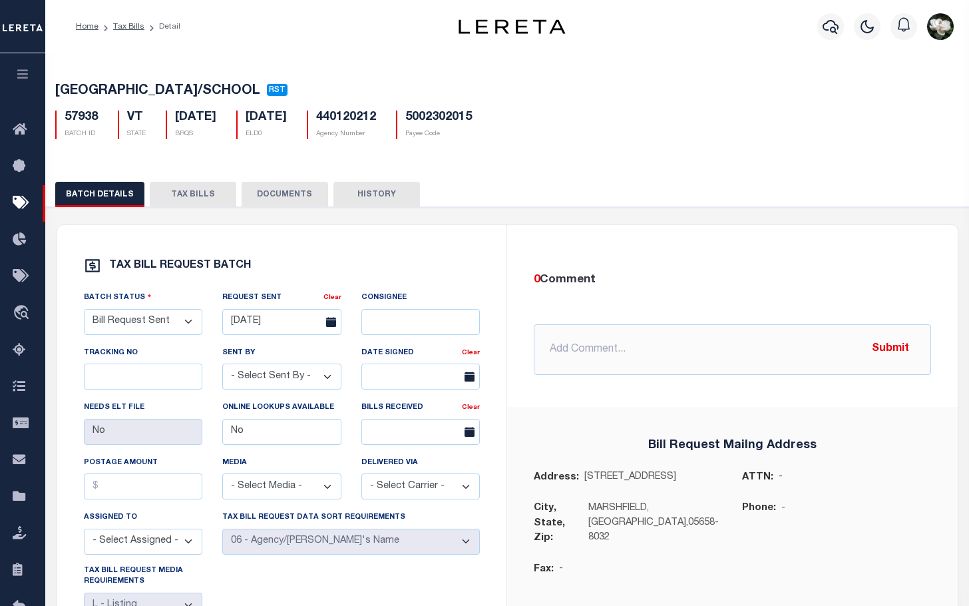
click at [203, 196] on button "TAX BILLS" at bounding box center [193, 194] width 87 height 25
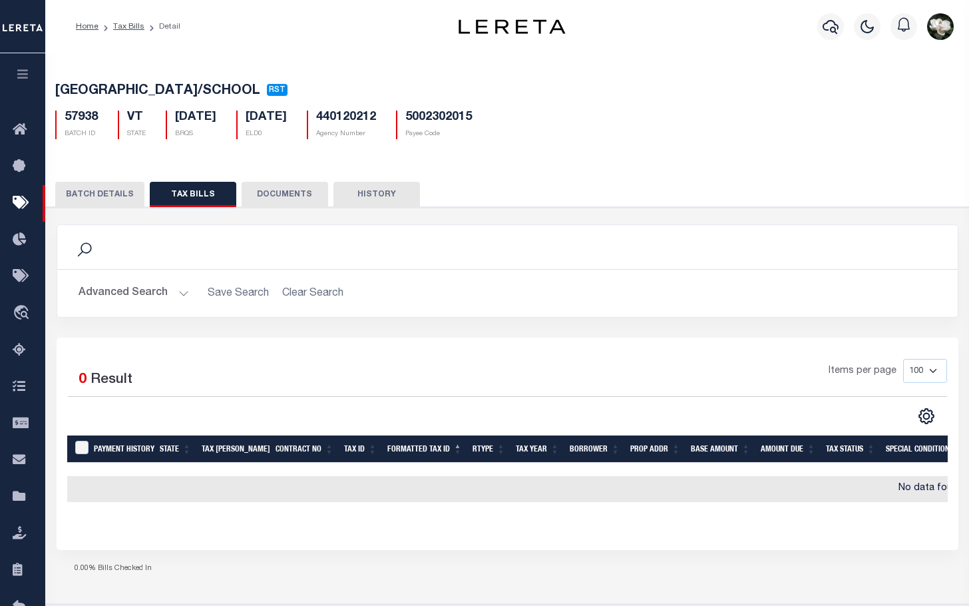
click at [105, 191] on button "BATCH DETAILS" at bounding box center [99, 194] width 89 height 25
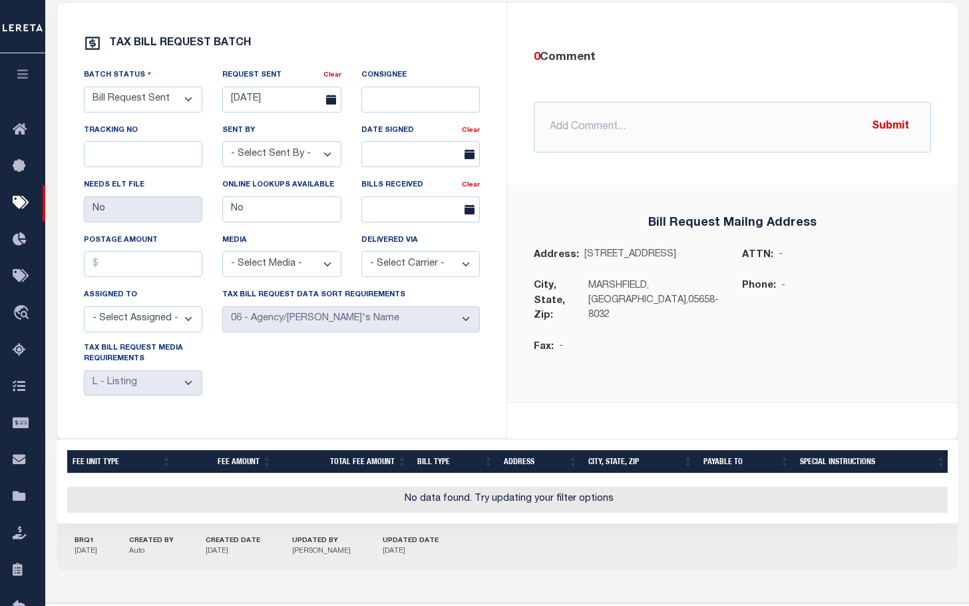
scroll to position [226, 0]
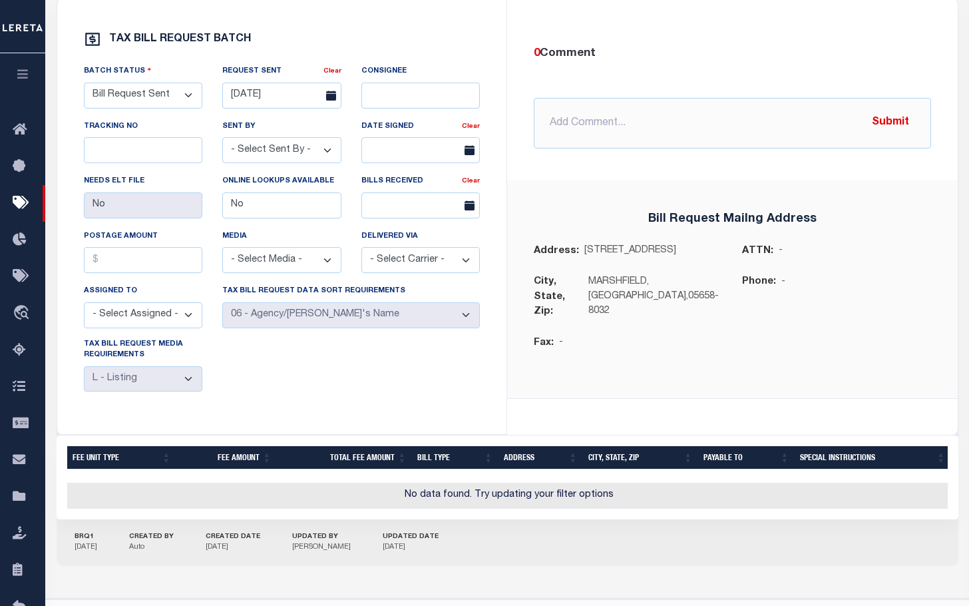
click at [844, 562] on div "BRQ1 [DATE] CREATED BY Auto CREATED DATE [DATE] UPDATED BY [PERSON_NAME] UPDATE…" at bounding box center [508, 542] width 902 height 47
